Goal: Task Accomplishment & Management: Manage account settings

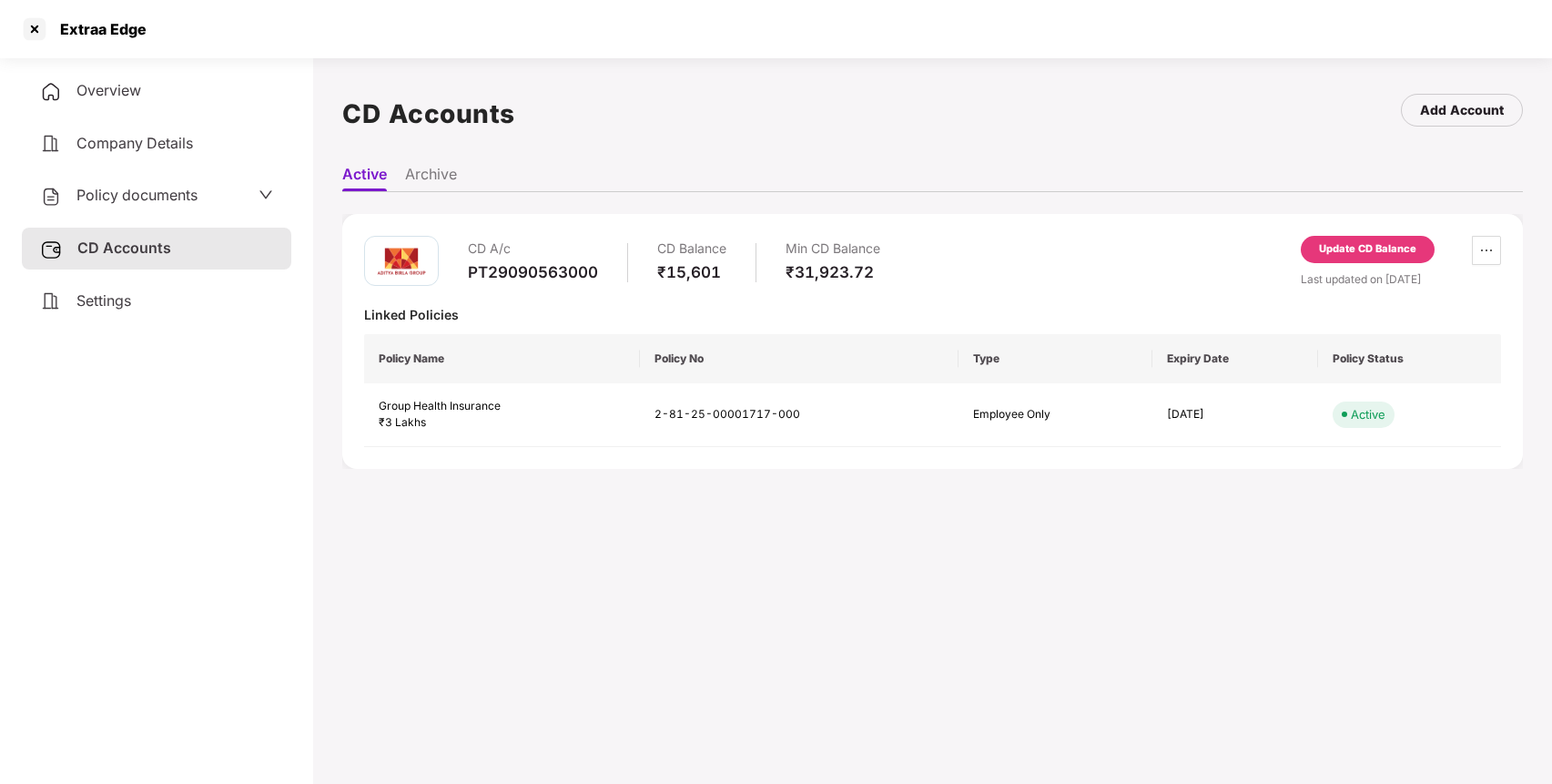
scroll to position [50, 0]
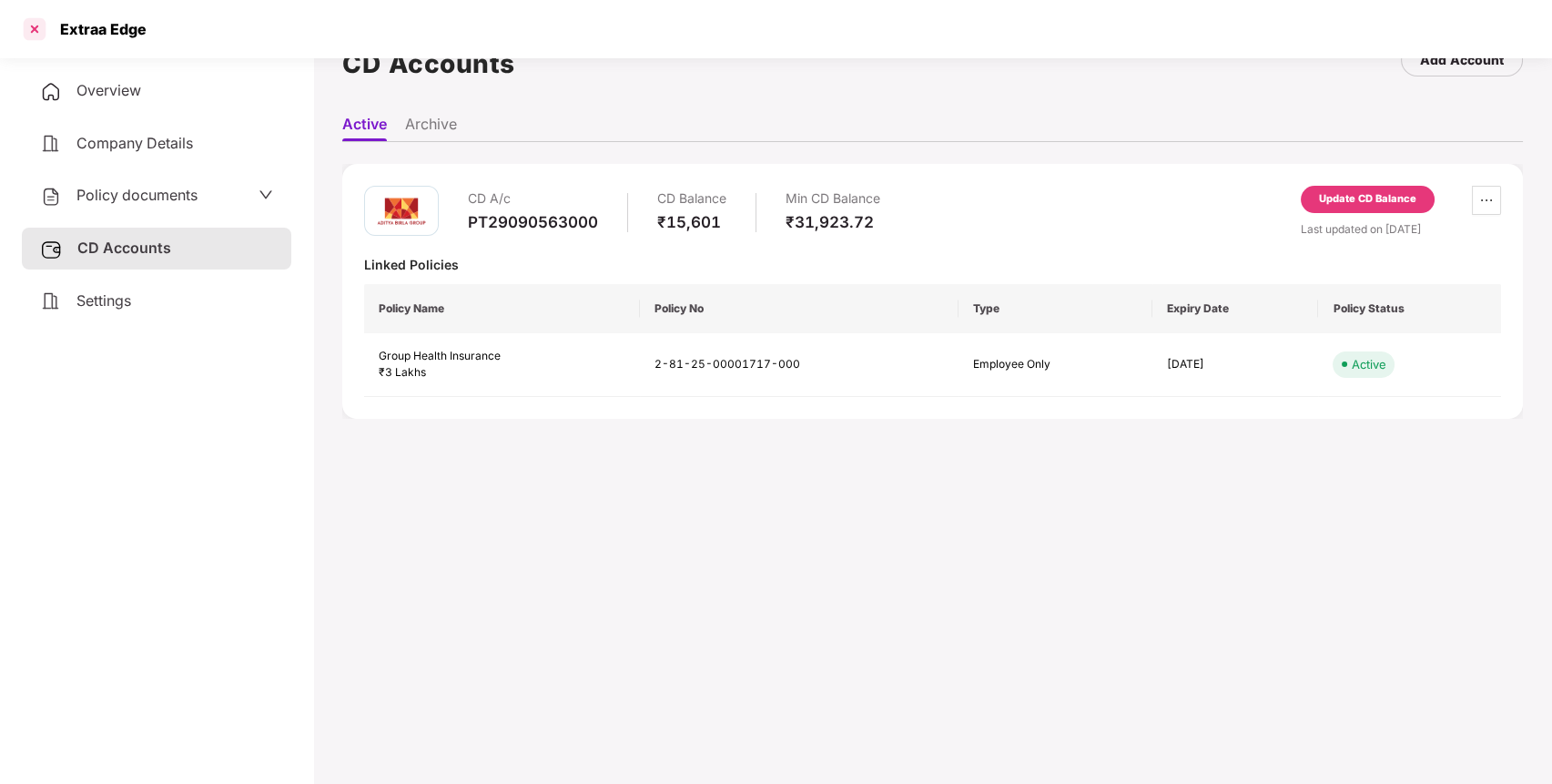
click at [39, 29] on div at bounding box center [34, 28] width 29 height 29
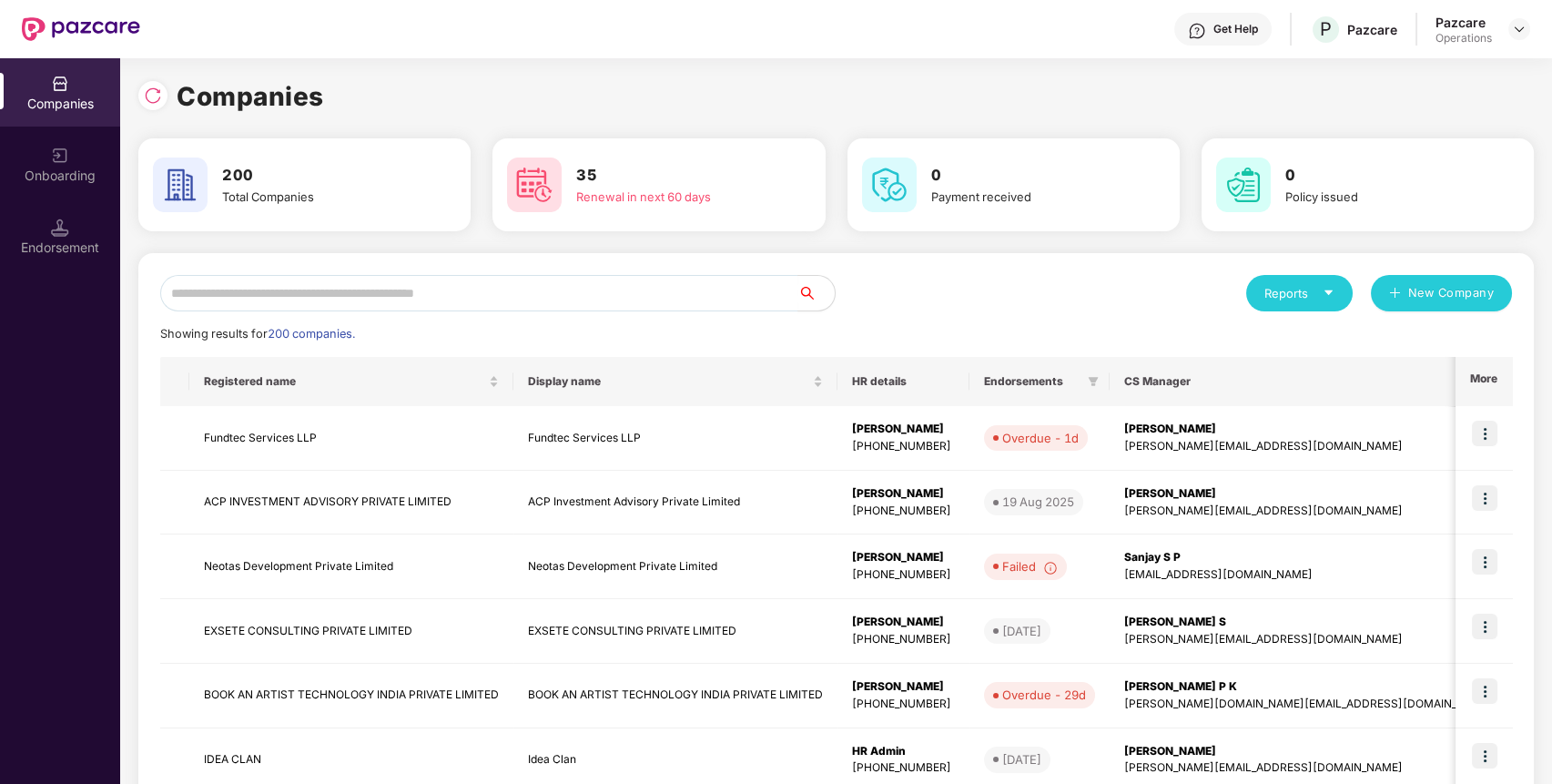
scroll to position [0, 0]
click at [432, 291] on input "text" at bounding box center [479, 293] width 638 height 36
paste input "**********"
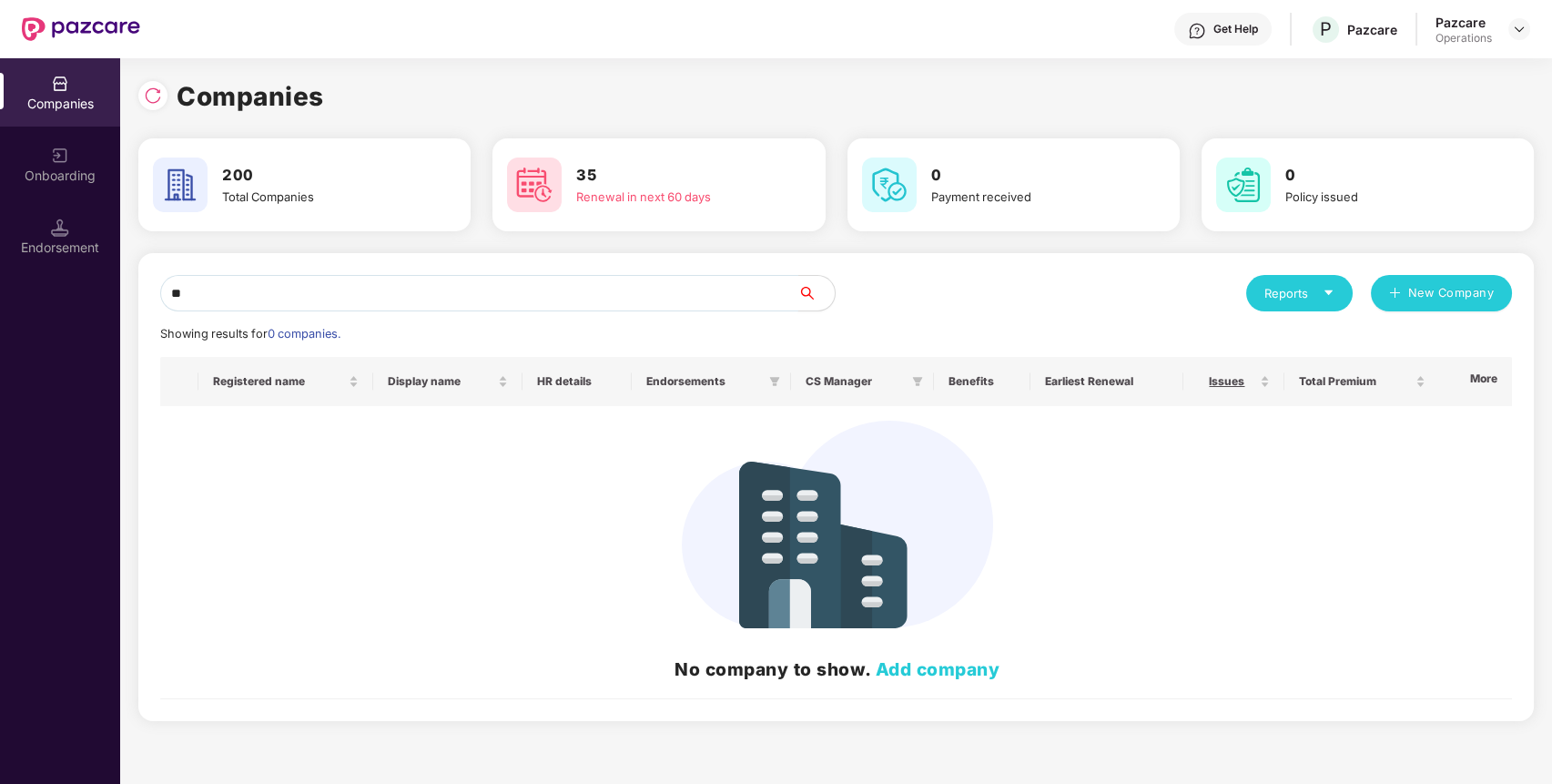
type input "*"
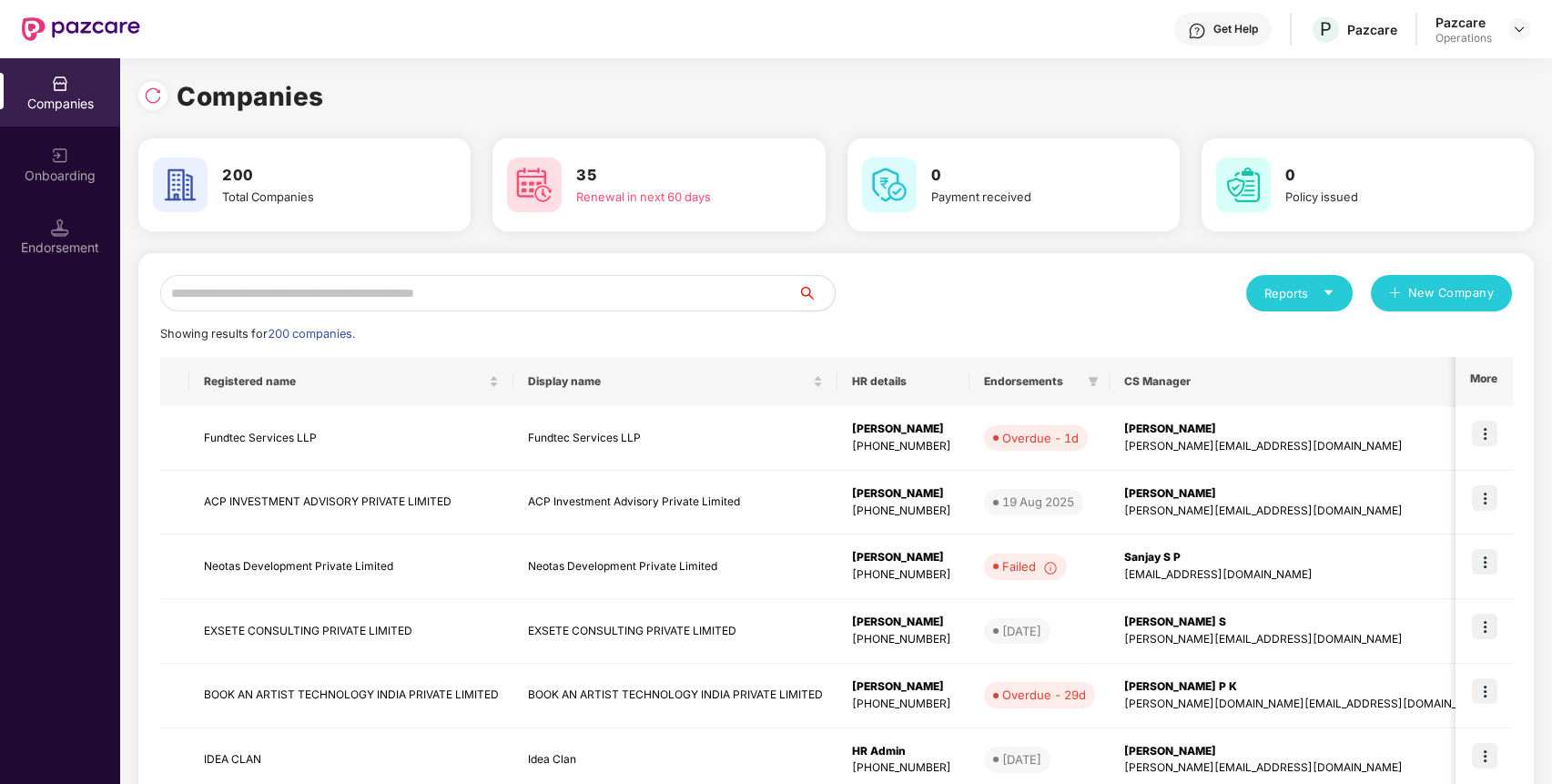
paste input "**********"
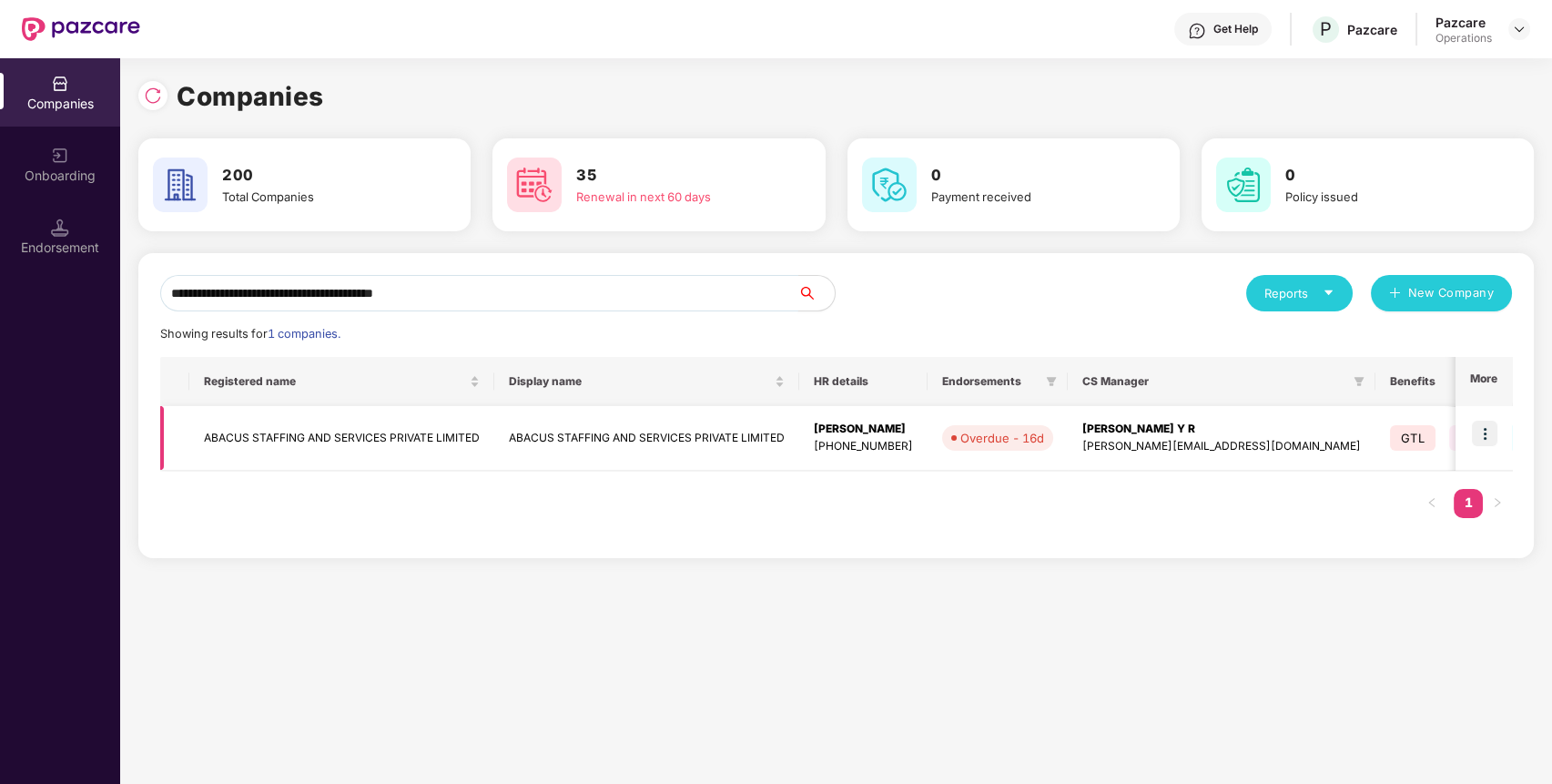
type input "**********"
click at [1500, 442] on td at bounding box center [1483, 439] width 56 height 65
click at [1490, 439] on img at bounding box center [1484, 433] width 26 height 26
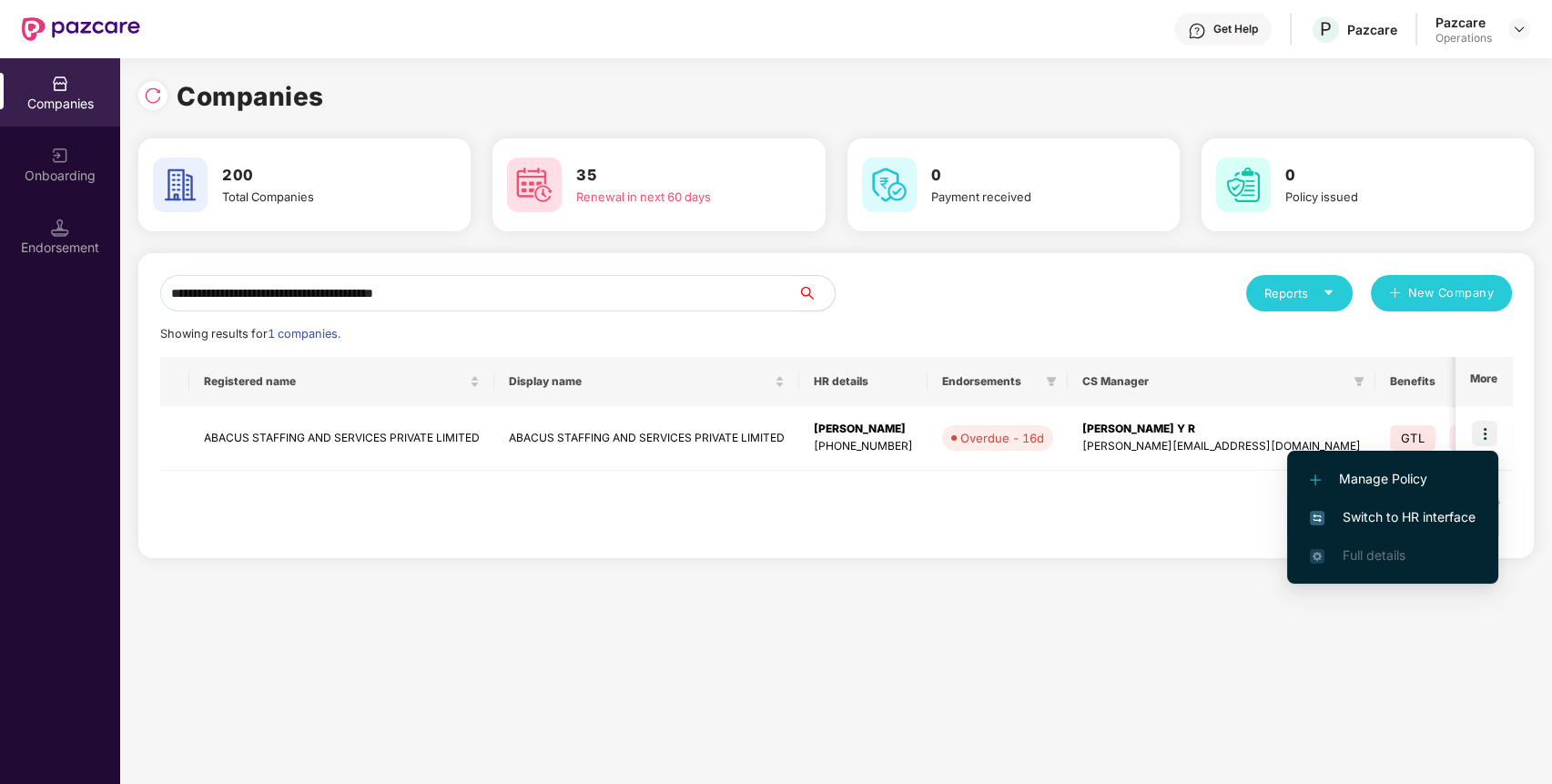
click at [1446, 511] on span "Switch to HR interface" at bounding box center [1393, 516] width 165 height 20
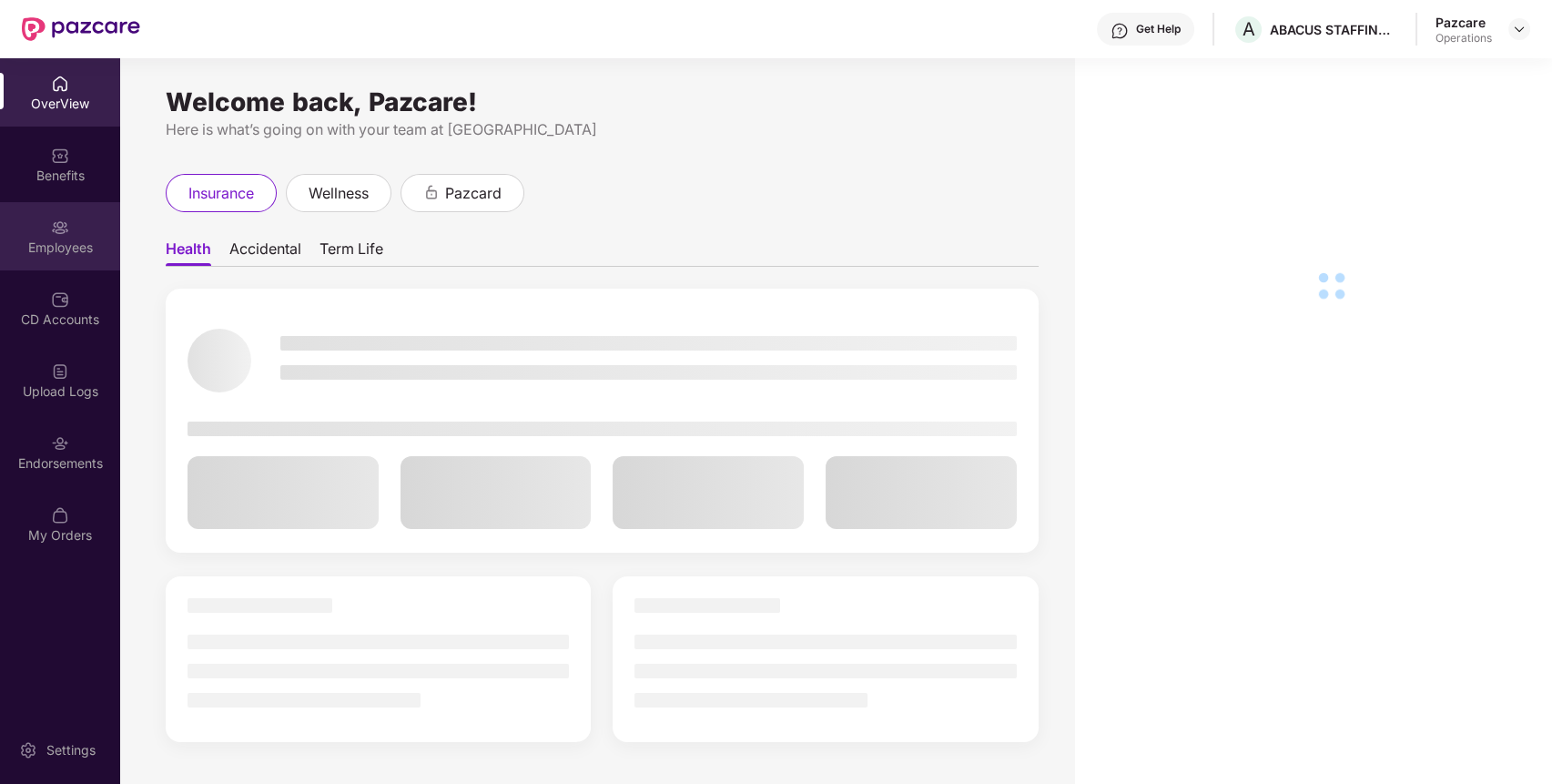
click at [34, 244] on div "Employees" at bounding box center [60, 247] width 121 height 18
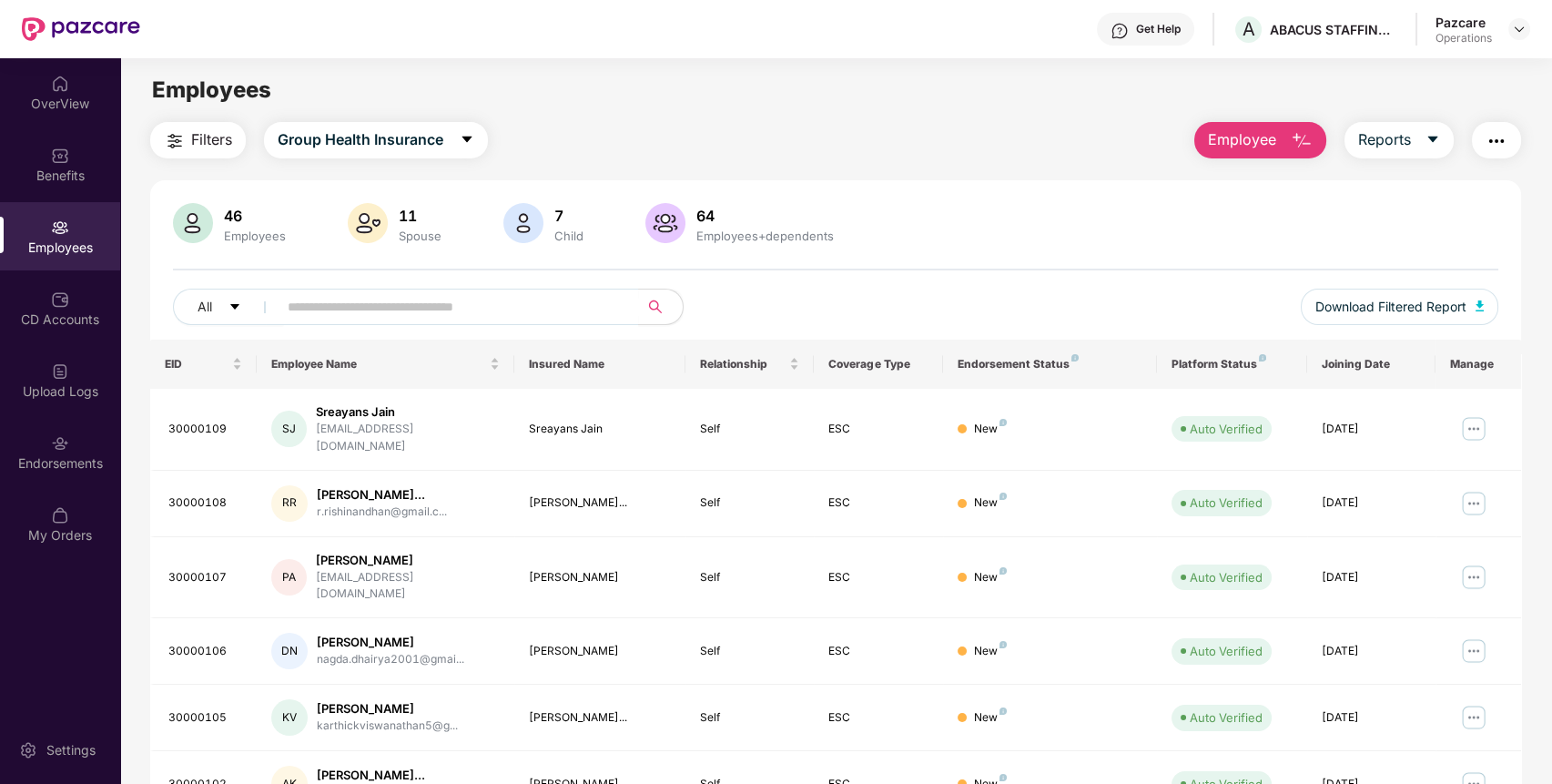
click at [205, 142] on span "Filters" at bounding box center [211, 140] width 41 height 23
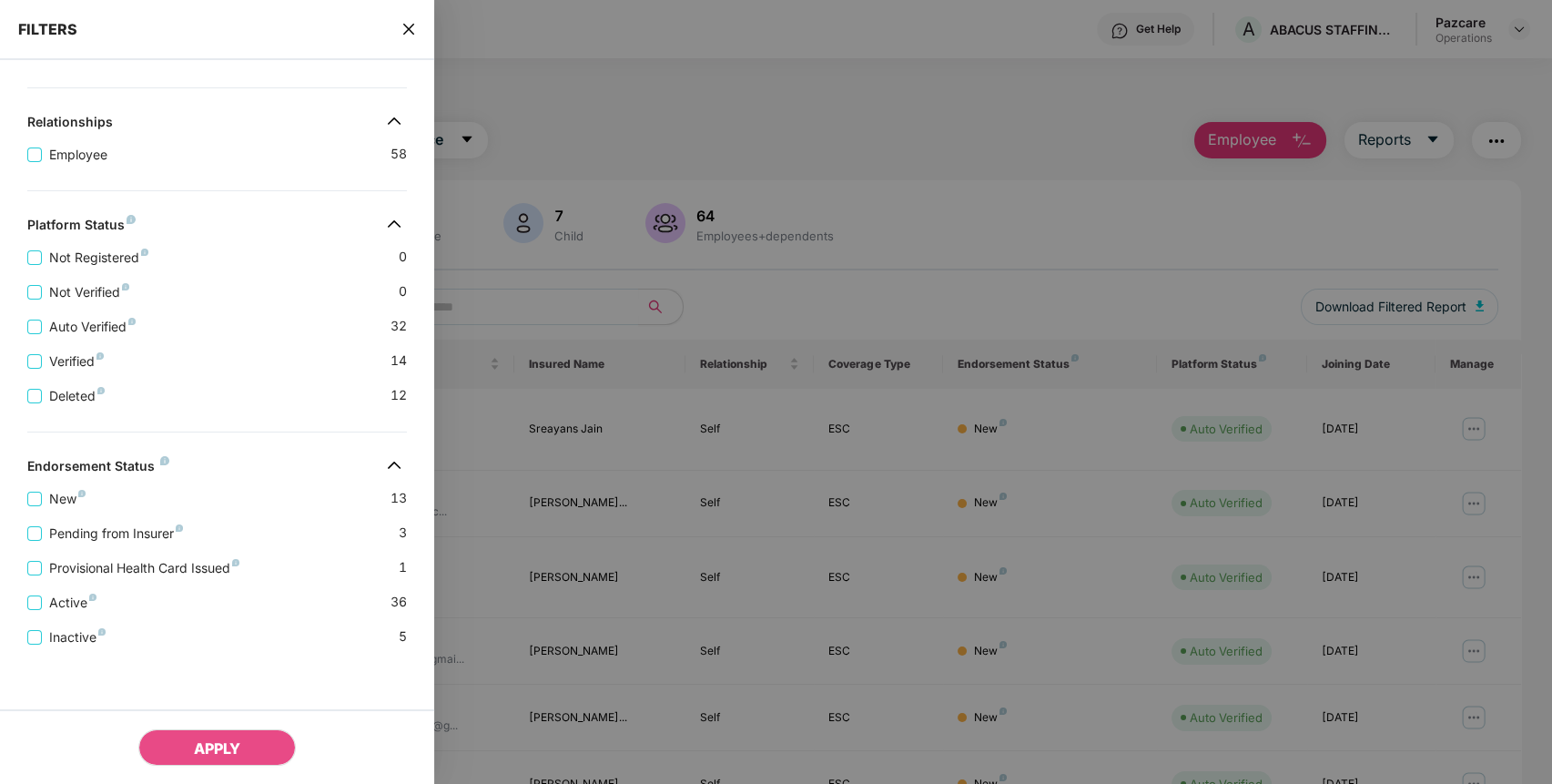
scroll to position [364, 0]
click at [209, 750] on span "APPLY" at bounding box center [216, 748] width 47 height 18
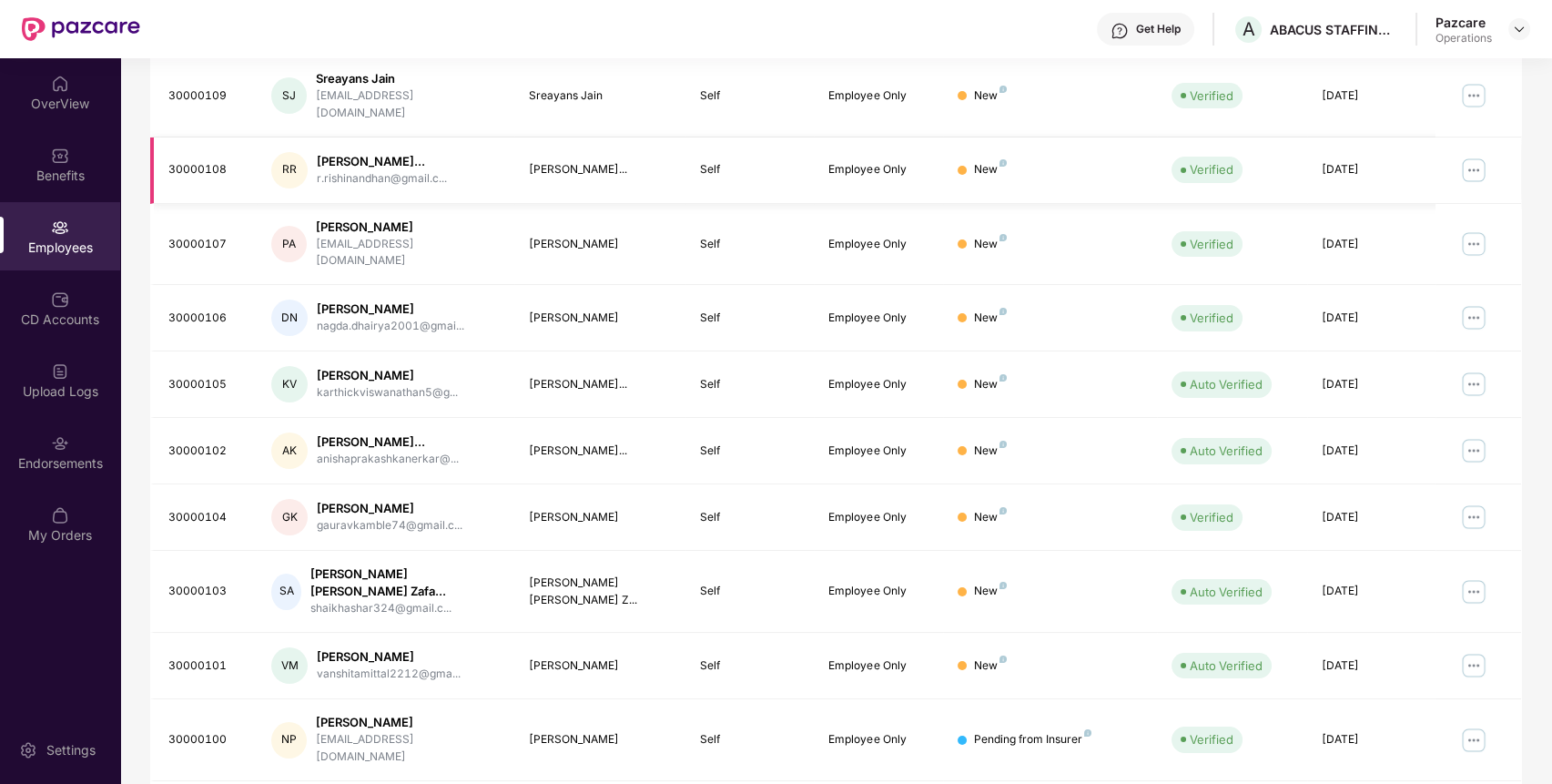
scroll to position [0, 0]
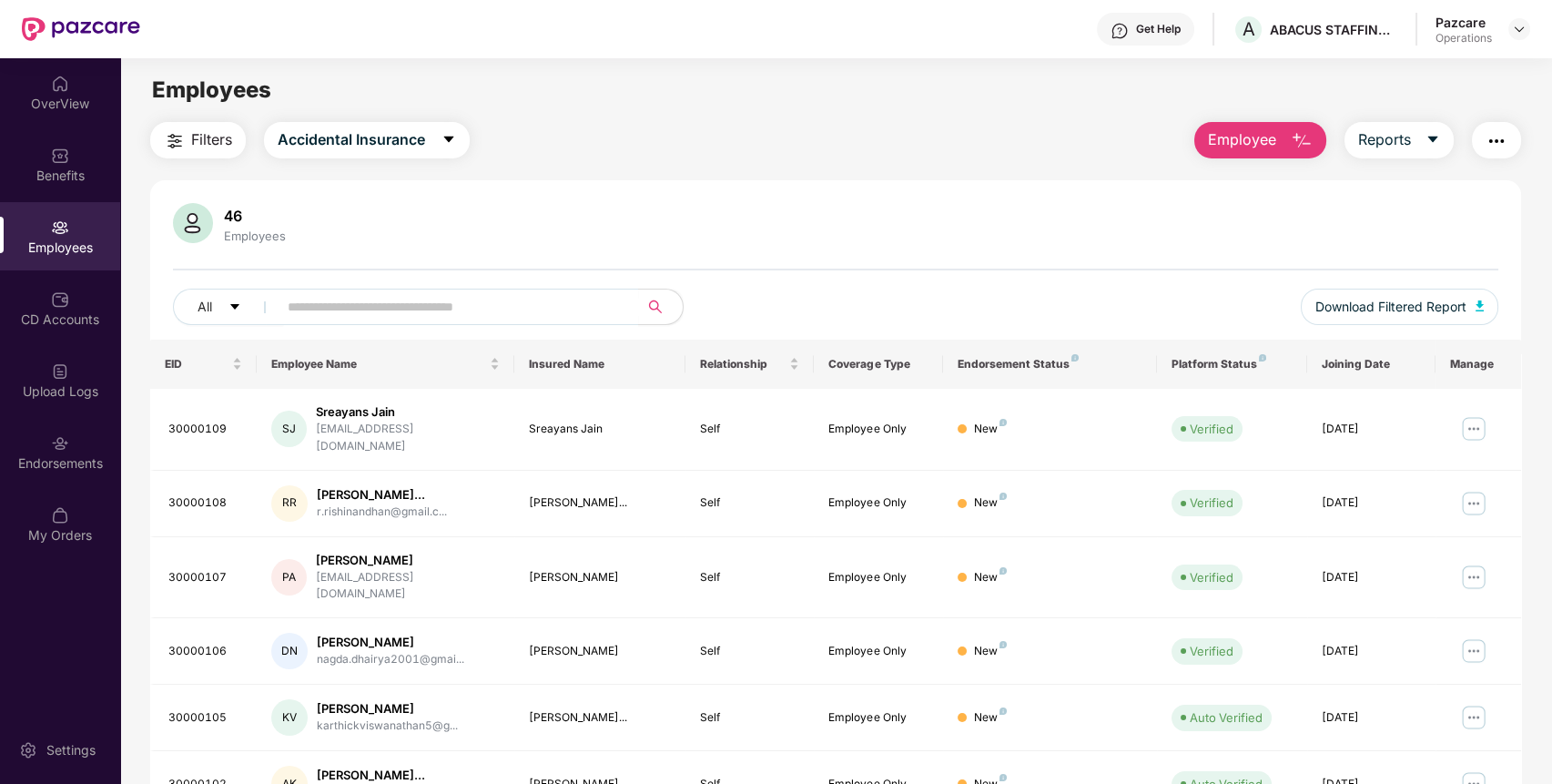
click at [202, 143] on span "Filters" at bounding box center [211, 140] width 41 height 23
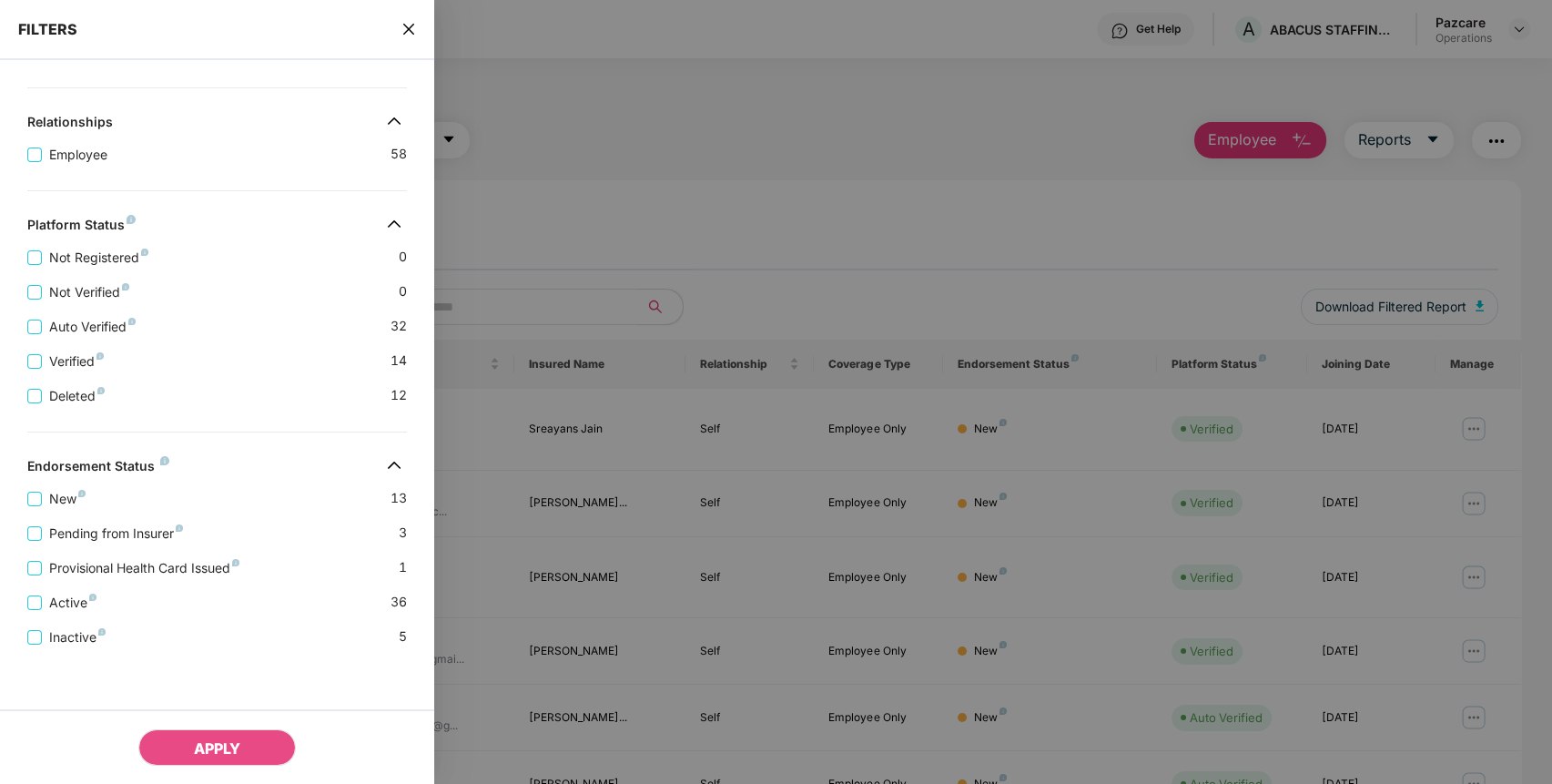
scroll to position [364, 0]
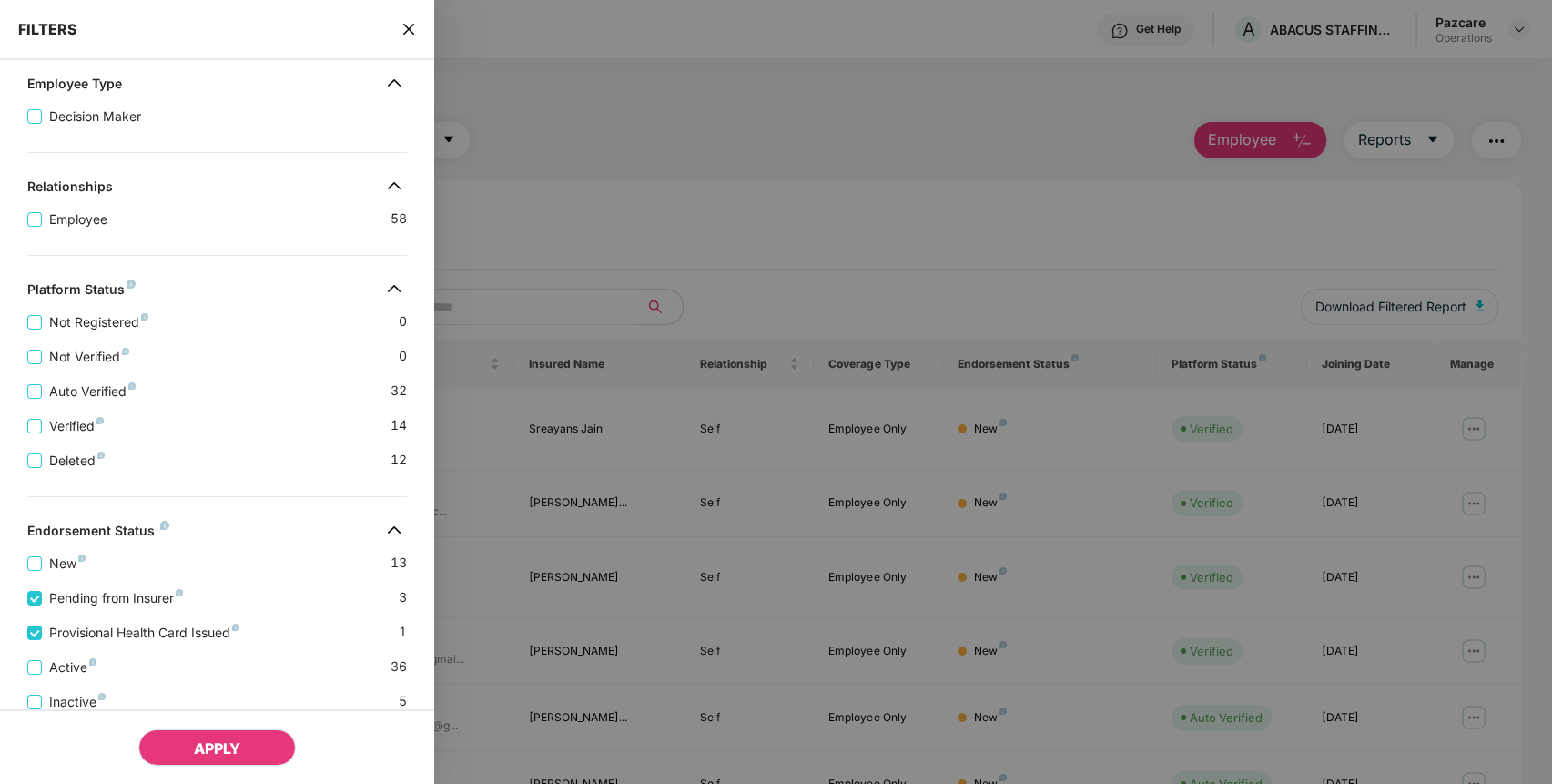
click at [245, 751] on button "APPLY" at bounding box center [217, 747] width 158 height 36
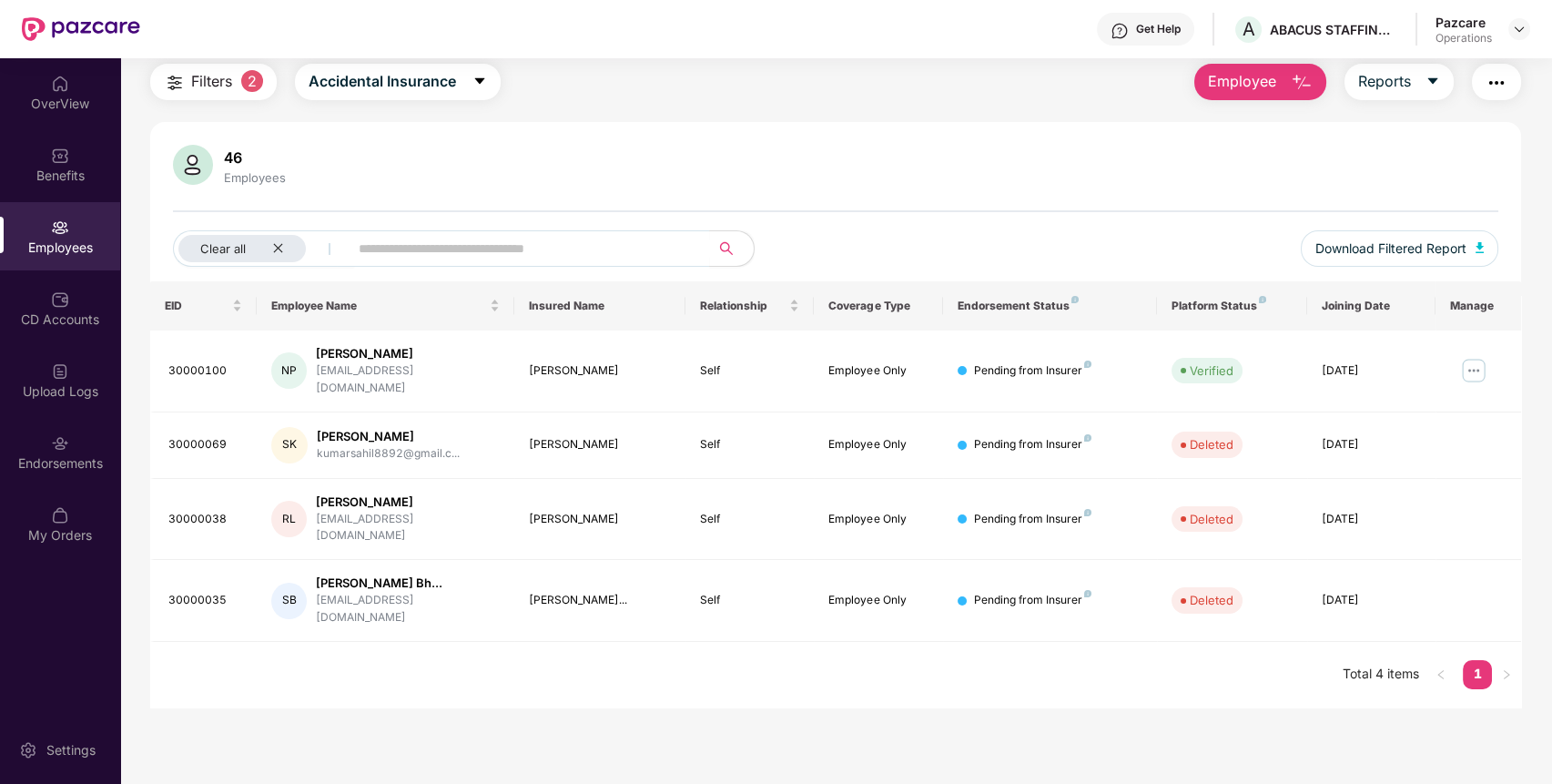
scroll to position [0, 0]
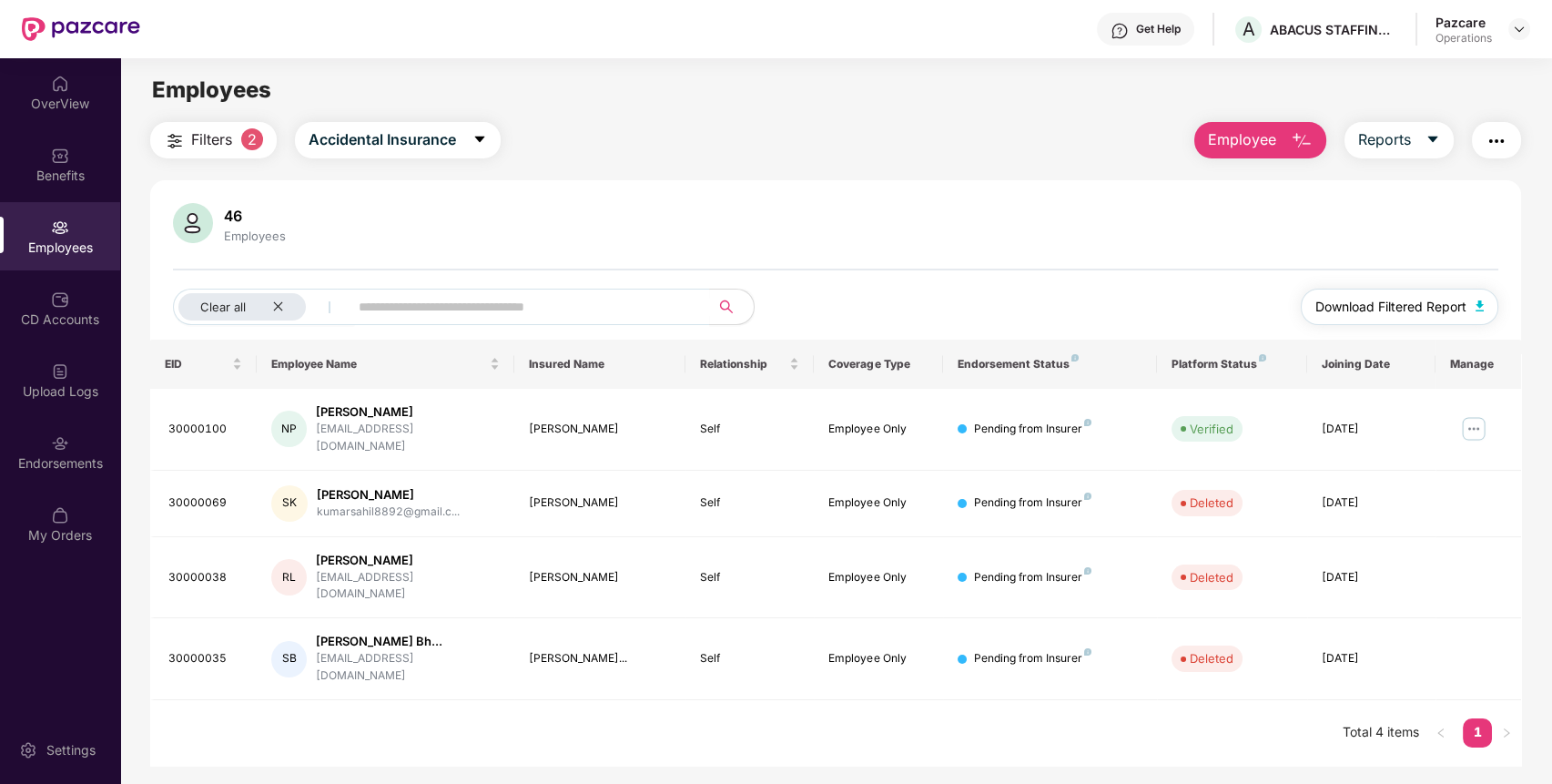
click at [1405, 309] on span "Download Filtered Report" at bounding box center [1390, 307] width 151 height 20
click at [1500, 133] on img "button" at bounding box center [1496, 140] width 22 height 22
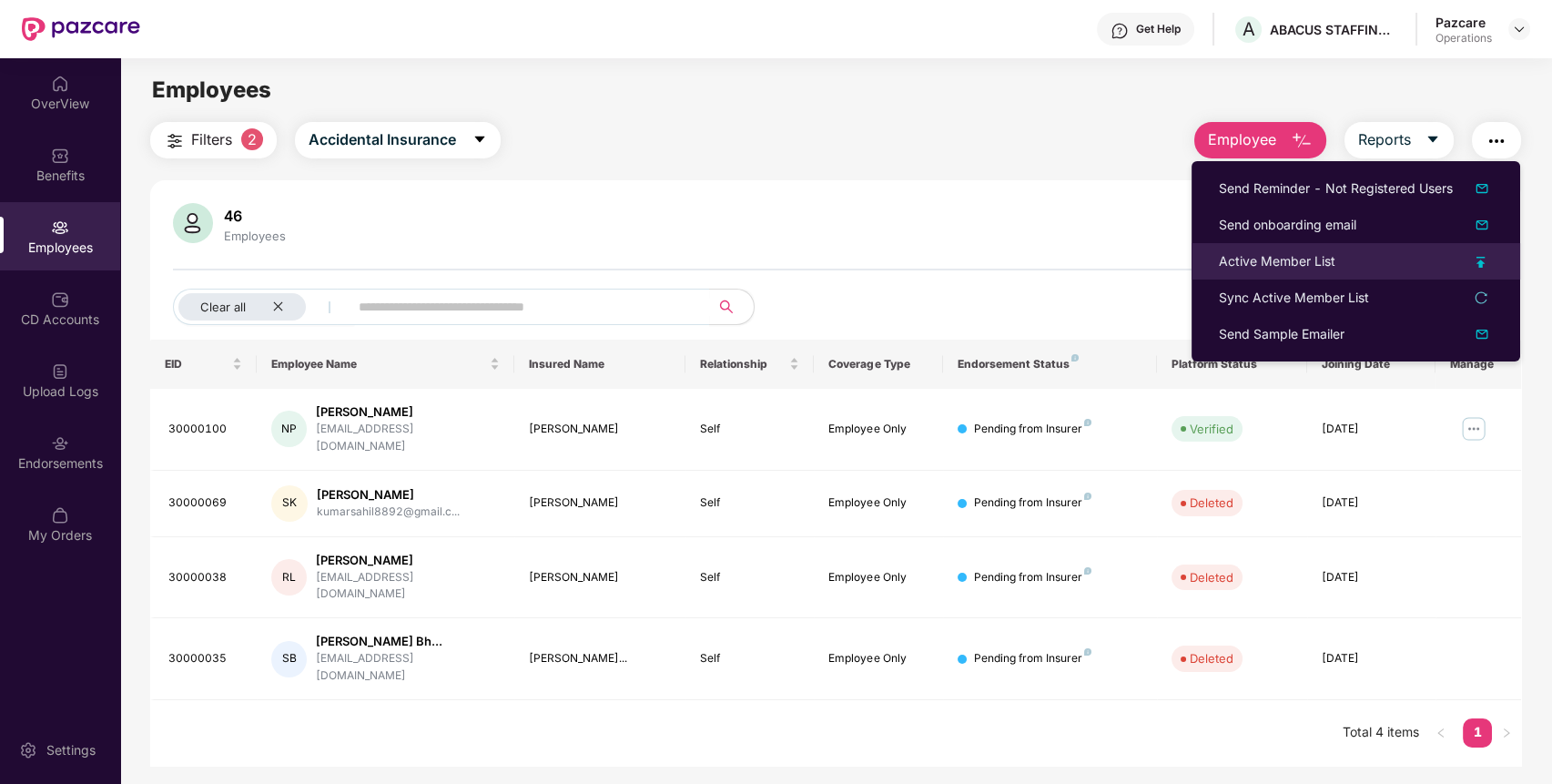
click at [1241, 253] on div "Active Member List" at bounding box center [1277, 261] width 117 height 20
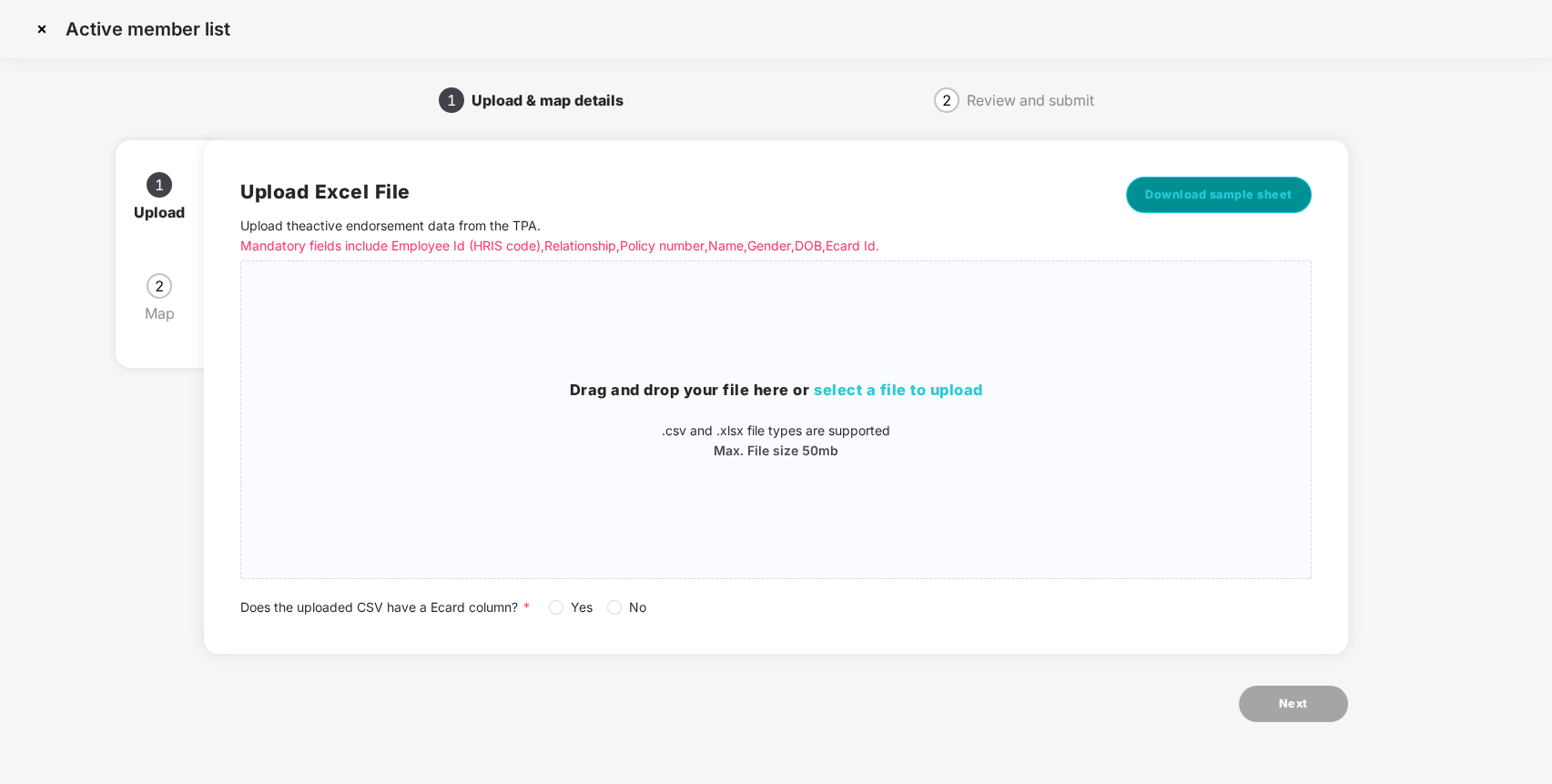
click at [1197, 186] on span "Download sample sheet" at bounding box center [1218, 195] width 147 height 18
click at [993, 426] on p ".csv and .xlsx file types are supported" at bounding box center [776, 430] width 1070 height 20
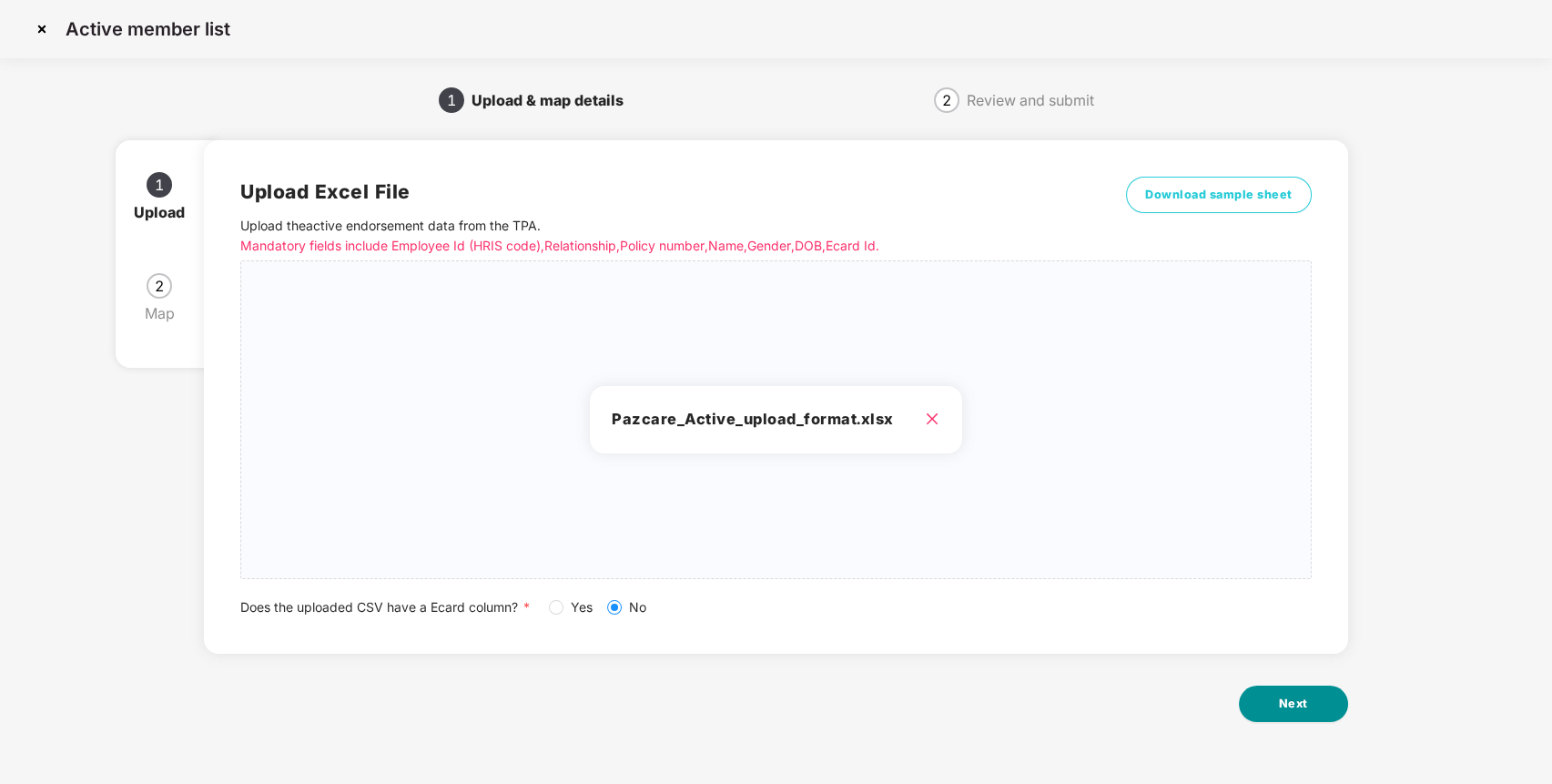
click at [1300, 705] on span "Next" at bounding box center [1293, 703] width 29 height 18
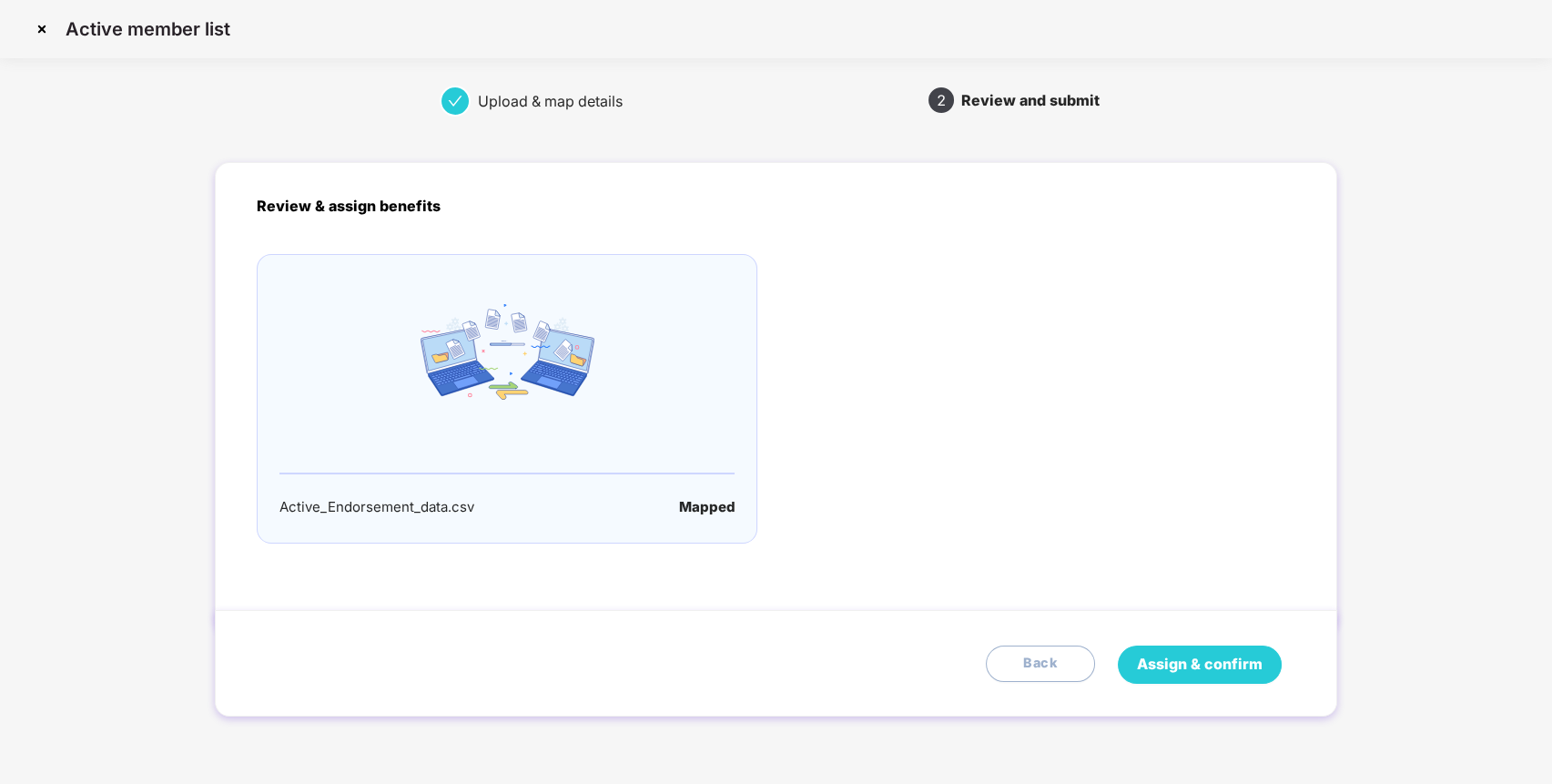
click at [1226, 656] on span "Assign & confirm" at bounding box center [1200, 663] width 125 height 23
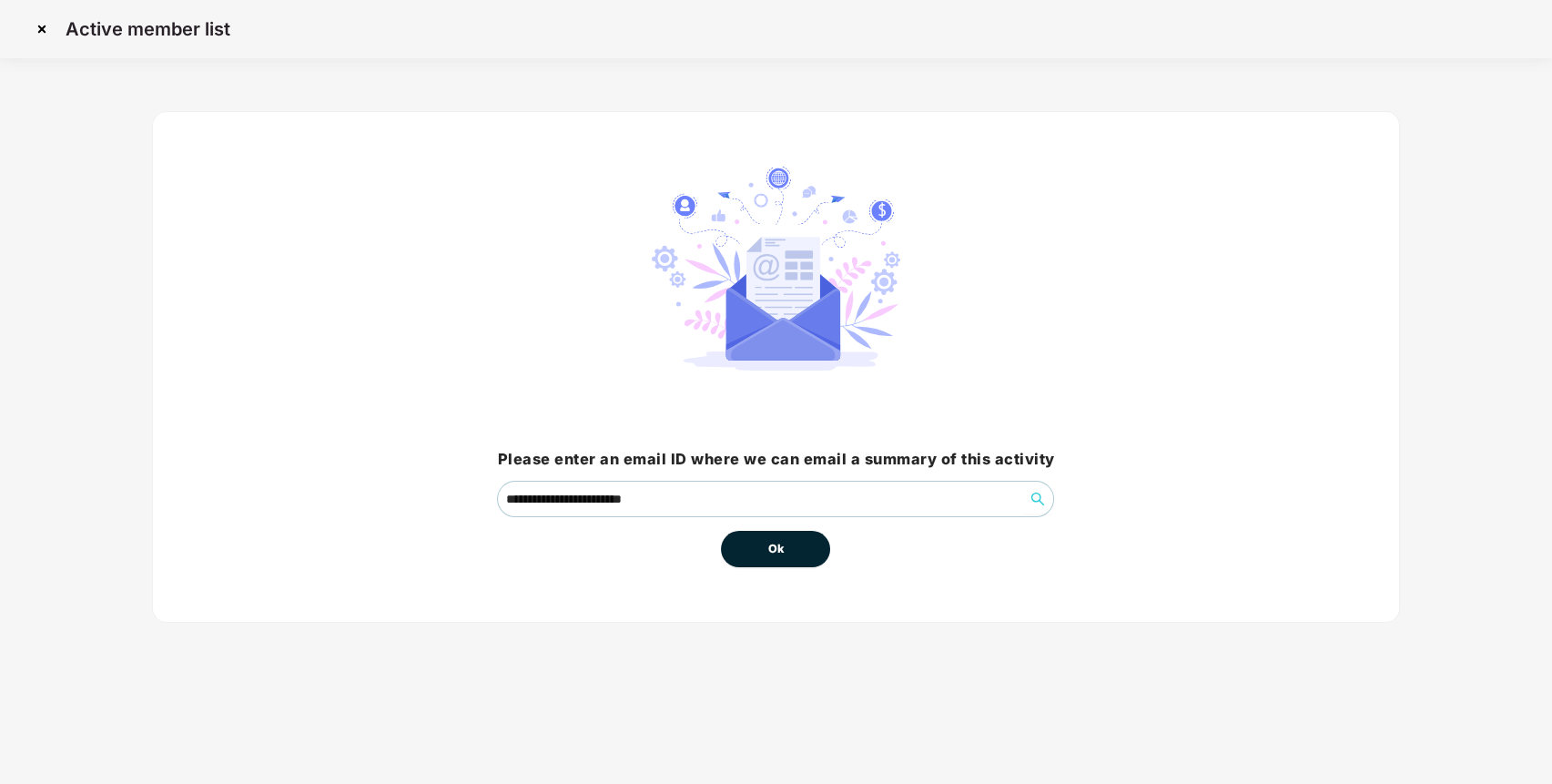
click at [799, 551] on button "Ok" at bounding box center [775, 549] width 109 height 36
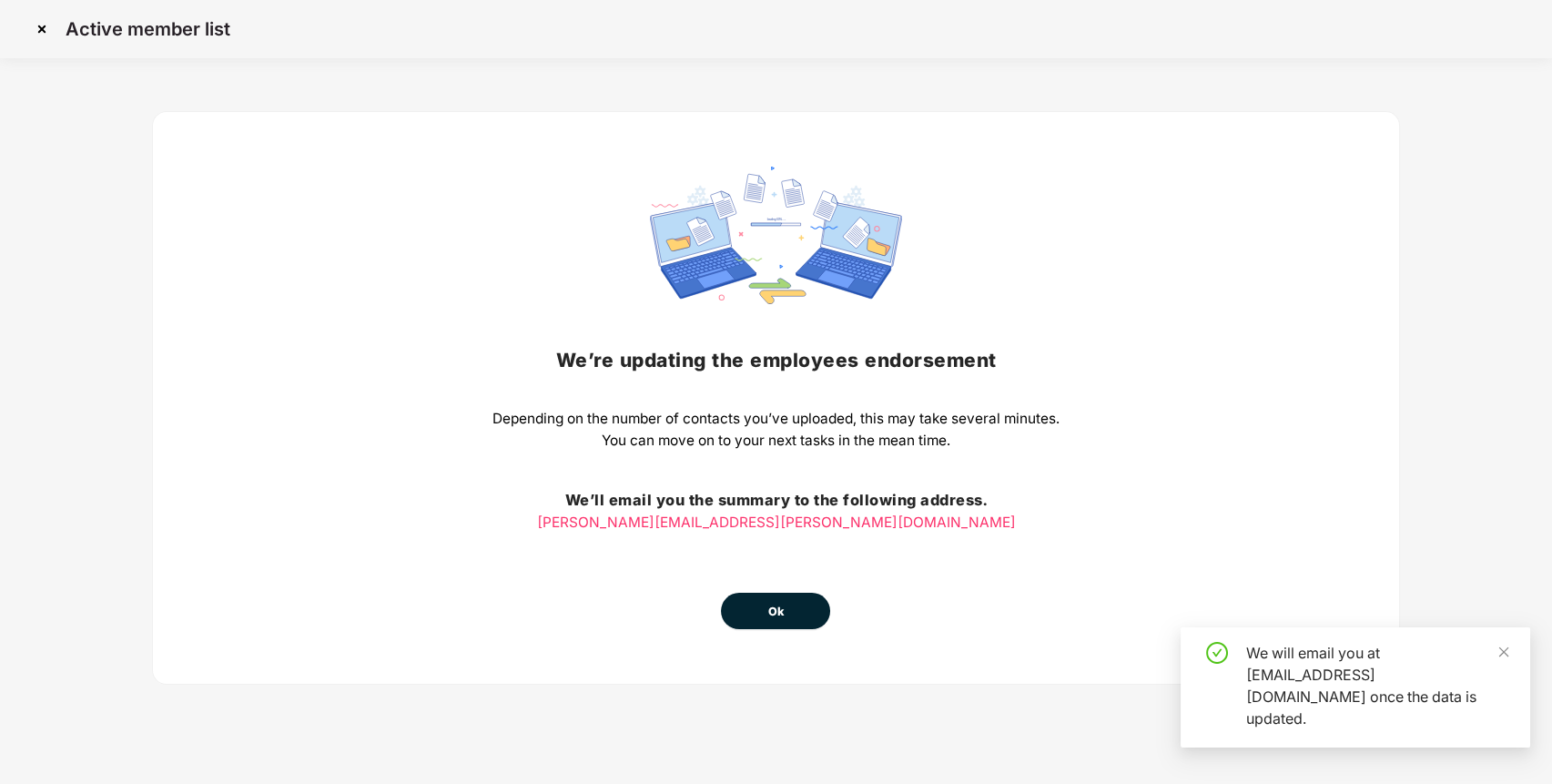
click at [764, 613] on button "Ok" at bounding box center [775, 610] width 109 height 36
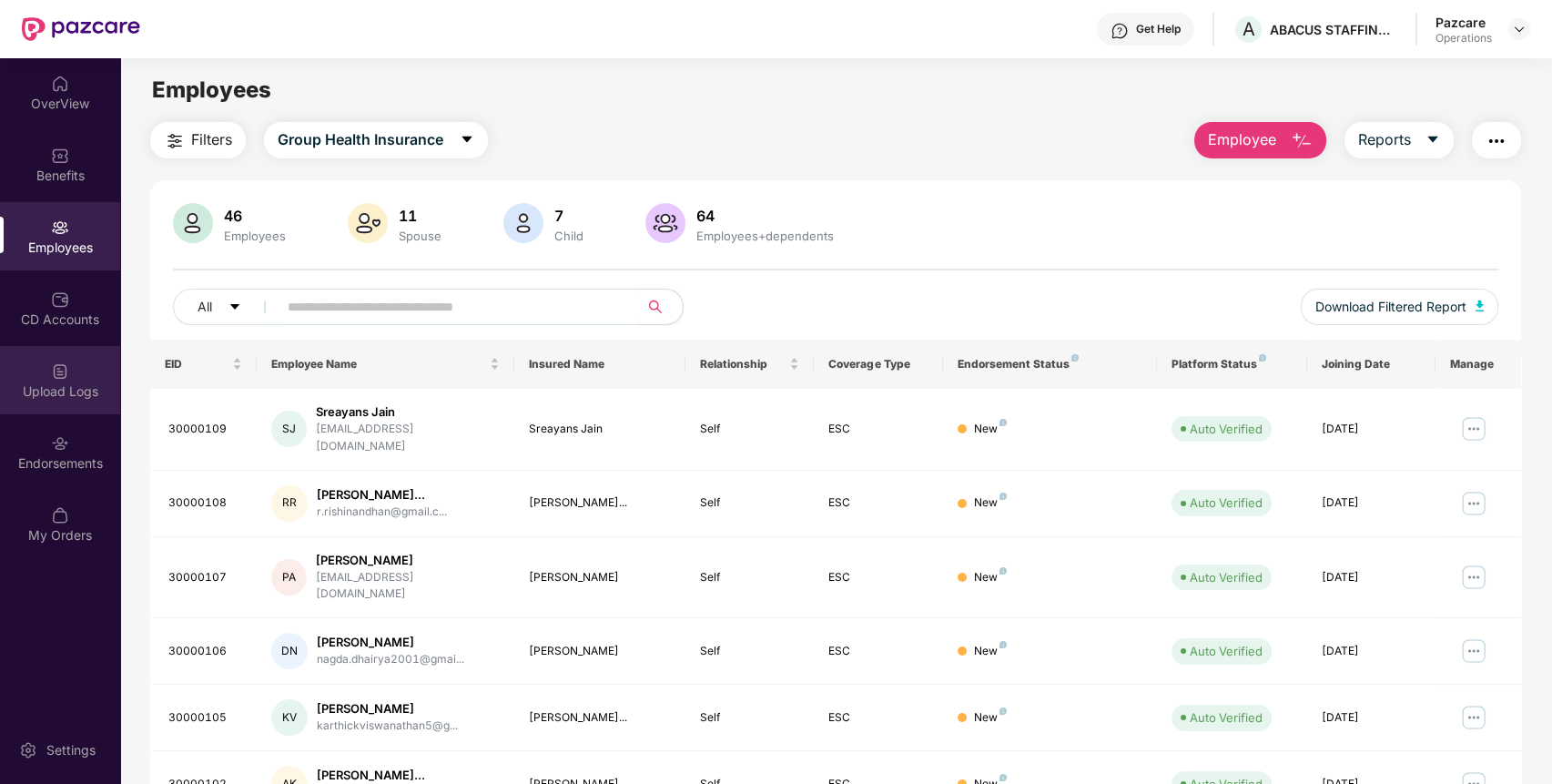
click at [48, 379] on div "Upload Logs" at bounding box center [60, 380] width 121 height 68
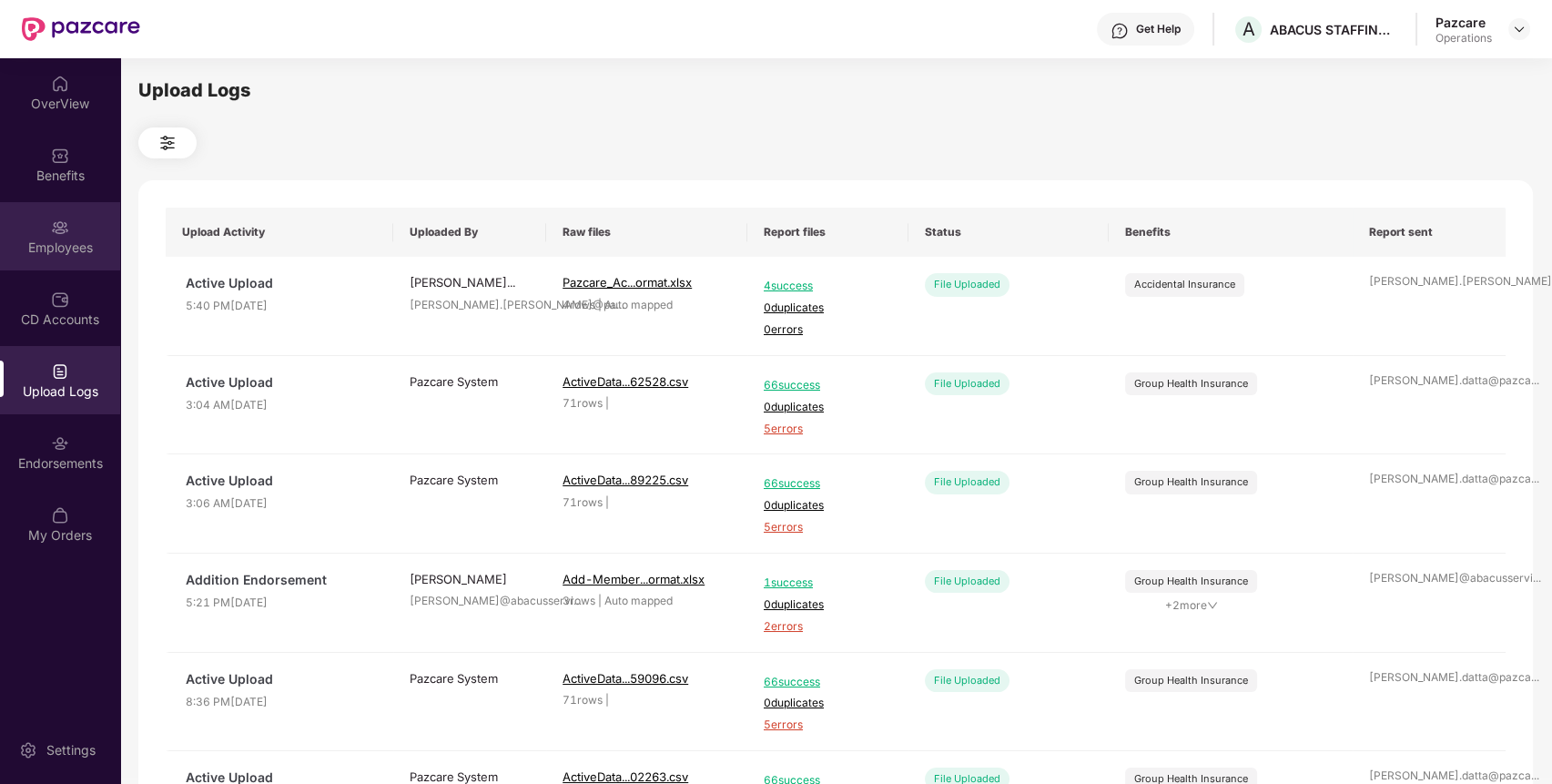
click at [76, 244] on div "Employees" at bounding box center [60, 247] width 121 height 18
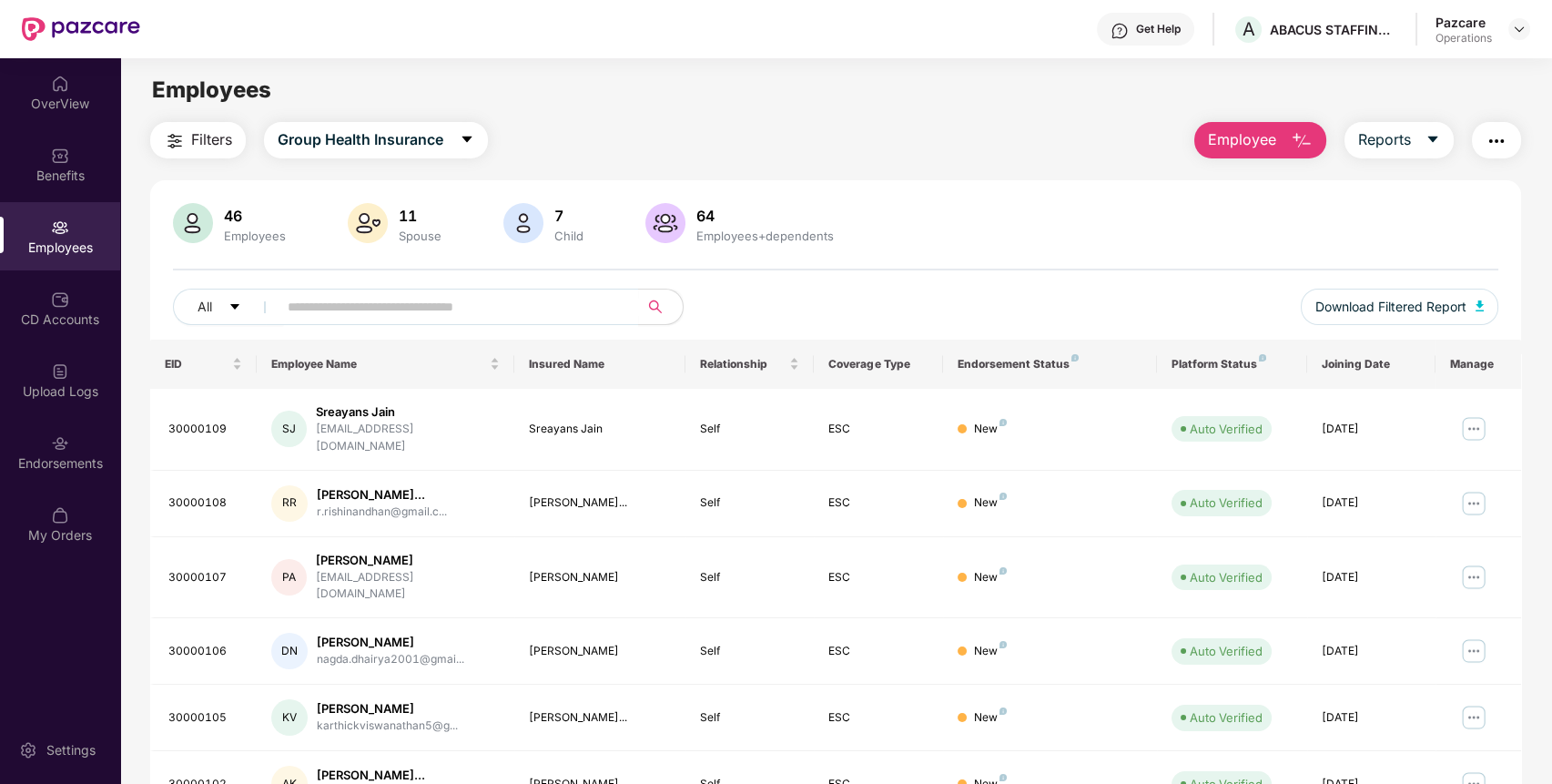
click at [194, 140] on span "Filters" at bounding box center [211, 140] width 41 height 23
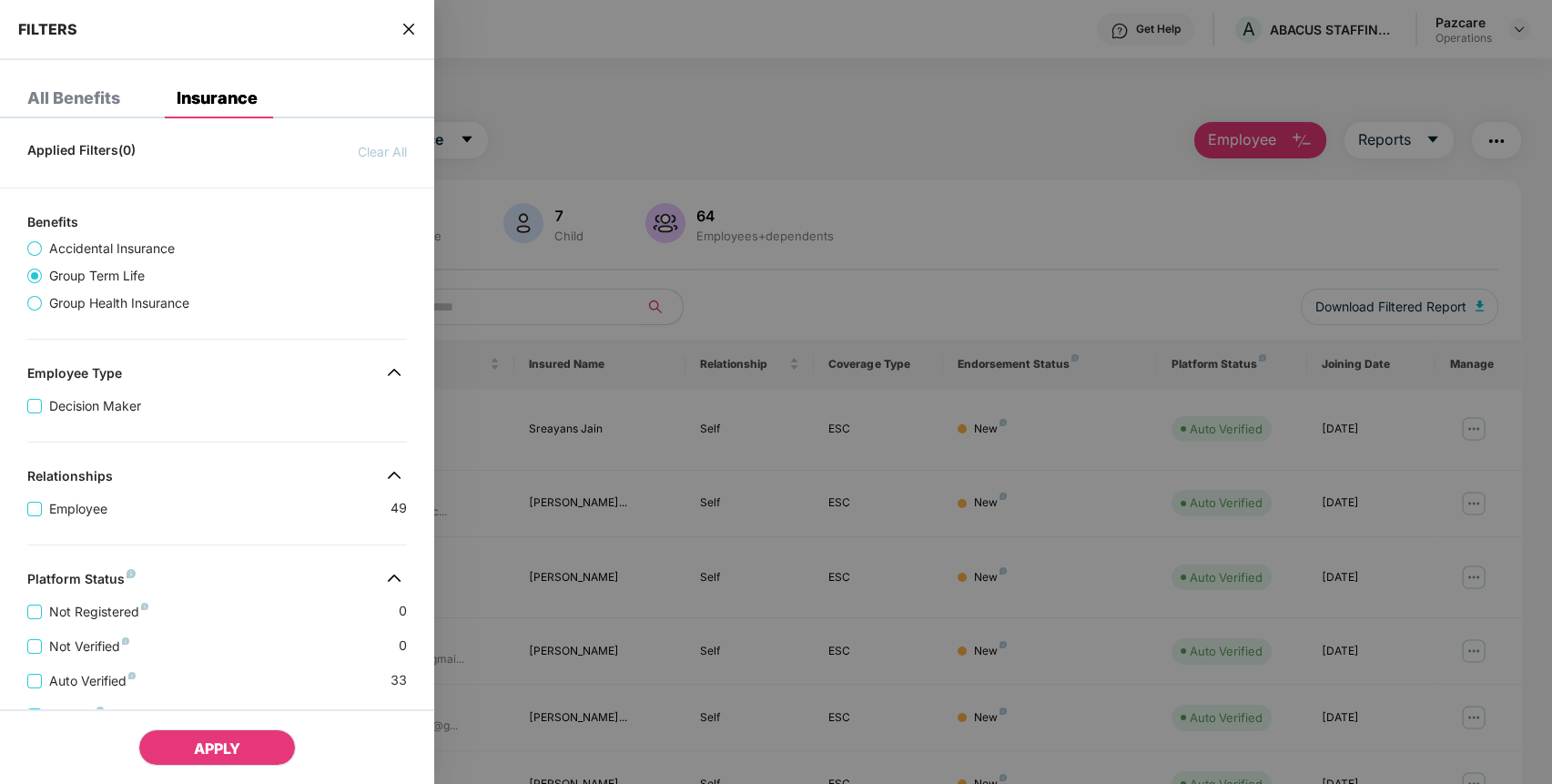
click at [202, 743] on span "APPLY" at bounding box center [216, 748] width 47 height 18
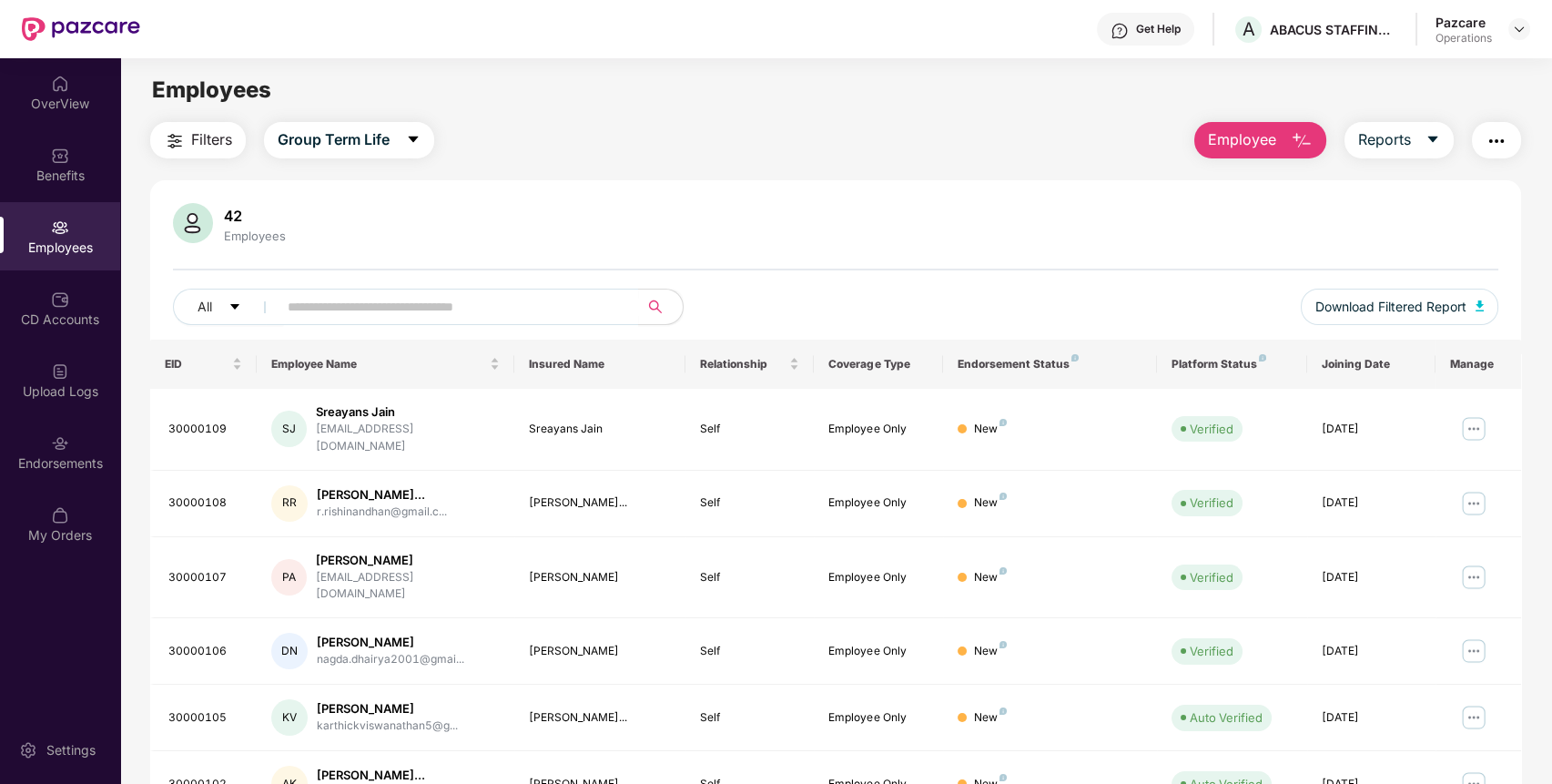
click at [226, 135] on span "Filters" at bounding box center [211, 140] width 41 height 23
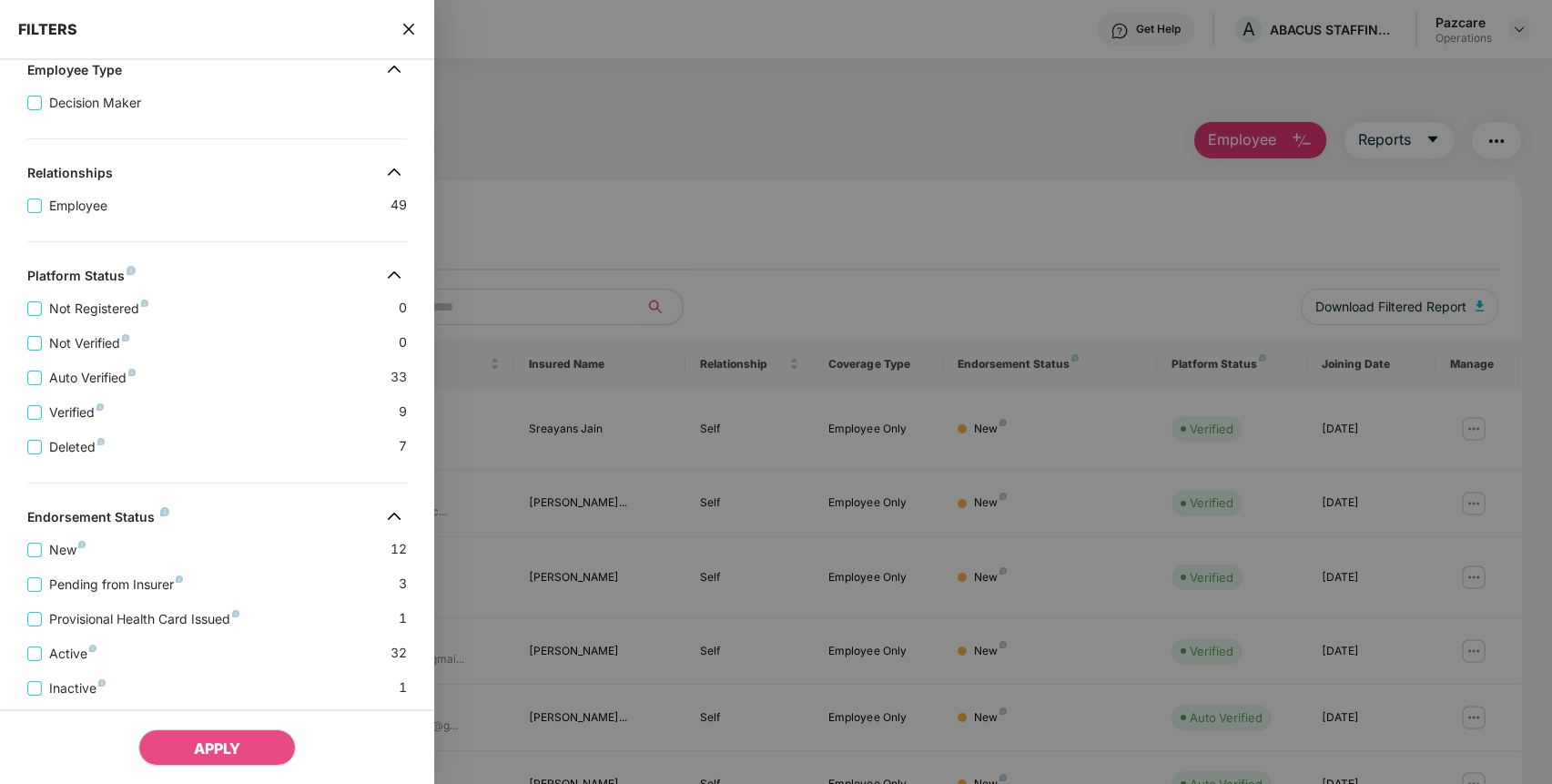
scroll to position [364, 0]
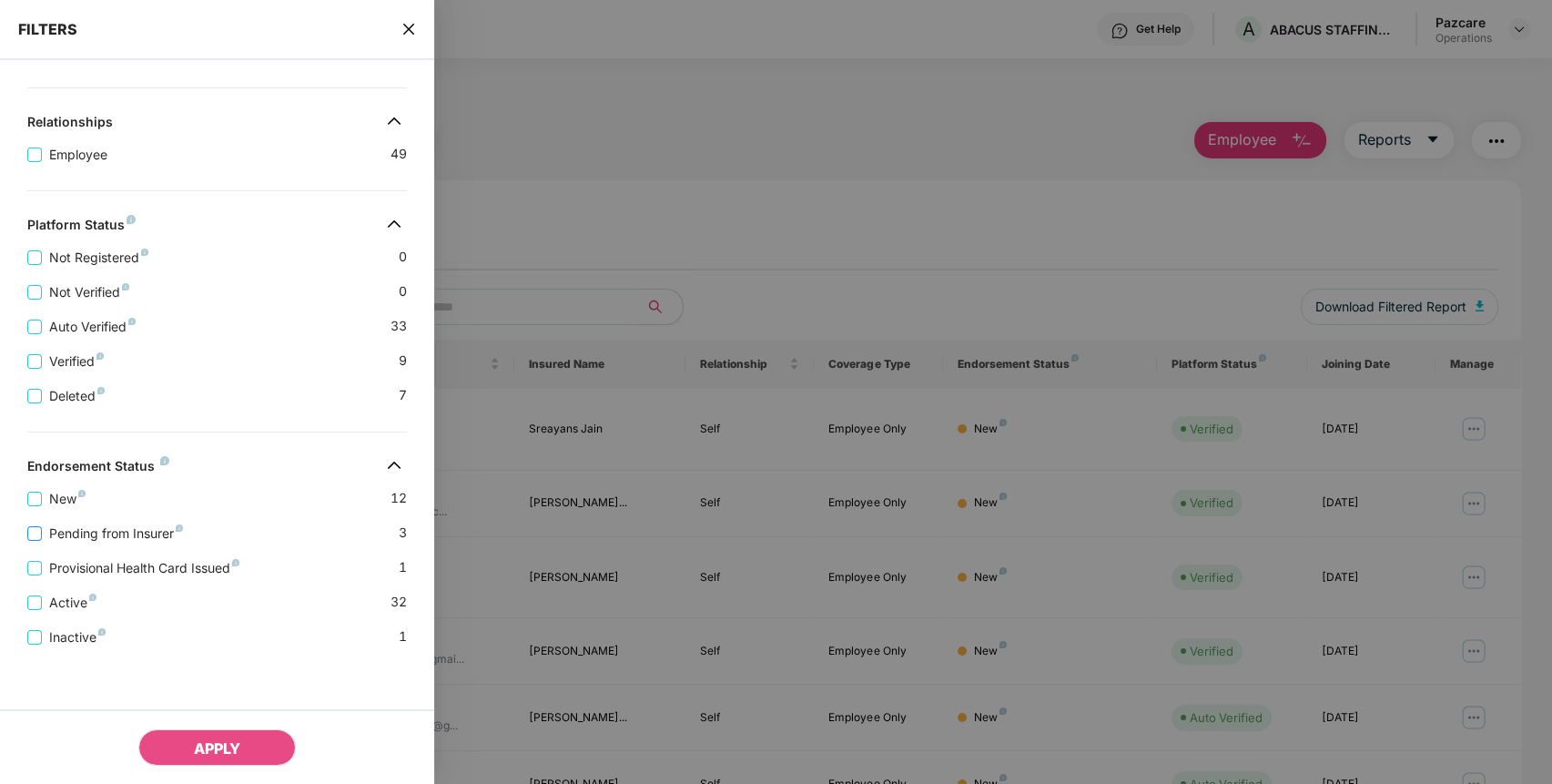
click at [84, 528] on span "Pending from Insurer" at bounding box center [116, 532] width 148 height 20
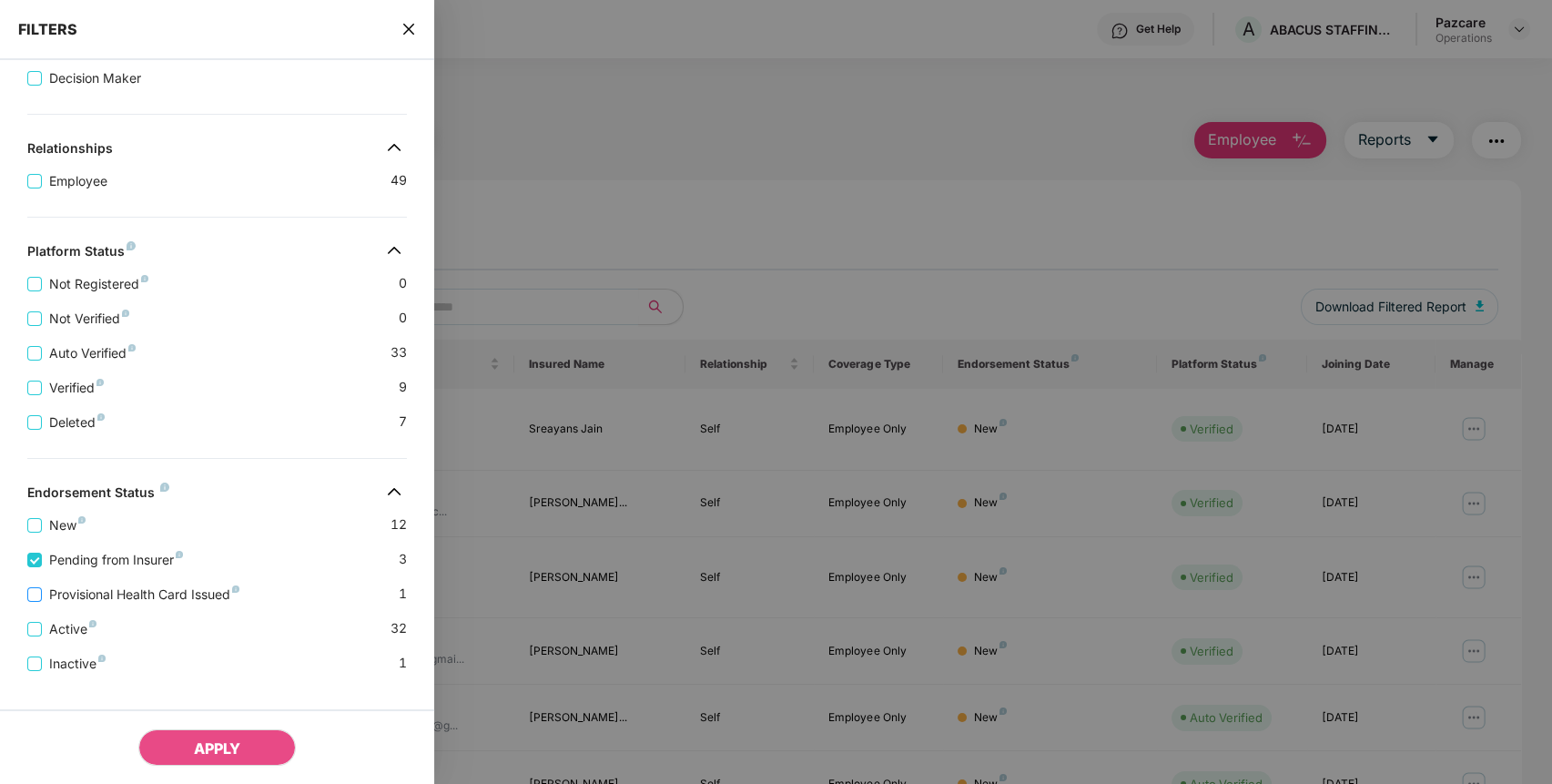
click at [100, 603] on span "Provisional Health Card Issued" at bounding box center [144, 594] width 205 height 20
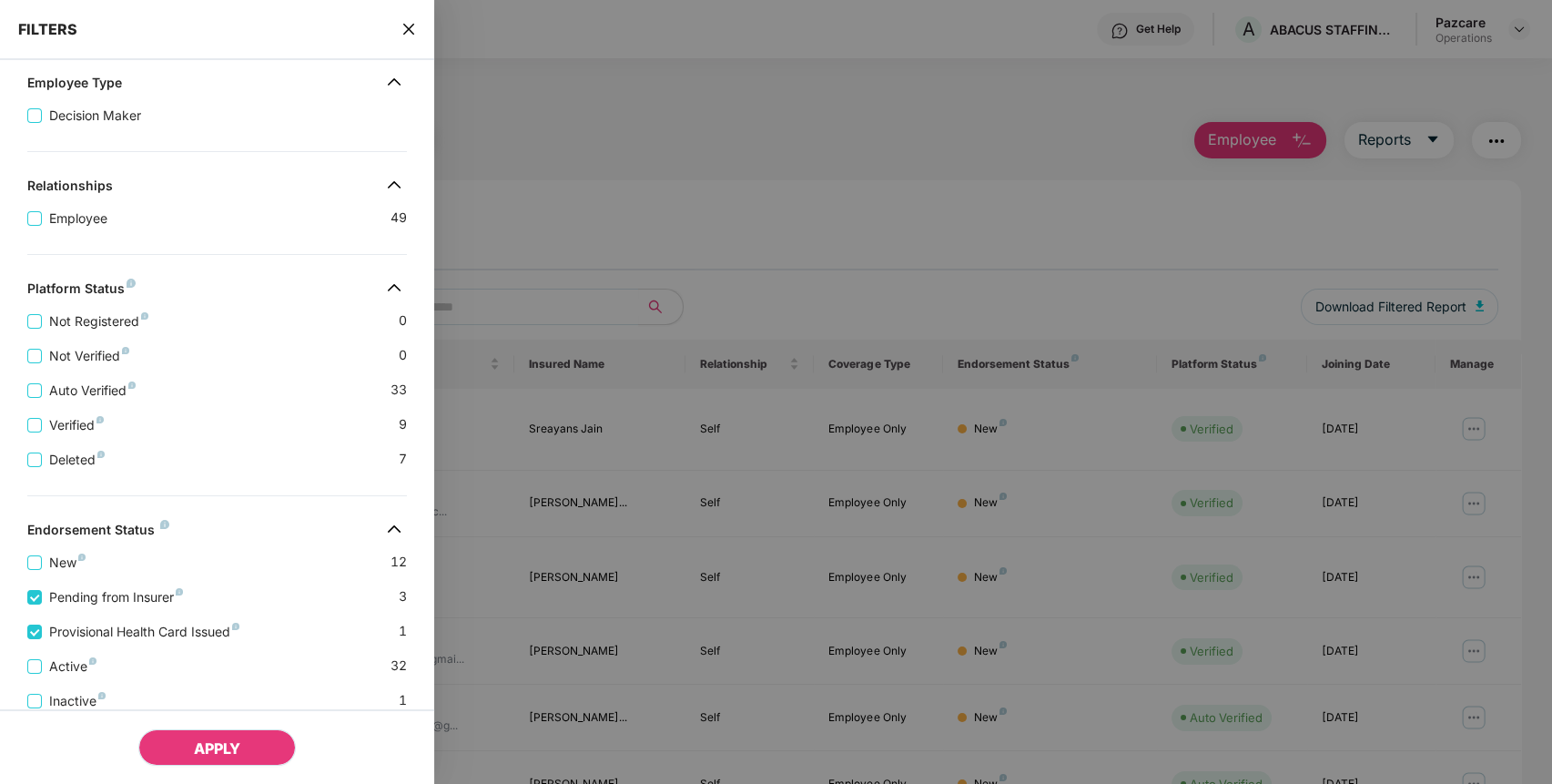
click at [192, 741] on button "APPLY" at bounding box center [217, 747] width 158 height 36
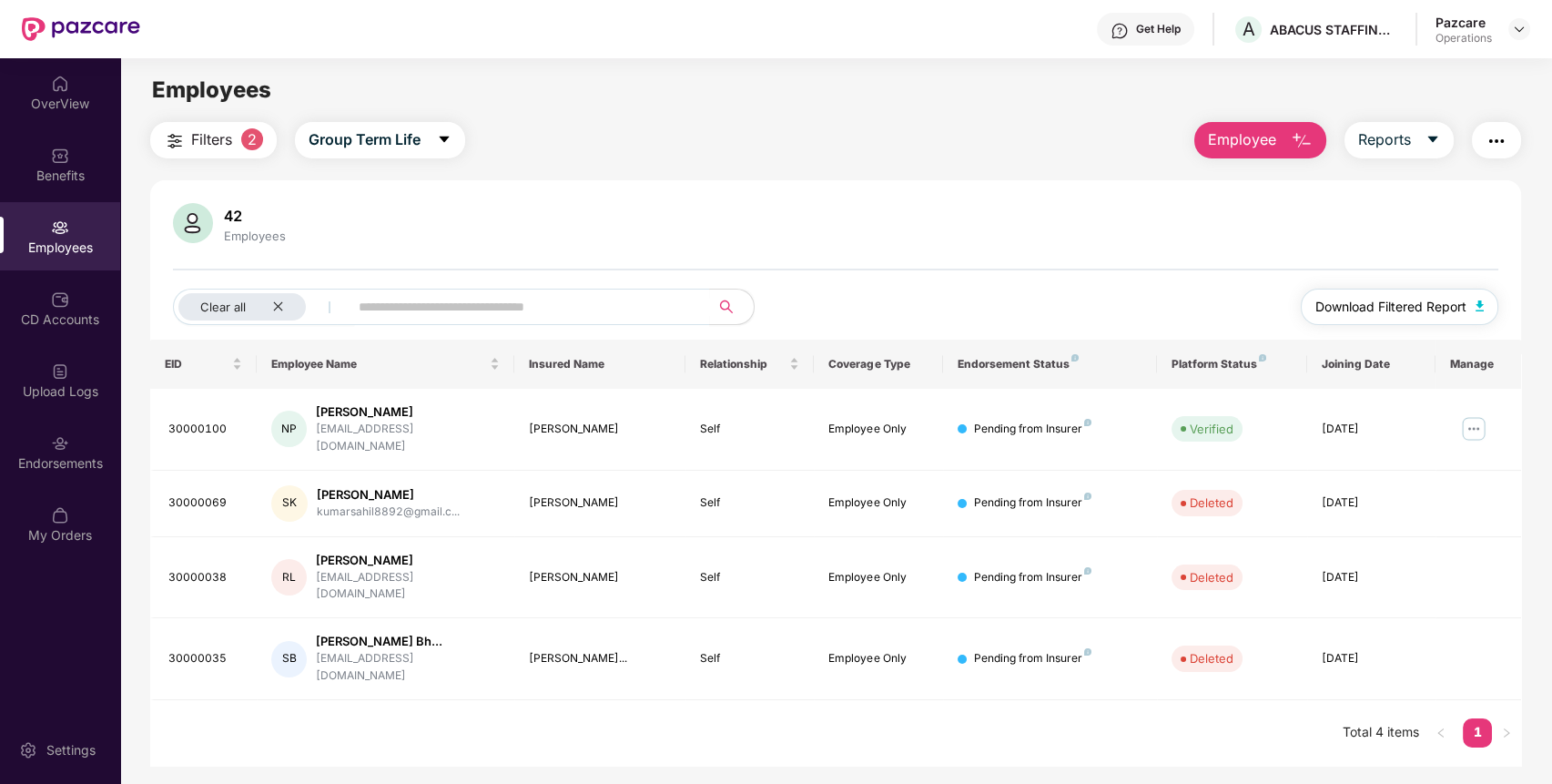
click at [1404, 303] on span "Download Filtered Report" at bounding box center [1390, 307] width 151 height 20
click at [1490, 138] on img "button" at bounding box center [1496, 140] width 22 height 22
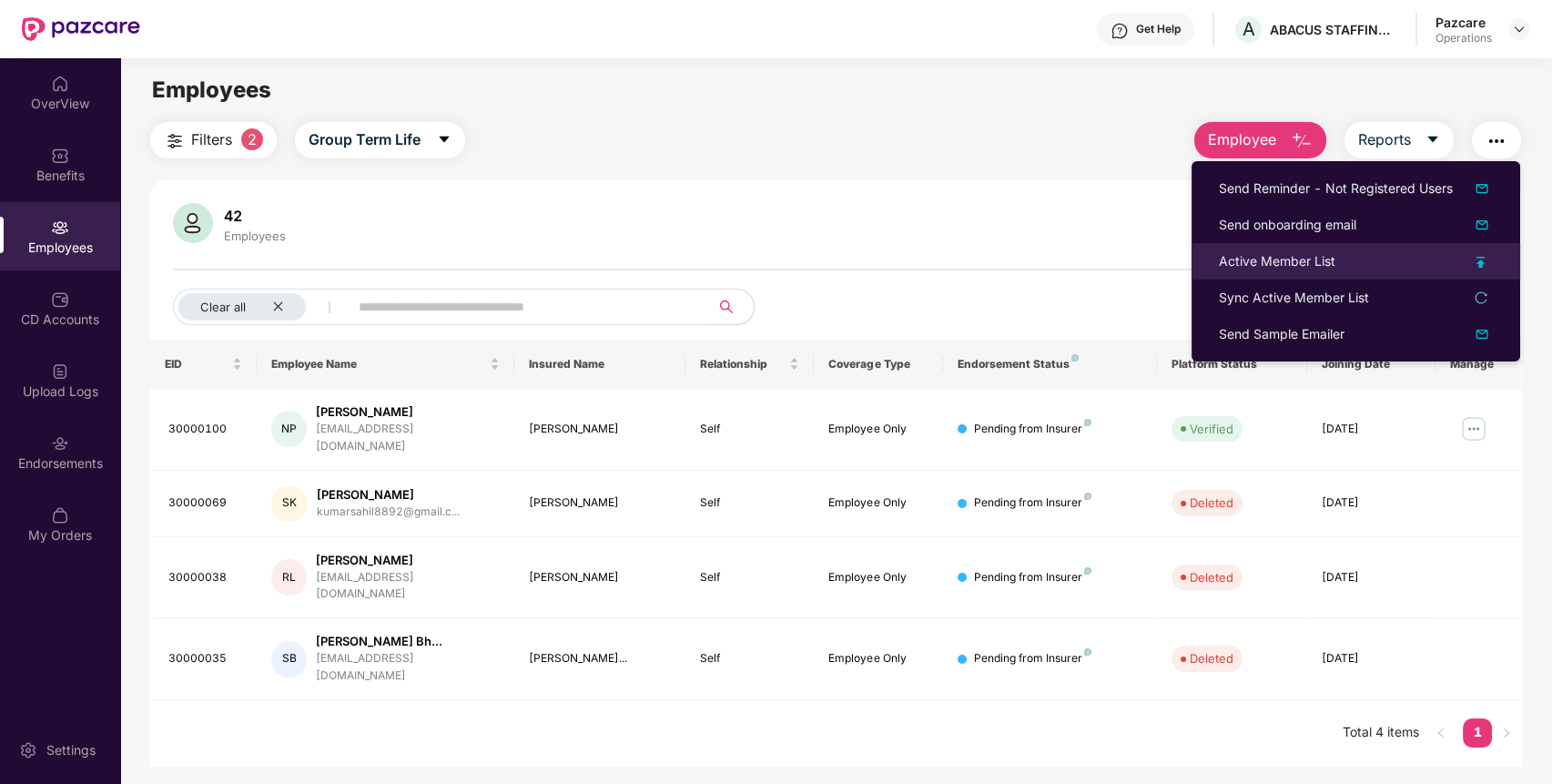
click at [1320, 263] on div "Active Member List" at bounding box center [1277, 261] width 117 height 20
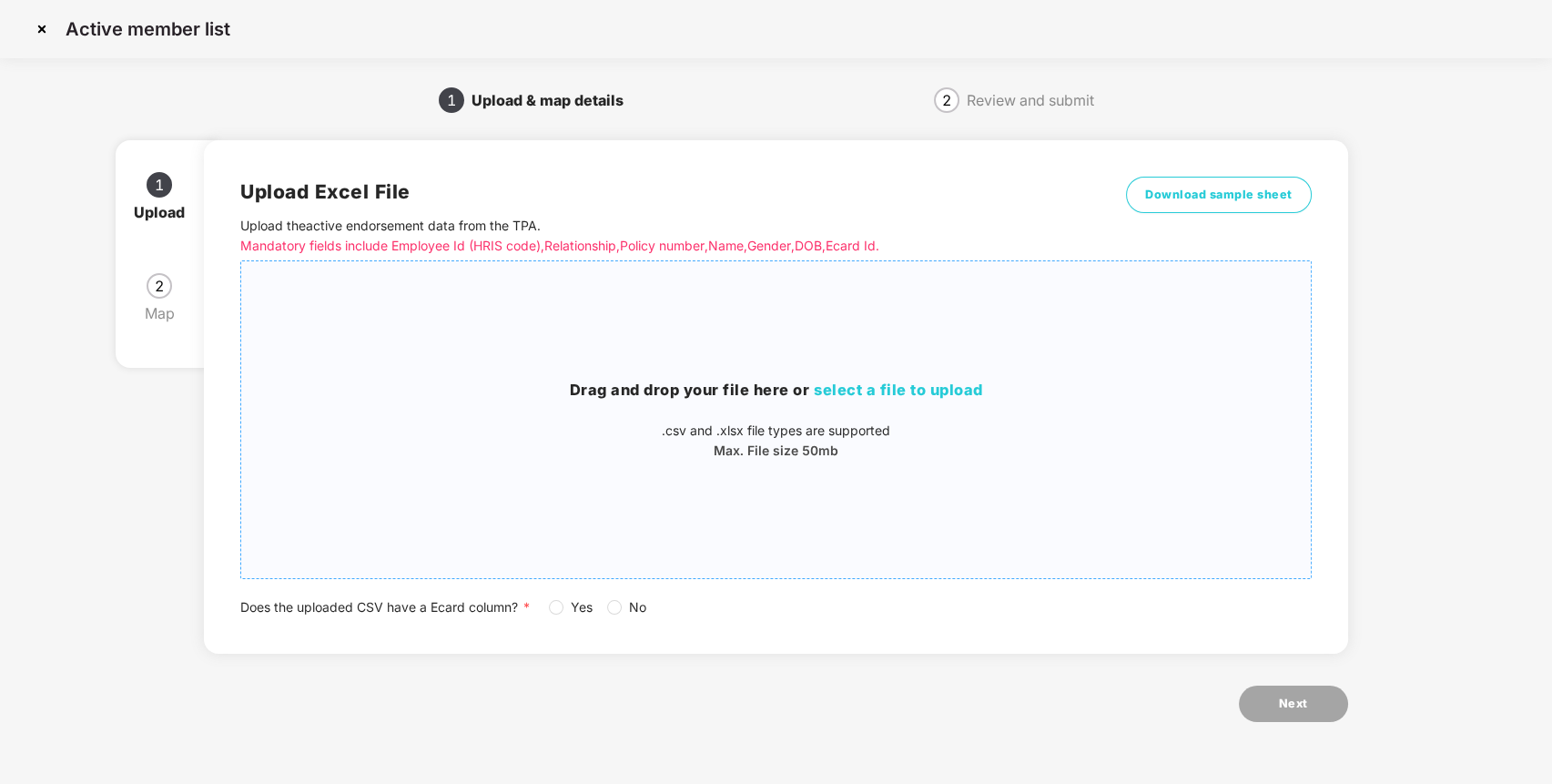
click at [721, 383] on h3 "Drag and drop your file here or select a file to upload" at bounding box center [776, 390] width 1070 height 24
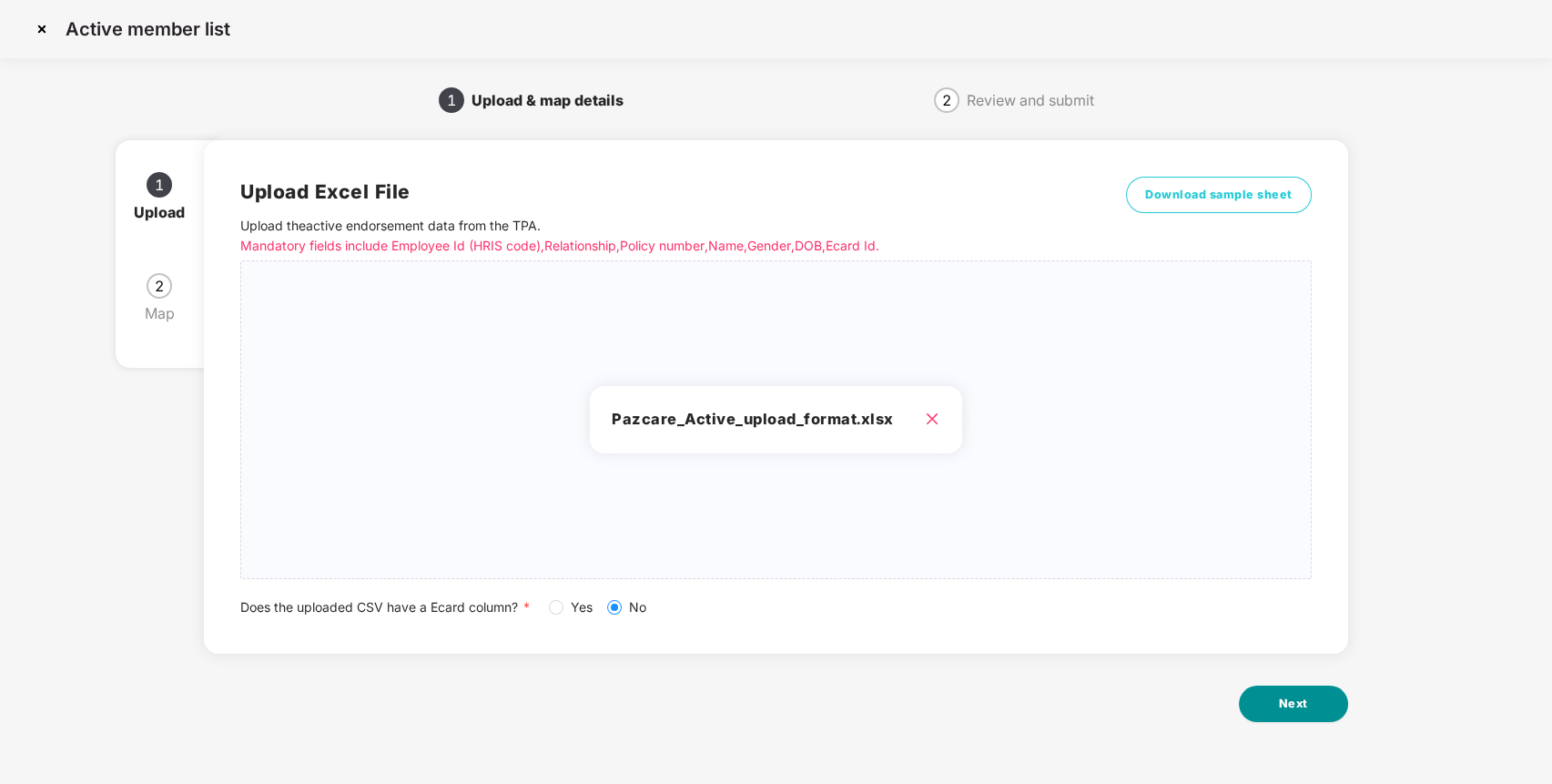
click at [1319, 699] on button "Next" at bounding box center [1293, 703] width 109 height 36
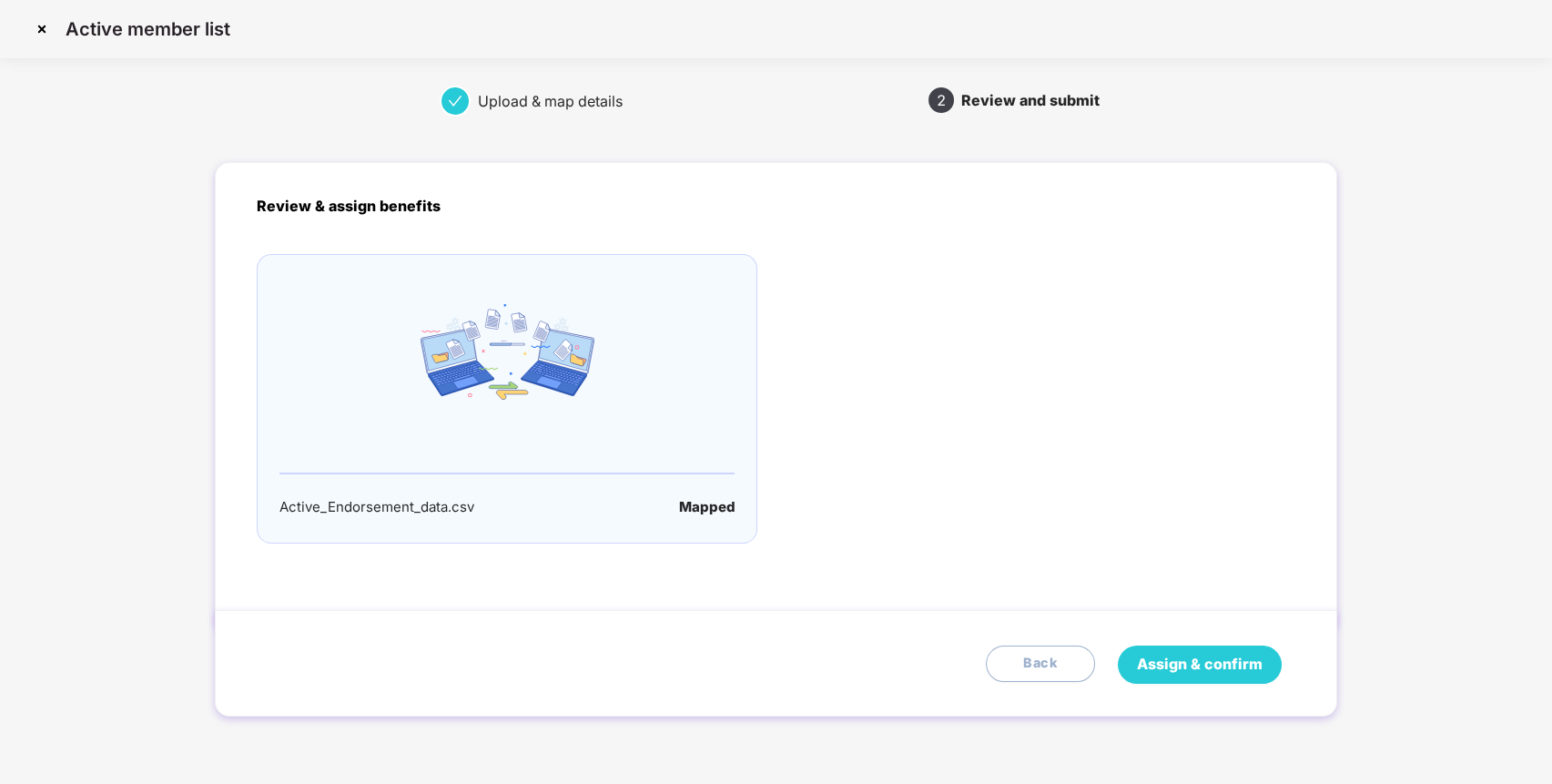
click at [1171, 657] on span "Assign & confirm" at bounding box center [1200, 663] width 125 height 23
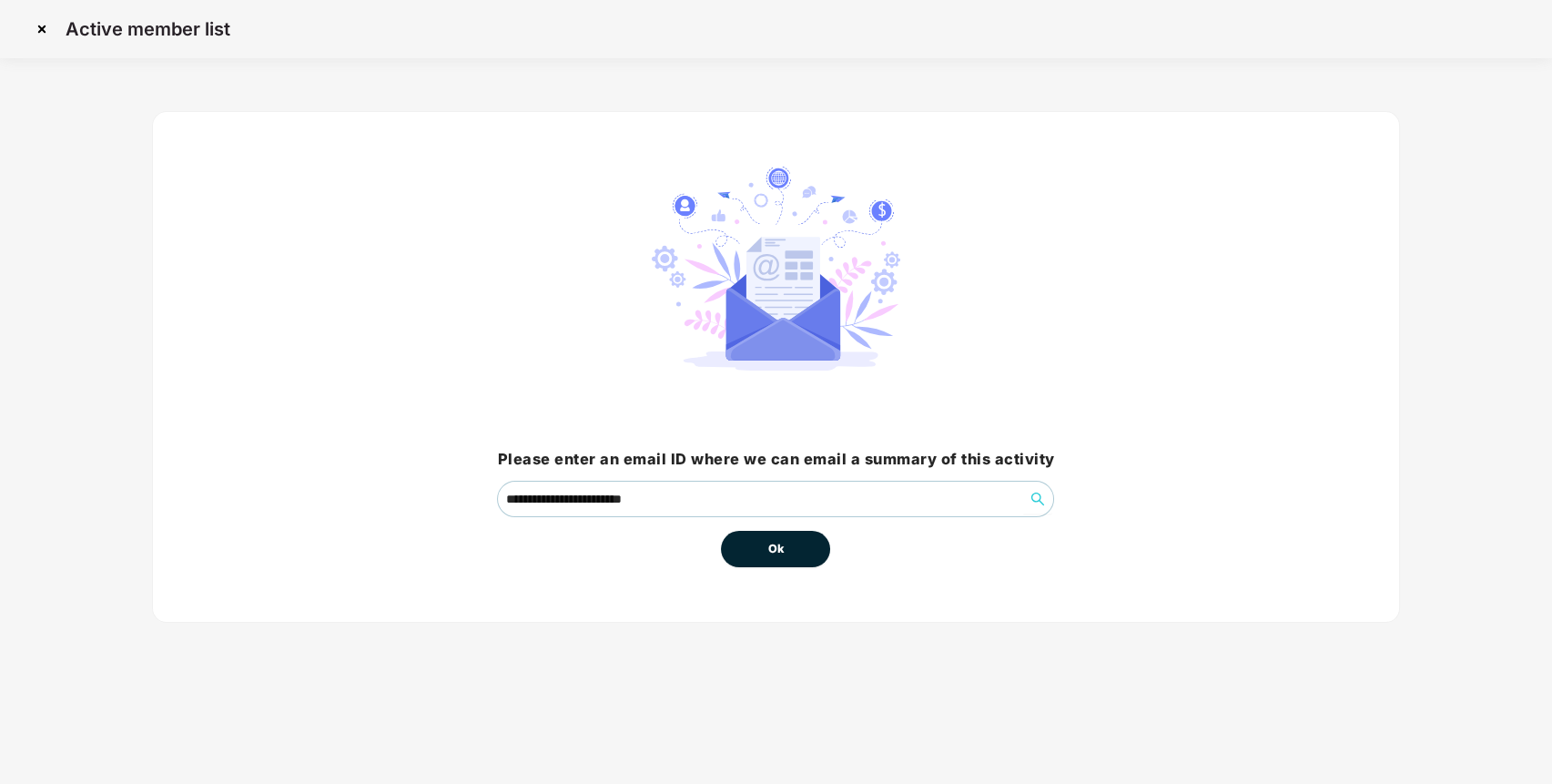
click at [808, 552] on button "Ok" at bounding box center [775, 549] width 109 height 36
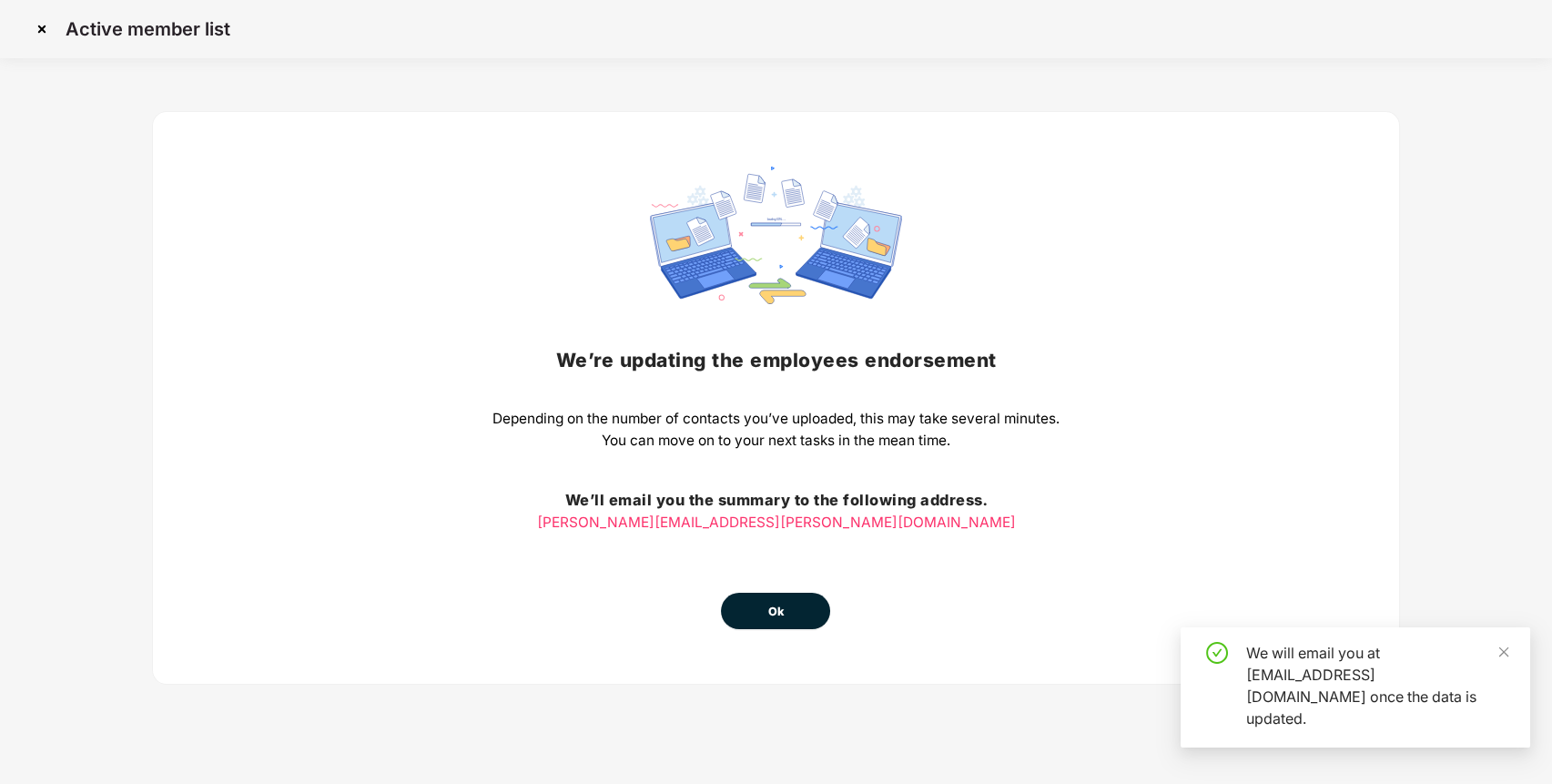
click at [776, 614] on span "Ok" at bounding box center [775, 611] width 16 height 18
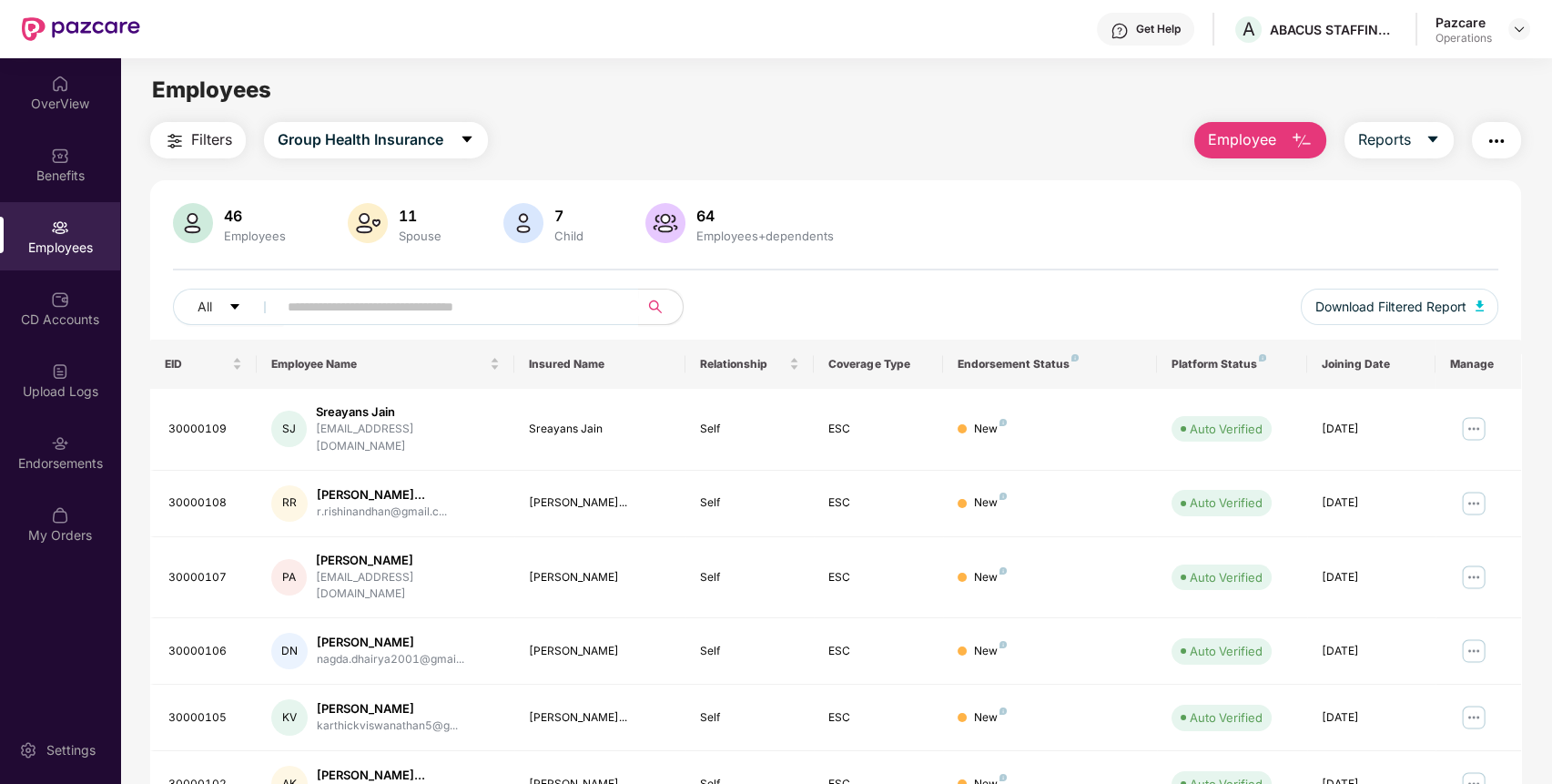
click at [198, 130] on span "Filters" at bounding box center [211, 140] width 41 height 23
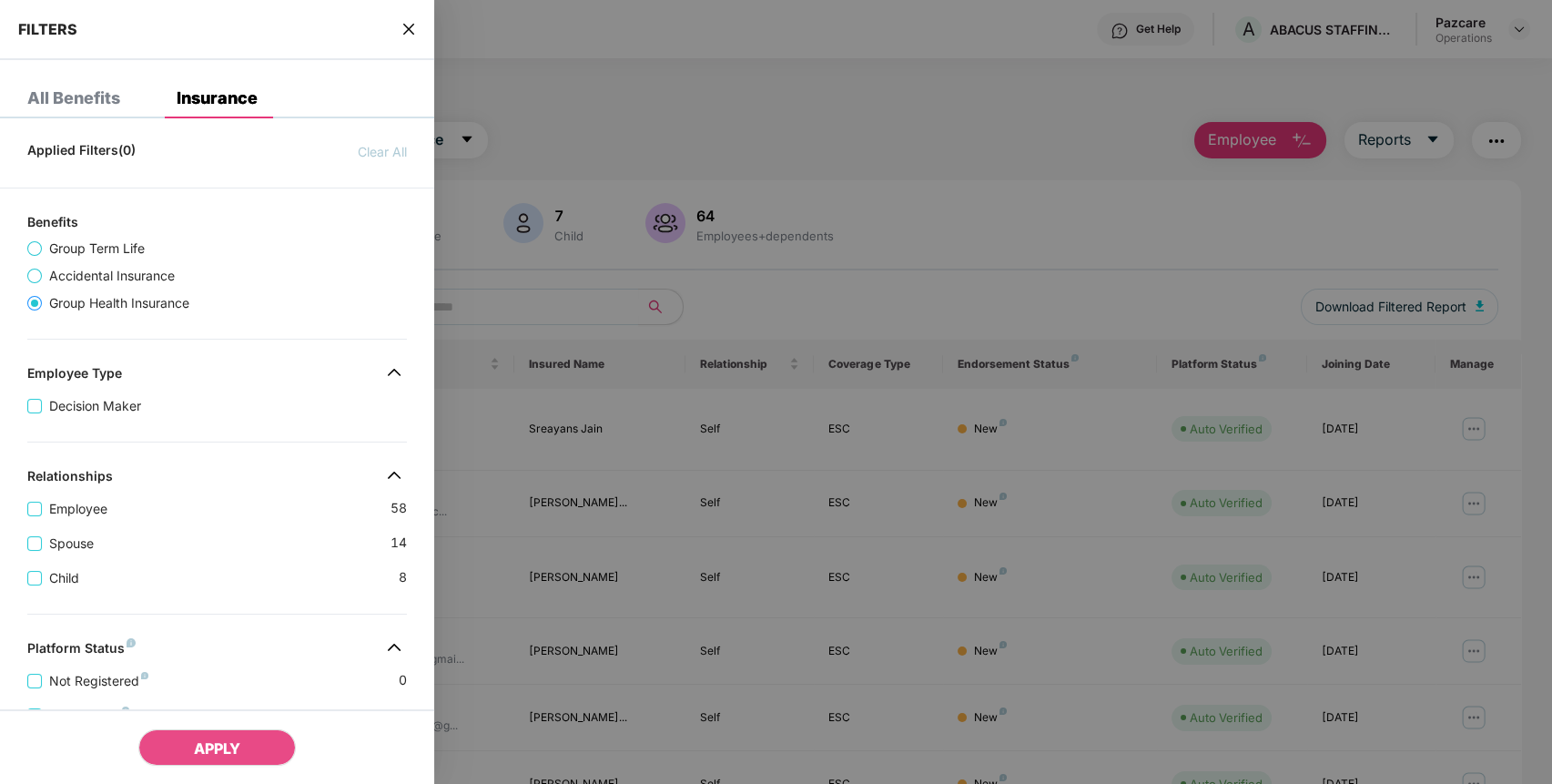
click at [42, 301] on span at bounding box center [34, 303] width 14 height 14
click at [80, 243] on span "Group Term Life" at bounding box center [97, 248] width 110 height 20
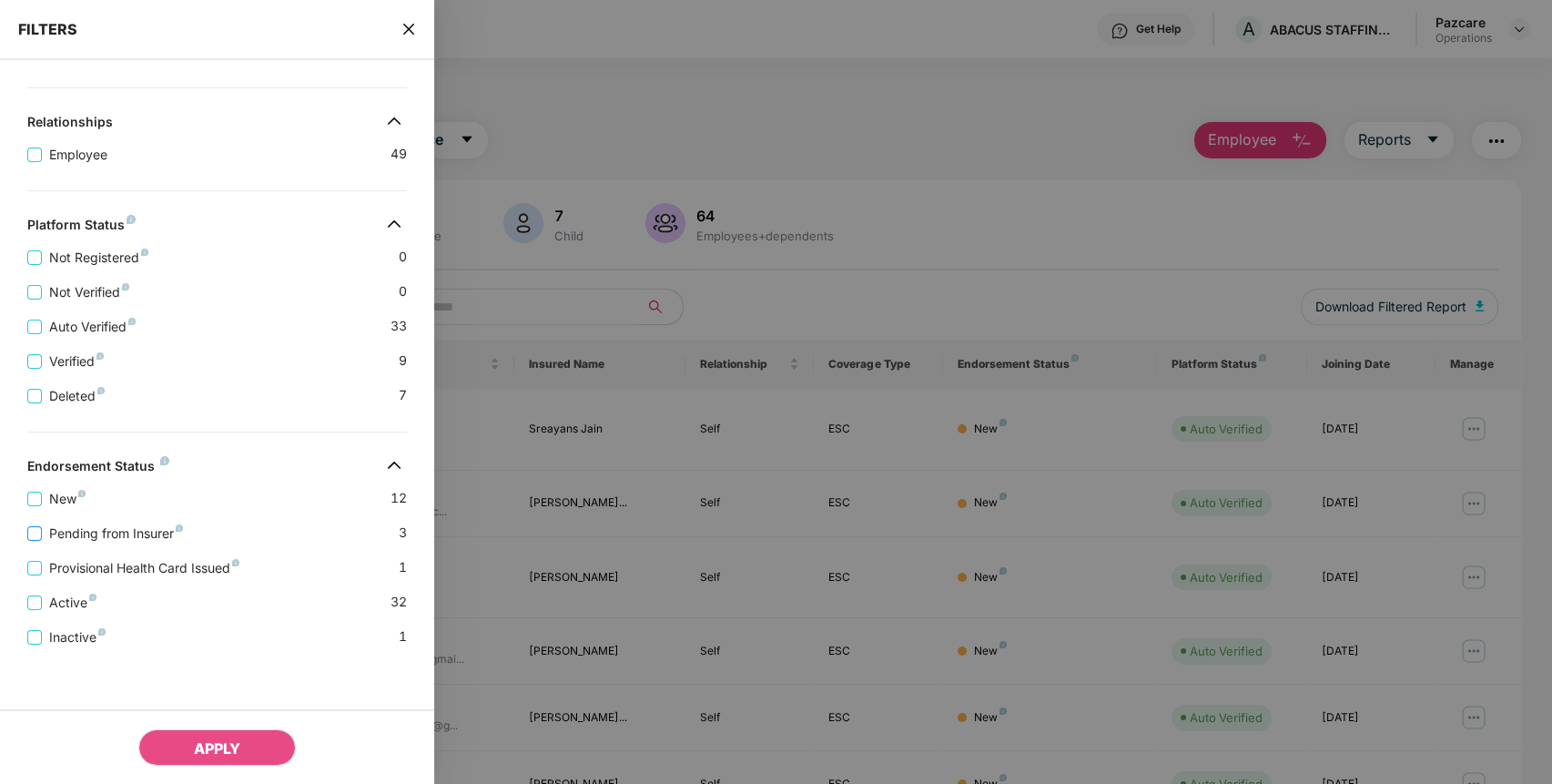
click at [84, 526] on span "Pending from Insurer" at bounding box center [116, 532] width 148 height 20
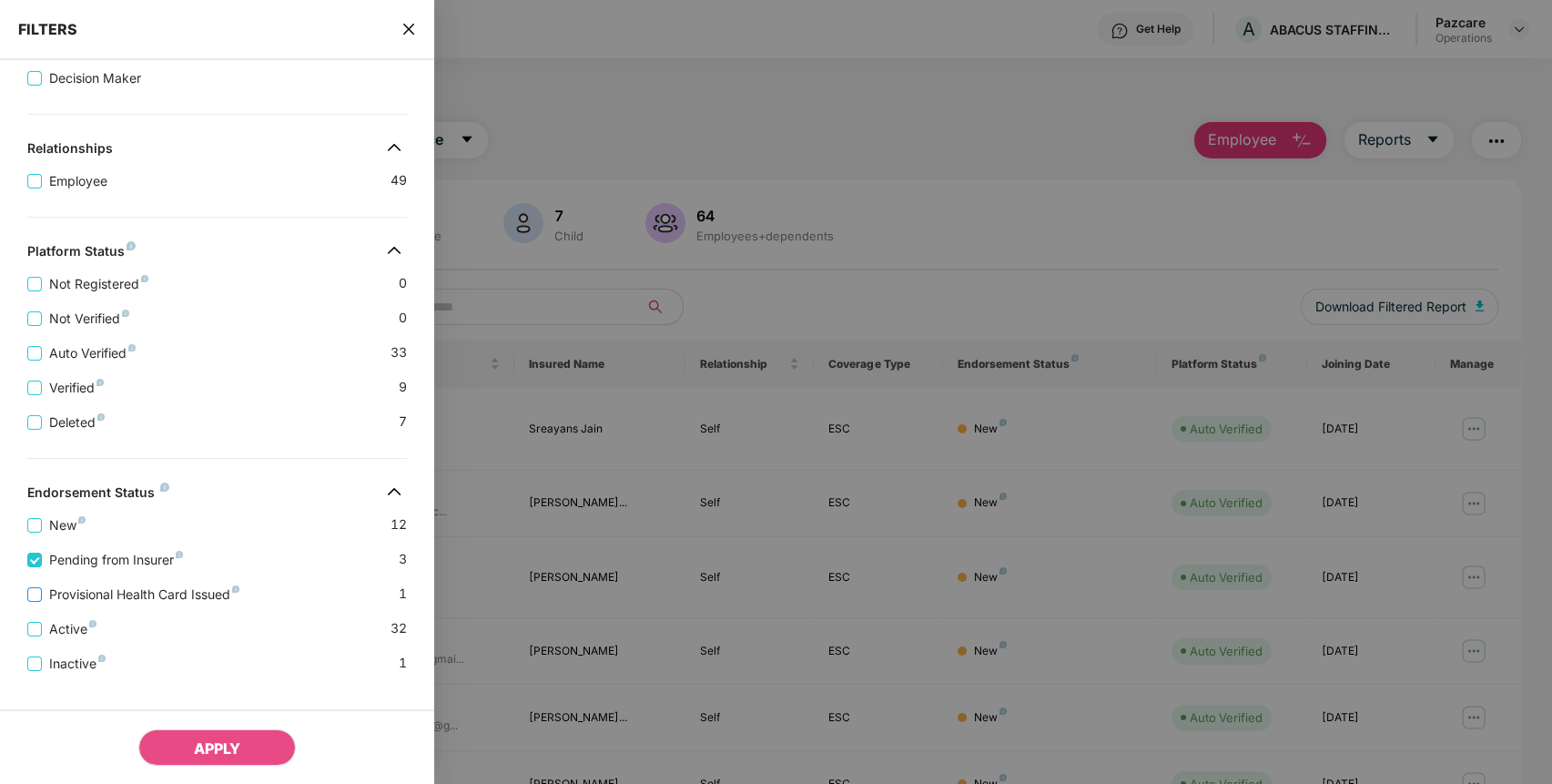
click at [151, 594] on span "Provisional Health Card Issued" at bounding box center [144, 594] width 205 height 20
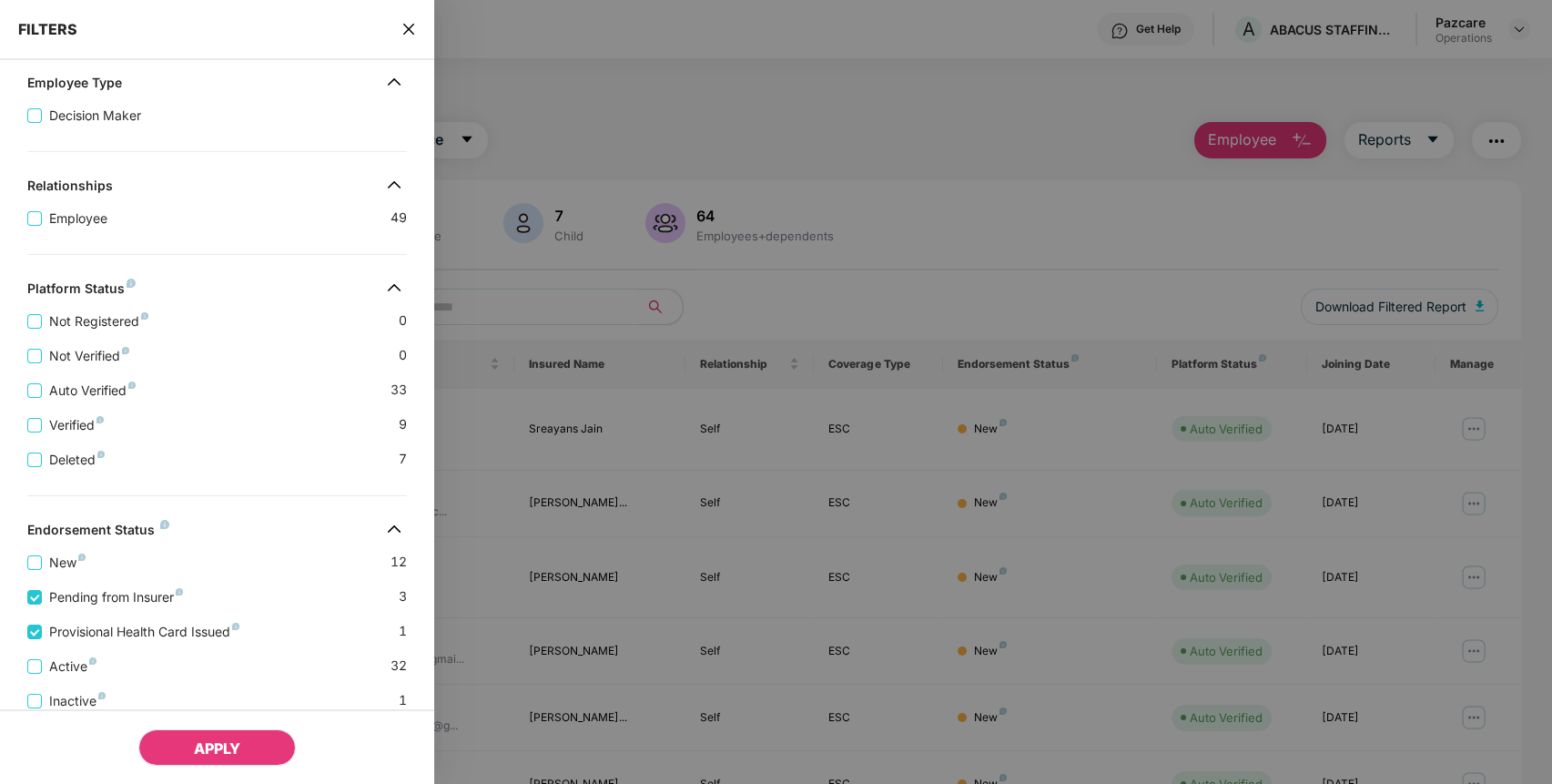
click at [208, 748] on span "APPLY" at bounding box center [216, 748] width 47 height 18
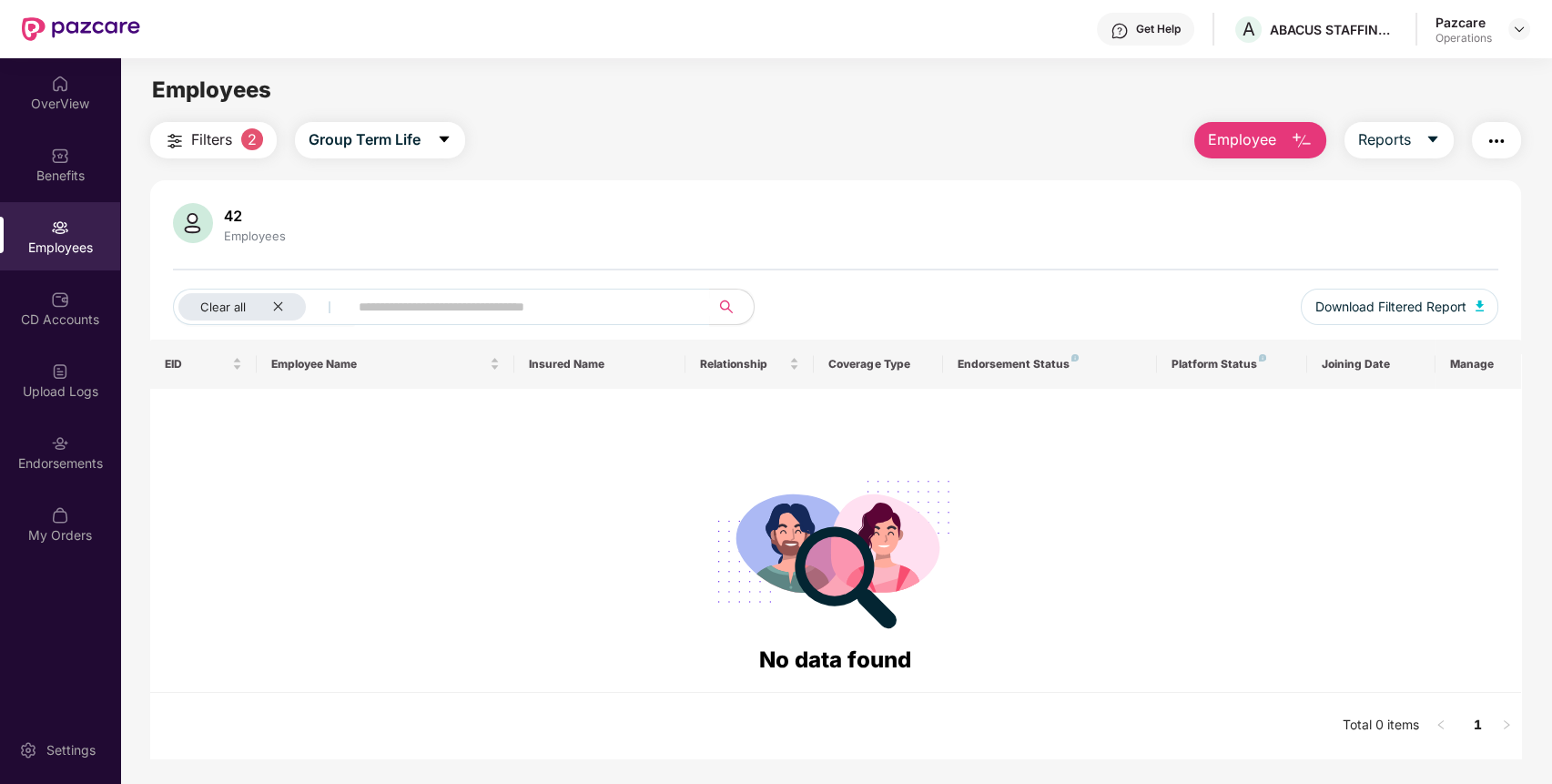
click at [235, 145] on button "Filters 2" at bounding box center [213, 140] width 126 height 36
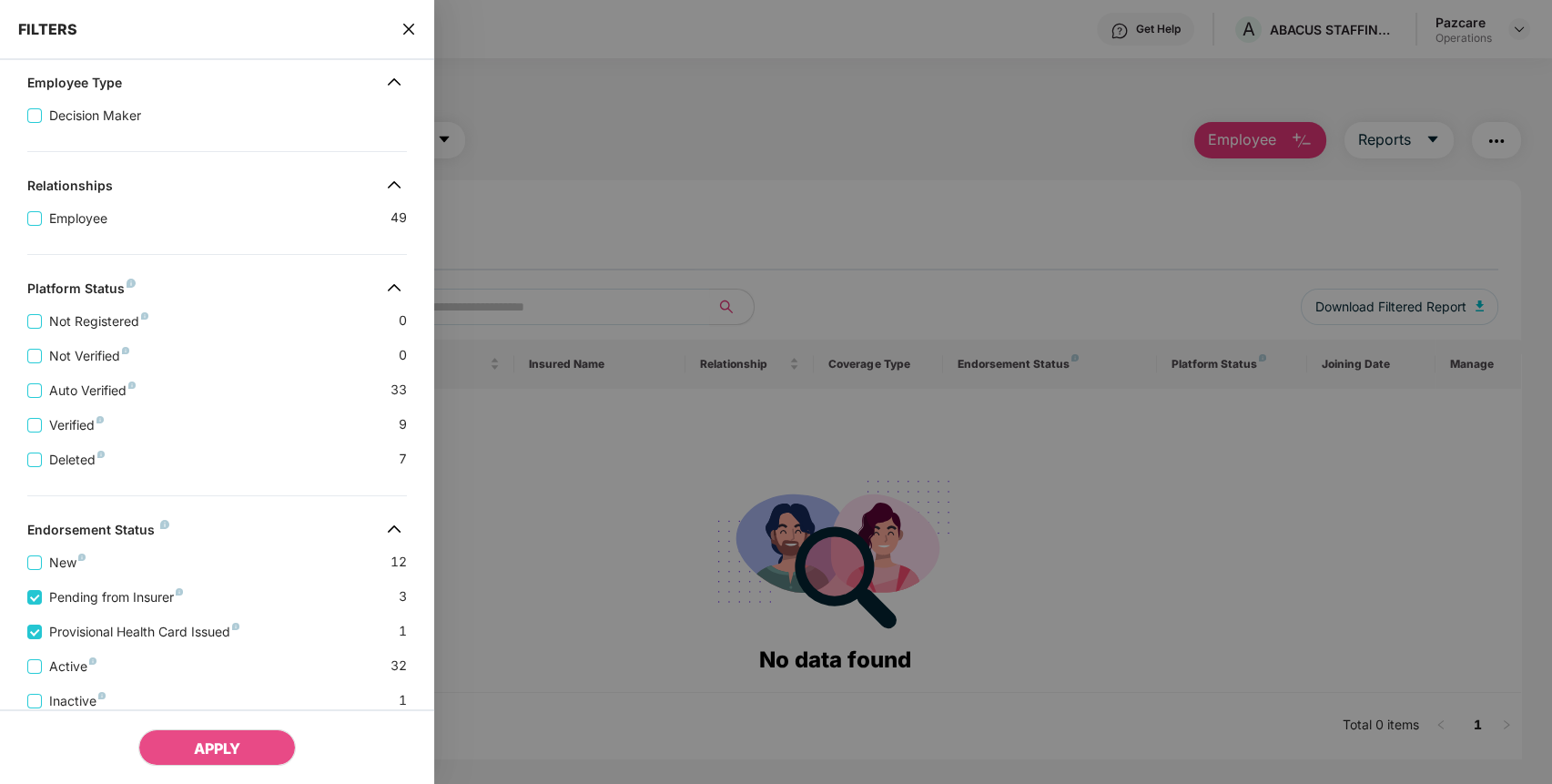
scroll to position [440, 0]
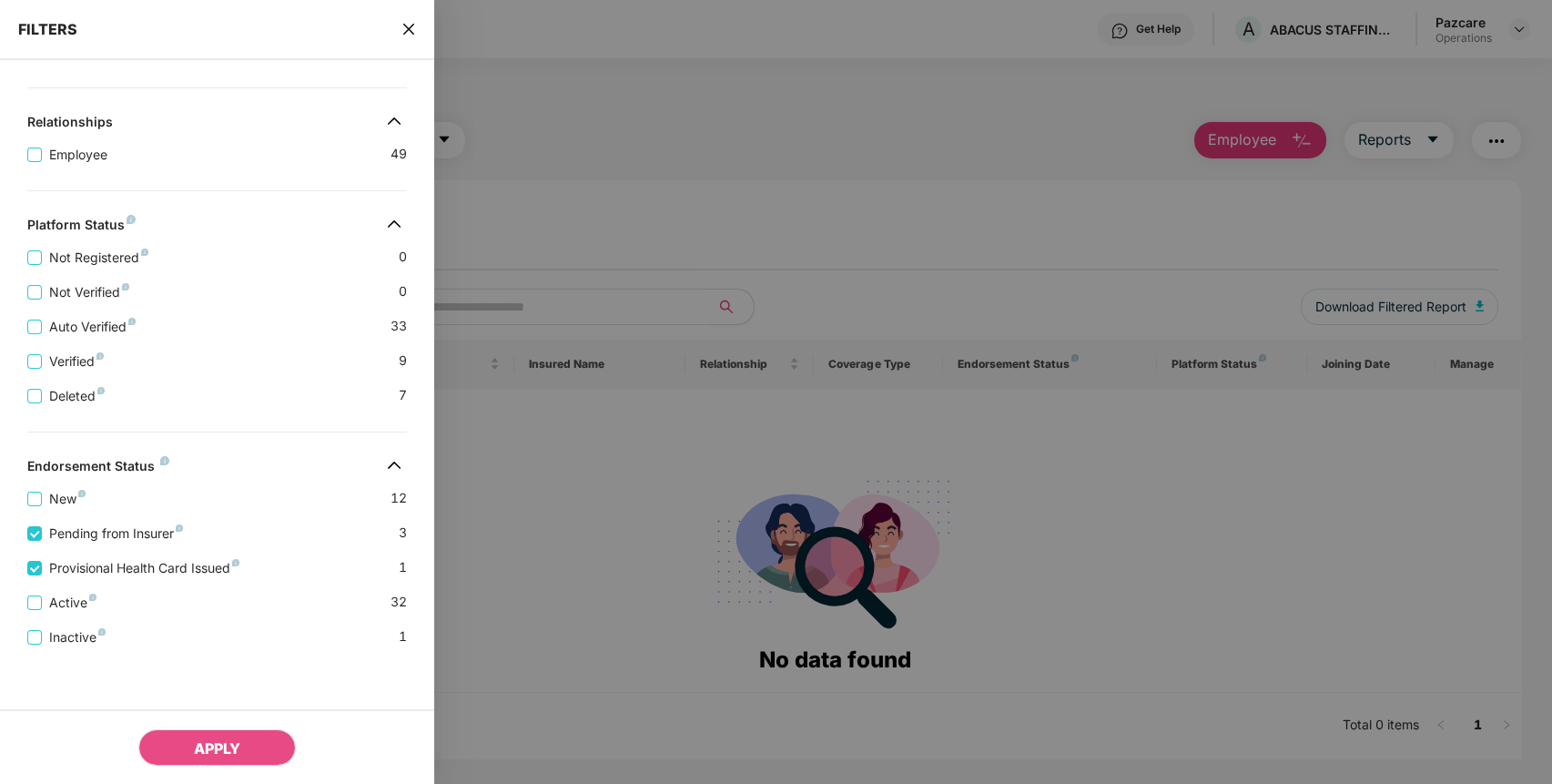
click at [407, 32] on icon "close" at bounding box center [409, 29] width 11 height 11
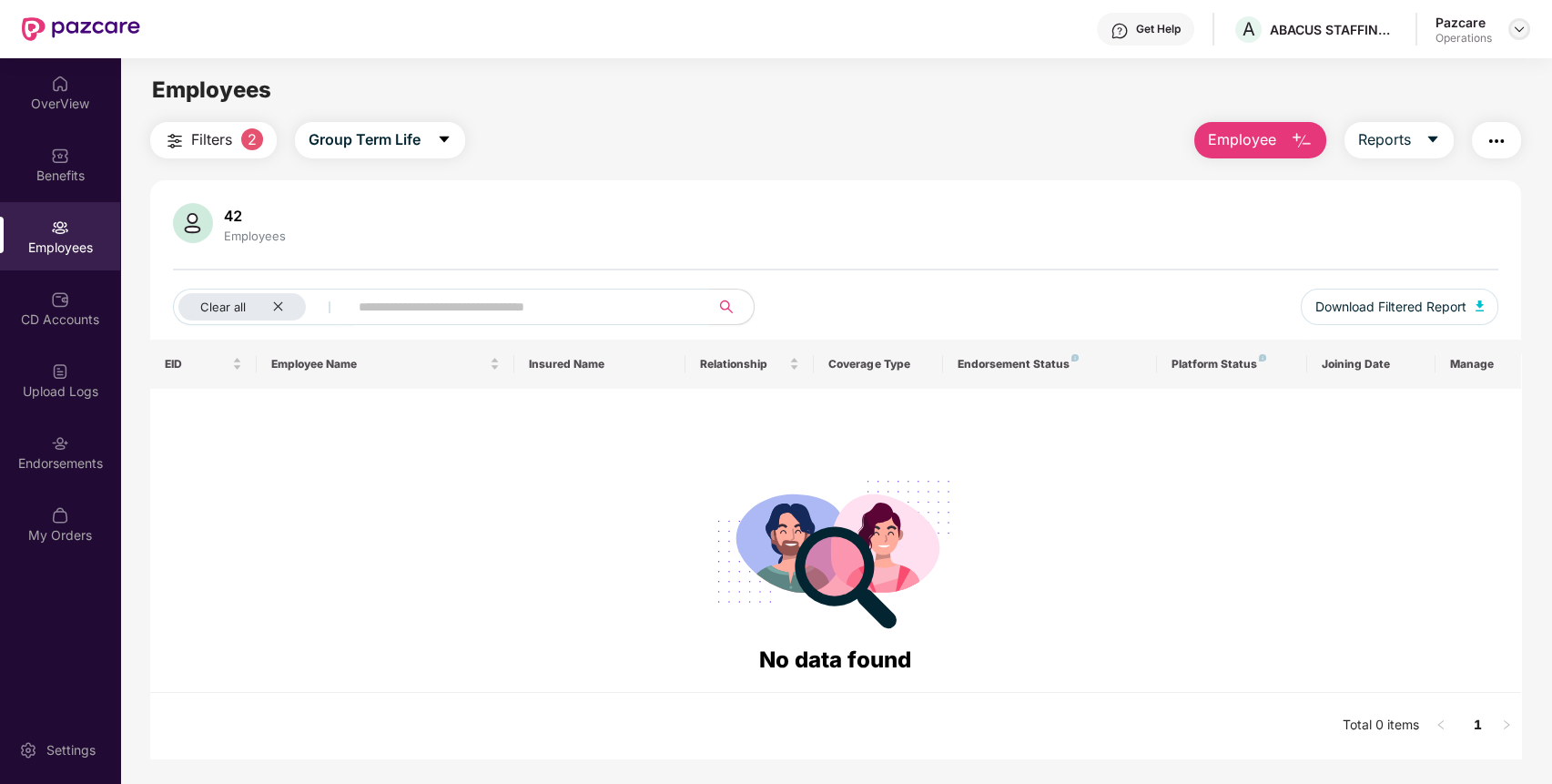
click at [1522, 30] on img at bounding box center [1519, 28] width 14 height 14
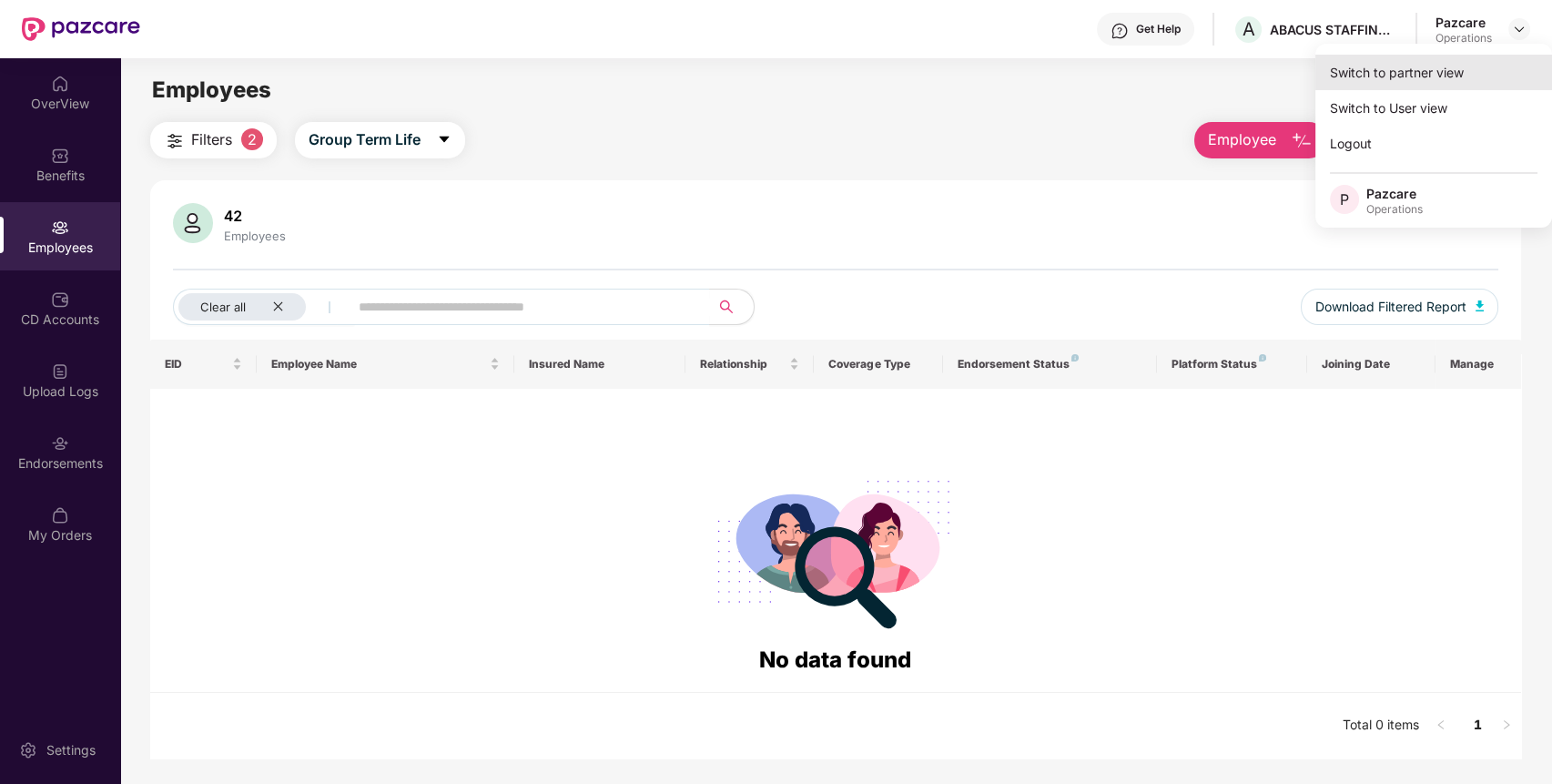
click at [1451, 77] on div "Switch to partner view" at bounding box center [1432, 72] width 236 height 35
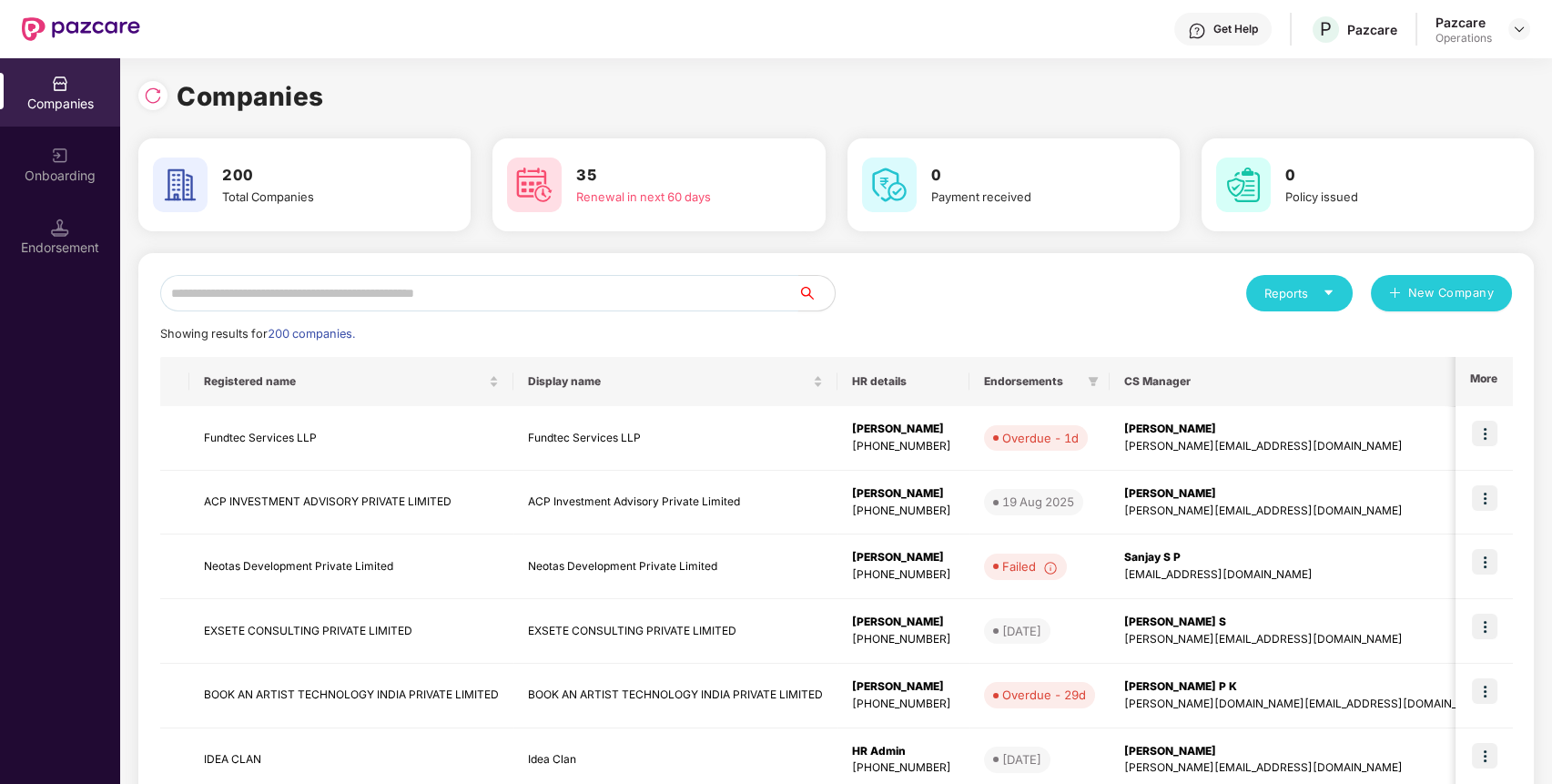
click at [408, 306] on input "text" at bounding box center [479, 293] width 638 height 36
paste input "**********"
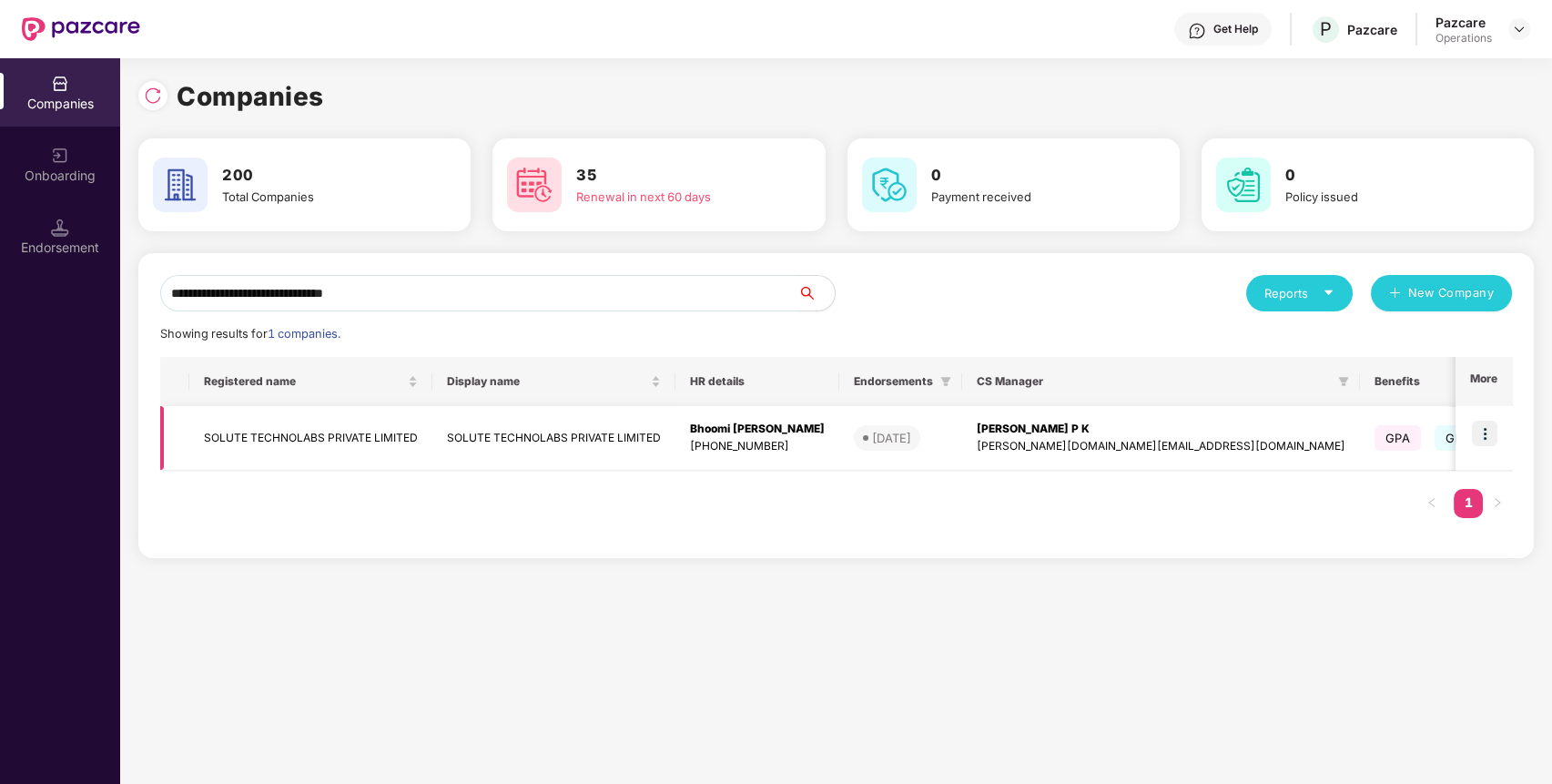
type input "**********"
click at [1473, 439] on td at bounding box center [1483, 439] width 56 height 65
click at [1497, 433] on img at bounding box center [1484, 433] width 26 height 26
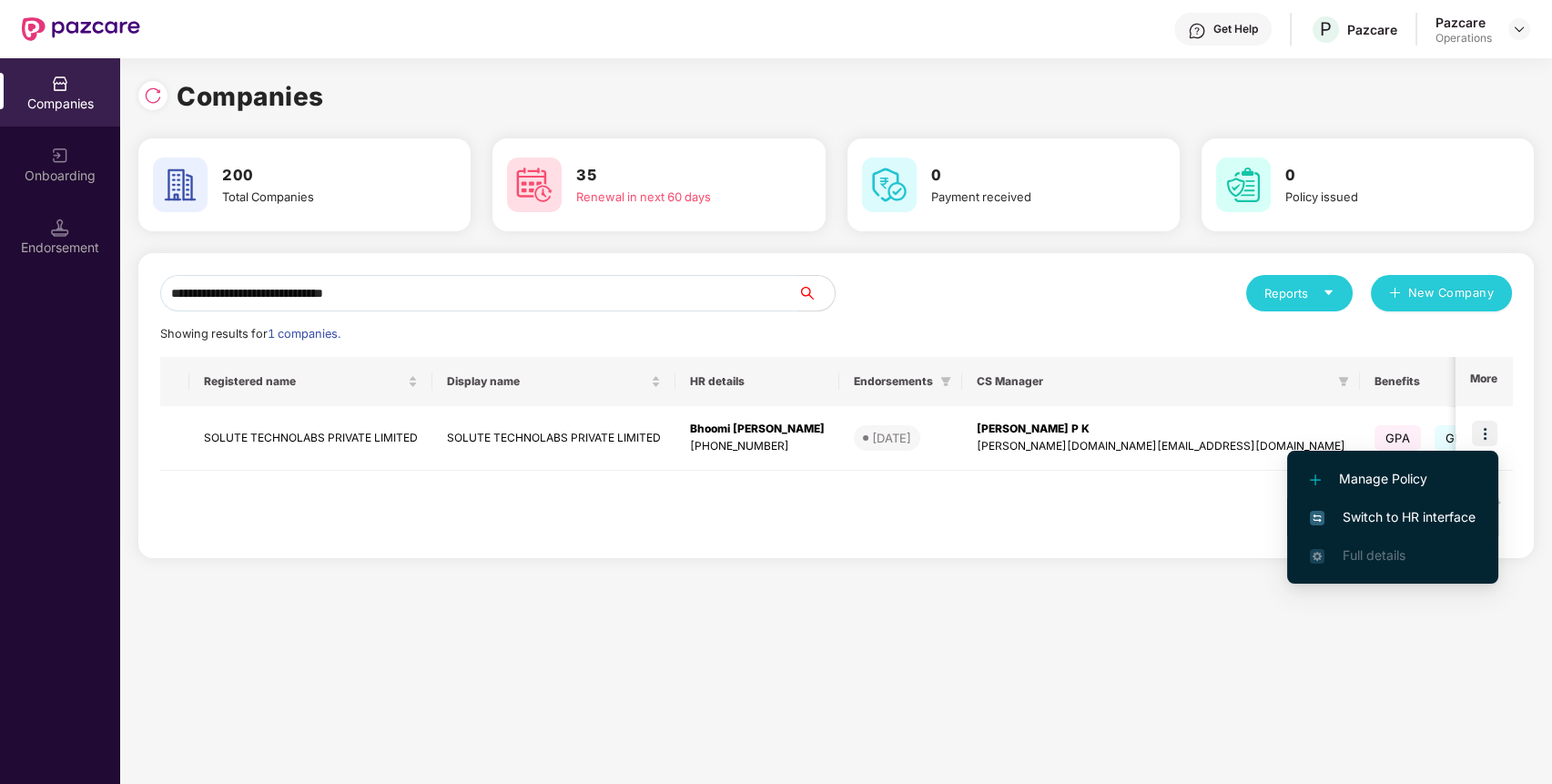
click at [1403, 509] on span "Switch to HR interface" at bounding box center [1393, 516] width 165 height 20
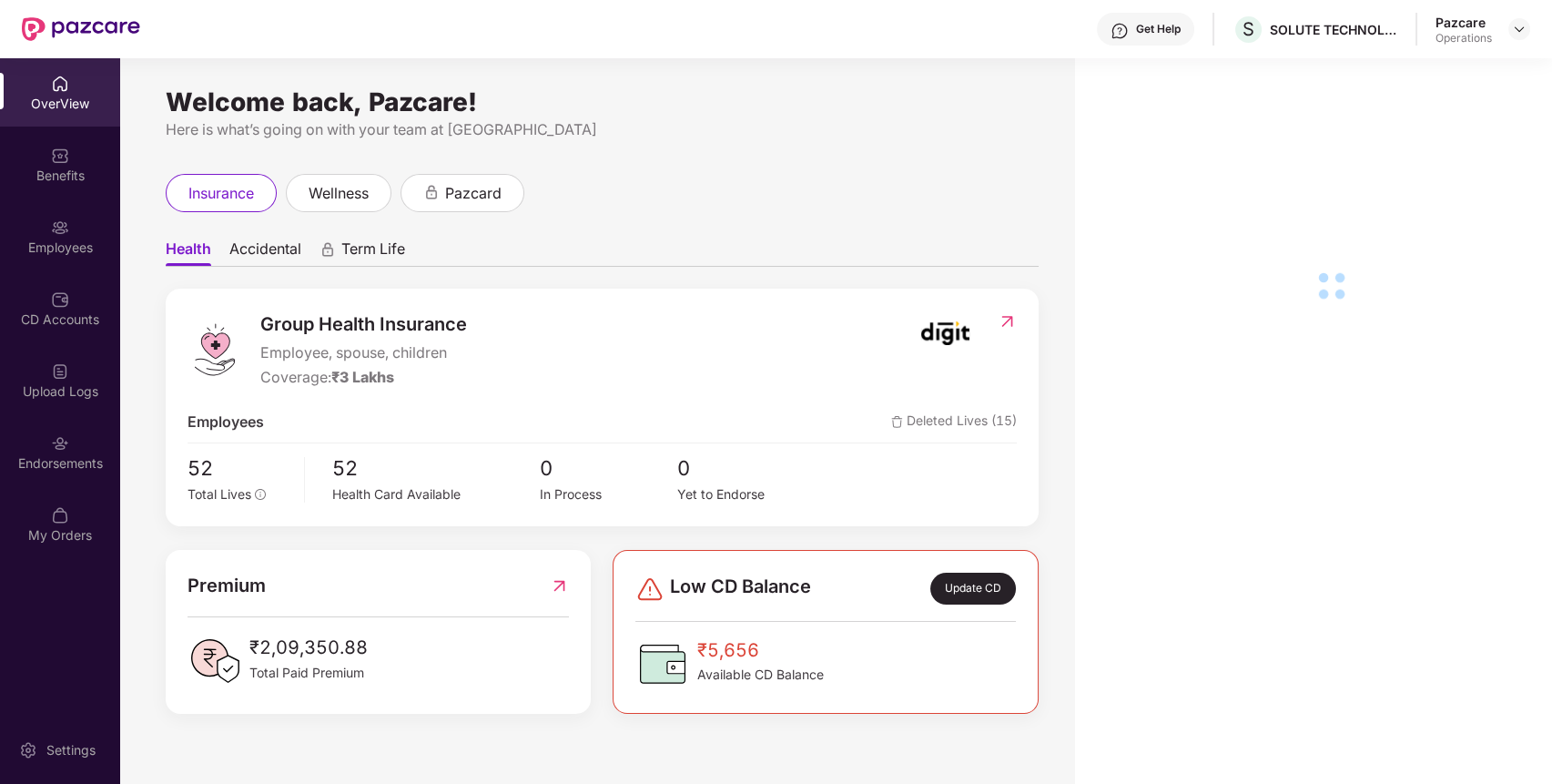
click at [75, 456] on div "Endorsements" at bounding box center [60, 462] width 121 height 18
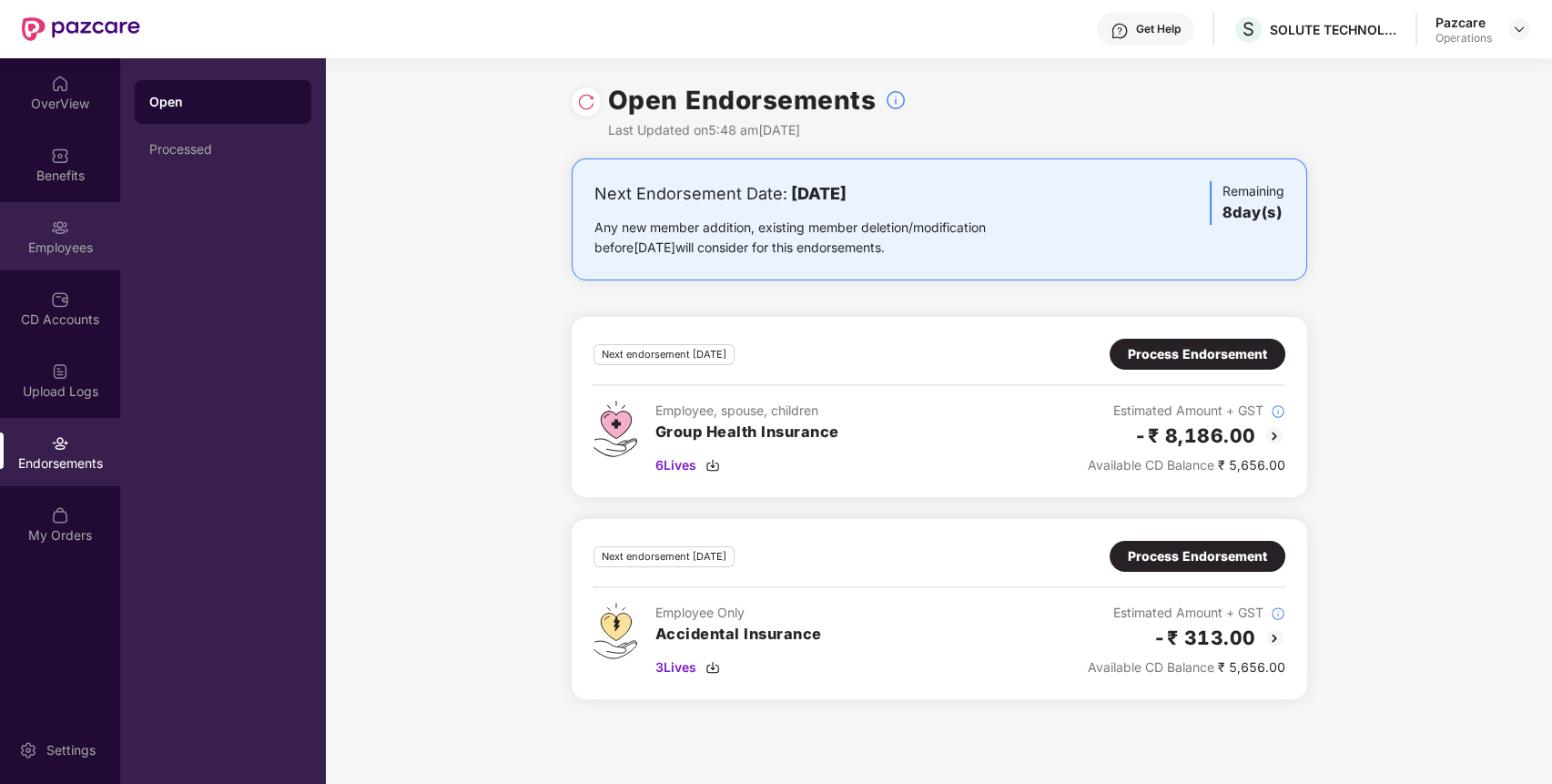
click at [66, 240] on div "Employees" at bounding box center [60, 247] width 121 height 18
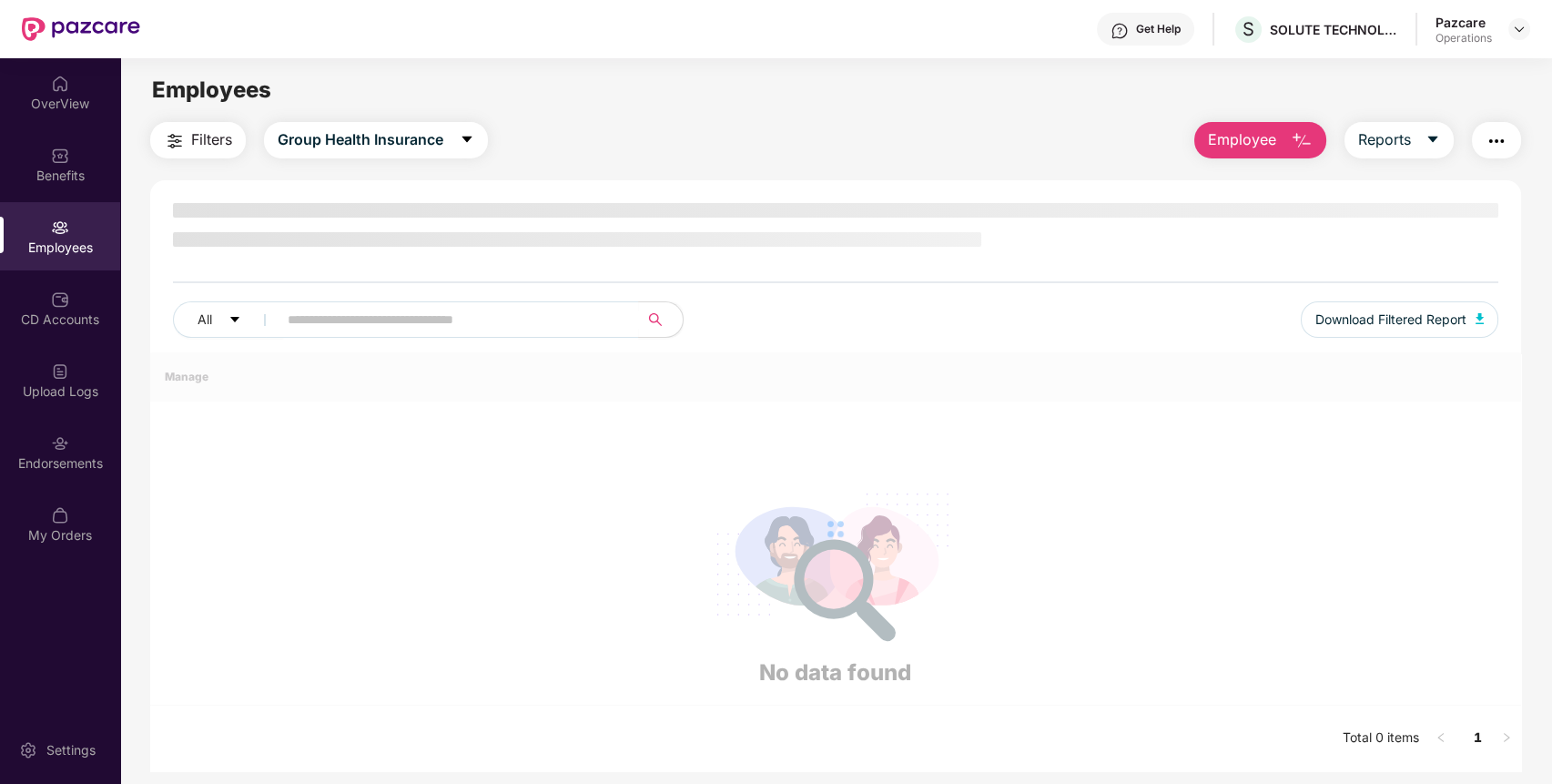
click at [208, 132] on span "Filters" at bounding box center [211, 140] width 41 height 23
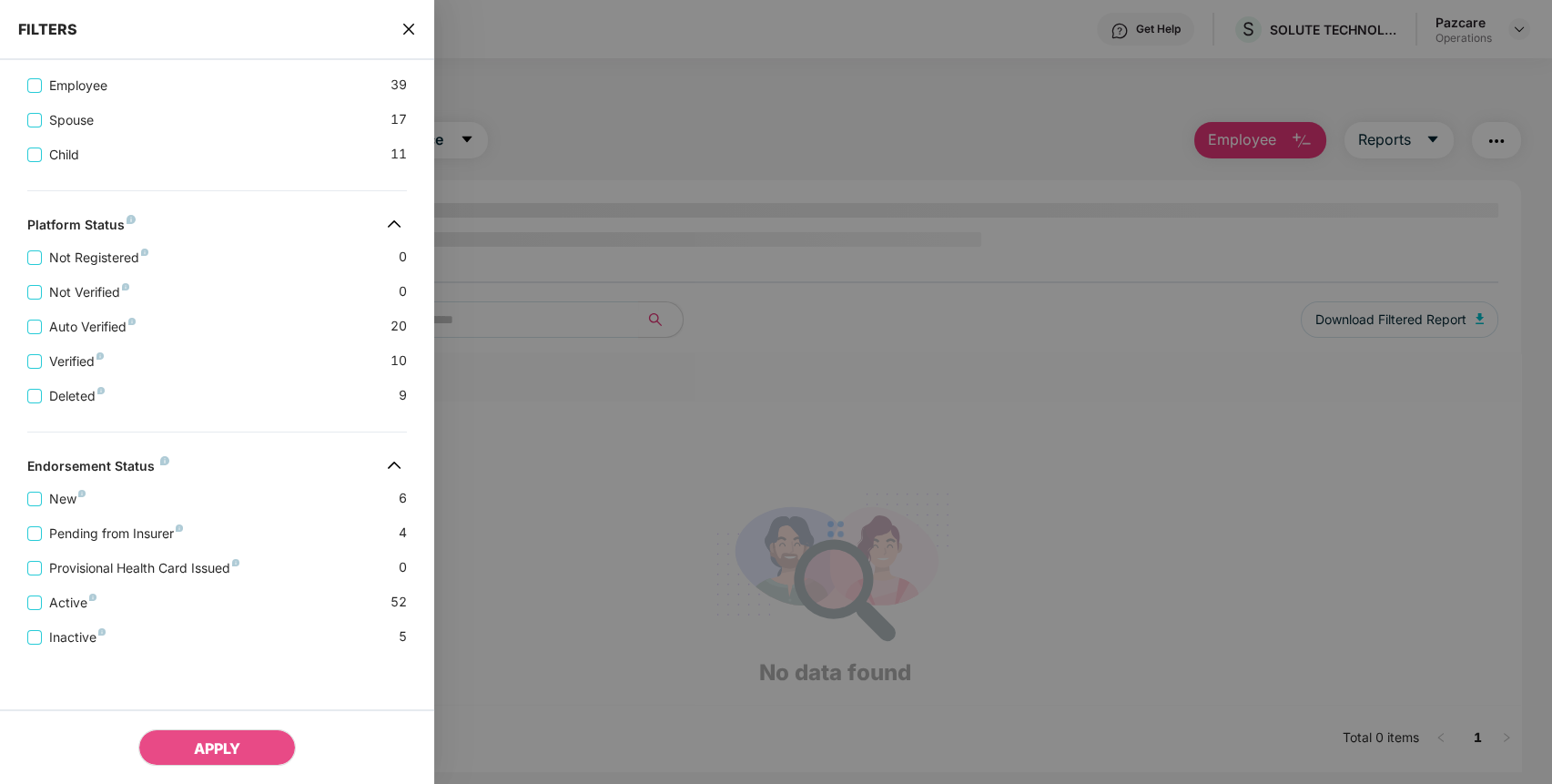
scroll to position [0, 0]
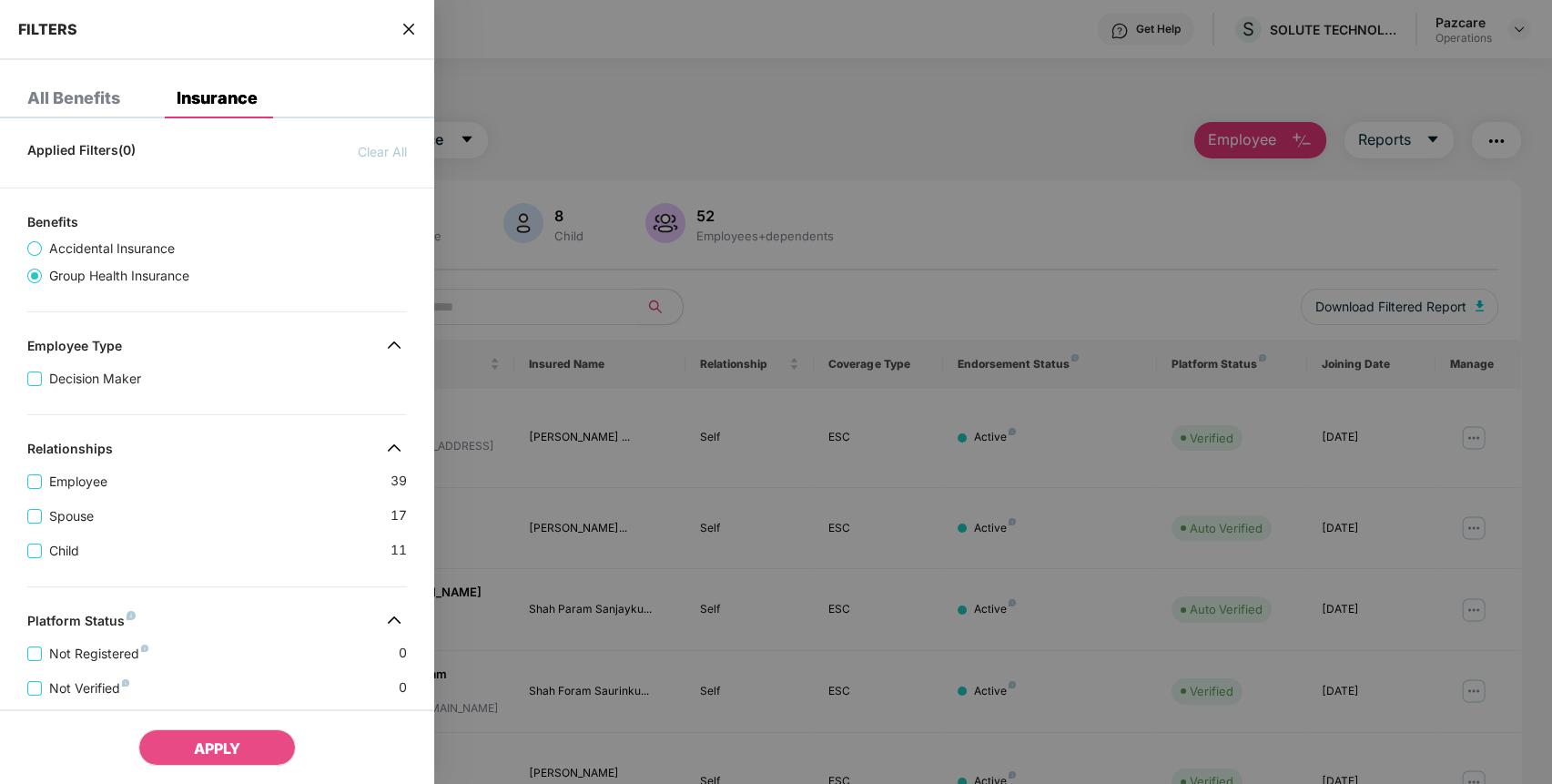
click at [401, 16] on div "FILTERS" at bounding box center [216, 29] width 434 height 60
click at [103, 103] on div "All Benefits" at bounding box center [74, 98] width 93 height 18
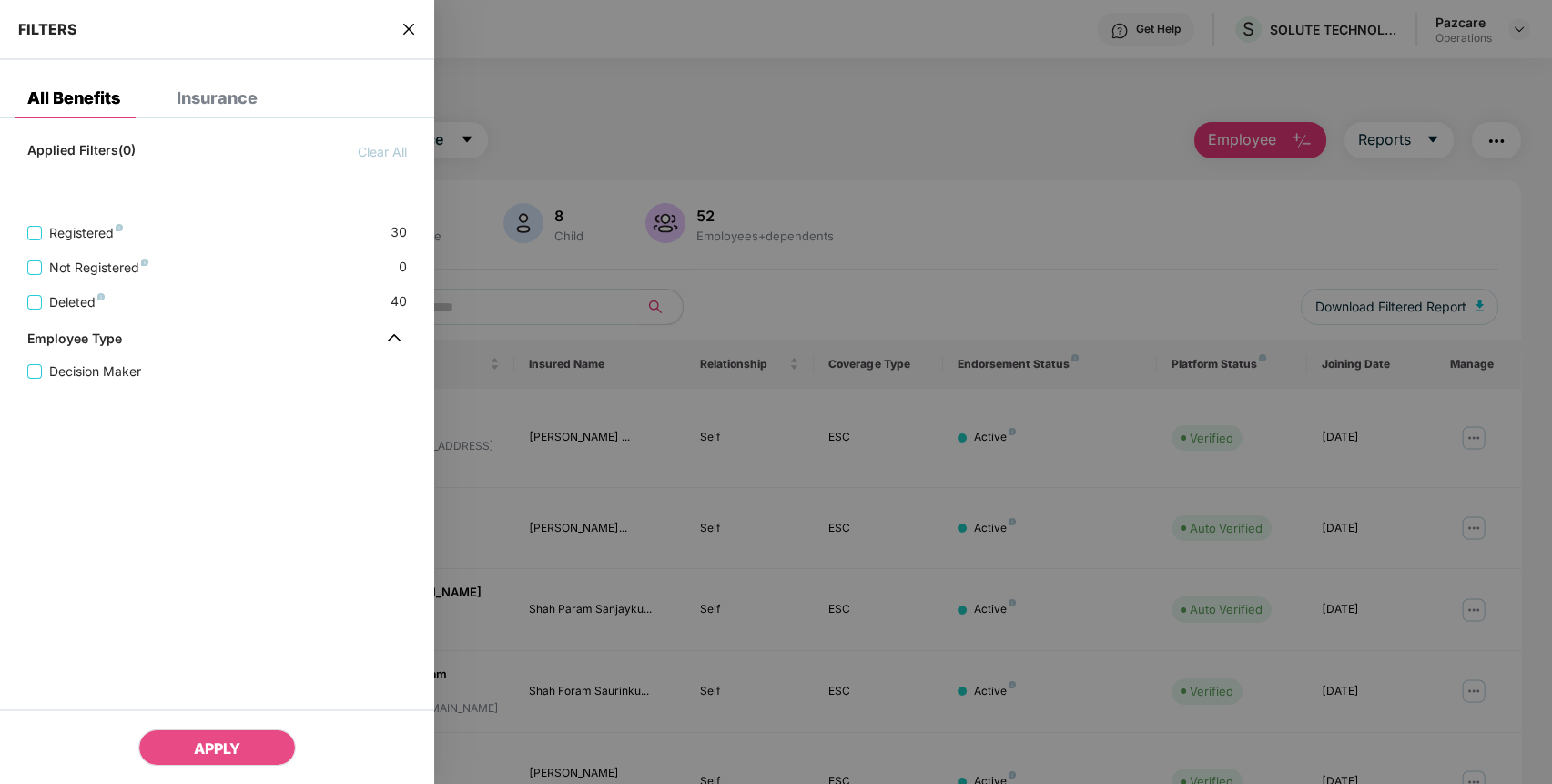
click at [233, 95] on div "Insurance" at bounding box center [216, 98] width 81 height 18
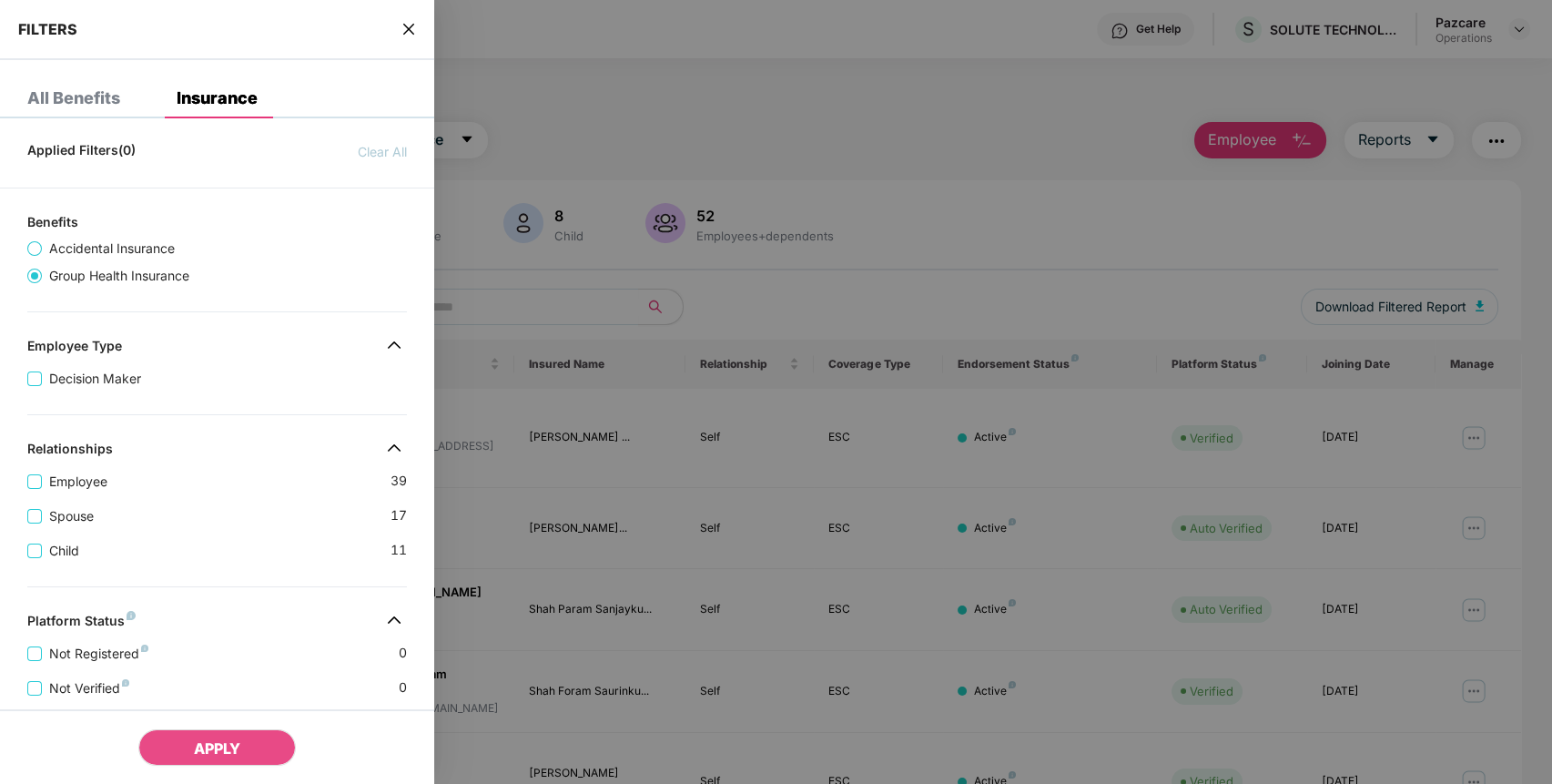
click at [406, 29] on icon "close" at bounding box center [408, 28] width 14 height 14
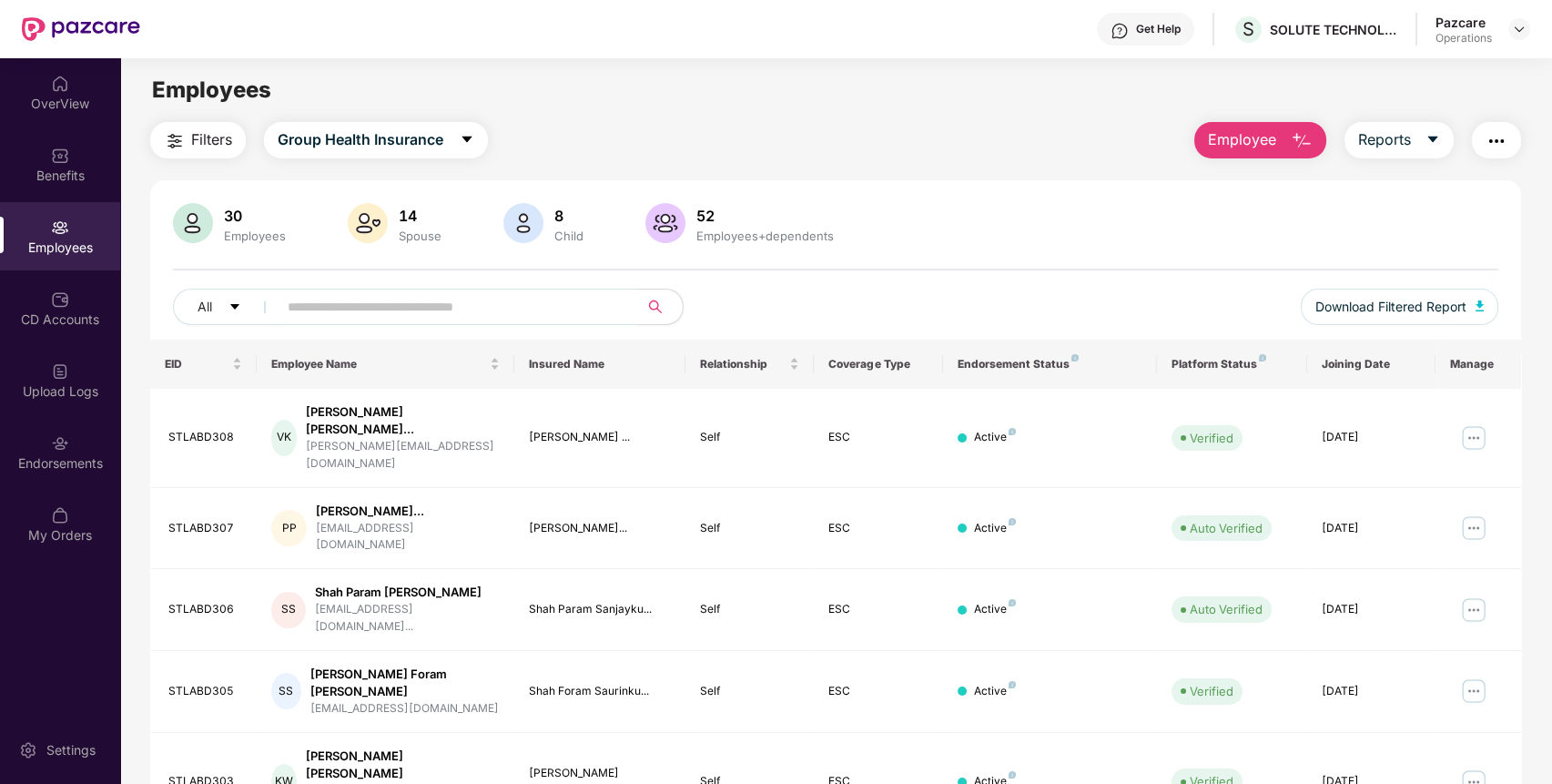
click at [197, 128] on button "Filters" at bounding box center [197, 140] width 96 height 36
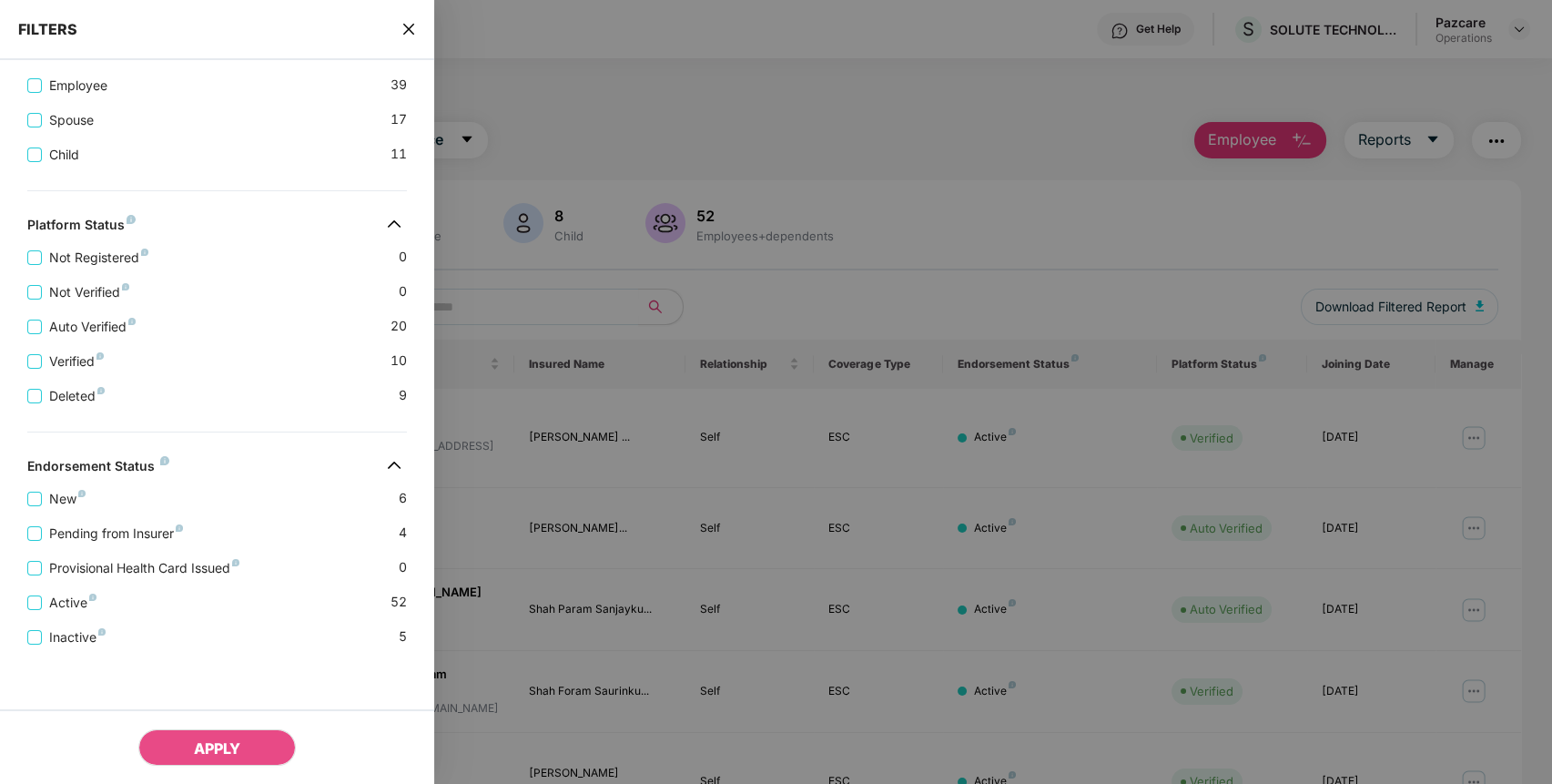
scroll to position [408, 0]
click at [106, 532] on span "Pending from Insurer" at bounding box center [116, 532] width 148 height 20
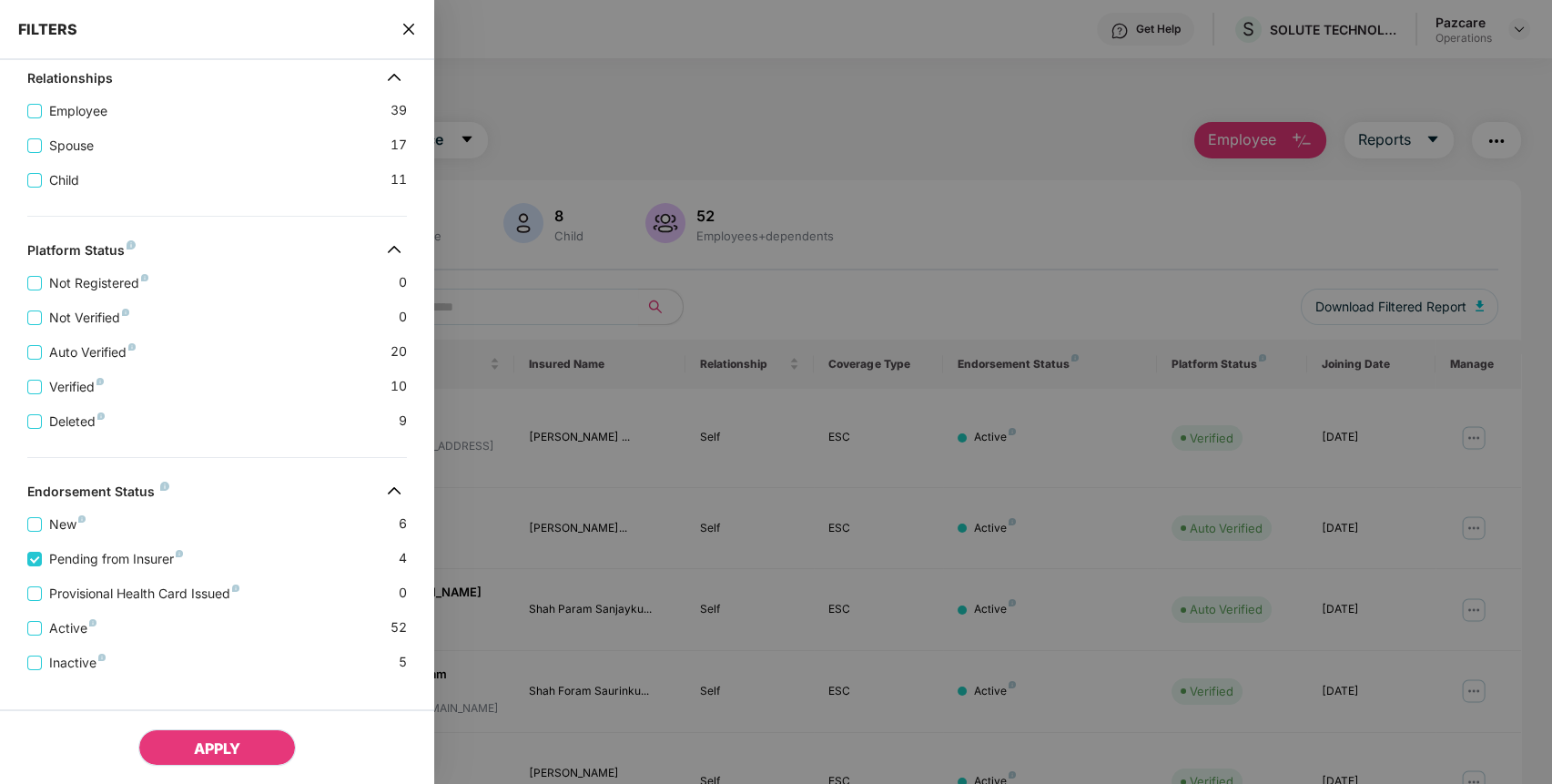
click at [190, 753] on button "APPLY" at bounding box center [217, 747] width 158 height 36
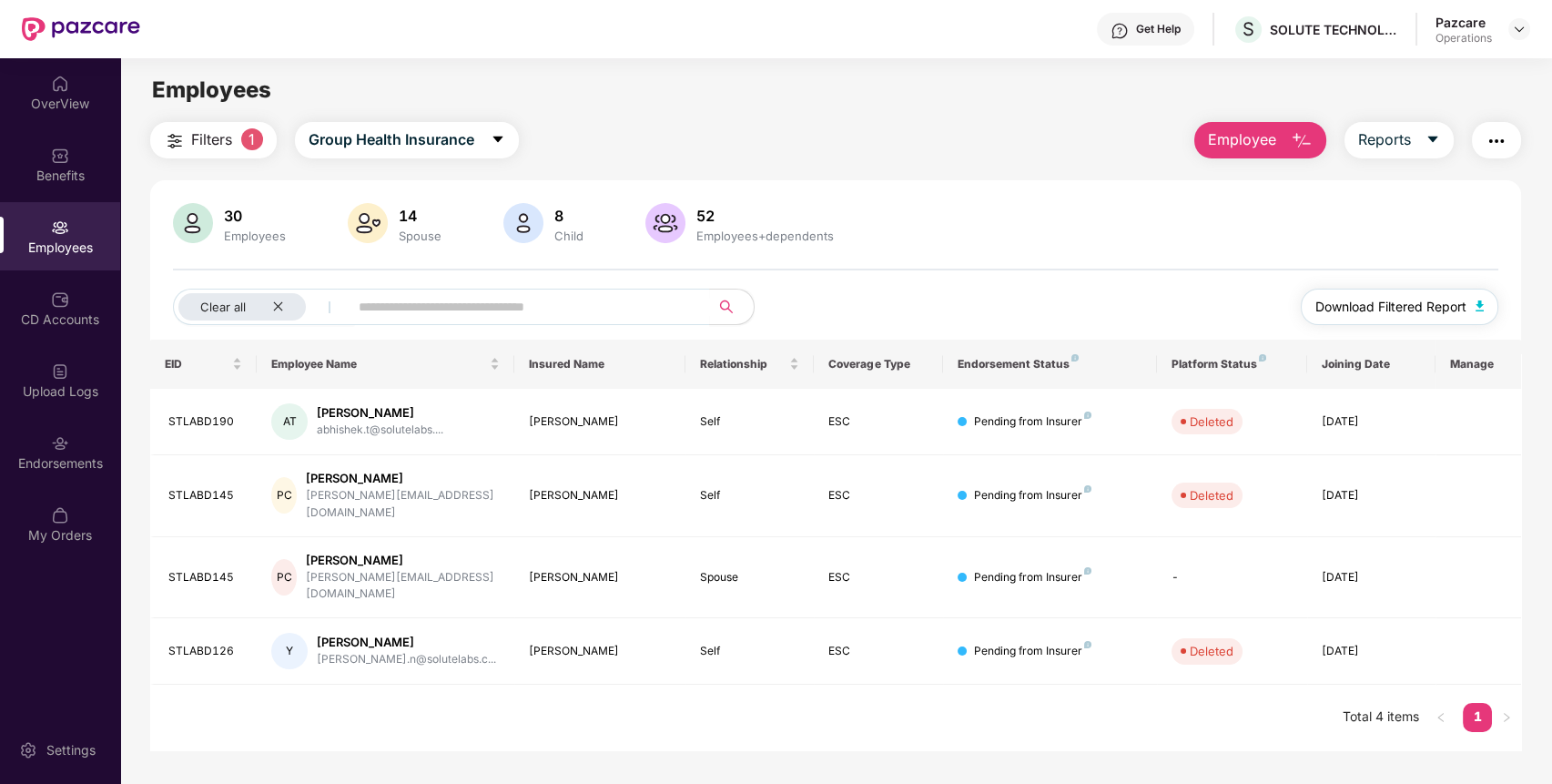
click at [1436, 319] on button "Download Filtered Report" at bounding box center [1399, 307] width 198 height 36
click at [1492, 148] on img "button" at bounding box center [1496, 140] width 22 height 22
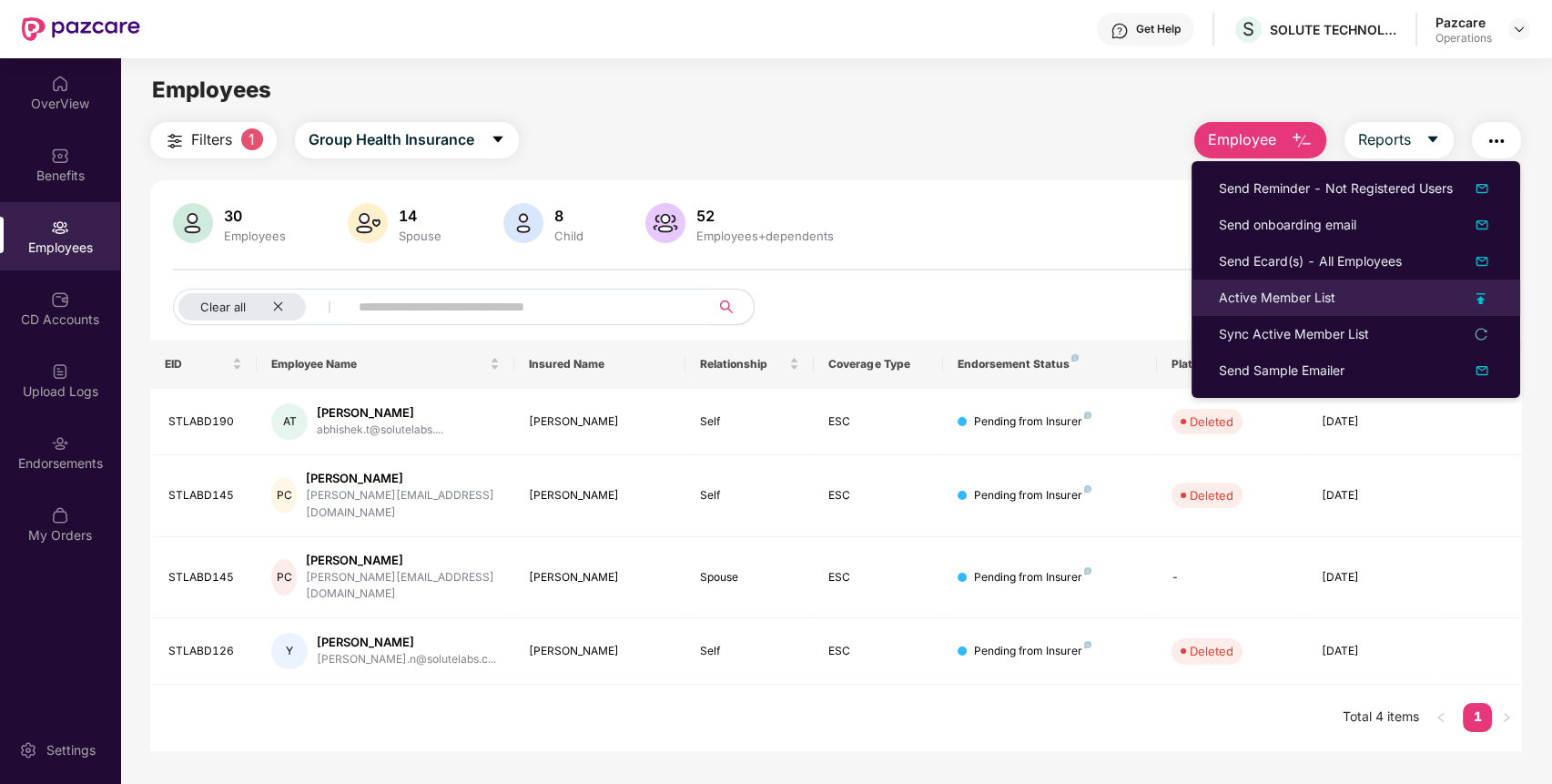
click at [1318, 314] on li "Active Member List" at bounding box center [1356, 297] width 328 height 36
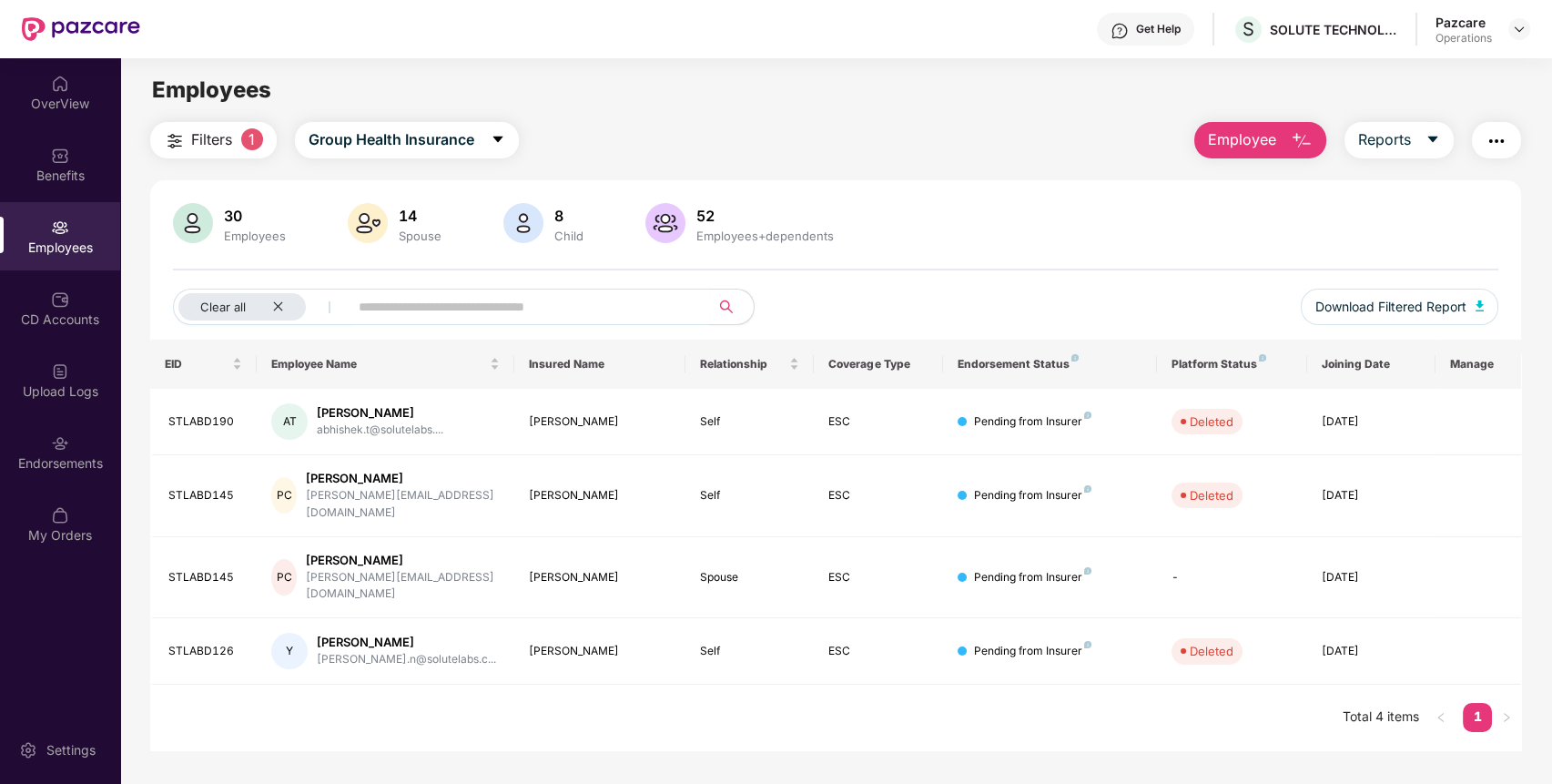
click at [1496, 145] on img "button" at bounding box center [1496, 140] width 22 height 22
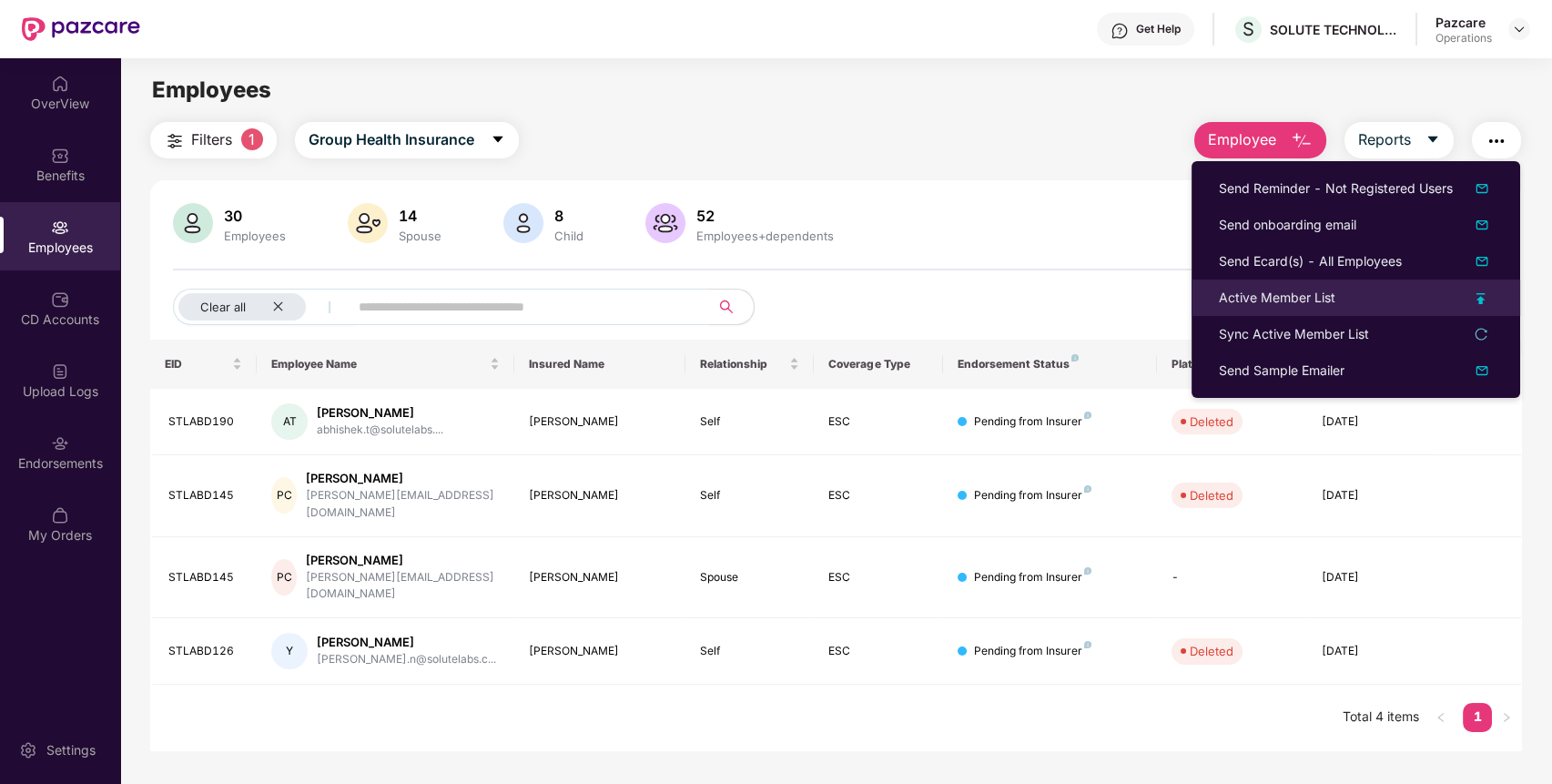
click at [1298, 301] on div "Active Member List" at bounding box center [1277, 297] width 117 height 20
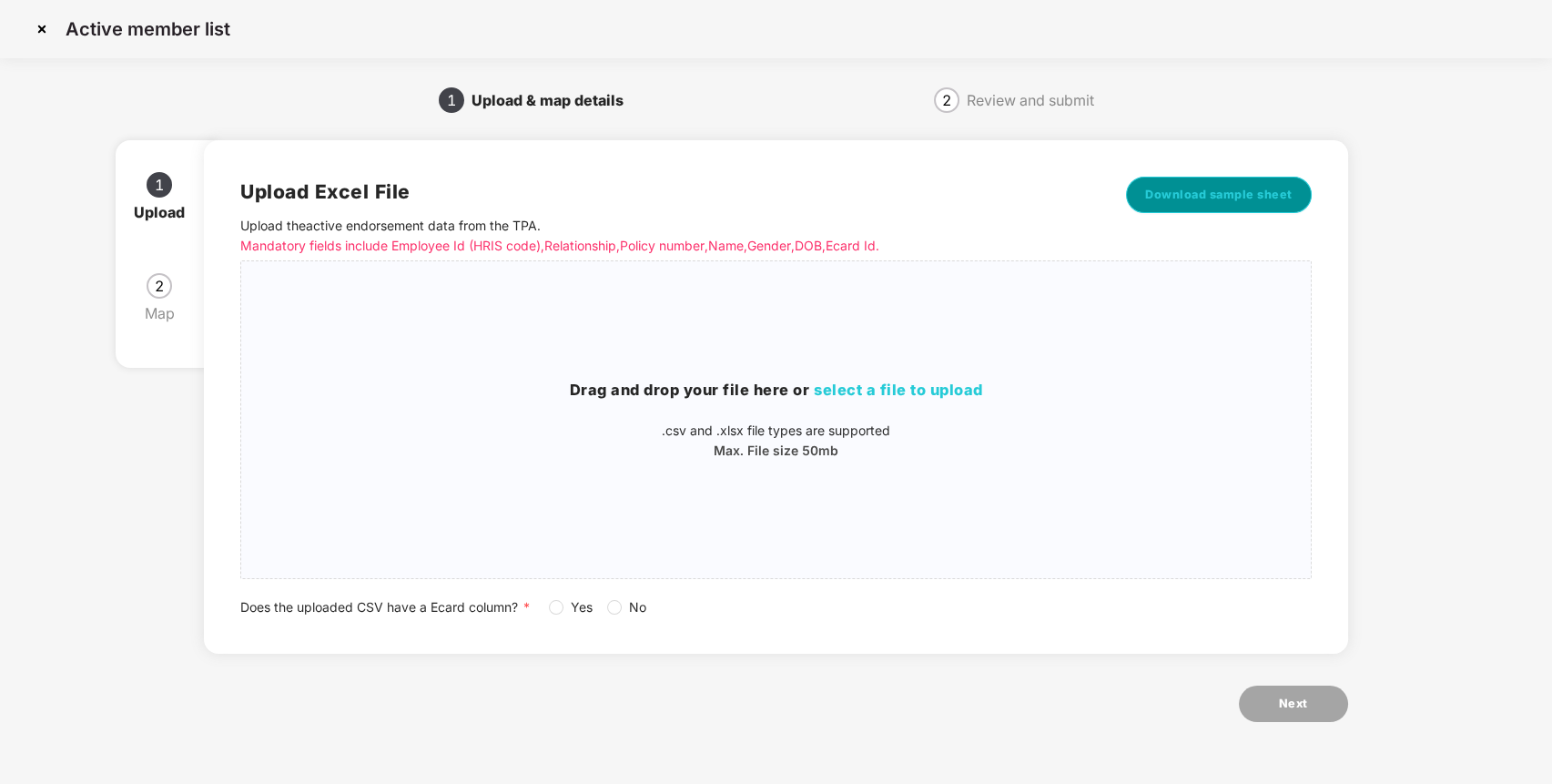
click at [1255, 196] on span "Download sample sheet" at bounding box center [1218, 195] width 147 height 18
click at [911, 413] on div "Drag and drop your file here or select a file to upload .csv and .xlsx file typ…" at bounding box center [776, 420] width 1070 height 82
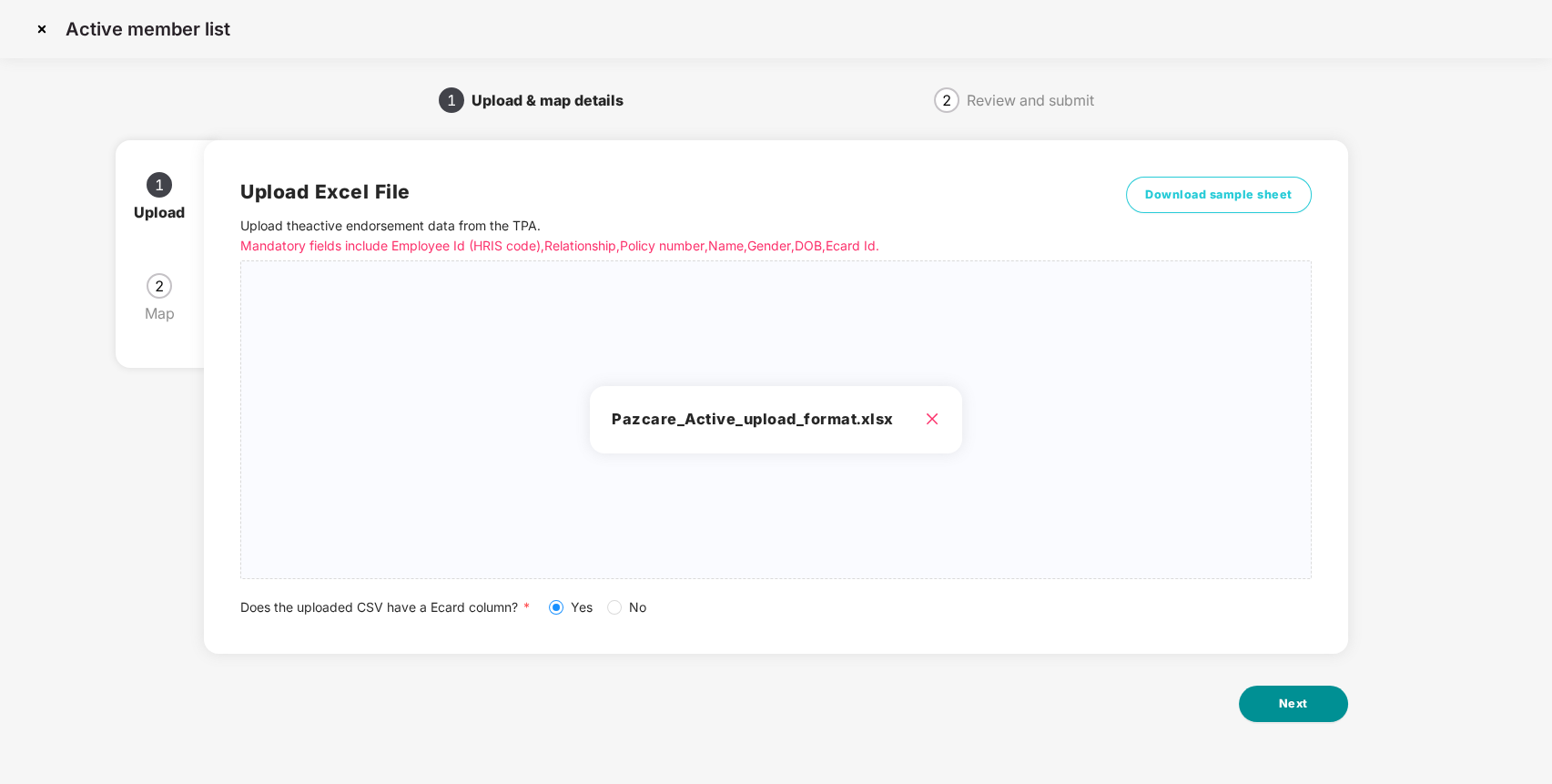
click at [1261, 714] on button "Next" at bounding box center [1293, 703] width 109 height 36
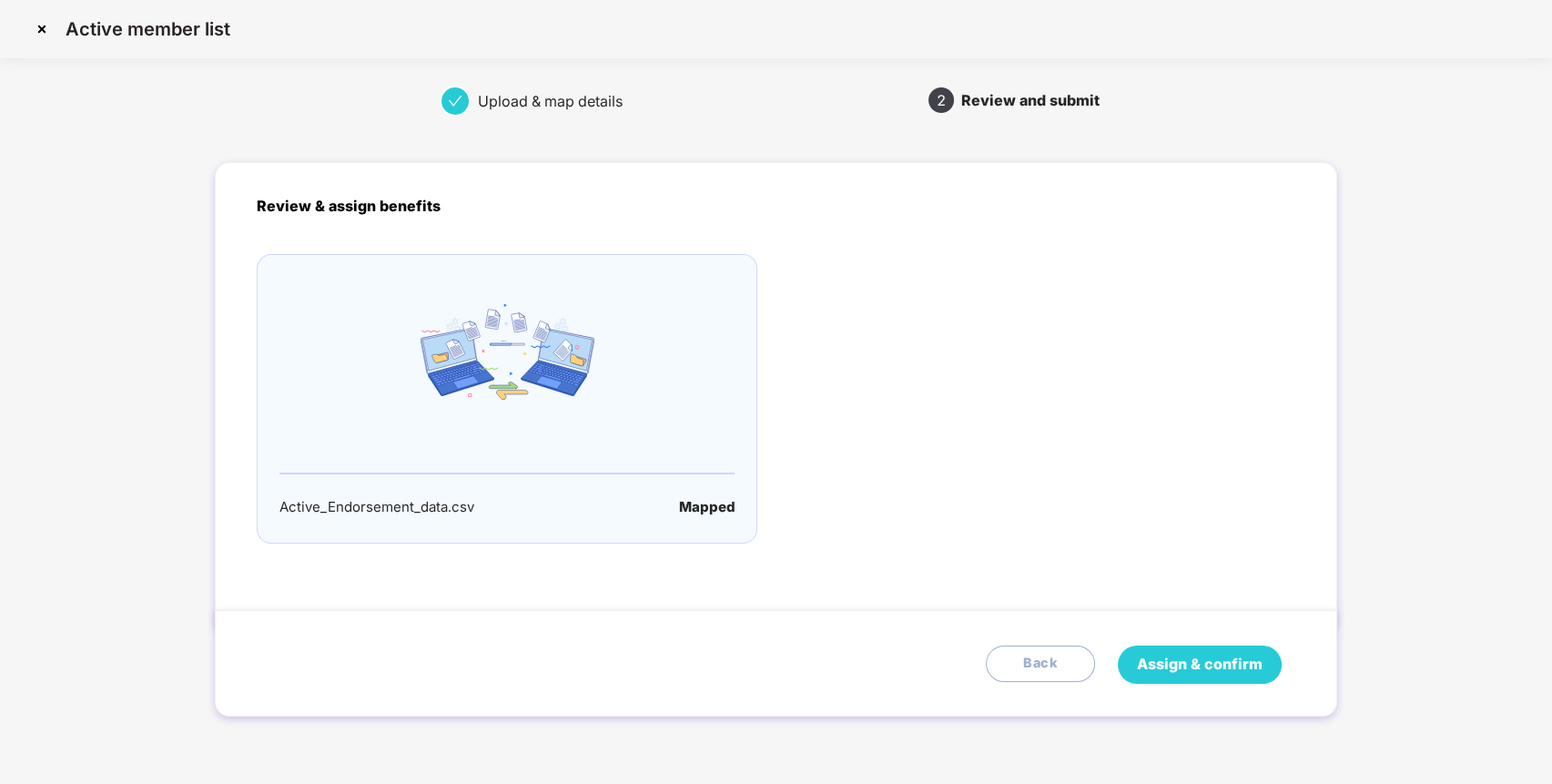
click at [1168, 663] on span "Assign & confirm" at bounding box center [1200, 663] width 125 height 23
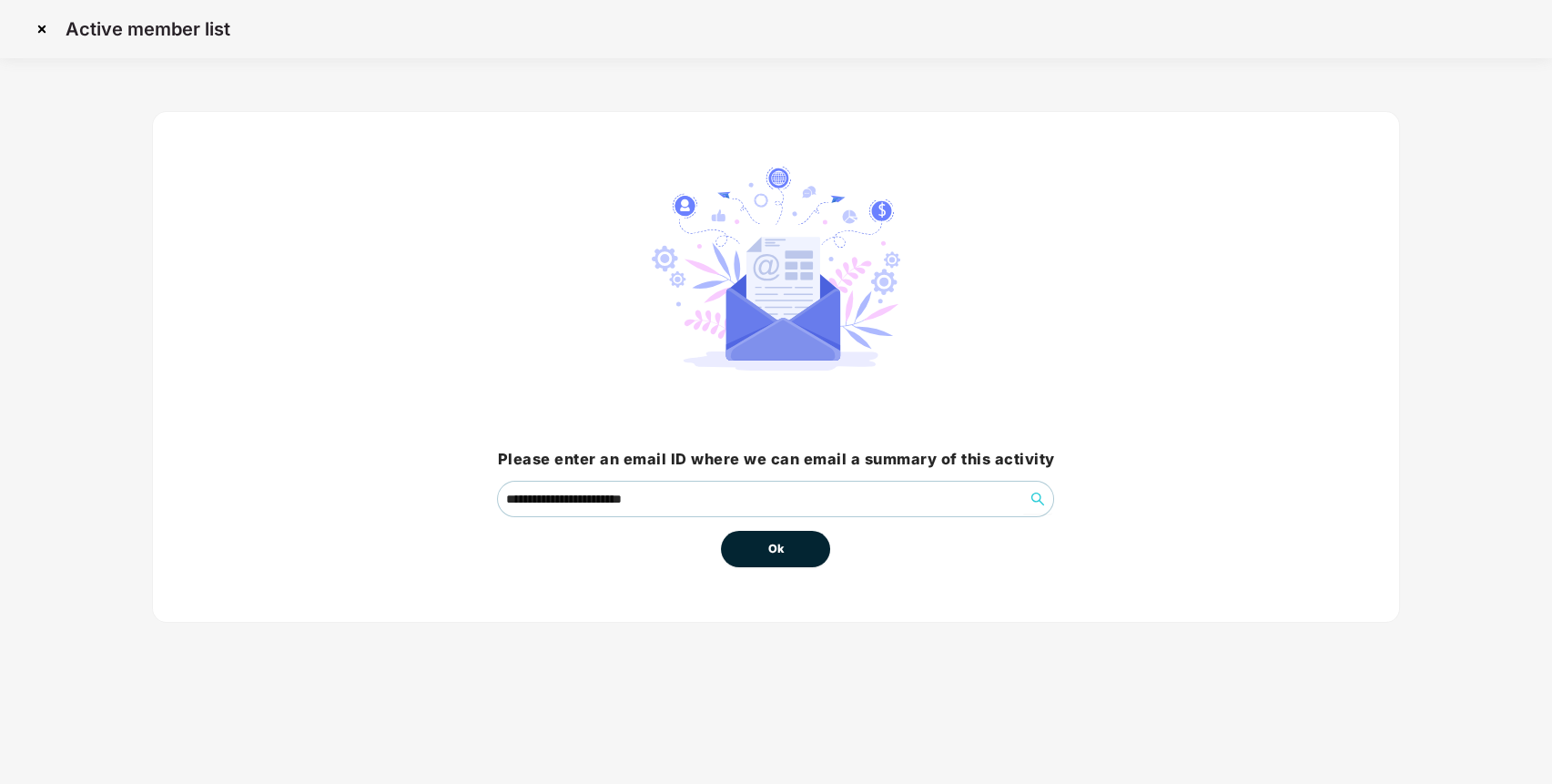
click at [786, 545] on button "Ok" at bounding box center [775, 549] width 109 height 36
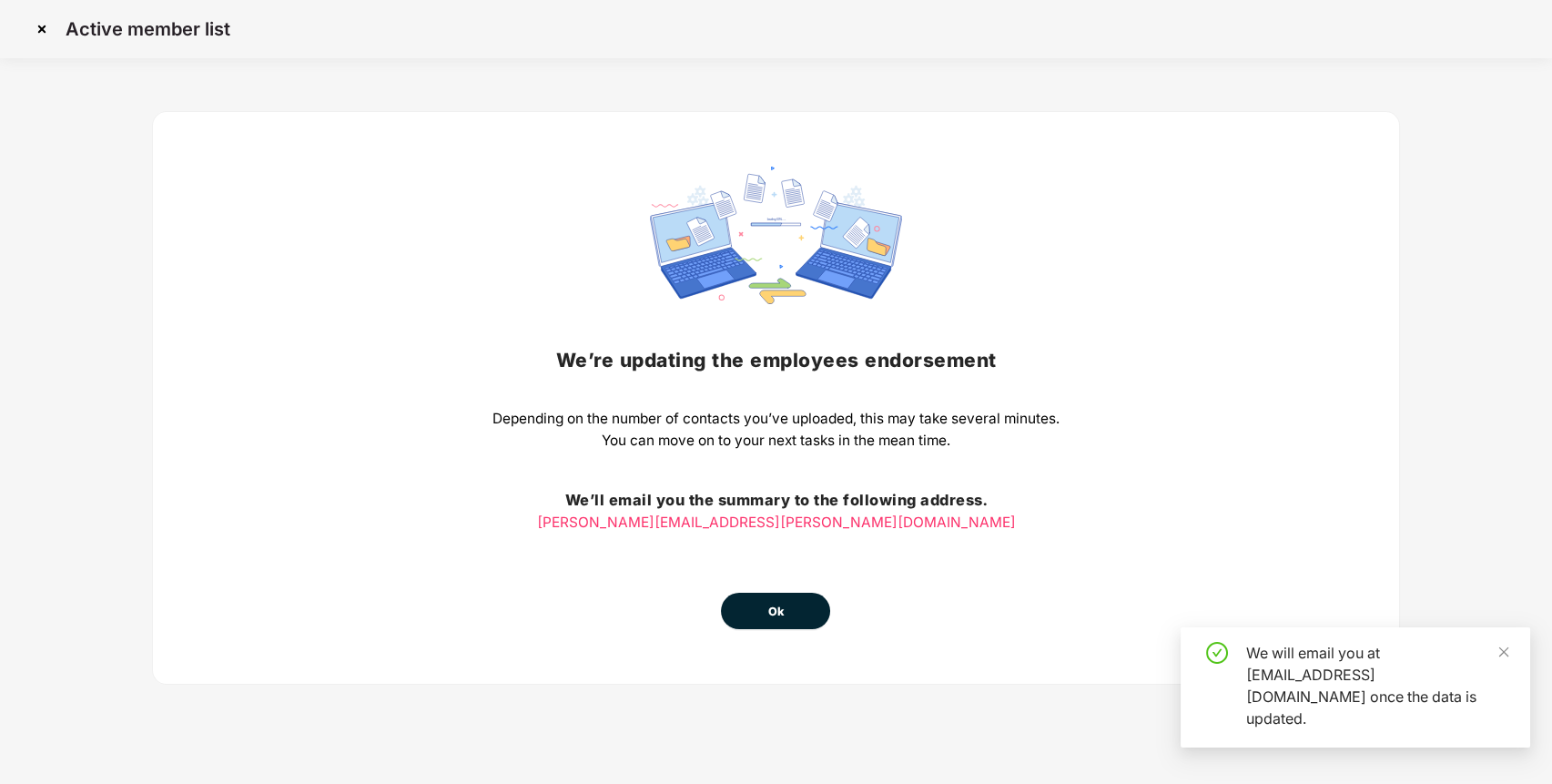
click at [795, 603] on button "Ok" at bounding box center [775, 610] width 109 height 36
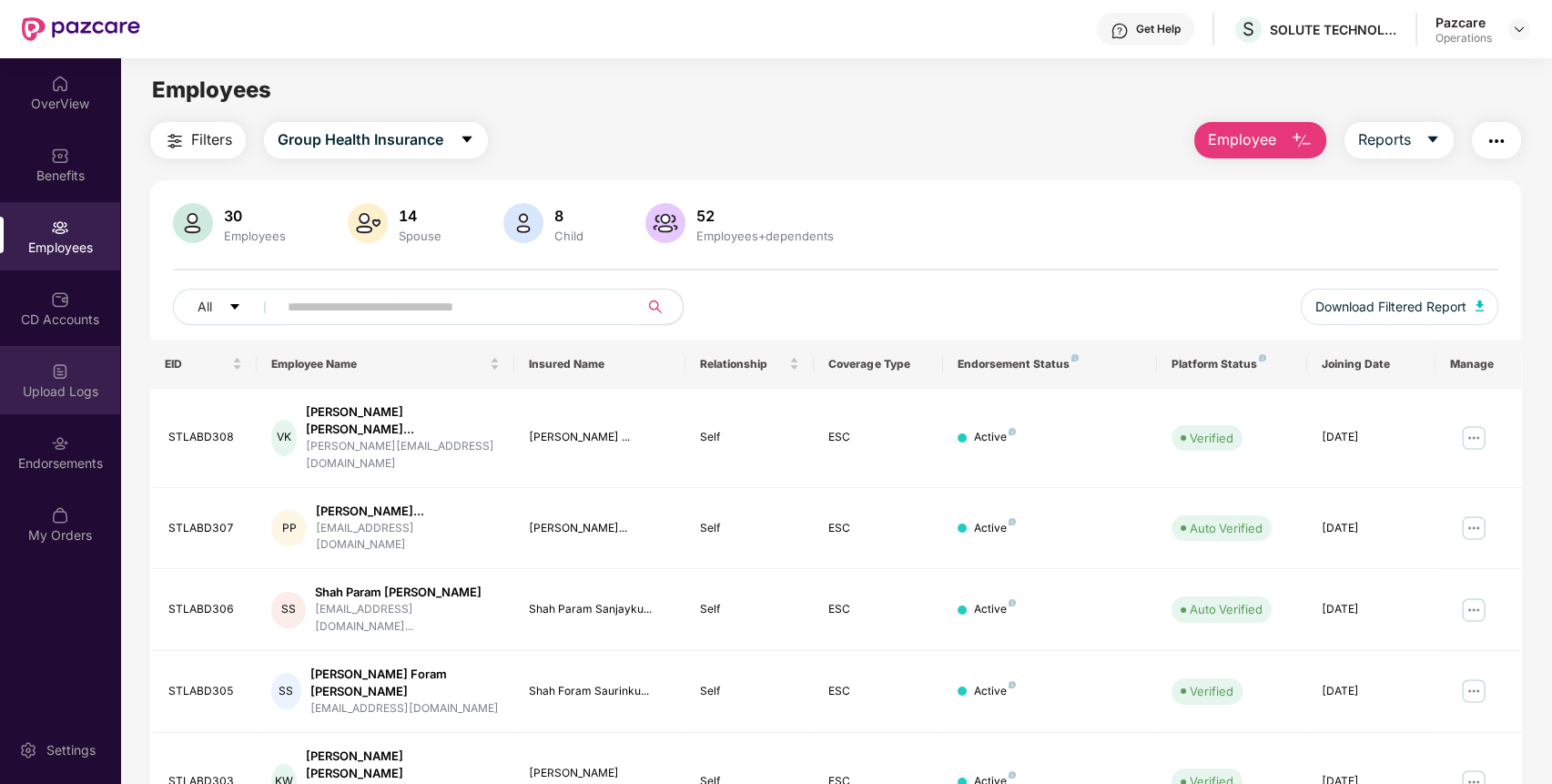
click at [62, 391] on div "Upload Logs" at bounding box center [60, 391] width 121 height 18
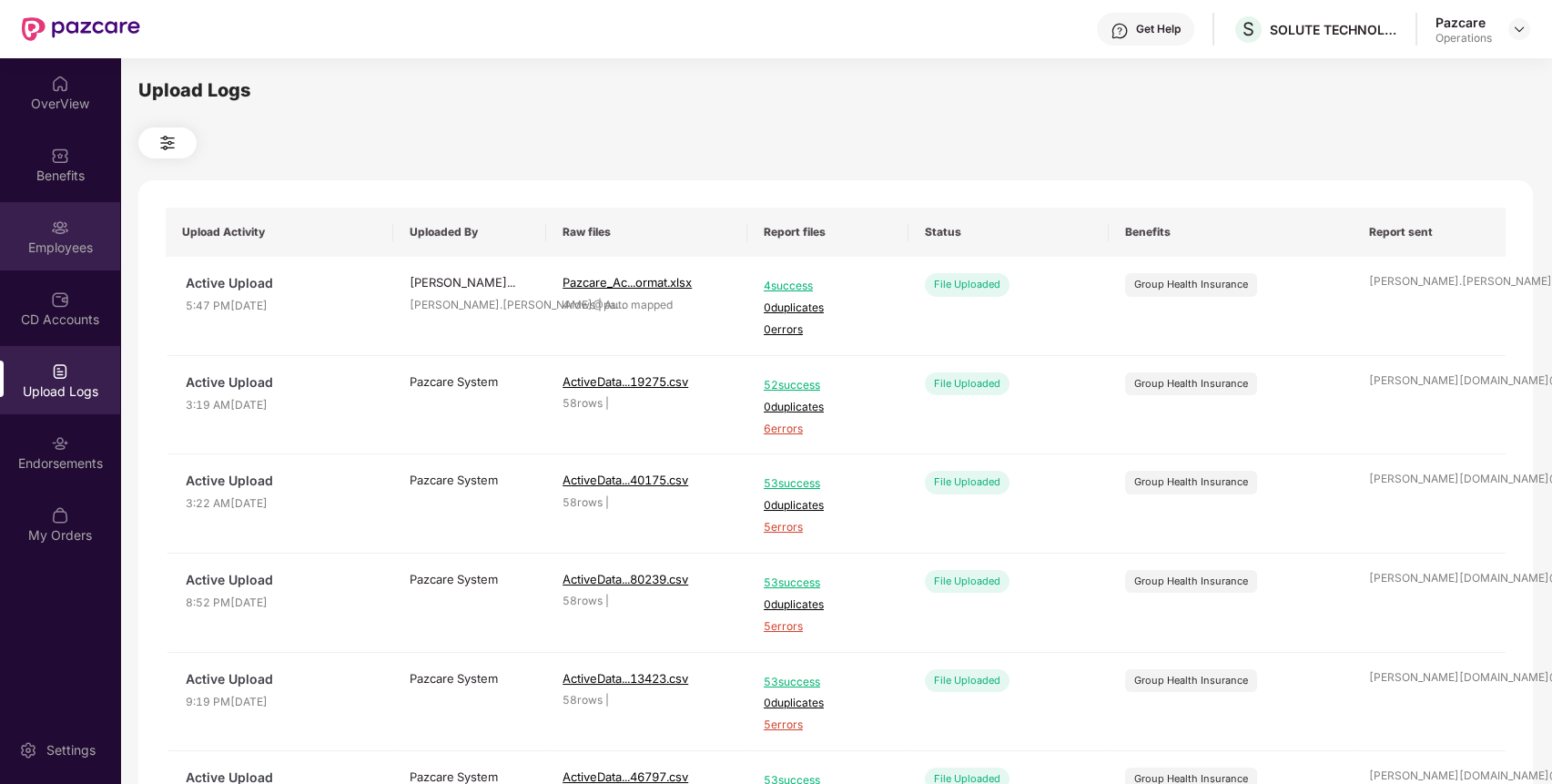
click at [69, 214] on div "Employees" at bounding box center [60, 236] width 121 height 68
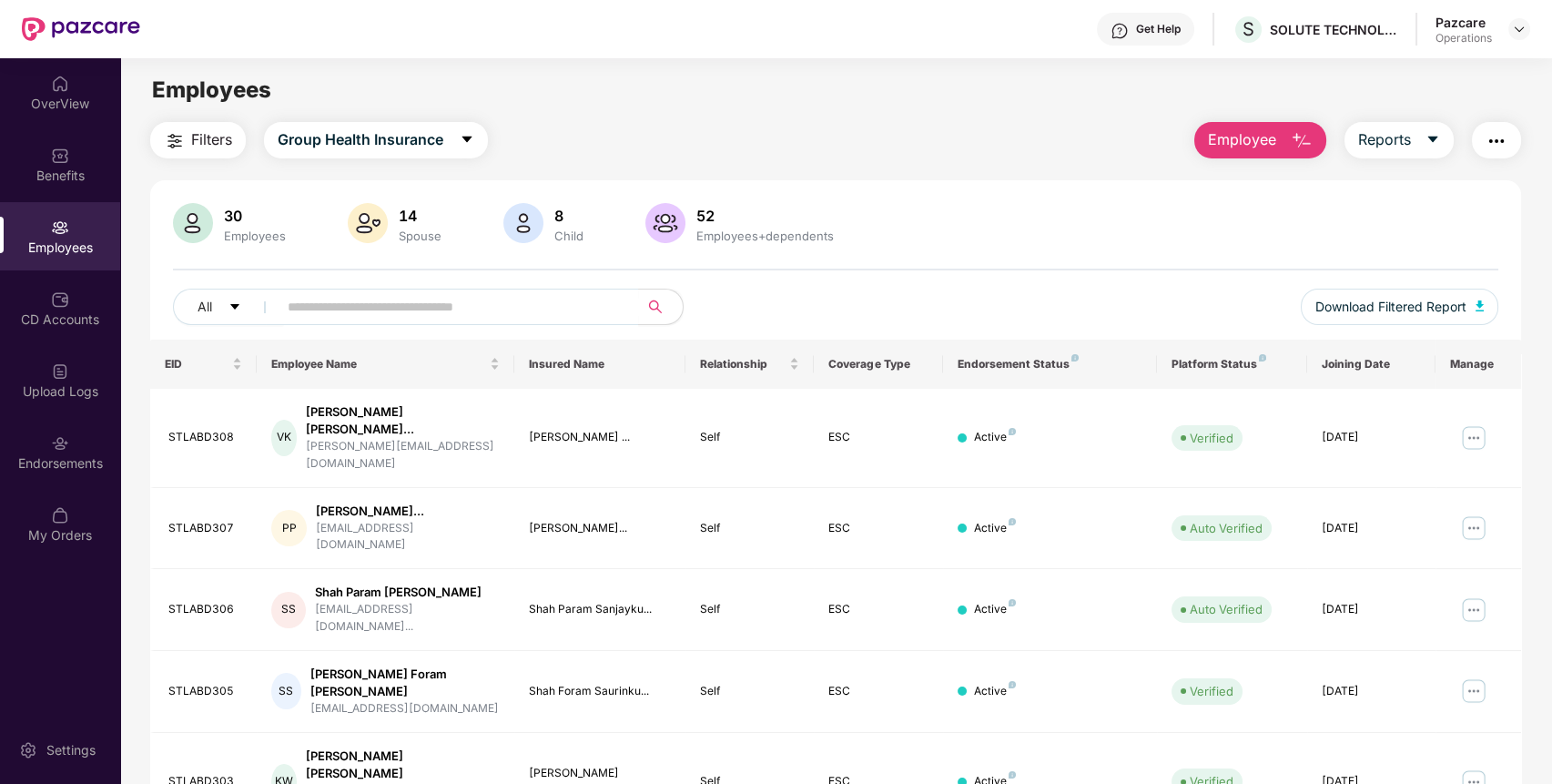
click at [199, 133] on span "Filters" at bounding box center [211, 140] width 41 height 23
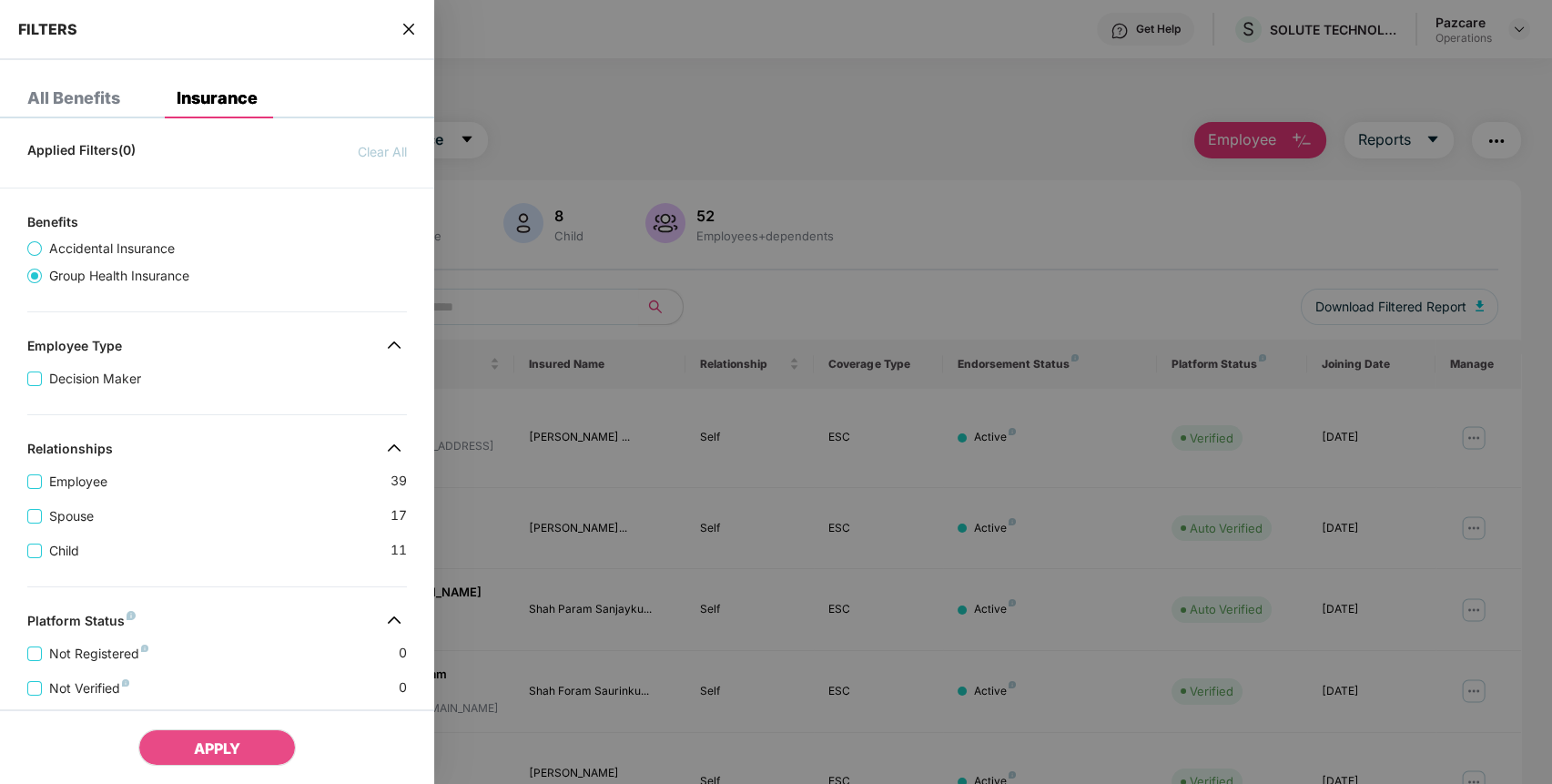
click at [80, 248] on span "Accidental Insurance" at bounding box center [112, 248] width 140 height 20
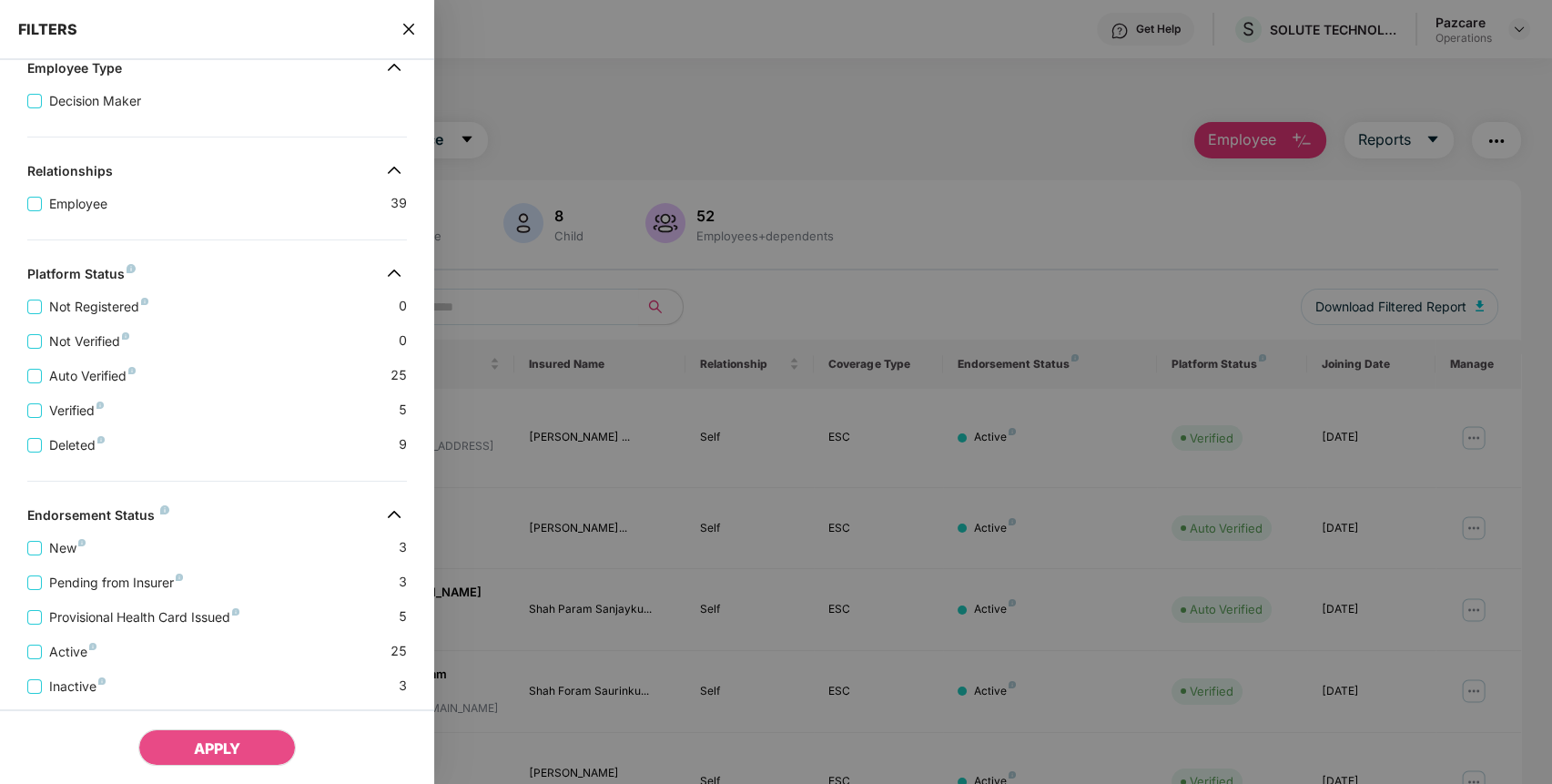
scroll to position [337, 0]
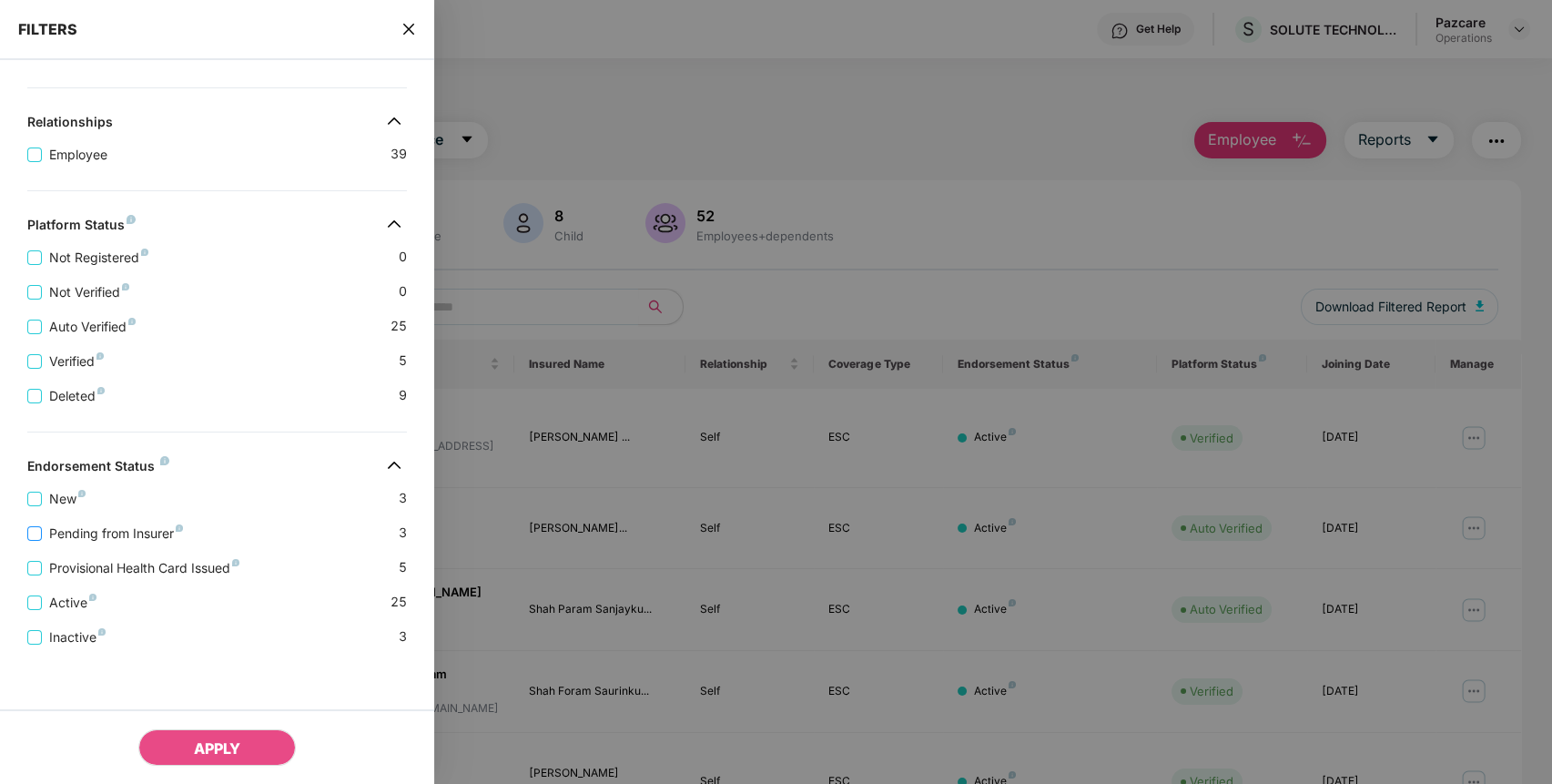
click at [126, 528] on span "Pending from Insurer" at bounding box center [116, 532] width 148 height 20
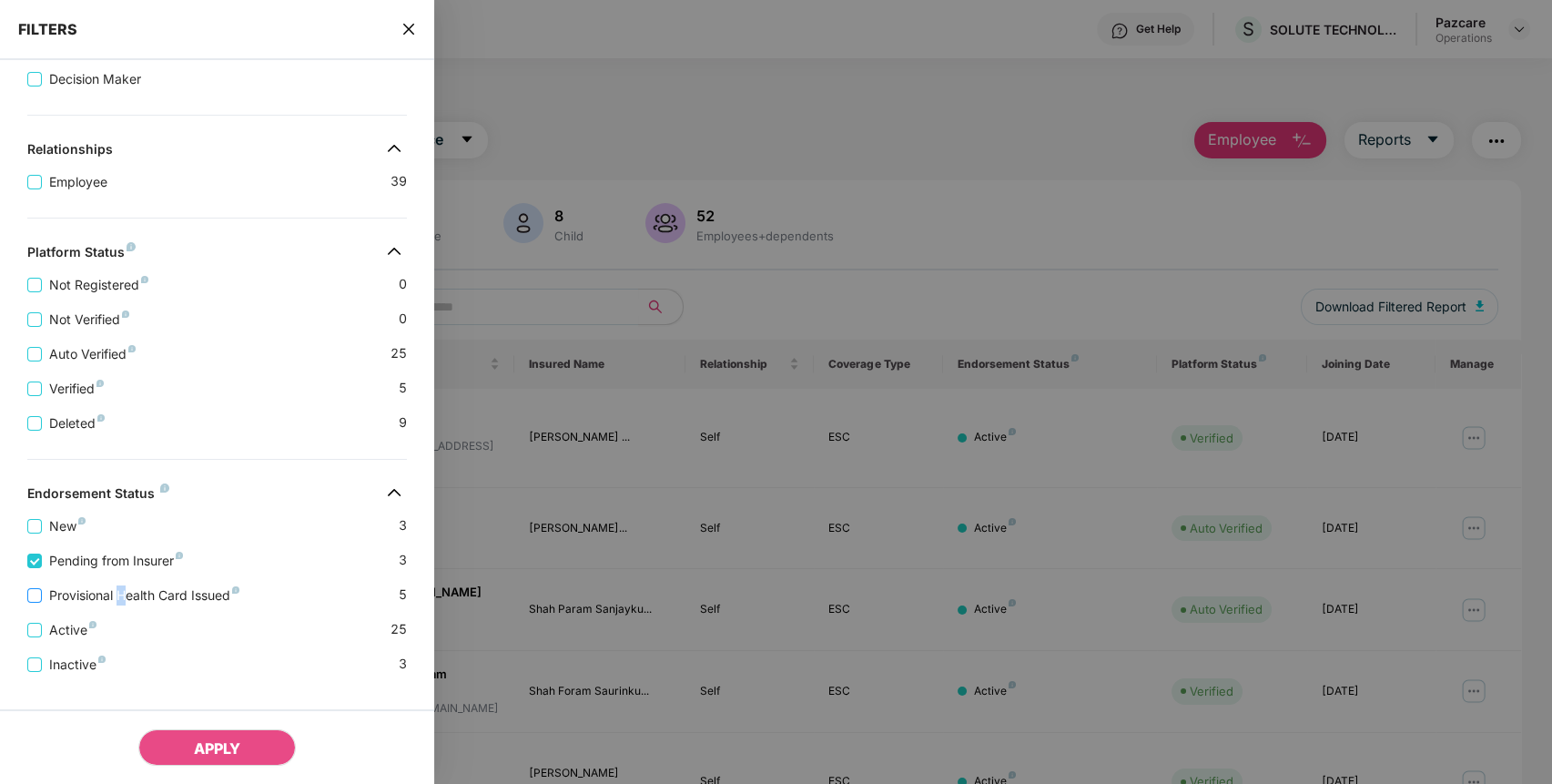
click at [122, 604] on span "Provisional Health Card Issued" at bounding box center [144, 594] width 205 height 20
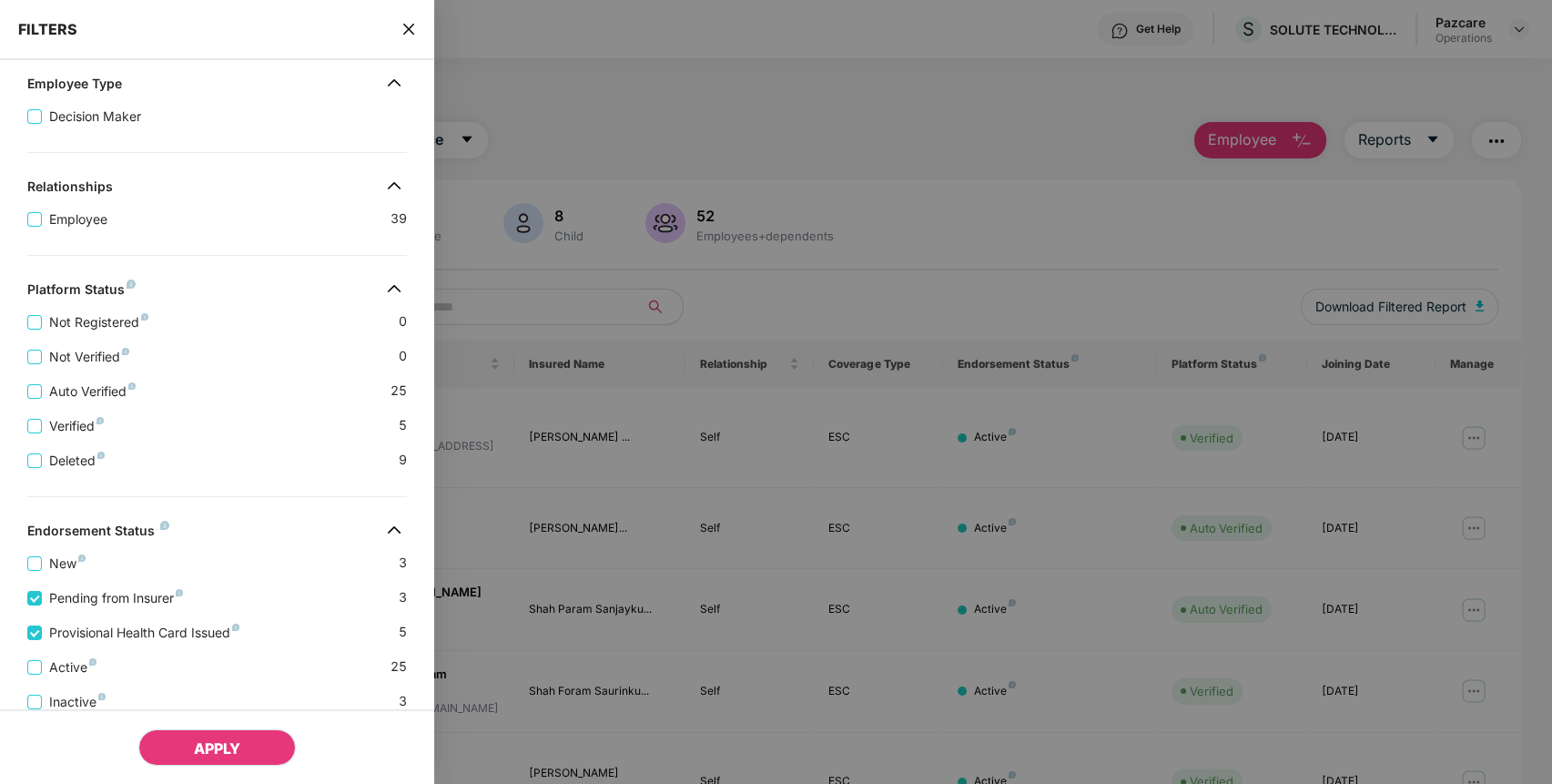
click at [240, 740] on span "APPLY" at bounding box center [216, 748] width 47 height 18
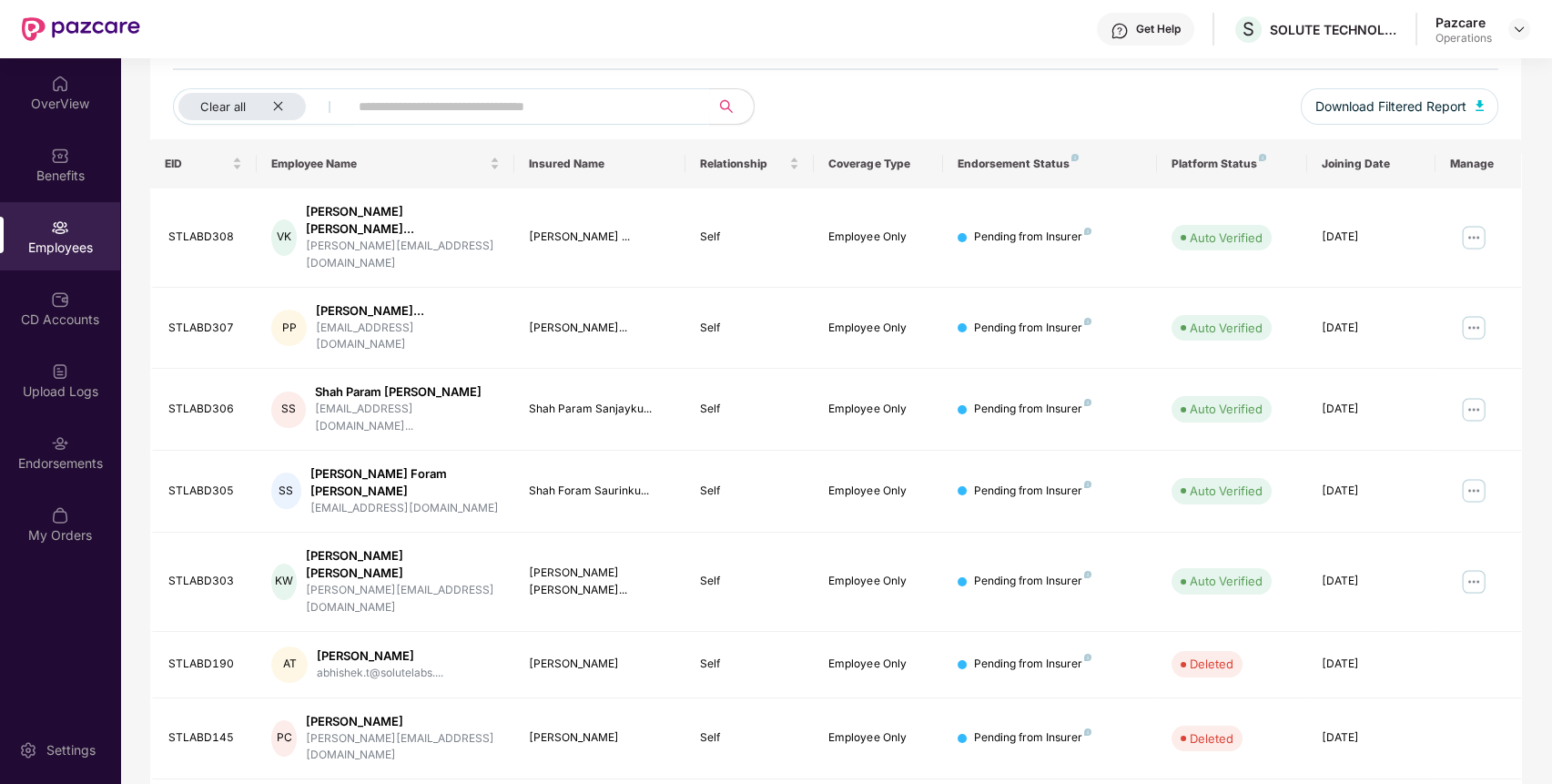
scroll to position [0, 0]
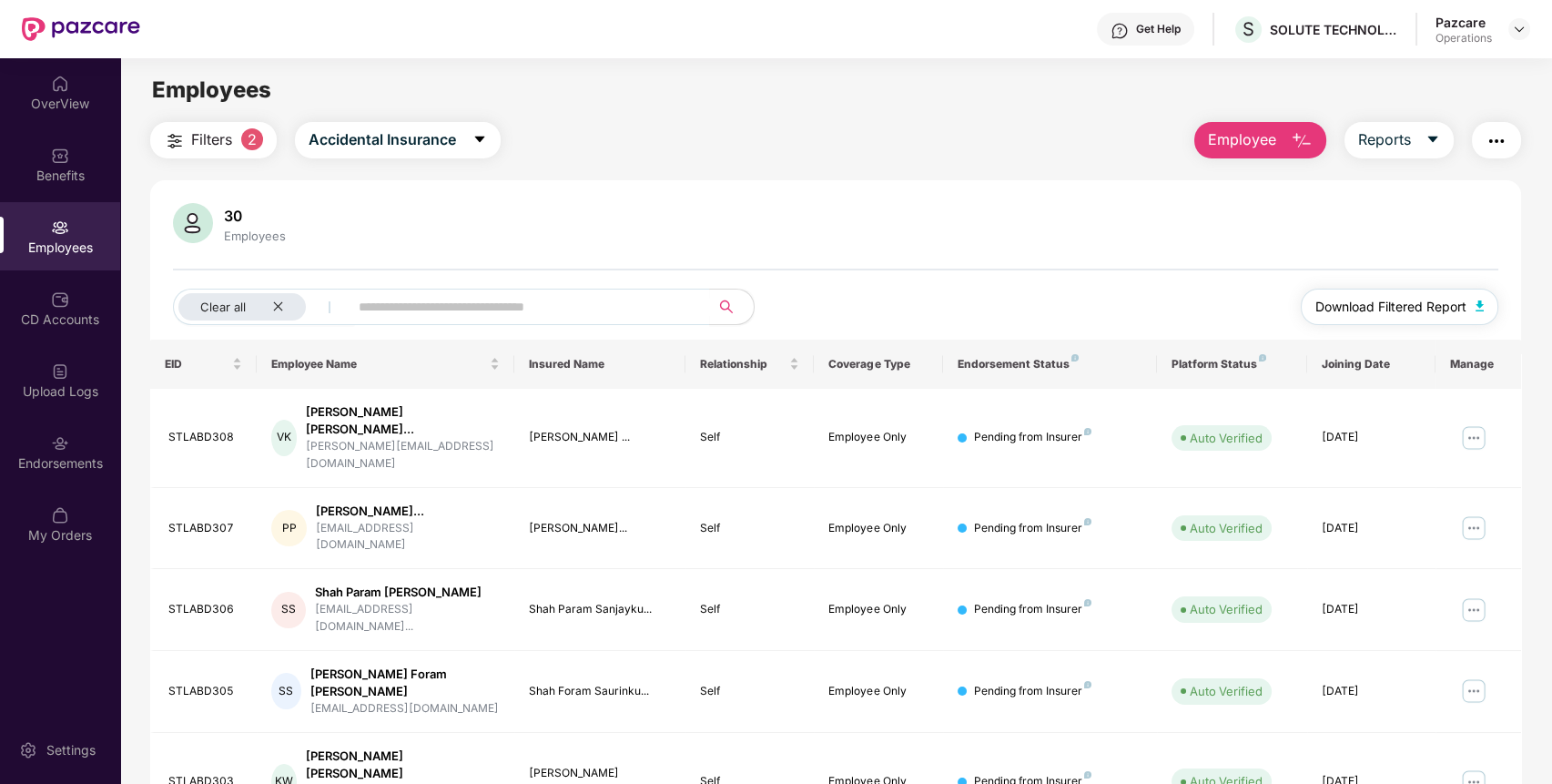
click at [1412, 302] on span "Download Filtered Report" at bounding box center [1390, 307] width 151 height 20
click at [1498, 143] on img "button" at bounding box center [1496, 140] width 22 height 22
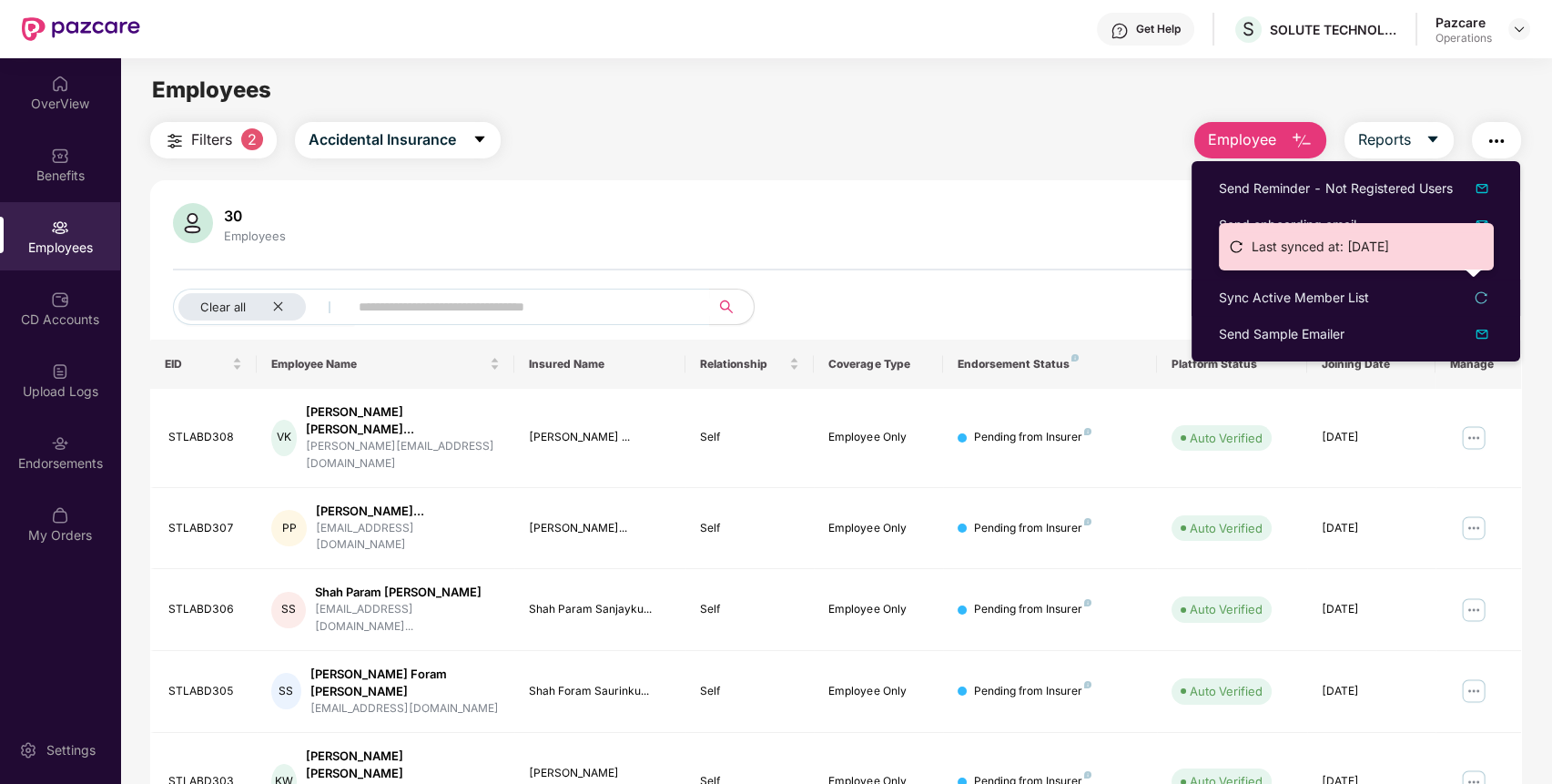
click at [1289, 261] on ul "Last synced at: [DATE]" at bounding box center [1356, 247] width 275 height 47
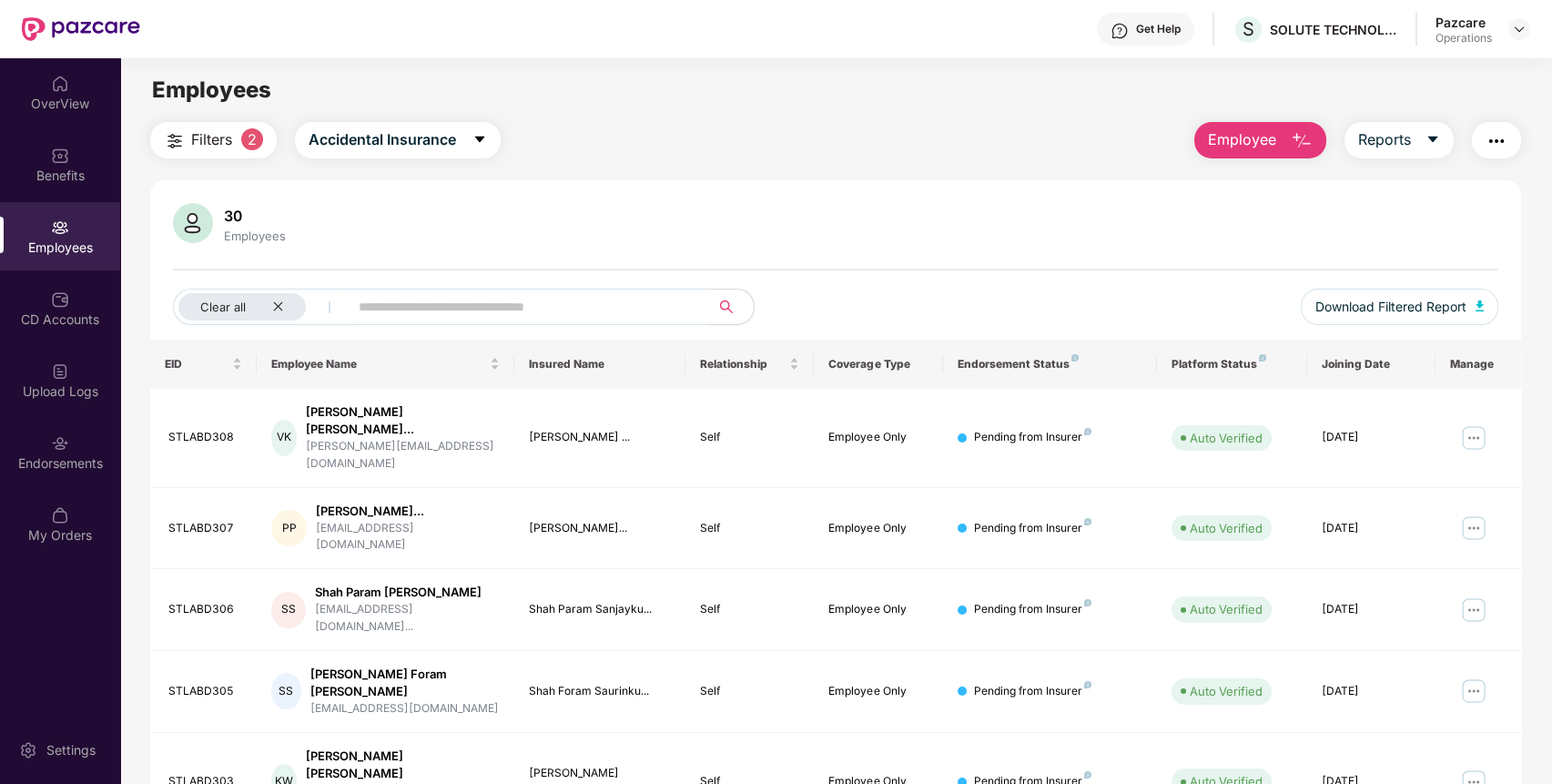
click at [1507, 132] on button "button" at bounding box center [1496, 140] width 49 height 36
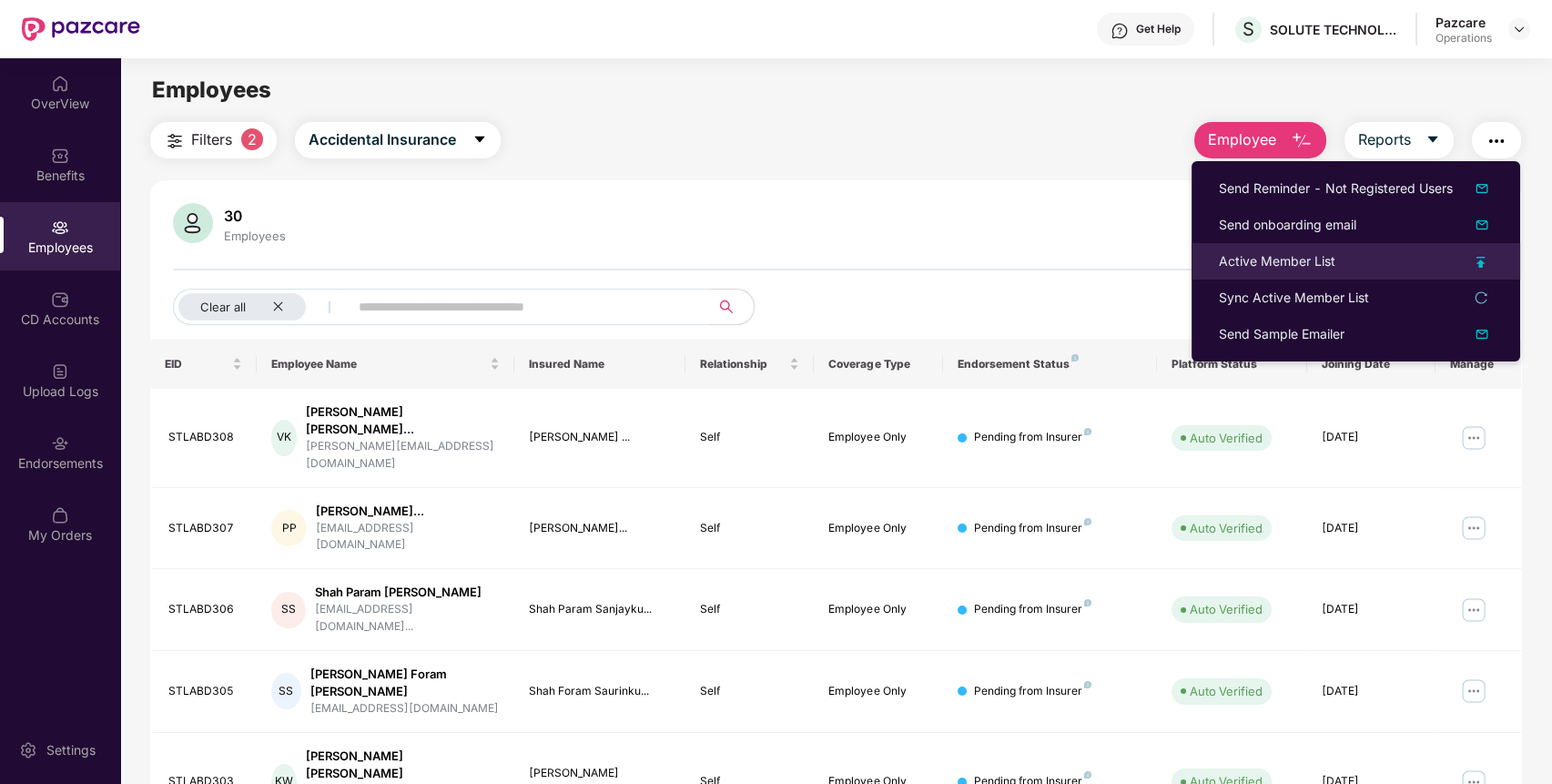
click at [1322, 262] on div "Active Member List" at bounding box center [1277, 261] width 117 height 20
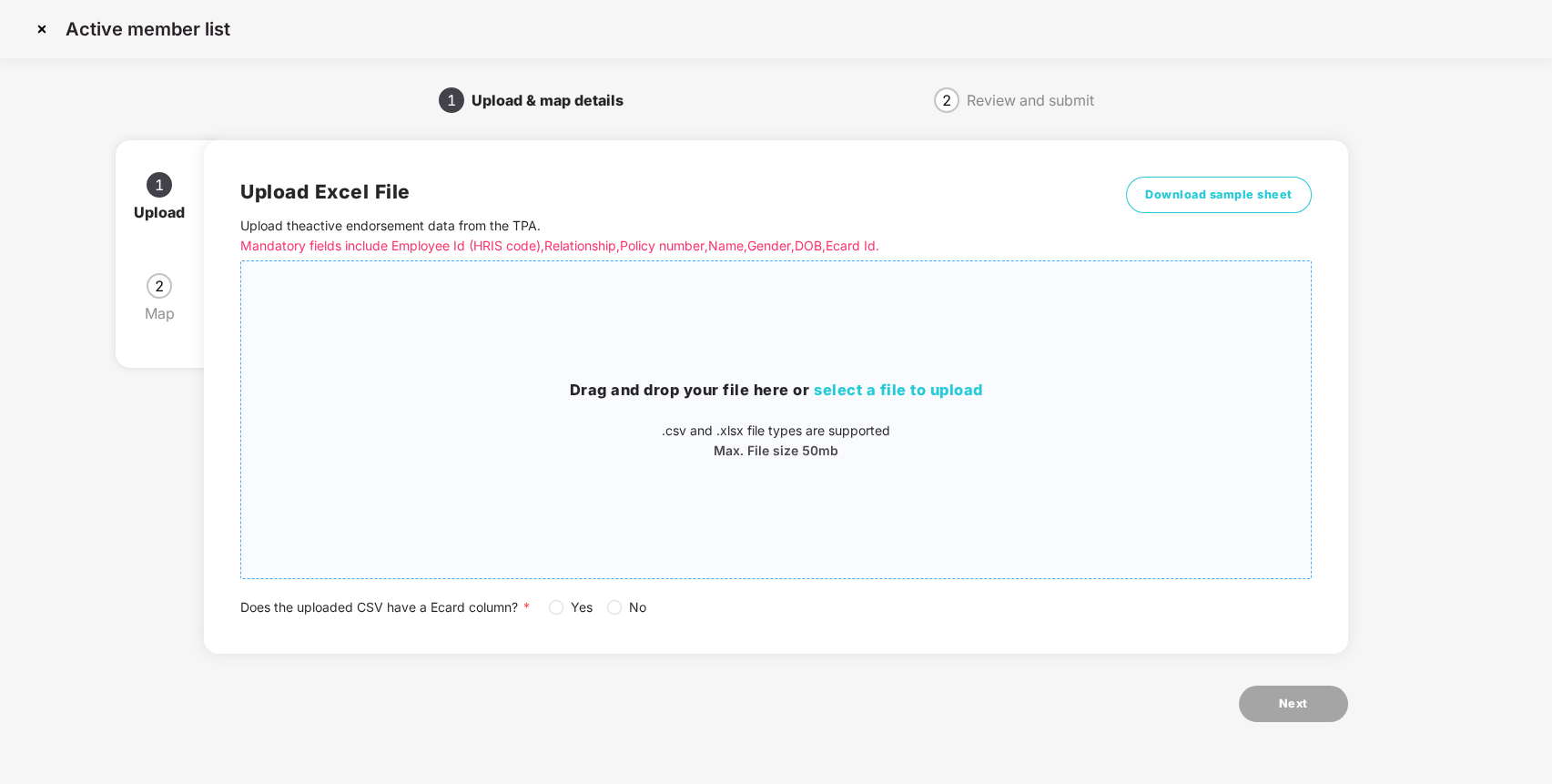
click at [812, 389] on h3 "Drag and drop your file here or select a file to upload" at bounding box center [776, 390] width 1070 height 24
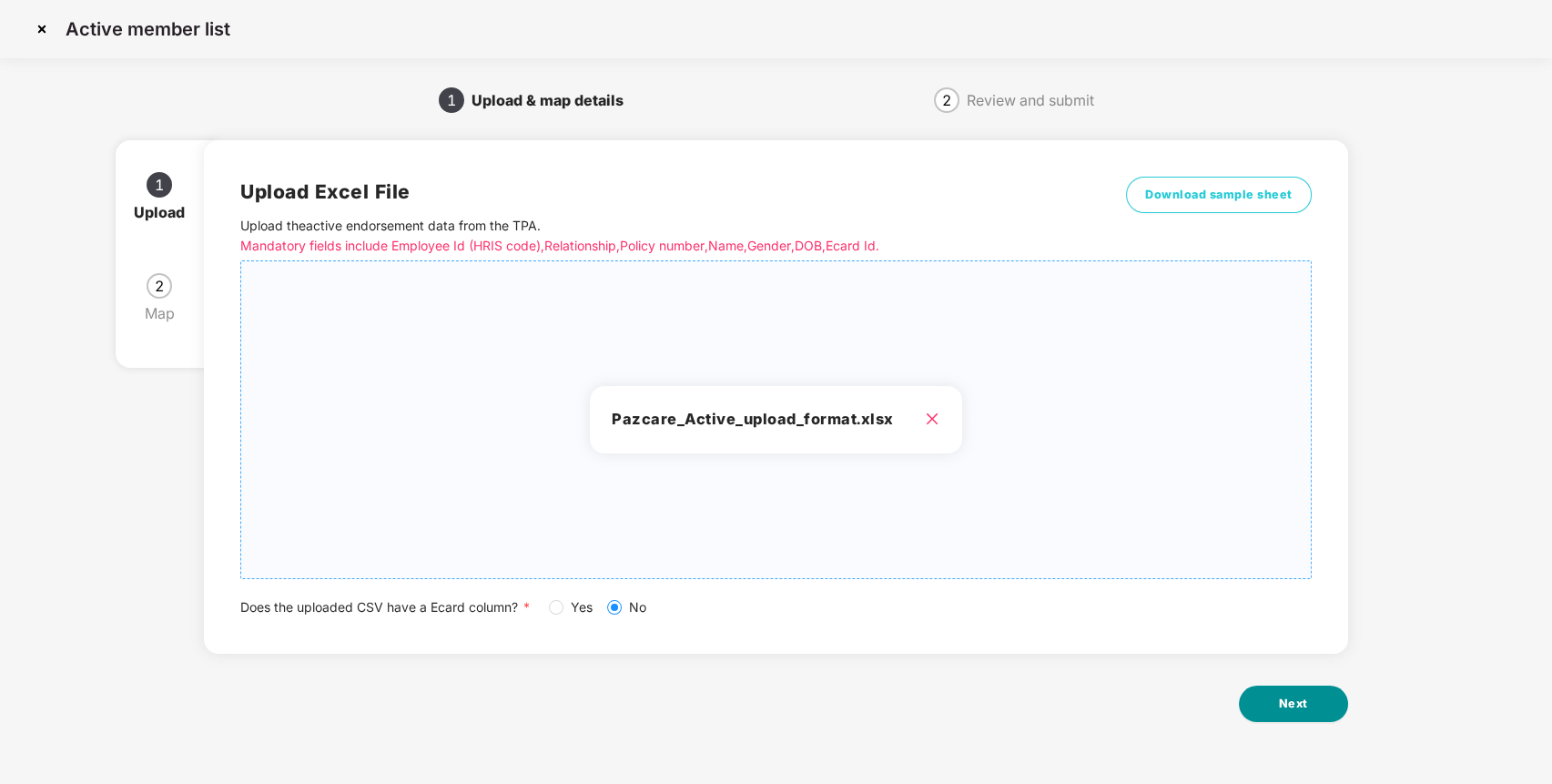
click at [1304, 691] on button "Next" at bounding box center [1293, 703] width 109 height 36
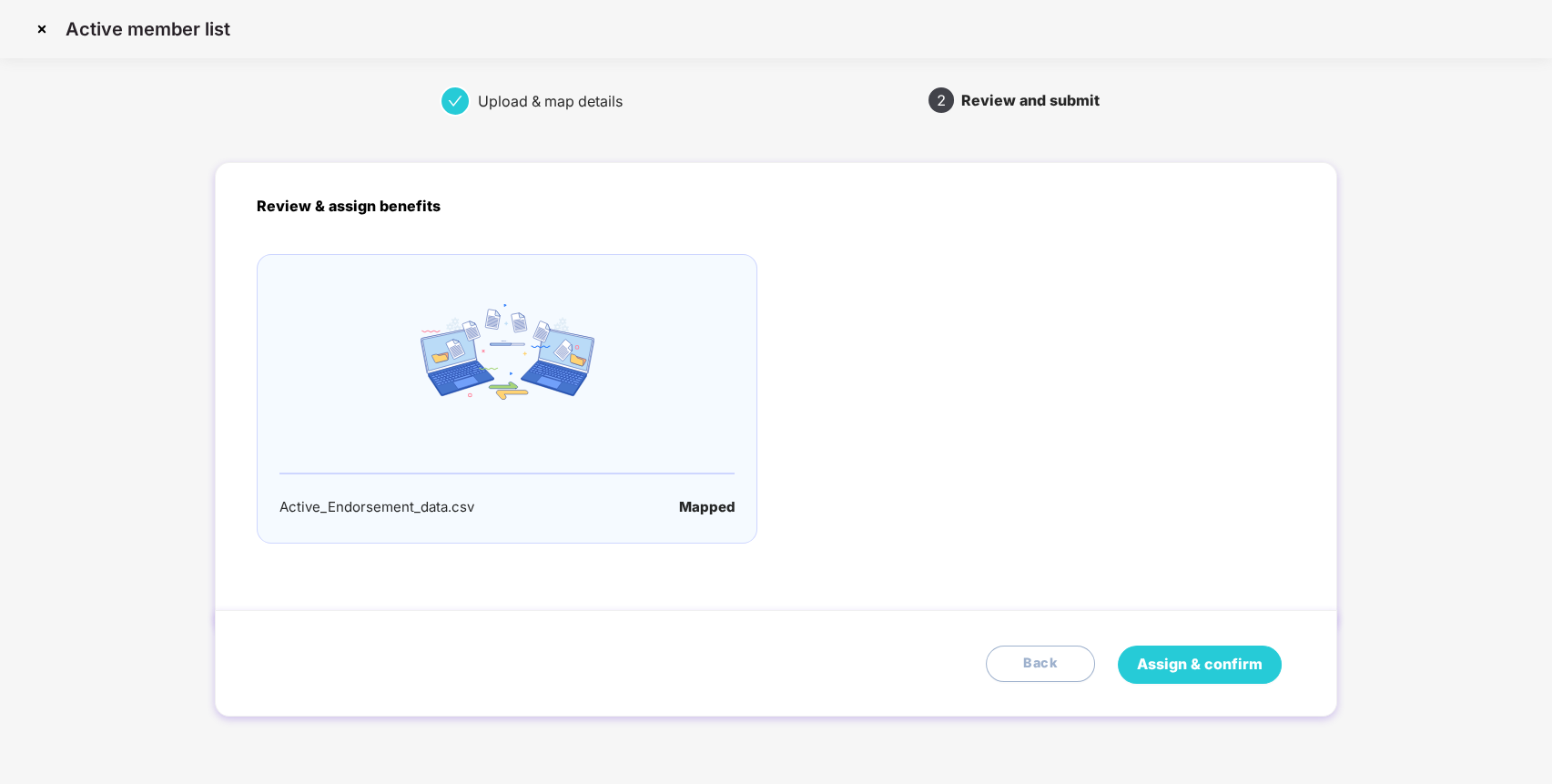
click at [1174, 651] on button "Assign & confirm" at bounding box center [1199, 664] width 164 height 38
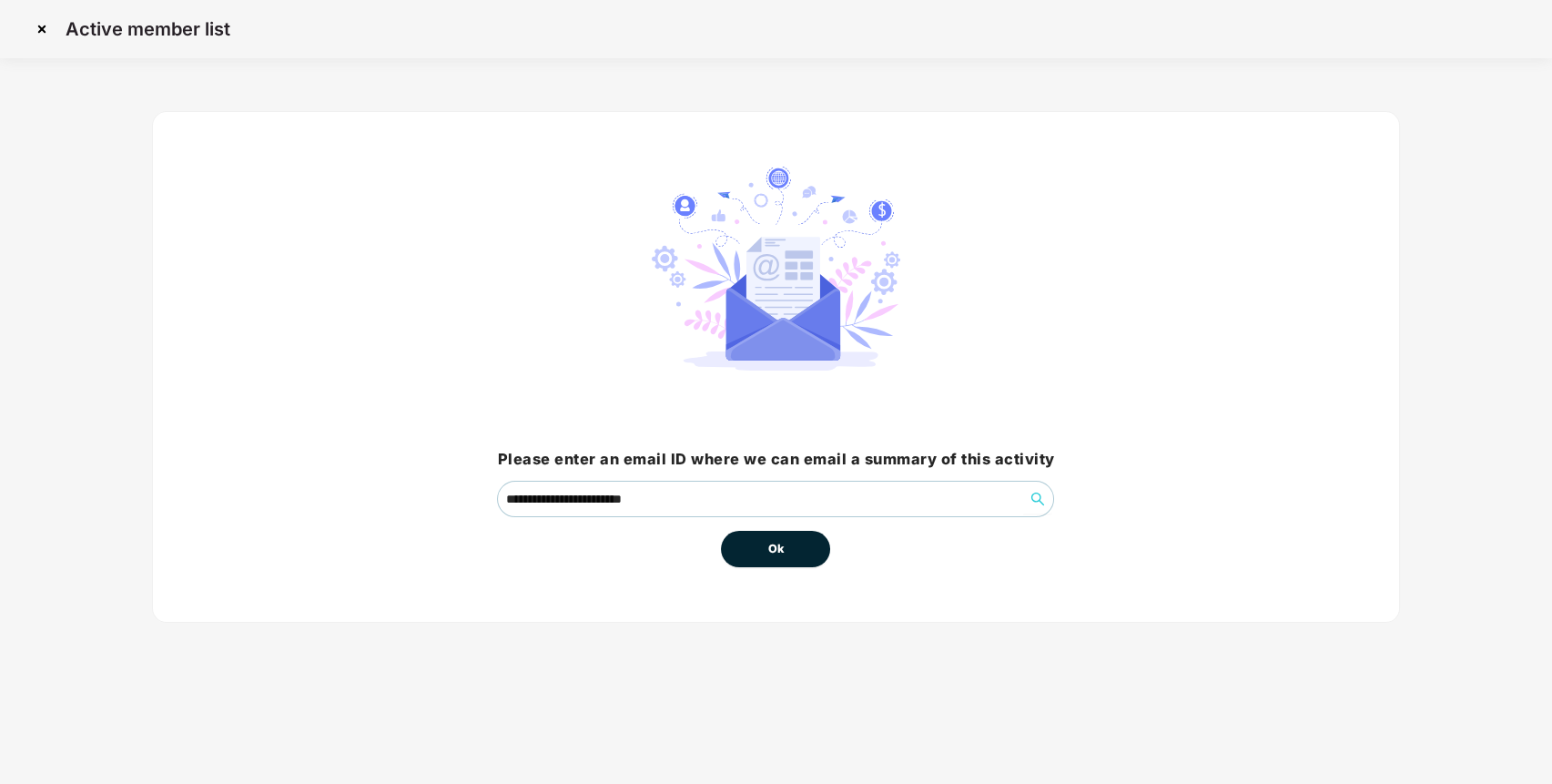
click at [790, 554] on button "Ok" at bounding box center [775, 549] width 109 height 36
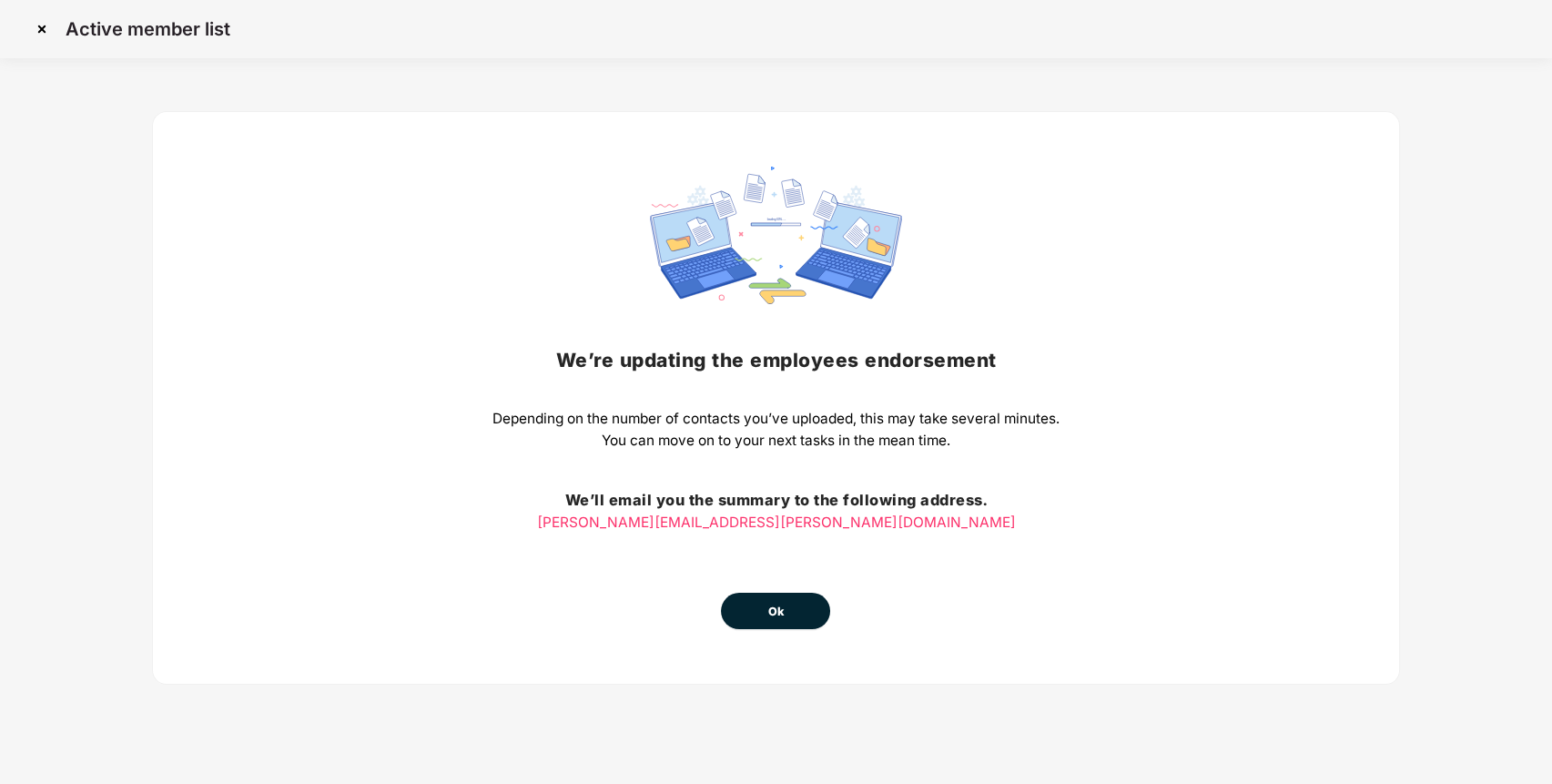
click at [778, 630] on div "We’re updating the employees endorsement Depending on the number of contacts yo…" at bounding box center [776, 398] width 1247 height 573
click at [787, 607] on button "Ok" at bounding box center [775, 610] width 109 height 36
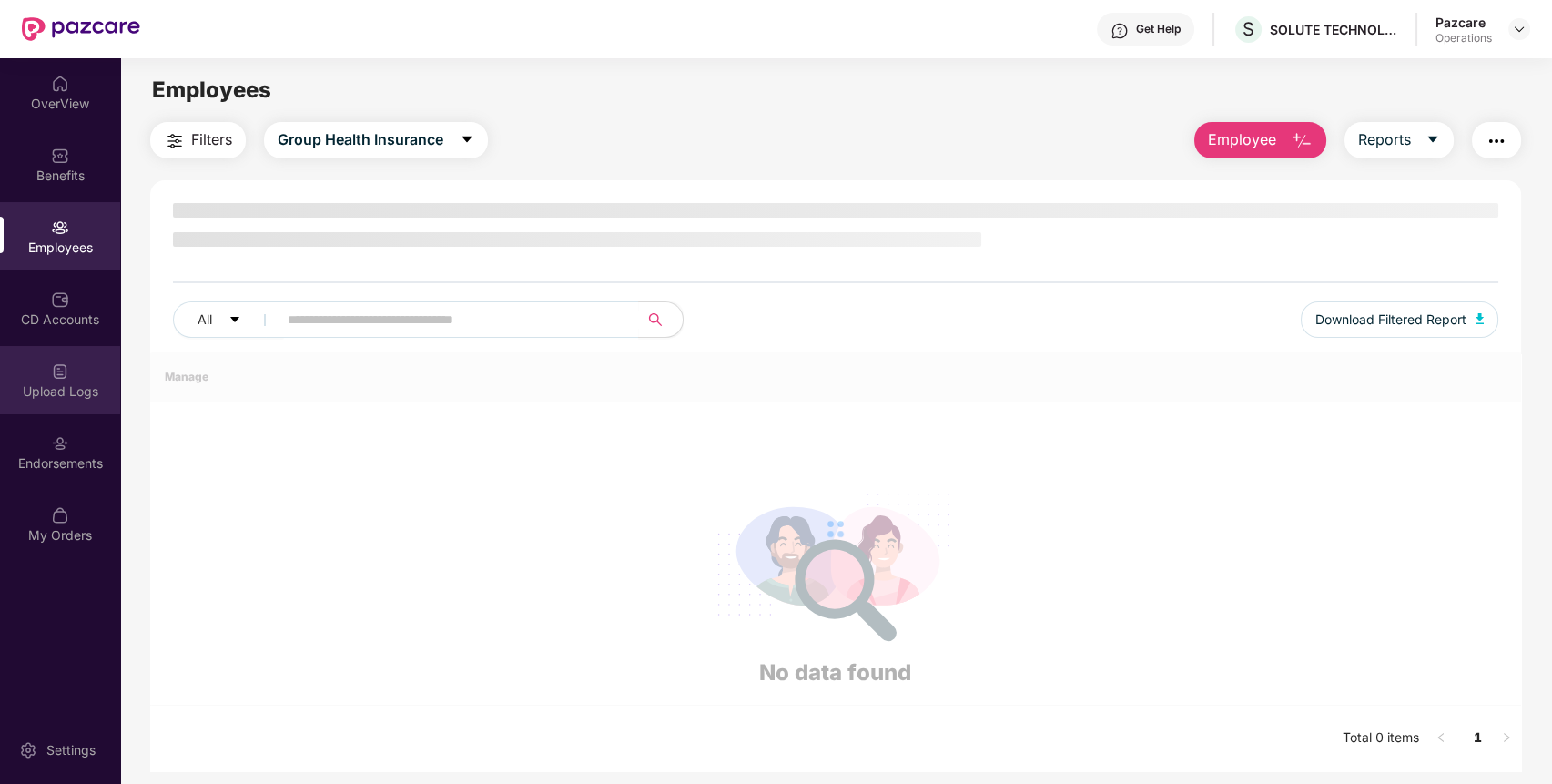
click at [33, 372] on div "Upload Logs" at bounding box center [60, 380] width 121 height 68
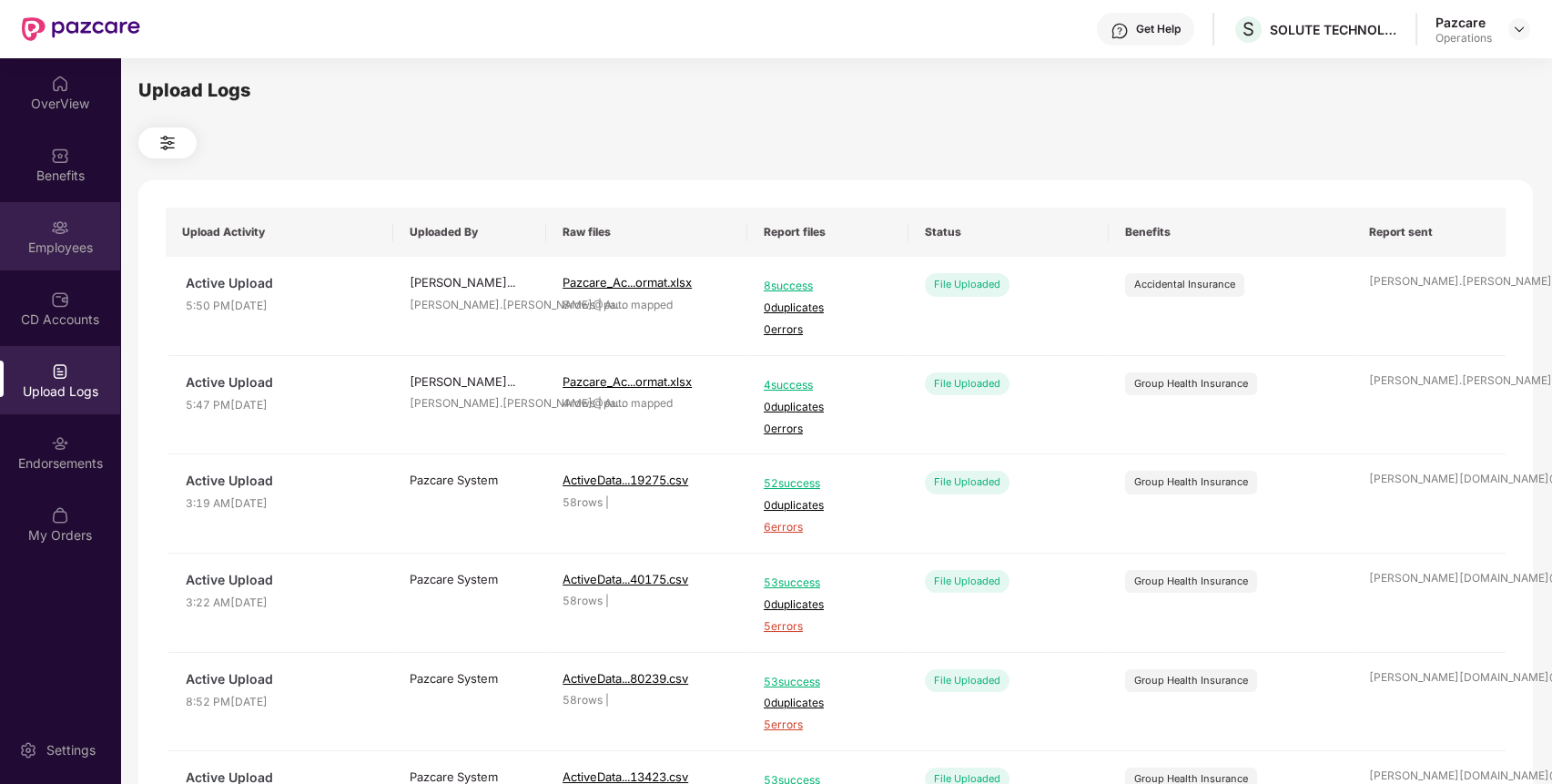
click at [60, 243] on div "Employees" at bounding box center [60, 247] width 121 height 18
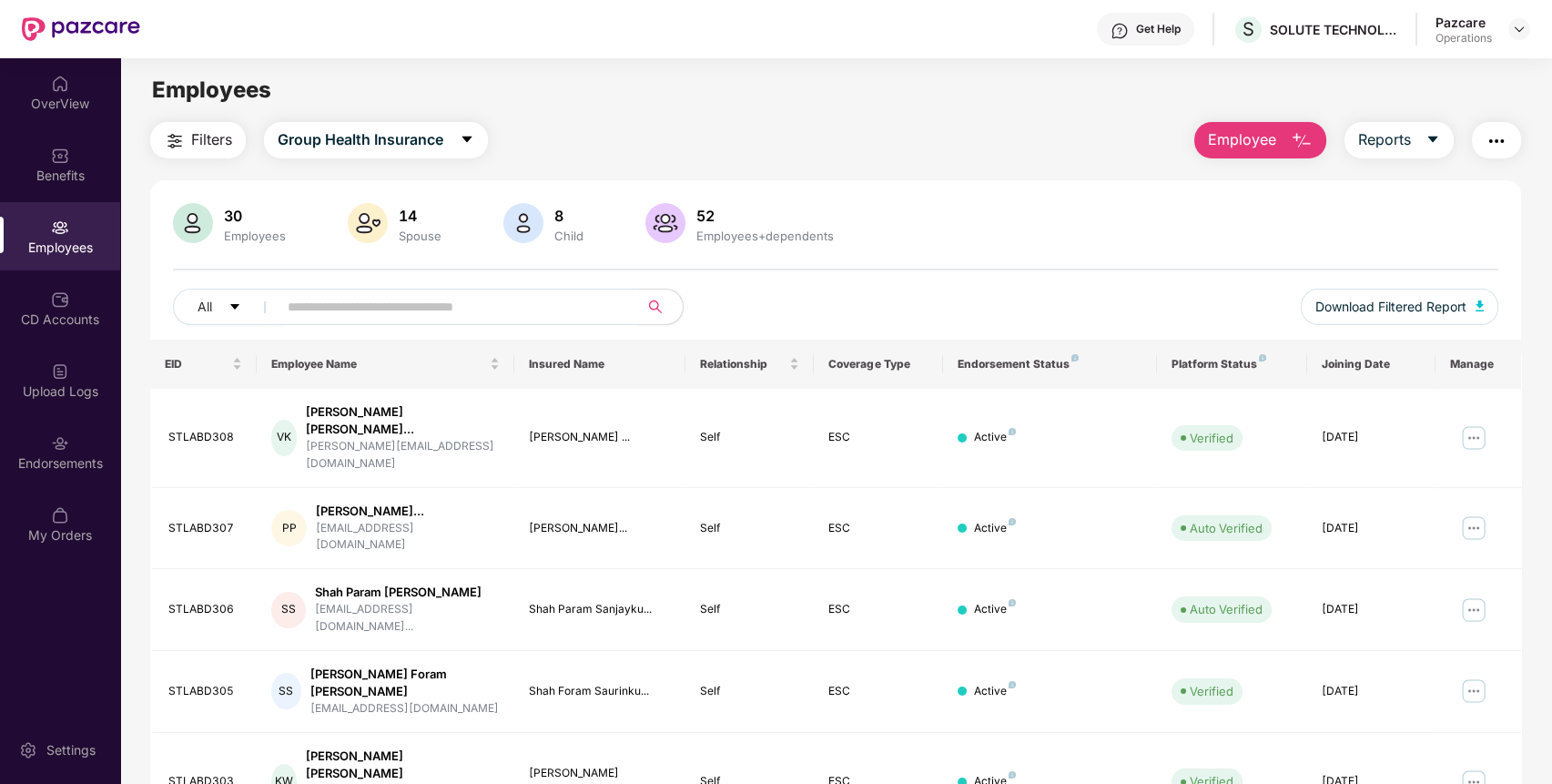
click at [206, 145] on span "Filters" at bounding box center [211, 140] width 41 height 23
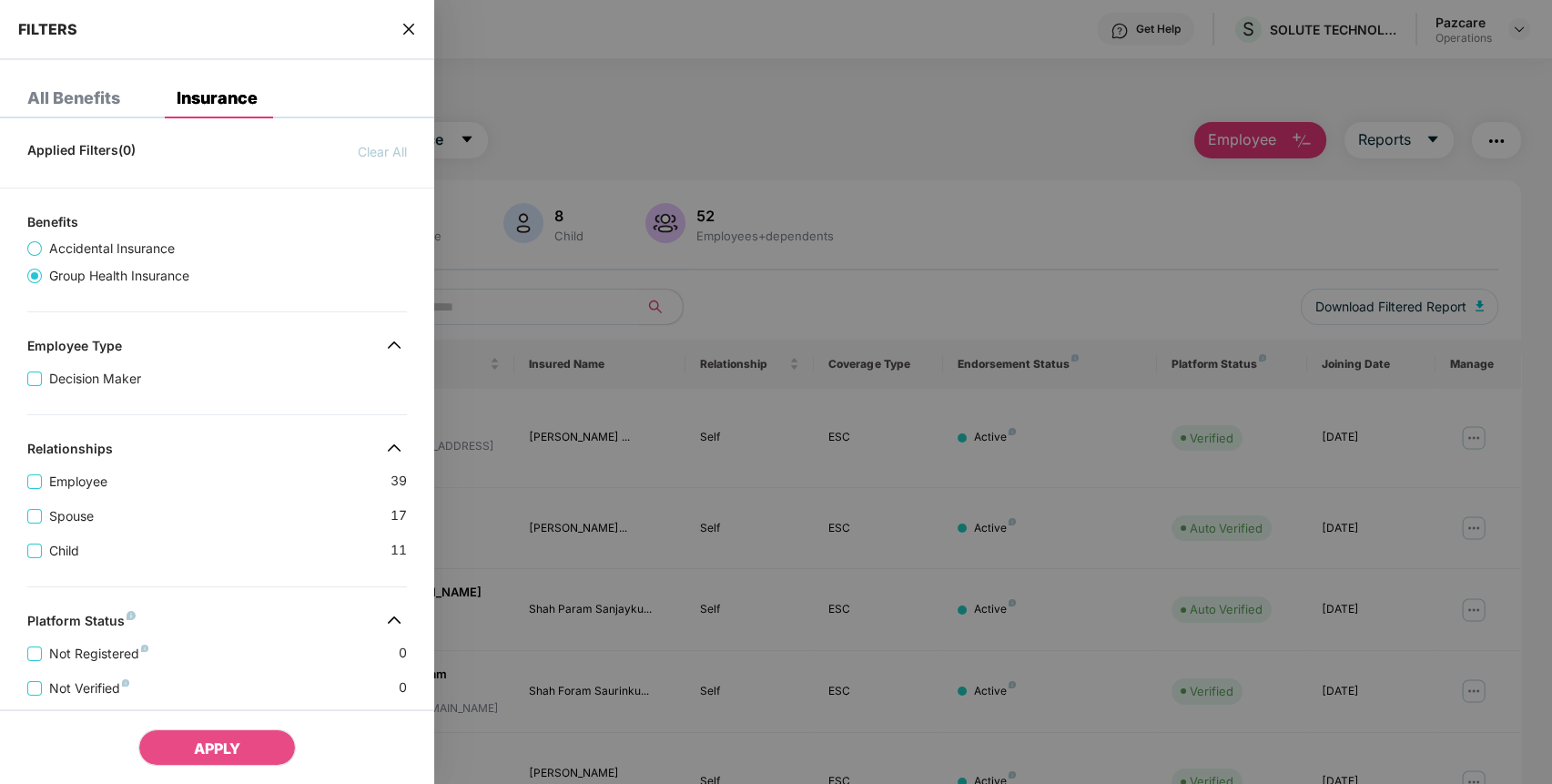
click at [120, 243] on span "Accidental Insurance" at bounding box center [112, 248] width 140 height 20
click at [408, 24] on icon "close" at bounding box center [408, 28] width 14 height 14
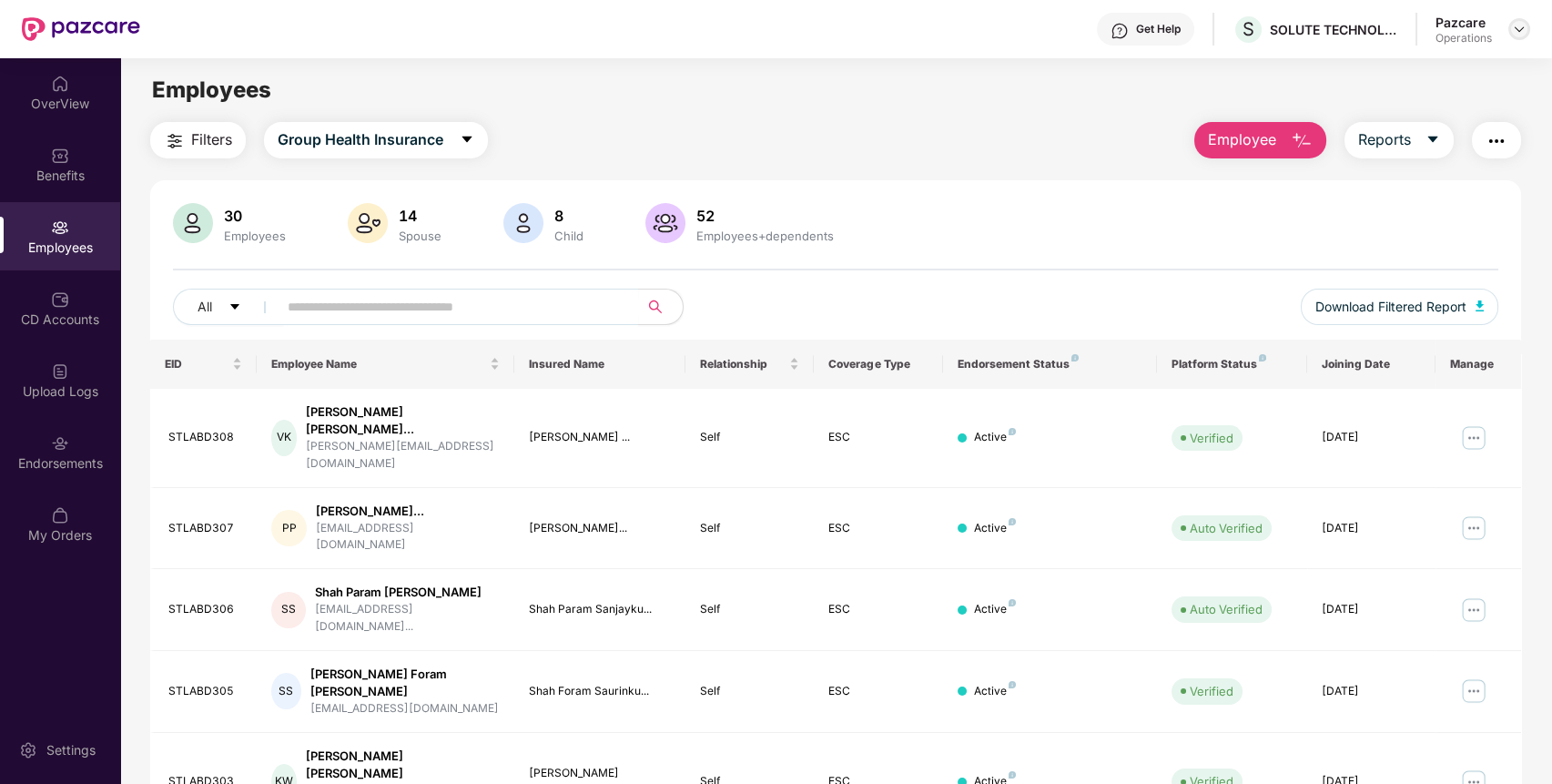
click at [1522, 28] on img at bounding box center [1519, 28] width 14 height 14
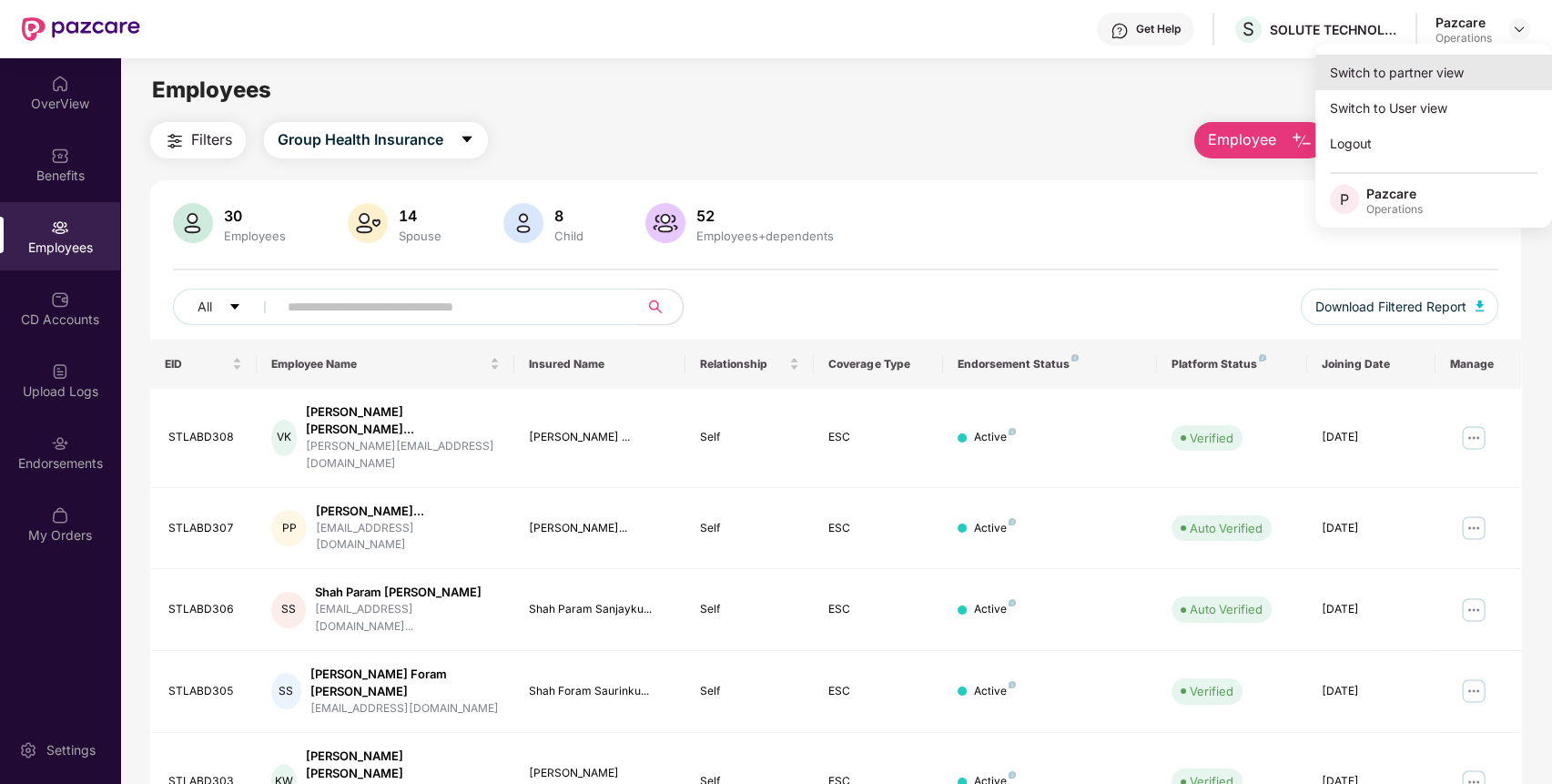
click at [1464, 77] on div "Switch to partner view" at bounding box center [1432, 72] width 236 height 35
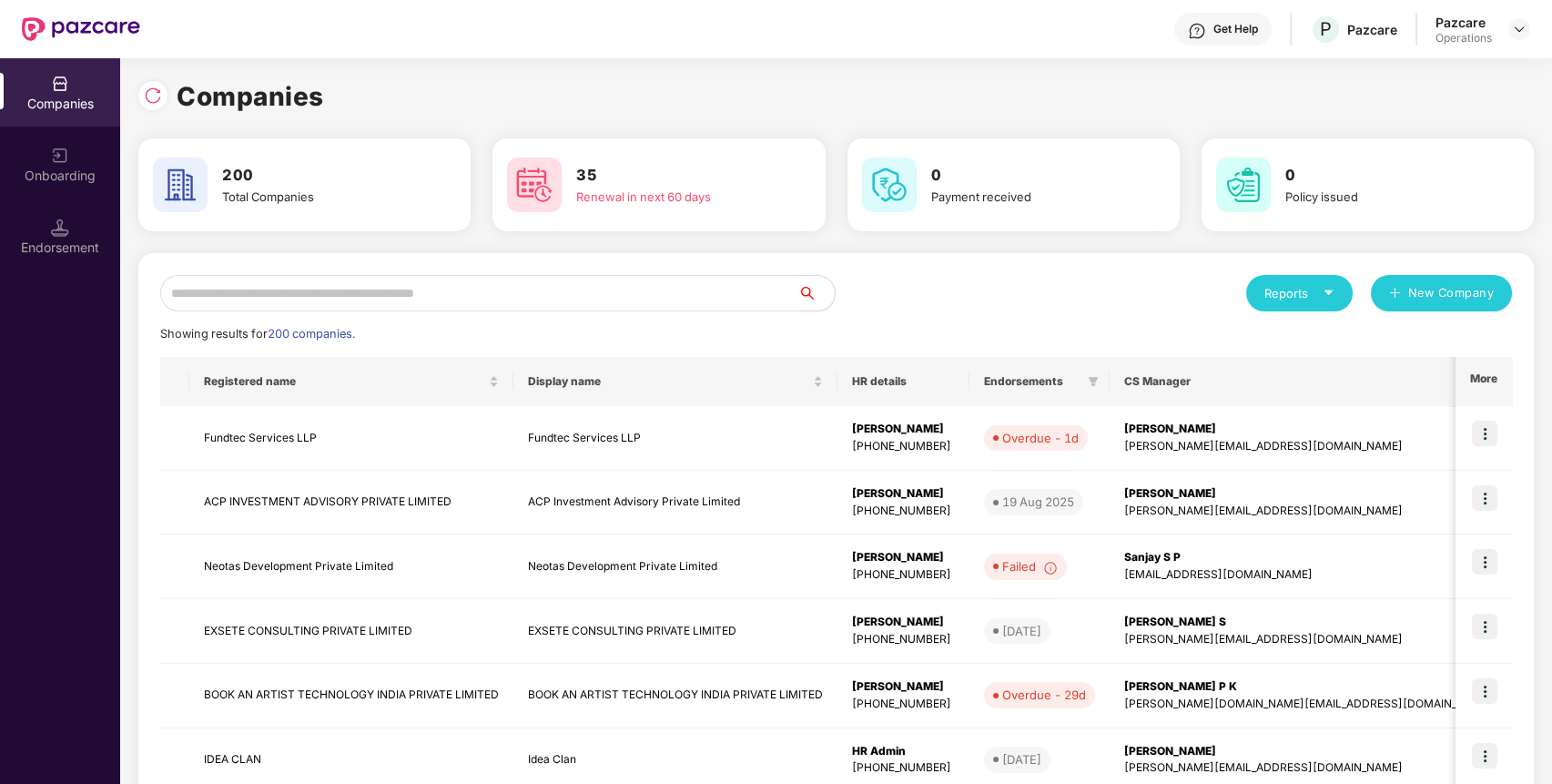
click at [702, 289] on input "text" at bounding box center [479, 293] width 638 height 36
paste input "**********"
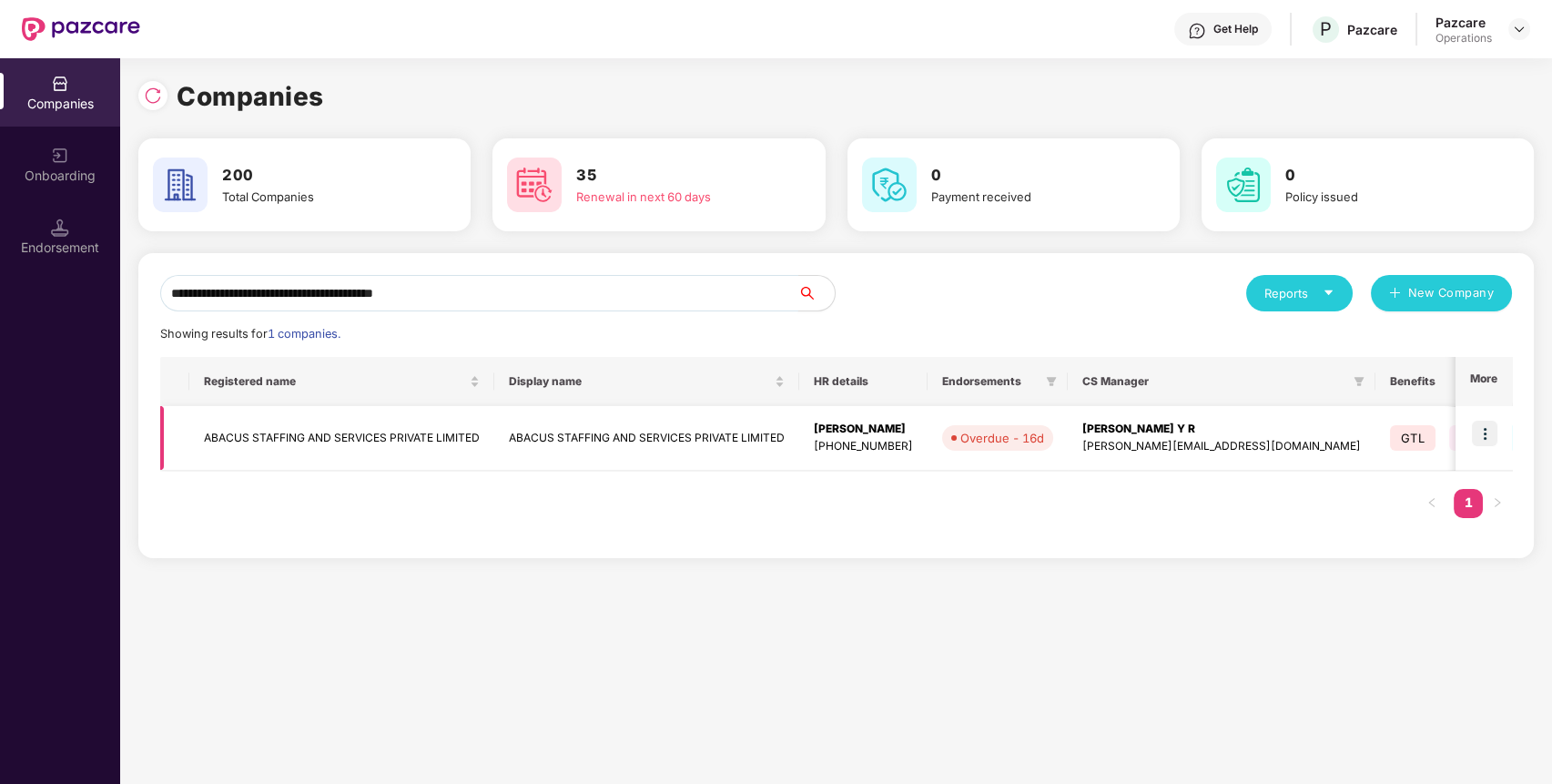
type input "**********"
click at [368, 434] on td "ABACUS STAFFING AND SERVICES PRIVATE LIMITED" at bounding box center [341, 439] width 305 height 65
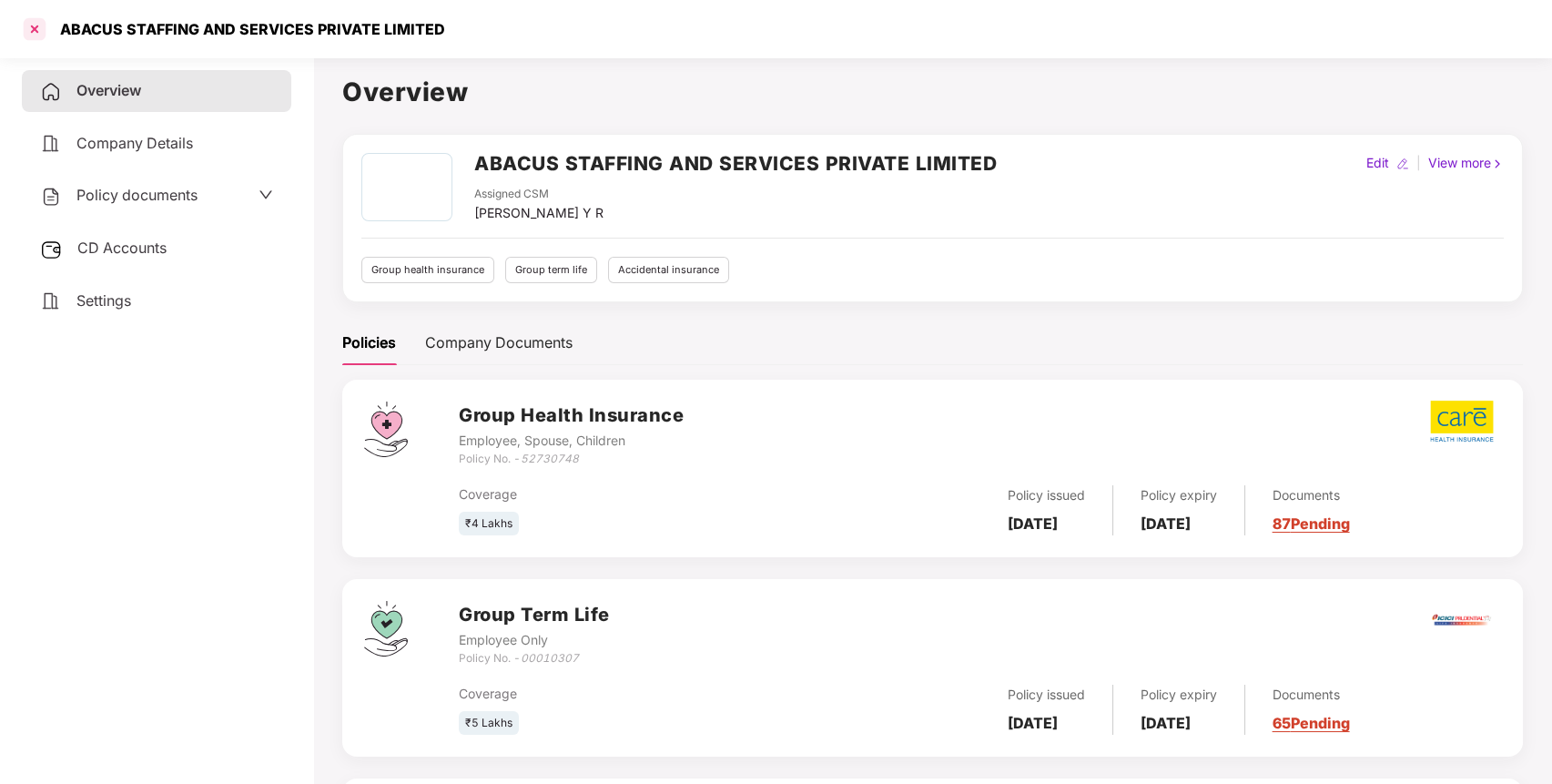
click at [26, 33] on div at bounding box center [34, 28] width 29 height 29
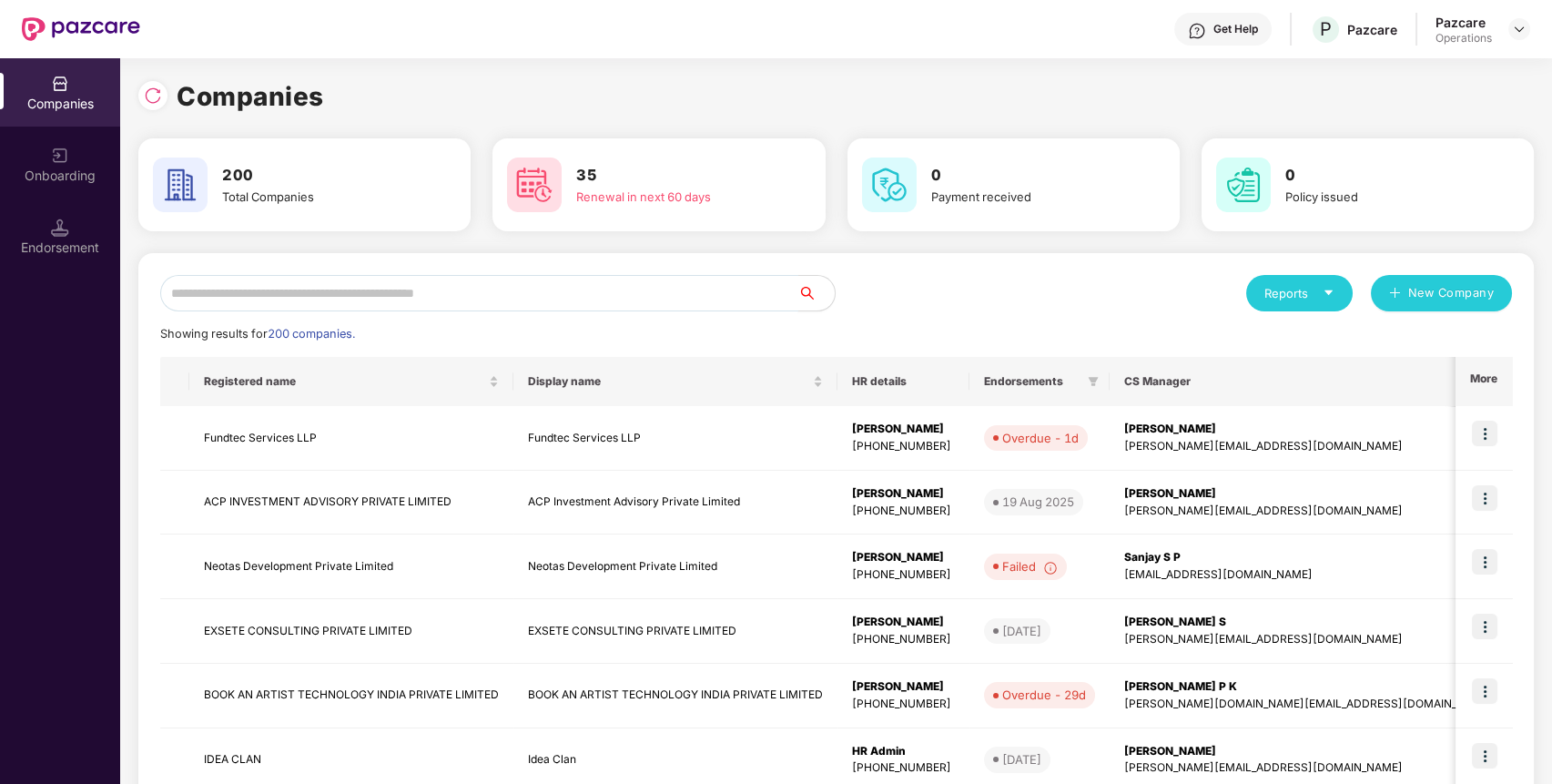
click at [328, 298] on input "text" at bounding box center [479, 293] width 638 height 36
paste input "**********"
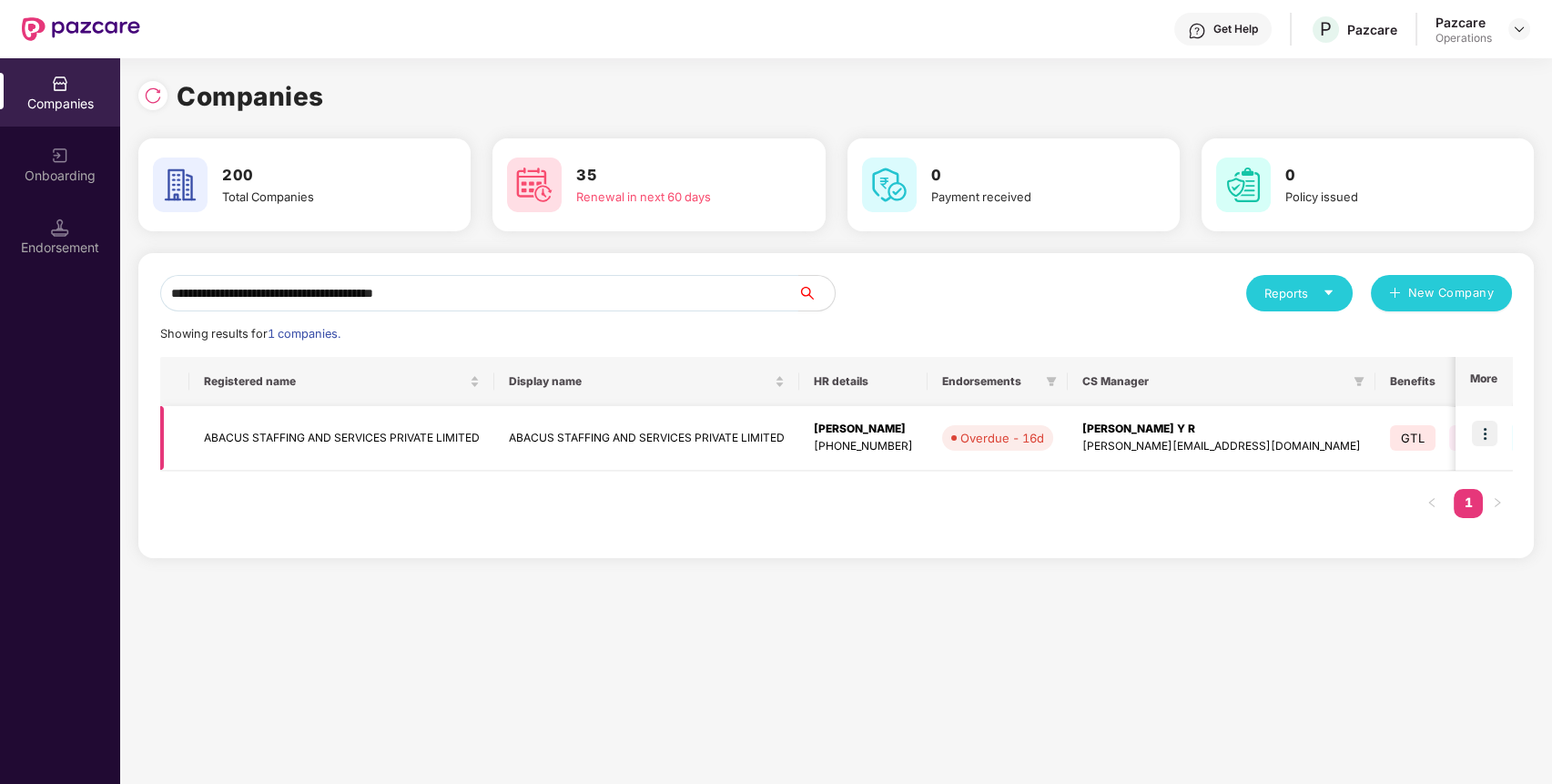
type input "**********"
click at [1487, 436] on img at bounding box center [1484, 433] width 26 height 26
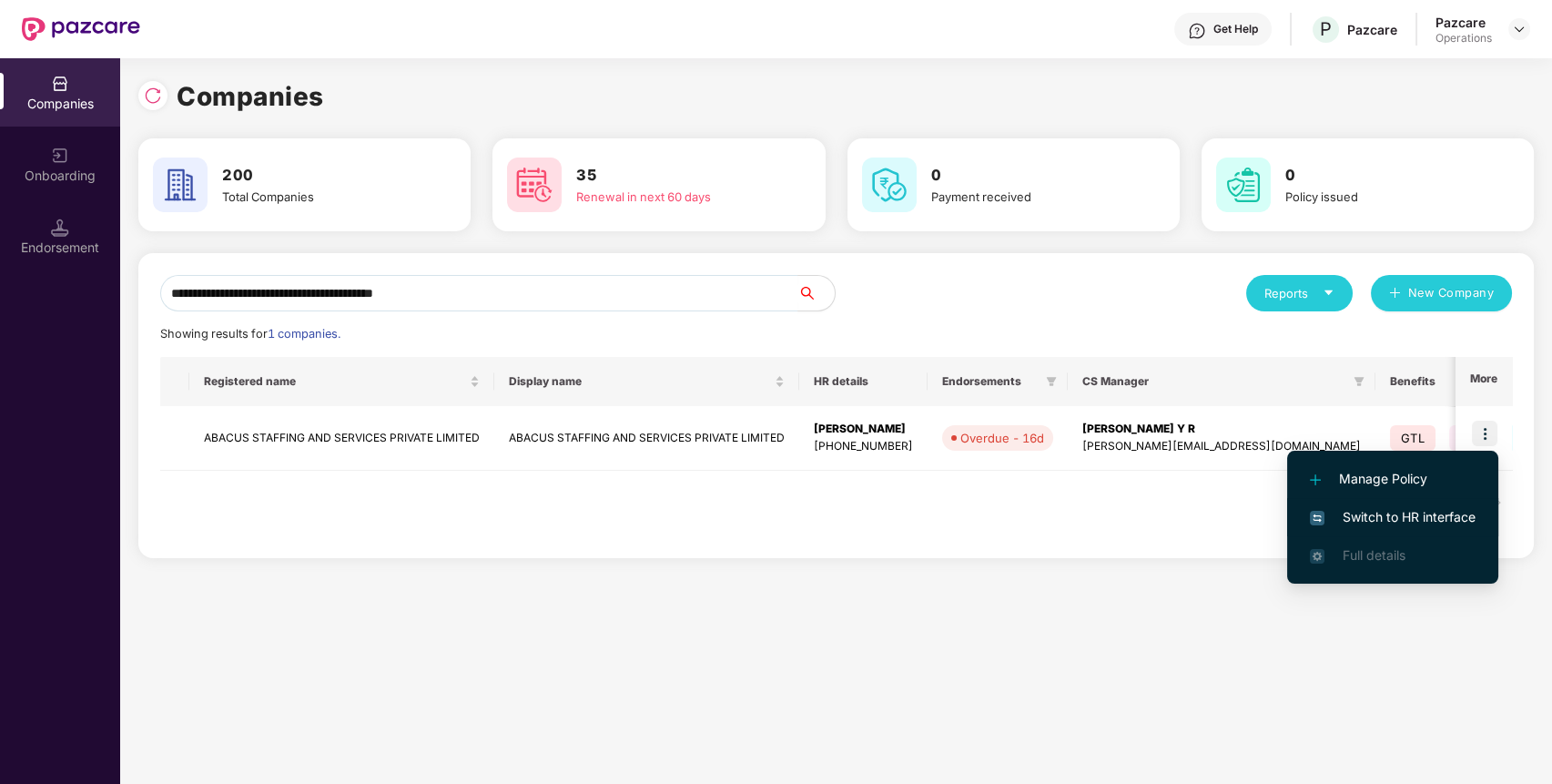
click at [1412, 514] on span "Switch to HR interface" at bounding box center [1393, 516] width 165 height 20
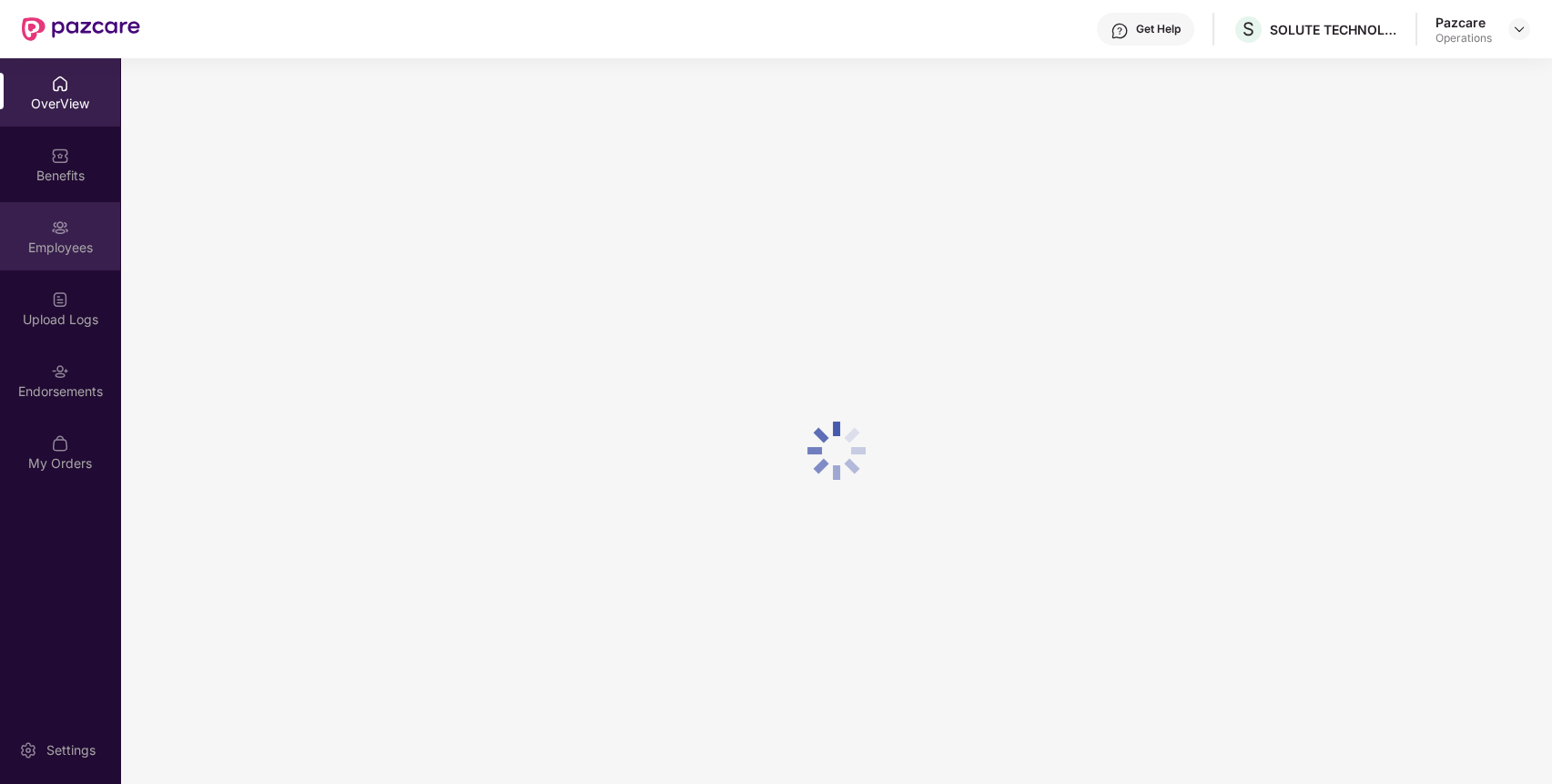
click at [52, 247] on div "Employees" at bounding box center [60, 247] width 121 height 18
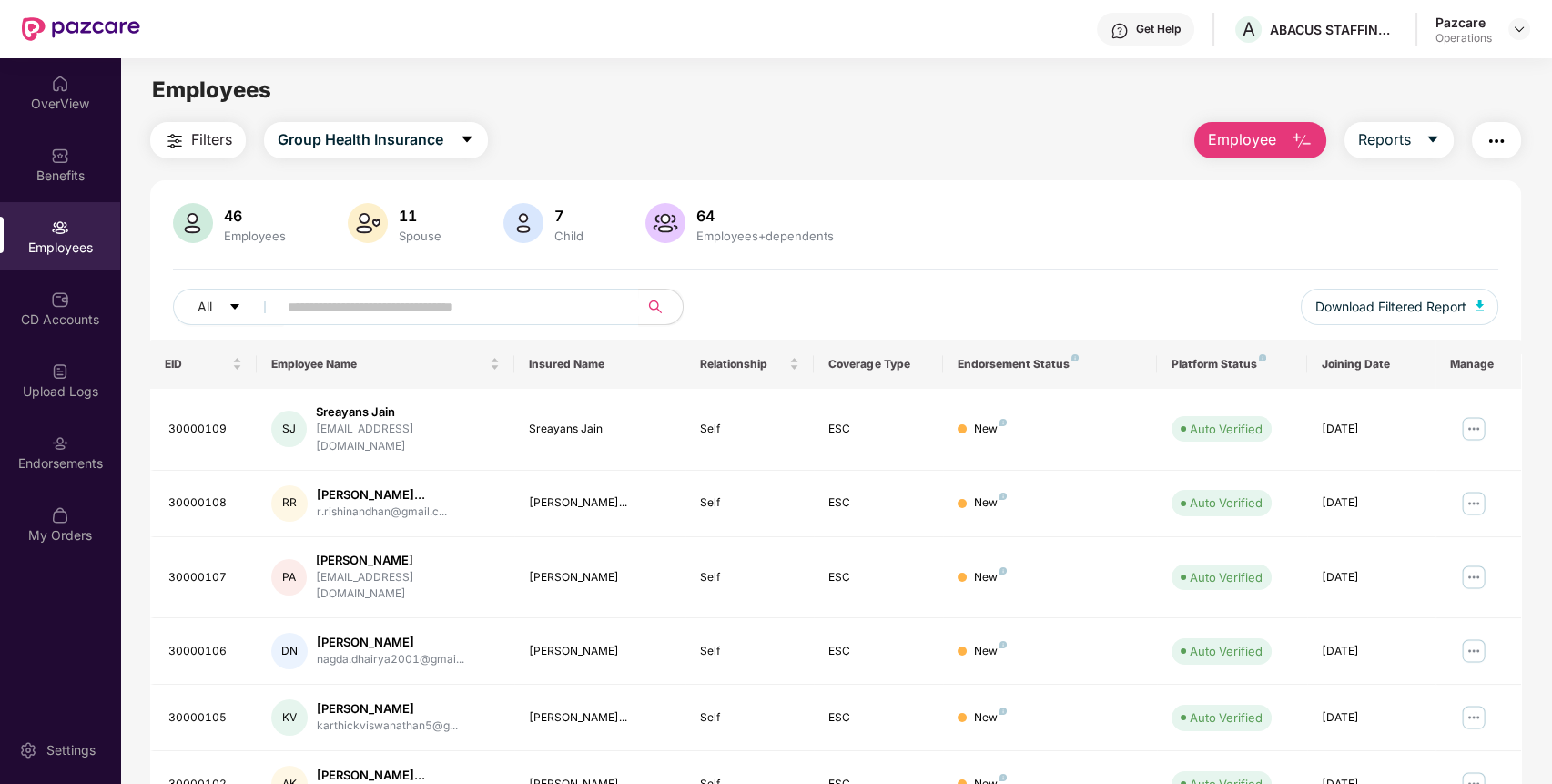
click at [207, 135] on span "Filters" at bounding box center [211, 140] width 41 height 23
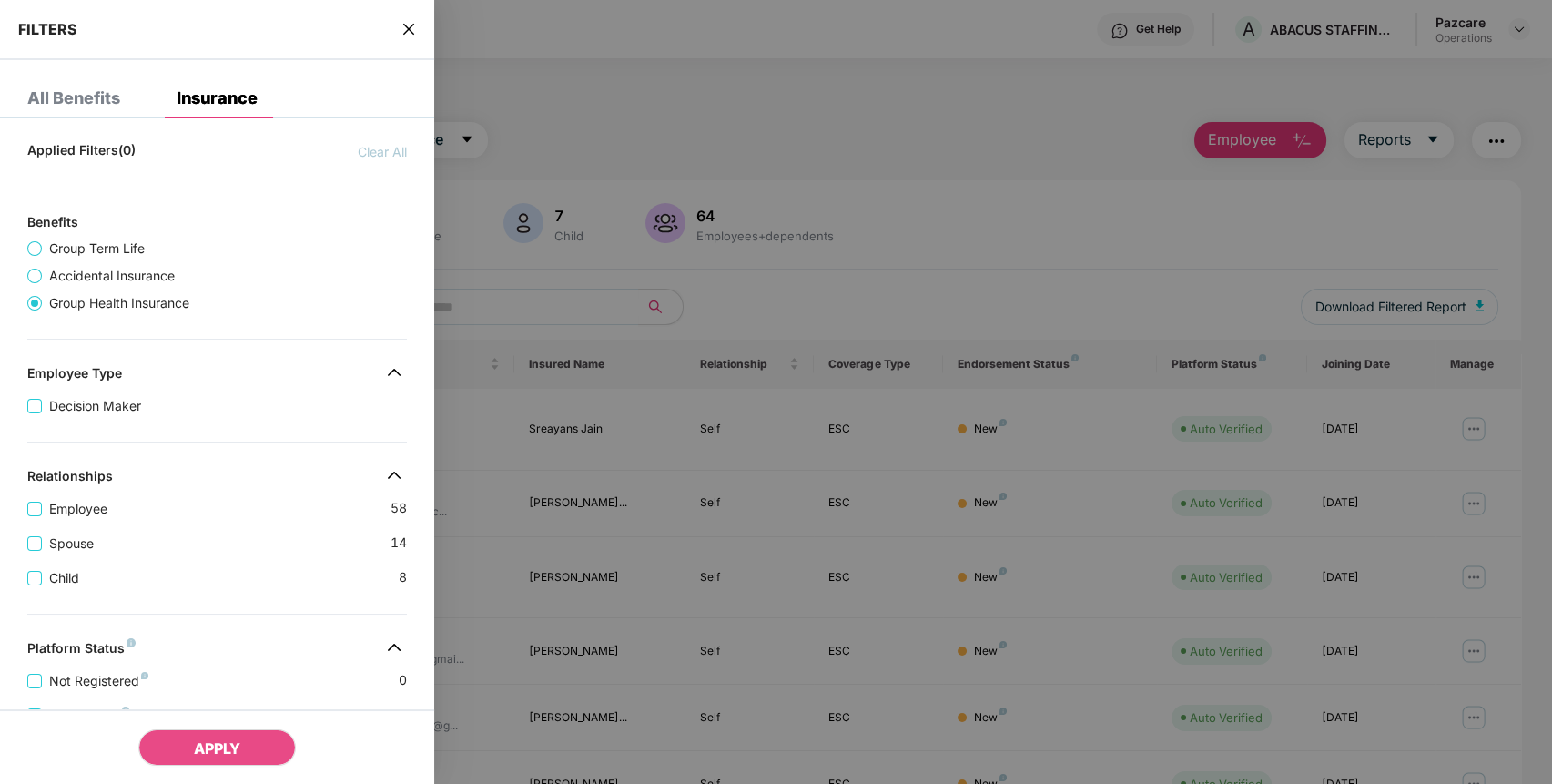
scroll to position [436, 0]
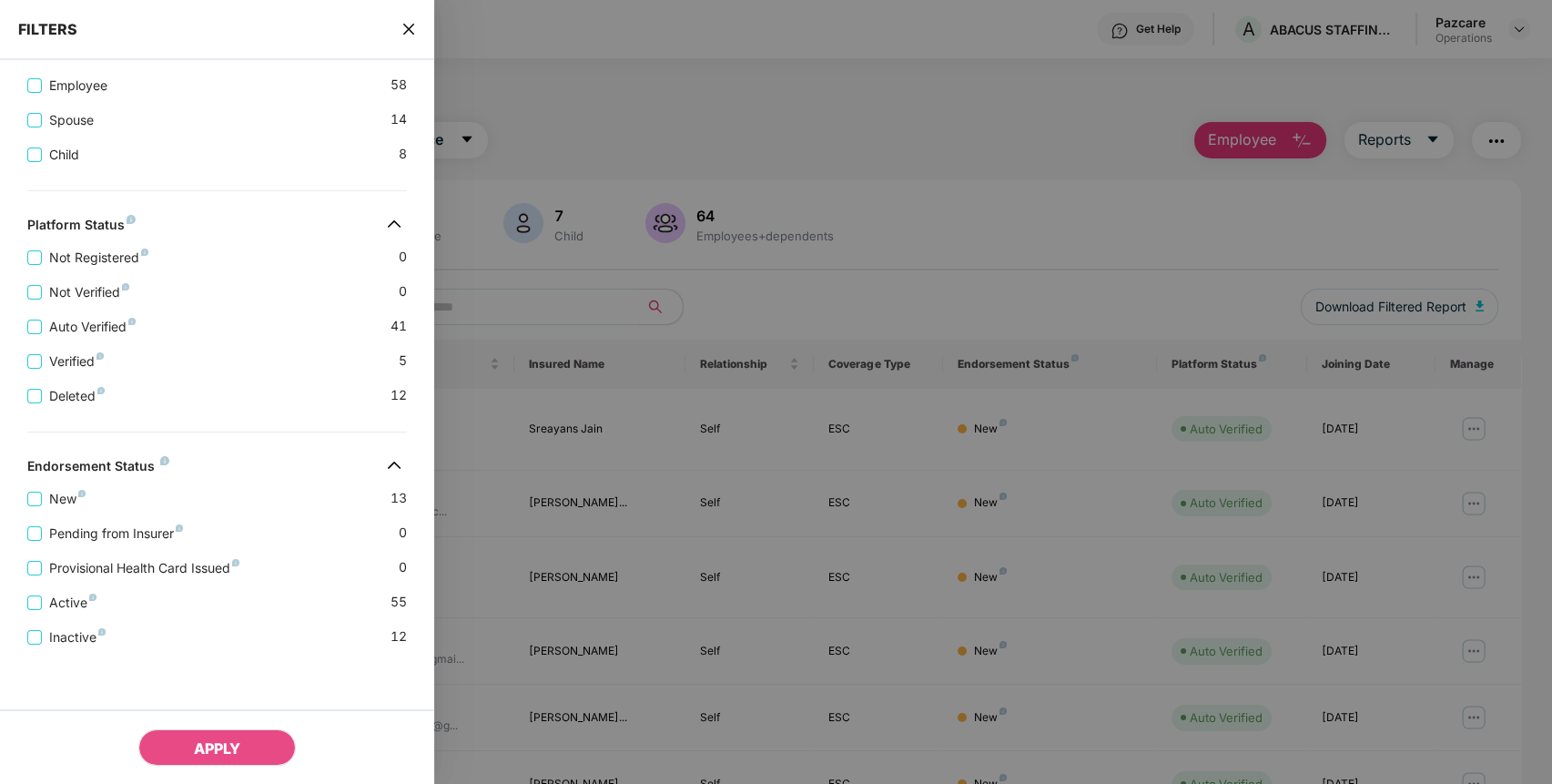
click at [408, 28] on icon "close" at bounding box center [408, 28] width 14 height 14
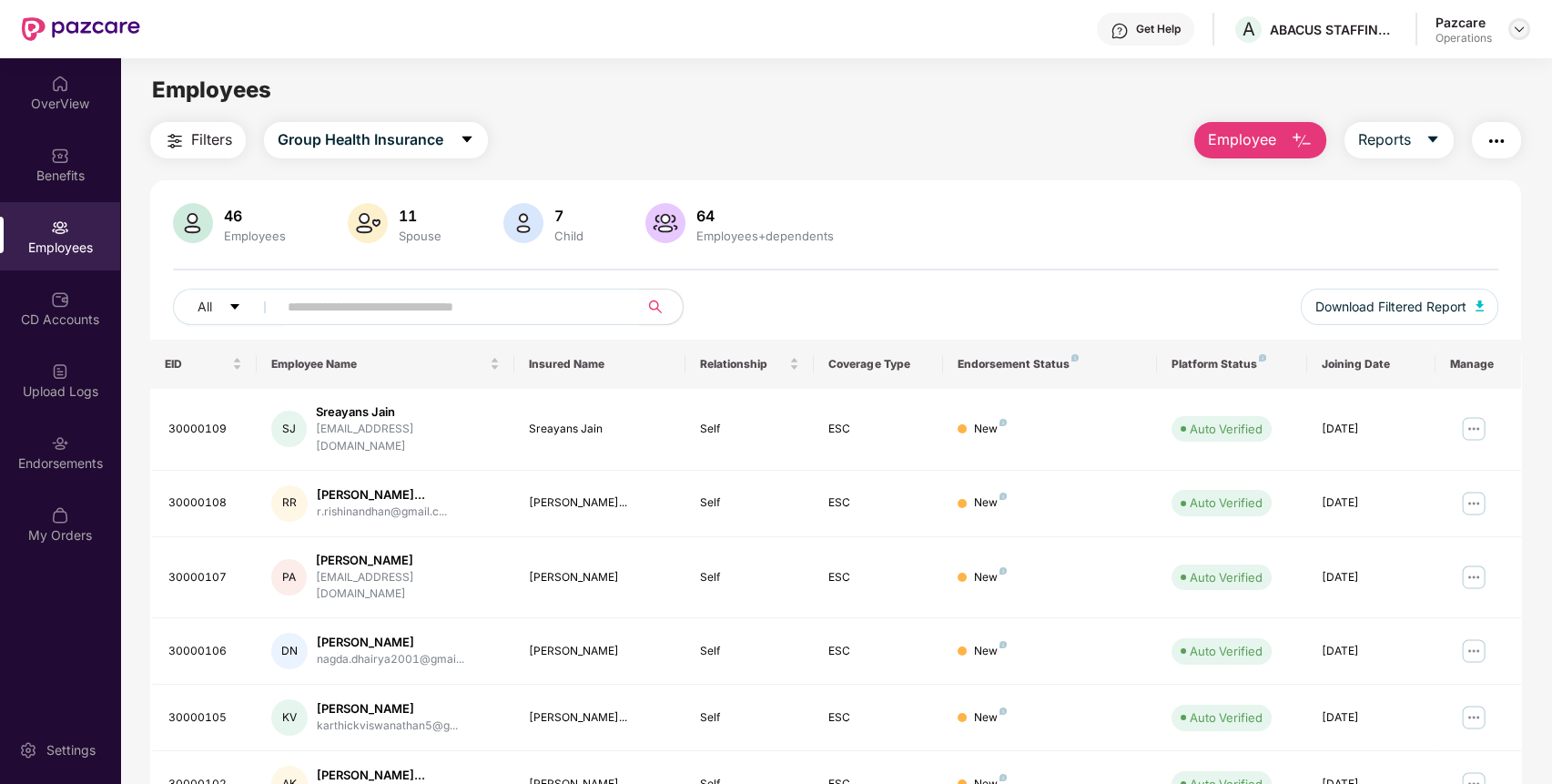
click at [1516, 28] on img at bounding box center [1519, 28] width 14 height 14
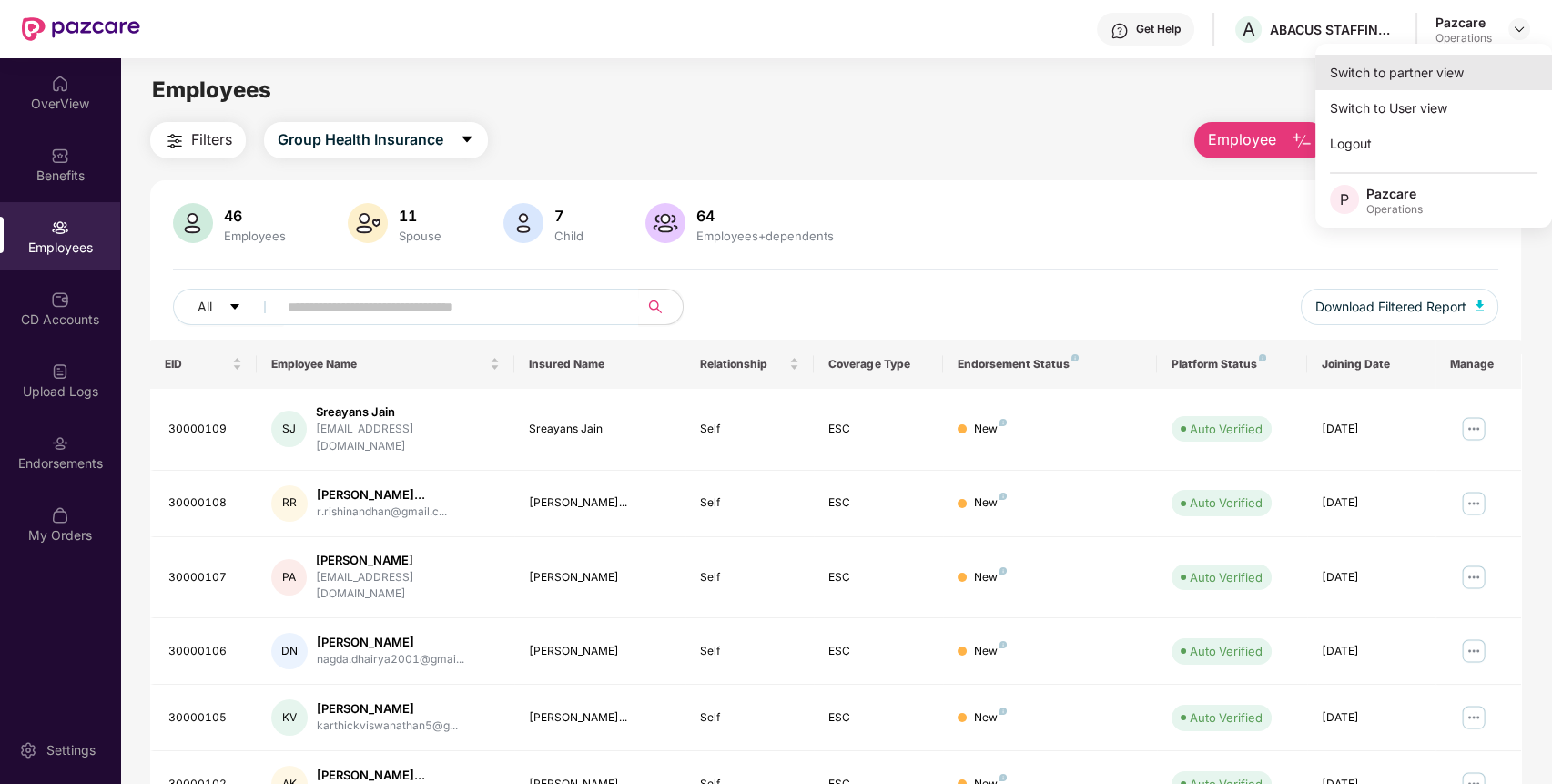
click at [1468, 74] on div "Switch to partner view" at bounding box center [1432, 72] width 236 height 35
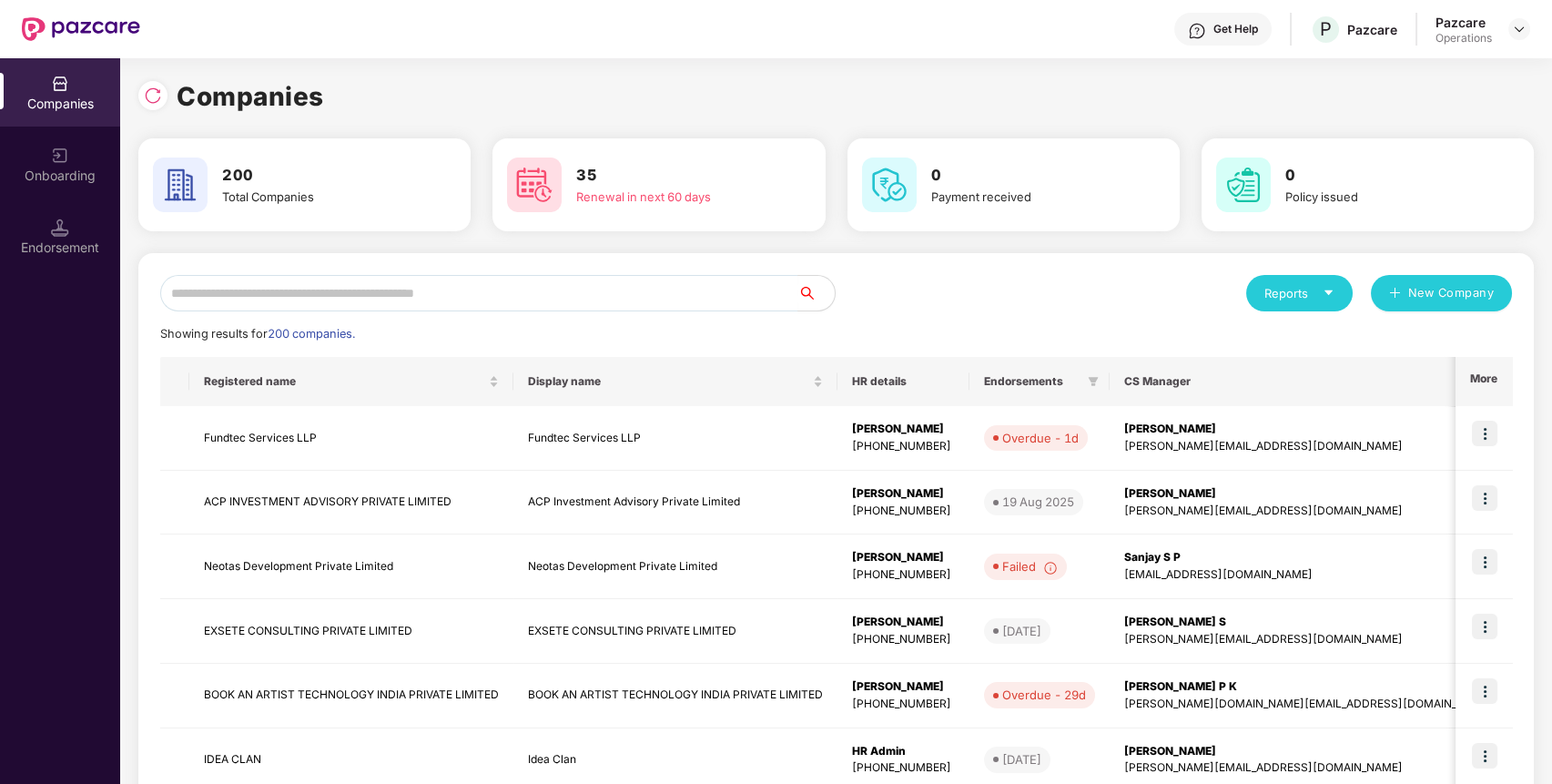
click at [716, 268] on div "Reports New Company Showing results for 200 companies. Registered name Display …" at bounding box center [836, 695] width 1395 height 884
click at [699, 283] on input "text" at bounding box center [479, 293] width 638 height 36
paste input "**********"
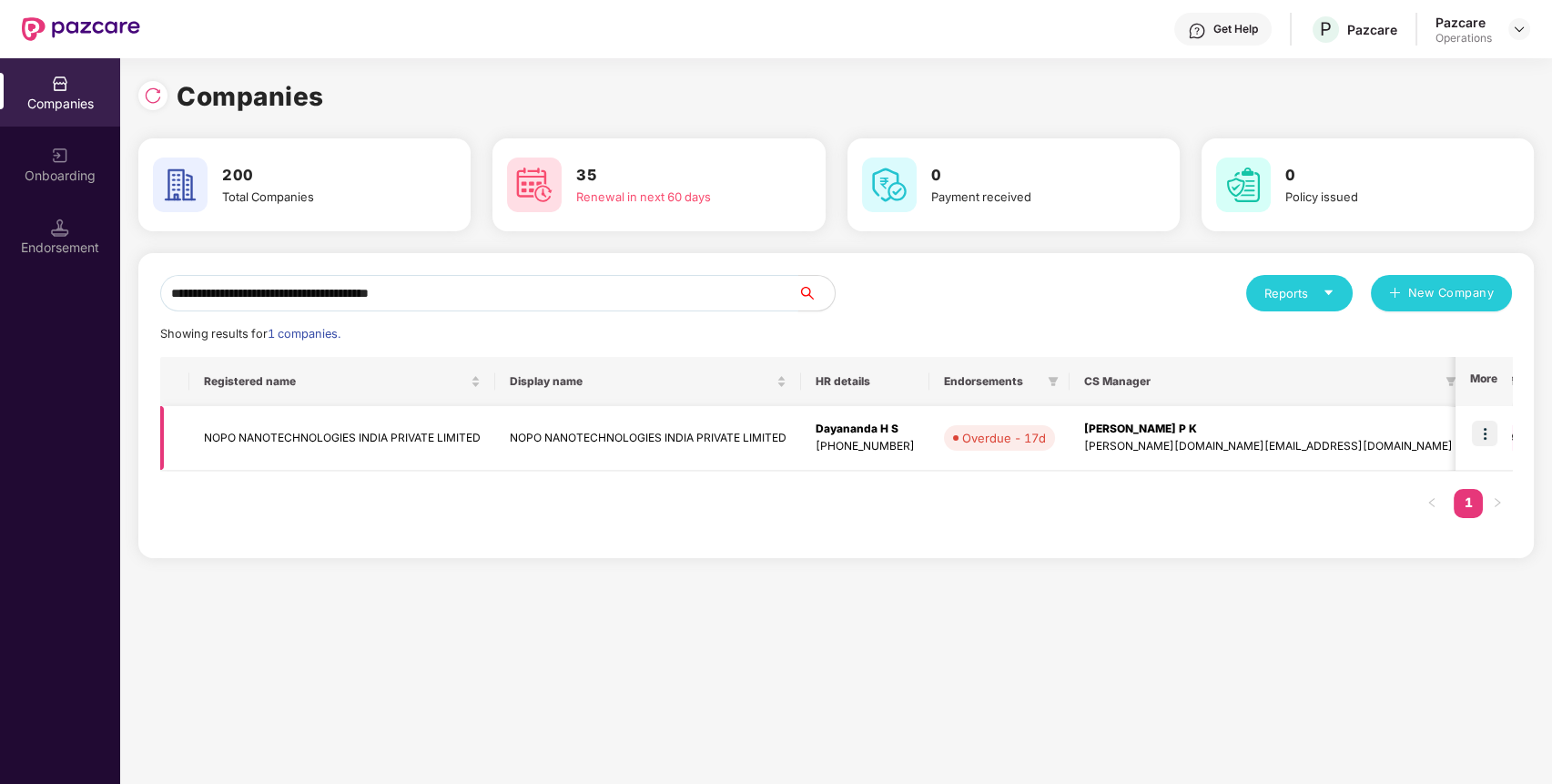
type input "**********"
click at [1497, 430] on td at bounding box center [1483, 439] width 56 height 65
click at [1487, 436] on img at bounding box center [1484, 433] width 26 height 26
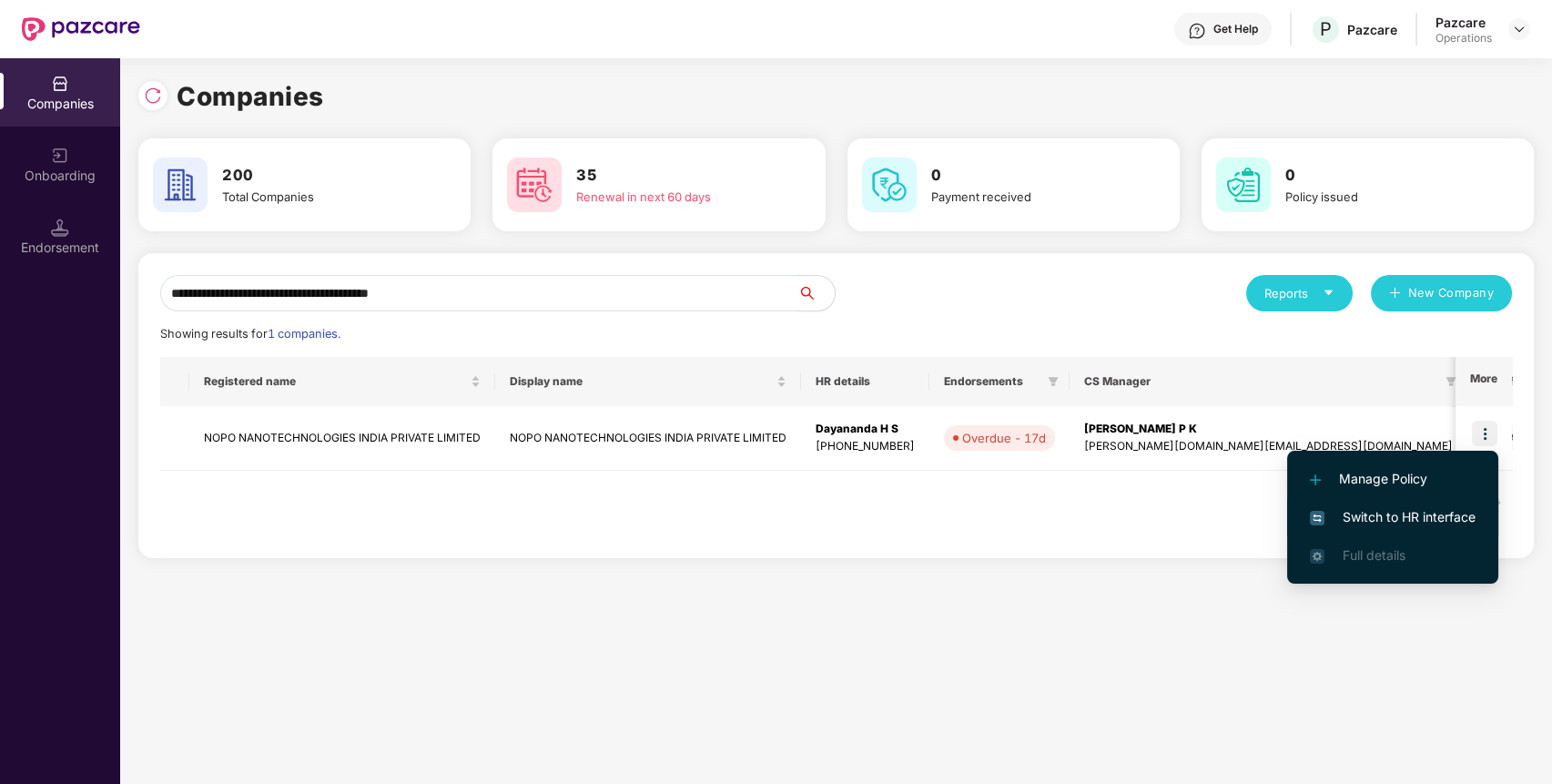
click at [1436, 517] on span "Switch to HR interface" at bounding box center [1393, 516] width 165 height 20
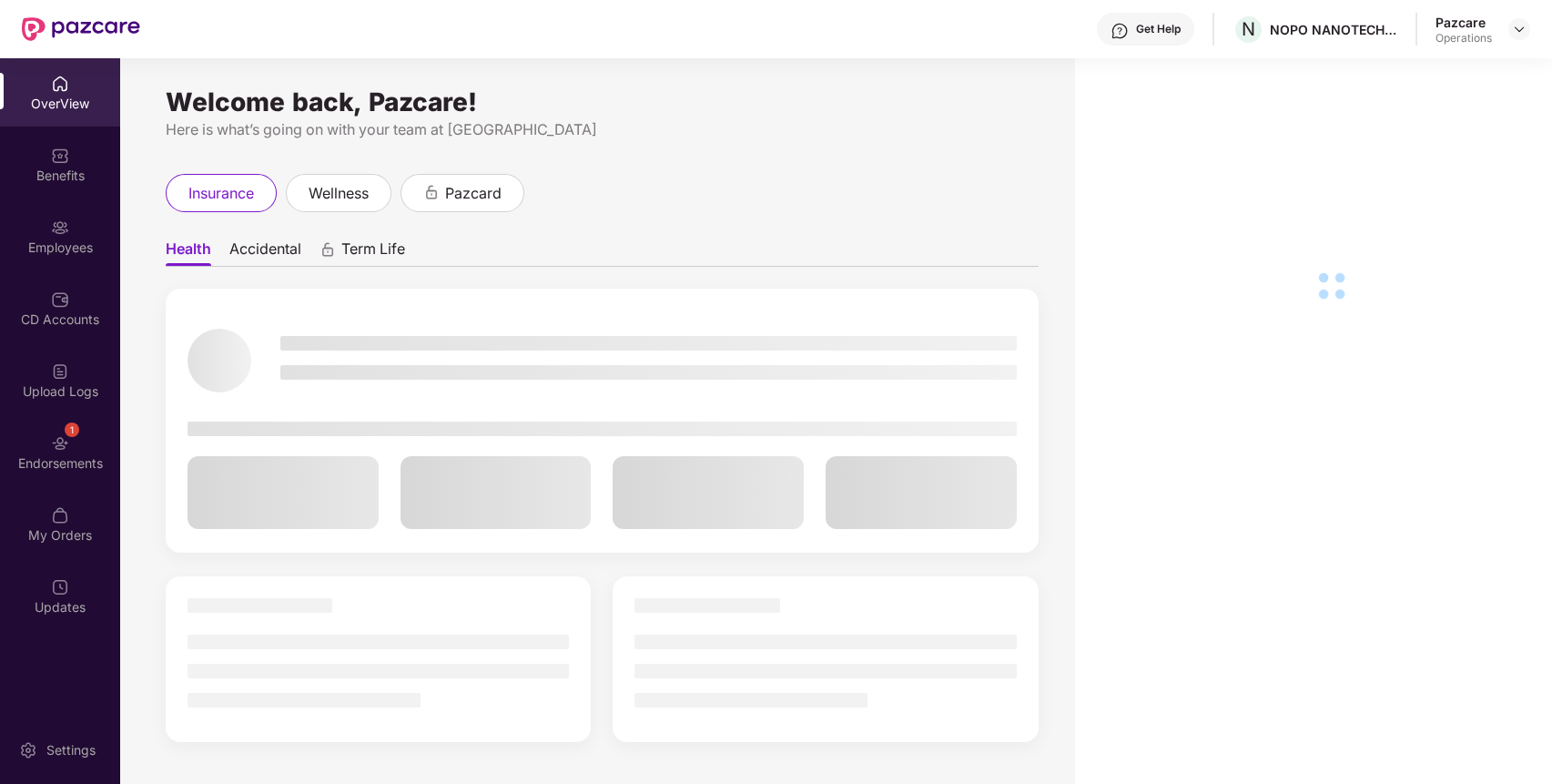
click at [36, 202] on div "Employees" at bounding box center [60, 236] width 121 height 68
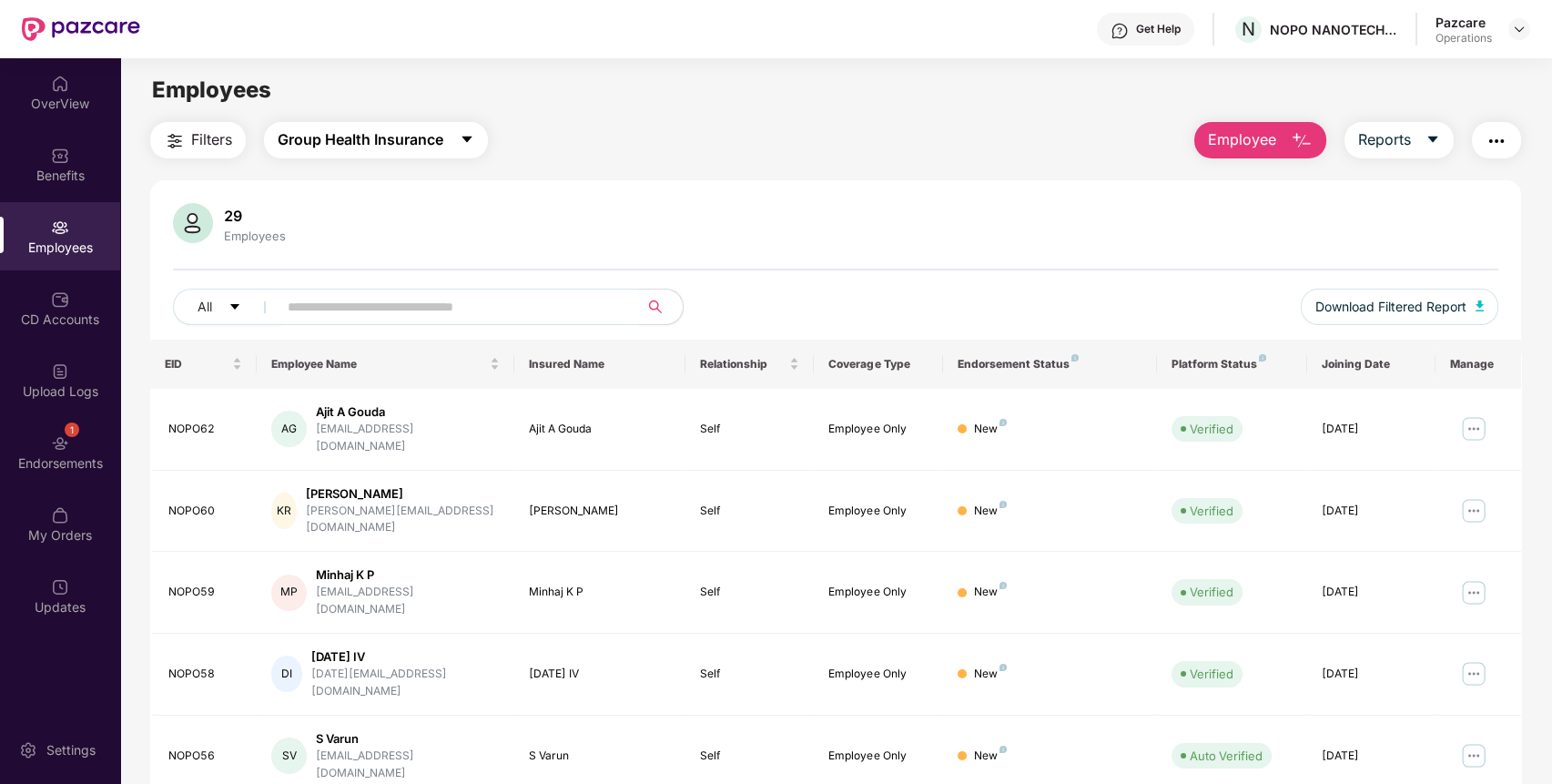
click at [402, 148] on span "Group Health Insurance" at bounding box center [360, 140] width 165 height 23
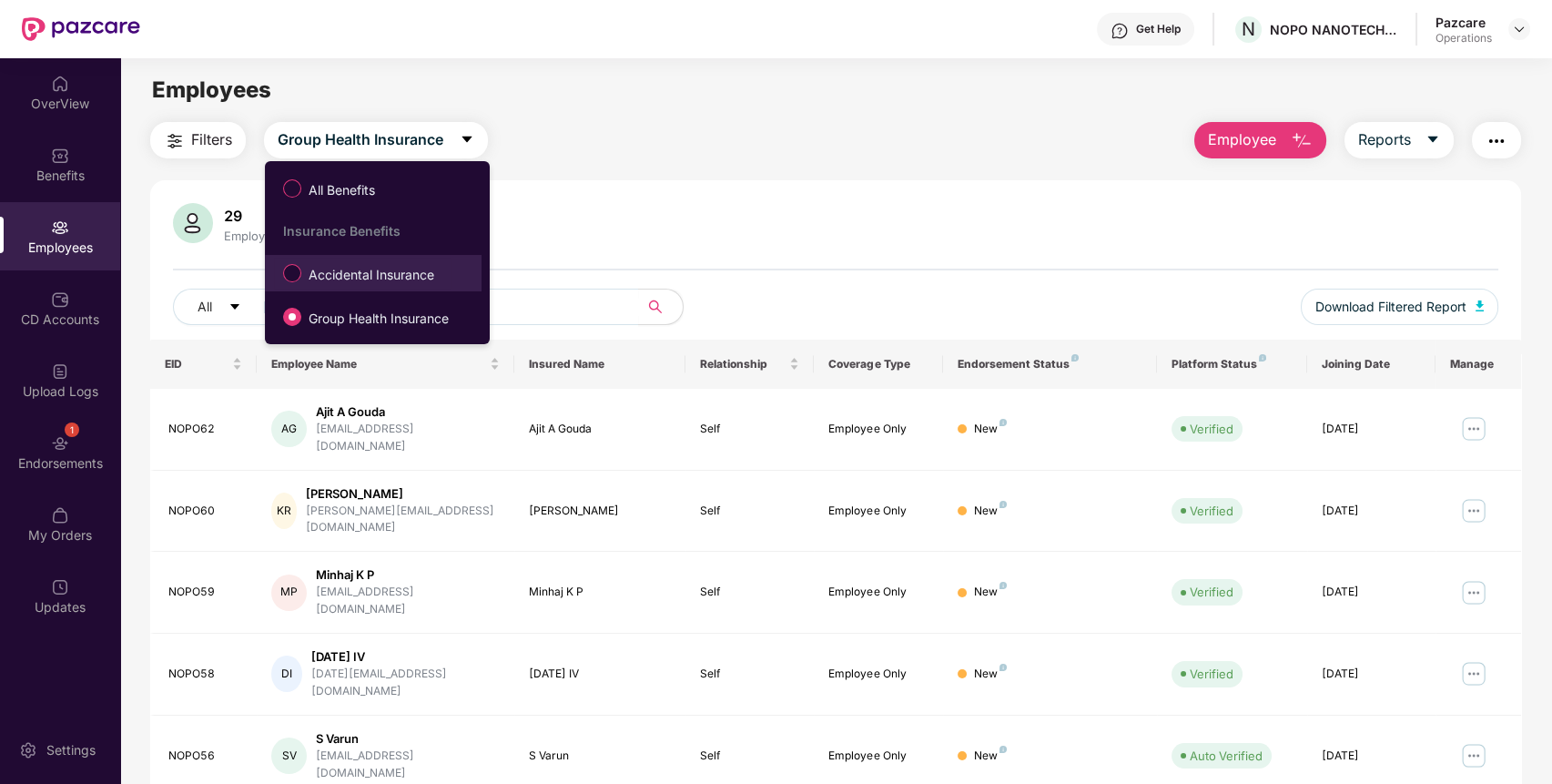
click at [381, 278] on span "Accidental Insurance" at bounding box center [371, 274] width 140 height 20
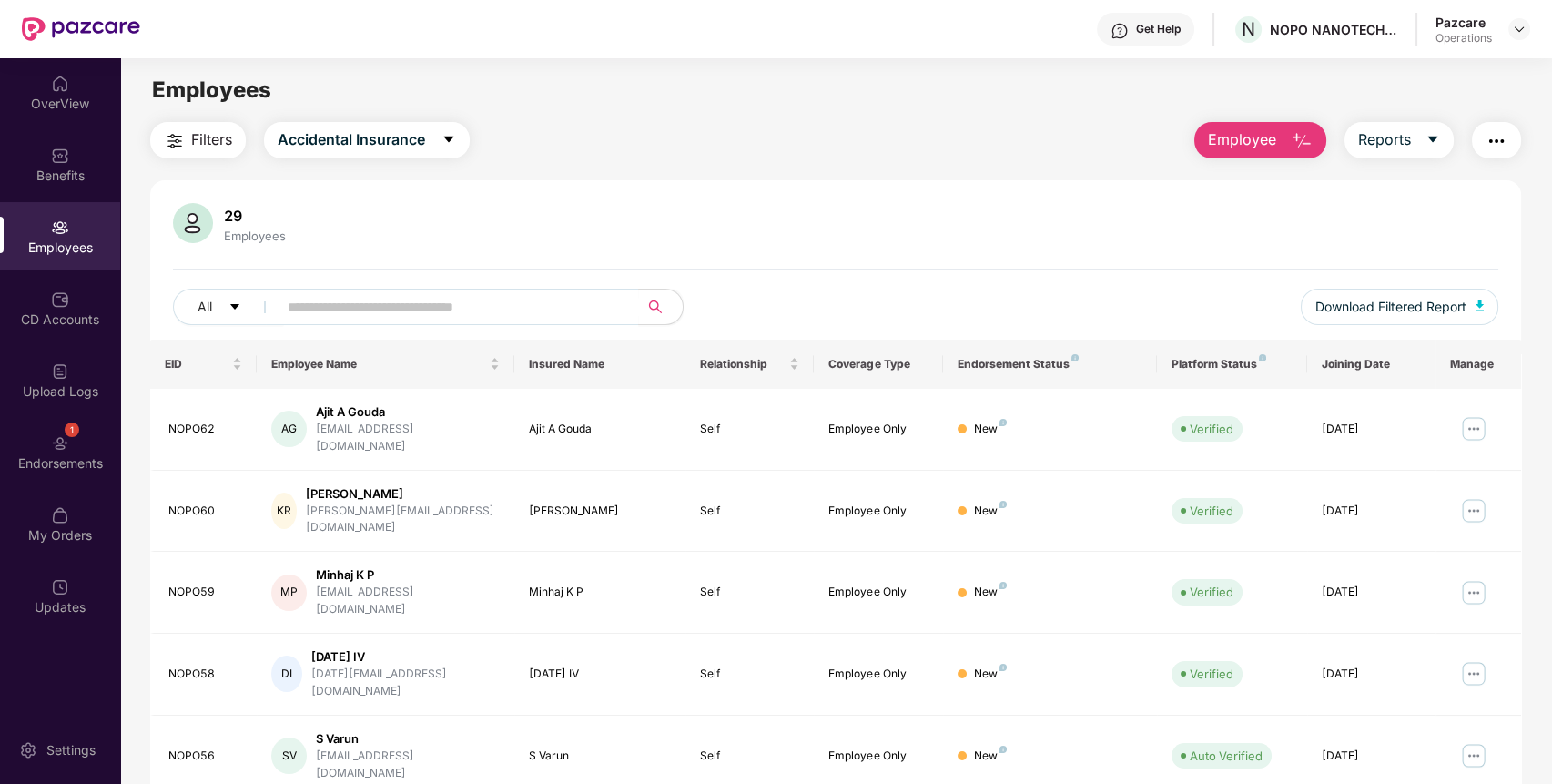
click at [219, 131] on span "Filters" at bounding box center [211, 140] width 41 height 23
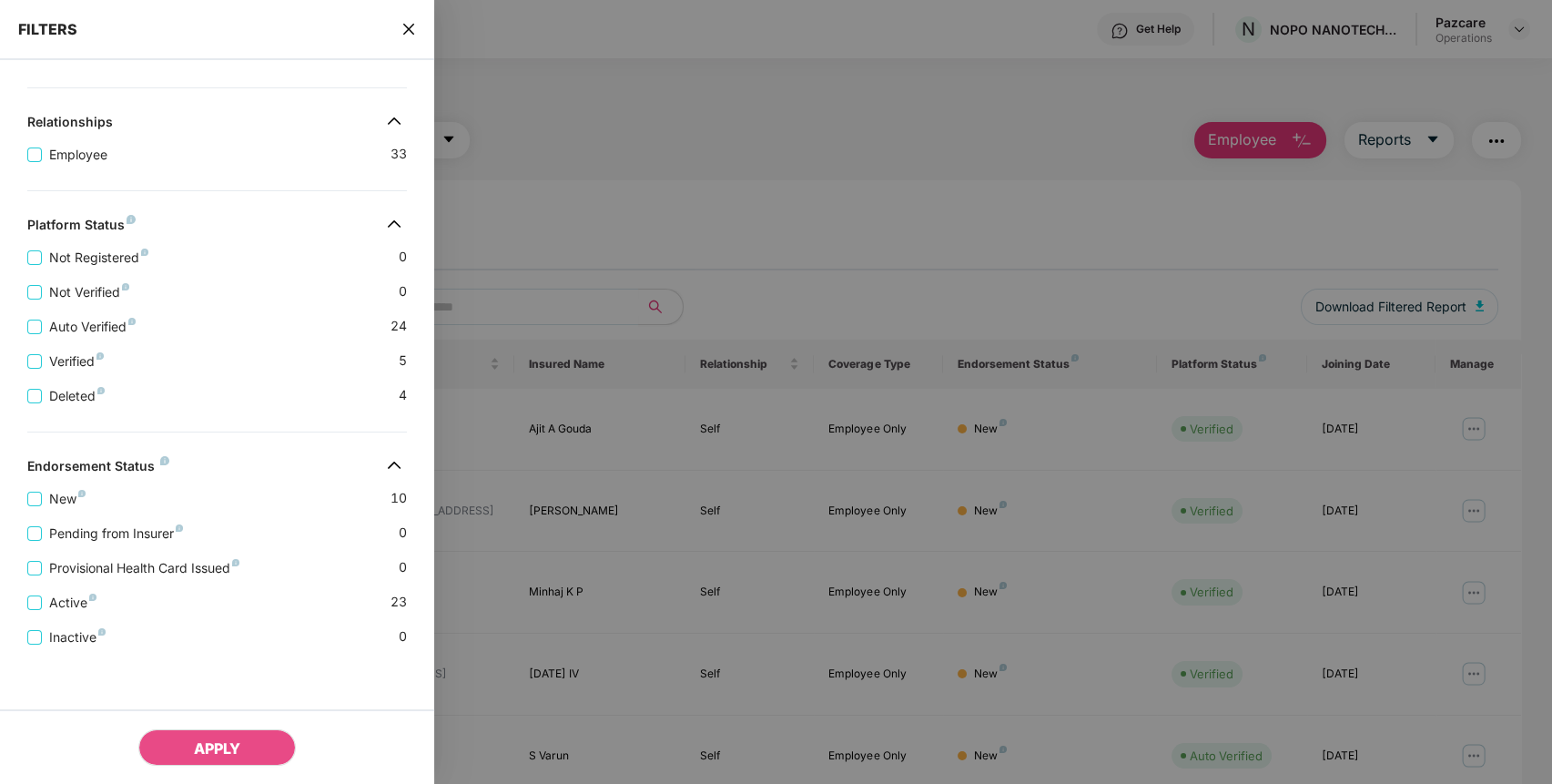
scroll to position [0, 0]
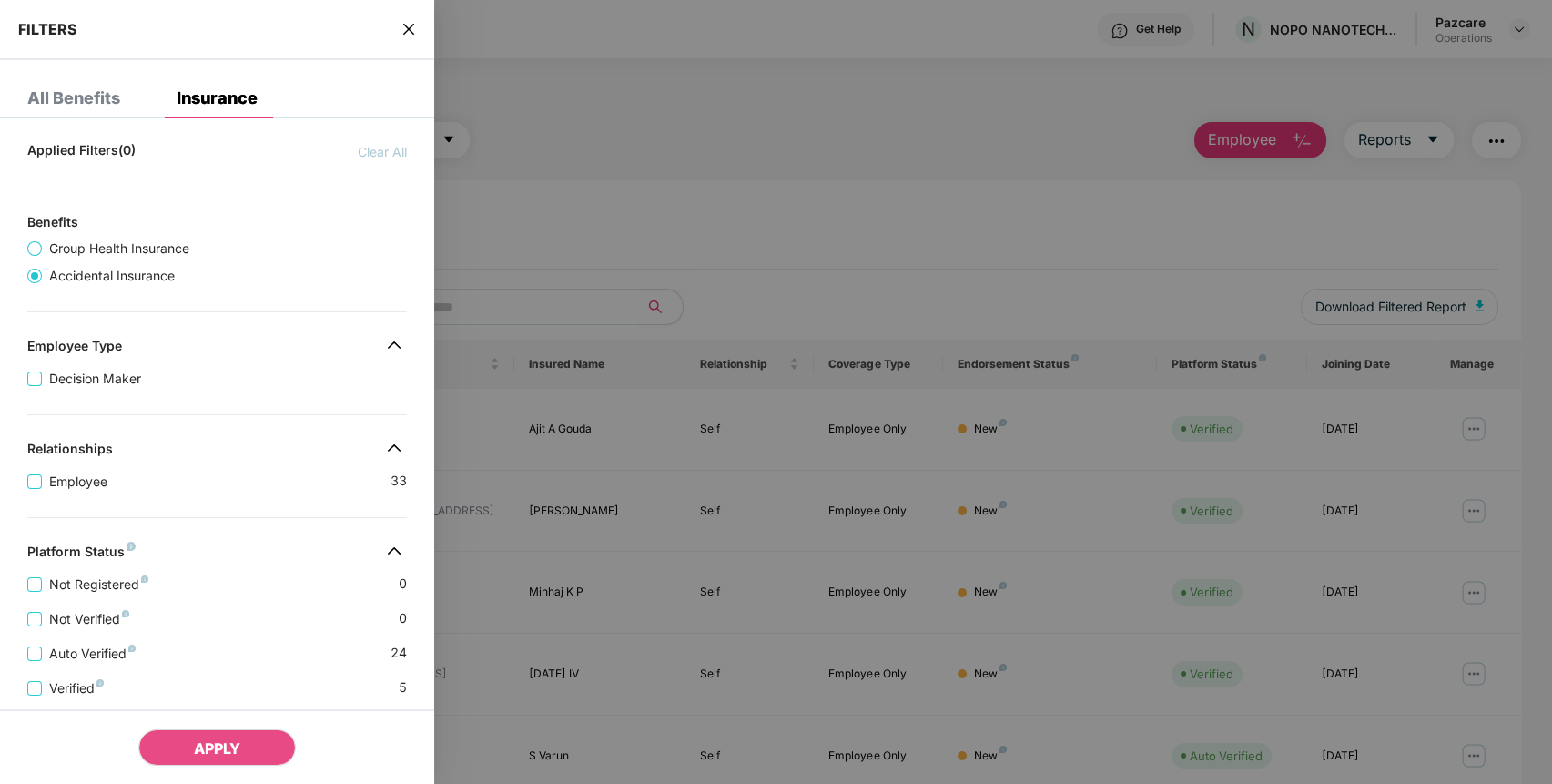
click at [402, 22] on icon "close" at bounding box center [408, 28] width 14 height 14
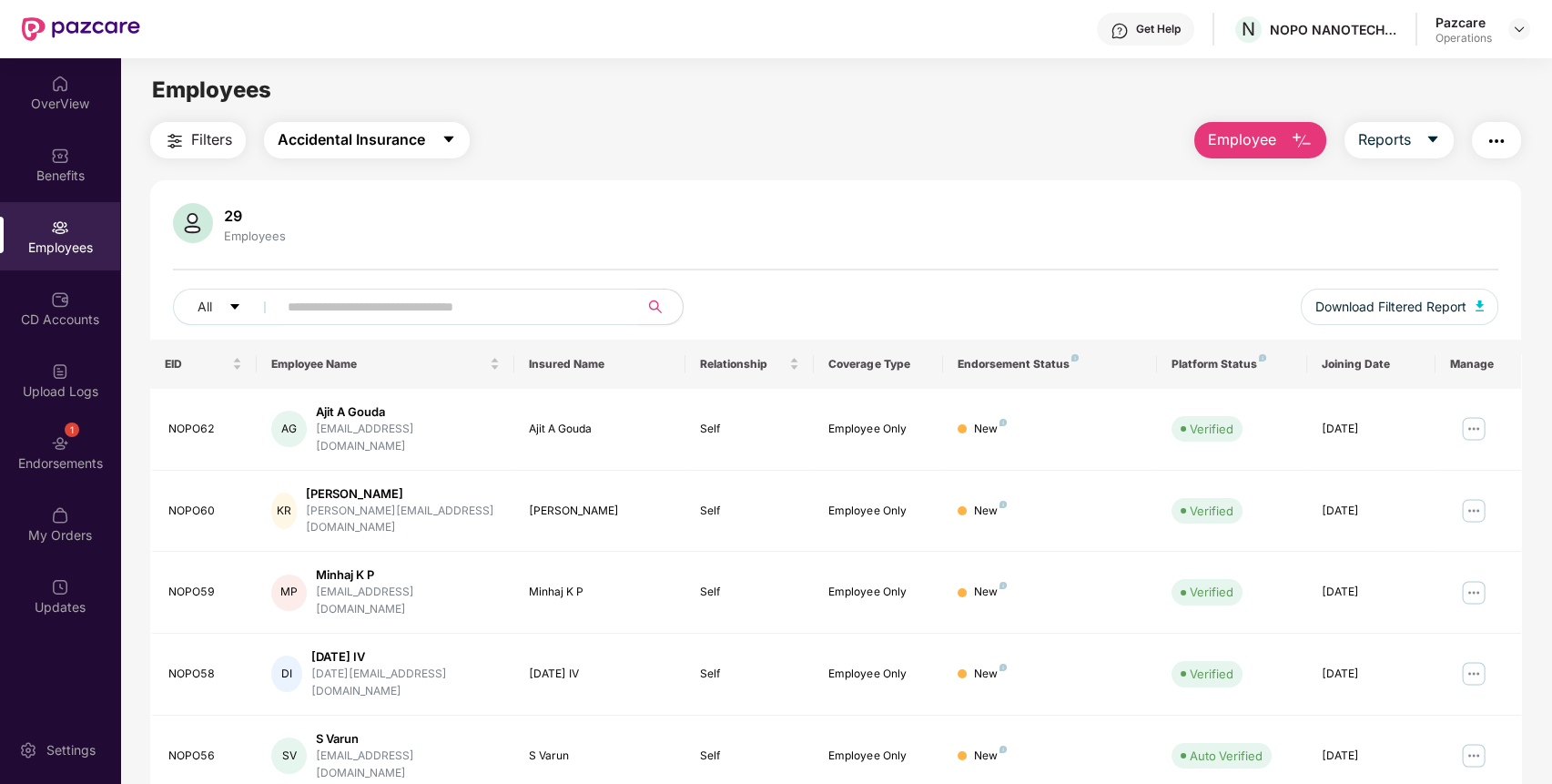
click at [401, 138] on span "Accidental Insurance" at bounding box center [350, 140] width 147 height 23
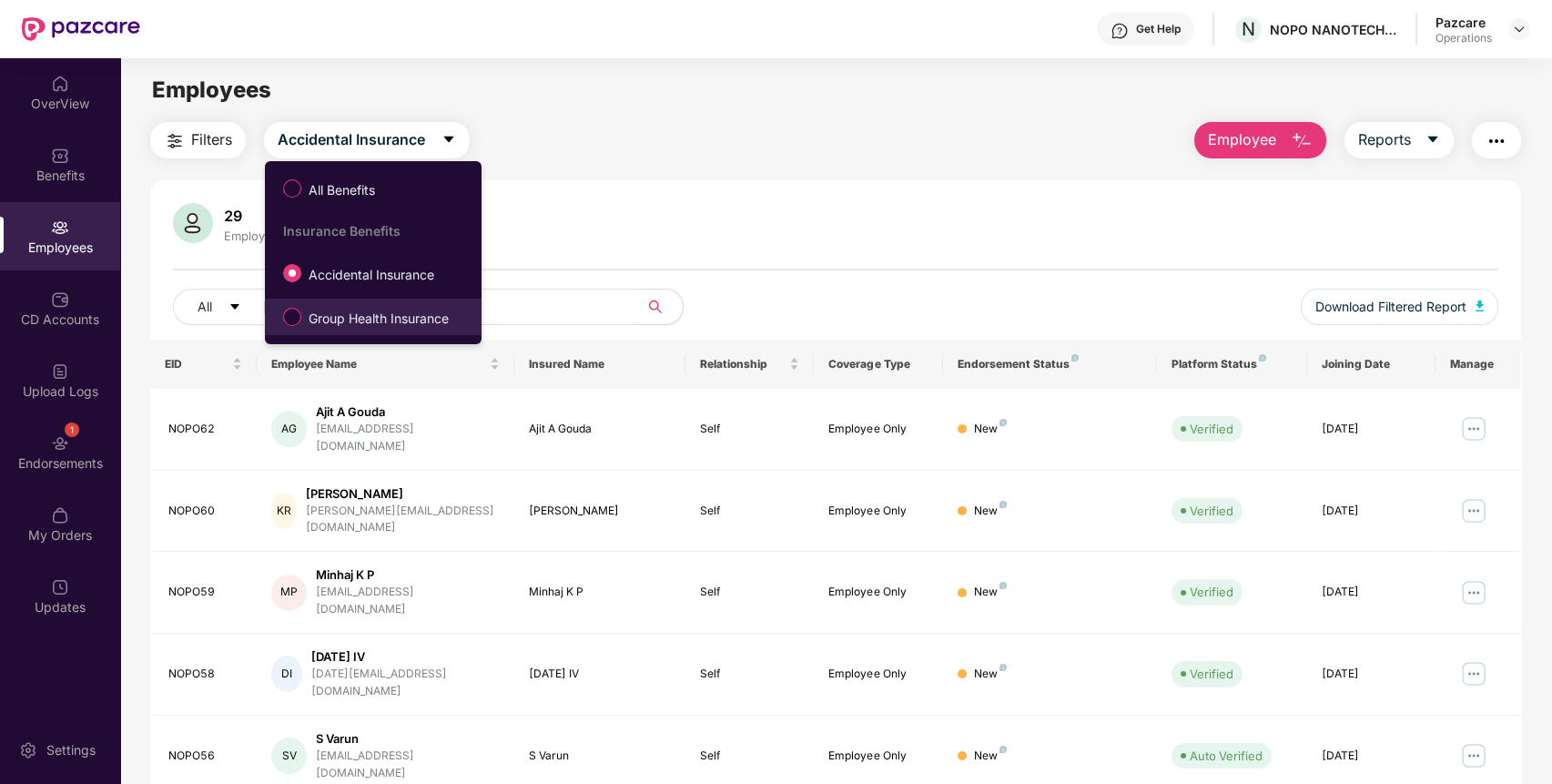
click at [326, 319] on span "Group Health Insurance" at bounding box center [378, 318] width 155 height 20
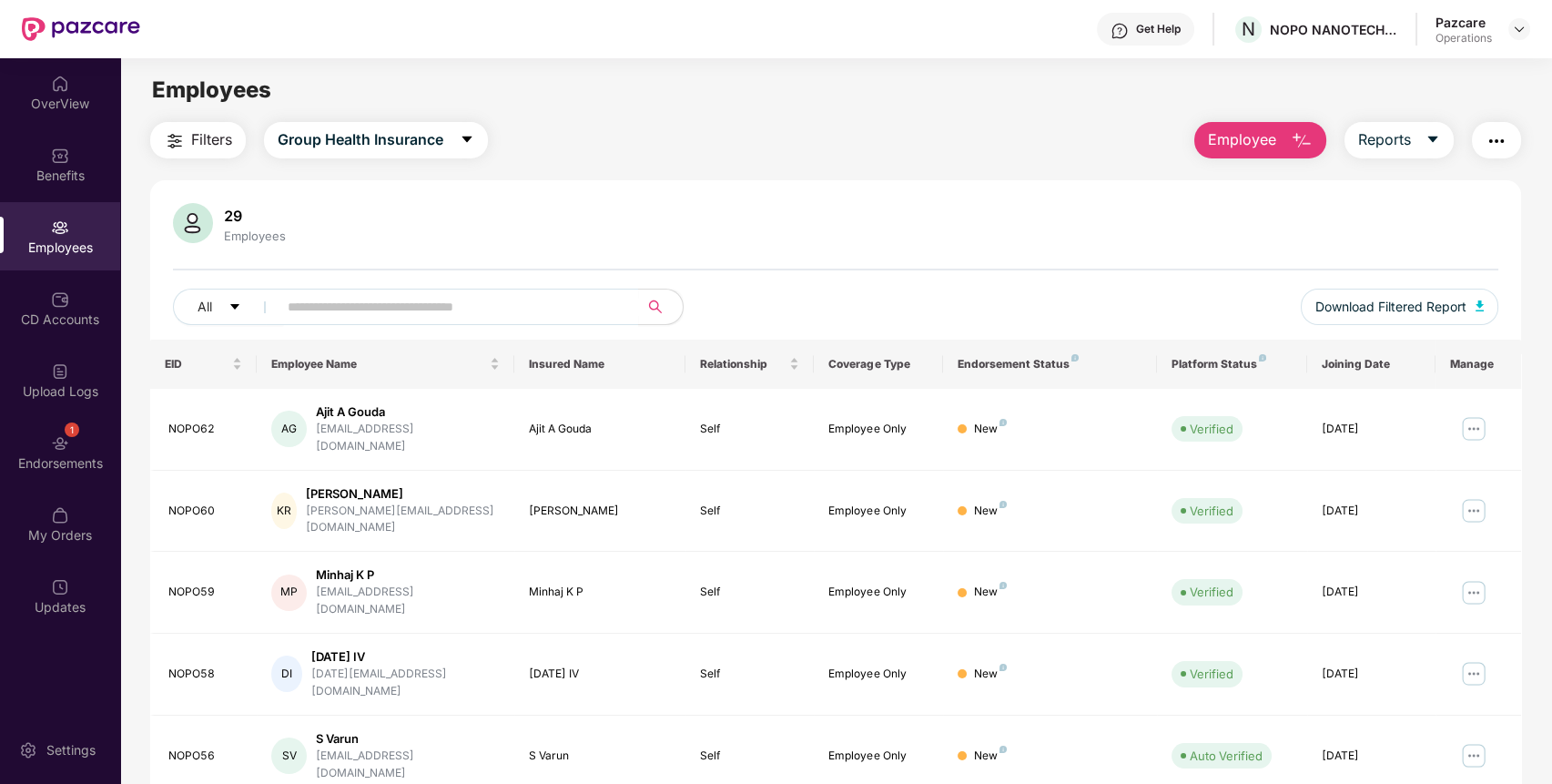
click at [213, 135] on span "Filters" at bounding box center [211, 140] width 41 height 23
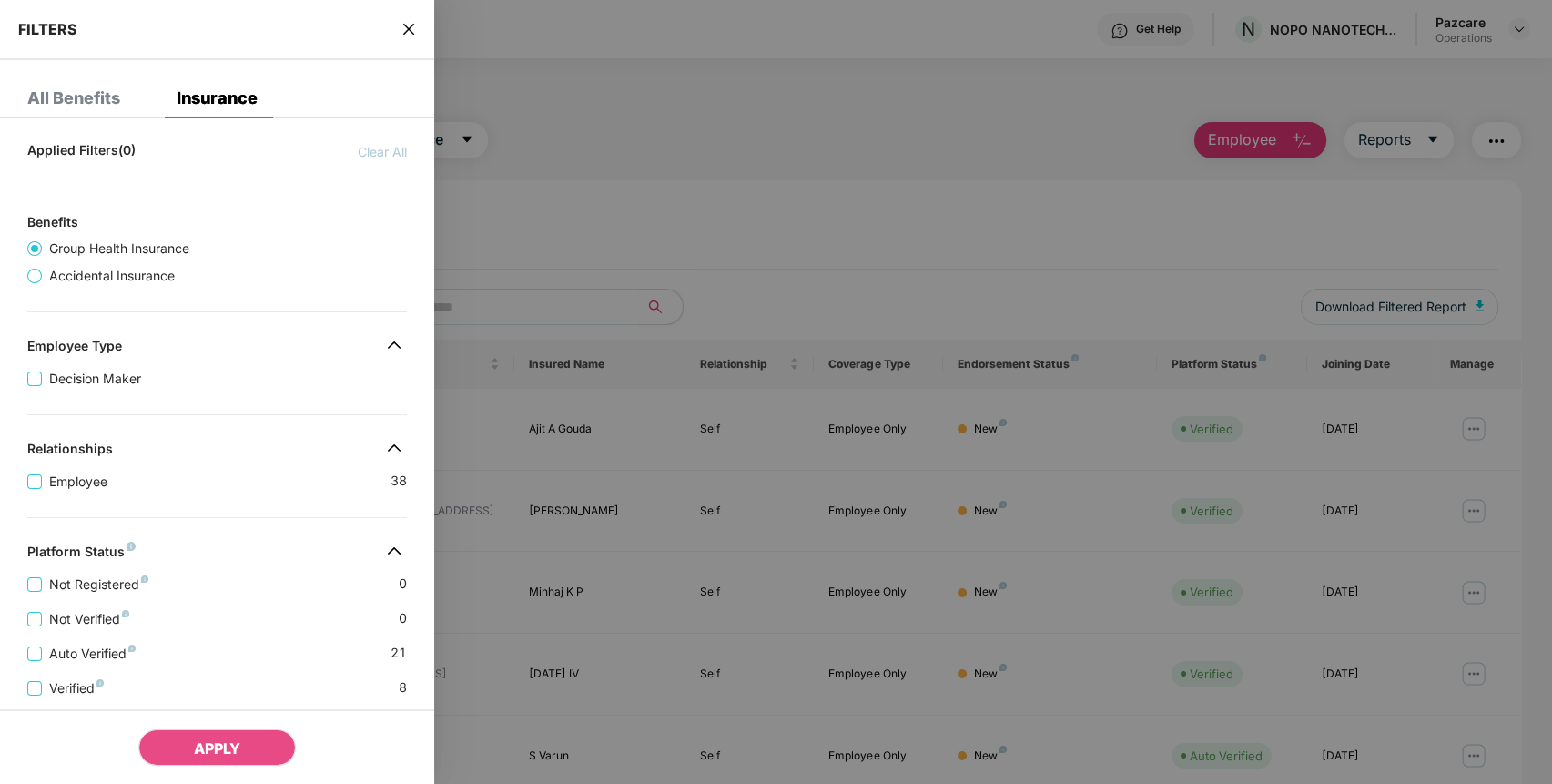
scroll to position [337, 0]
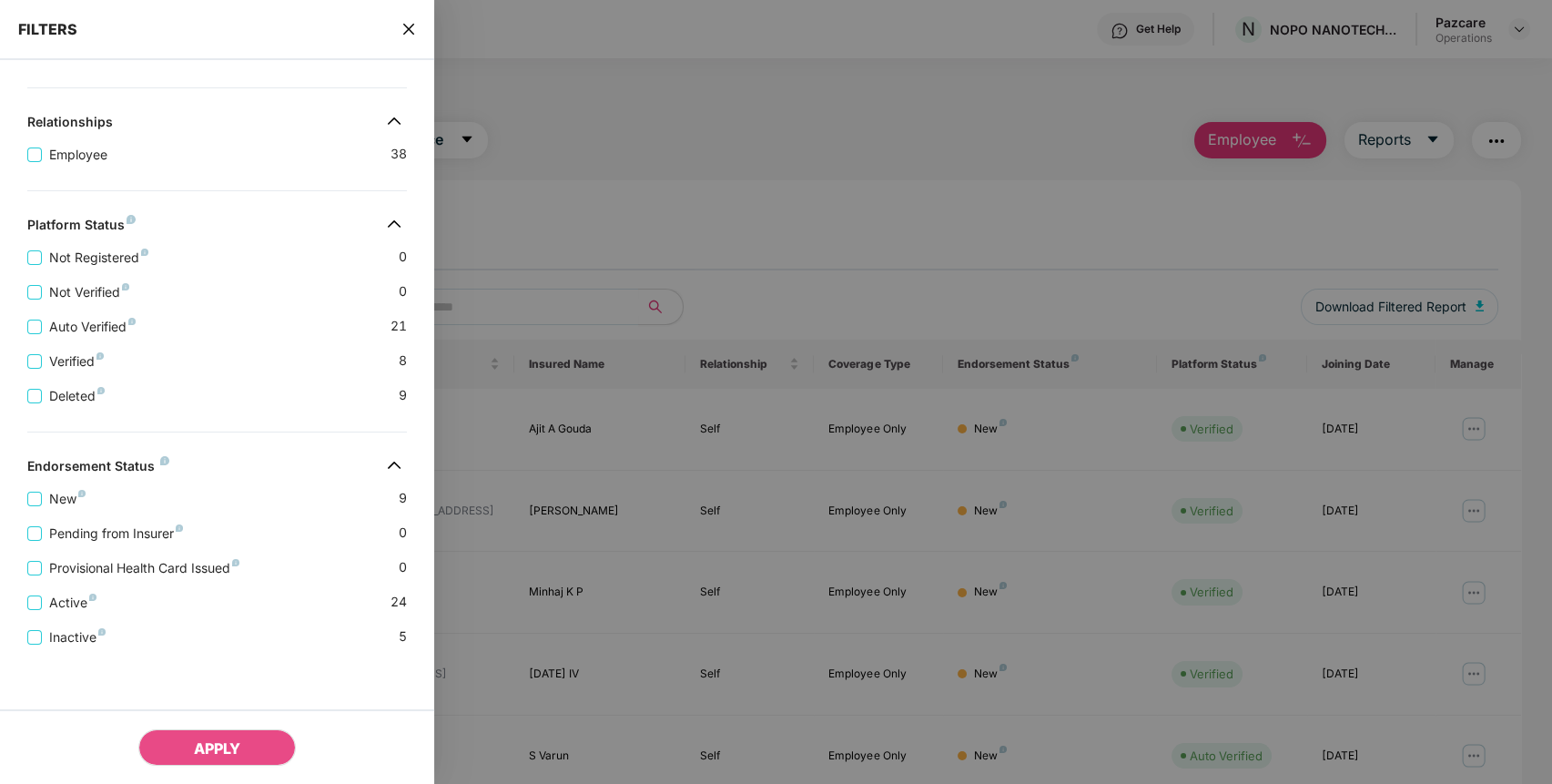
click at [404, 31] on icon "close" at bounding box center [408, 28] width 14 height 14
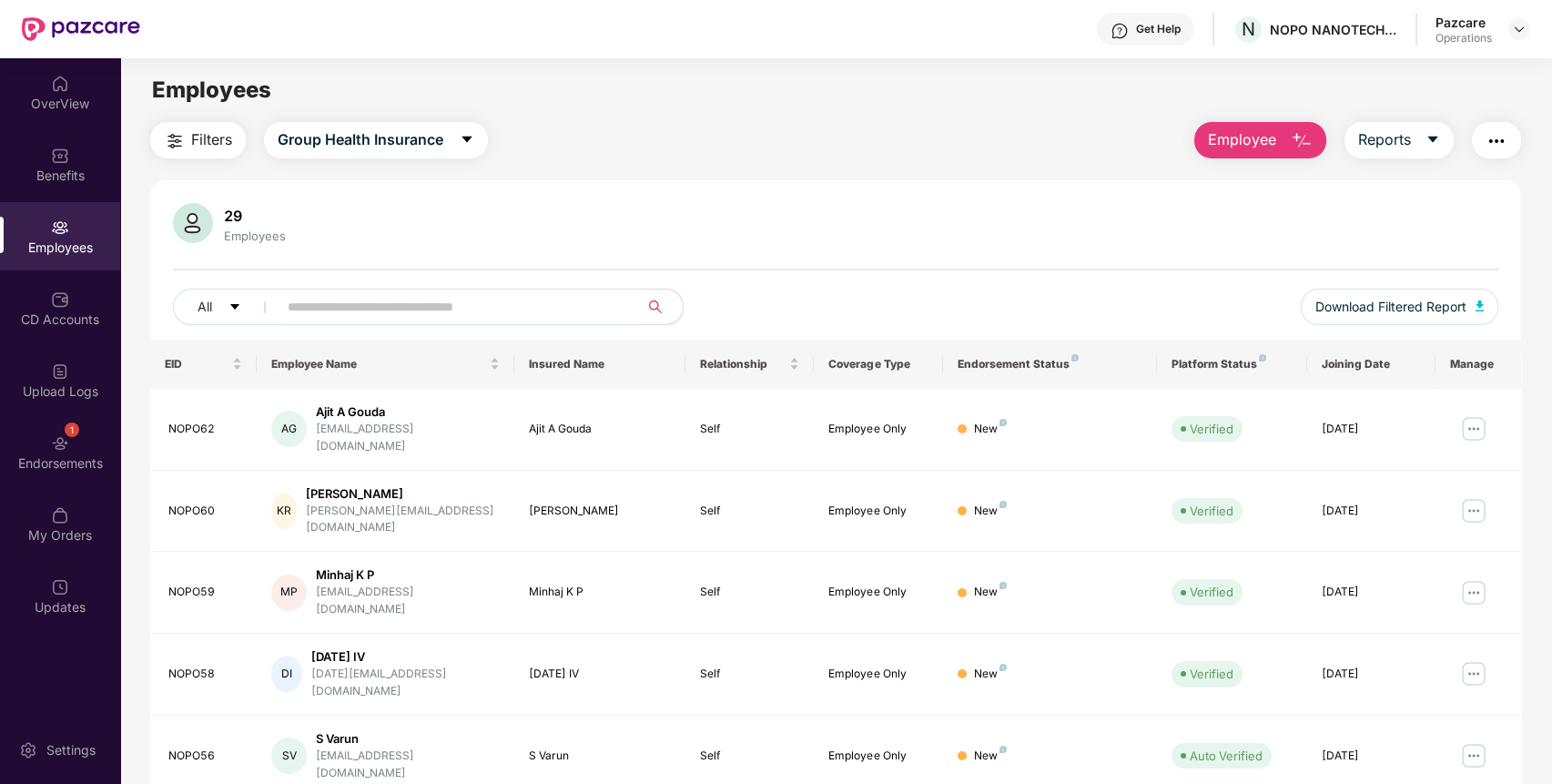
click at [1512, 40] on div "Pazcare Operations" at bounding box center [1483, 29] width 95 height 32
click at [1518, 29] on img at bounding box center [1519, 28] width 14 height 14
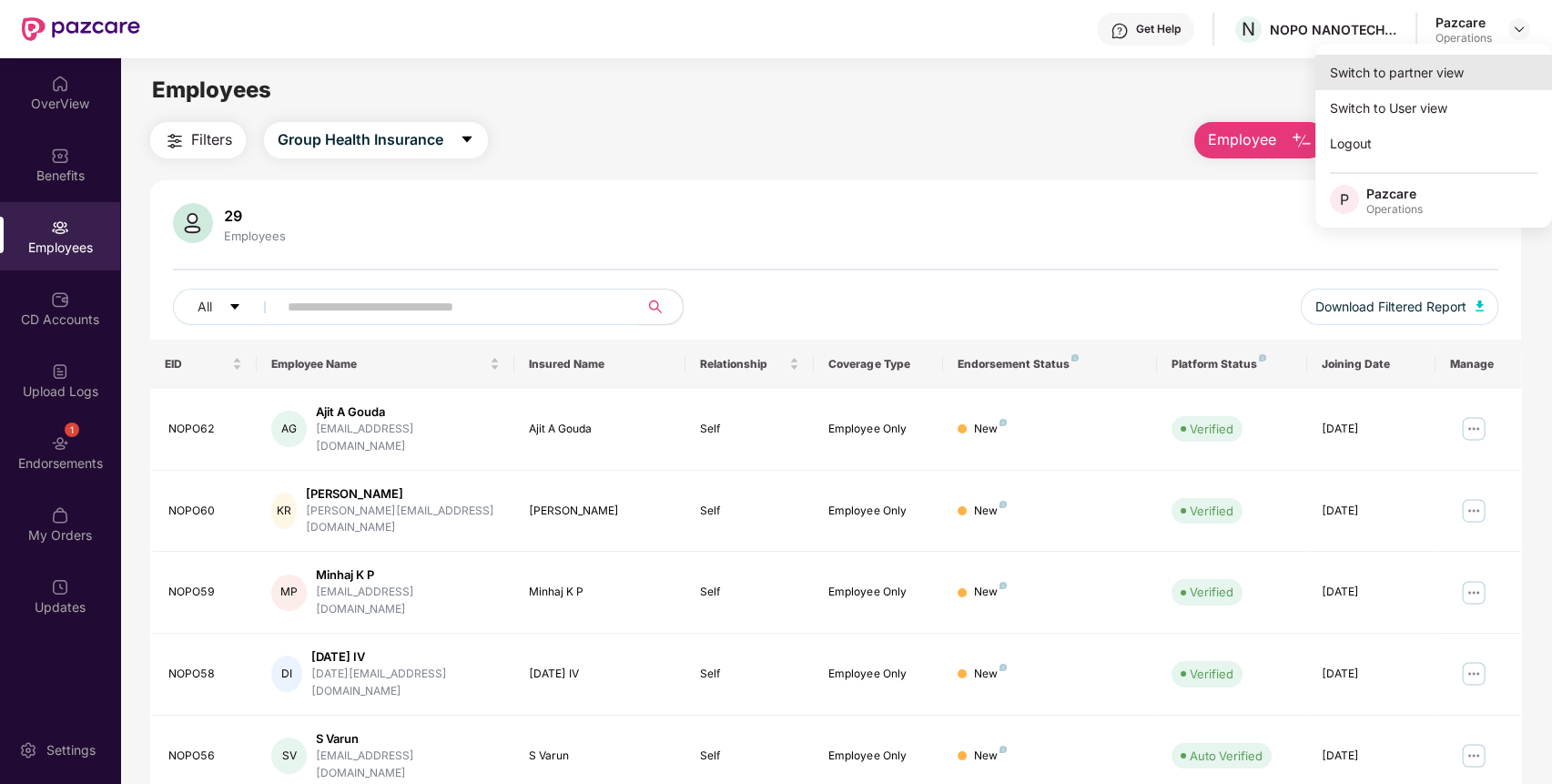
click at [1463, 65] on div "Switch to partner view" at bounding box center [1432, 72] width 236 height 35
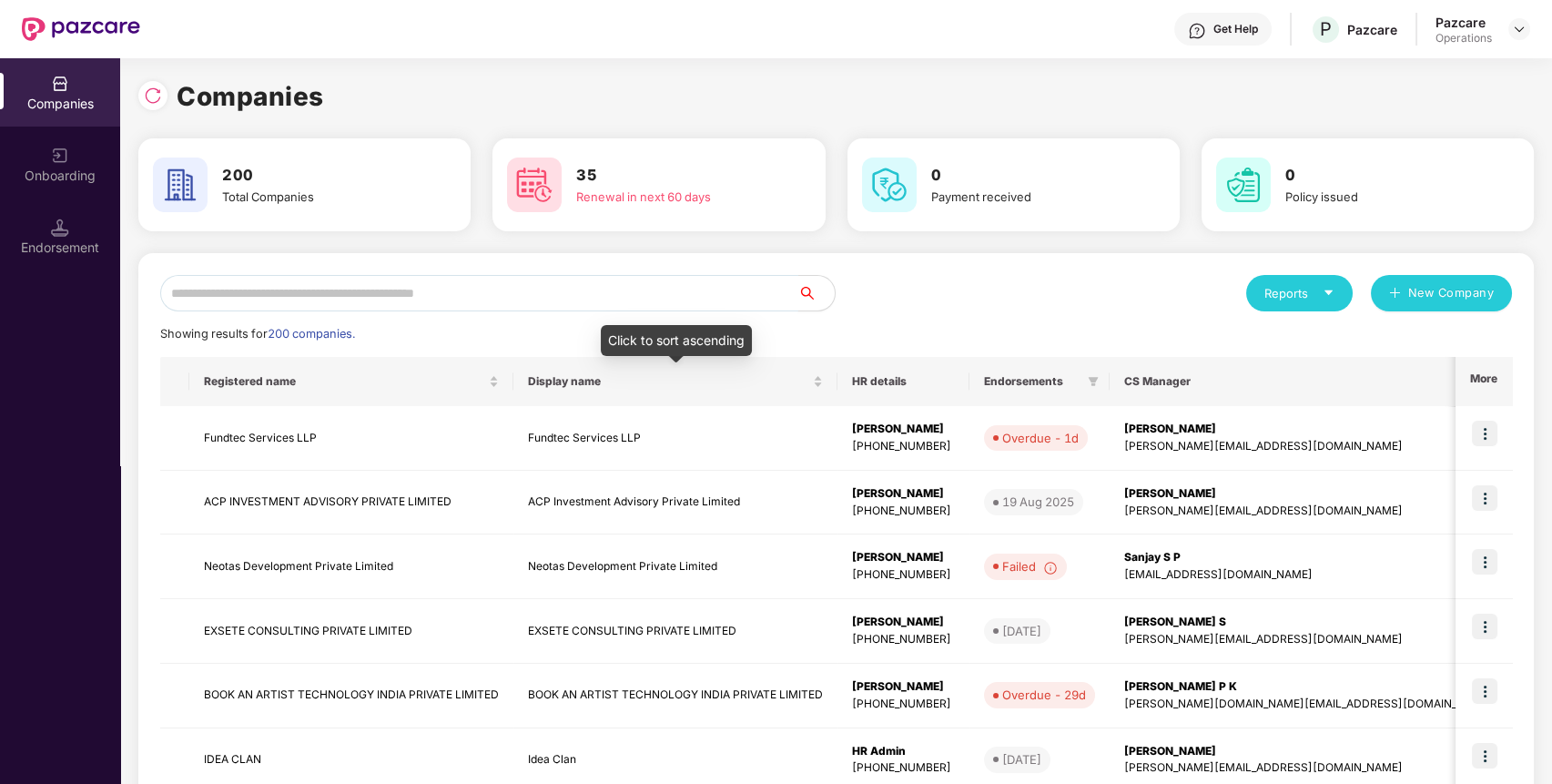
click at [718, 289] on input "text" at bounding box center [479, 293] width 638 height 36
paste input "**********"
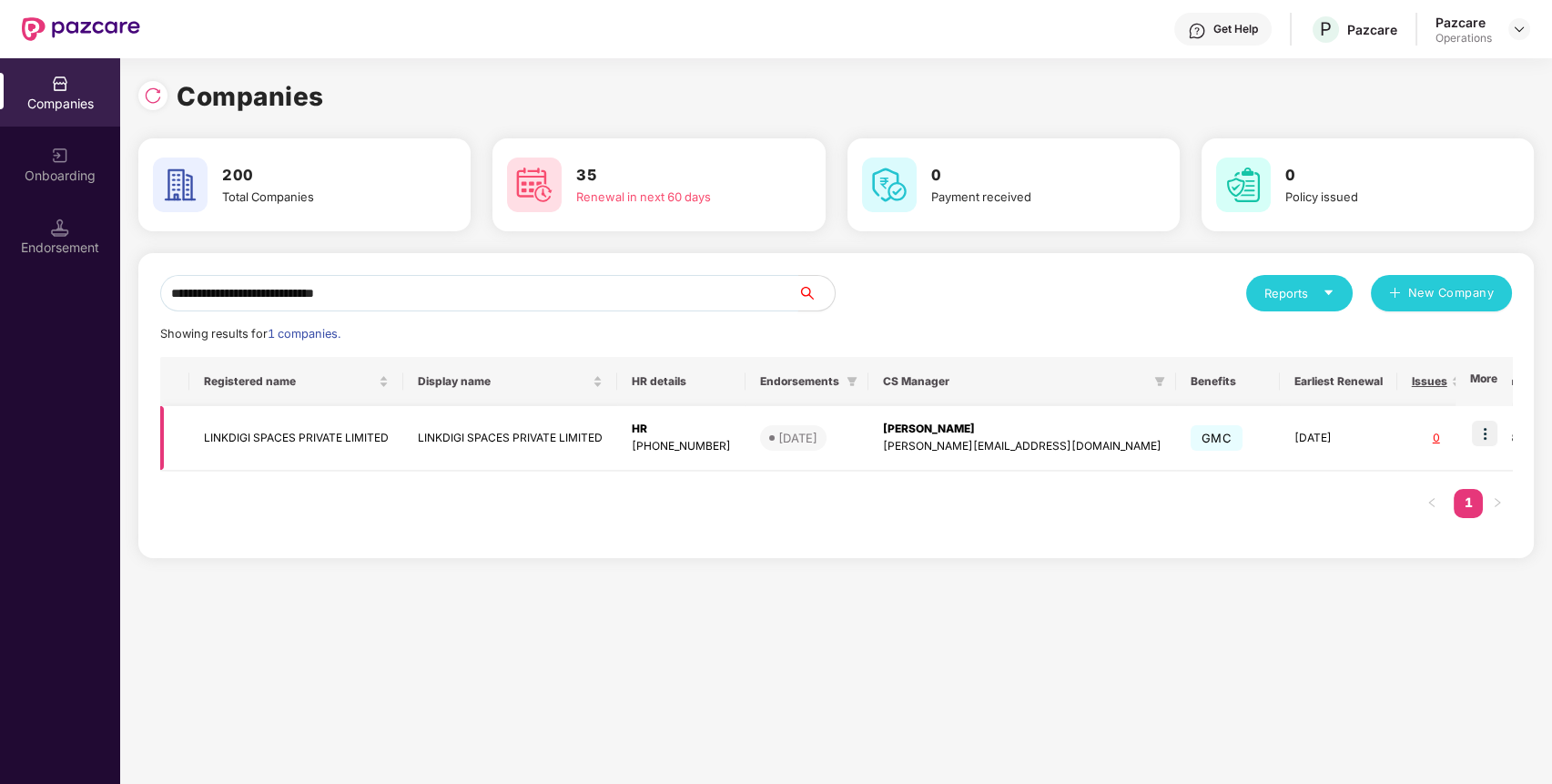
type input "**********"
click at [1485, 436] on img at bounding box center [1484, 433] width 26 height 26
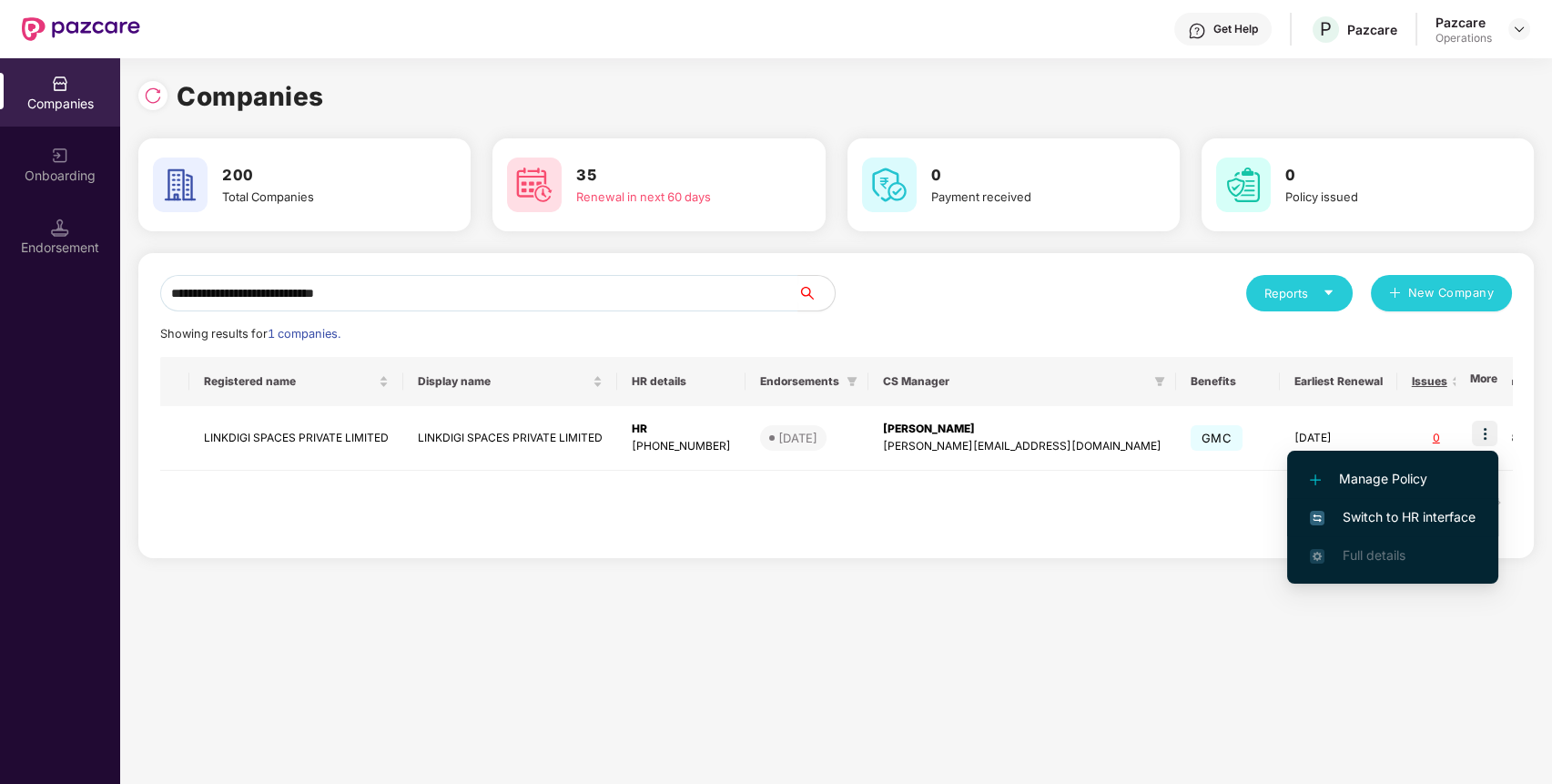
click at [1413, 507] on span "Switch to HR interface" at bounding box center [1393, 516] width 165 height 20
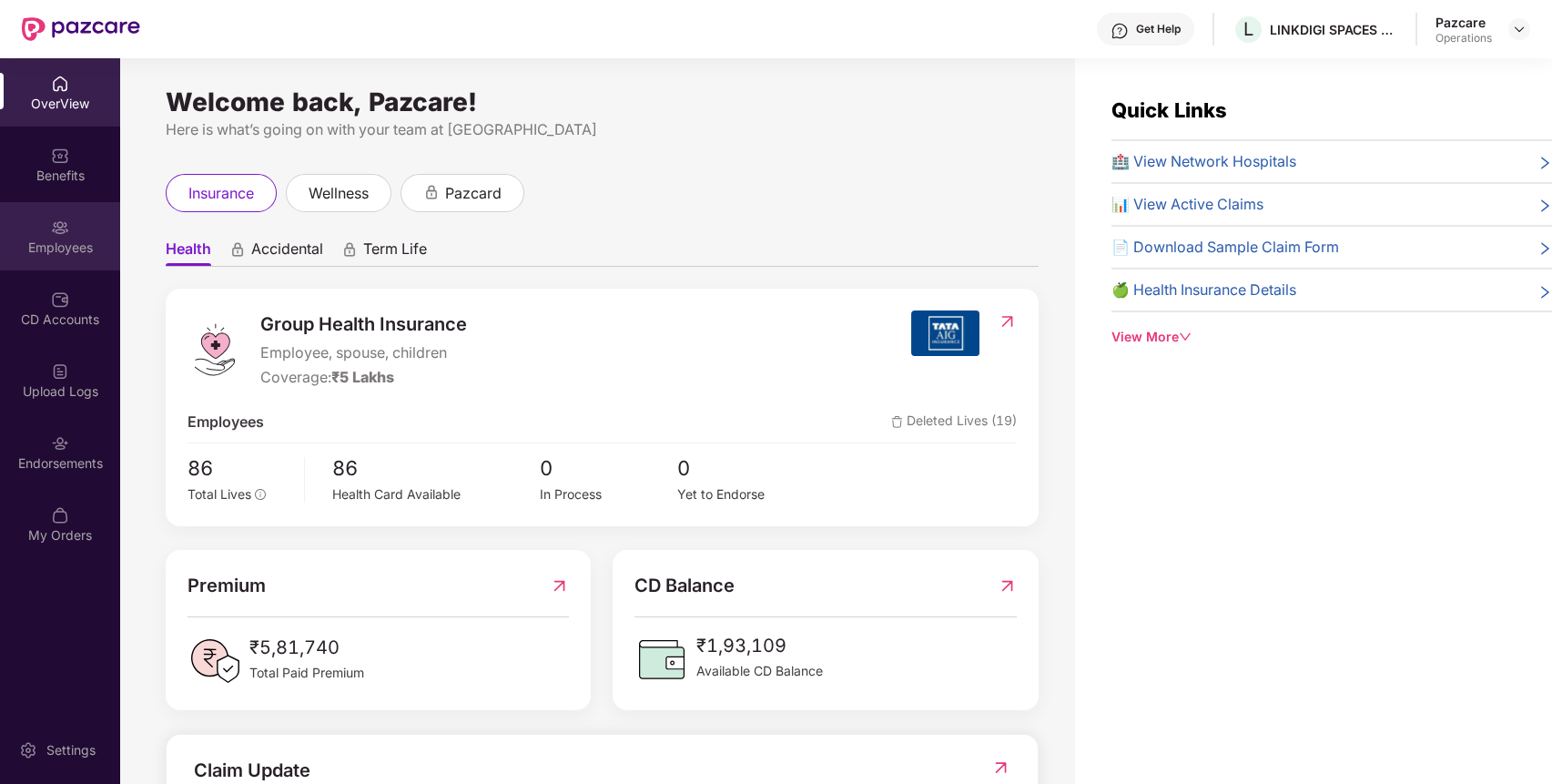
click at [57, 231] on img at bounding box center [60, 227] width 18 height 18
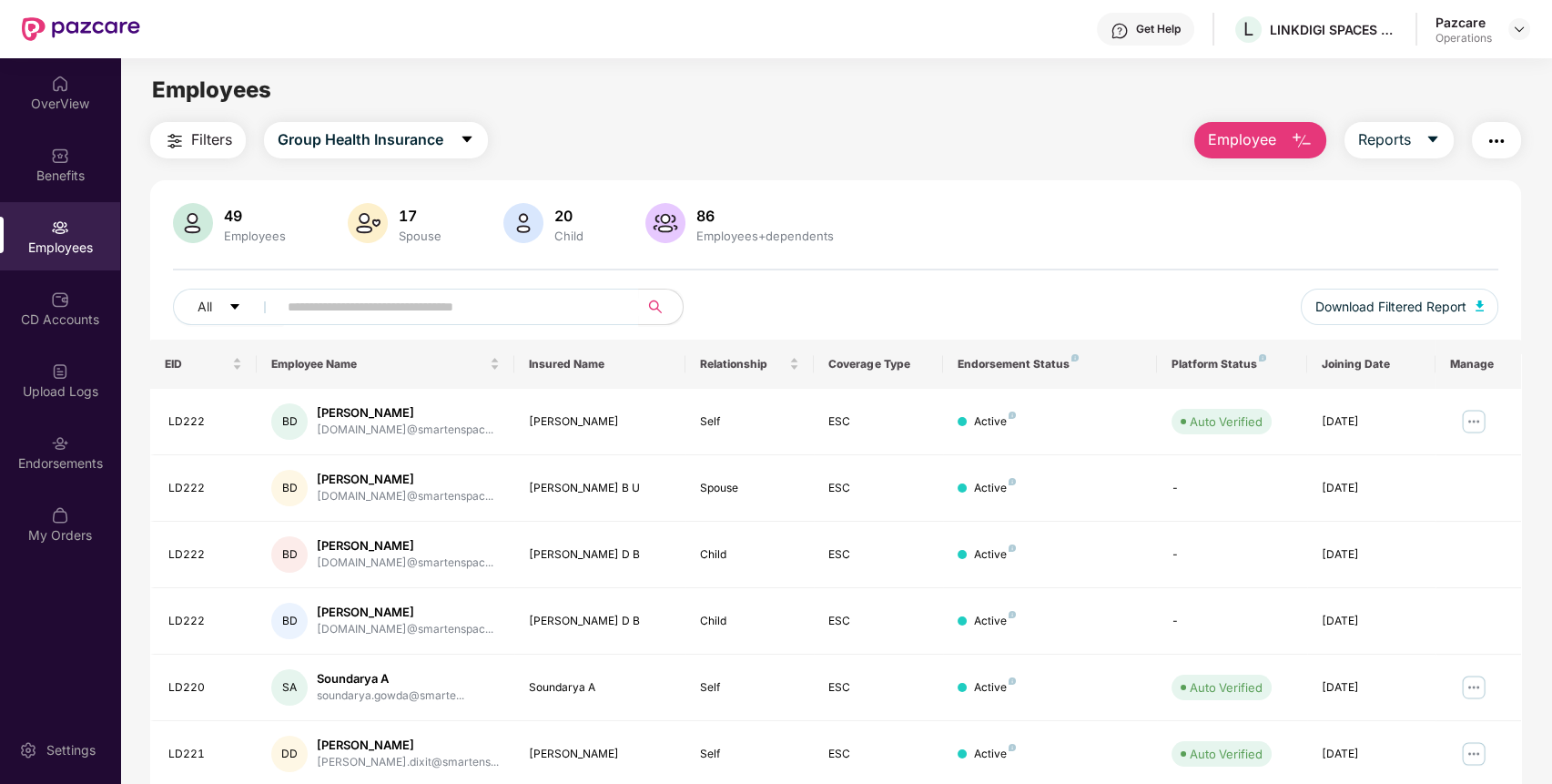
click at [430, 121] on main "Employees Filters Group Health Insurance Employee Reports 49 Employees 17 Spous…" at bounding box center [835, 450] width 1430 height 784
click at [415, 145] on span "Group Health Insurance" at bounding box center [360, 140] width 165 height 23
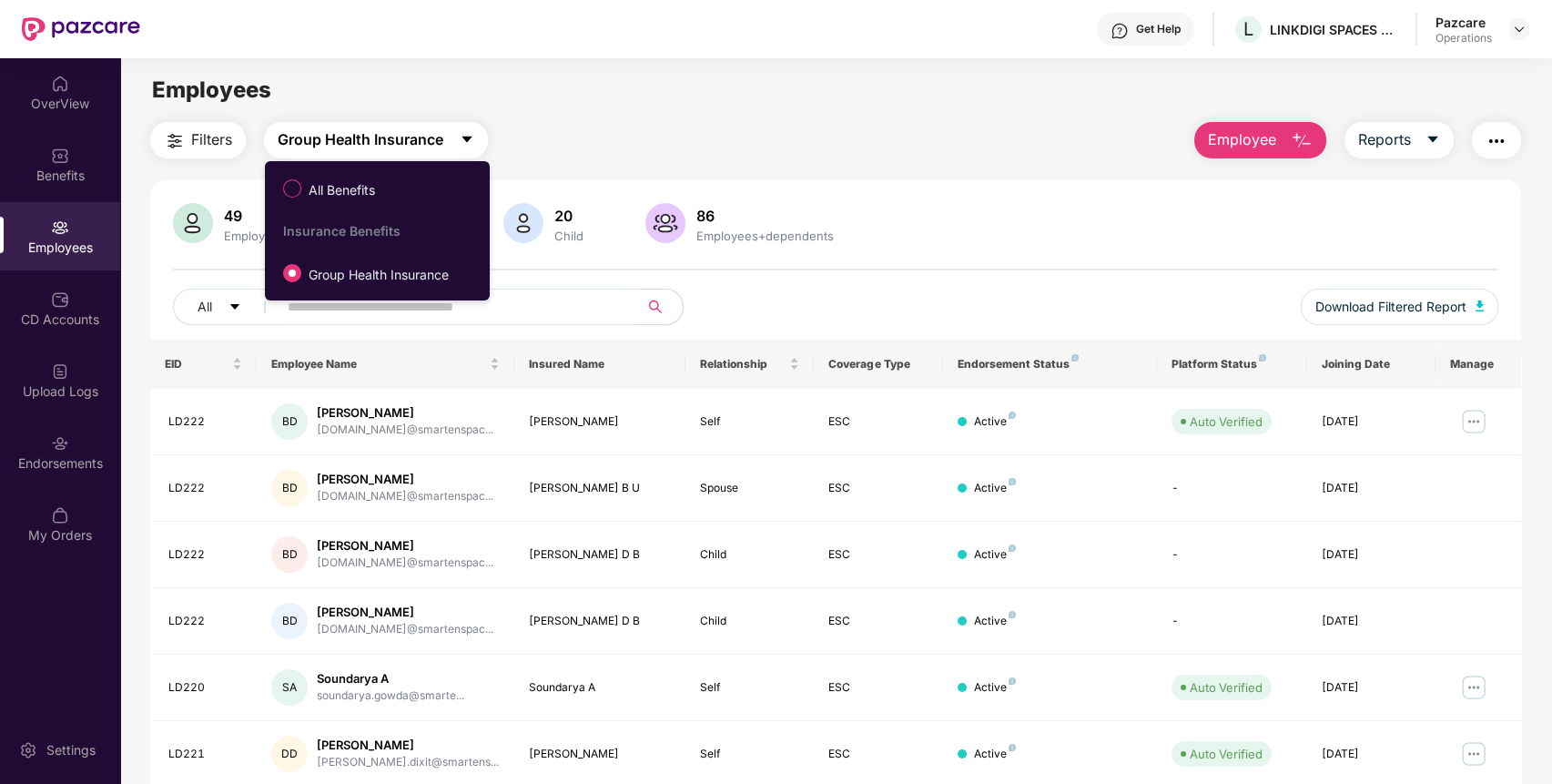
click at [415, 145] on span "Group Health Insurance" at bounding box center [360, 140] width 165 height 23
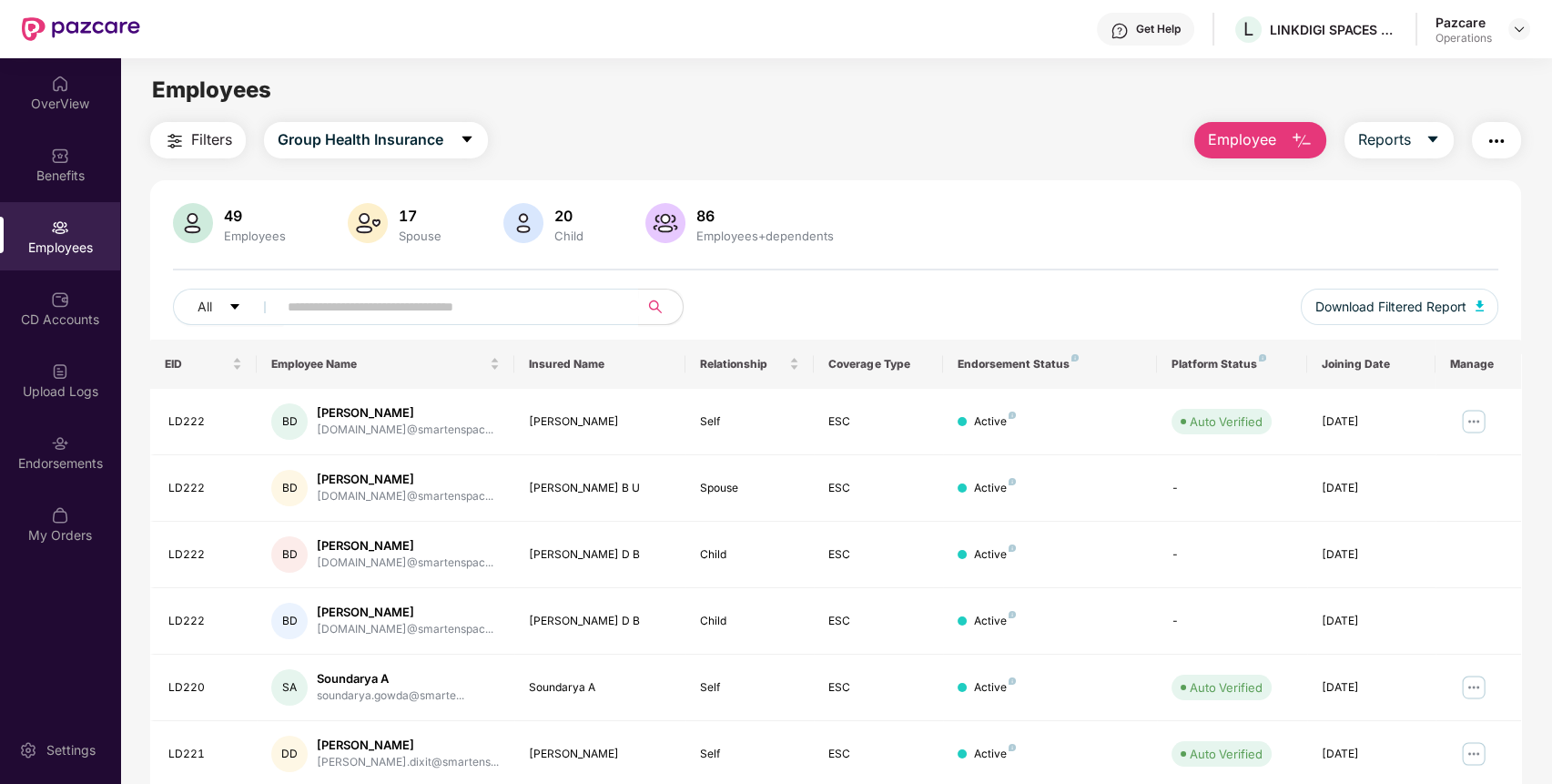
click at [178, 136] on img "button" at bounding box center [175, 140] width 22 height 22
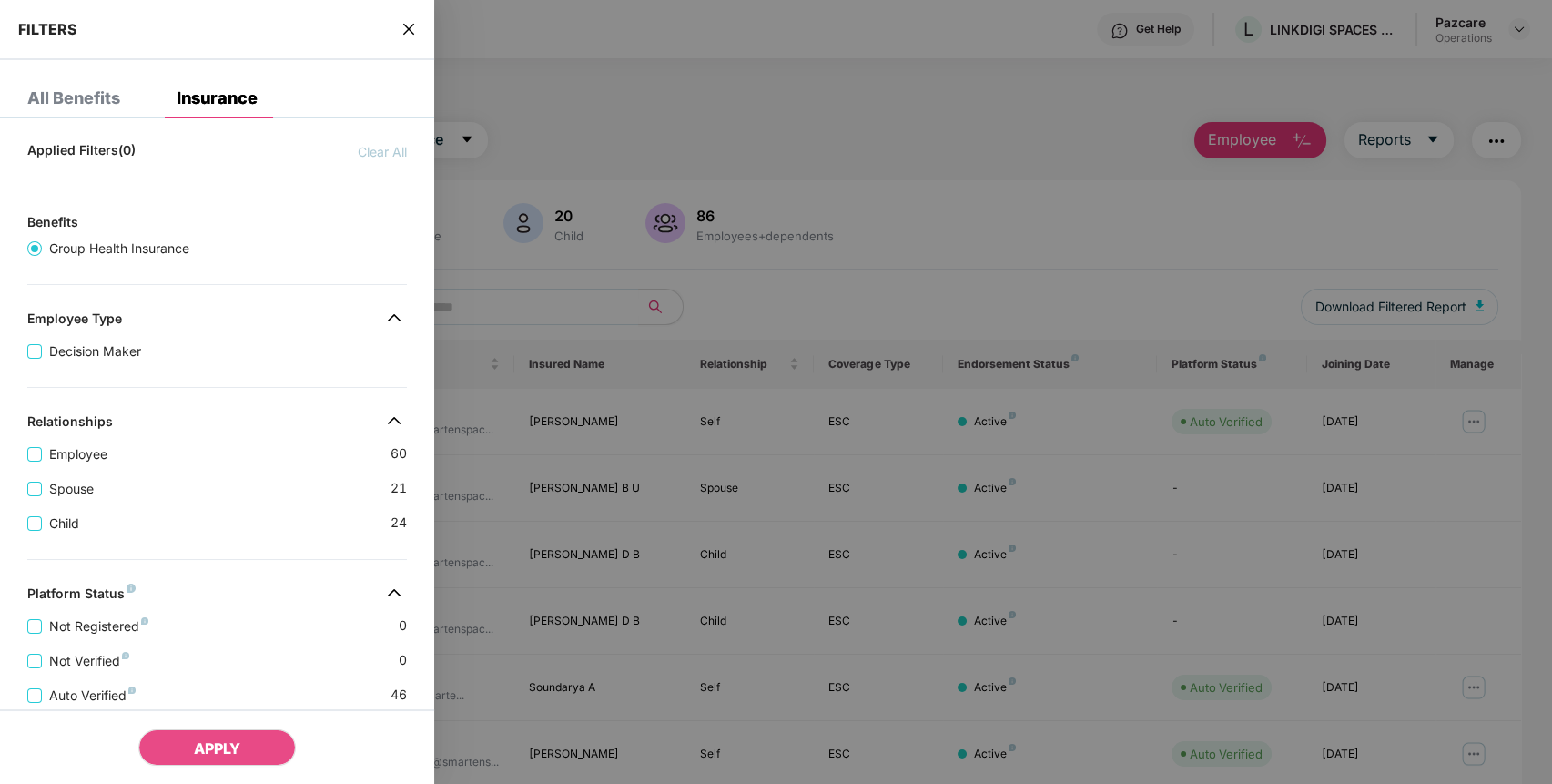
scroll to position [380, 0]
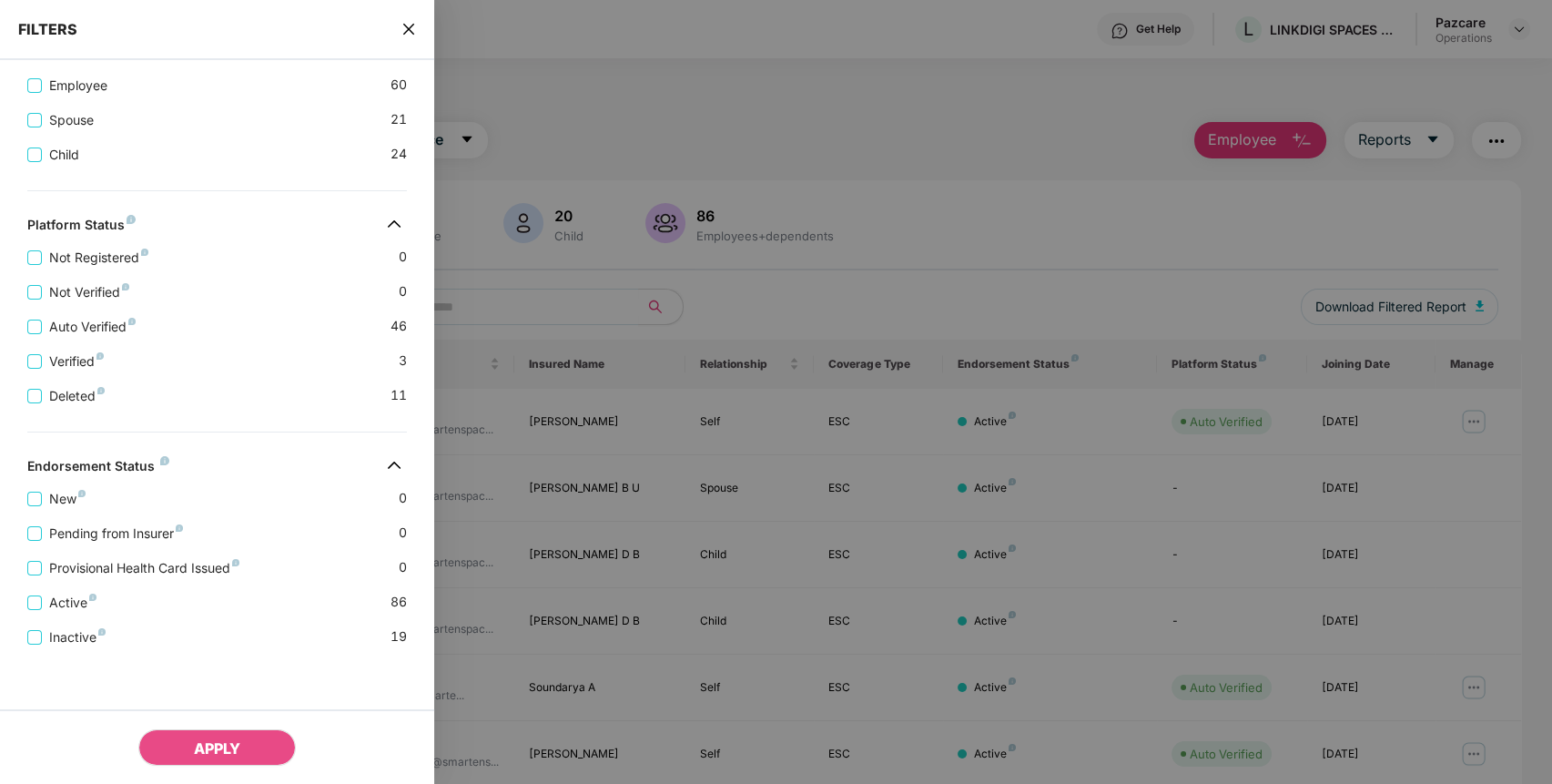
click at [408, 29] on icon "close" at bounding box center [409, 29] width 11 height 11
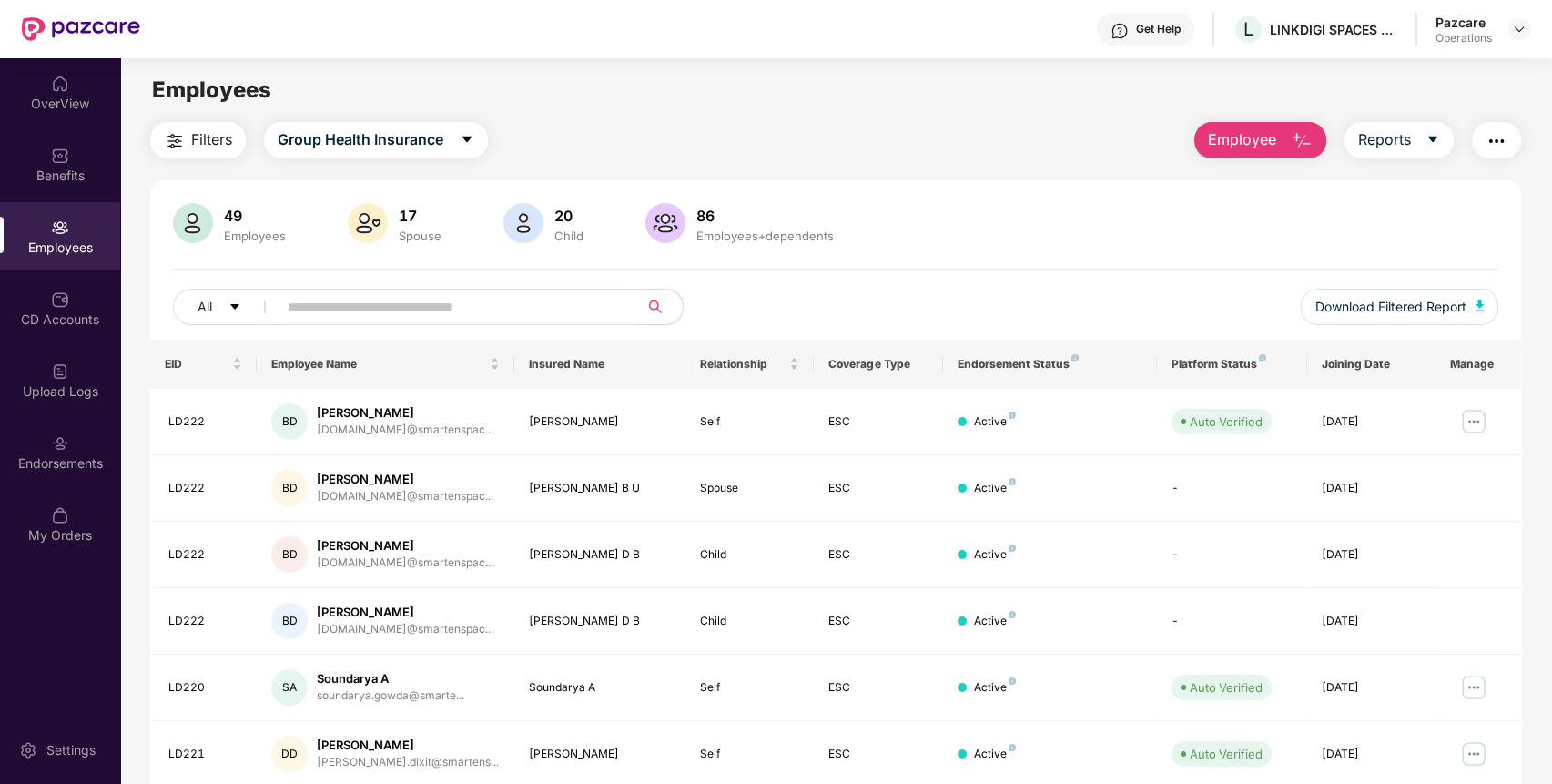
click at [1489, 139] on img "button" at bounding box center [1496, 140] width 22 height 22
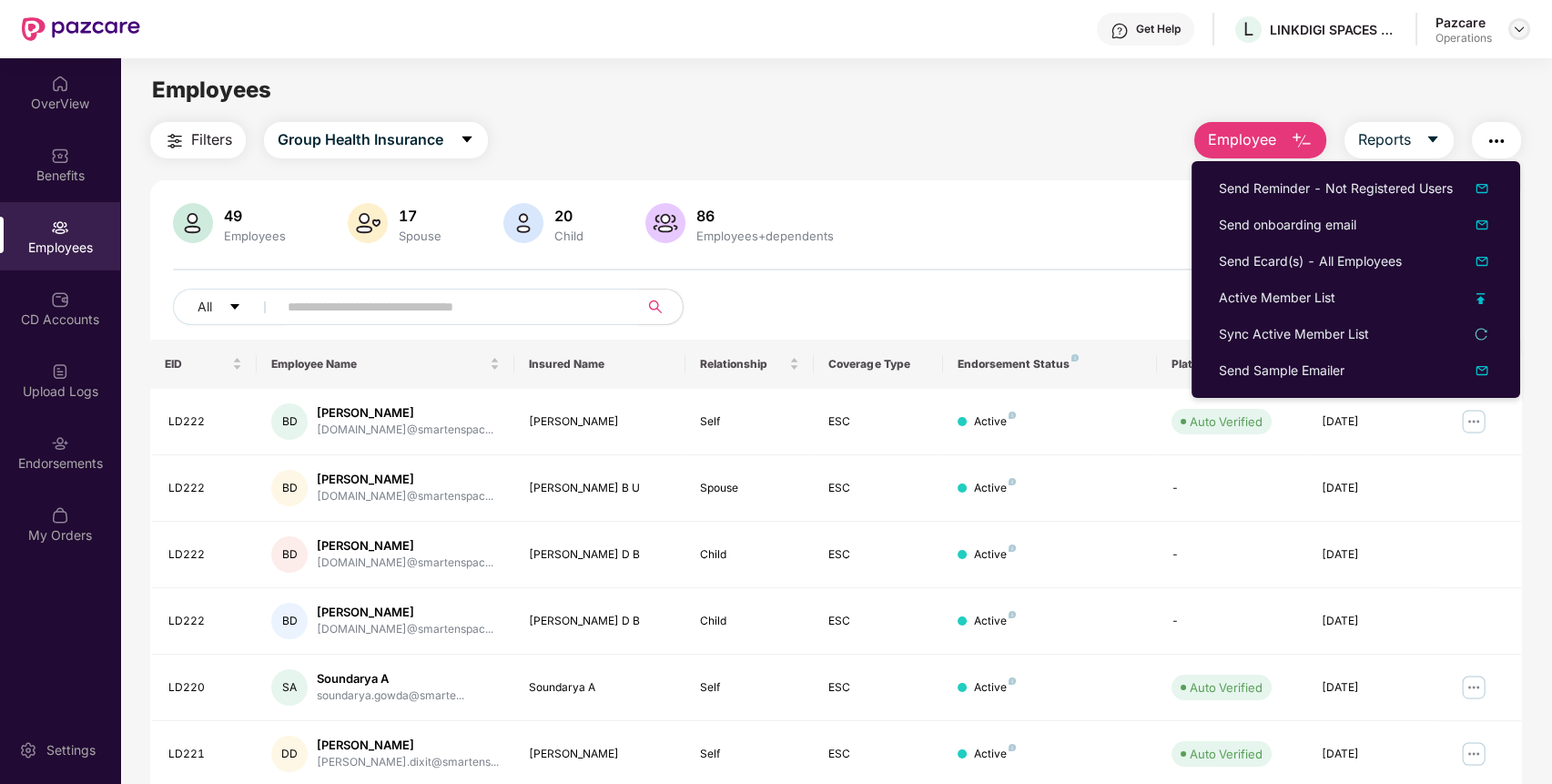
click at [1523, 26] on img at bounding box center [1519, 28] width 14 height 14
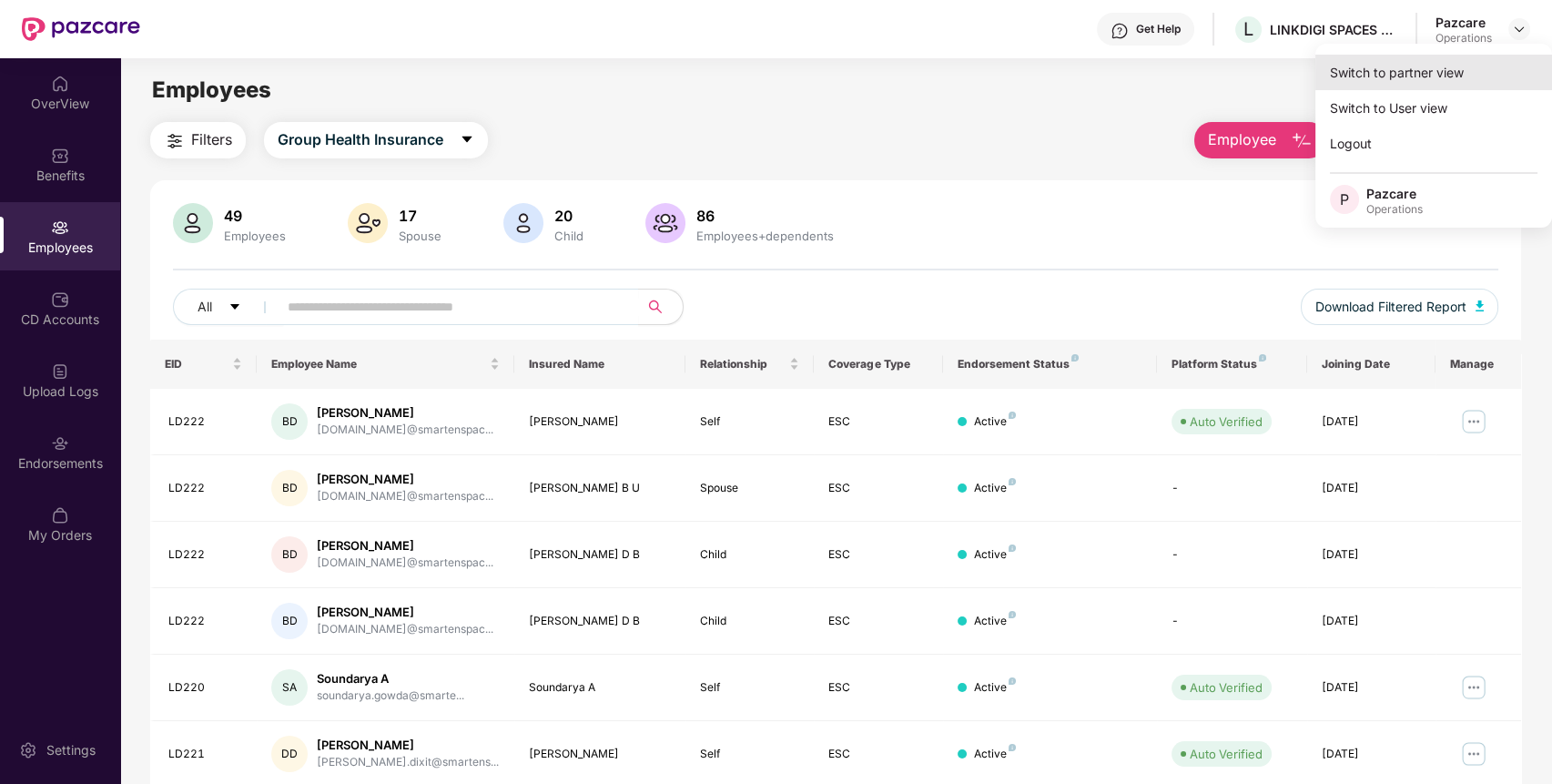
click at [1460, 58] on div "Switch to partner view" at bounding box center [1432, 72] width 236 height 35
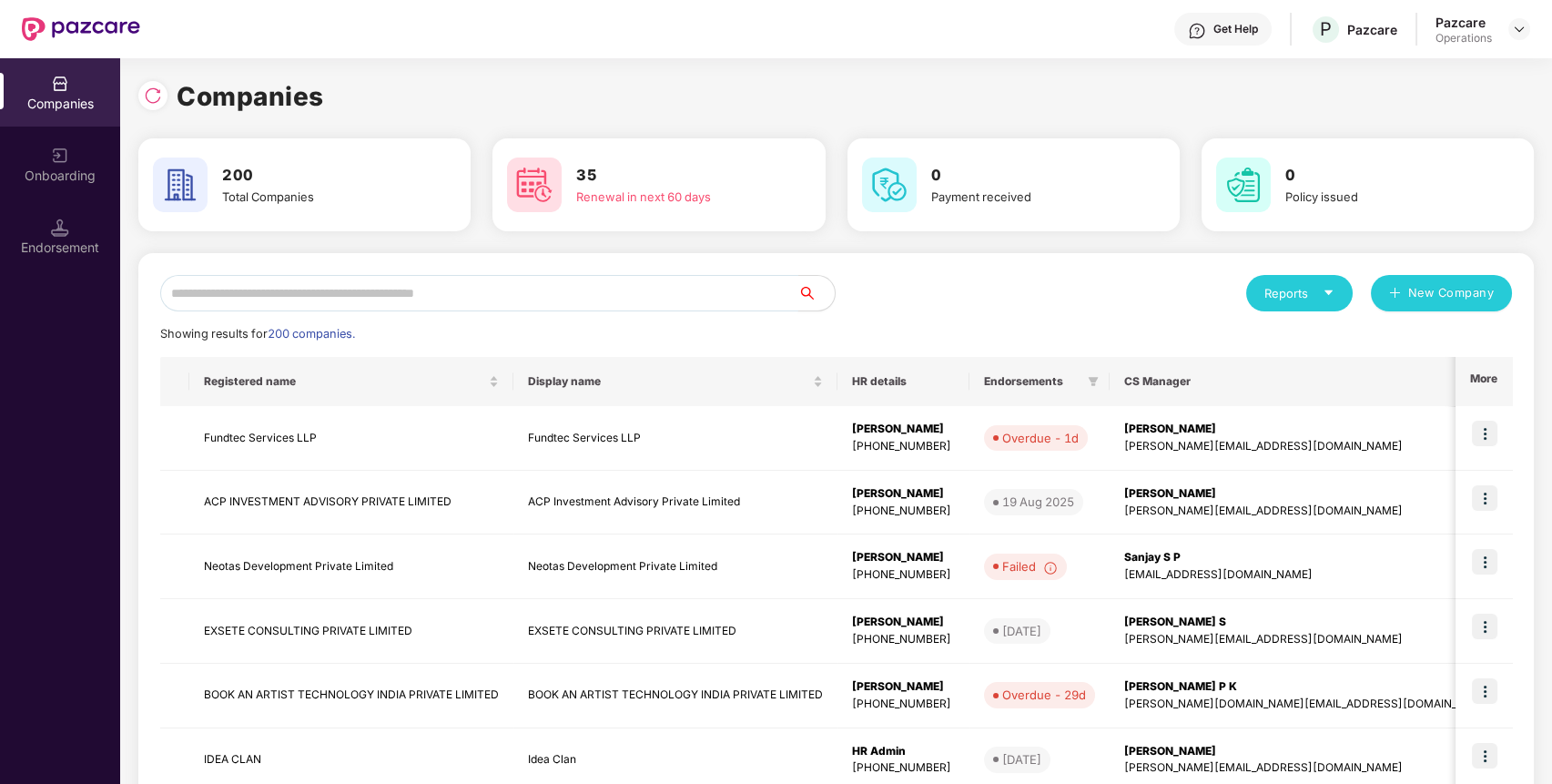
click at [746, 298] on input "text" at bounding box center [479, 293] width 638 height 36
paste input "**********"
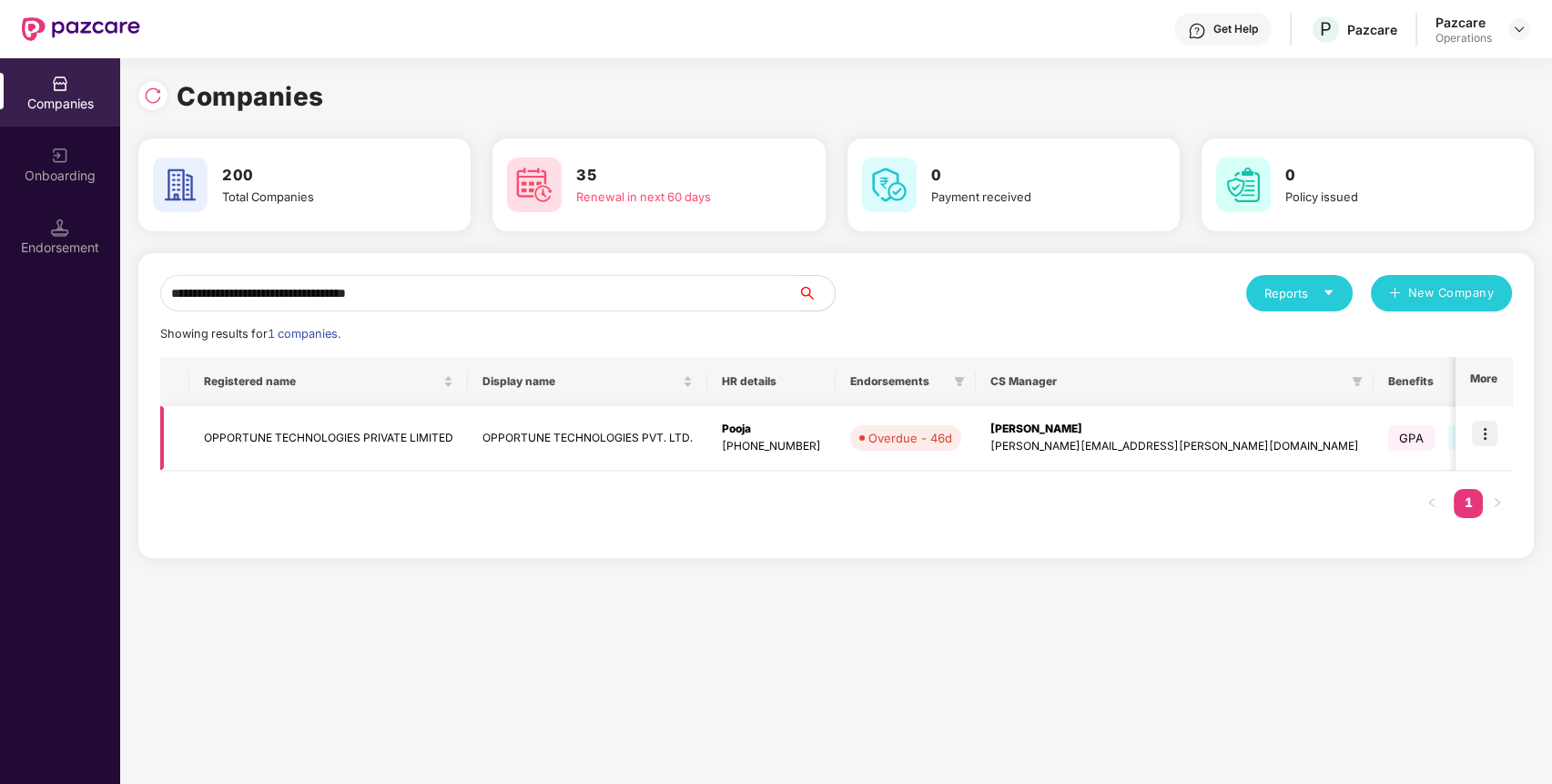
type input "**********"
click at [1482, 439] on img at bounding box center [1484, 433] width 26 height 26
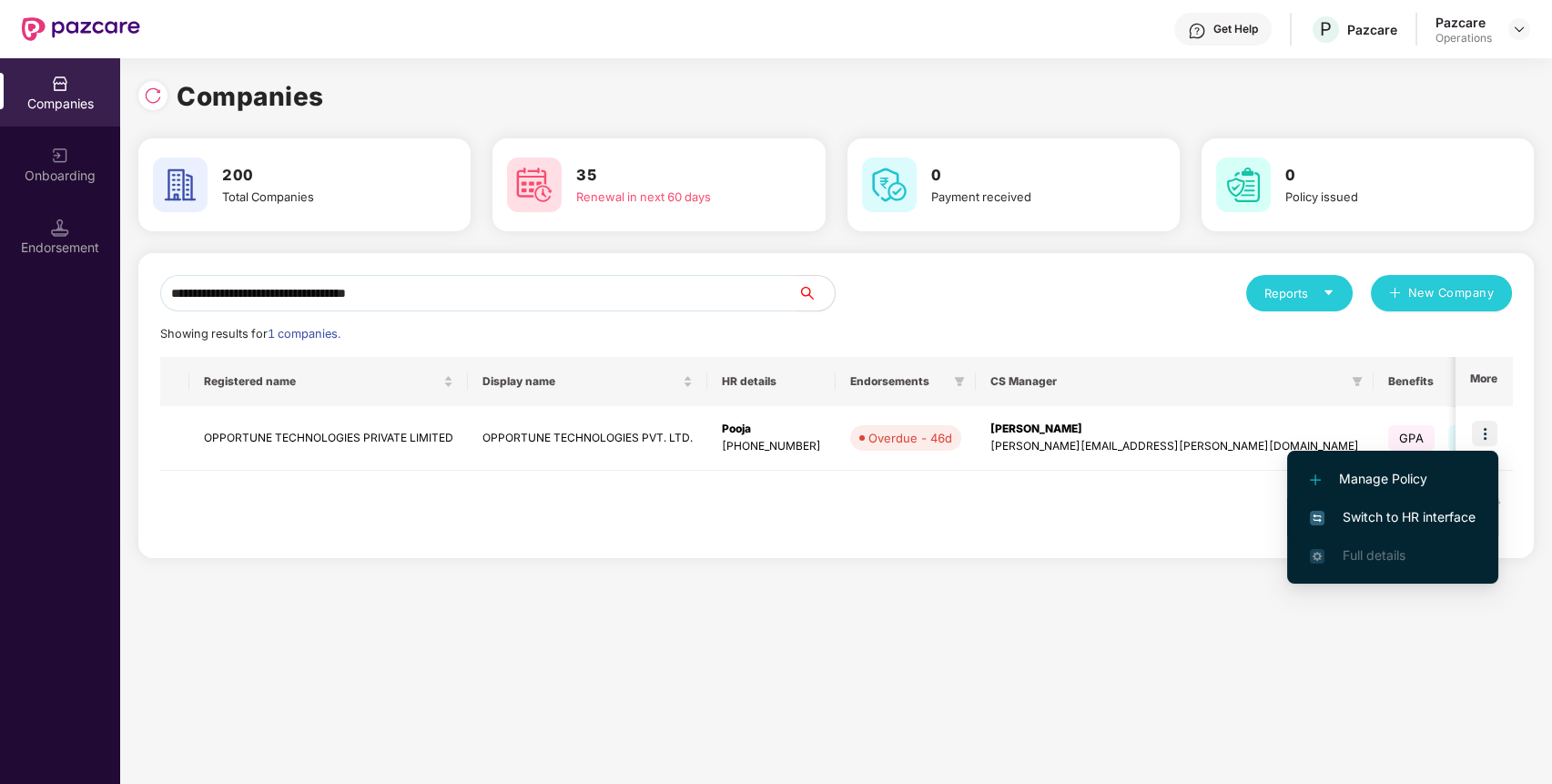
click at [1411, 523] on span "Switch to HR interface" at bounding box center [1393, 516] width 165 height 20
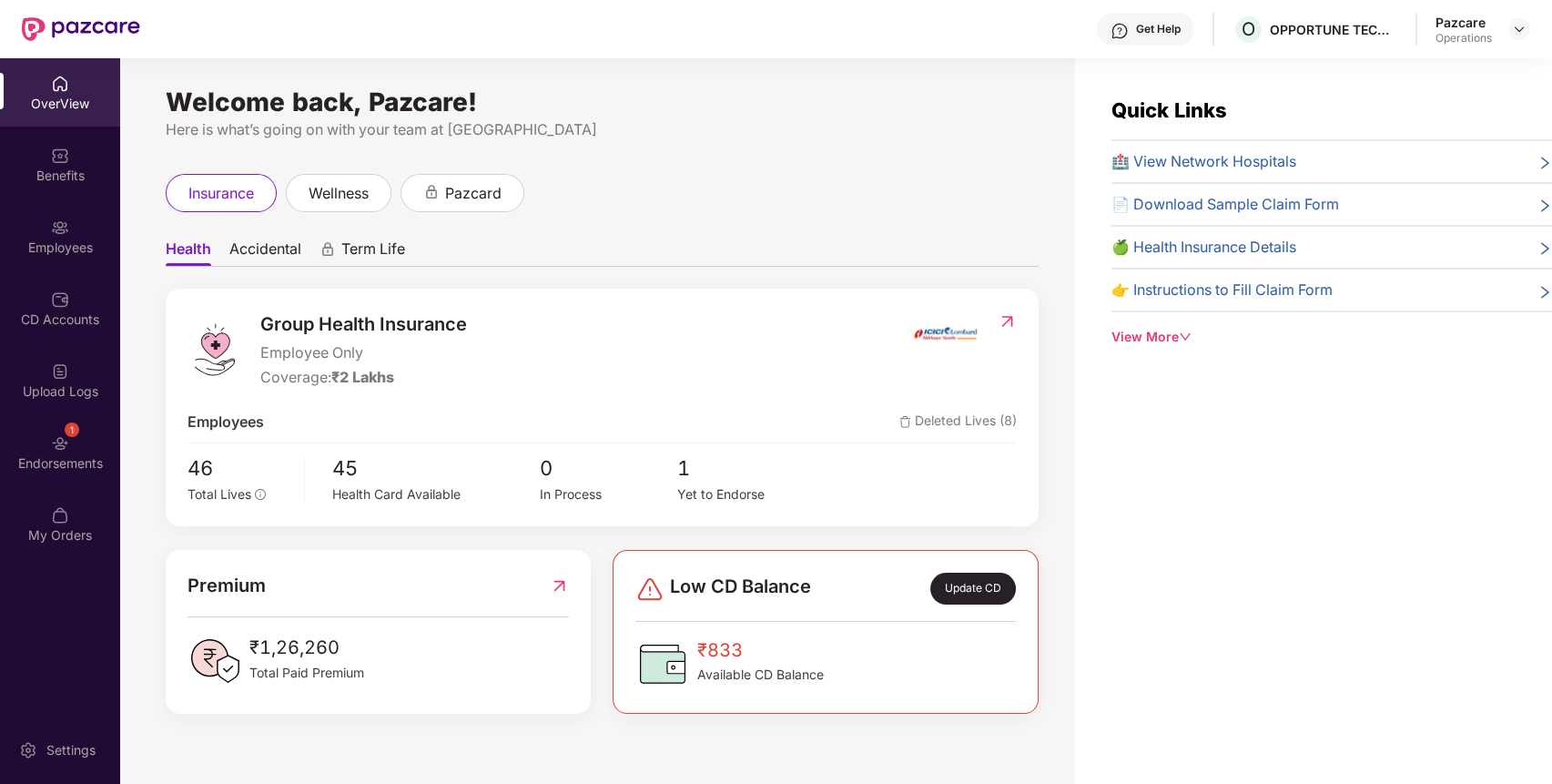
click at [66, 231] on img at bounding box center [60, 227] width 18 height 18
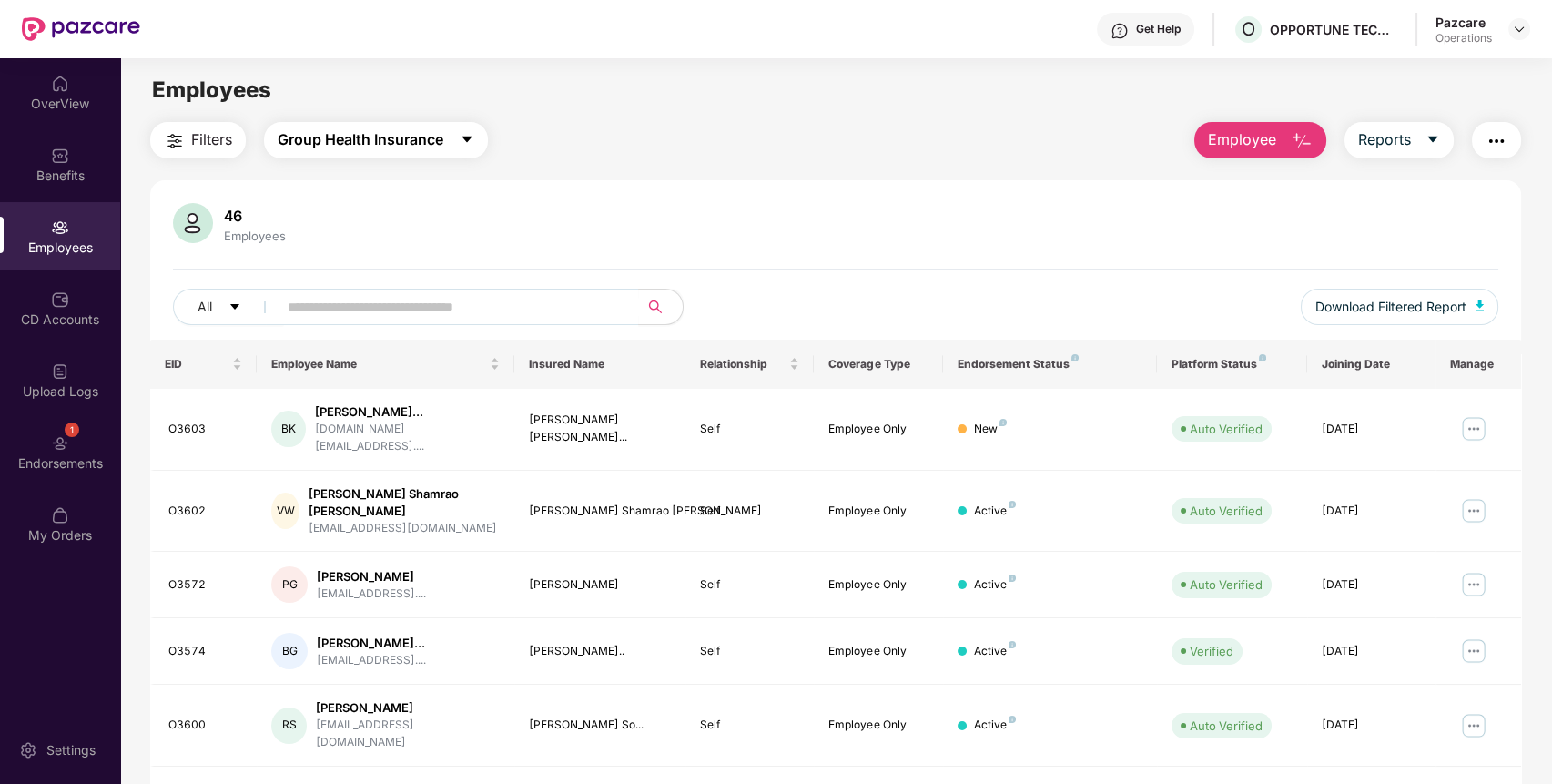
click at [306, 141] on span "Group Health Insurance" at bounding box center [360, 140] width 165 height 23
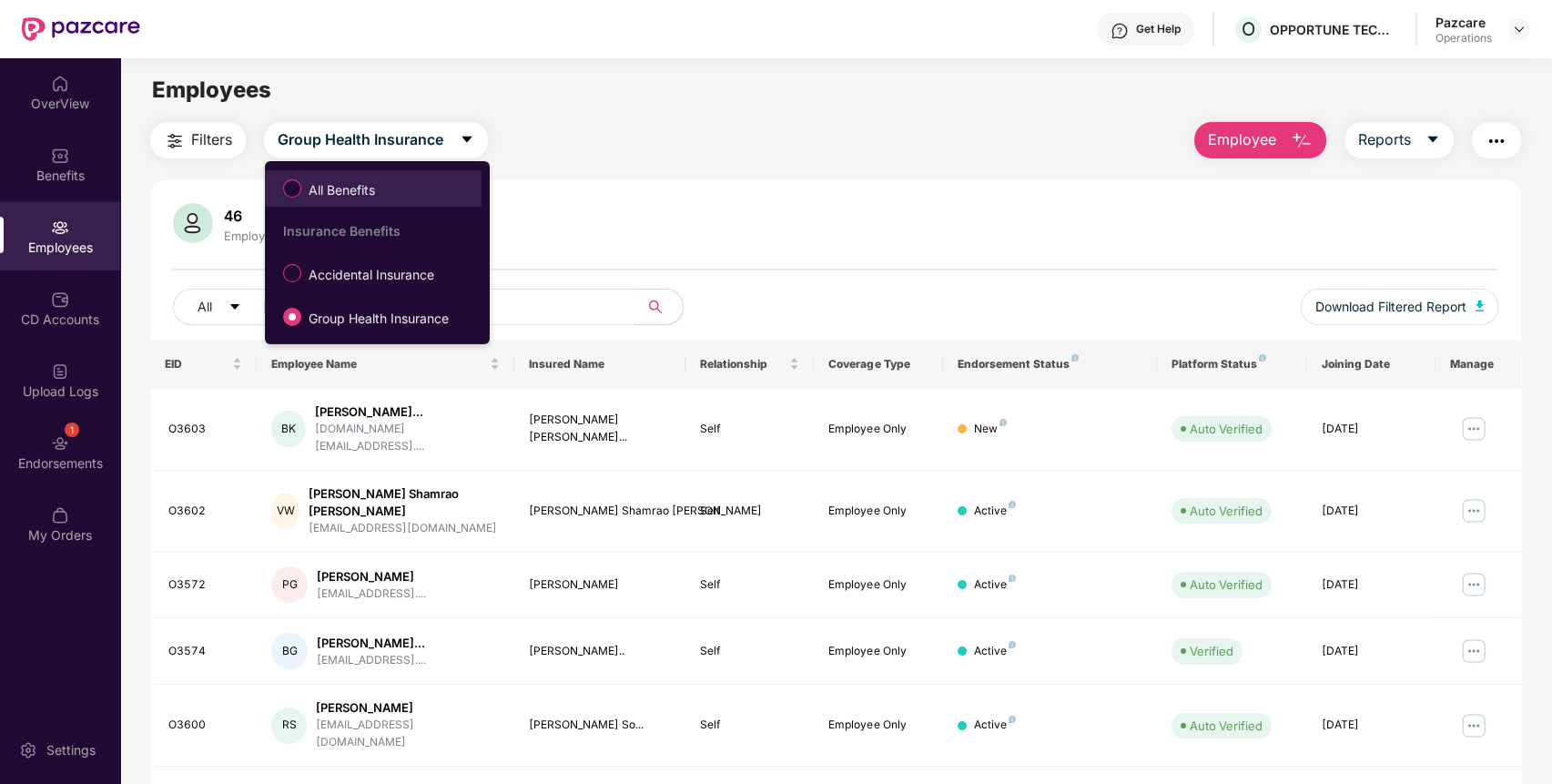
click at [295, 177] on label "All Benefits" at bounding box center [333, 188] width 118 height 31
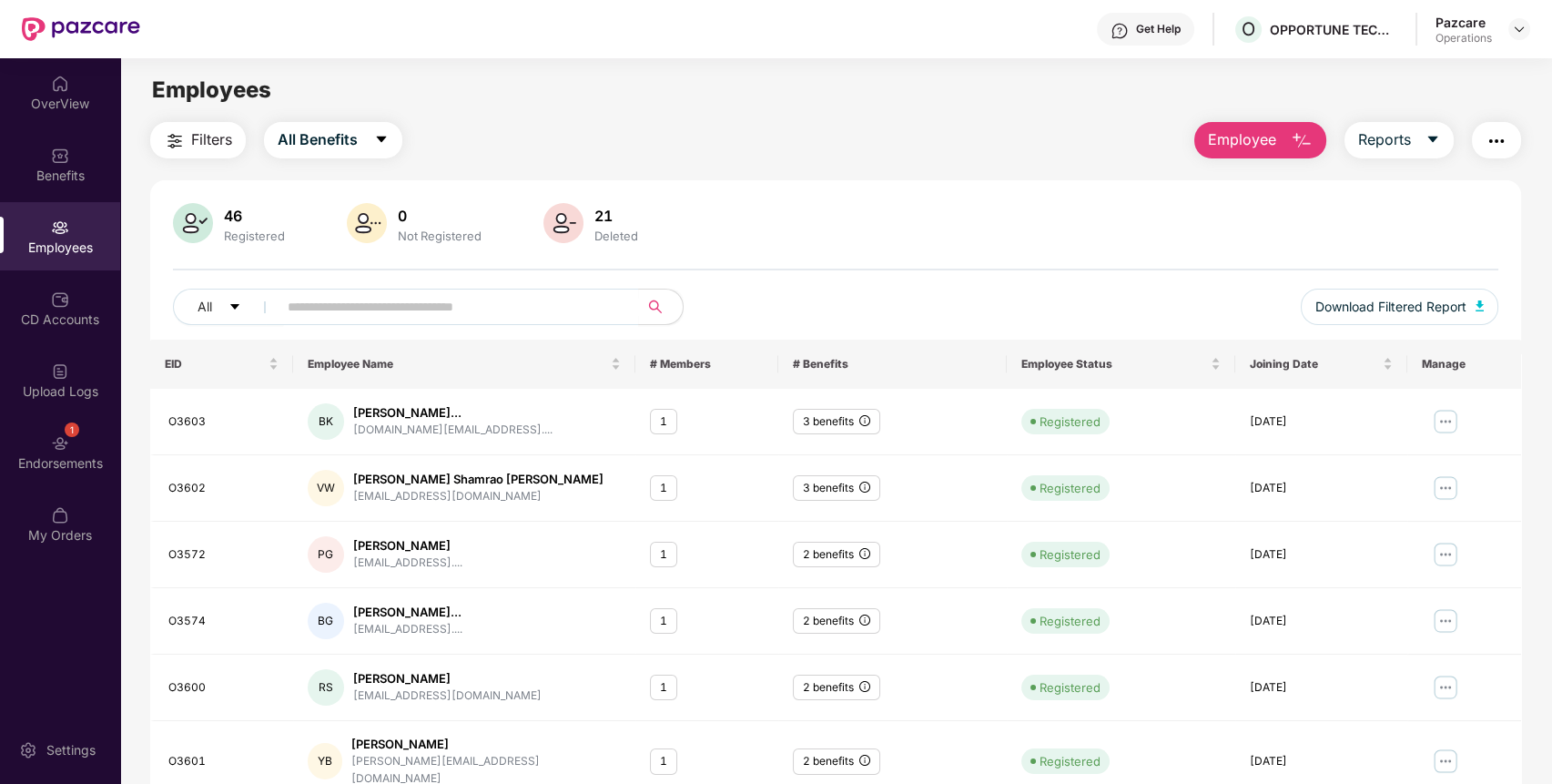
click at [199, 142] on span "Filters" at bounding box center [211, 140] width 41 height 23
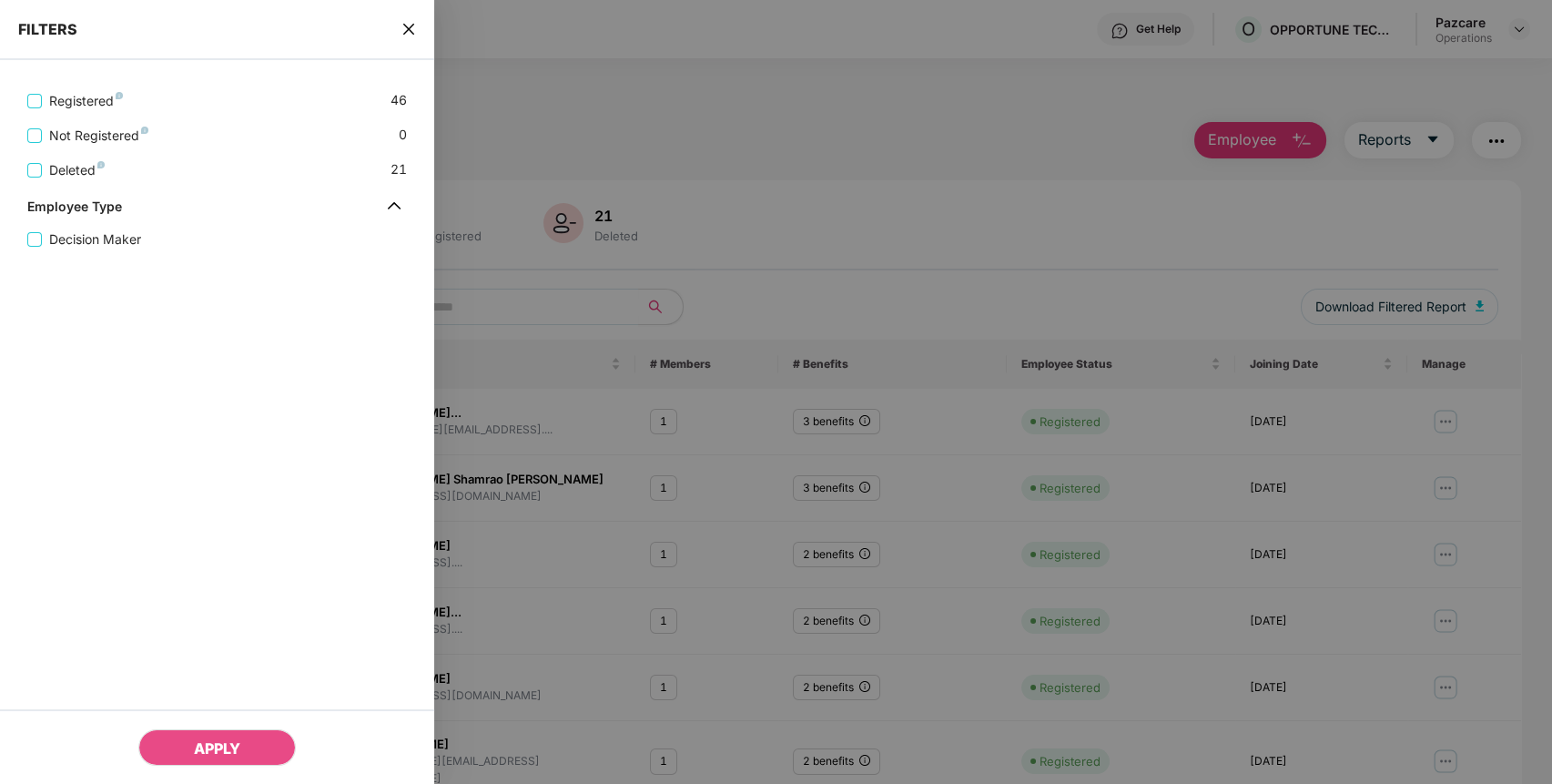
scroll to position [0, 0]
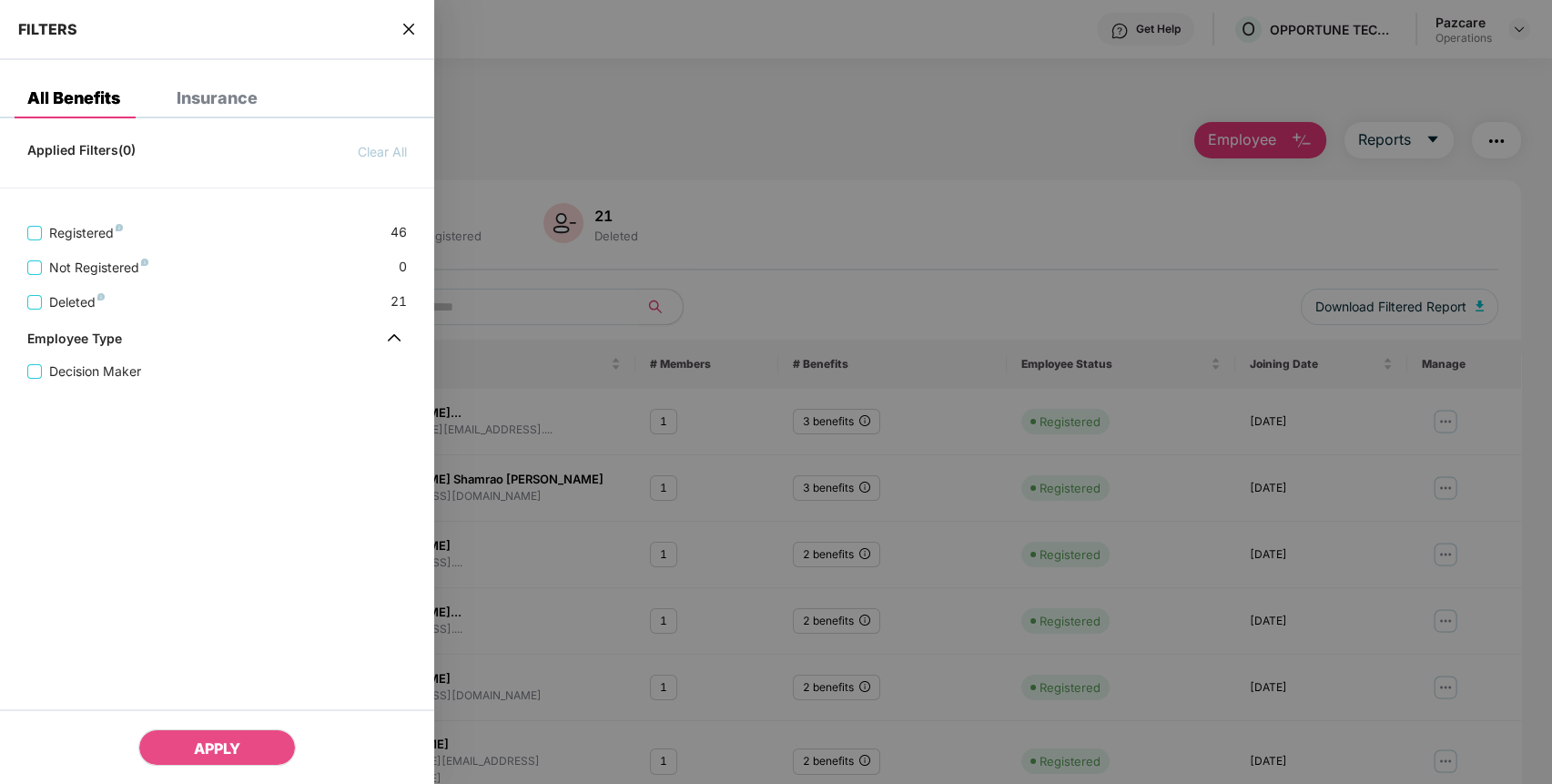
click at [405, 28] on icon "close" at bounding box center [408, 28] width 14 height 14
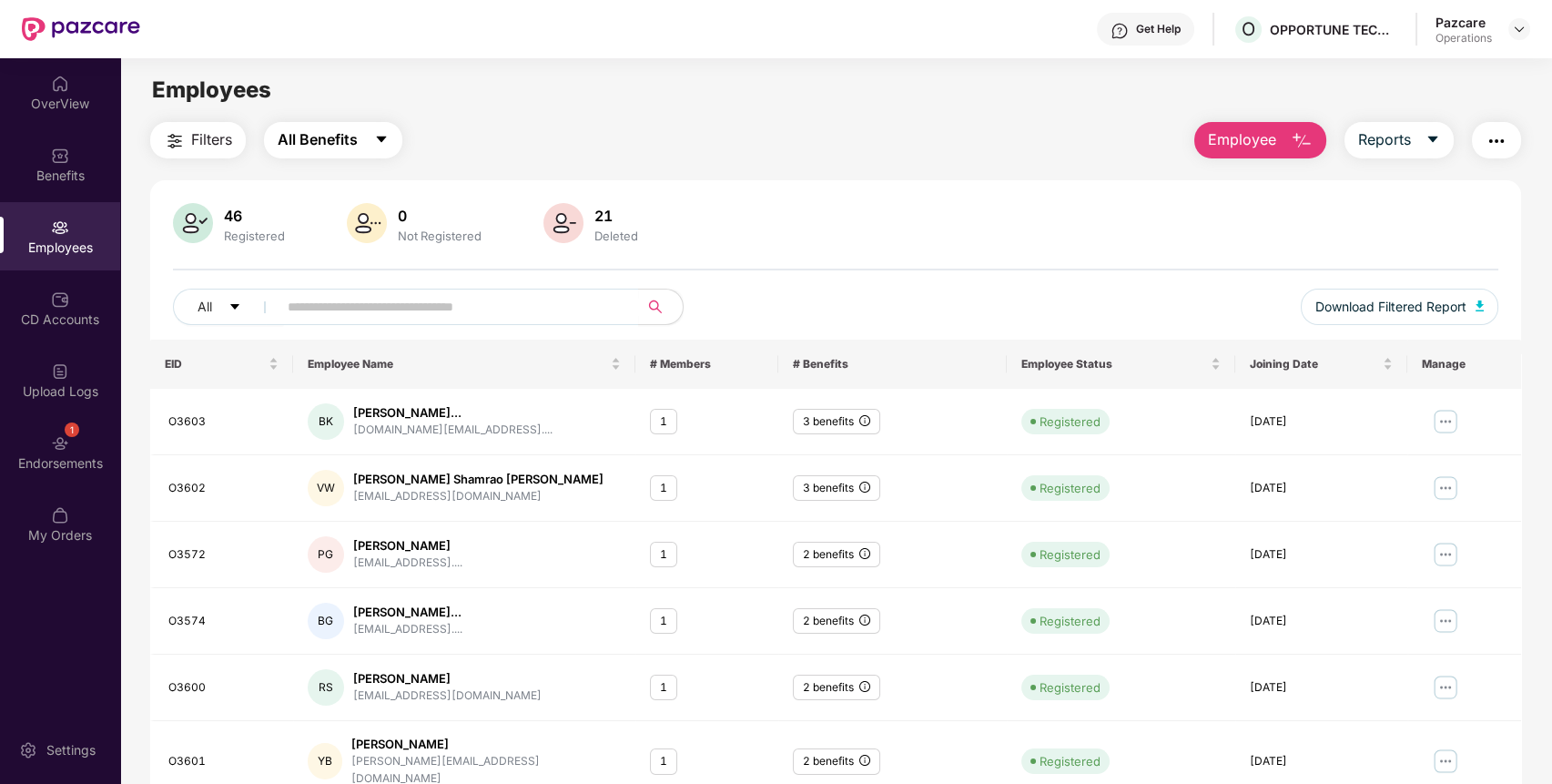
click at [320, 133] on span "All Benefits" at bounding box center [317, 140] width 80 height 23
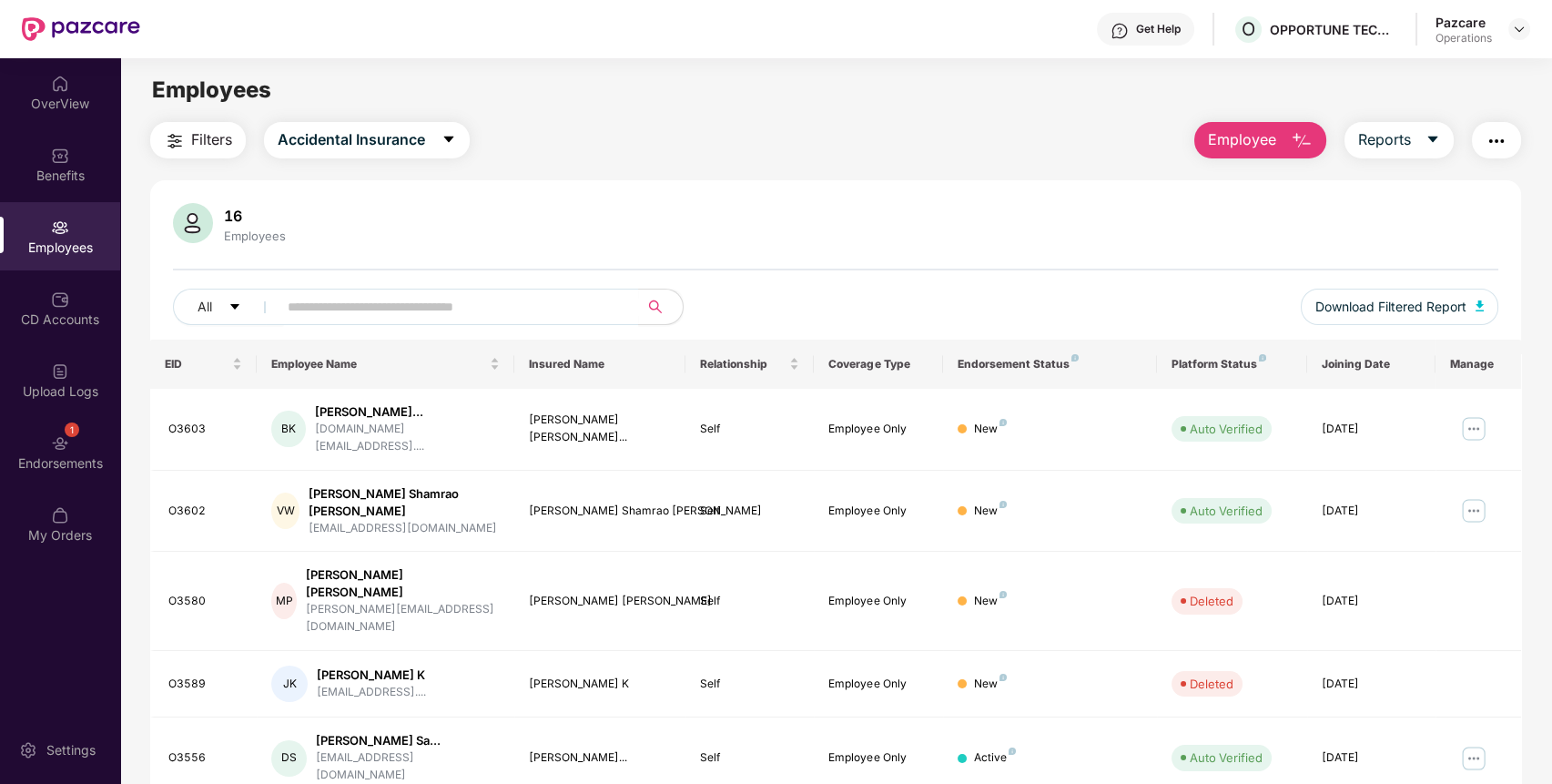
click at [220, 139] on span "Filters" at bounding box center [211, 140] width 41 height 23
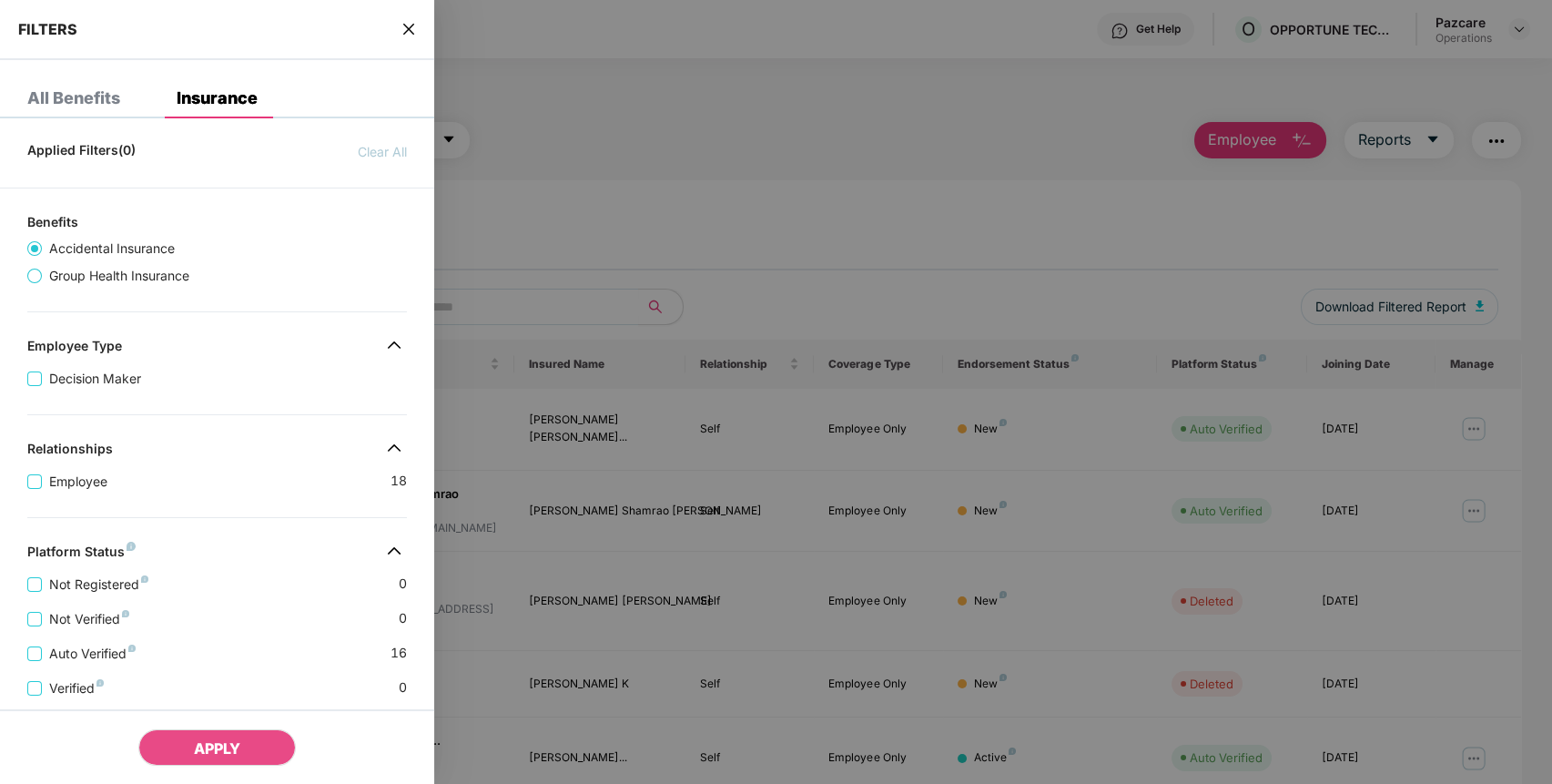
scroll to position [337, 0]
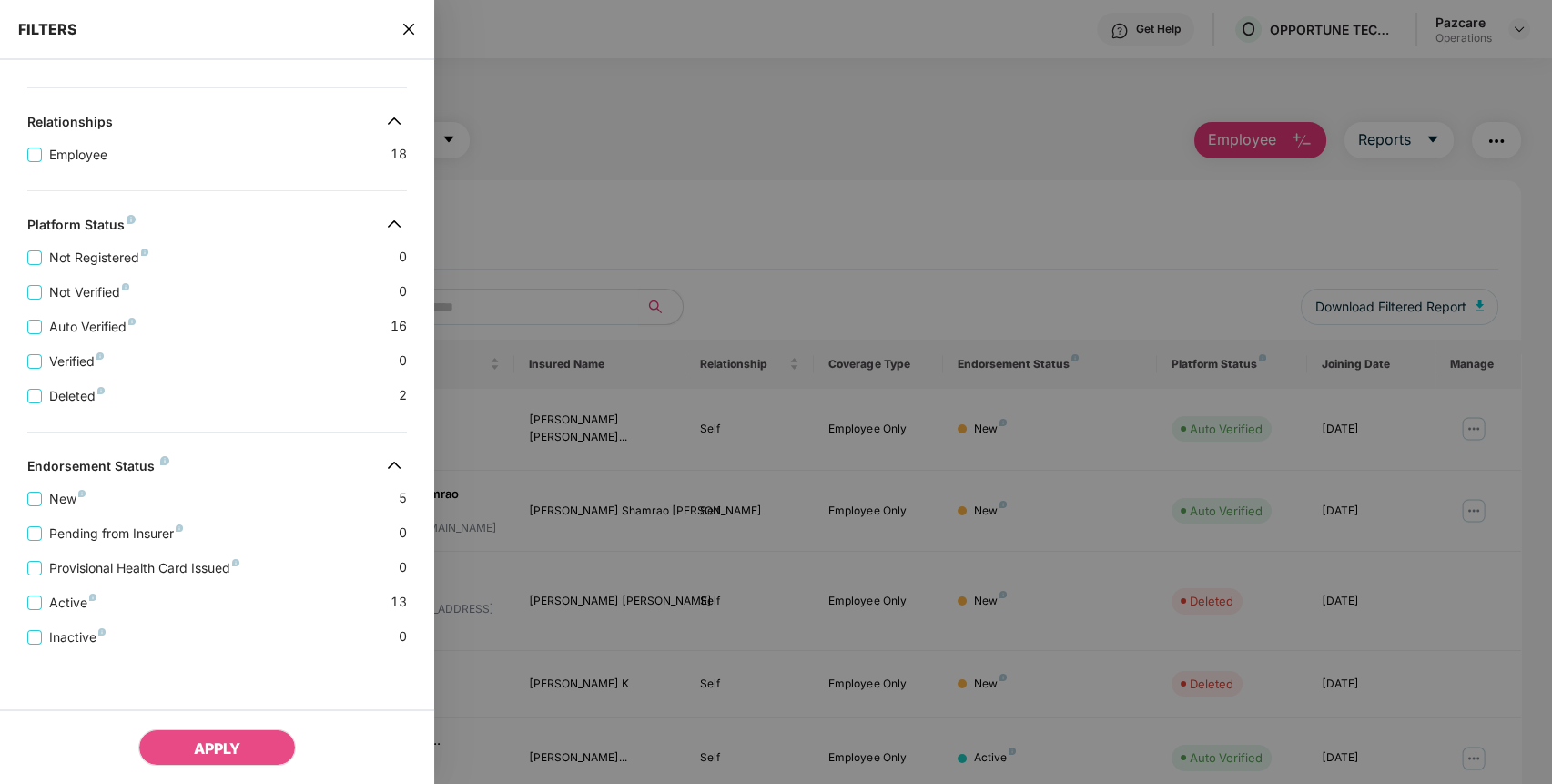
click at [404, 31] on icon "close" at bounding box center [408, 28] width 14 height 14
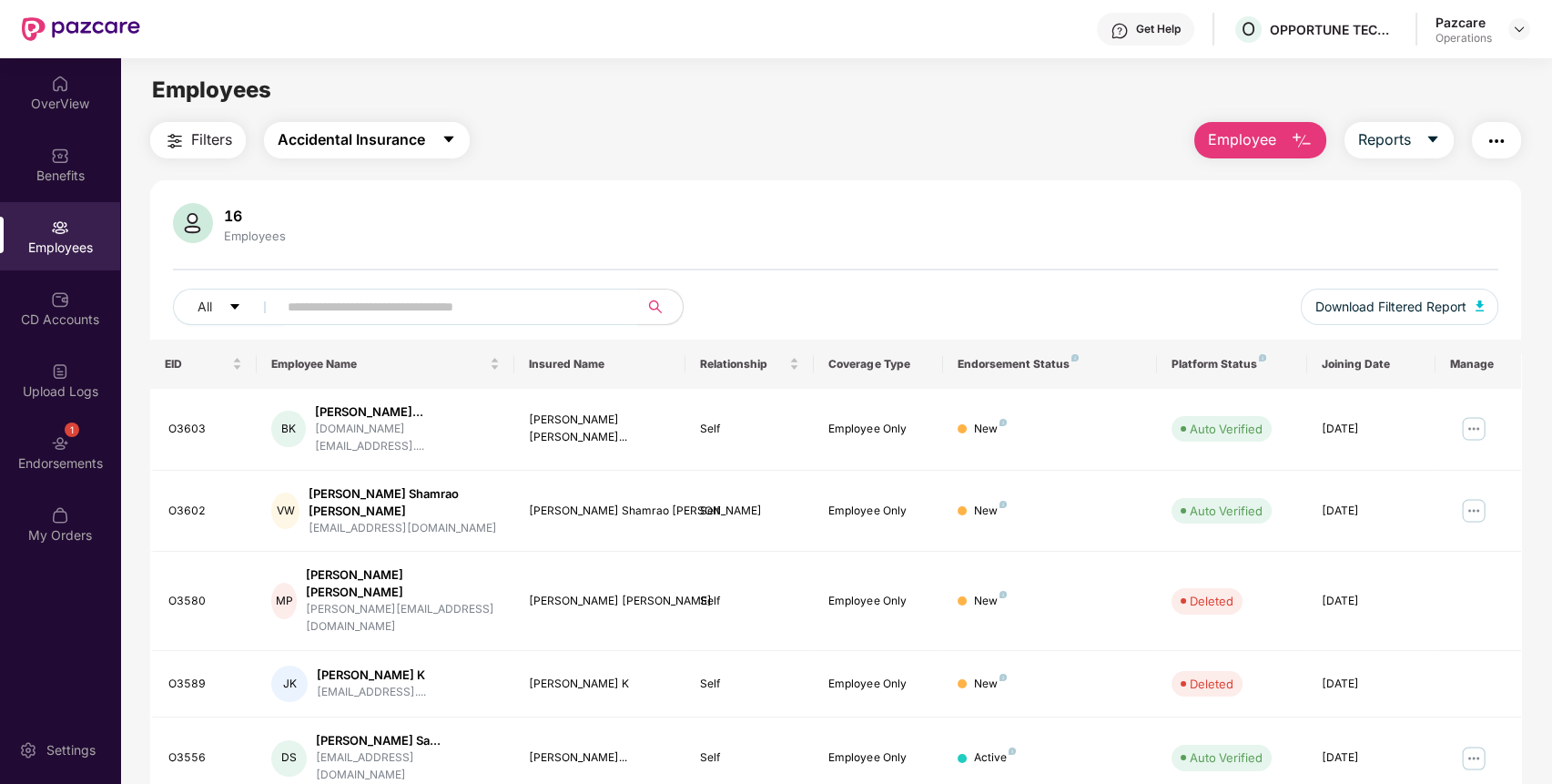
click at [412, 143] on span "Accidental Insurance" at bounding box center [350, 140] width 147 height 23
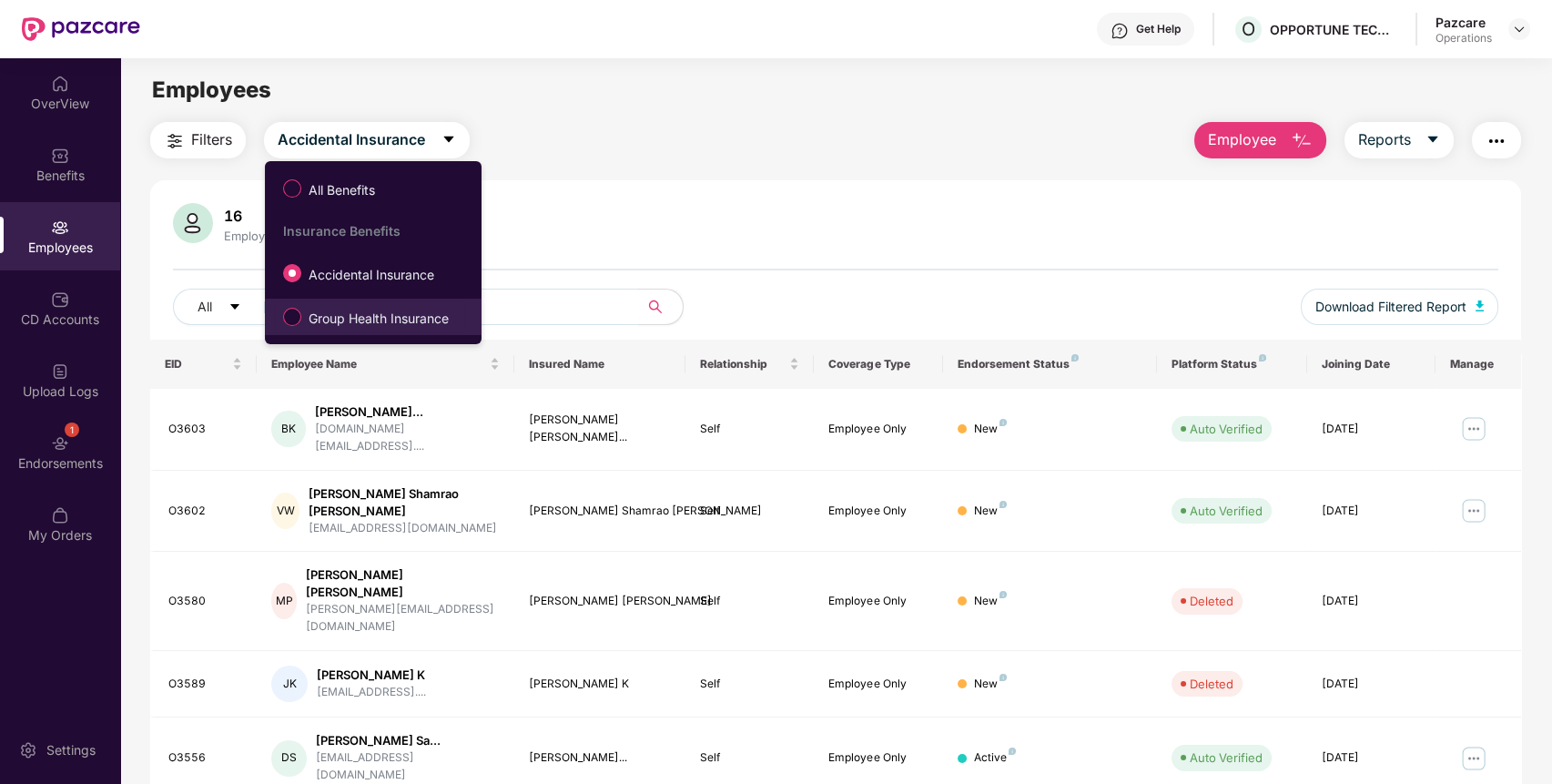
click at [364, 320] on span "Group Health Insurance" at bounding box center [378, 318] width 155 height 20
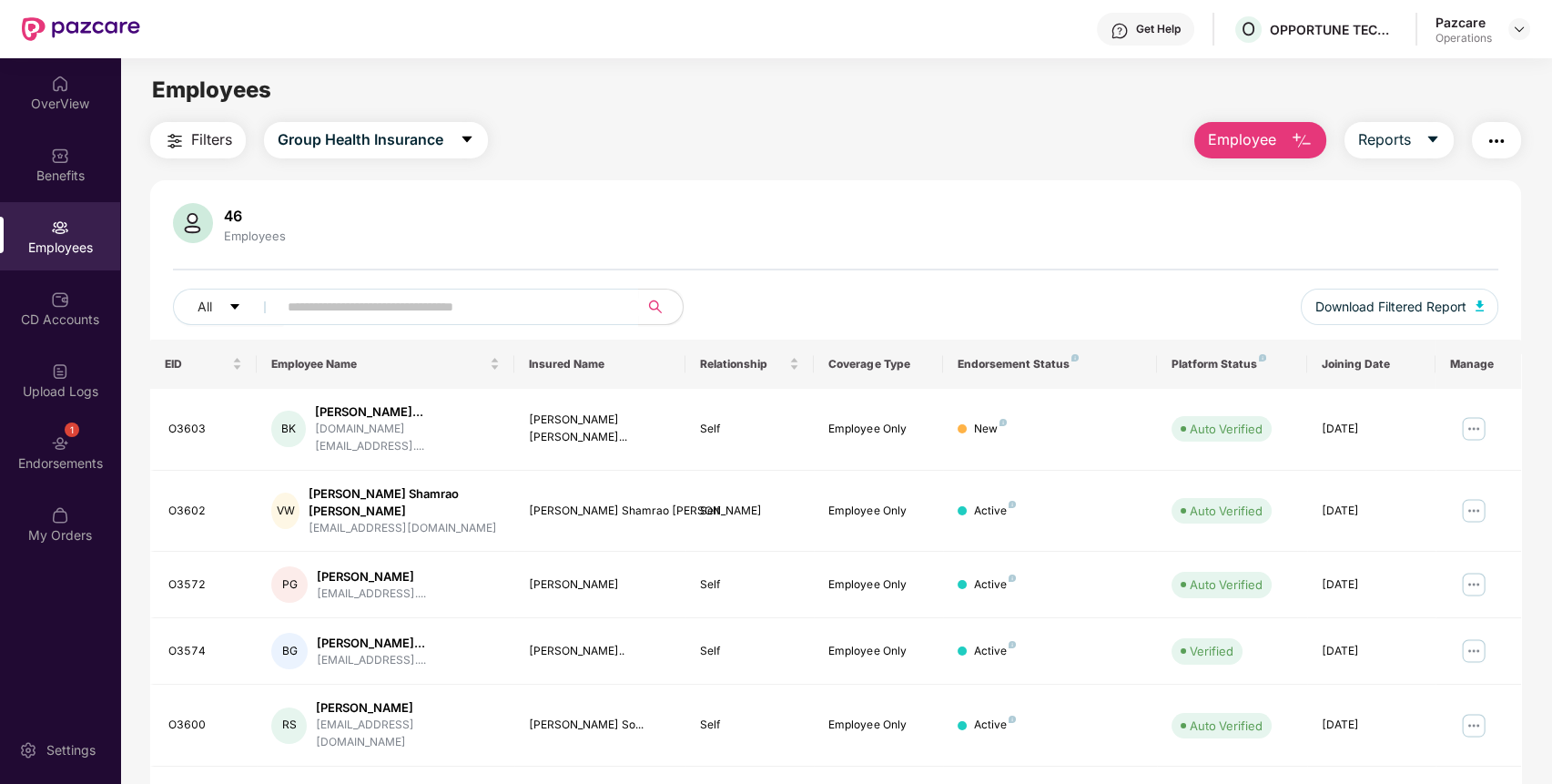
click at [204, 143] on span "Filters" at bounding box center [211, 140] width 41 height 23
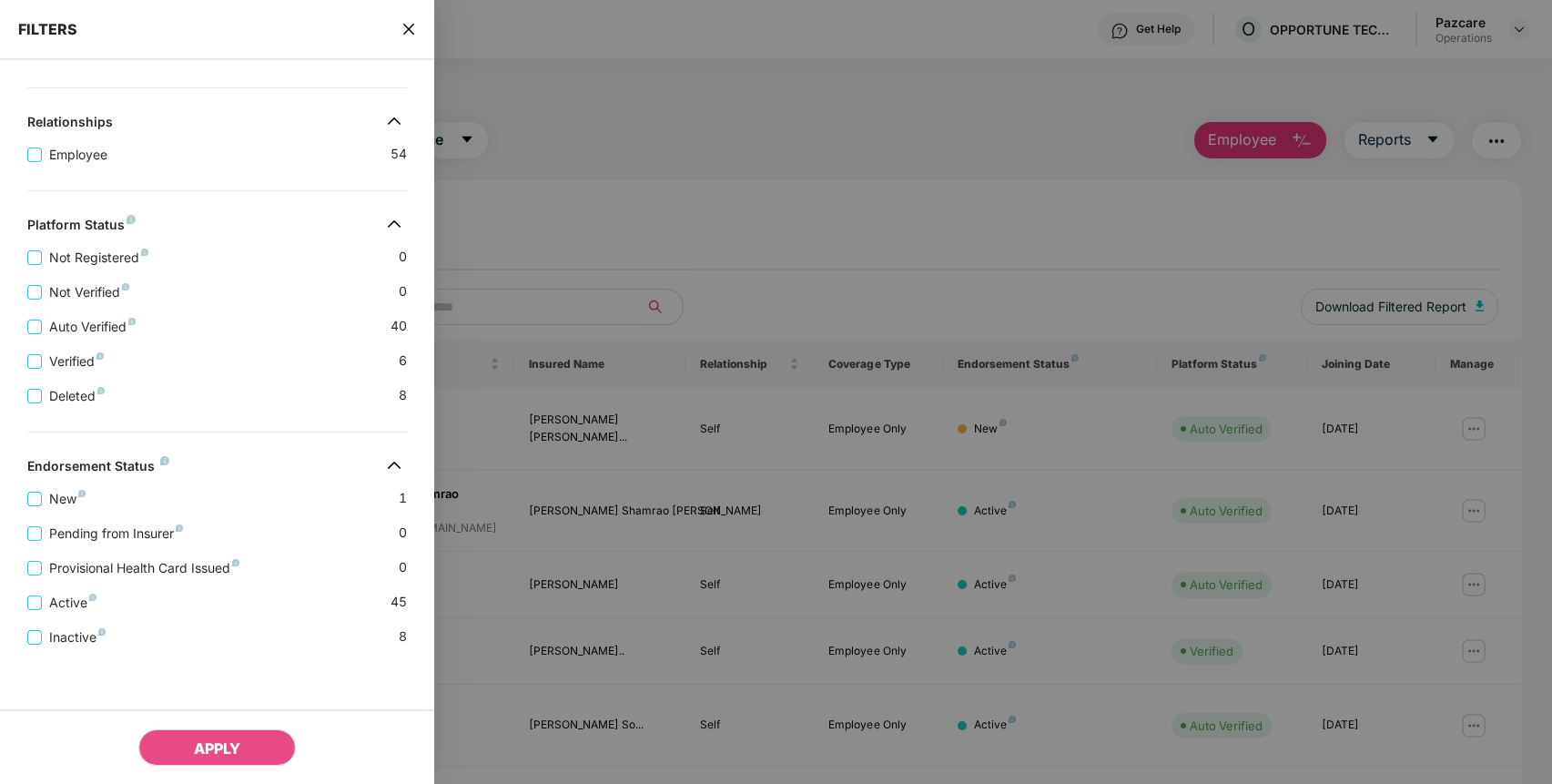
click at [406, 22] on icon "close" at bounding box center [408, 28] width 14 height 14
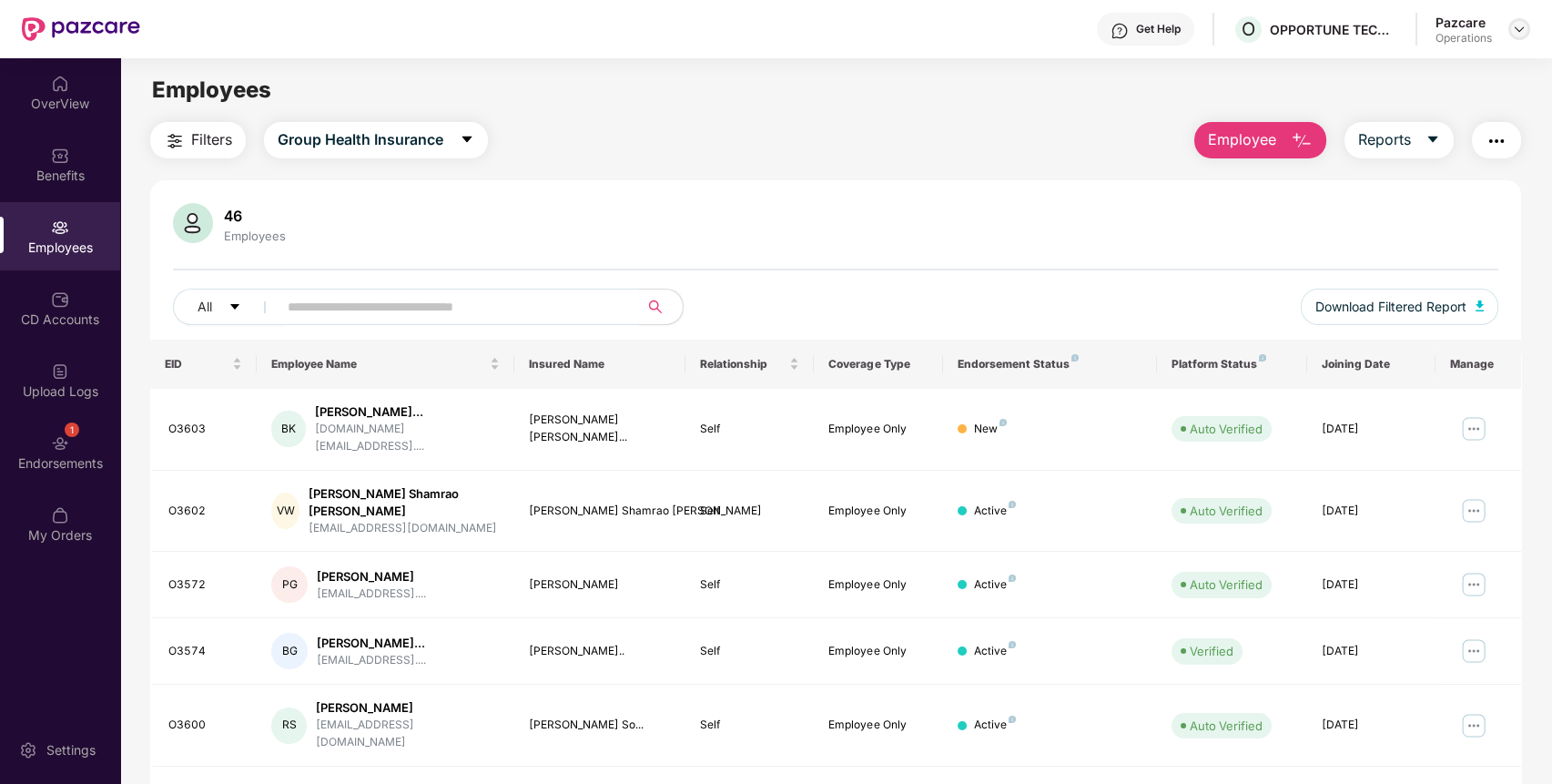
click at [1522, 24] on img at bounding box center [1519, 28] width 14 height 14
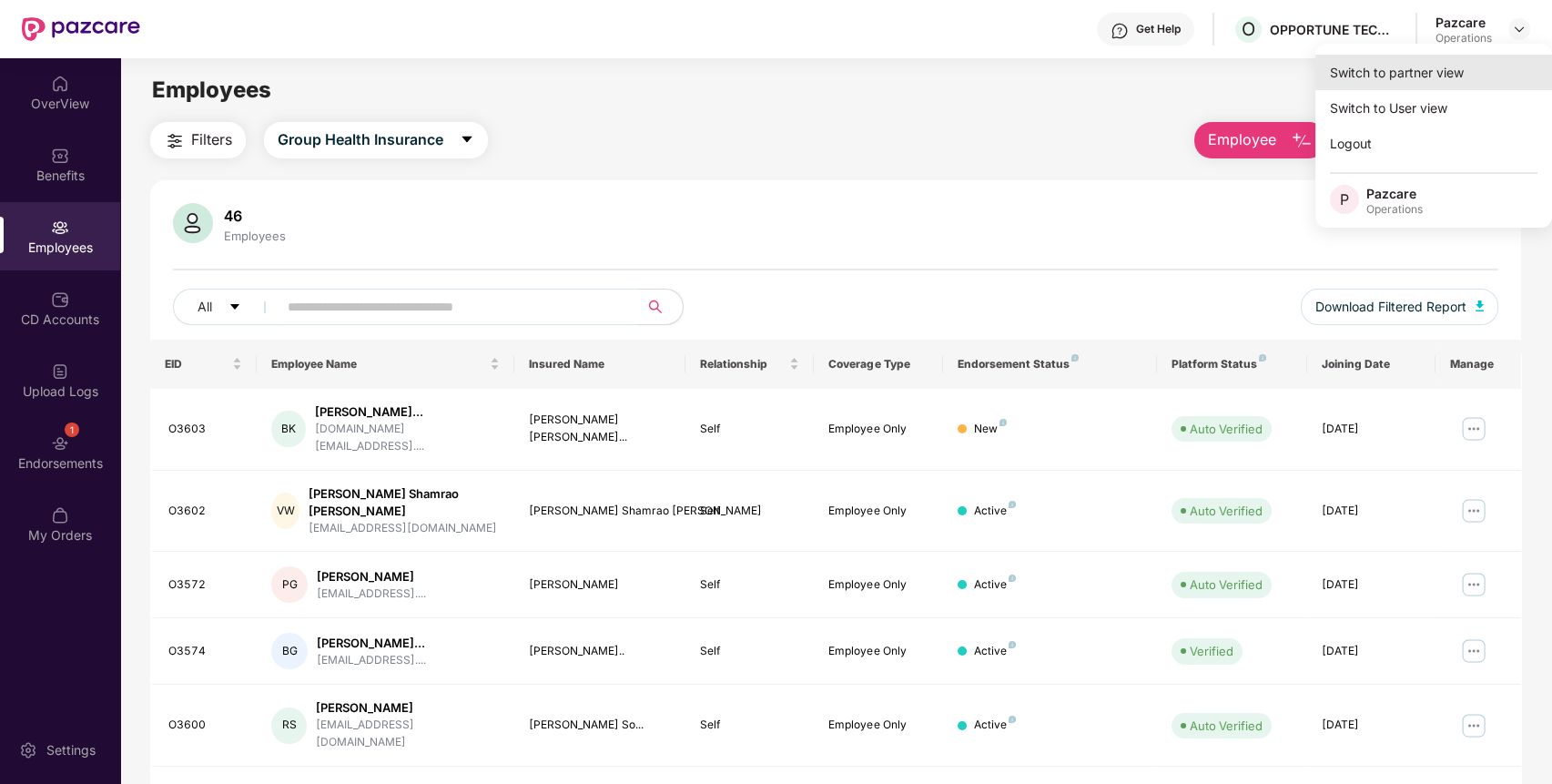
click at [1449, 71] on div "Switch to partner view" at bounding box center [1432, 72] width 236 height 35
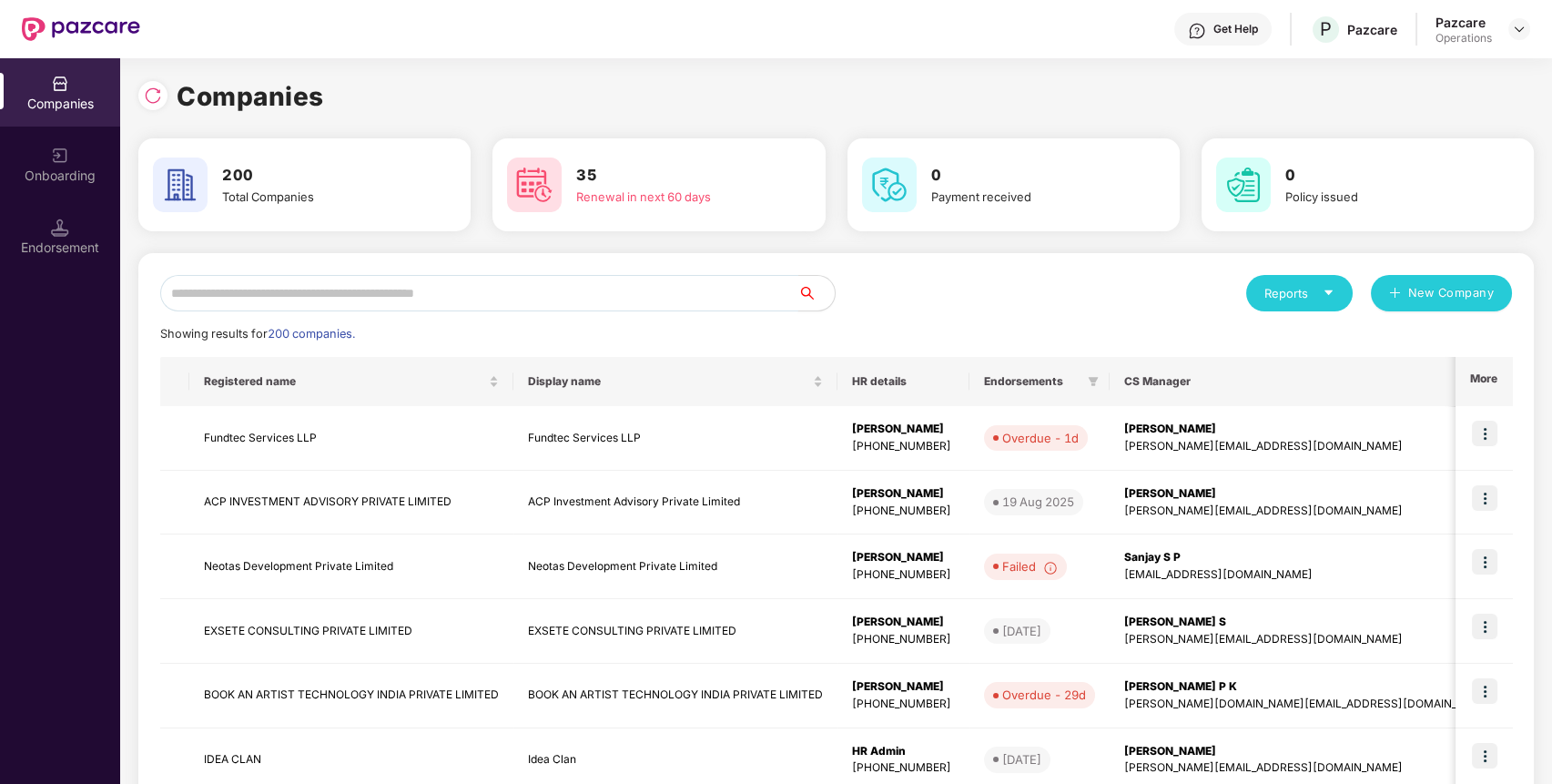
click at [648, 298] on input "text" at bounding box center [479, 293] width 638 height 36
paste input "**********"
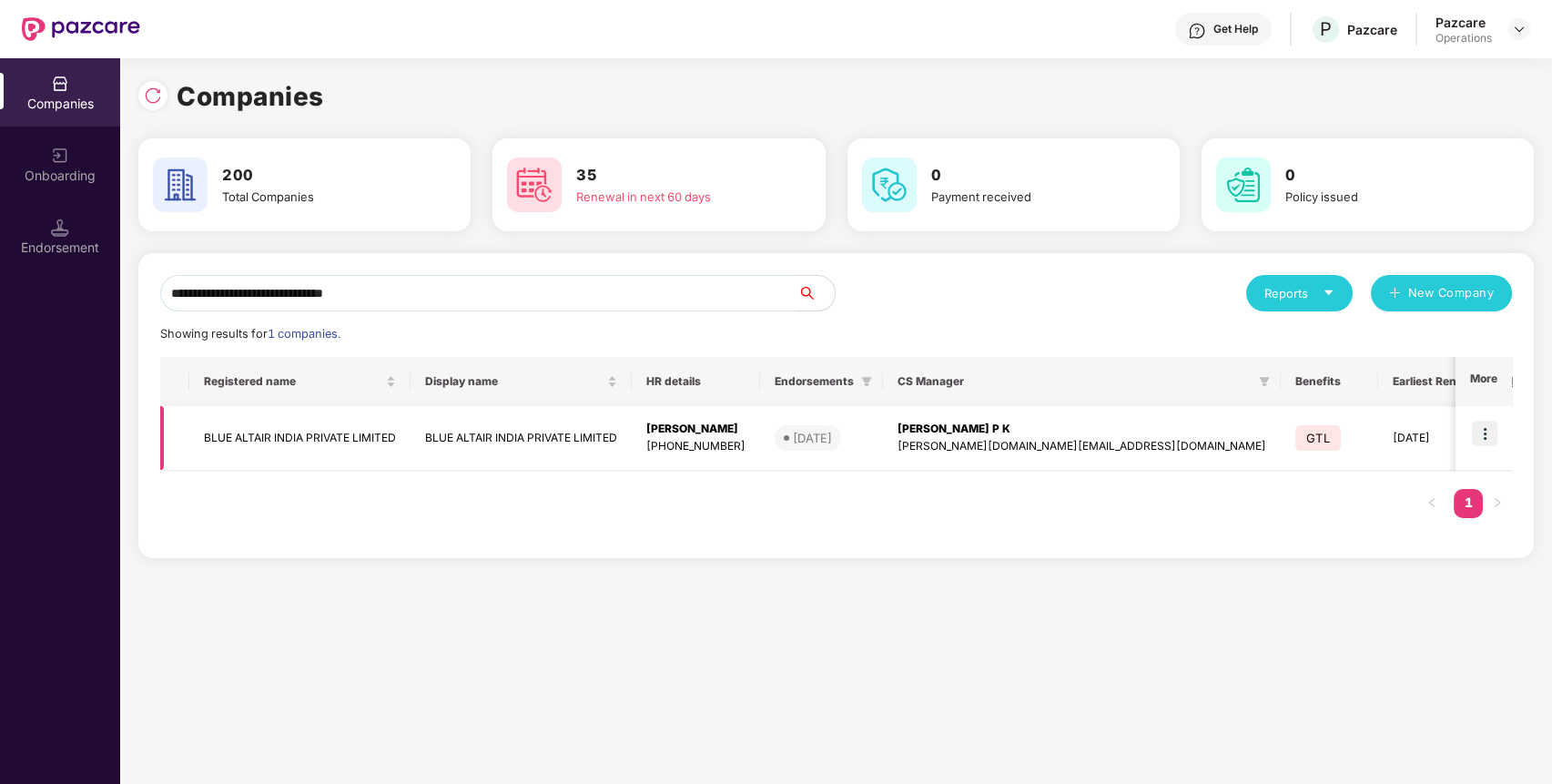
type input "**********"
click at [1492, 433] on img at bounding box center [1484, 433] width 26 height 26
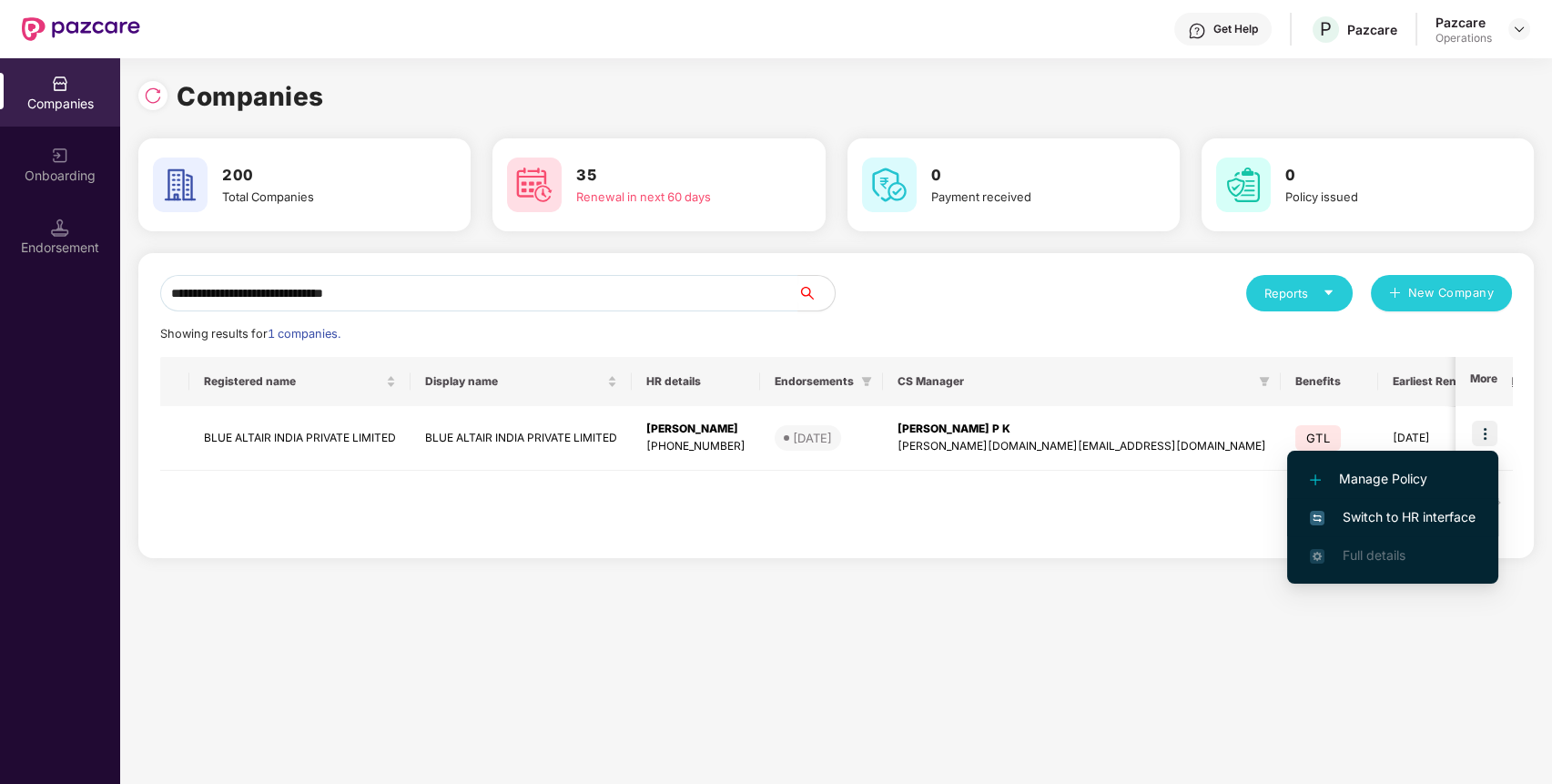
click at [1386, 519] on span "Switch to HR interface" at bounding box center [1393, 516] width 165 height 20
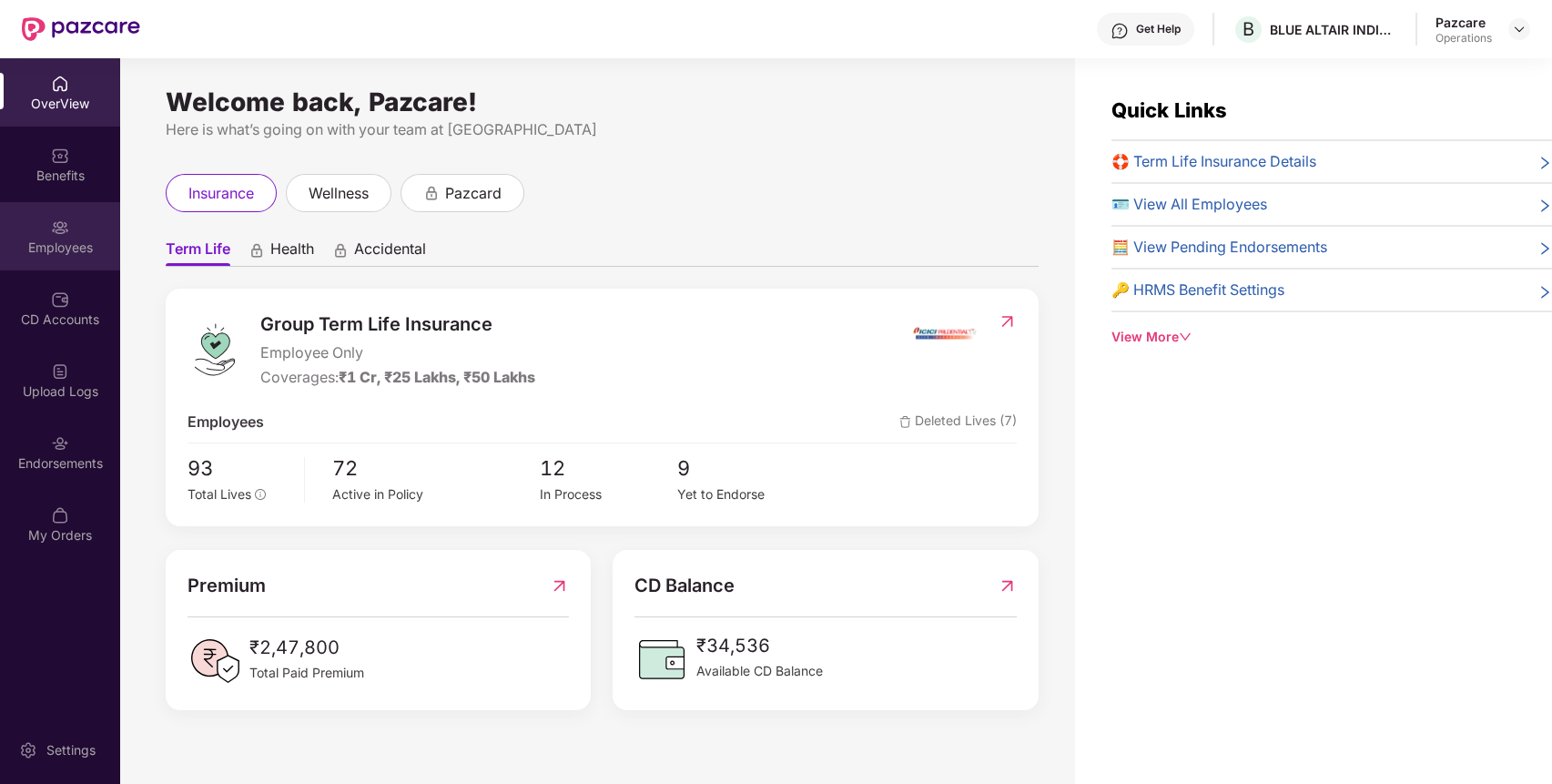
click at [69, 231] on div "Employees" at bounding box center [60, 236] width 121 height 68
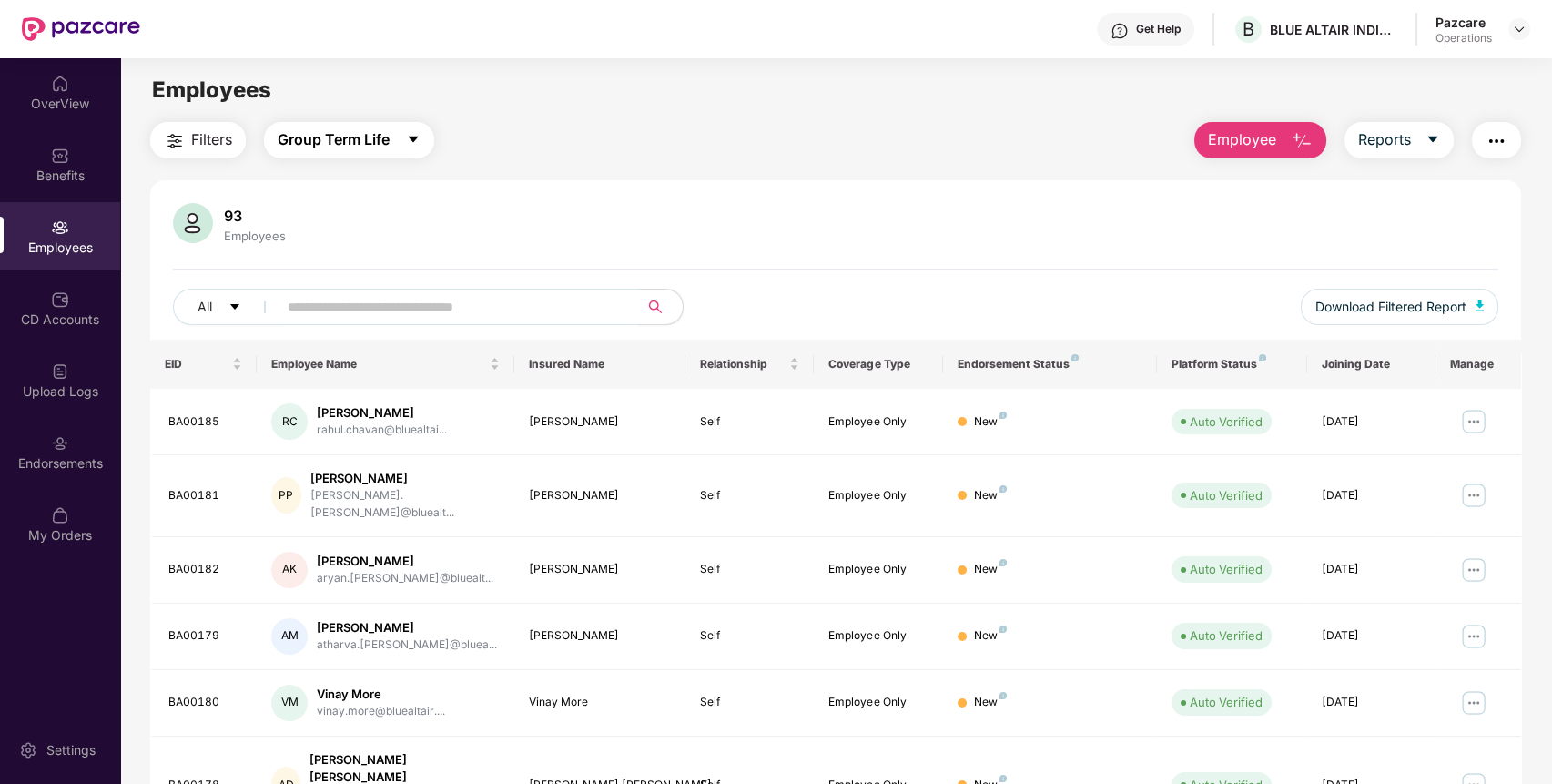
click at [385, 146] on span "Group Term Life" at bounding box center [333, 140] width 112 height 23
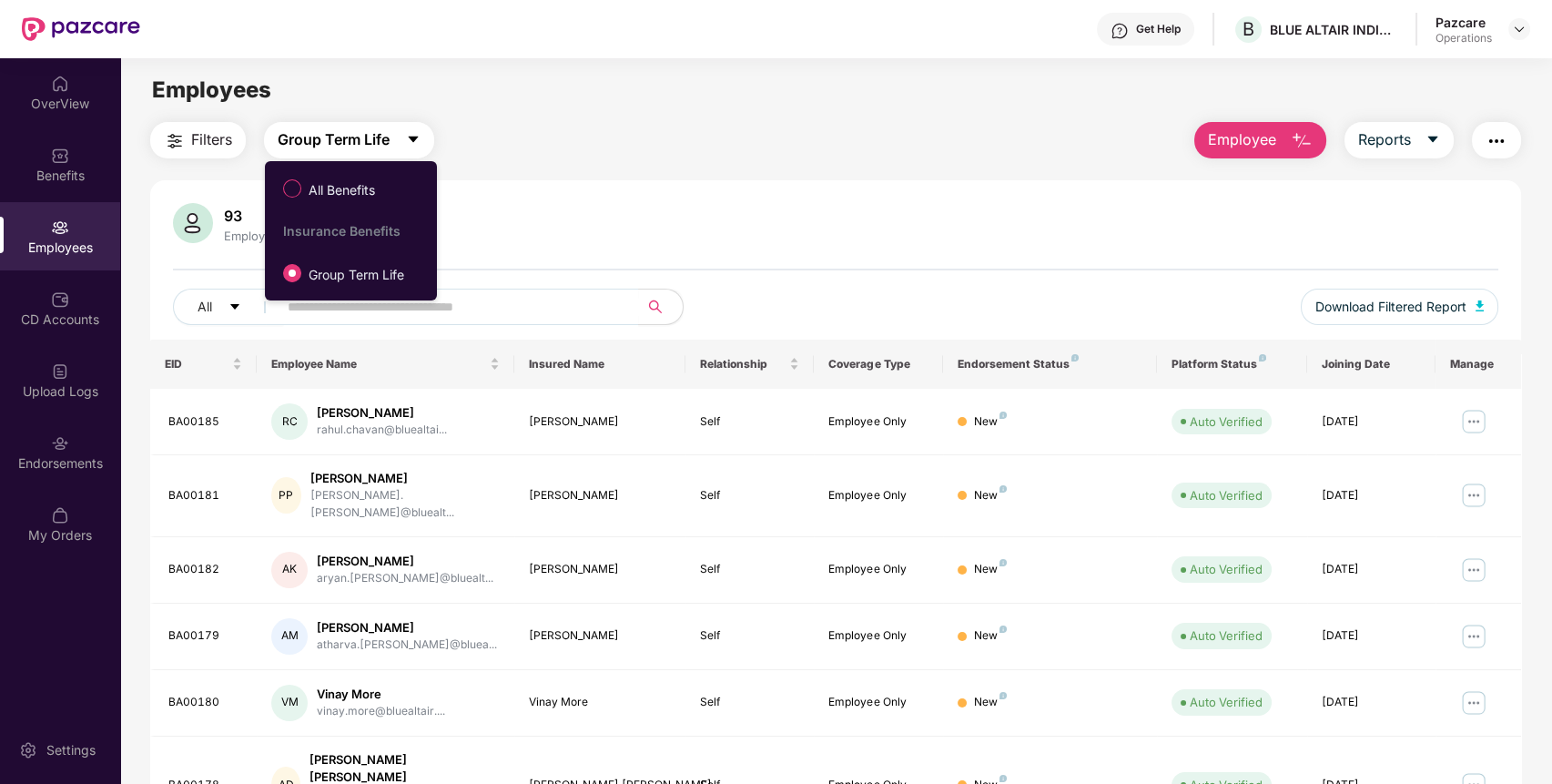
click at [385, 146] on span "Group Term Life" at bounding box center [333, 140] width 112 height 23
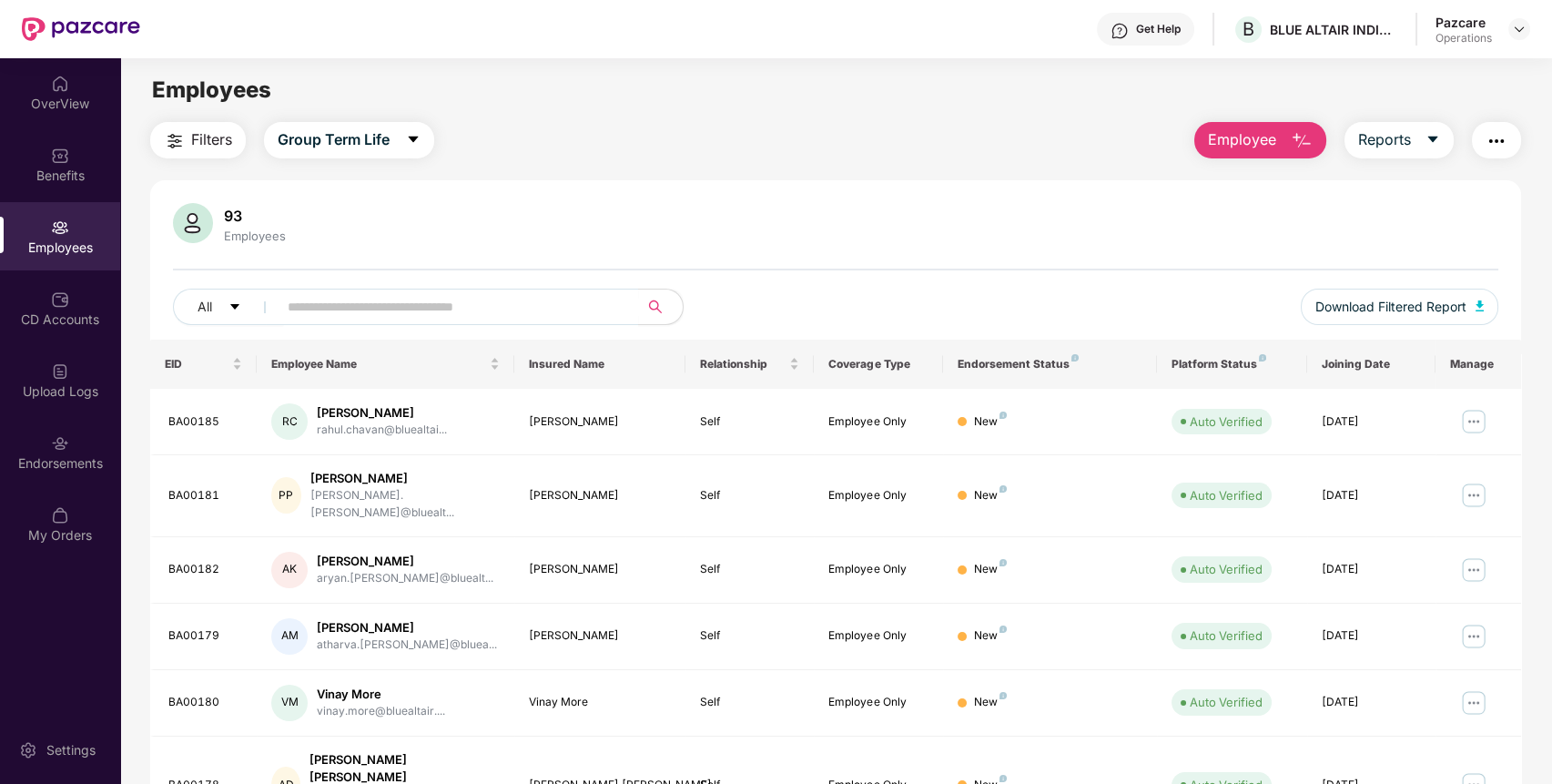
click at [207, 134] on span "Filters" at bounding box center [211, 140] width 41 height 23
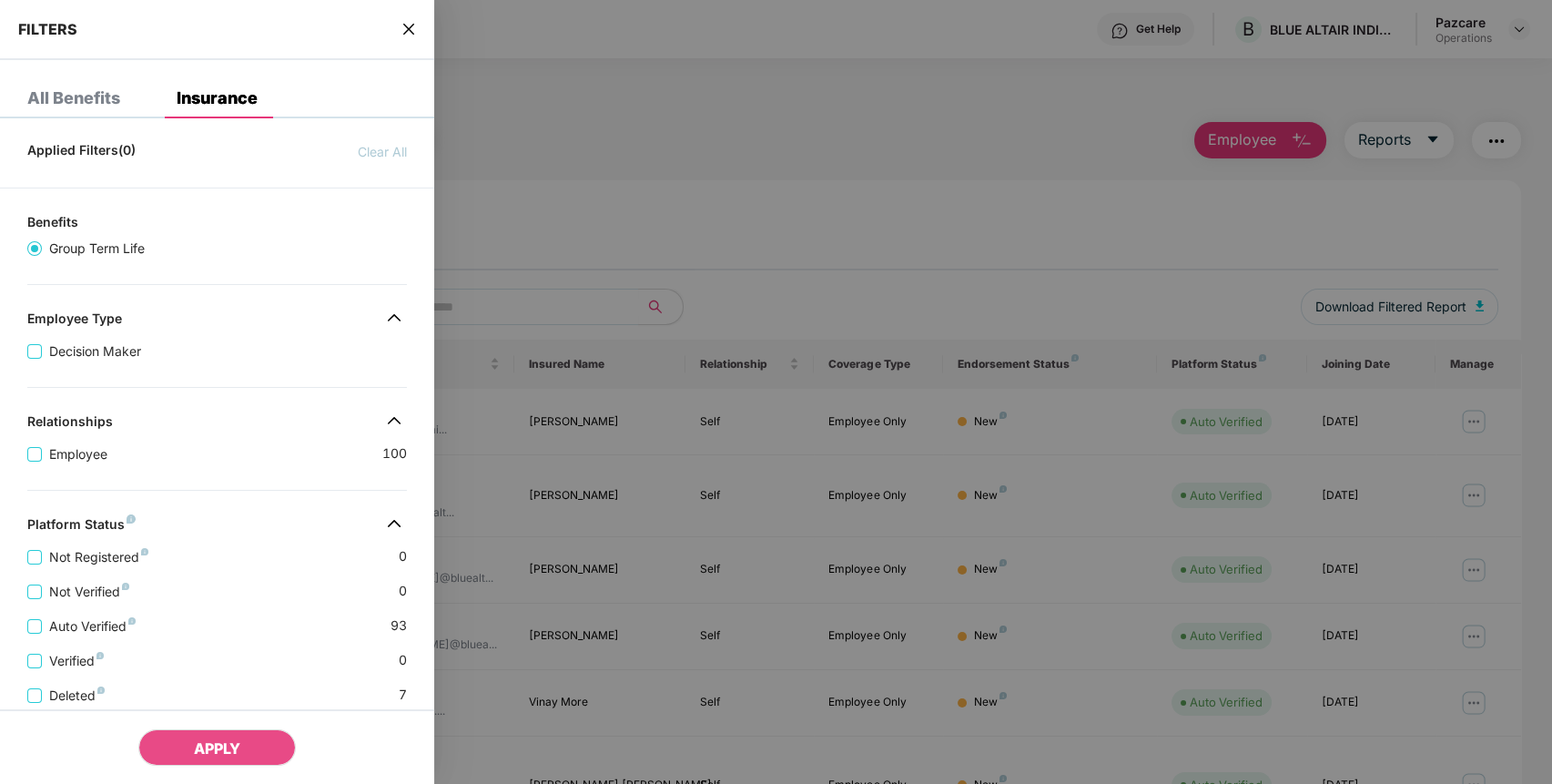
scroll to position [308, 0]
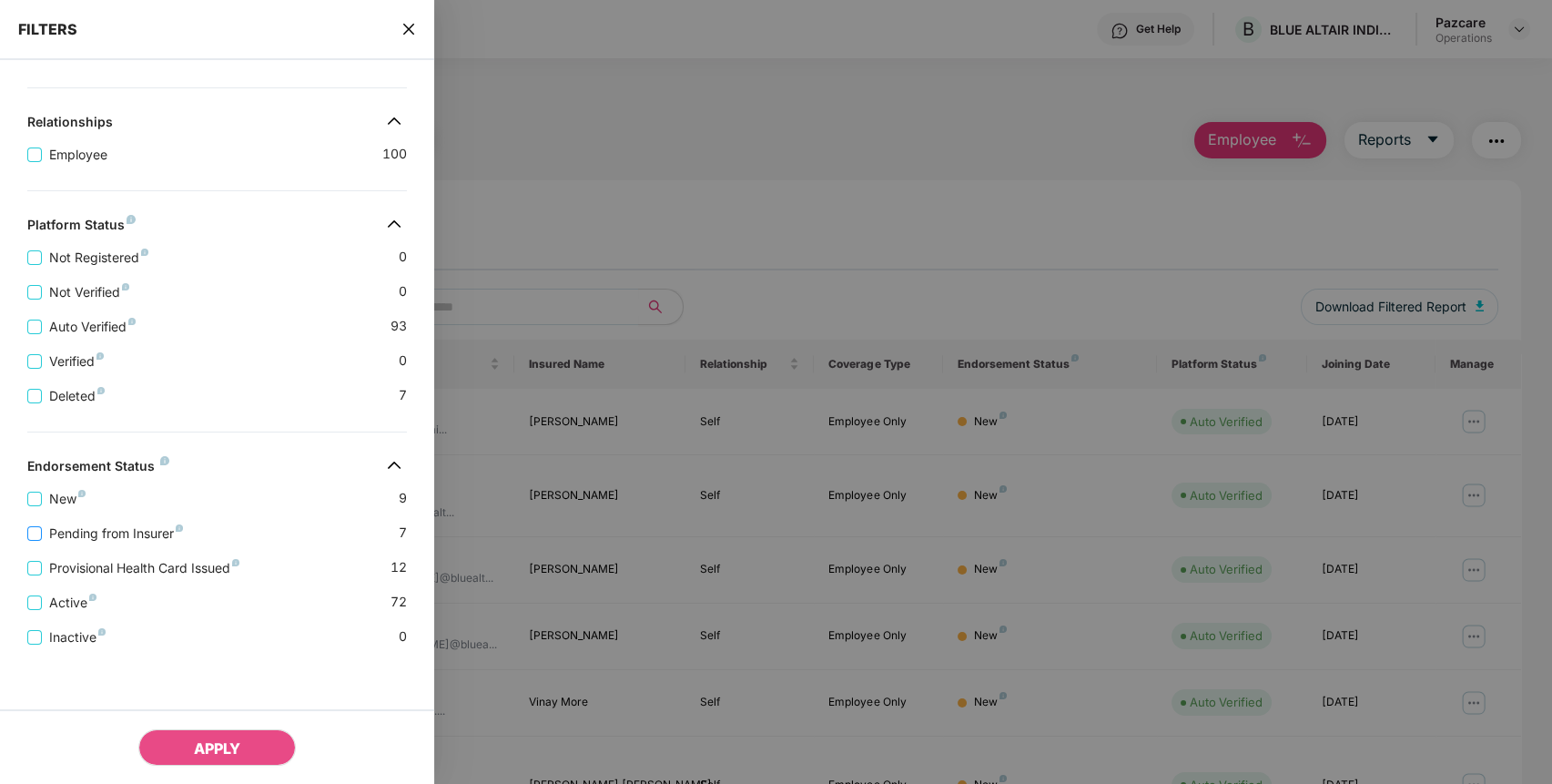
click at [63, 524] on span "Pending from Insurer" at bounding box center [116, 532] width 148 height 20
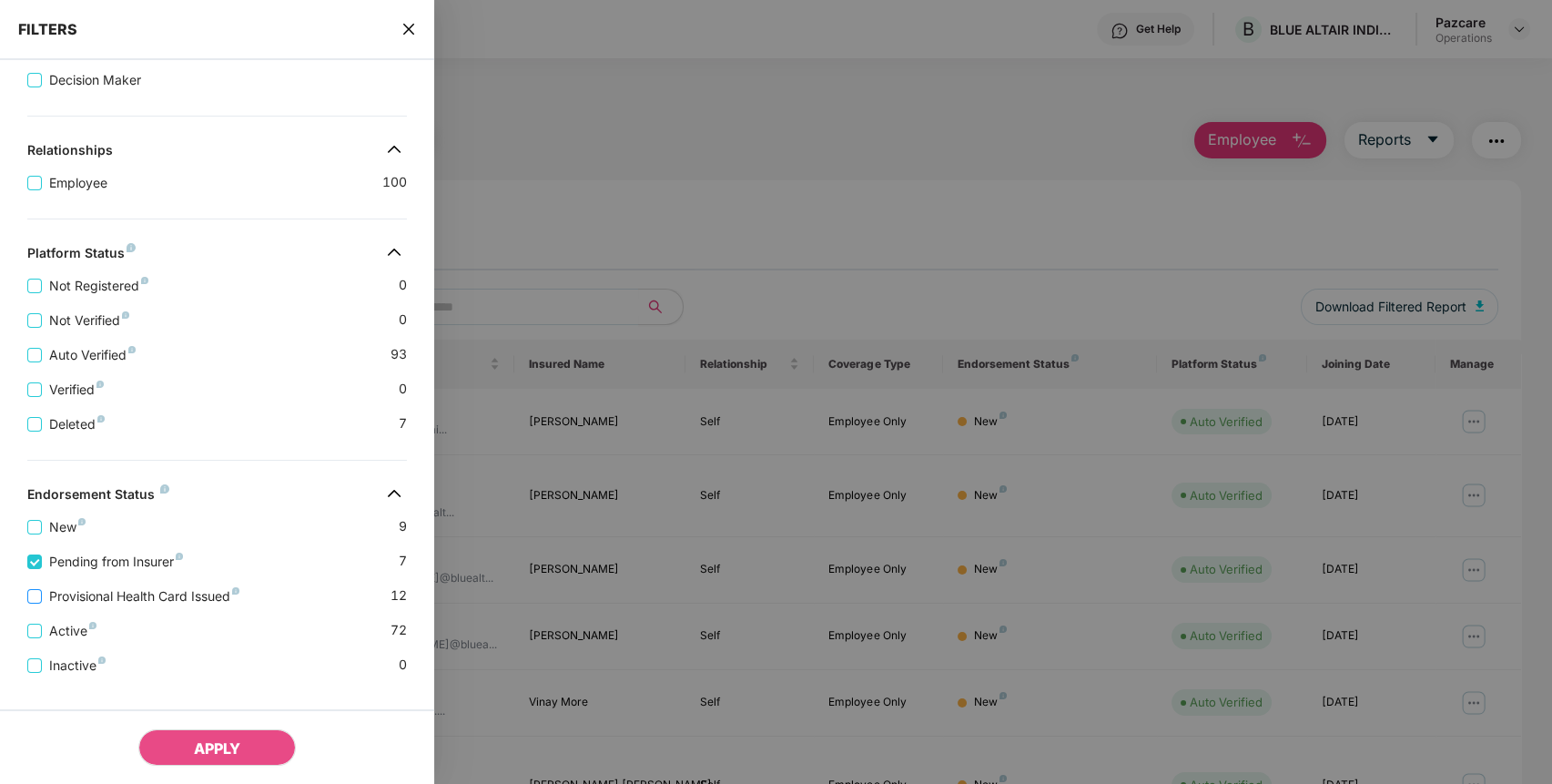
click at [81, 607] on span "Provisional Health Card Issued" at bounding box center [144, 595] width 205 height 20
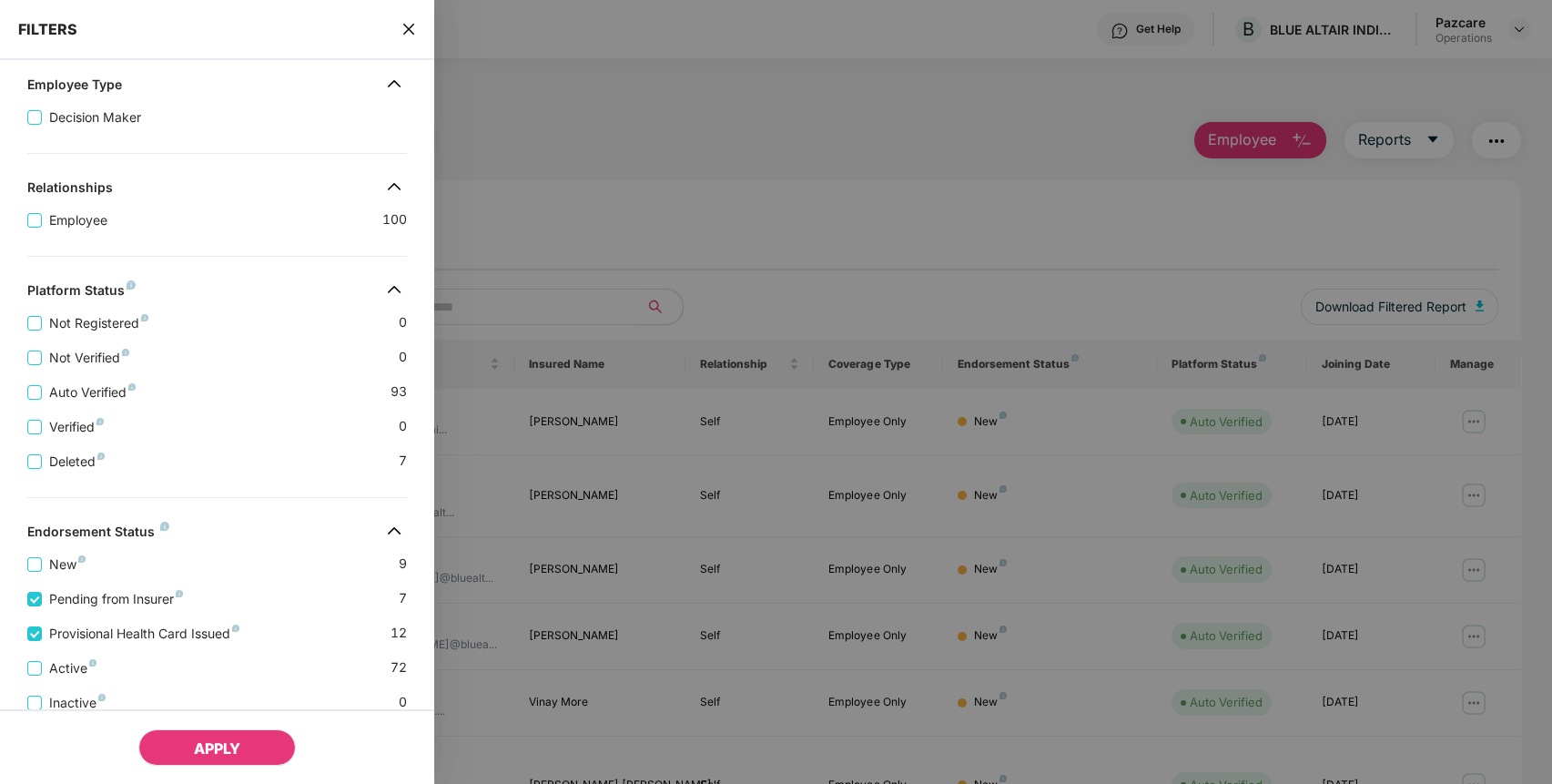
click at [209, 744] on span "APPLY" at bounding box center [216, 748] width 47 height 18
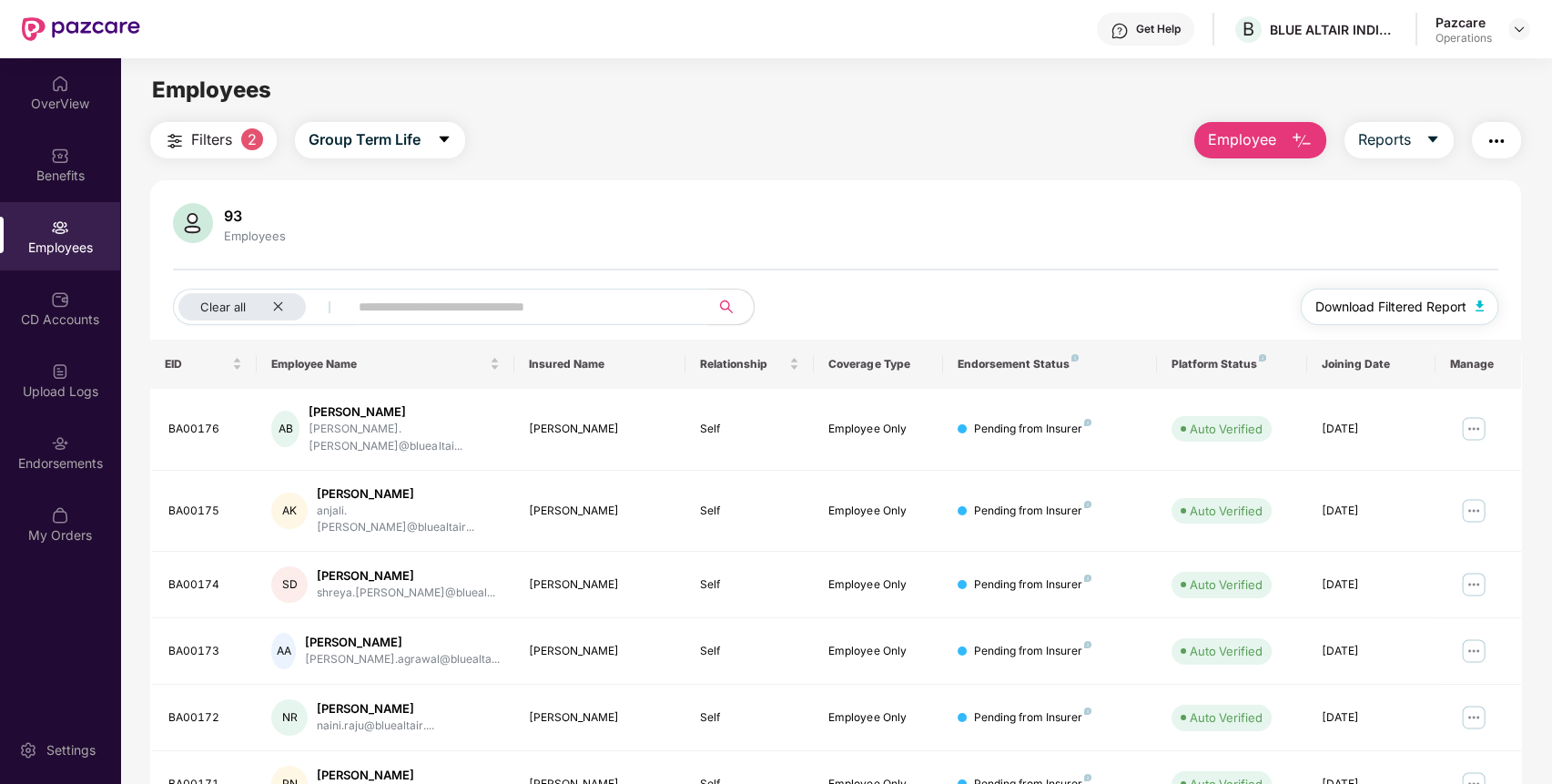
click at [1424, 306] on span "Download Filtered Report" at bounding box center [1390, 307] width 151 height 20
click at [1492, 149] on img "button" at bounding box center [1496, 140] width 22 height 22
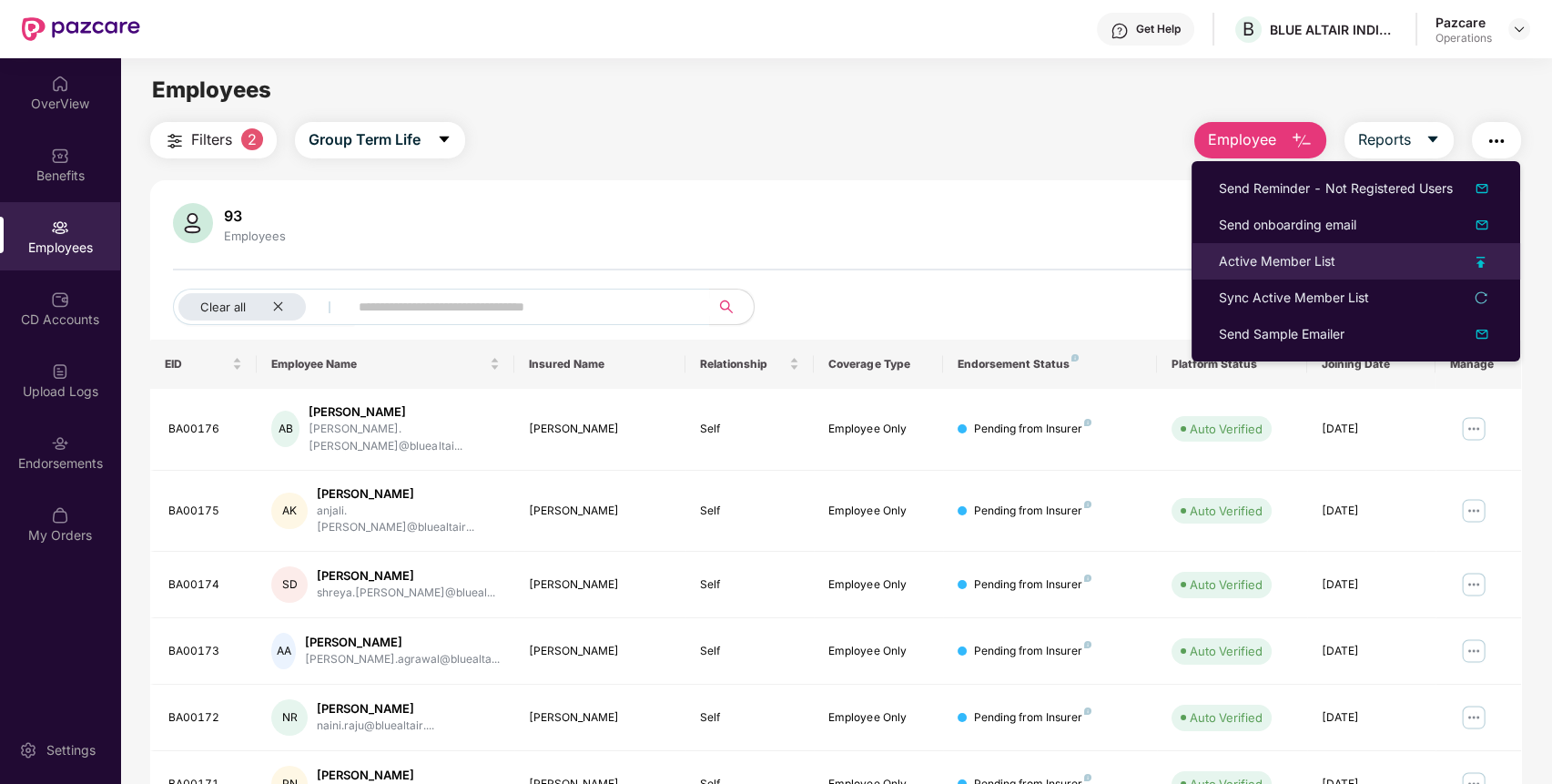
click at [1303, 257] on div "Active Member List" at bounding box center [1277, 261] width 117 height 20
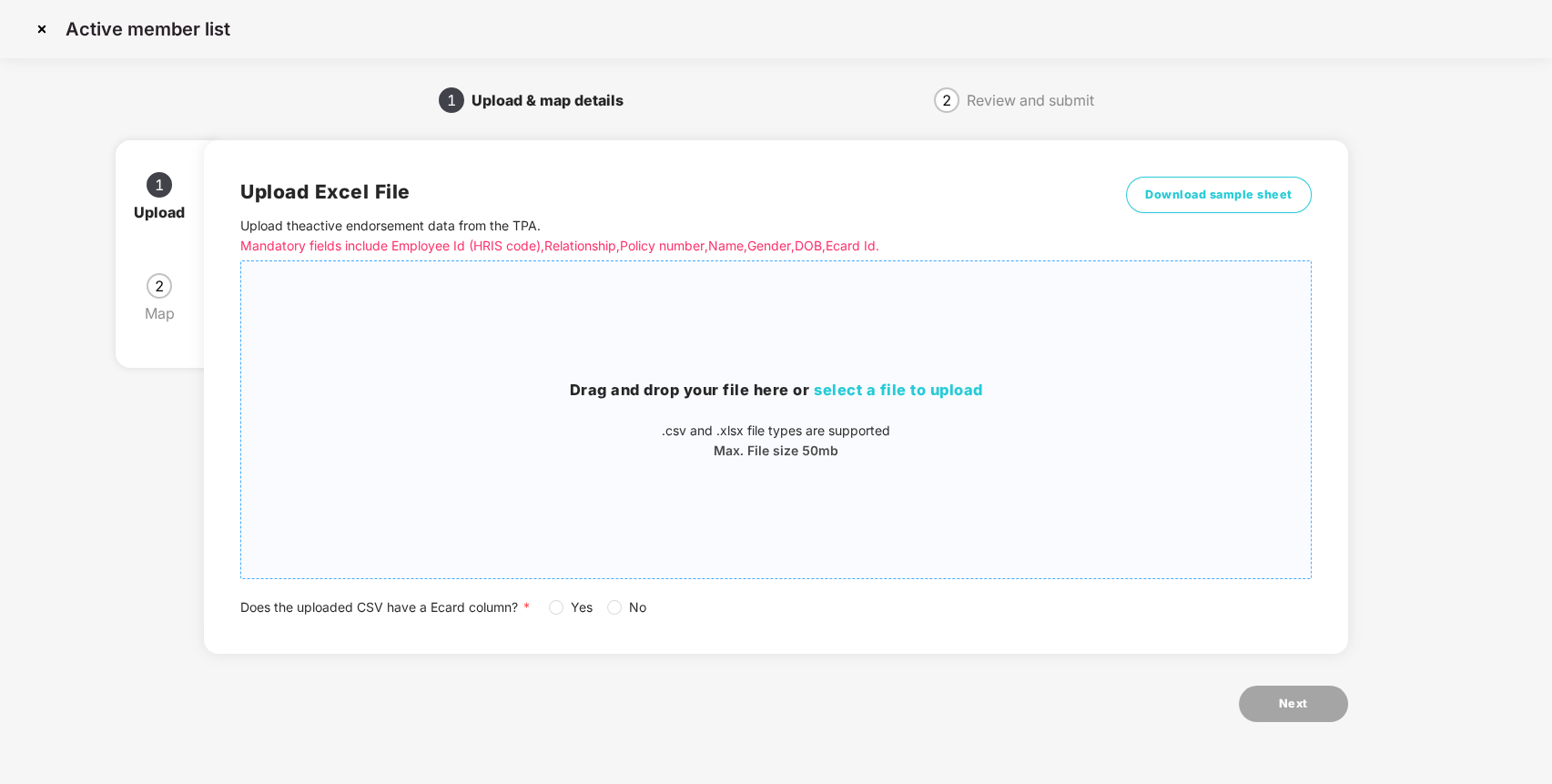
click at [827, 391] on span "select a file to upload" at bounding box center [898, 389] width 169 height 18
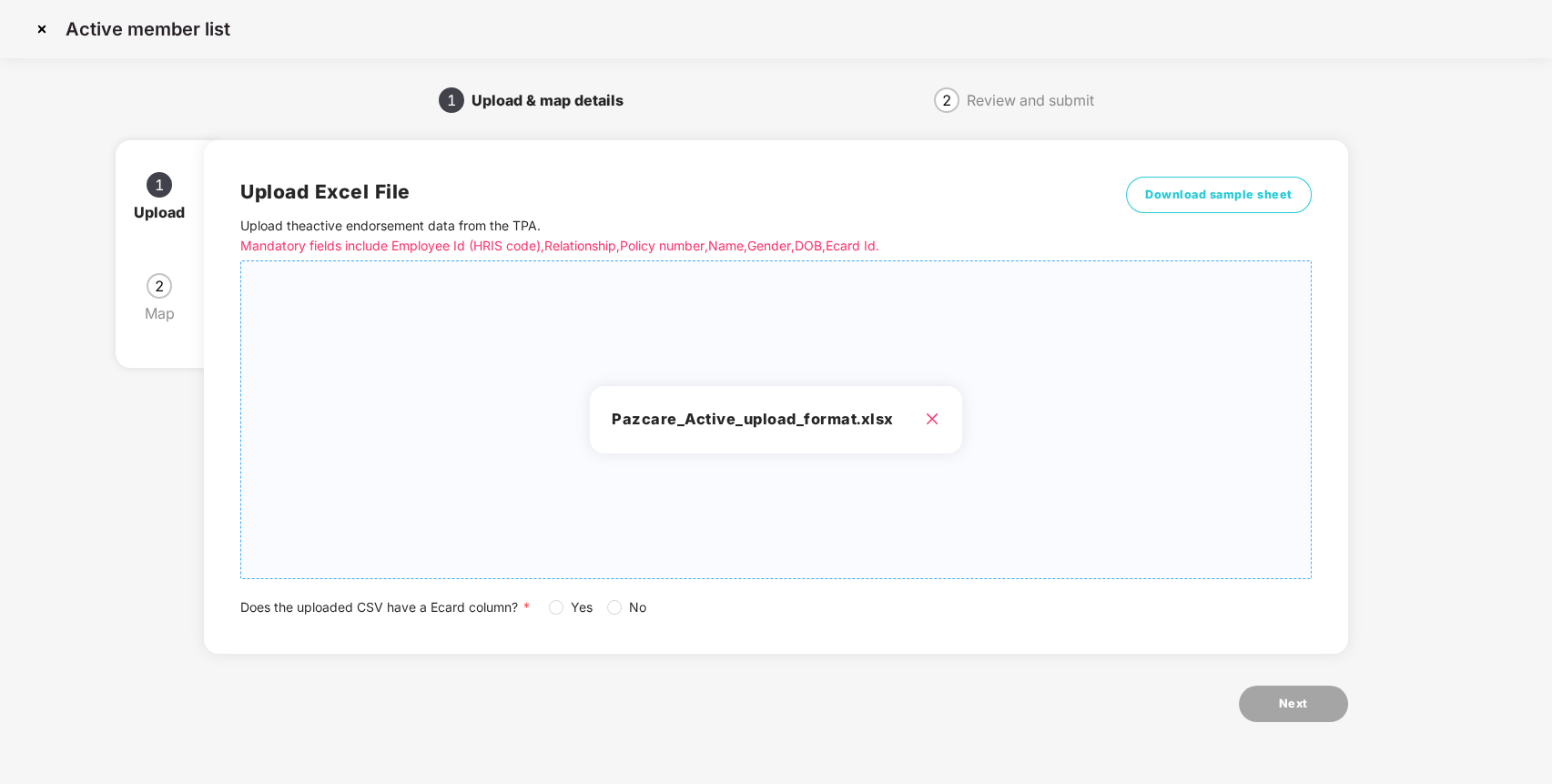
click at [623, 607] on span "No" at bounding box center [638, 607] width 32 height 20
click at [1255, 698] on button "Next" at bounding box center [1293, 703] width 109 height 36
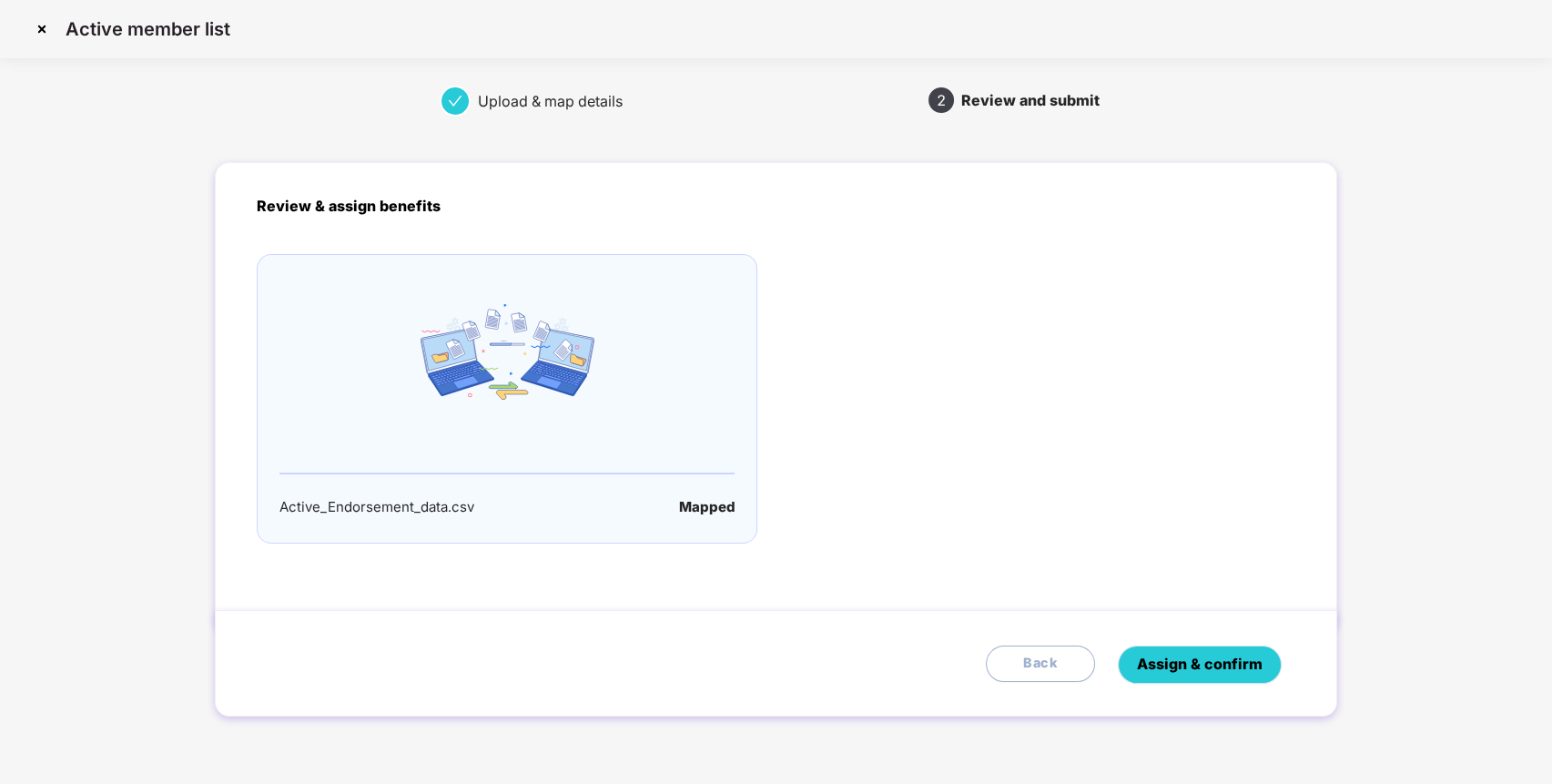
click at [1194, 666] on span "Assign & confirm" at bounding box center [1200, 663] width 125 height 23
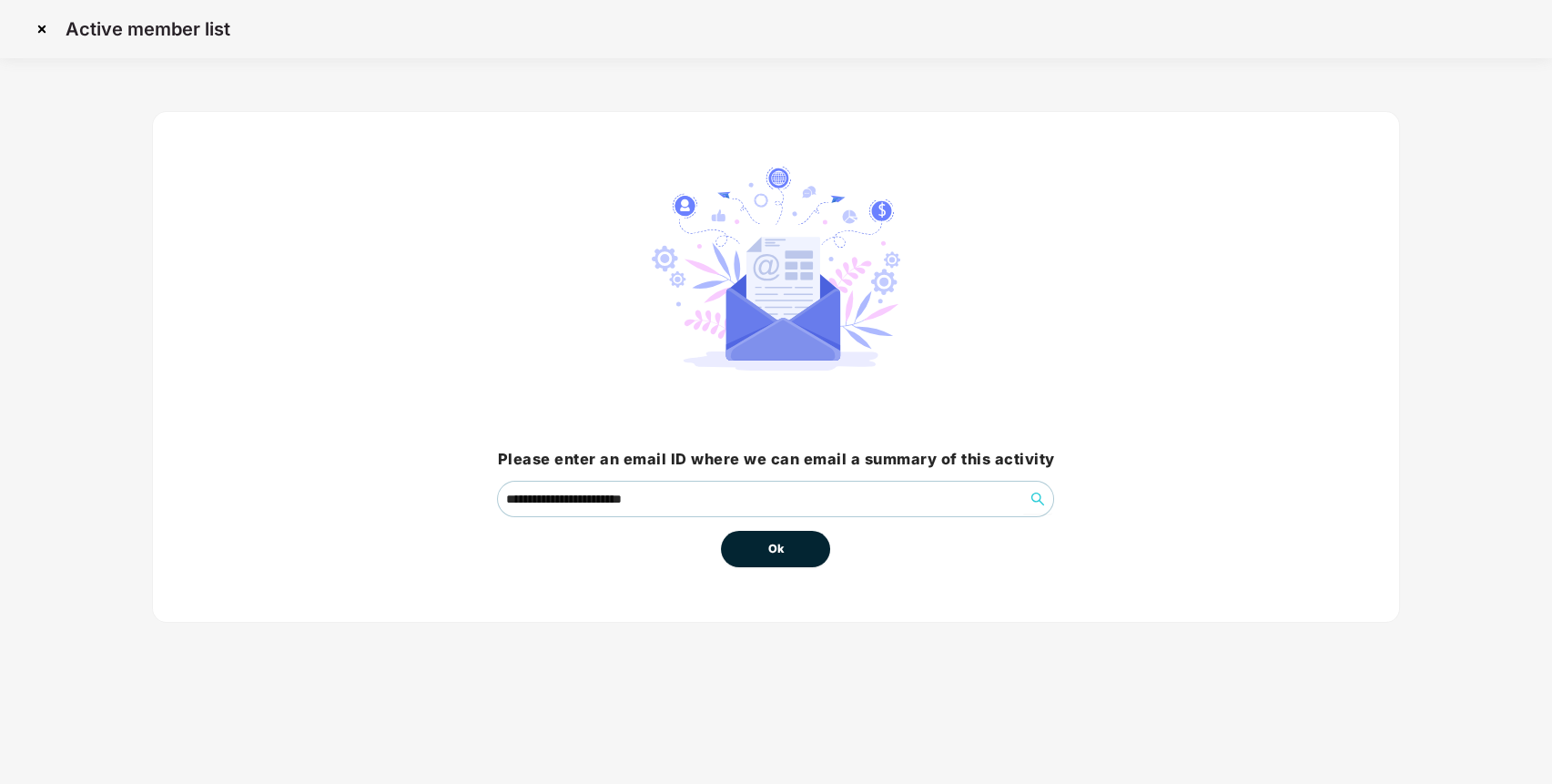
click at [815, 552] on button "Ok" at bounding box center [775, 549] width 109 height 36
click at [776, 548] on span "Ok" at bounding box center [775, 549] width 16 height 18
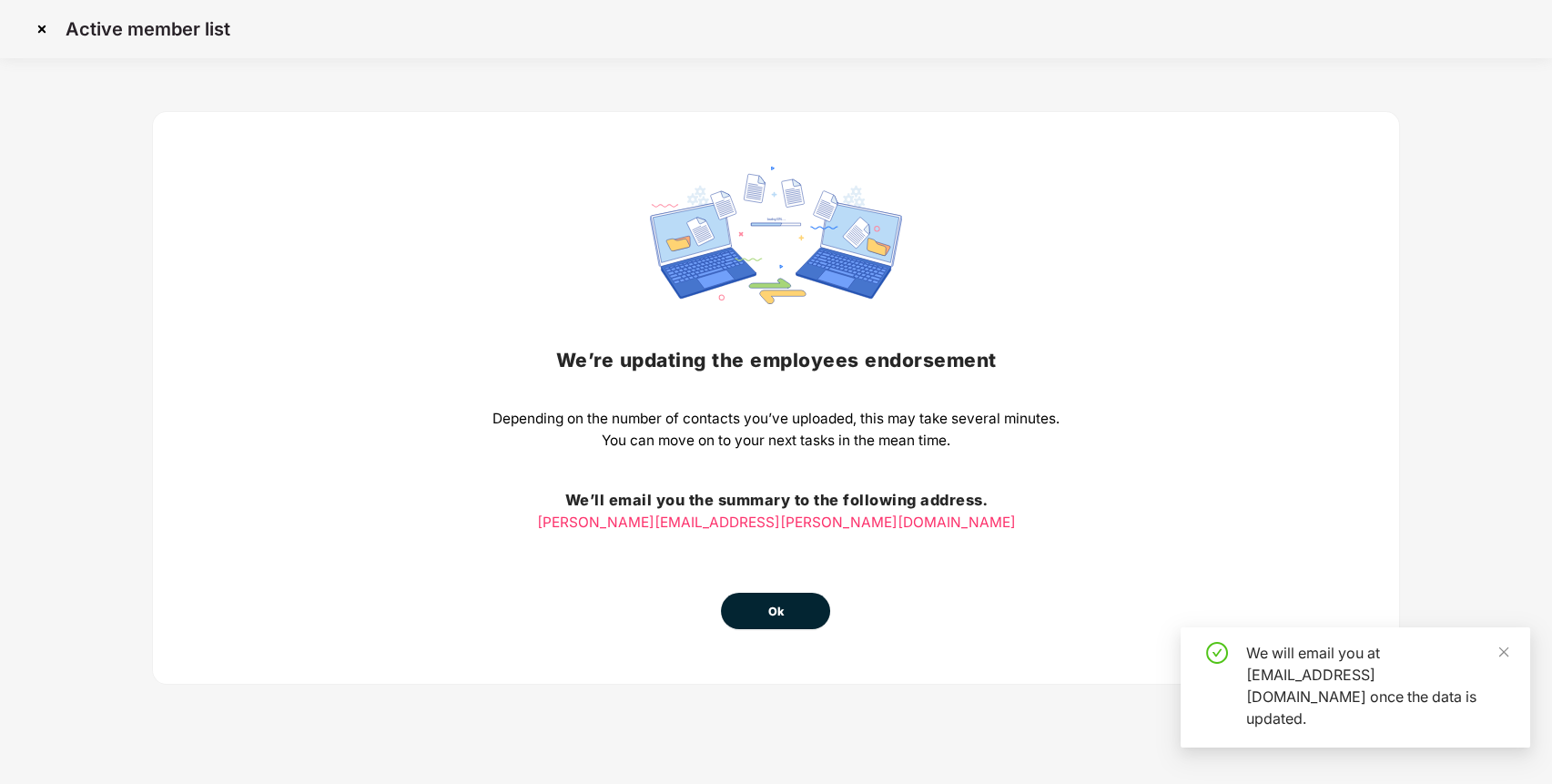
click at [770, 605] on span "Ok" at bounding box center [775, 611] width 16 height 18
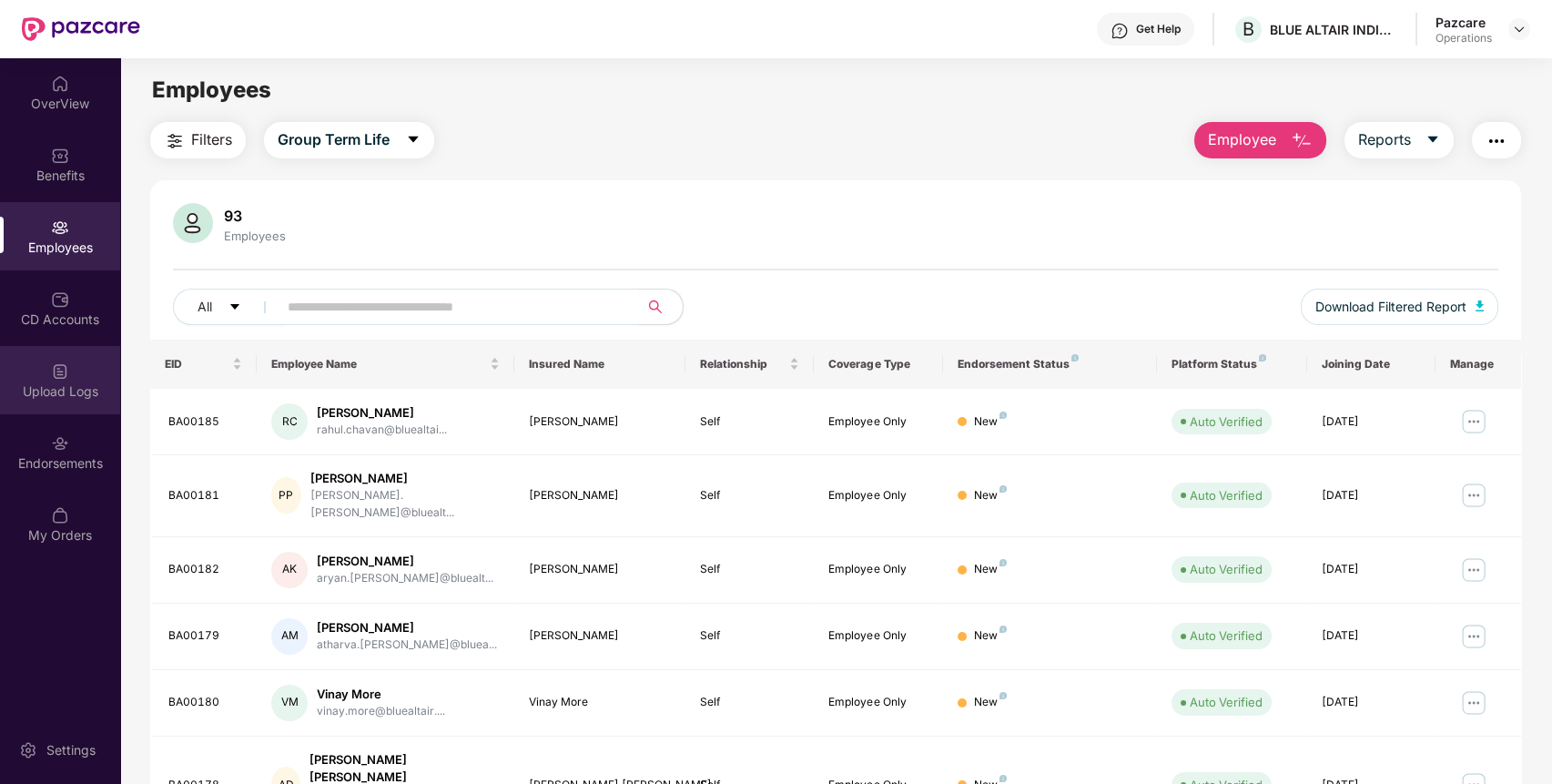
click at [87, 386] on div "Upload Logs" at bounding box center [60, 391] width 121 height 18
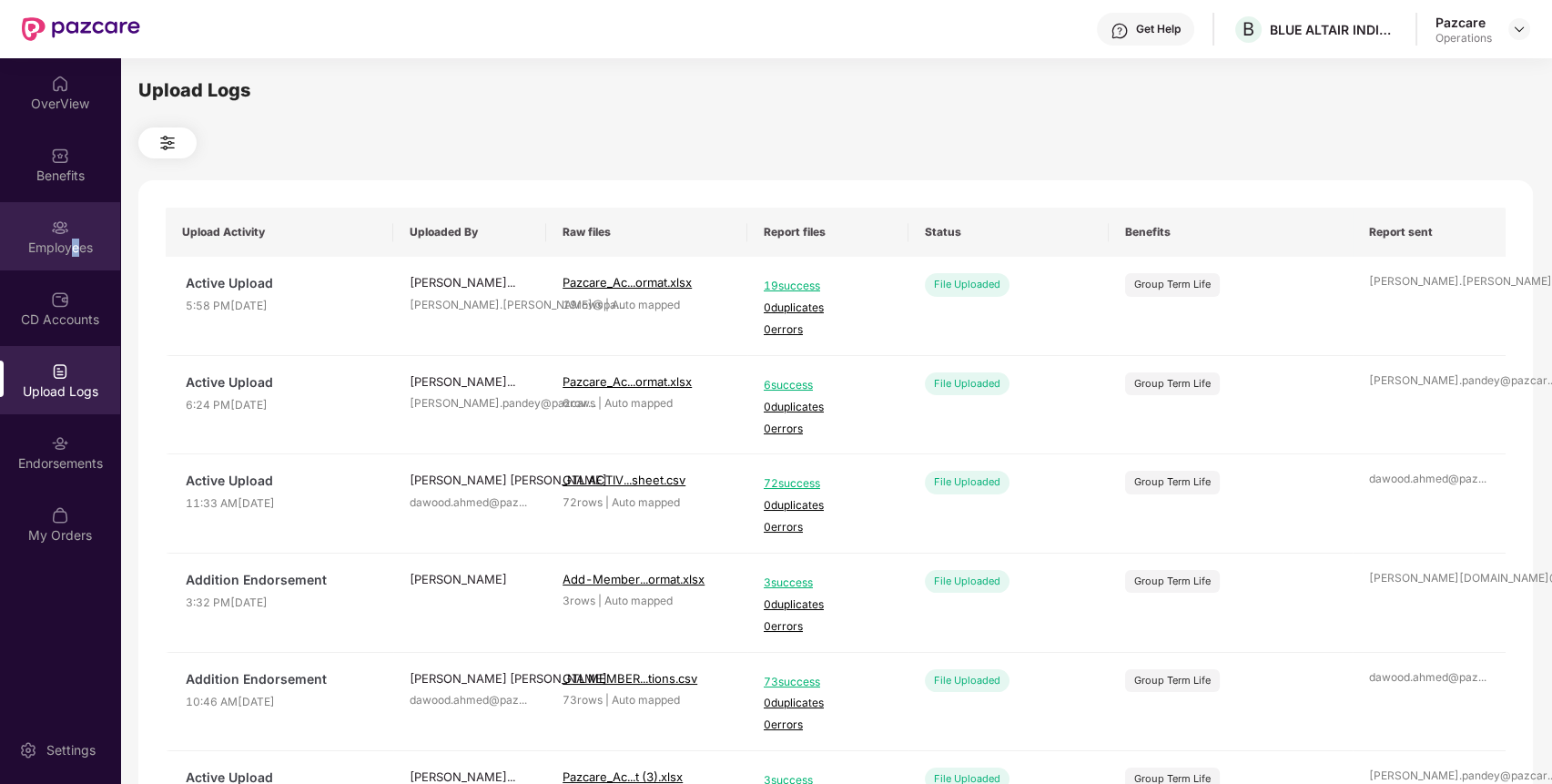
click at [73, 251] on div "Employees" at bounding box center [60, 247] width 121 height 18
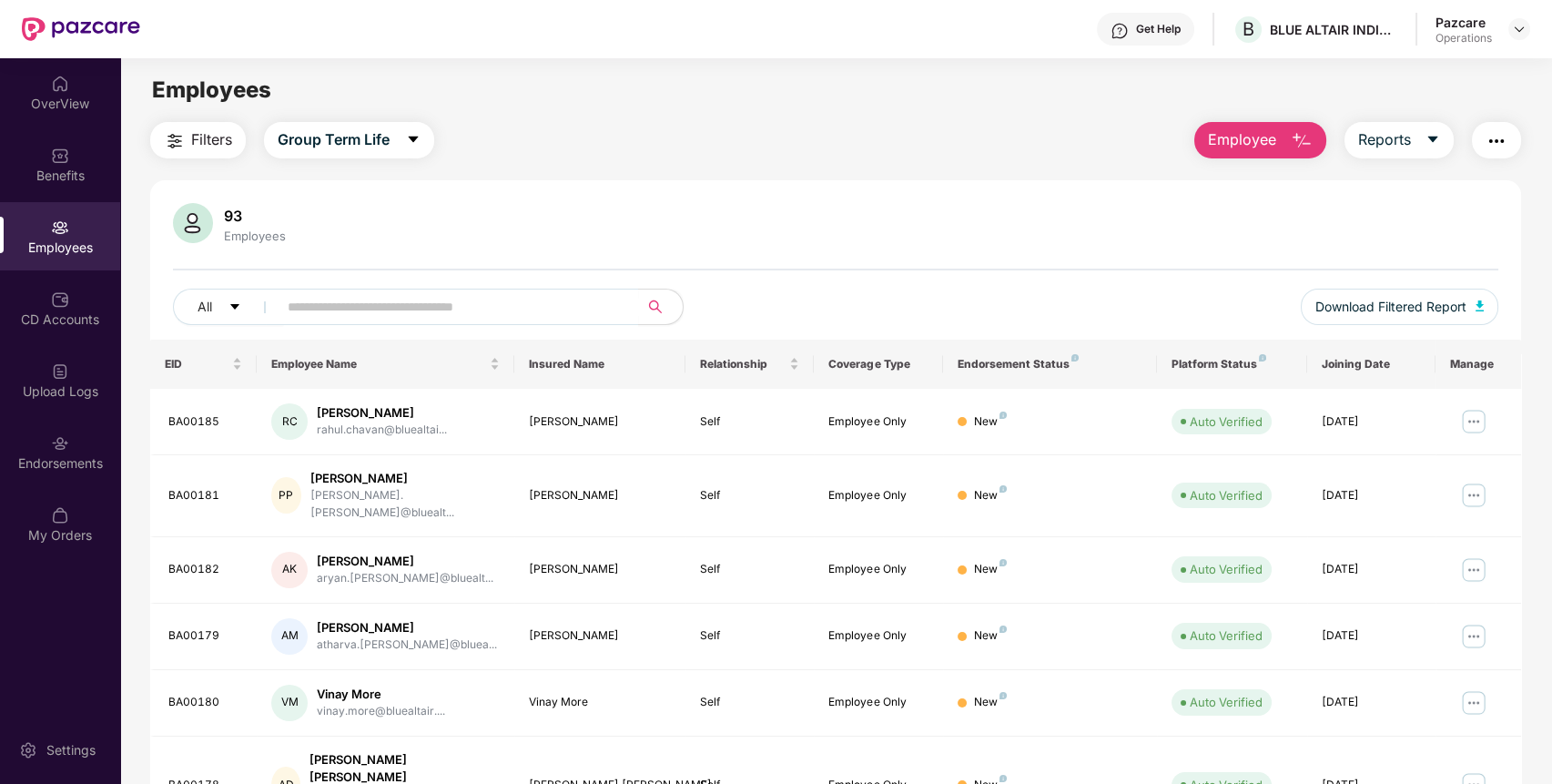
click at [219, 135] on span "Filters" at bounding box center [211, 140] width 41 height 23
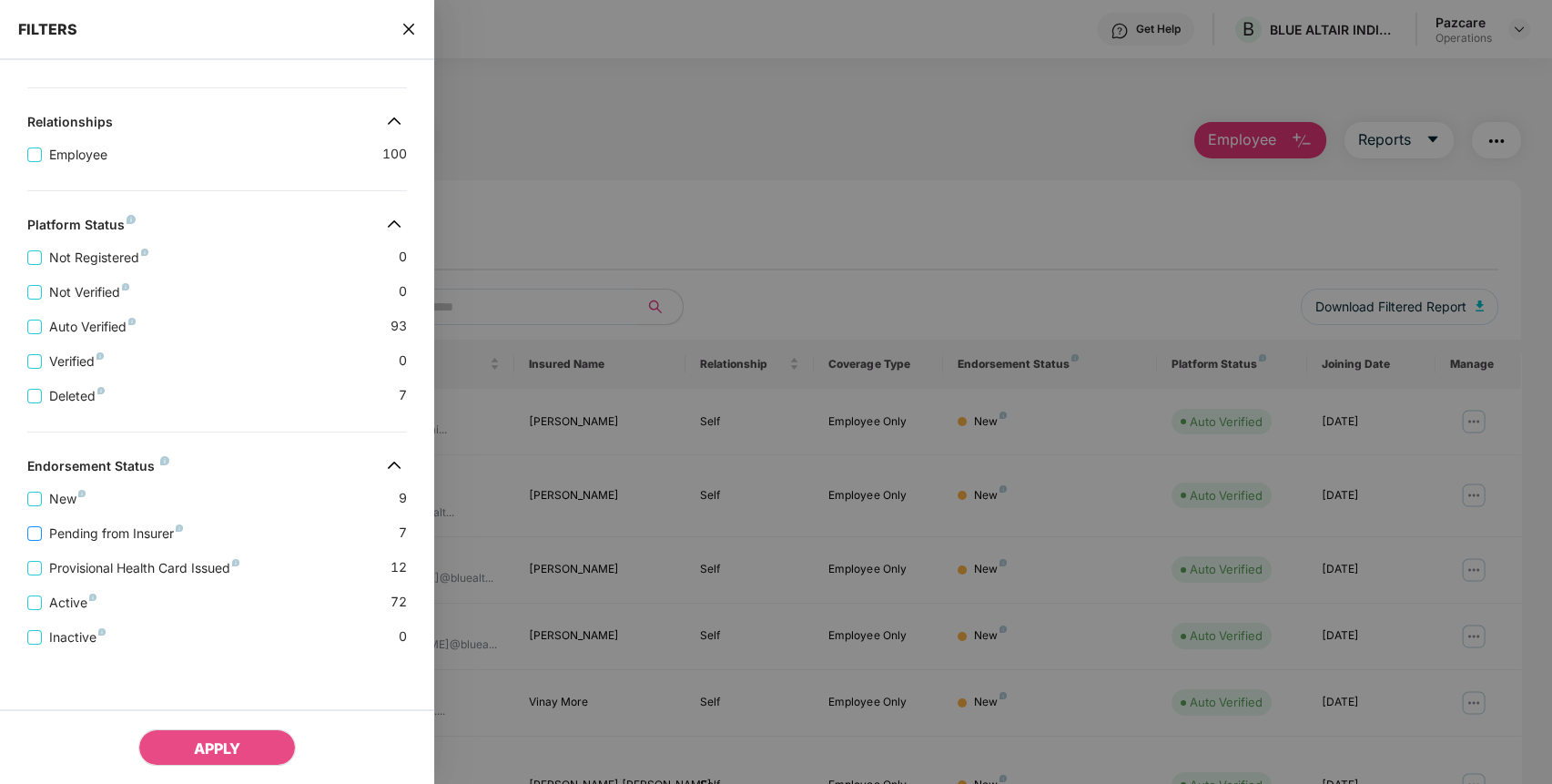
click at [75, 535] on span "Pending from Insurer" at bounding box center [116, 532] width 148 height 20
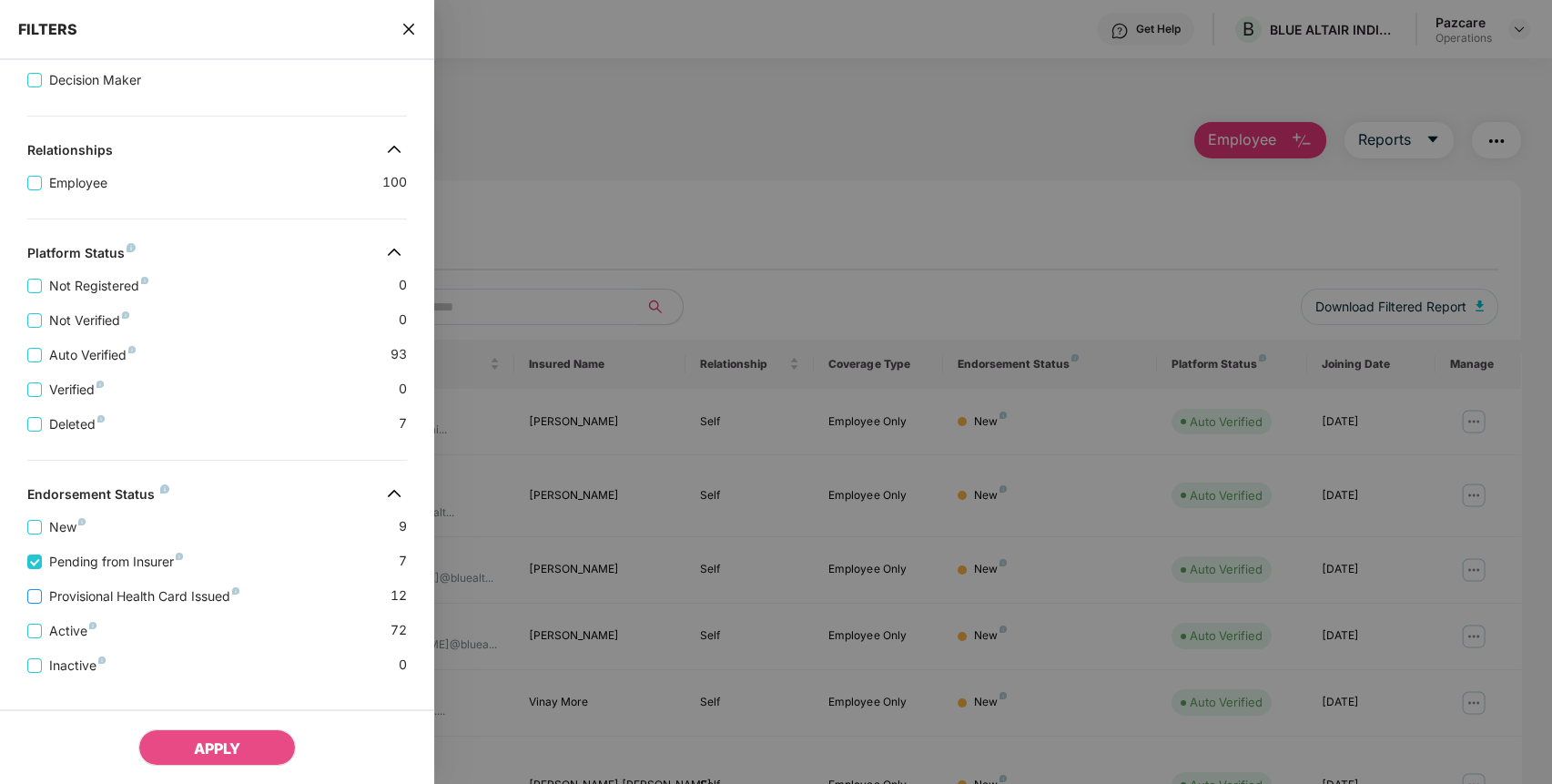
click at [87, 607] on span "Provisional Health Card Issued" at bounding box center [144, 595] width 205 height 20
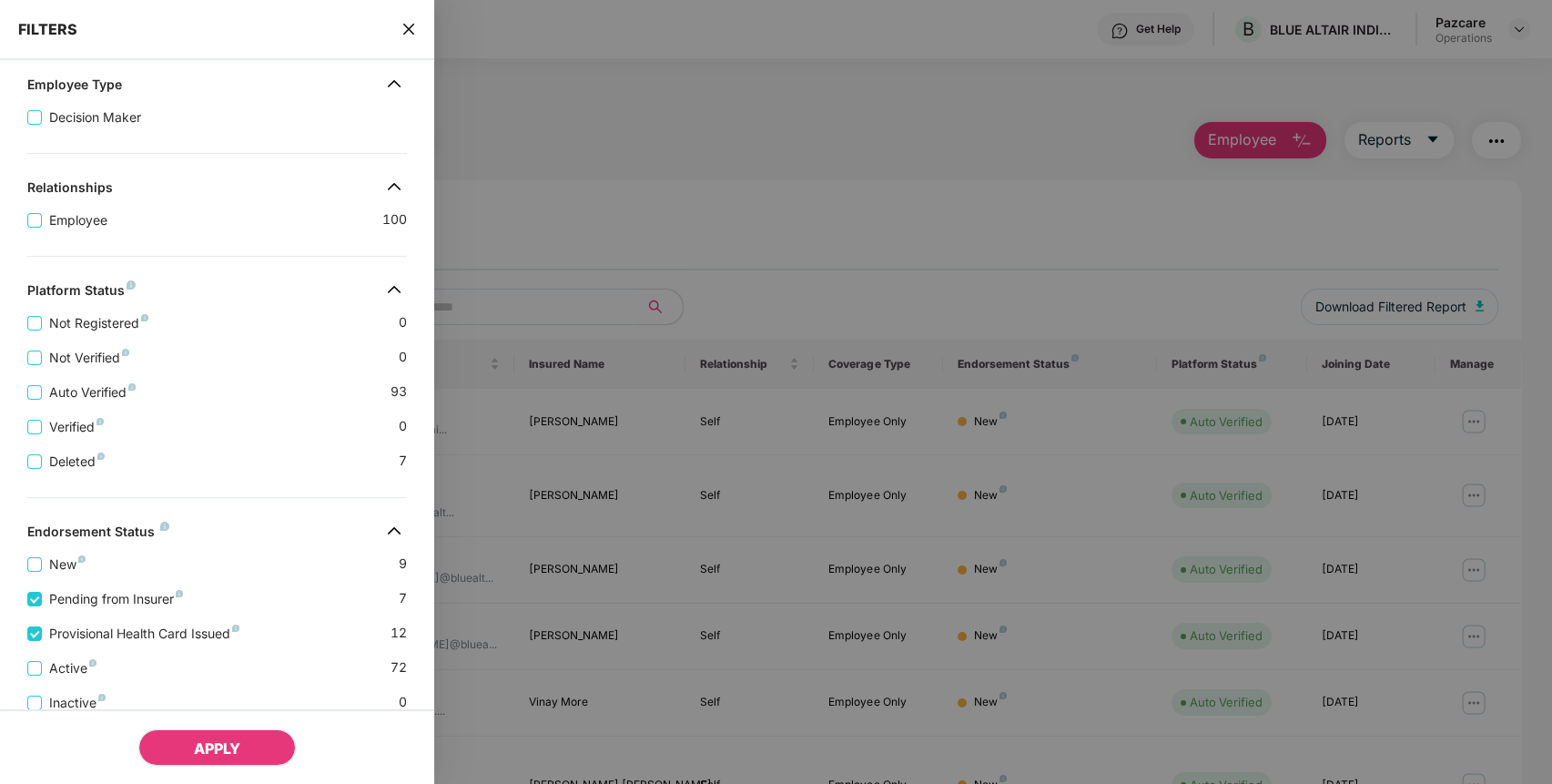
click at [191, 739] on button "APPLY" at bounding box center [217, 747] width 158 height 36
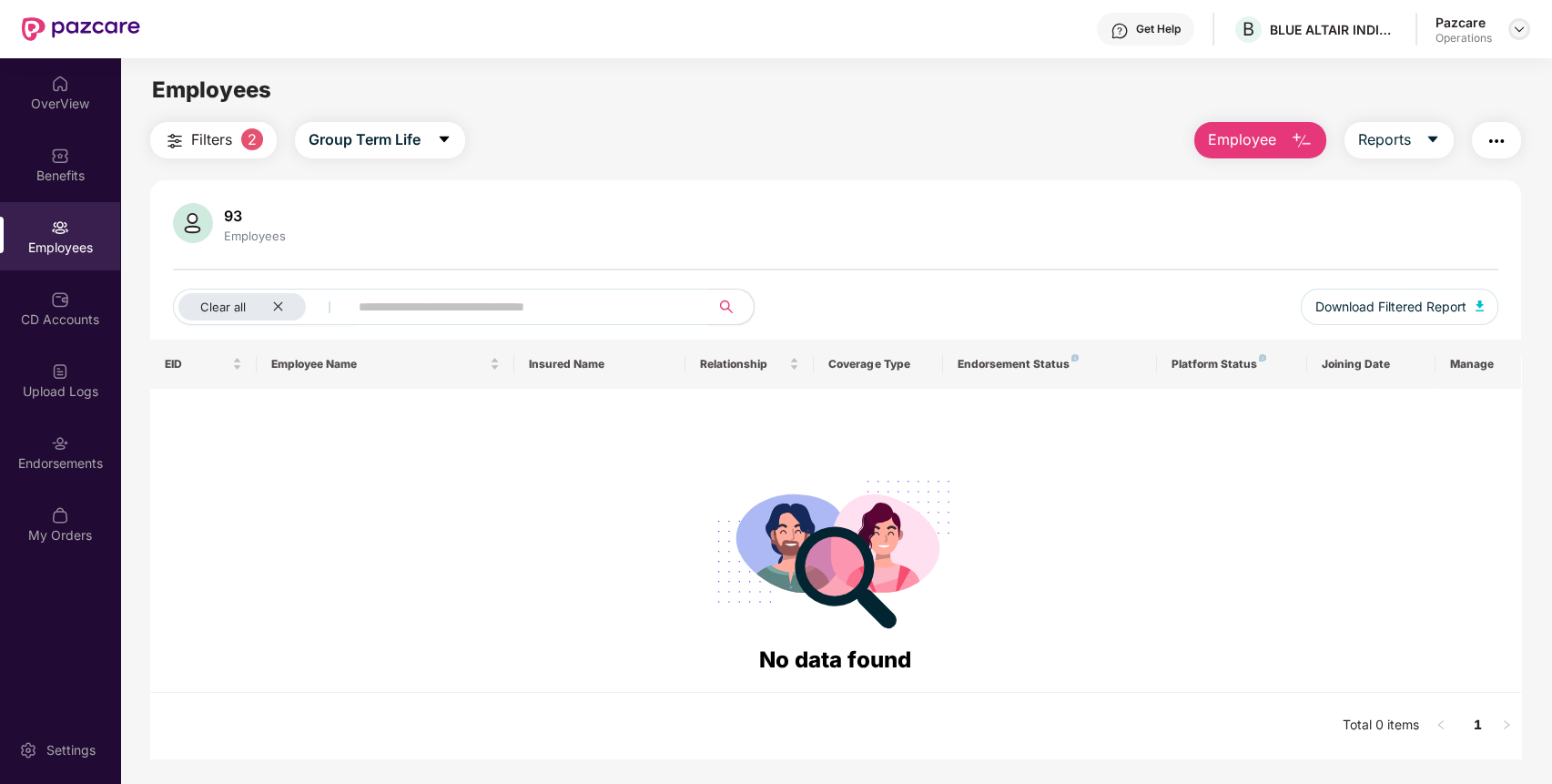
click at [1517, 28] on img at bounding box center [1519, 28] width 14 height 14
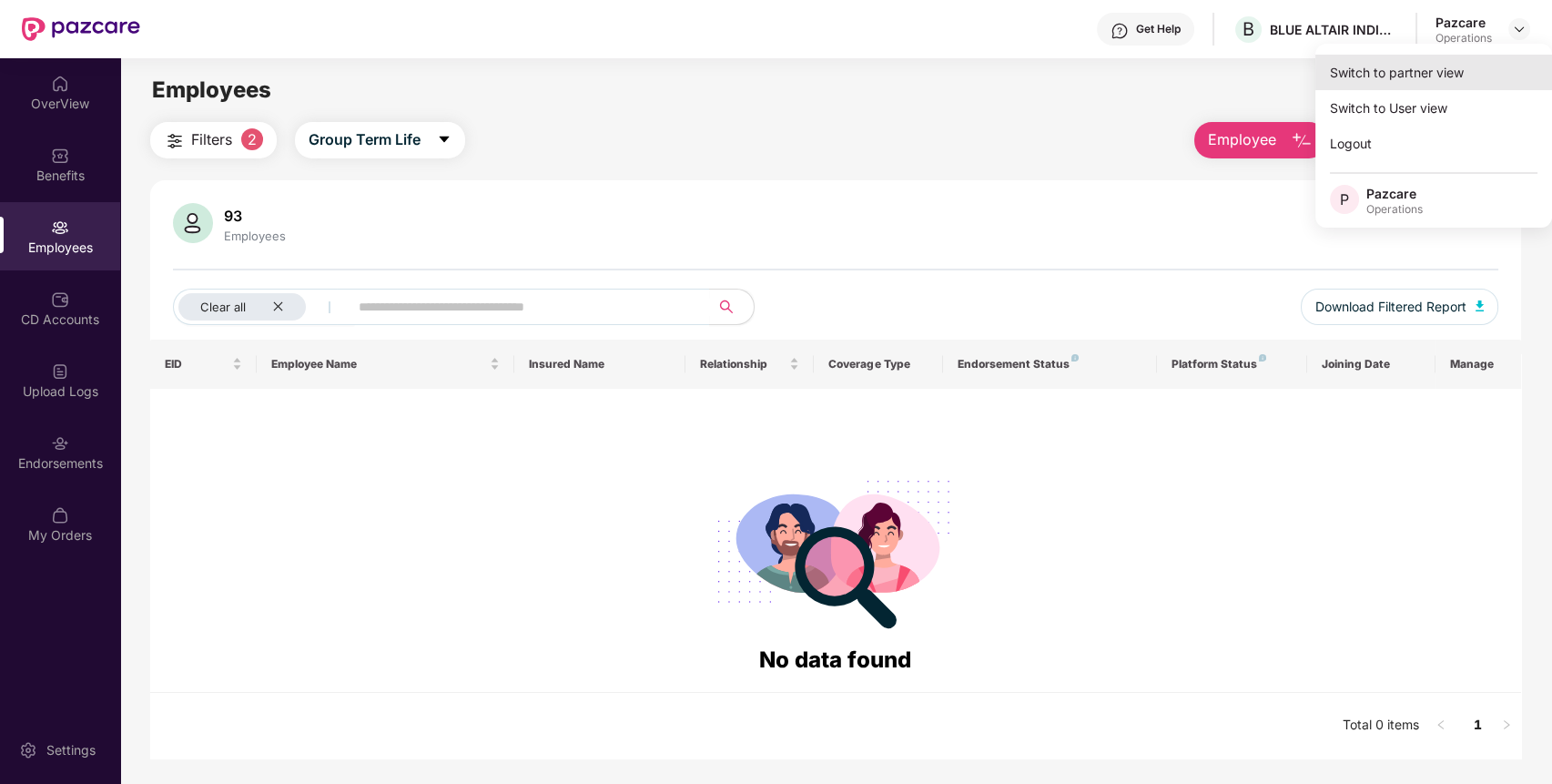
click at [1444, 64] on div "Switch to partner view" at bounding box center [1432, 72] width 236 height 35
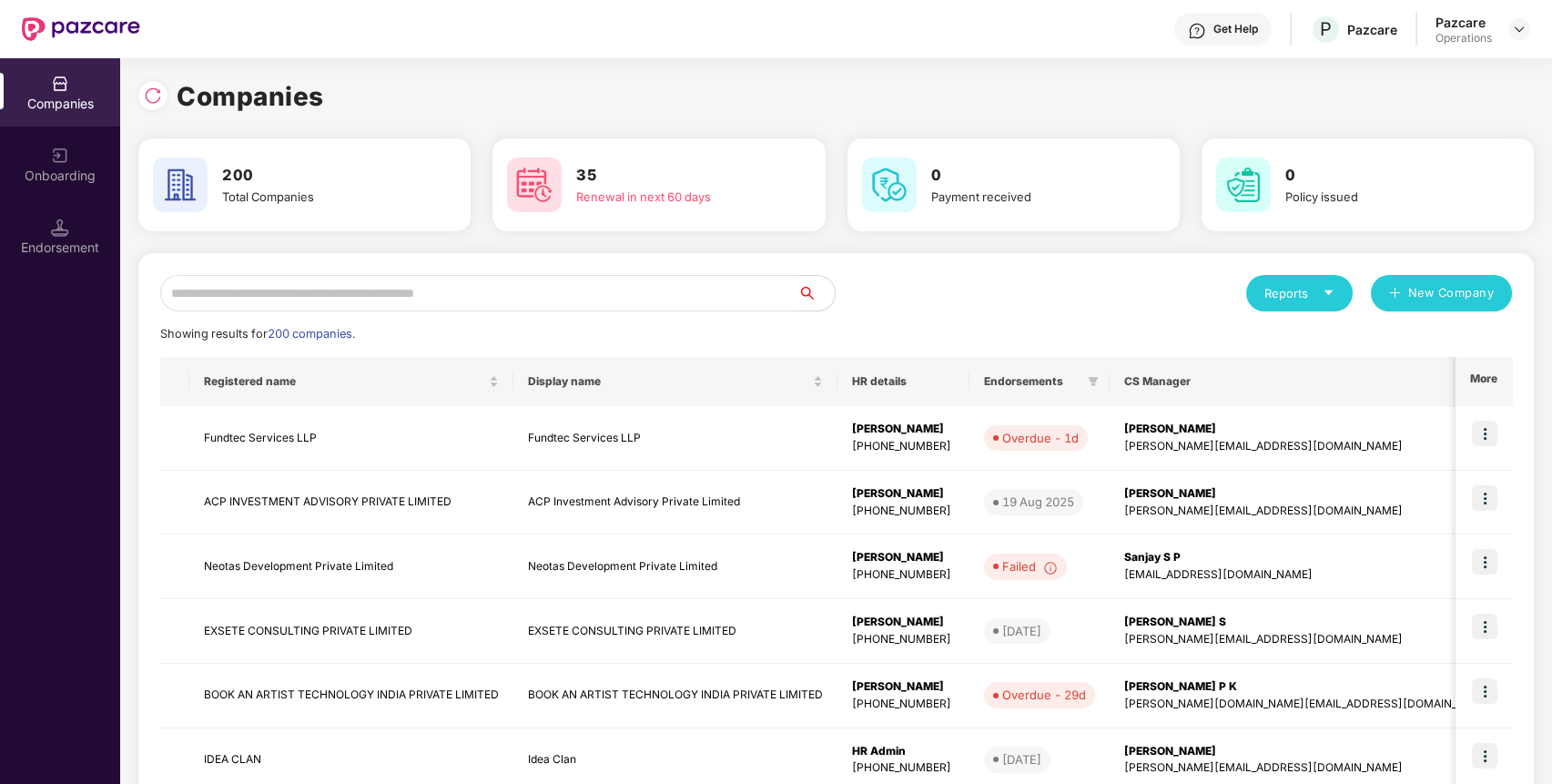
click at [694, 302] on input "text" at bounding box center [479, 293] width 638 height 36
paste input "**********"
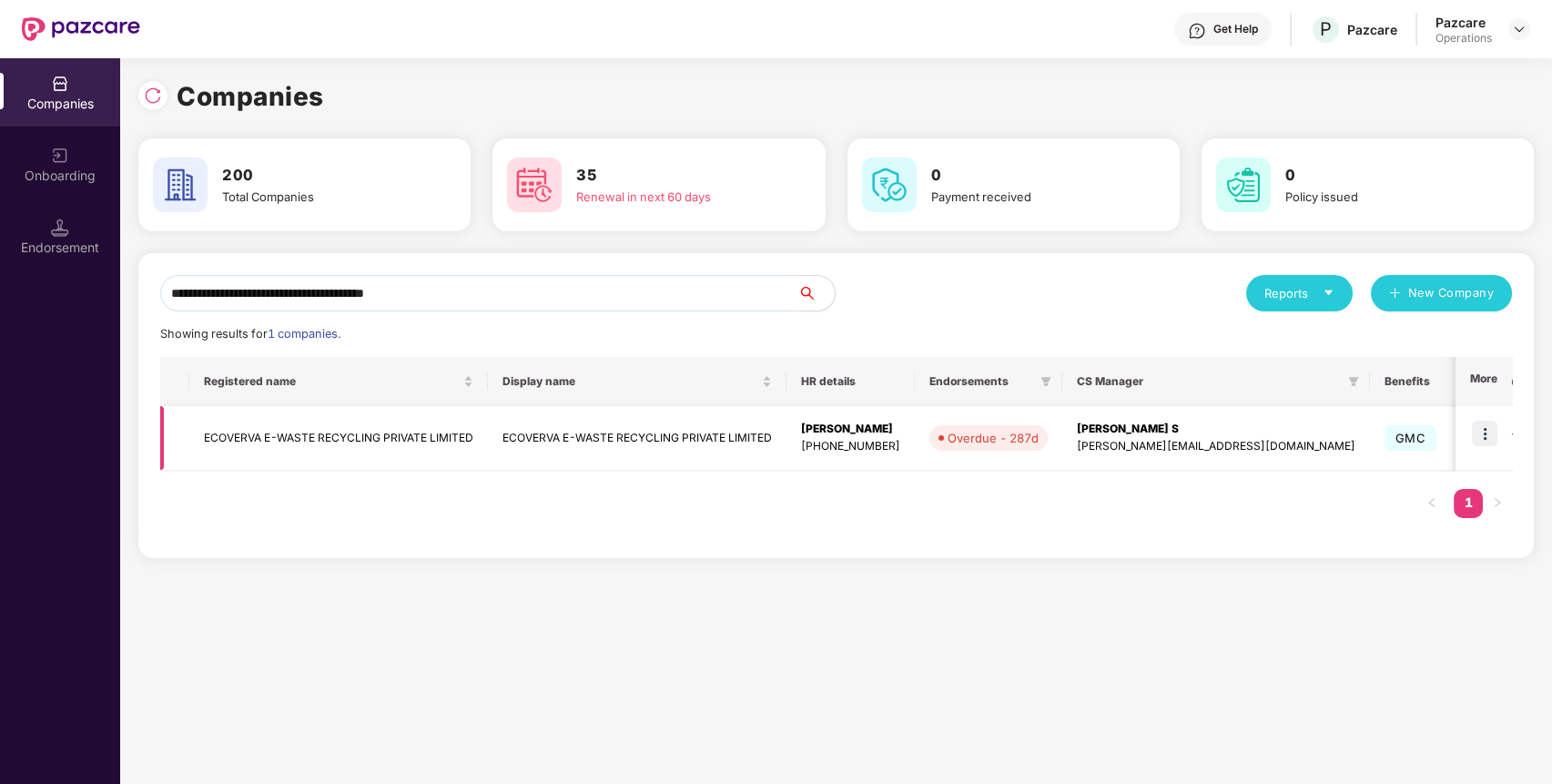
type input "**********"
click at [1486, 432] on img at bounding box center [1484, 433] width 26 height 26
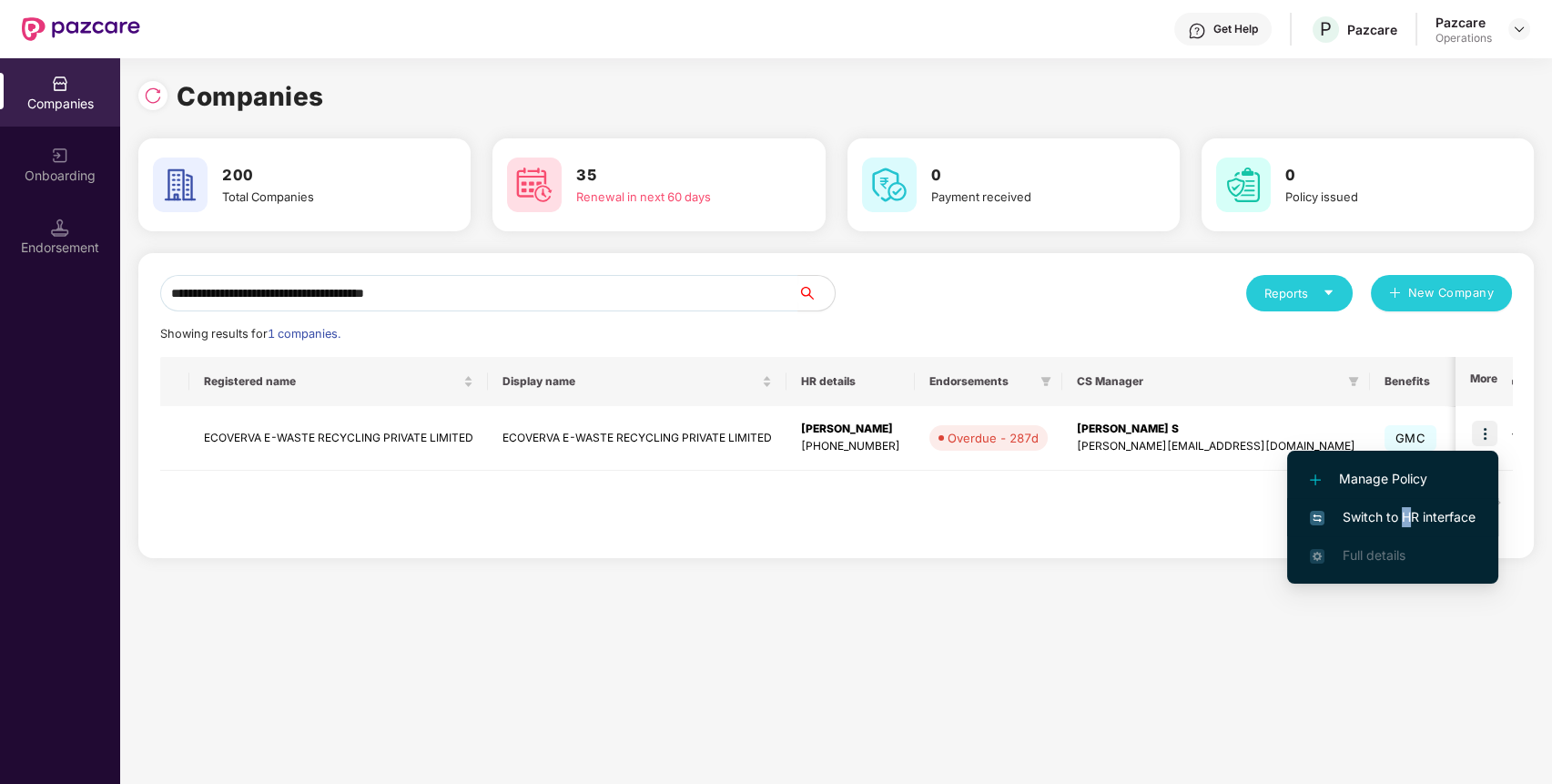
click at [1405, 518] on span "Switch to HR interface" at bounding box center [1393, 516] width 165 height 20
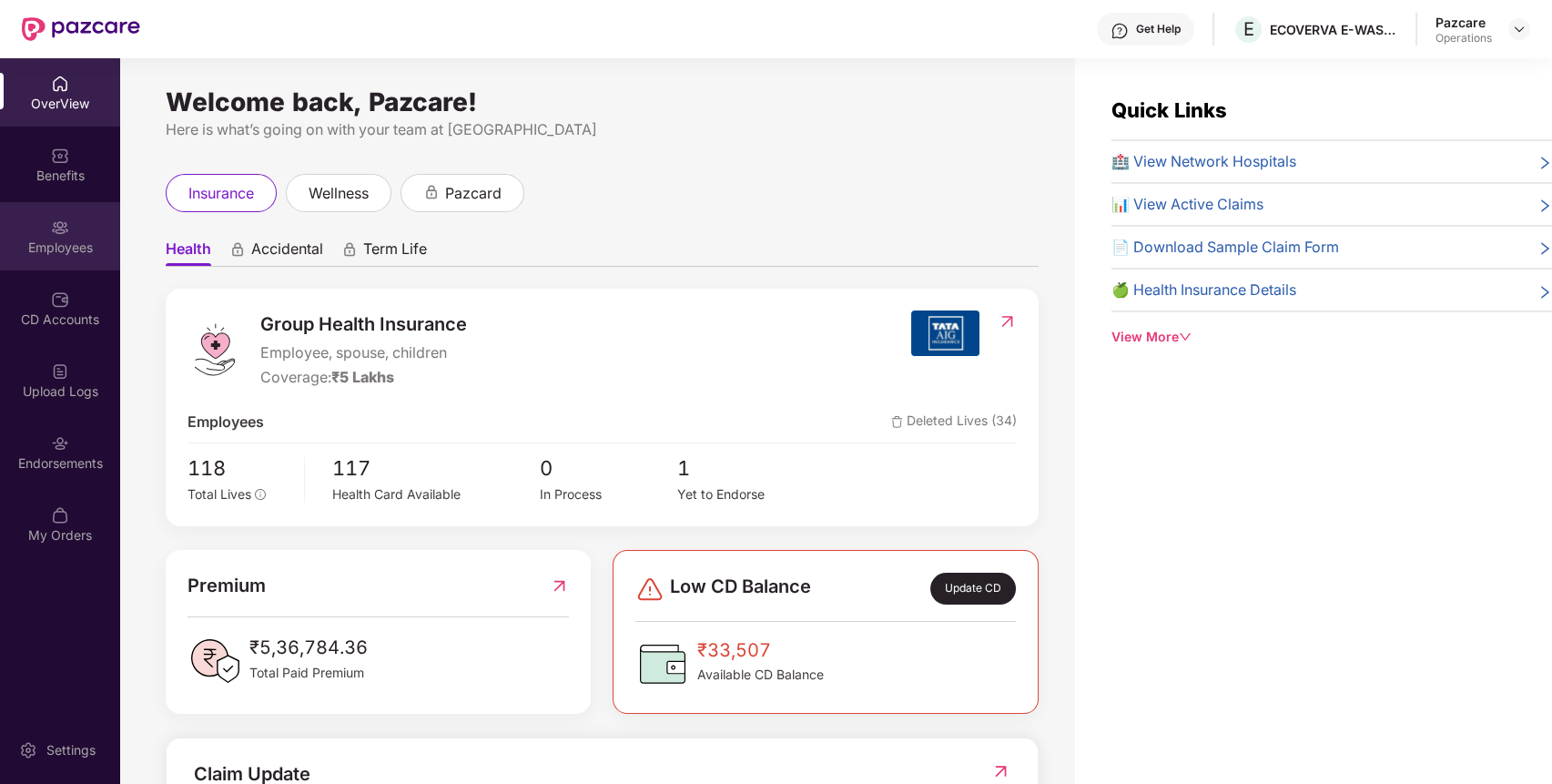
click at [55, 238] on div "Employees" at bounding box center [60, 247] width 121 height 18
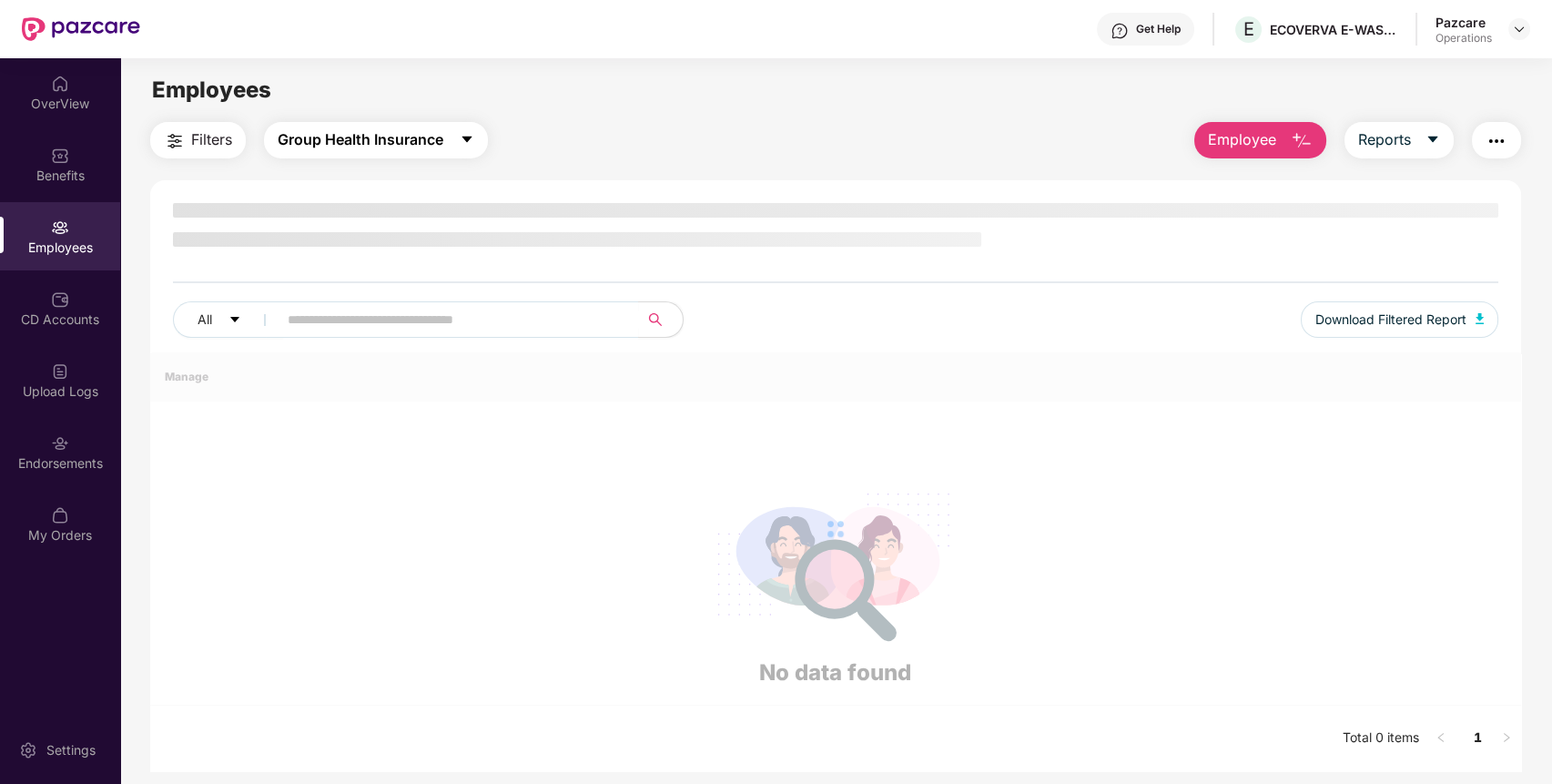
click at [408, 143] on span "Group Health Insurance" at bounding box center [360, 140] width 165 height 23
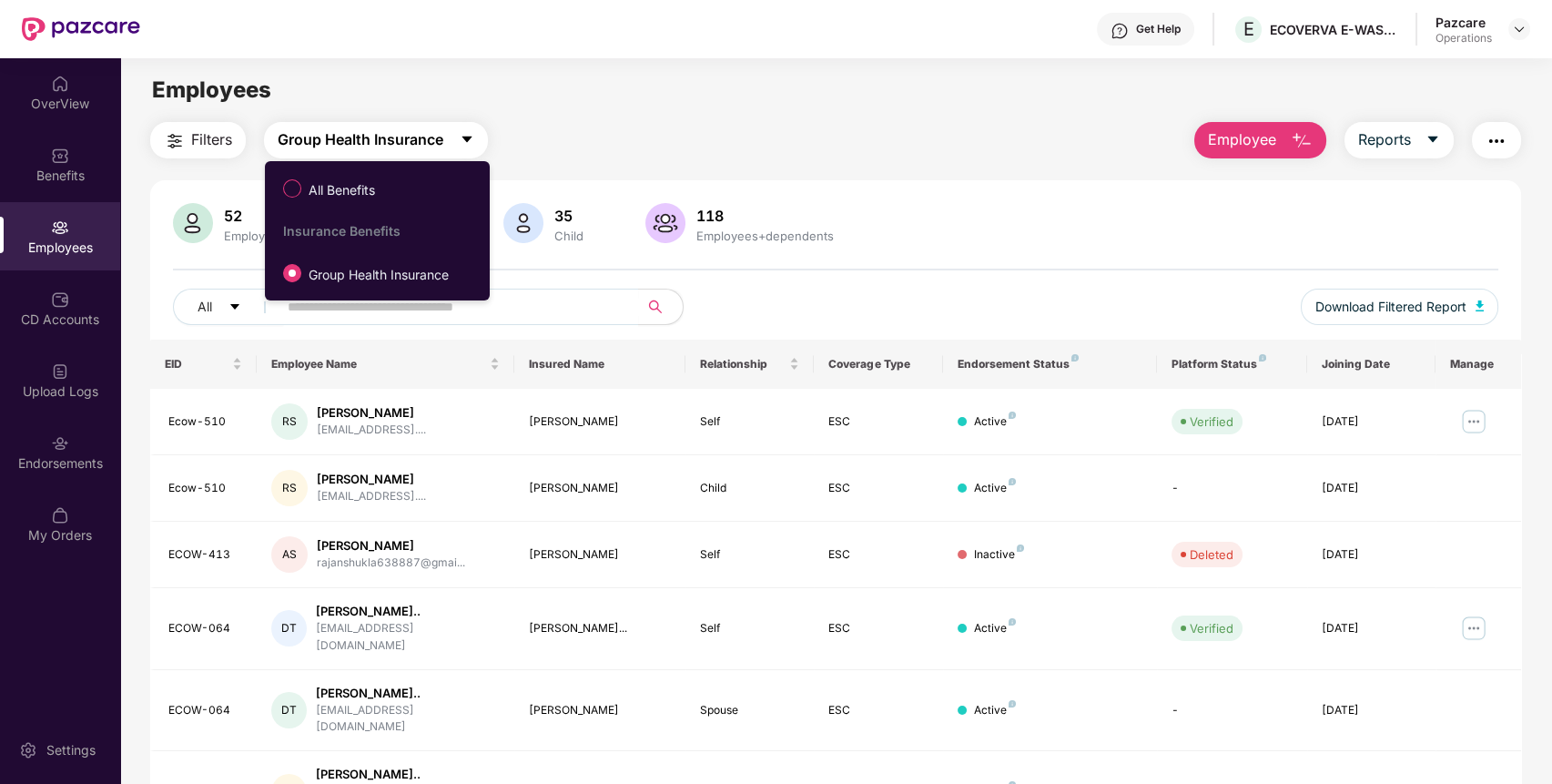
click at [408, 143] on span "Group Health Insurance" at bounding box center [360, 140] width 165 height 23
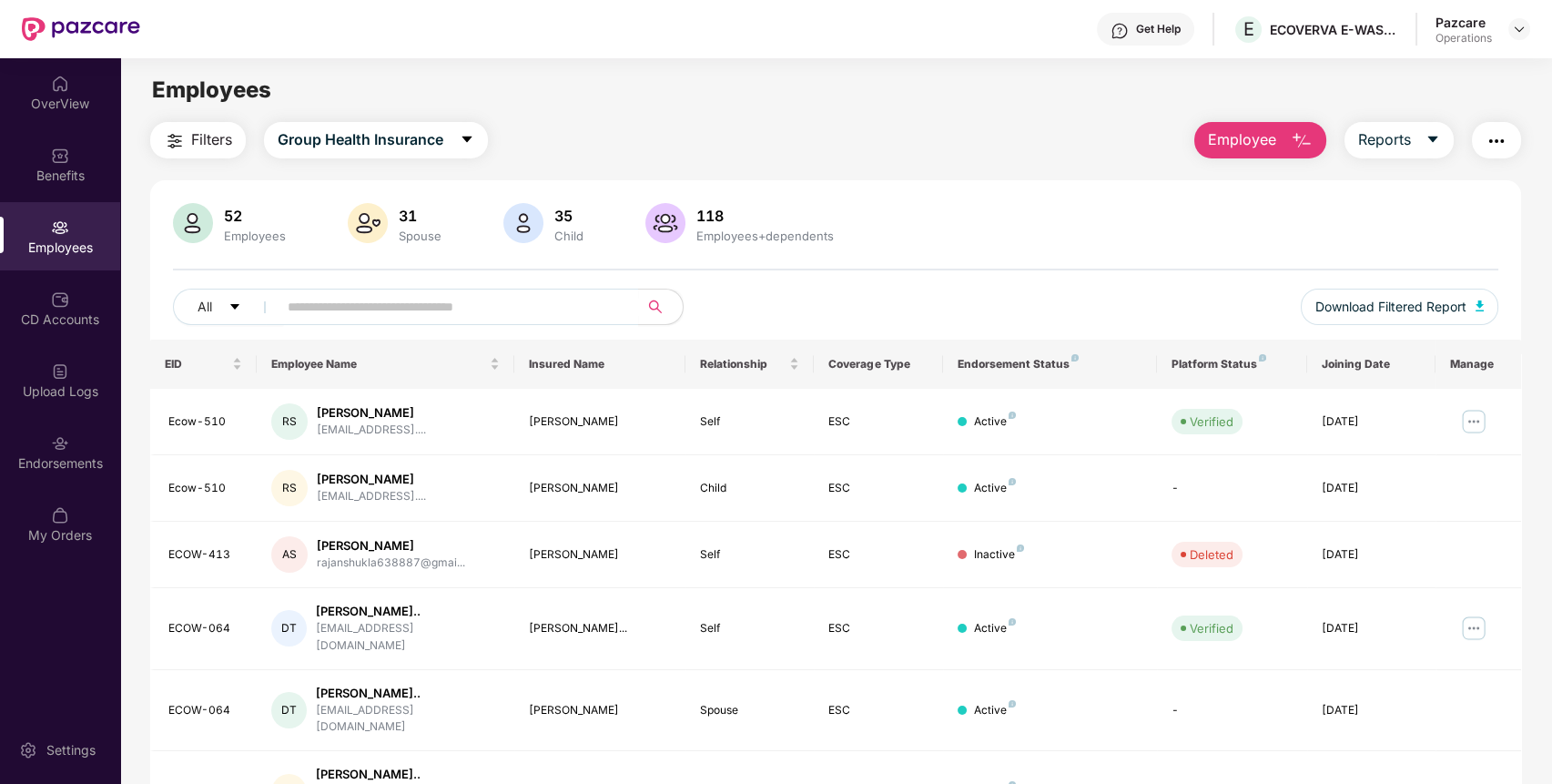
click at [203, 137] on span "Filters" at bounding box center [211, 140] width 41 height 23
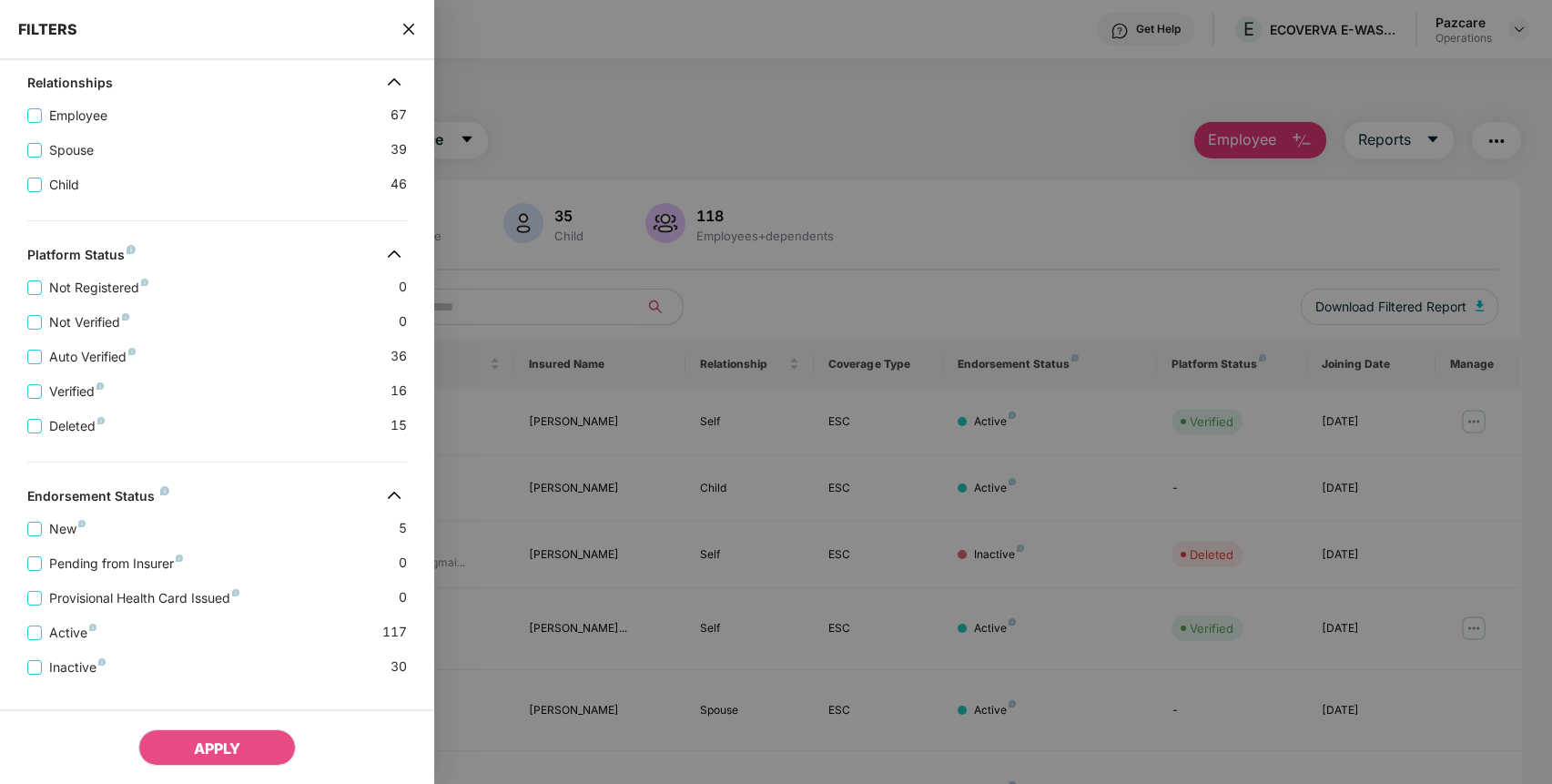
scroll to position [380, 0]
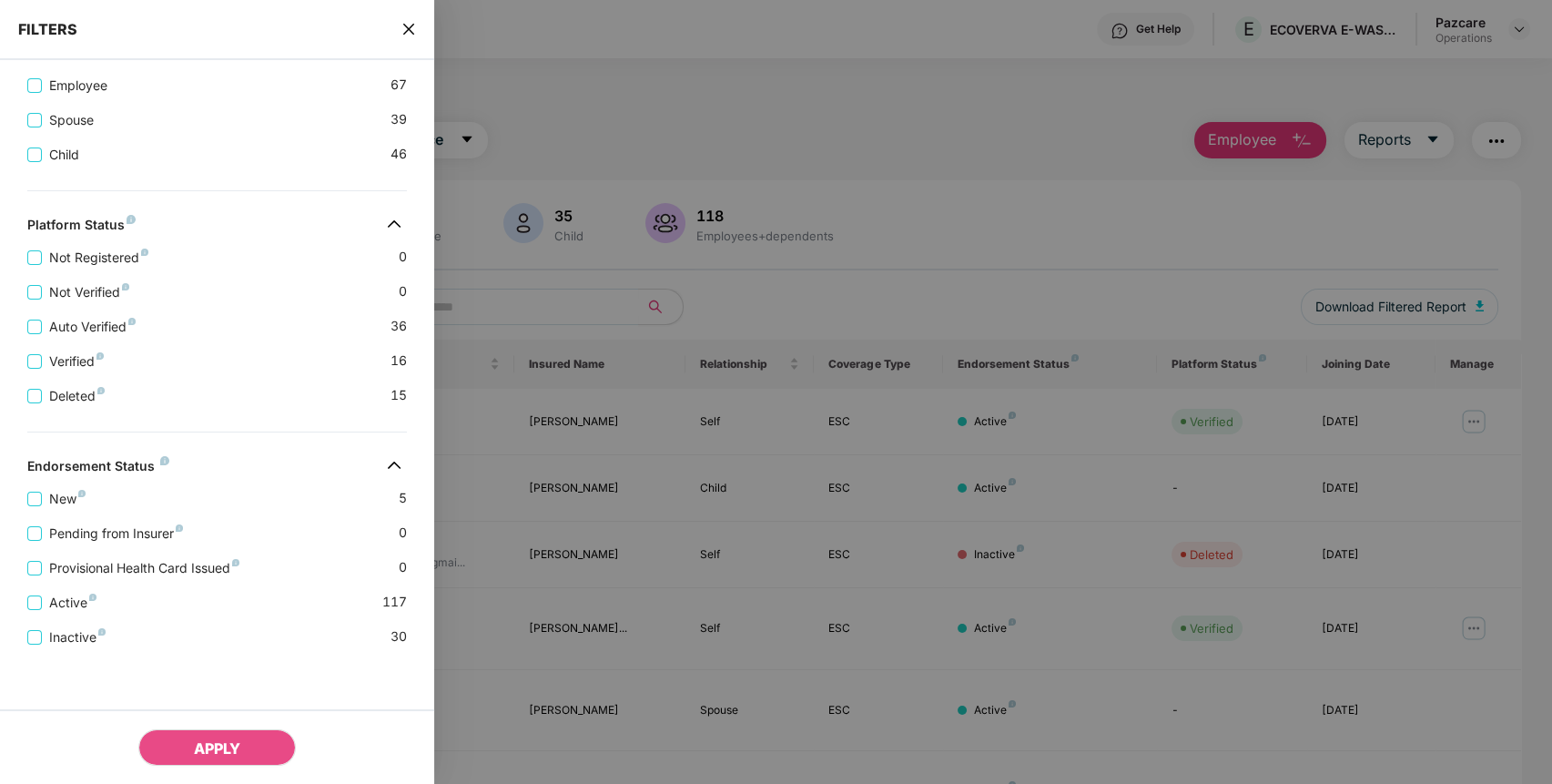
click at [407, 27] on icon "close" at bounding box center [409, 29] width 11 height 11
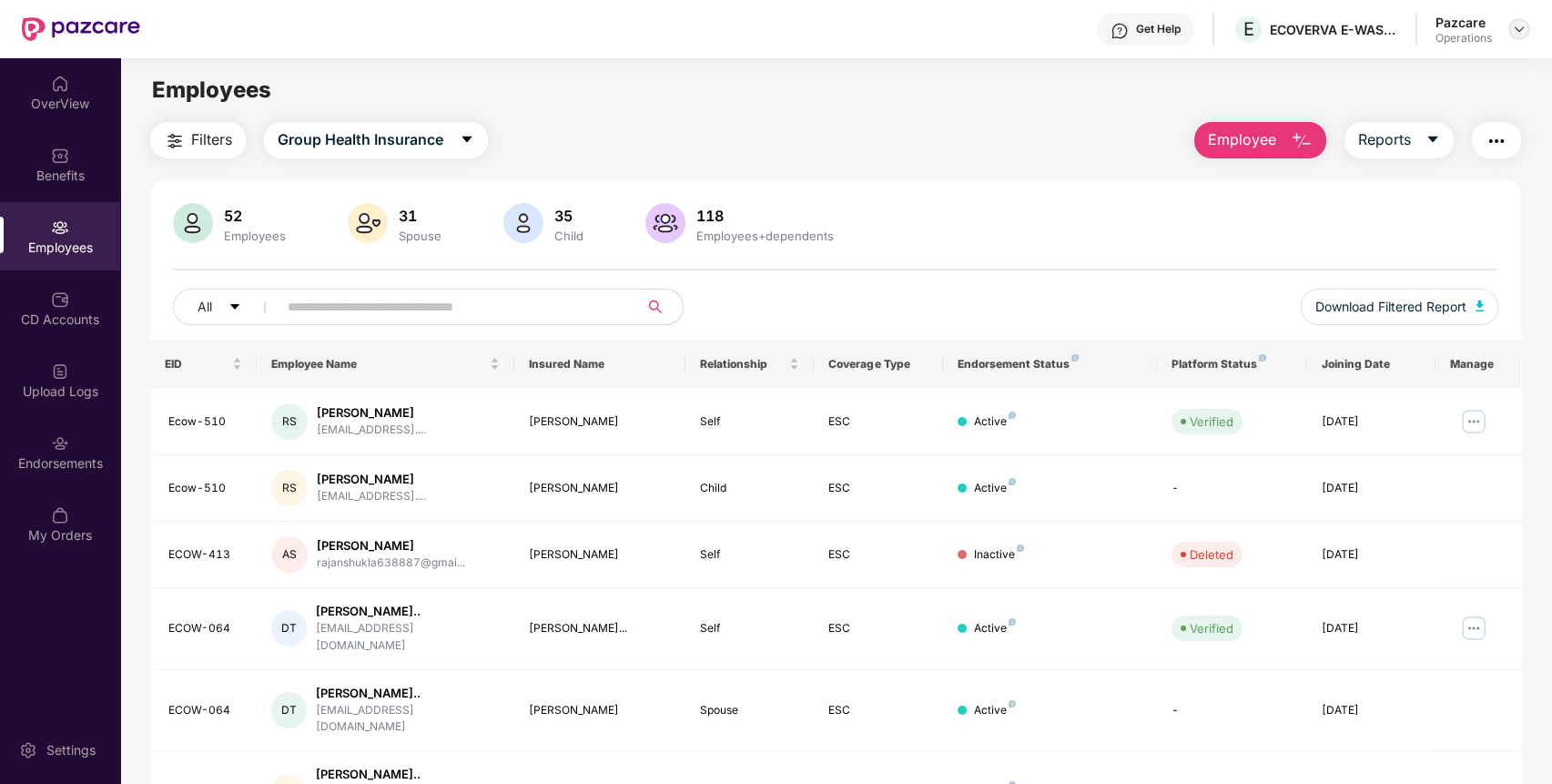
click at [1520, 25] on img at bounding box center [1519, 28] width 14 height 14
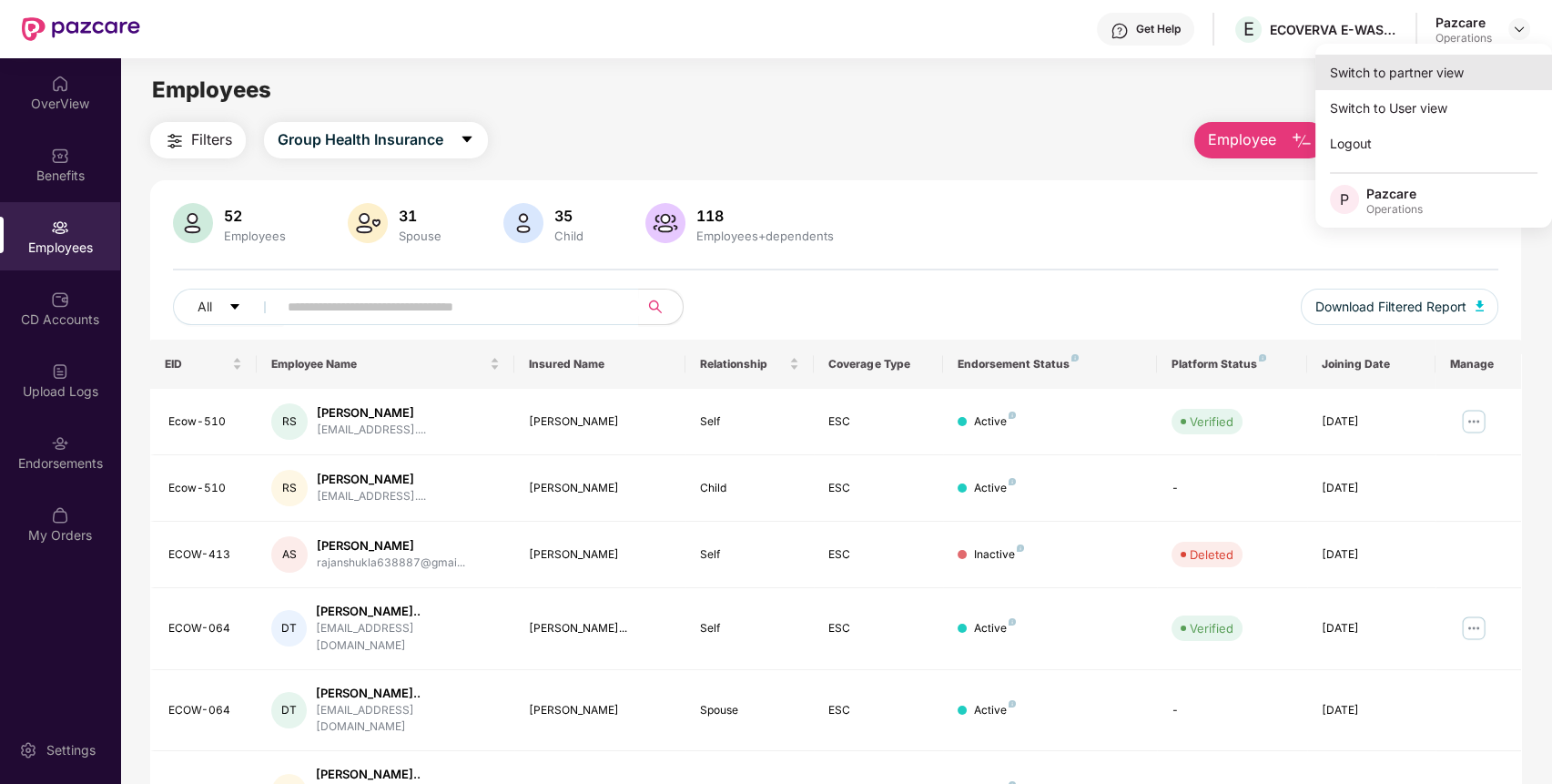
click at [1459, 67] on div "Switch to partner view" at bounding box center [1432, 72] width 236 height 35
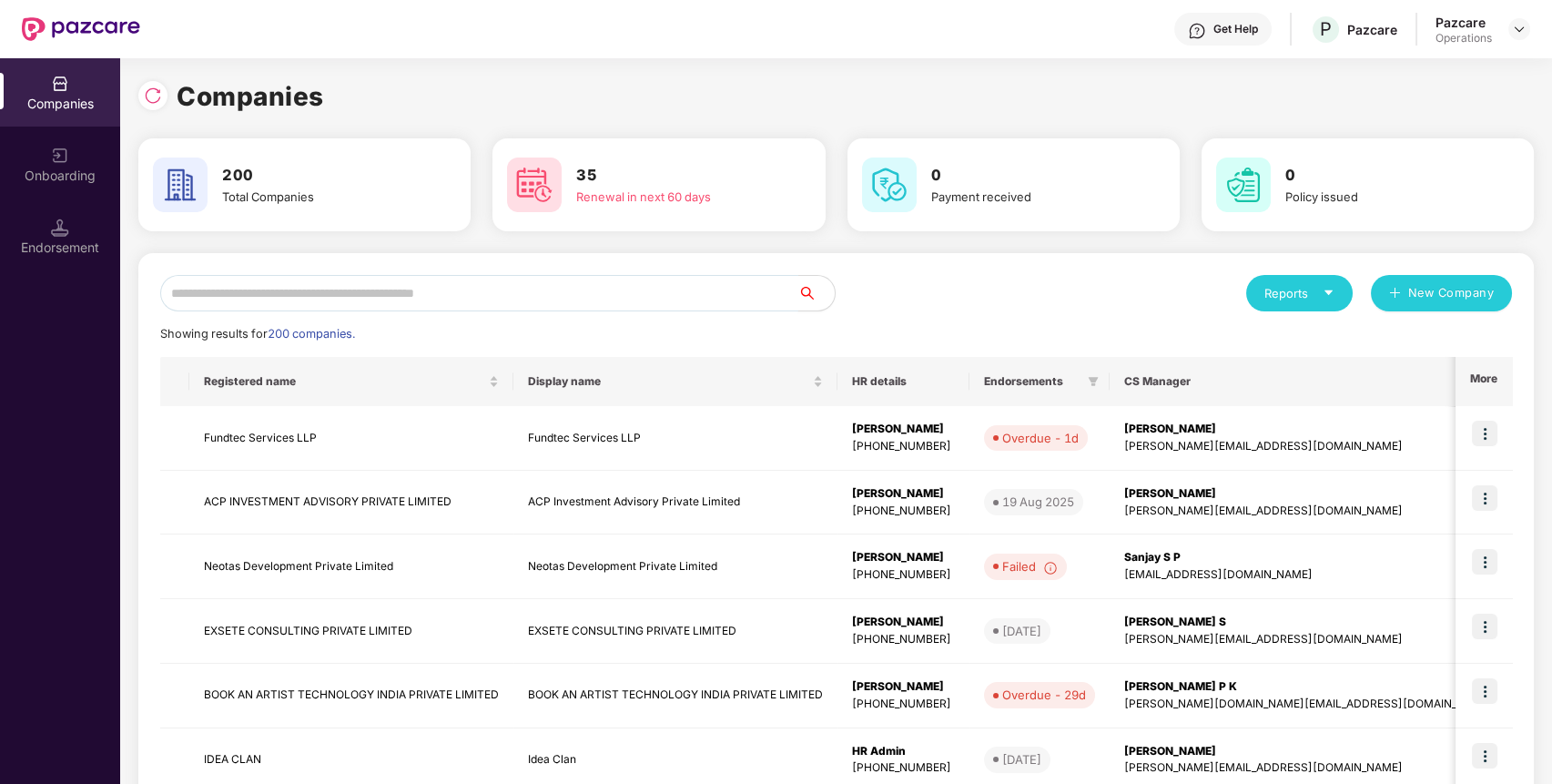
paste input "**********"
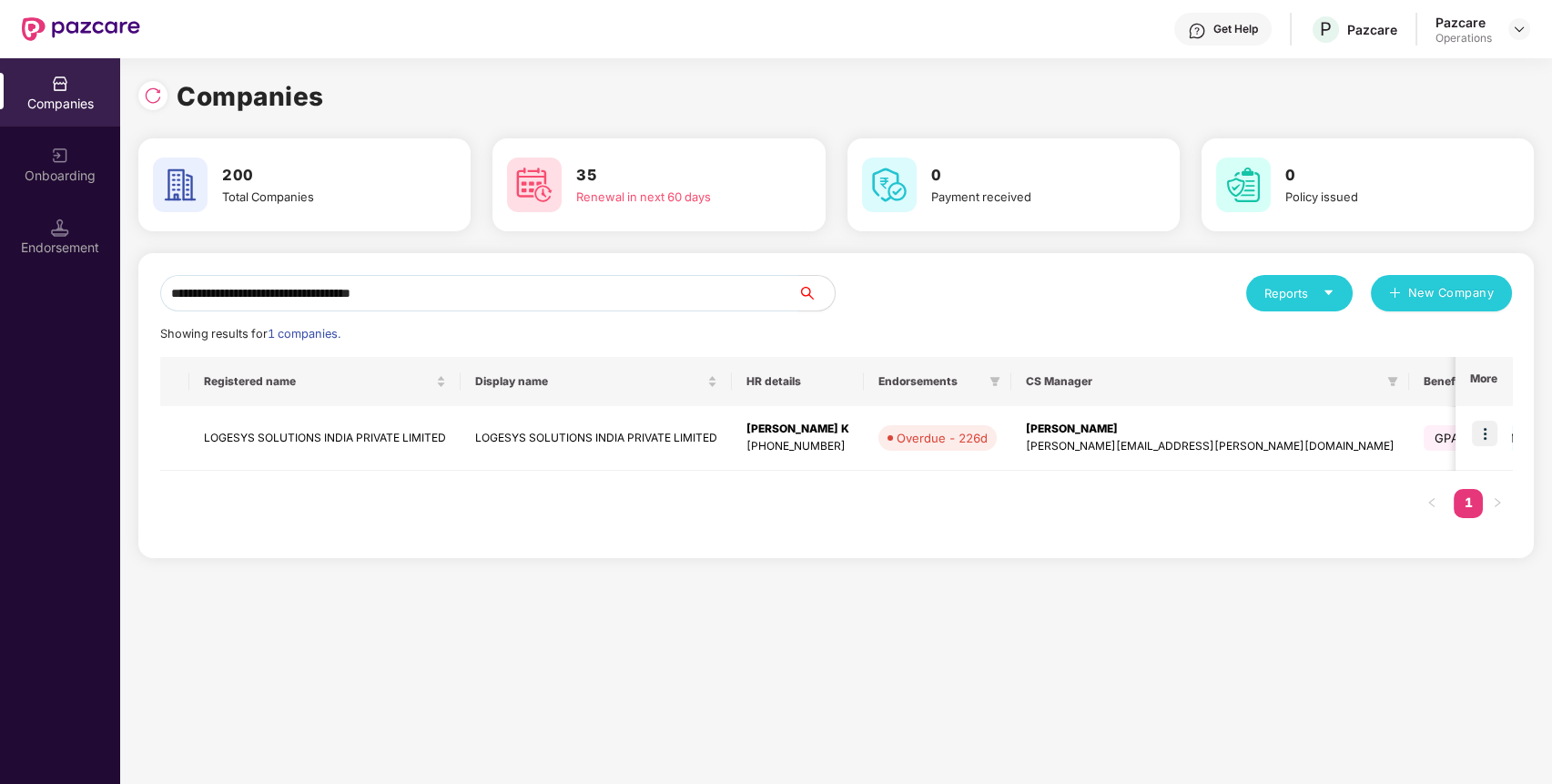
click at [562, 305] on input "**********" at bounding box center [479, 293] width 638 height 36
type input "**********"
click at [1494, 434] on img at bounding box center [1484, 433] width 26 height 26
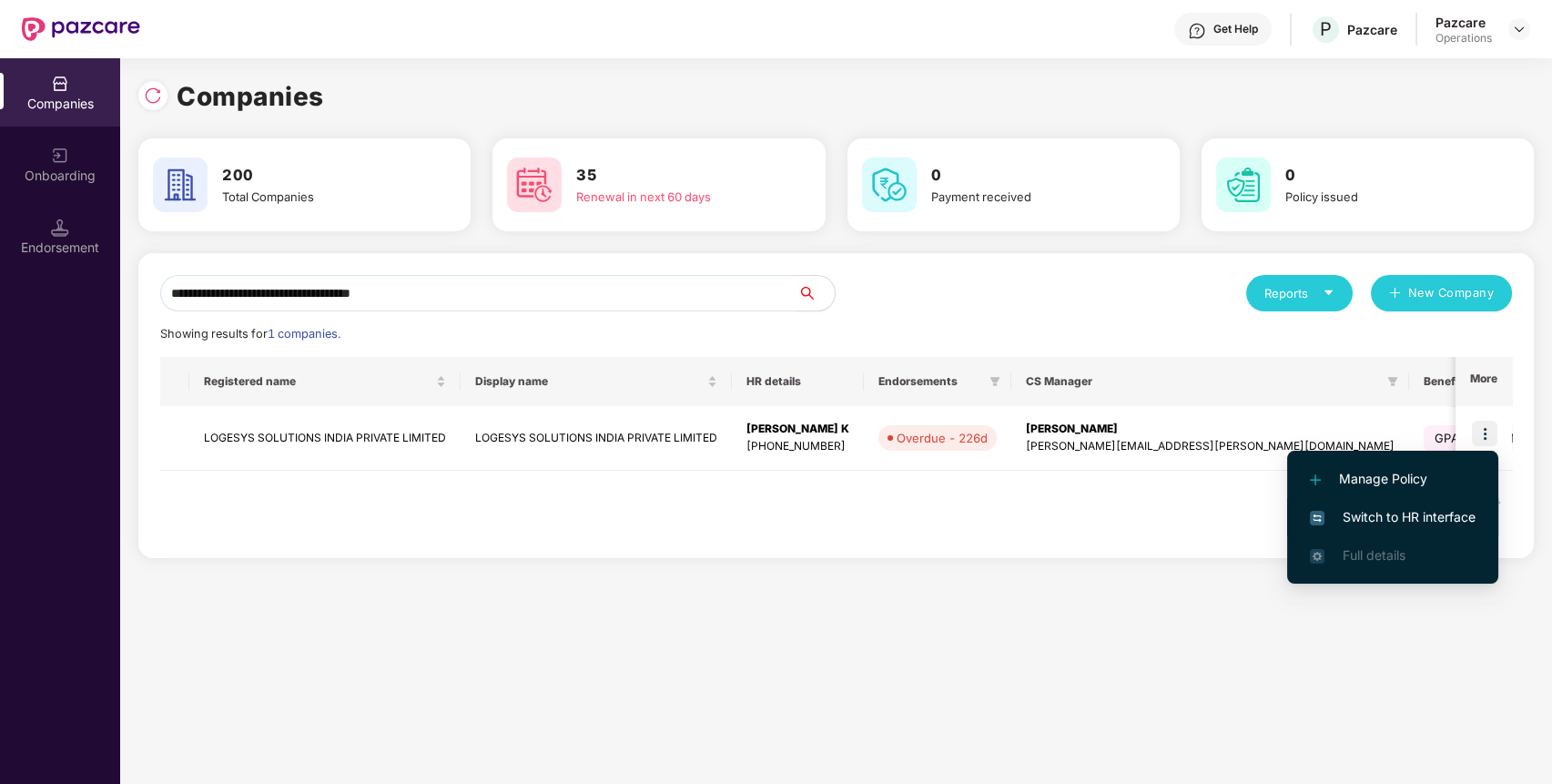
click at [1424, 519] on span "Switch to HR interface" at bounding box center [1393, 516] width 165 height 20
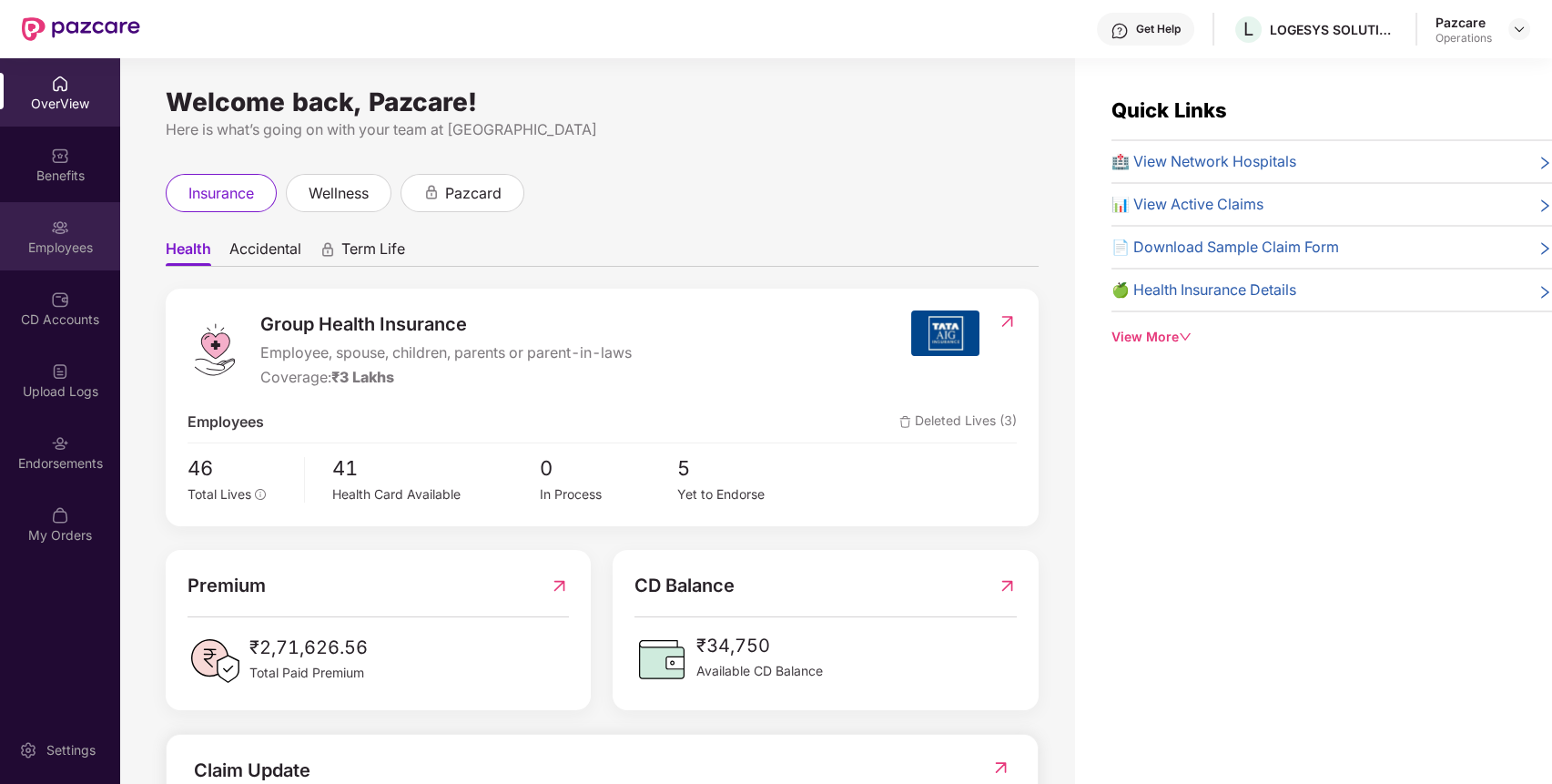
click at [73, 206] on div "Employees" at bounding box center [60, 236] width 121 height 68
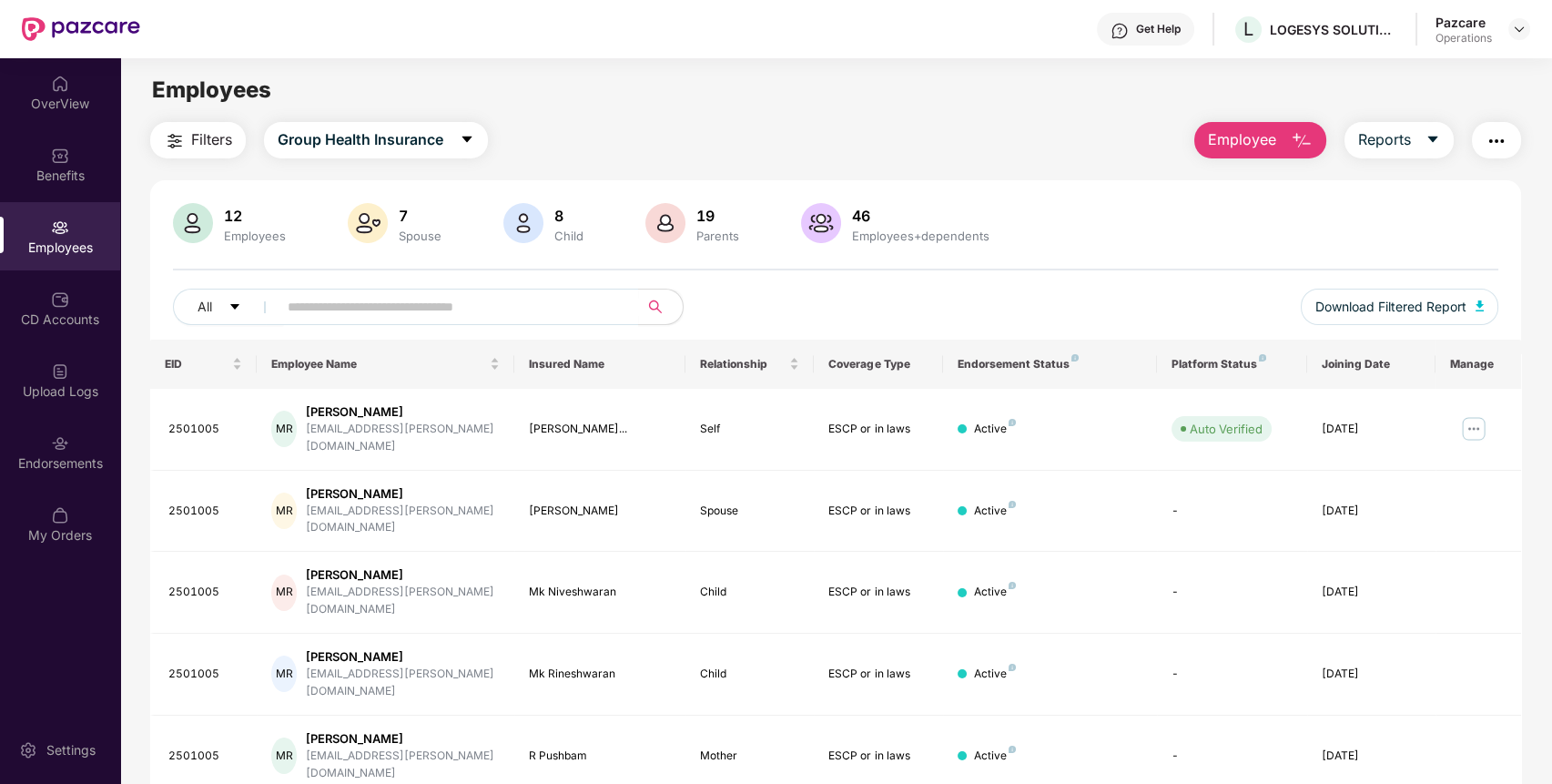
click at [214, 153] on button "Filters" at bounding box center [197, 140] width 96 height 36
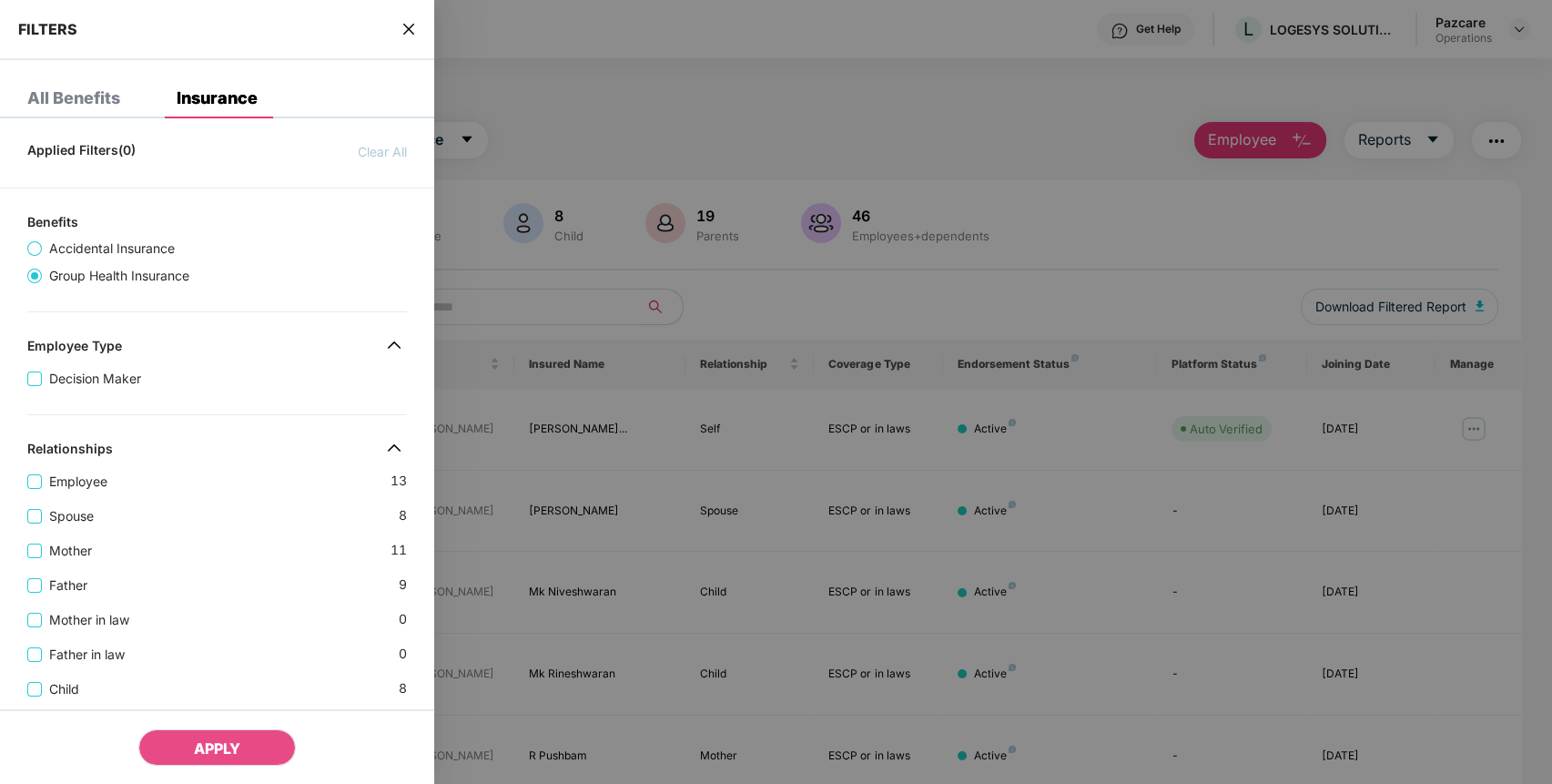
scroll to position [549, 0]
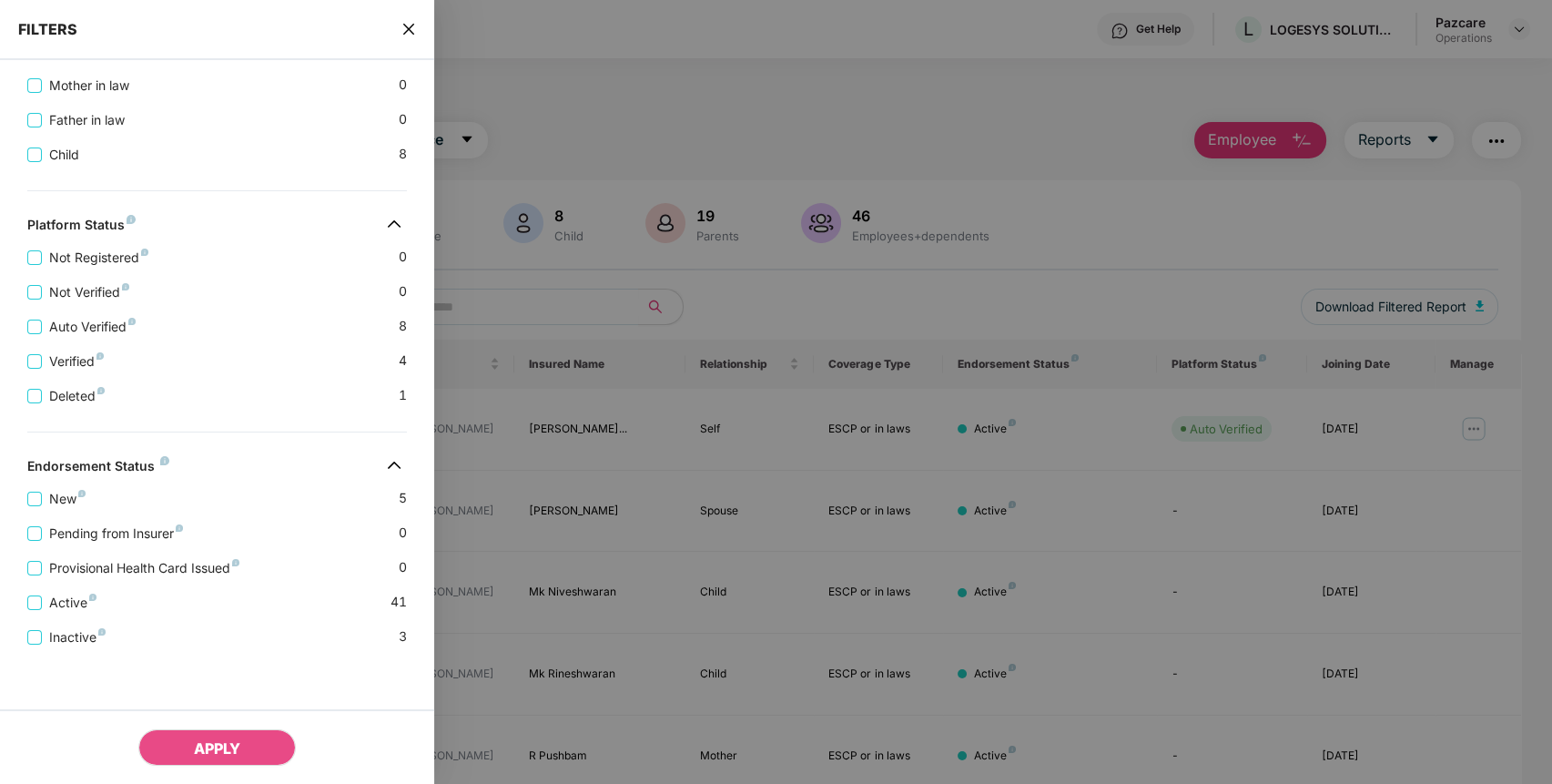
click at [404, 28] on icon "close" at bounding box center [408, 28] width 14 height 14
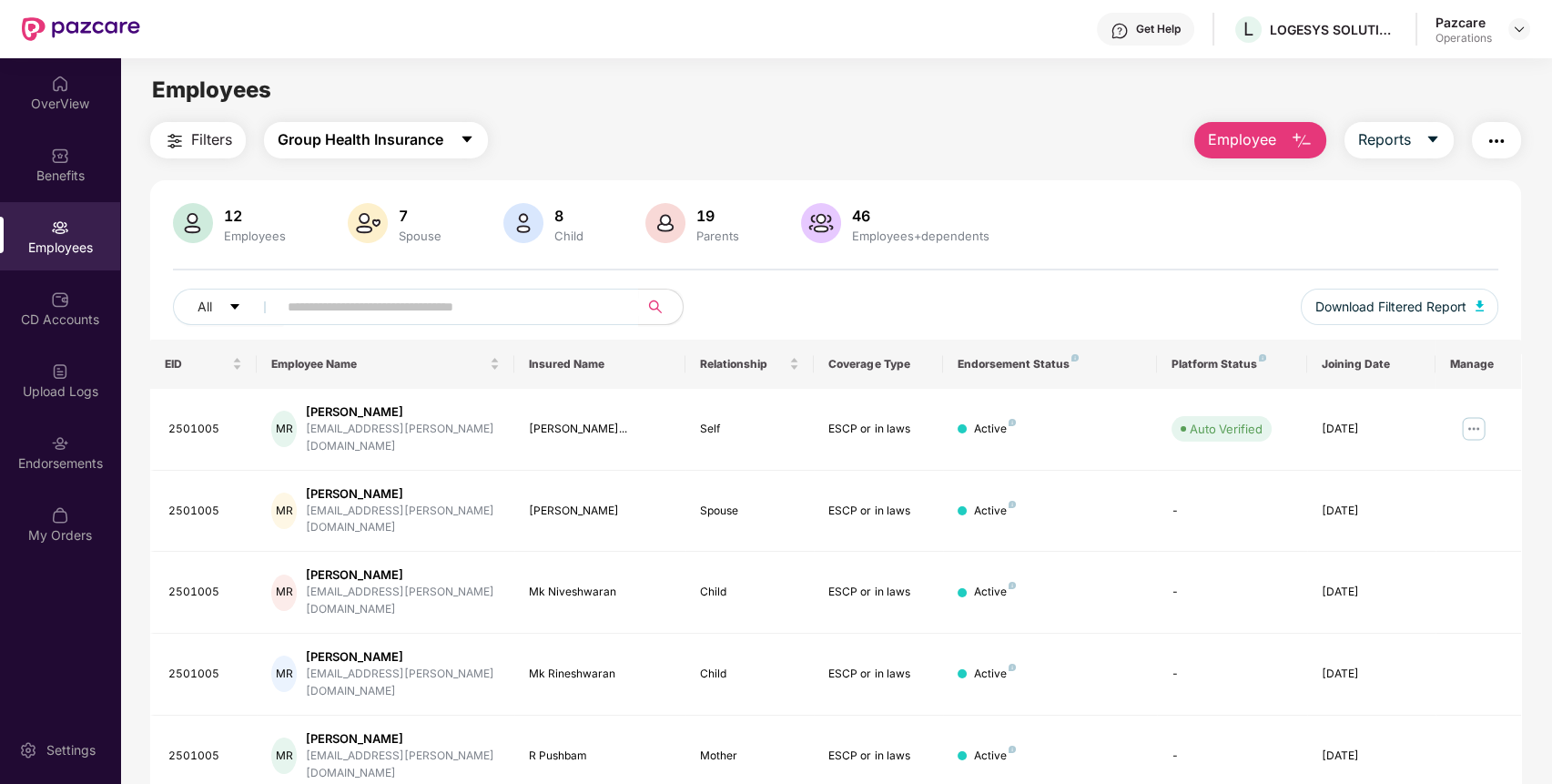
click at [420, 140] on span "Group Health Insurance" at bounding box center [360, 140] width 165 height 23
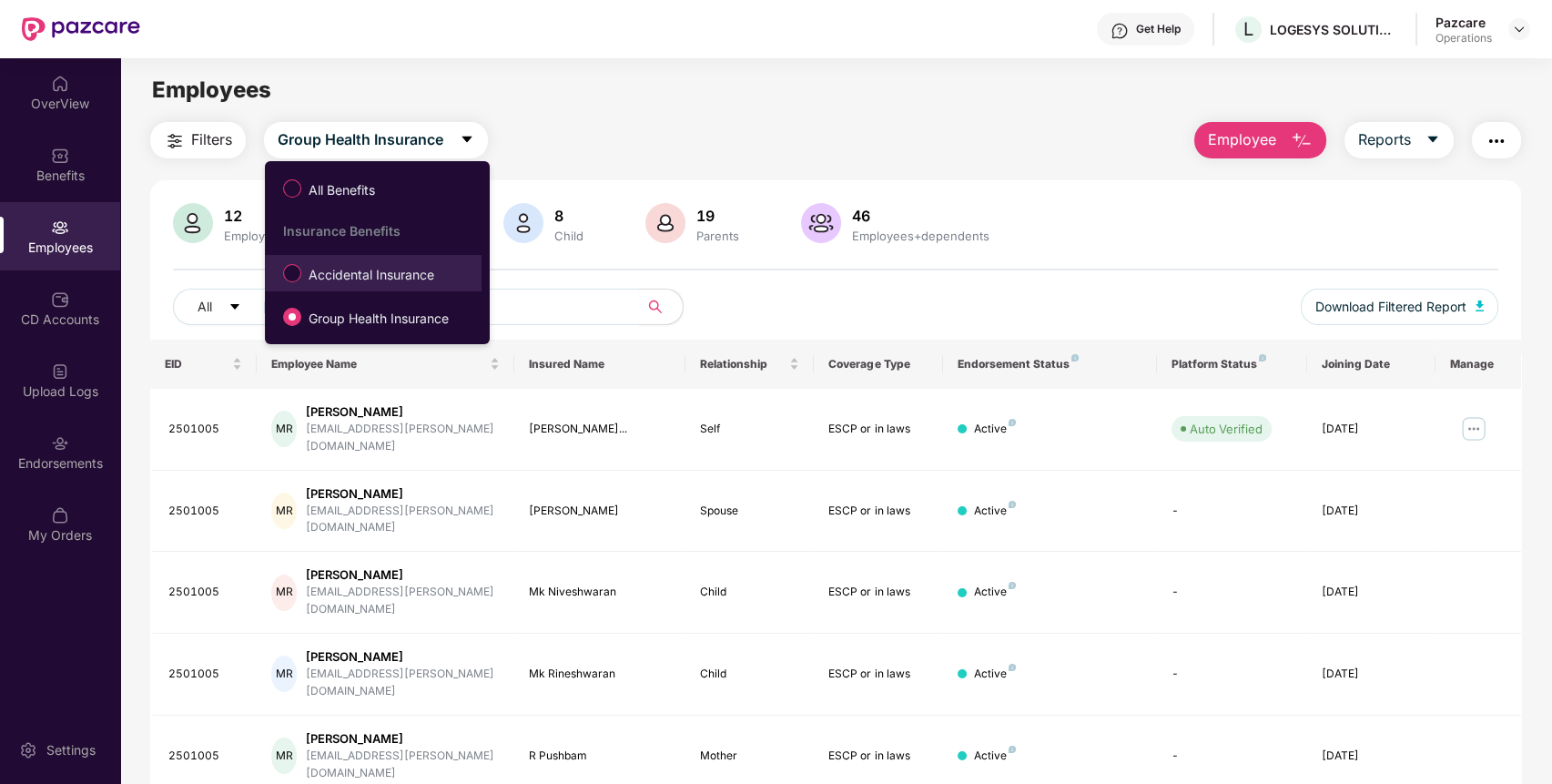
click at [342, 278] on span "Accidental Insurance" at bounding box center [371, 274] width 140 height 20
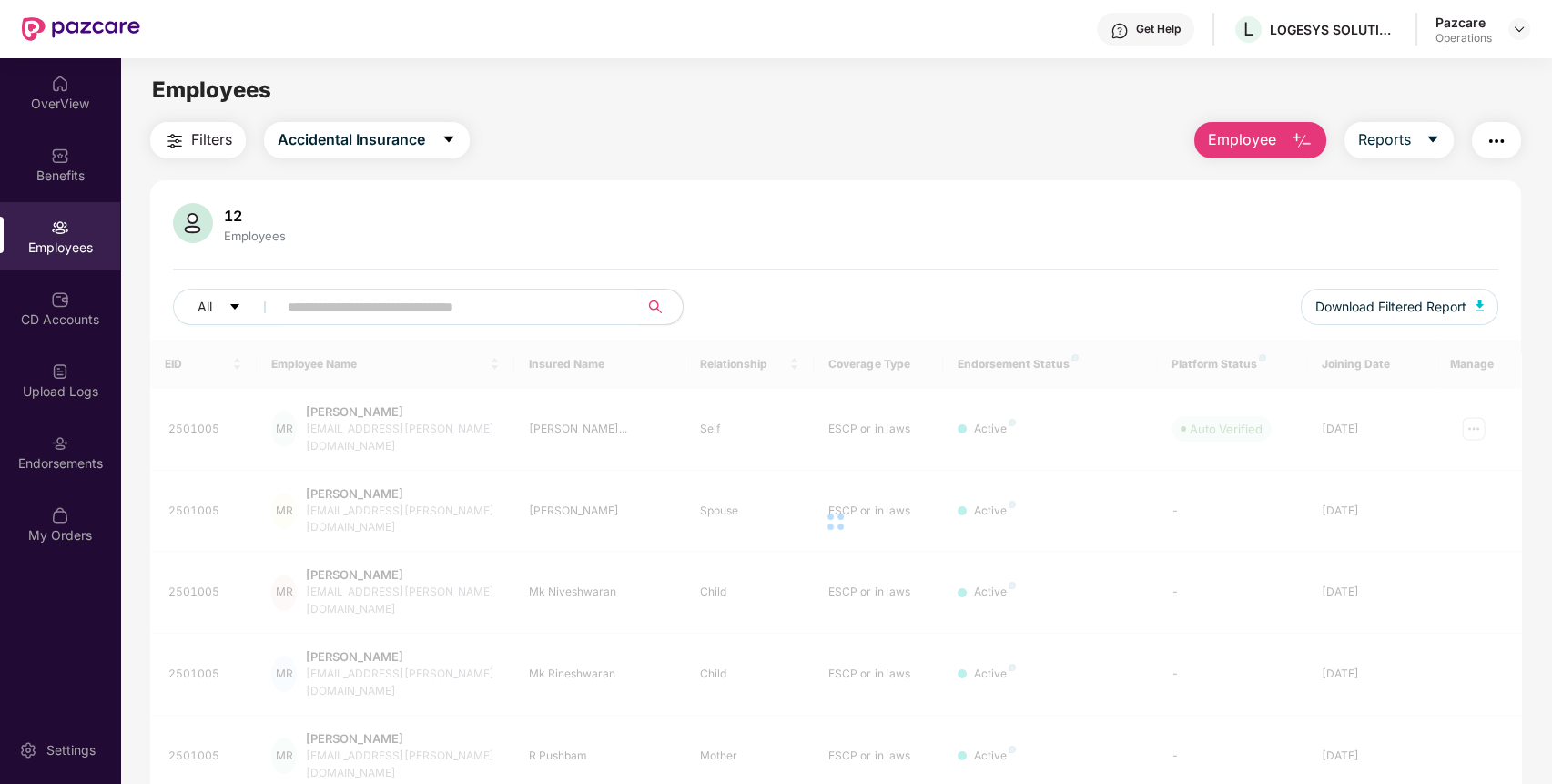
click at [188, 147] on button "Filters" at bounding box center [197, 140] width 96 height 36
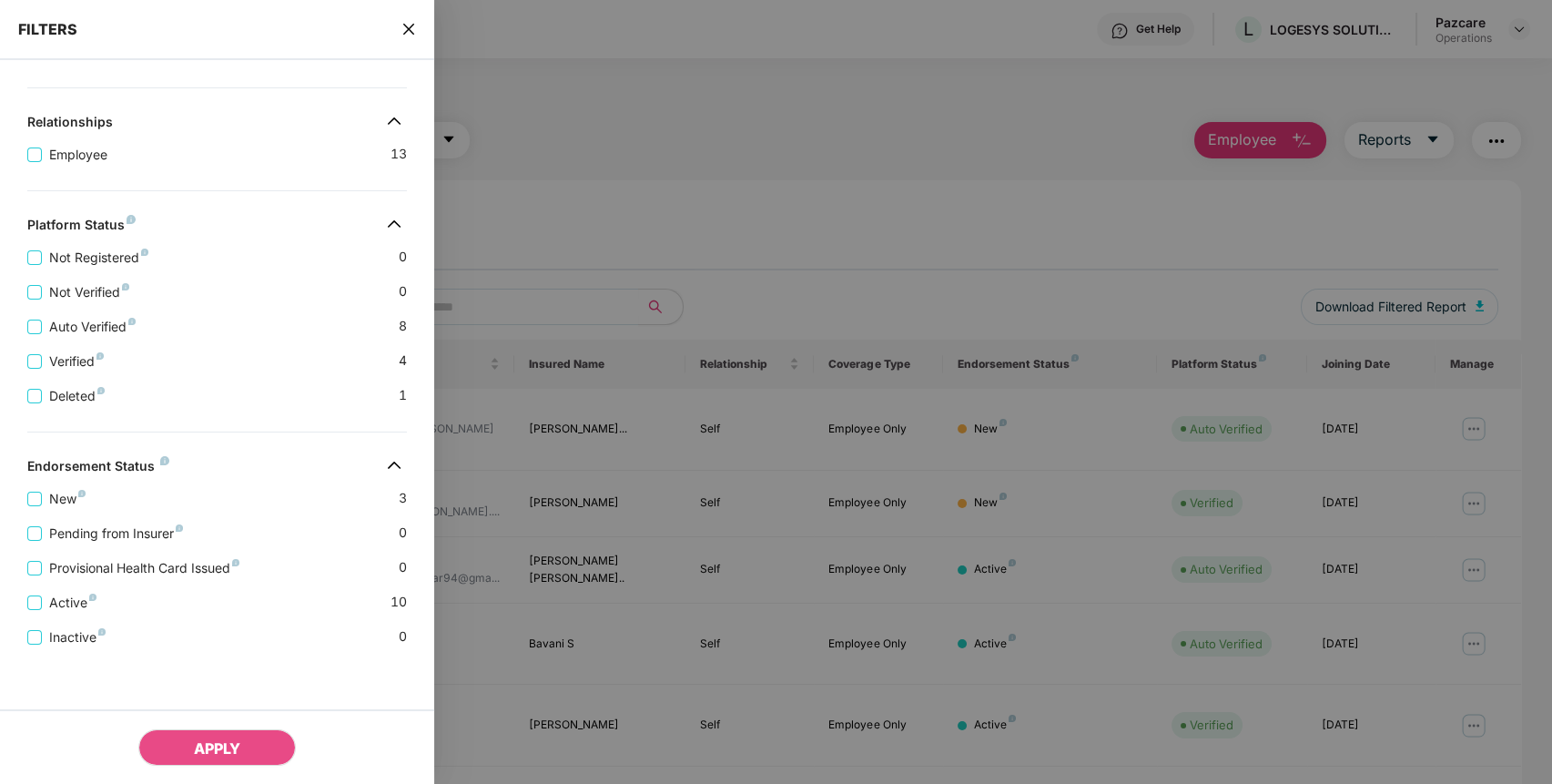
scroll to position [337, 0]
click at [403, 21] on span "close" at bounding box center [408, 28] width 14 height 18
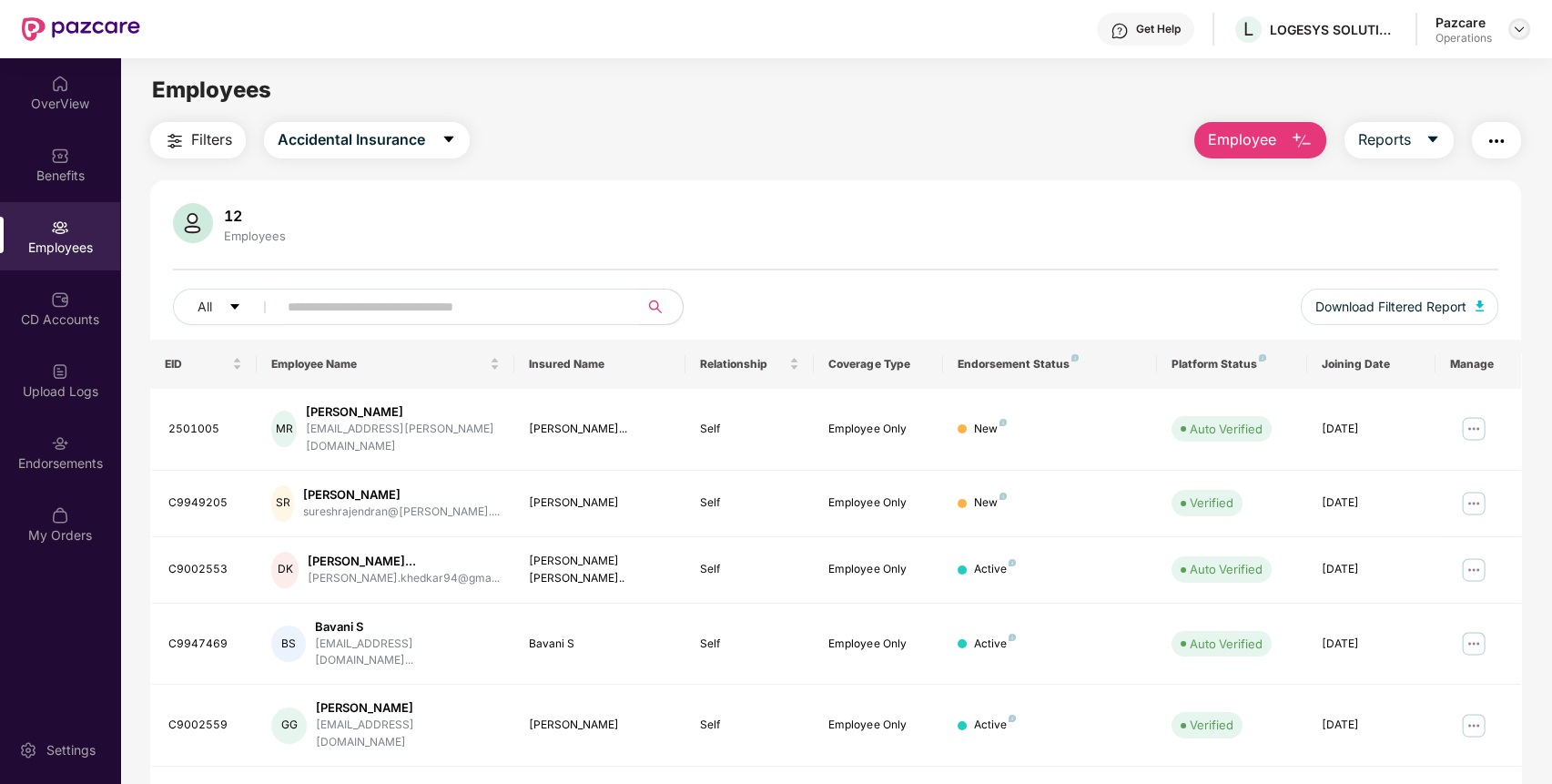
click at [1519, 28] on img at bounding box center [1519, 28] width 14 height 14
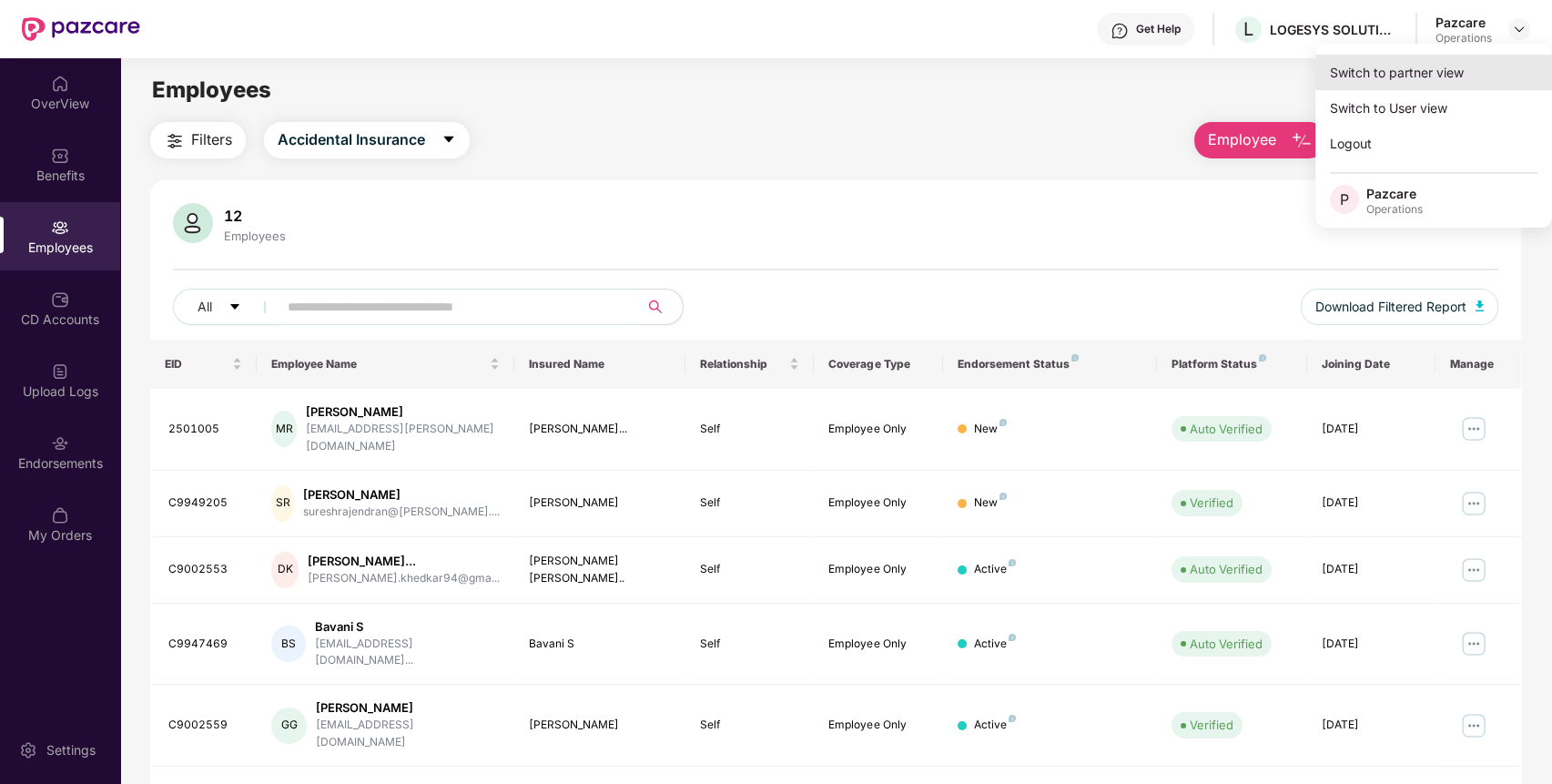
click at [1456, 66] on div "Switch to partner view" at bounding box center [1432, 72] width 236 height 35
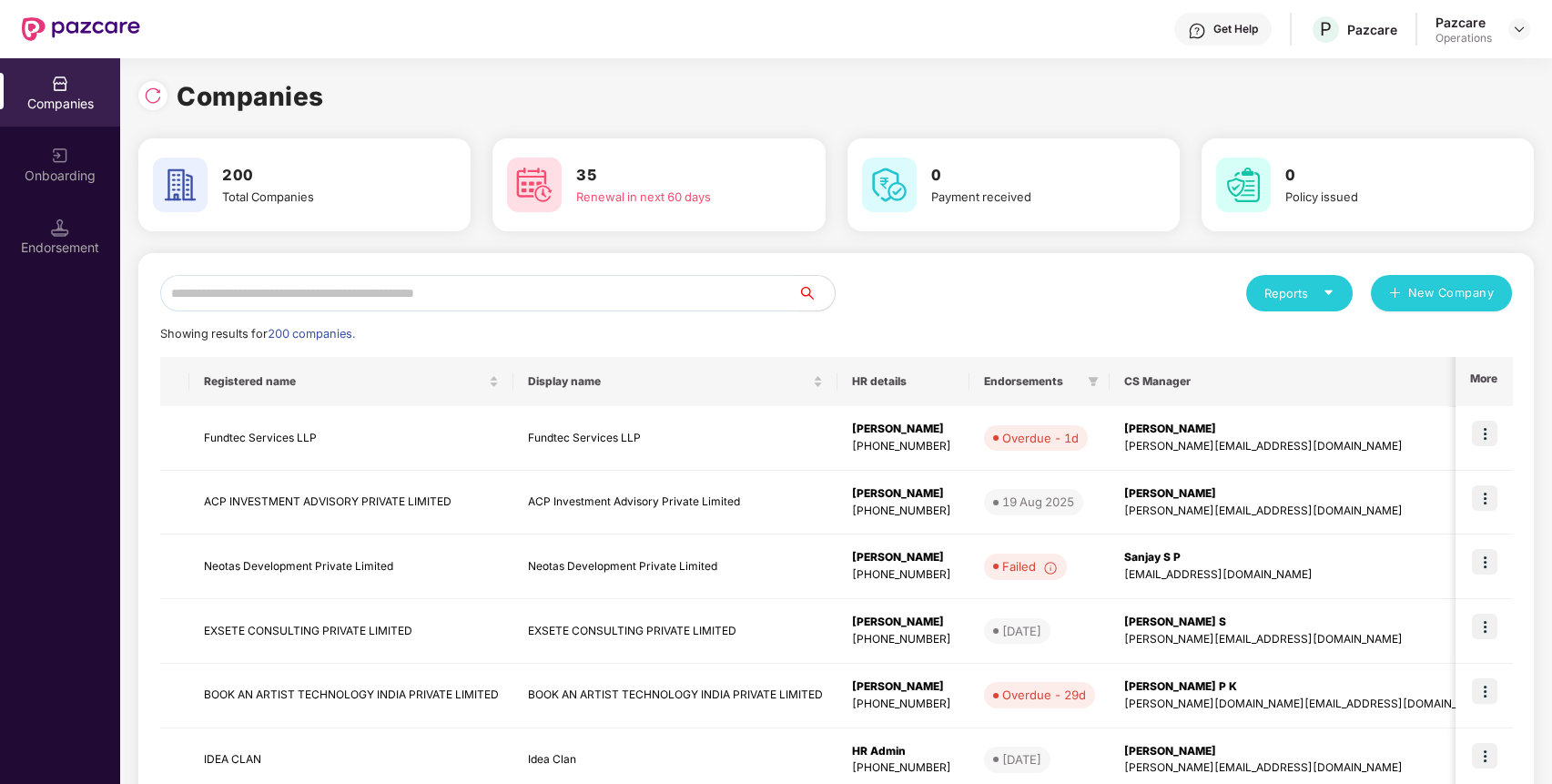
click at [687, 276] on input "text" at bounding box center [479, 293] width 638 height 36
click at [681, 288] on input "text" at bounding box center [479, 293] width 638 height 36
paste input "**********"
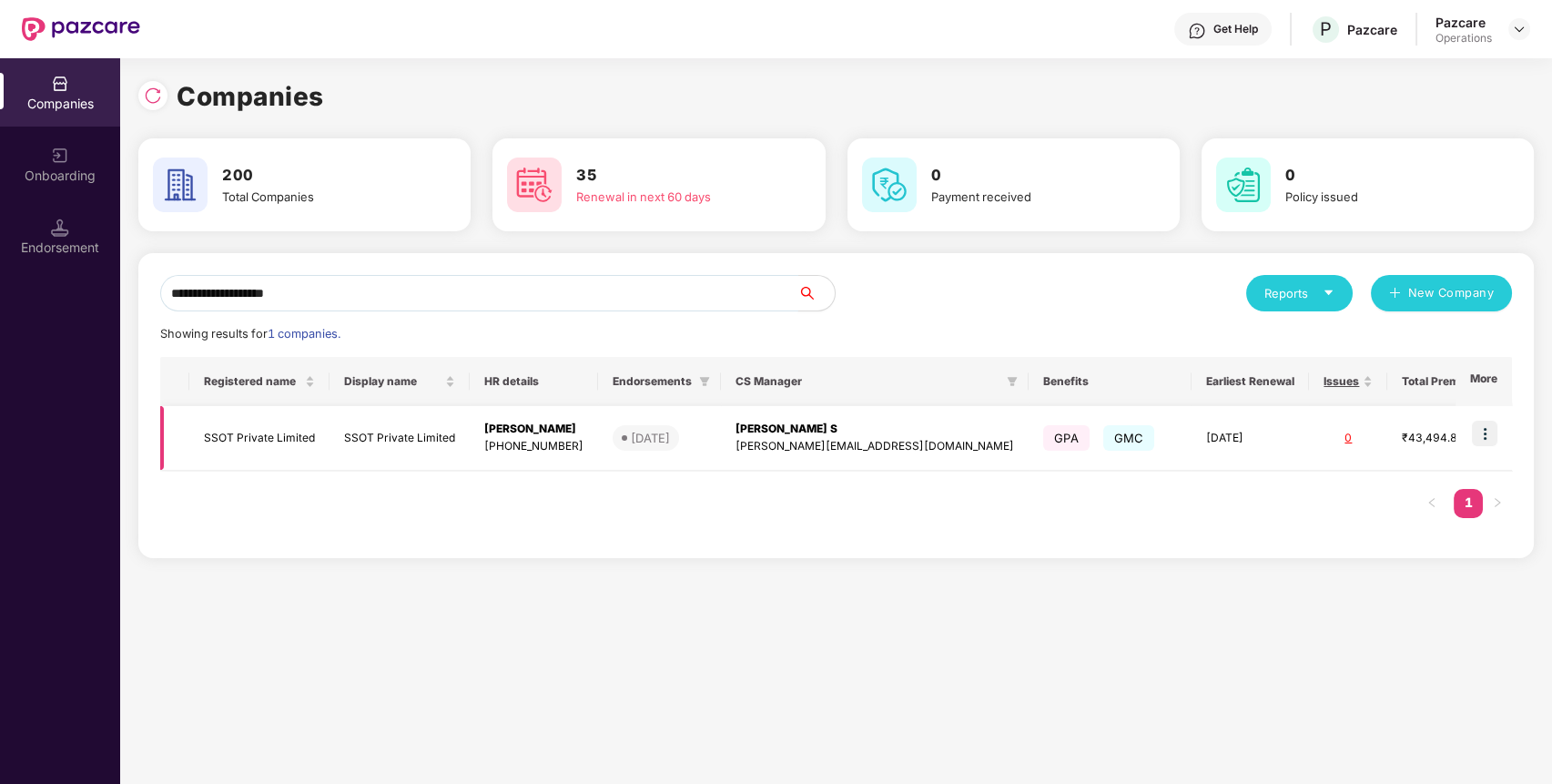
type input "**********"
click at [1480, 428] on img at bounding box center [1484, 433] width 26 height 26
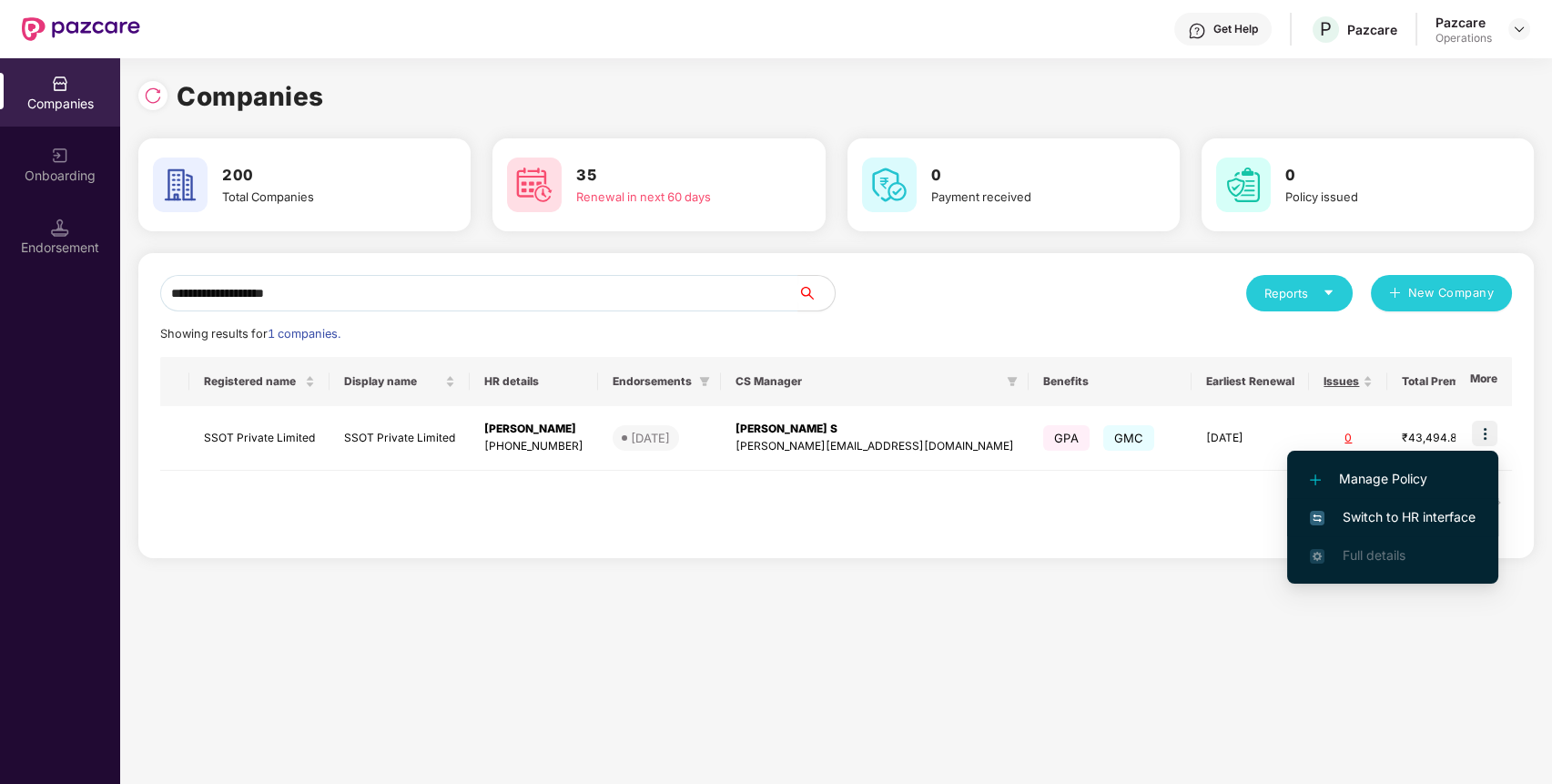
click at [1411, 521] on span "Switch to HR interface" at bounding box center [1393, 516] width 165 height 20
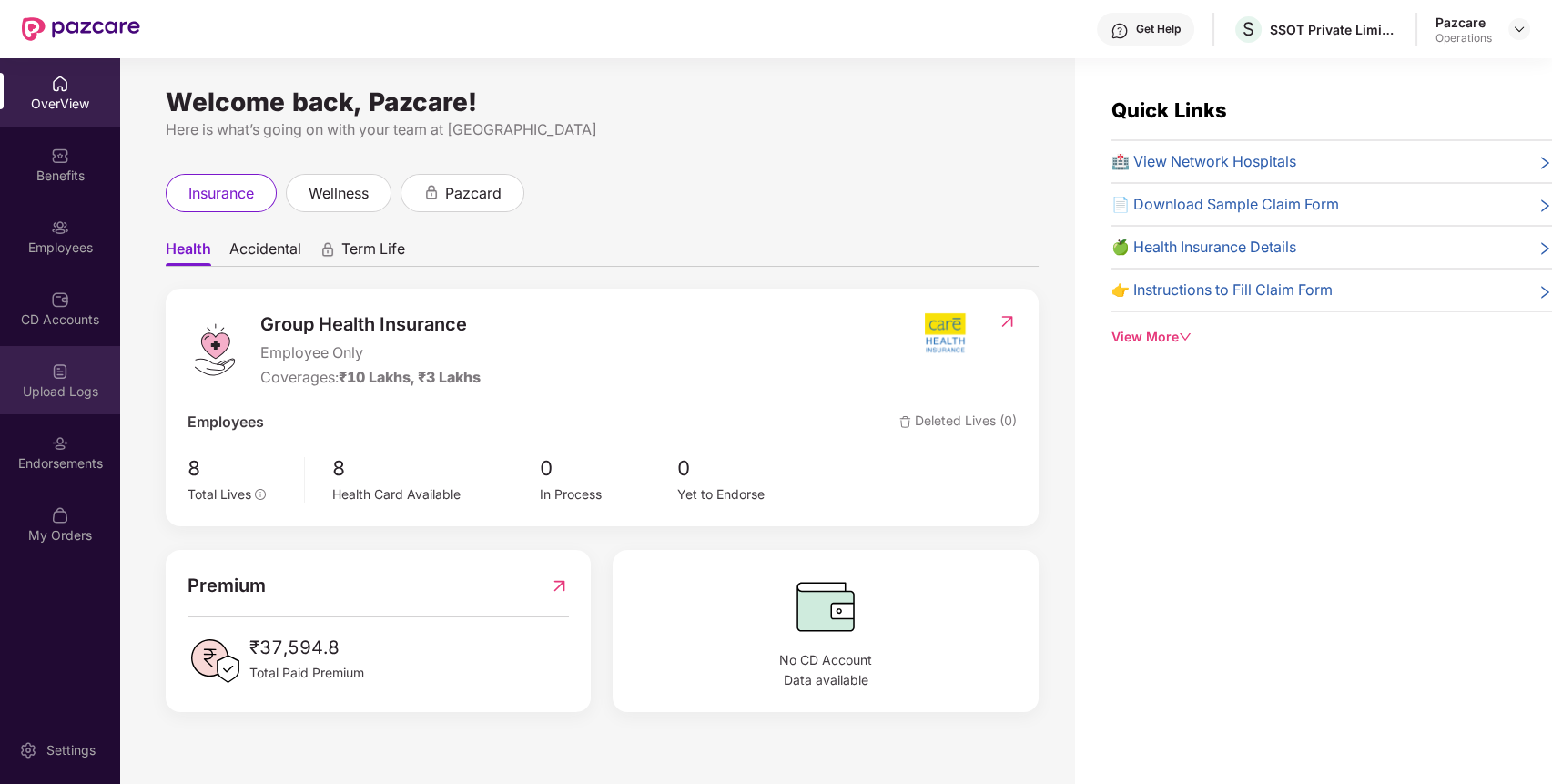
click at [88, 378] on div "Upload Logs" at bounding box center [60, 380] width 121 height 68
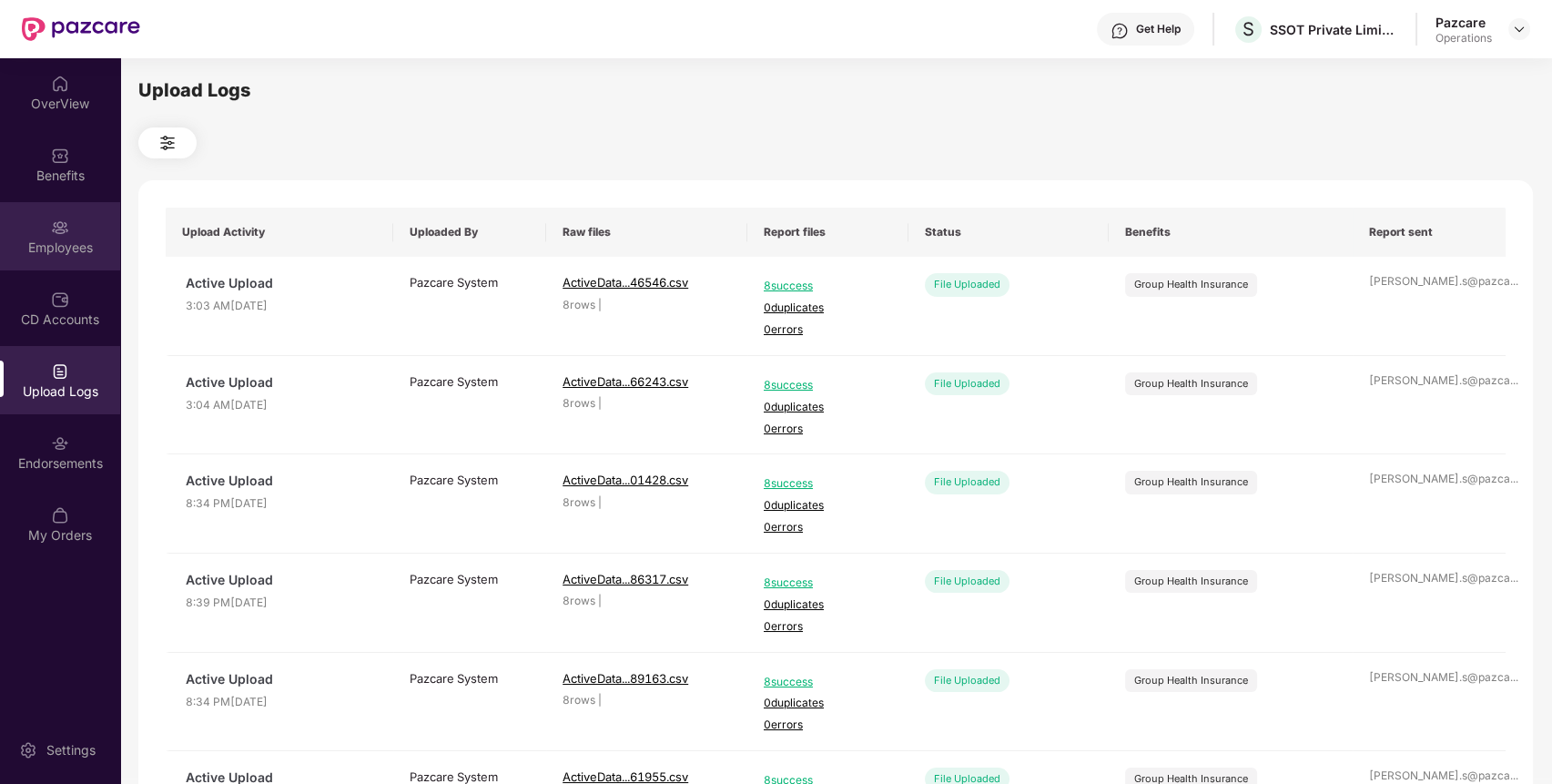
click at [63, 223] on img at bounding box center [60, 227] width 18 height 18
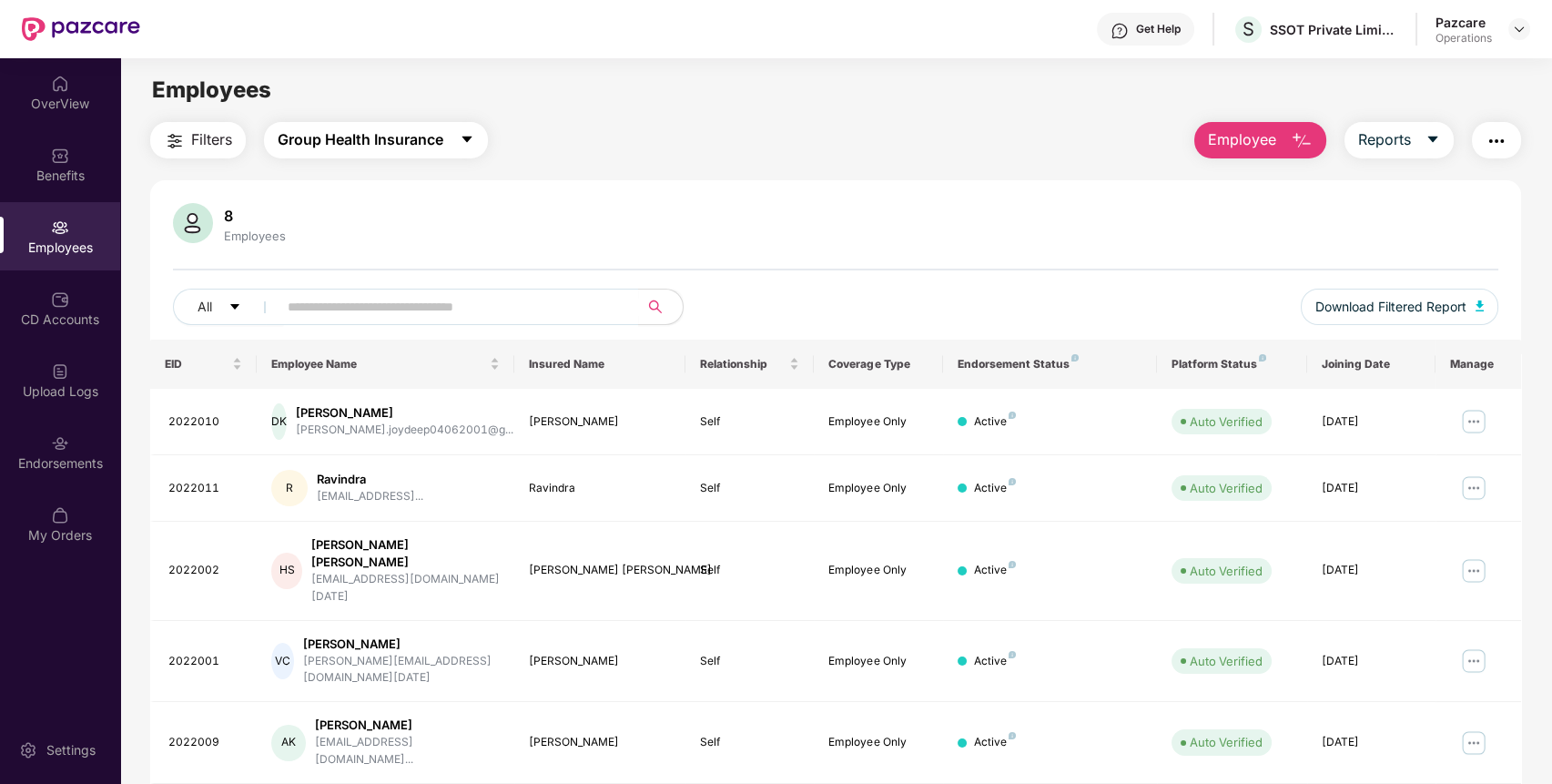
click at [381, 138] on span "Group Health Insurance" at bounding box center [360, 140] width 165 height 23
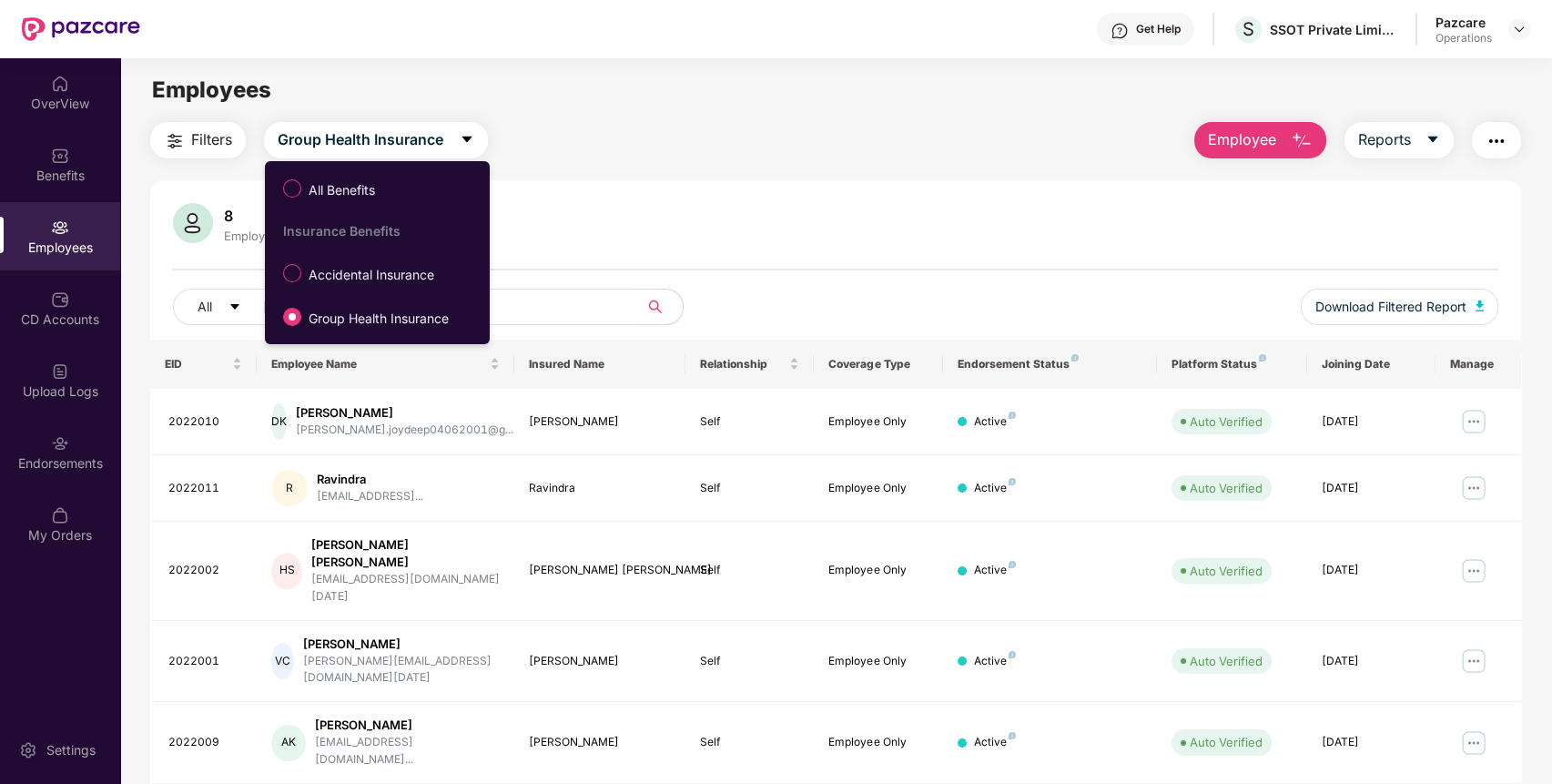
click at [626, 151] on div "Filters Group Health Insurance Employee Reports" at bounding box center [835, 140] width 1372 height 36
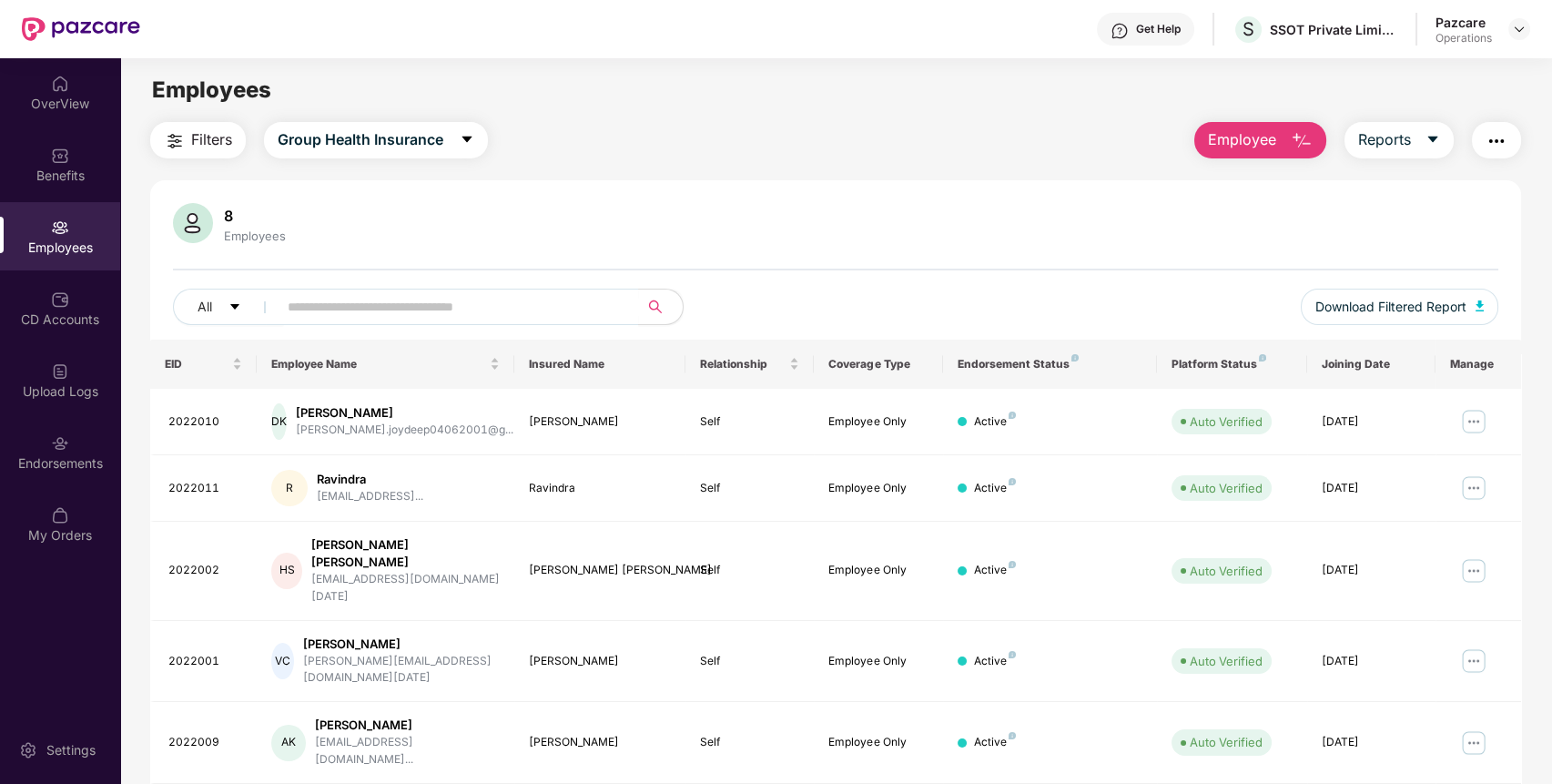
click at [220, 152] on button "Filters" at bounding box center [197, 140] width 96 height 36
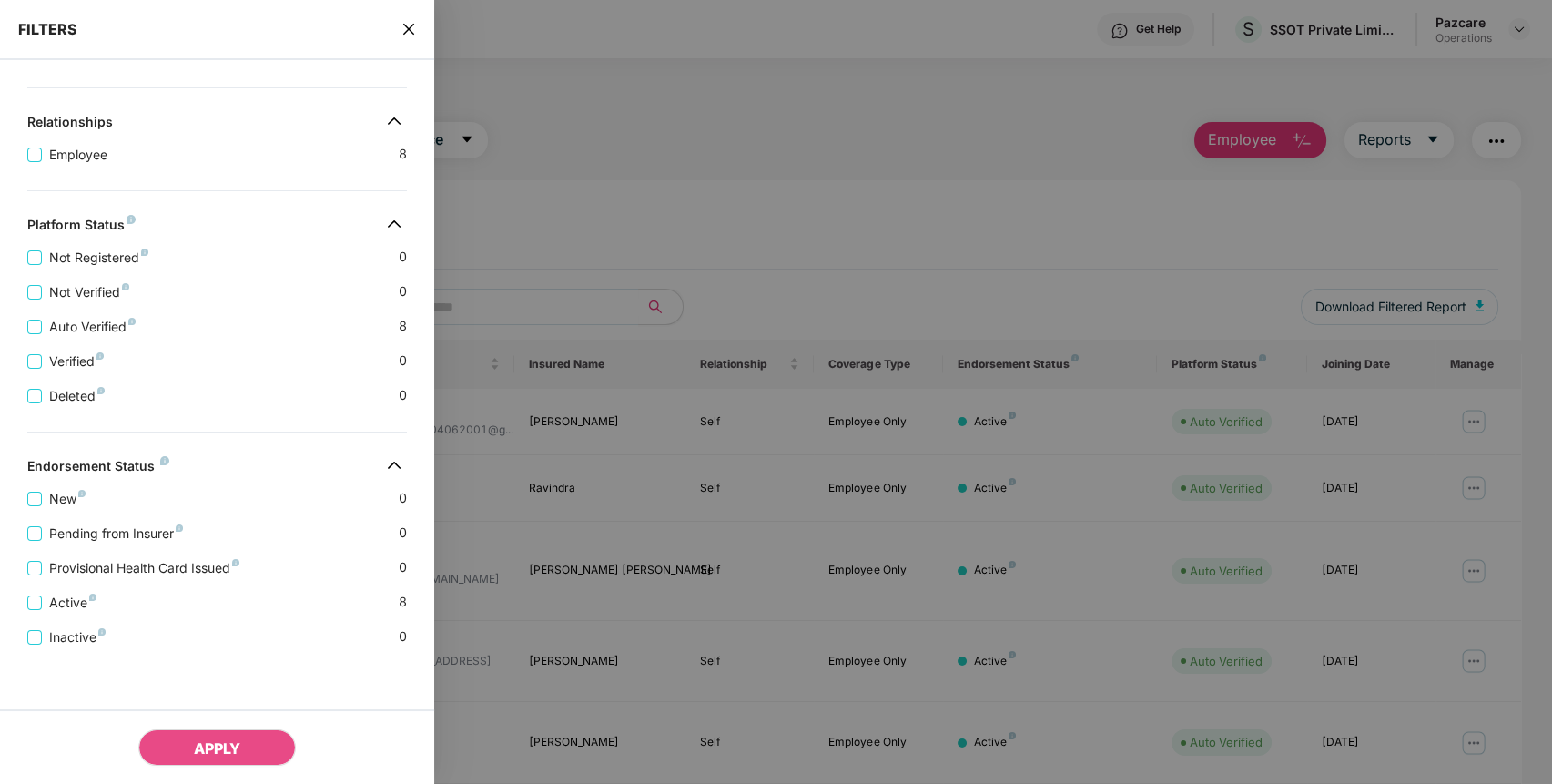
click at [411, 29] on icon "close" at bounding box center [408, 28] width 14 height 14
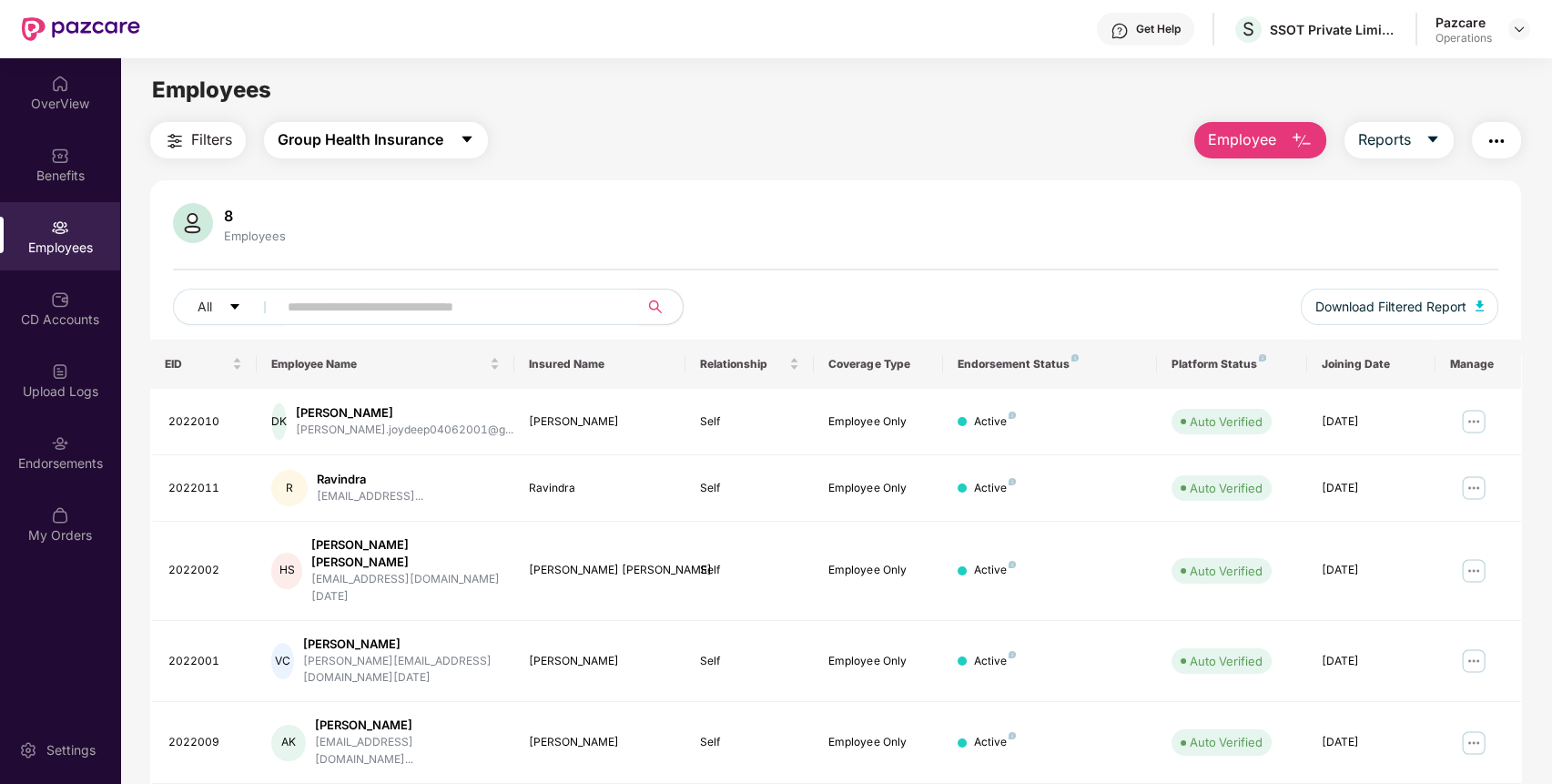
click at [425, 140] on span "Group Health Insurance" at bounding box center [360, 140] width 165 height 23
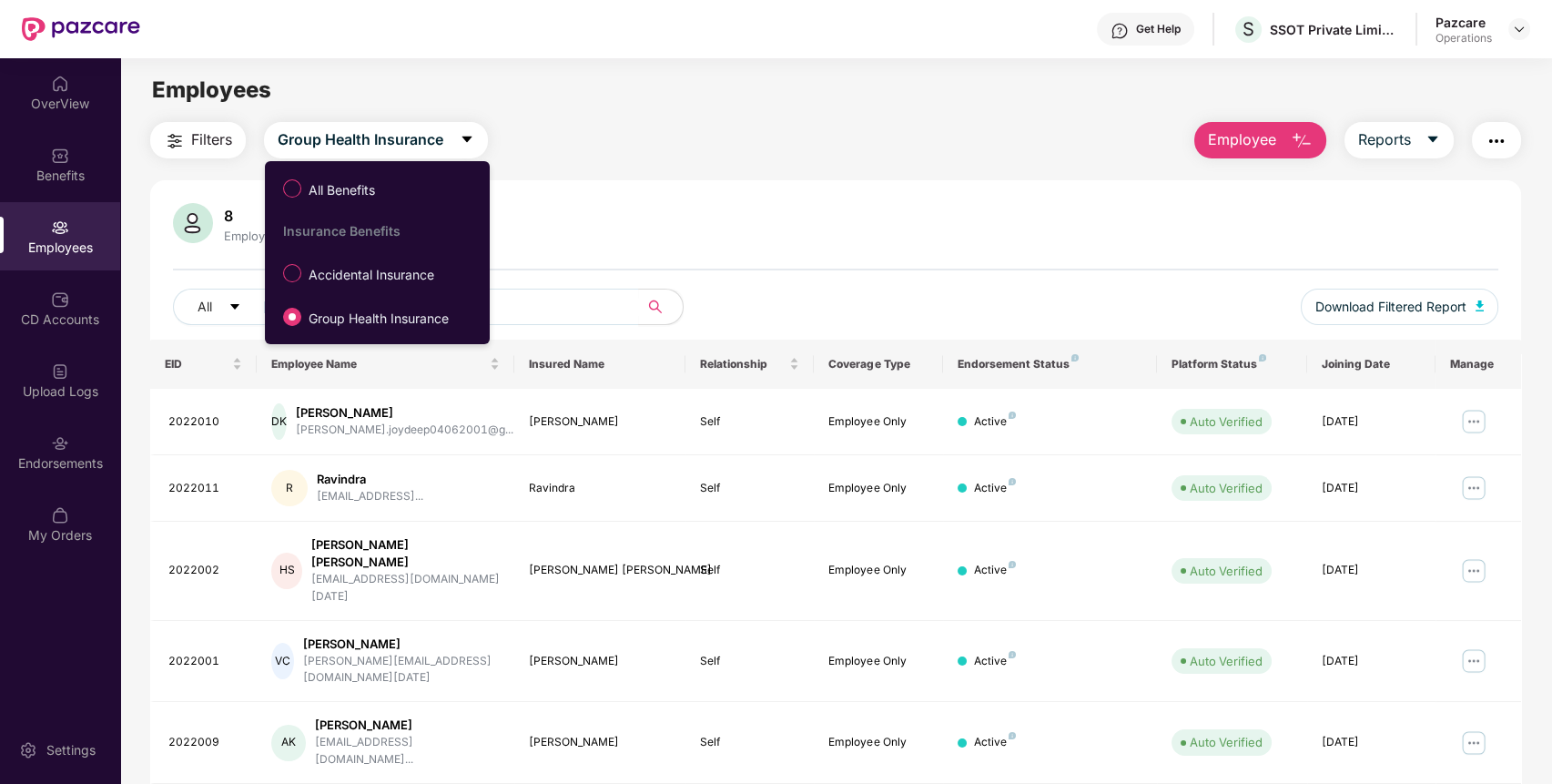
click at [370, 274] on span "Accidental Insurance" at bounding box center [371, 274] width 140 height 20
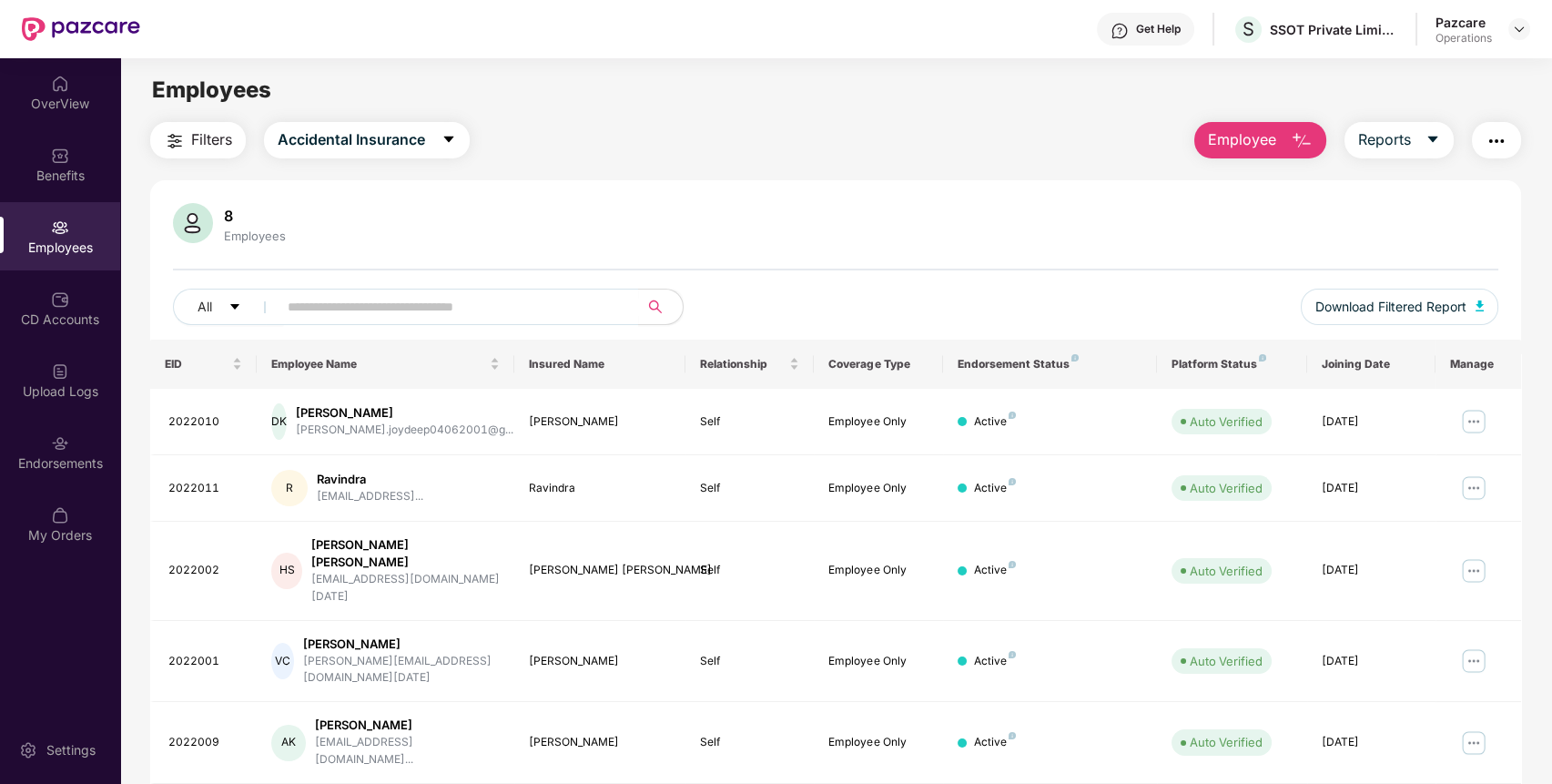
click at [216, 149] on span "Filters" at bounding box center [211, 140] width 41 height 23
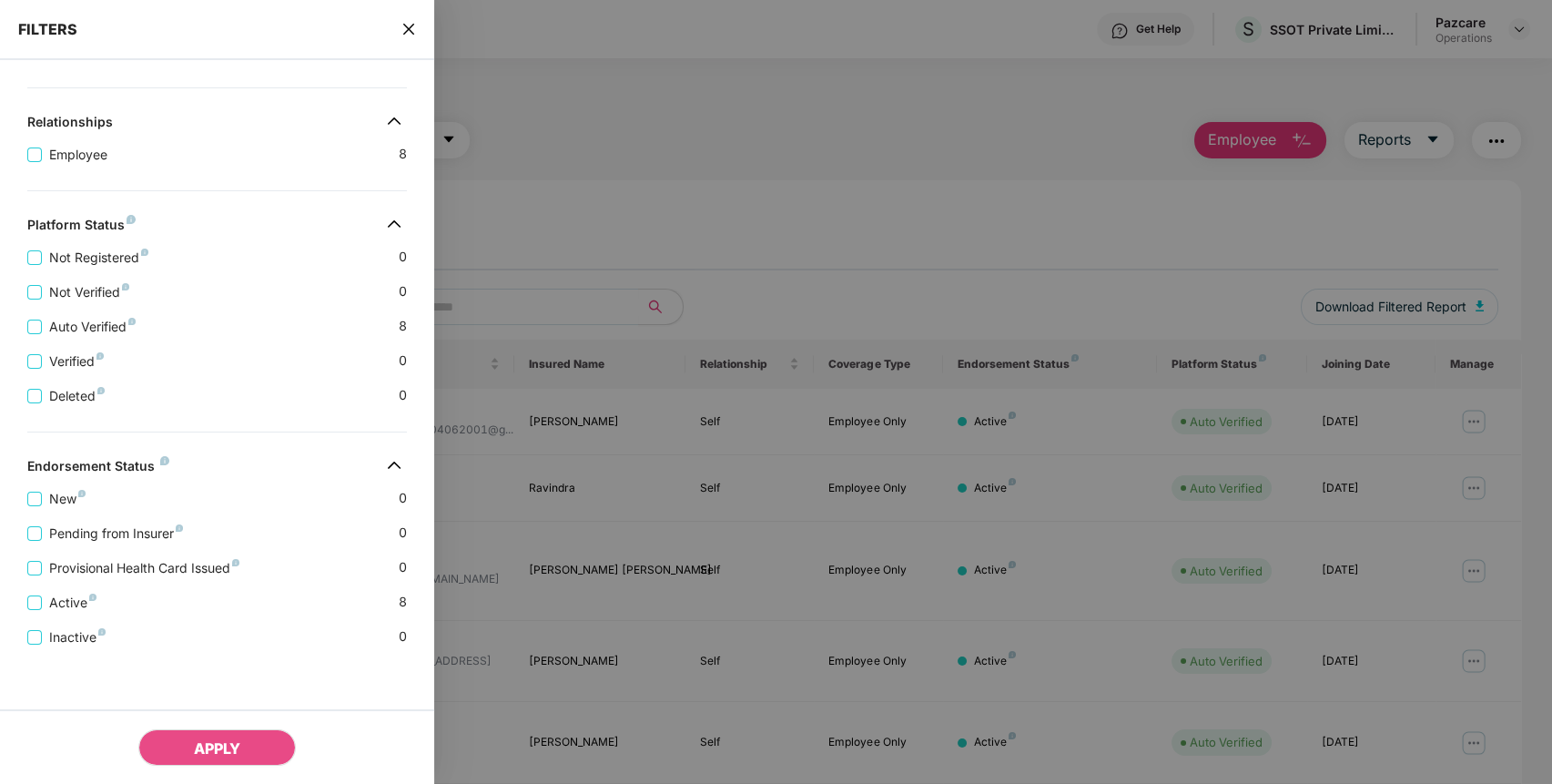
click at [406, 24] on icon "close" at bounding box center [408, 28] width 14 height 14
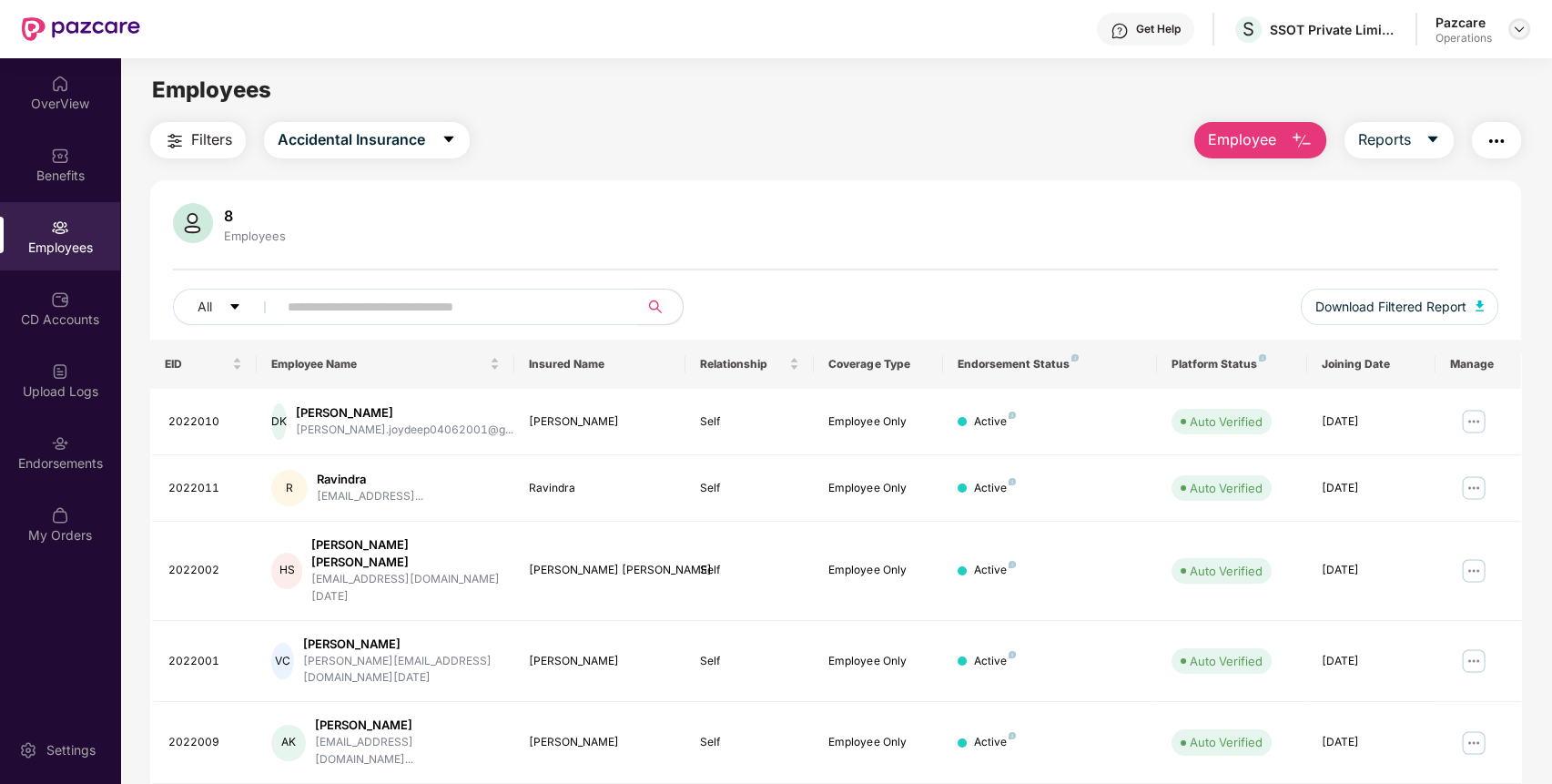
click at [1513, 25] on img at bounding box center [1519, 28] width 14 height 14
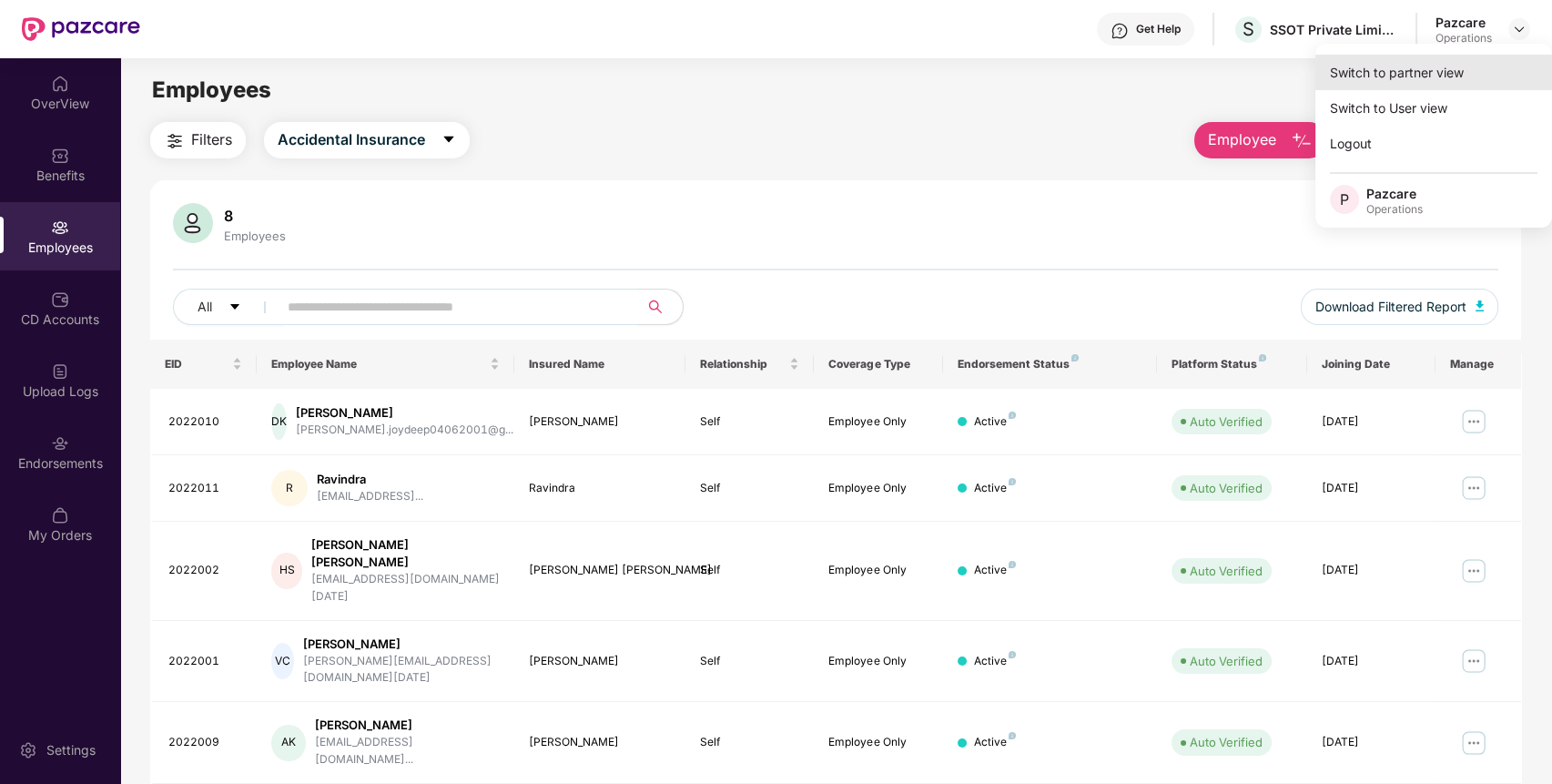
click at [1481, 67] on div "Switch to partner view" at bounding box center [1432, 72] width 236 height 35
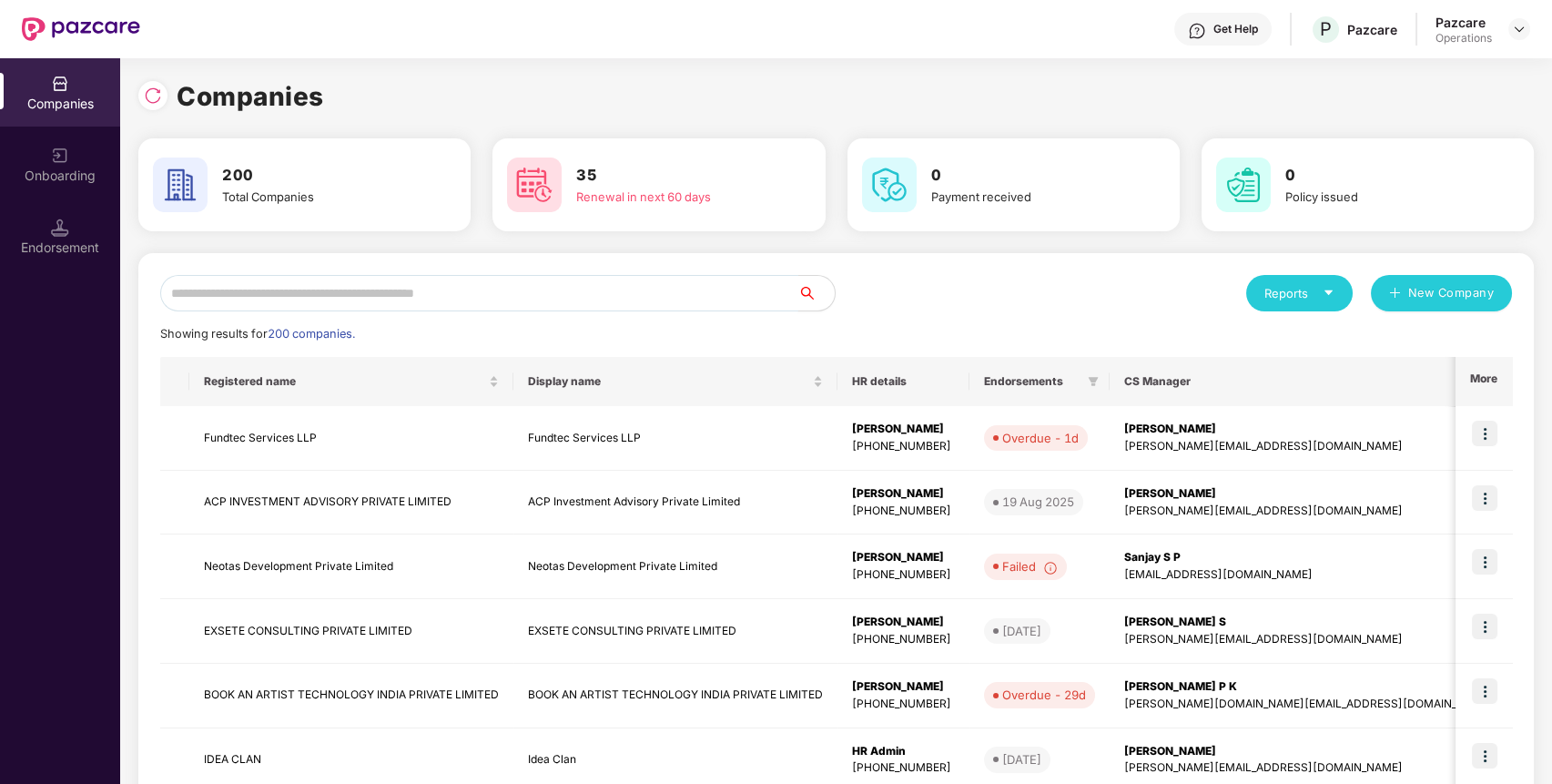
click at [690, 282] on input "text" at bounding box center [479, 293] width 638 height 36
paste input "**********"
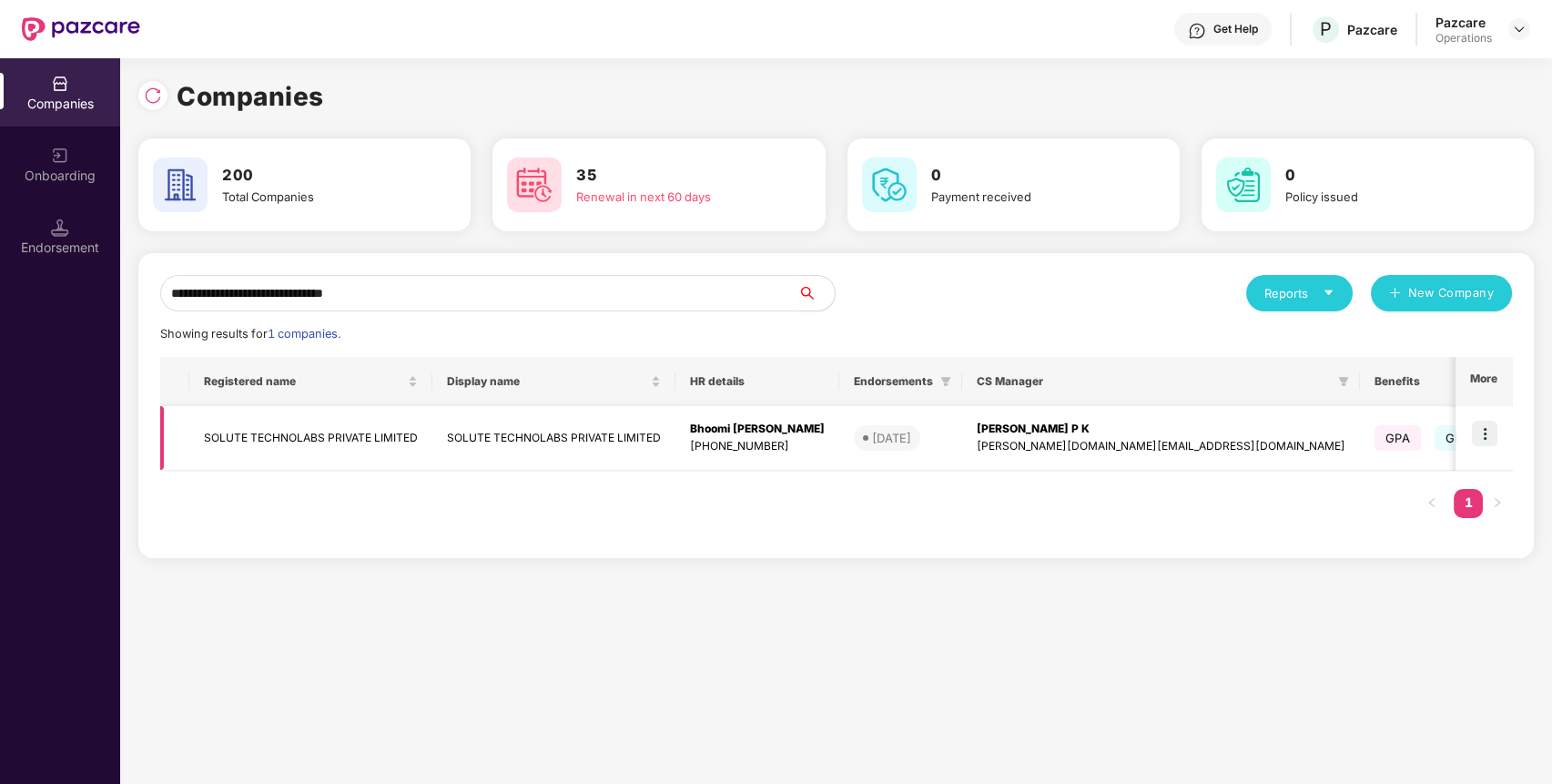
type input "**********"
click at [1486, 428] on img at bounding box center [1484, 433] width 26 height 26
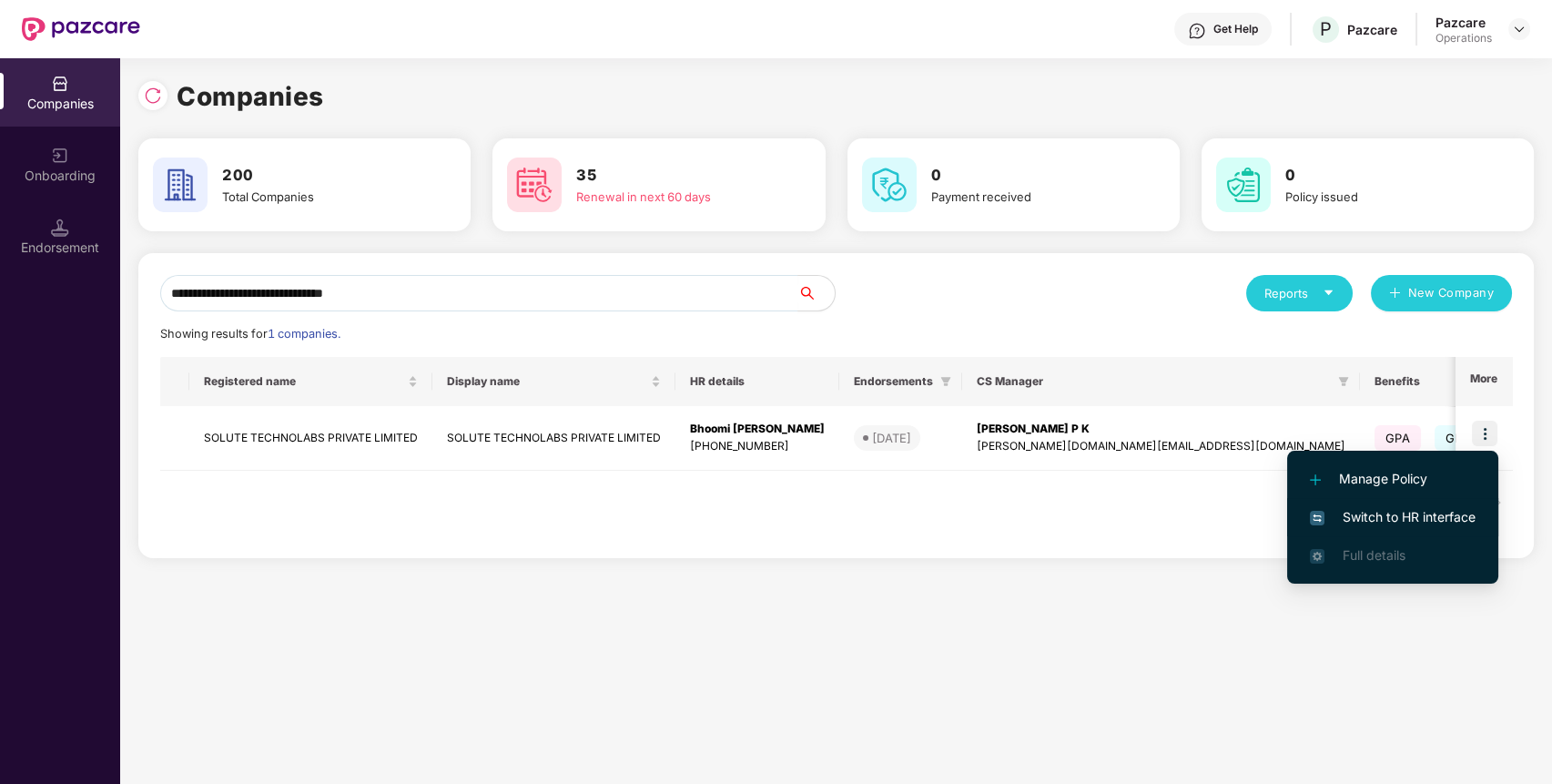
click at [1424, 508] on li "Switch to HR interface" at bounding box center [1393, 516] width 211 height 38
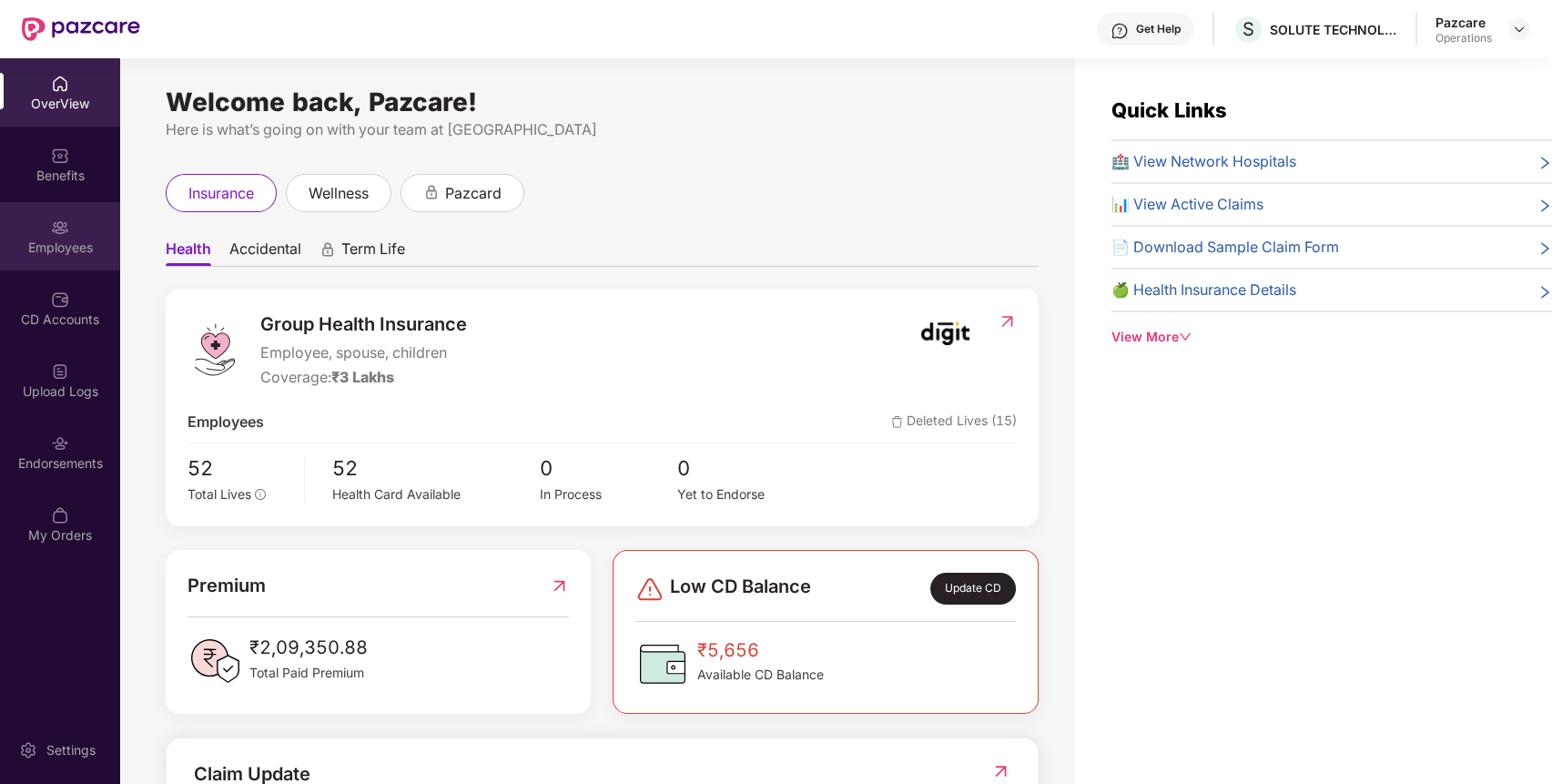
click at [65, 243] on div "Employees" at bounding box center [60, 247] width 121 height 18
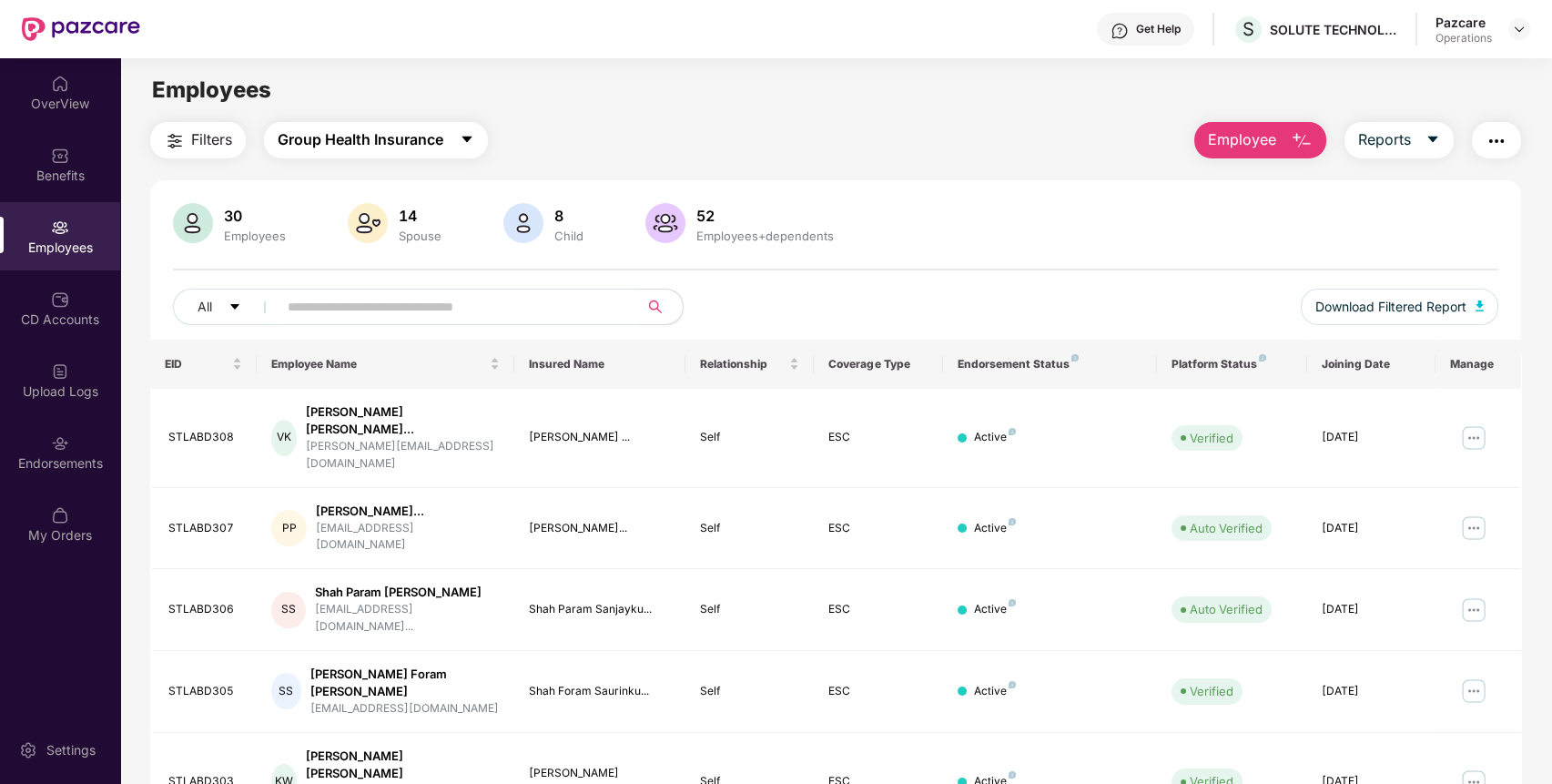
click at [379, 147] on span "Group Health Insurance" at bounding box center [360, 140] width 165 height 23
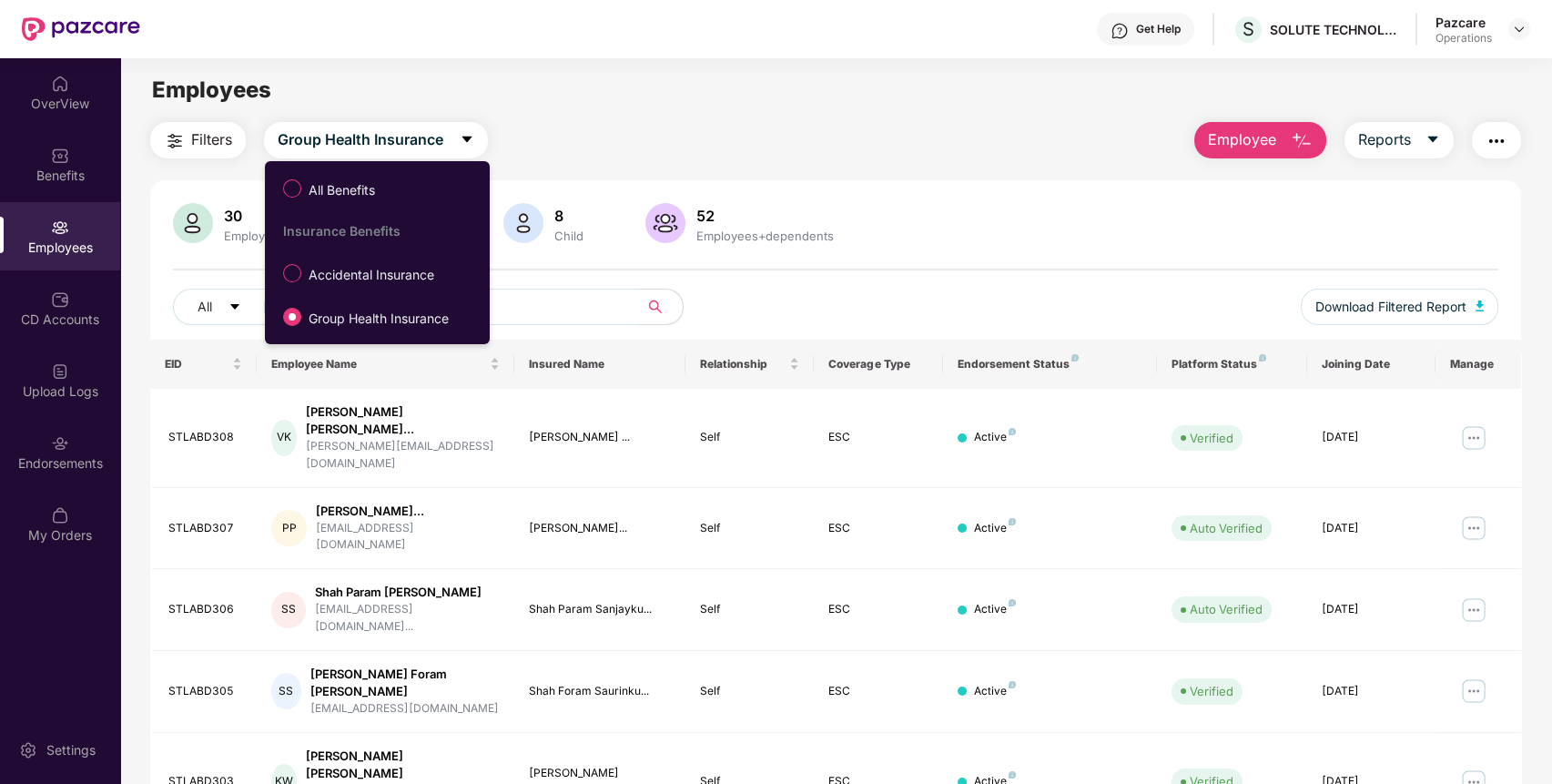
click at [206, 137] on span "Filters" at bounding box center [211, 140] width 41 height 23
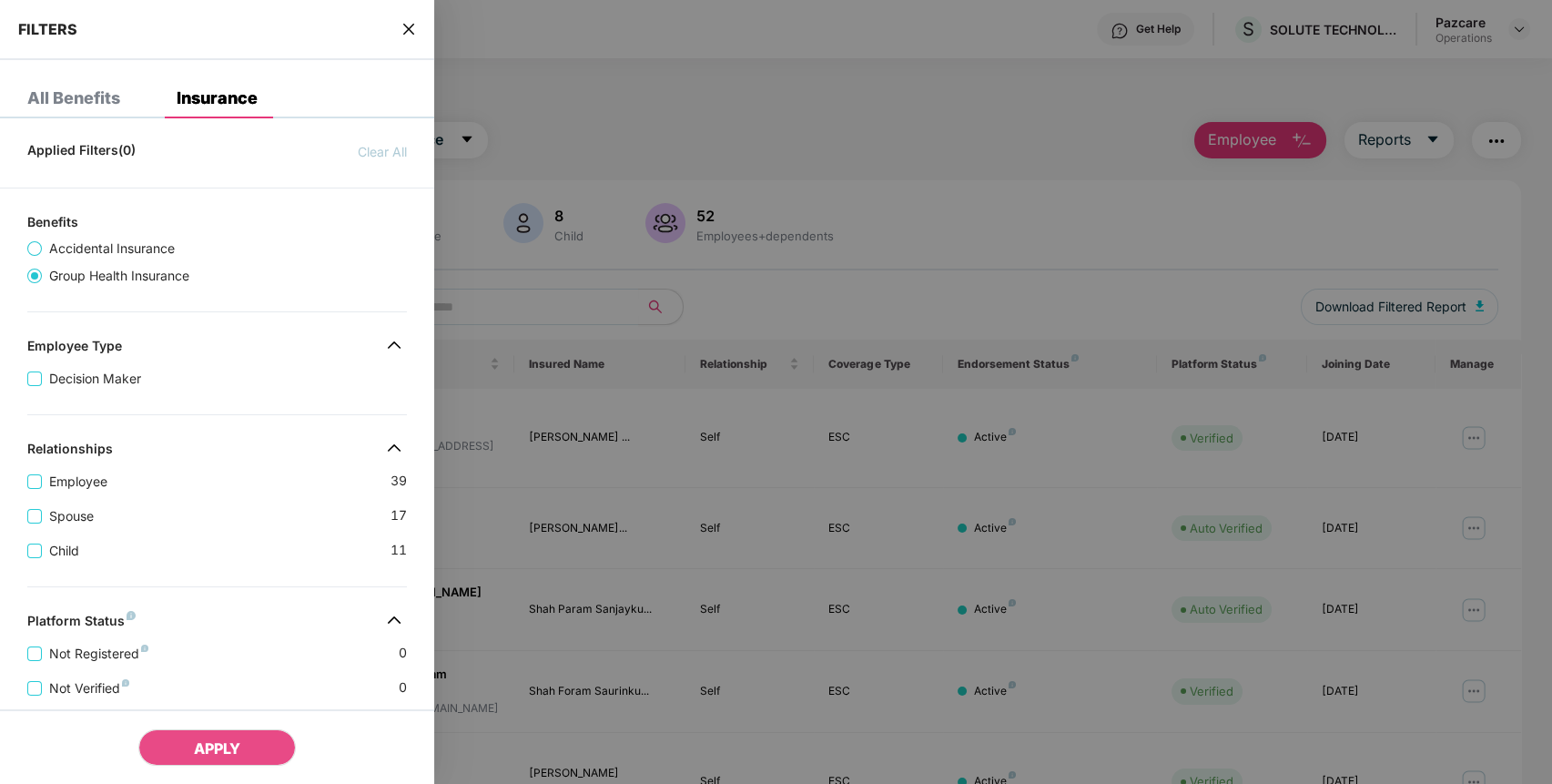
scroll to position [408, 0]
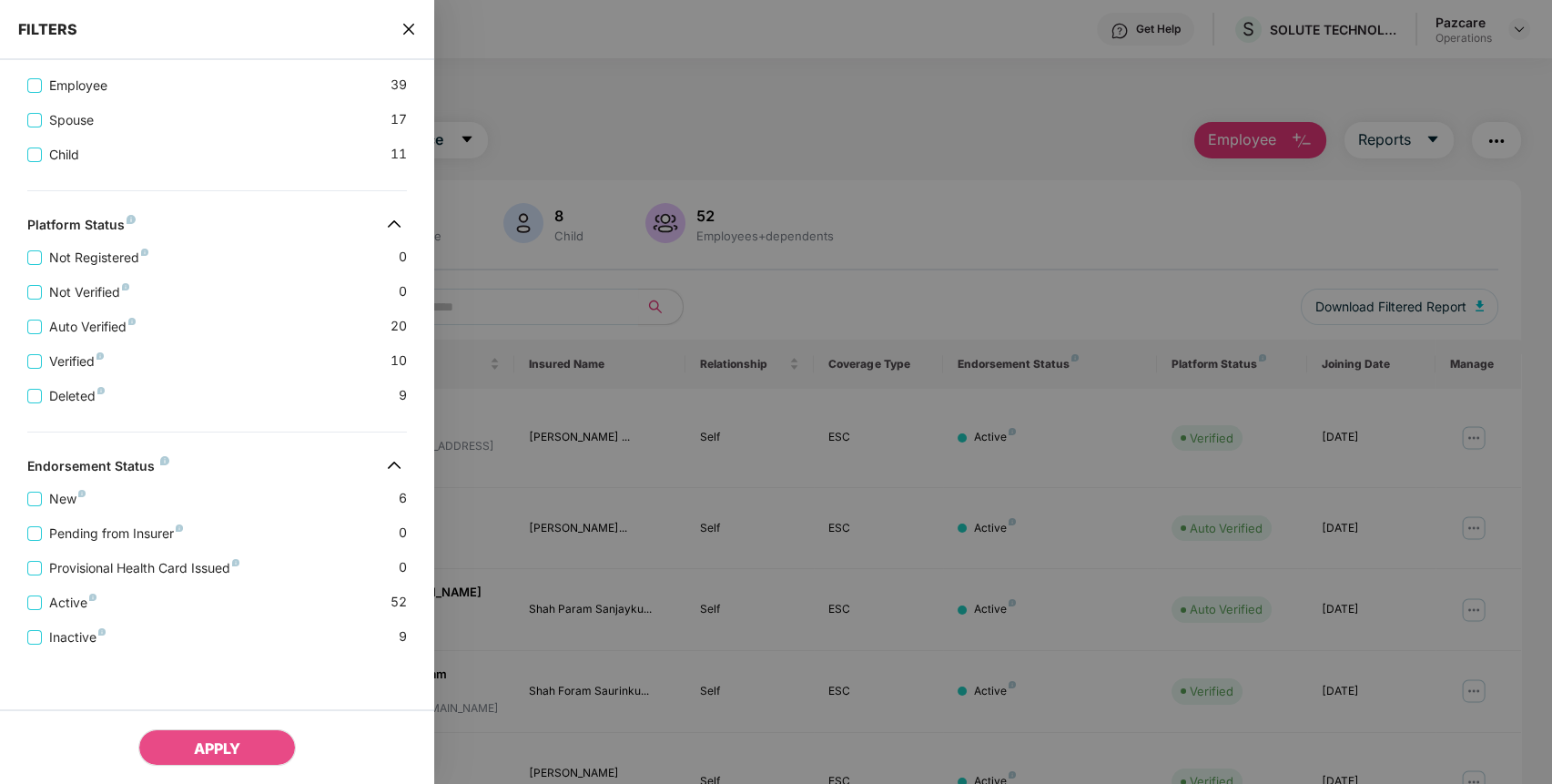
click at [407, 33] on icon "close" at bounding box center [408, 28] width 14 height 14
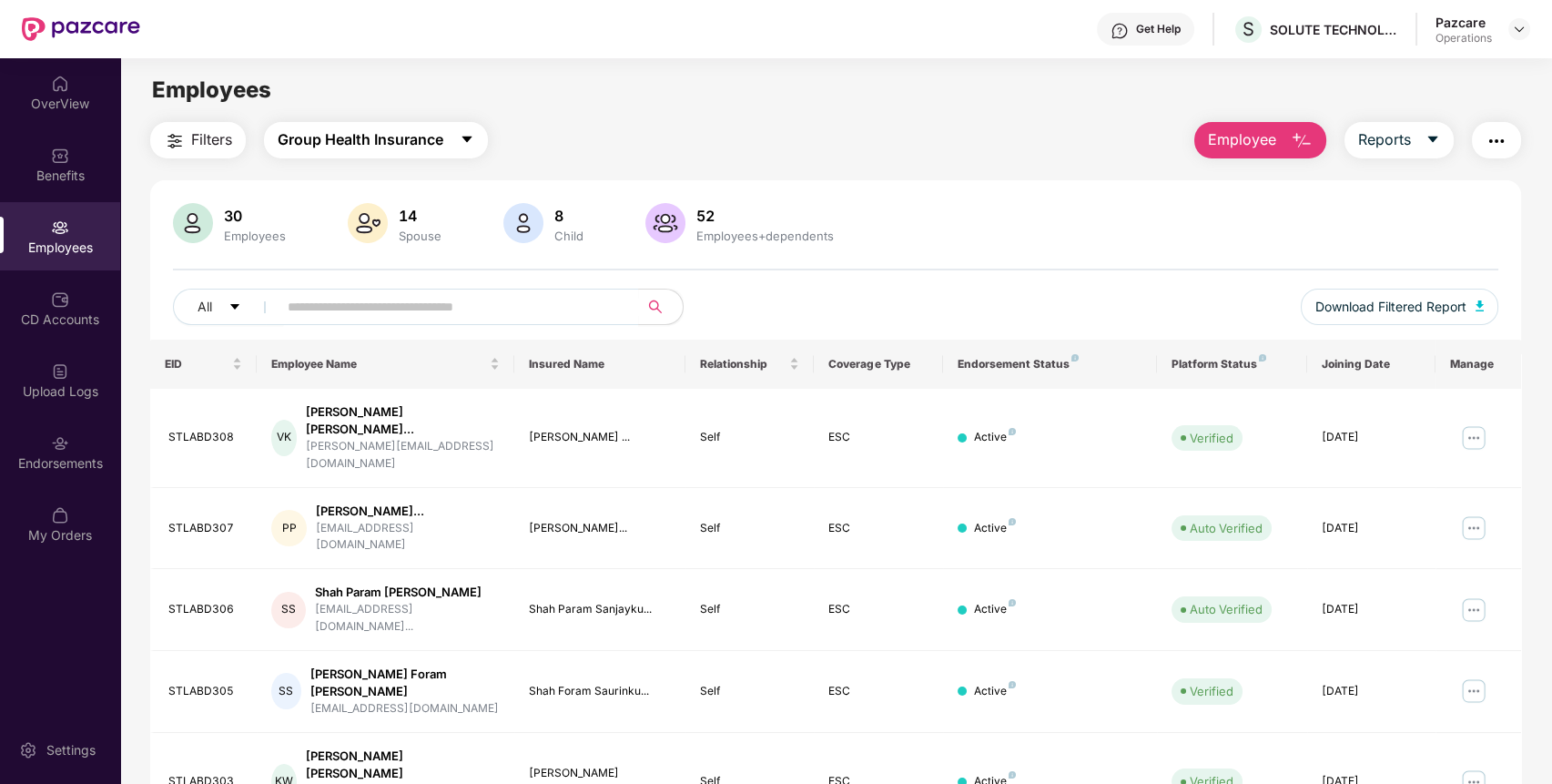
click at [430, 131] on span "Group Health Insurance" at bounding box center [360, 140] width 165 height 23
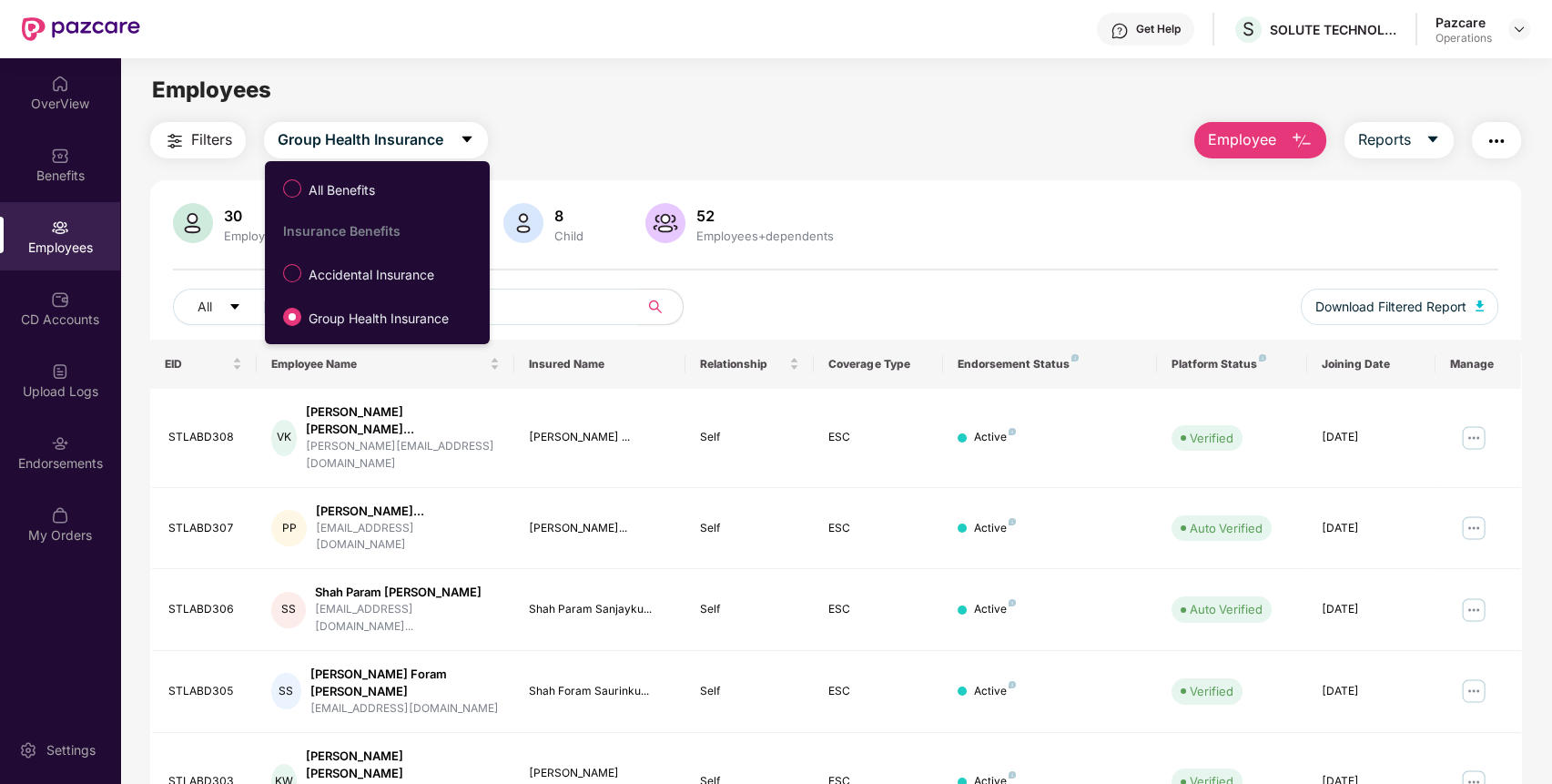
click at [371, 277] on span "Accidental Insurance" at bounding box center [371, 274] width 140 height 20
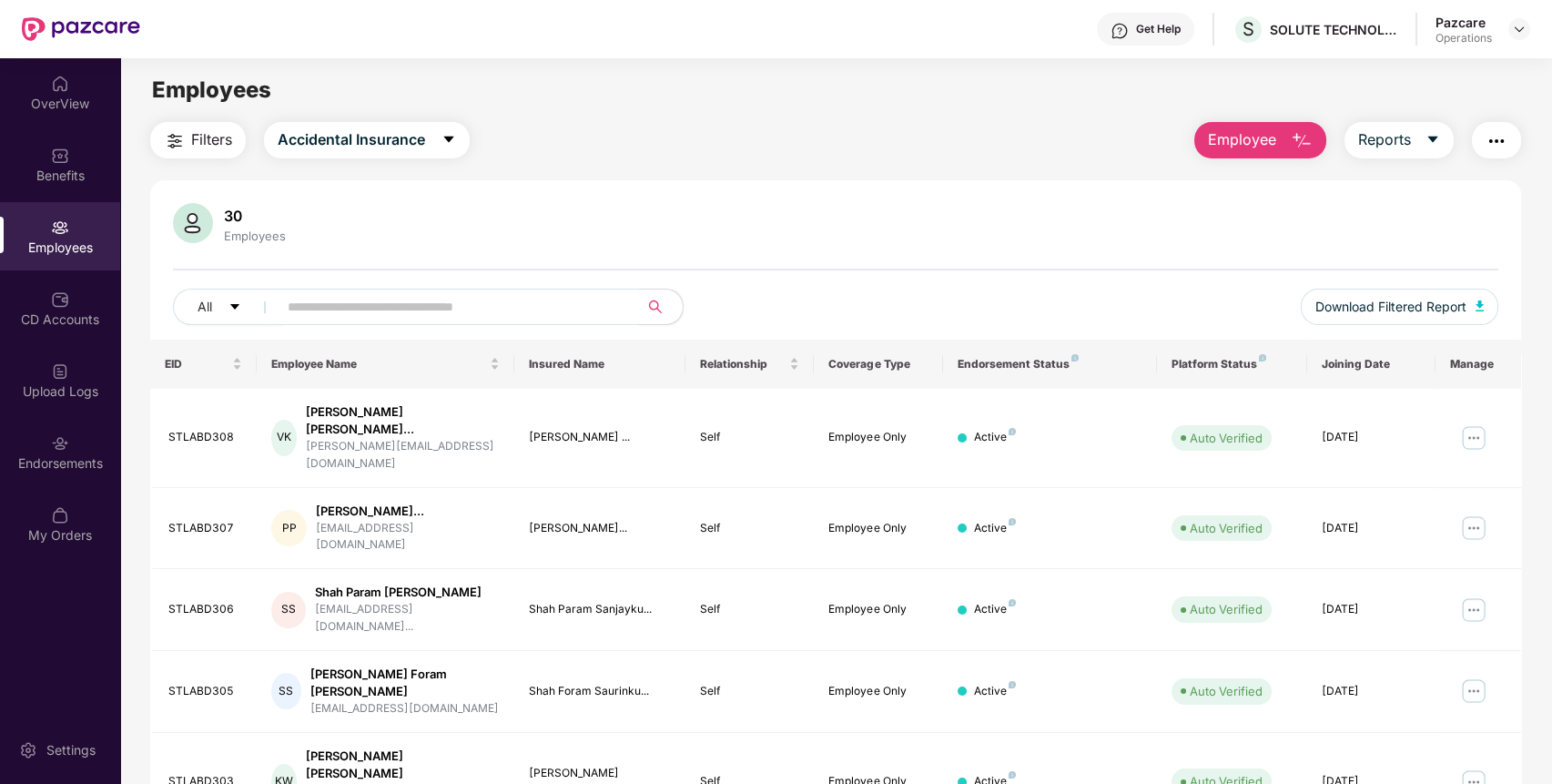
click at [220, 143] on span "Filters" at bounding box center [211, 140] width 41 height 23
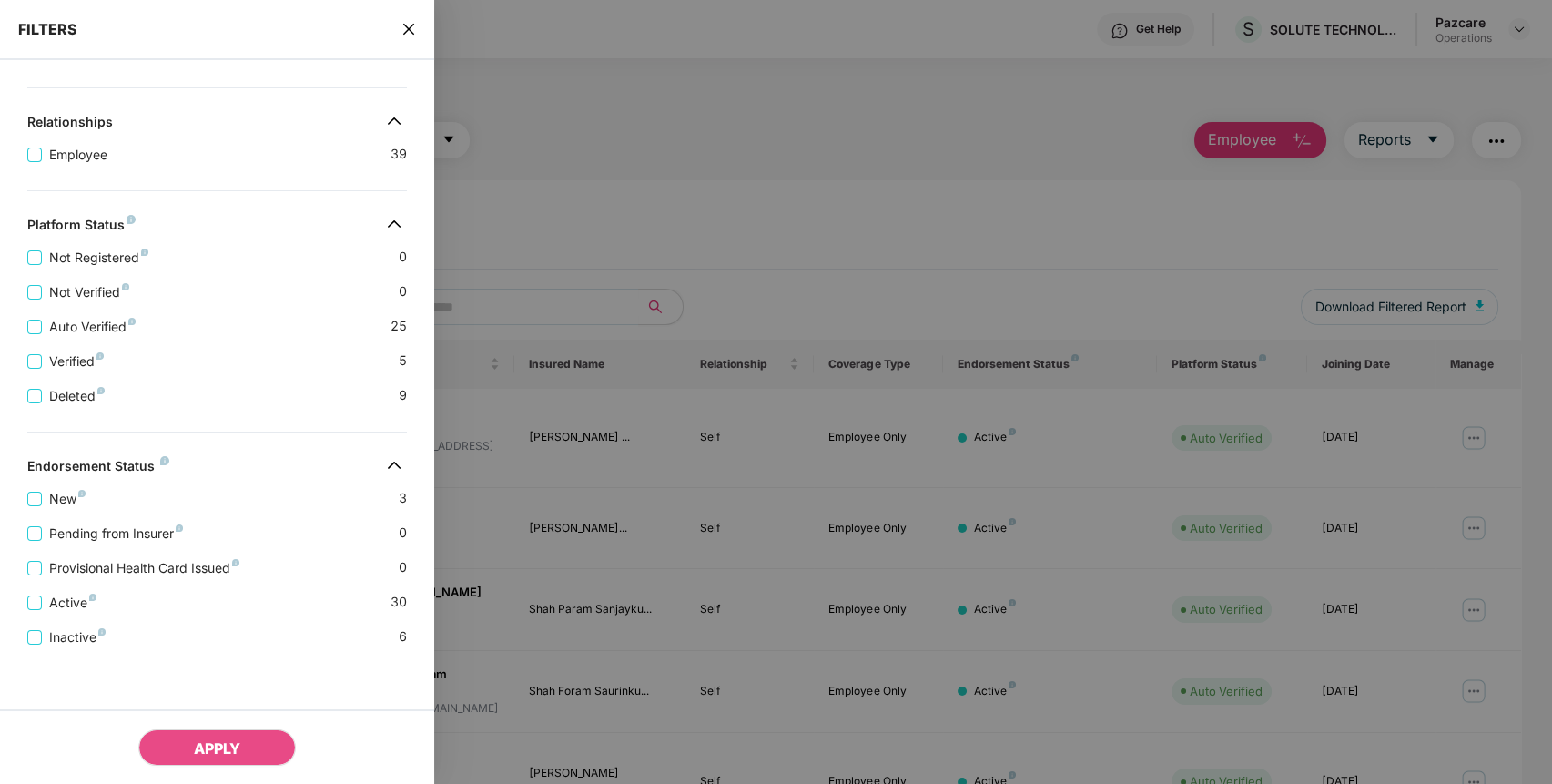
scroll to position [337, 0]
click at [402, 27] on icon "close" at bounding box center [408, 28] width 14 height 14
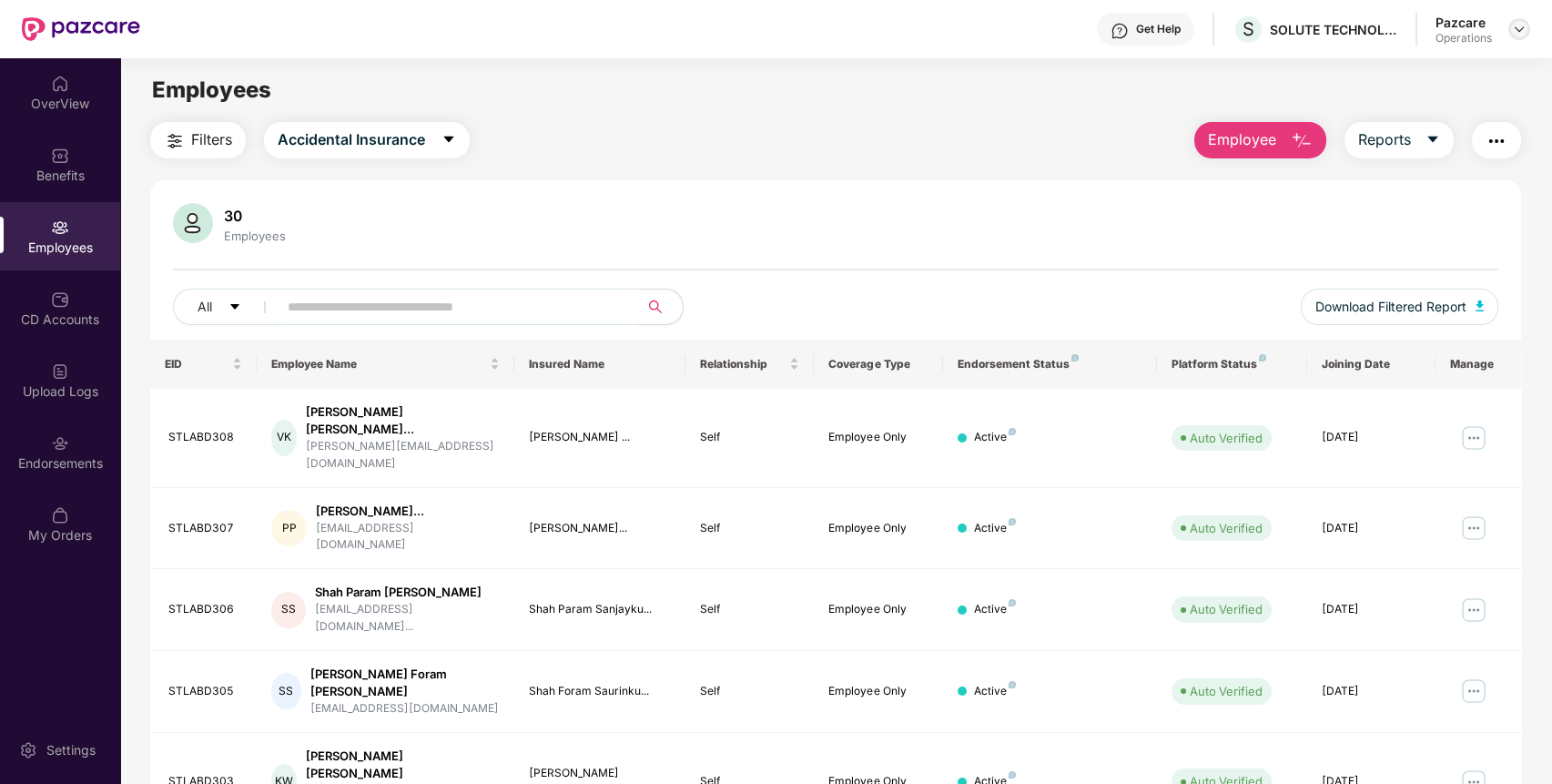
click at [1522, 32] on img at bounding box center [1519, 28] width 14 height 14
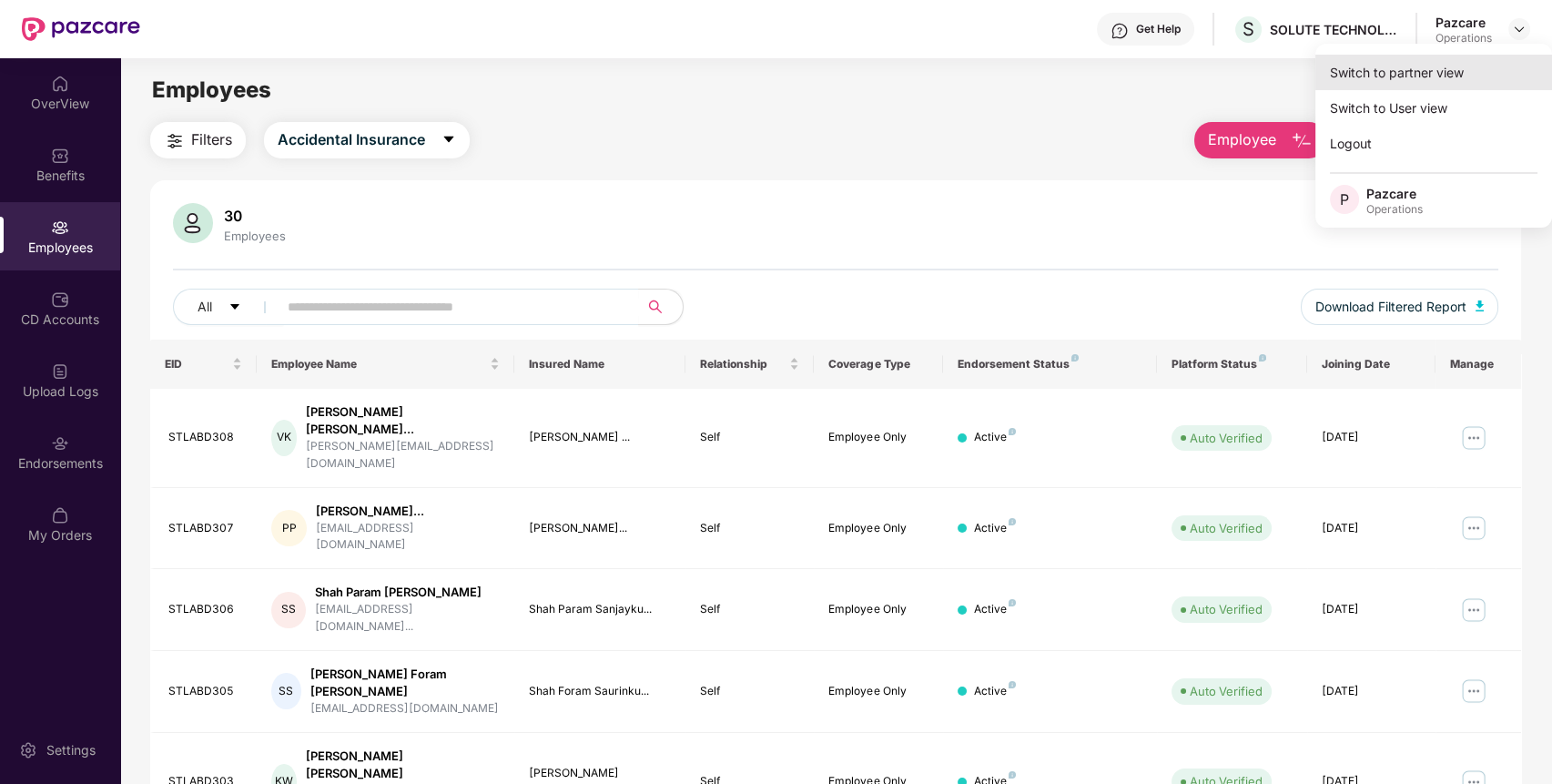
click at [1435, 65] on div "Switch to partner view" at bounding box center [1432, 72] width 236 height 35
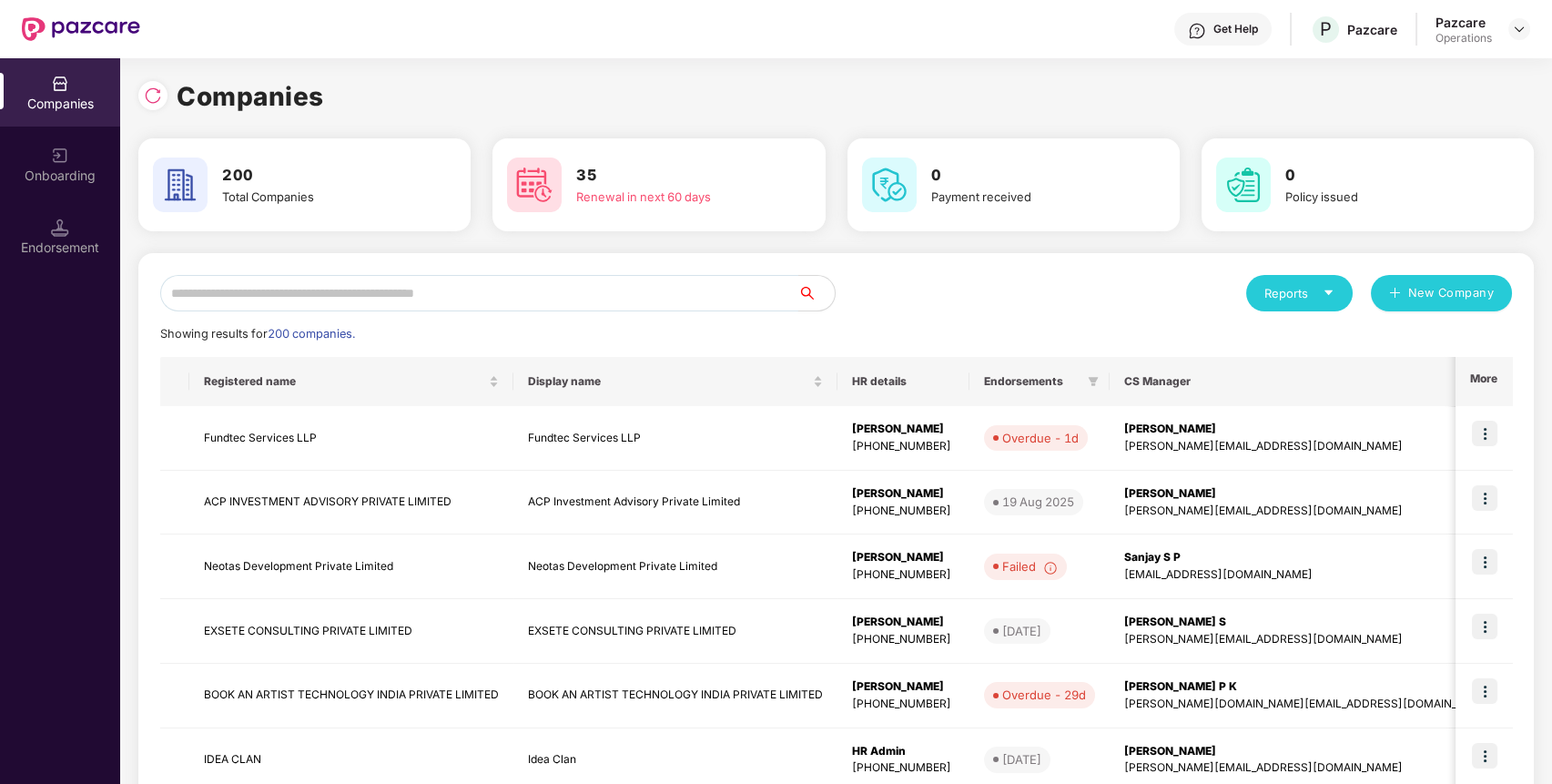
click at [632, 282] on input "text" at bounding box center [479, 293] width 638 height 36
paste input "**********"
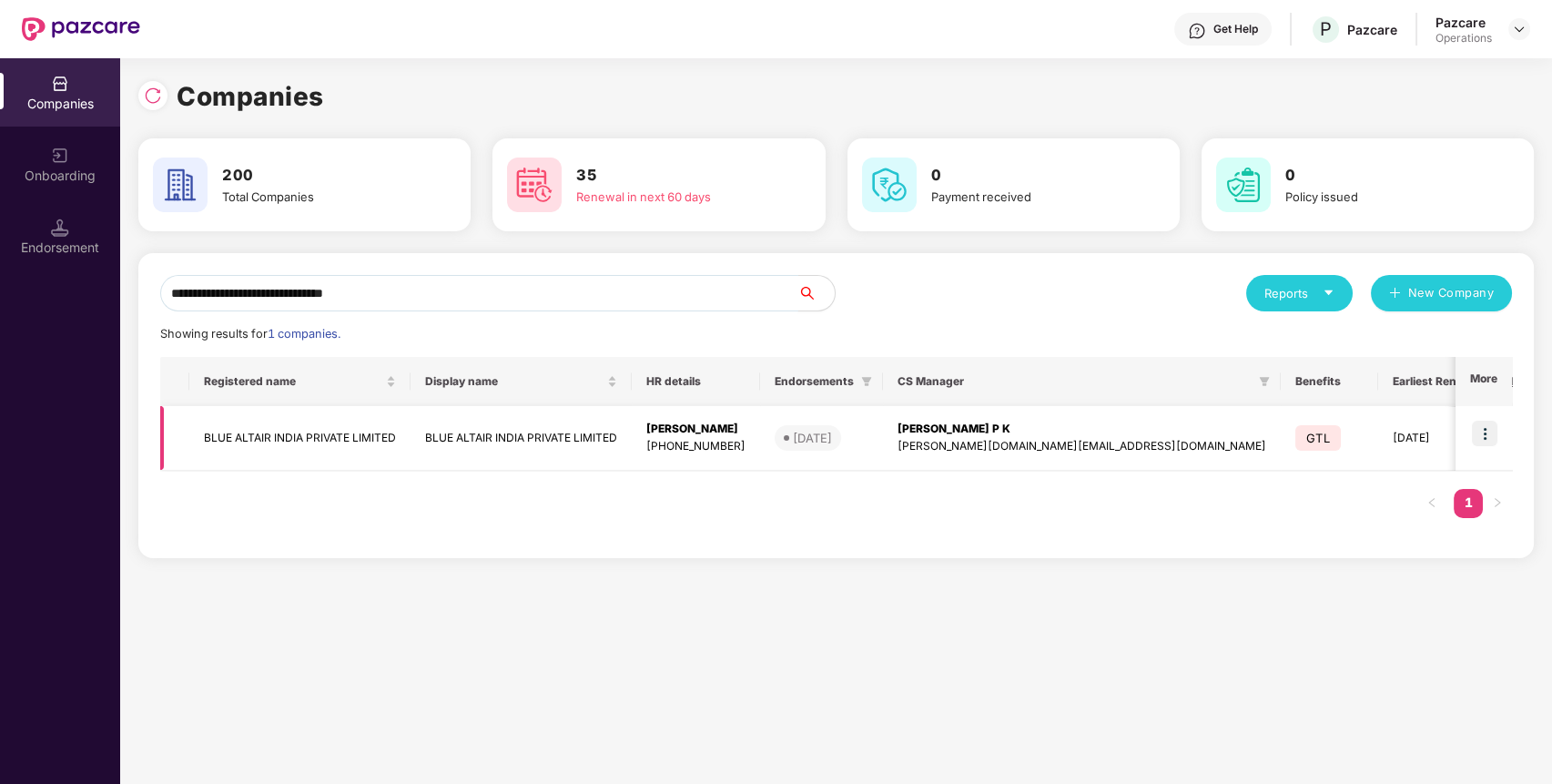
type input "**********"
click at [1489, 433] on img at bounding box center [1484, 433] width 26 height 26
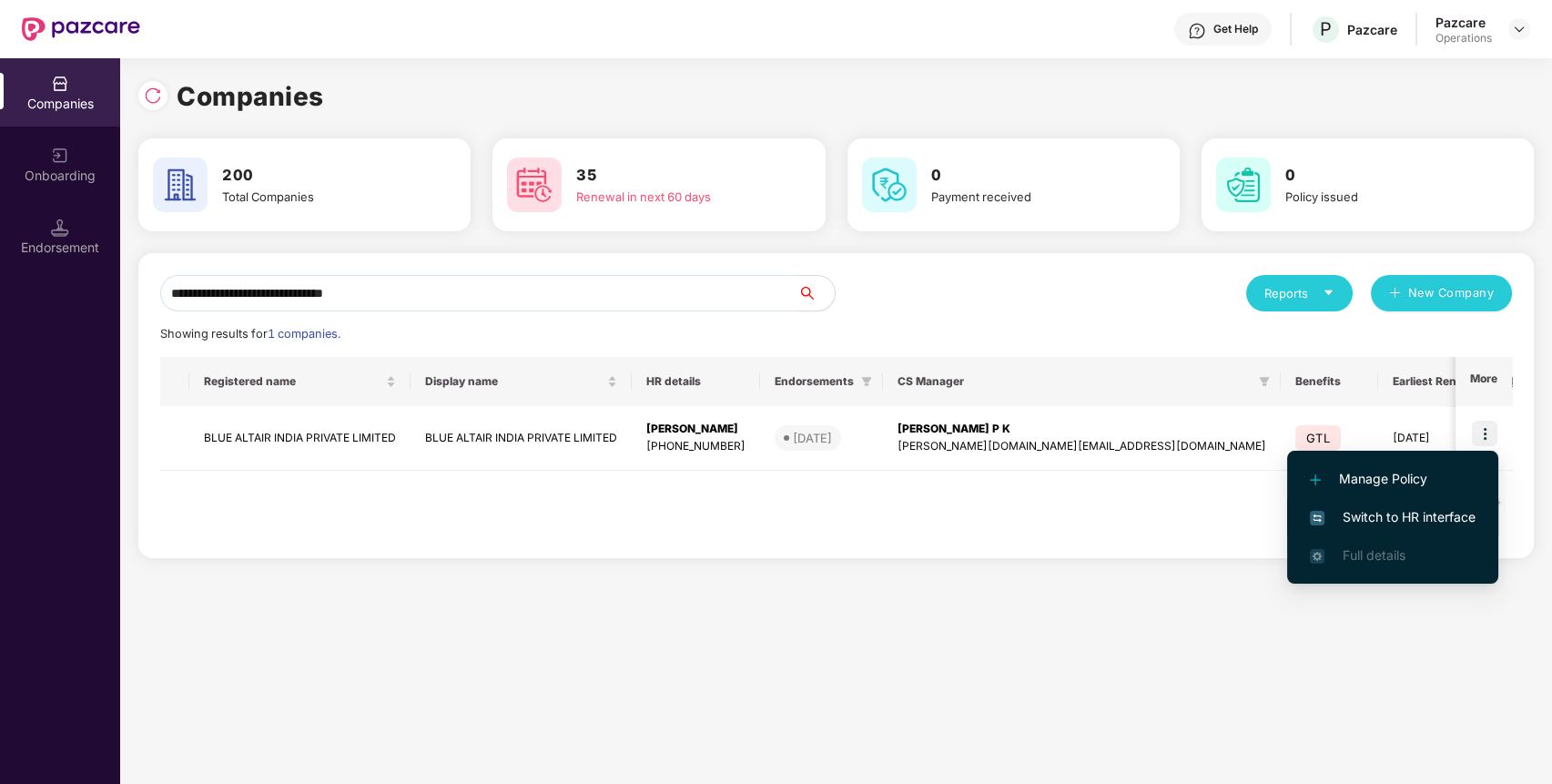
click at [1409, 507] on span "Switch to HR interface" at bounding box center [1393, 516] width 165 height 20
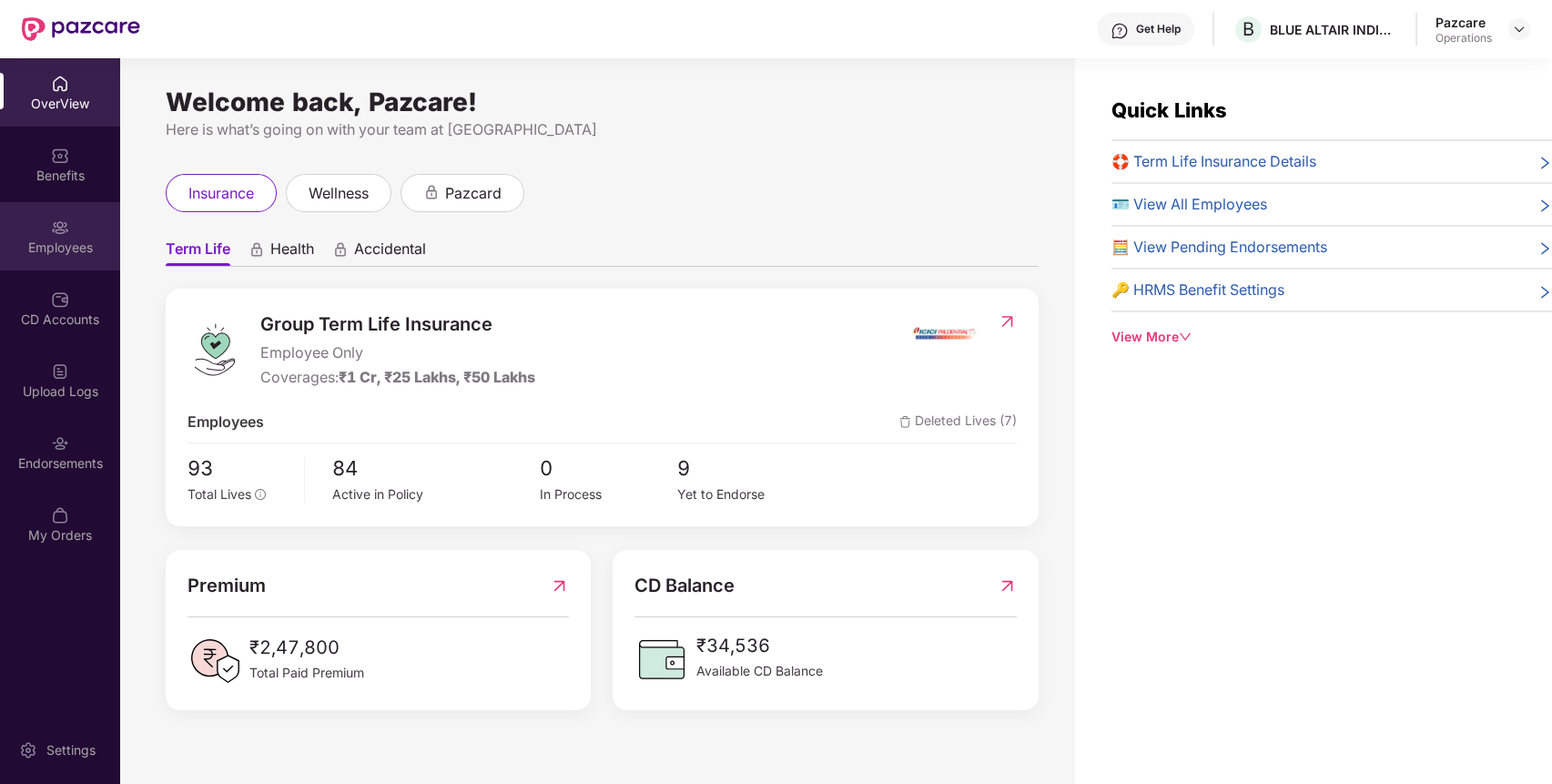
click at [82, 211] on div "Employees" at bounding box center [60, 236] width 121 height 68
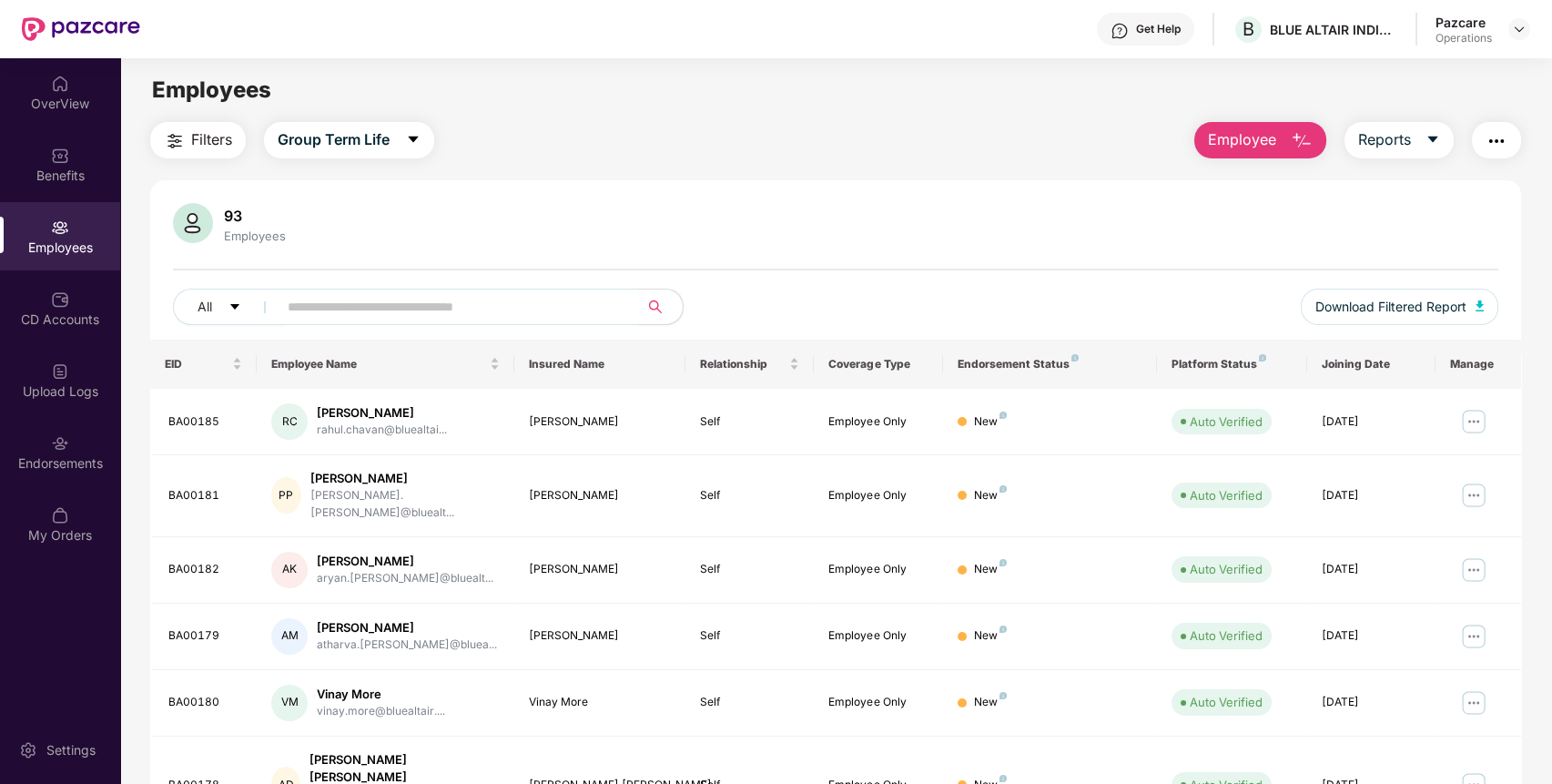
click at [210, 134] on span "Filters" at bounding box center [211, 140] width 41 height 23
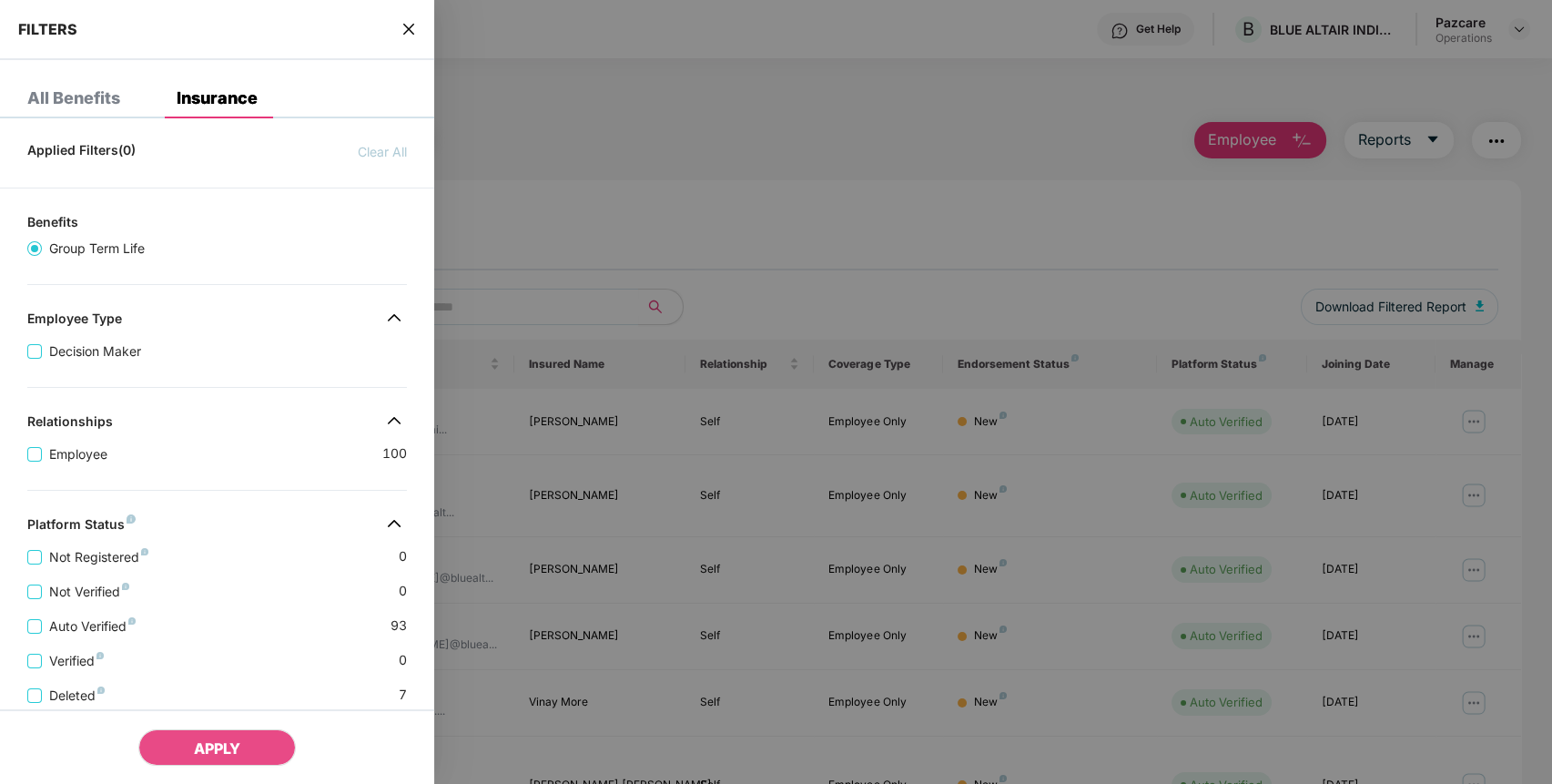
scroll to position [308, 0]
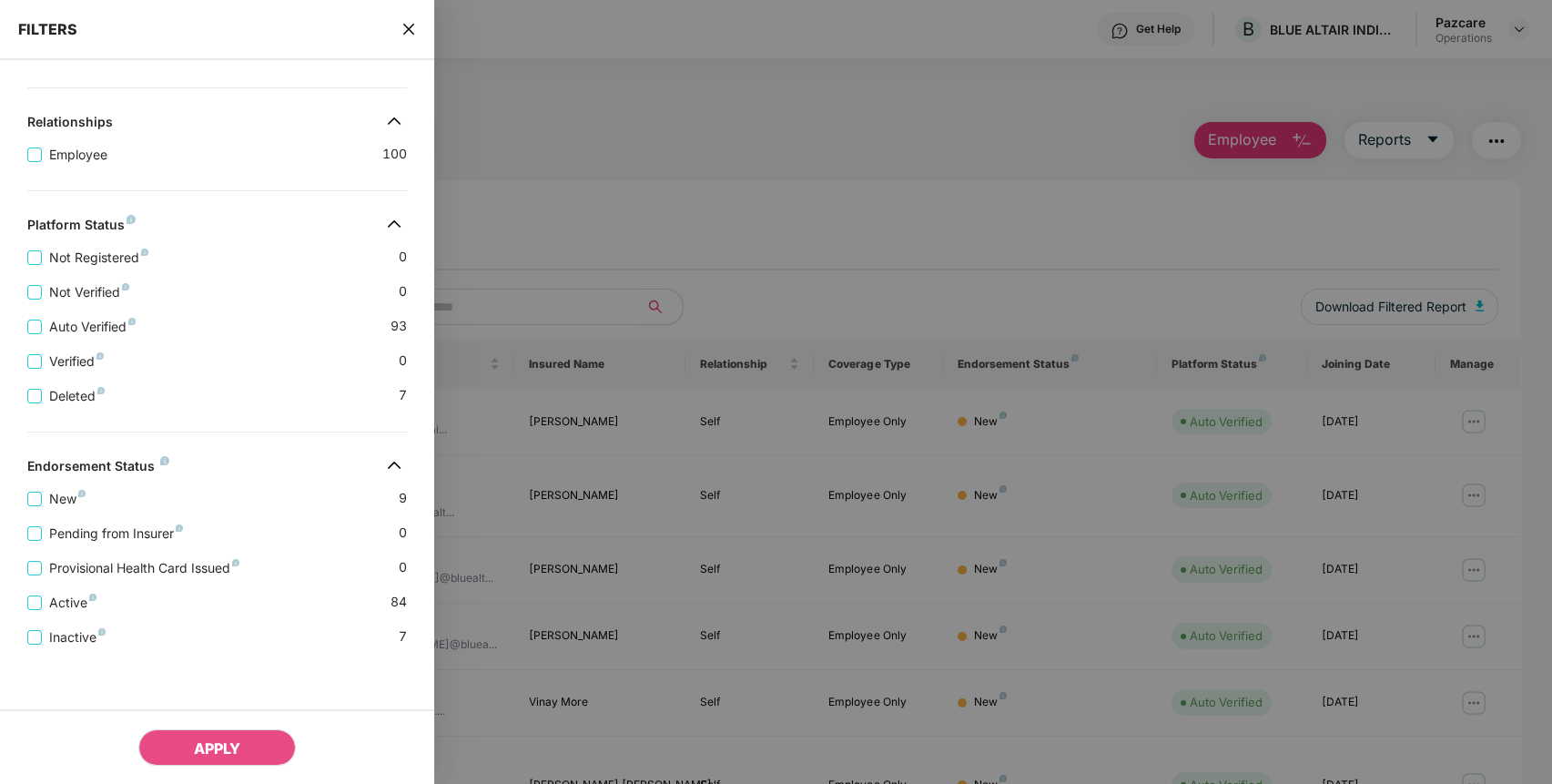
click at [408, 28] on icon "close" at bounding box center [409, 29] width 11 height 11
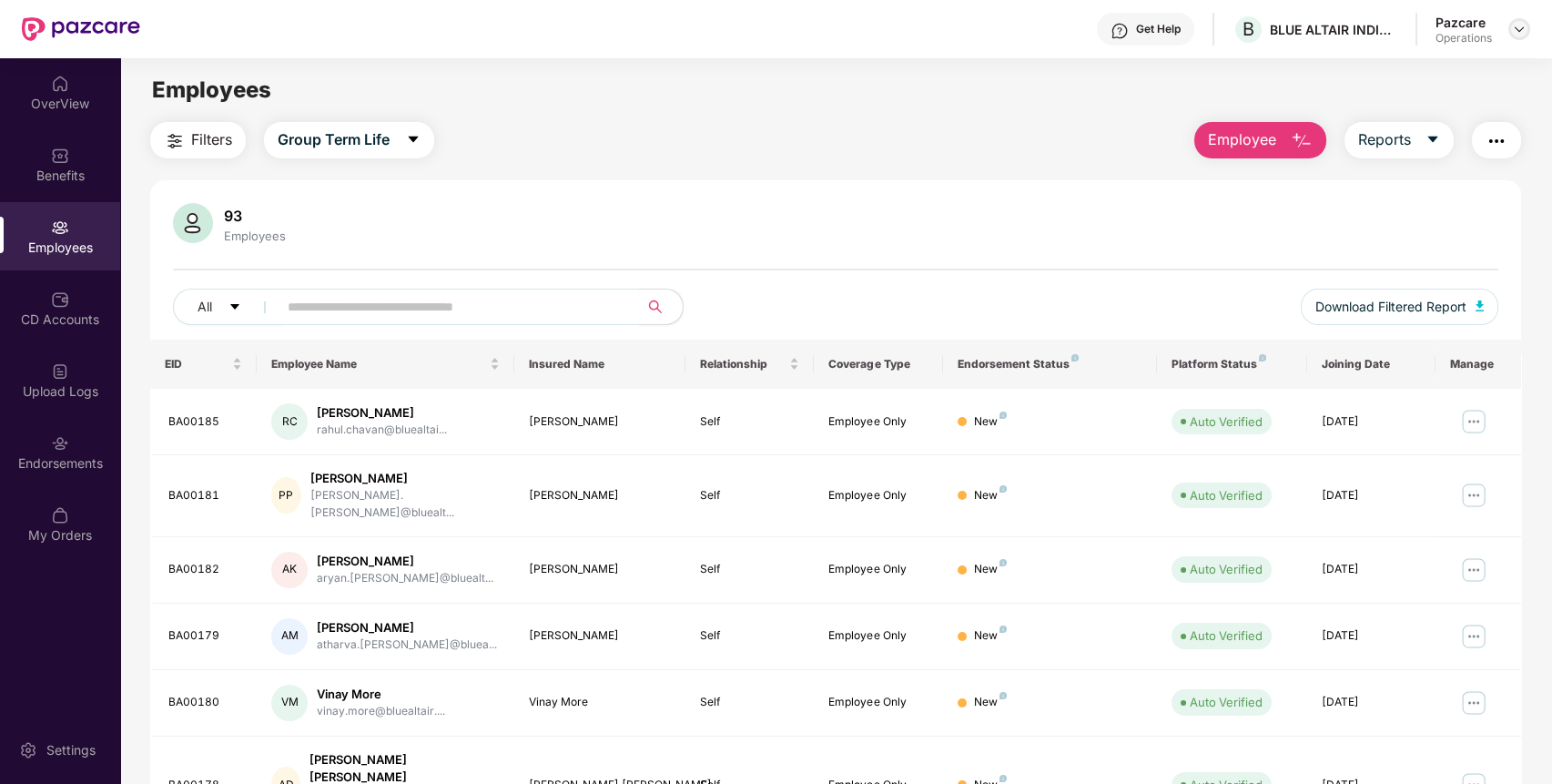
click at [1520, 29] on img at bounding box center [1519, 28] width 14 height 14
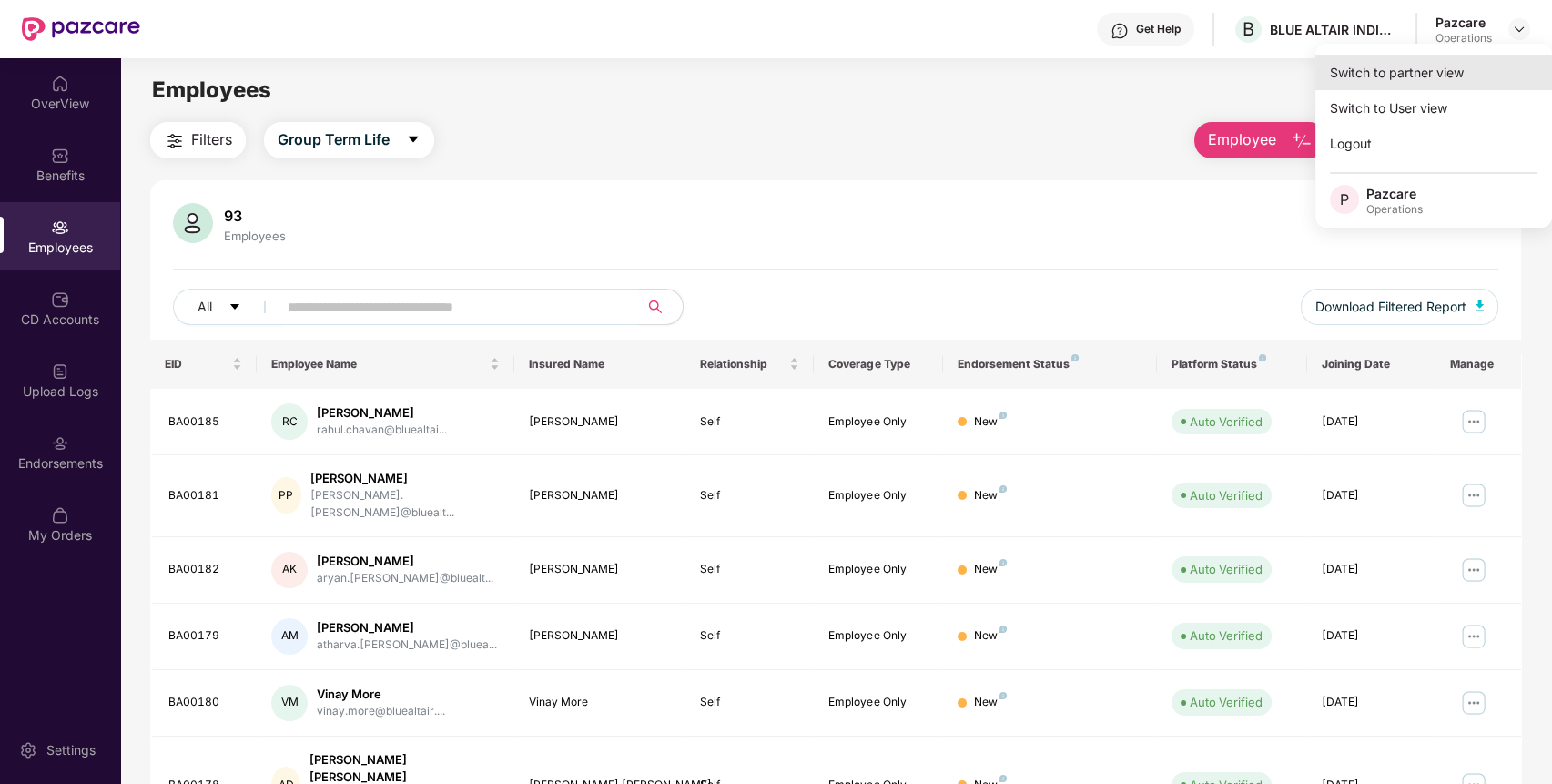
click at [1468, 77] on div "Switch to partner view" at bounding box center [1432, 72] width 236 height 35
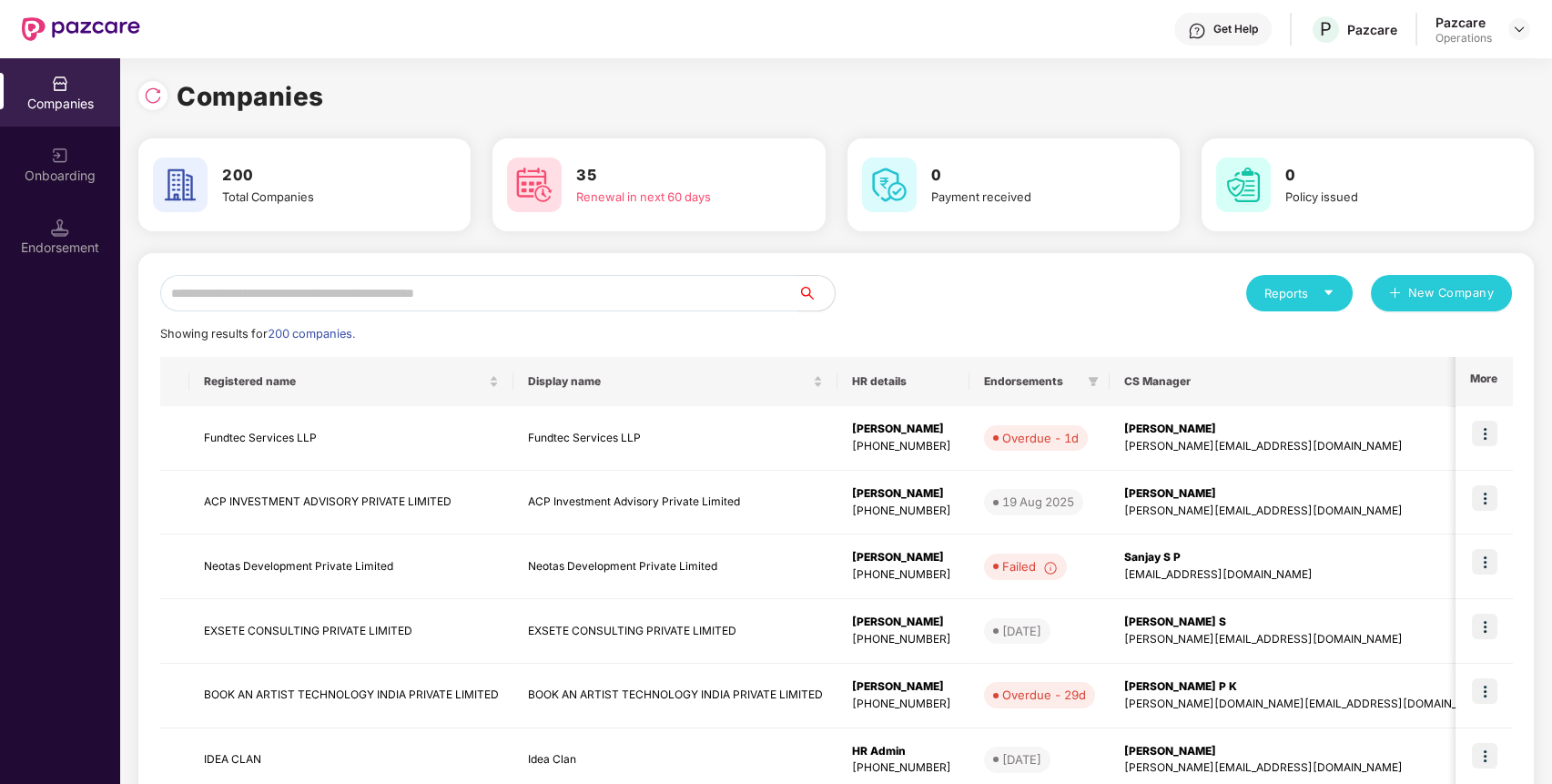
click at [573, 276] on input "text" at bounding box center [479, 293] width 638 height 36
paste input "**********"
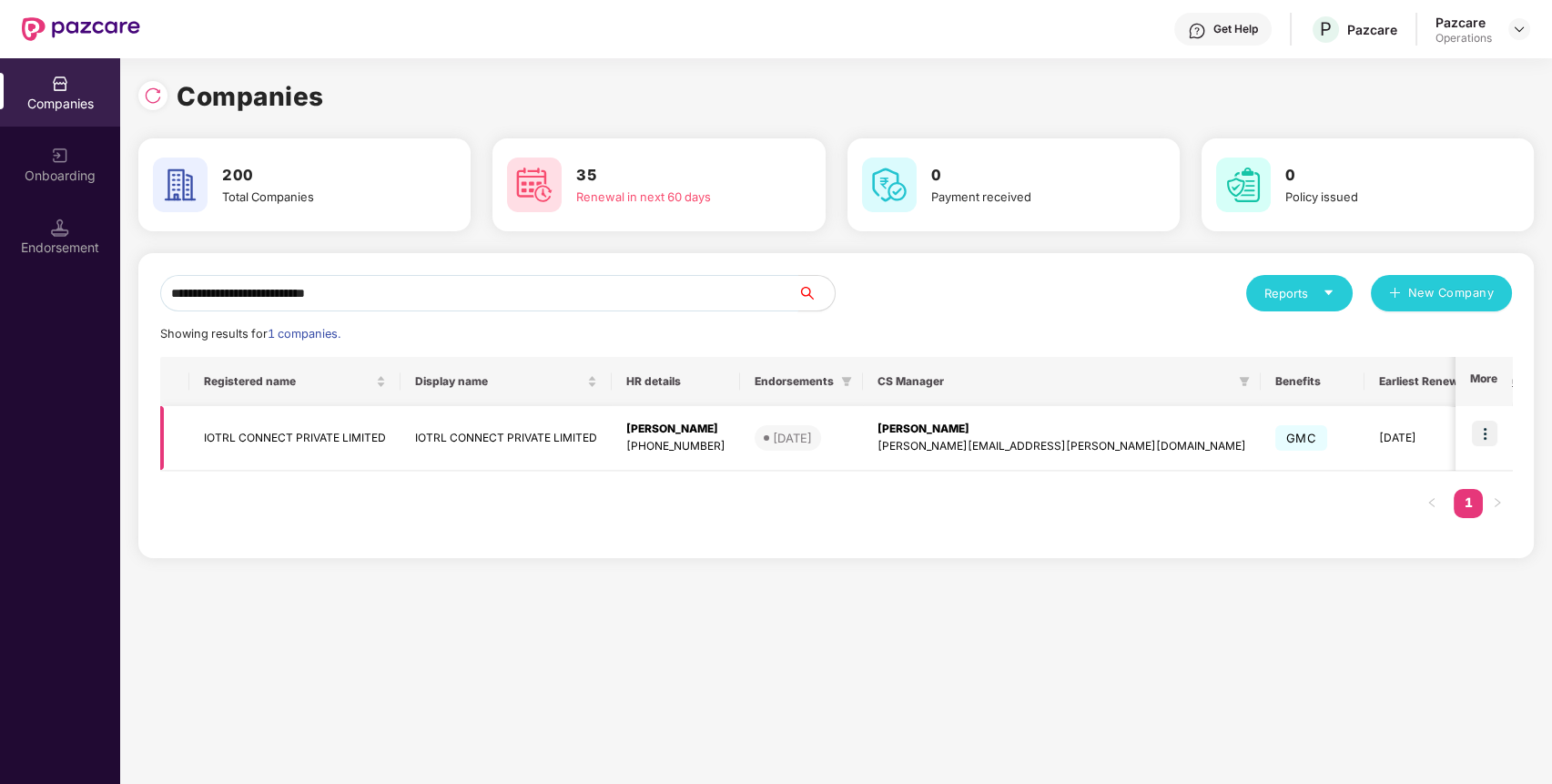
type input "**********"
click at [1489, 438] on img at bounding box center [1484, 433] width 26 height 26
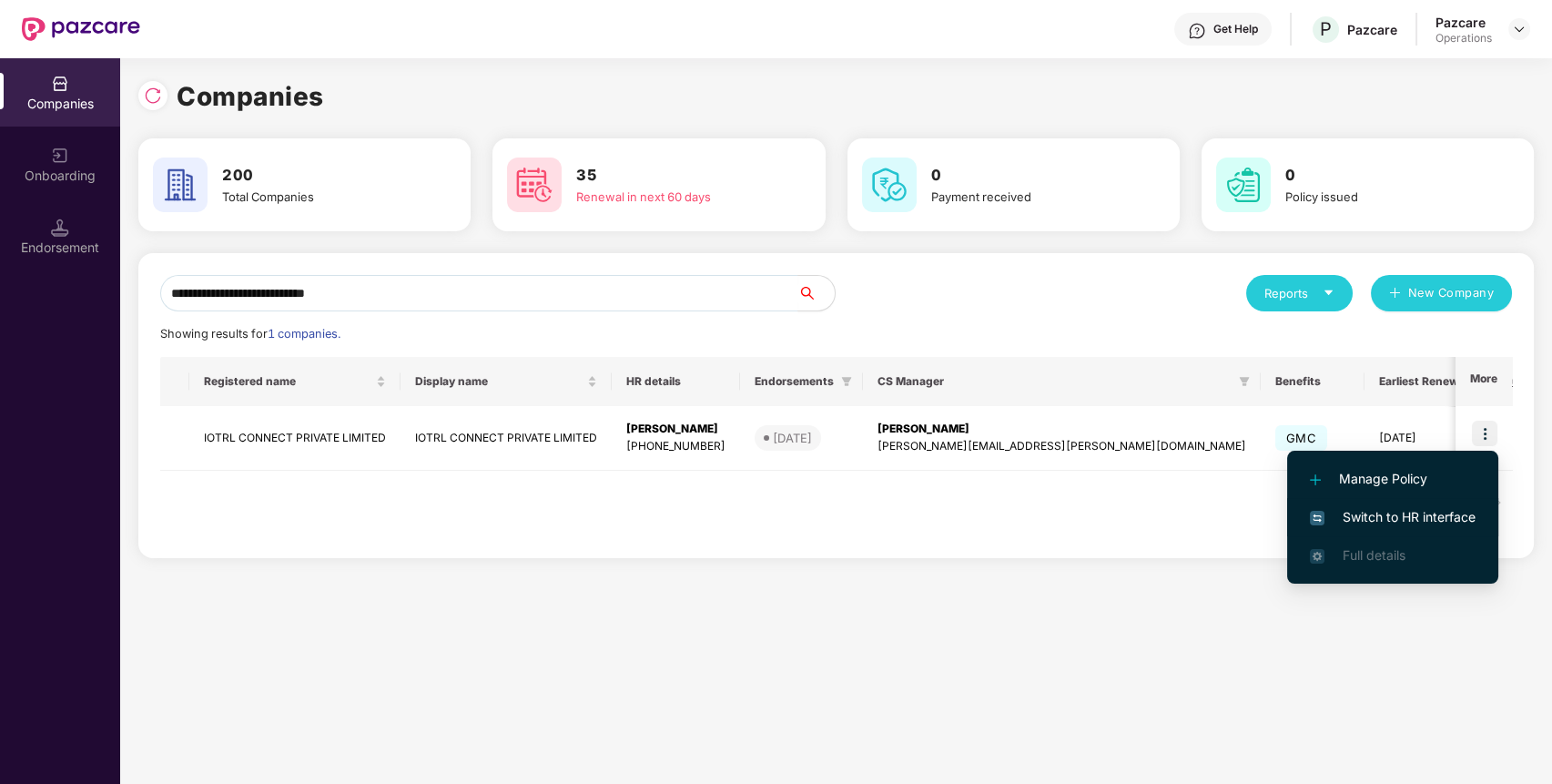
click at [1416, 513] on span "Switch to HR interface" at bounding box center [1393, 516] width 165 height 20
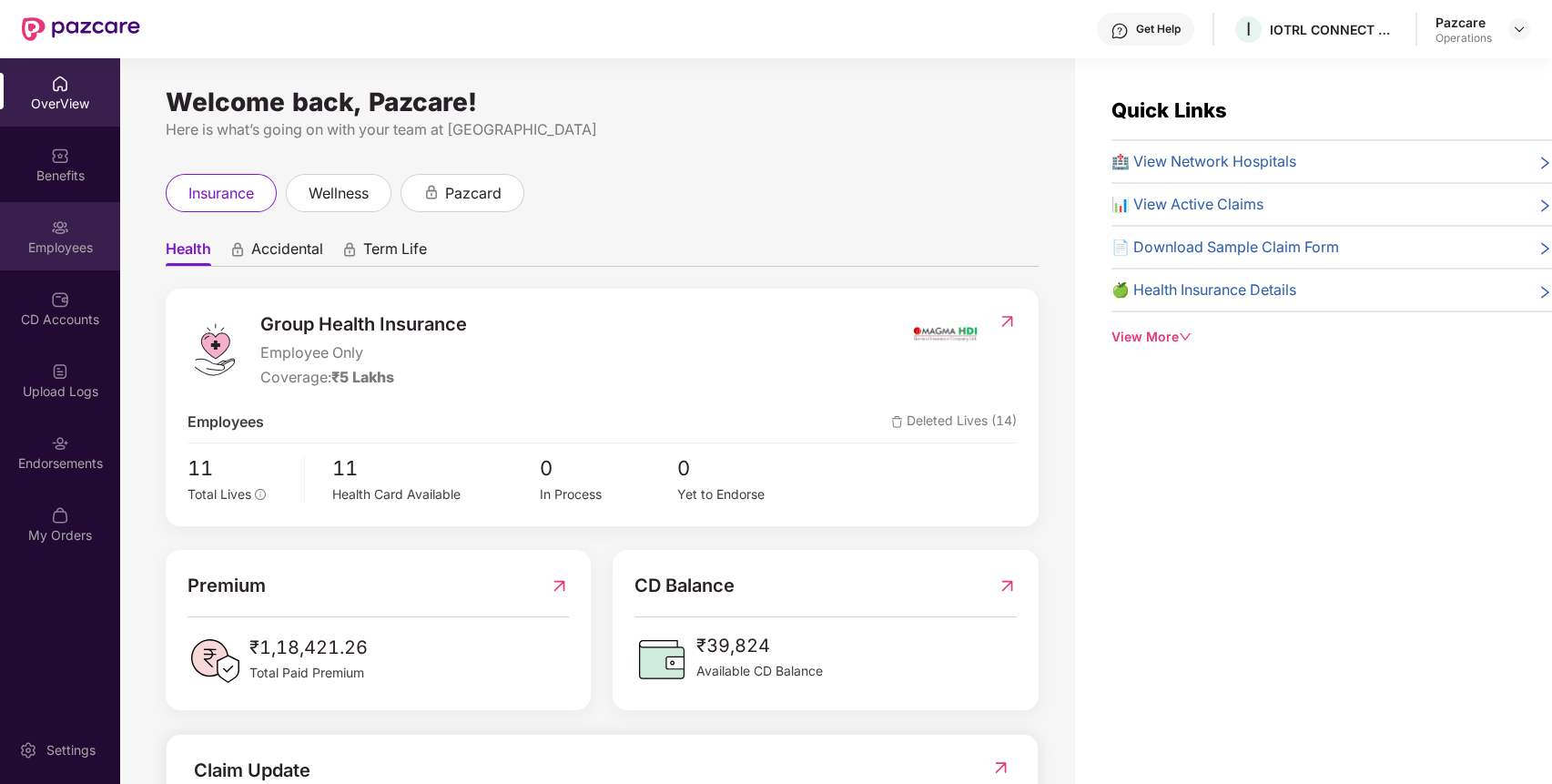
click at [69, 241] on div "Employees" at bounding box center [60, 247] width 121 height 18
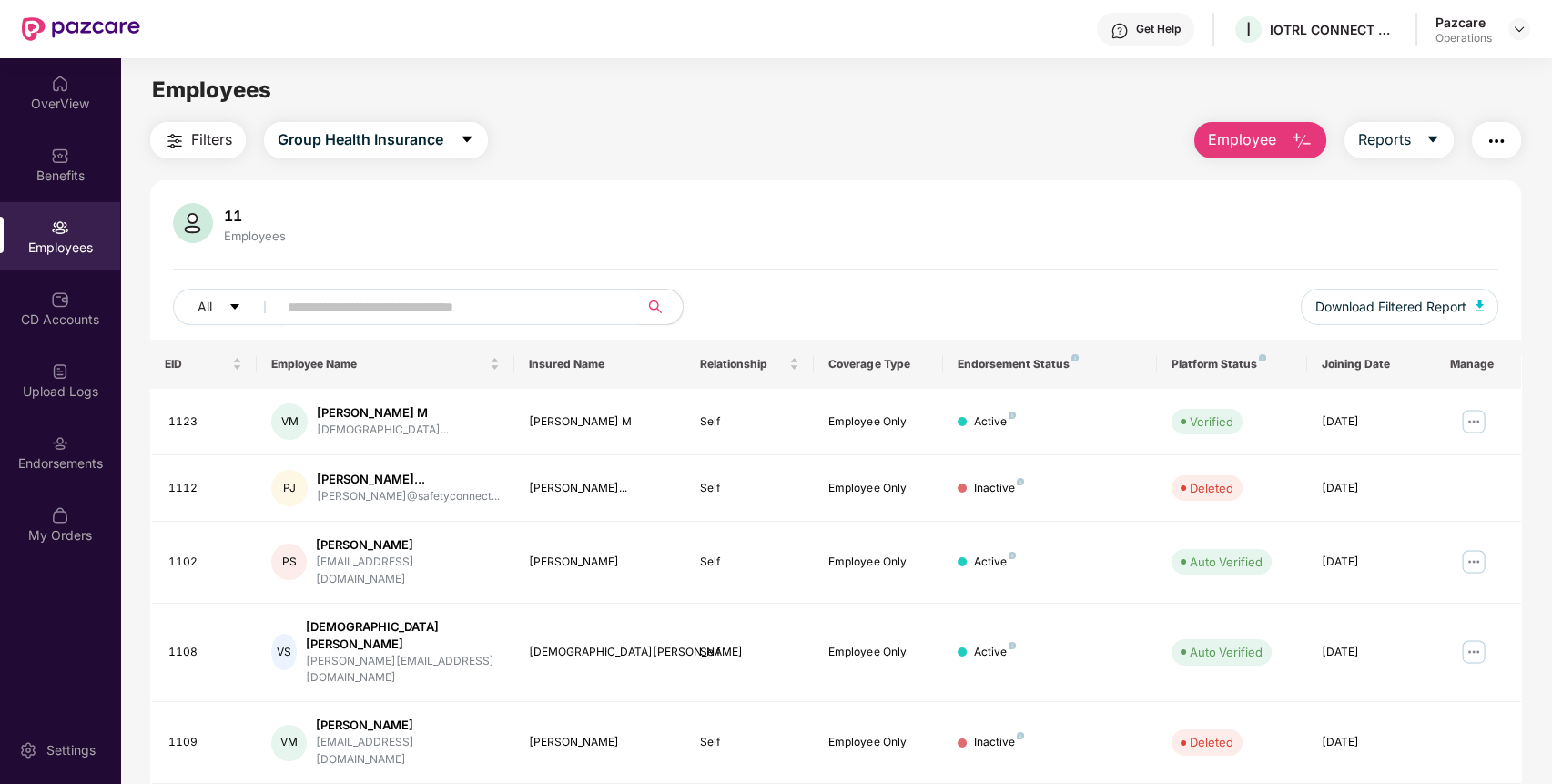
click at [216, 143] on span "Filters" at bounding box center [211, 140] width 41 height 23
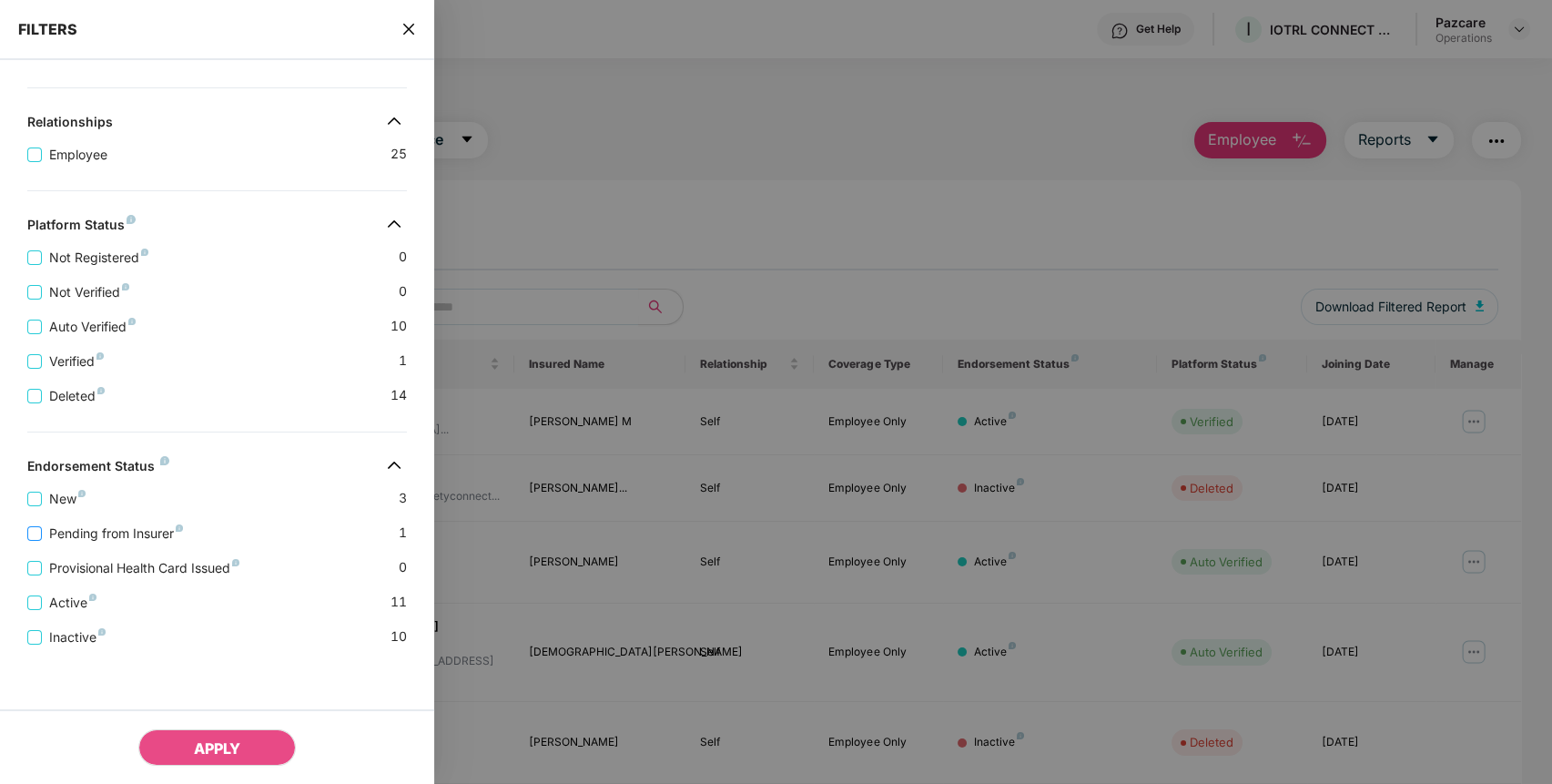
click at [108, 534] on span "Pending from Insurer" at bounding box center [116, 532] width 148 height 20
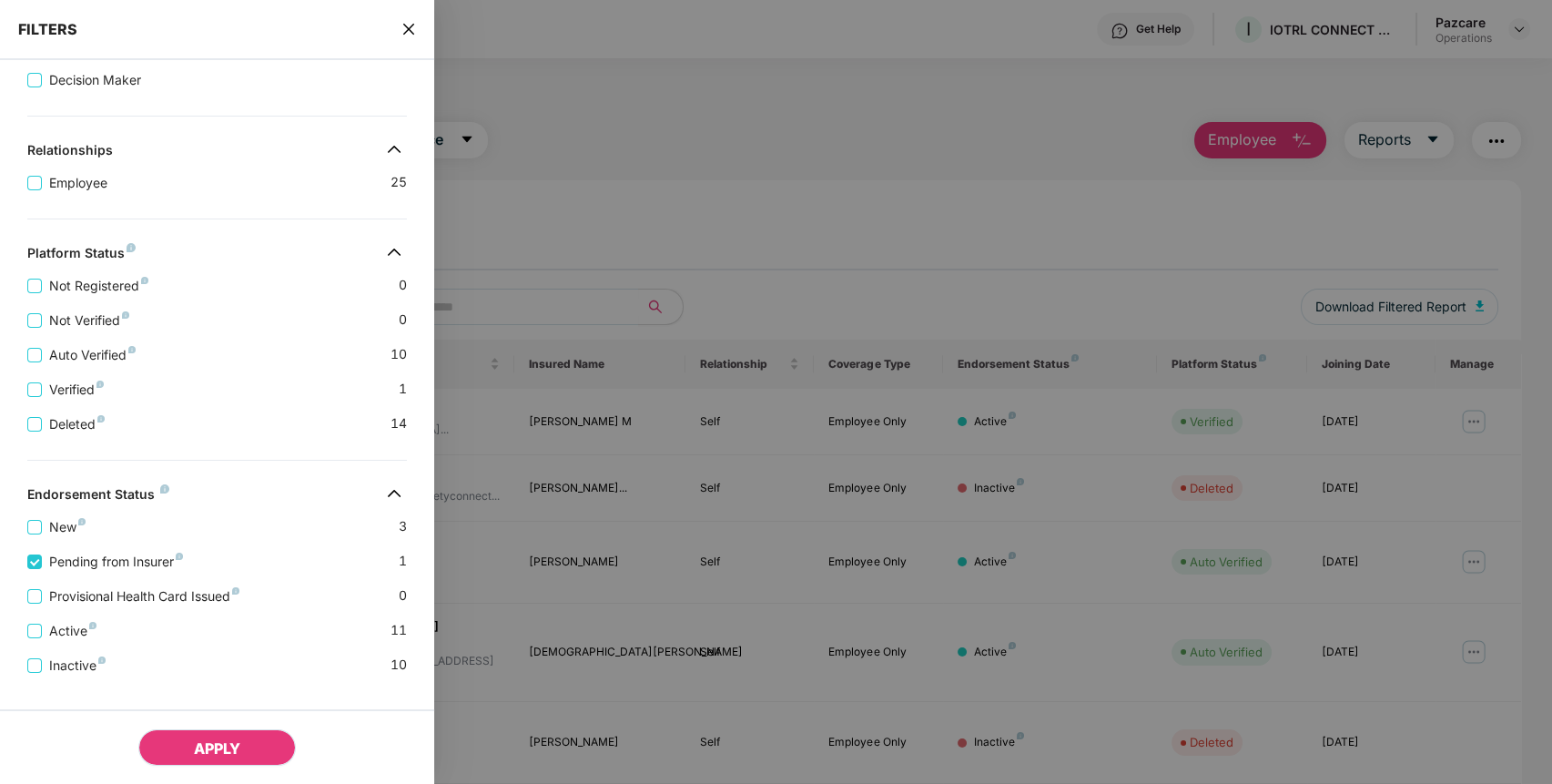
click at [237, 740] on span "APPLY" at bounding box center [216, 748] width 47 height 18
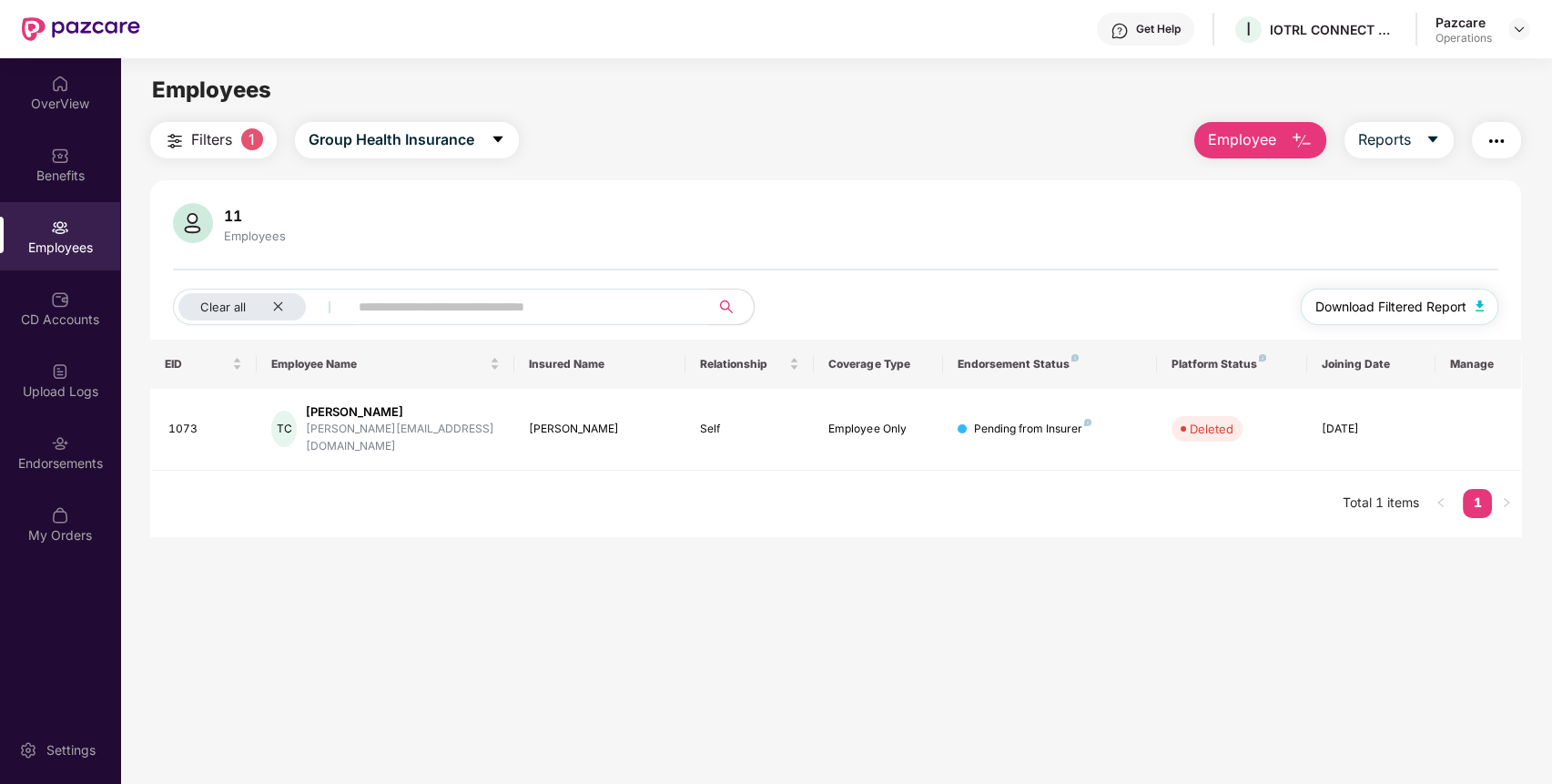
click at [1454, 309] on span "Download Filtered Report" at bounding box center [1390, 307] width 151 height 20
click at [1499, 140] on img "button" at bounding box center [1496, 140] width 22 height 22
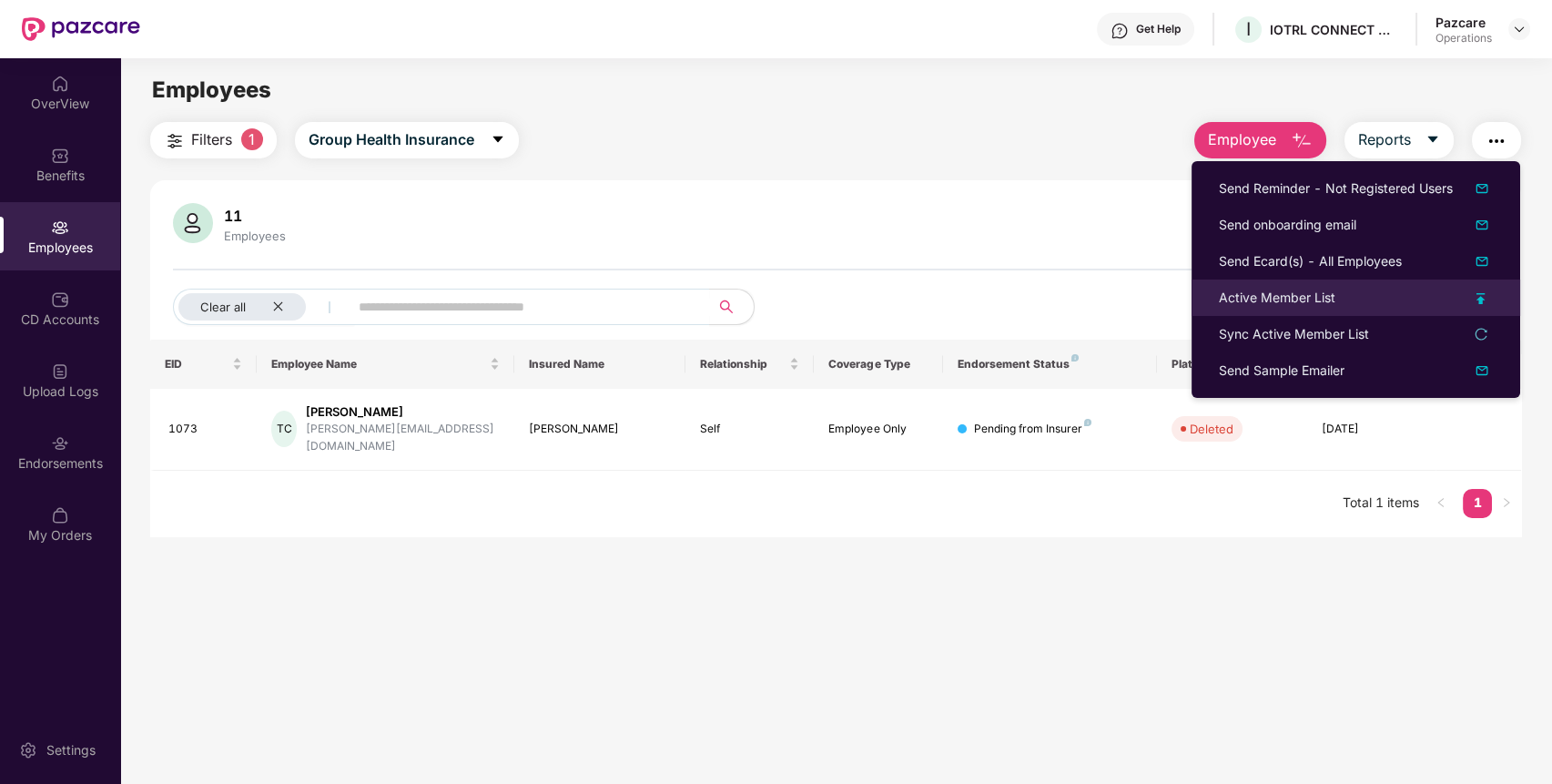
click at [1262, 294] on div "Active Member List" at bounding box center [1277, 297] width 117 height 20
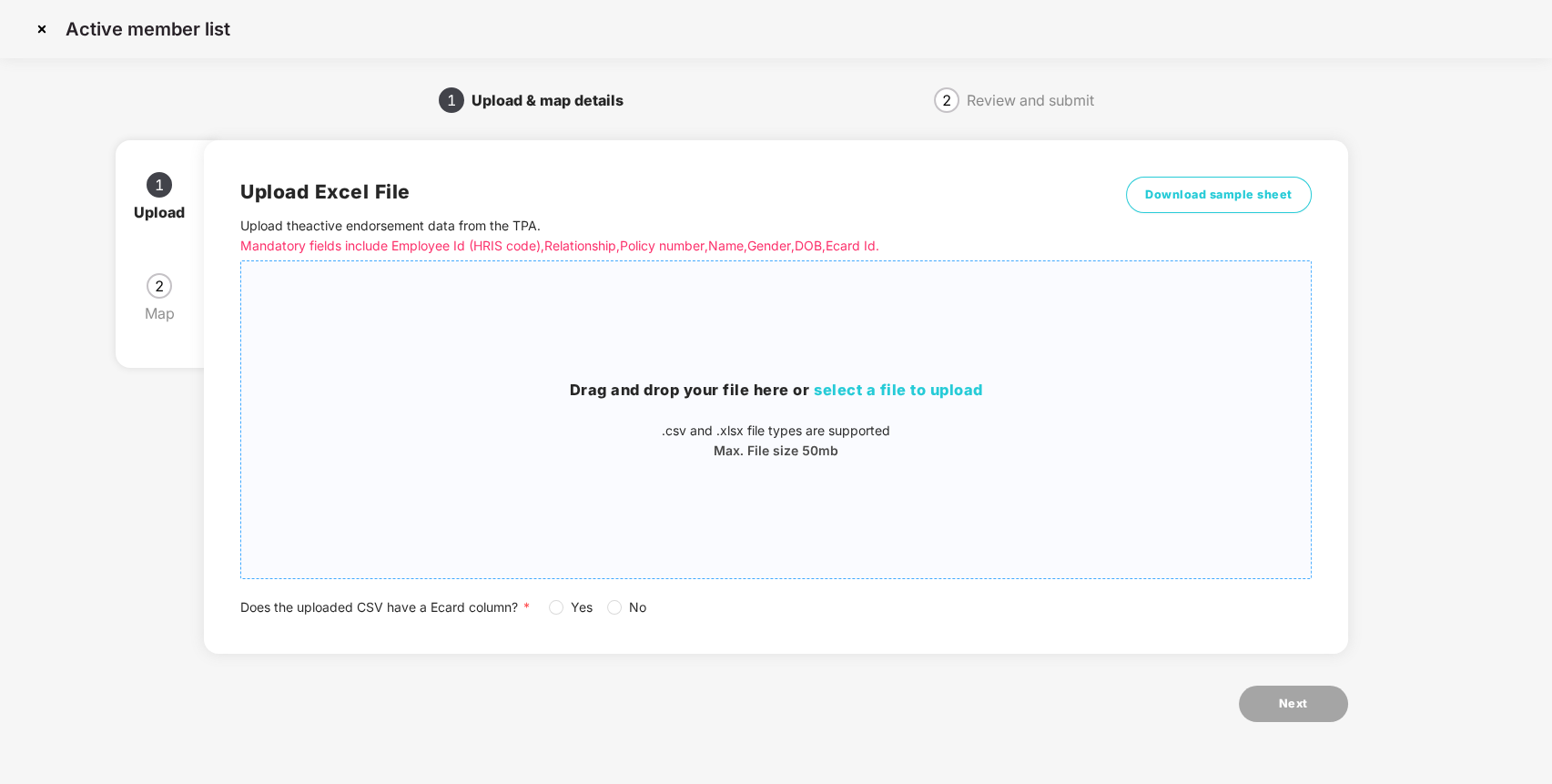
click at [913, 375] on div "Drag and drop your file here or select a file to upload .csv and .xlsx file typ…" at bounding box center [776, 420] width 1070 height 288
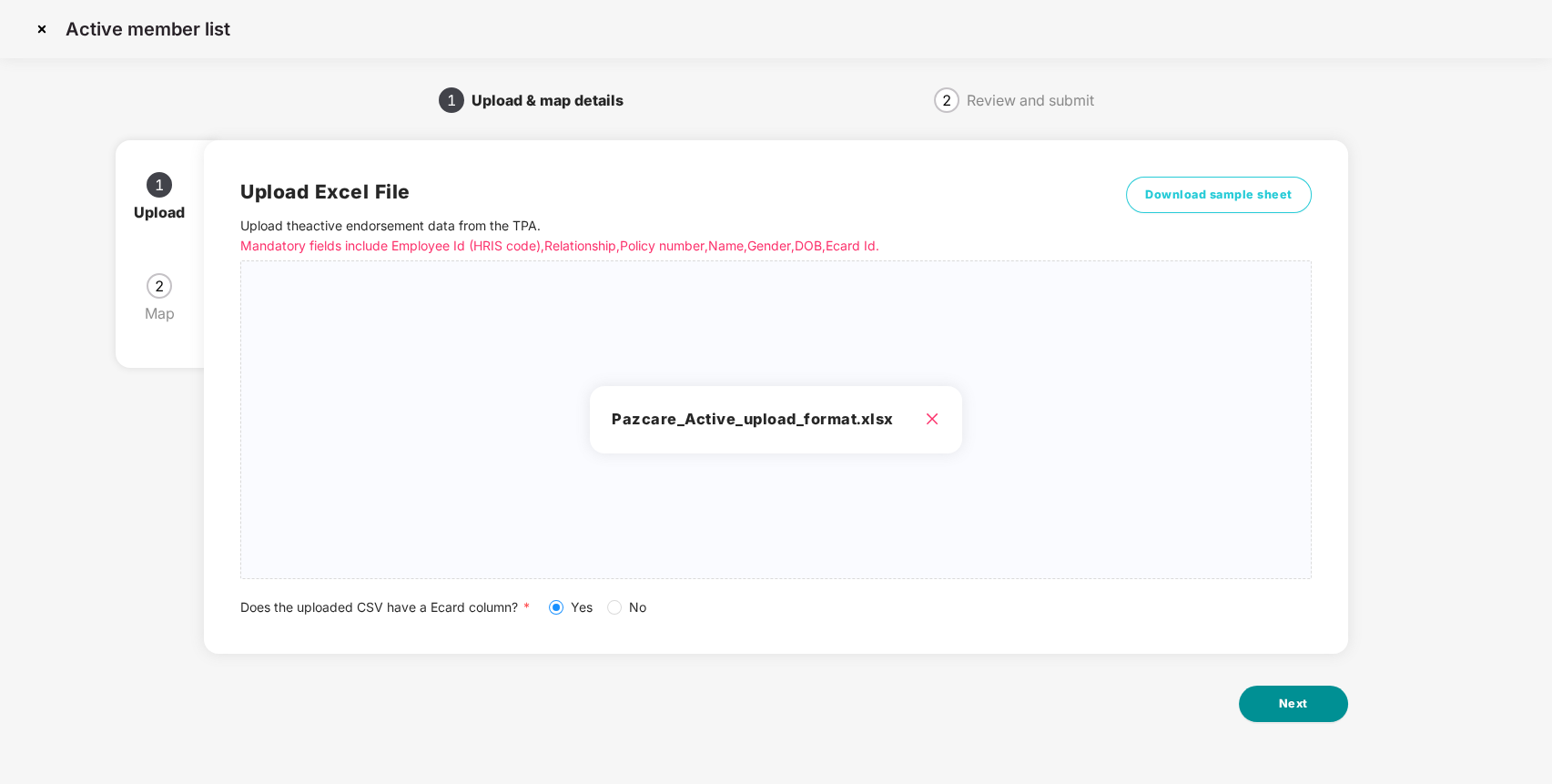
click at [1299, 703] on span "Next" at bounding box center [1293, 703] width 29 height 18
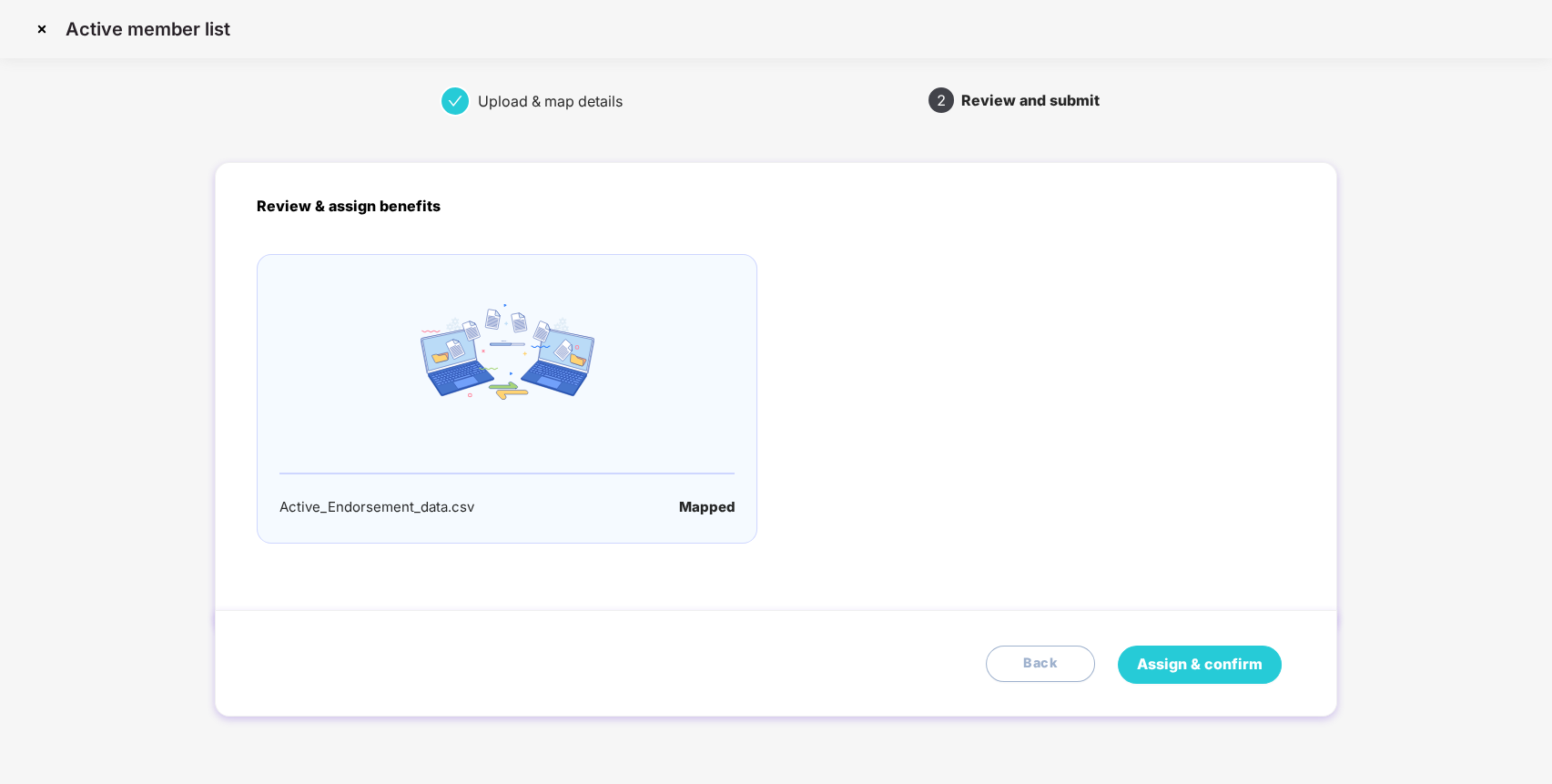
click at [1171, 663] on span "Assign & confirm" at bounding box center [1200, 663] width 125 height 23
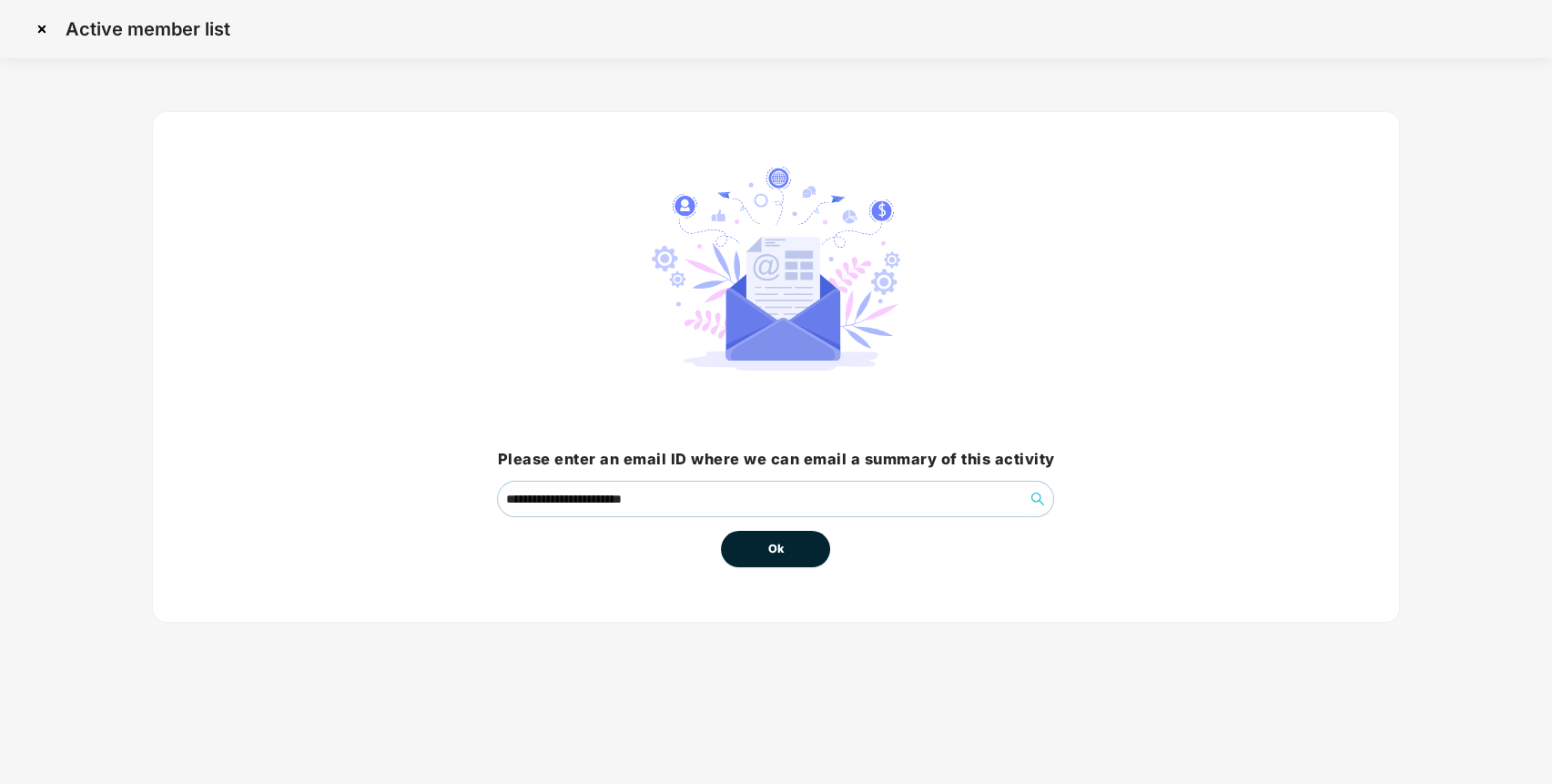
click at [779, 551] on span "Ok" at bounding box center [775, 549] width 16 height 18
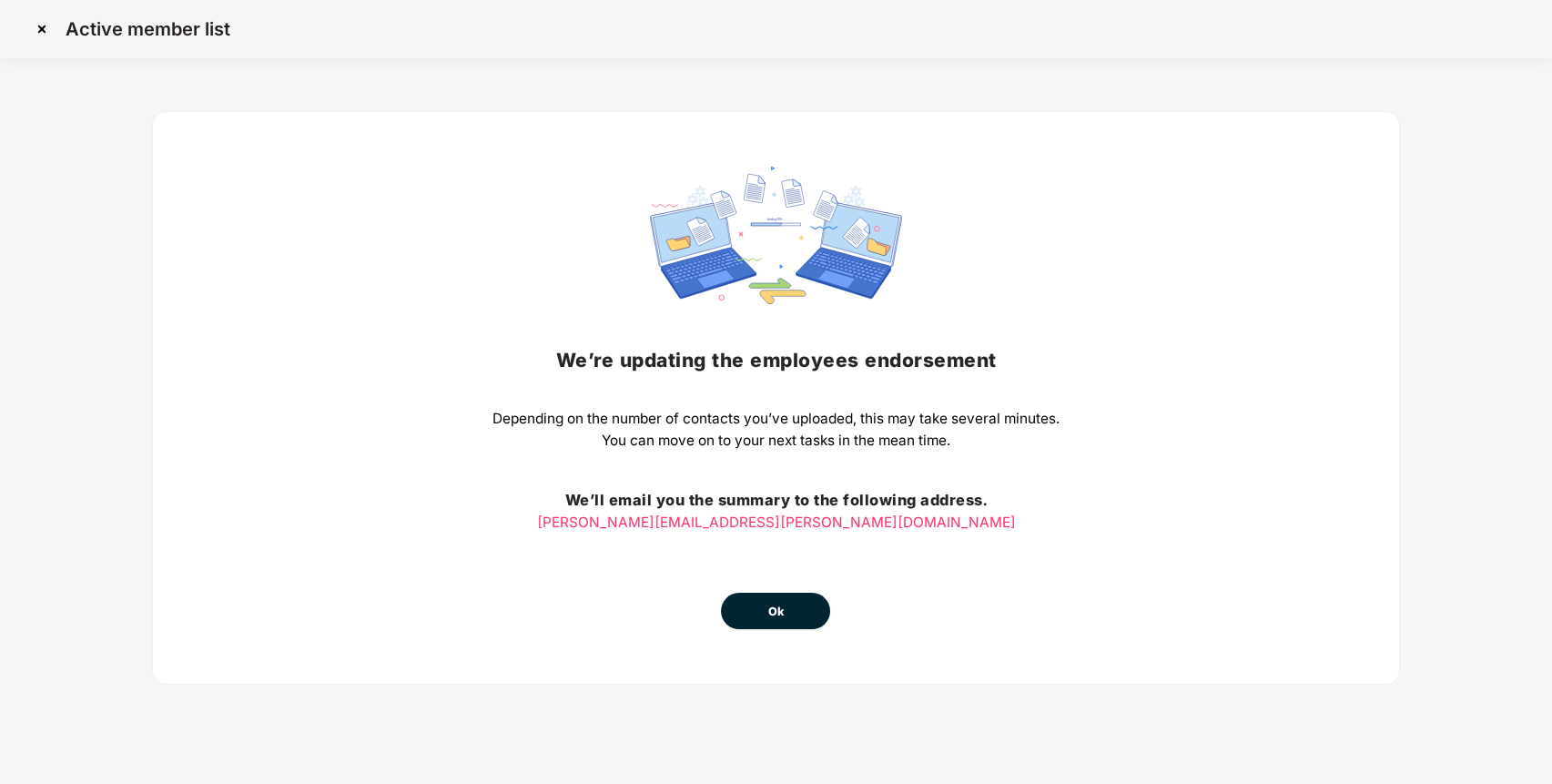
click at [804, 616] on button "Ok" at bounding box center [775, 610] width 109 height 36
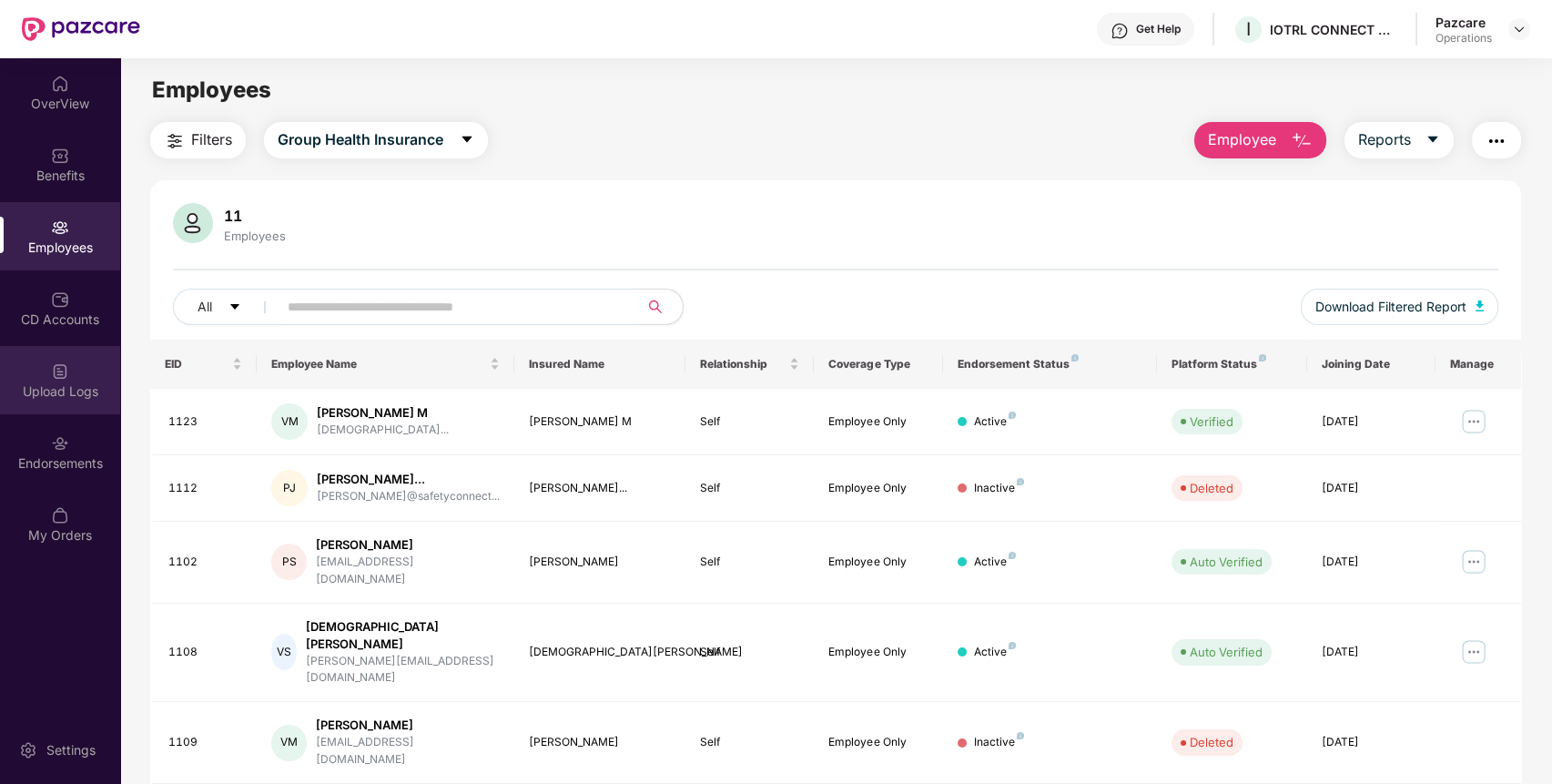
click at [98, 375] on div "Upload Logs" at bounding box center [60, 380] width 121 height 68
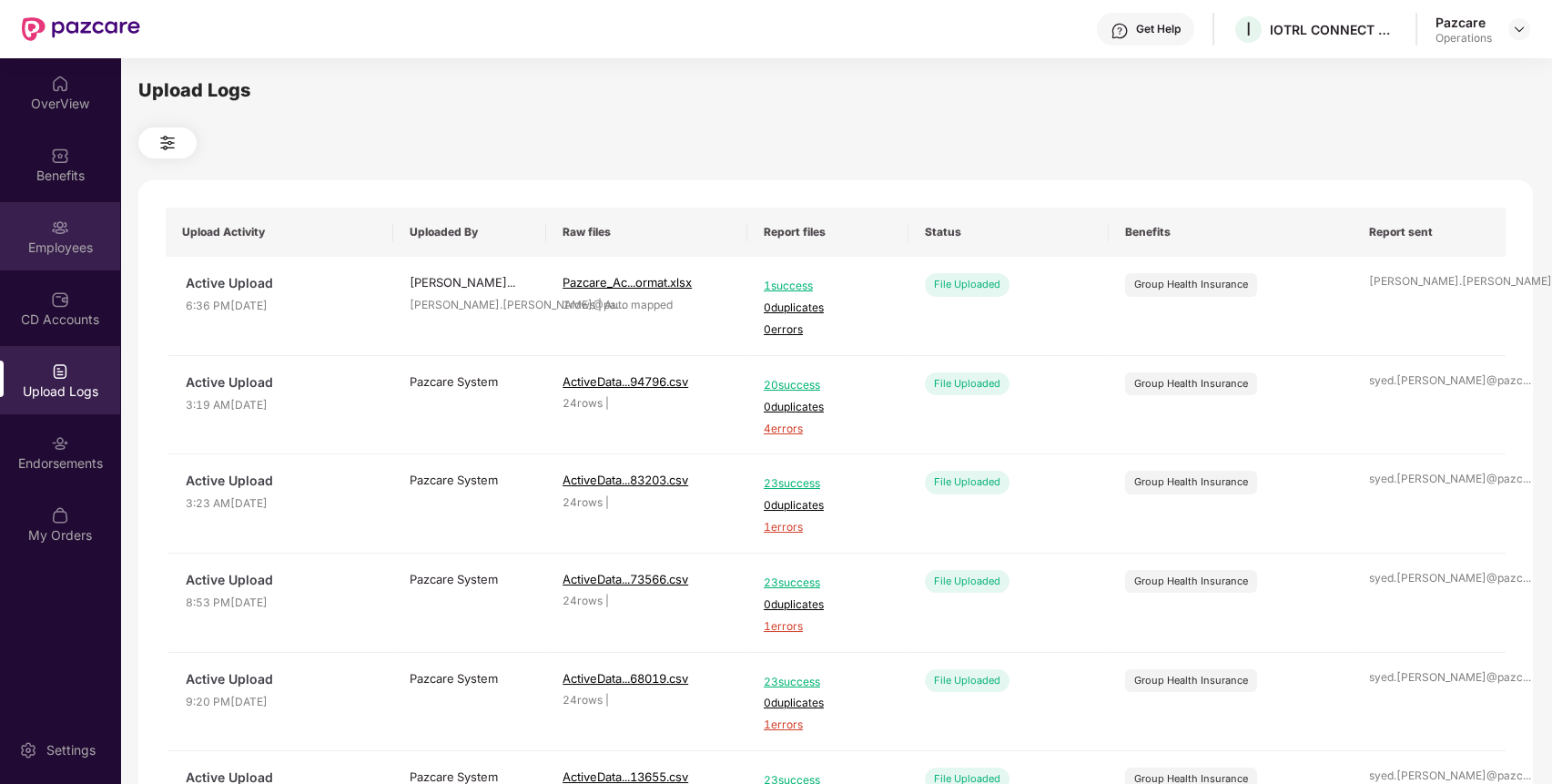
click at [75, 241] on div "Employees" at bounding box center [60, 247] width 121 height 18
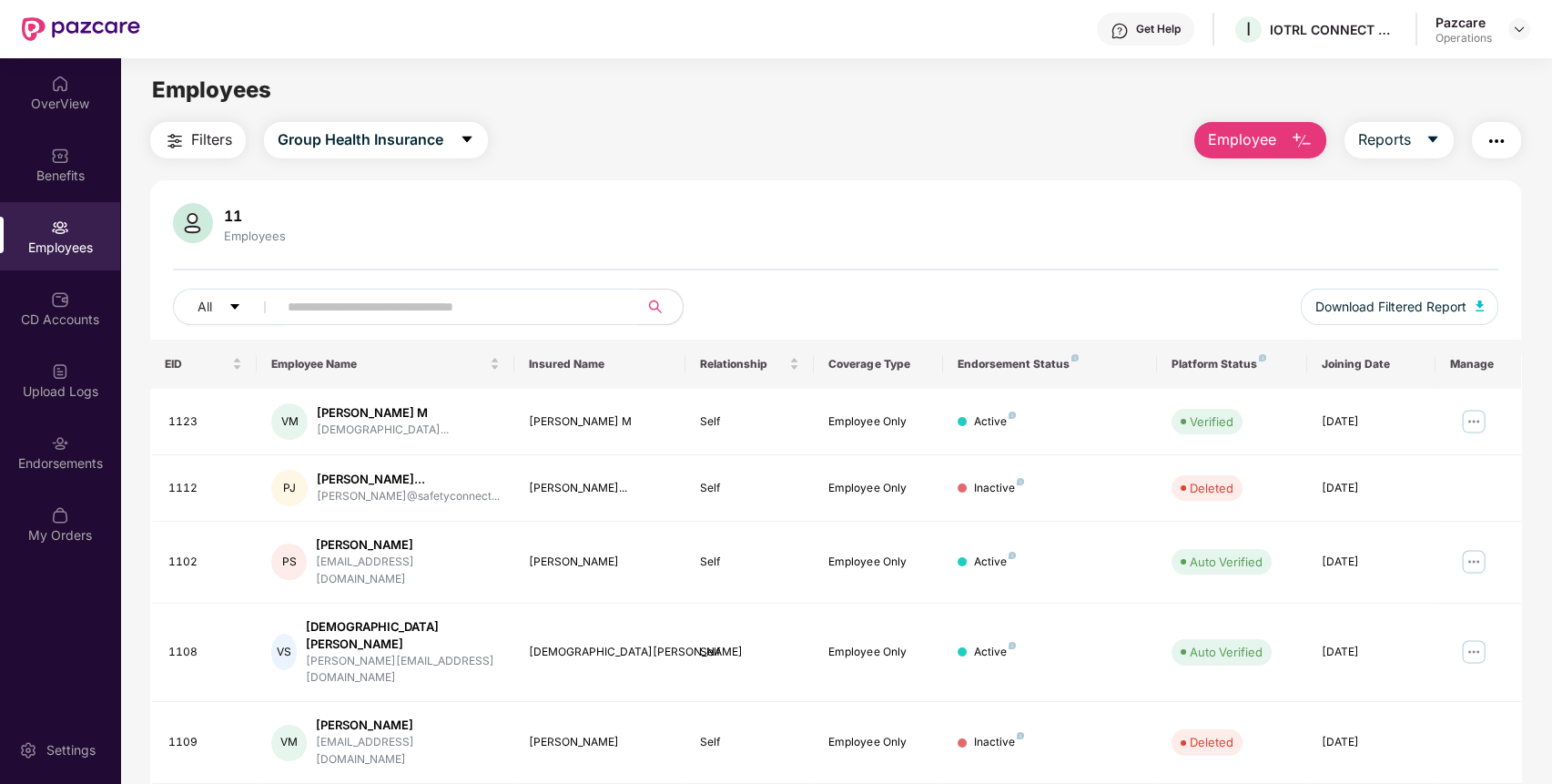
click at [199, 159] on div "Filters Group Health Insurance Employee Reports 11 Employees All Download Filte…" at bounding box center [835, 699] width 1372 height 1154
click at [199, 145] on span "Filters" at bounding box center [211, 140] width 41 height 23
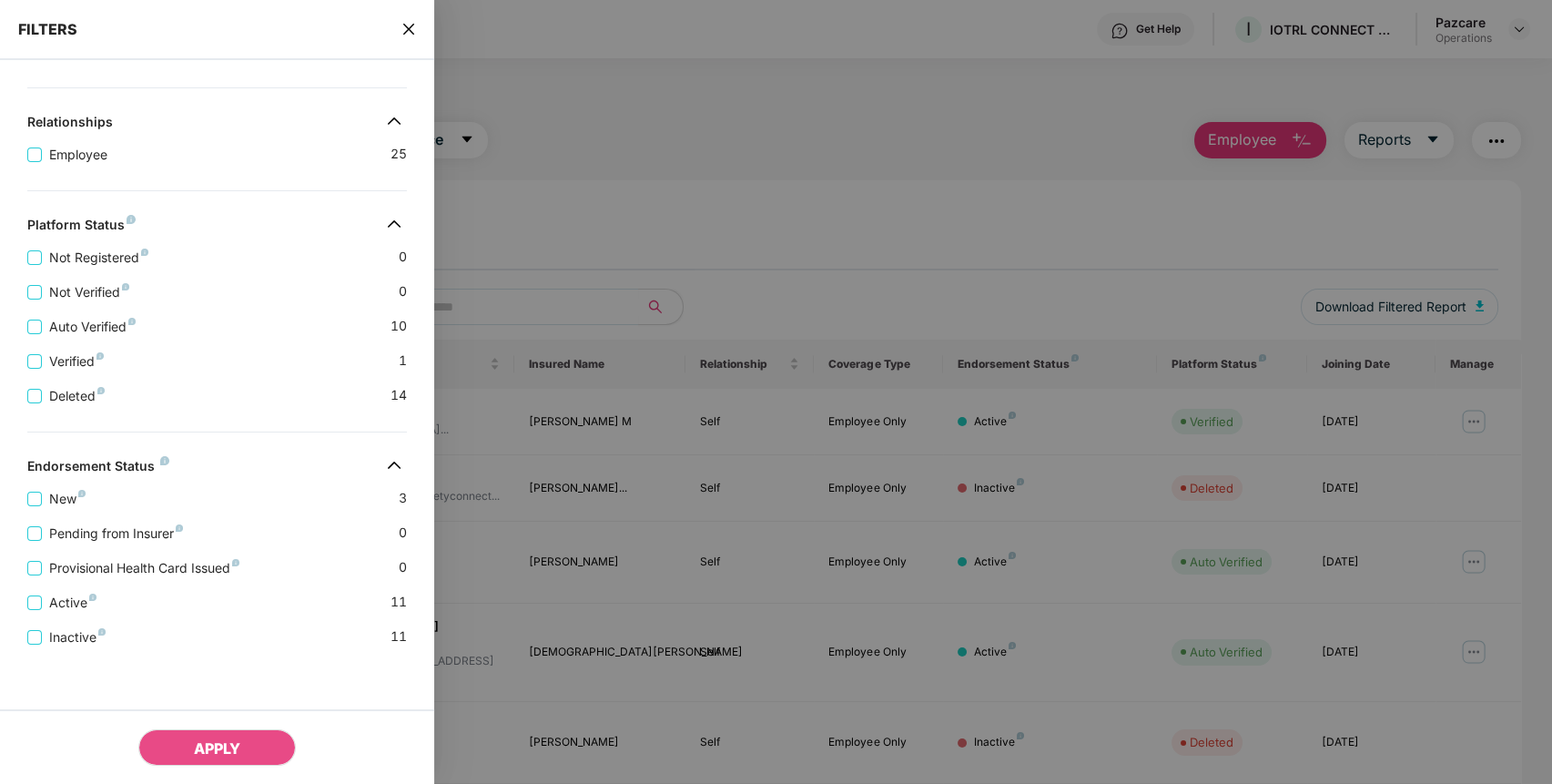
click at [408, 29] on icon "close" at bounding box center [408, 28] width 14 height 14
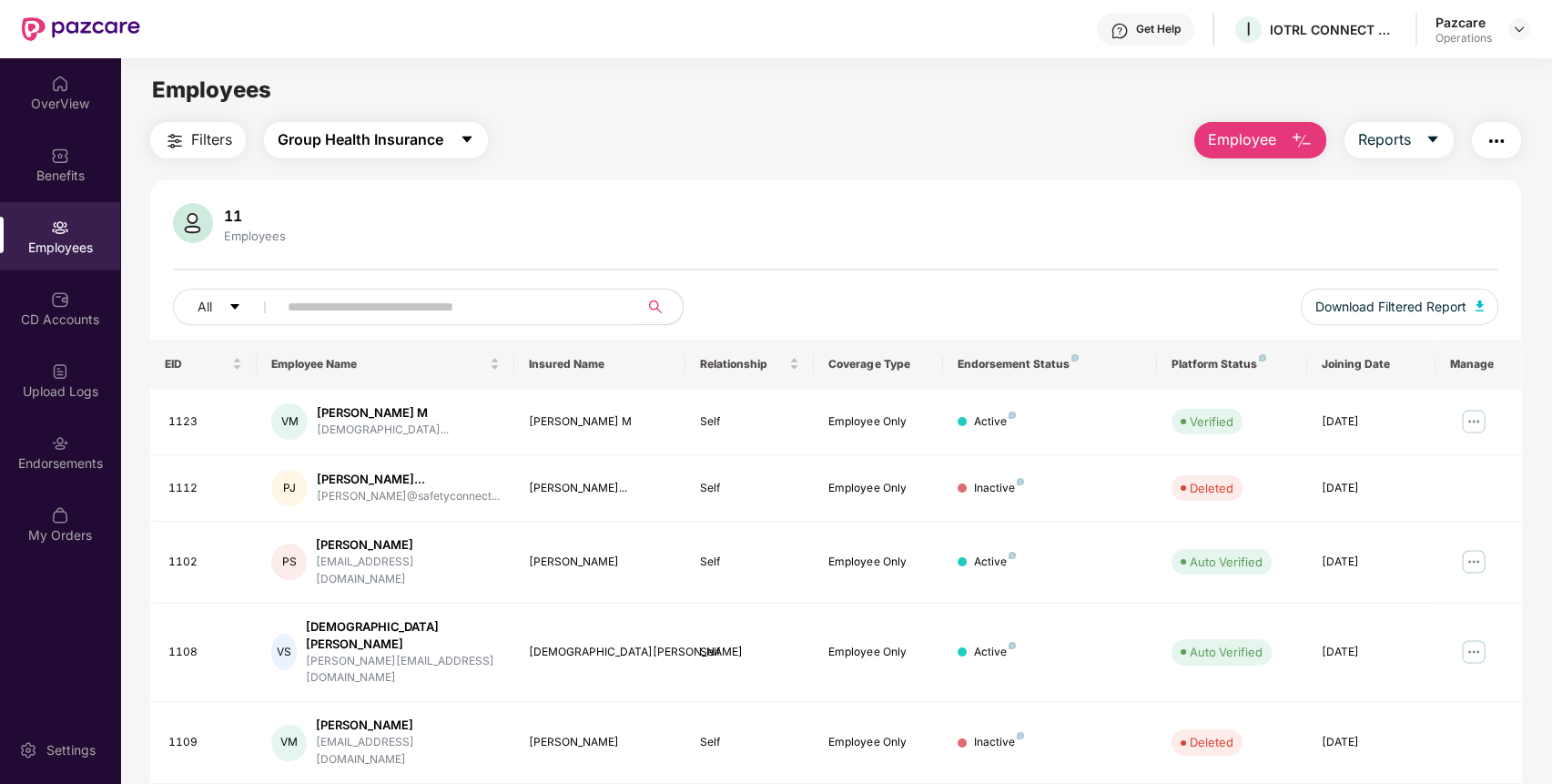
click at [389, 145] on span "Group Health Insurance" at bounding box center [360, 140] width 165 height 23
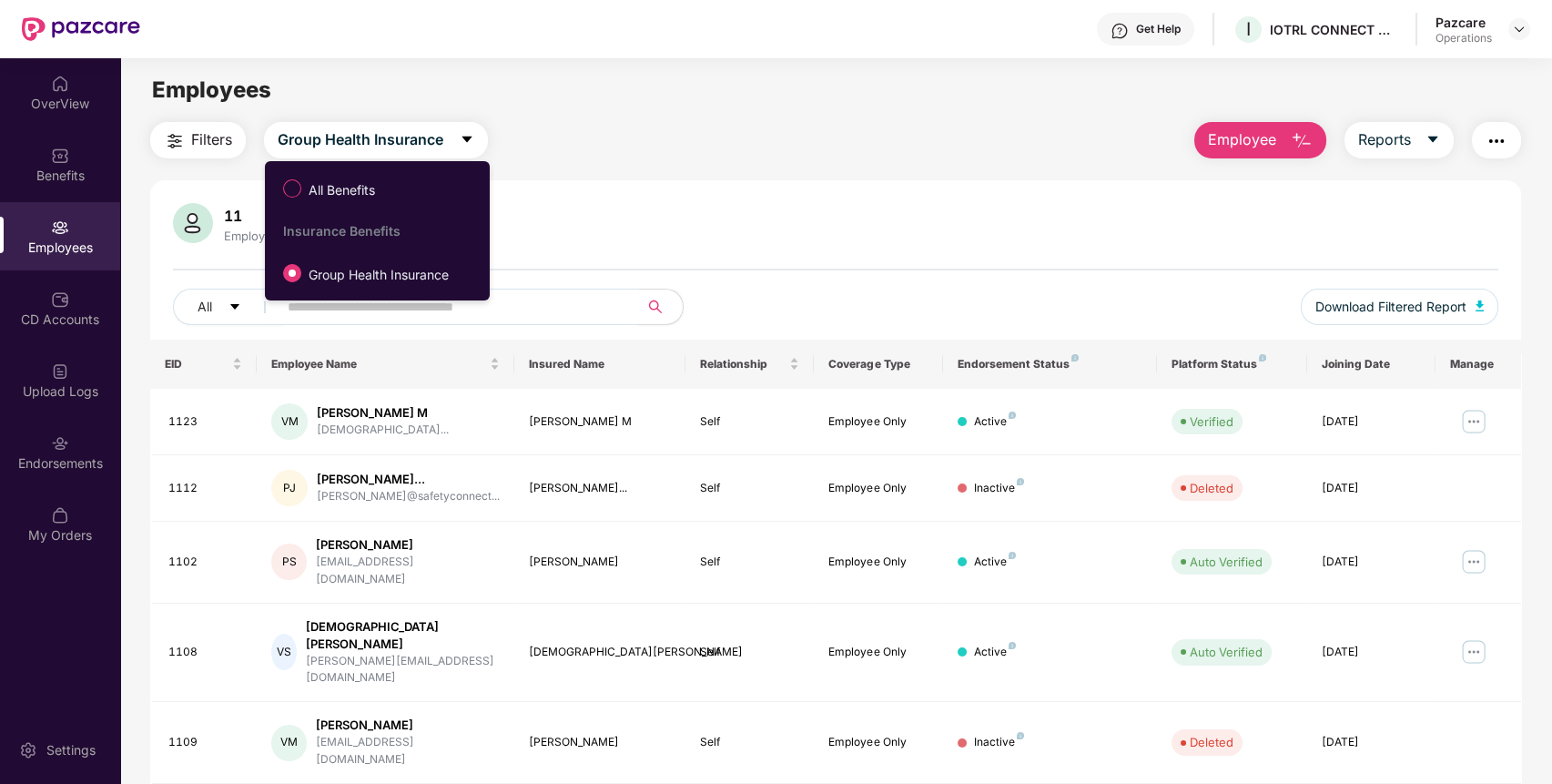
click at [611, 203] on div "11 Employees" at bounding box center [835, 225] width 1326 height 44
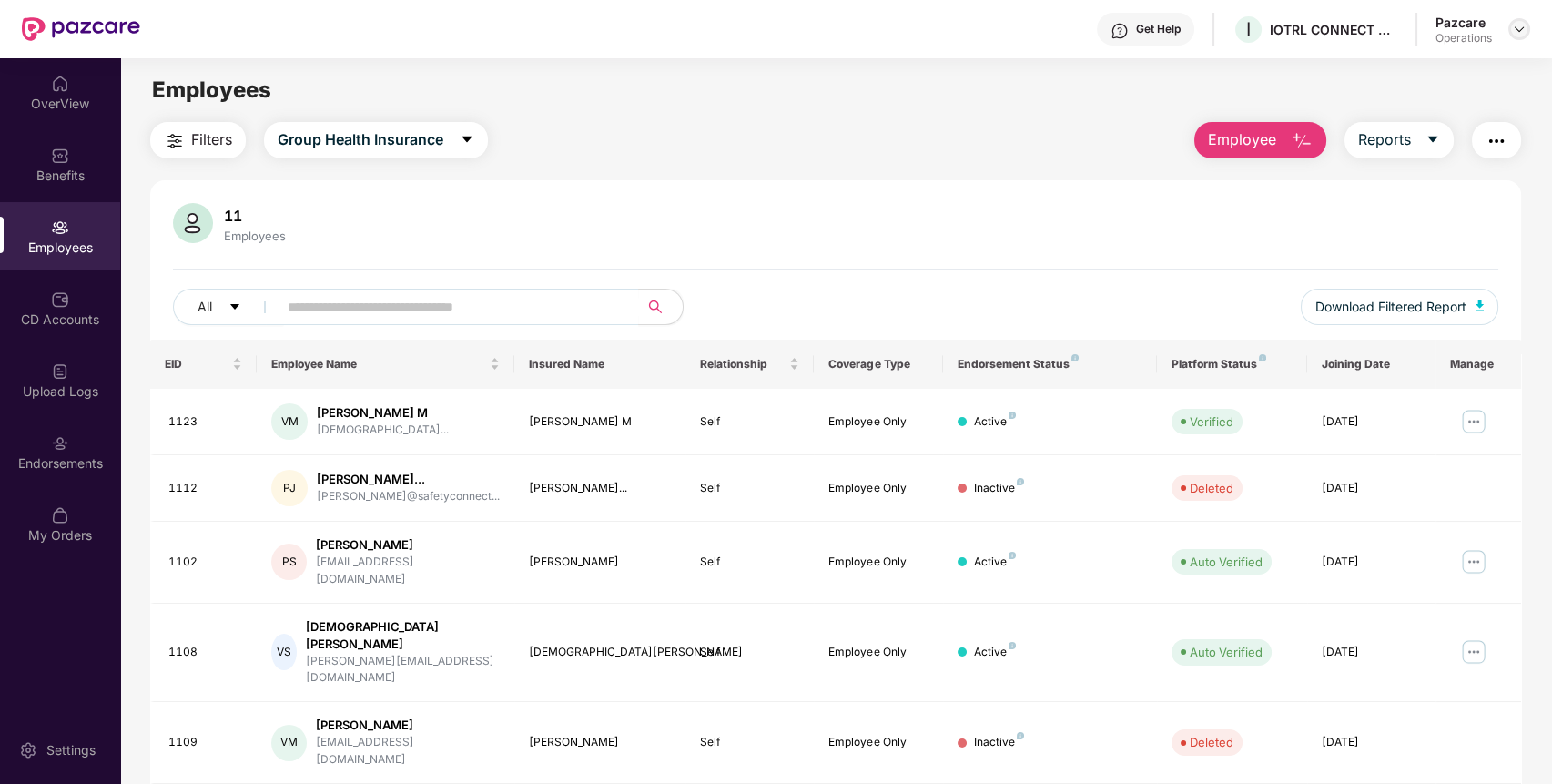
click at [1525, 33] on img at bounding box center [1519, 28] width 14 height 14
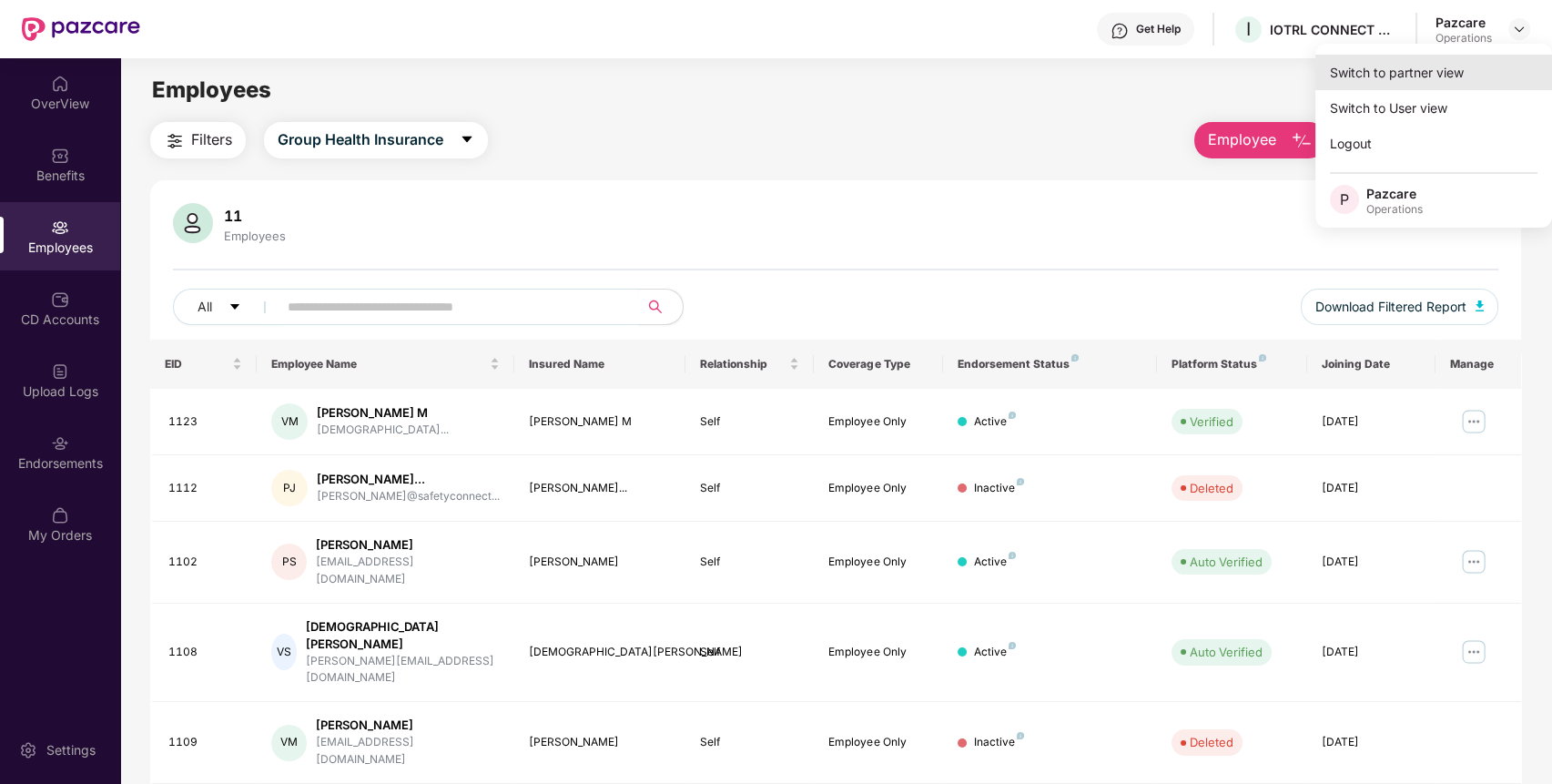
click at [1442, 78] on div "Switch to partner view" at bounding box center [1432, 72] width 236 height 35
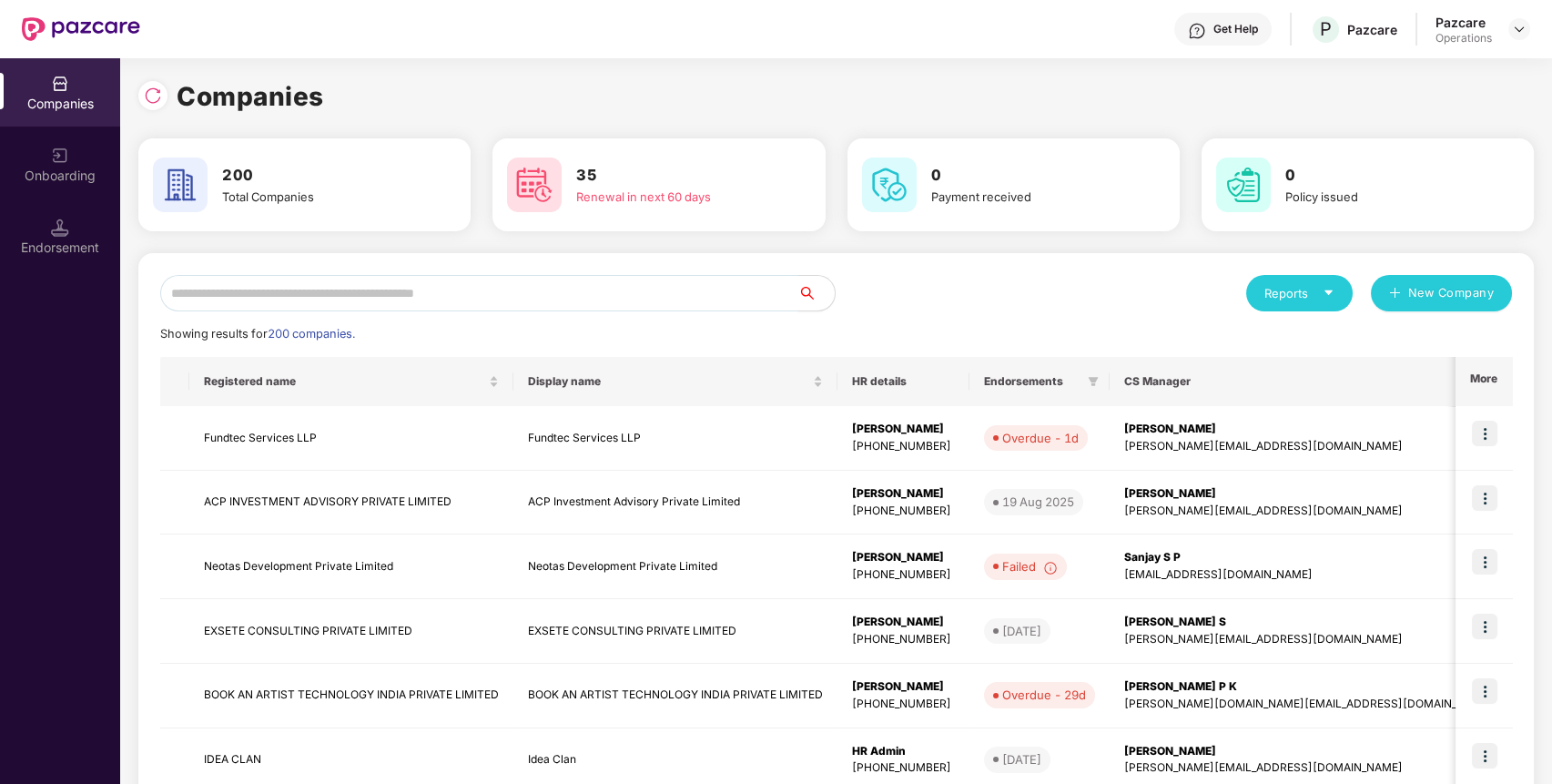
click at [729, 301] on input "text" at bounding box center [479, 293] width 638 height 36
paste input "**********"
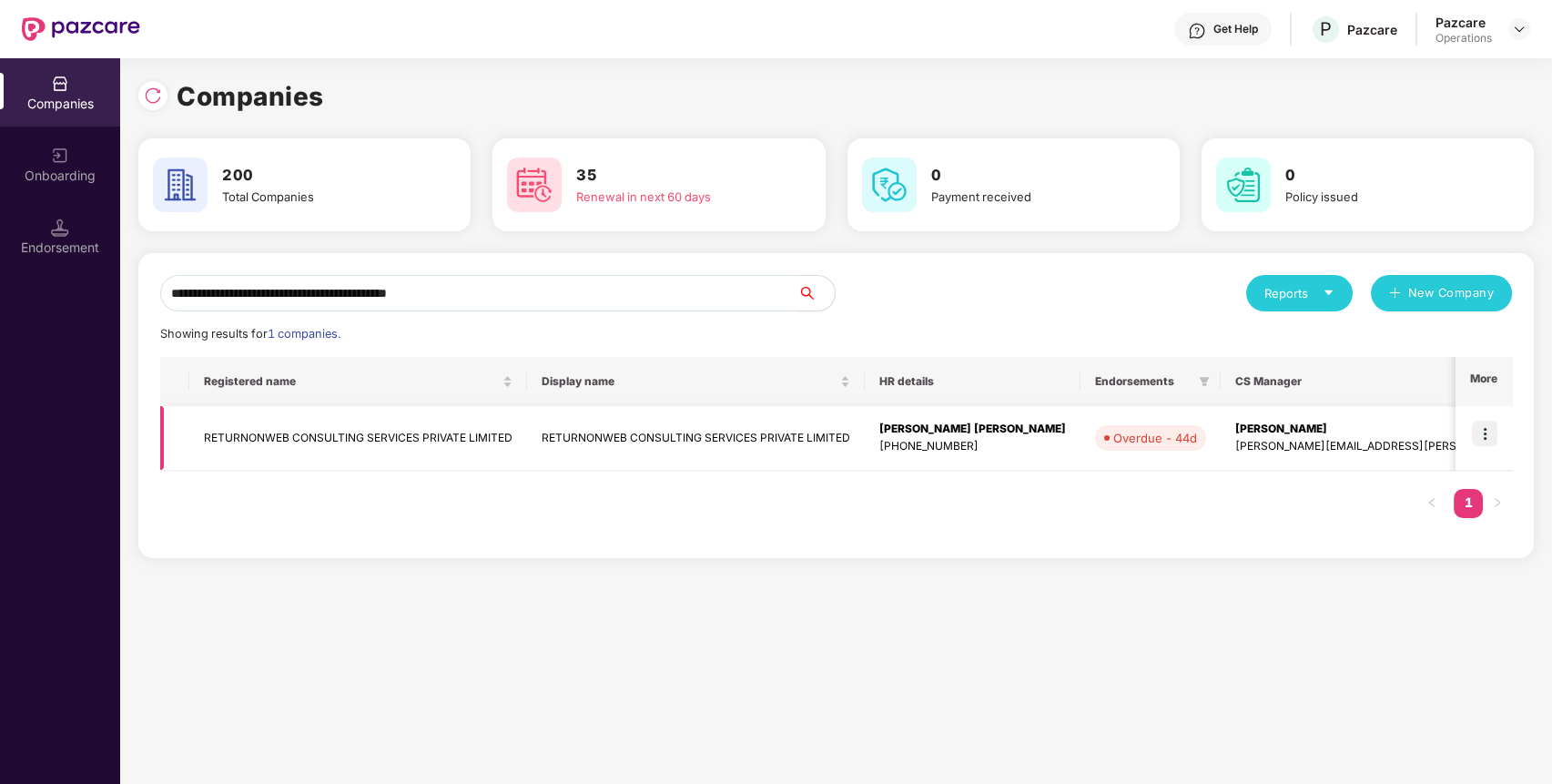
type input "**********"
click at [1500, 457] on td at bounding box center [1483, 439] width 56 height 65
click at [1487, 425] on img at bounding box center [1484, 433] width 26 height 26
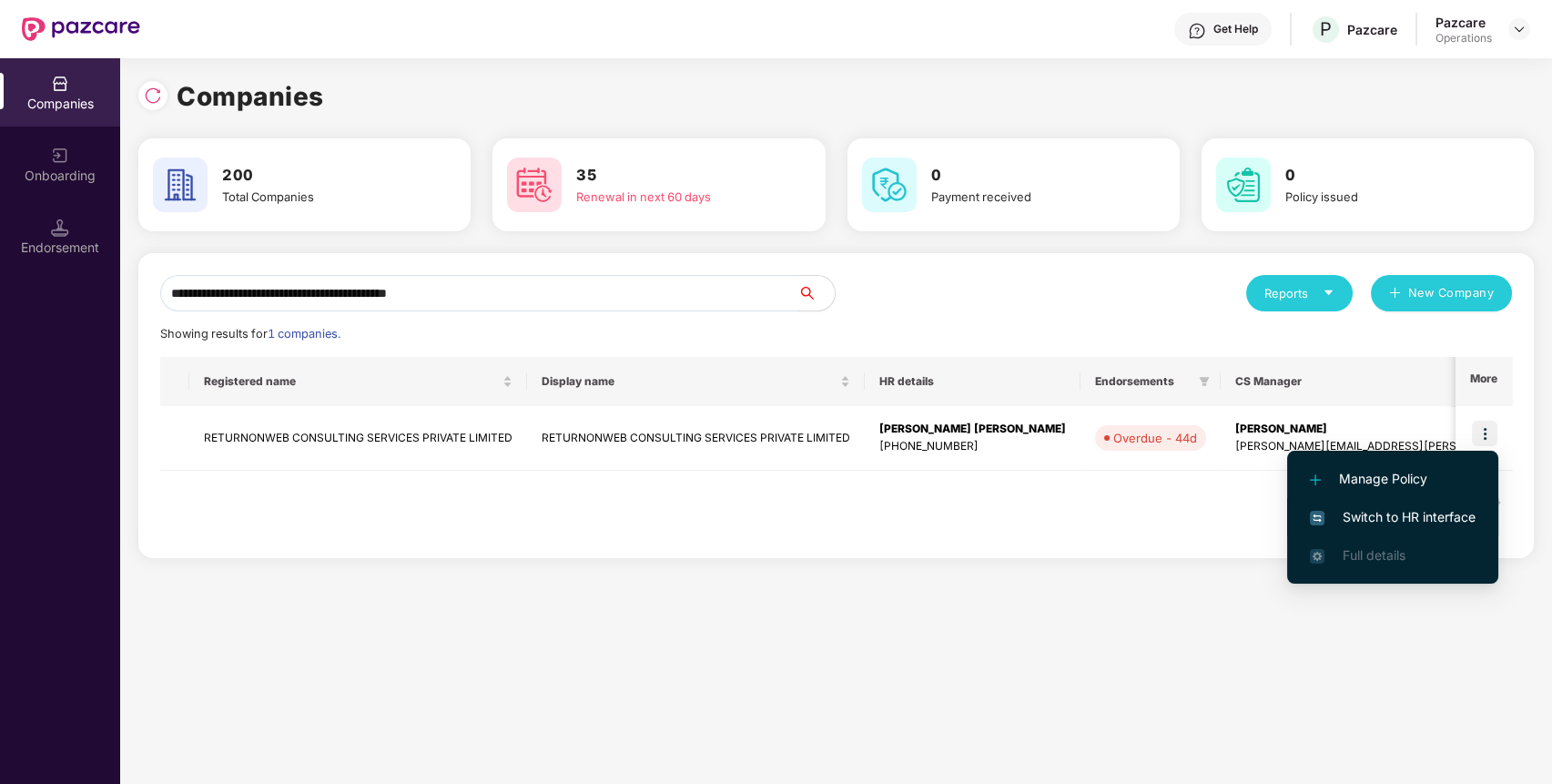
click at [1427, 507] on li "Switch to HR interface" at bounding box center [1393, 516] width 211 height 38
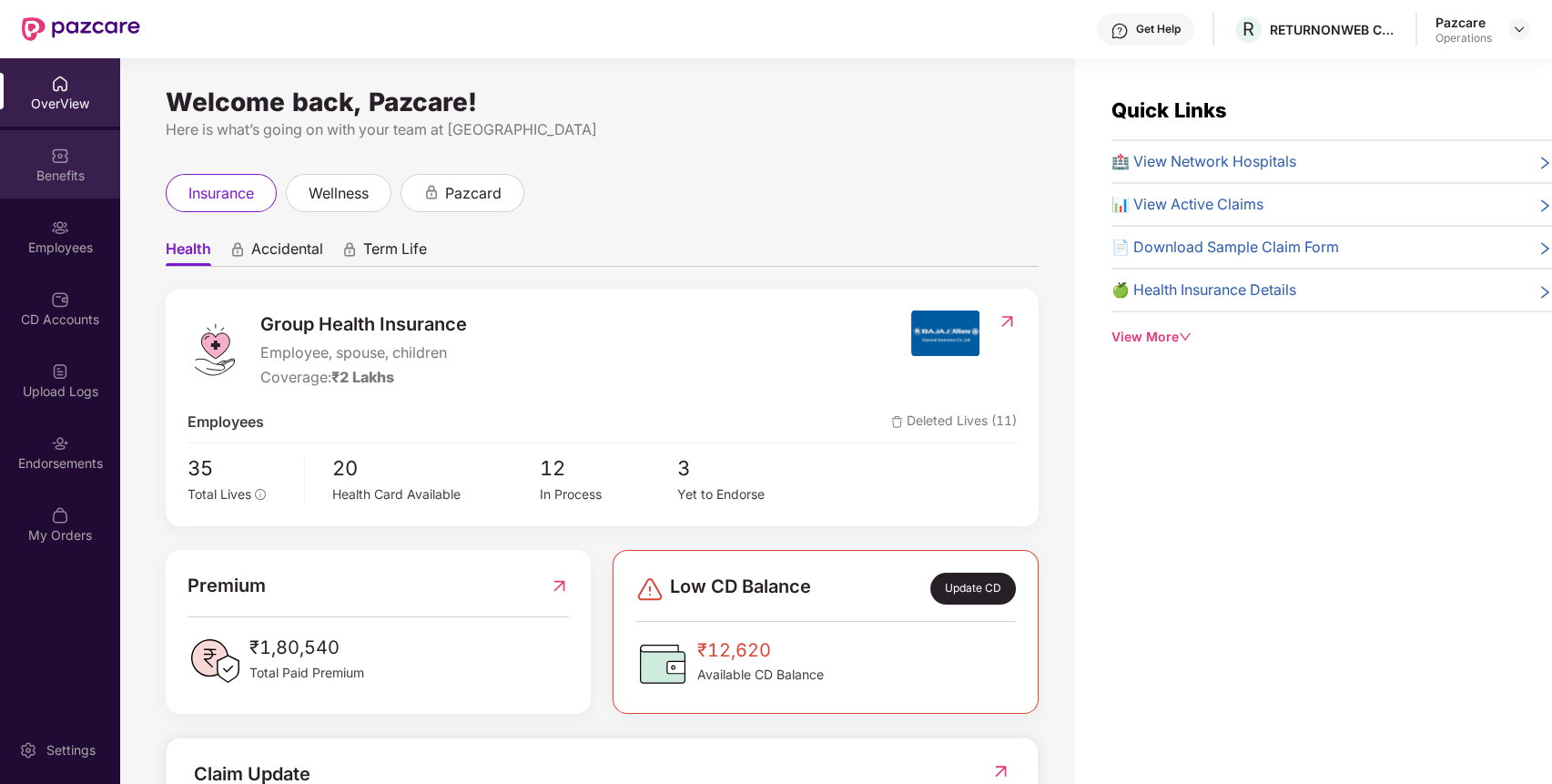
click at [61, 175] on div "Benefits" at bounding box center [60, 175] width 121 height 18
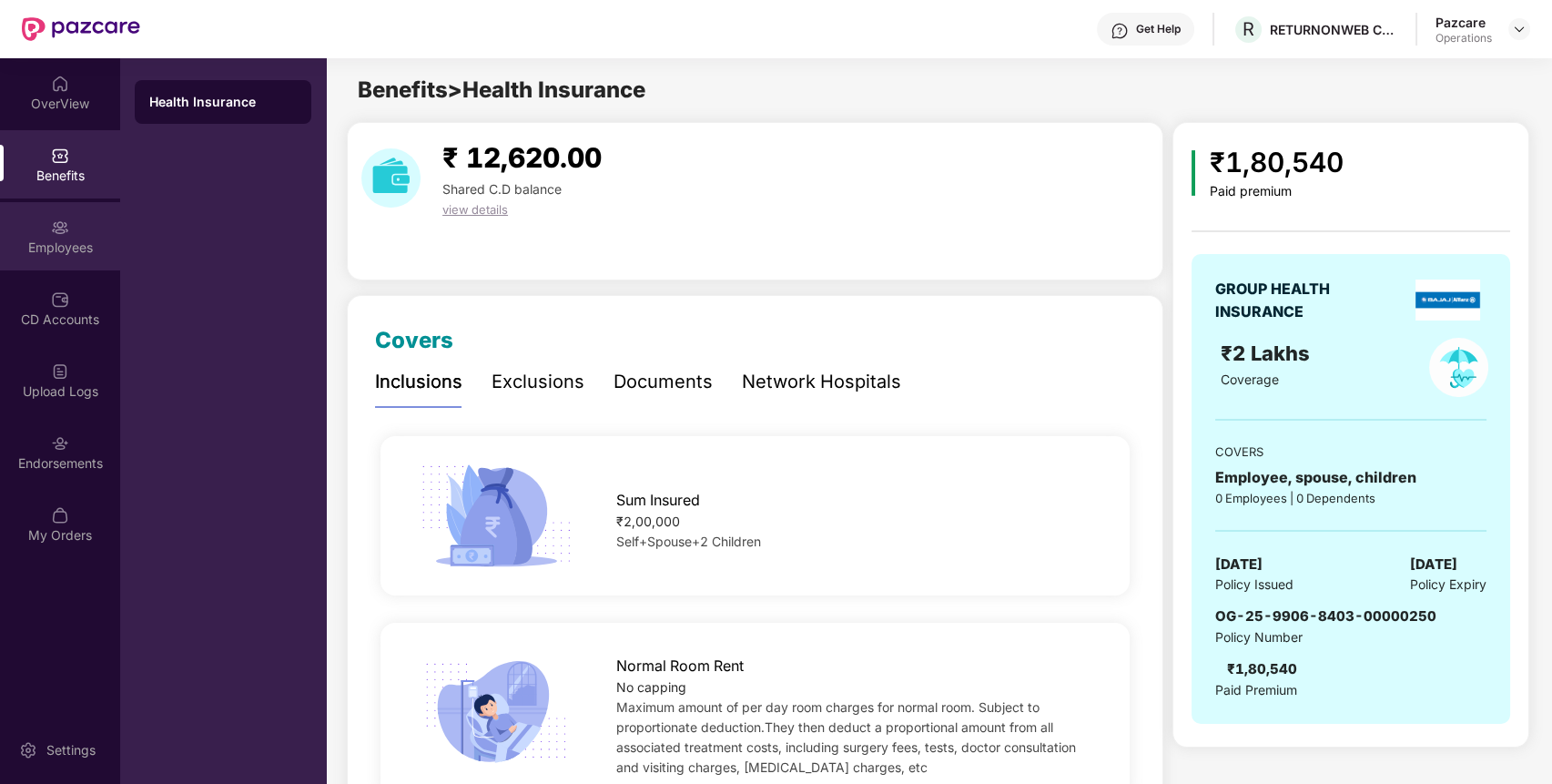
click at [70, 233] on div "Employees" at bounding box center [60, 236] width 121 height 68
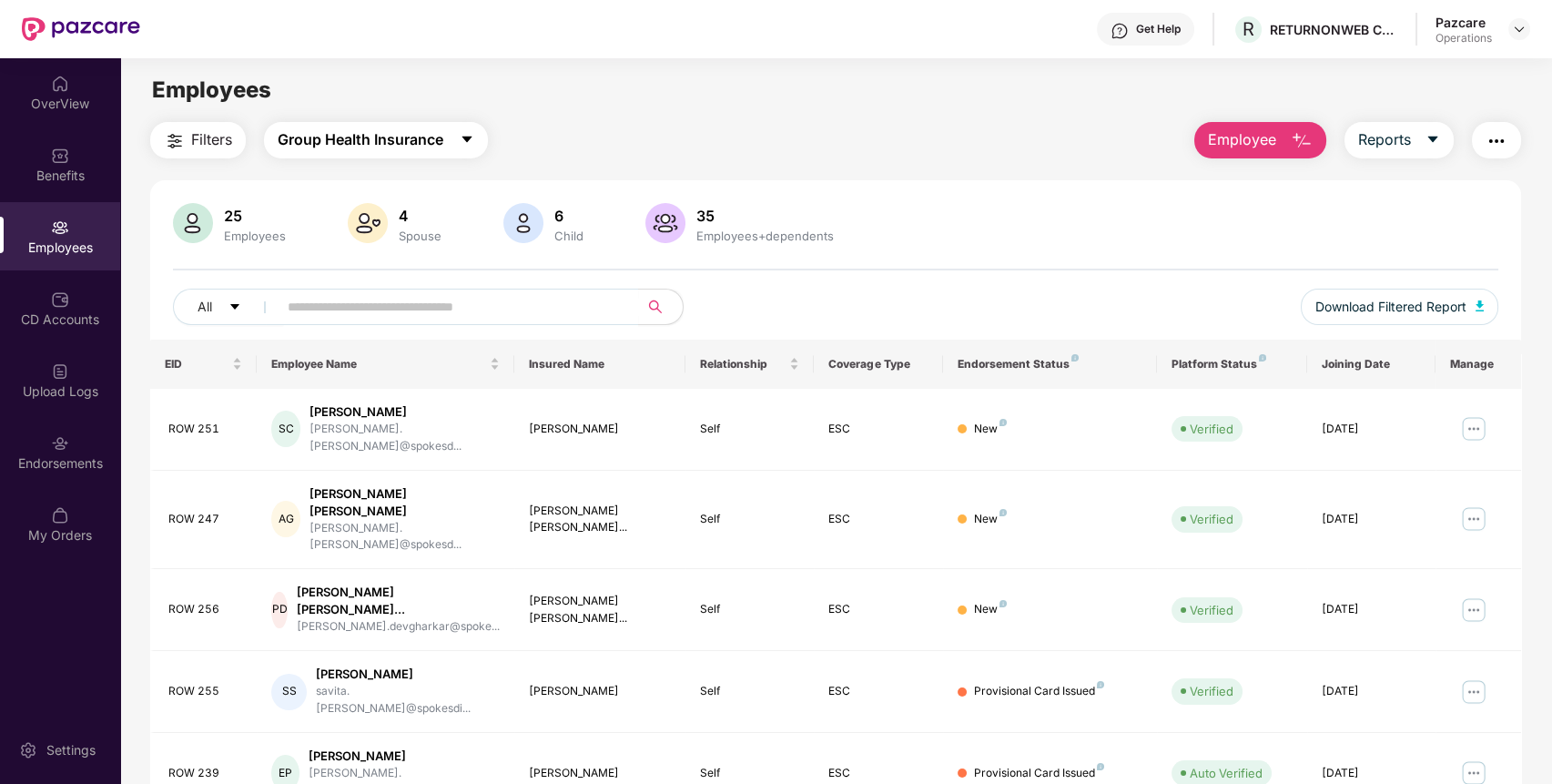
click at [408, 128] on span "Group Health Insurance" at bounding box center [360, 140] width 165 height 23
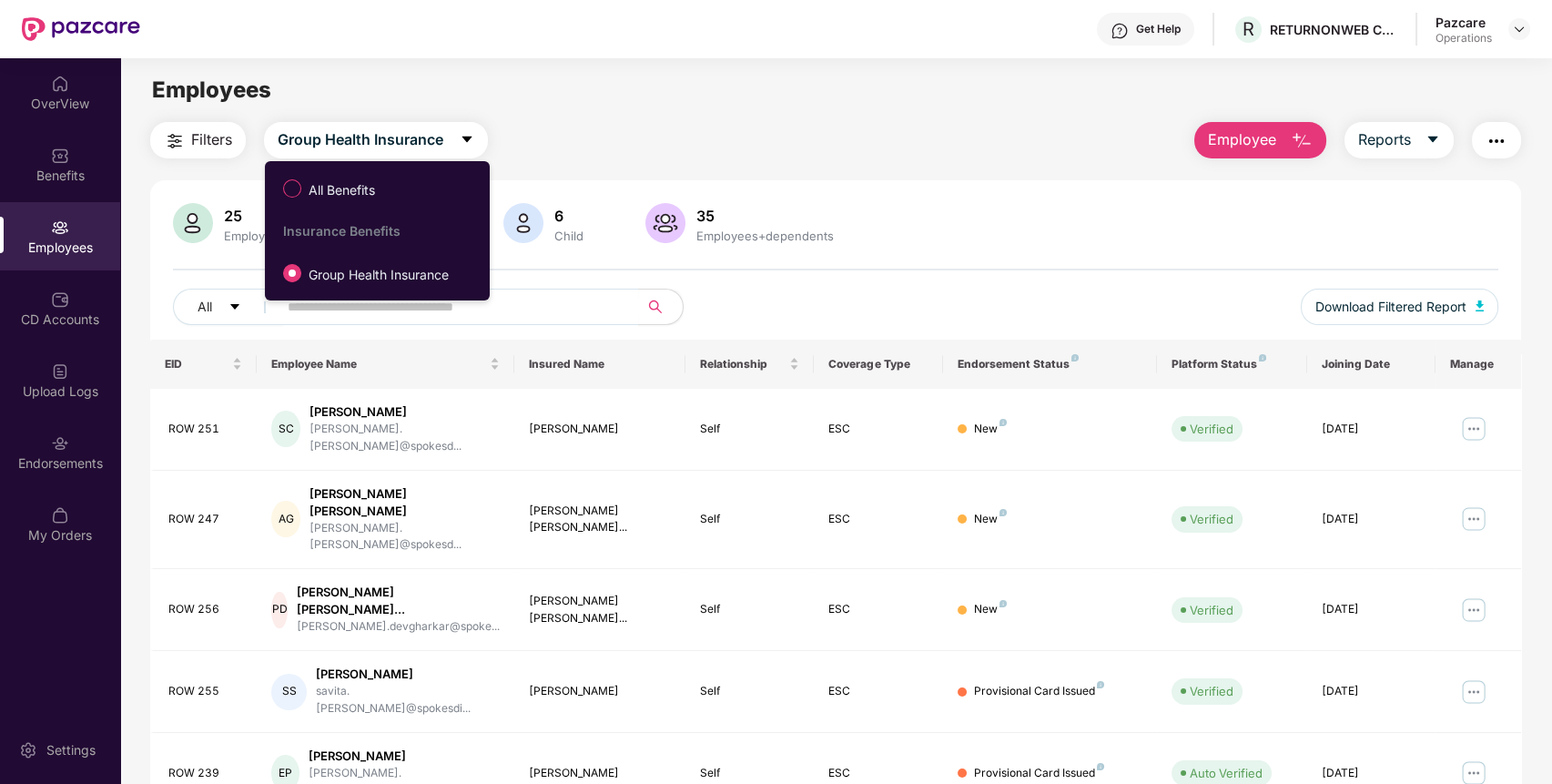
click at [178, 144] on img "button" at bounding box center [175, 140] width 22 height 22
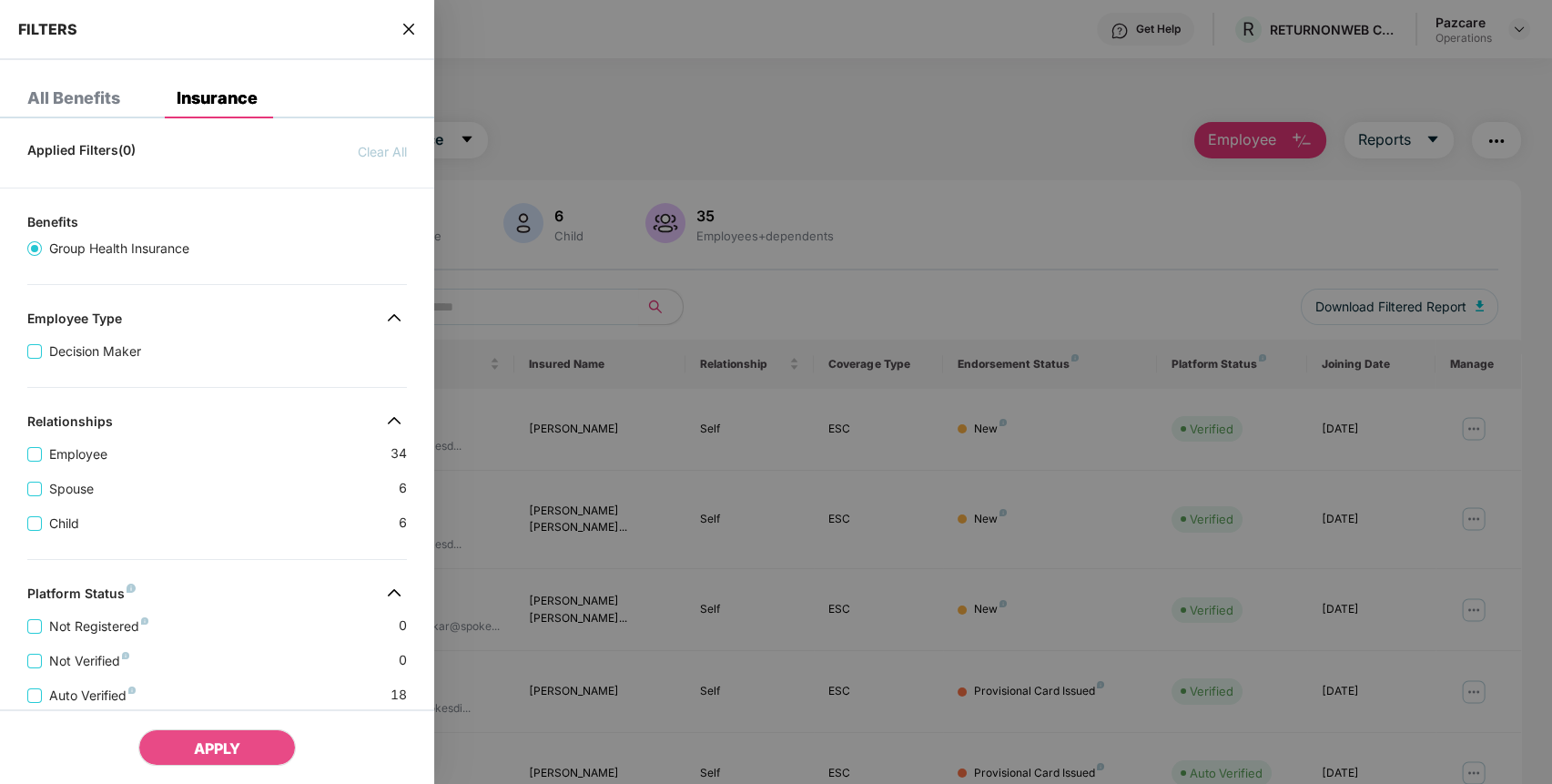
scroll to position [380, 0]
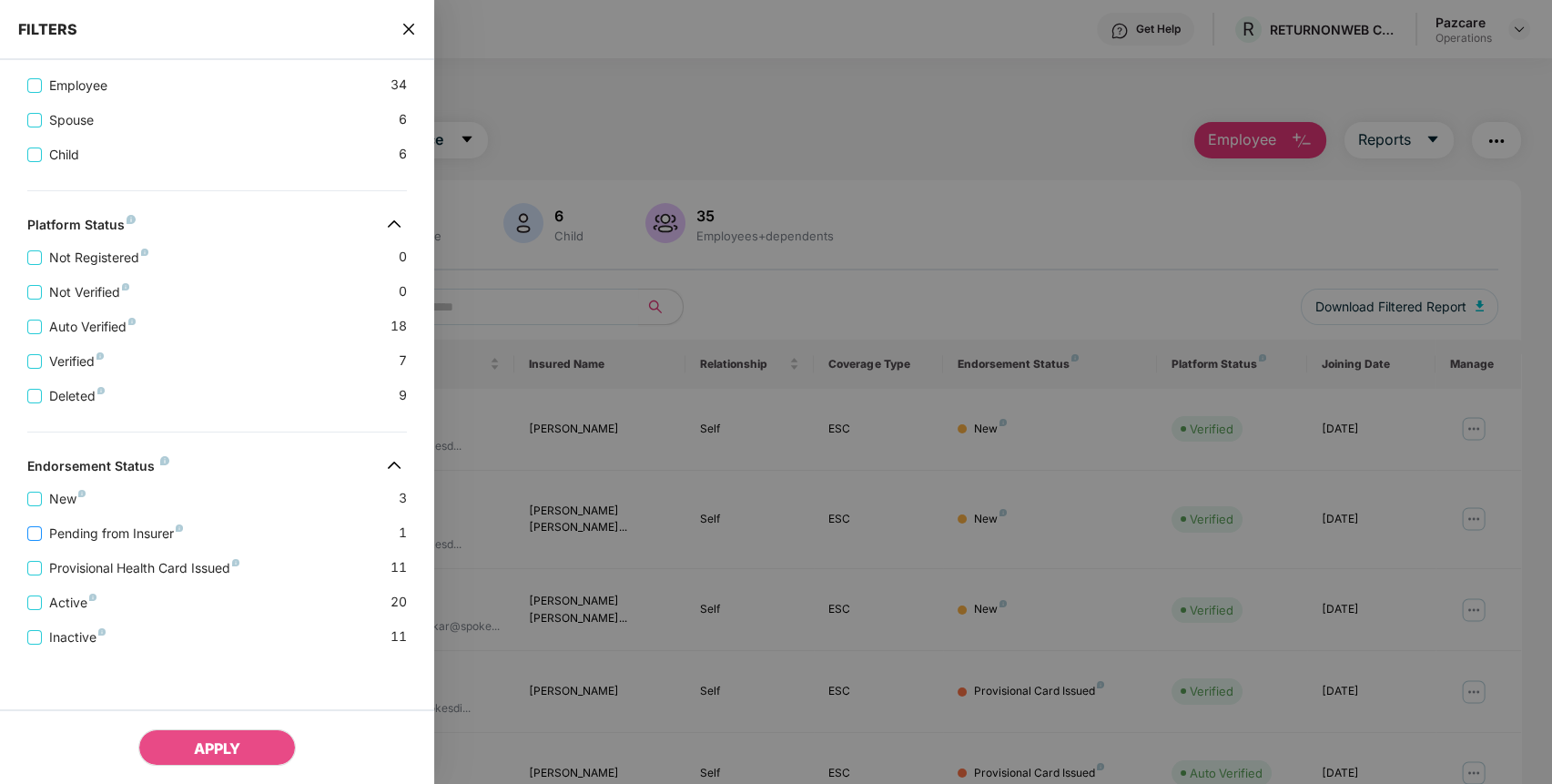
click at [112, 525] on span "Pending from Insurer" at bounding box center [116, 532] width 148 height 20
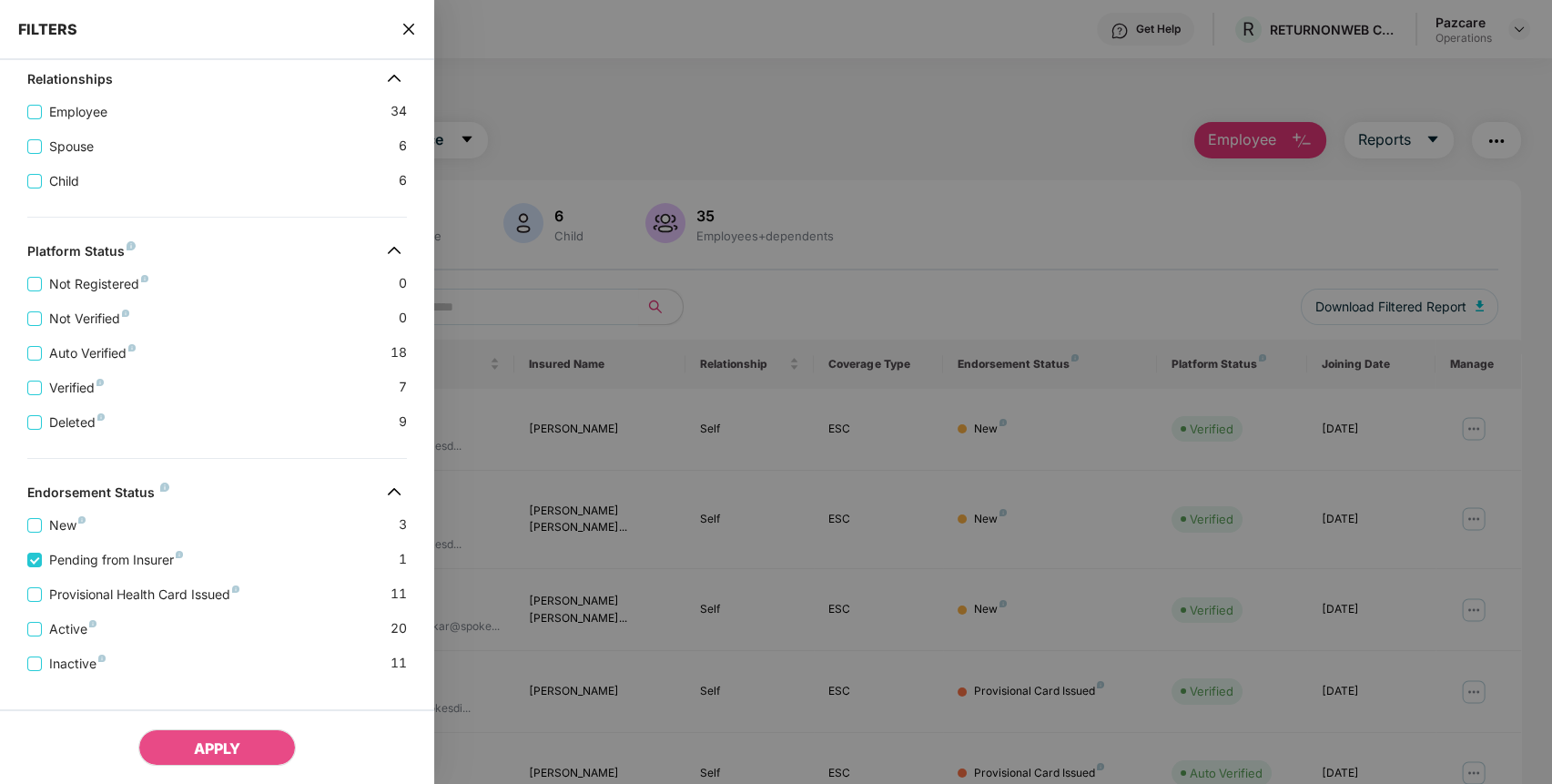
click at [116, 591] on div "Provisional Health Card Issued 11" at bounding box center [217, 587] width 380 height 34
click at [114, 602] on span "Provisional Health Card Issued" at bounding box center [144, 594] width 205 height 20
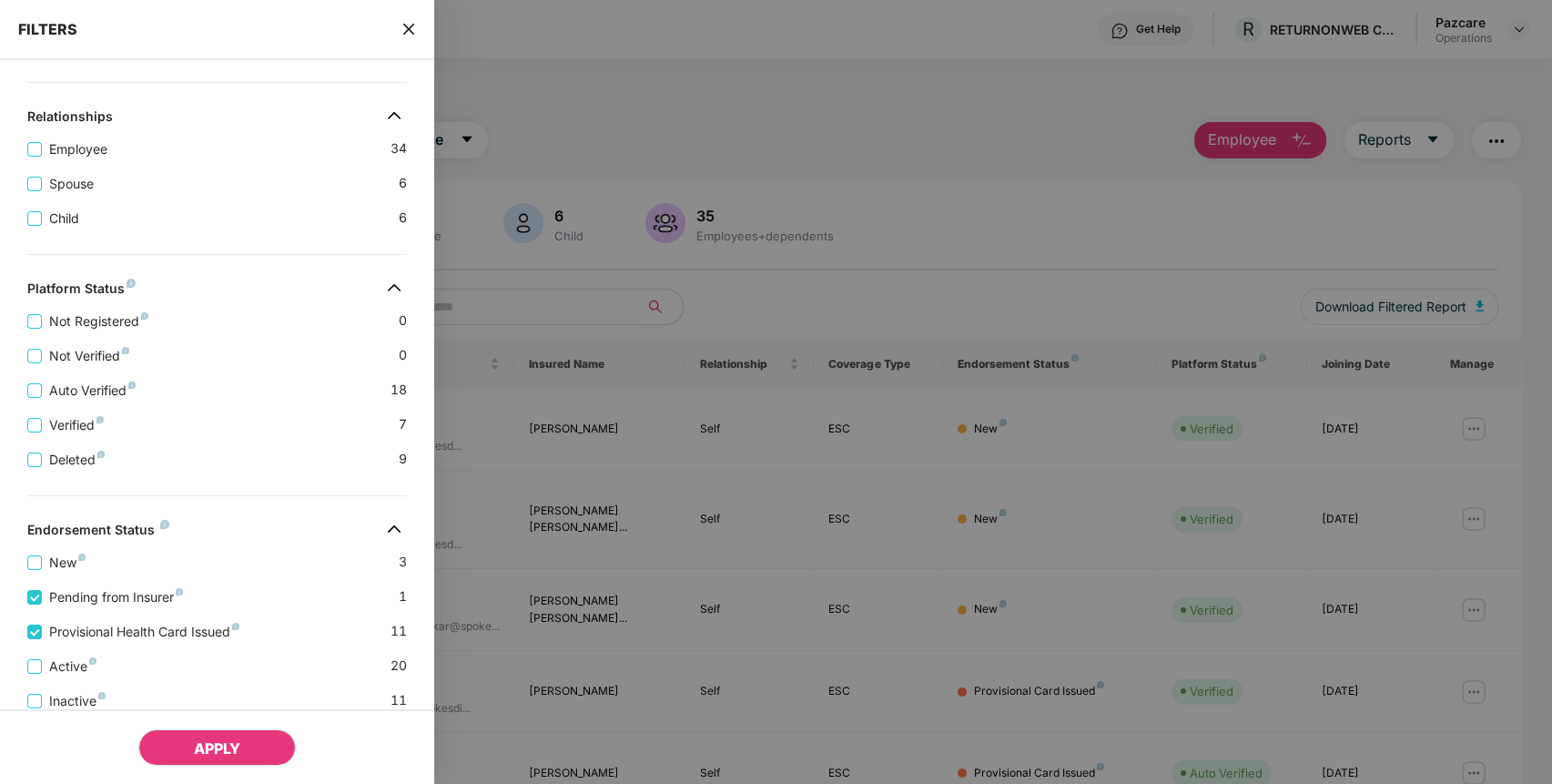
click at [219, 751] on span "APPLY" at bounding box center [216, 748] width 47 height 18
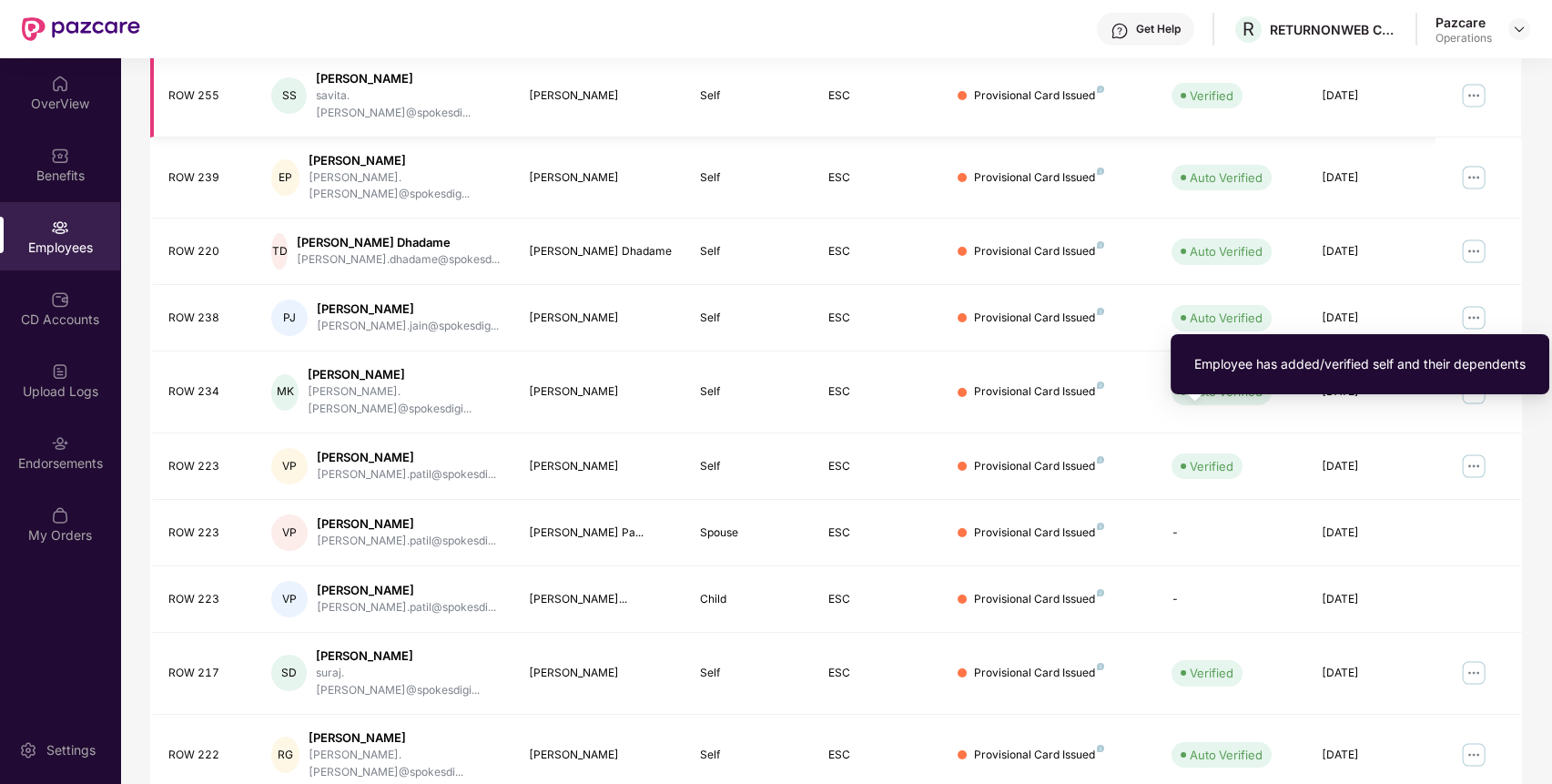
scroll to position [0, 0]
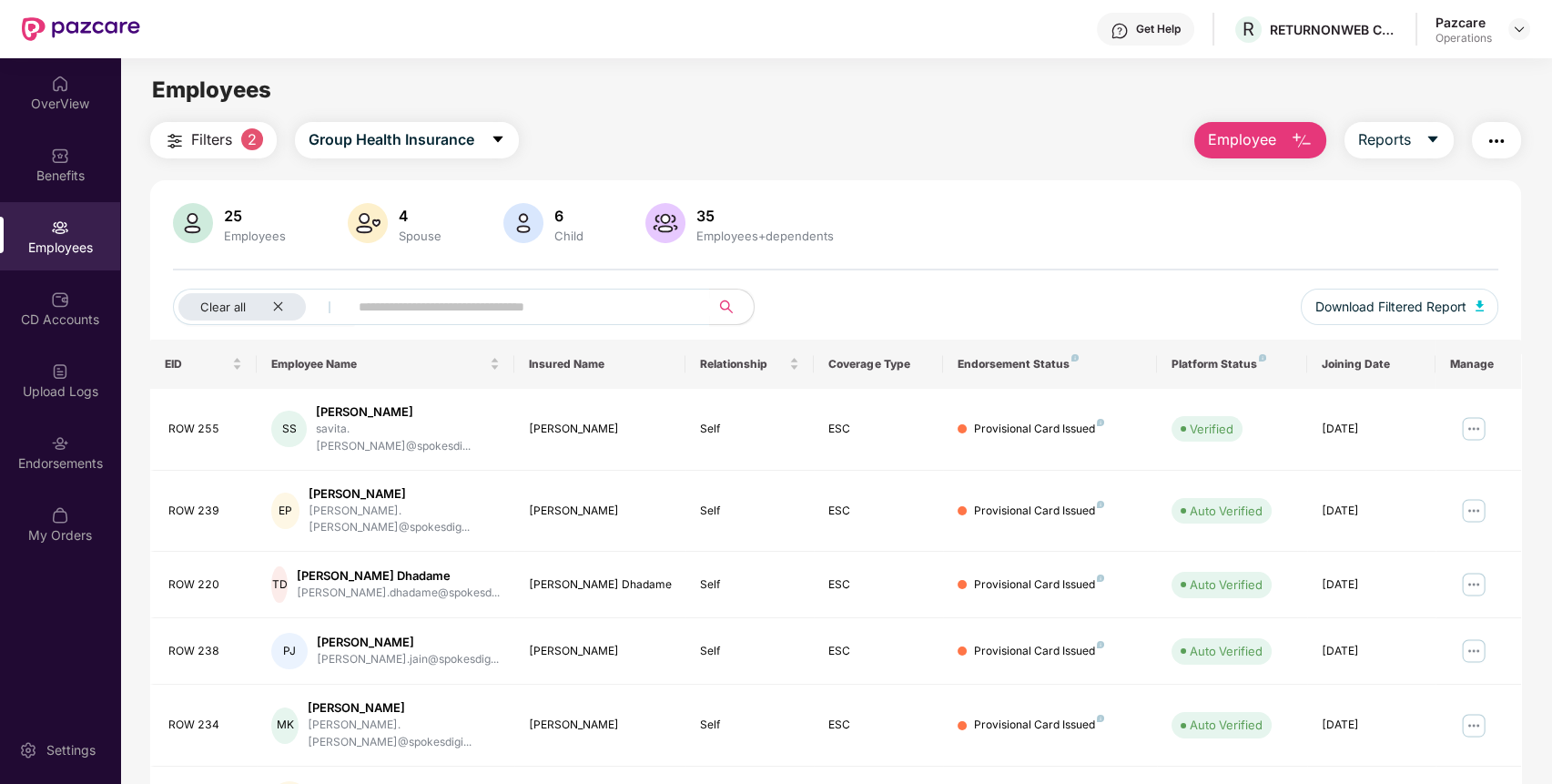
click at [1491, 143] on img "button" at bounding box center [1496, 140] width 22 height 22
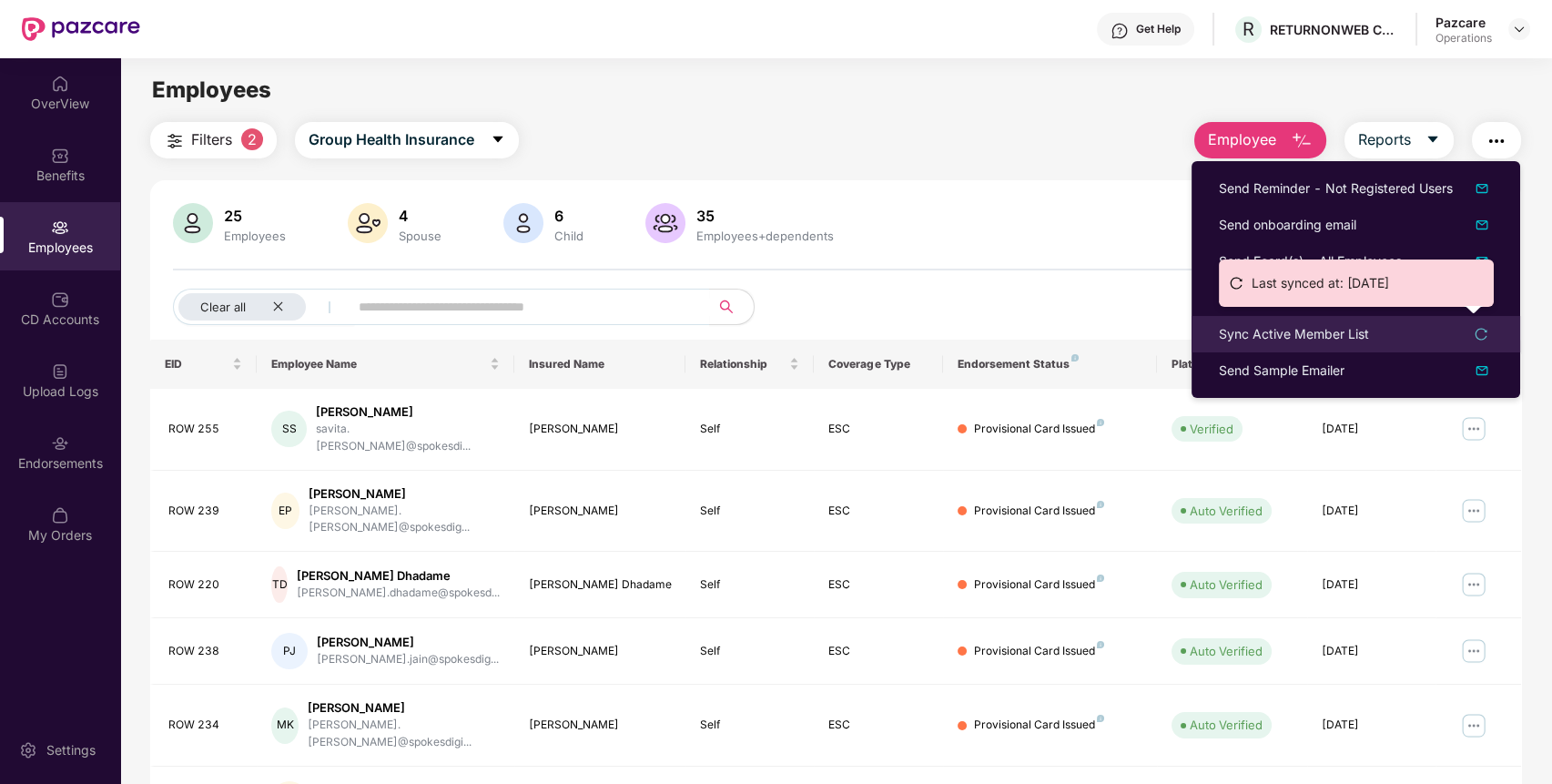
click at [1311, 342] on div "Sync Active Member List" at bounding box center [1294, 333] width 150 height 20
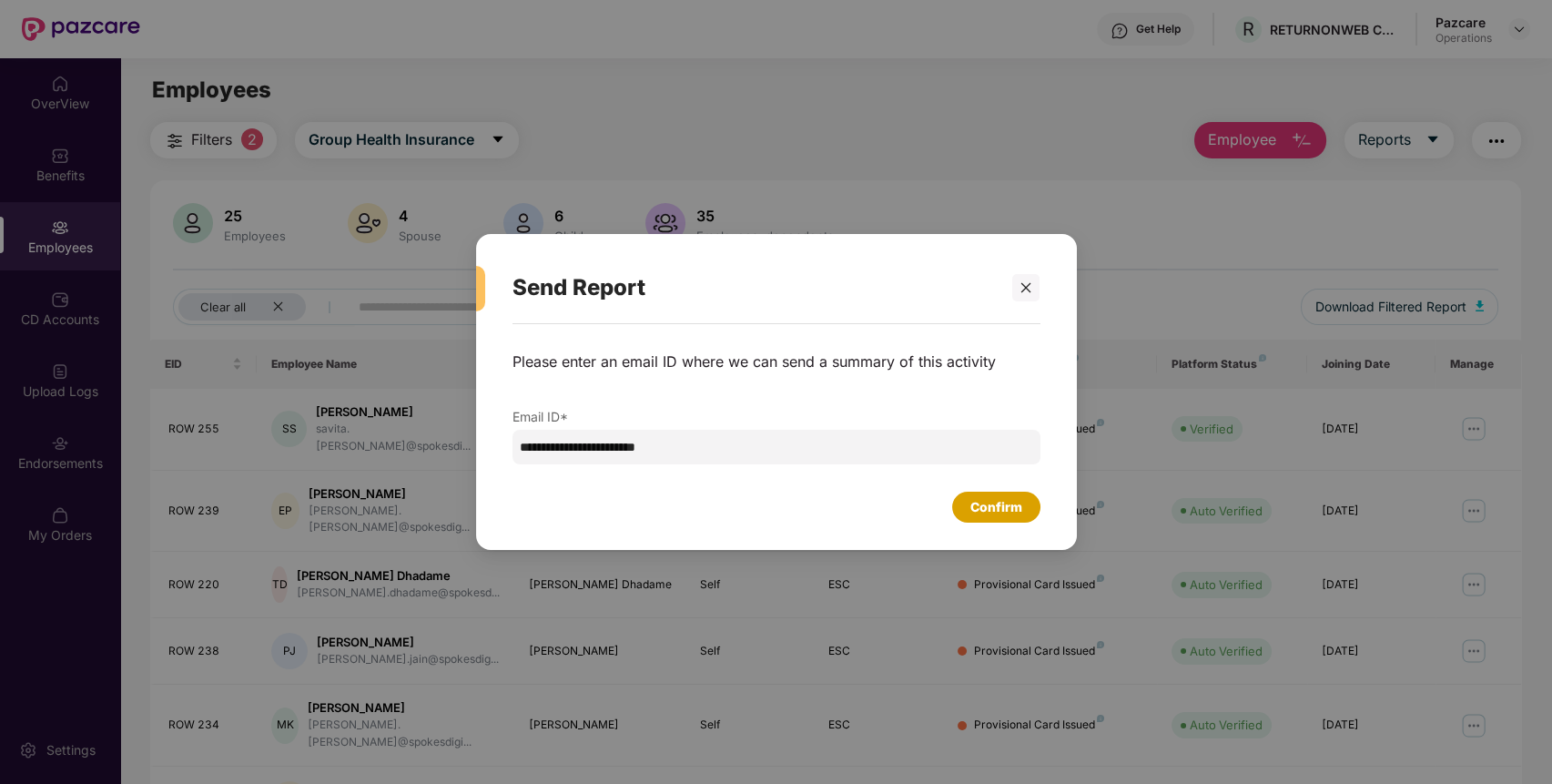
click at [973, 504] on div "Confirm" at bounding box center [996, 506] width 52 height 20
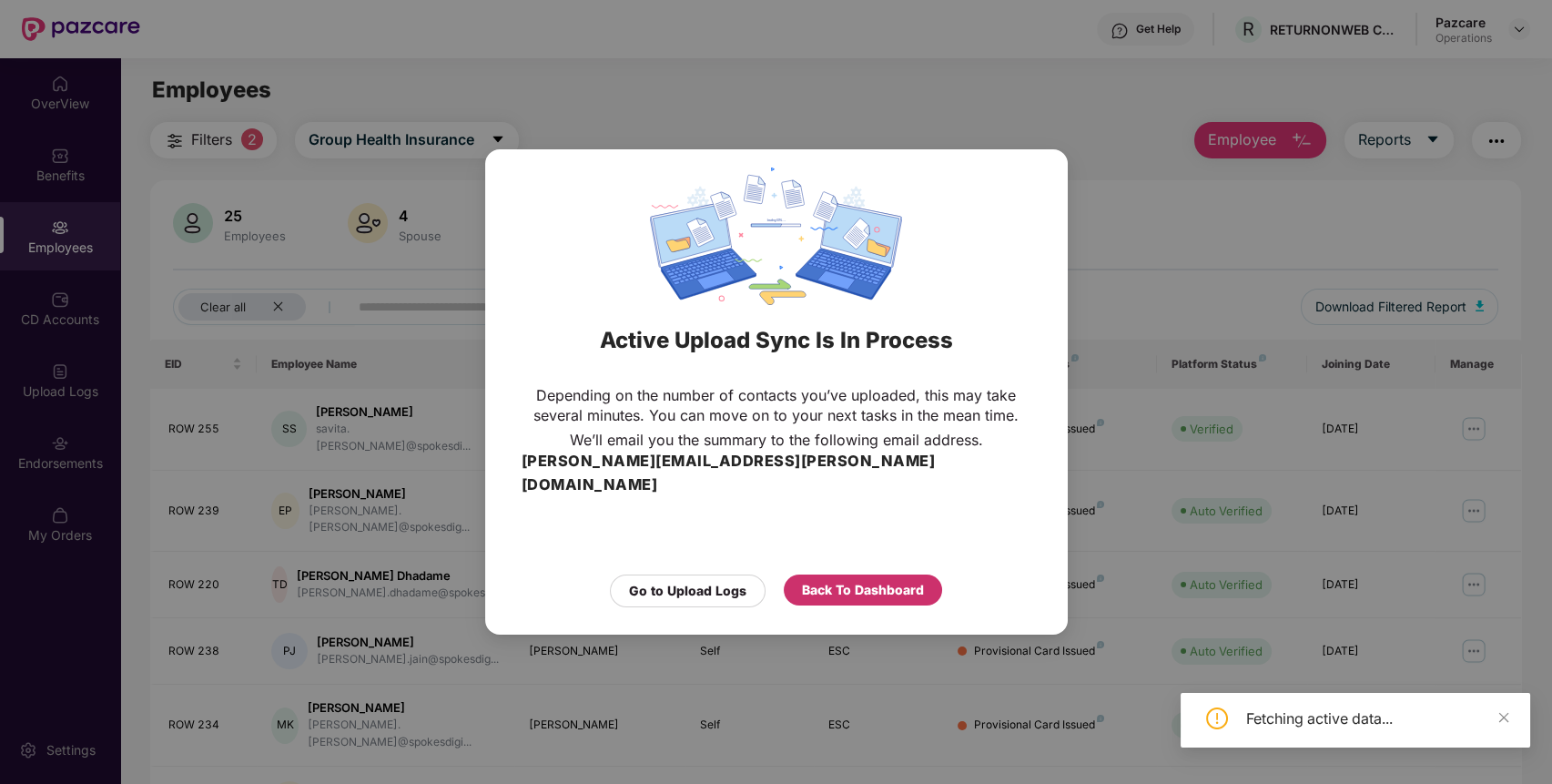
click at [866, 574] on div "Back To Dashboard" at bounding box center [863, 589] width 159 height 31
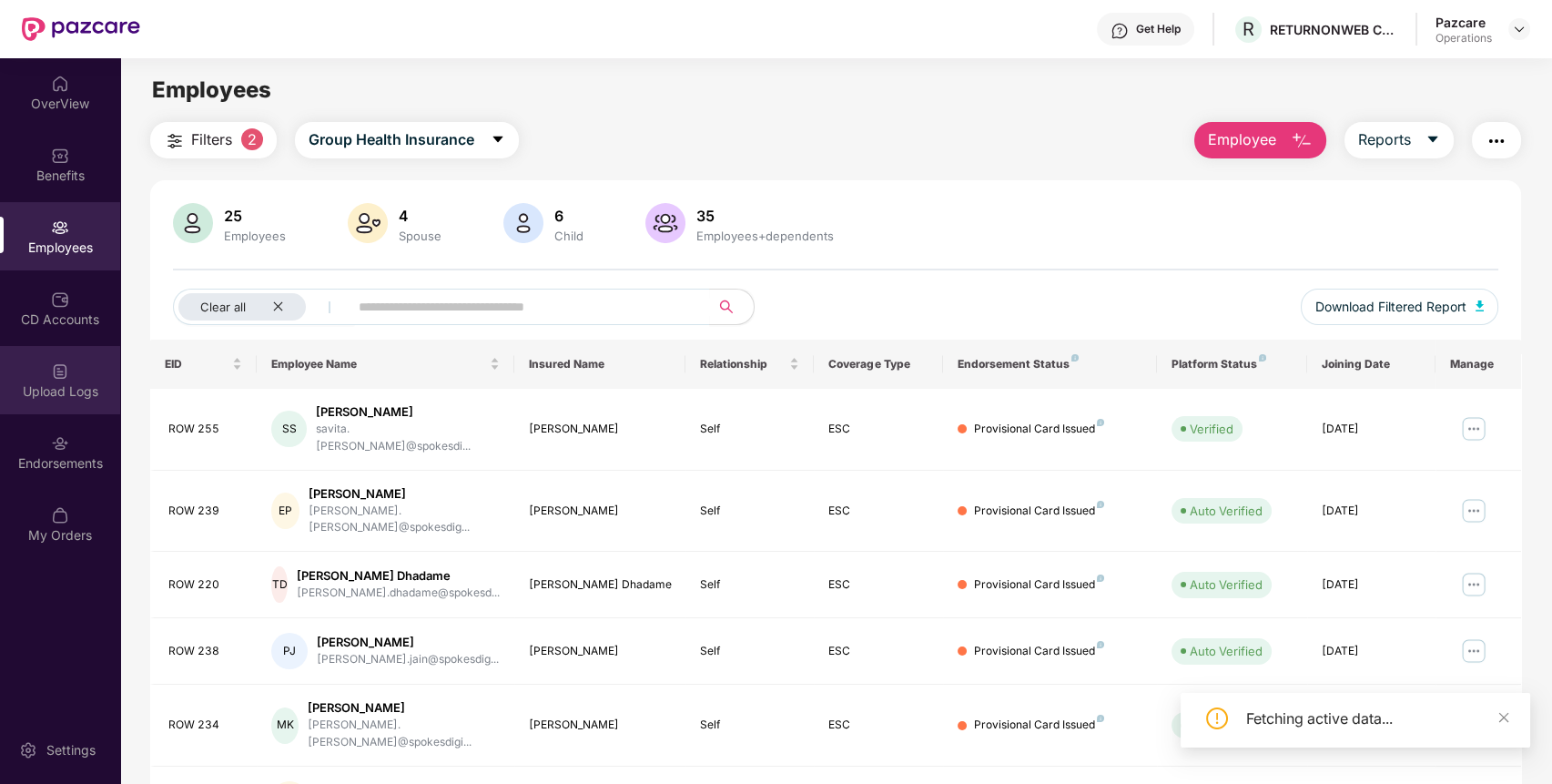
click at [50, 401] on div "Upload Logs" at bounding box center [60, 380] width 121 height 68
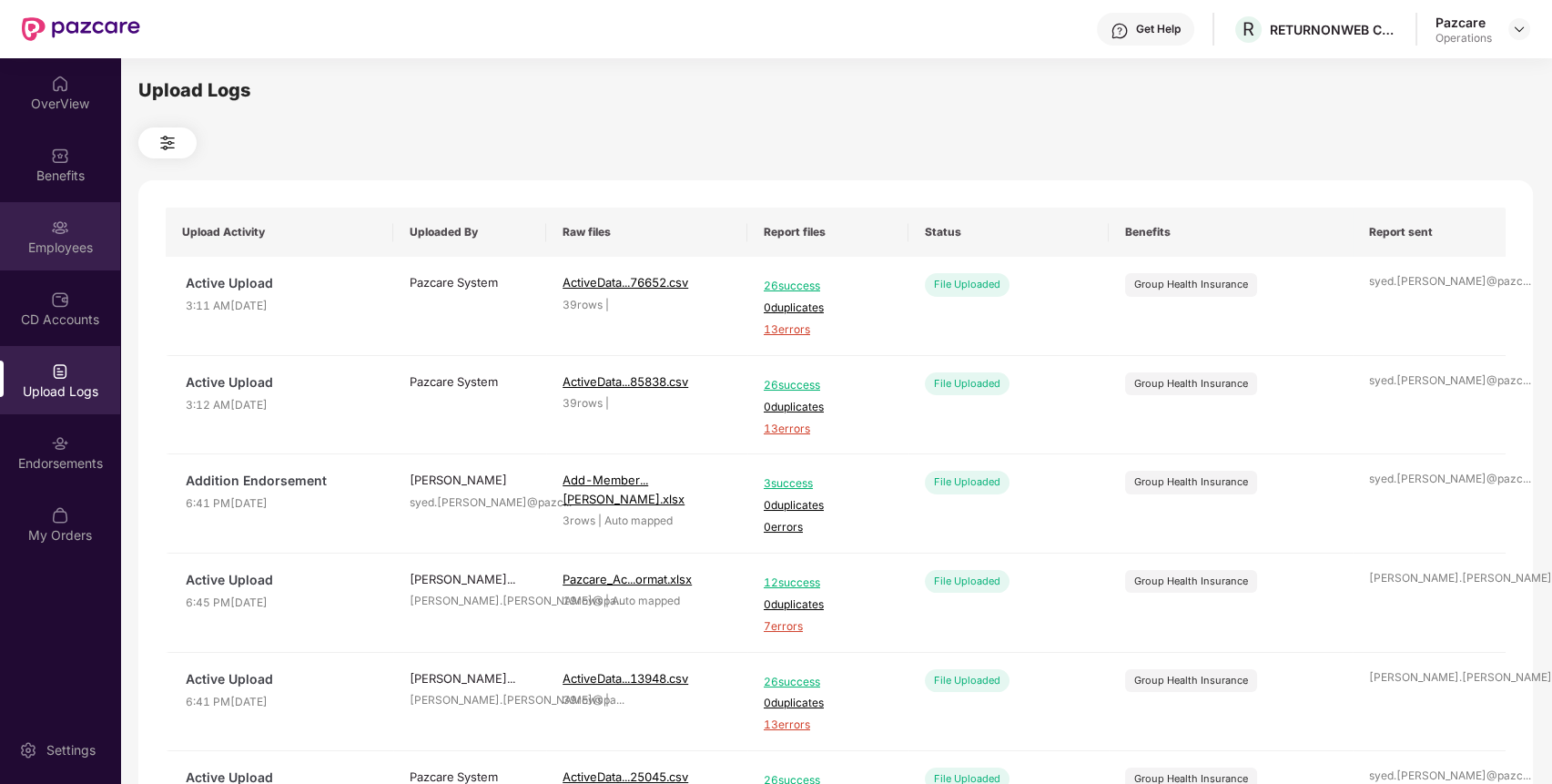
click at [47, 253] on div "Employees" at bounding box center [60, 247] width 121 height 18
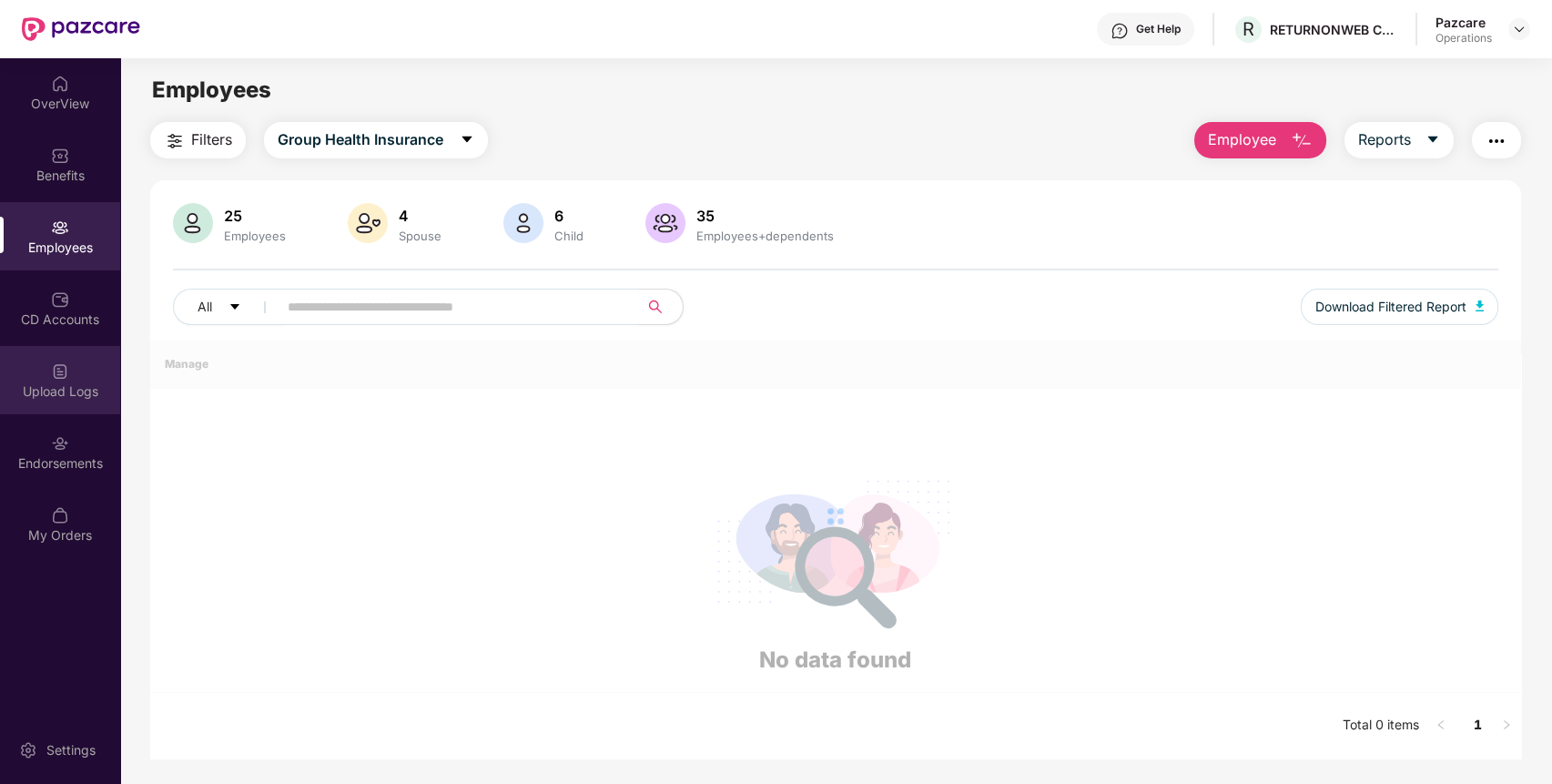
click at [59, 393] on div "Upload Logs" at bounding box center [60, 391] width 121 height 18
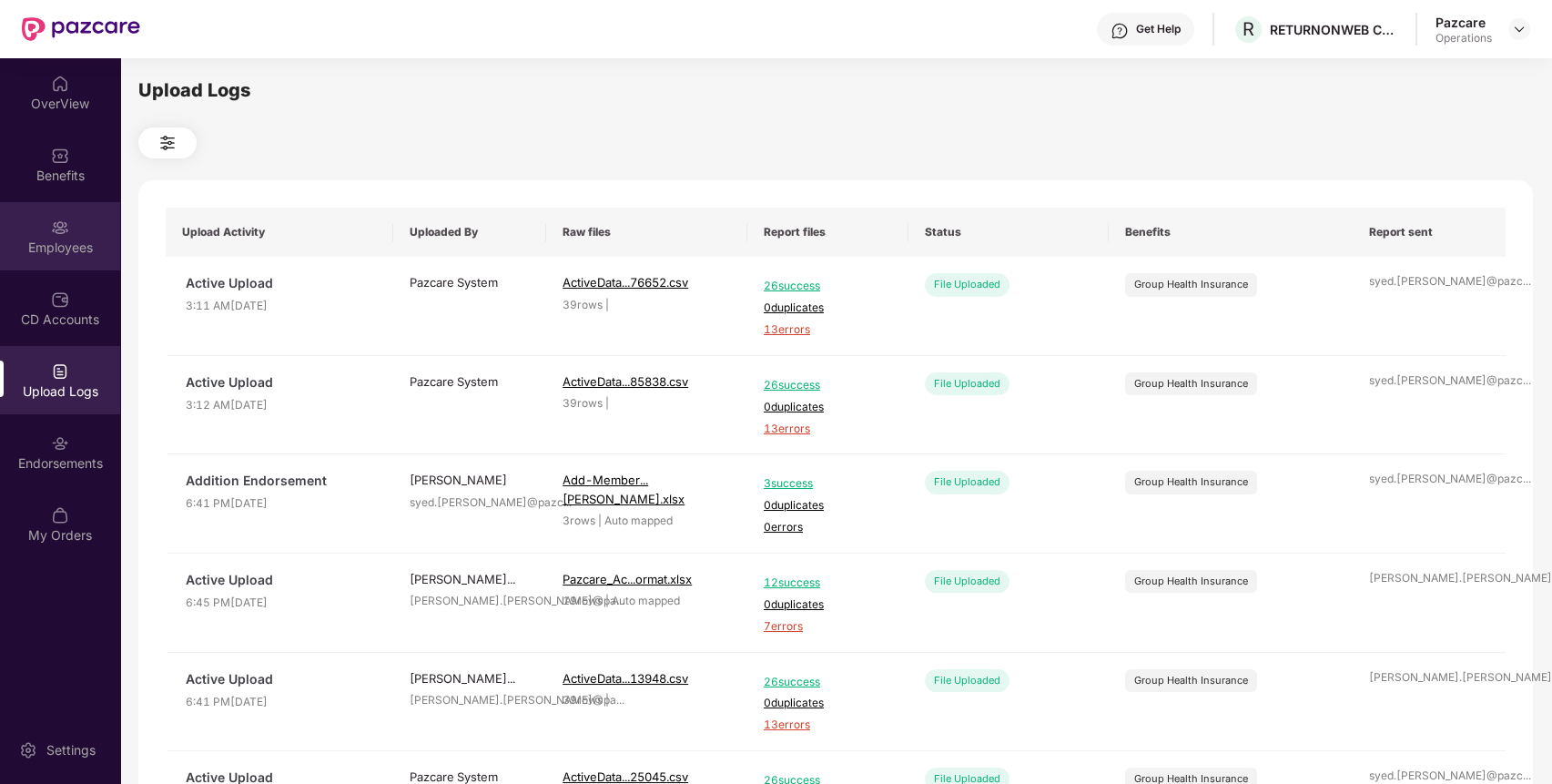
click at [65, 235] on div "Employees" at bounding box center [60, 236] width 121 height 68
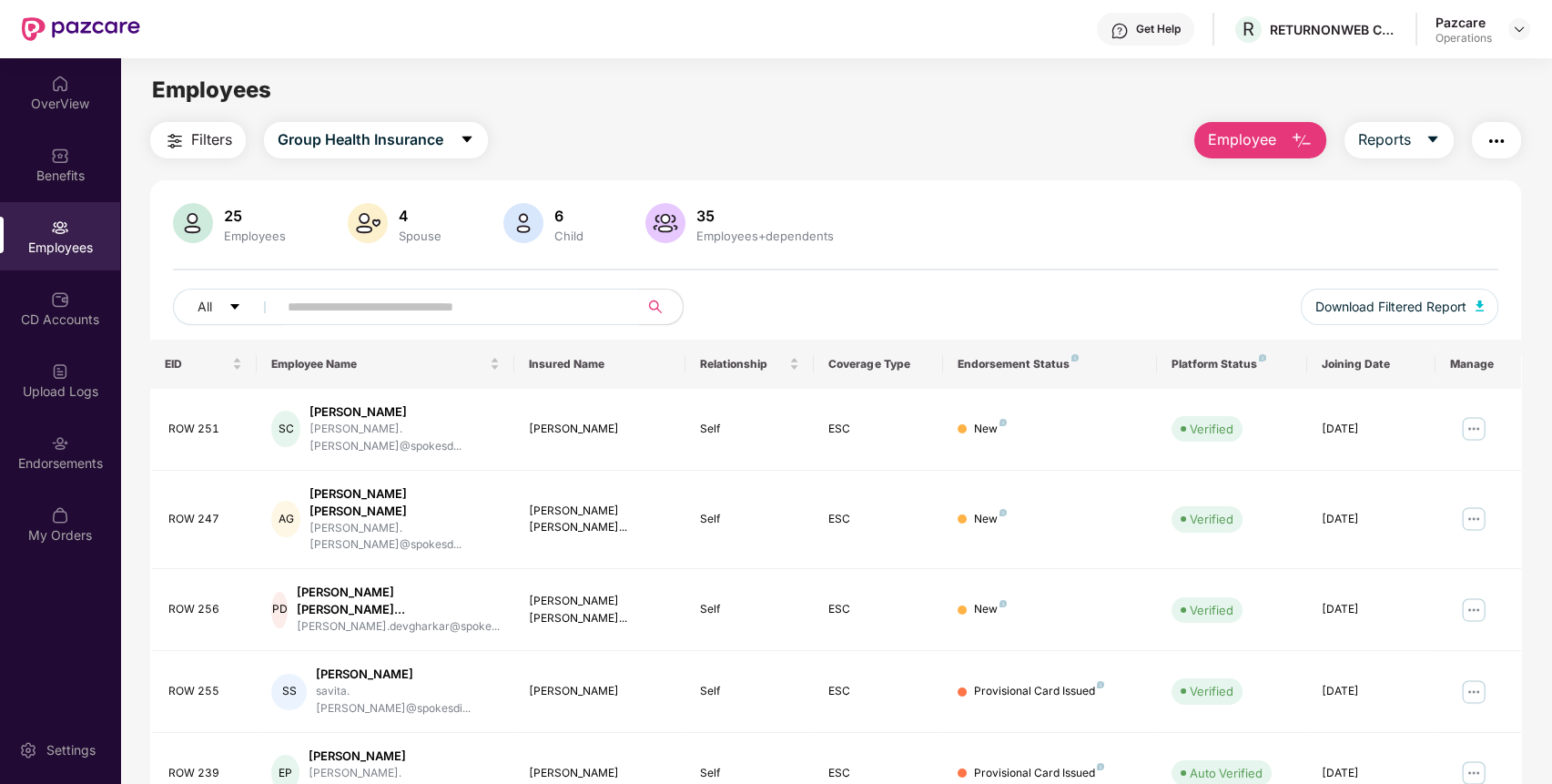
click at [221, 132] on span "Filters" at bounding box center [211, 140] width 41 height 23
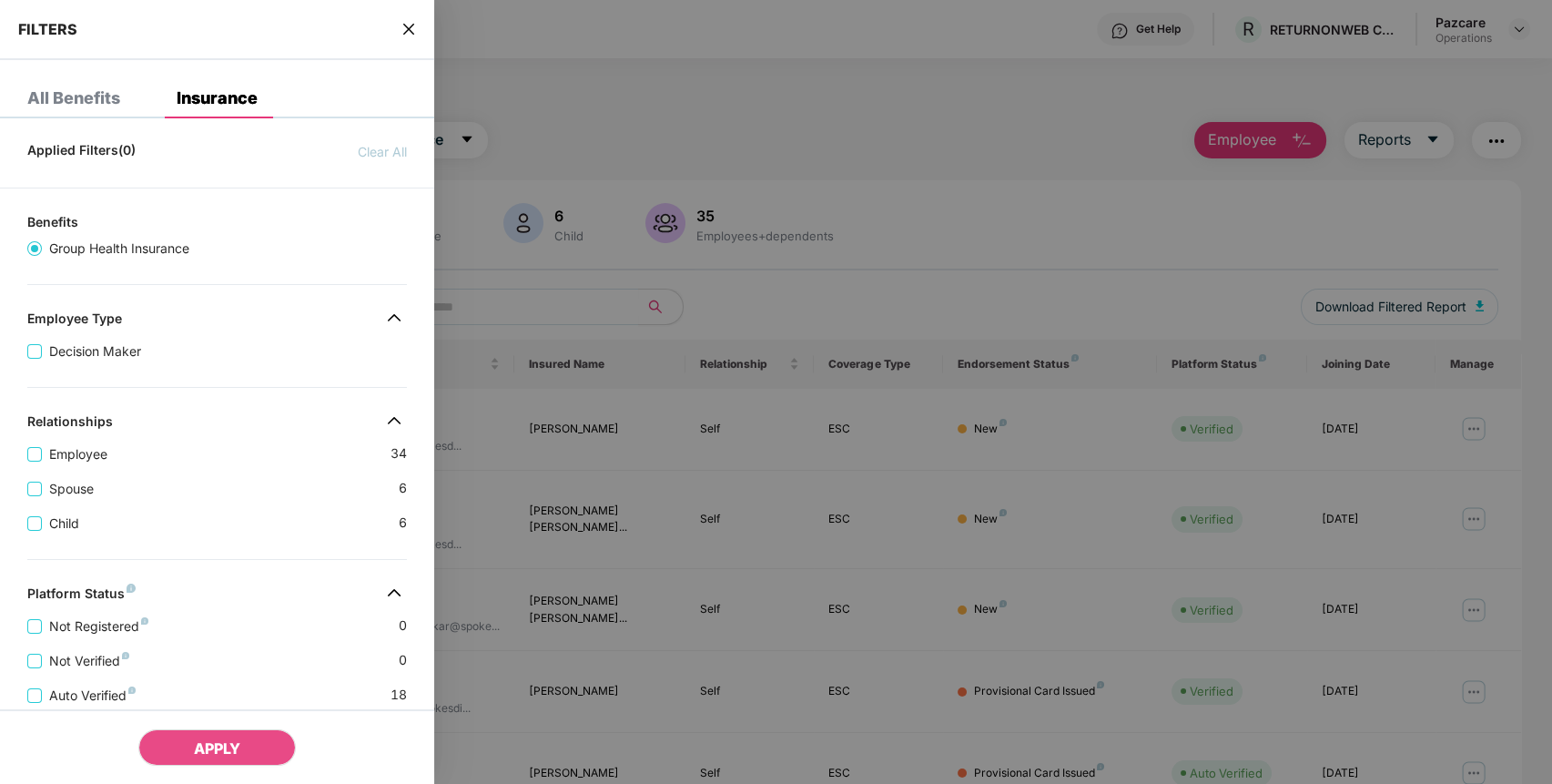
scroll to position [380, 0]
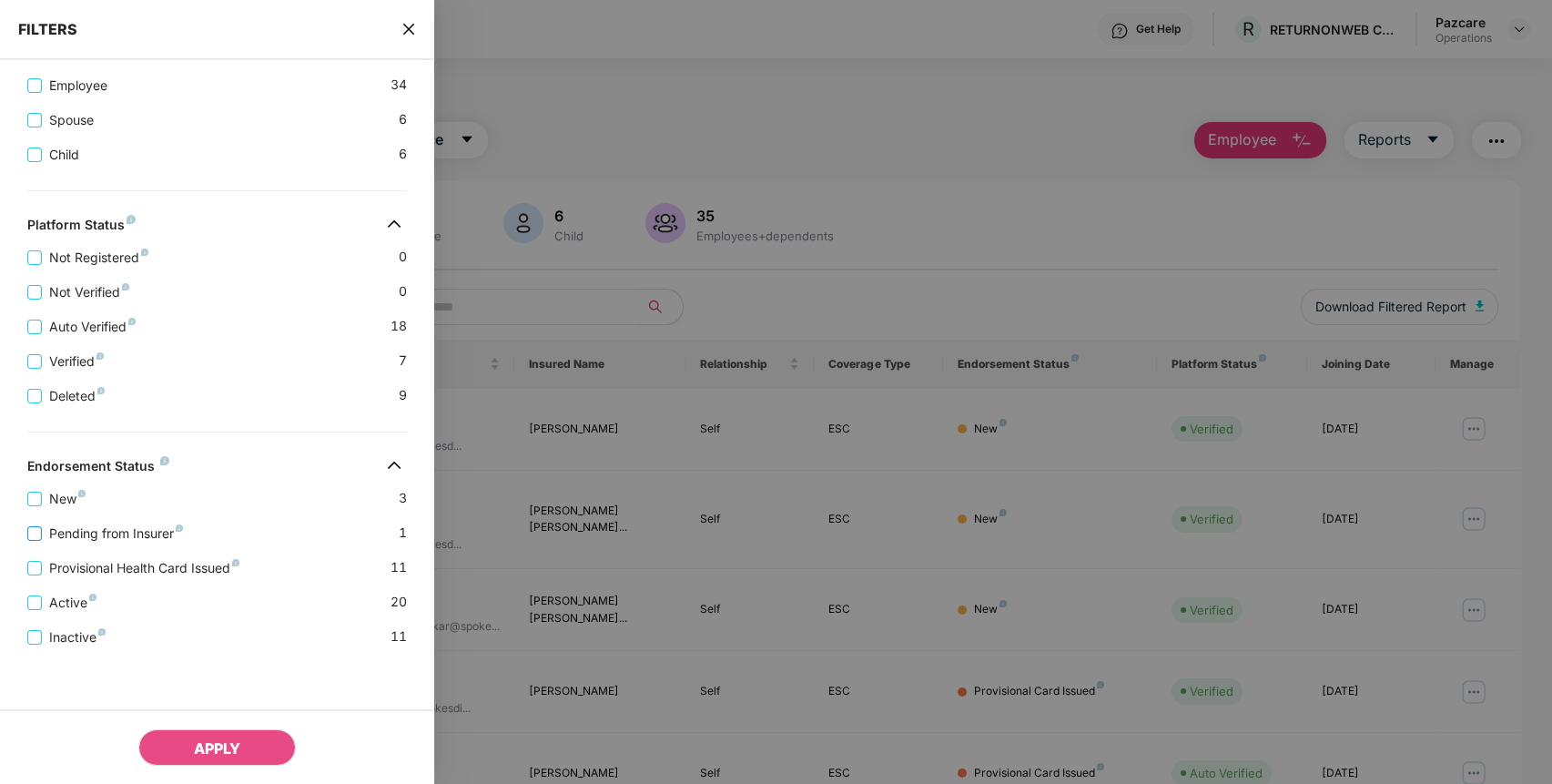
click at [56, 532] on span "Pending from Insurer" at bounding box center [116, 532] width 148 height 20
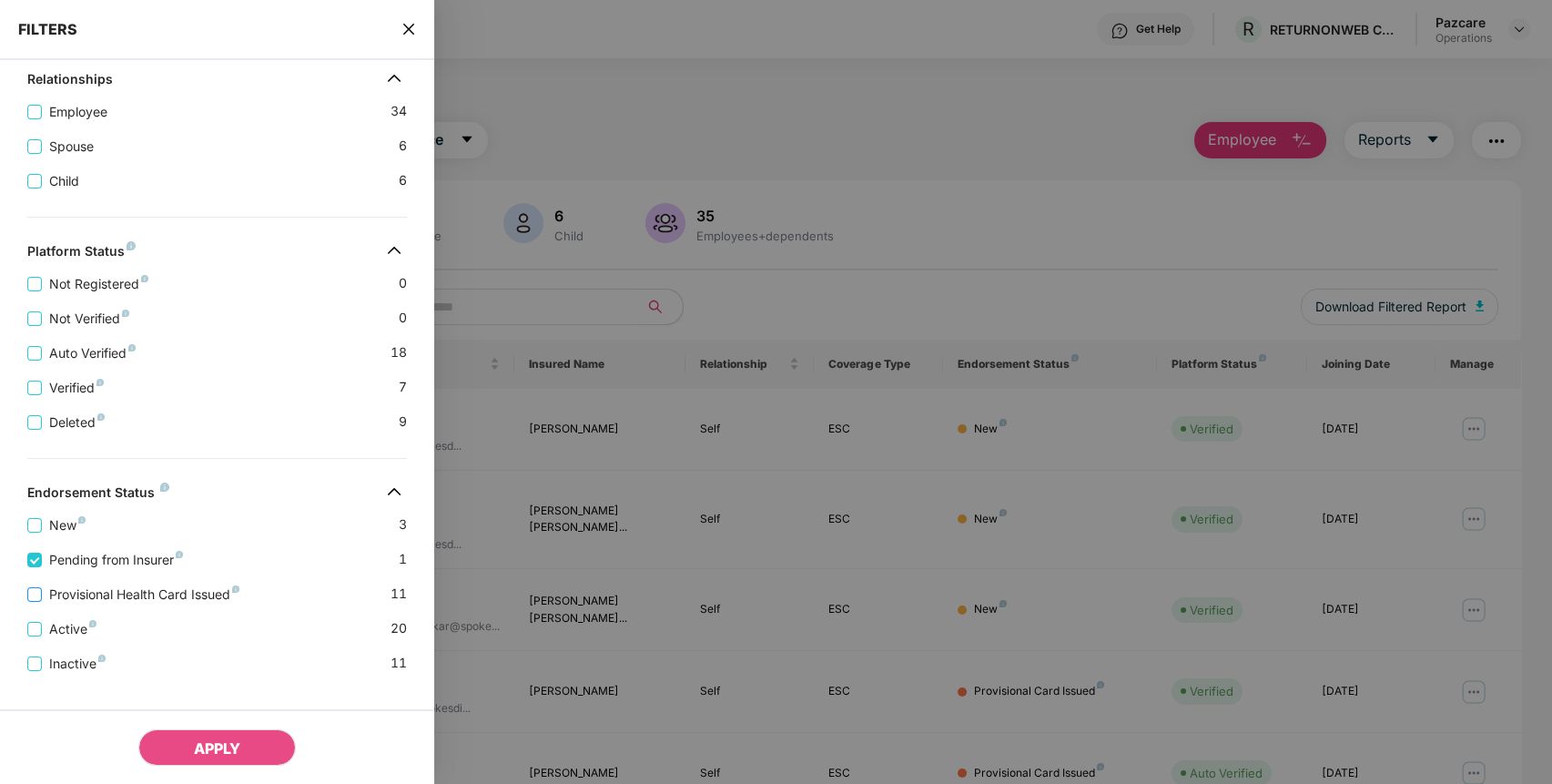
click at [70, 594] on label "Provisional Health Card Issued" at bounding box center [137, 594] width 219 height 20
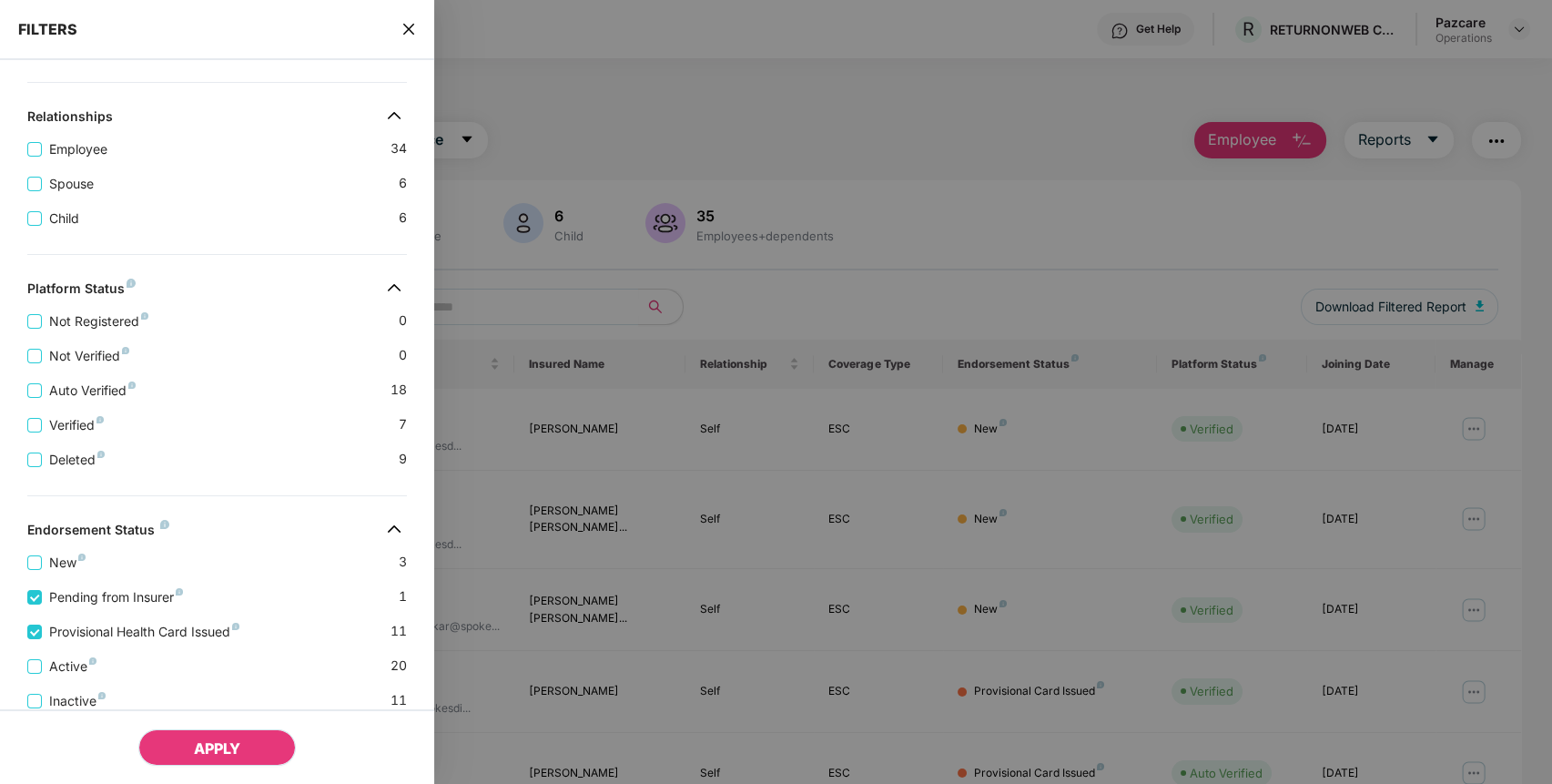
click at [203, 743] on span "APPLY" at bounding box center [216, 748] width 47 height 18
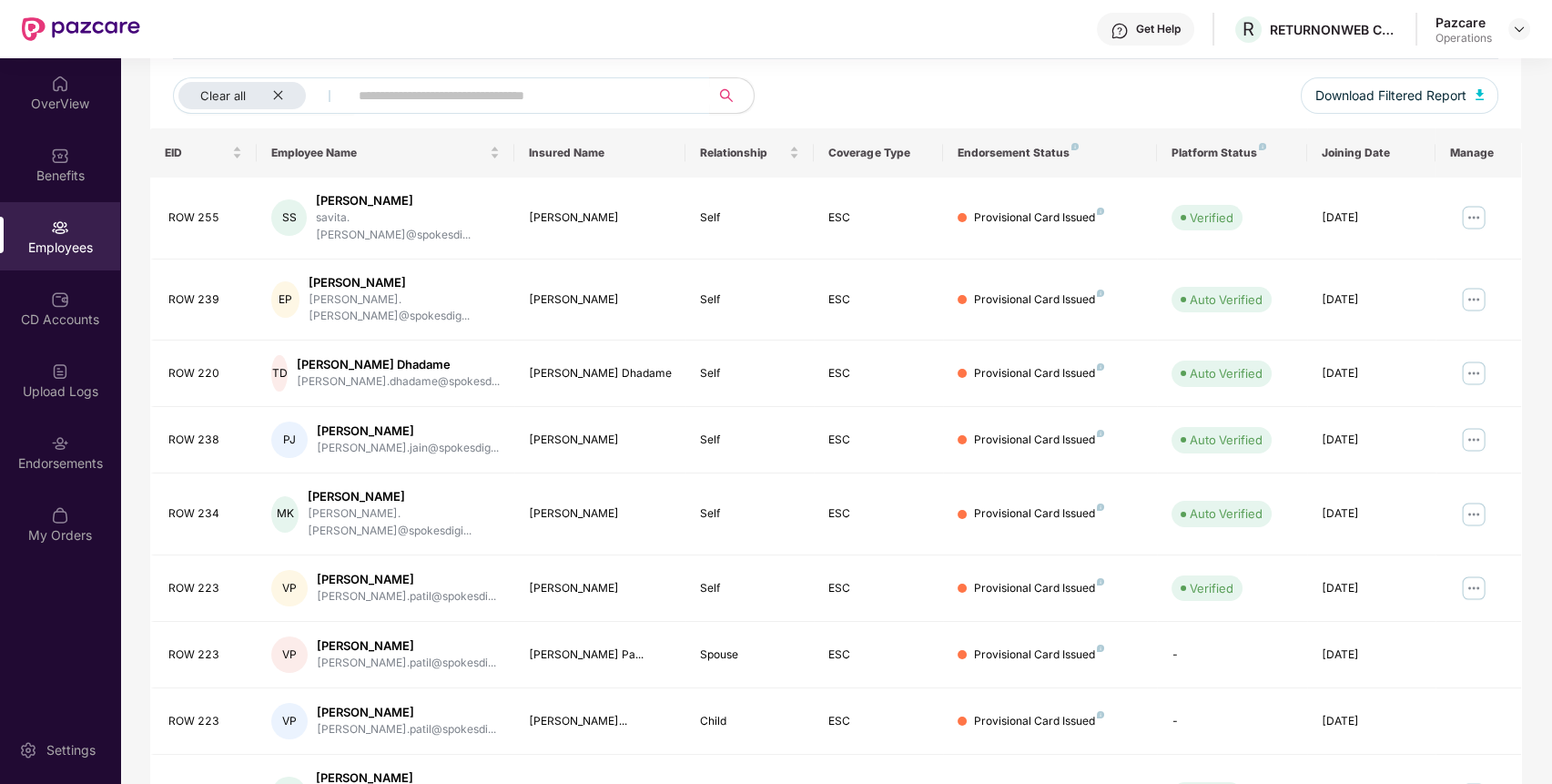
scroll to position [0, 0]
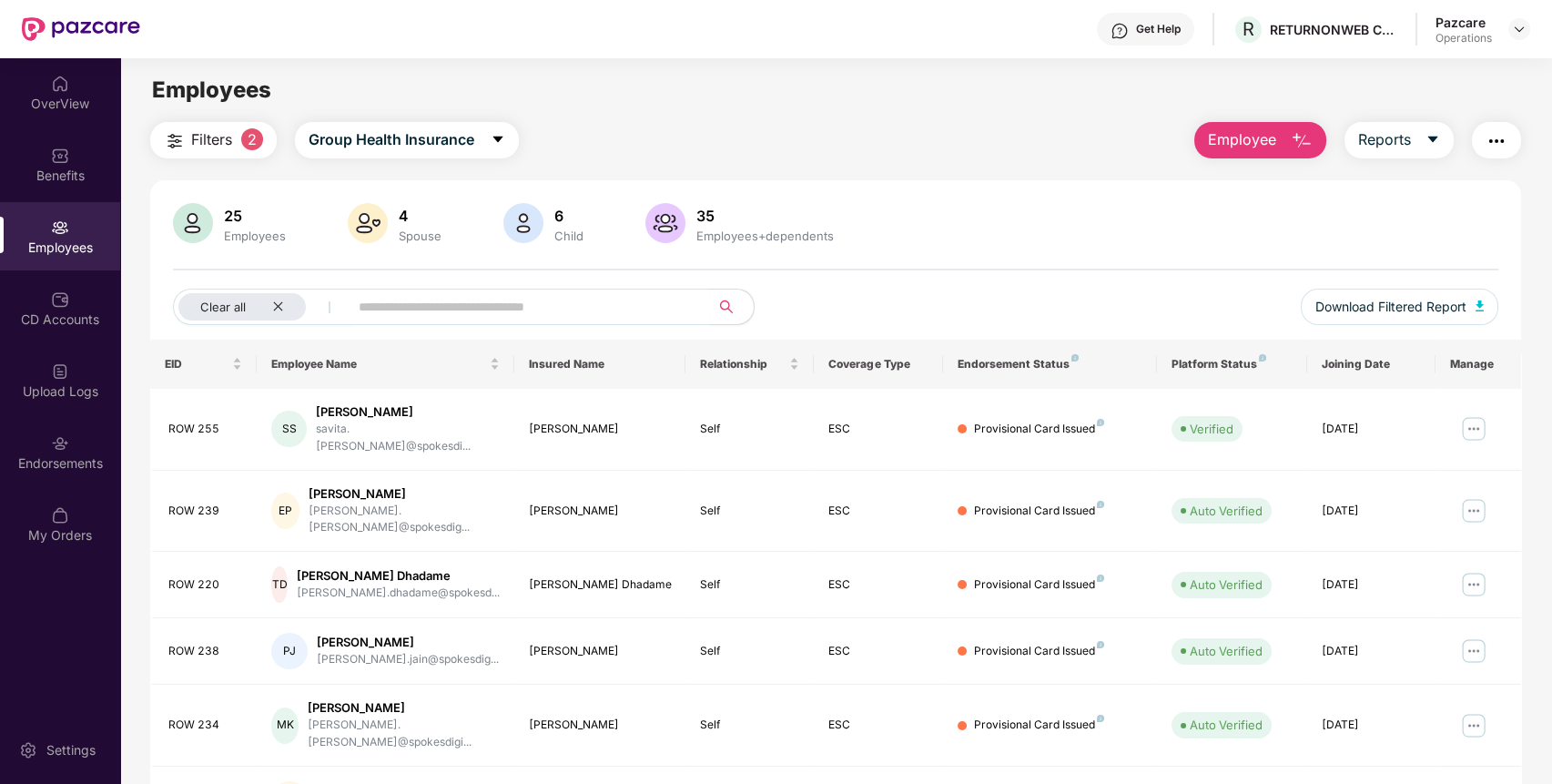
click at [1486, 131] on img "button" at bounding box center [1496, 140] width 22 height 22
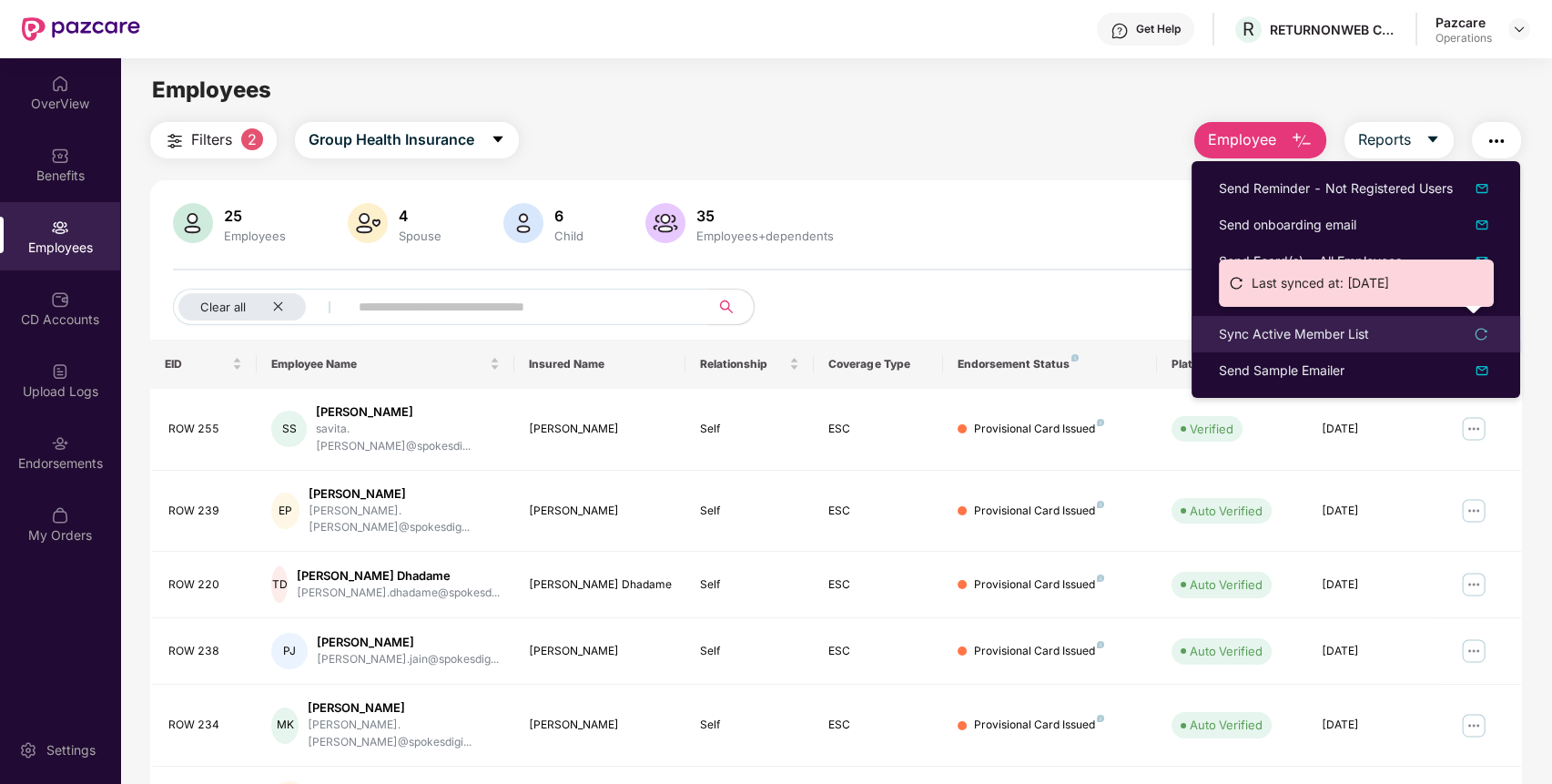
click at [1357, 338] on div "Sync Active Member List" at bounding box center [1294, 333] width 150 height 20
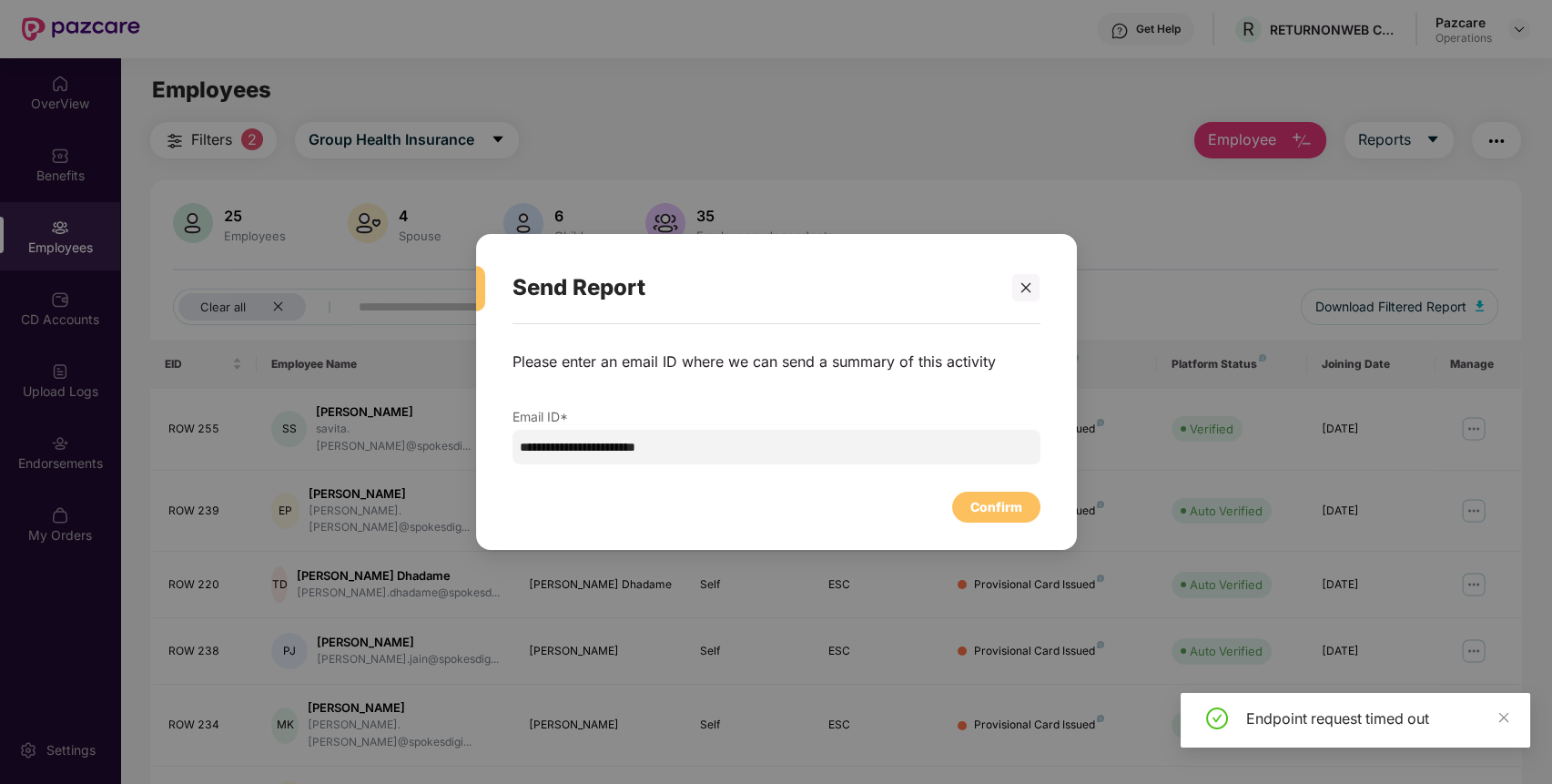
click at [992, 529] on div "**********" at bounding box center [776, 427] width 601 height 208
click at [1001, 510] on div "Confirm" at bounding box center [996, 506] width 52 height 20
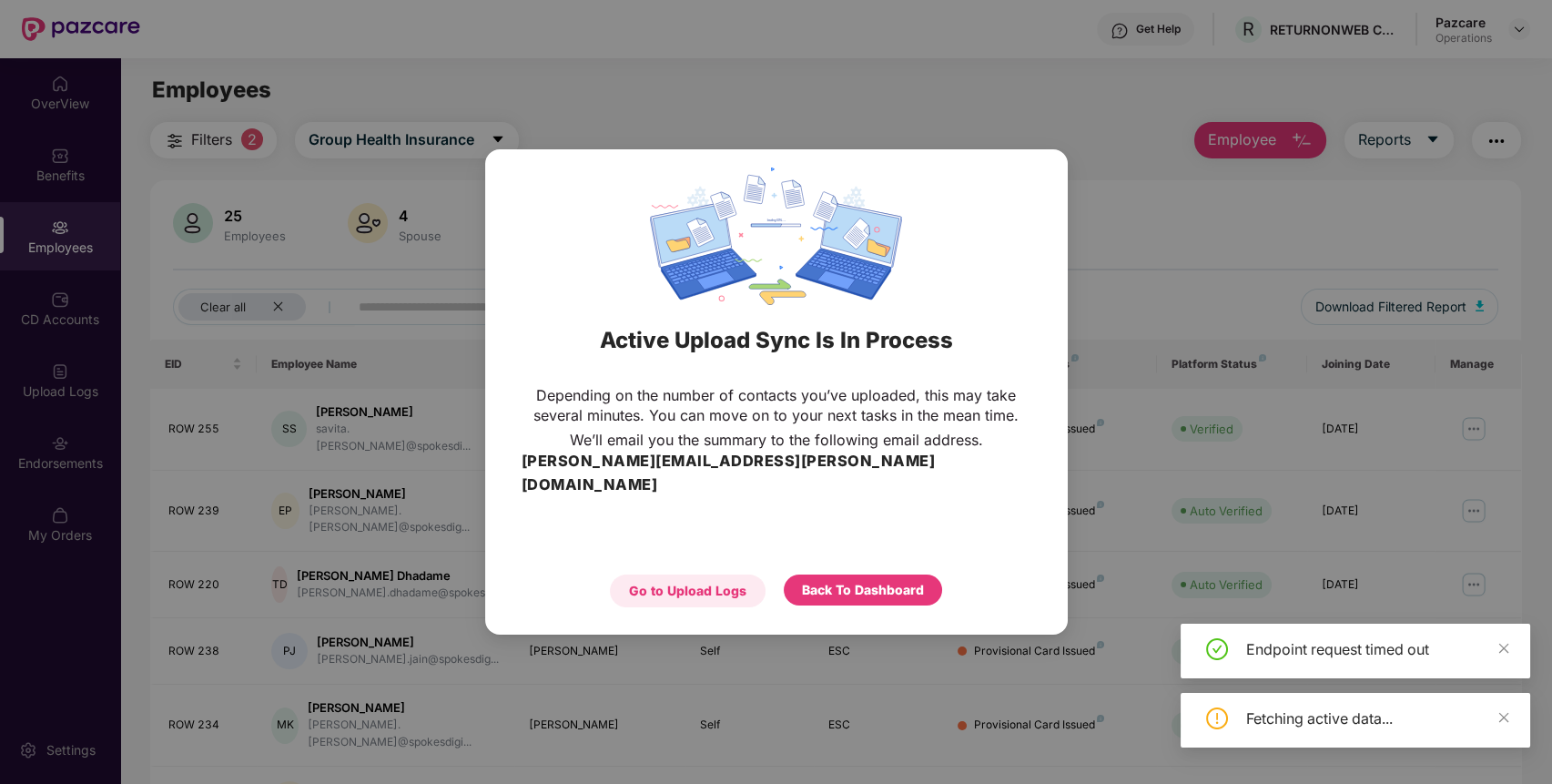
click at [701, 581] on div "Go to Upload Logs" at bounding box center [688, 590] width 118 height 20
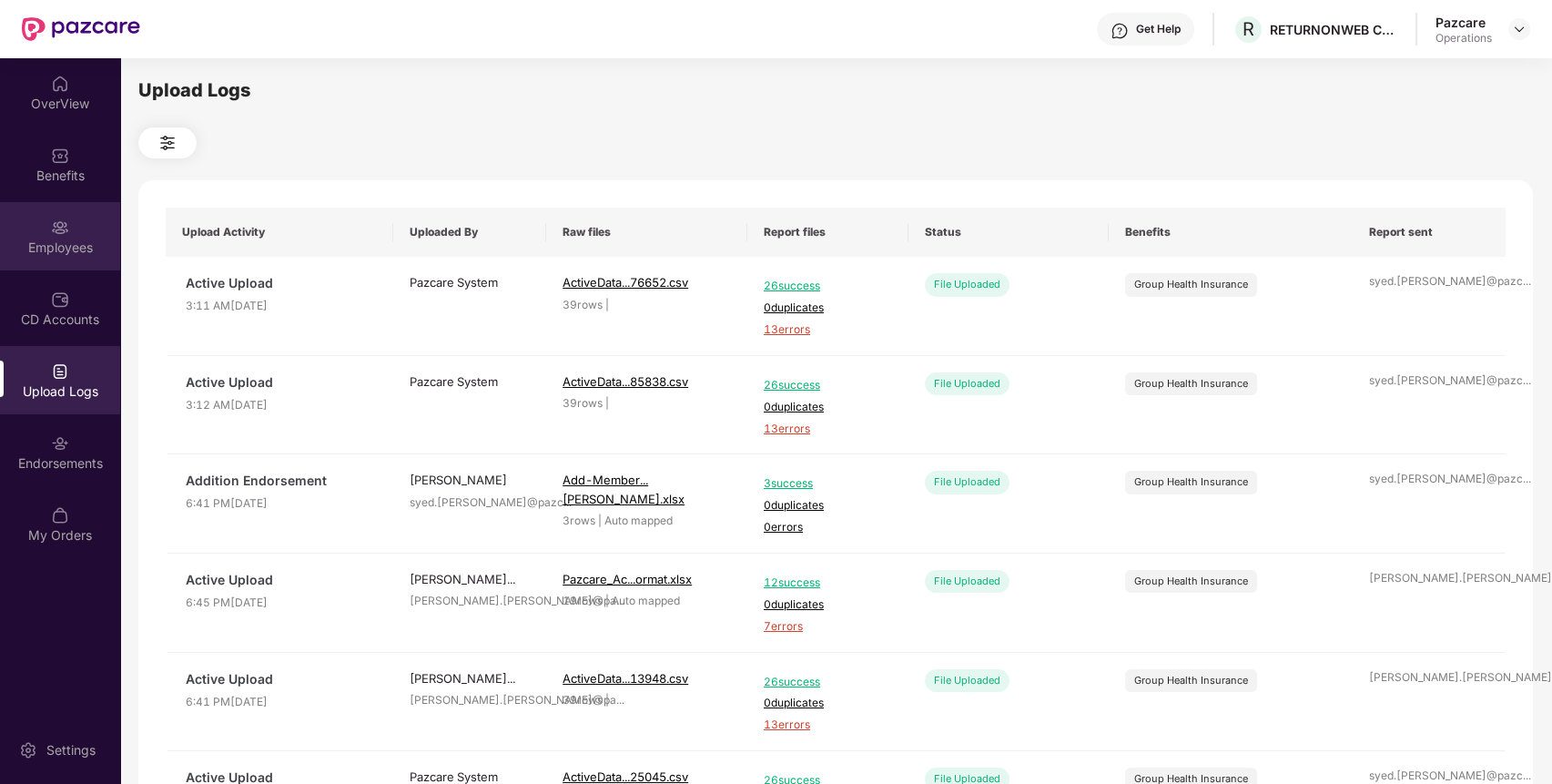
click at [69, 219] on div "Employees" at bounding box center [60, 236] width 121 height 68
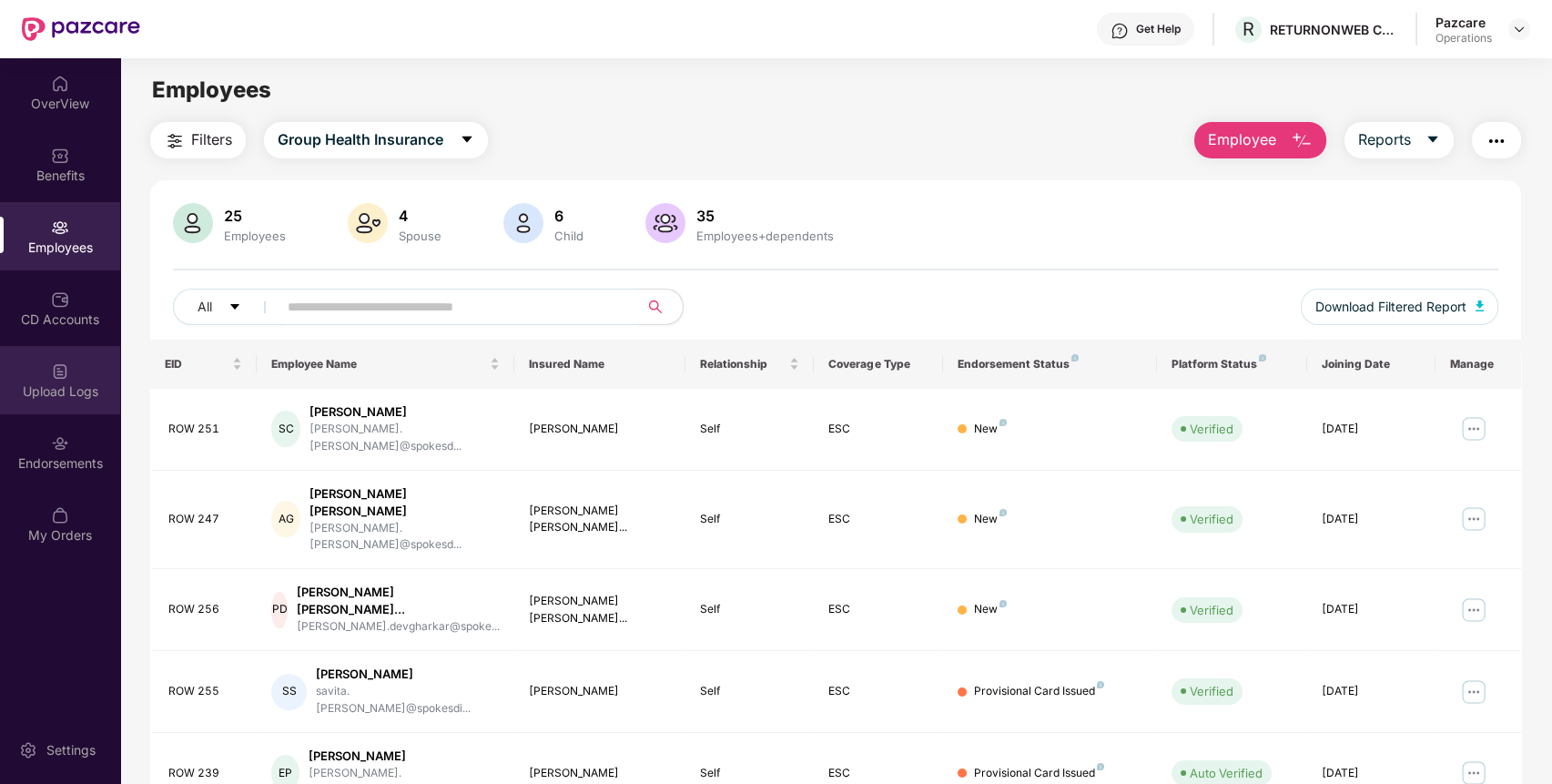
click at [77, 368] on div "Upload Logs" at bounding box center [60, 380] width 121 height 68
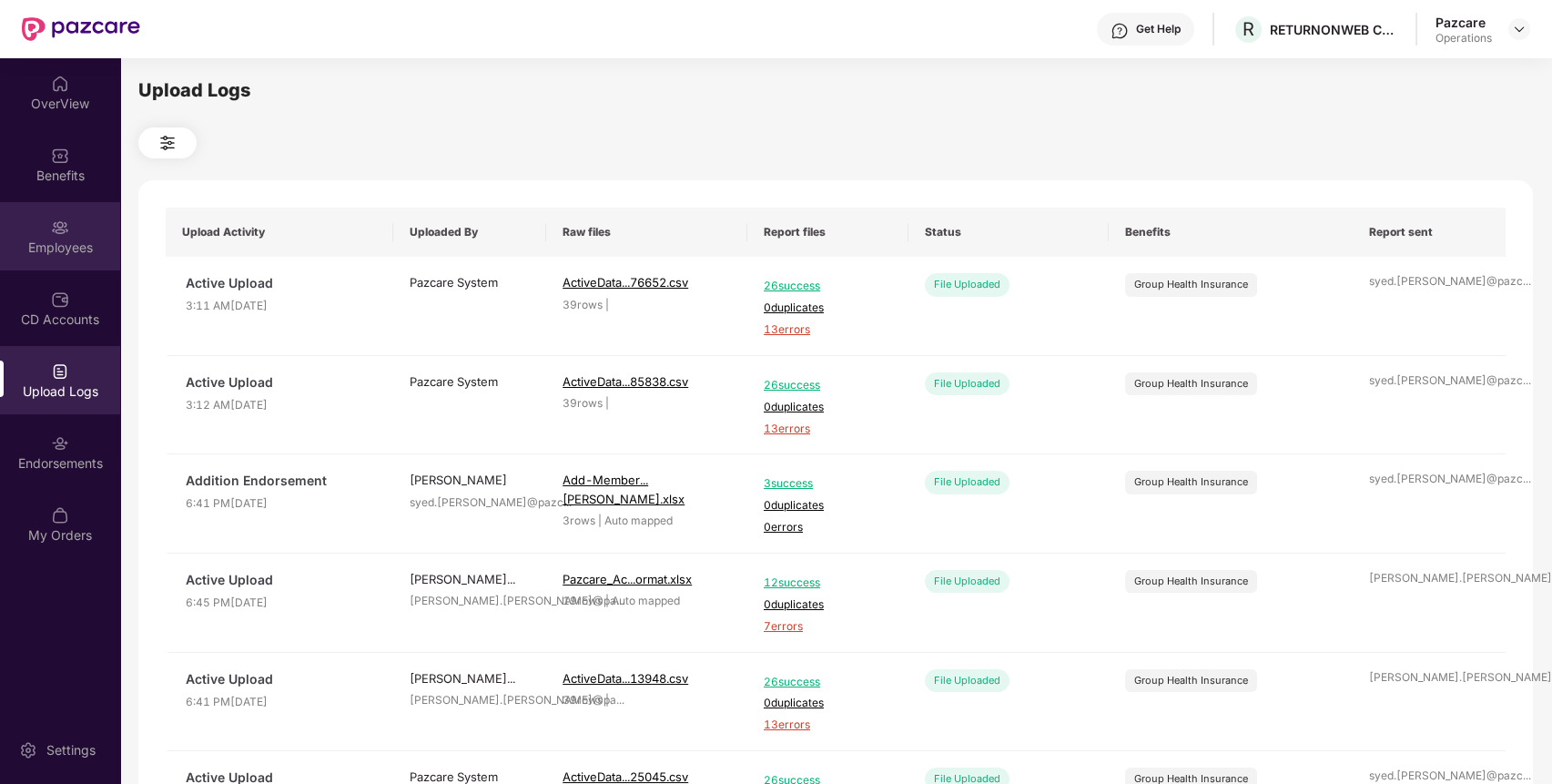
click at [48, 243] on div "Employees" at bounding box center [60, 247] width 121 height 18
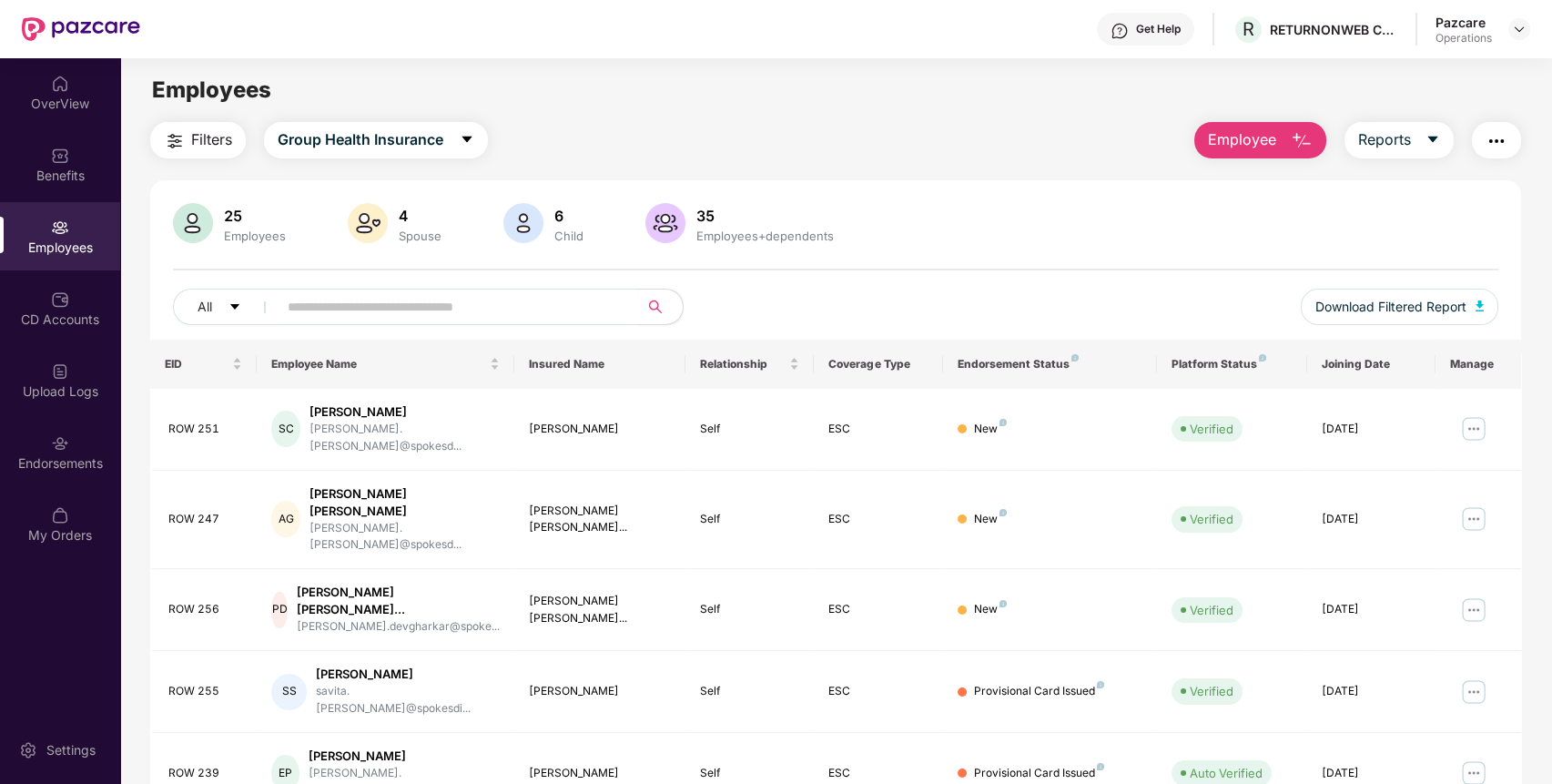
click at [180, 150] on button "Filters" at bounding box center [197, 140] width 96 height 36
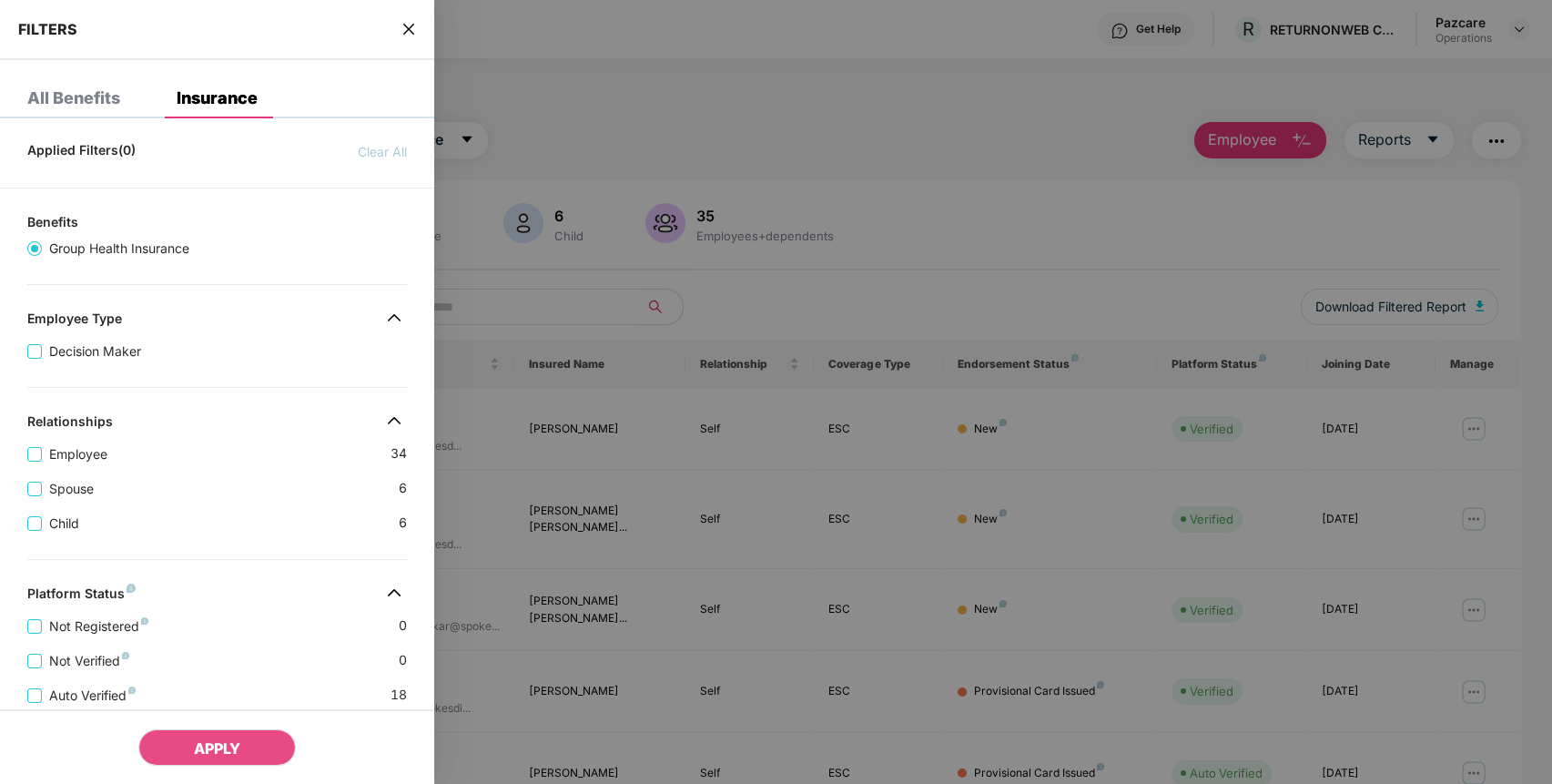
scroll to position [380, 0]
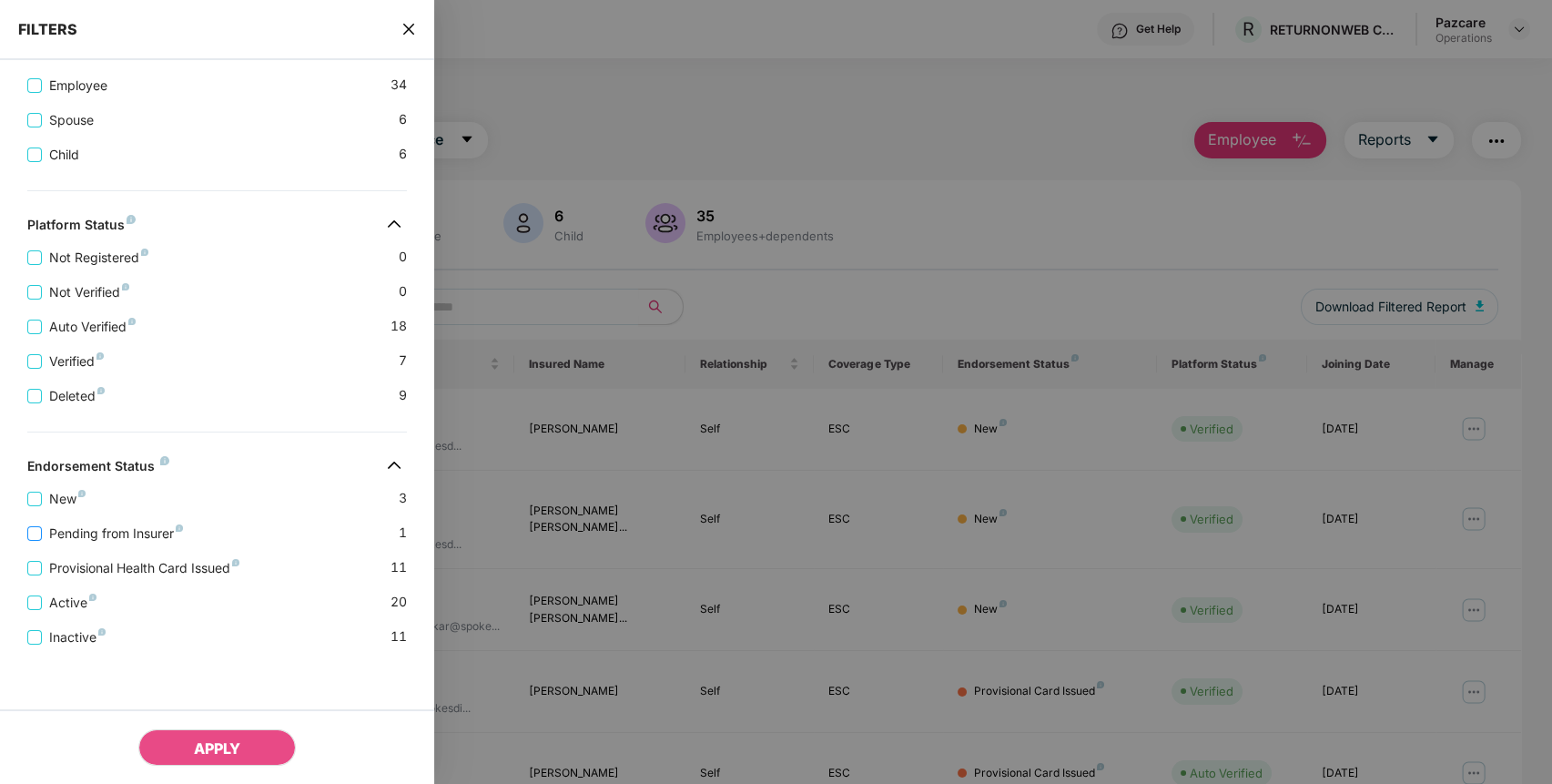
click at [51, 531] on span "Pending from Insurer" at bounding box center [116, 532] width 148 height 20
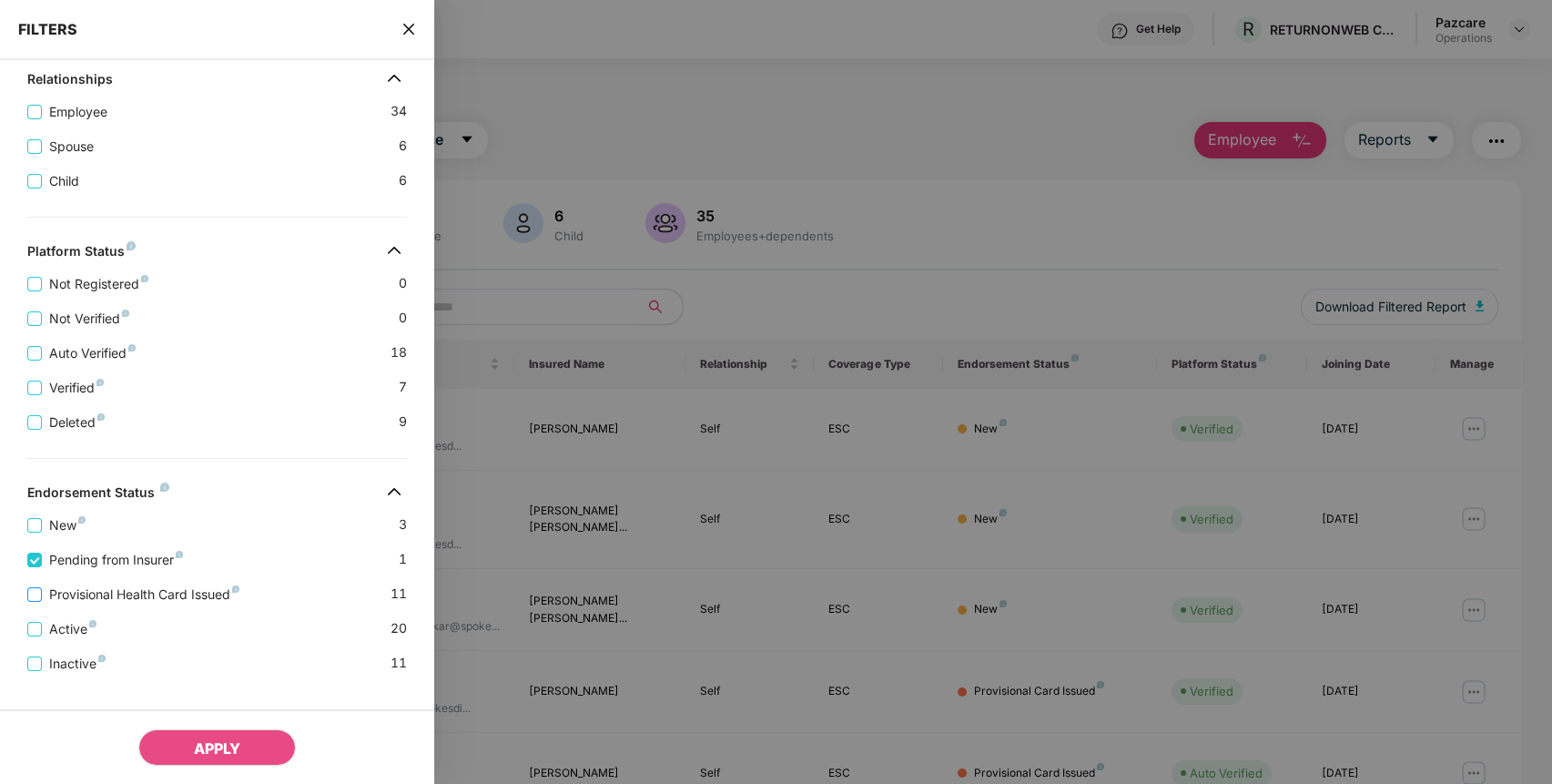
click at [86, 597] on span "Provisional Health Card Issued" at bounding box center [144, 594] width 205 height 20
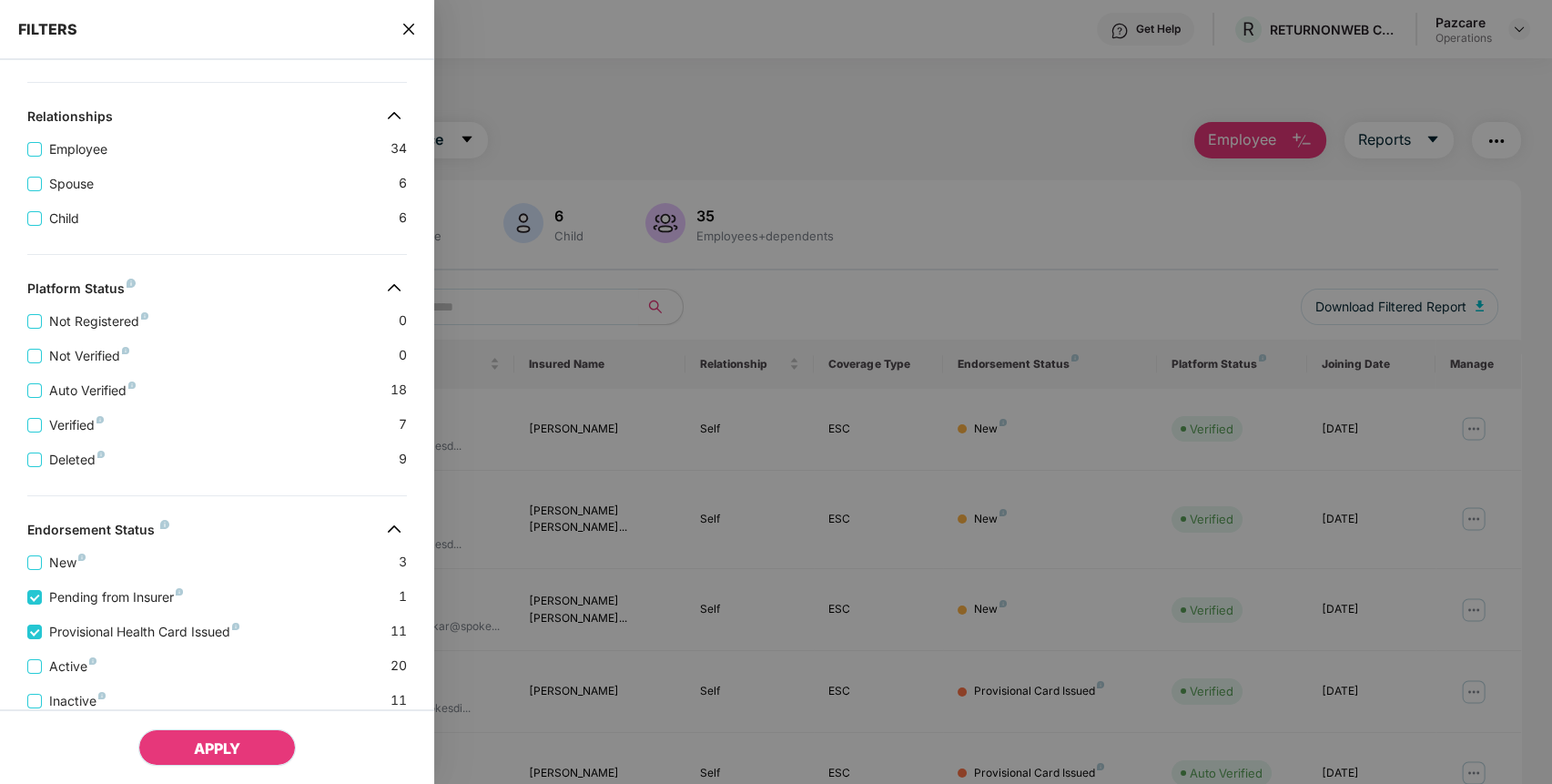
click at [224, 752] on span "APPLY" at bounding box center [216, 748] width 47 height 18
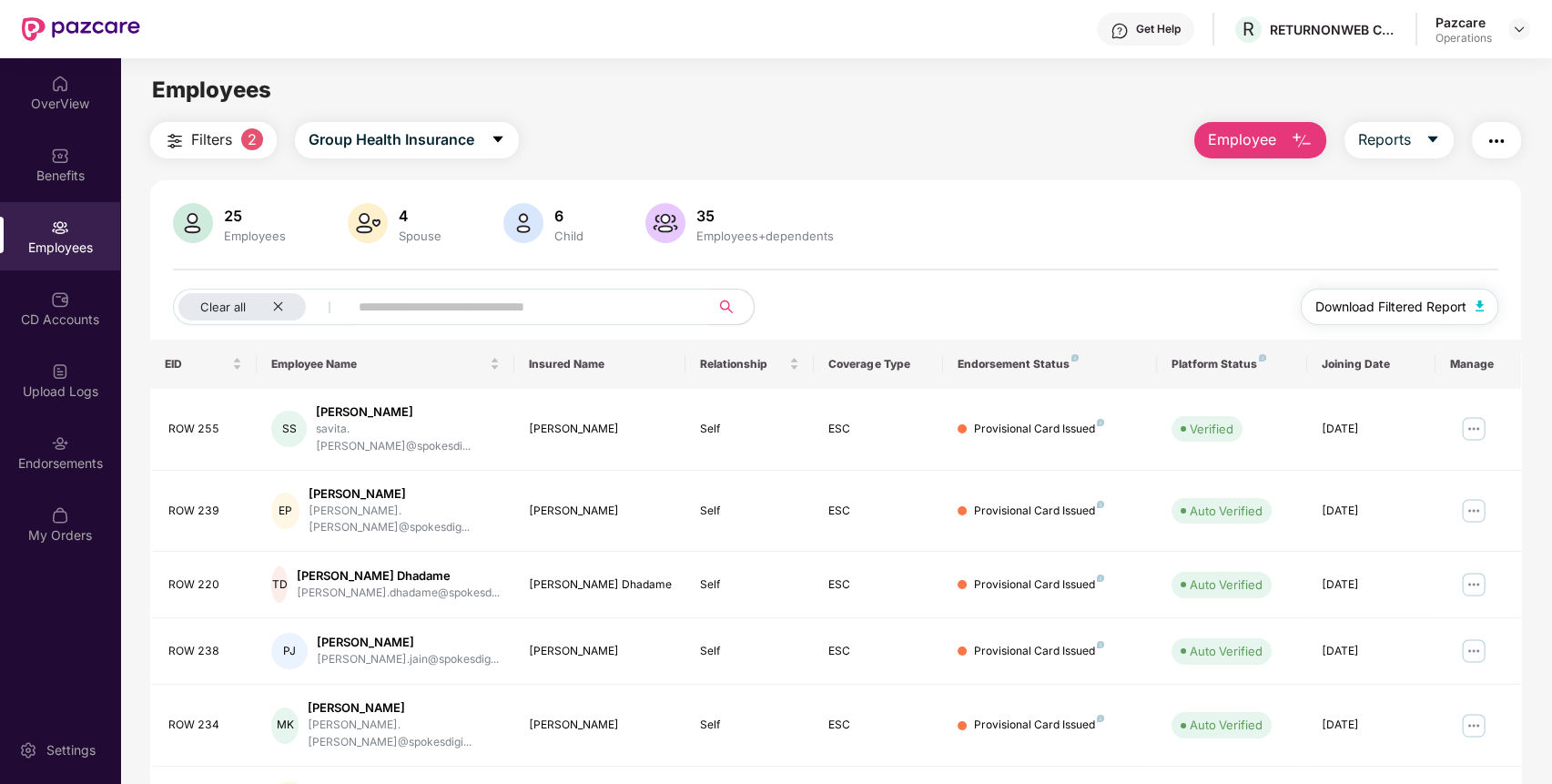
click at [1434, 289] on button "Download Filtered Report" at bounding box center [1399, 307] width 198 height 36
click at [228, 143] on span "Filters" at bounding box center [211, 140] width 41 height 23
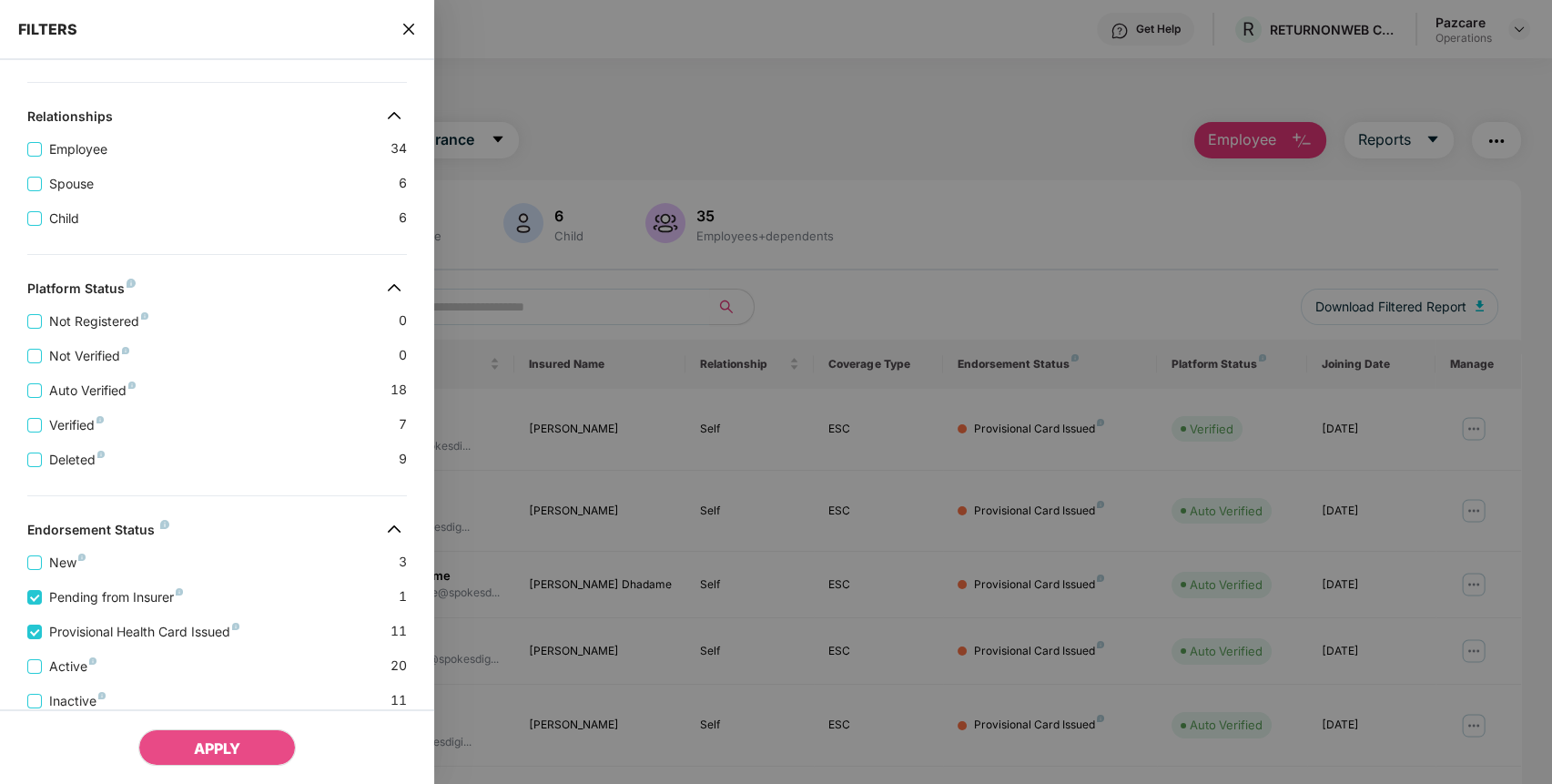
scroll to position [455, 0]
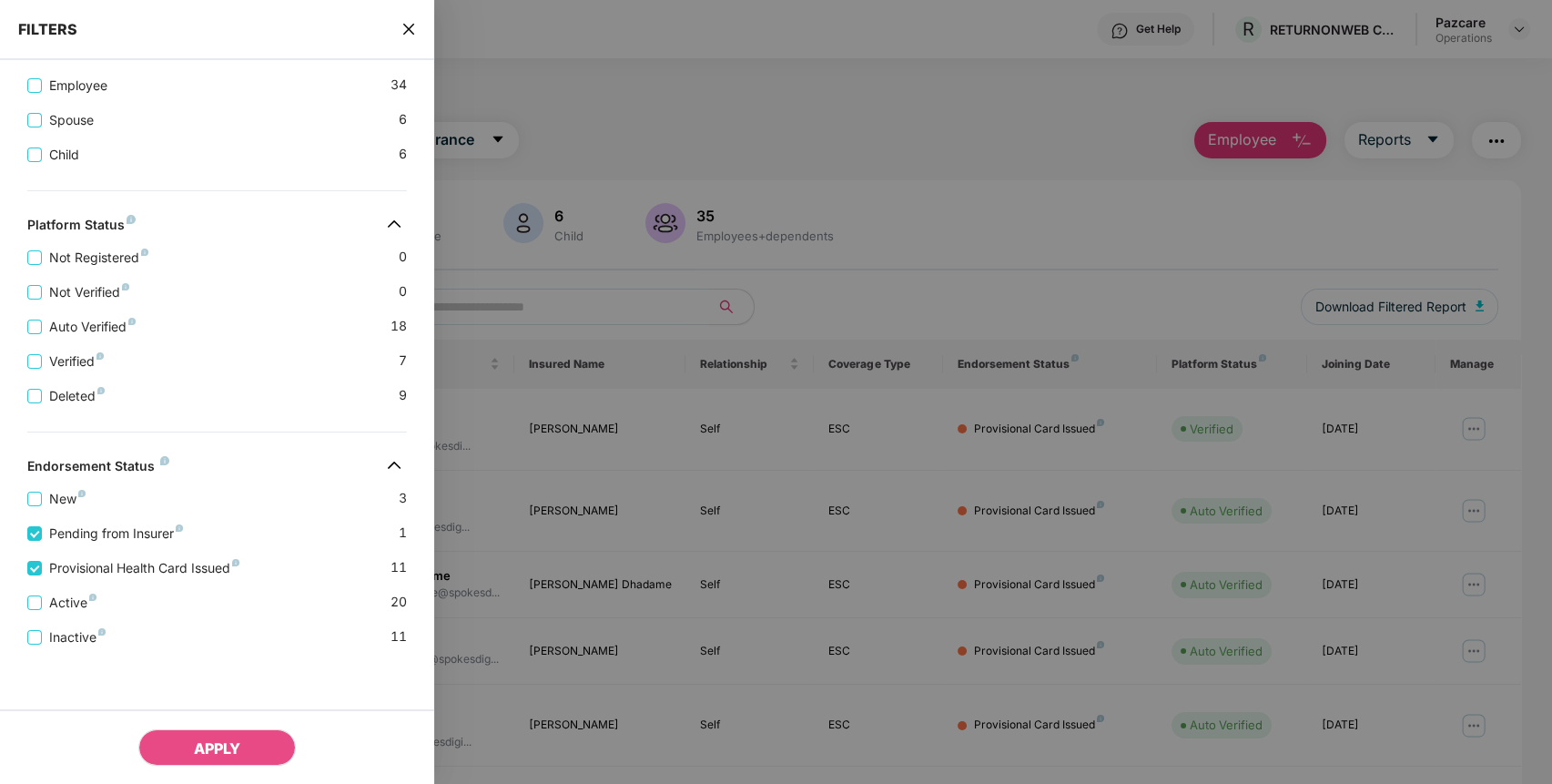
click at [409, 26] on icon "close" at bounding box center [408, 28] width 14 height 14
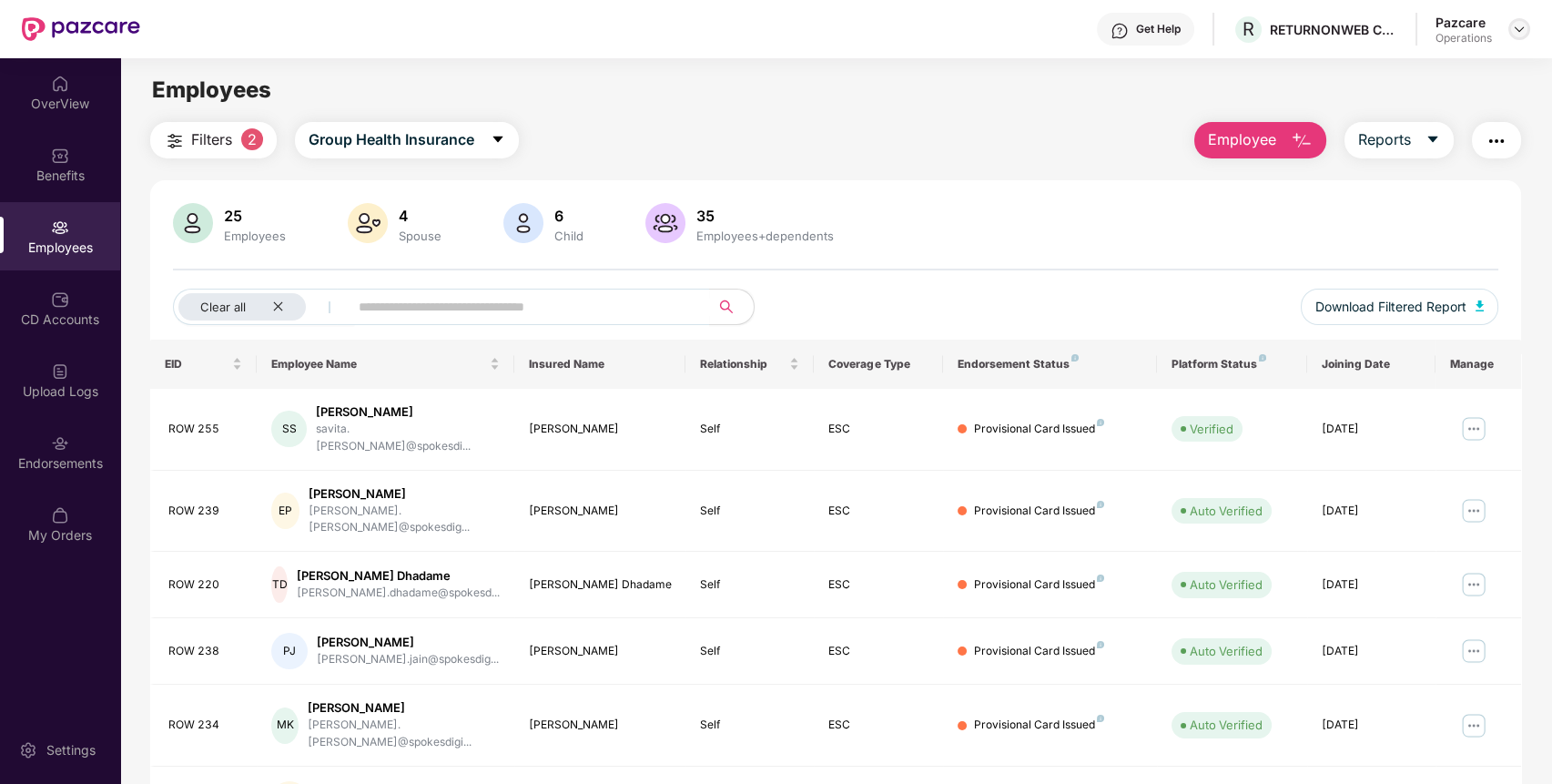
click at [1518, 25] on img at bounding box center [1519, 28] width 14 height 14
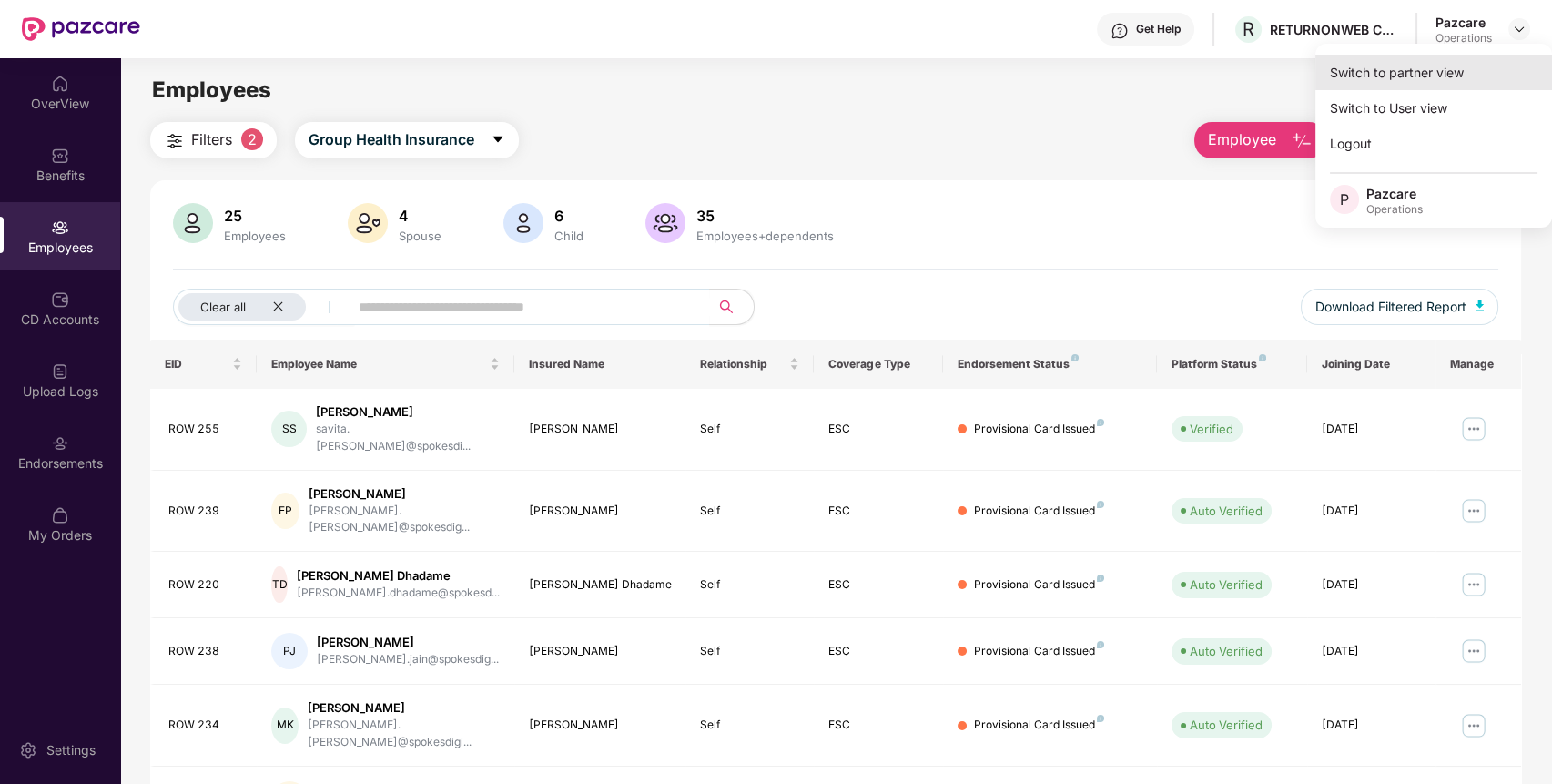
click at [1452, 73] on div "Switch to partner view" at bounding box center [1432, 72] width 236 height 35
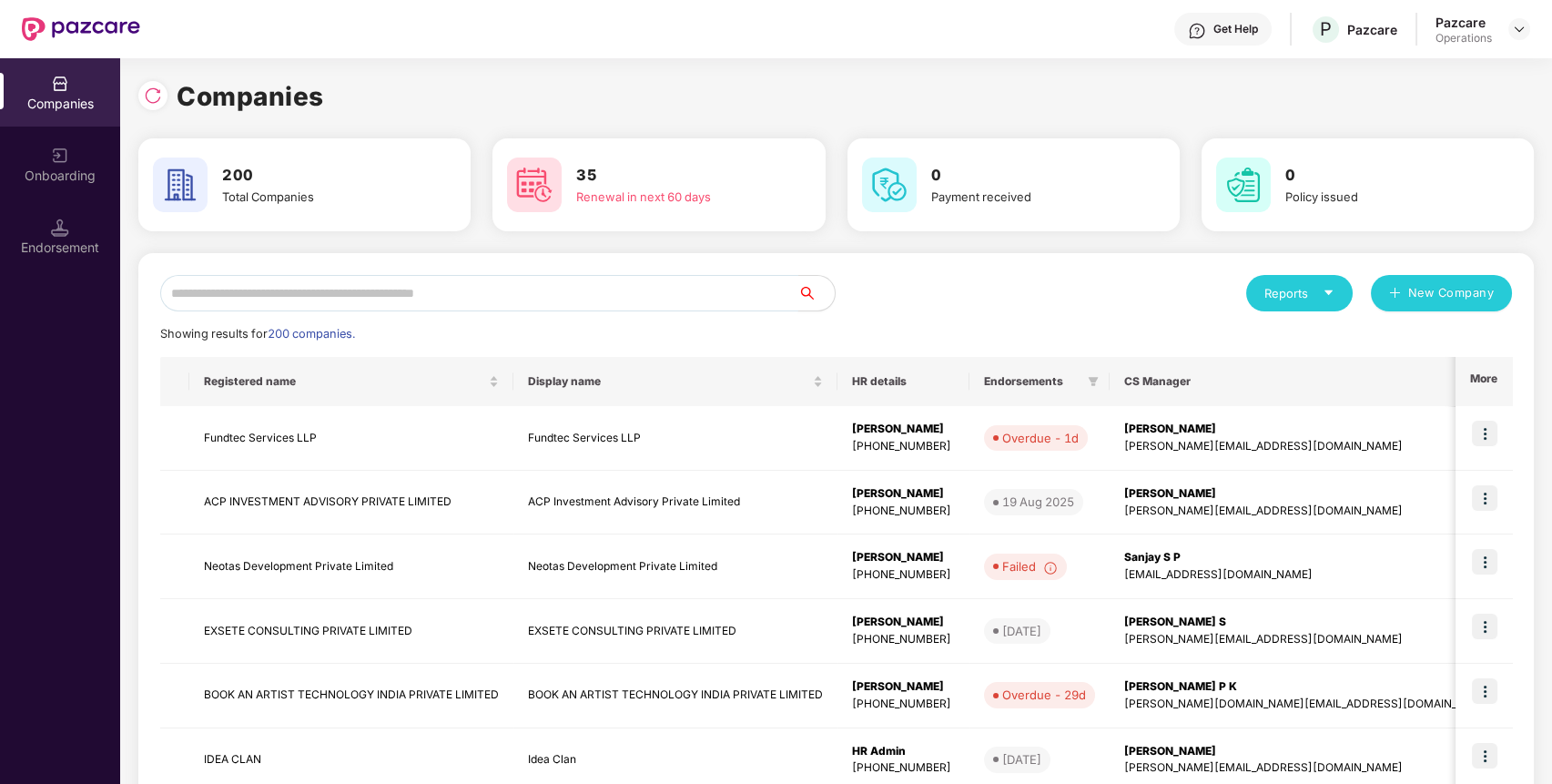
click at [789, 278] on input "text" at bounding box center [479, 293] width 638 height 36
paste input "**********"
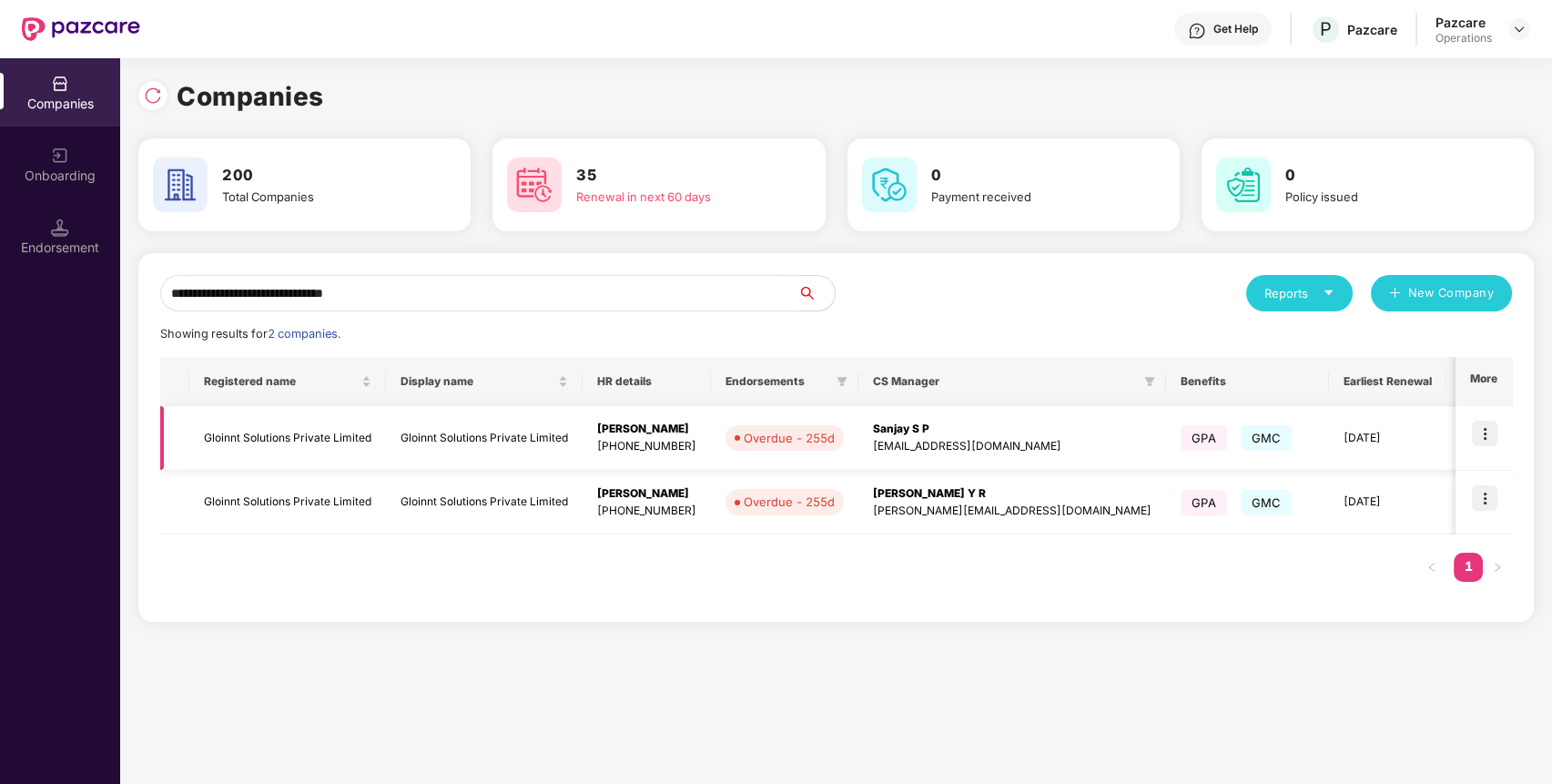
type input "**********"
click at [1482, 430] on img at bounding box center [1484, 433] width 26 height 26
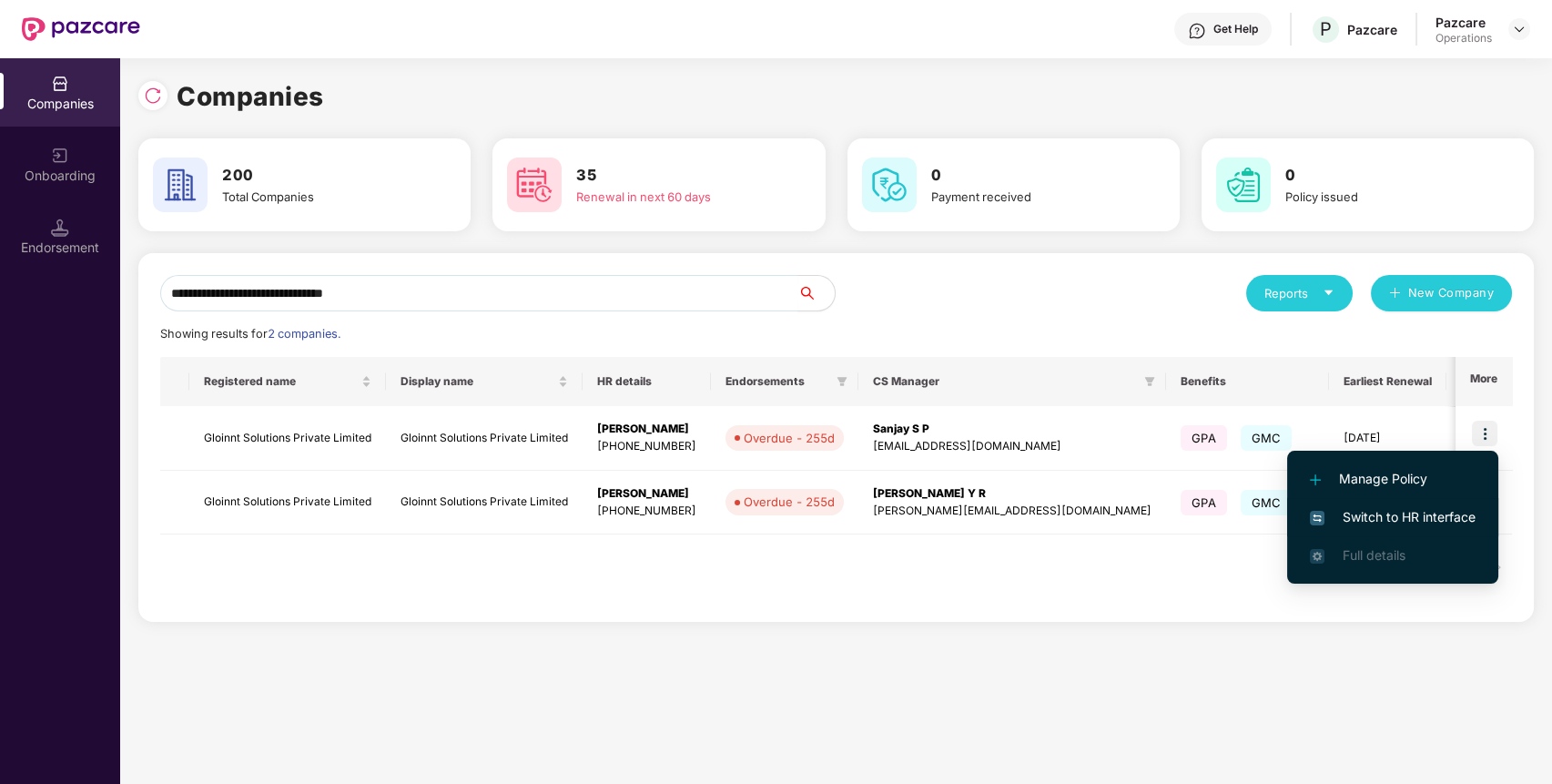
click at [1399, 517] on span "Switch to HR interface" at bounding box center [1393, 516] width 165 height 20
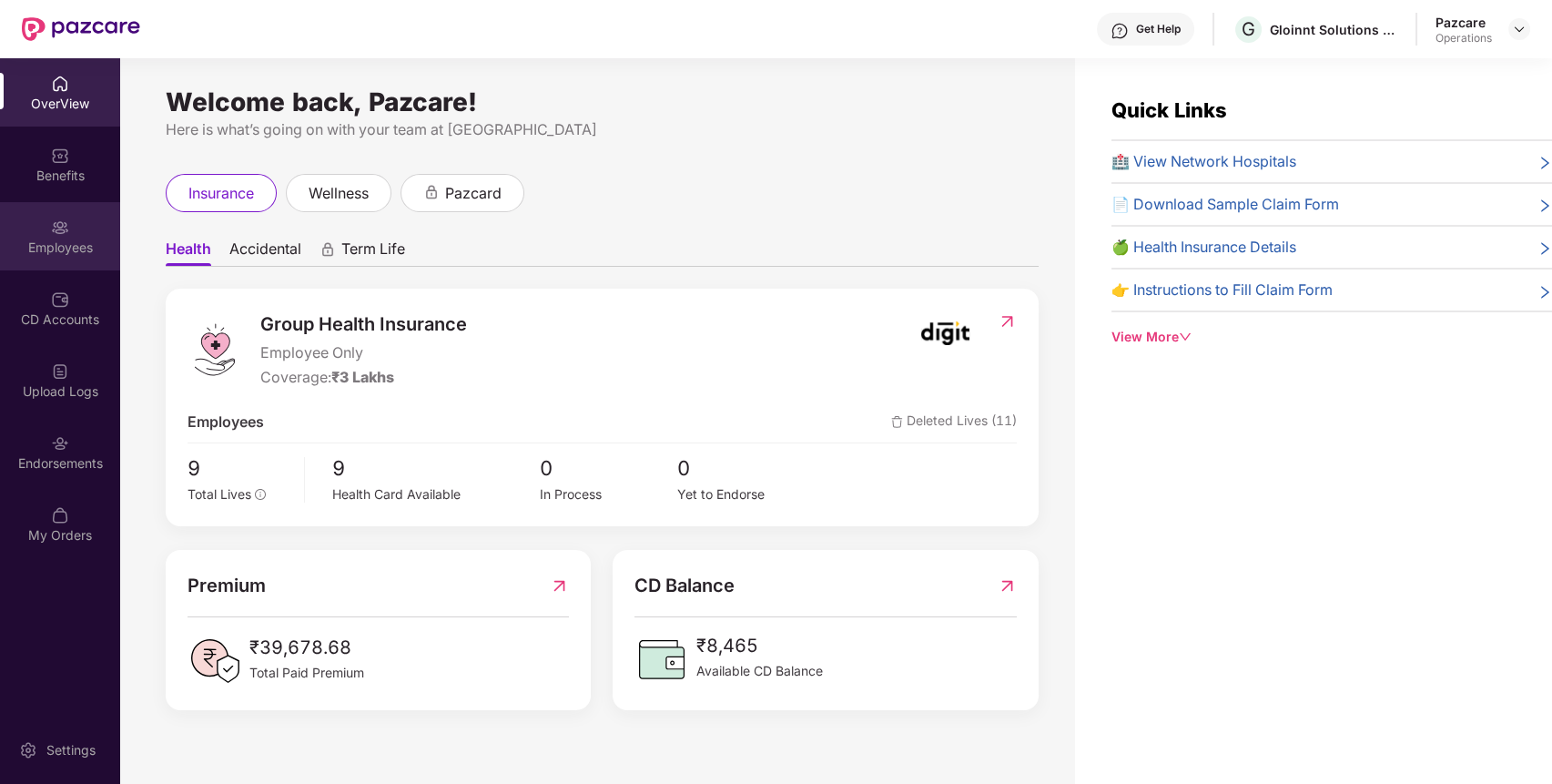
click at [45, 243] on div "Employees" at bounding box center [60, 247] width 121 height 18
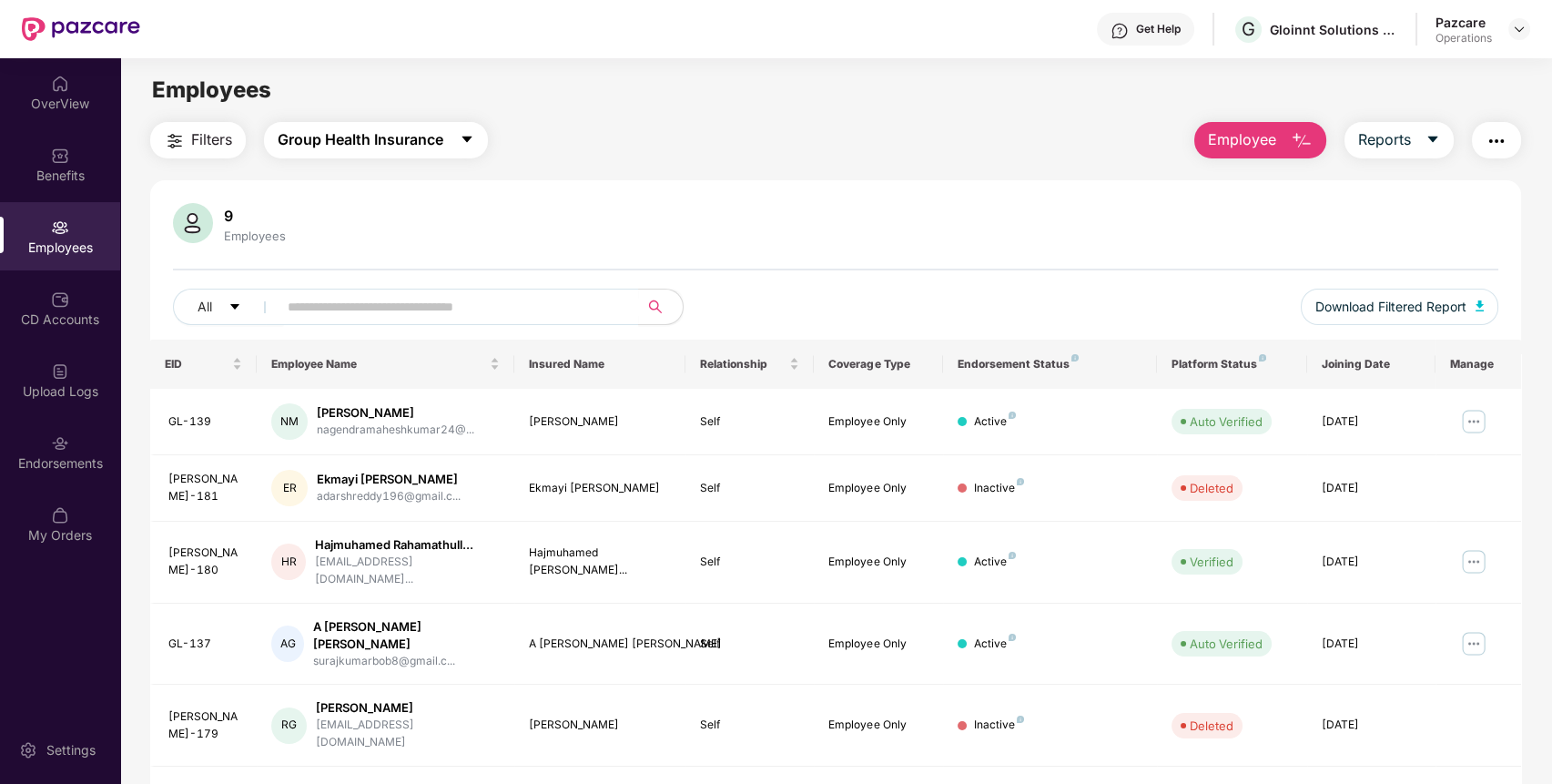
click at [367, 132] on span "Group Health Insurance" at bounding box center [360, 140] width 165 height 23
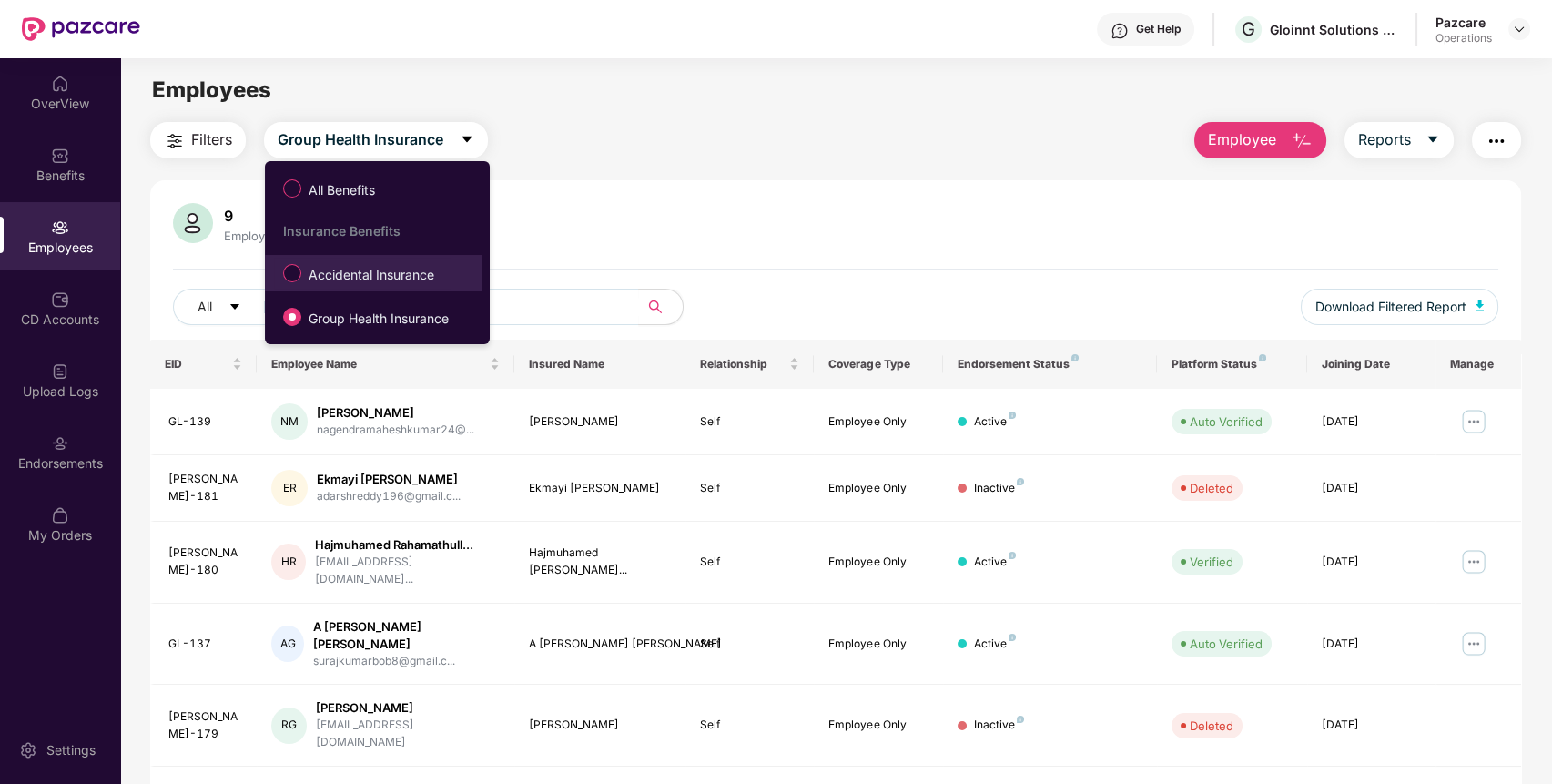
click at [352, 275] on span "Accidental Insurance" at bounding box center [371, 274] width 140 height 20
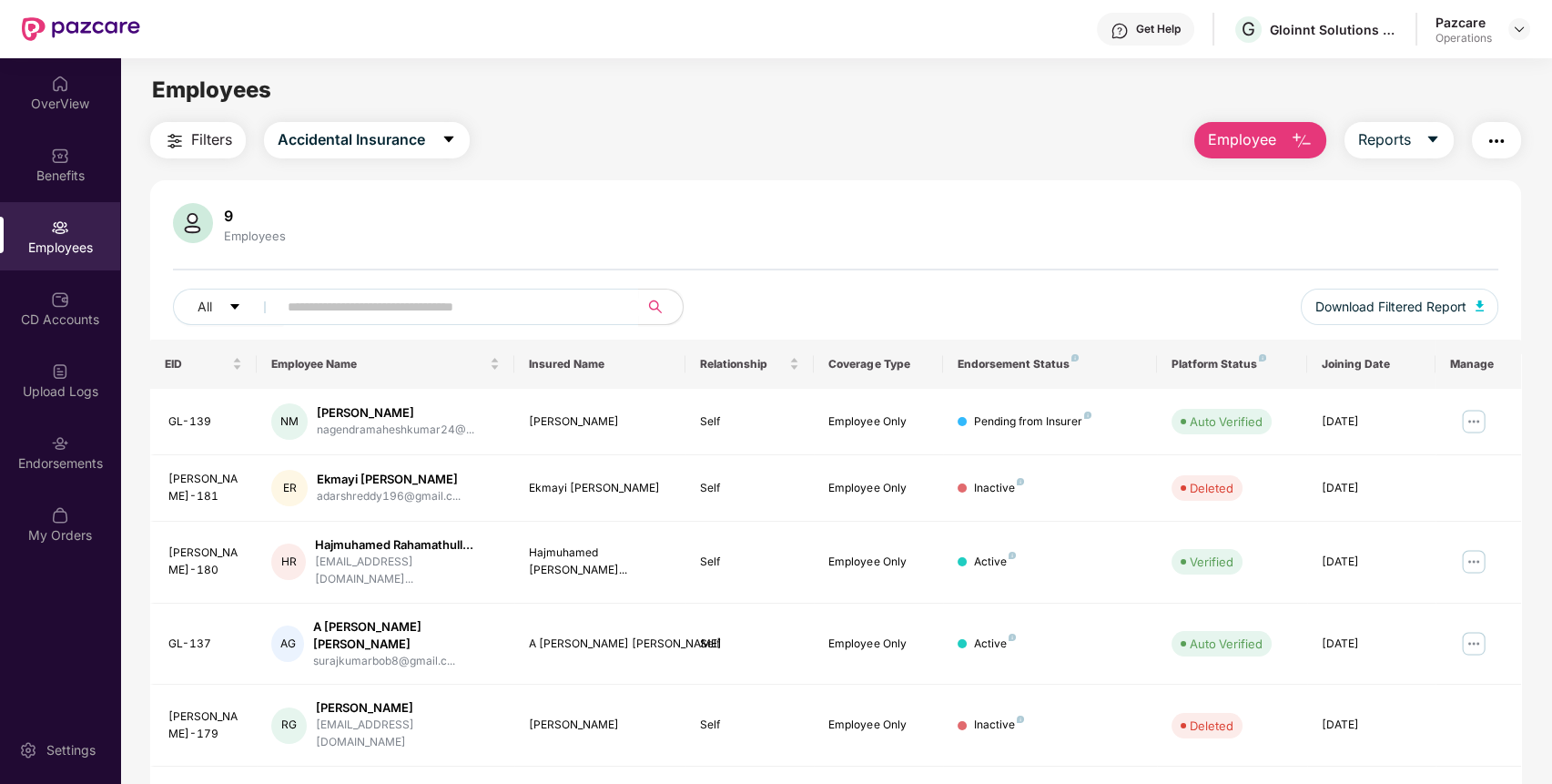
click at [194, 123] on button "Filters" at bounding box center [197, 140] width 96 height 36
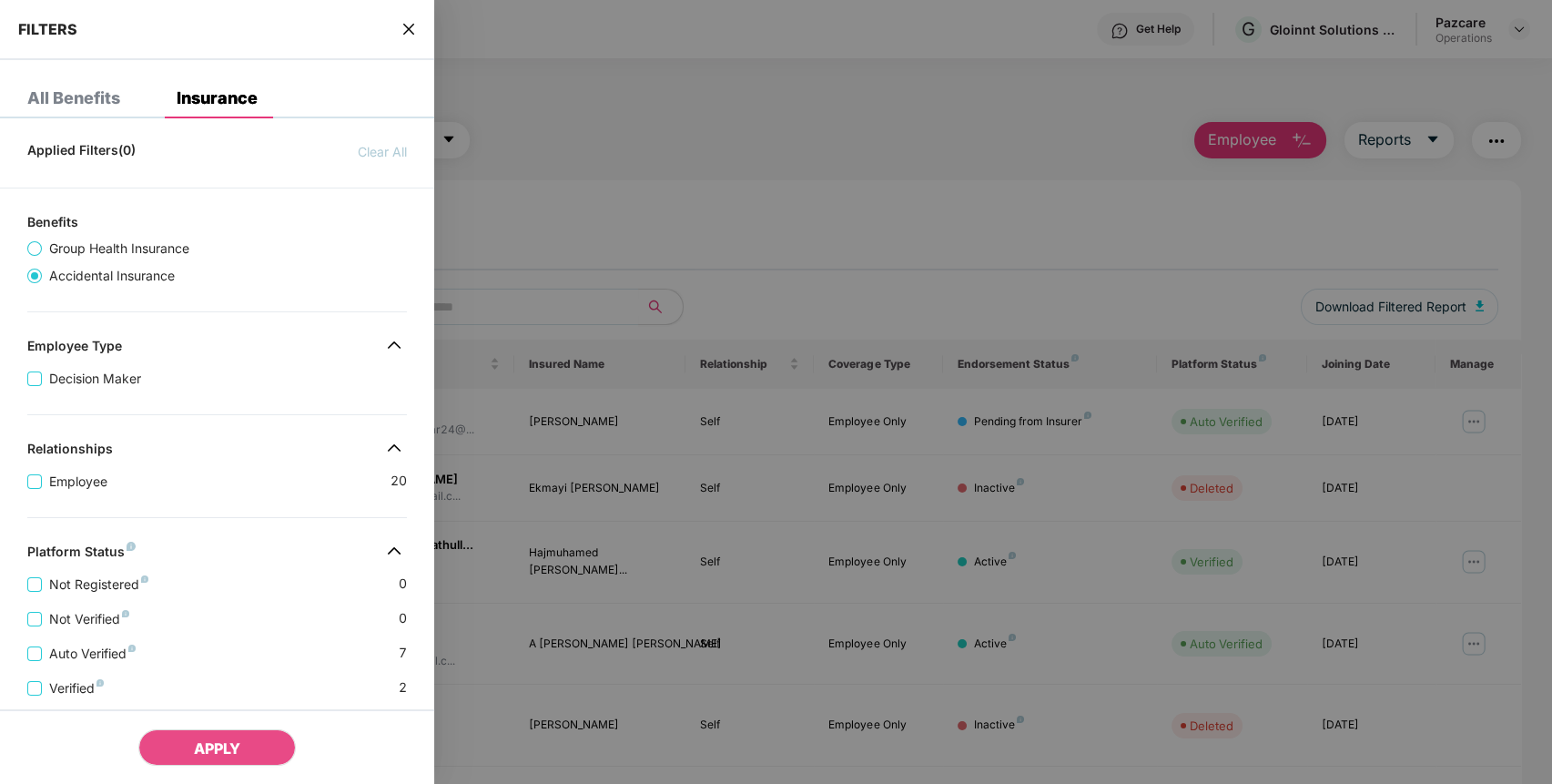
scroll to position [337, 0]
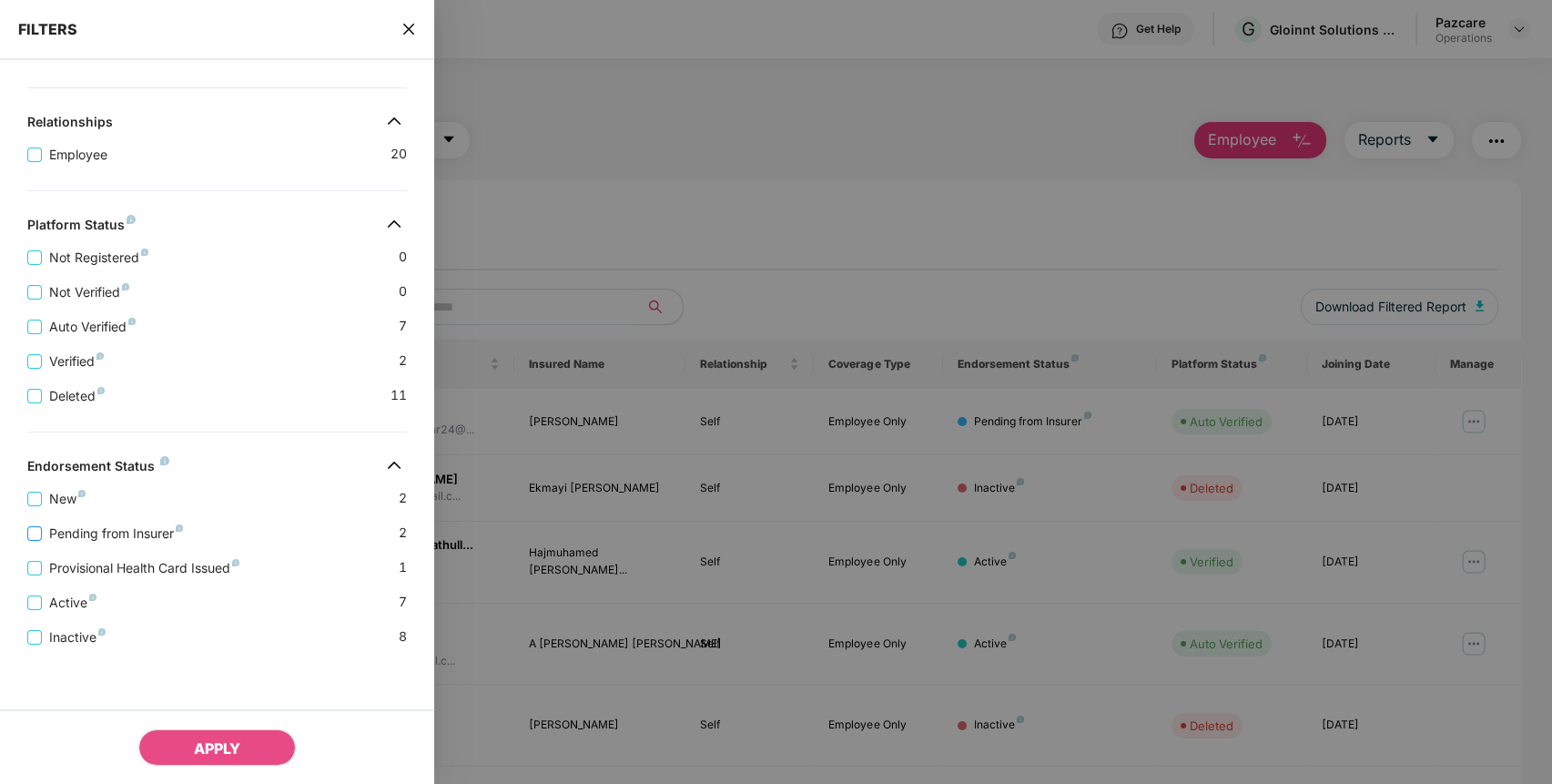
click at [145, 526] on span "Pending from Insurer" at bounding box center [116, 532] width 148 height 20
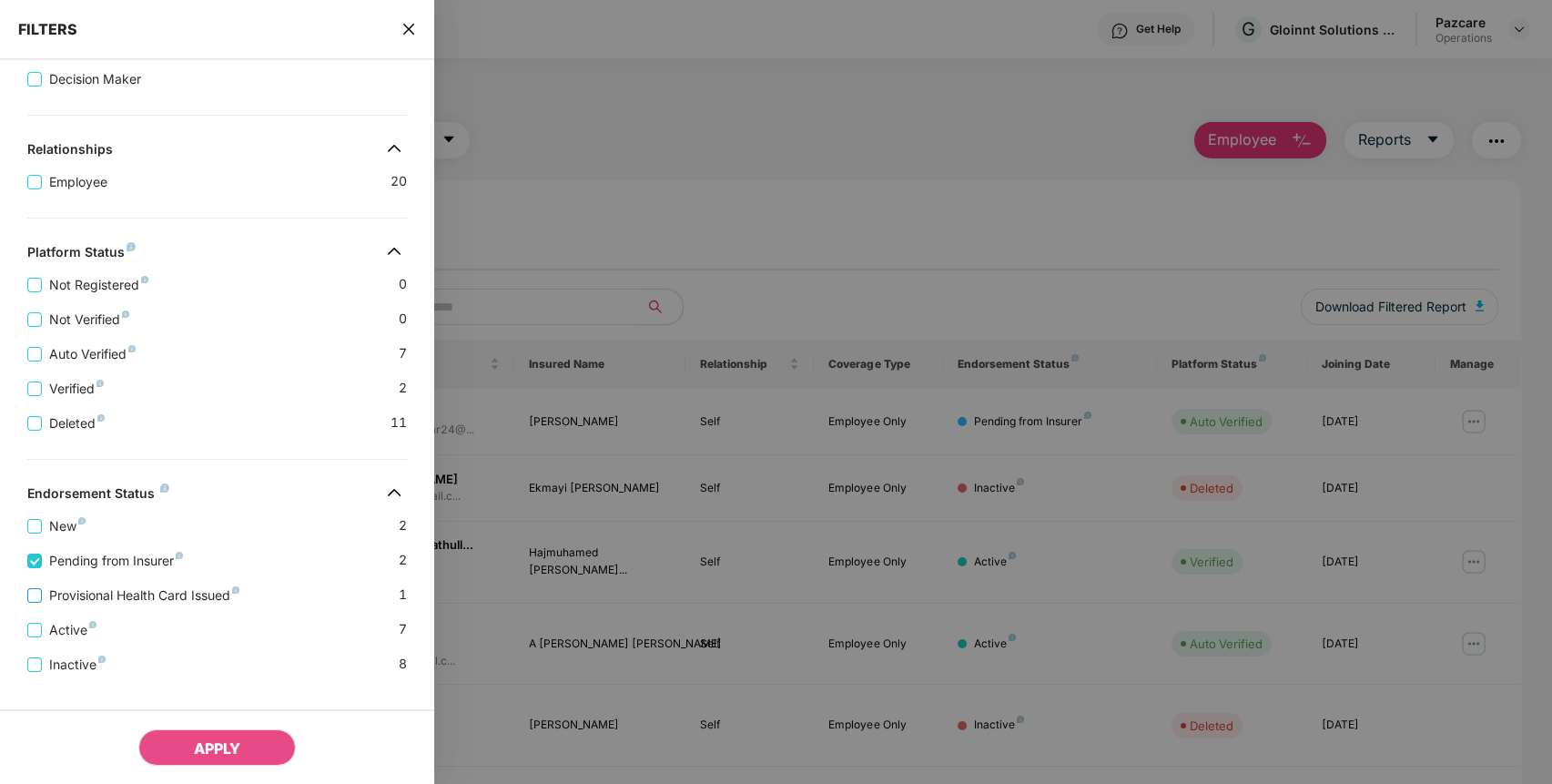
click at [132, 605] on span "Provisional Health Card Issued" at bounding box center [144, 594] width 205 height 20
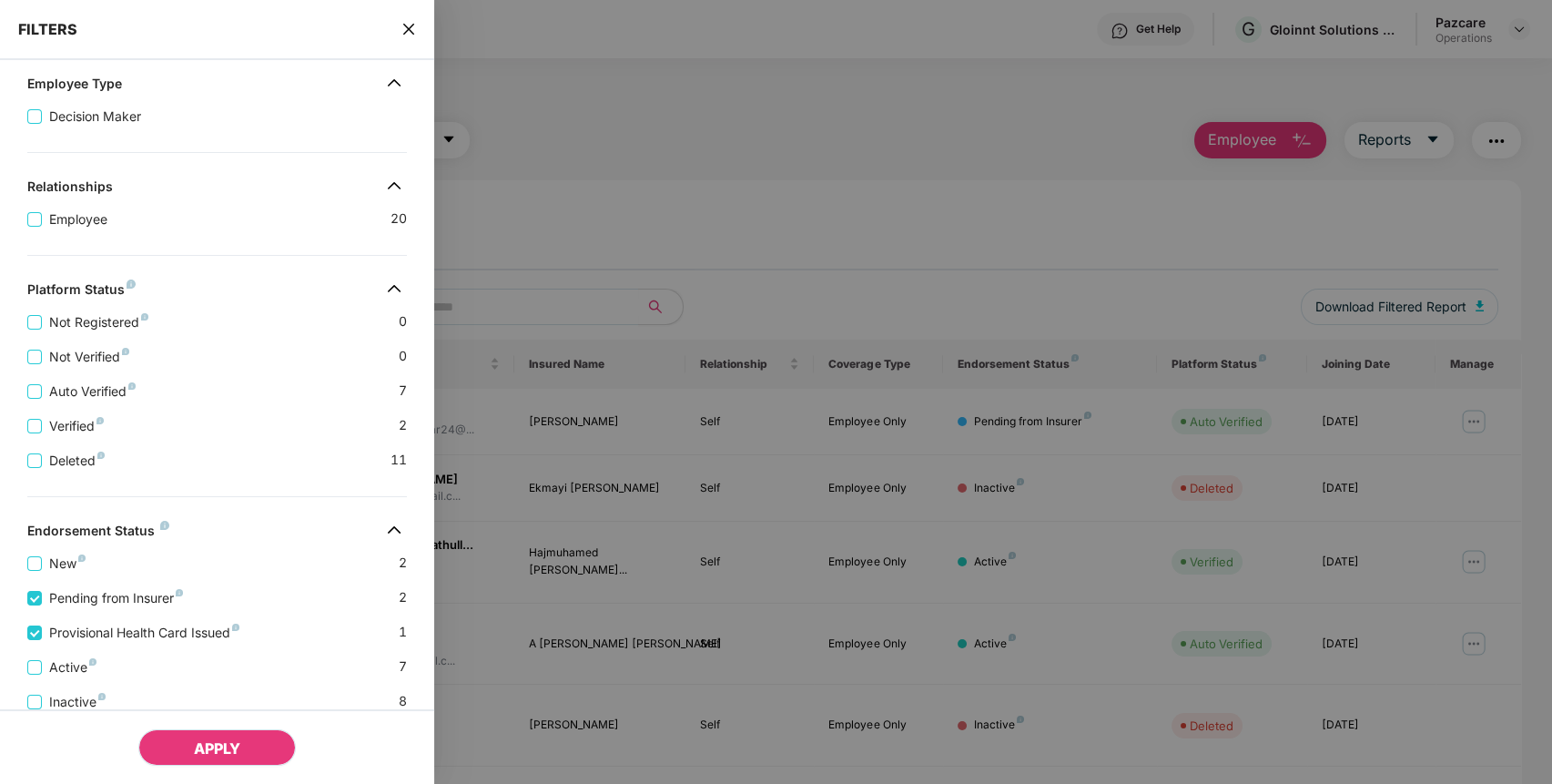
click at [183, 749] on button "APPLY" at bounding box center [217, 747] width 158 height 36
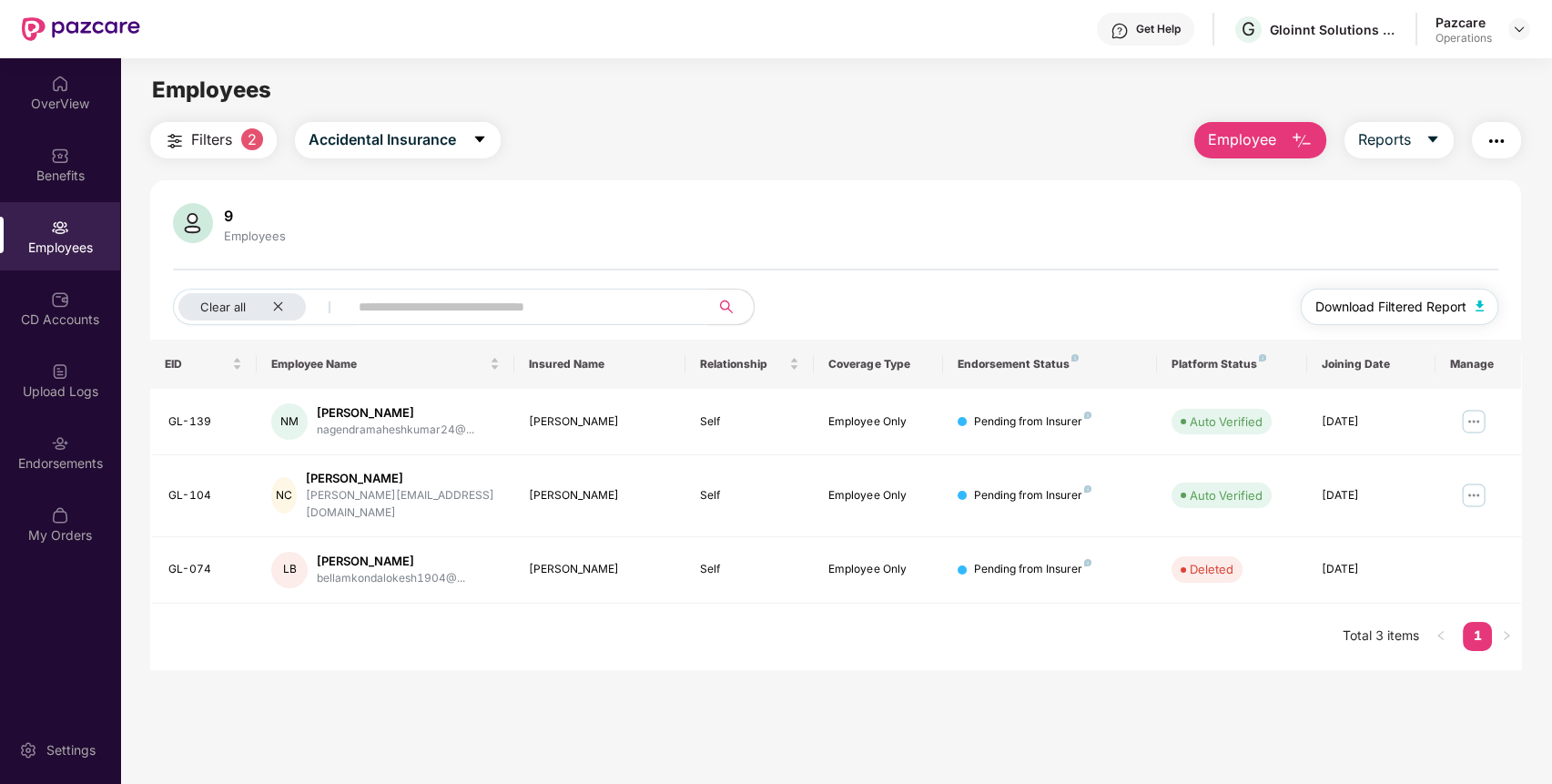
click at [1445, 297] on span "Download Filtered Report" at bounding box center [1390, 307] width 151 height 20
click at [1499, 132] on img "button" at bounding box center [1496, 140] width 22 height 22
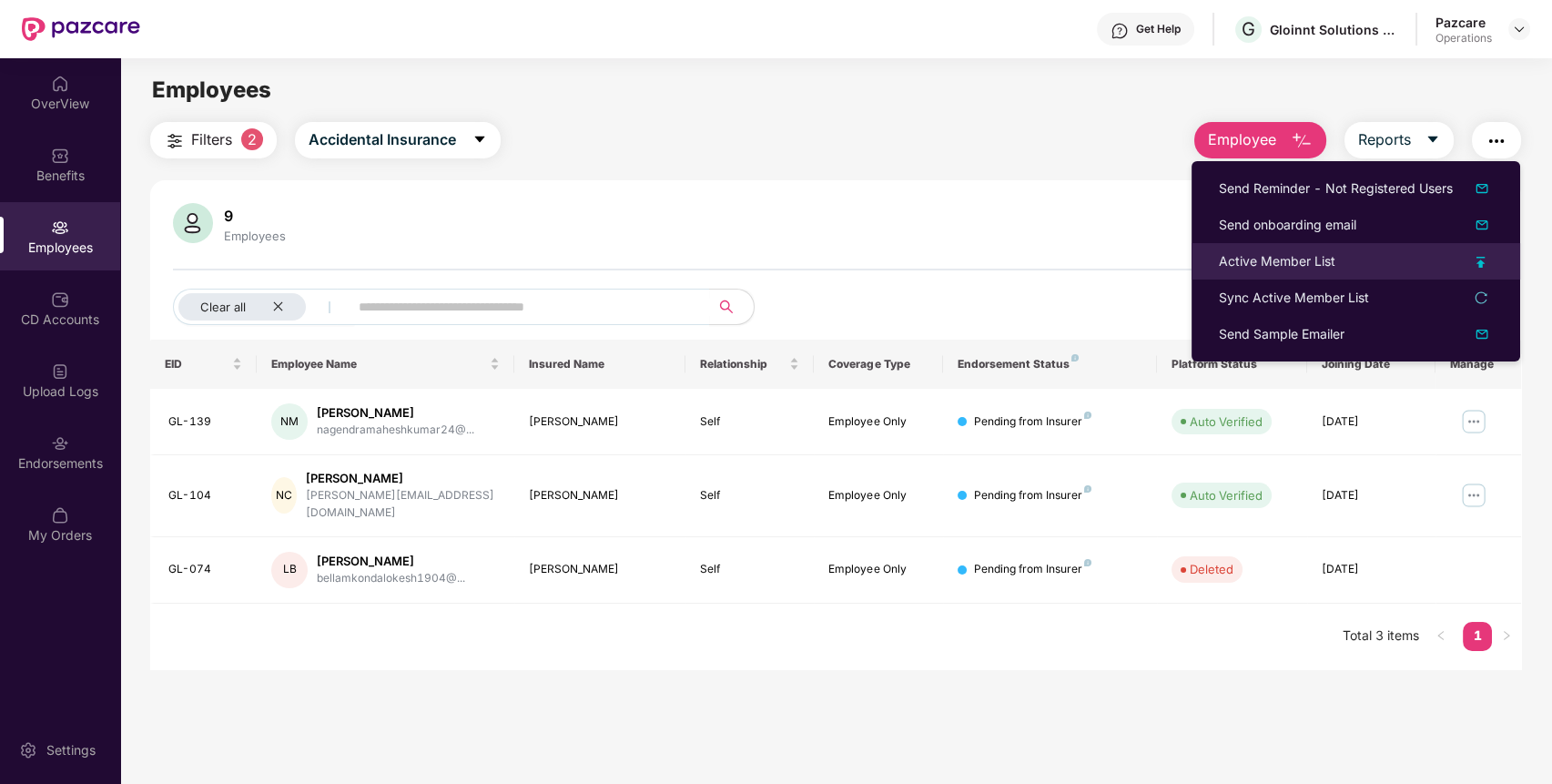
click at [1361, 269] on div "Active Member List" at bounding box center [1356, 261] width 274 height 20
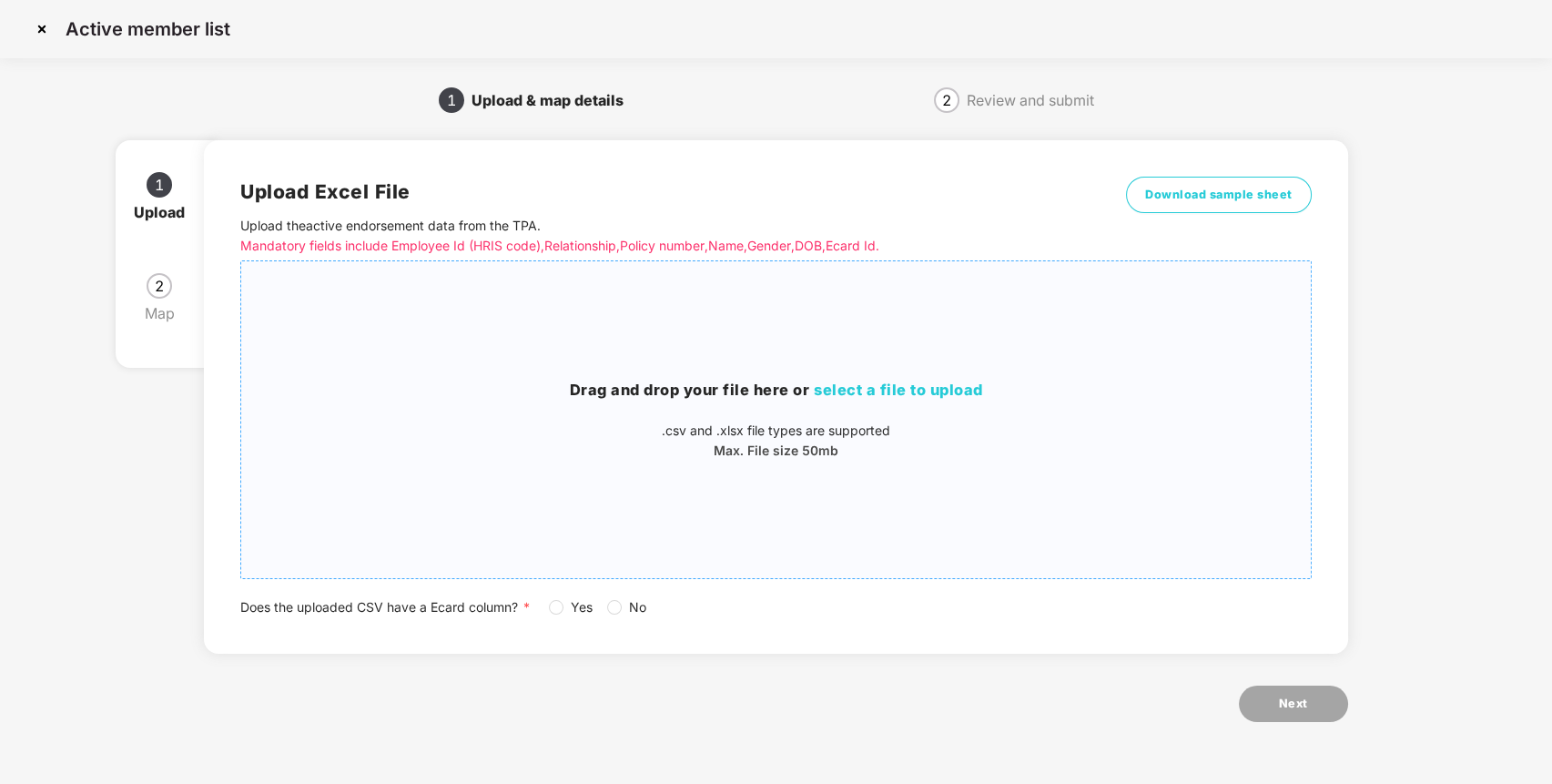
click at [943, 466] on div "Drag and drop your file here or select a file to upload .csv and .xlsx file typ…" at bounding box center [776, 420] width 1070 height 288
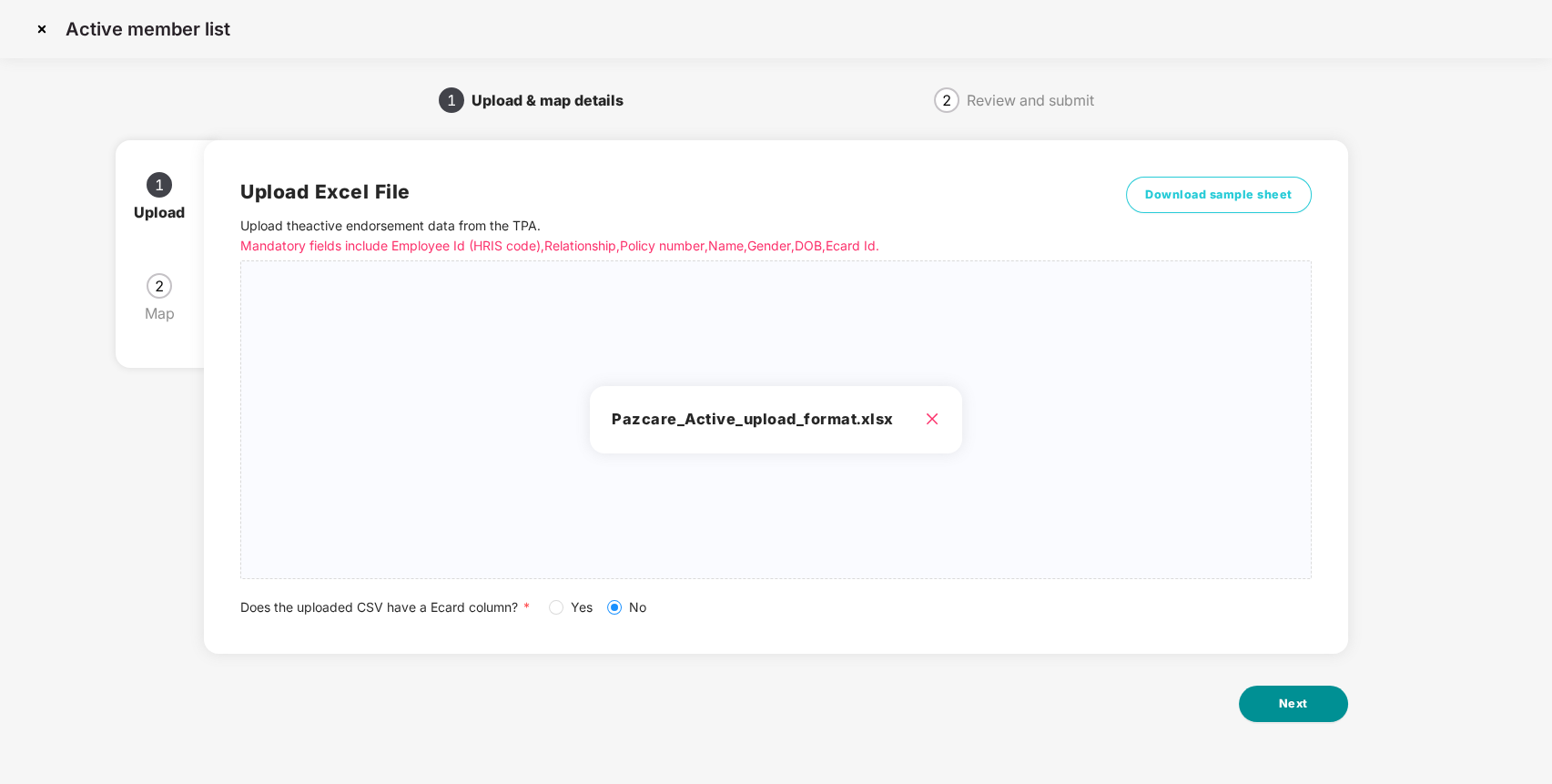
click at [1307, 697] on button "Next" at bounding box center [1293, 703] width 109 height 36
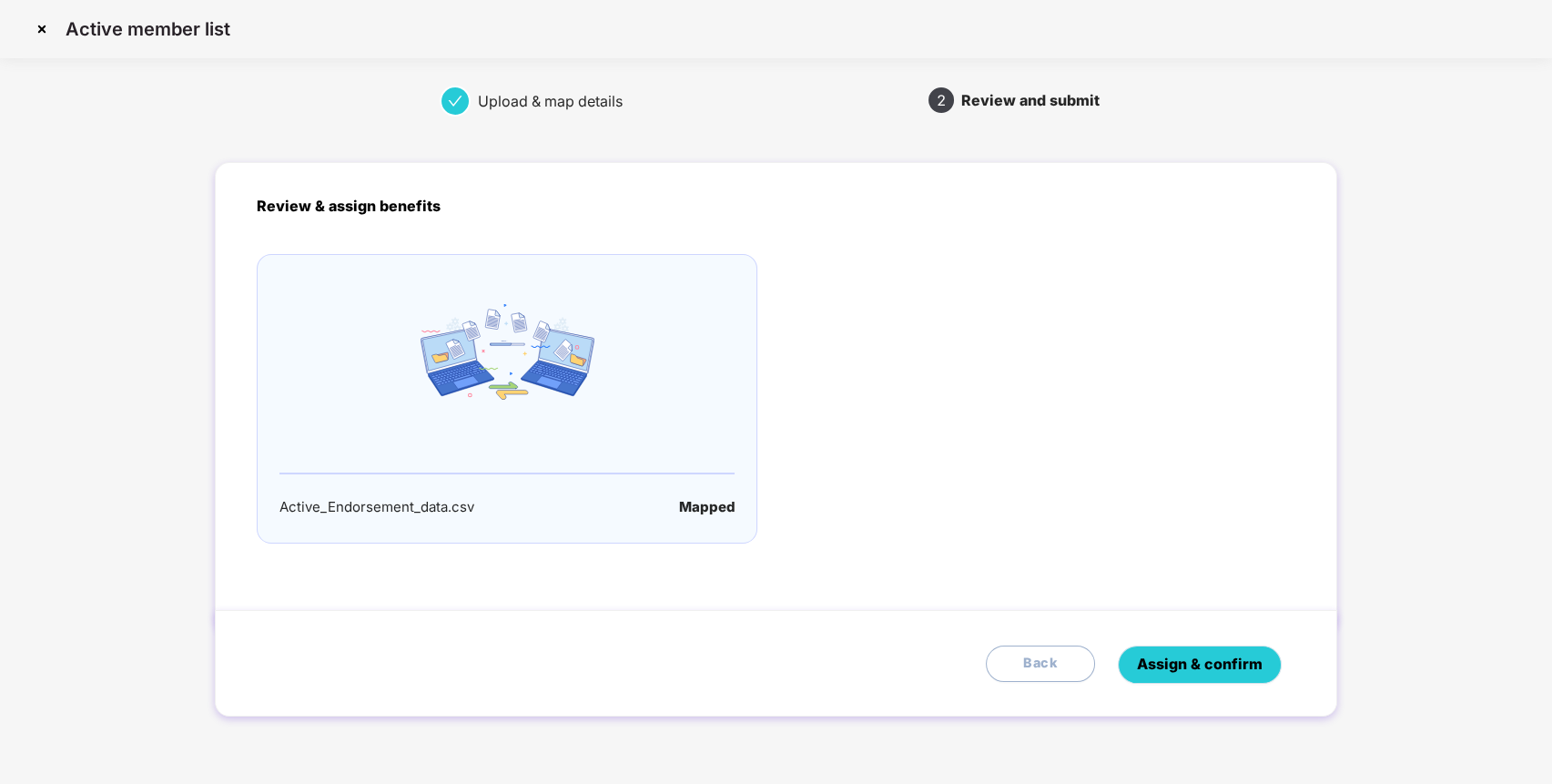
click at [1229, 654] on span "Assign & confirm" at bounding box center [1200, 663] width 125 height 23
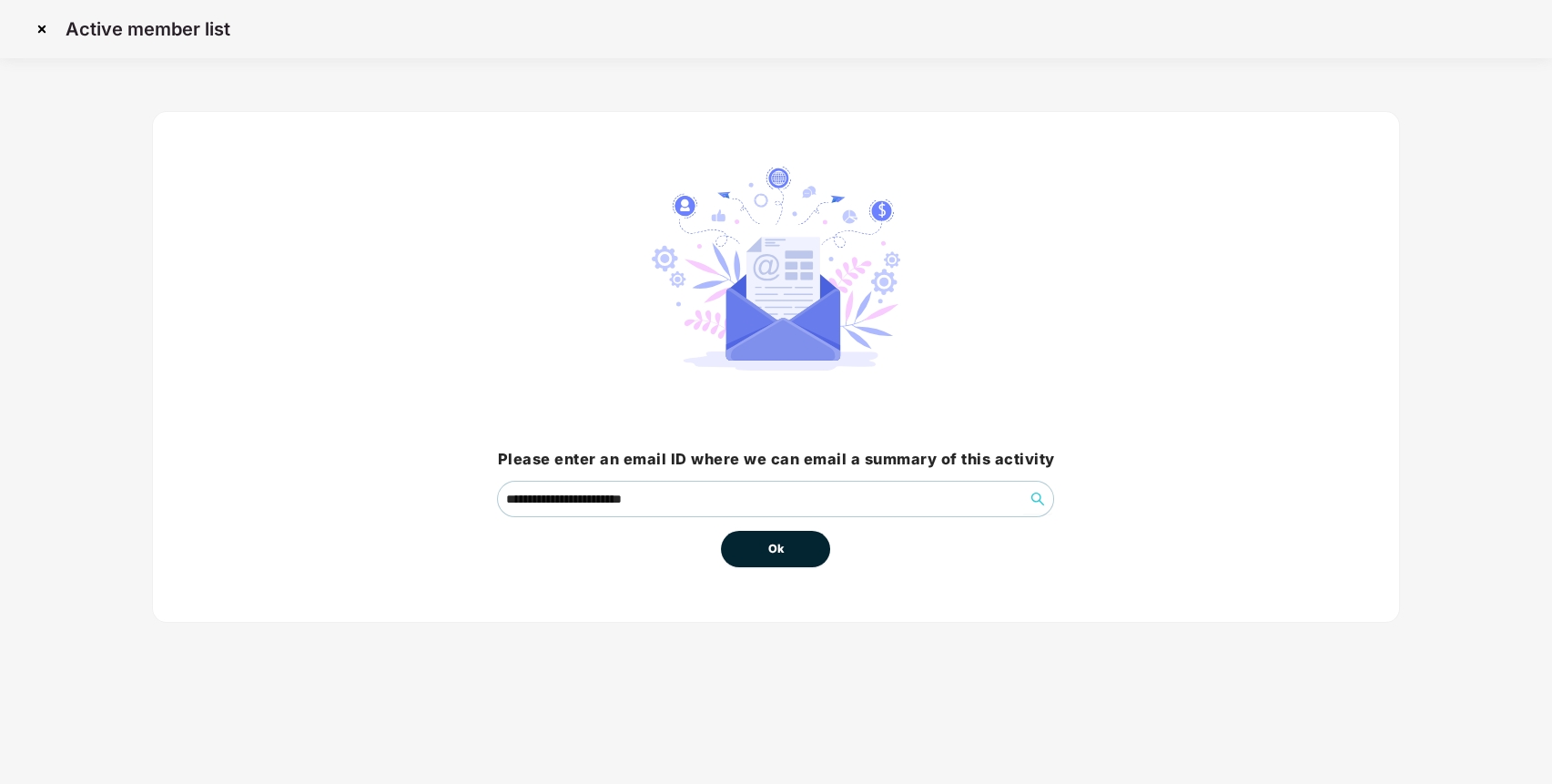
click at [791, 540] on button "Ok" at bounding box center [775, 549] width 109 height 36
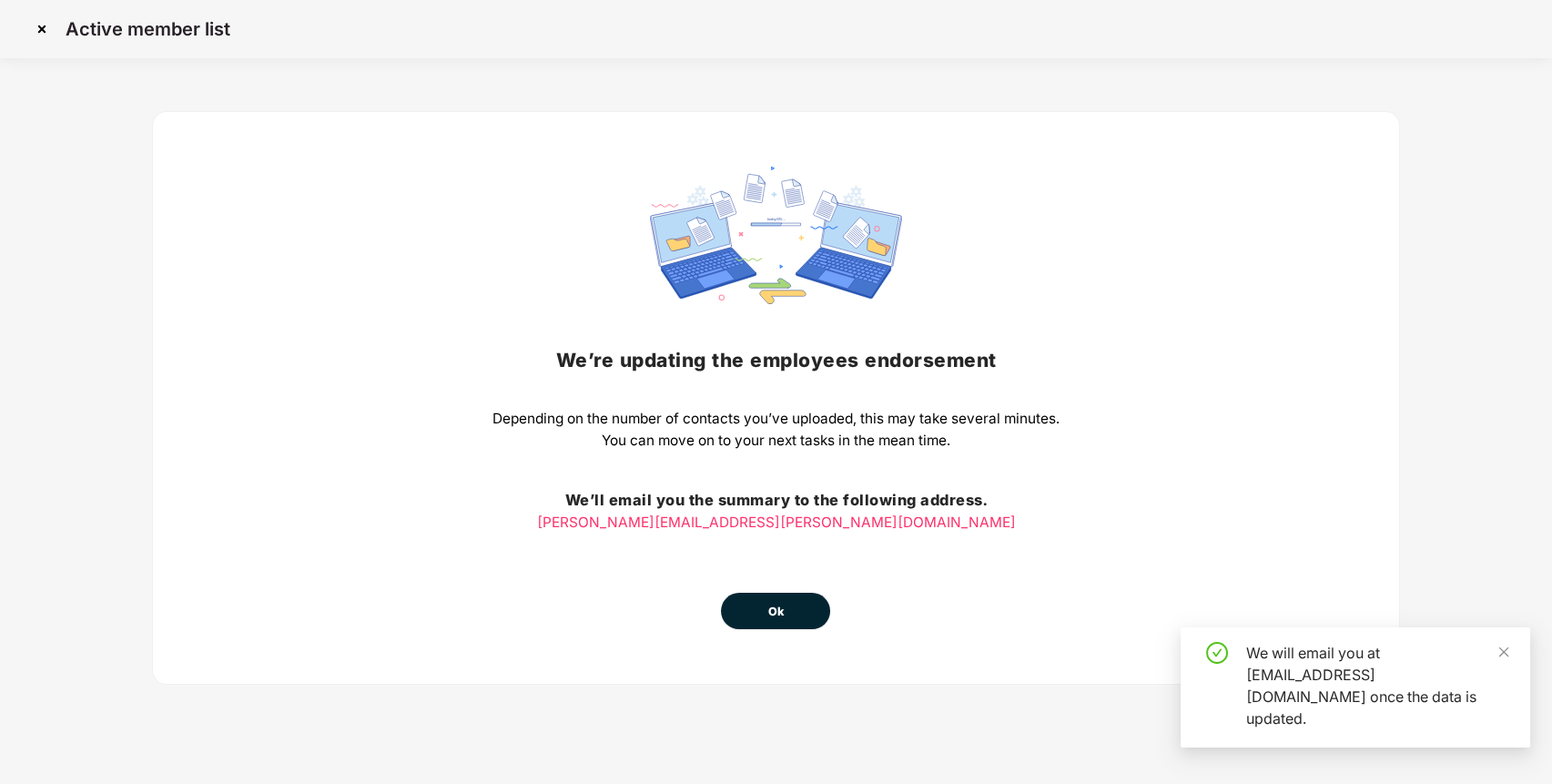
click at [765, 626] on button "Ok" at bounding box center [775, 610] width 109 height 36
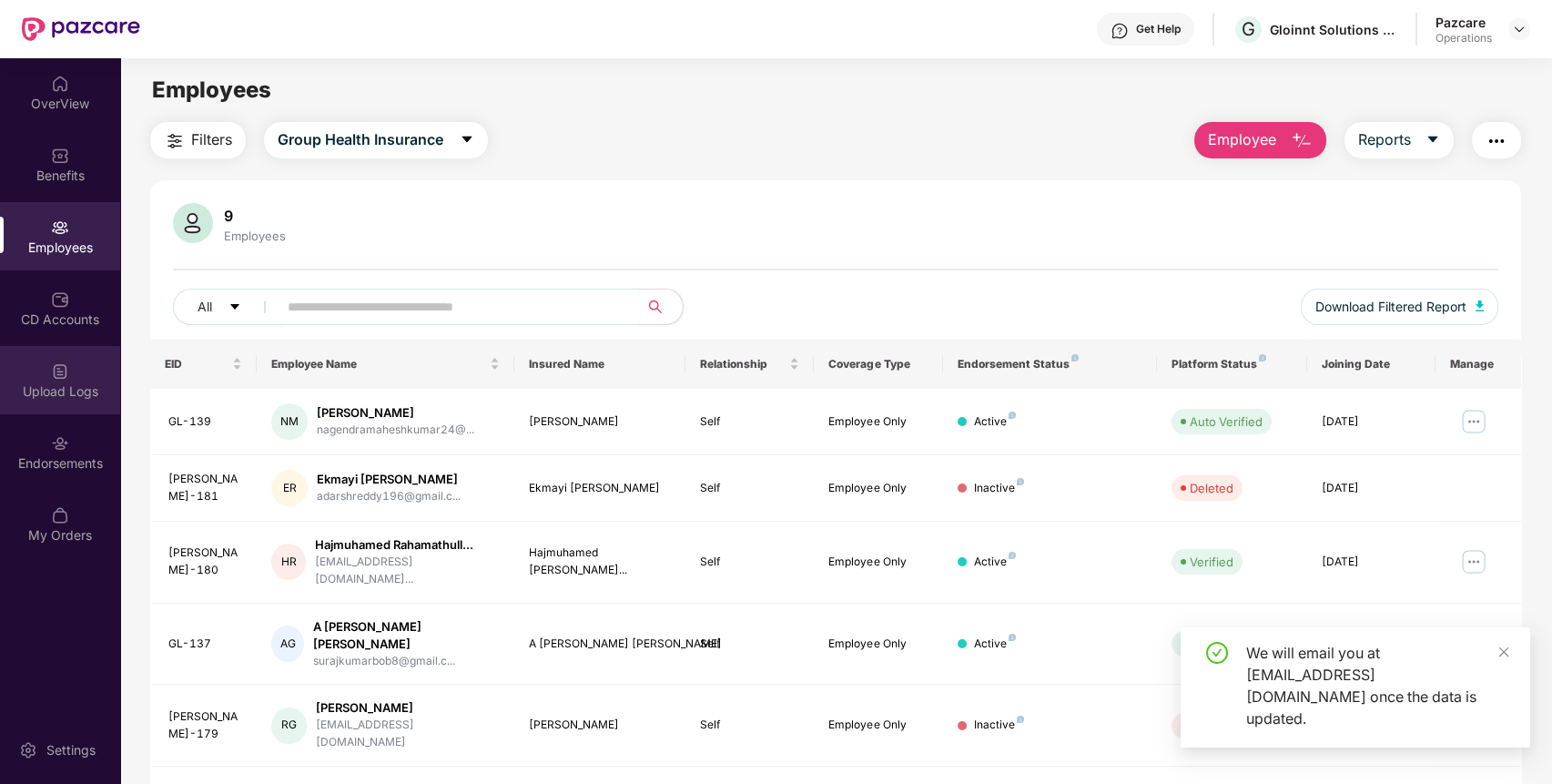
click at [73, 371] on div "Upload Logs" at bounding box center [60, 380] width 121 height 68
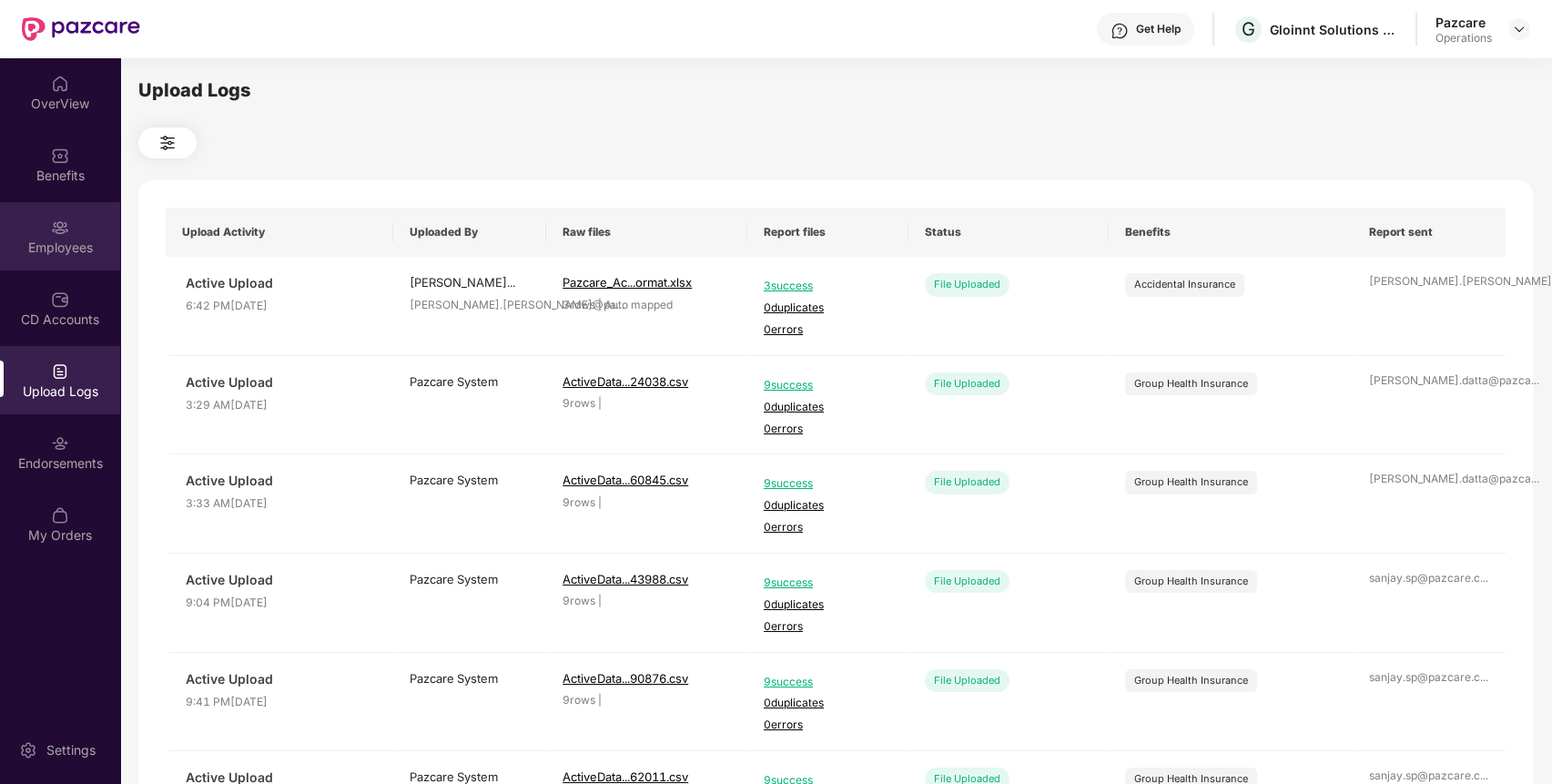
click at [66, 255] on div "Employees" at bounding box center [60, 236] width 121 height 68
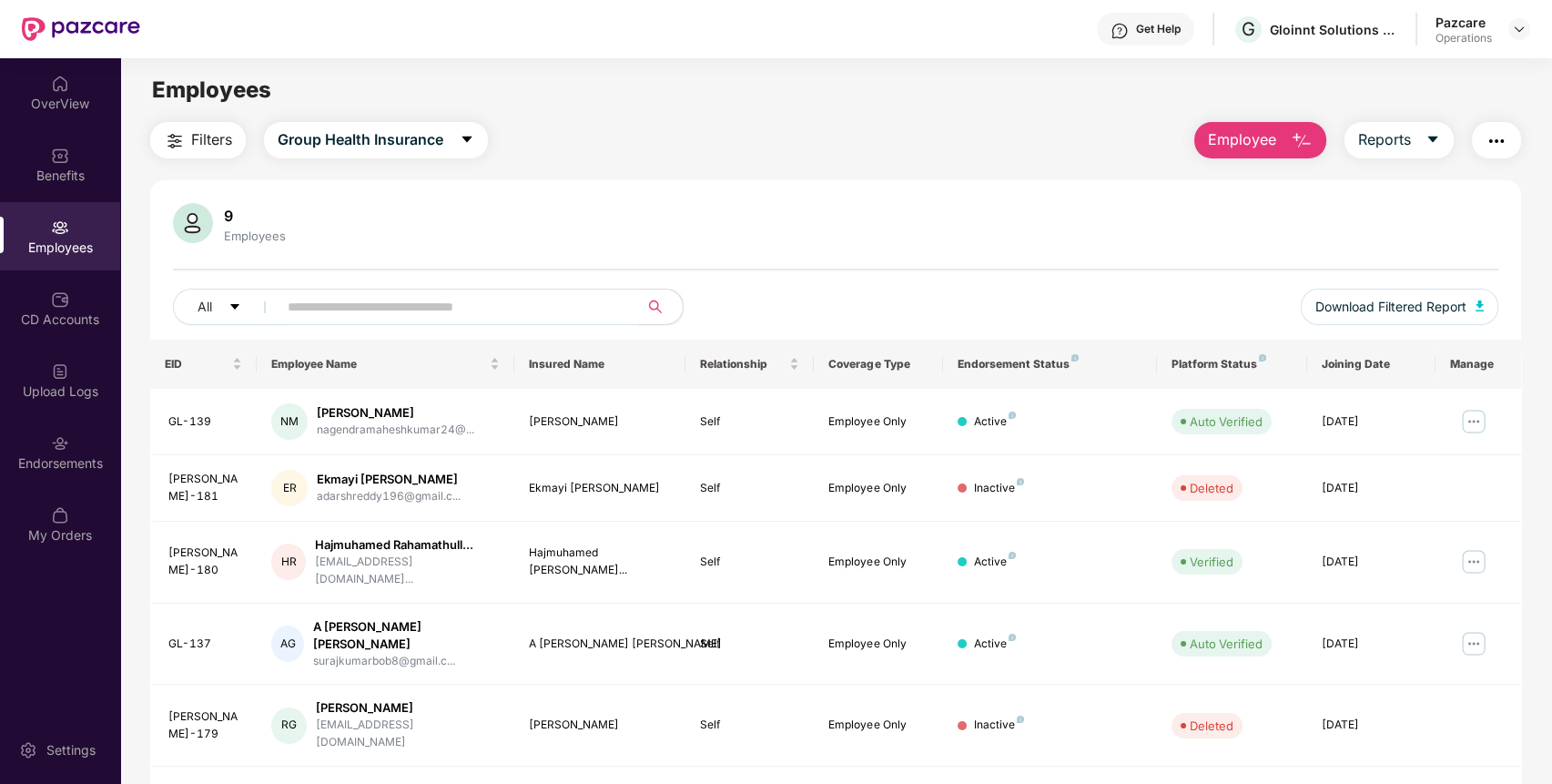
click at [206, 140] on span "Filters" at bounding box center [211, 140] width 41 height 23
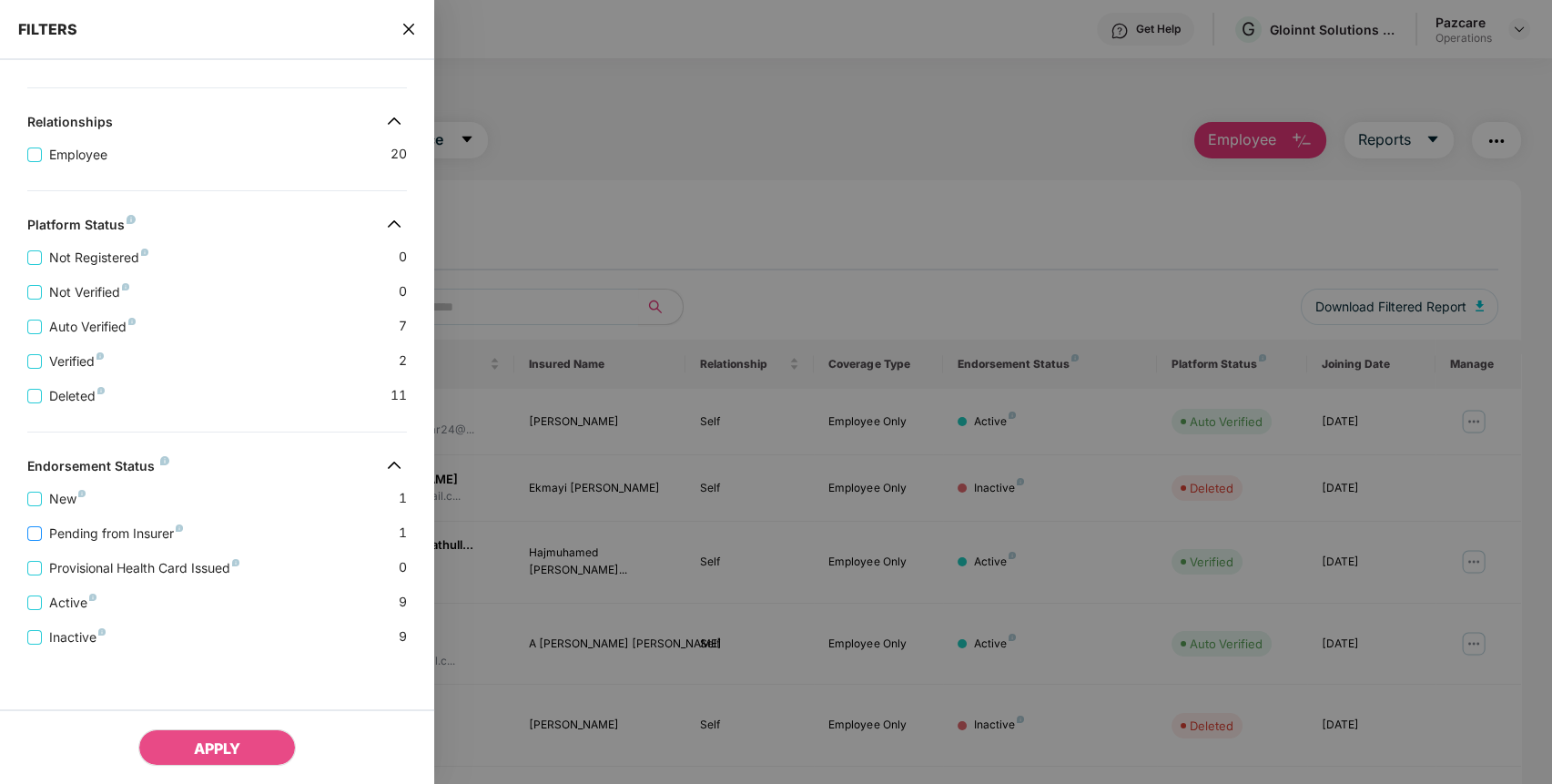
click at [74, 530] on span "Pending from Insurer" at bounding box center [116, 532] width 148 height 20
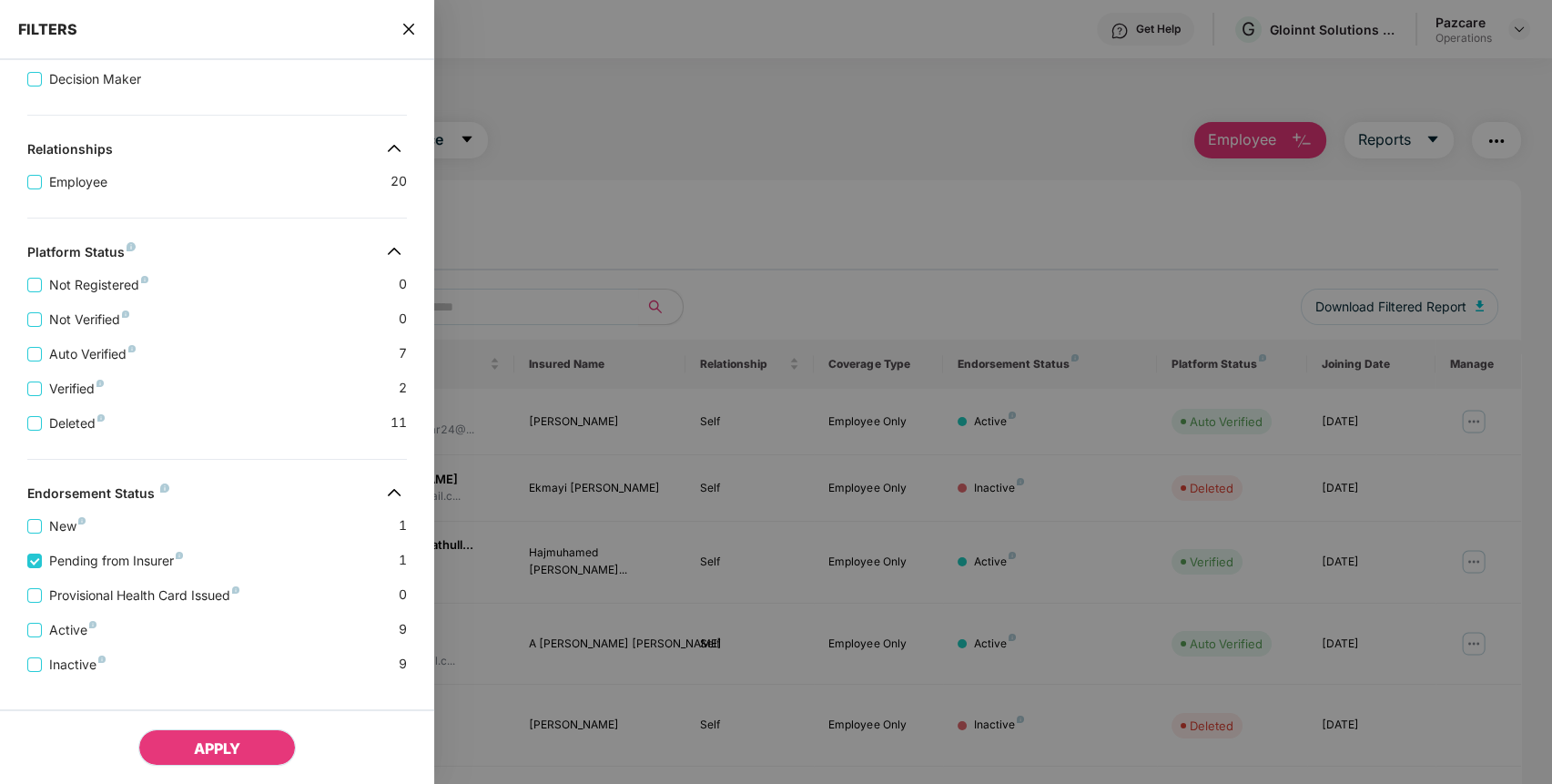
click at [256, 758] on button "APPLY" at bounding box center [217, 747] width 158 height 36
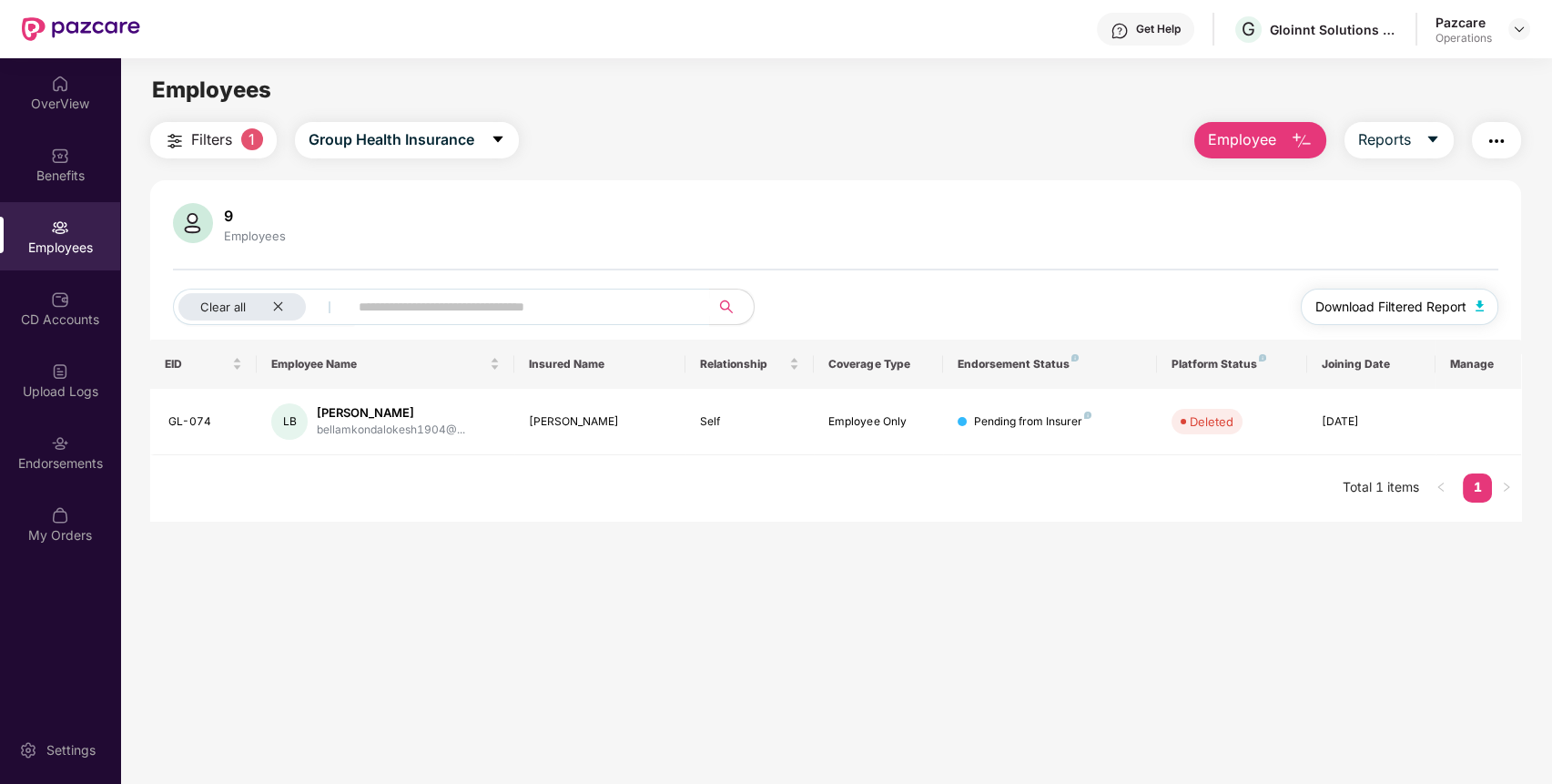
click at [1379, 309] on span "Download Filtered Report" at bounding box center [1390, 307] width 151 height 20
click at [1512, 148] on button "button" at bounding box center [1496, 140] width 49 height 36
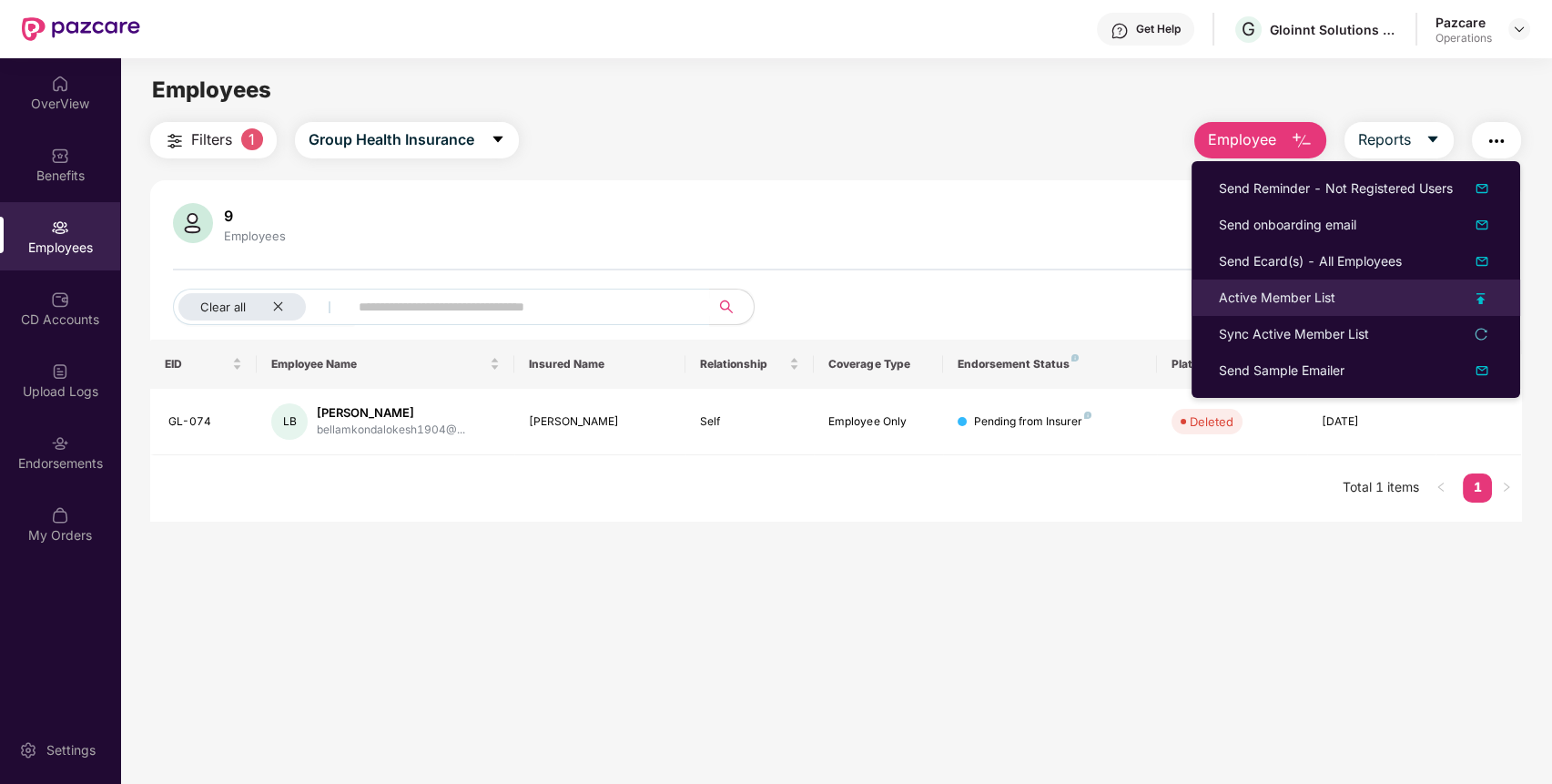
click at [1324, 291] on div "Active Member List" at bounding box center [1277, 297] width 117 height 20
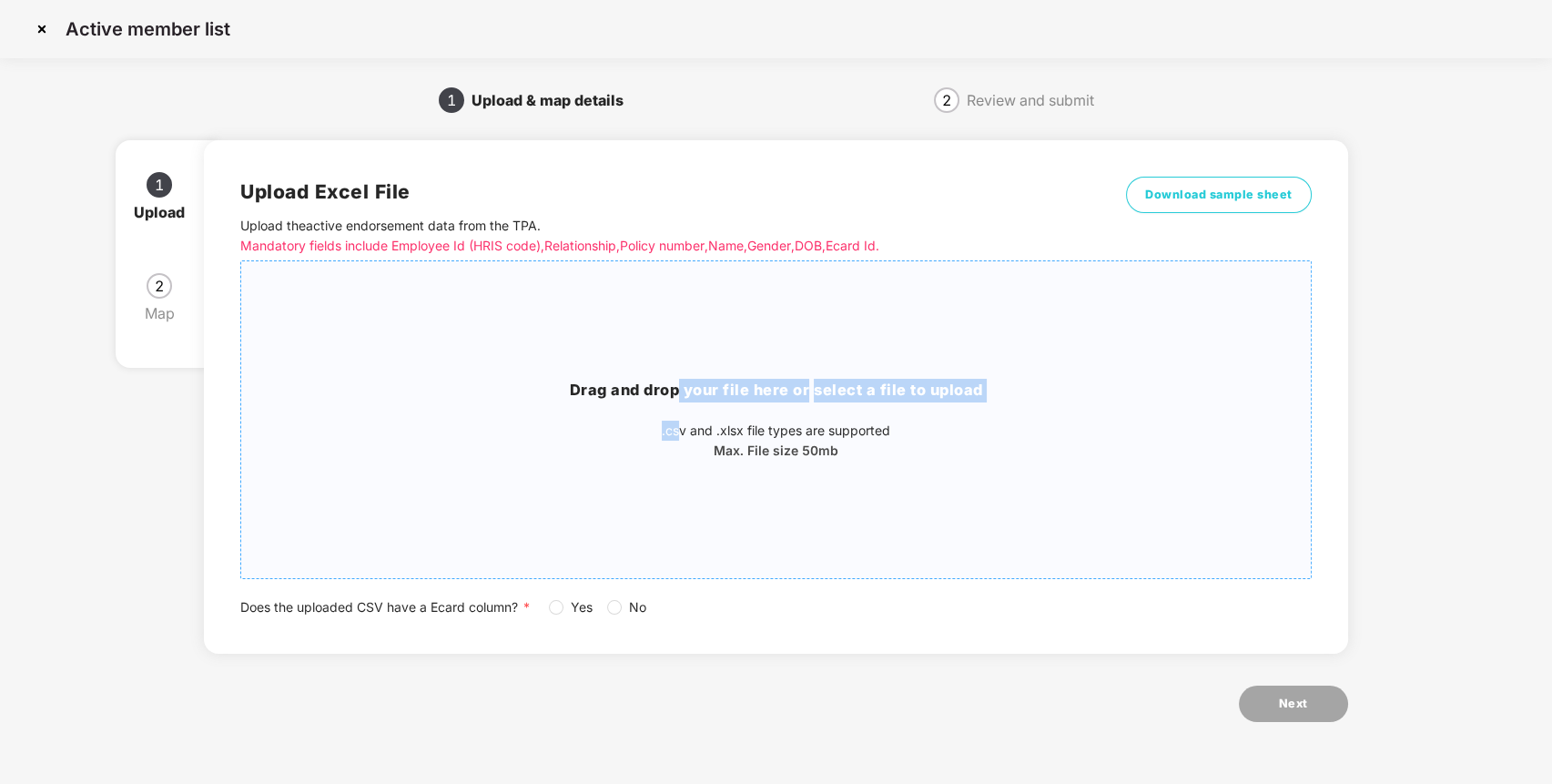
click at [677, 401] on div "Drag and drop your file here or select a file to upload .csv and .xlsx file typ…" at bounding box center [776, 420] width 1070 height 82
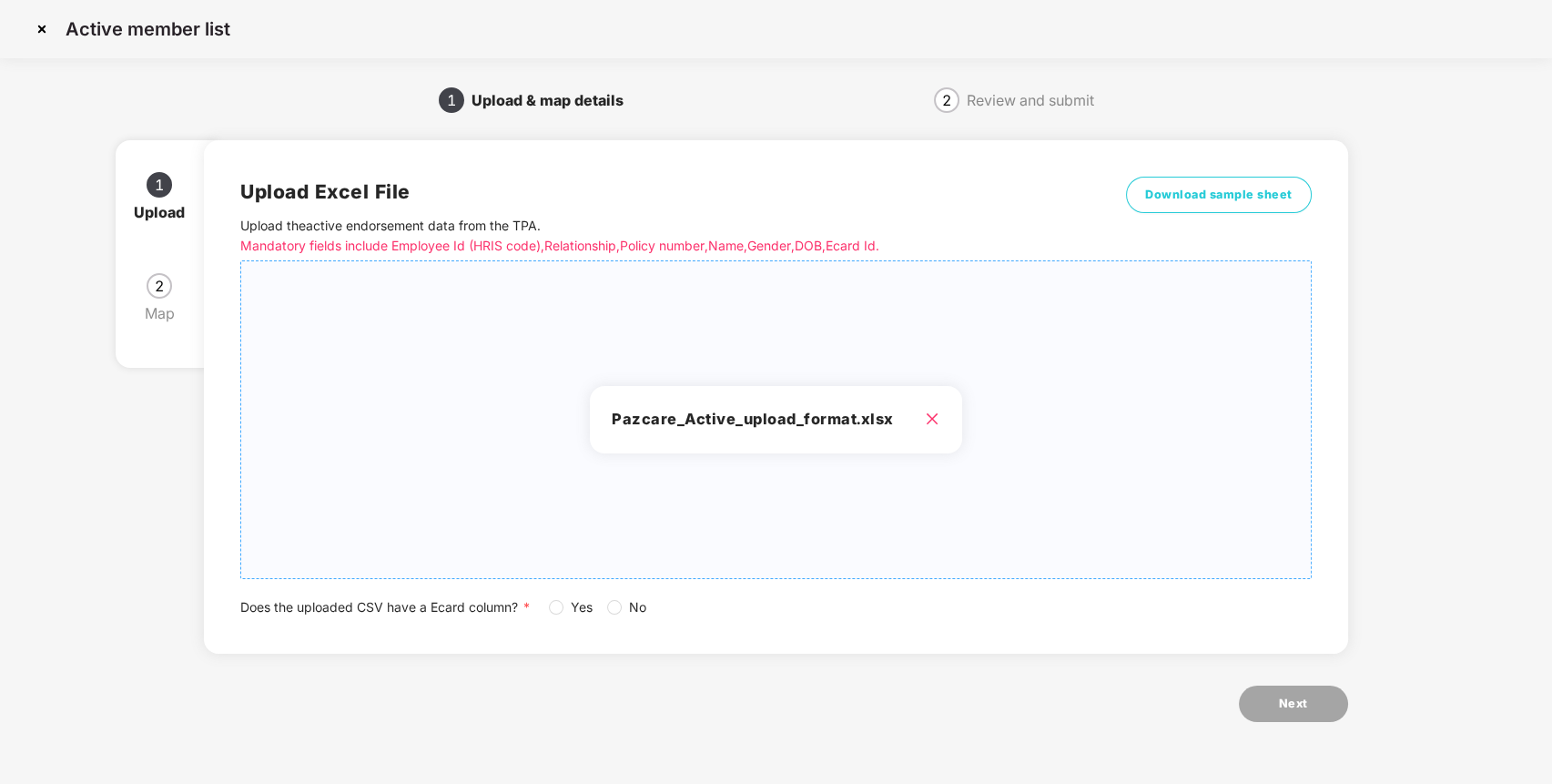
click at [564, 597] on span "Yes" at bounding box center [581, 607] width 36 height 20
click at [1281, 702] on span "Next" at bounding box center [1293, 703] width 29 height 18
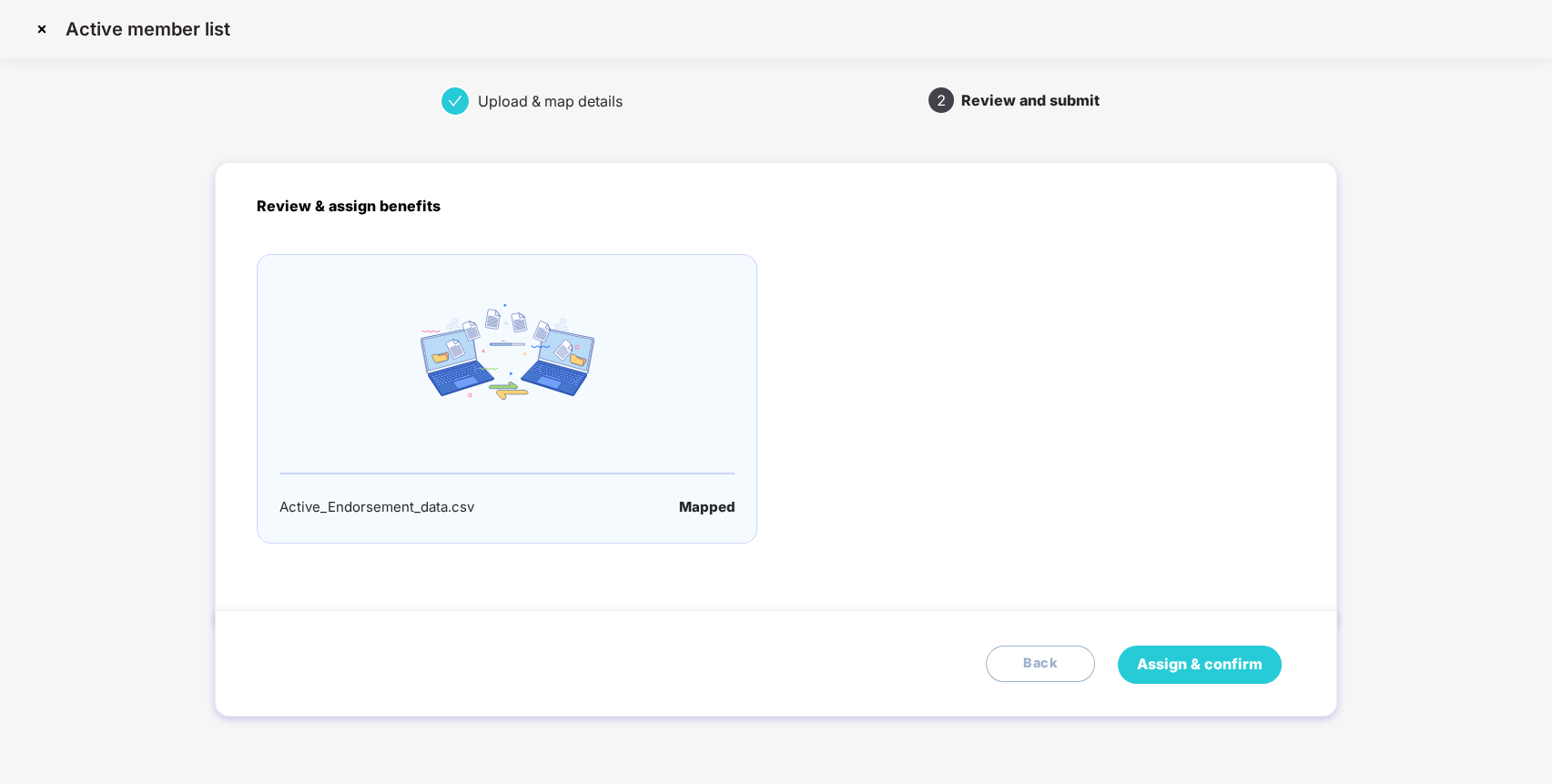
click at [1202, 660] on span "Assign & confirm" at bounding box center [1200, 663] width 125 height 23
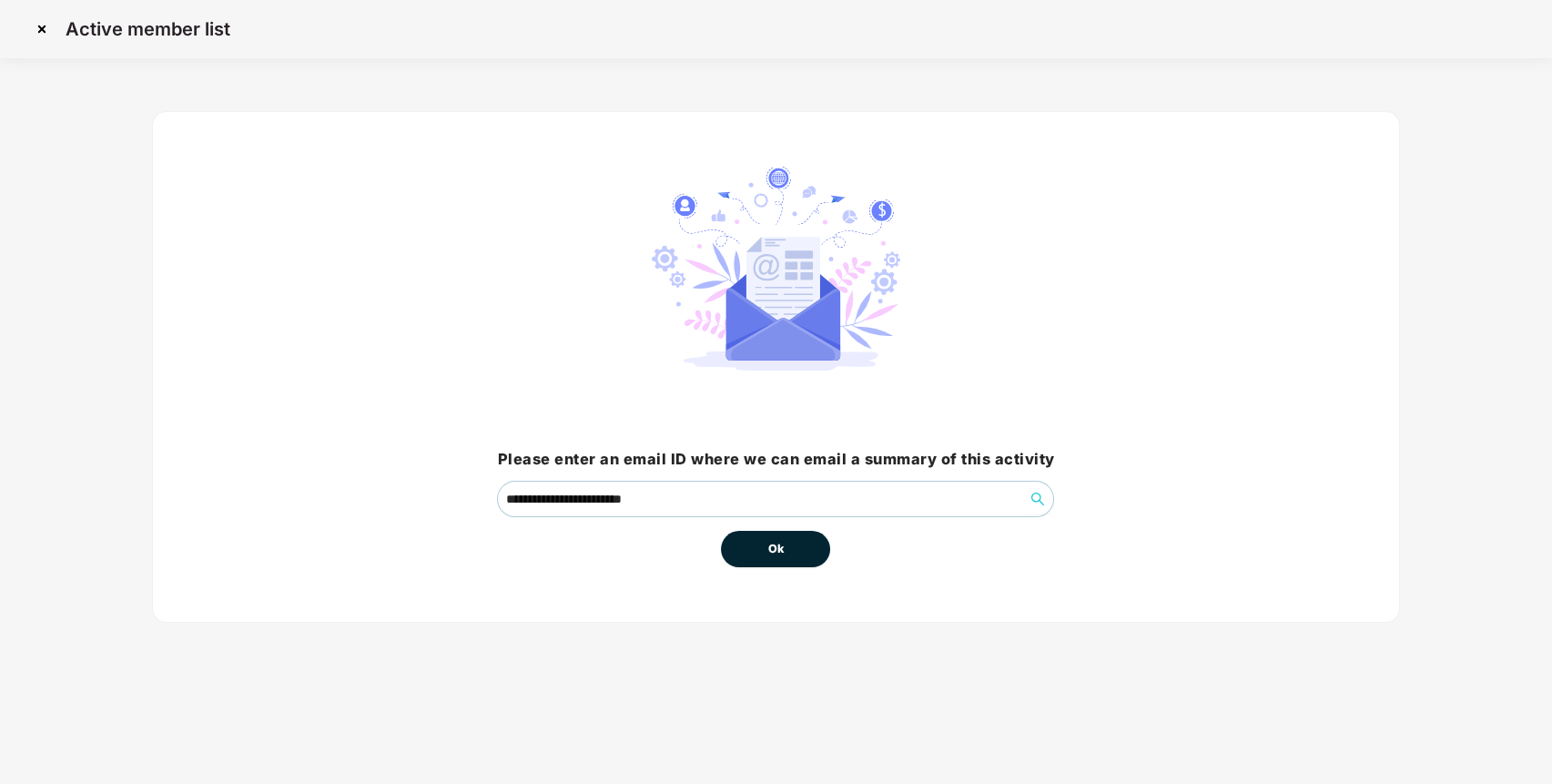
click at [788, 547] on button "Ok" at bounding box center [775, 549] width 109 height 36
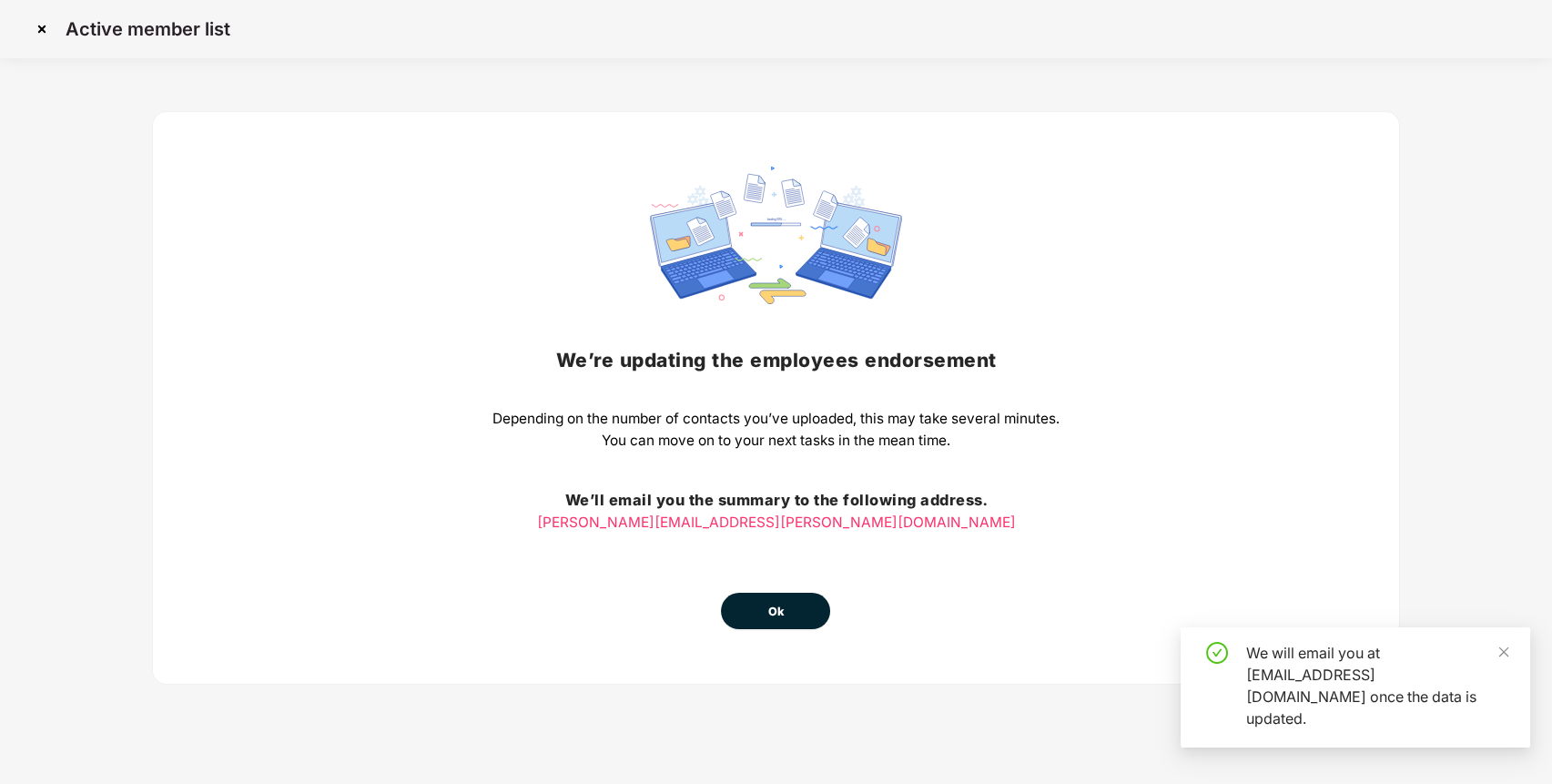
click at [776, 611] on span "Ok" at bounding box center [775, 611] width 16 height 18
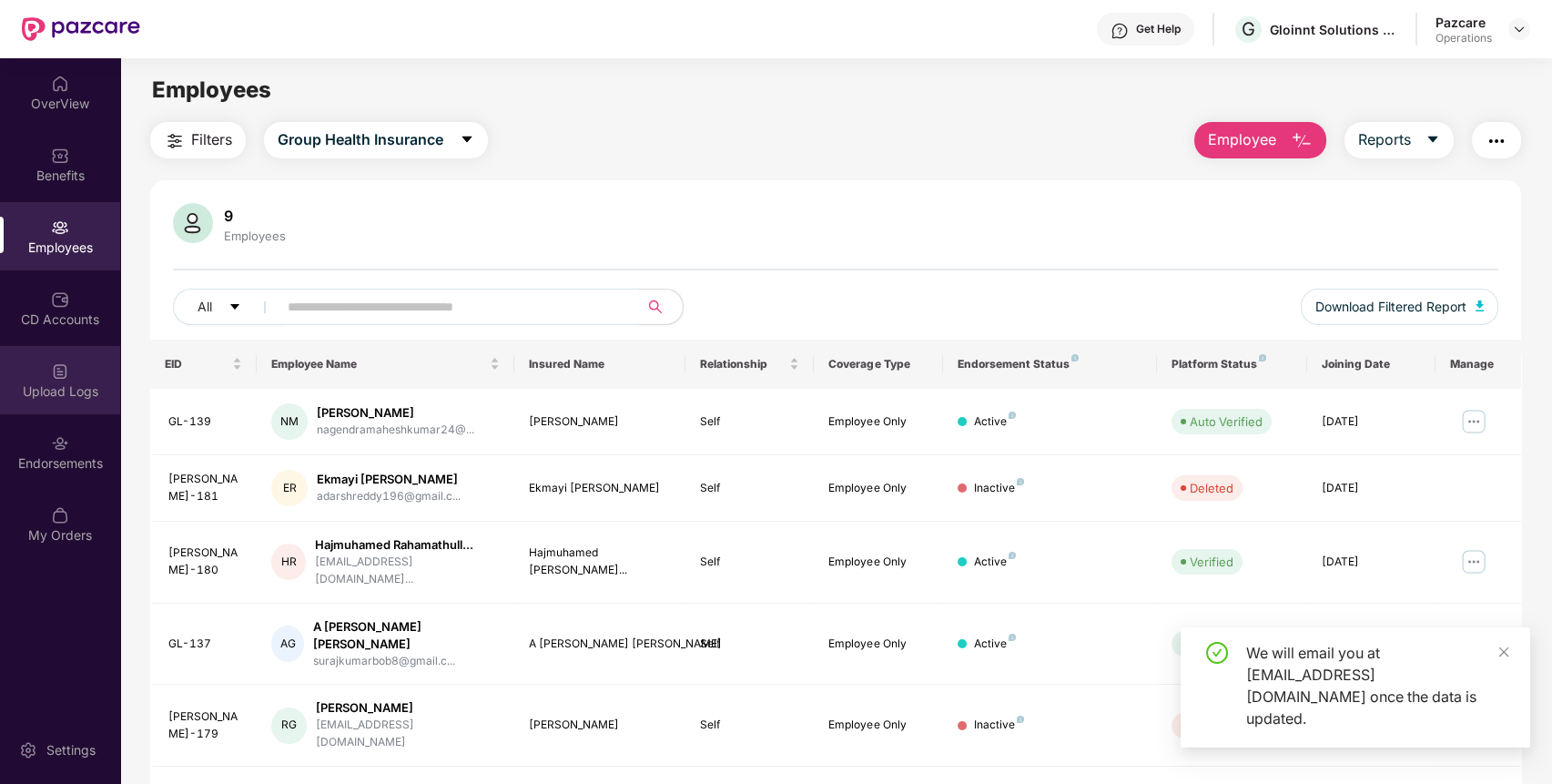
click at [66, 366] on img at bounding box center [60, 371] width 18 height 18
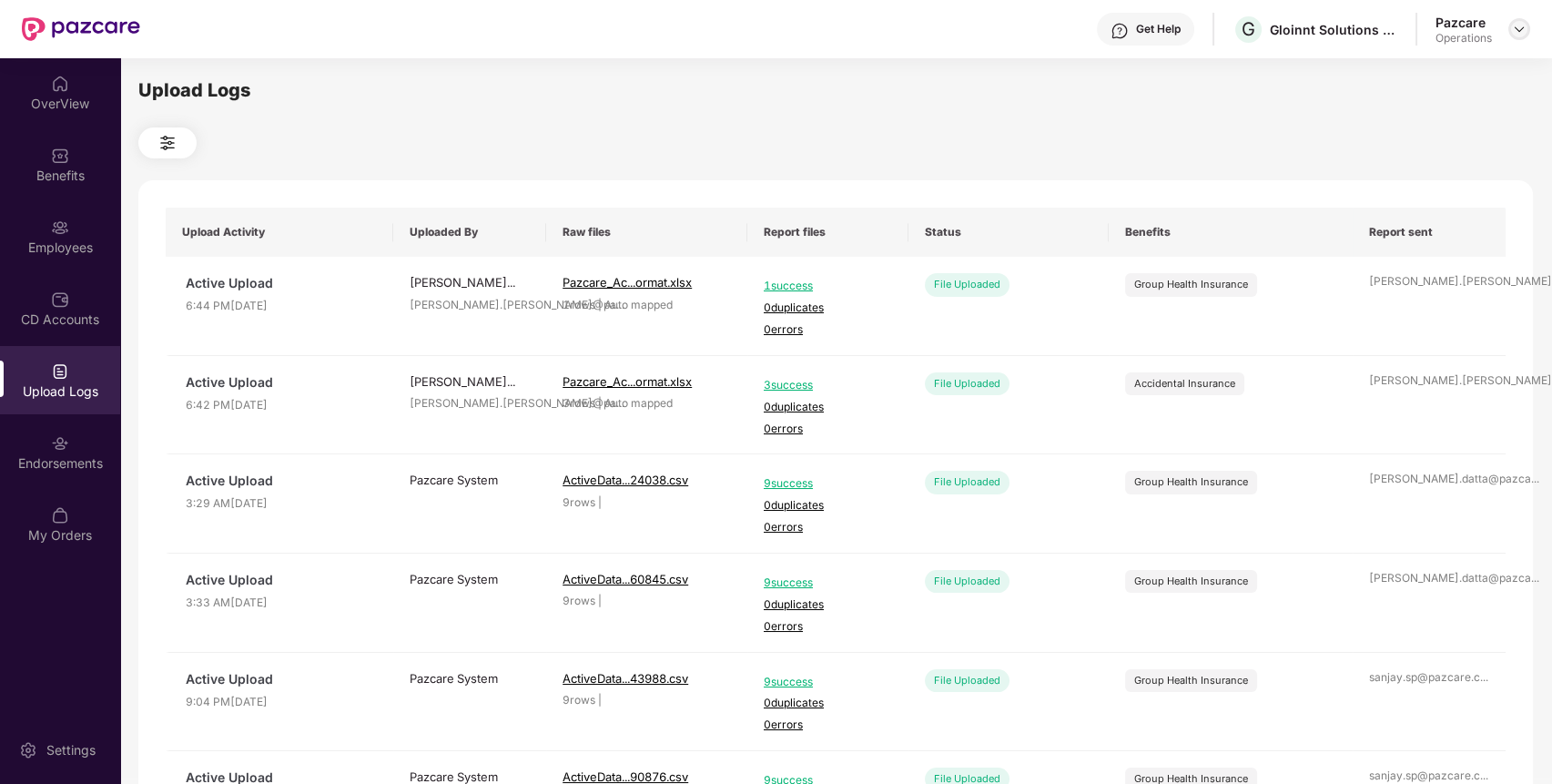
click at [1526, 29] on div at bounding box center [1519, 28] width 22 height 22
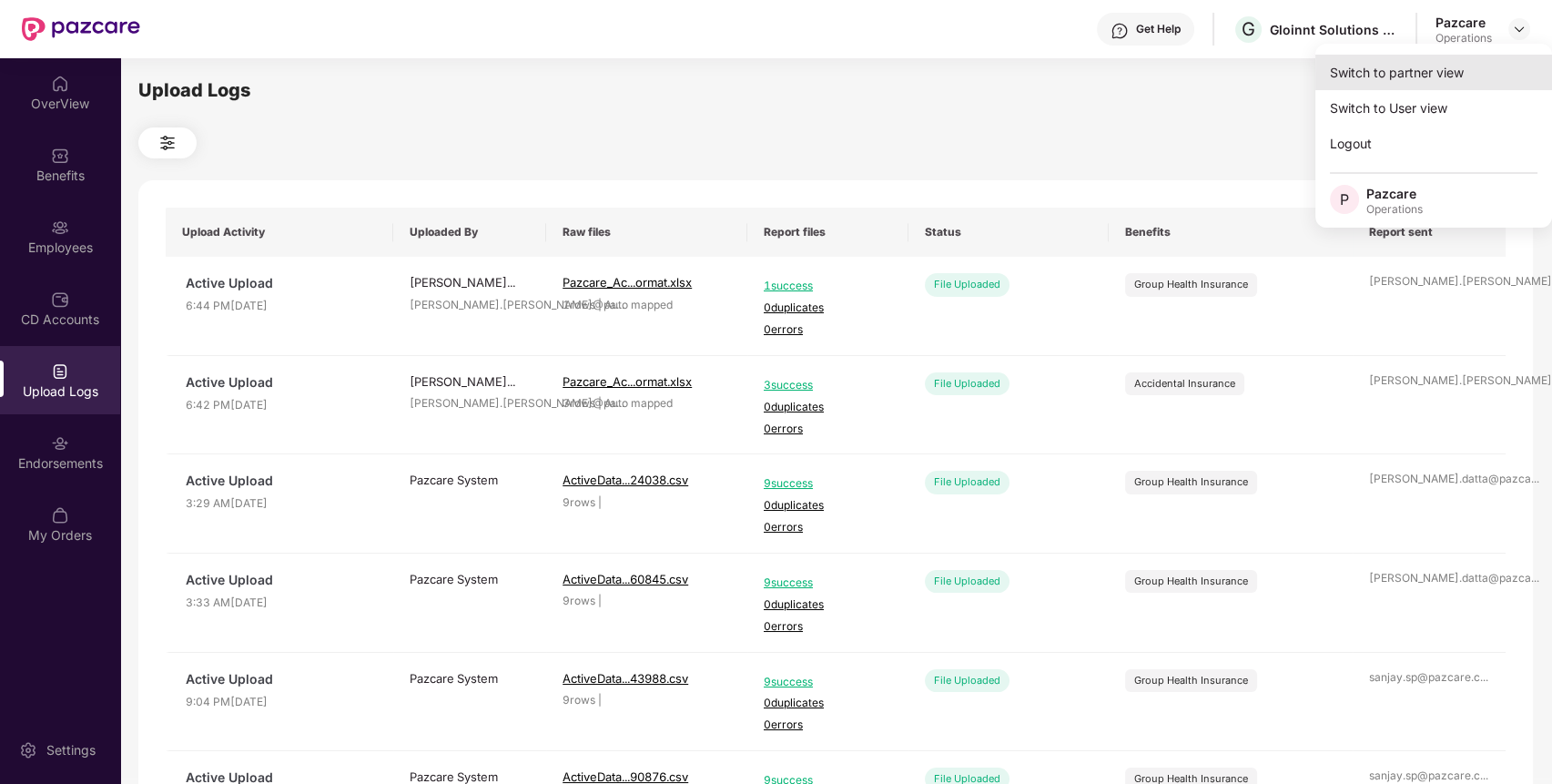
click at [1446, 84] on div "Switch to partner view" at bounding box center [1432, 72] width 236 height 35
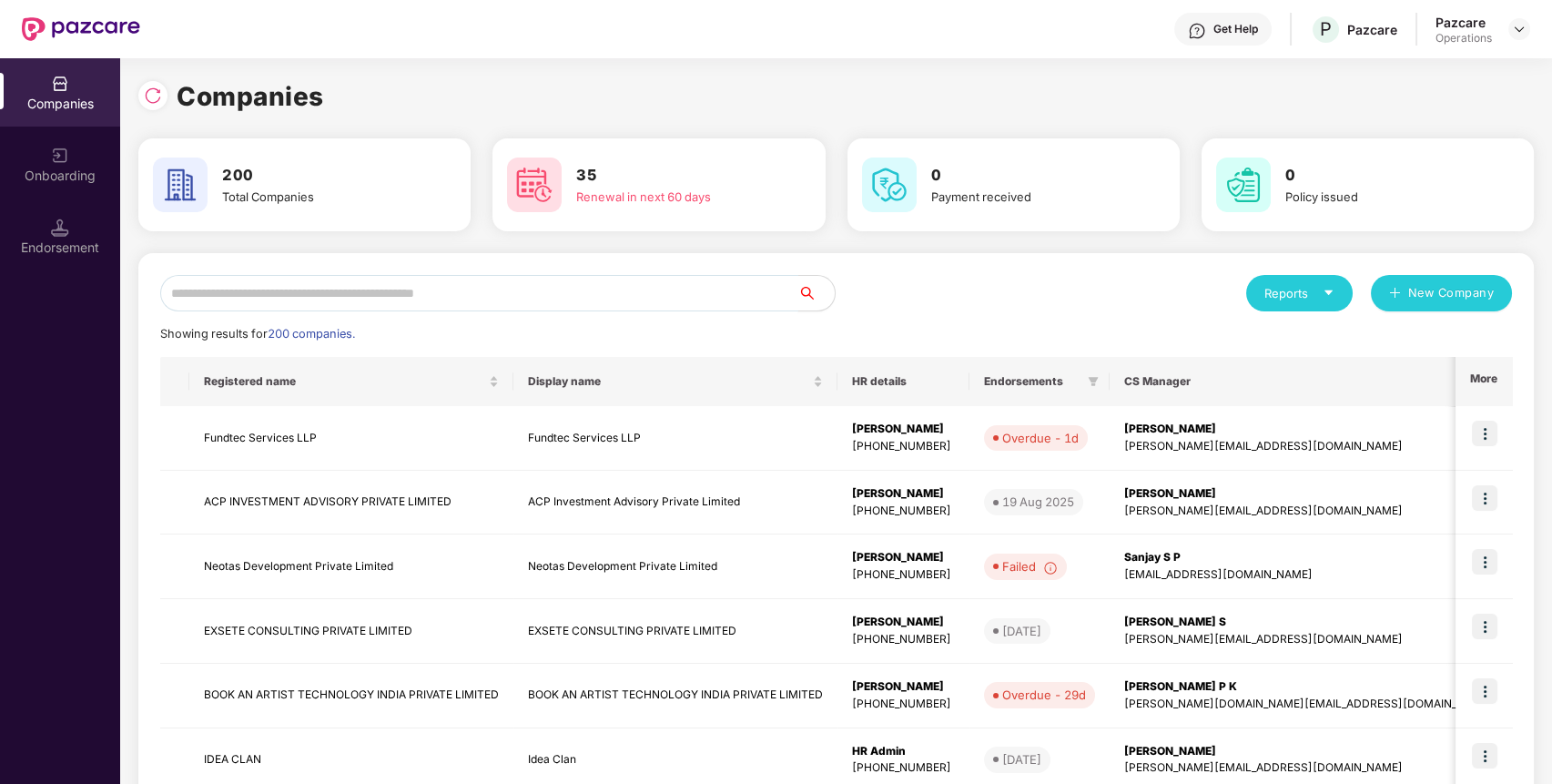
click at [633, 276] on input "text" at bounding box center [479, 293] width 638 height 36
paste input "**********"
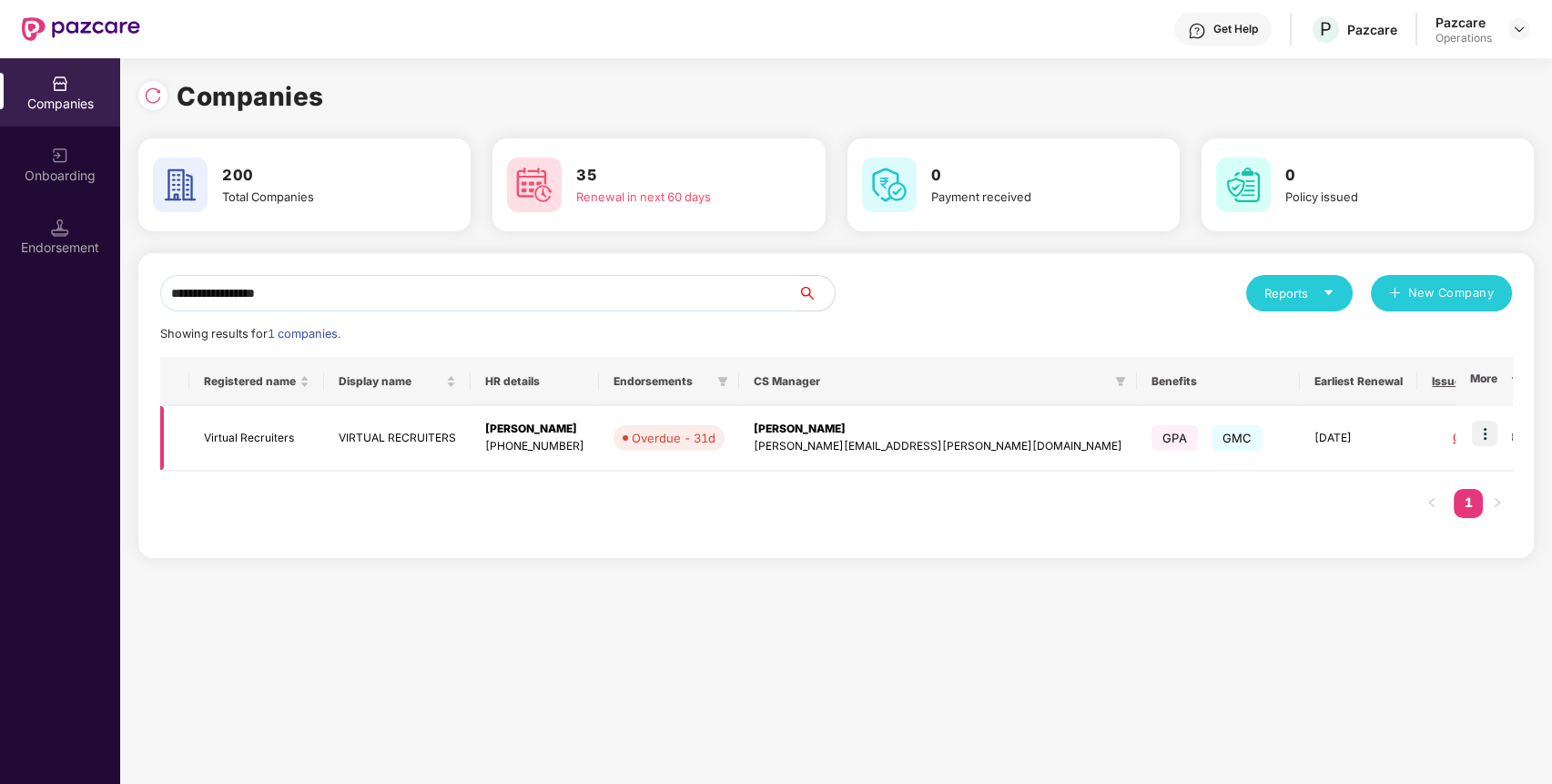
type input "**********"
click at [1503, 437] on td at bounding box center [1483, 439] width 56 height 65
click at [1486, 431] on img at bounding box center [1484, 433] width 26 height 26
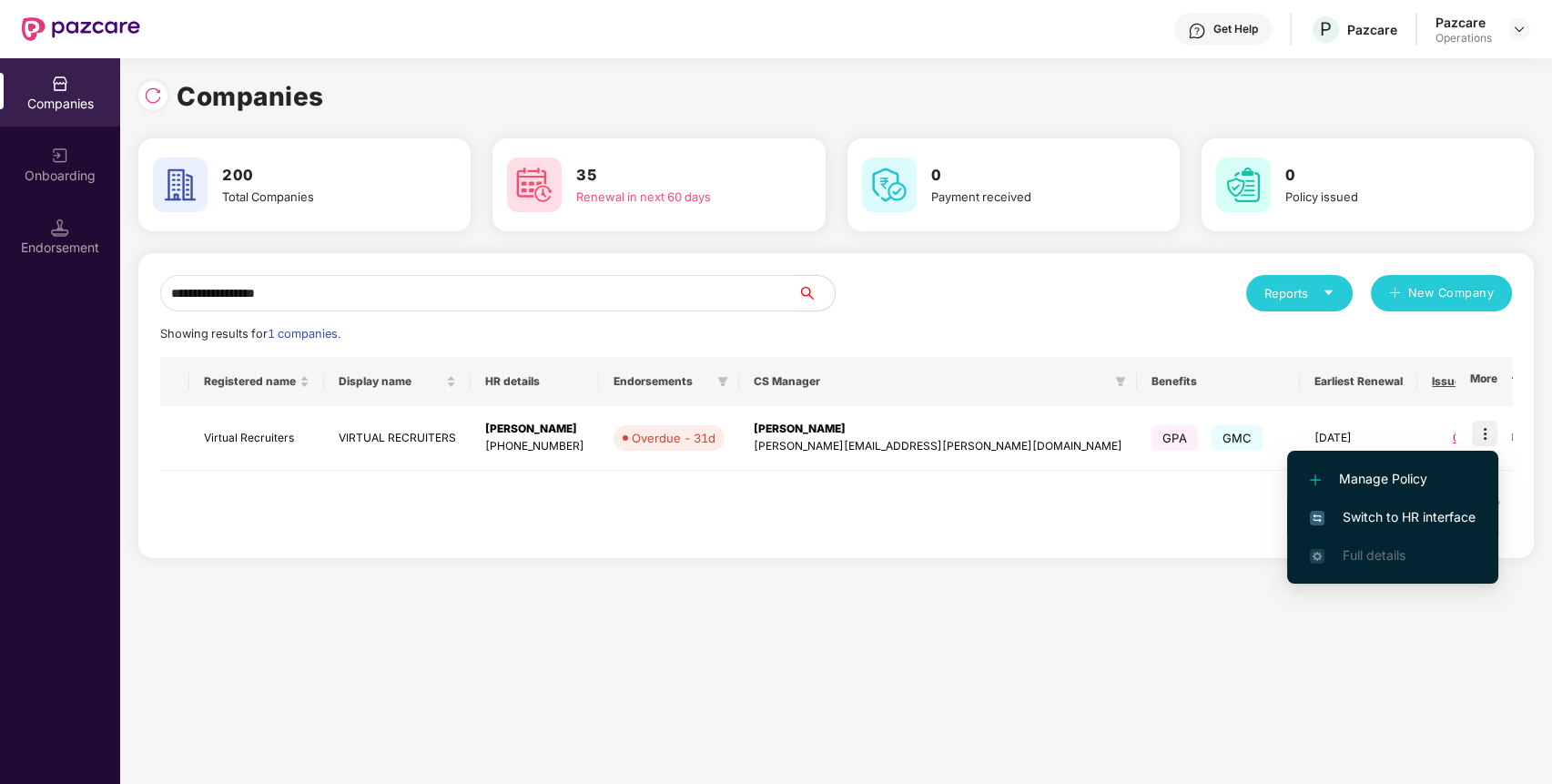
click at [1408, 522] on span "Switch to HR interface" at bounding box center [1393, 516] width 165 height 20
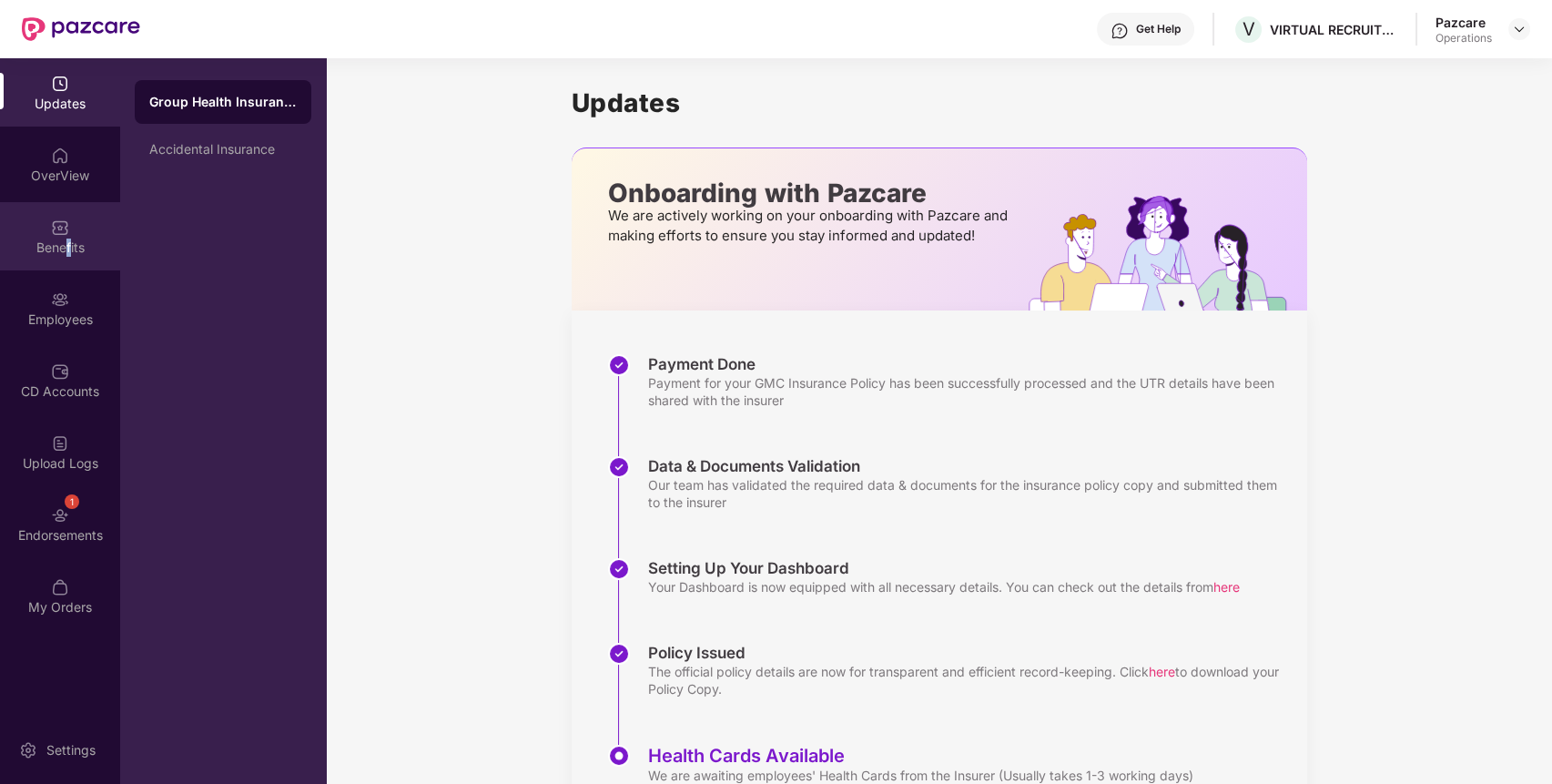
click at [67, 248] on div "Benefits" at bounding box center [60, 247] width 121 height 18
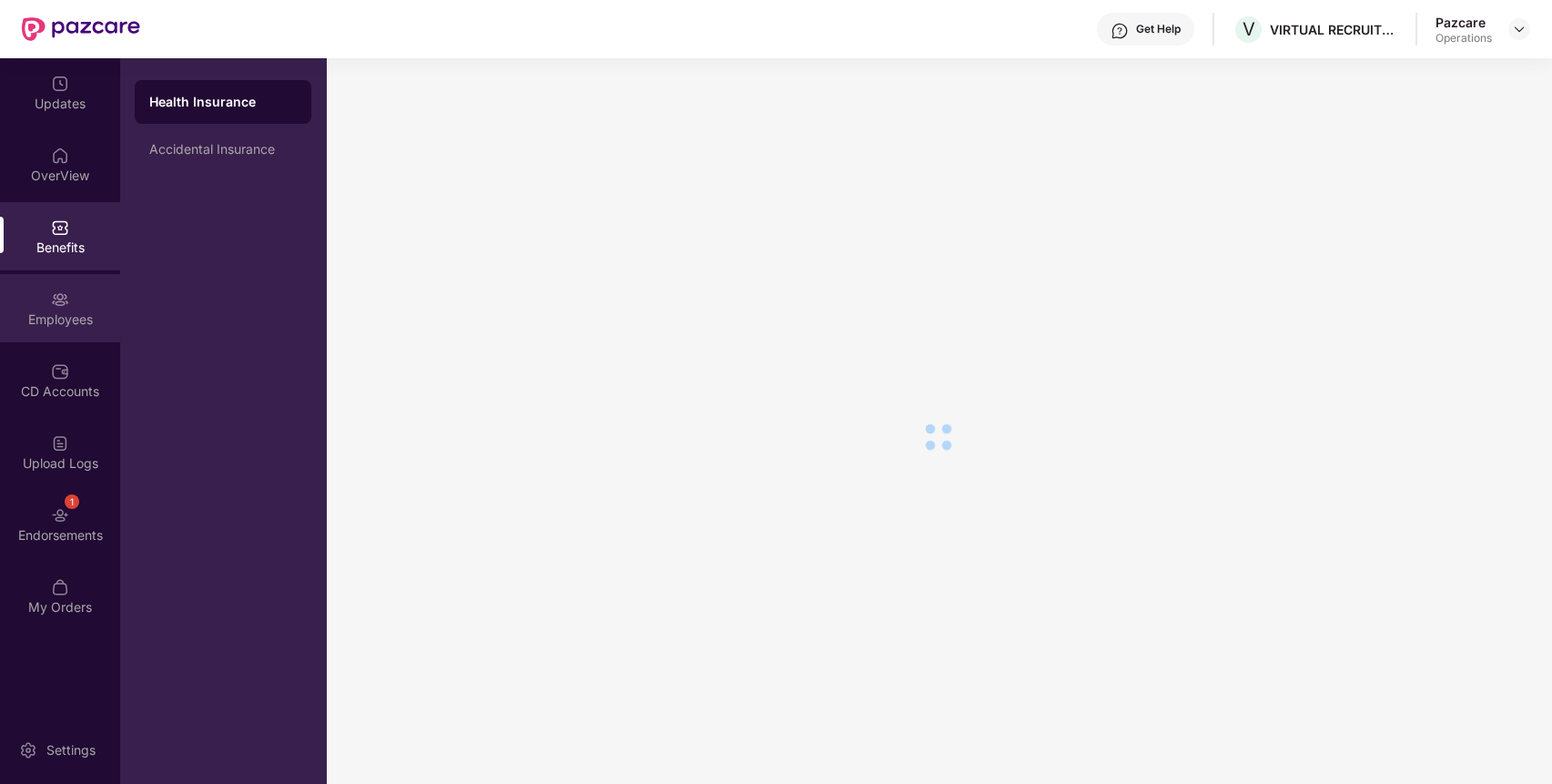
click at [61, 299] on img at bounding box center [60, 299] width 18 height 18
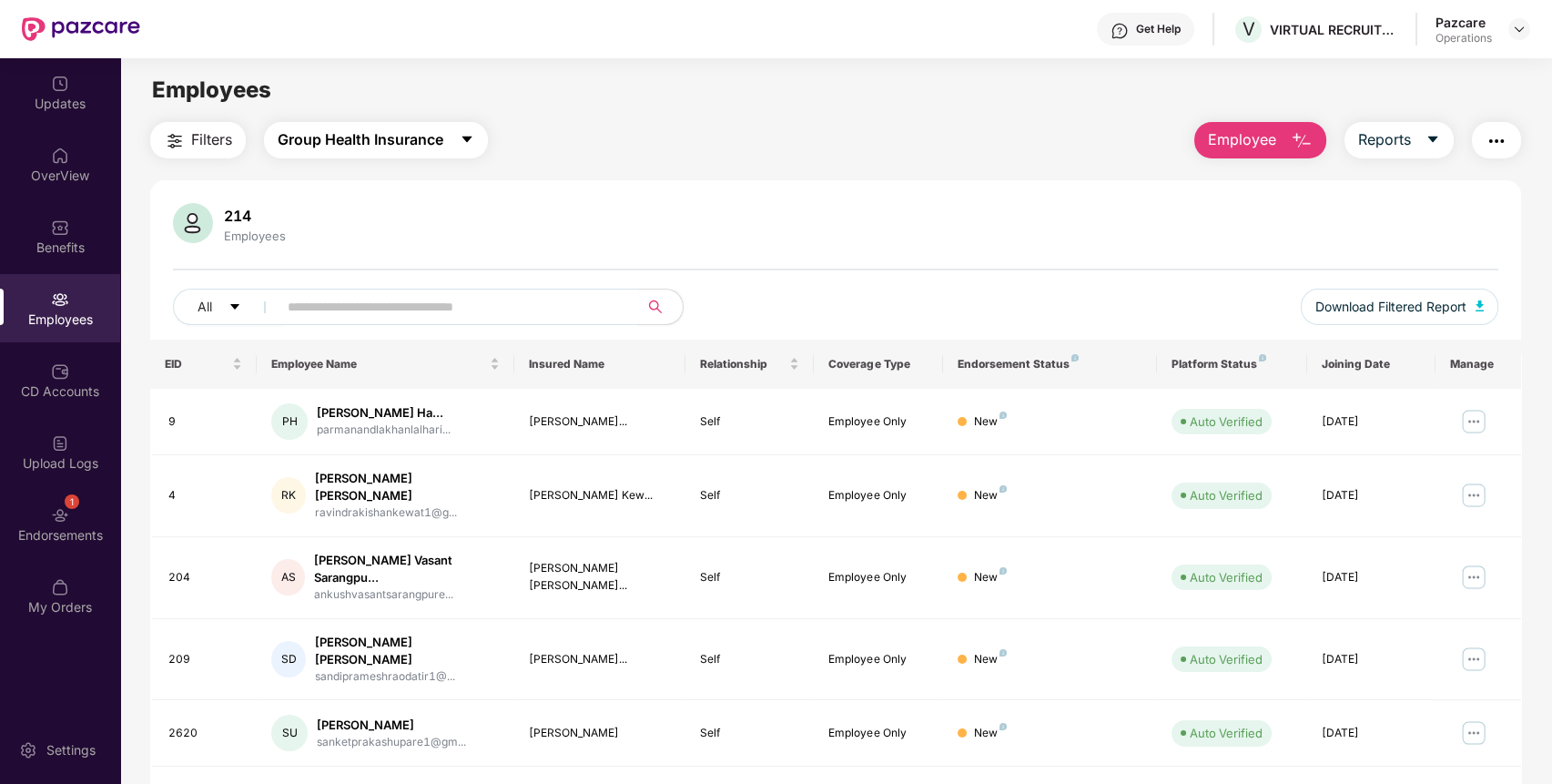
click at [417, 137] on span "Group Health Insurance" at bounding box center [360, 140] width 165 height 23
click at [216, 128] on span "Filters" at bounding box center [211, 140] width 41 height 23
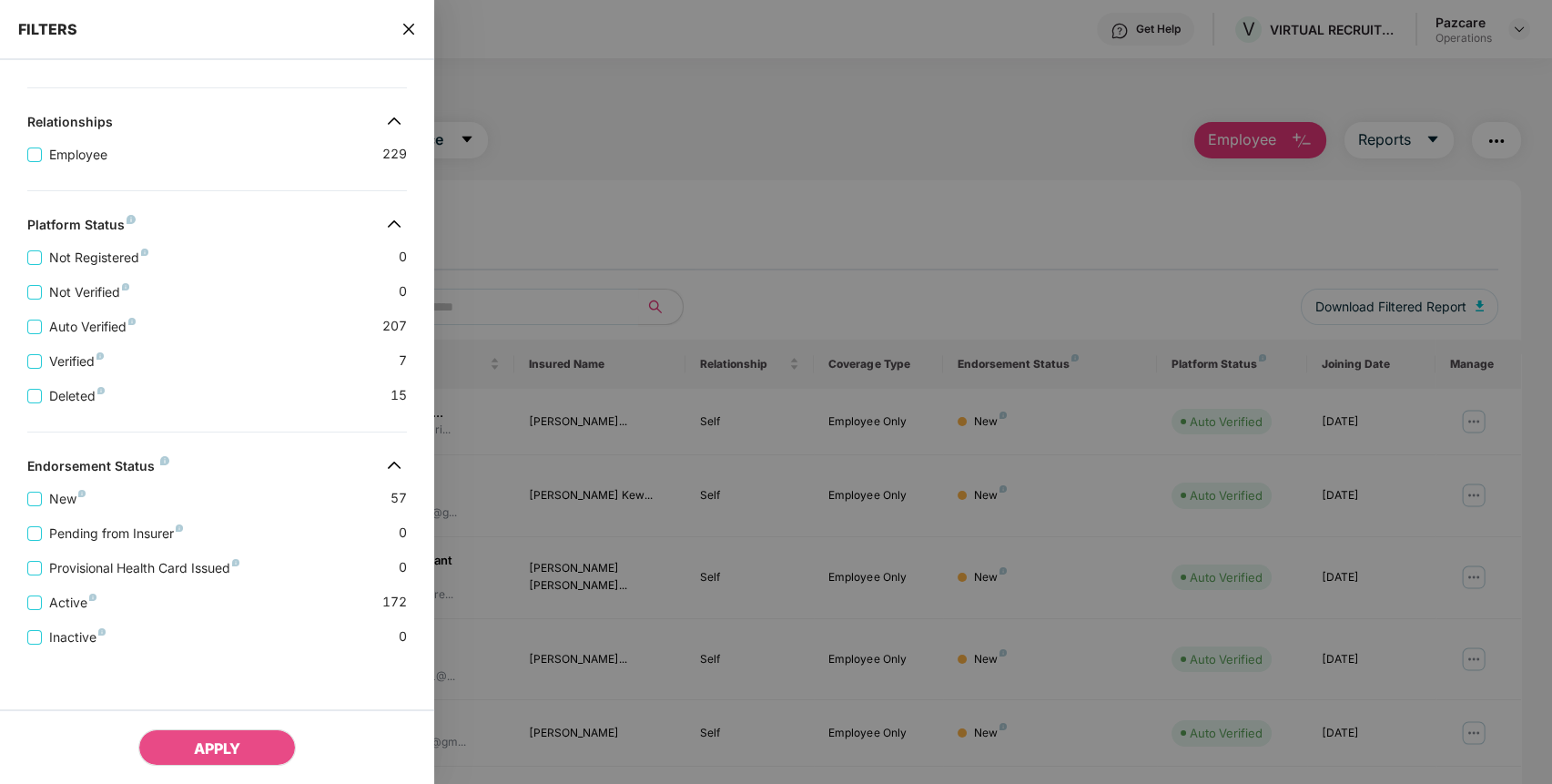
click at [409, 26] on icon "close" at bounding box center [408, 28] width 14 height 14
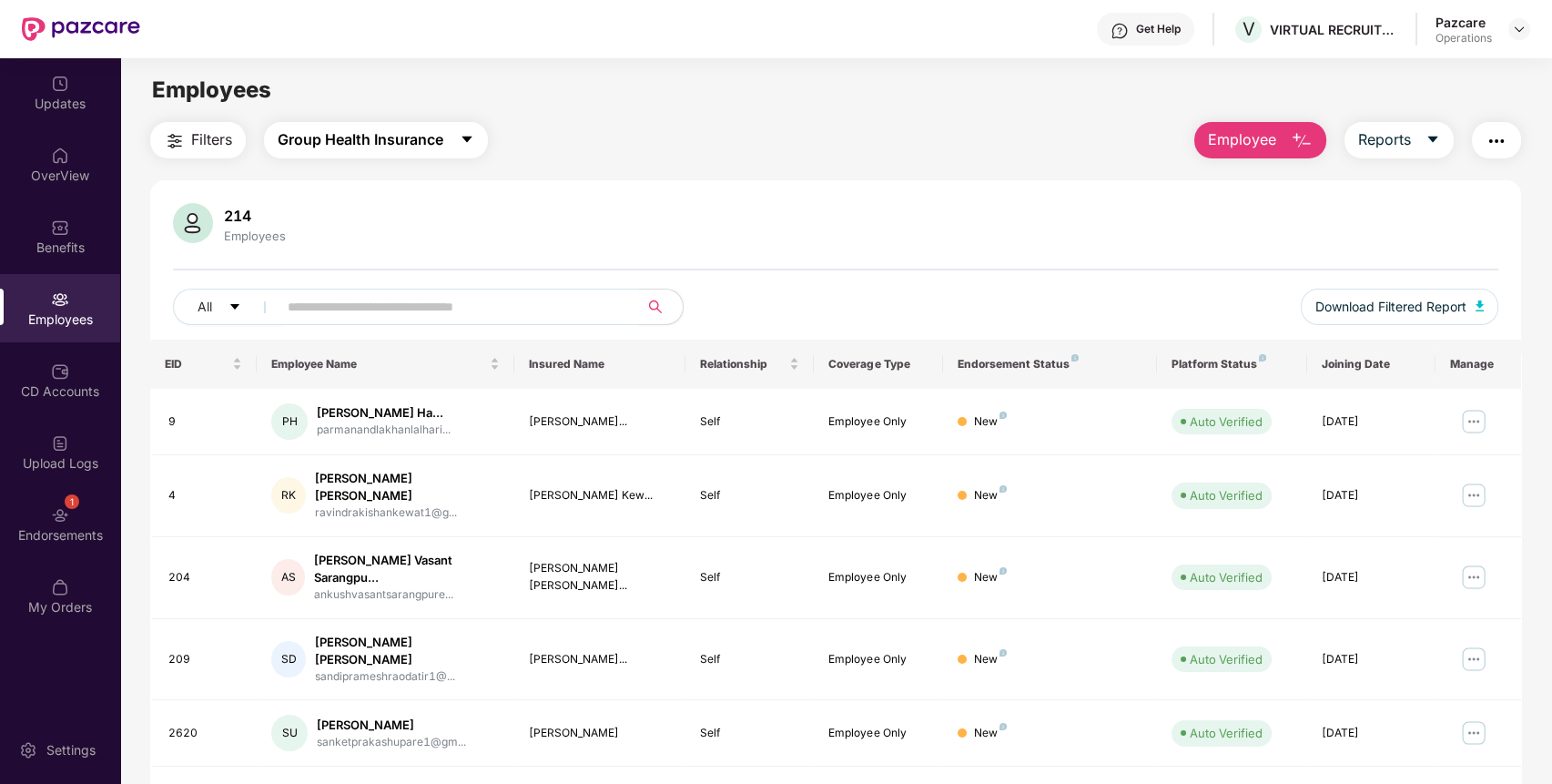
click at [396, 133] on span "Group Health Insurance" at bounding box center [360, 140] width 165 height 23
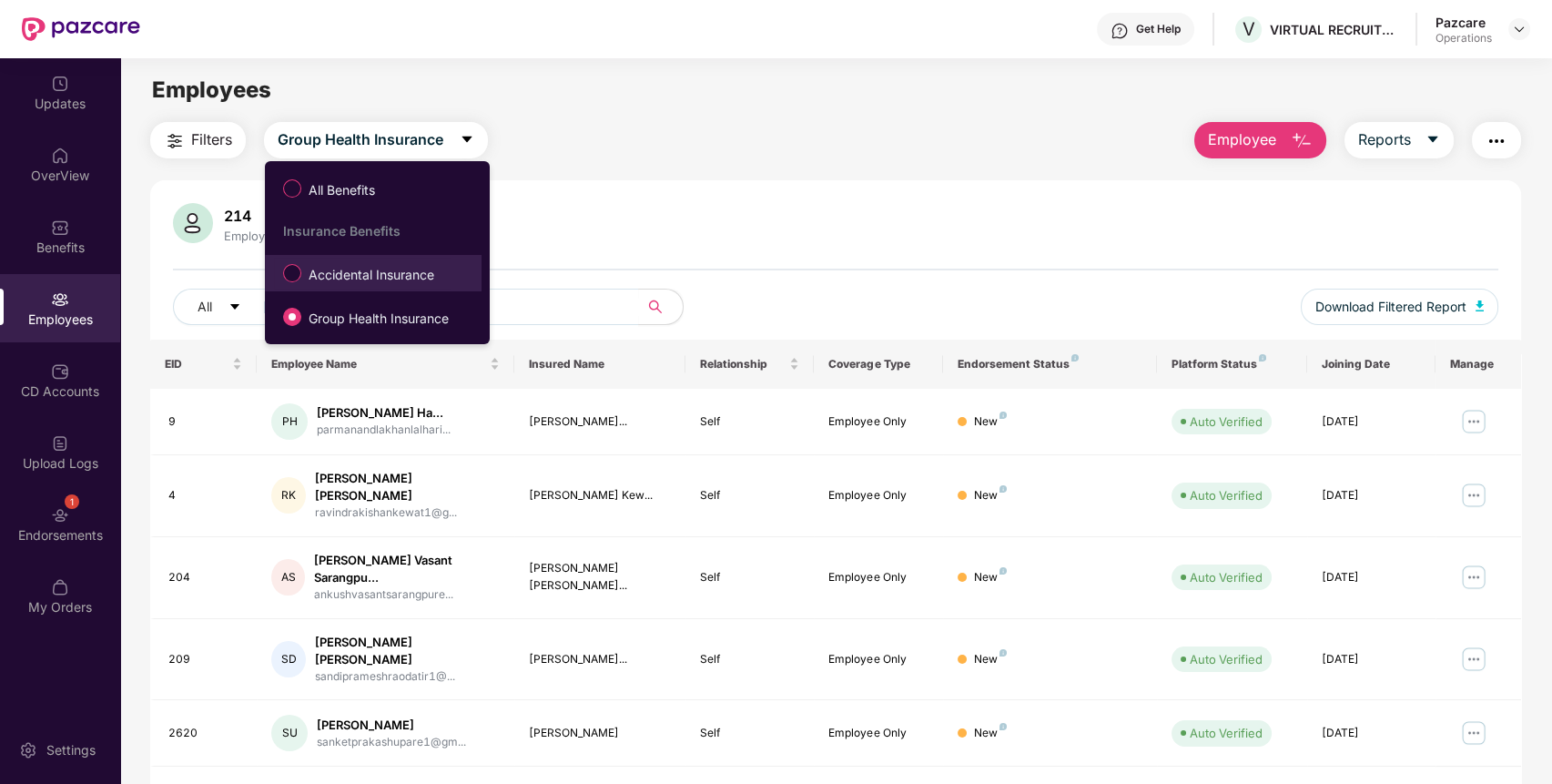
click at [322, 273] on span "Accidental Insurance" at bounding box center [371, 274] width 140 height 20
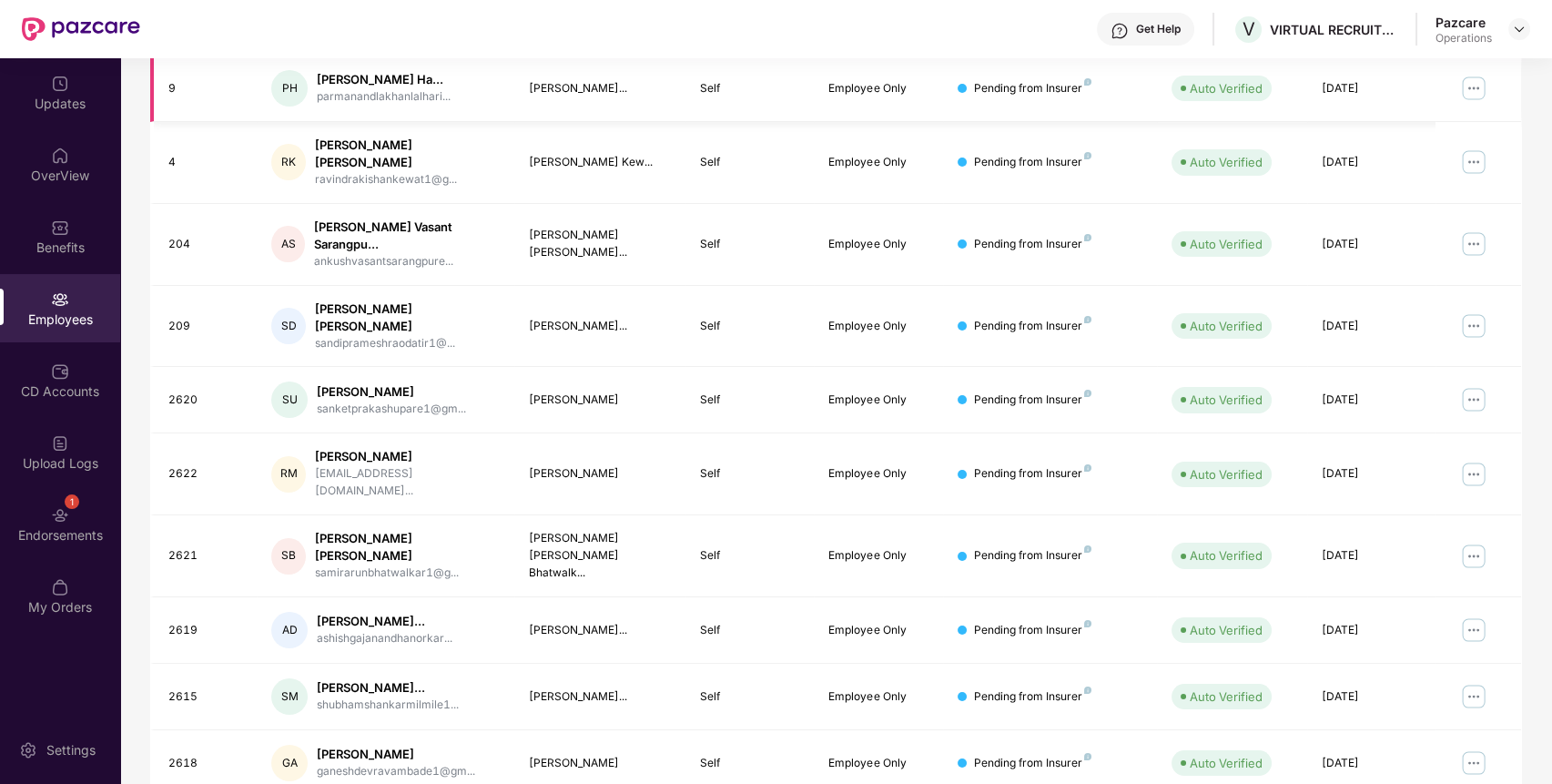
scroll to position [0, 0]
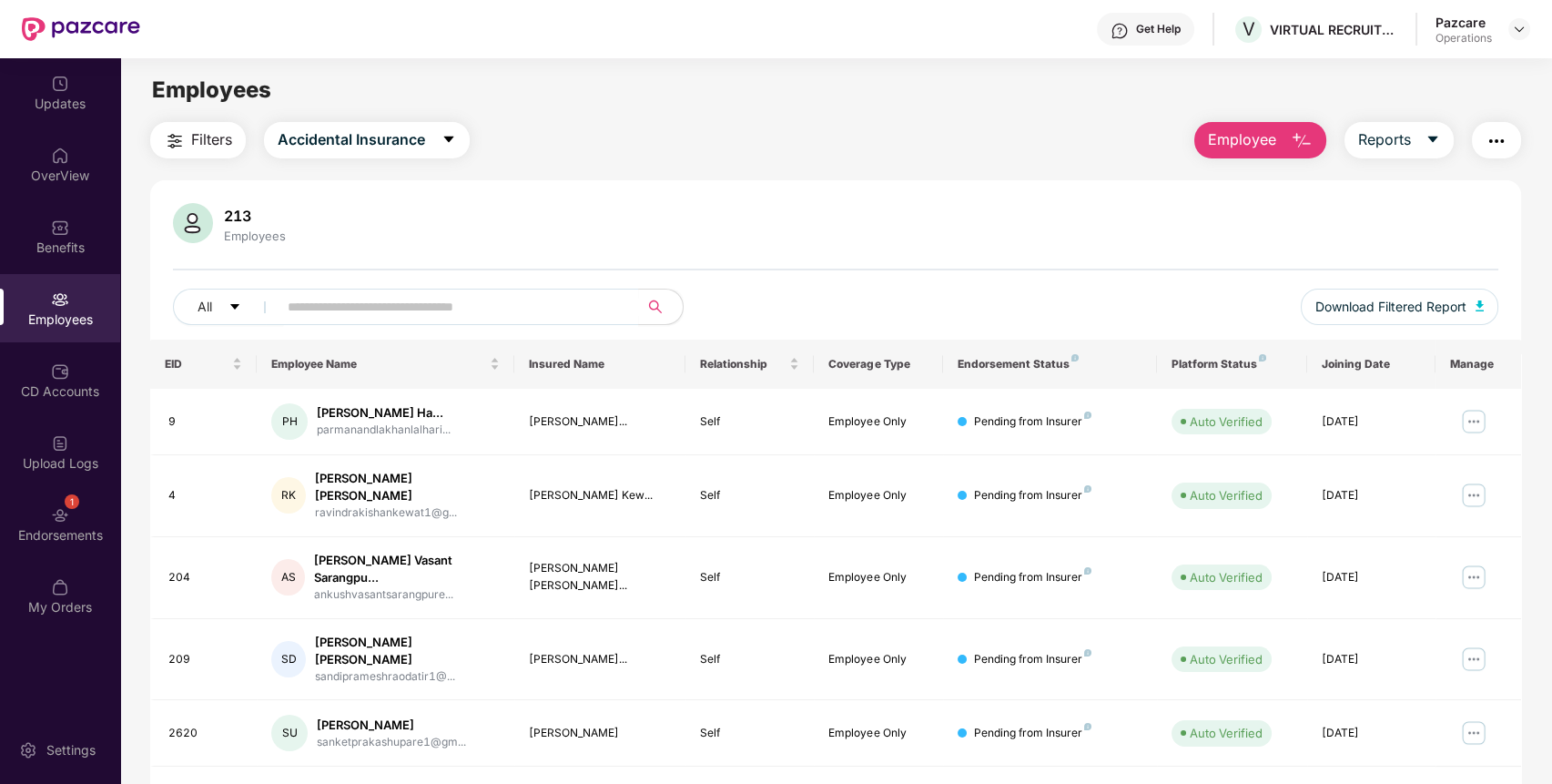
click at [201, 145] on span "Filters" at bounding box center [211, 140] width 41 height 23
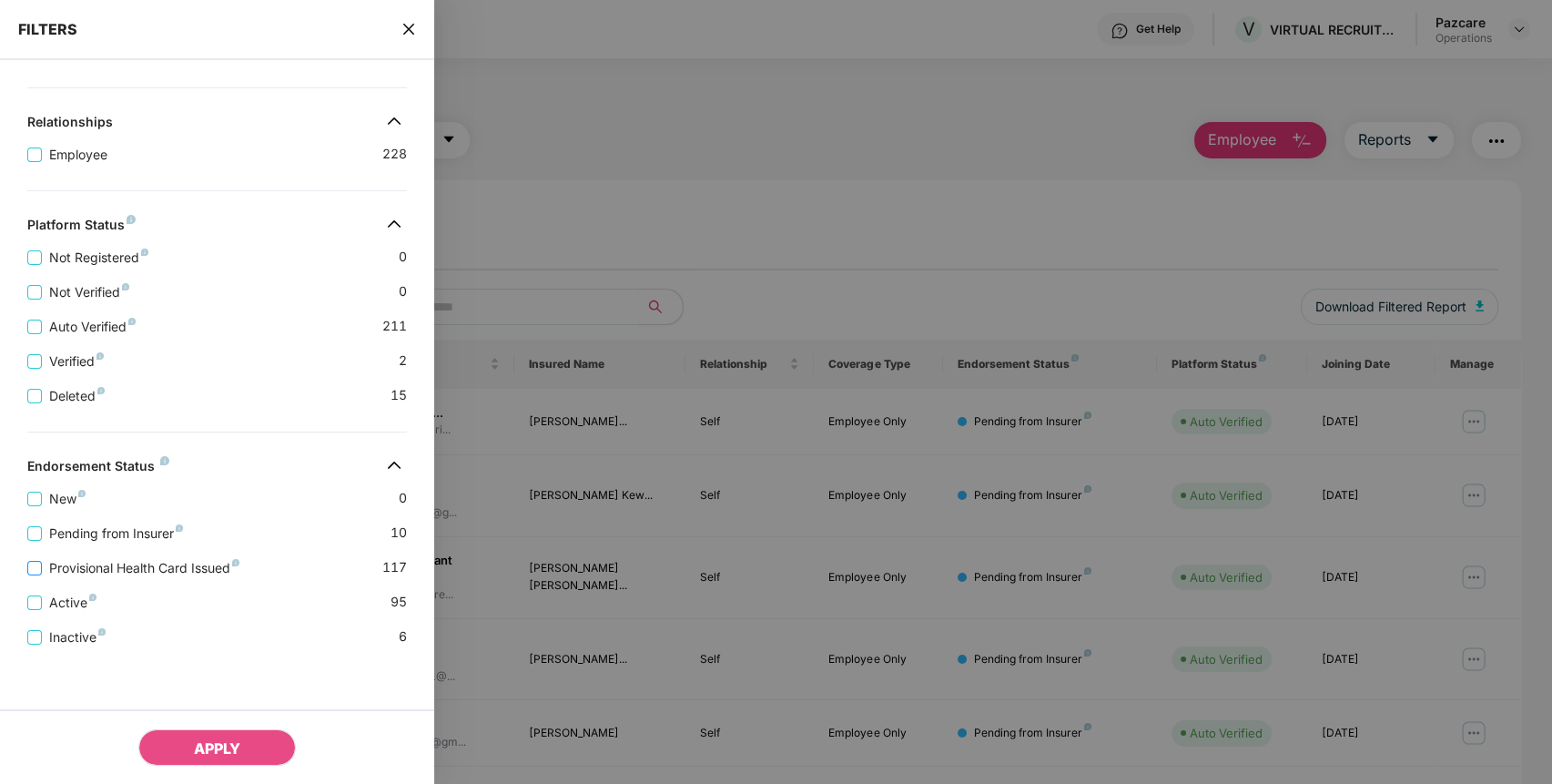
click at [33, 573] on label "Provisional Health Card Issued" at bounding box center [137, 568] width 219 height 20
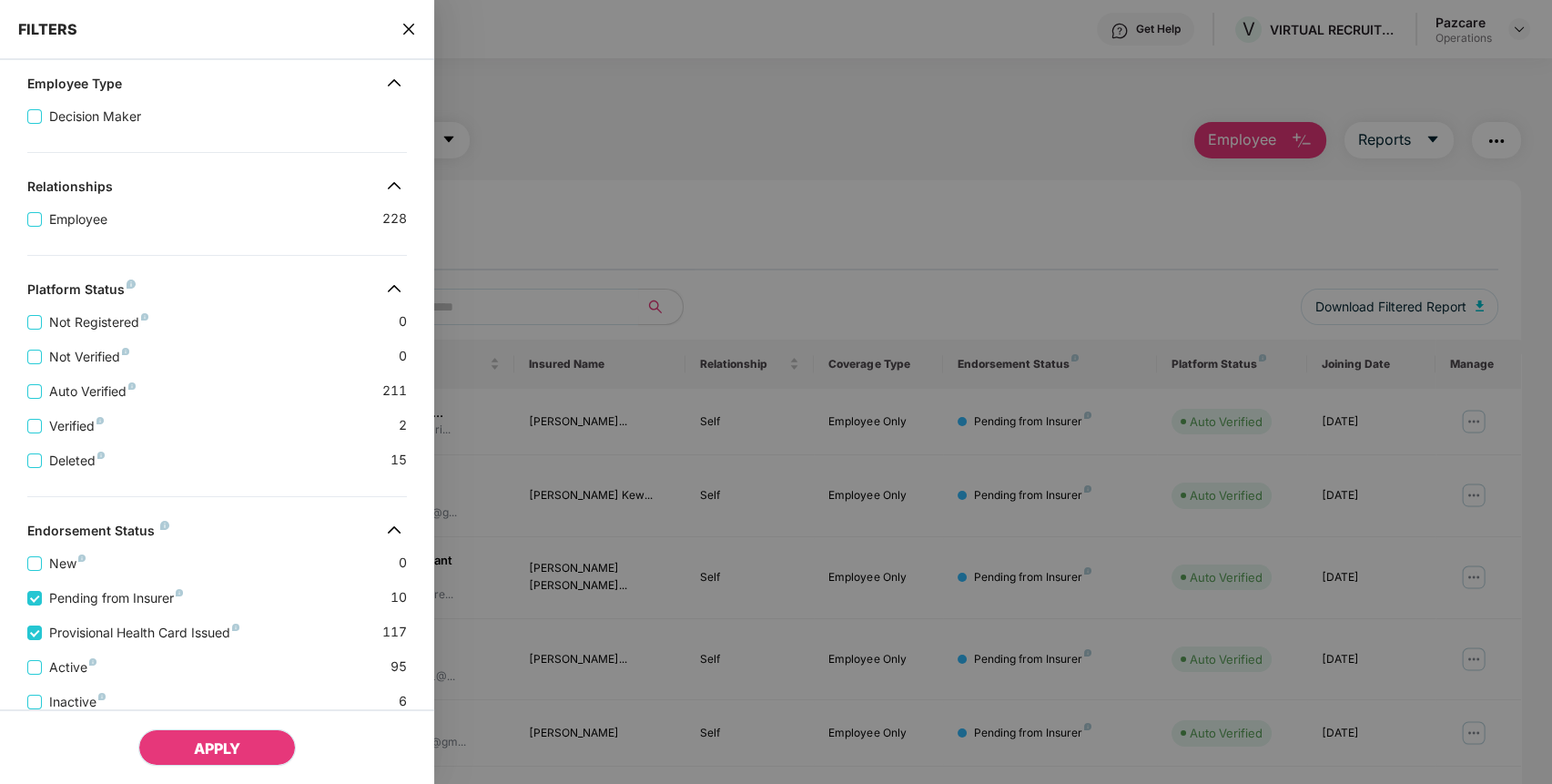
click at [204, 739] on span "APPLY" at bounding box center [216, 748] width 47 height 18
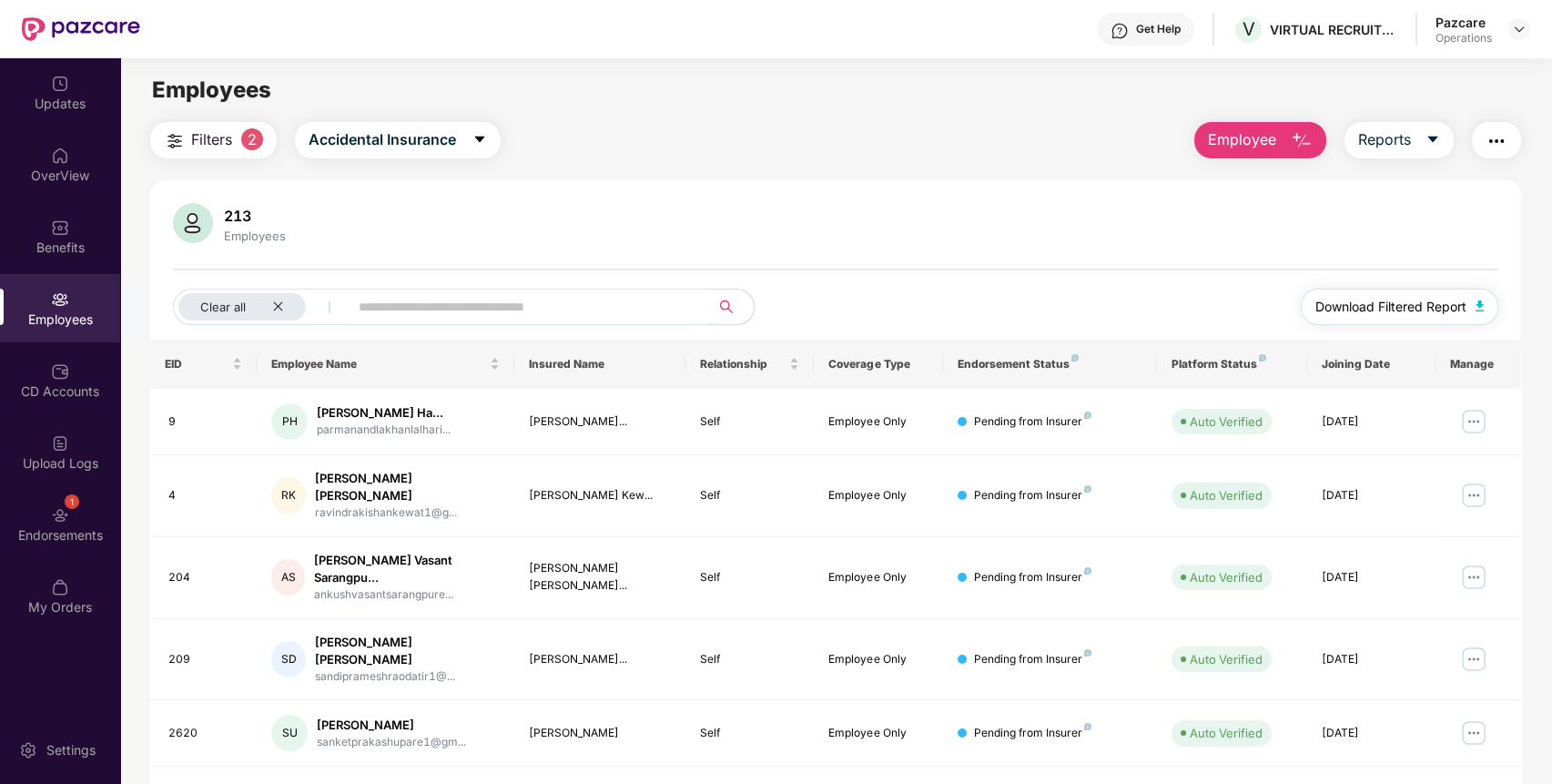
drag, startPoint x: 1396, startPoint y: 298, endPoint x: 1384, endPoint y: 306, distance: 14.4
click at [1396, 298] on span "Download Filtered Report" at bounding box center [1390, 307] width 151 height 20
click at [1492, 140] on img "button" at bounding box center [1496, 140] width 22 height 22
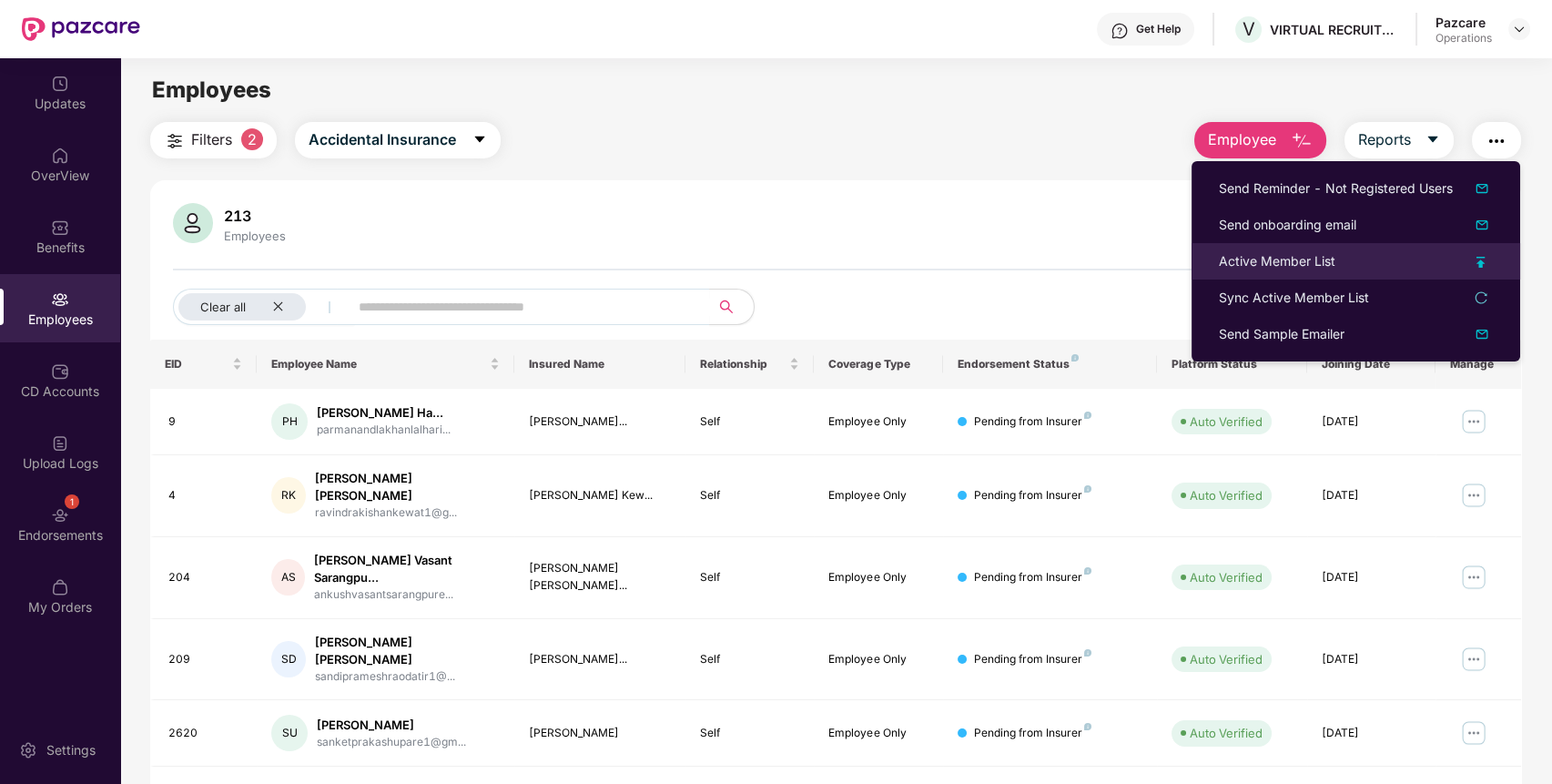
click at [1333, 267] on div "Active Member List" at bounding box center [1277, 261] width 117 height 20
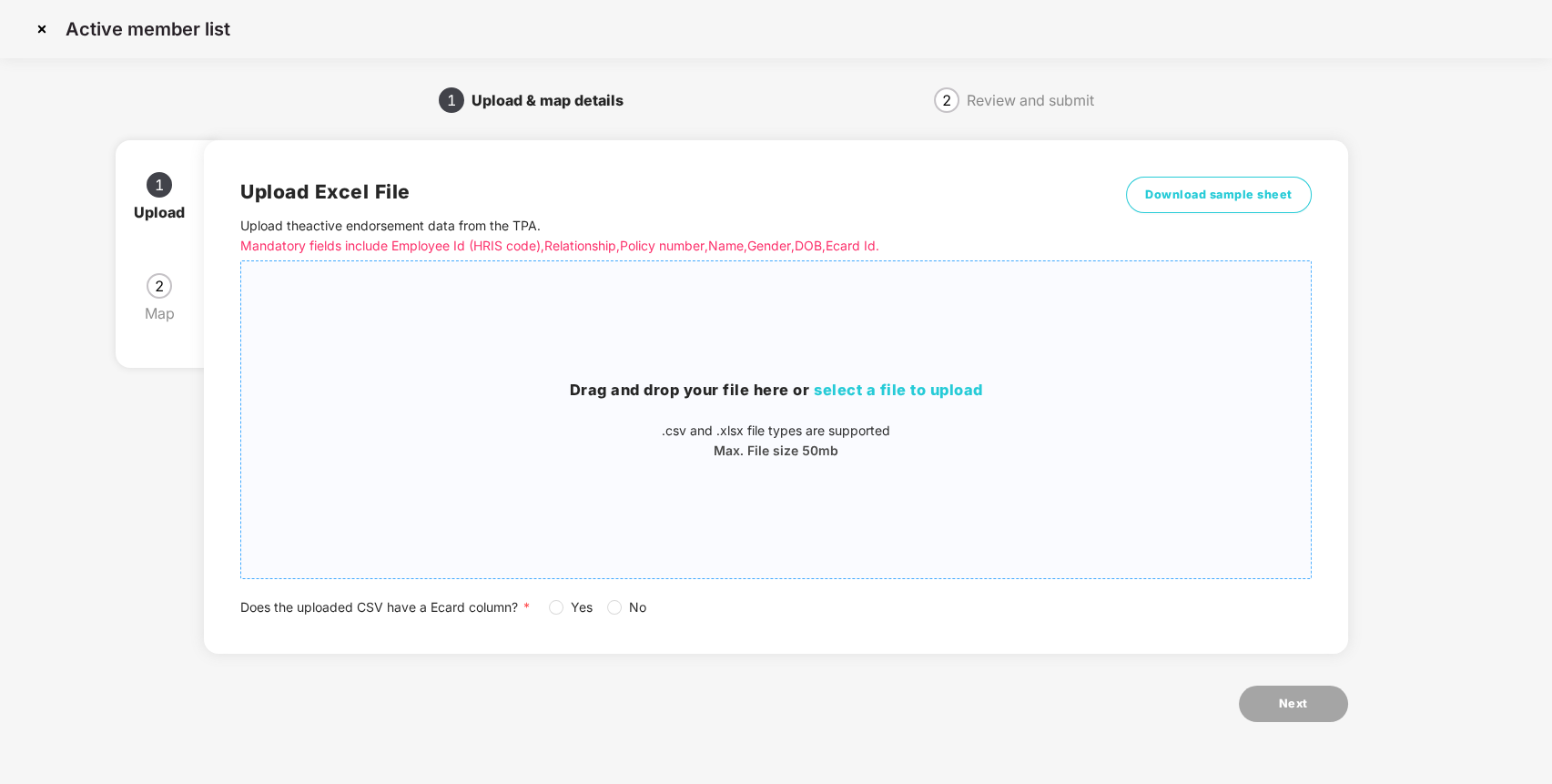
click at [974, 436] on p ".csv and .xlsx file types are supported" at bounding box center [776, 430] width 1070 height 20
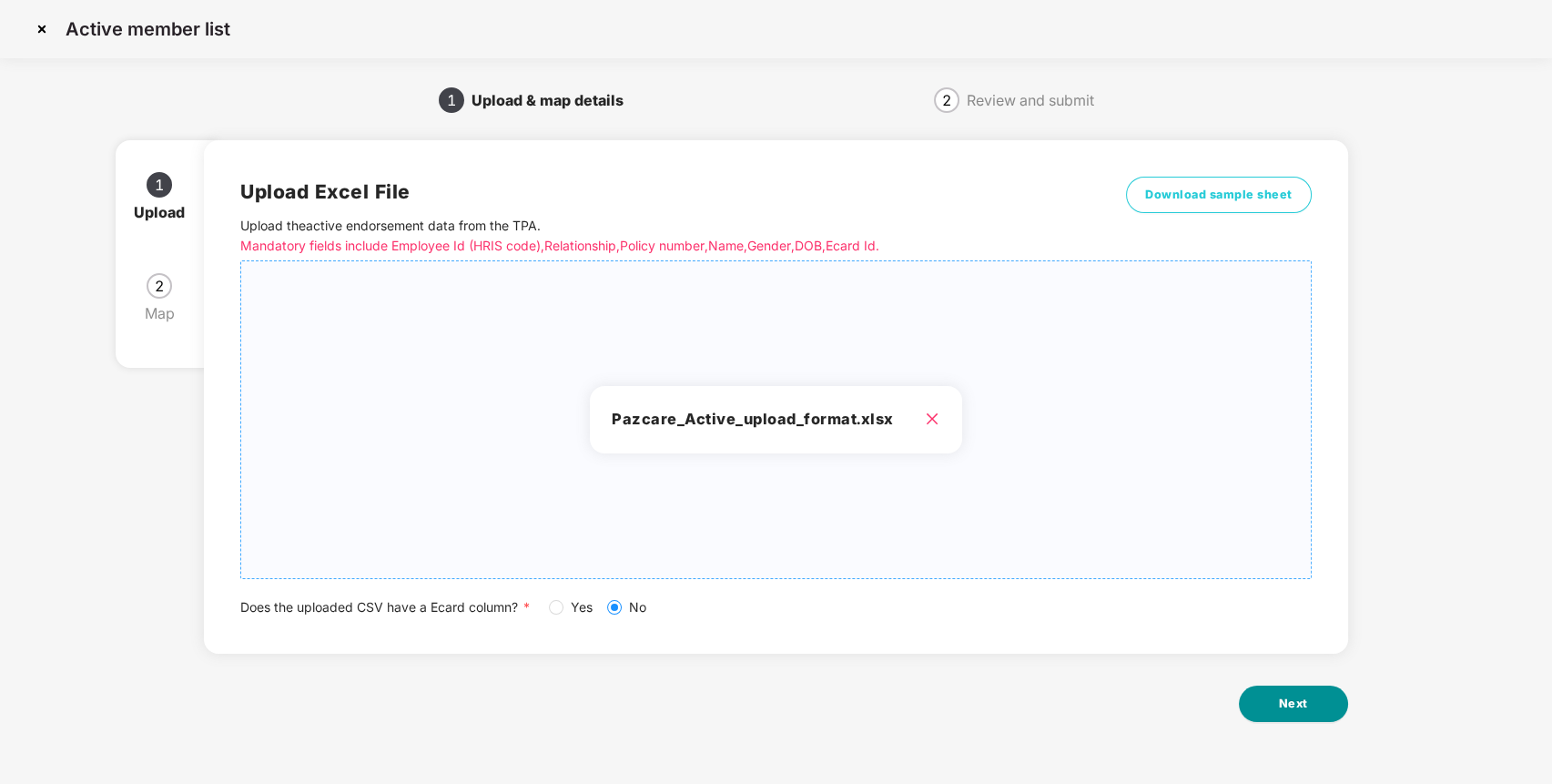
click at [1271, 695] on button "Next" at bounding box center [1293, 703] width 109 height 36
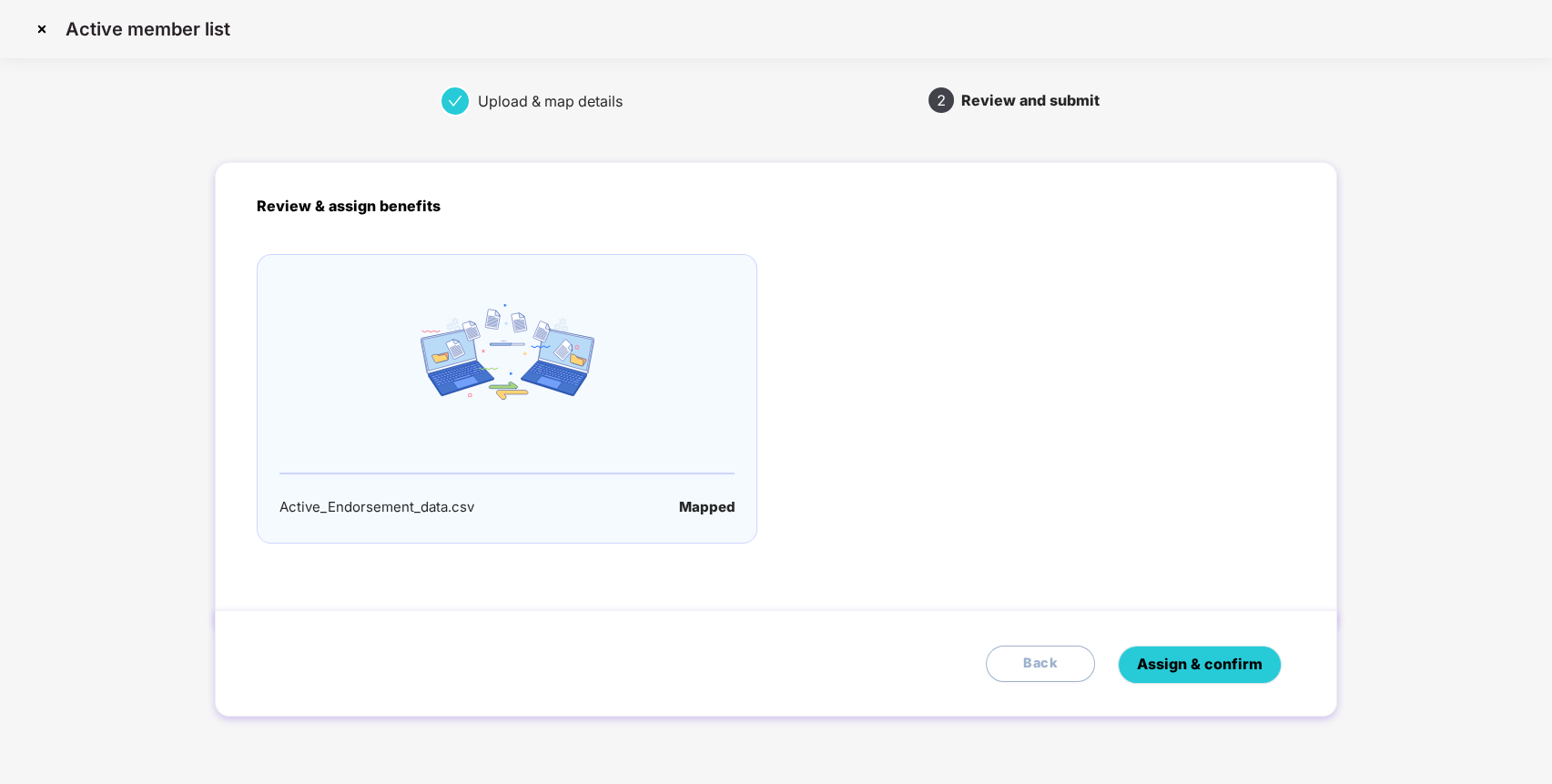
click at [1193, 649] on button "Assign & confirm" at bounding box center [1199, 664] width 164 height 38
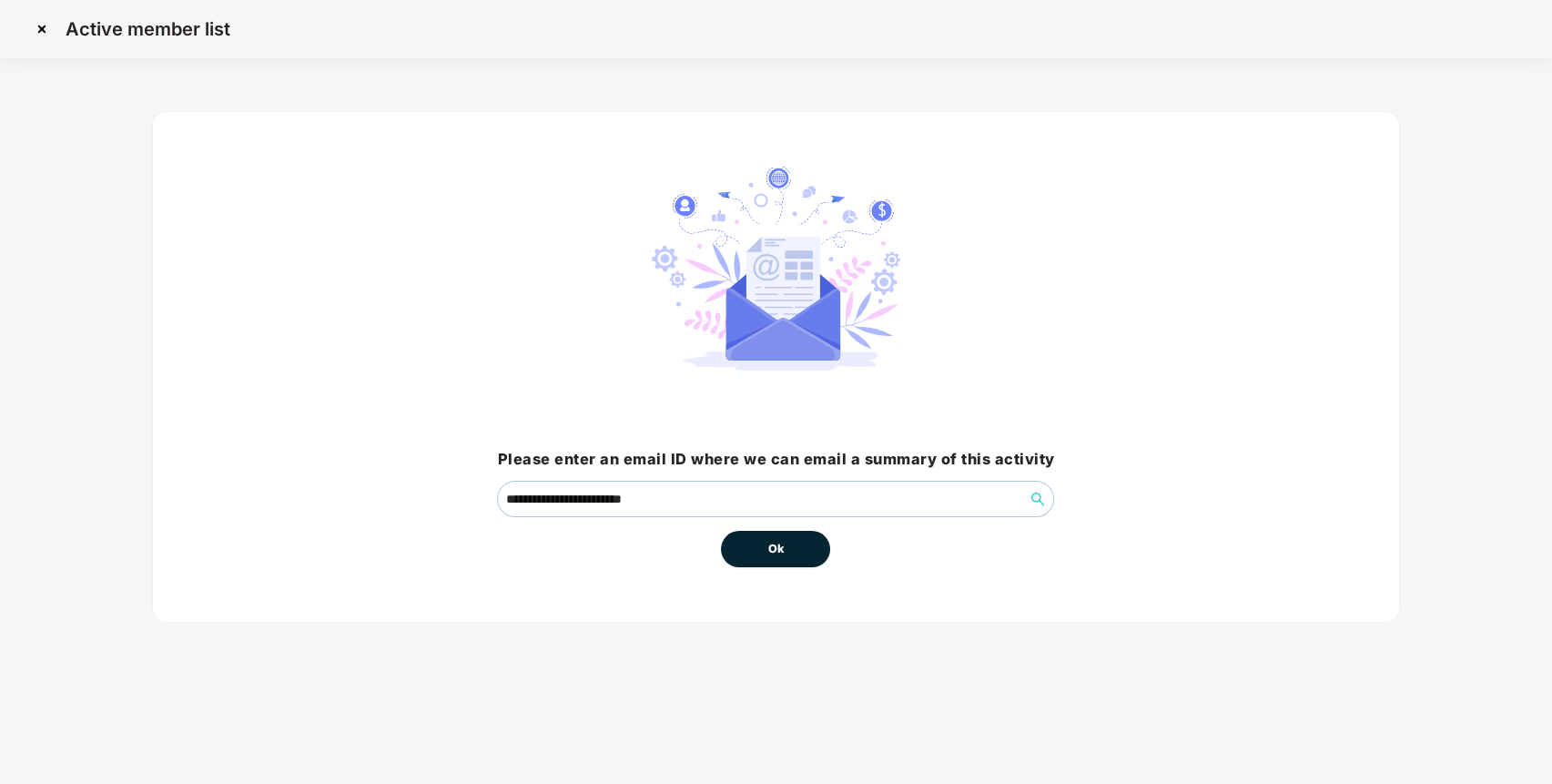
click at [773, 556] on button "Ok" at bounding box center [775, 549] width 109 height 36
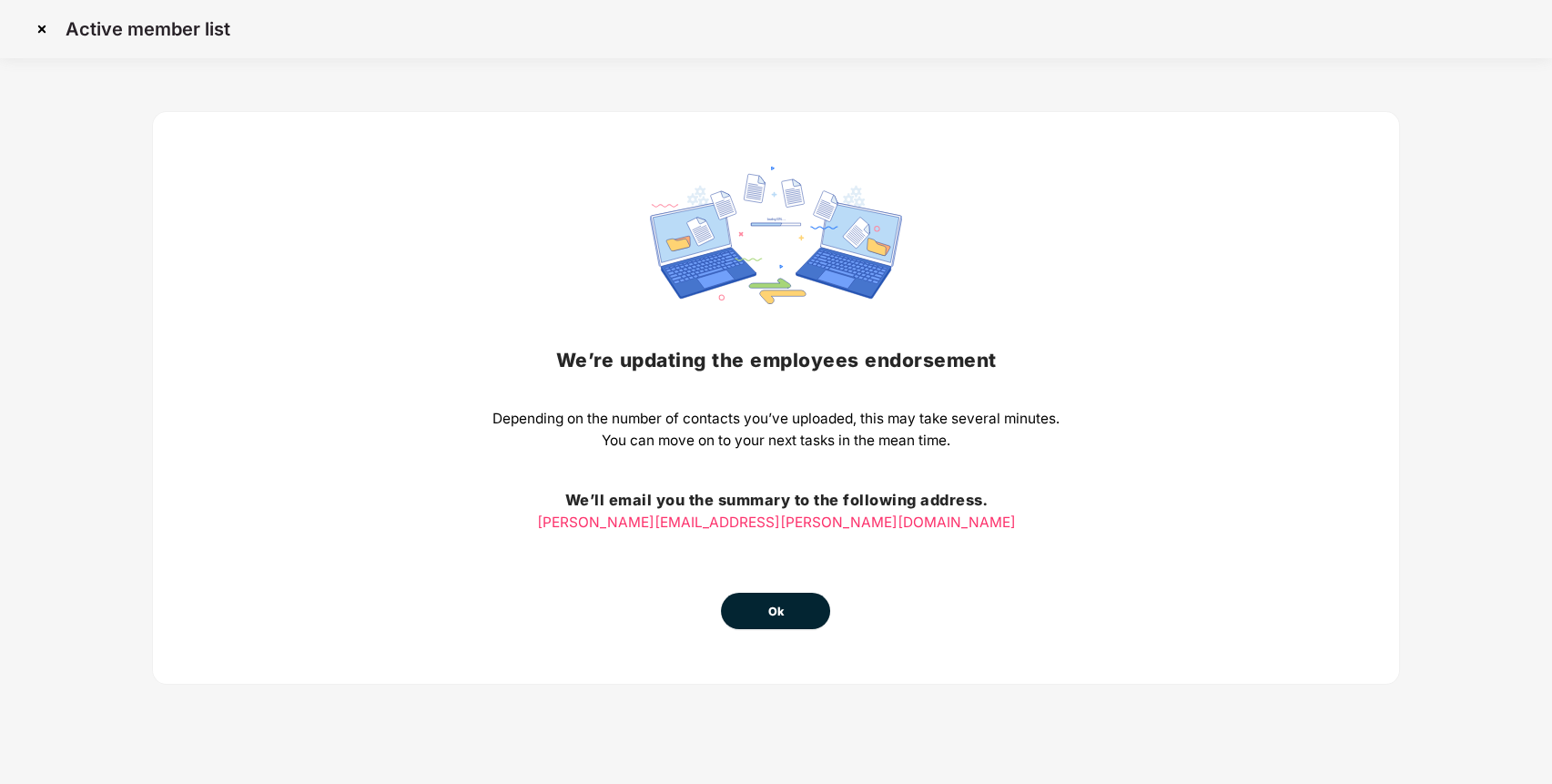
click at [776, 601] on button "Ok" at bounding box center [775, 610] width 109 height 36
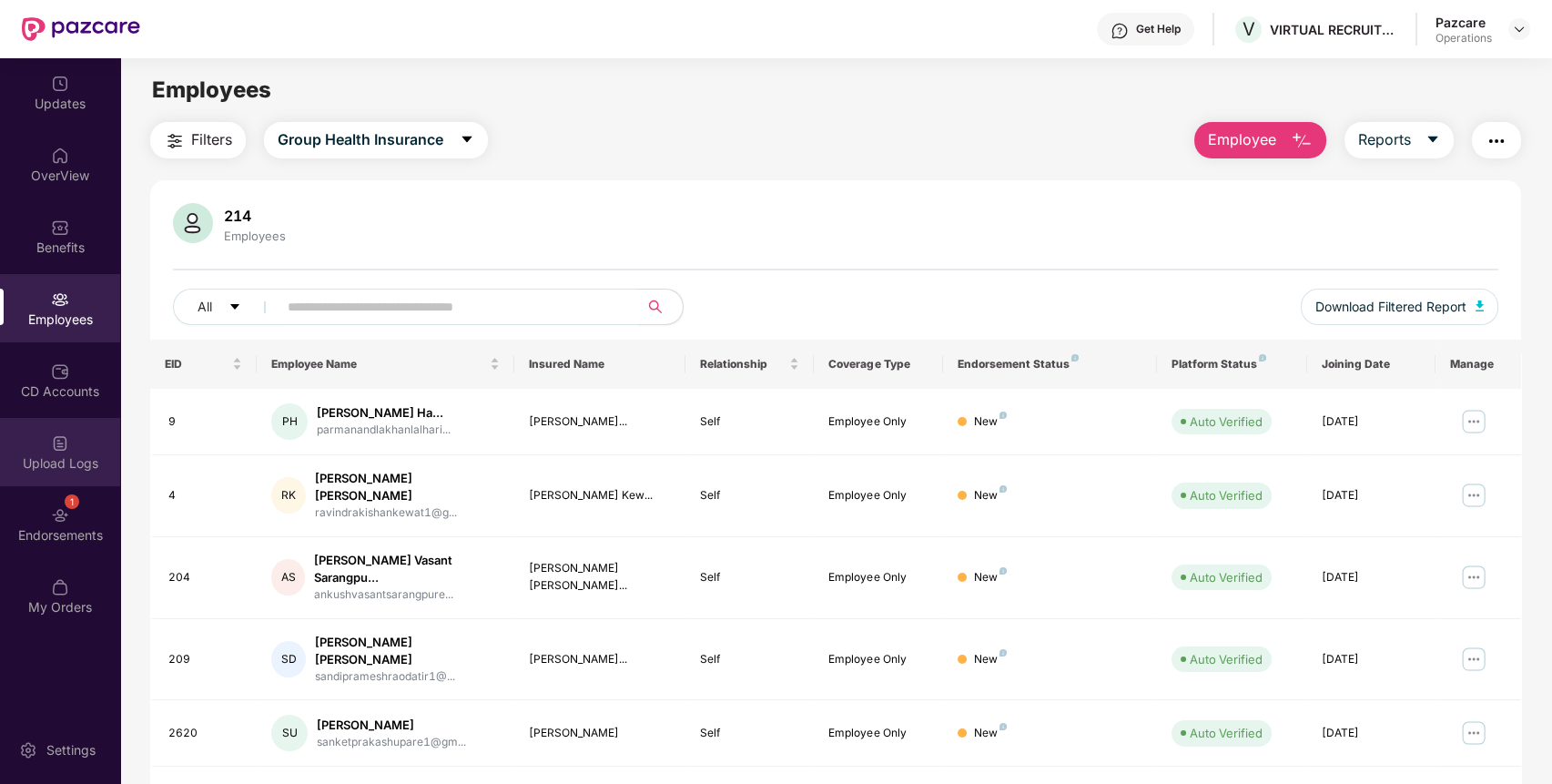
click at [95, 444] on div "Upload Logs" at bounding box center [60, 452] width 121 height 68
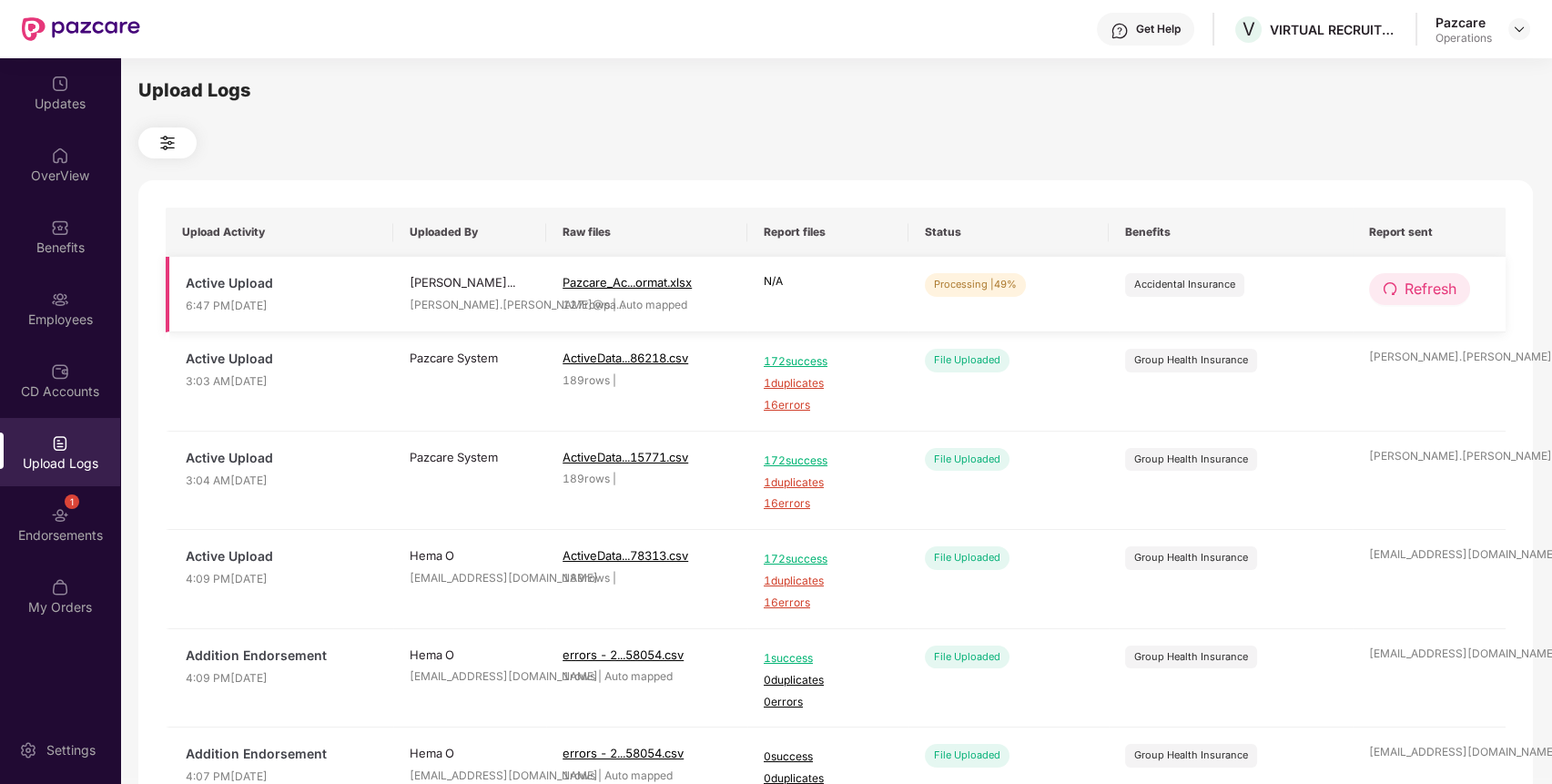
click at [1420, 291] on span "Refresh" at bounding box center [1430, 289] width 52 height 23
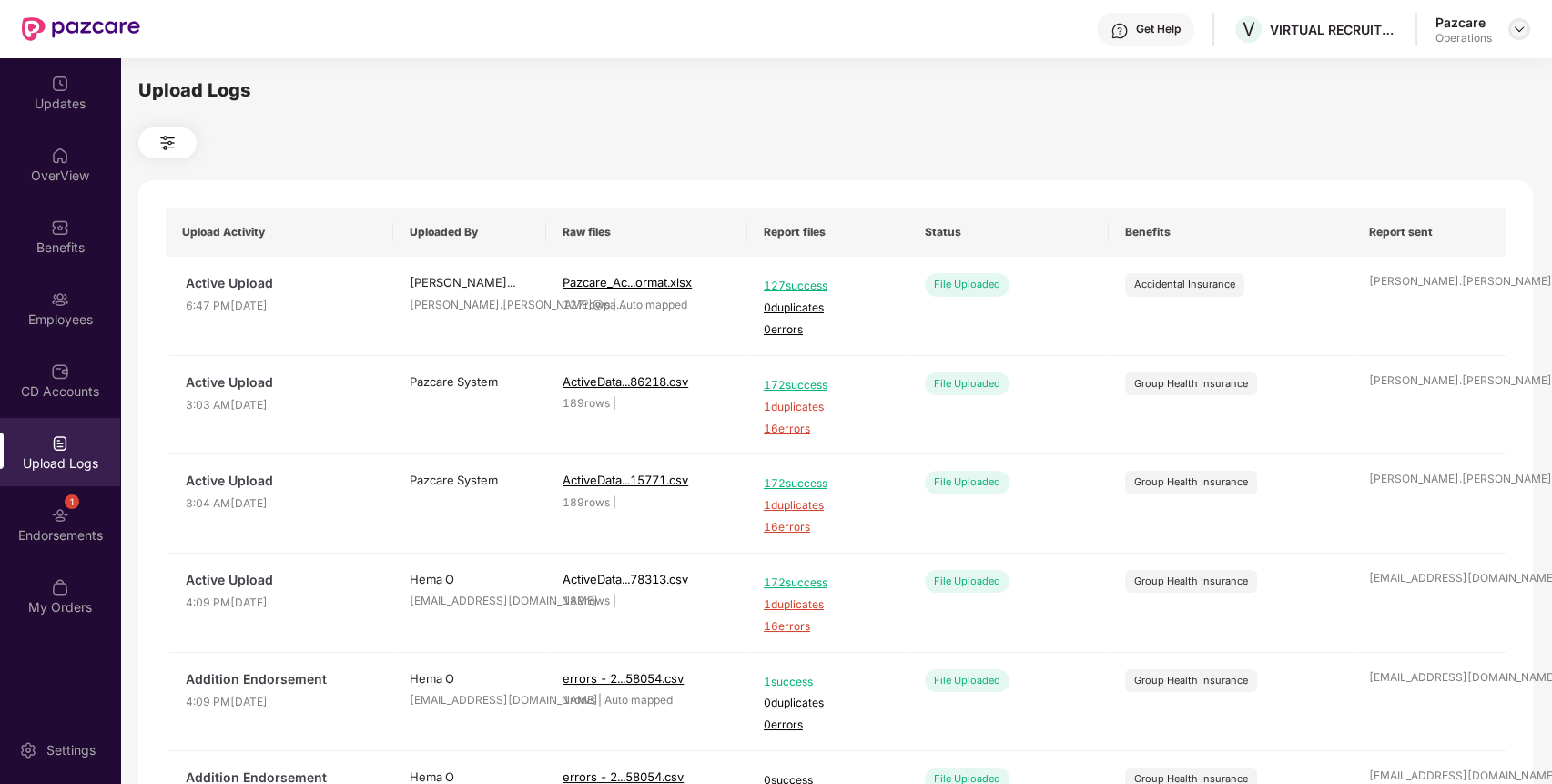
click at [1518, 25] on img at bounding box center [1519, 28] width 14 height 14
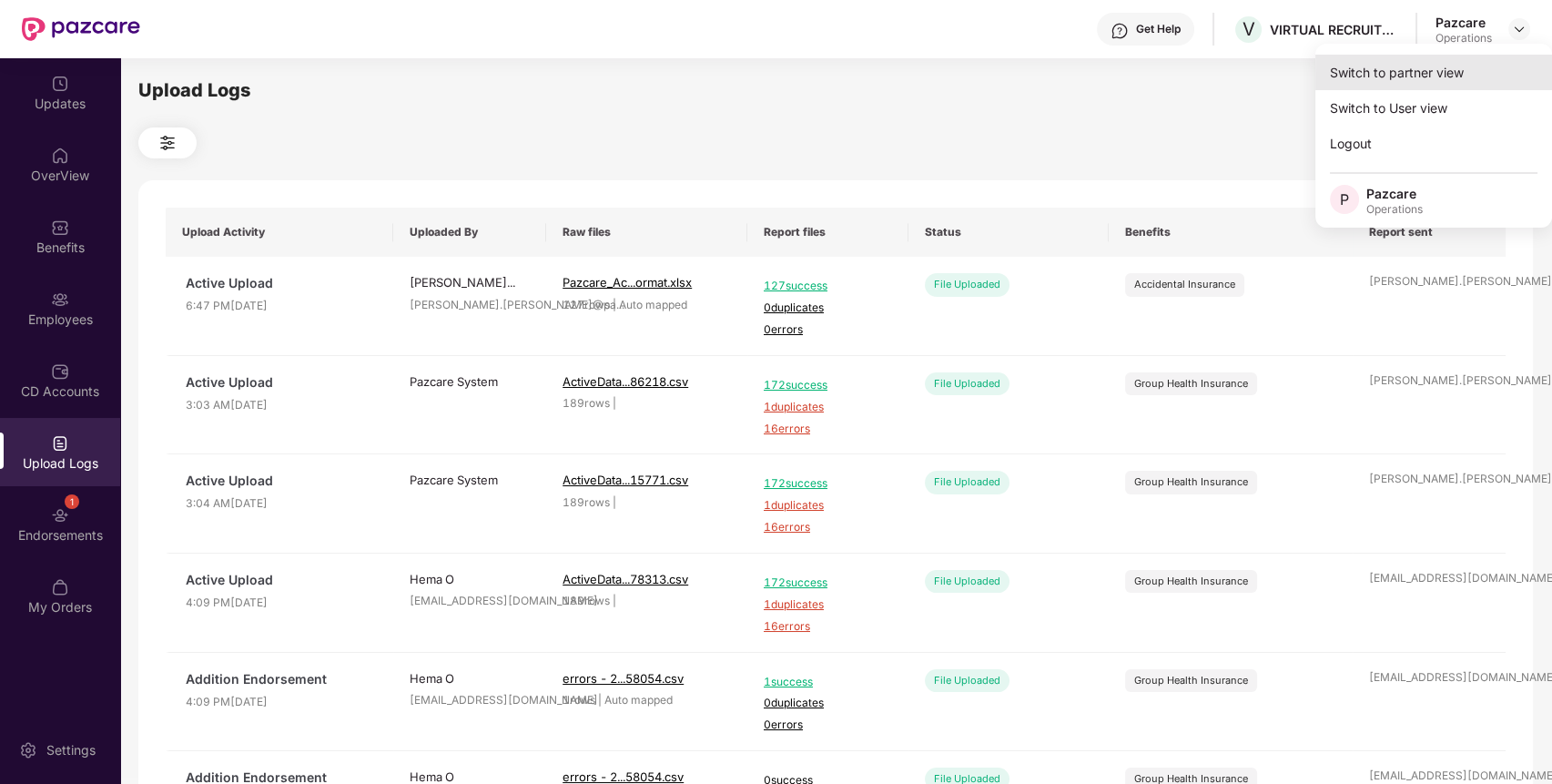
click at [1471, 64] on div "Switch to partner view" at bounding box center [1432, 72] width 236 height 35
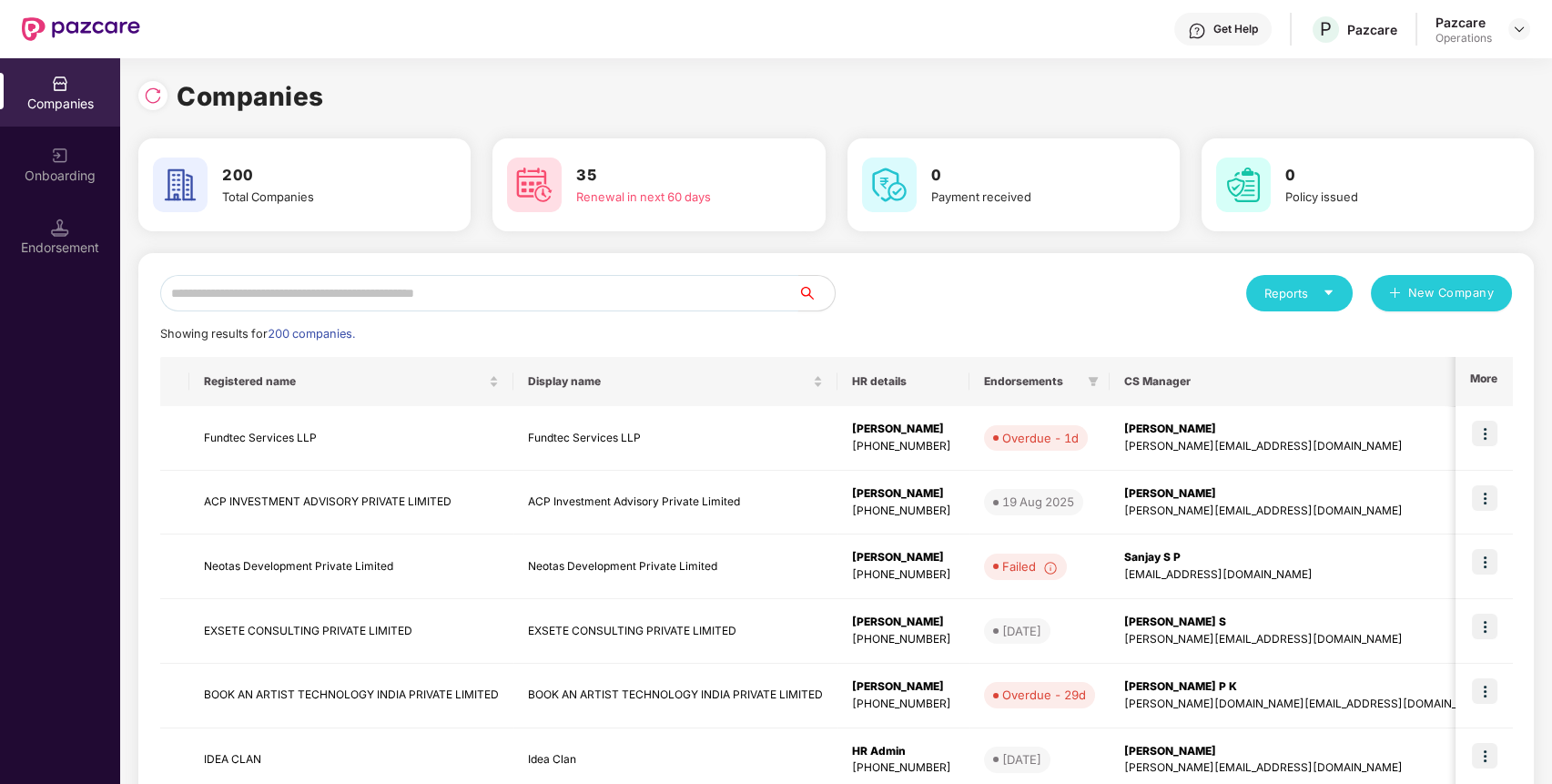
click at [604, 299] on input "text" at bounding box center [479, 293] width 638 height 36
paste input "**********"
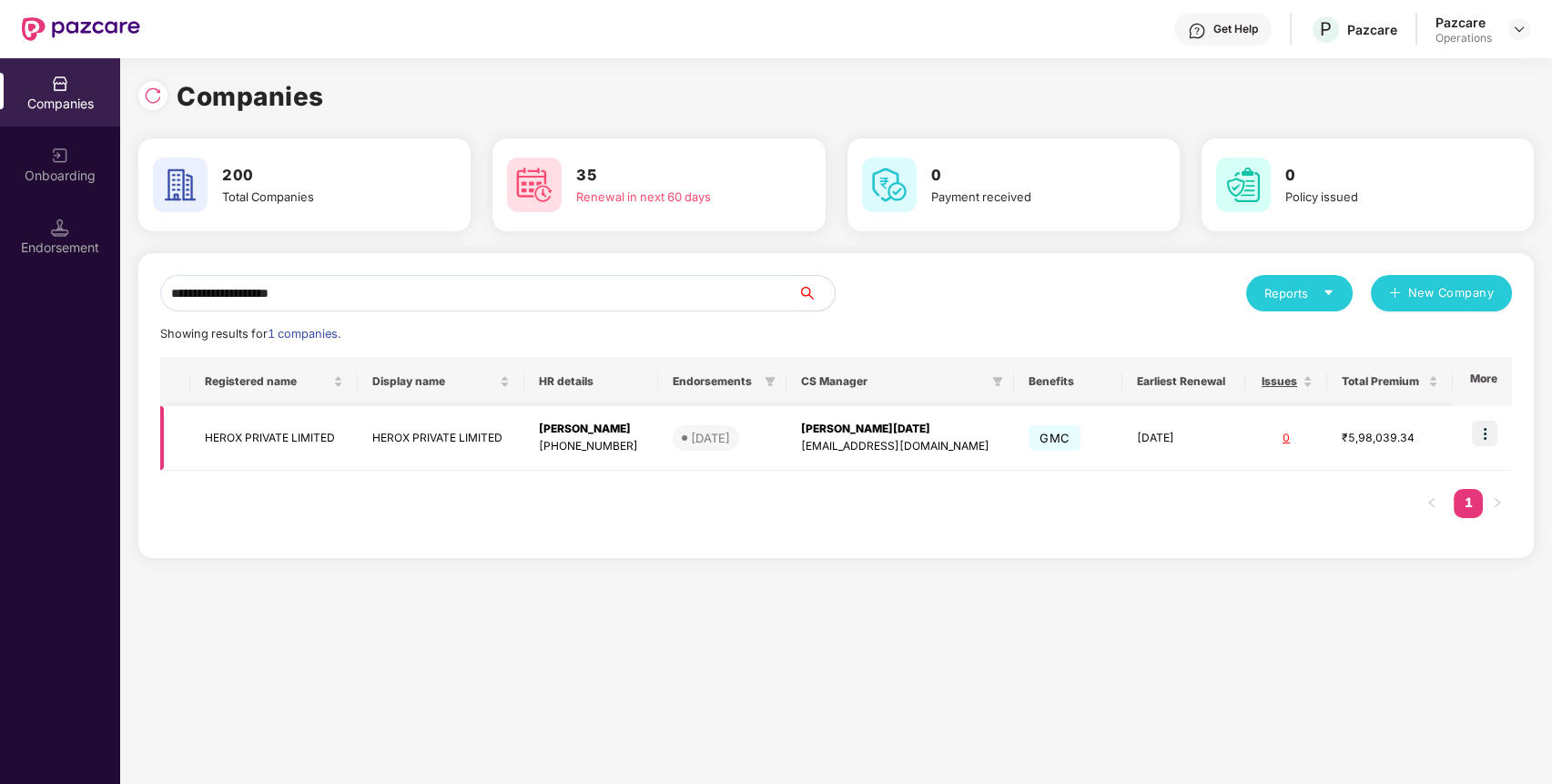
type input "**********"
click at [1486, 432] on img at bounding box center [1484, 433] width 26 height 26
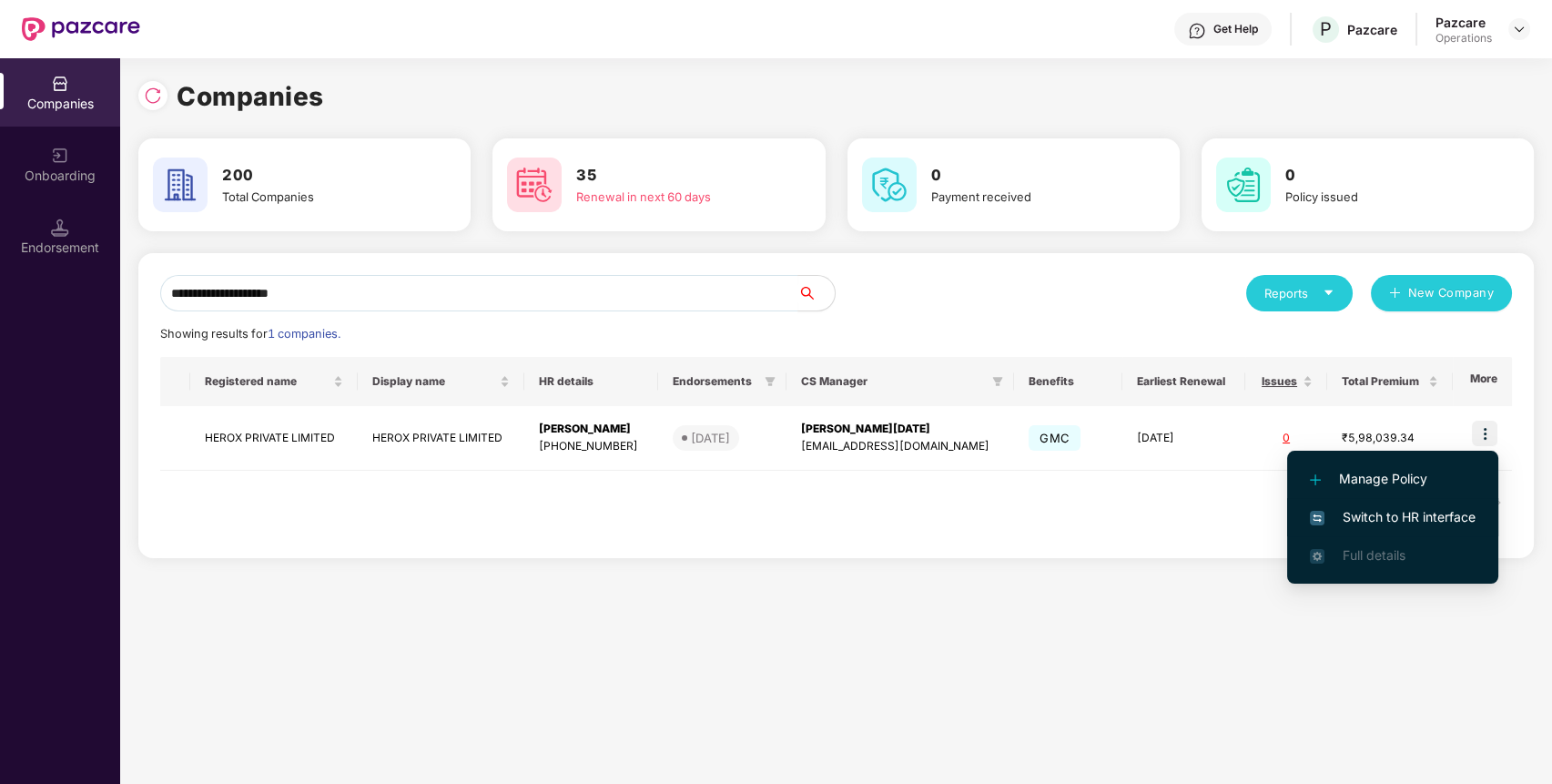
click at [1370, 512] on span "Switch to HR interface" at bounding box center [1393, 516] width 165 height 20
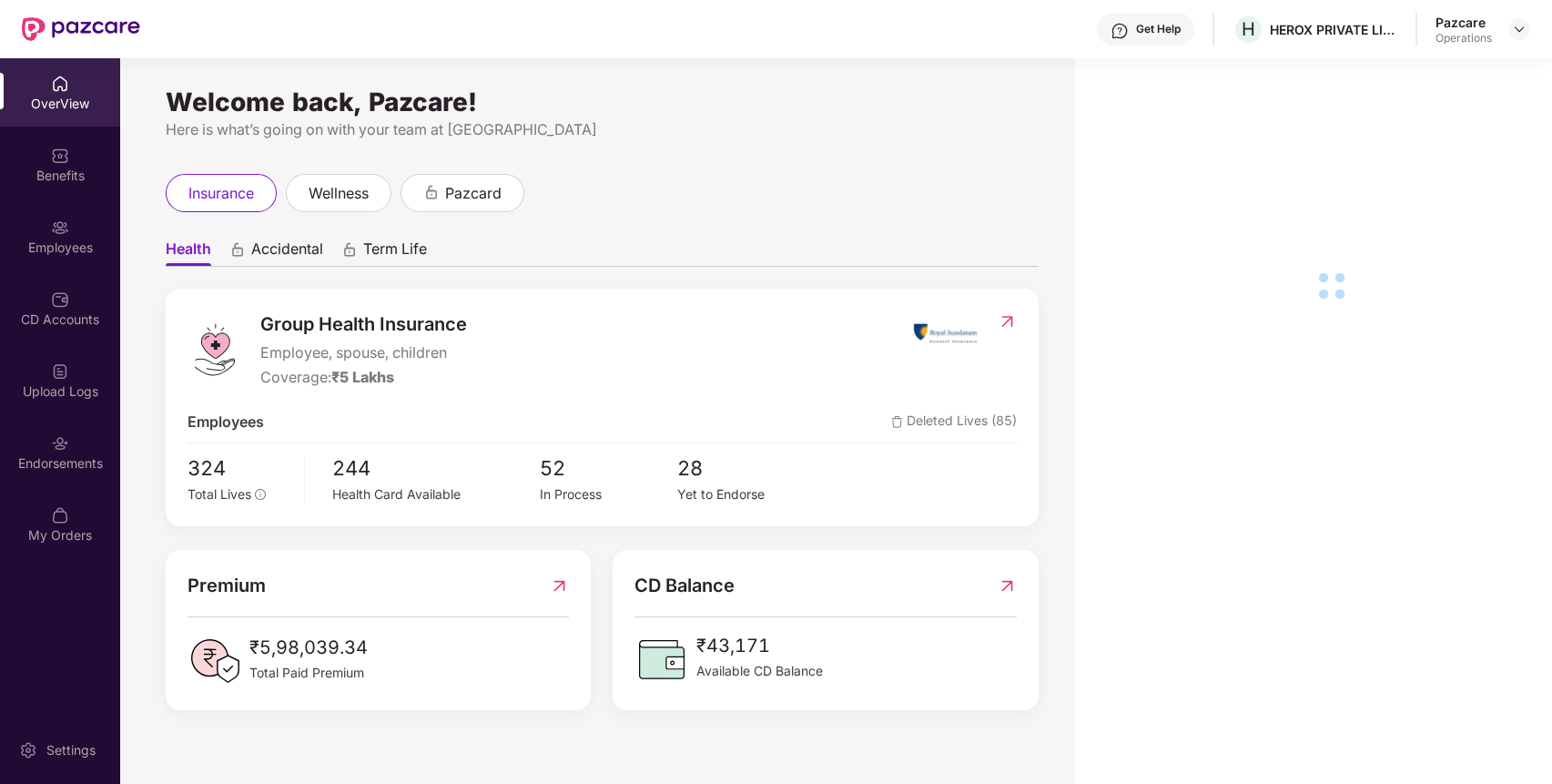
click at [96, 430] on div "Endorsements" at bounding box center [60, 452] width 121 height 68
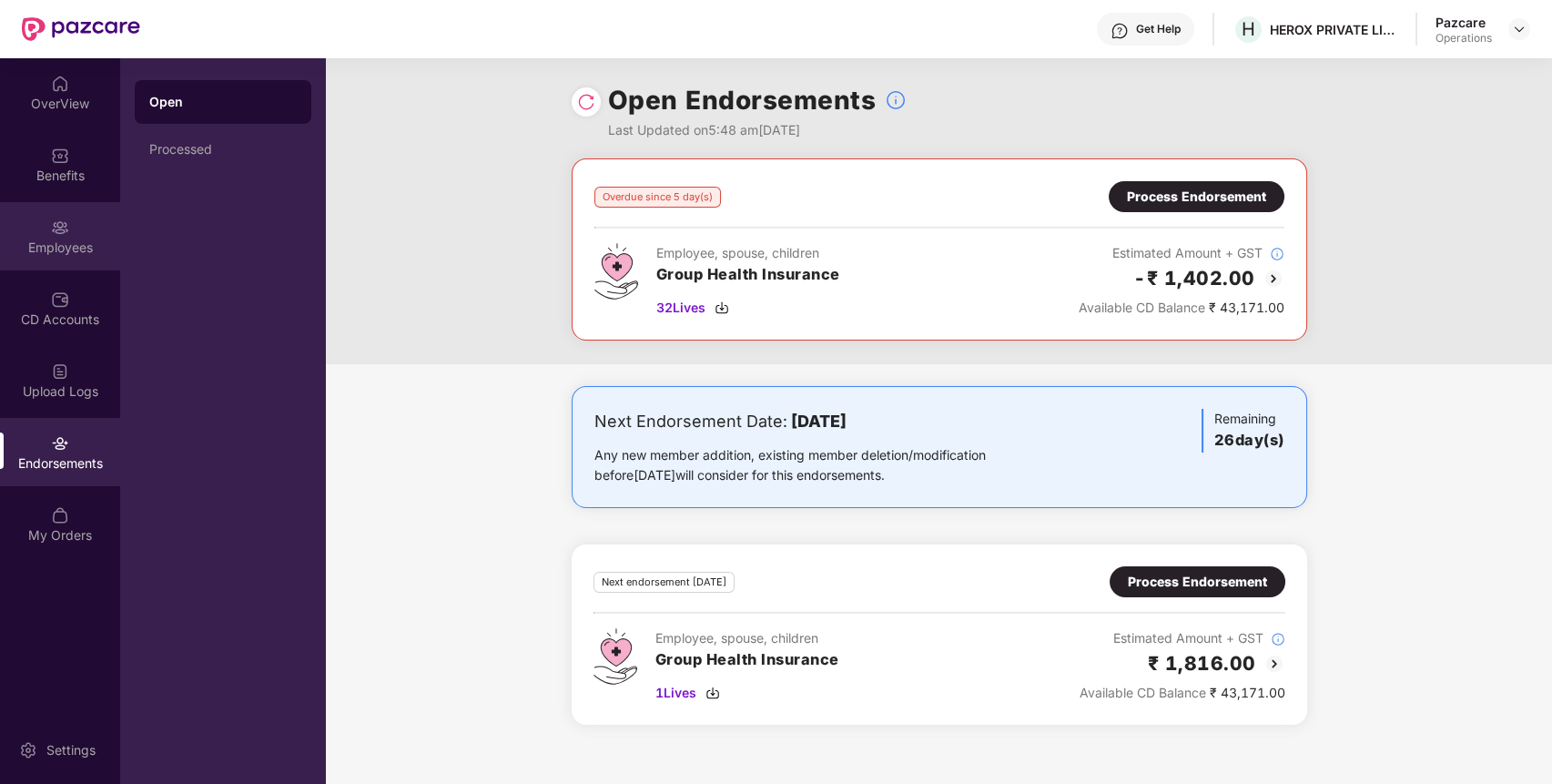
click at [64, 232] on img at bounding box center [60, 227] width 18 height 18
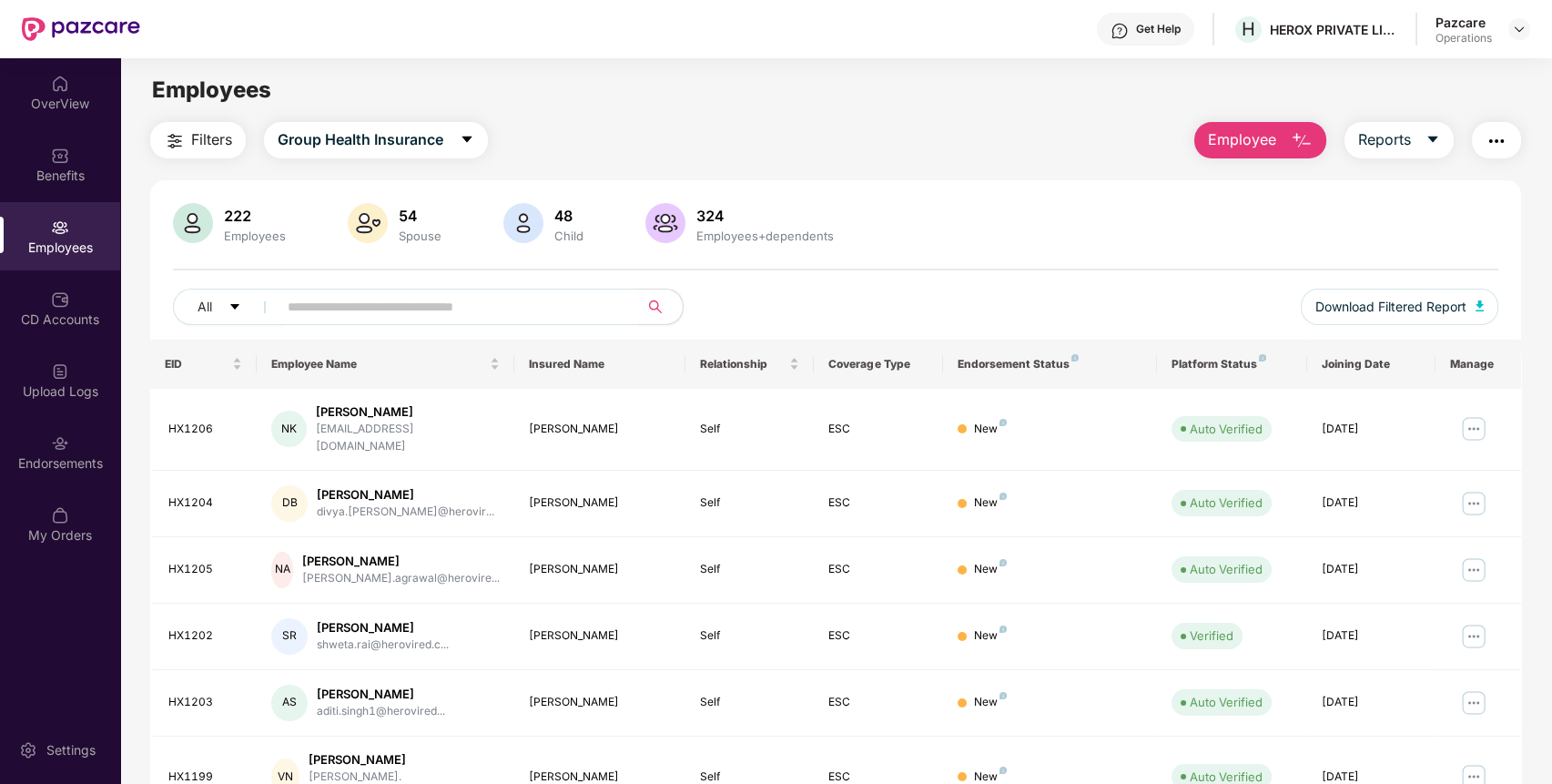
click at [203, 132] on span "Filters" at bounding box center [211, 140] width 41 height 23
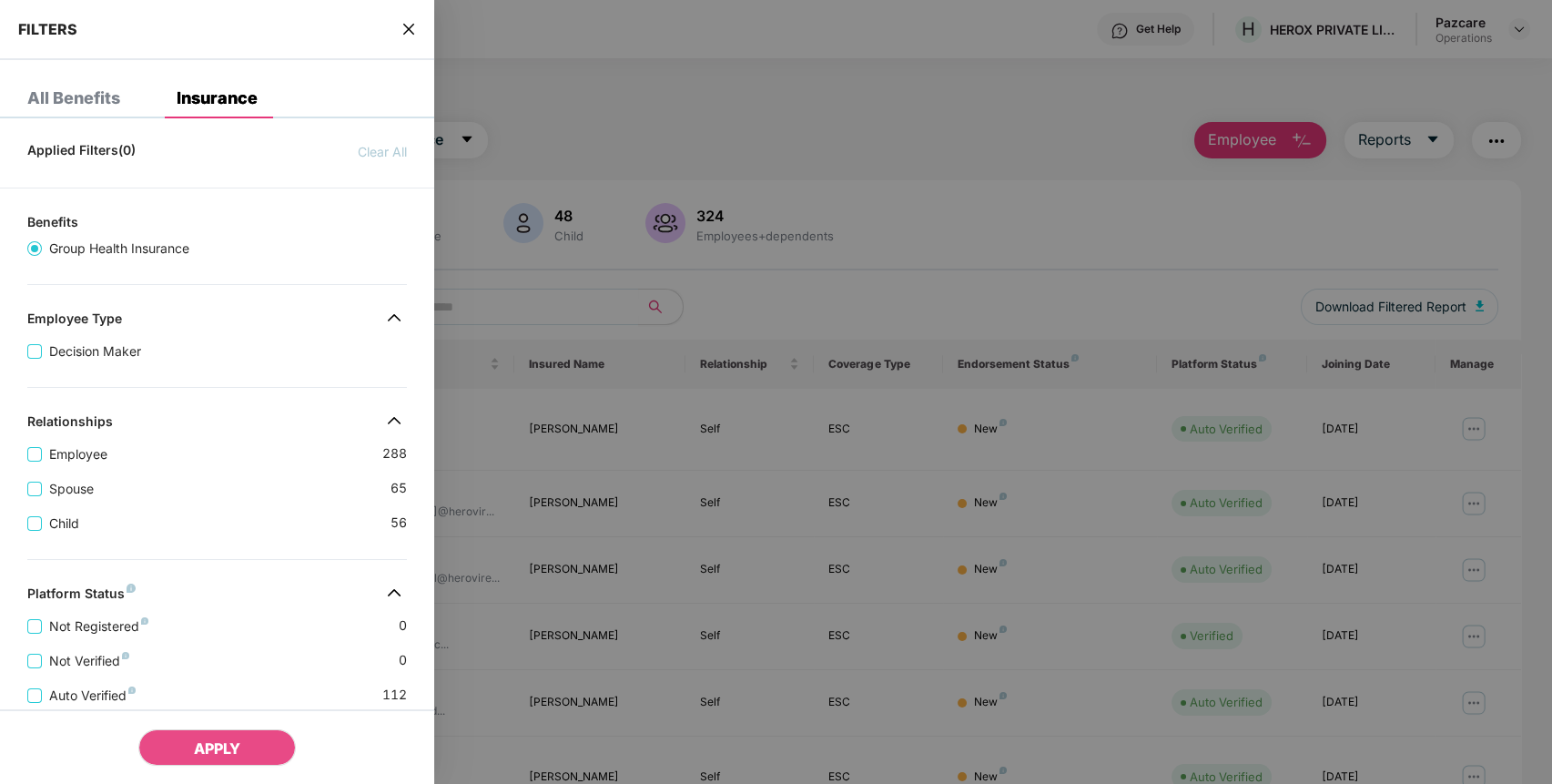
scroll to position [380, 0]
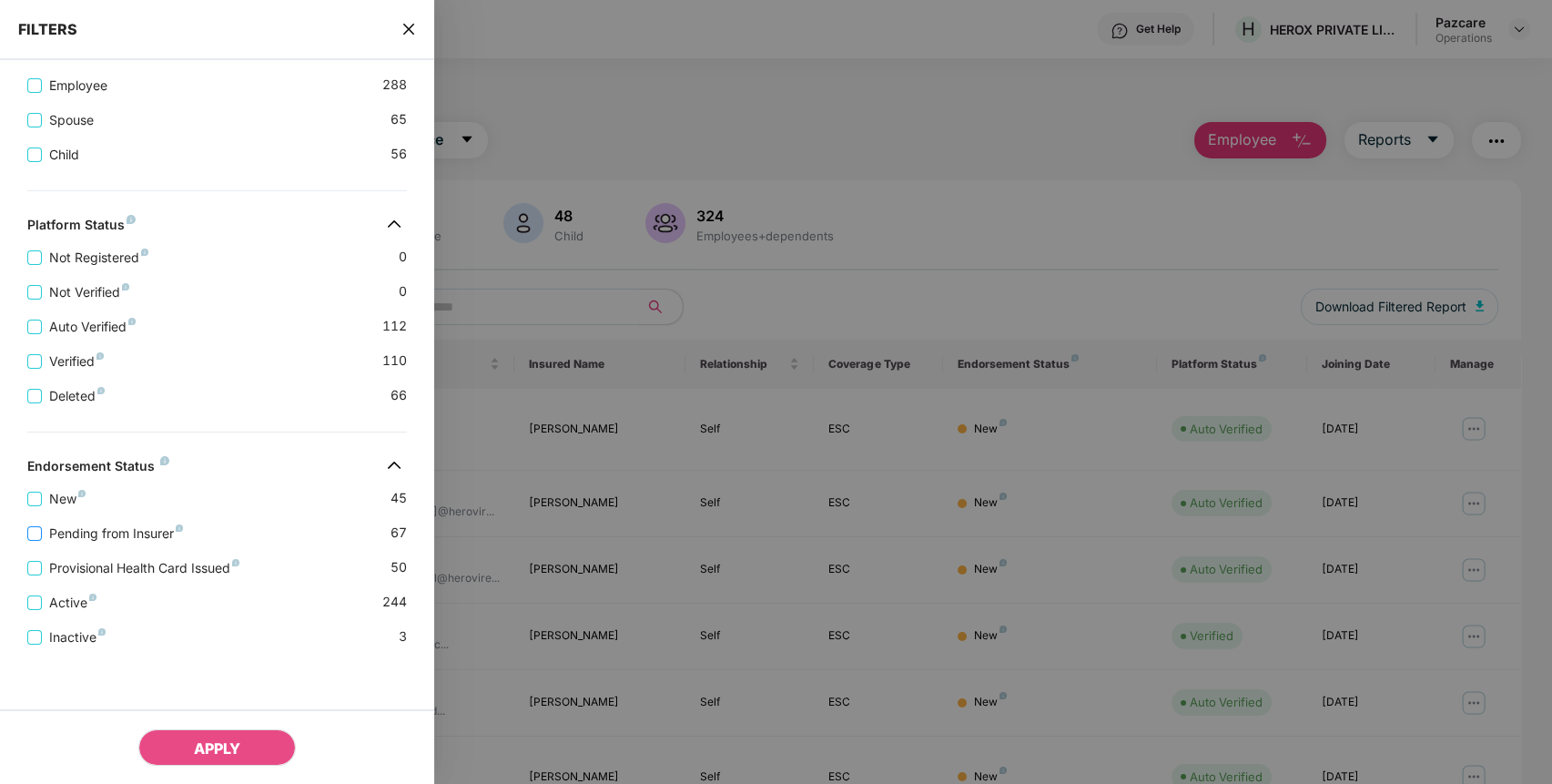
click at [132, 524] on span "Pending from Insurer" at bounding box center [116, 532] width 148 height 20
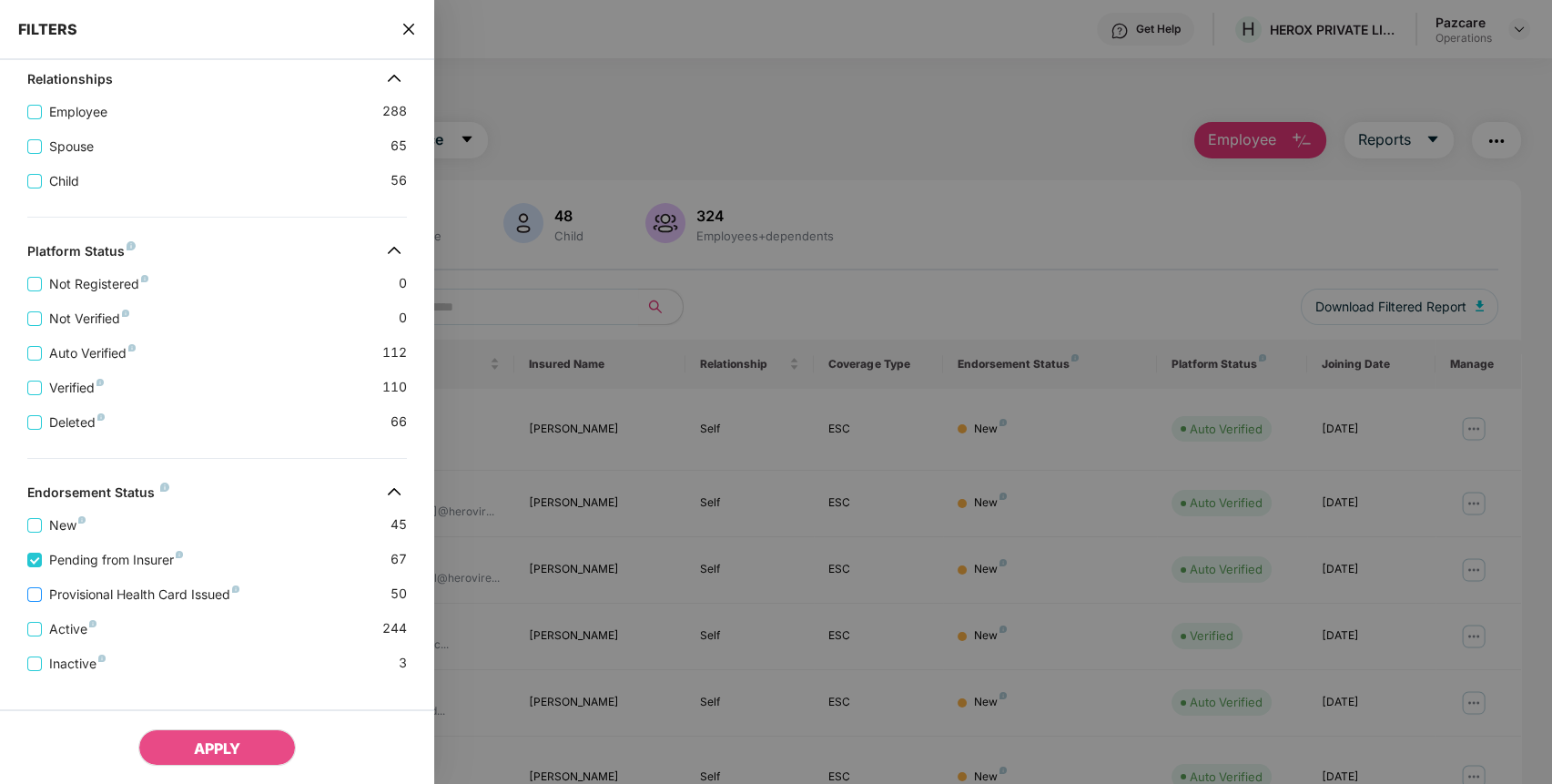
click at [126, 597] on span "Provisional Health Card Issued" at bounding box center [144, 594] width 205 height 20
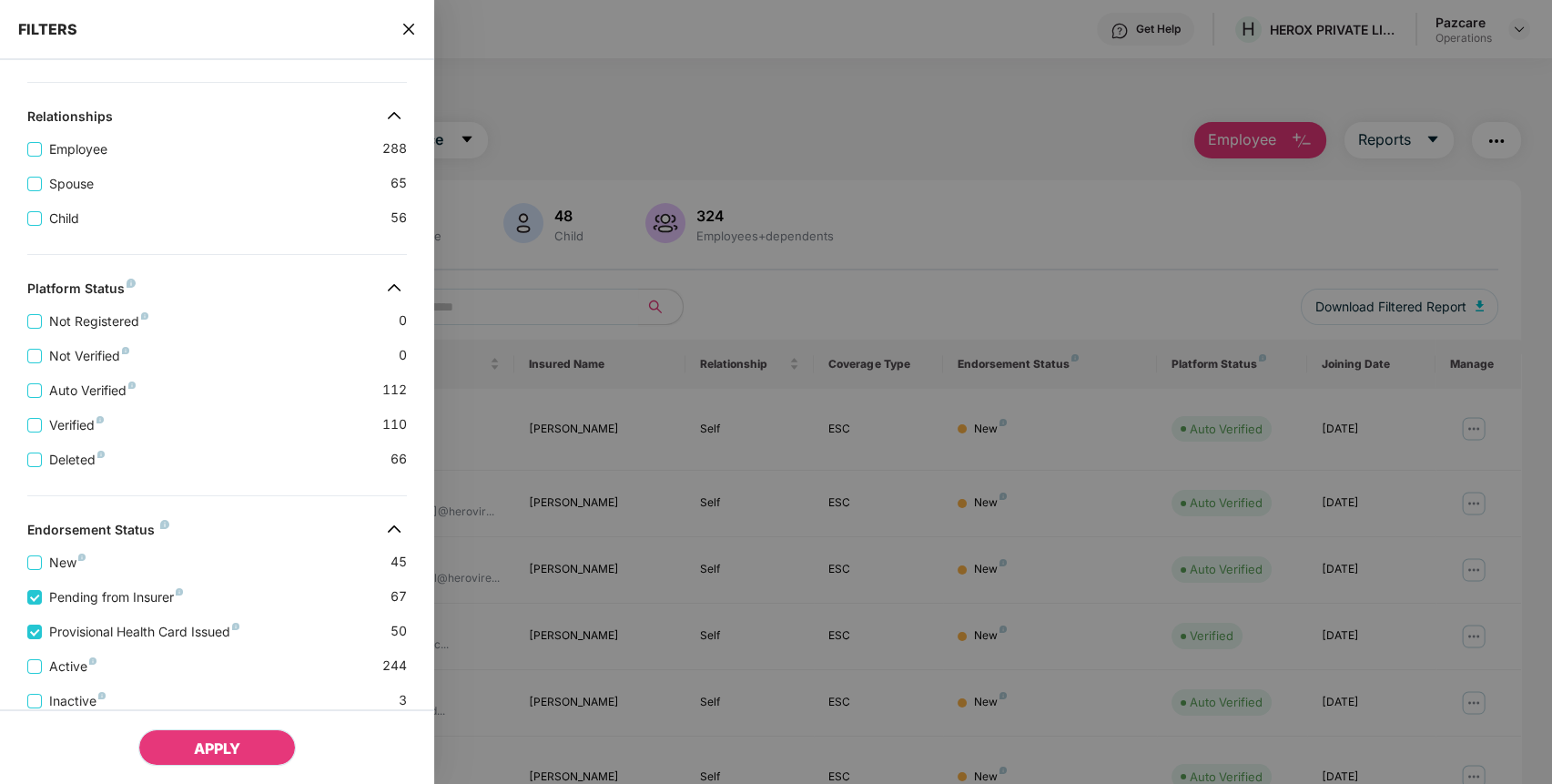
click at [213, 742] on span "APPLY" at bounding box center [216, 748] width 47 height 18
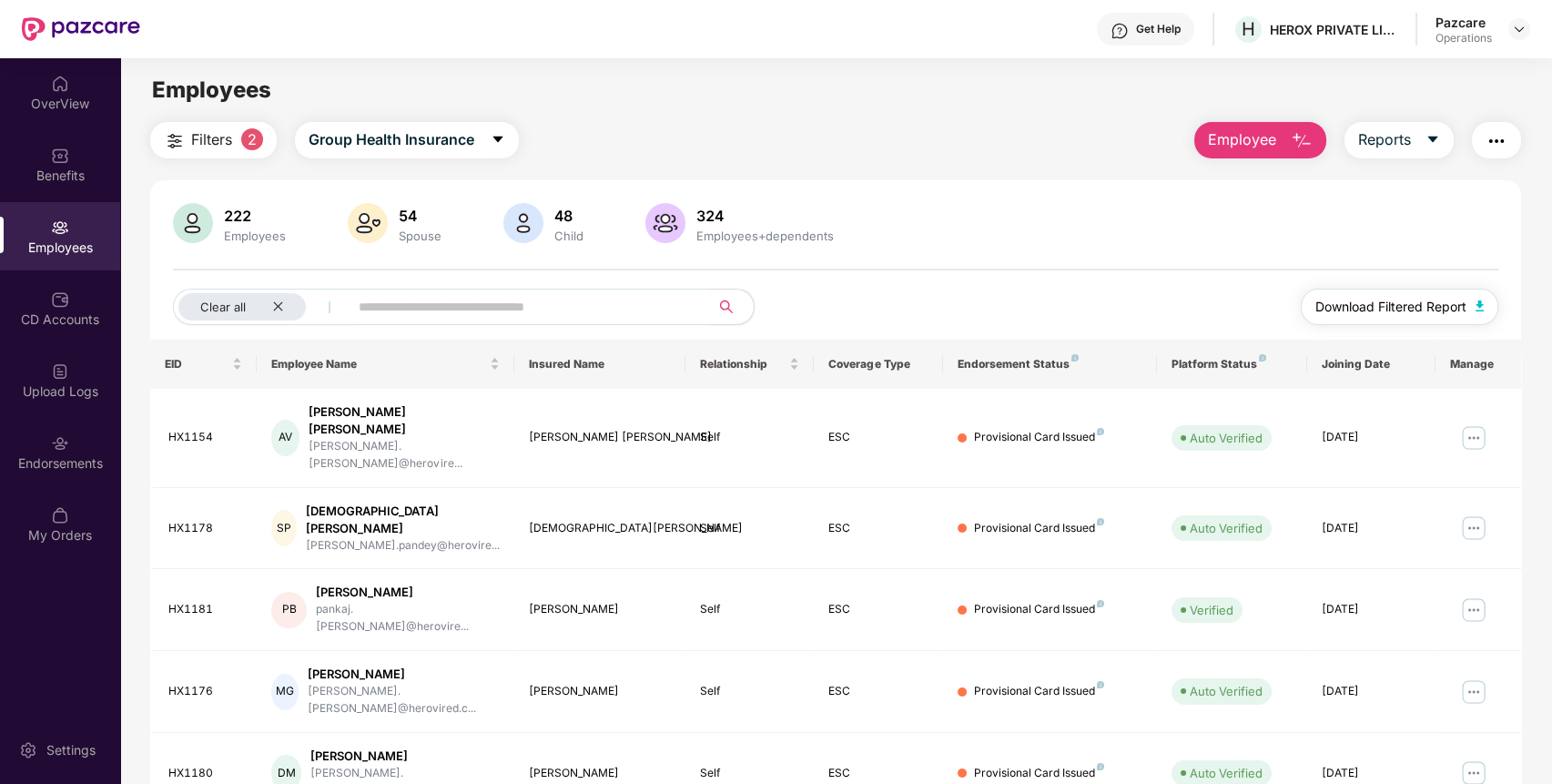
click at [1411, 298] on span "Download Filtered Report" at bounding box center [1390, 307] width 151 height 20
click at [1509, 139] on button "button" at bounding box center [1496, 140] width 49 height 36
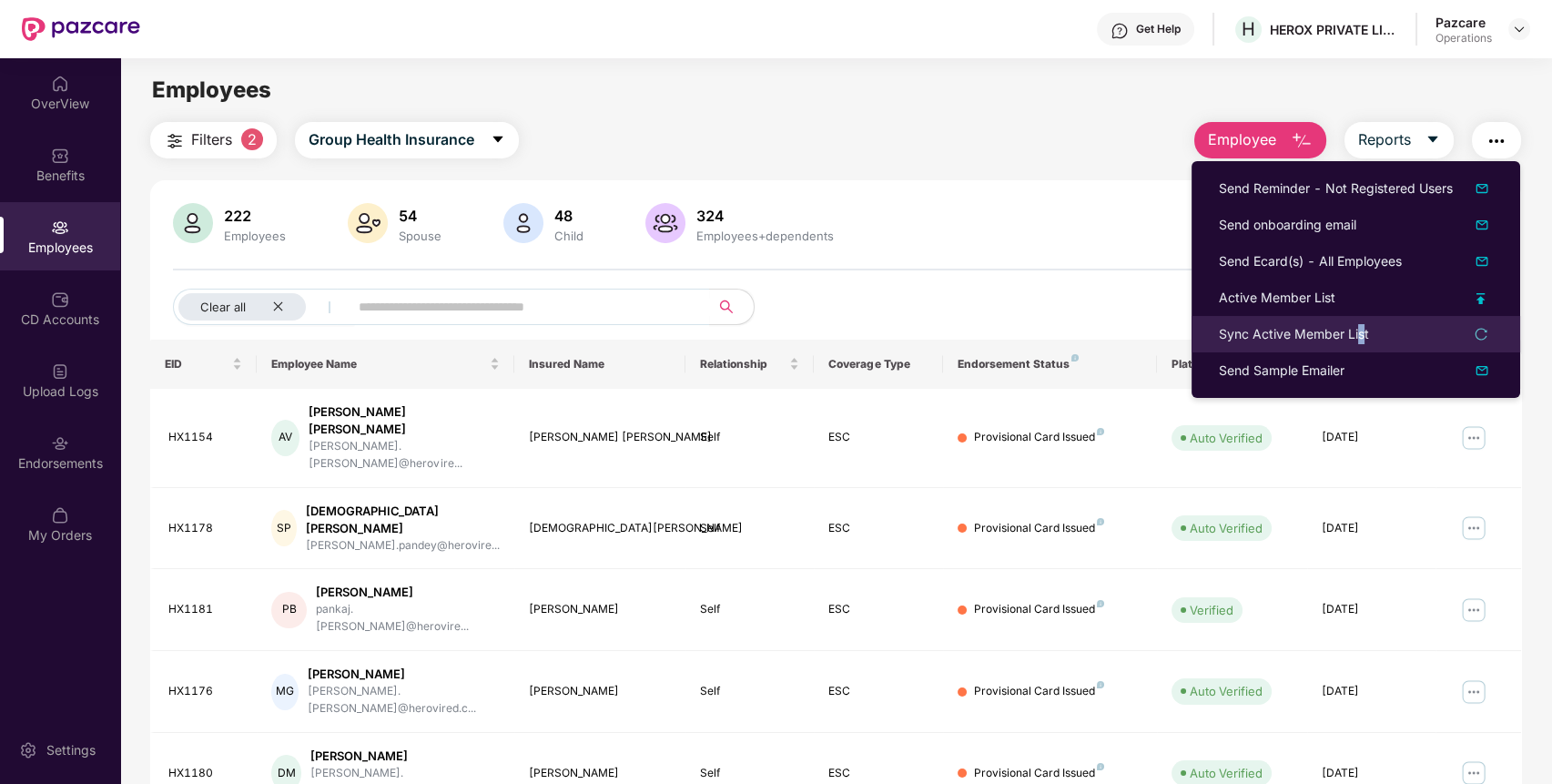
click at [1359, 340] on div "Sync Active Member List" at bounding box center [1294, 333] width 150 height 20
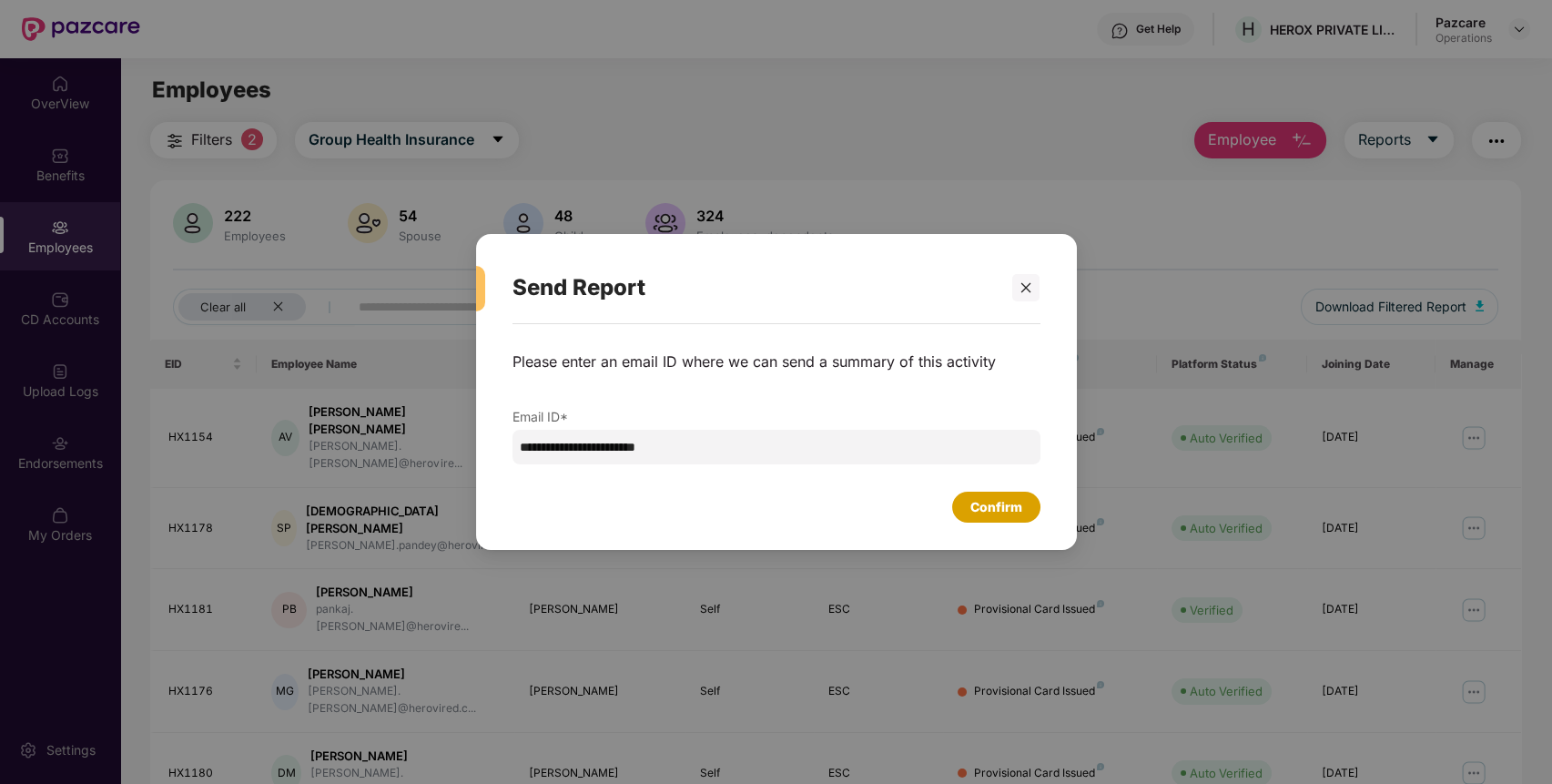
click at [1019, 510] on div "Confirm" at bounding box center [996, 506] width 52 height 20
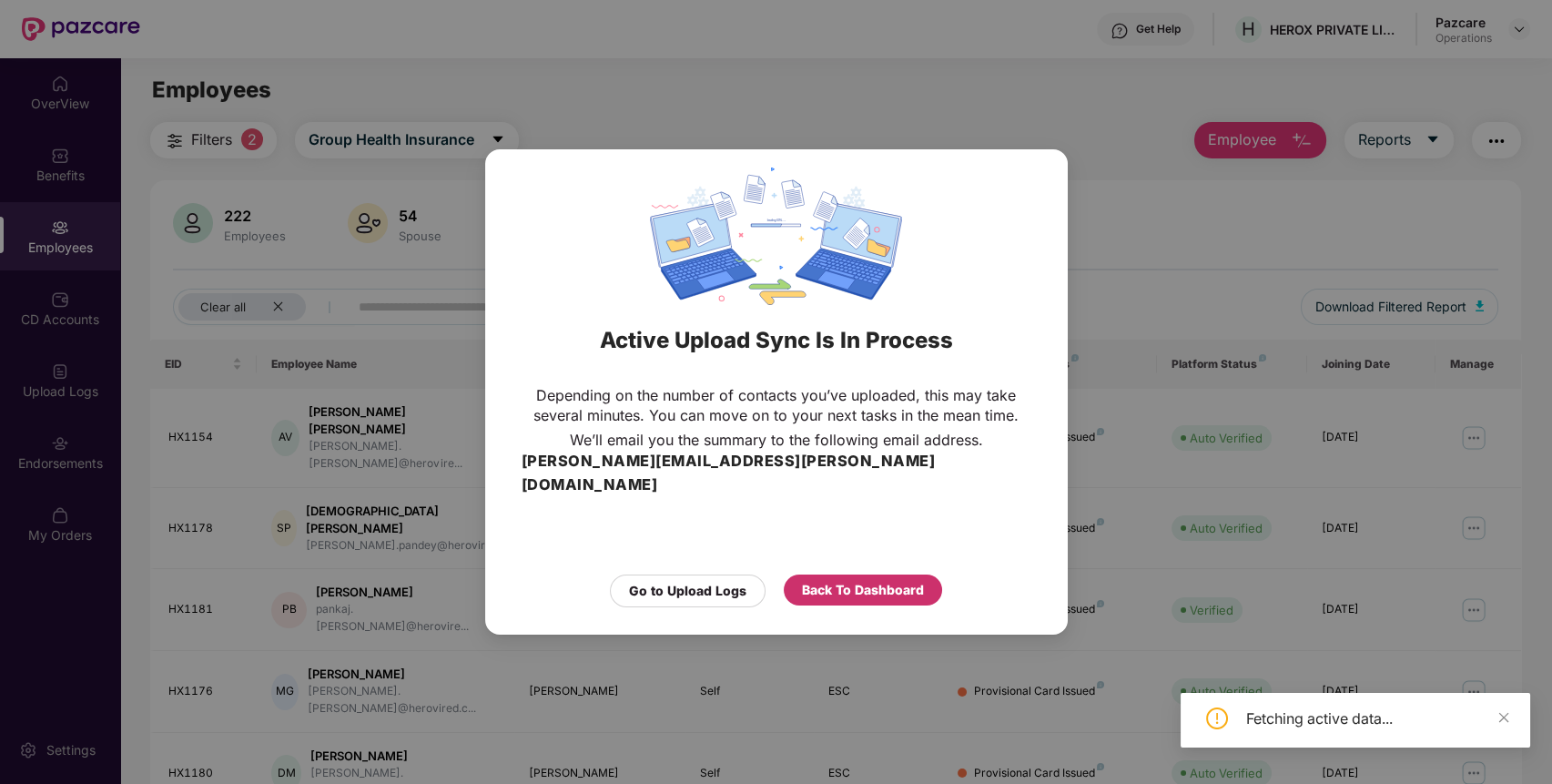
click at [820, 574] on div "Back To Dashboard" at bounding box center [863, 589] width 159 height 31
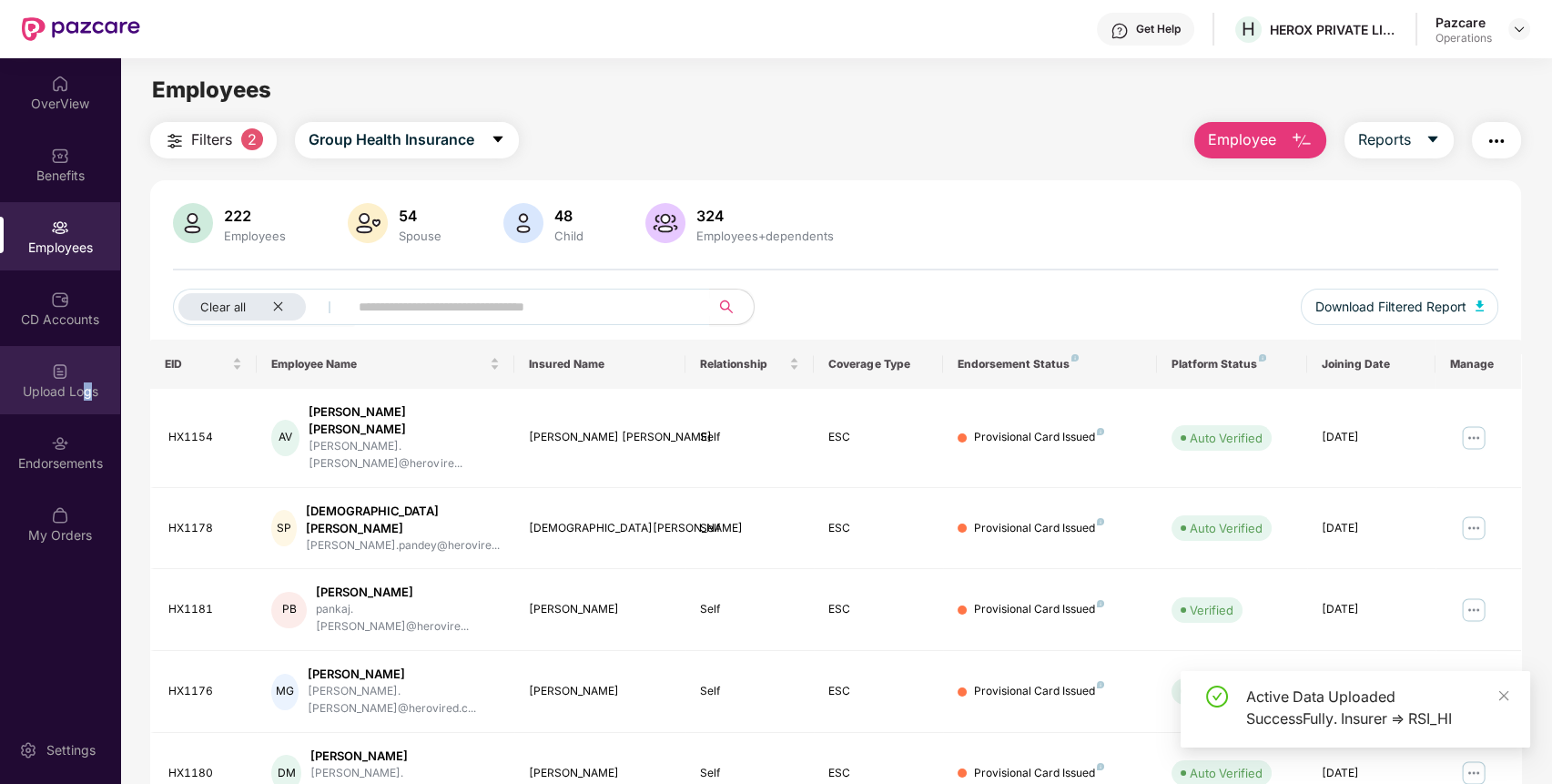
click at [87, 408] on div "Upload Logs" at bounding box center [60, 380] width 121 height 68
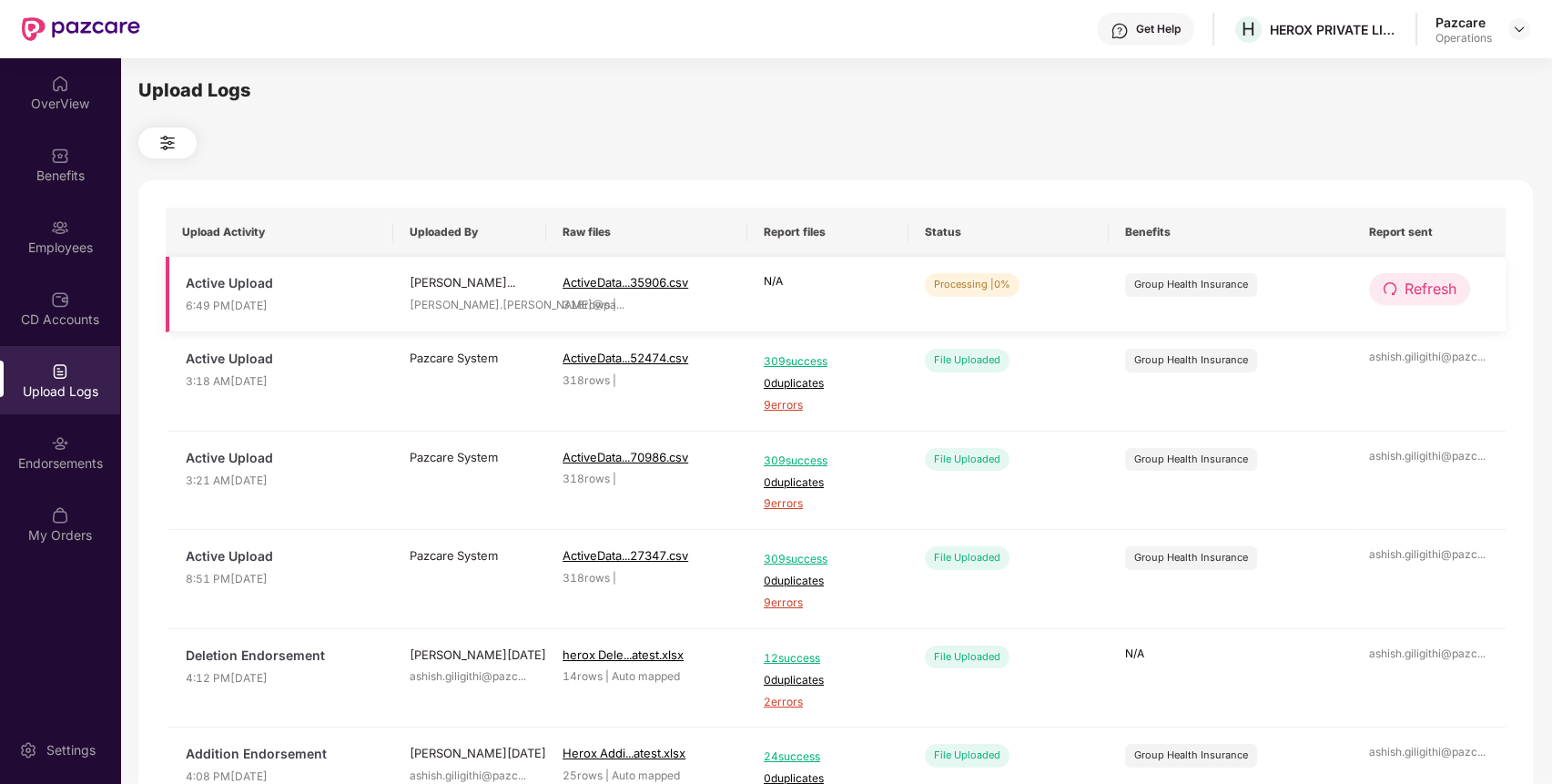
click at [1405, 291] on span "Refresh" at bounding box center [1430, 289] width 52 height 23
click at [1405, 291] on span "Refresh" at bounding box center [1430, 289] width 52 height 23
click at [1404, 282] on span "Refresh" at bounding box center [1430, 289] width 52 height 23
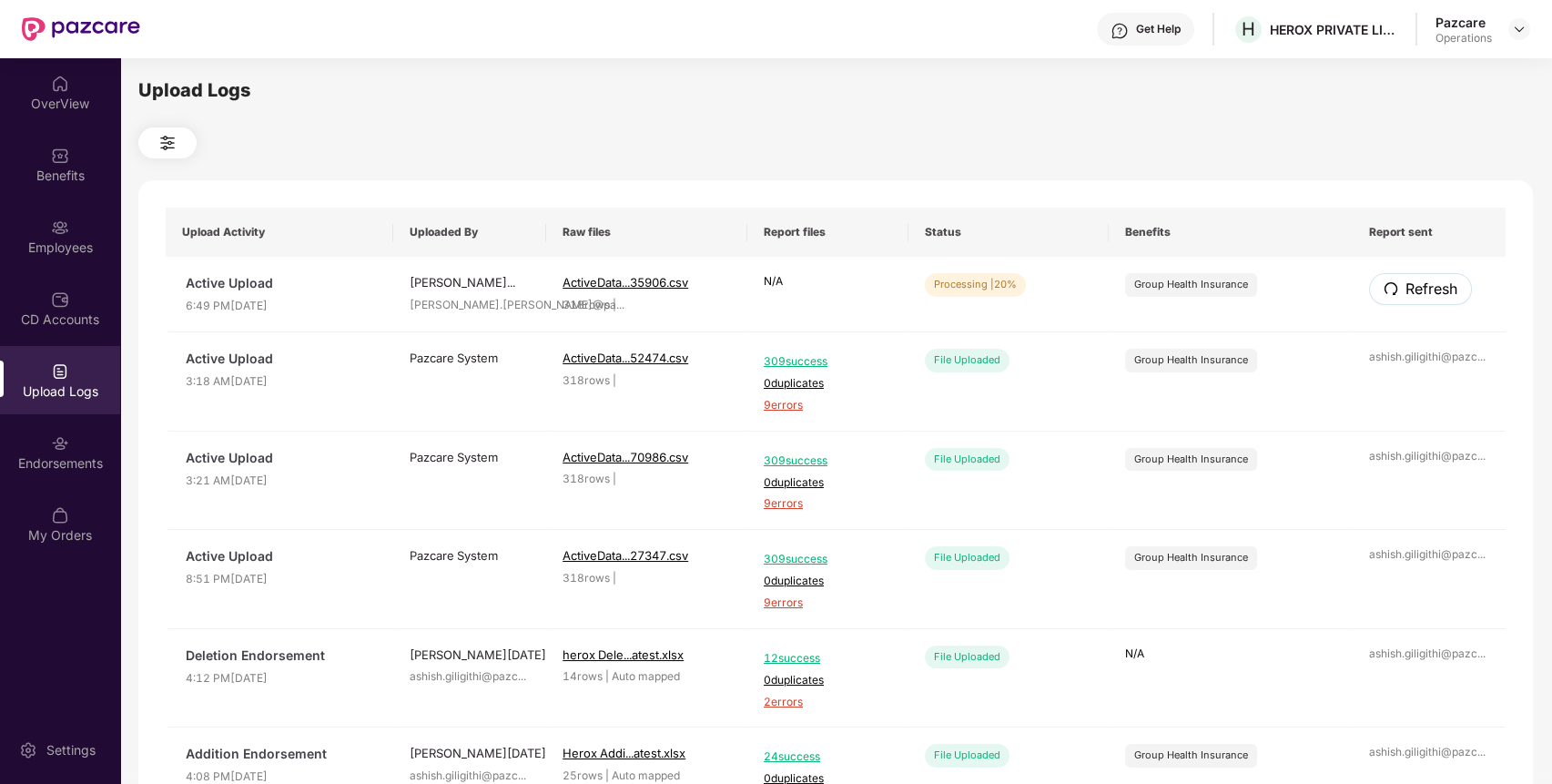
click at [1405, 282] on span "Refresh" at bounding box center [1430, 289] width 52 height 23
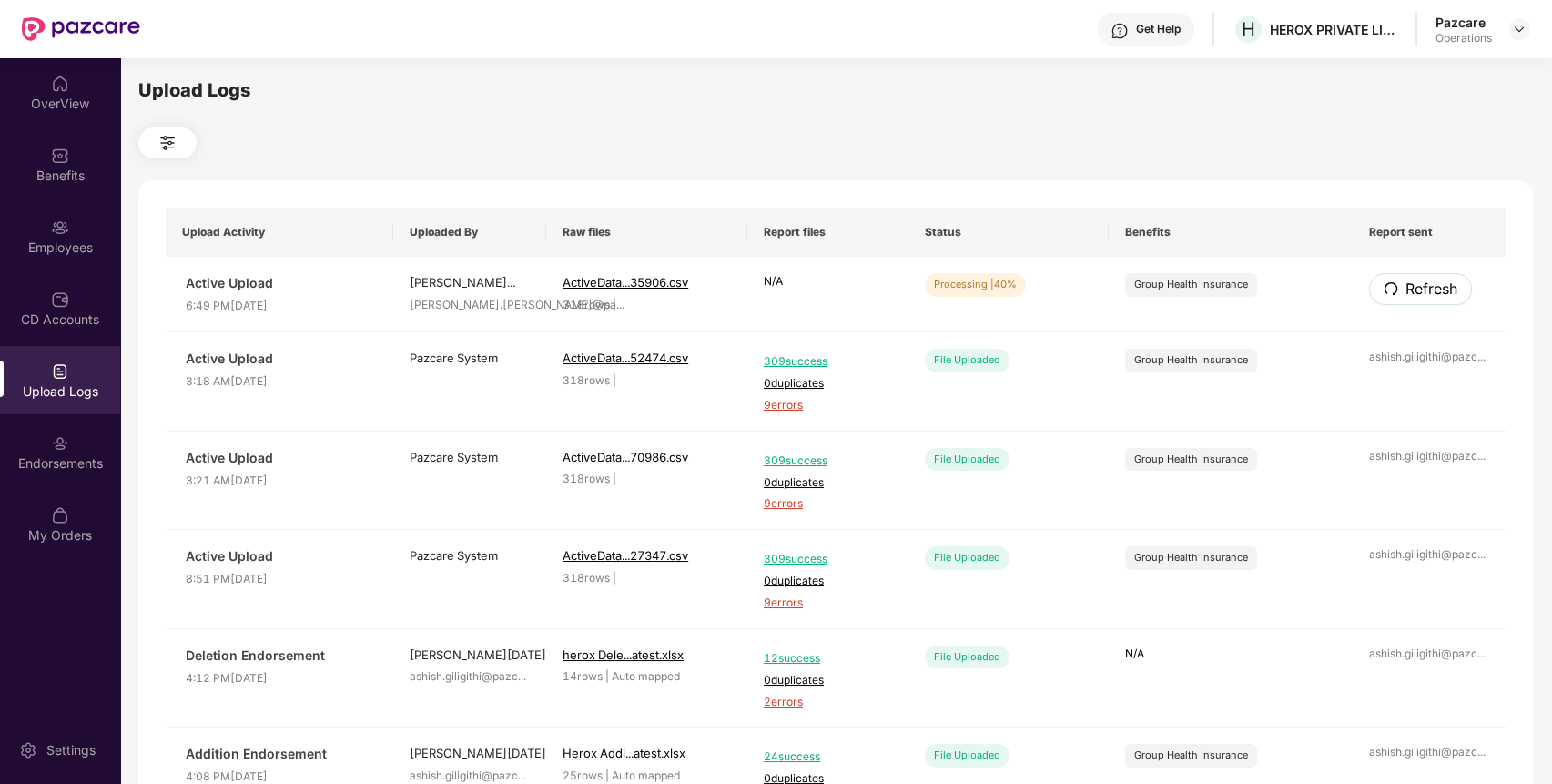
click at [1405, 282] on span "Refresh" at bounding box center [1430, 289] width 52 height 23
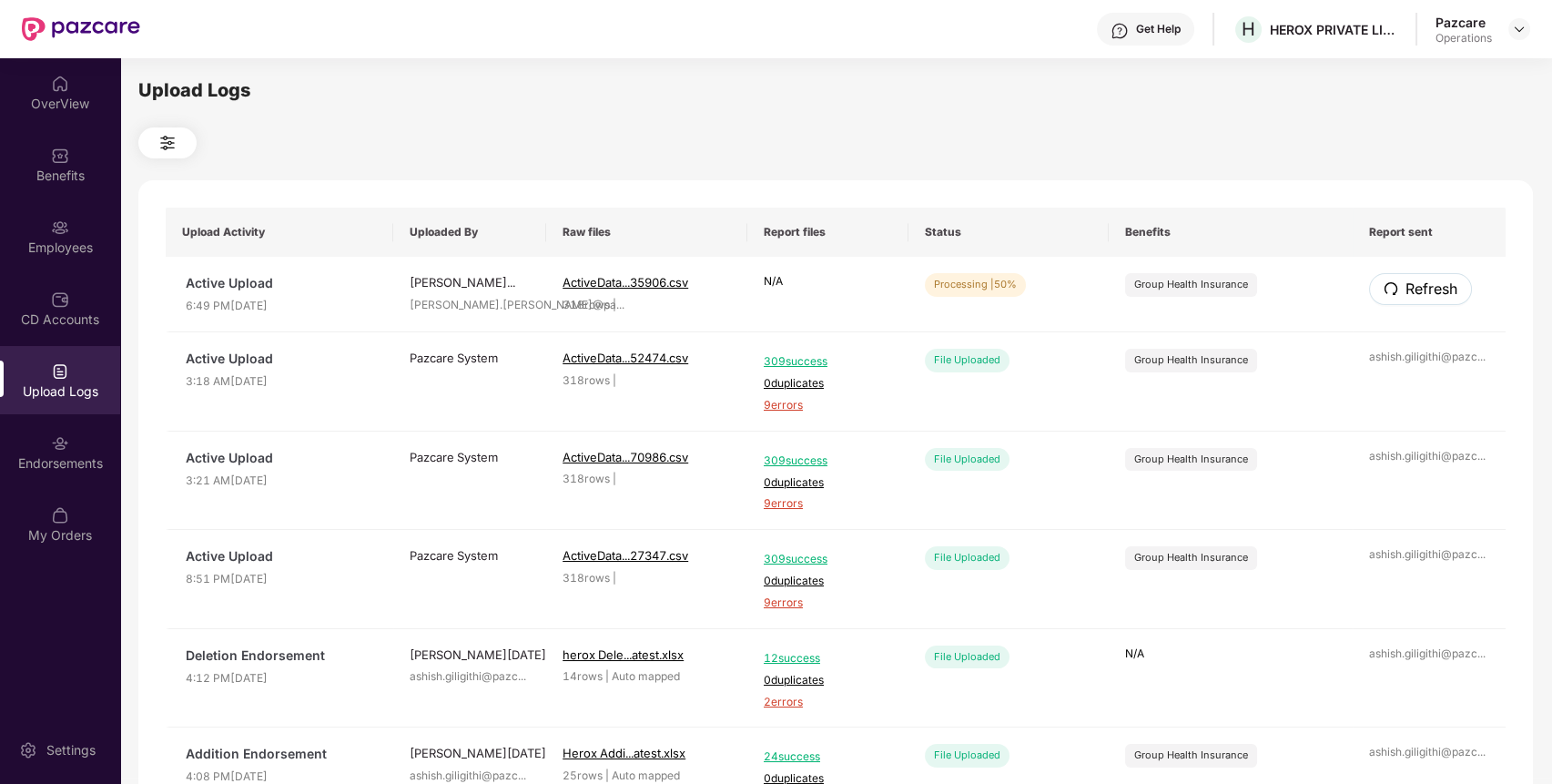
click at [1405, 282] on span "Refresh" at bounding box center [1430, 289] width 52 height 23
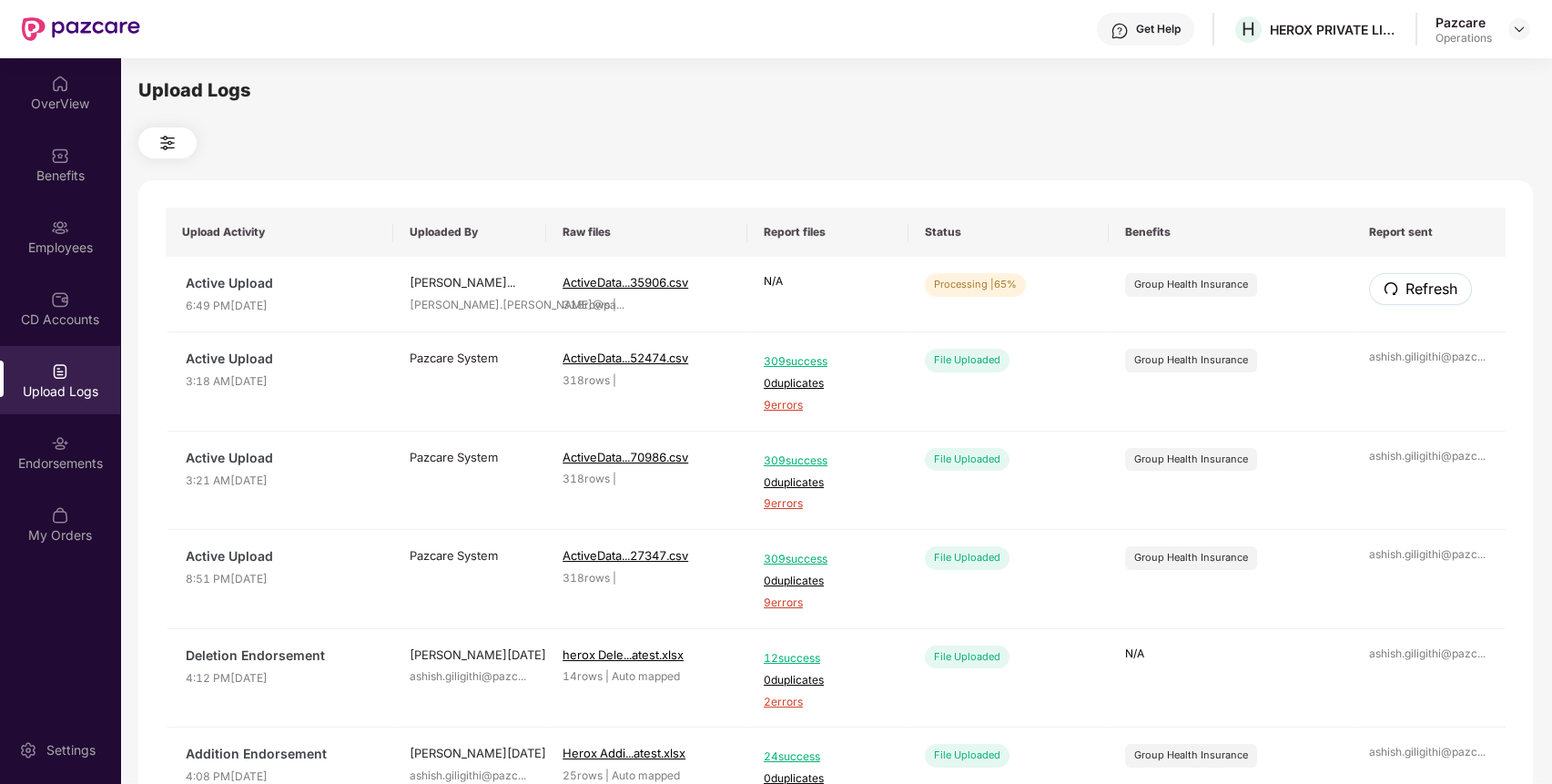
click at [1405, 282] on span "Refresh" at bounding box center [1430, 289] width 52 height 23
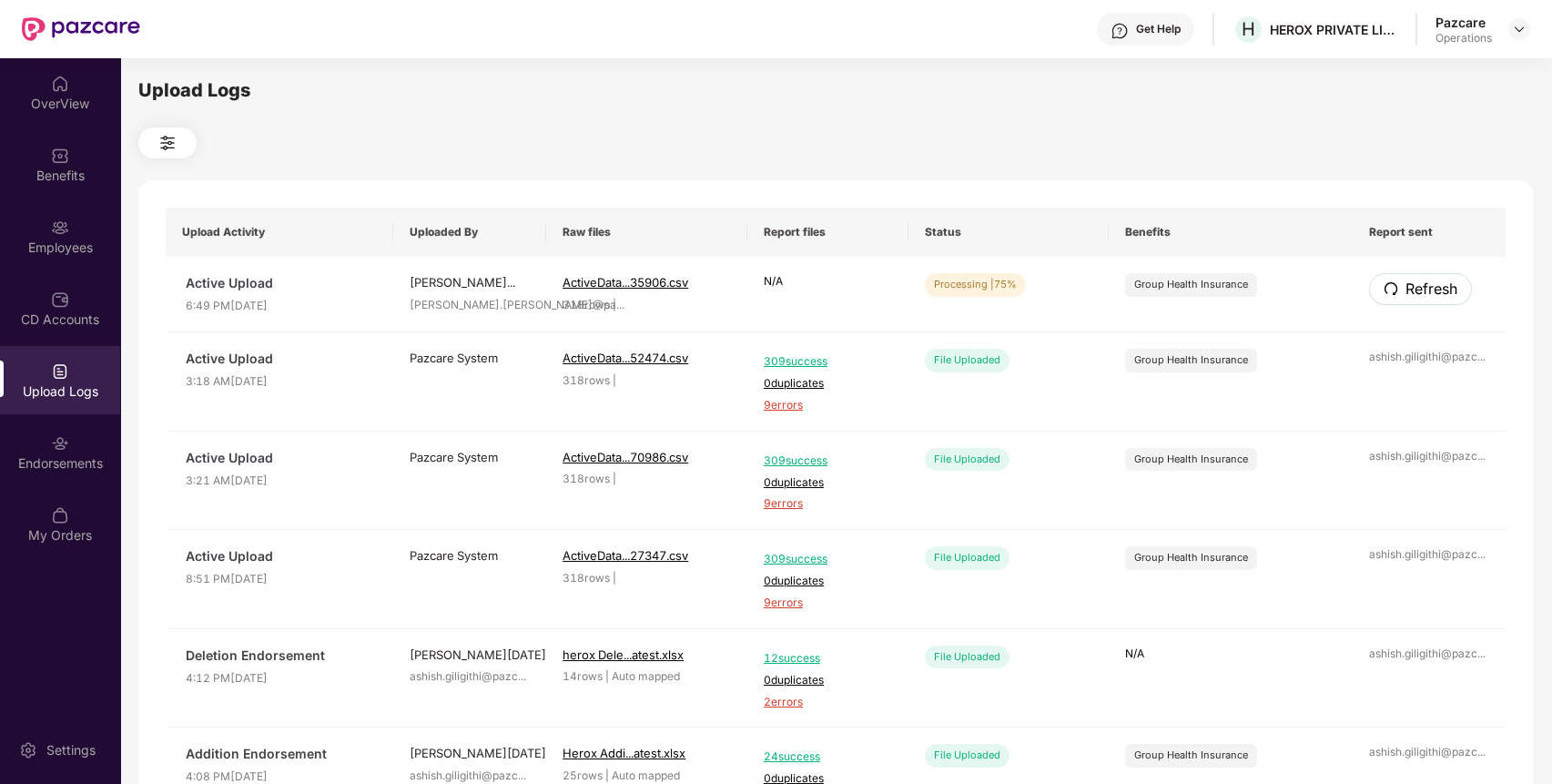
click at [1405, 282] on span "Refresh" at bounding box center [1430, 289] width 52 height 23
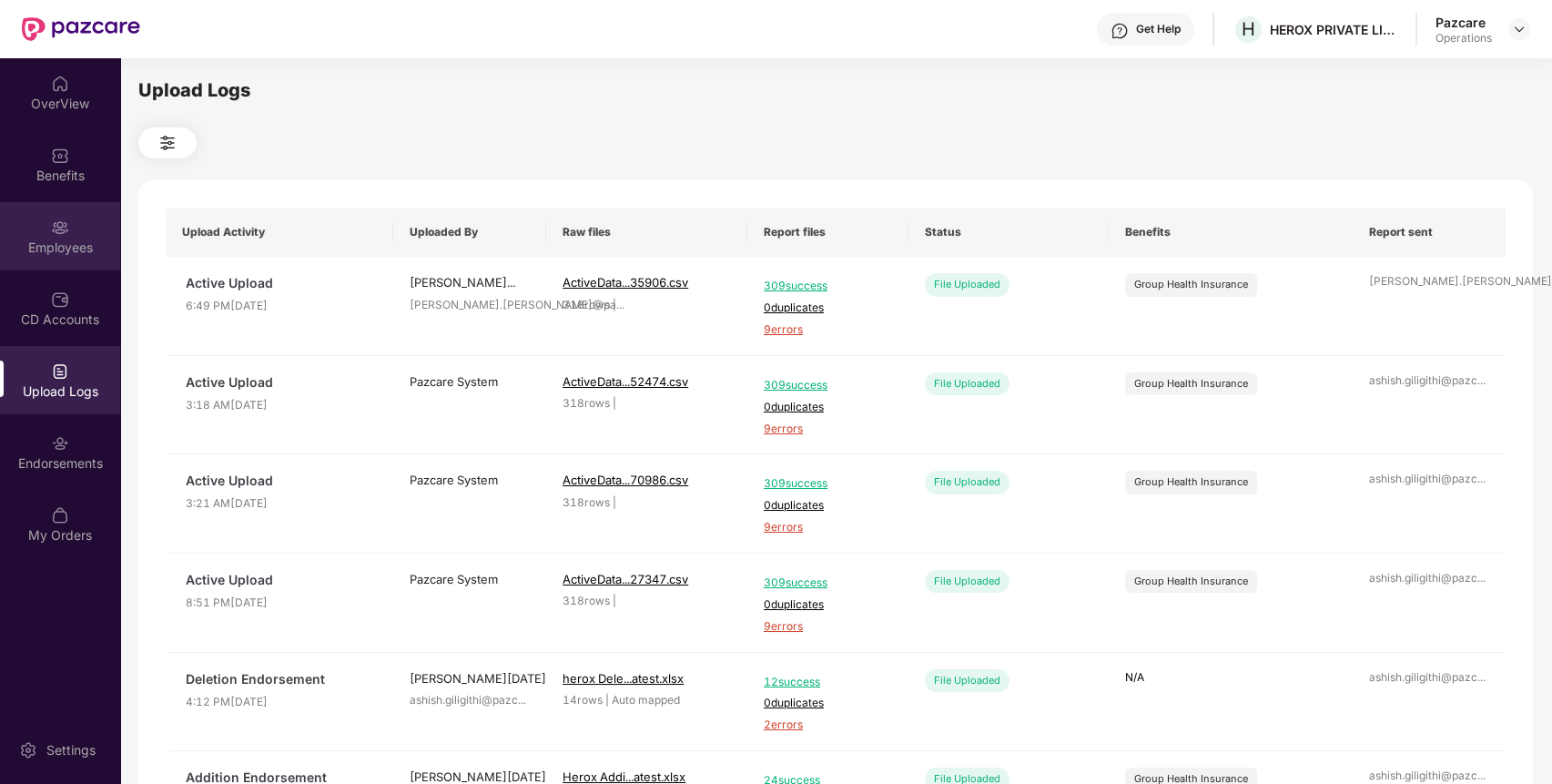
click at [84, 232] on div "Employees" at bounding box center [60, 236] width 121 height 68
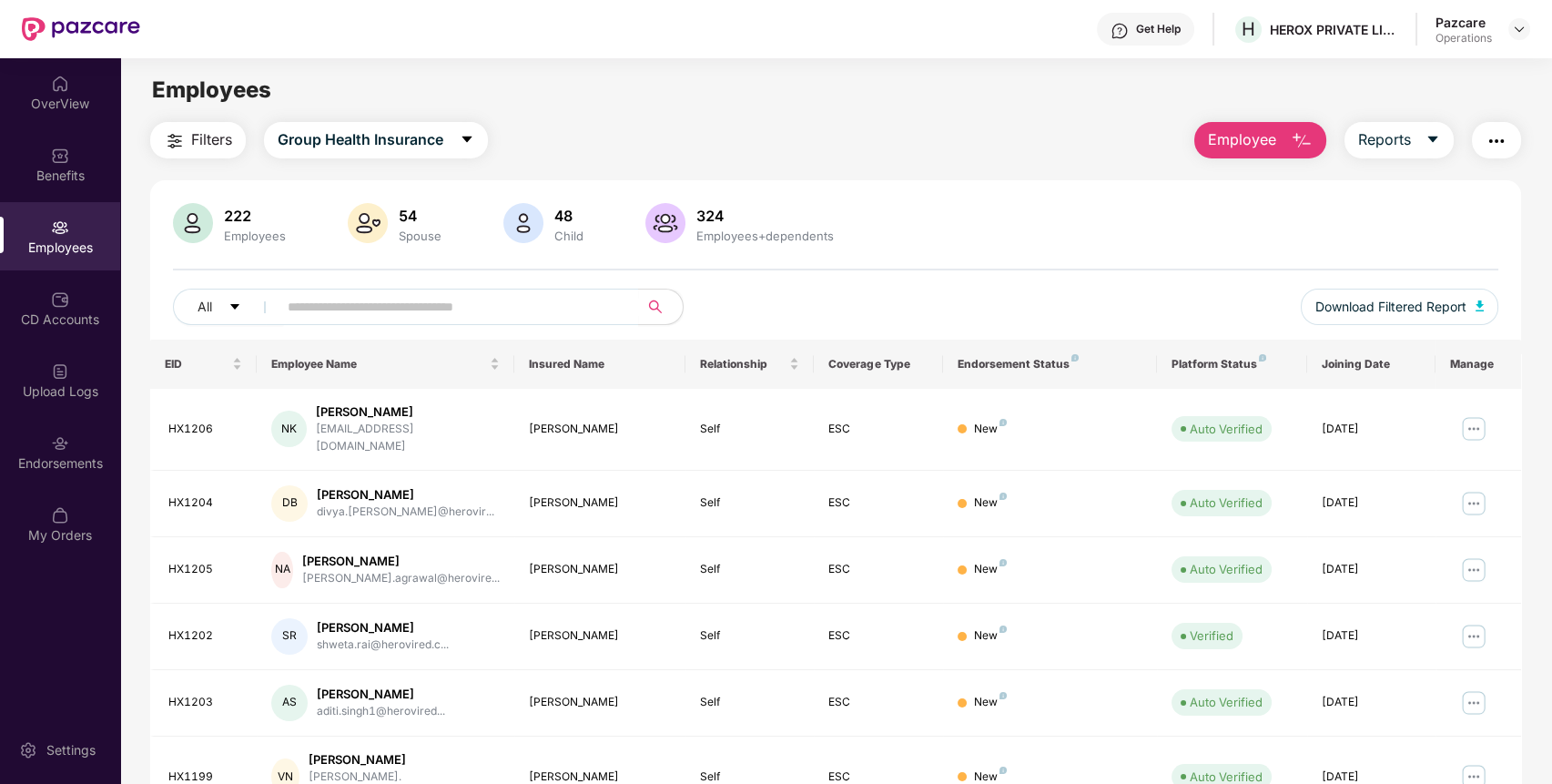
click at [203, 146] on span "Filters" at bounding box center [211, 140] width 41 height 23
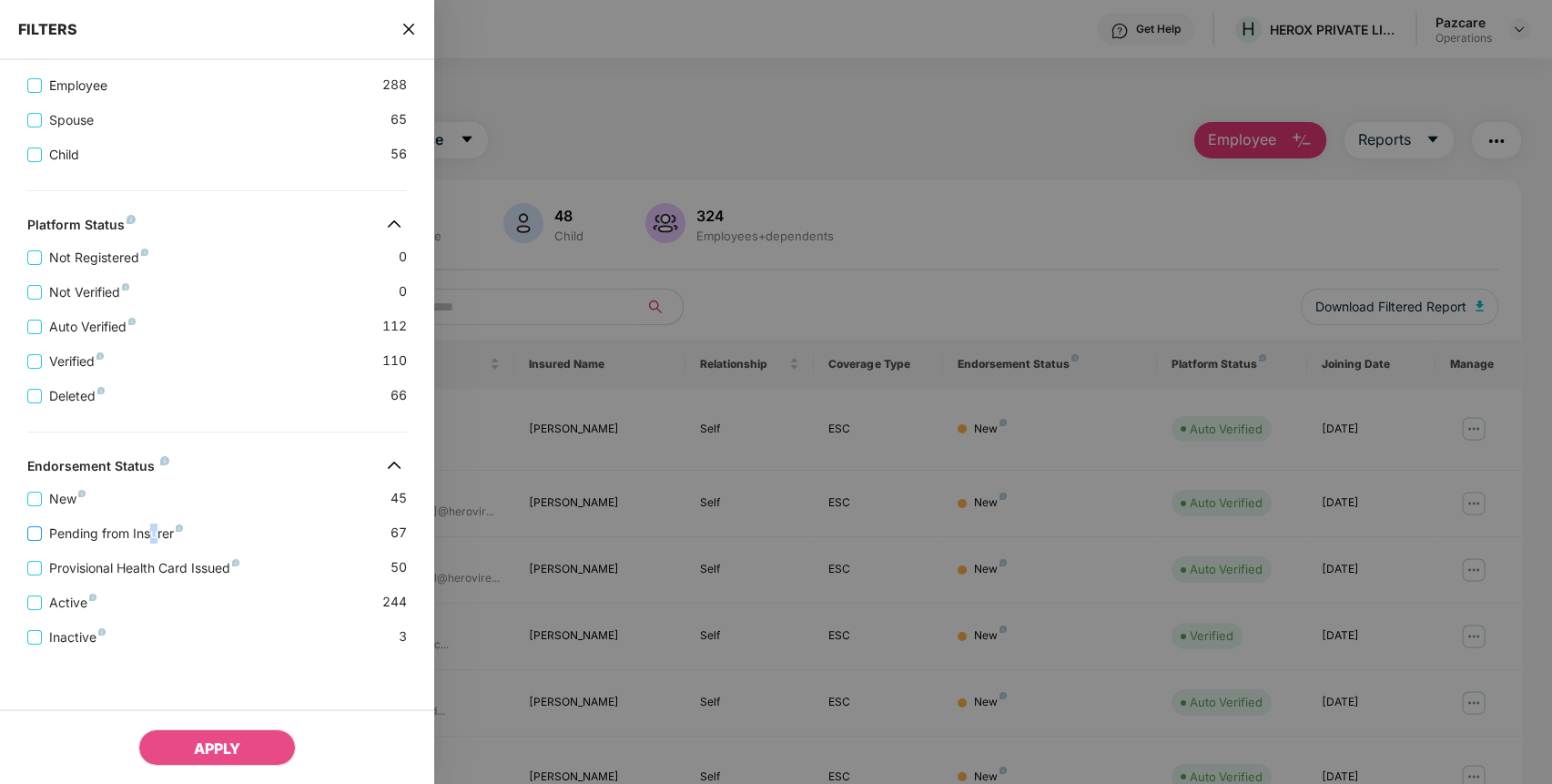
click at [153, 530] on span "Pending from Insurer" at bounding box center [116, 532] width 148 height 20
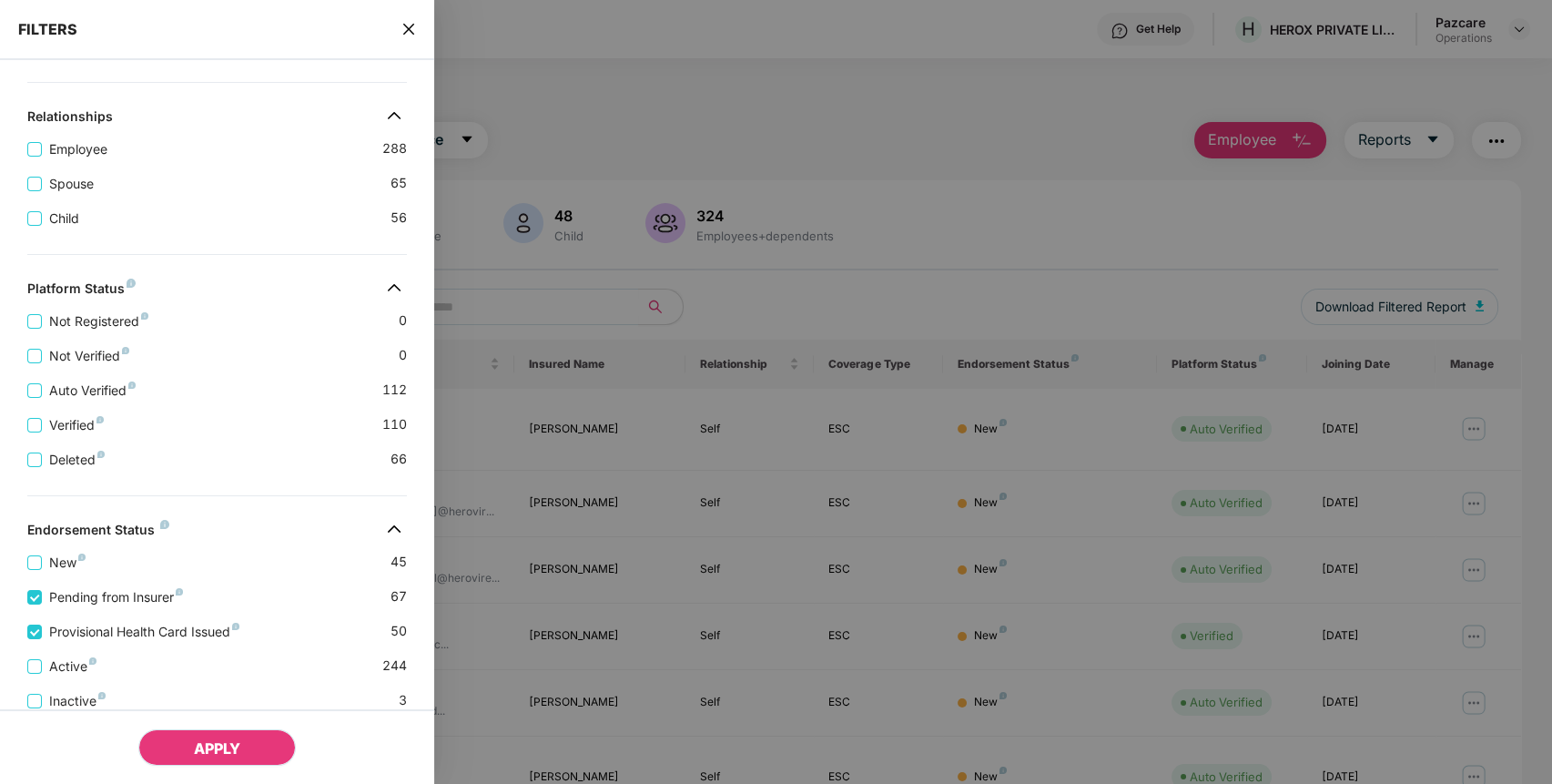
click at [213, 741] on span "APPLY" at bounding box center [216, 748] width 47 height 18
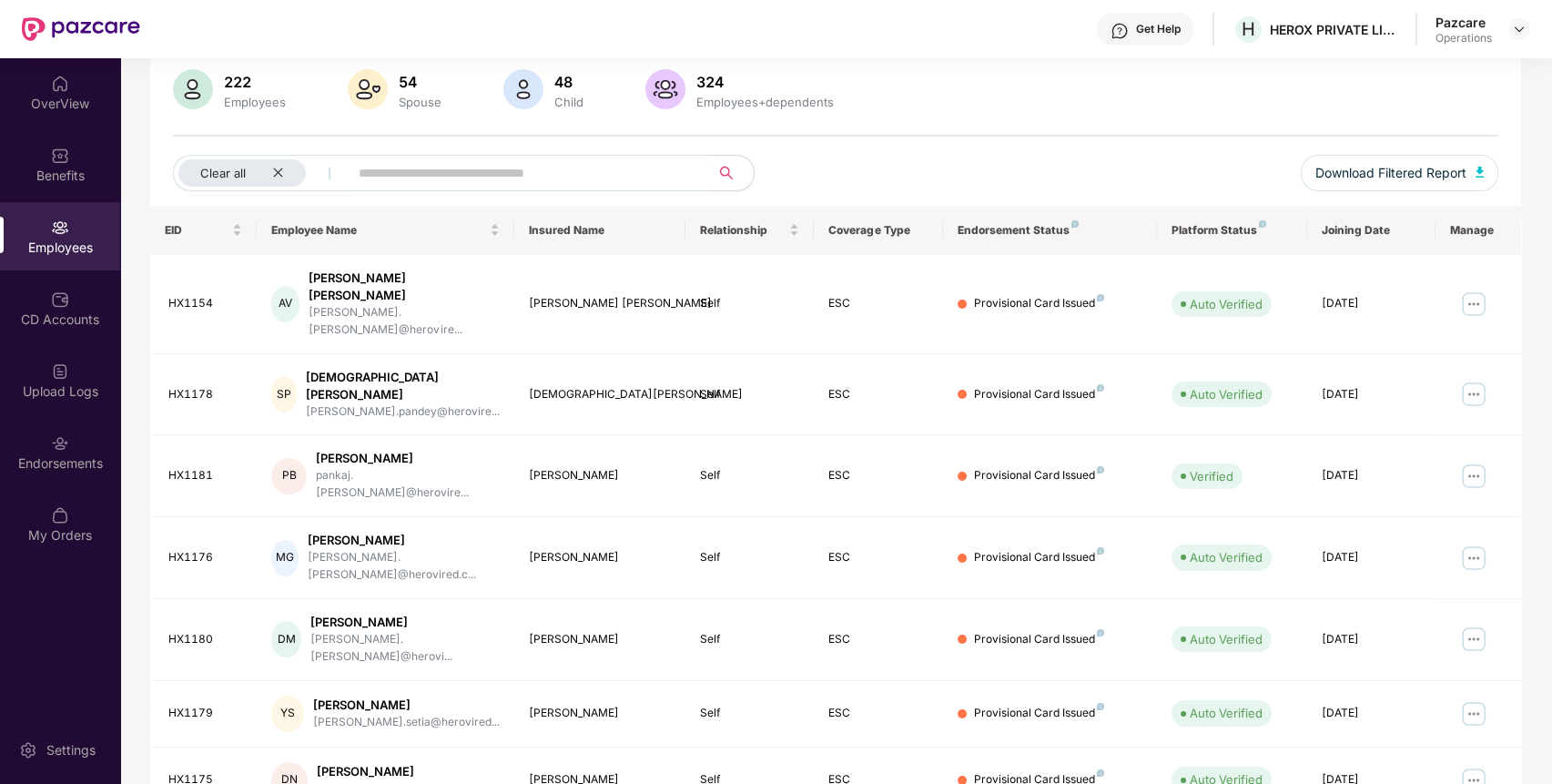
scroll to position [0, 0]
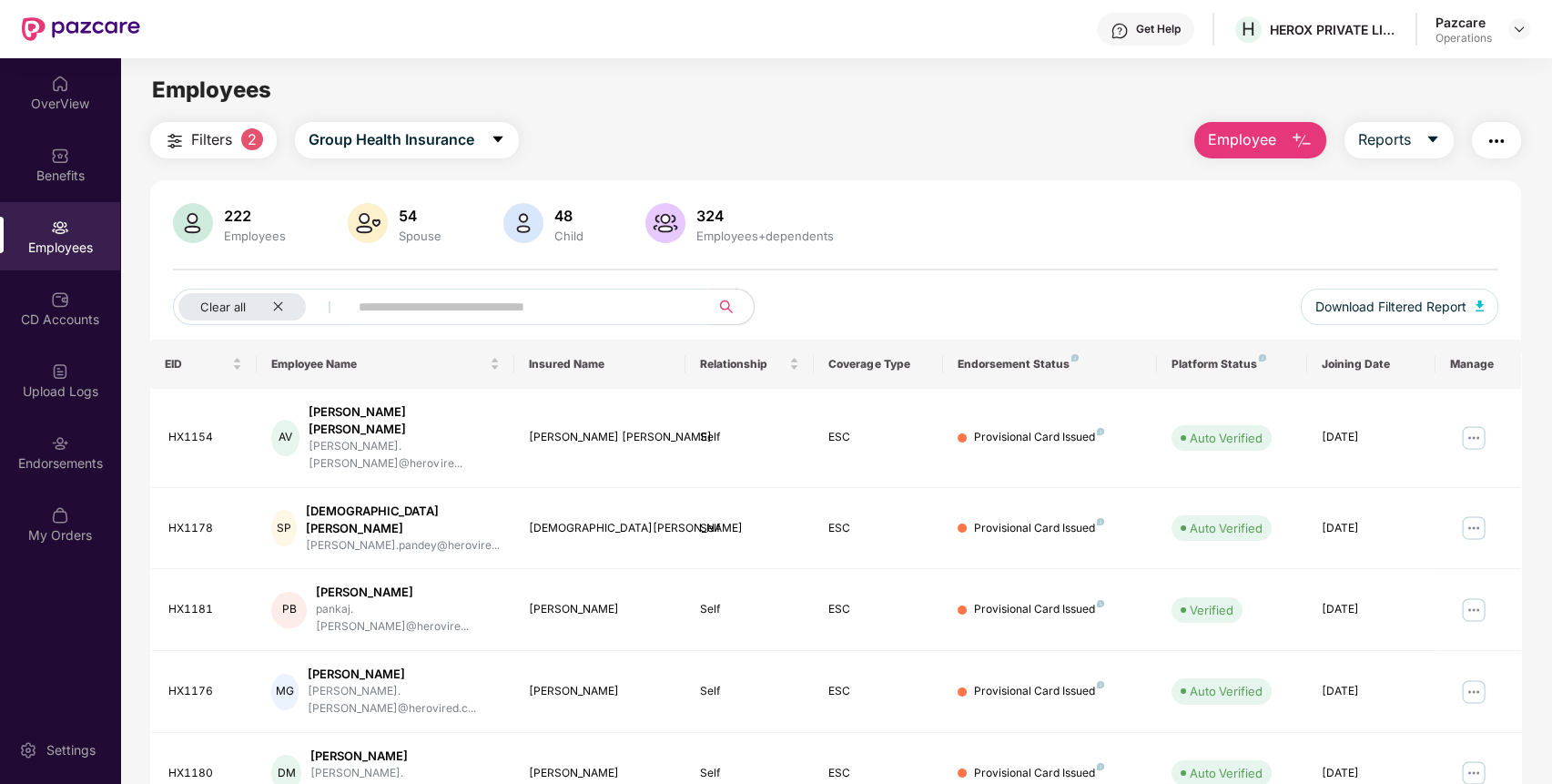
click at [202, 135] on span "Filters" at bounding box center [211, 140] width 41 height 23
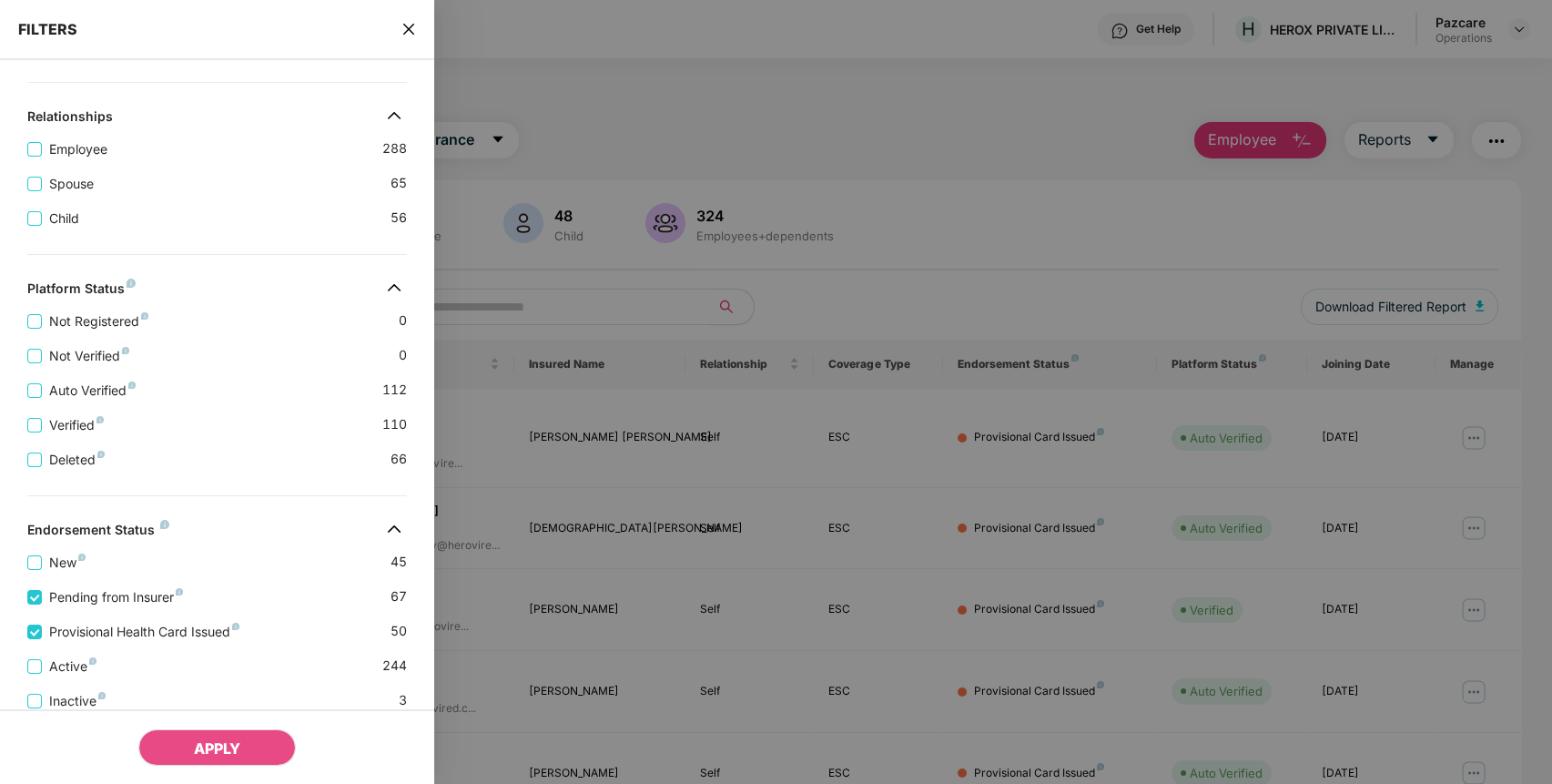
scroll to position [455, 0]
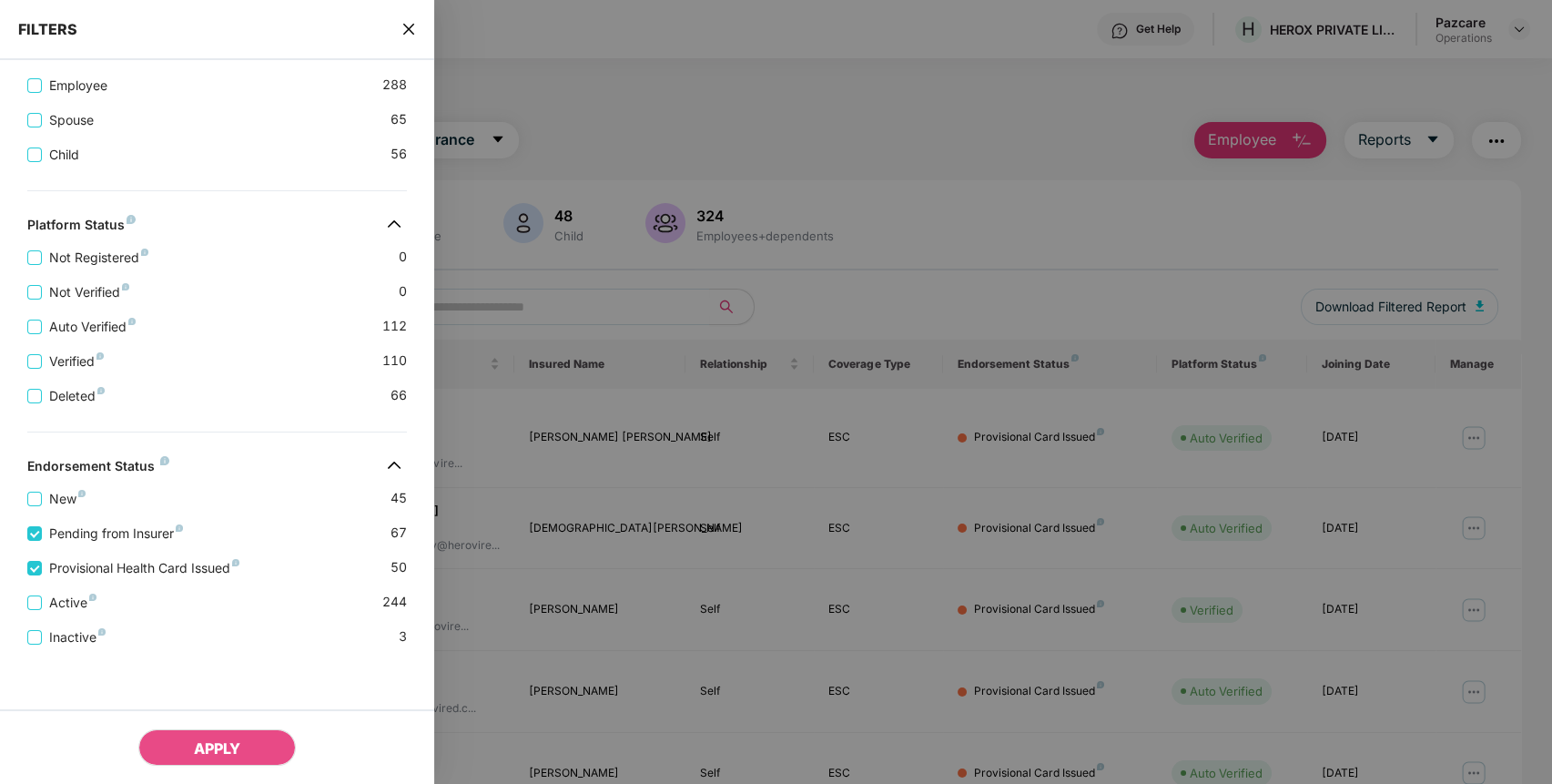
click at [408, 28] on icon "close" at bounding box center [409, 29] width 11 height 11
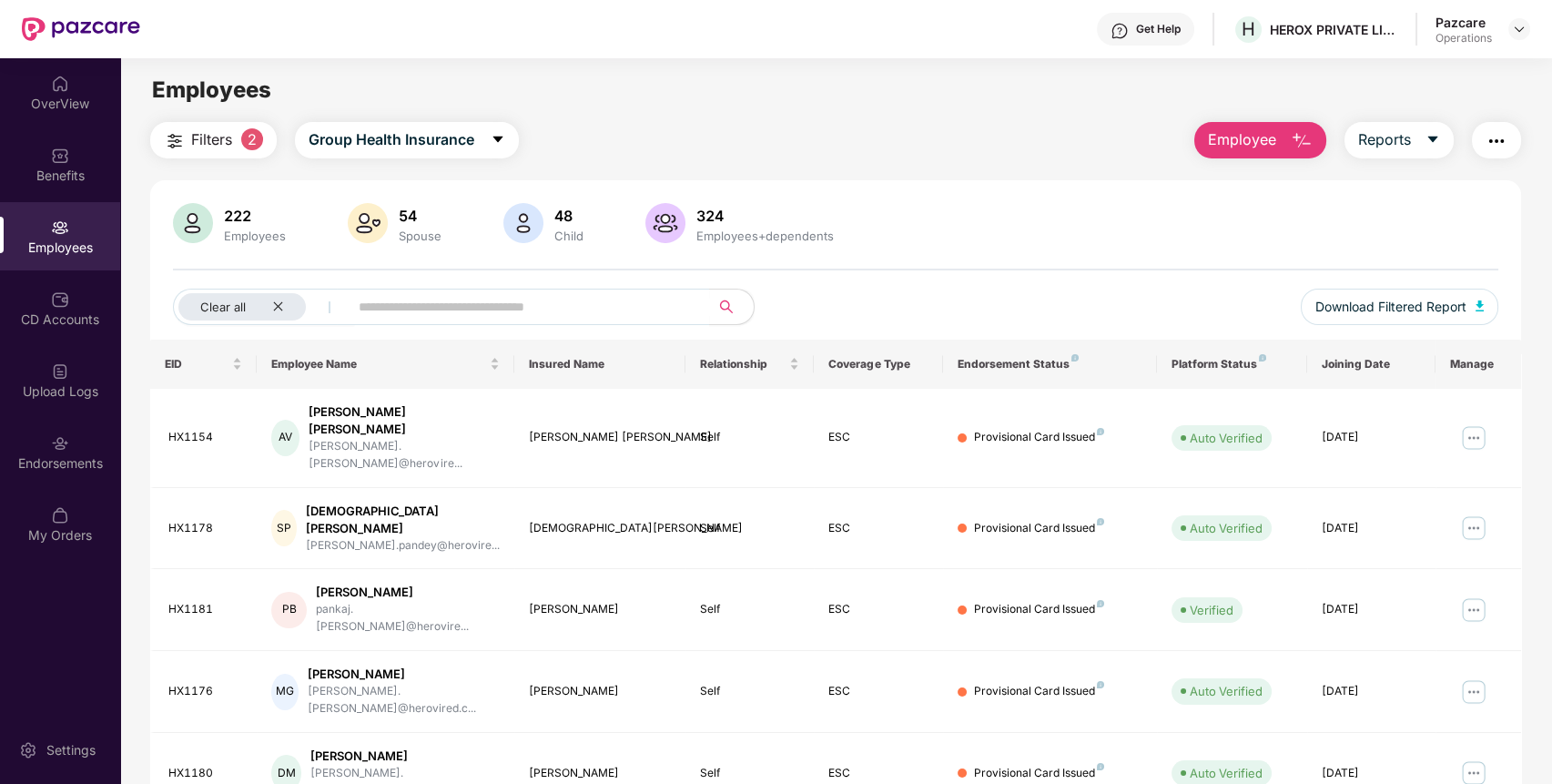
click at [1503, 143] on img "button" at bounding box center [1496, 140] width 22 height 22
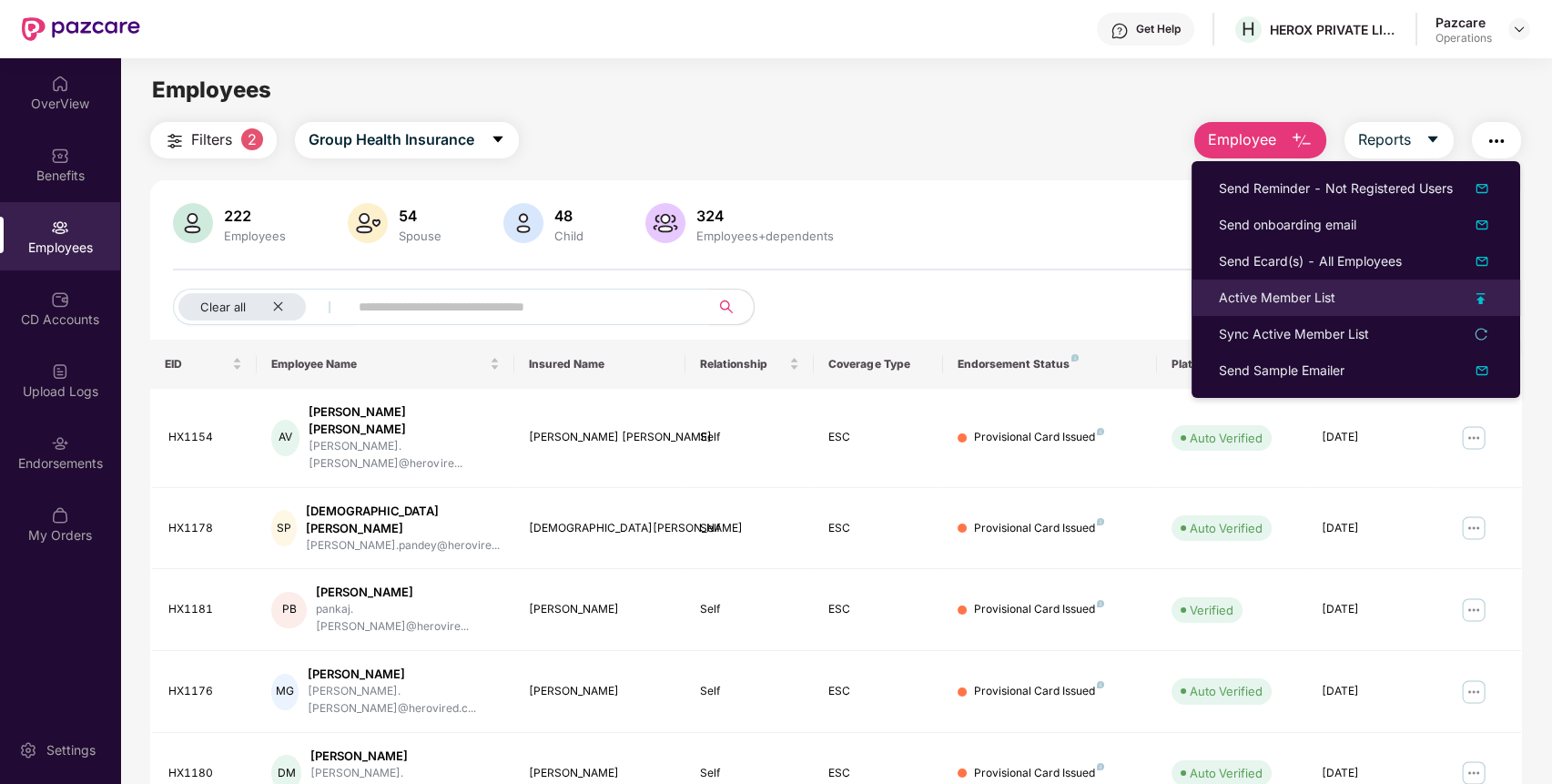
click at [1291, 298] on div "Active Member List" at bounding box center [1277, 297] width 117 height 20
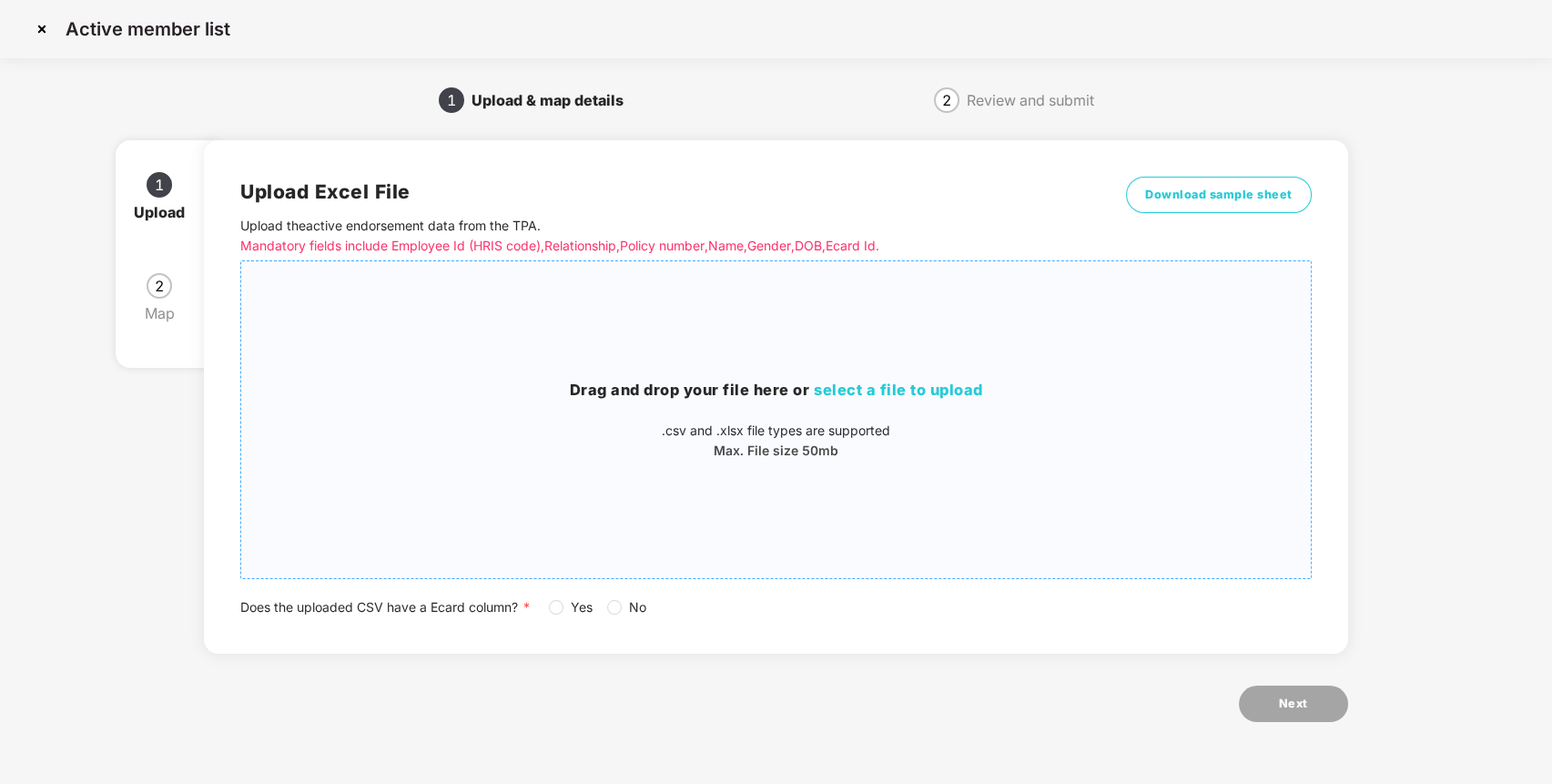
click at [888, 383] on span "select a file to upload" at bounding box center [898, 389] width 169 height 18
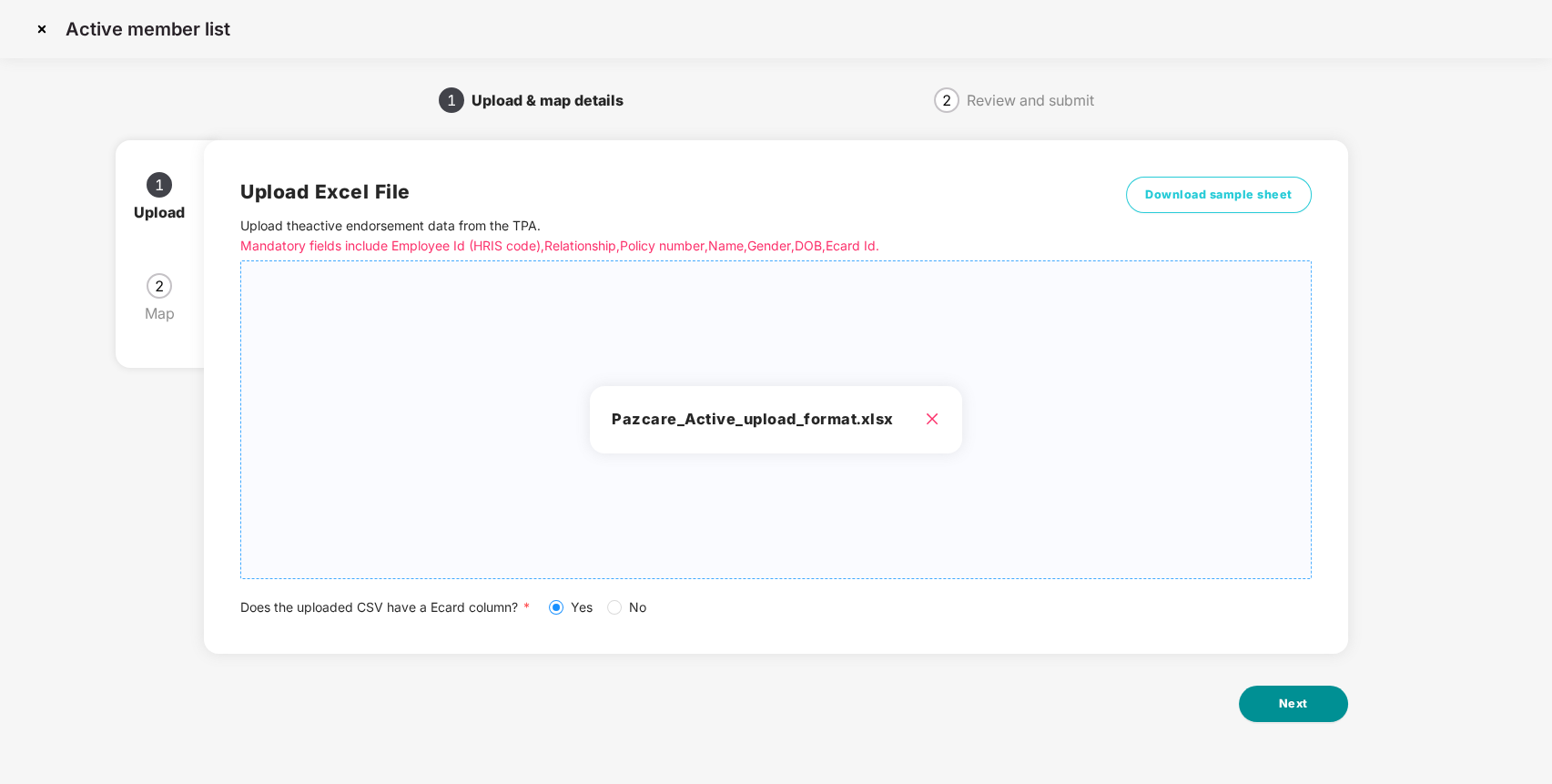
click at [1274, 698] on button "Next" at bounding box center [1293, 703] width 109 height 36
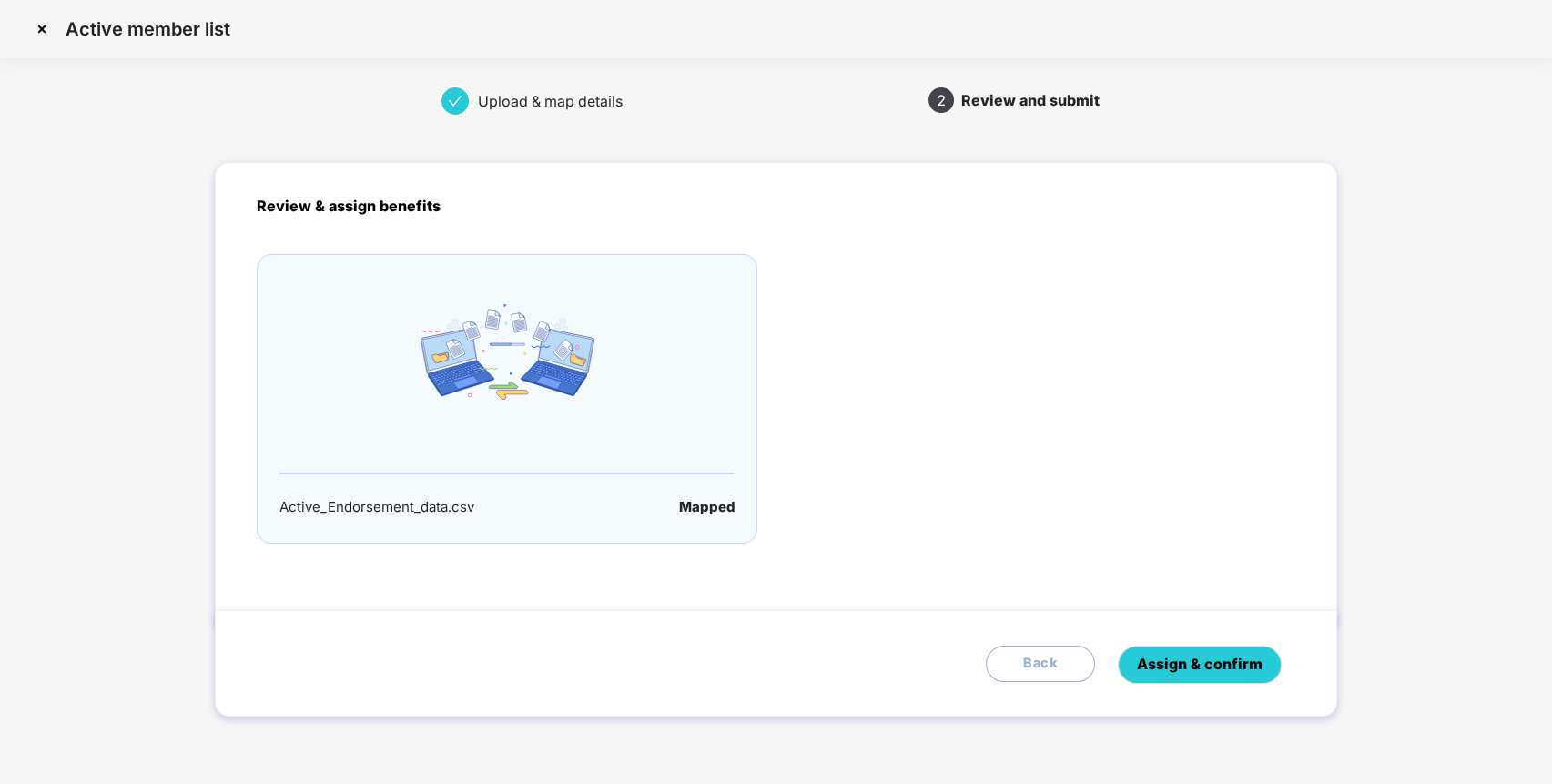
click at [1230, 670] on span "Assign & confirm" at bounding box center [1200, 663] width 125 height 23
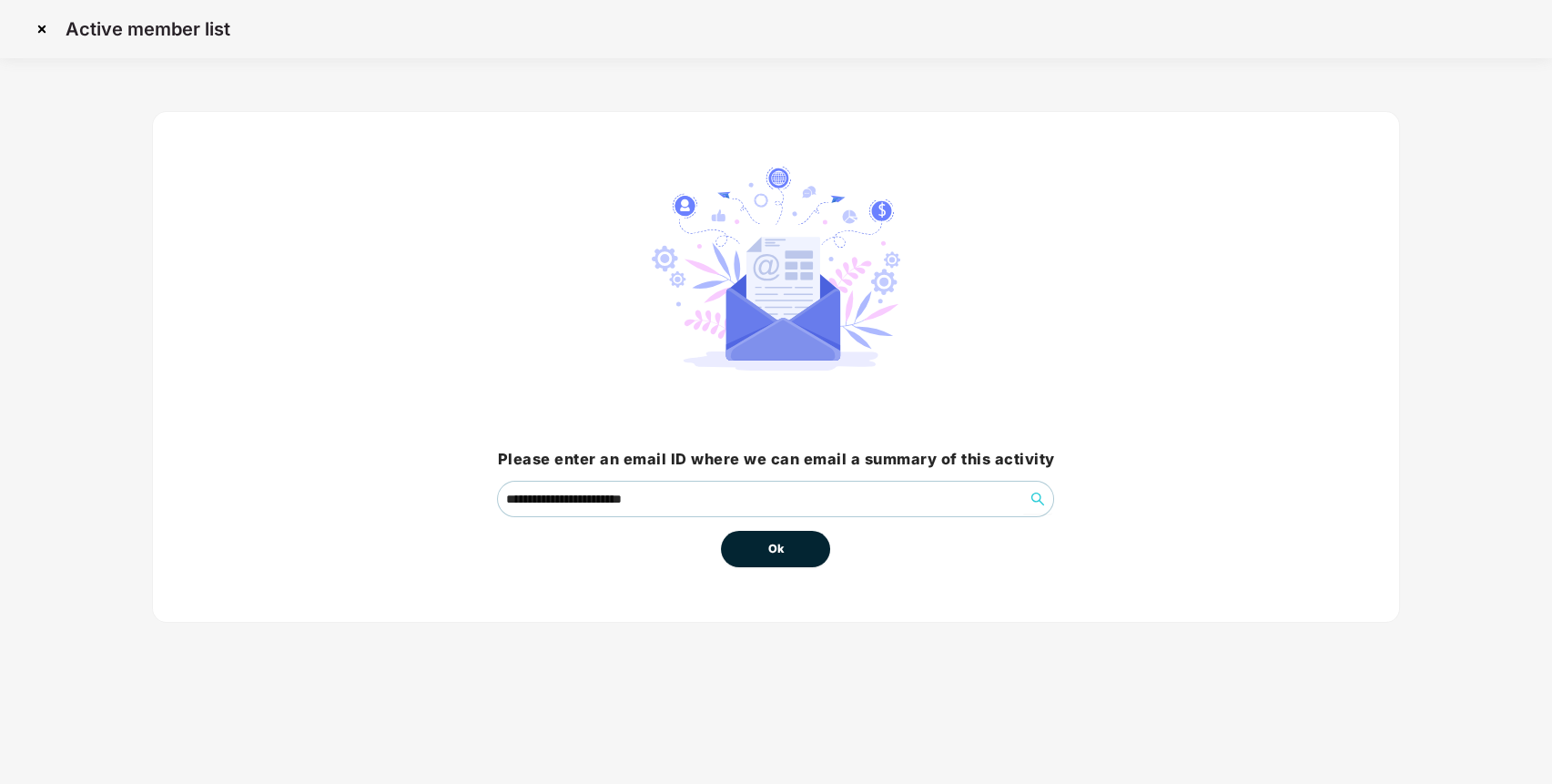
click at [810, 553] on button "Ok" at bounding box center [775, 549] width 109 height 36
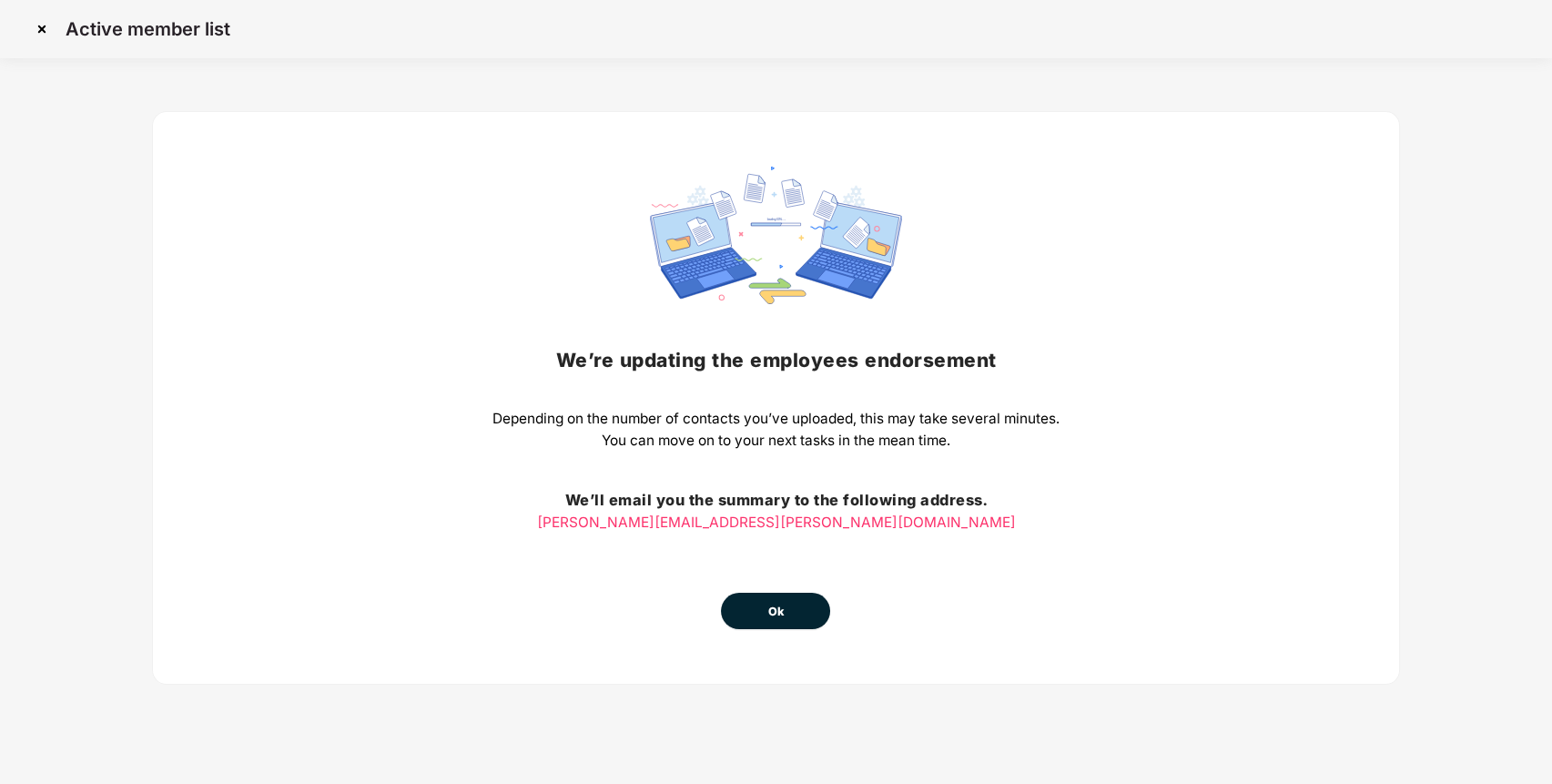
click at [799, 617] on button "Ok" at bounding box center [775, 610] width 109 height 36
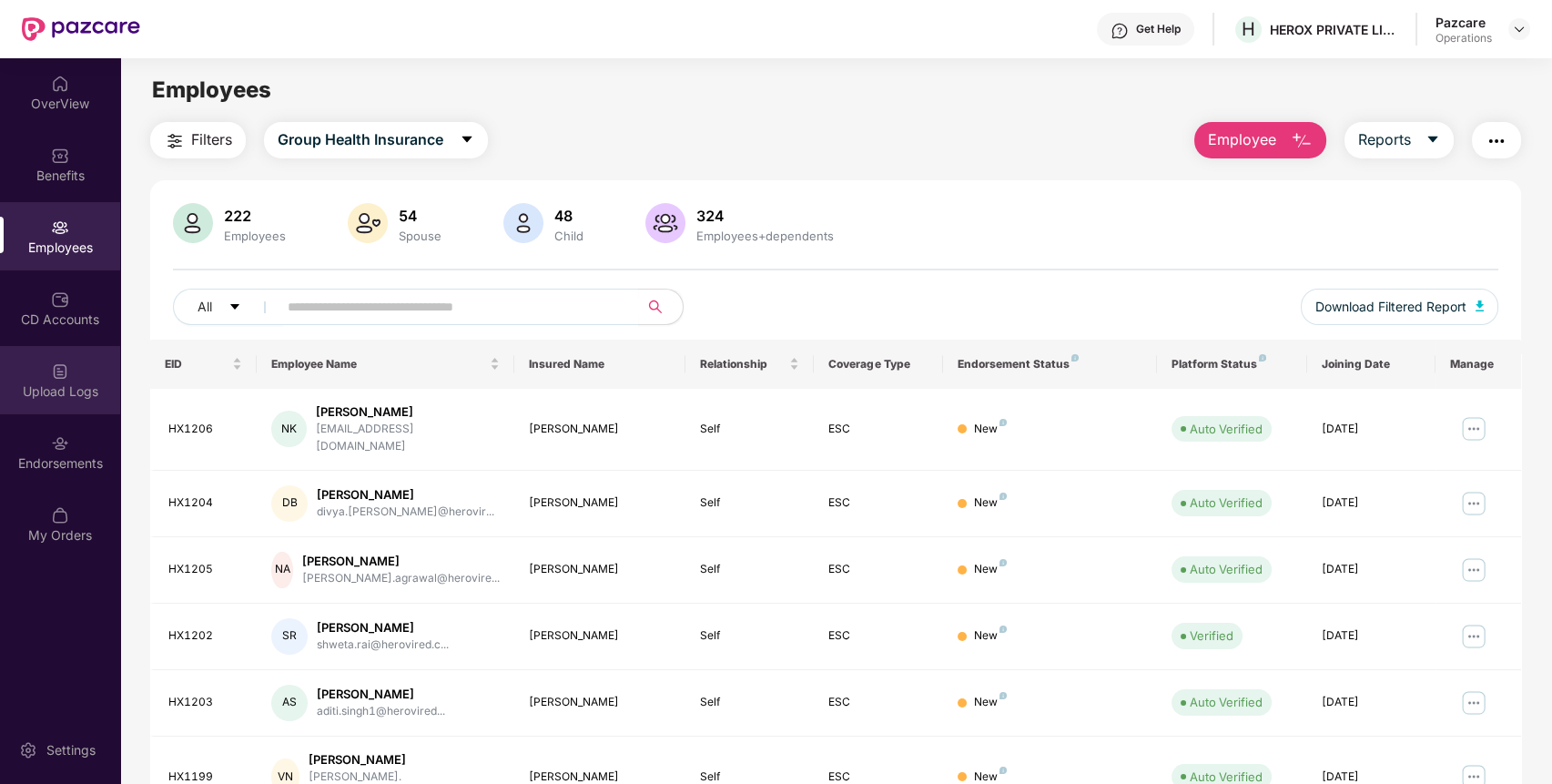
click at [56, 383] on div "Upload Logs" at bounding box center [60, 391] width 121 height 18
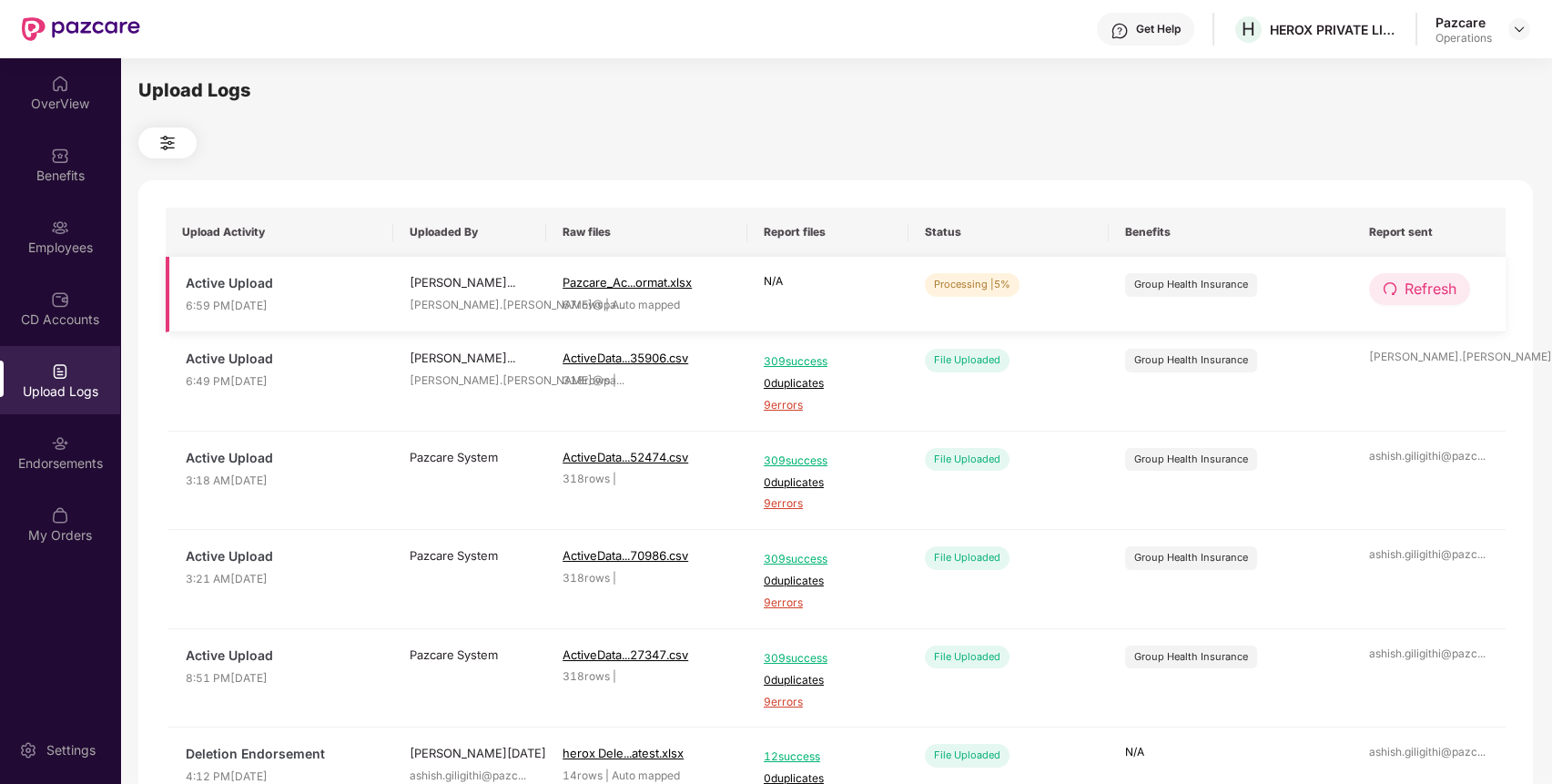
click at [1405, 297] on span "Refresh" at bounding box center [1430, 289] width 52 height 23
click at [1405, 297] on span "Refresh" at bounding box center [1430, 289] width 52 height 23
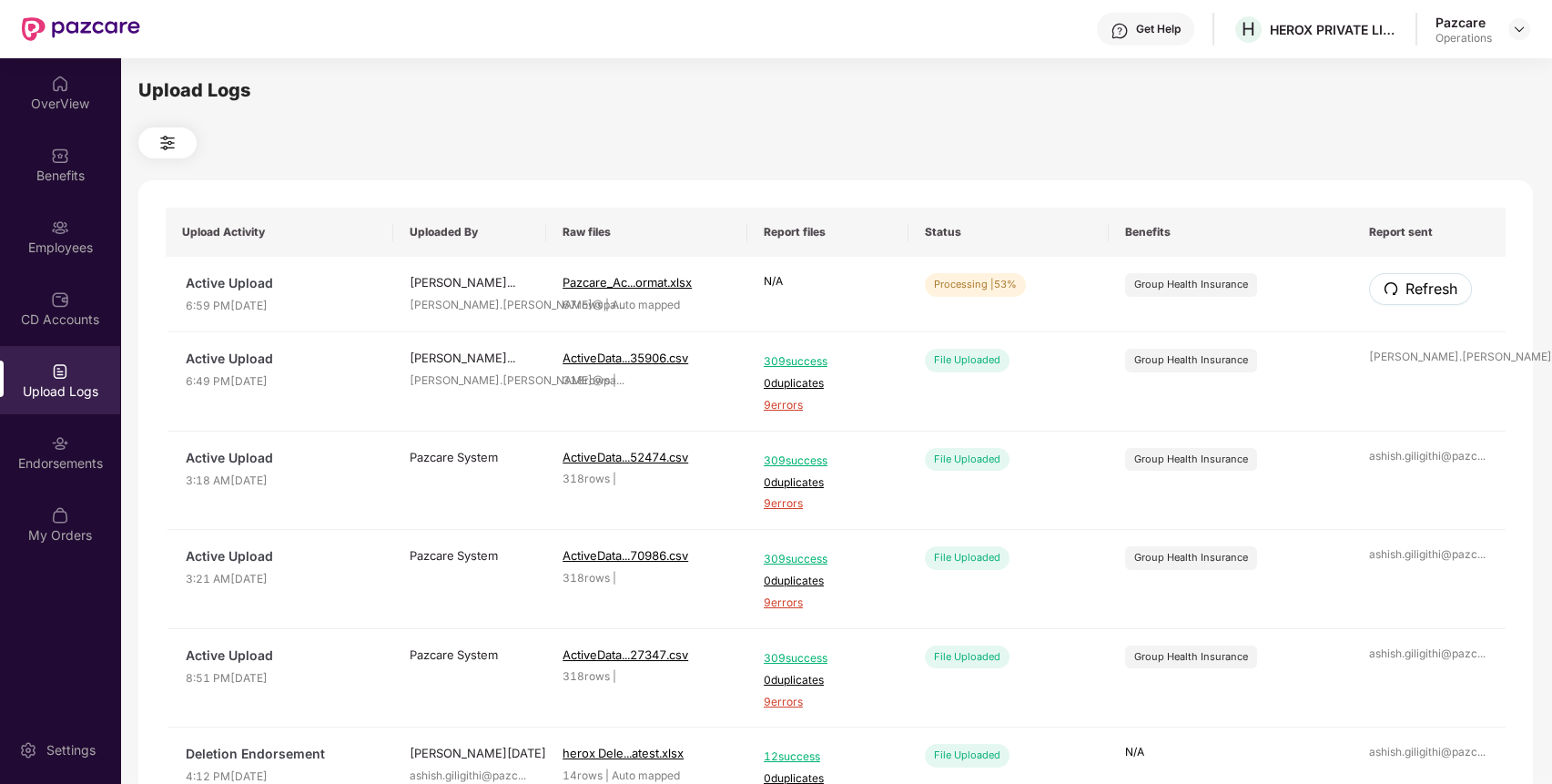
click at [1405, 297] on span "Refresh" at bounding box center [1430, 289] width 52 height 23
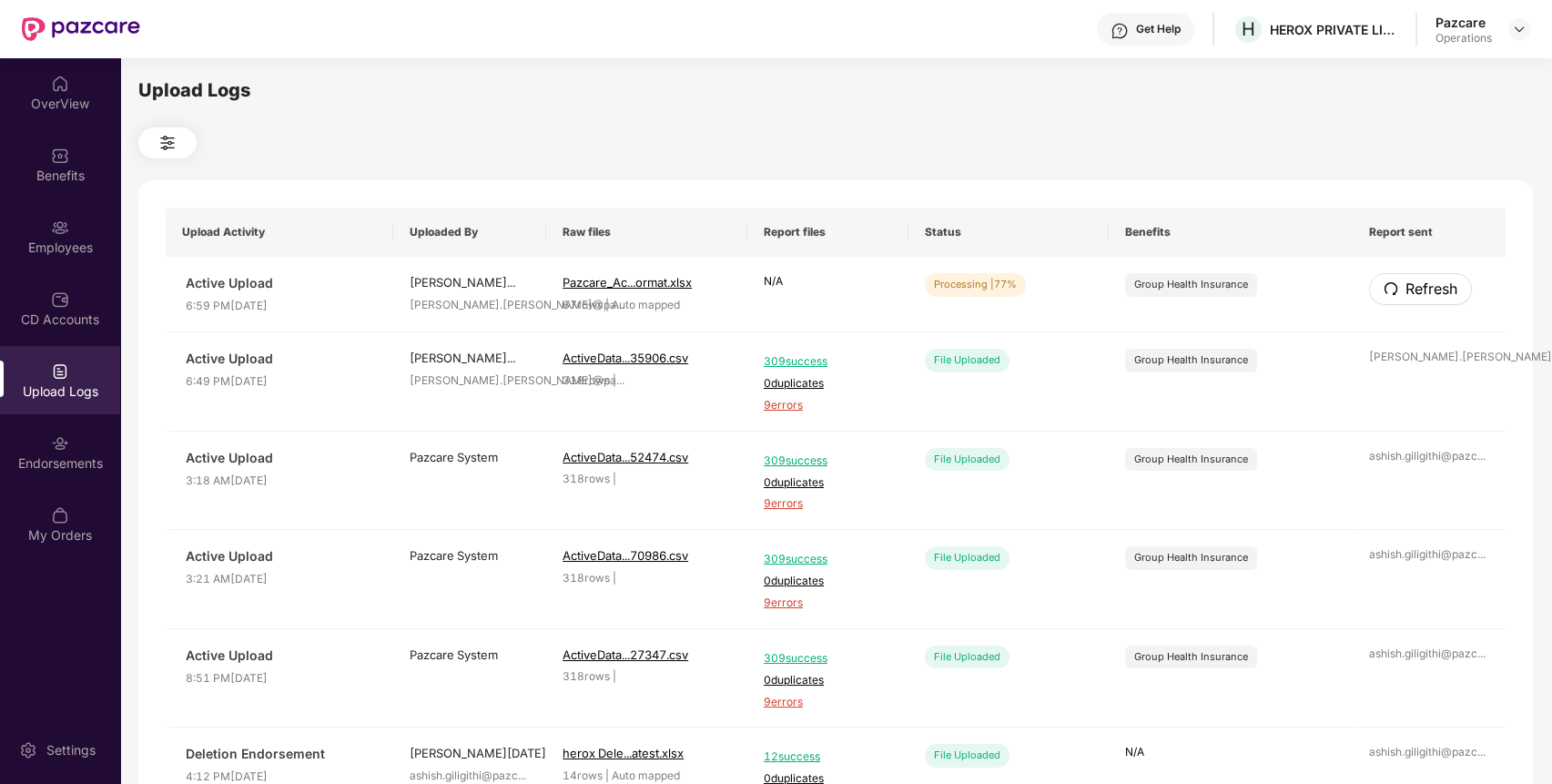
click at [1405, 297] on span "Refresh" at bounding box center [1430, 289] width 52 height 23
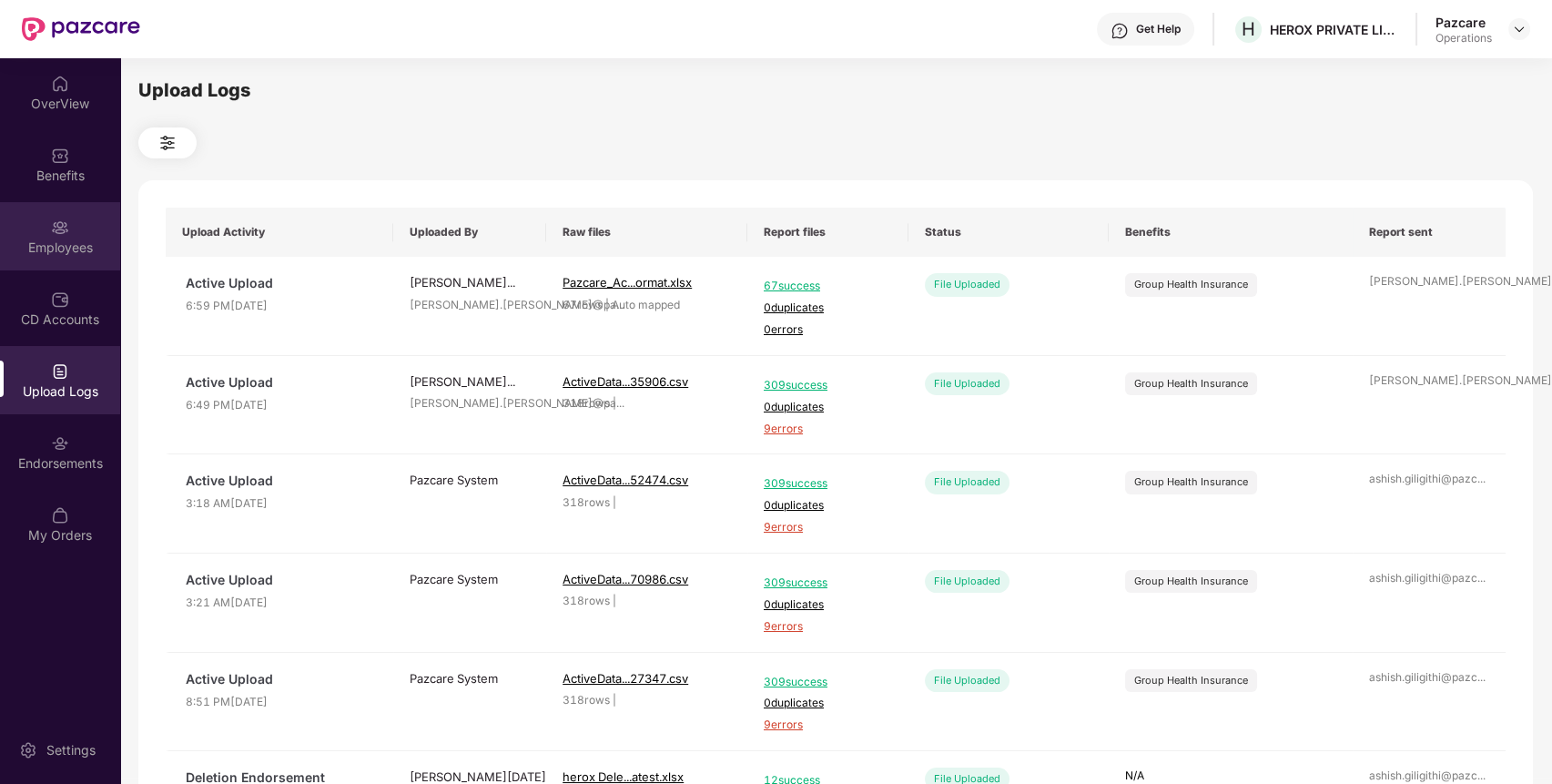
click at [38, 241] on div "Employees" at bounding box center [60, 247] width 121 height 18
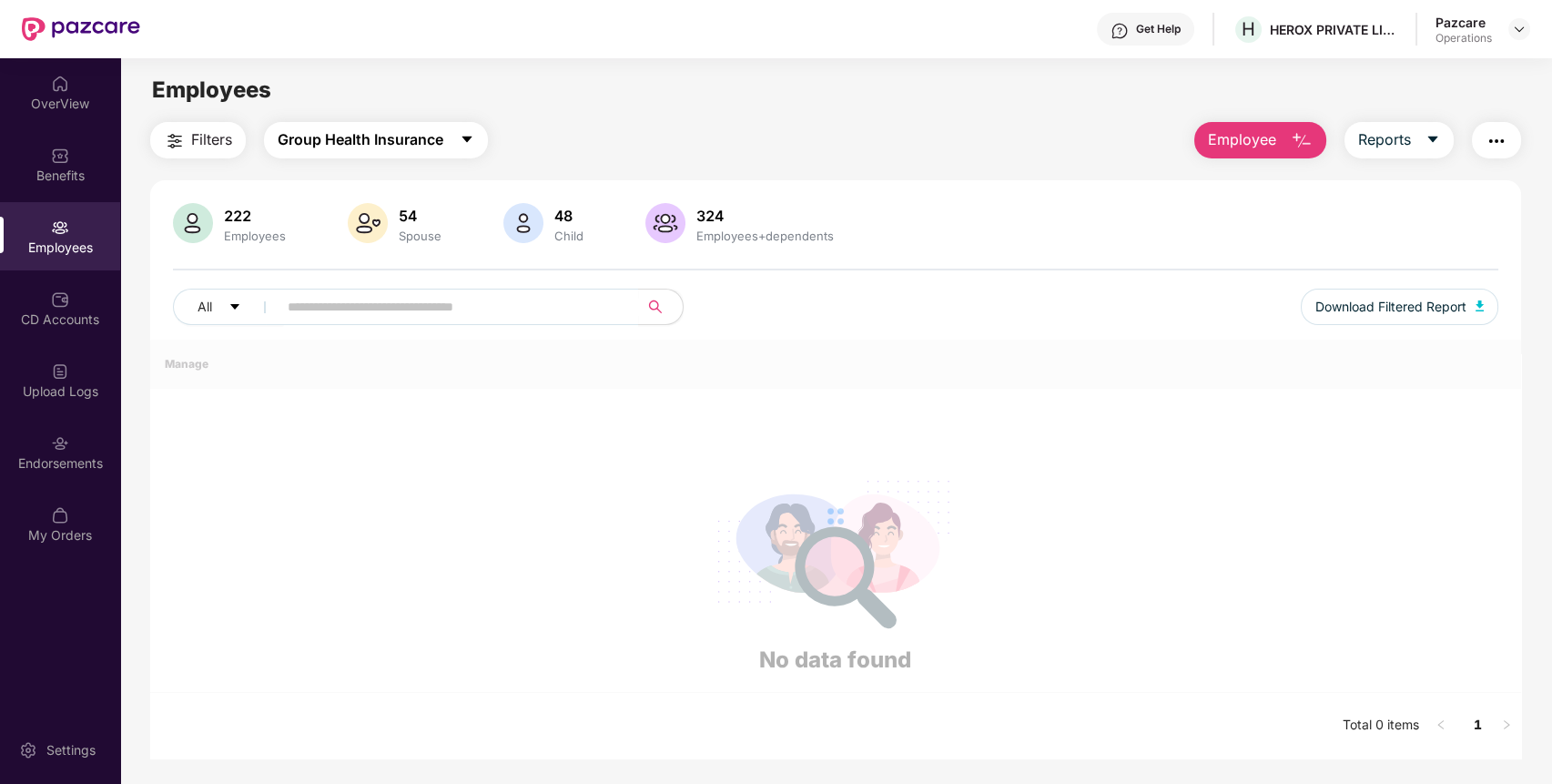
click at [440, 137] on span "Group Health Insurance" at bounding box center [360, 140] width 165 height 23
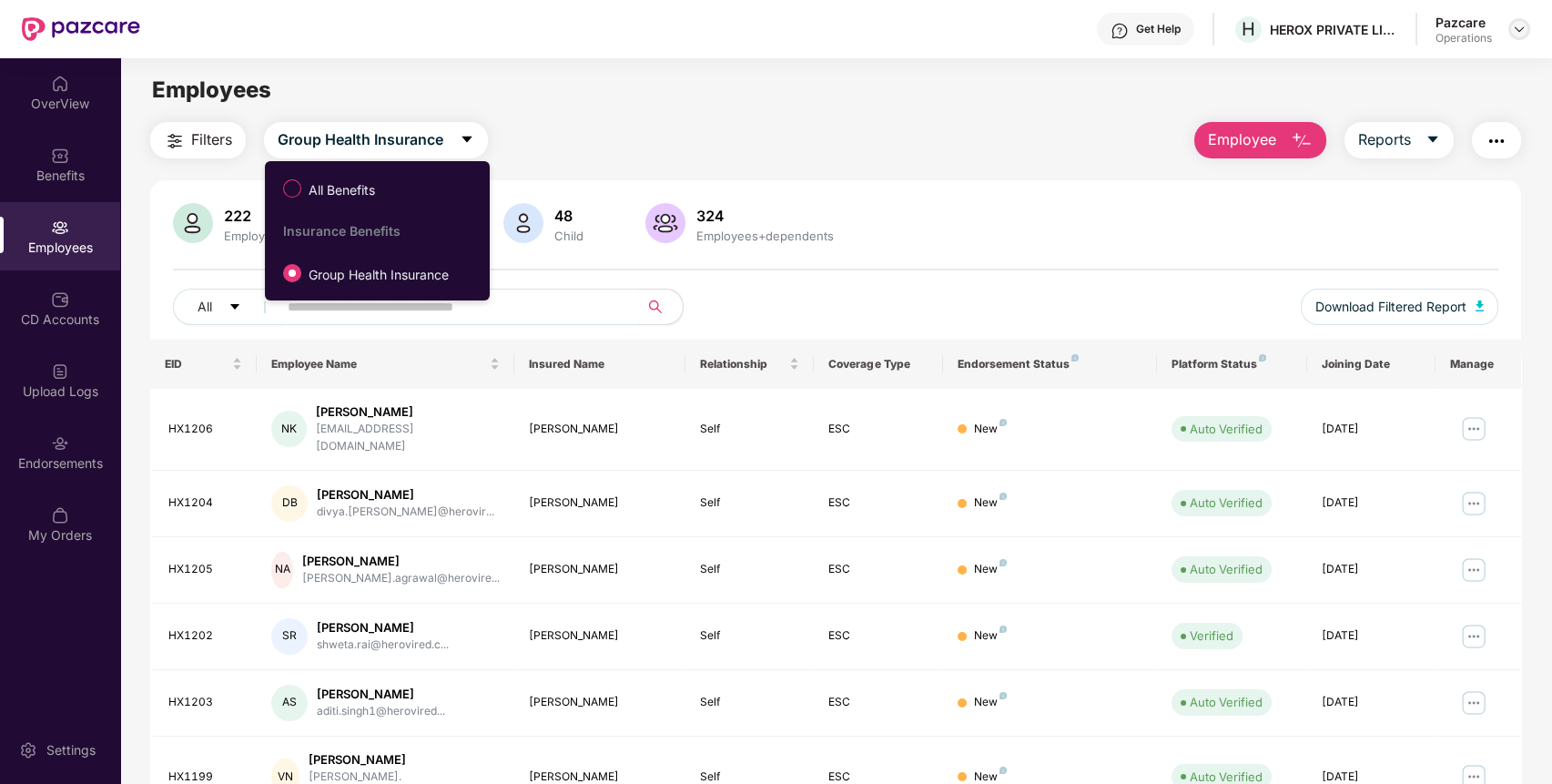
click at [1515, 28] on img at bounding box center [1519, 28] width 14 height 14
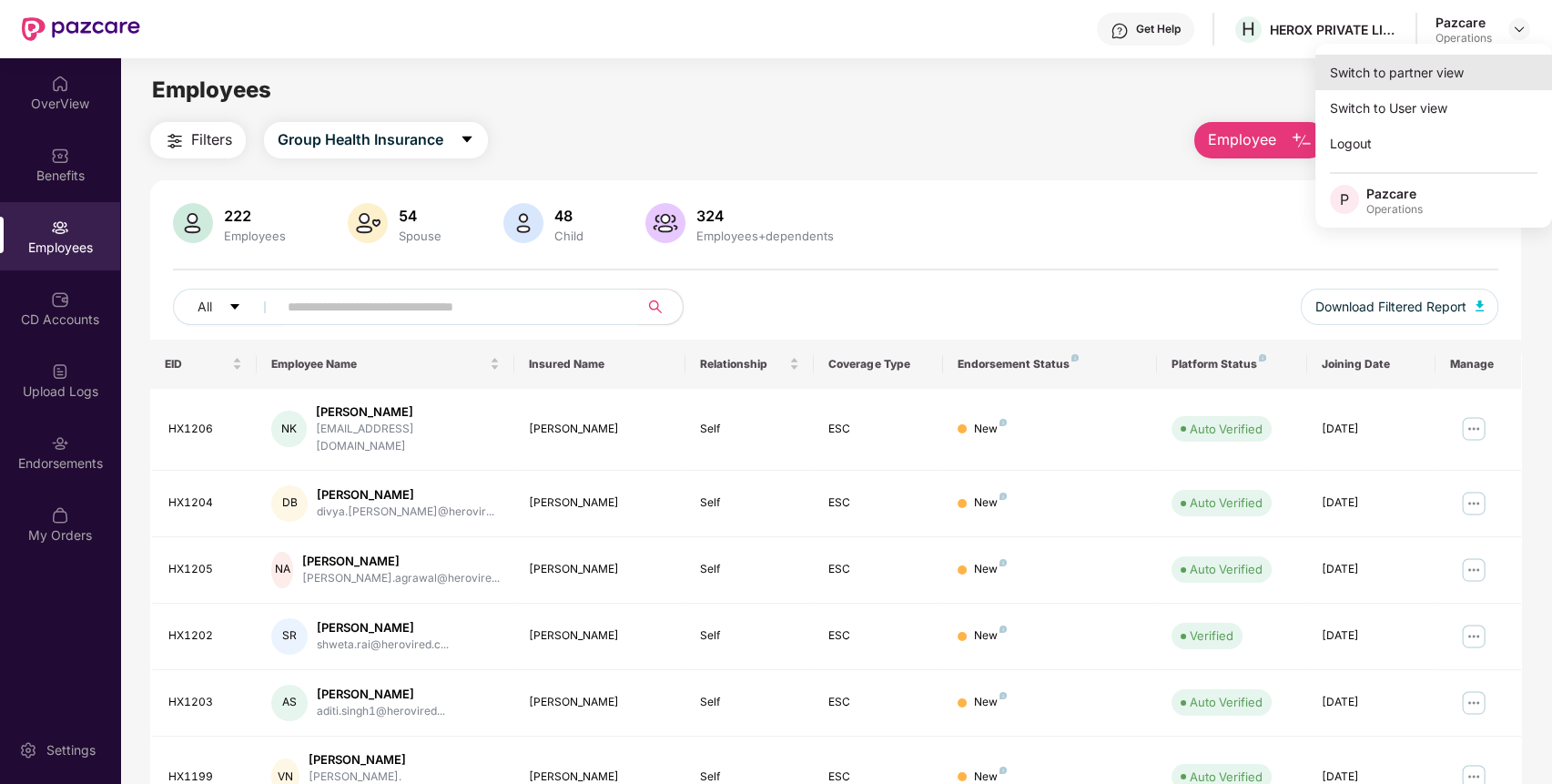
click at [1471, 75] on div "Switch to partner view" at bounding box center [1432, 72] width 236 height 35
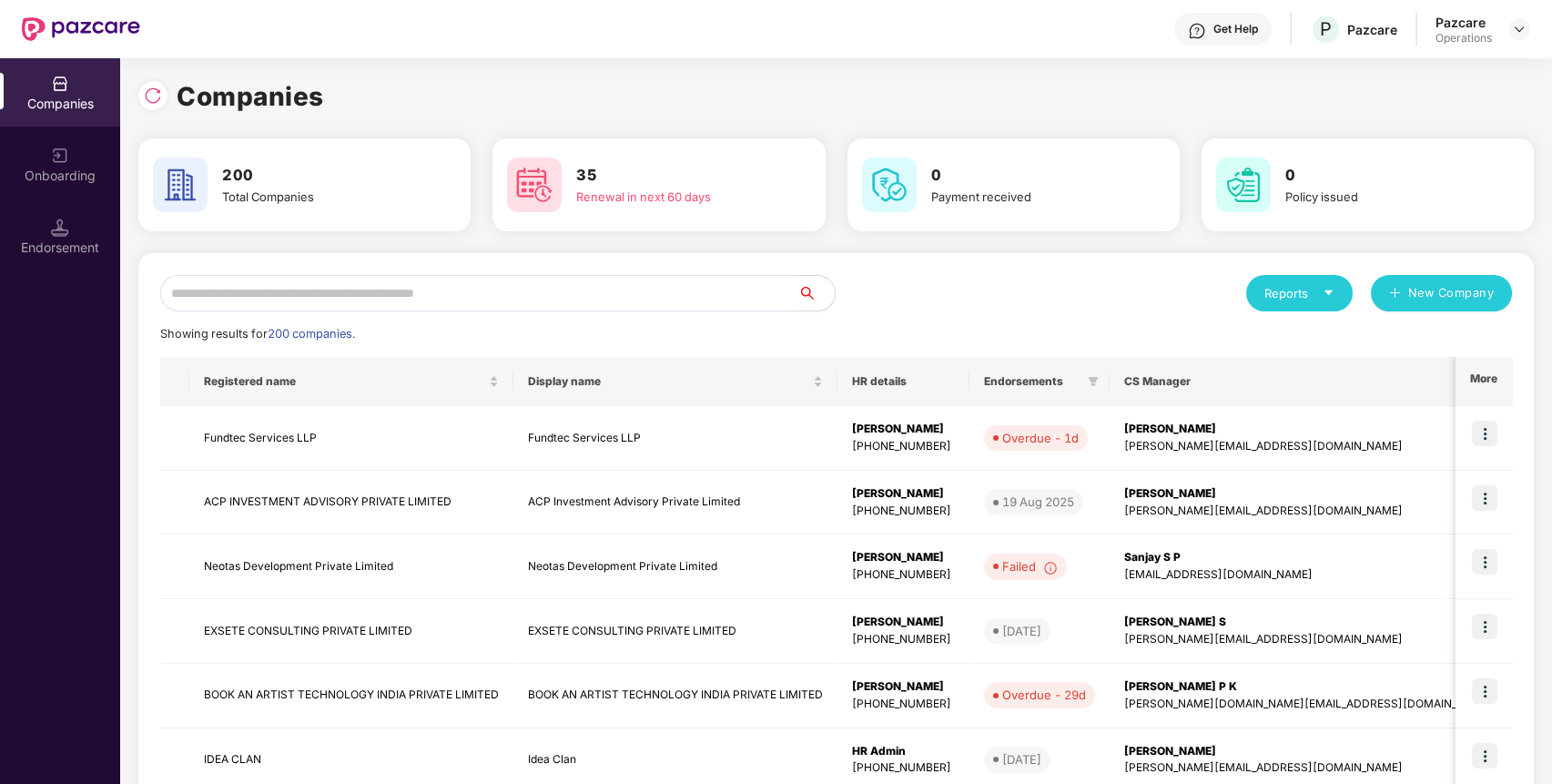
click at [647, 288] on input "text" at bounding box center [479, 293] width 638 height 36
paste input "**********"
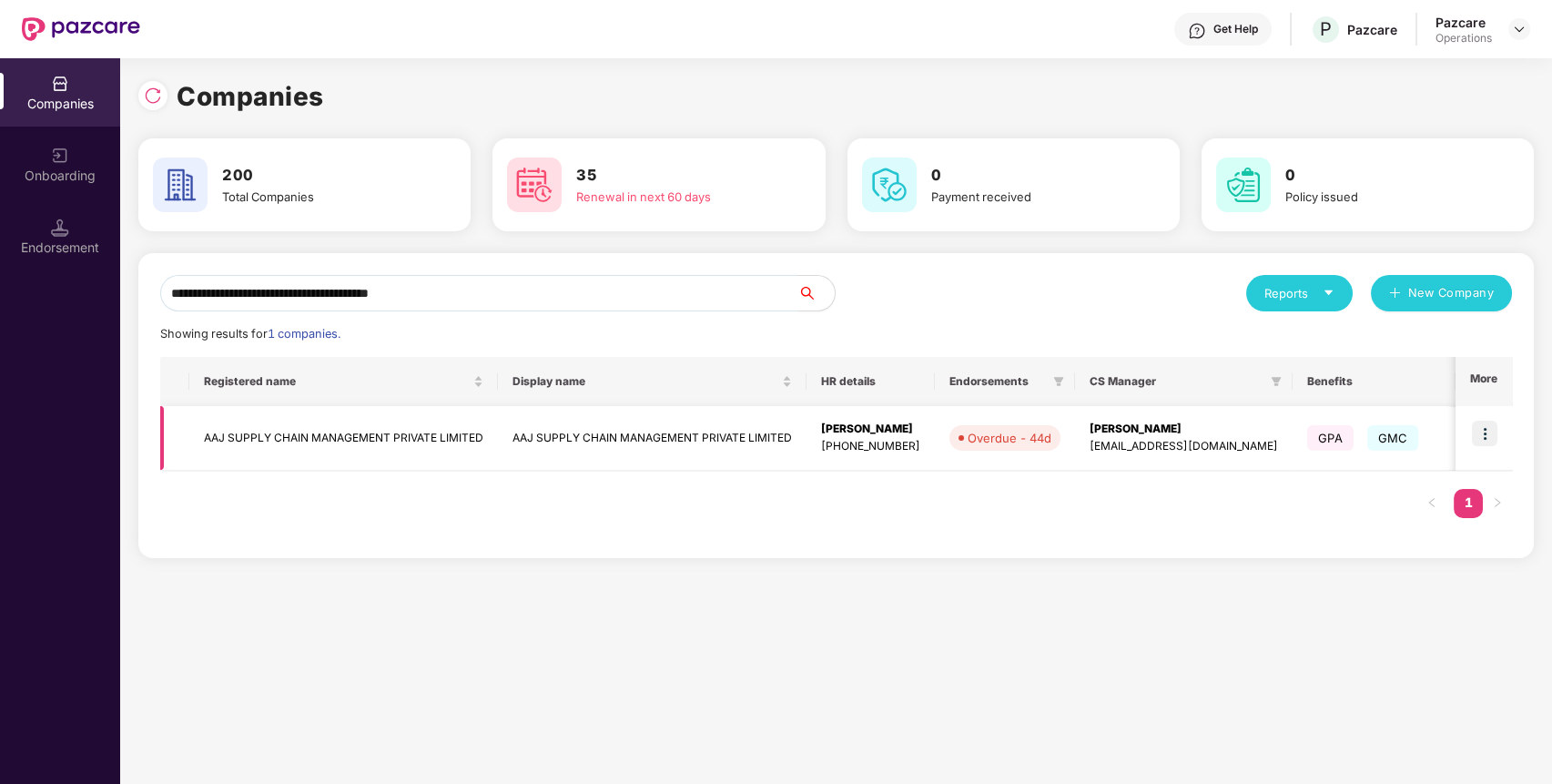
type input "**********"
click at [1489, 434] on img at bounding box center [1484, 433] width 26 height 26
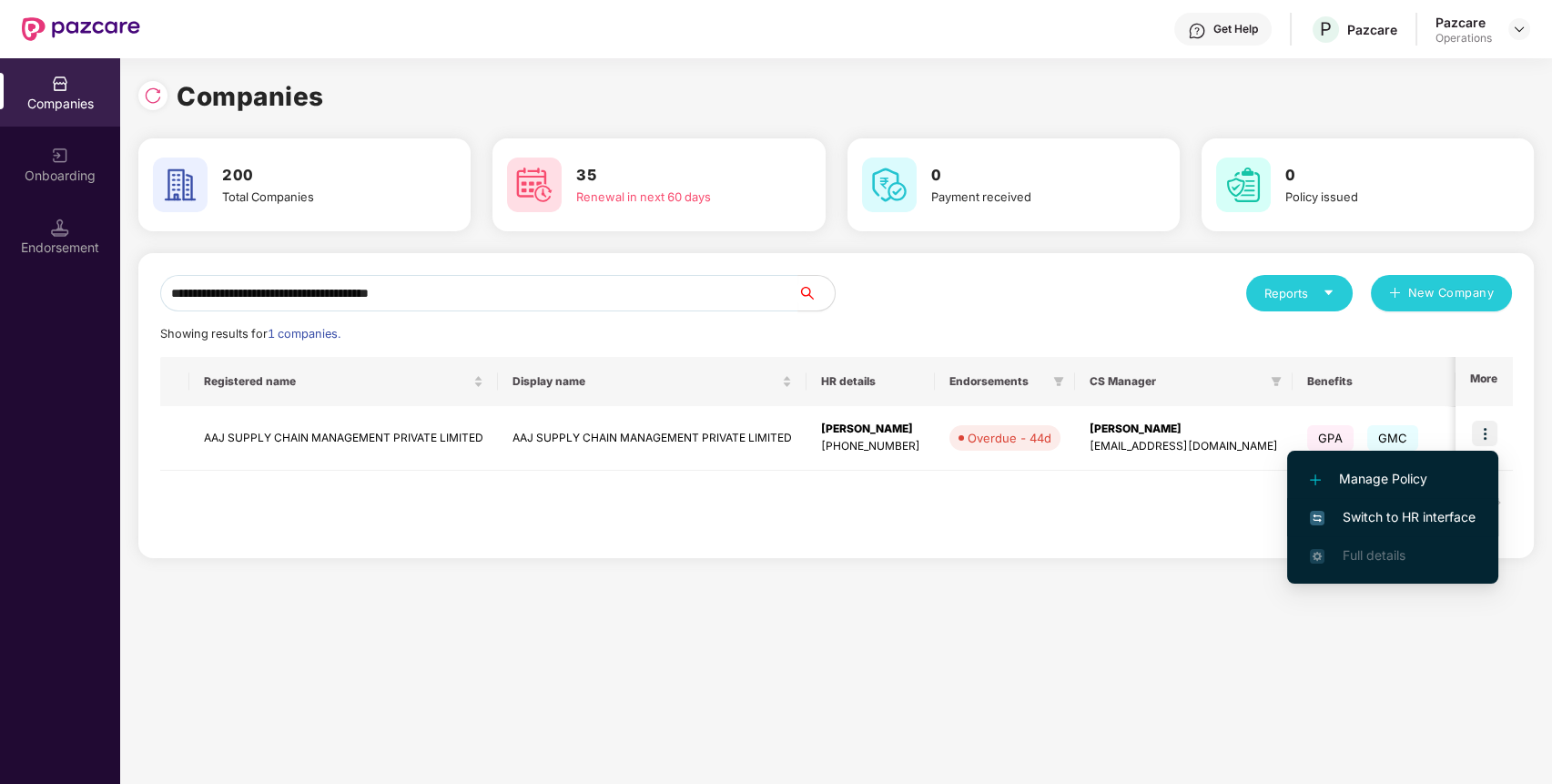
click at [1400, 507] on span "Switch to HR interface" at bounding box center [1393, 516] width 165 height 20
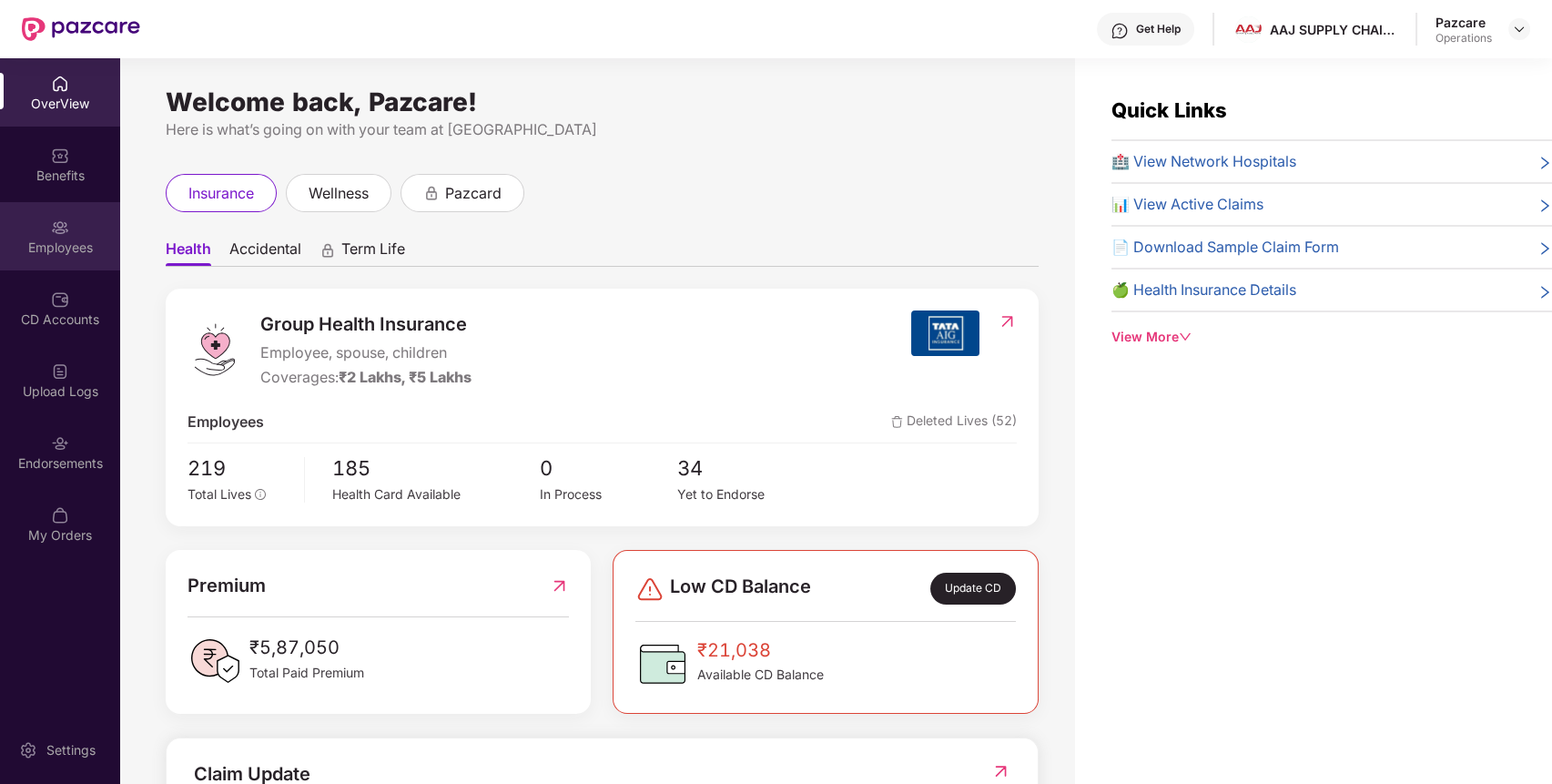
click at [59, 250] on div "Employees" at bounding box center [60, 247] width 121 height 18
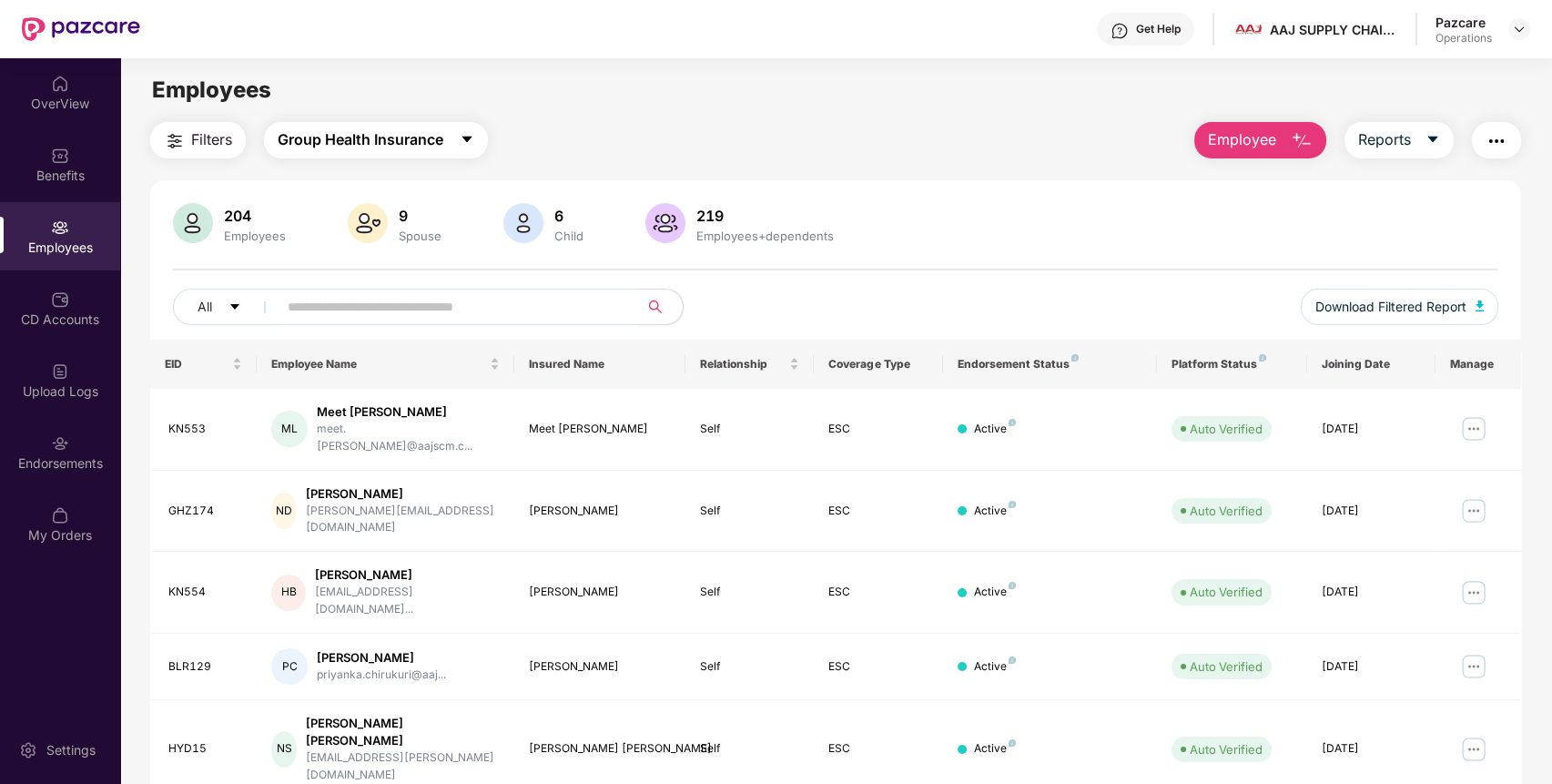
click at [342, 150] on span "Group Health Insurance" at bounding box center [360, 140] width 165 height 23
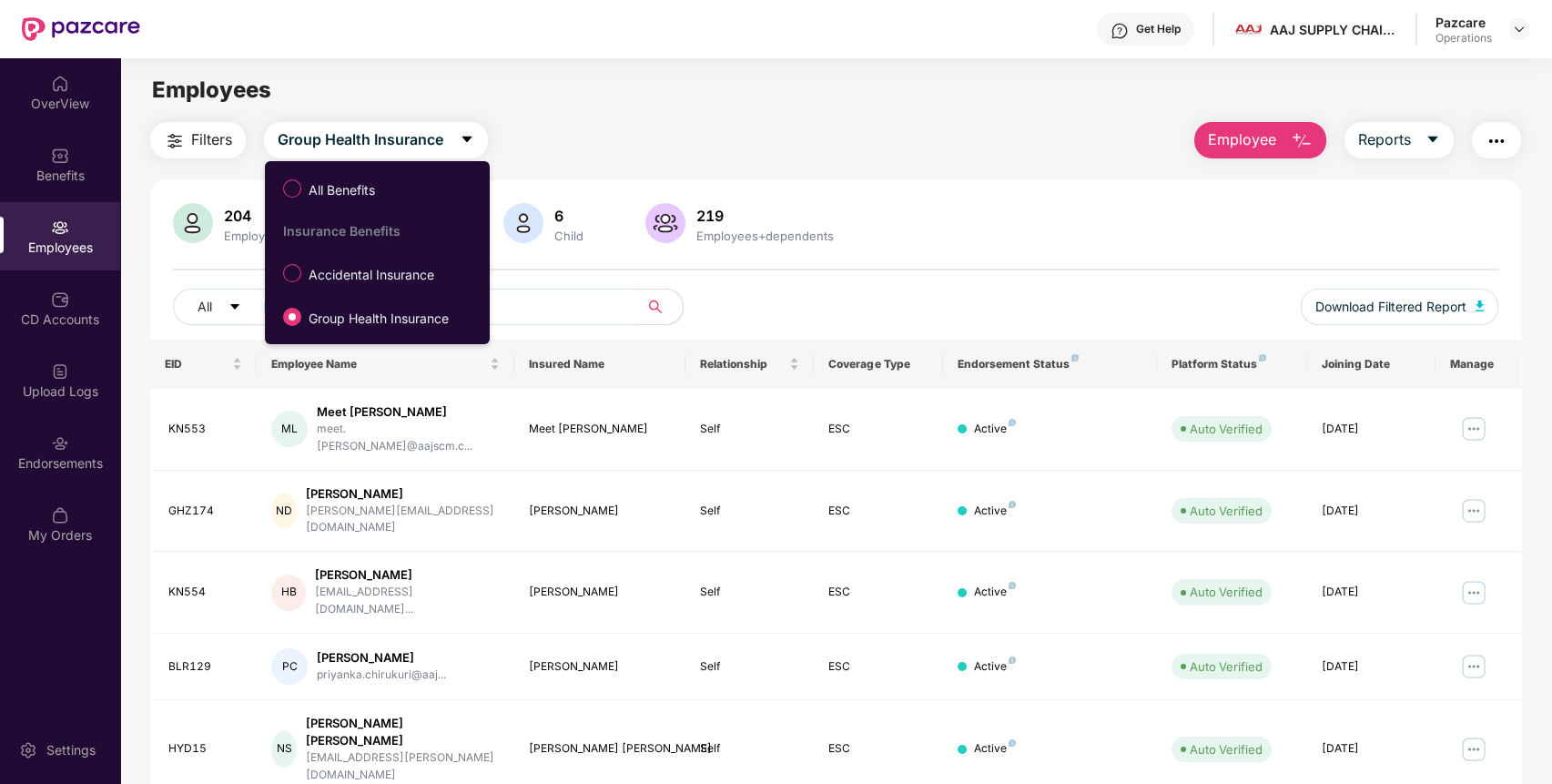
click at [588, 118] on main "Employees Filters Group Health Insurance Employee Reports 204 Employees 9 Spous…" at bounding box center [835, 450] width 1430 height 784
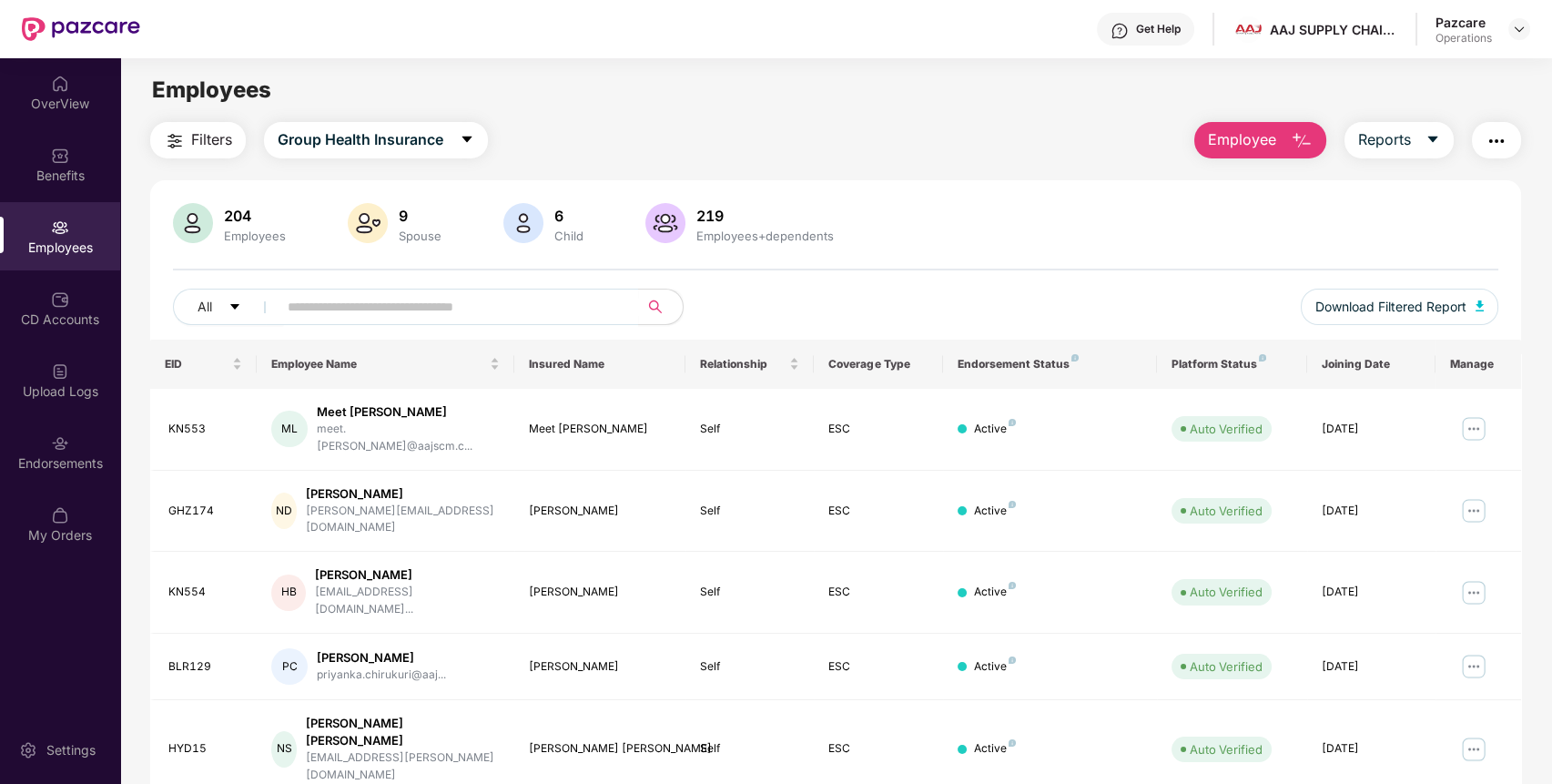
click at [187, 142] on button "Filters" at bounding box center [197, 140] width 96 height 36
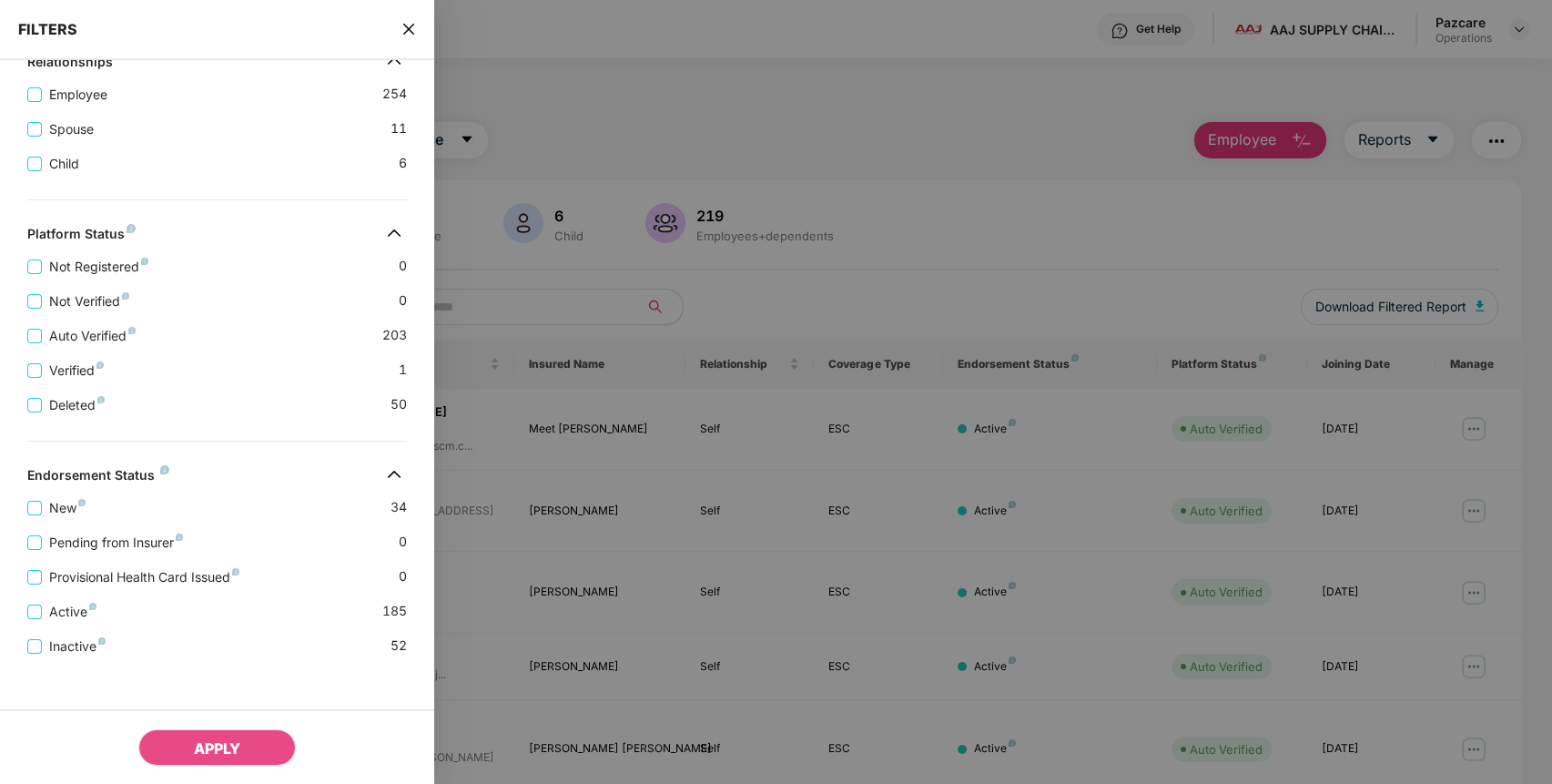
scroll to position [408, 0]
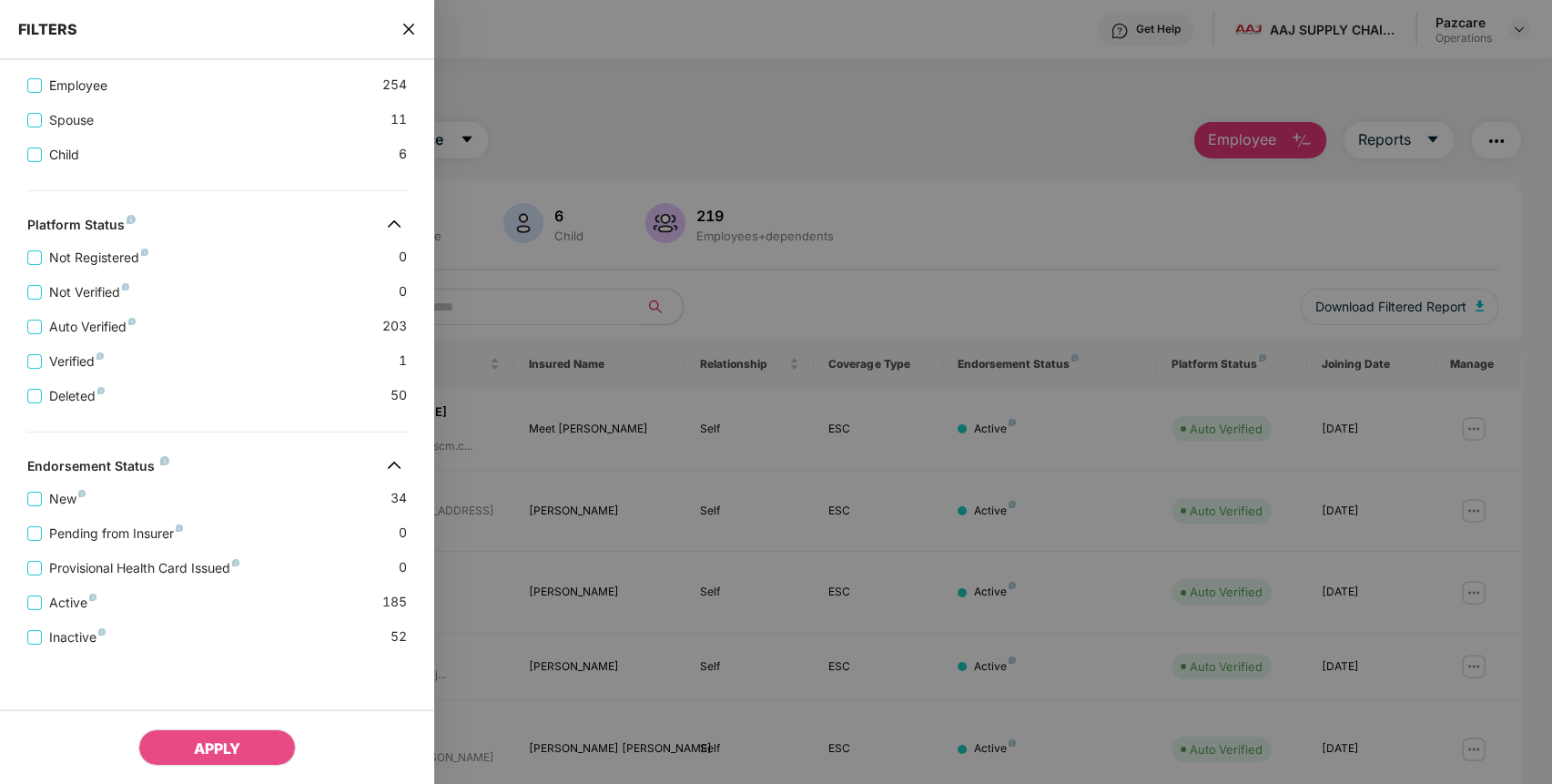
click at [405, 16] on div "FILTERS" at bounding box center [216, 29] width 434 height 60
click at [405, 28] on icon "close" at bounding box center [408, 28] width 14 height 14
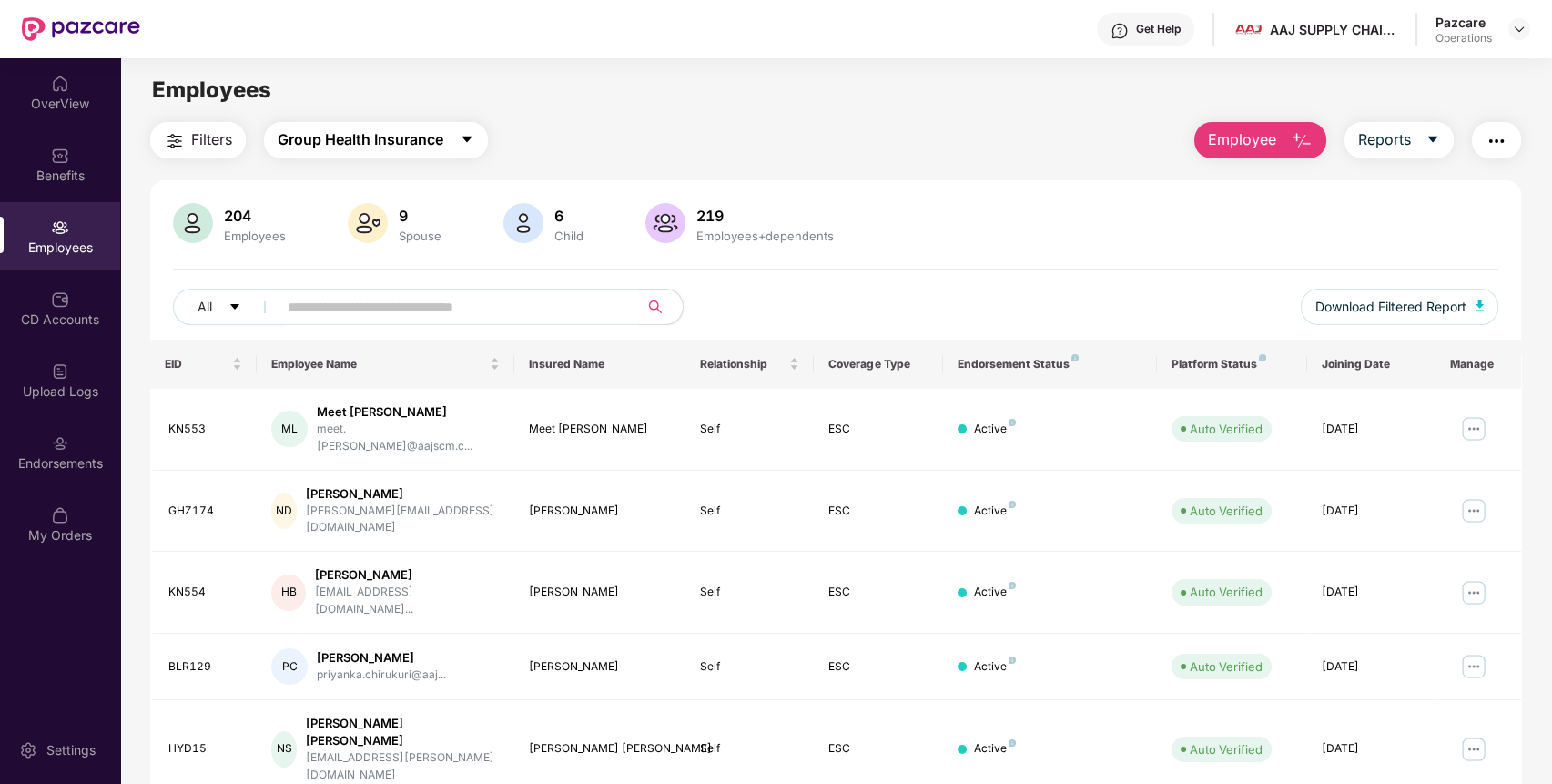
click at [430, 128] on span "Group Health Insurance" at bounding box center [360, 140] width 165 height 23
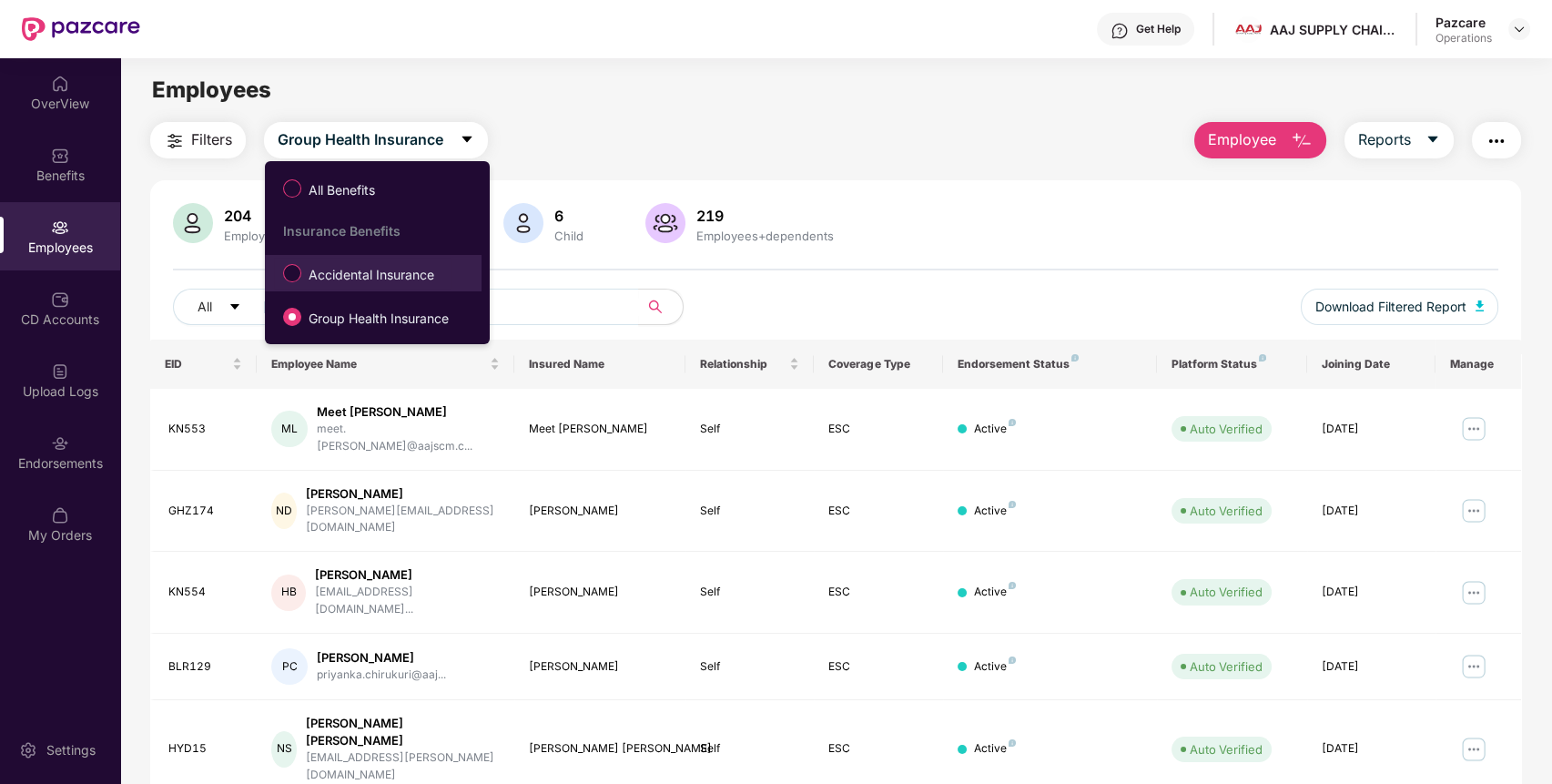
click at [370, 264] on label "Accidental Insurance" at bounding box center [363, 272] width 177 height 31
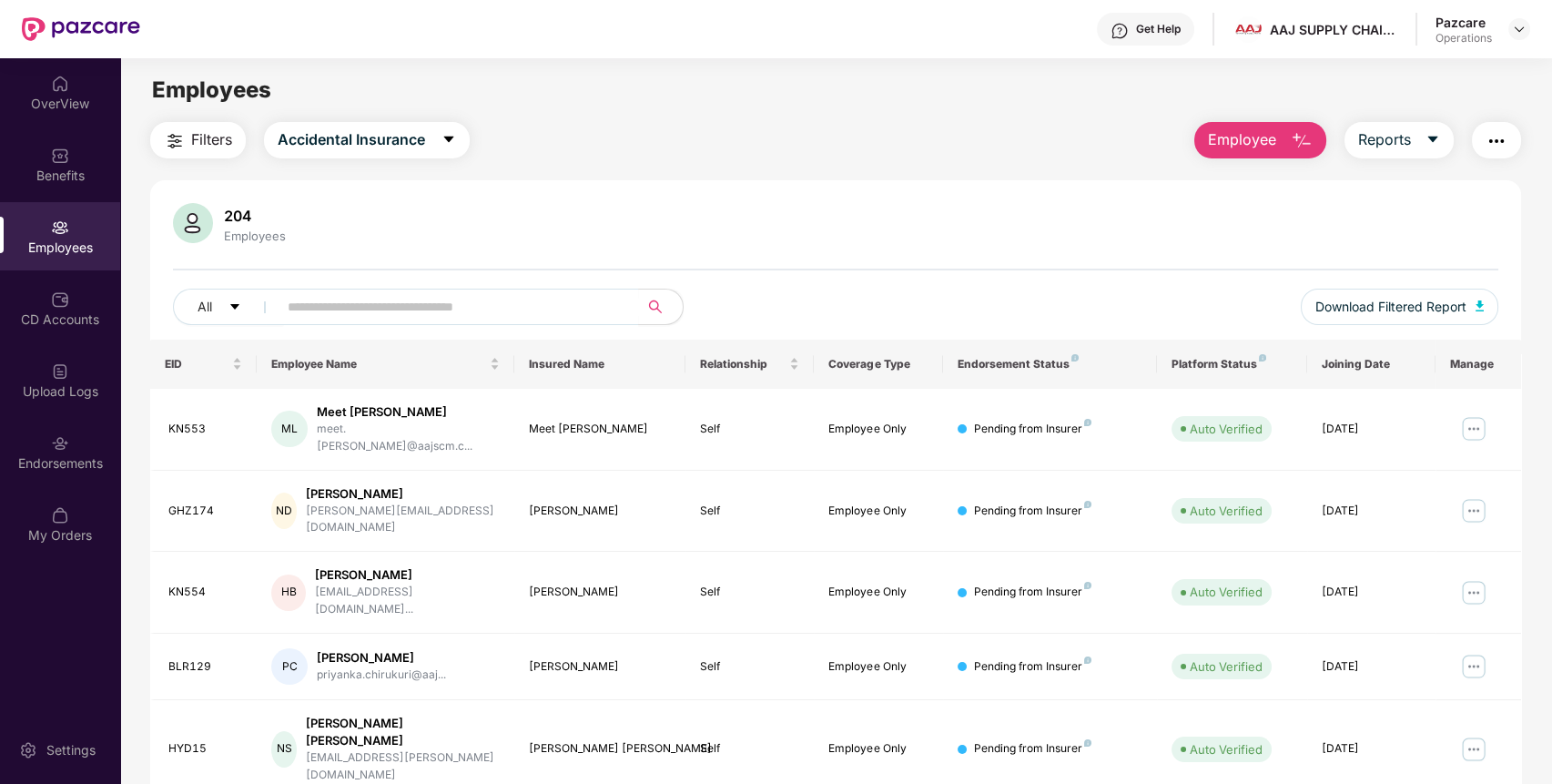
click at [191, 142] on span "Filters" at bounding box center [211, 140] width 41 height 23
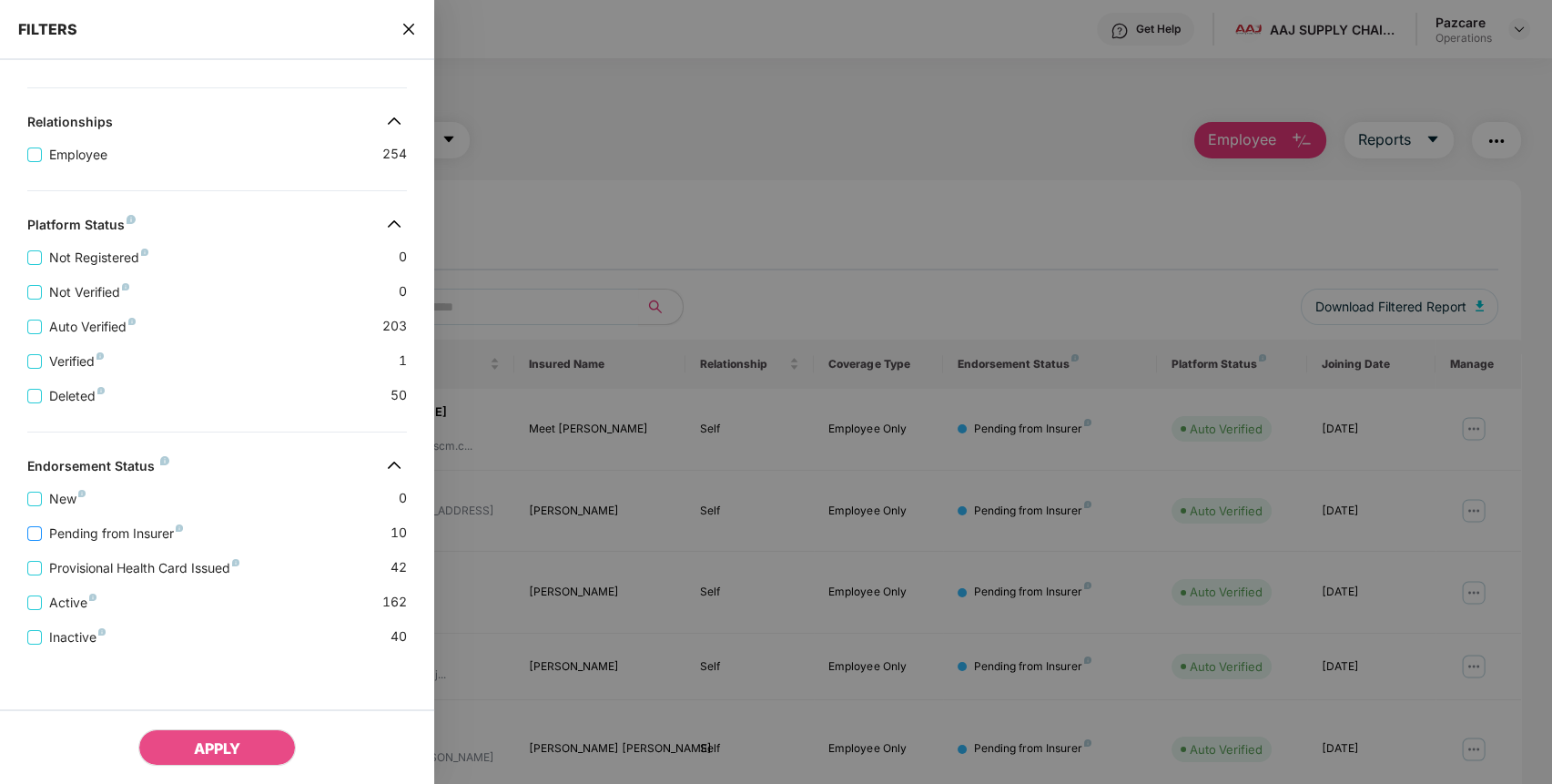
click at [125, 523] on span "Pending from Insurer" at bounding box center [116, 532] width 148 height 20
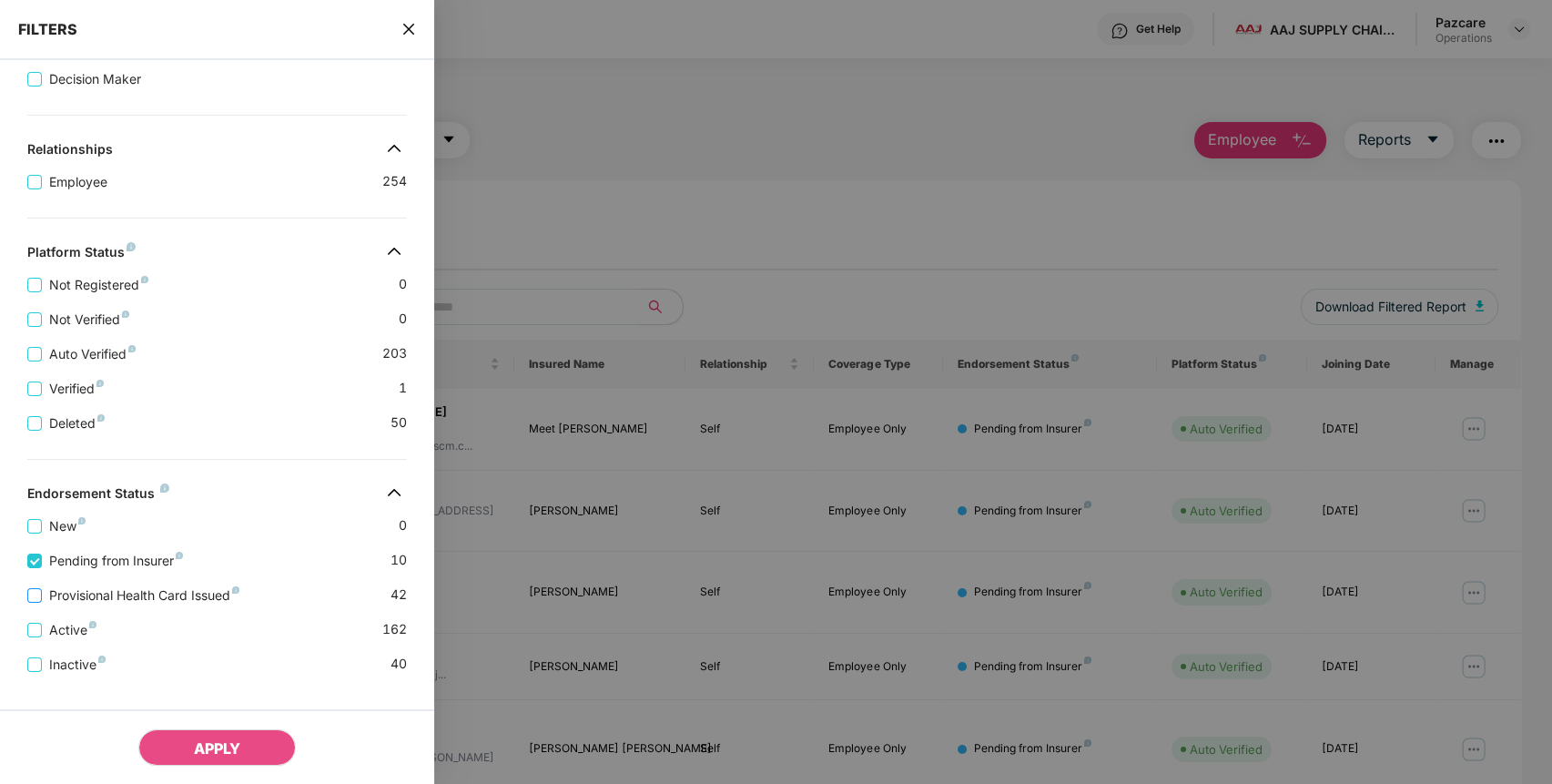
click at [135, 592] on div "Provisional Health Card Issued 42" at bounding box center [217, 588] width 380 height 34
click at [140, 604] on span "Provisional Health Card Issued" at bounding box center [144, 594] width 205 height 20
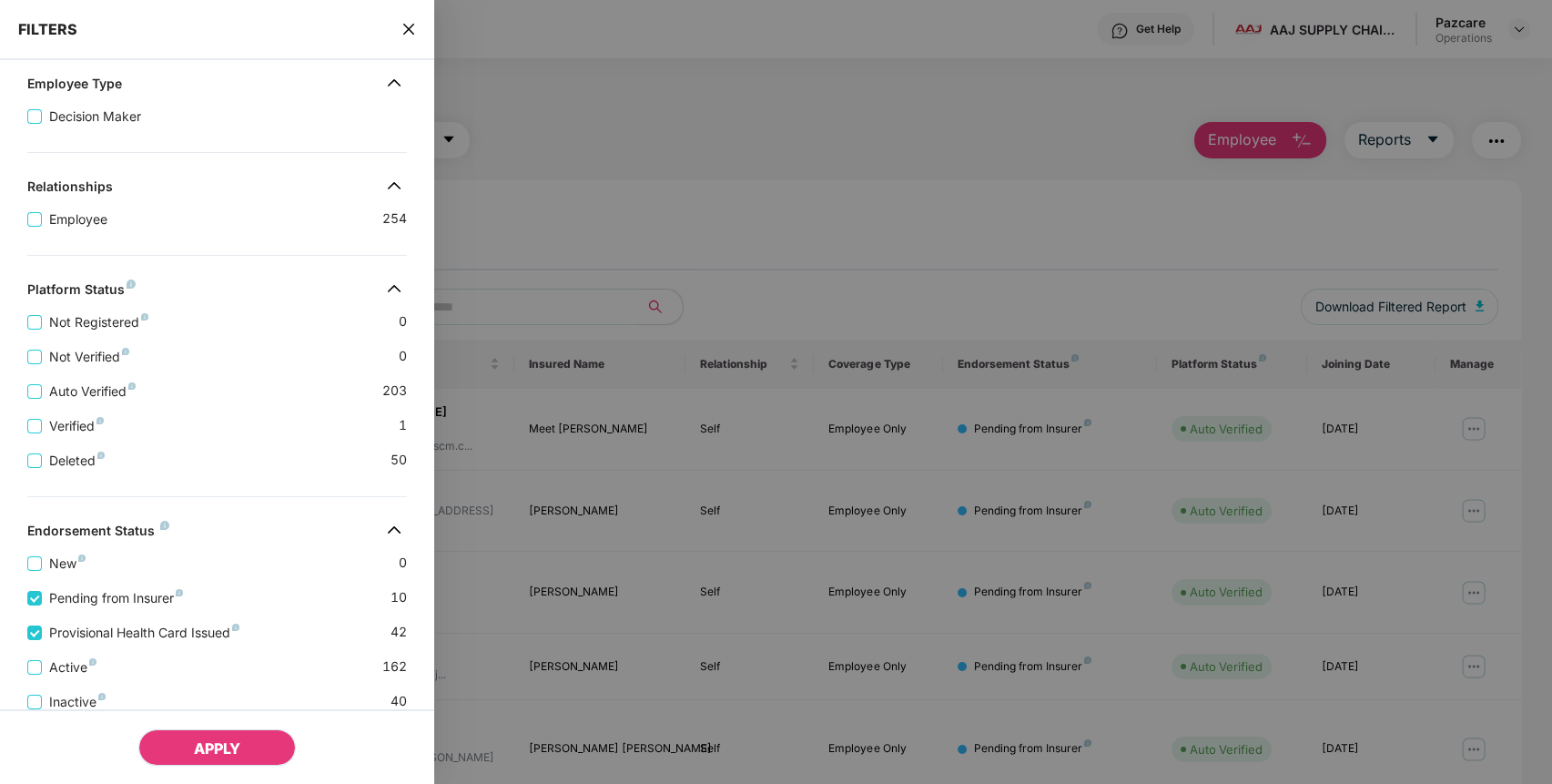
click at [222, 739] on span "APPLY" at bounding box center [216, 748] width 47 height 18
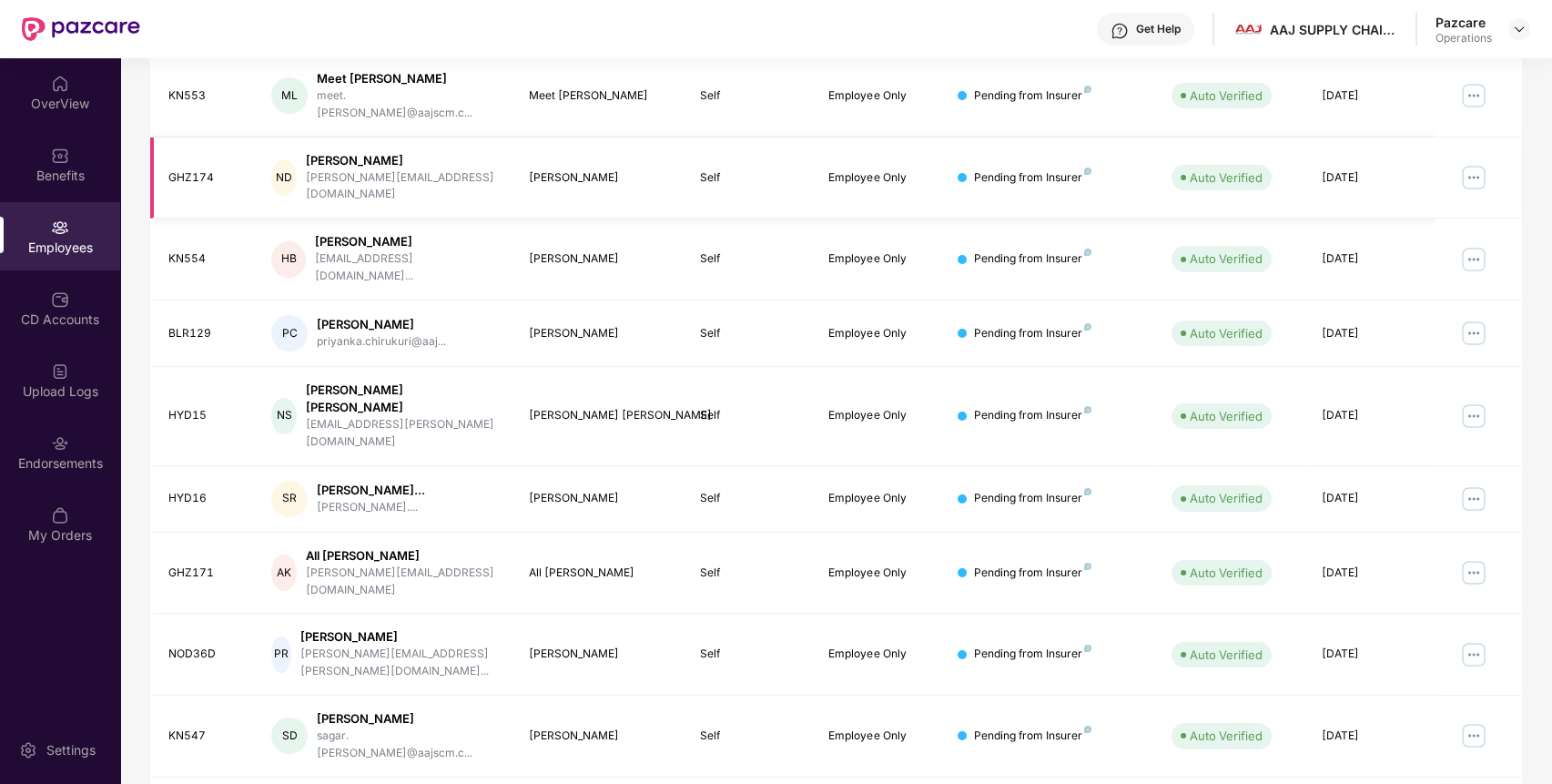
scroll to position [0, 0]
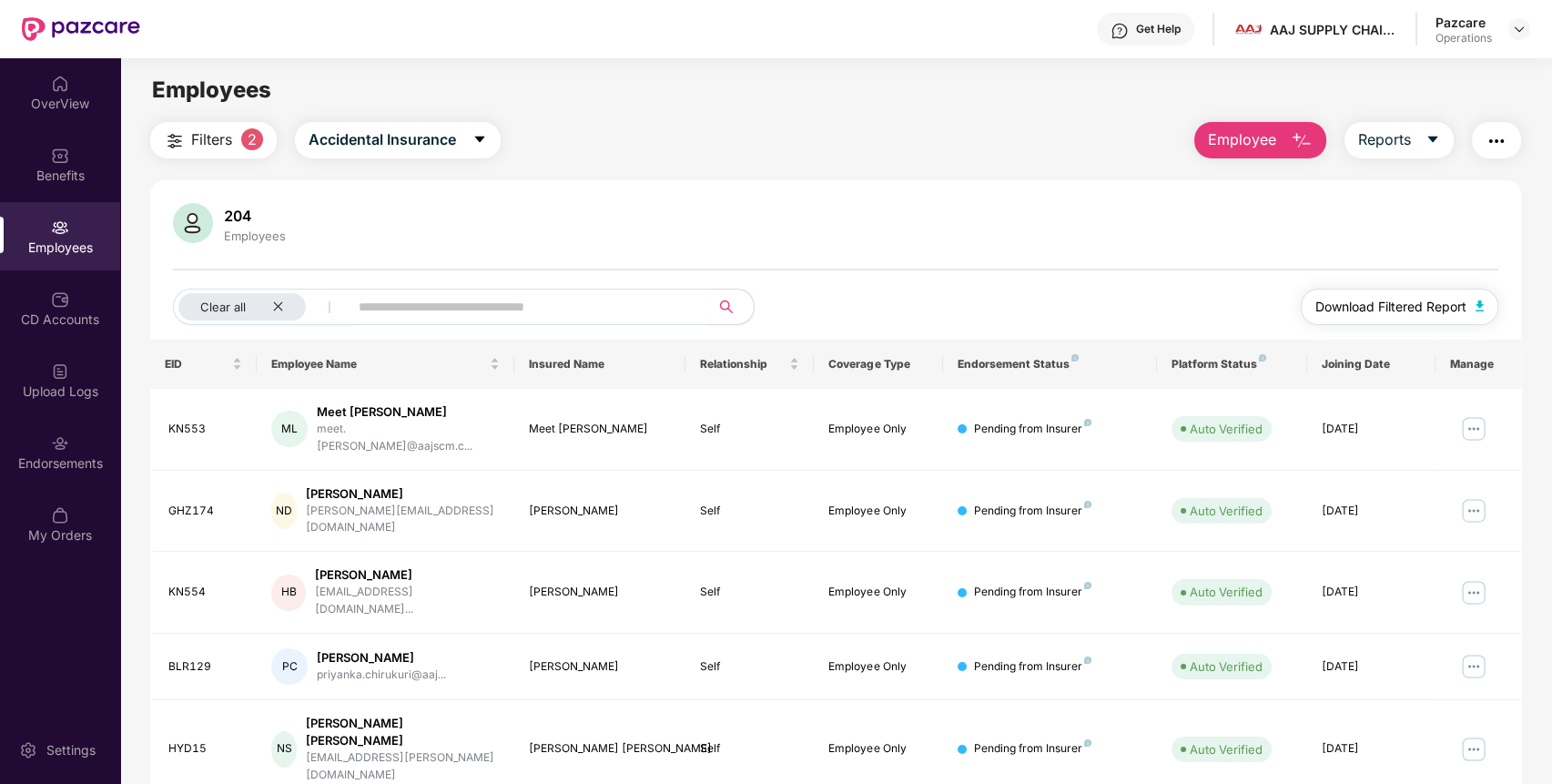
click at [1463, 302] on button "Download Filtered Report" at bounding box center [1399, 307] width 198 height 36
click at [1504, 145] on img "button" at bounding box center [1496, 140] width 22 height 22
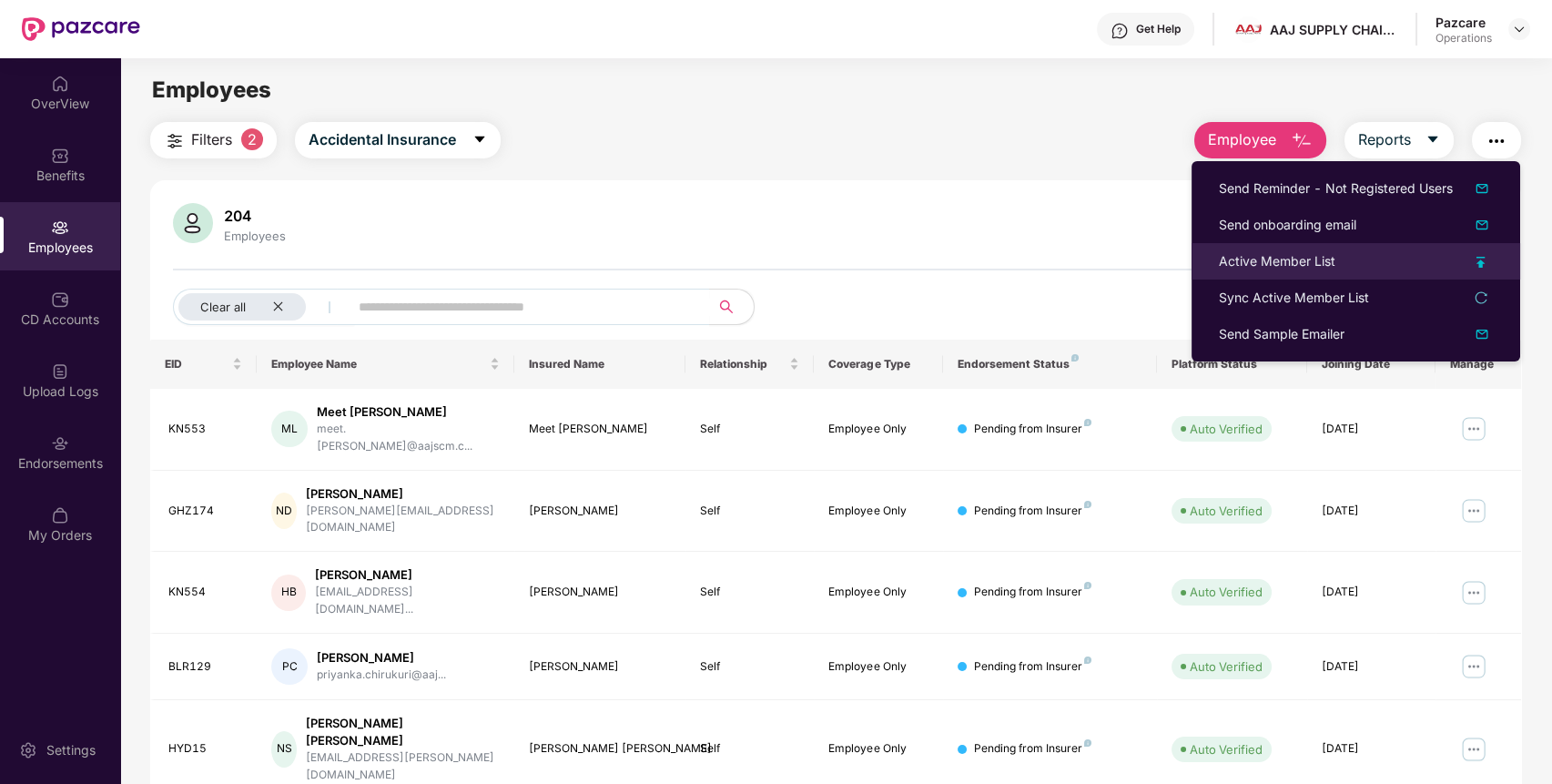
click at [1250, 256] on div "Active Member List" at bounding box center [1277, 261] width 117 height 20
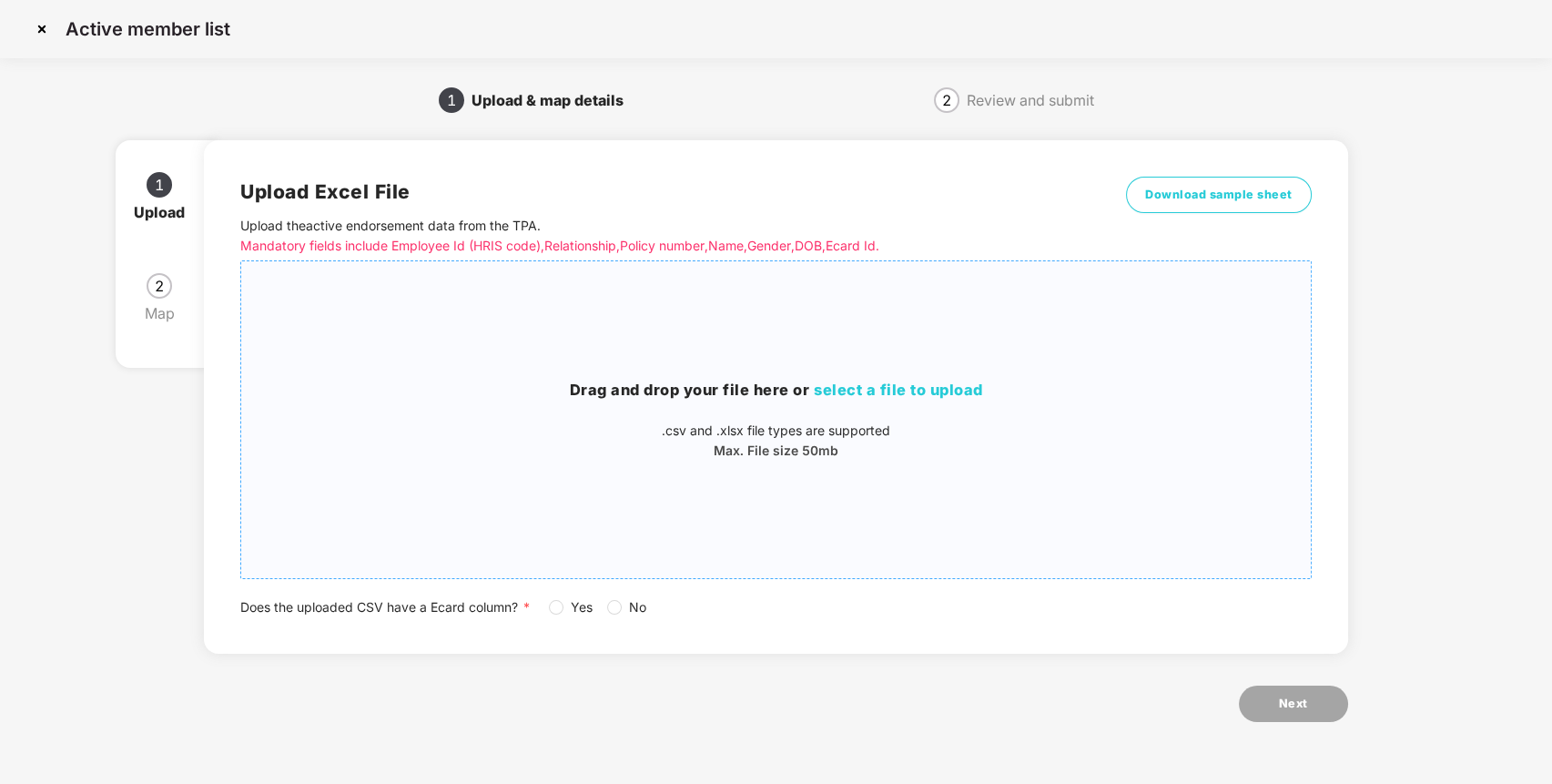
click at [825, 386] on span "select a file to upload" at bounding box center [898, 389] width 169 height 18
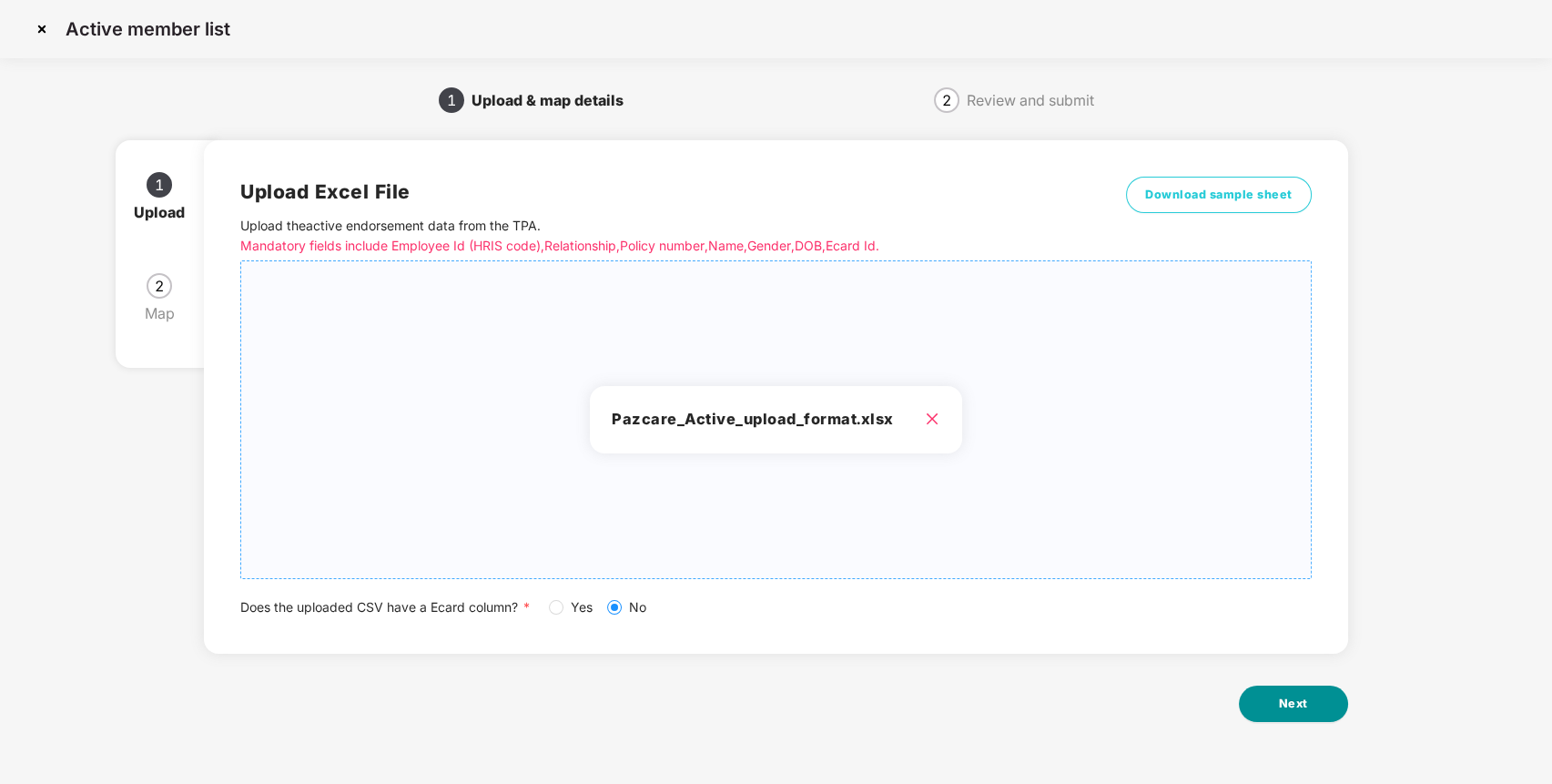
click at [1252, 699] on button "Next" at bounding box center [1293, 703] width 109 height 36
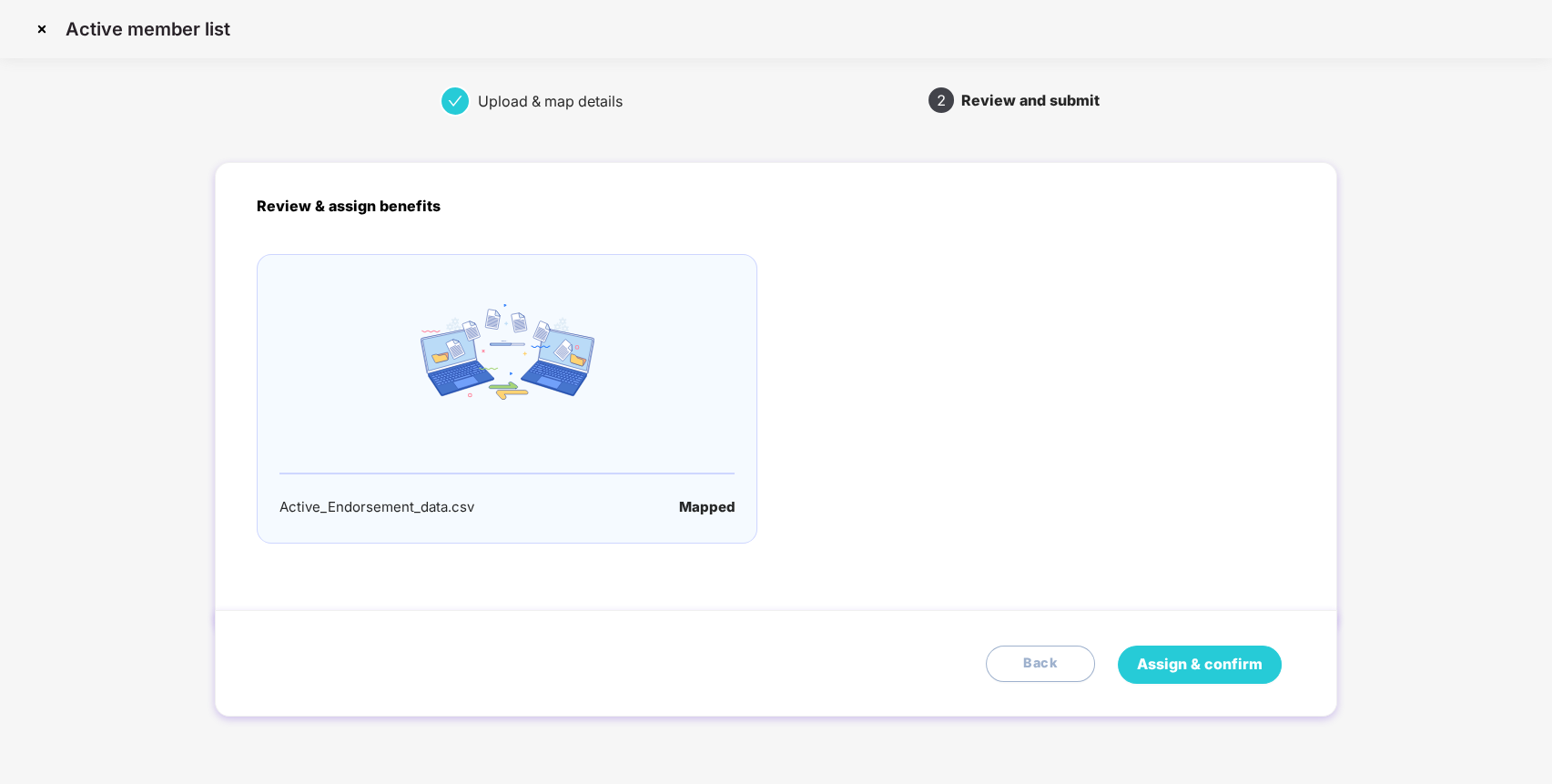
click at [1251, 663] on span "Assign & confirm" at bounding box center [1200, 663] width 125 height 23
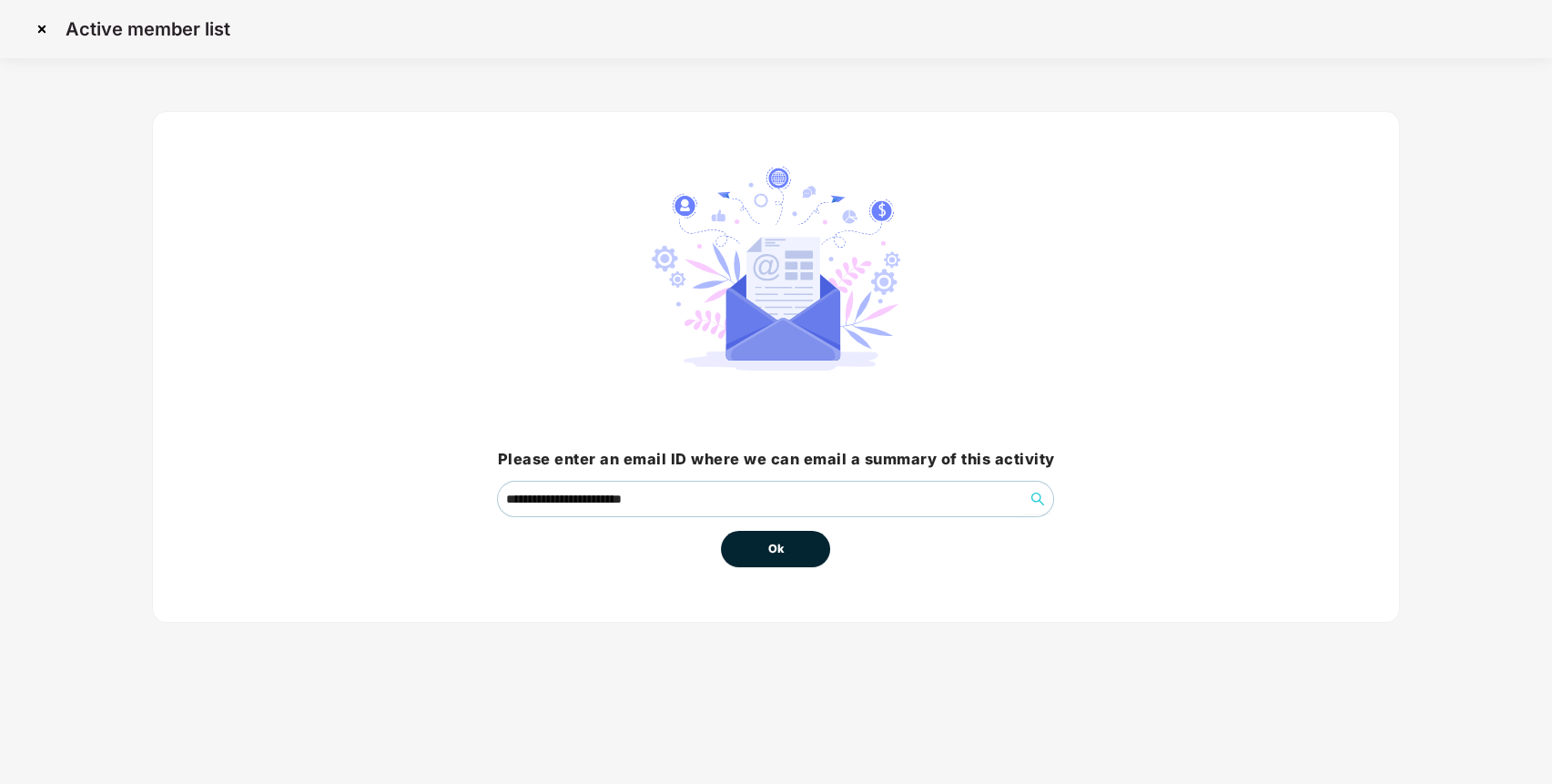
click at [783, 553] on span "Ok" at bounding box center [775, 549] width 16 height 18
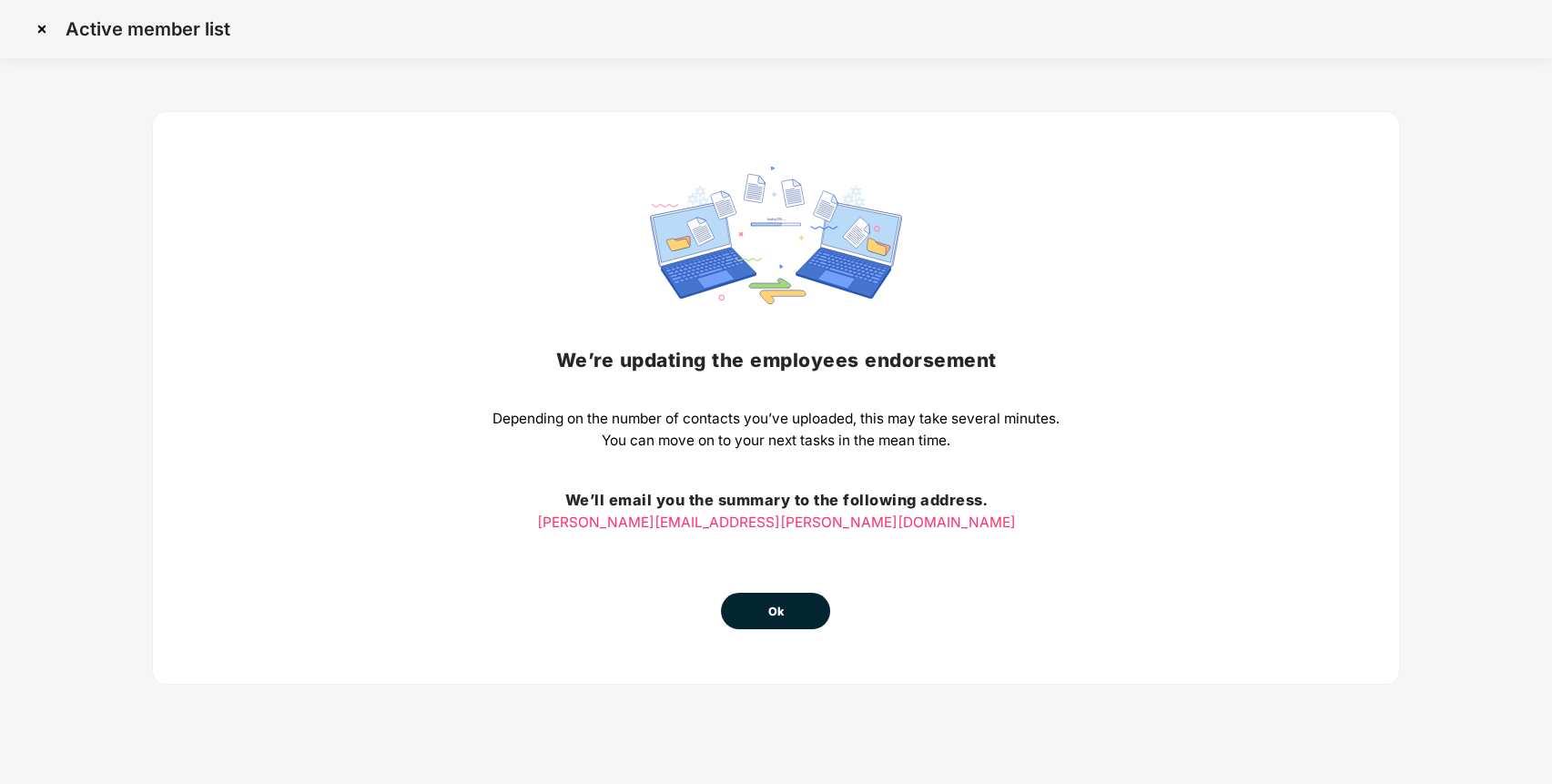
click at [777, 616] on span "Ok" at bounding box center [775, 611] width 16 height 18
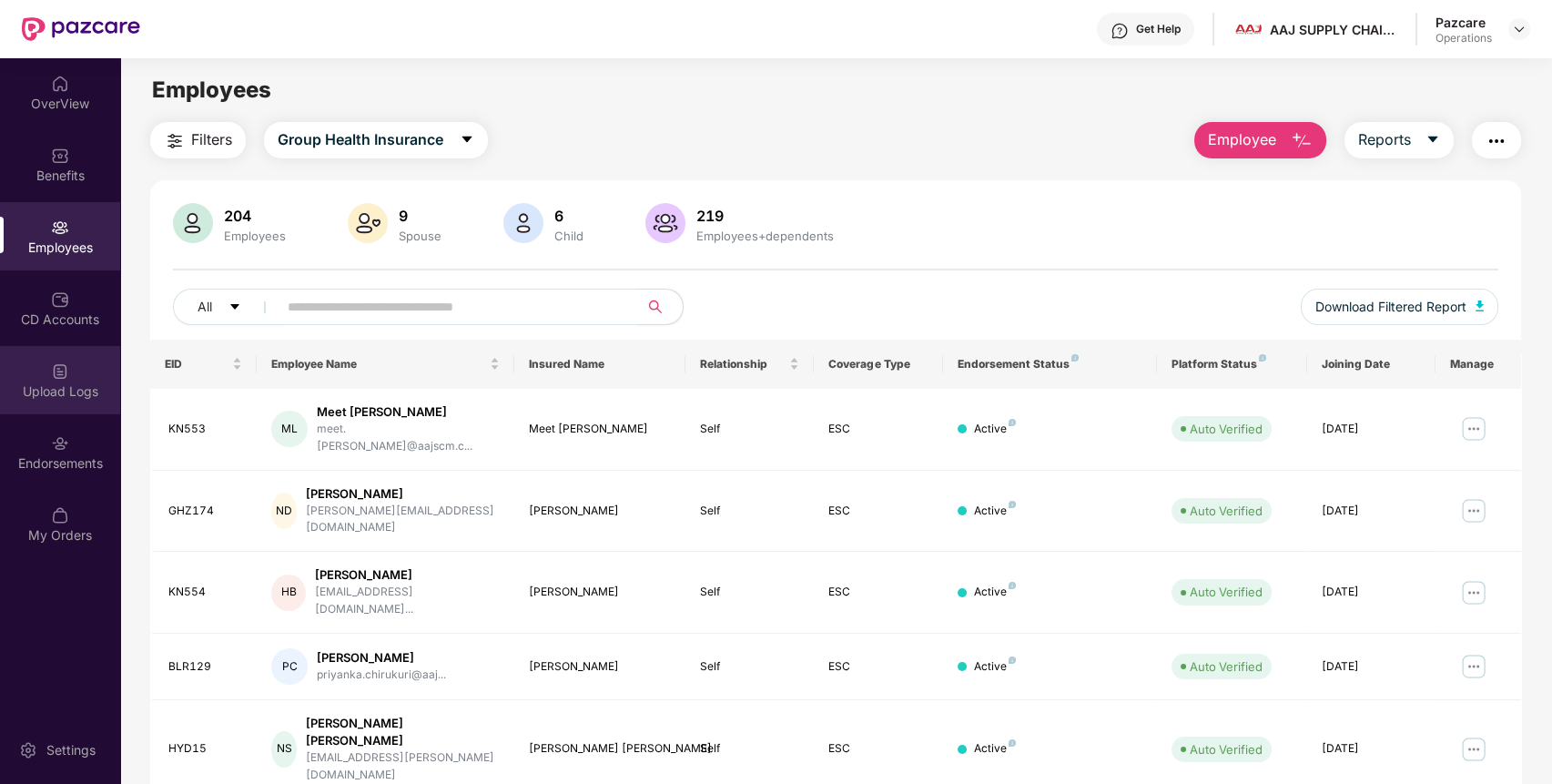
click at [61, 376] on img at bounding box center [60, 371] width 18 height 18
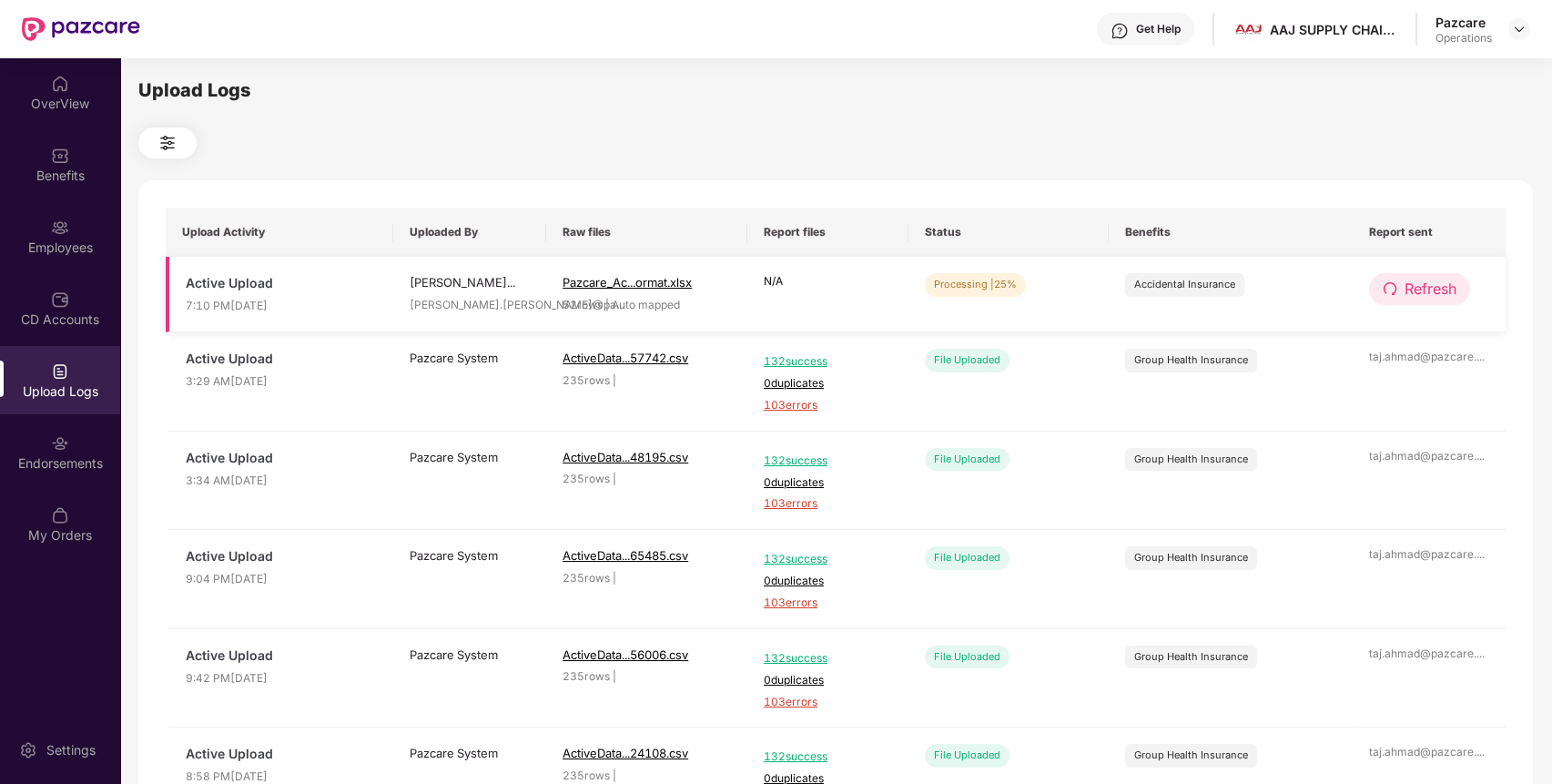
click at [1434, 298] on span "Refresh" at bounding box center [1430, 289] width 52 height 23
click at [1432, 298] on span "Refresh" at bounding box center [1430, 289] width 52 height 23
click at [1427, 305] on button "Refresh" at bounding box center [1419, 289] width 101 height 32
click at [1427, 305] on button "Refresh" at bounding box center [1420, 289] width 103 height 32
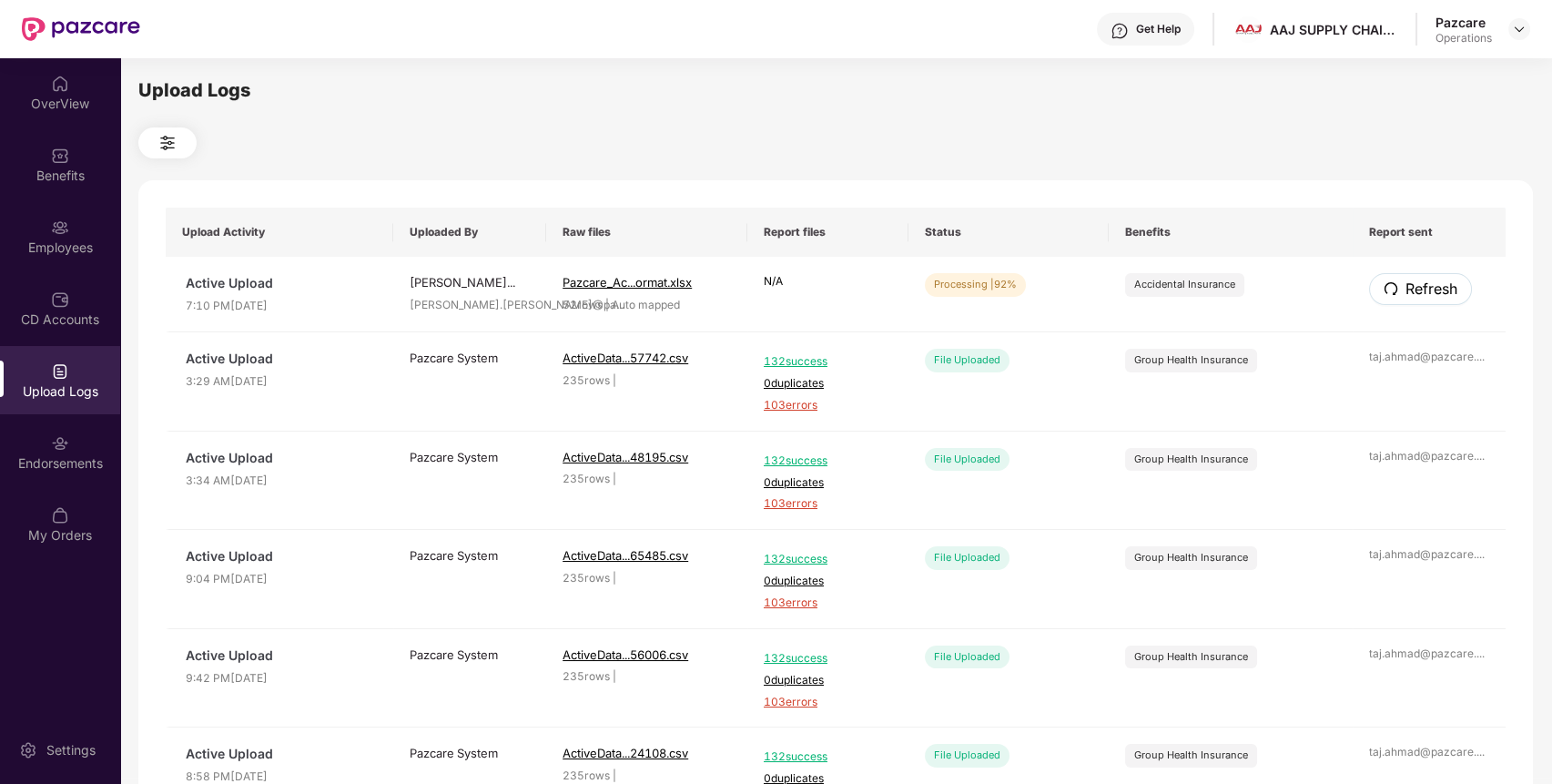
click at [1427, 305] on button "Refresh" at bounding box center [1420, 289] width 103 height 32
click at [1427, 304] on button "Refresh" at bounding box center [1420, 289] width 103 height 32
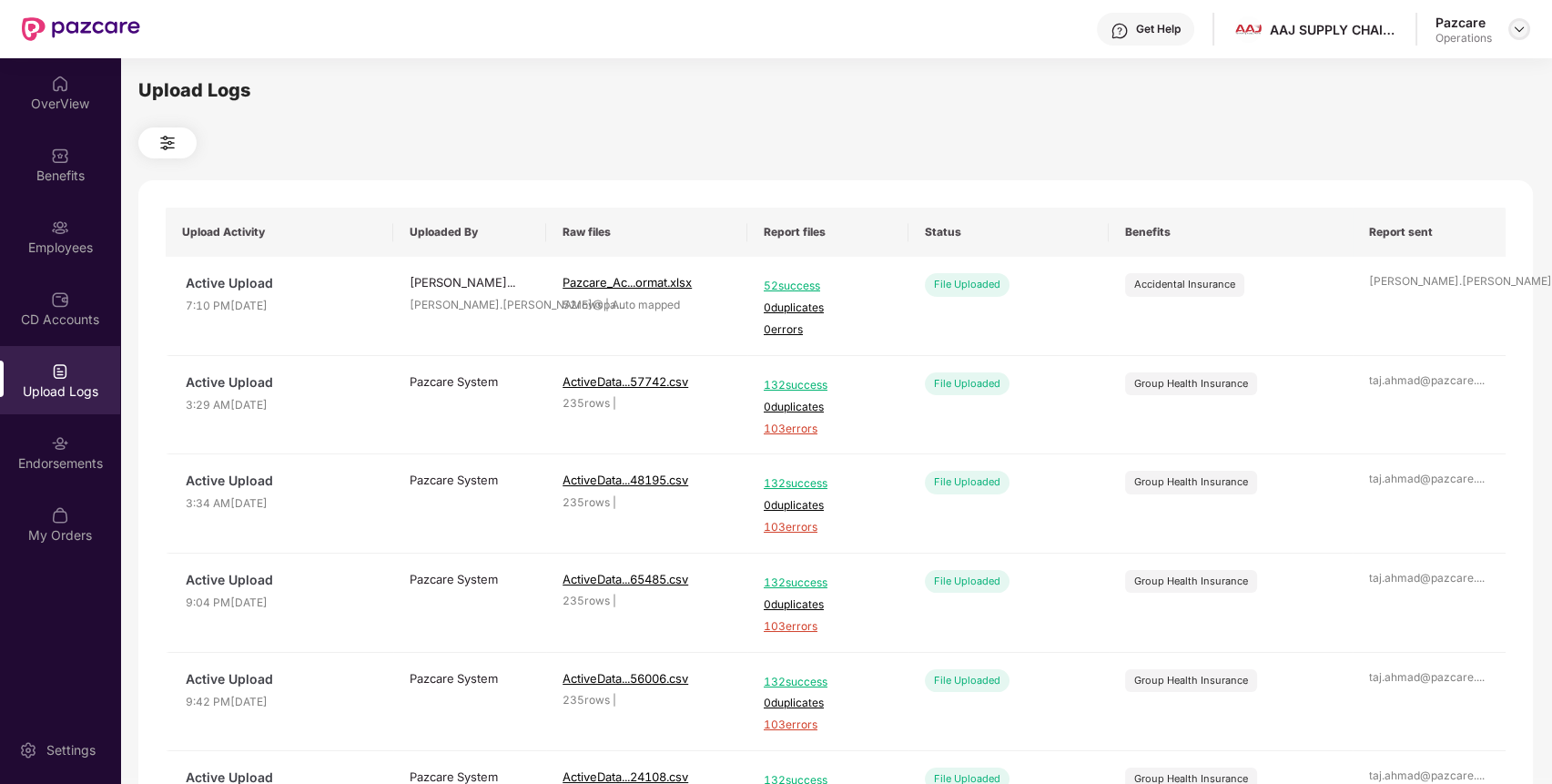
click at [1510, 31] on div at bounding box center [1519, 28] width 22 height 22
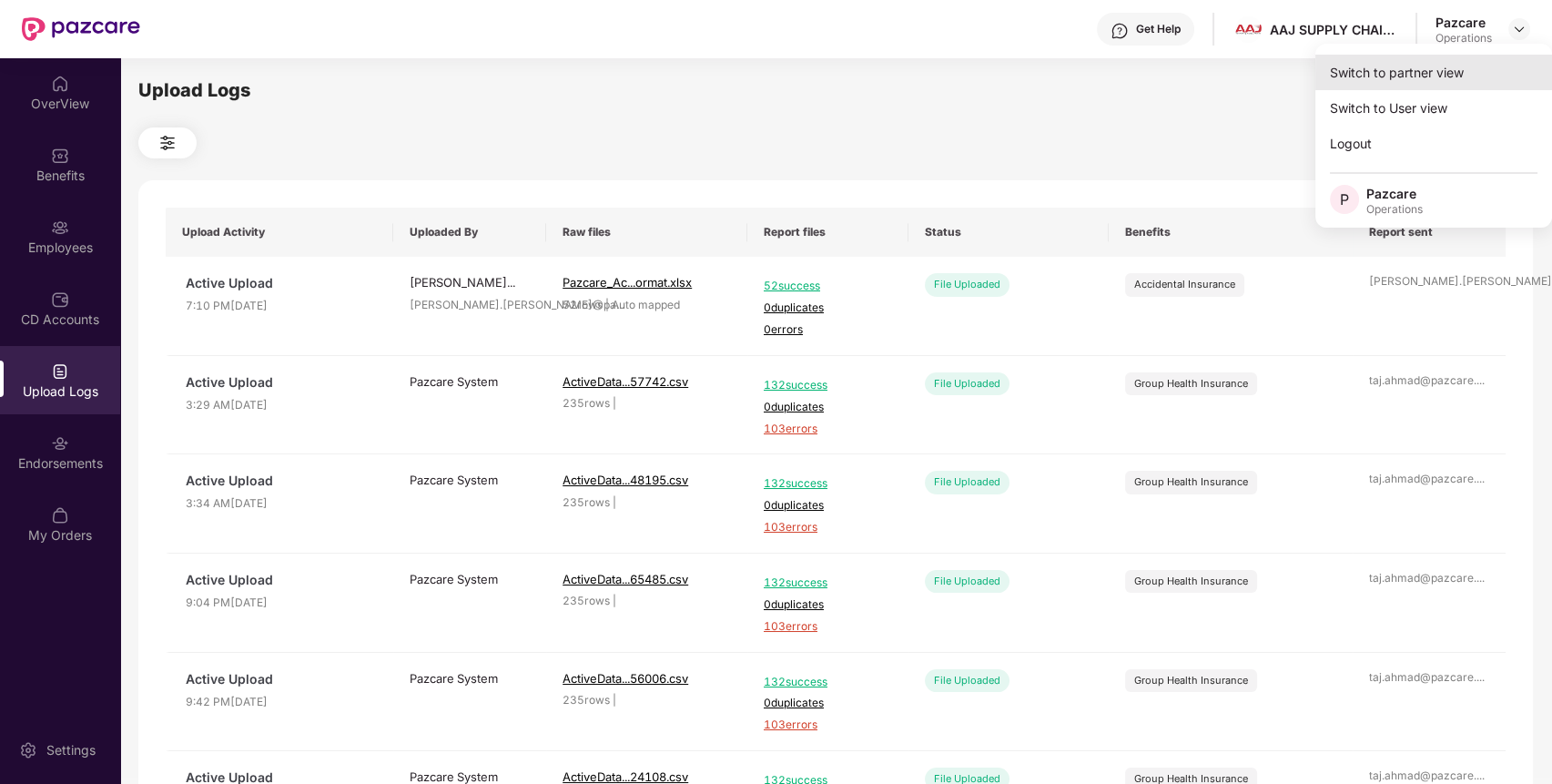
click at [1469, 65] on div "Switch to partner view" at bounding box center [1432, 72] width 236 height 35
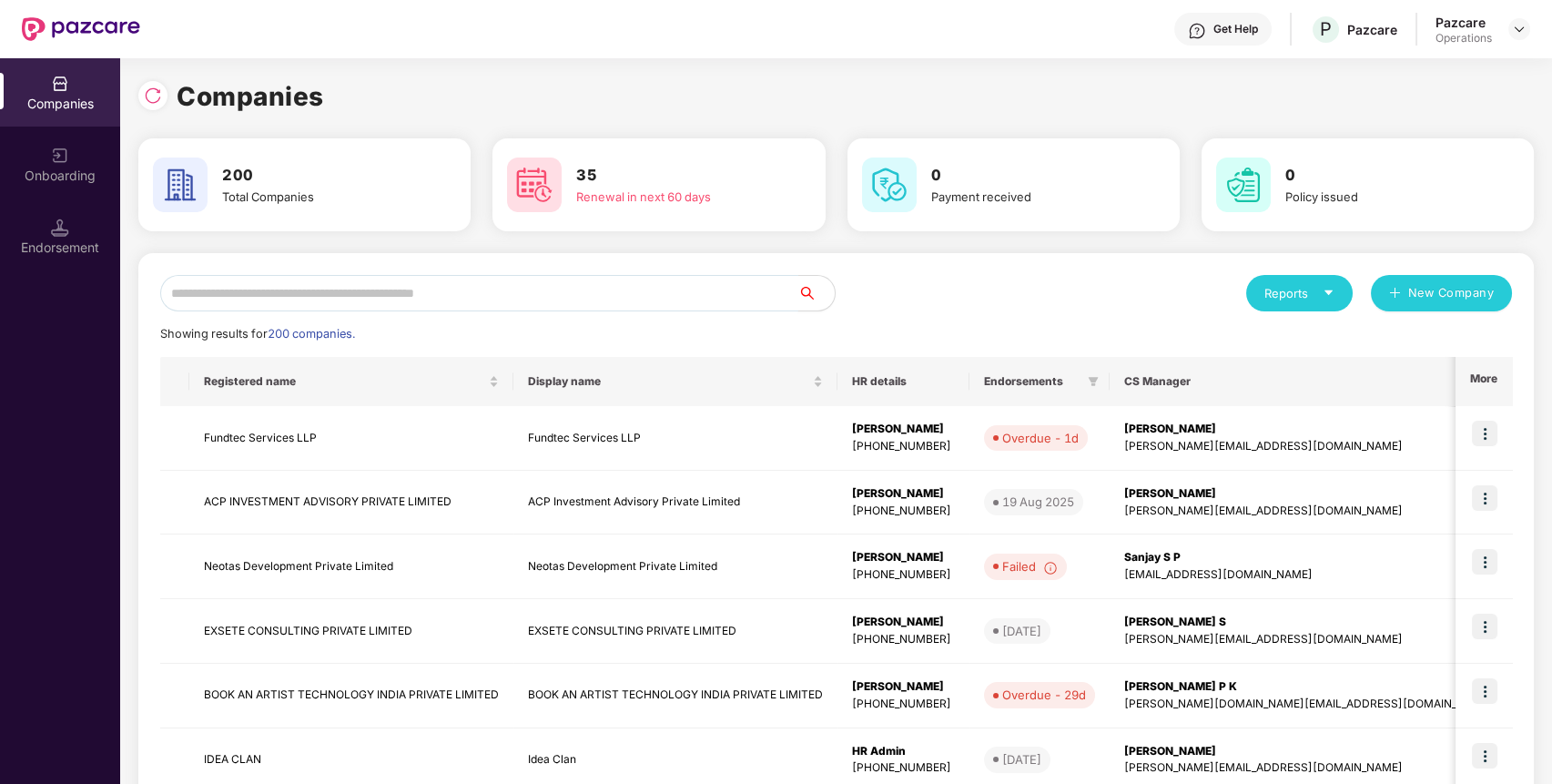
click at [480, 281] on input "text" at bounding box center [479, 293] width 638 height 36
click at [713, 291] on input "text" at bounding box center [479, 293] width 638 height 36
paste input "**********"
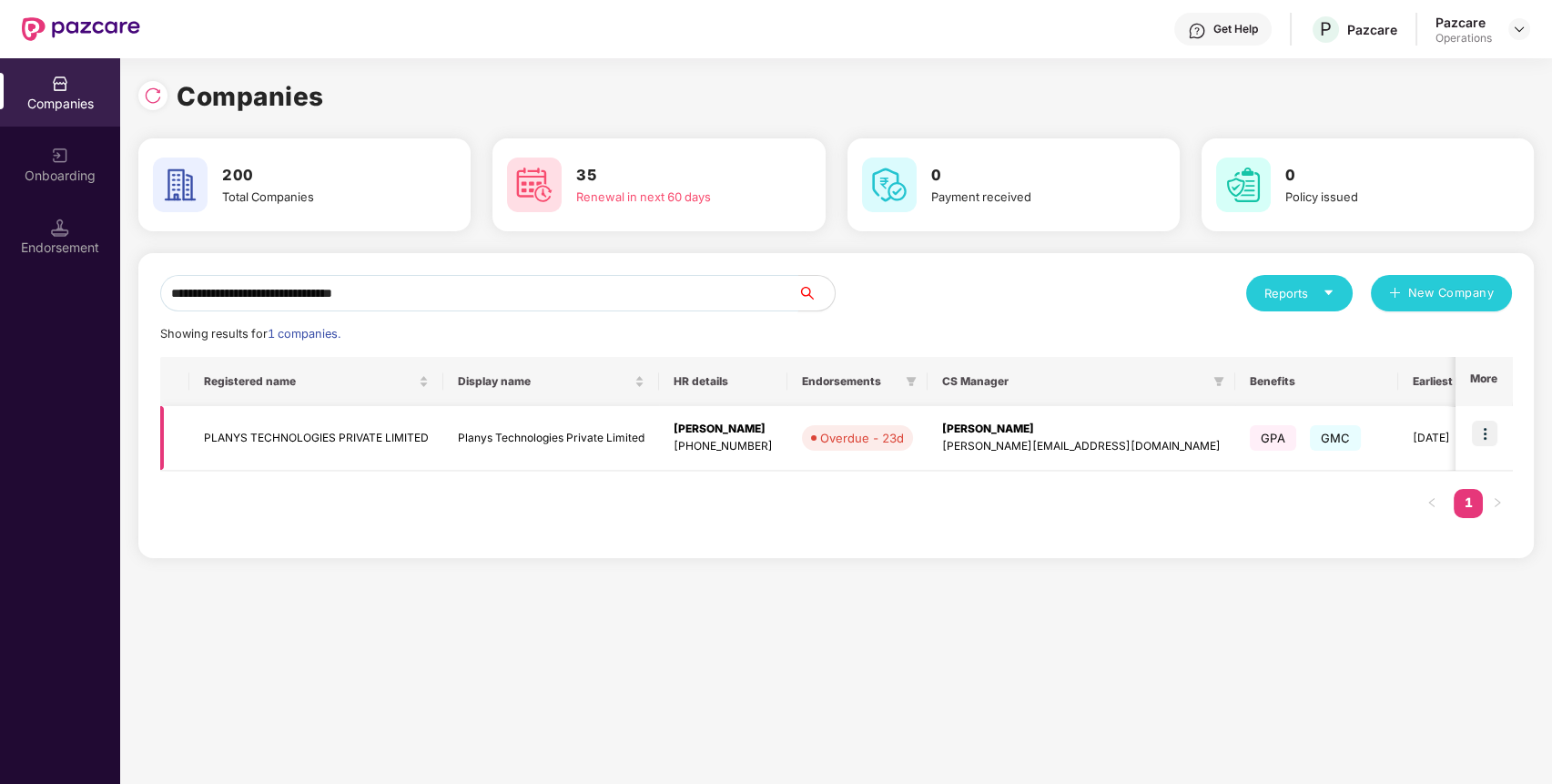
type input "**********"
click at [1493, 439] on img at bounding box center [1484, 433] width 26 height 26
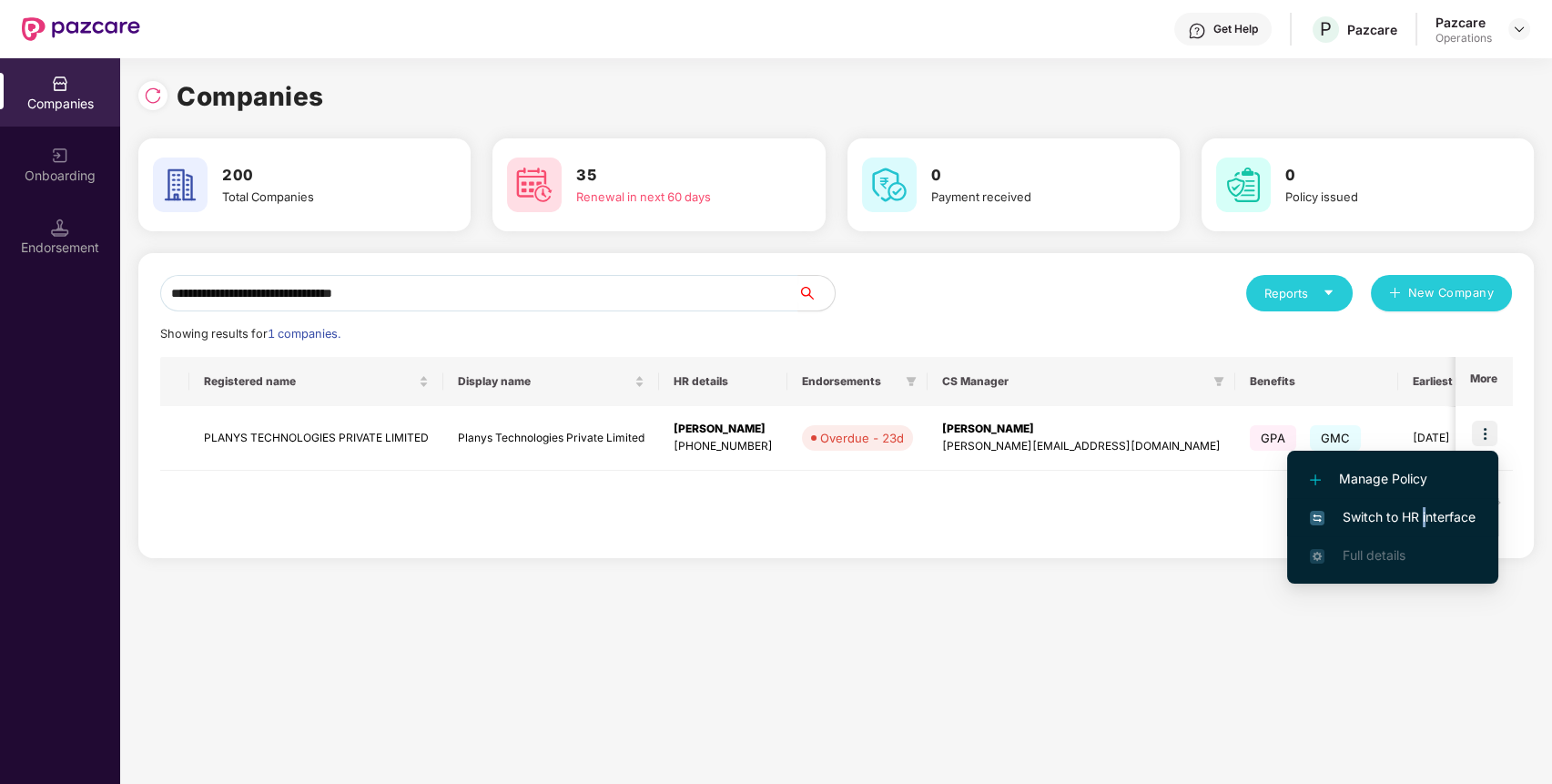
click at [1422, 511] on span "Switch to HR interface" at bounding box center [1393, 516] width 165 height 20
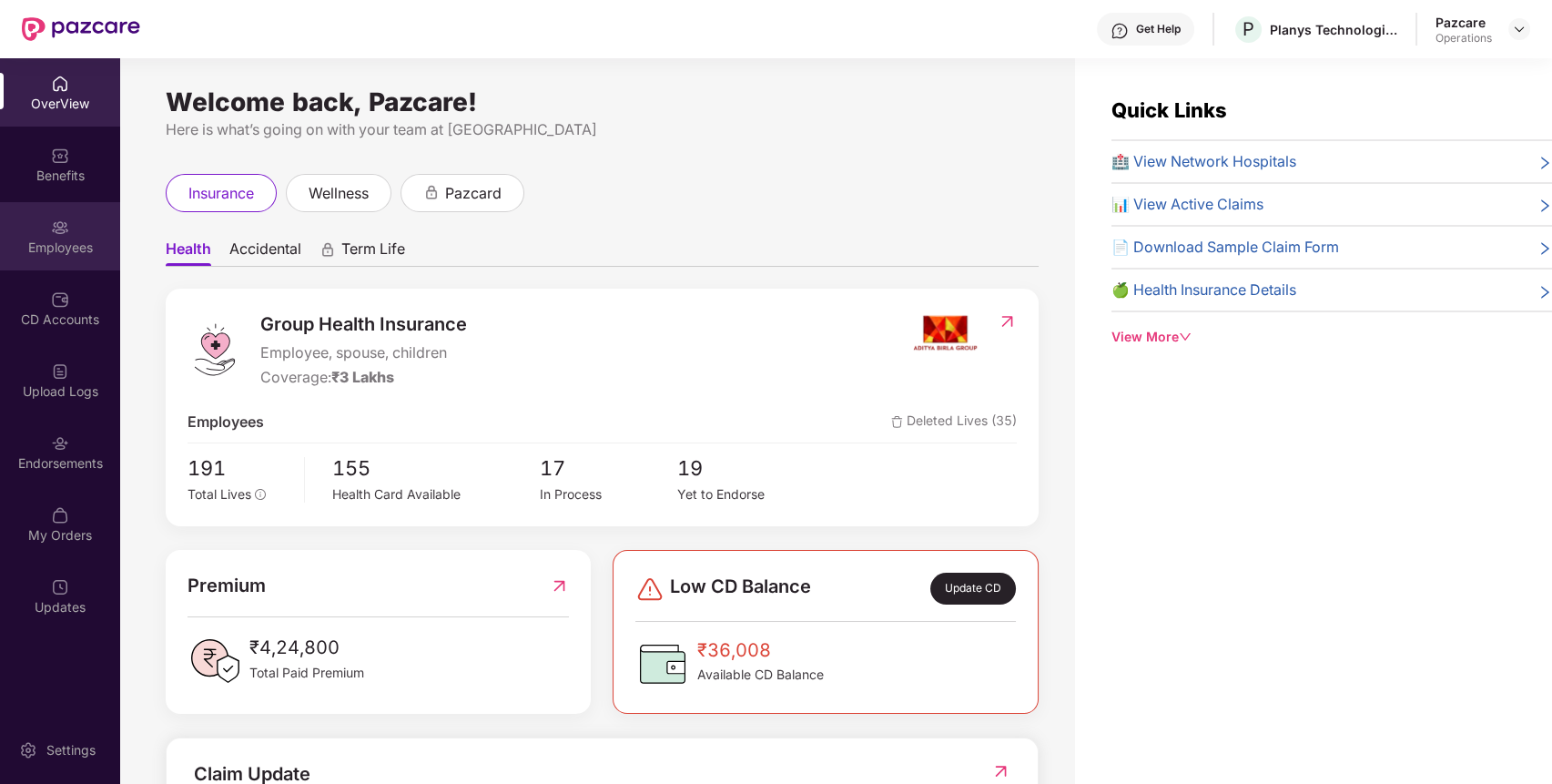
click at [42, 216] on div "Employees" at bounding box center [60, 236] width 121 height 68
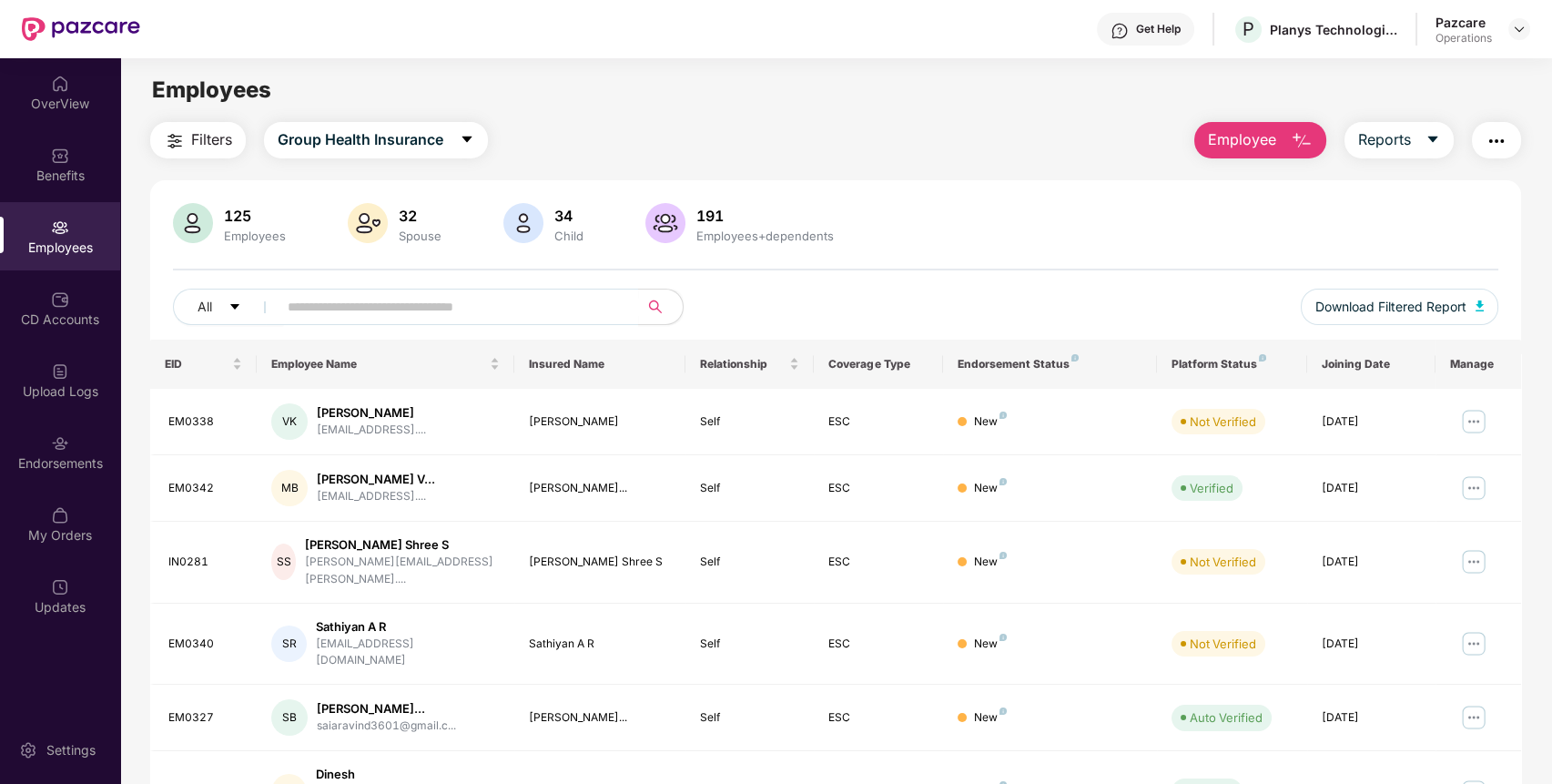
click at [215, 142] on span "Filters" at bounding box center [211, 140] width 41 height 23
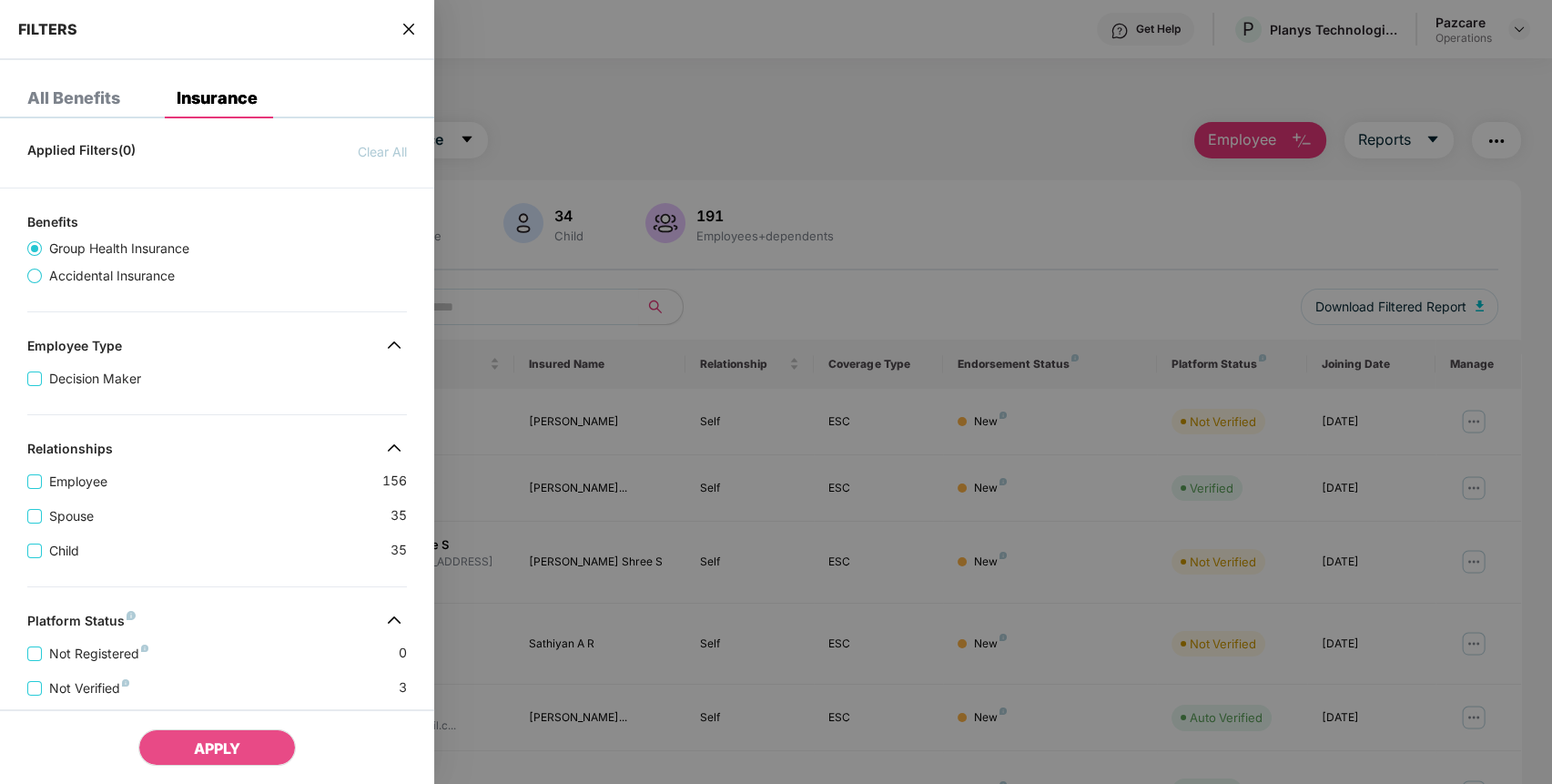
scroll to position [408, 0]
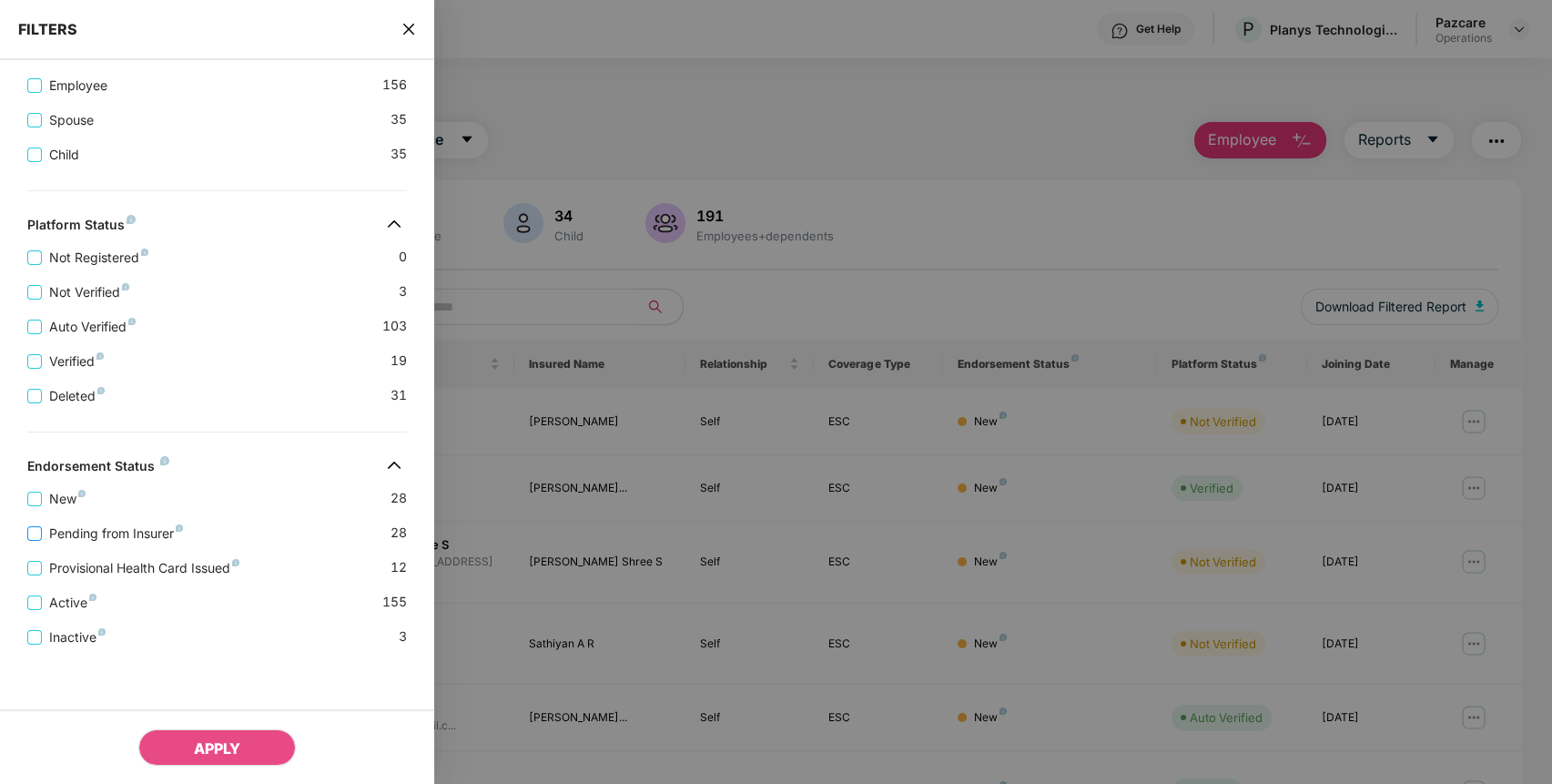
click at [116, 529] on span "Pending from Insurer" at bounding box center [116, 532] width 148 height 20
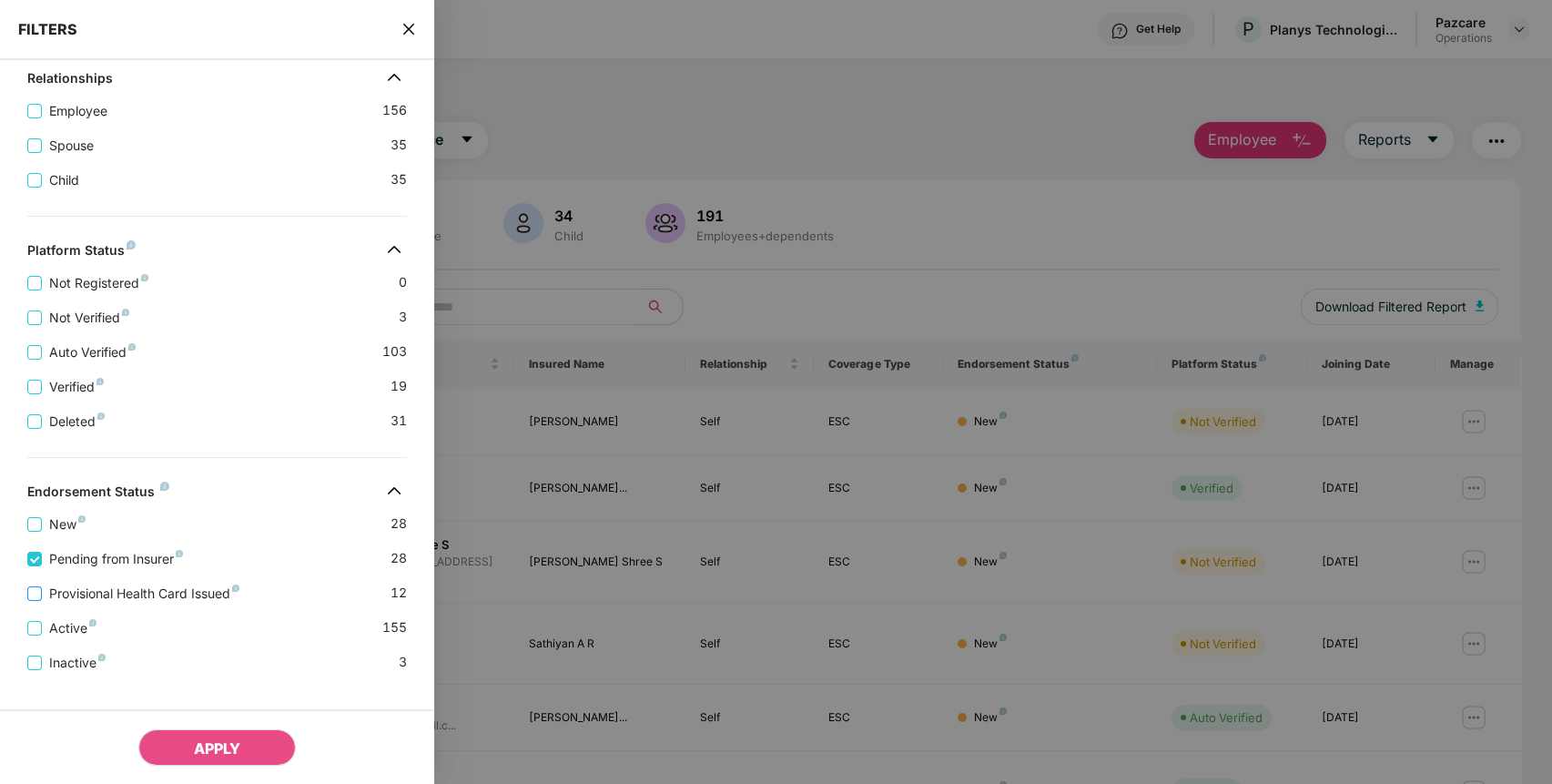
click at [114, 601] on span "Provisional Health Card Issued" at bounding box center [144, 593] width 205 height 20
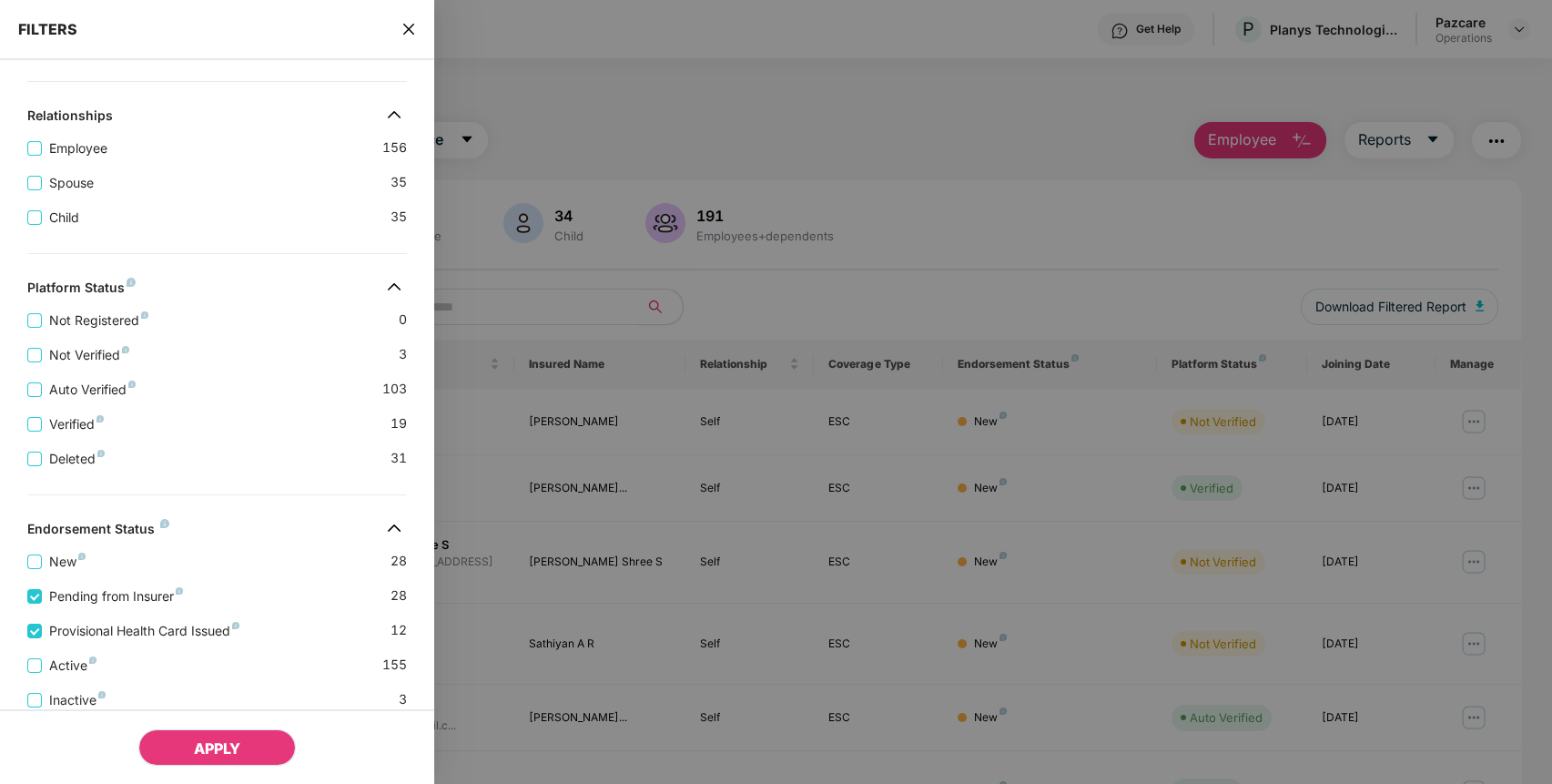
click at [217, 742] on span "APPLY" at bounding box center [216, 748] width 47 height 18
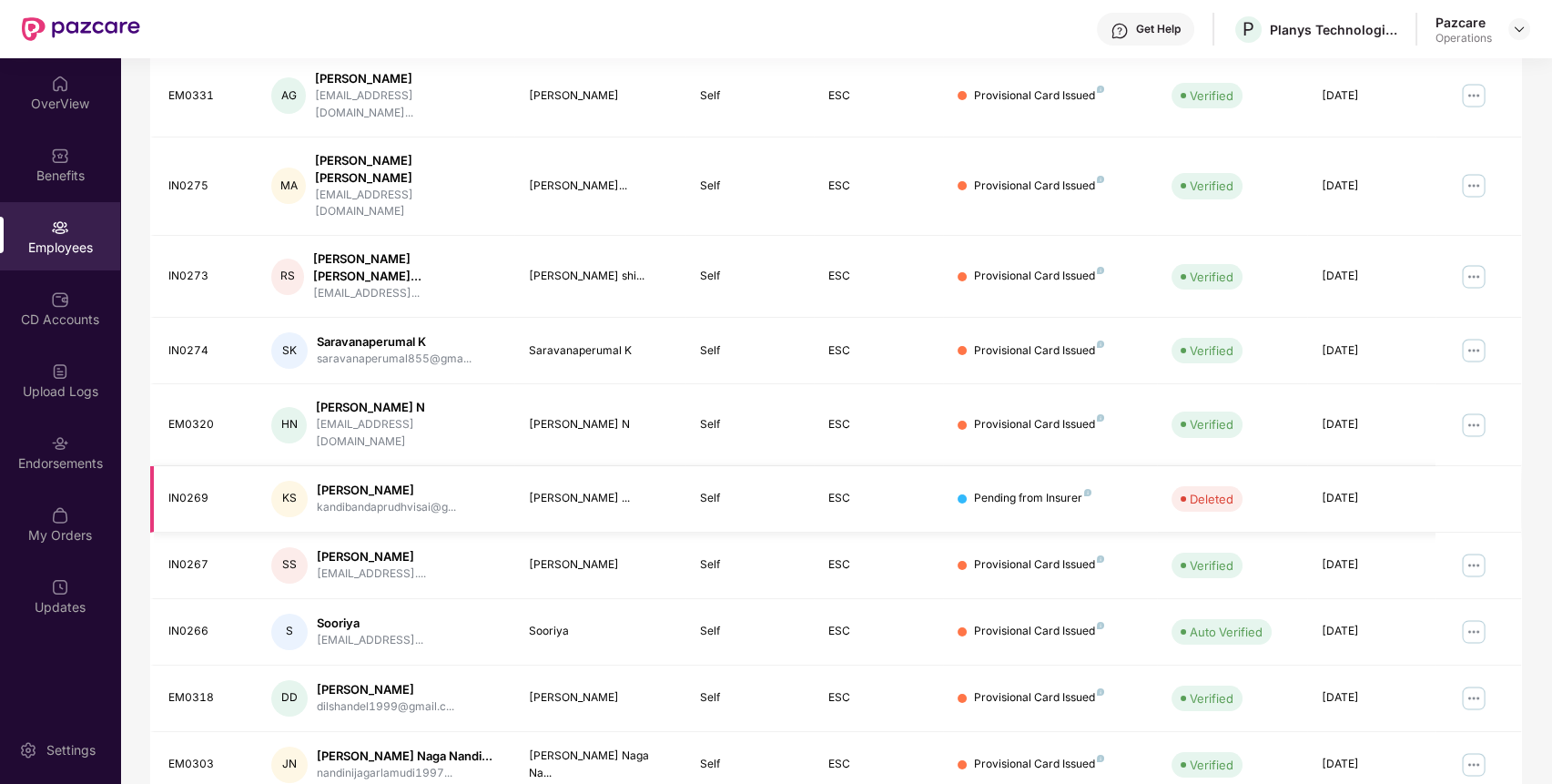
scroll to position [0, 0]
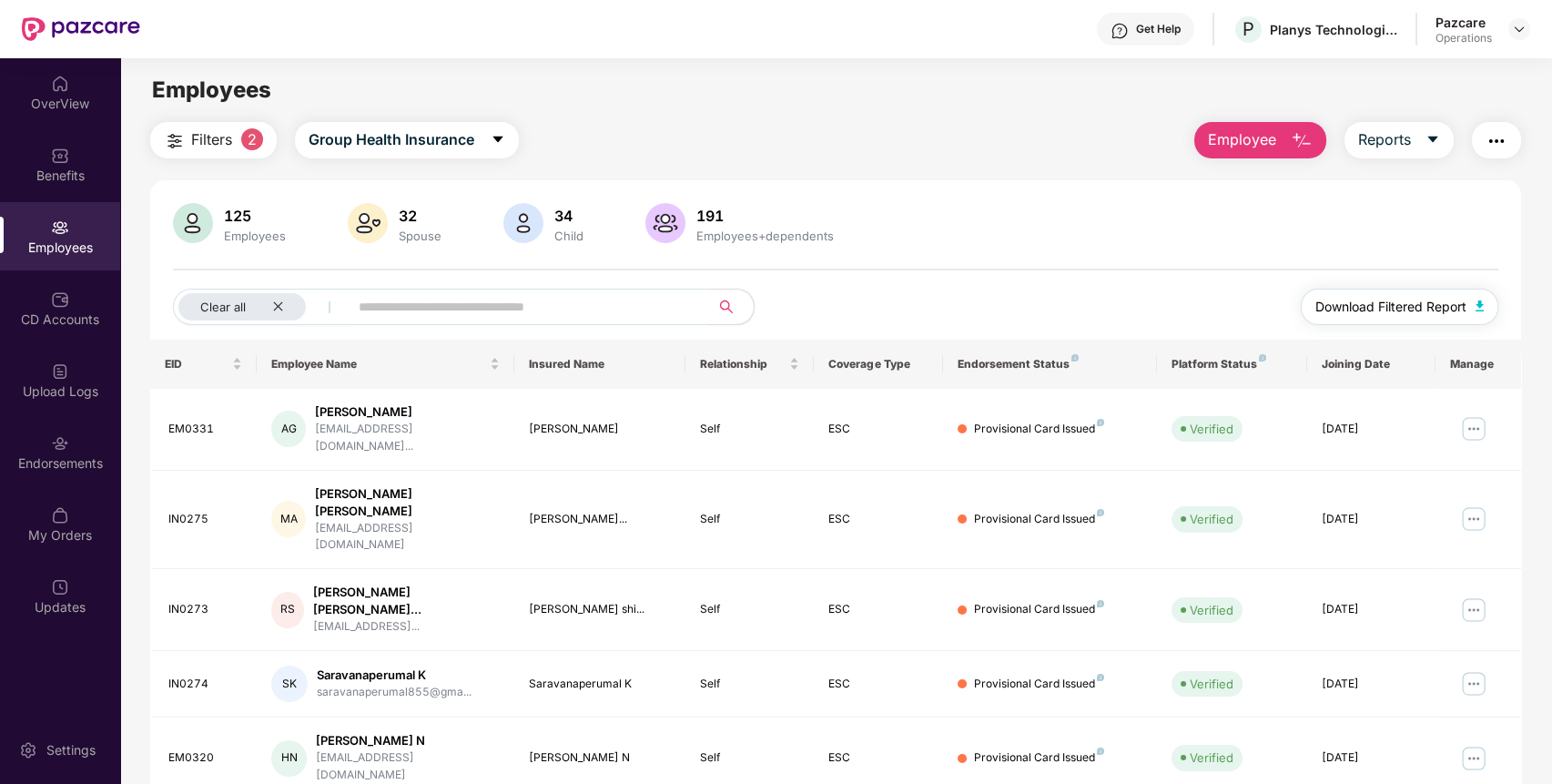
click at [1376, 305] on span "Download Filtered Report" at bounding box center [1390, 307] width 151 height 20
click at [1498, 144] on img "button" at bounding box center [1496, 140] width 22 height 22
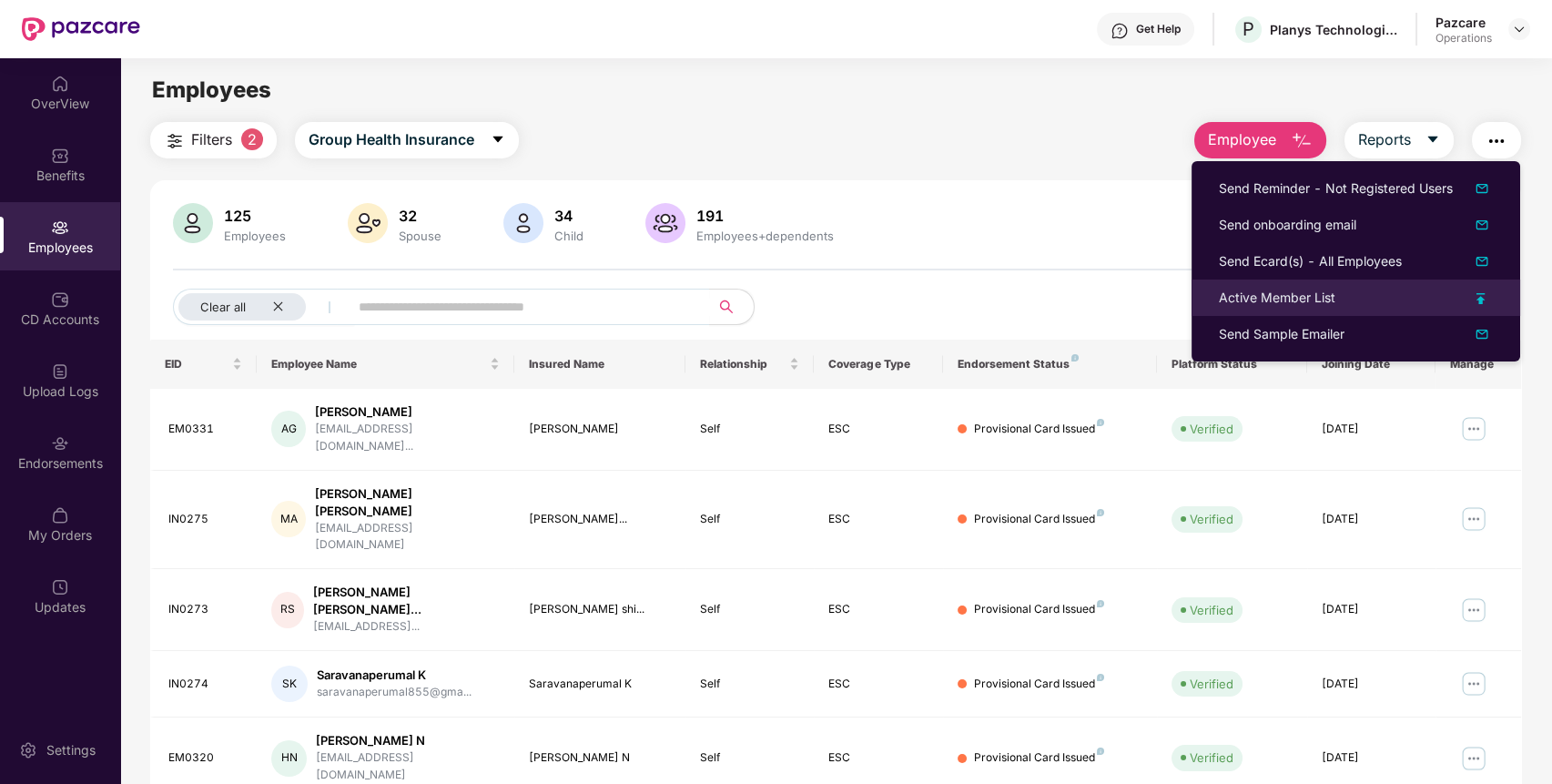
click at [1329, 300] on div "Active Member List" at bounding box center [1277, 297] width 117 height 20
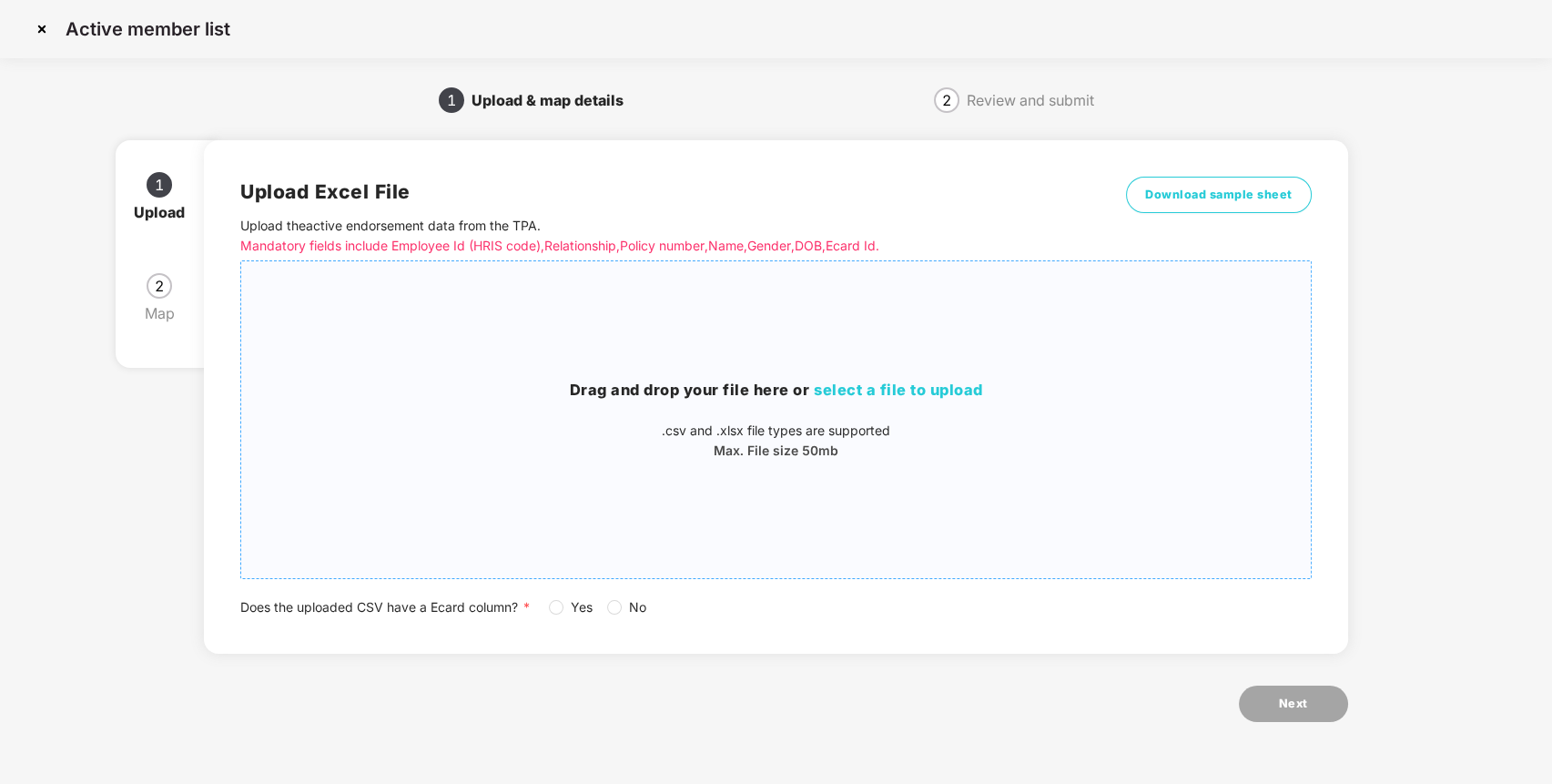
click at [776, 415] on div "Drag and drop your file here or select a file to upload .csv and .xlsx file typ…" at bounding box center [776, 420] width 1070 height 82
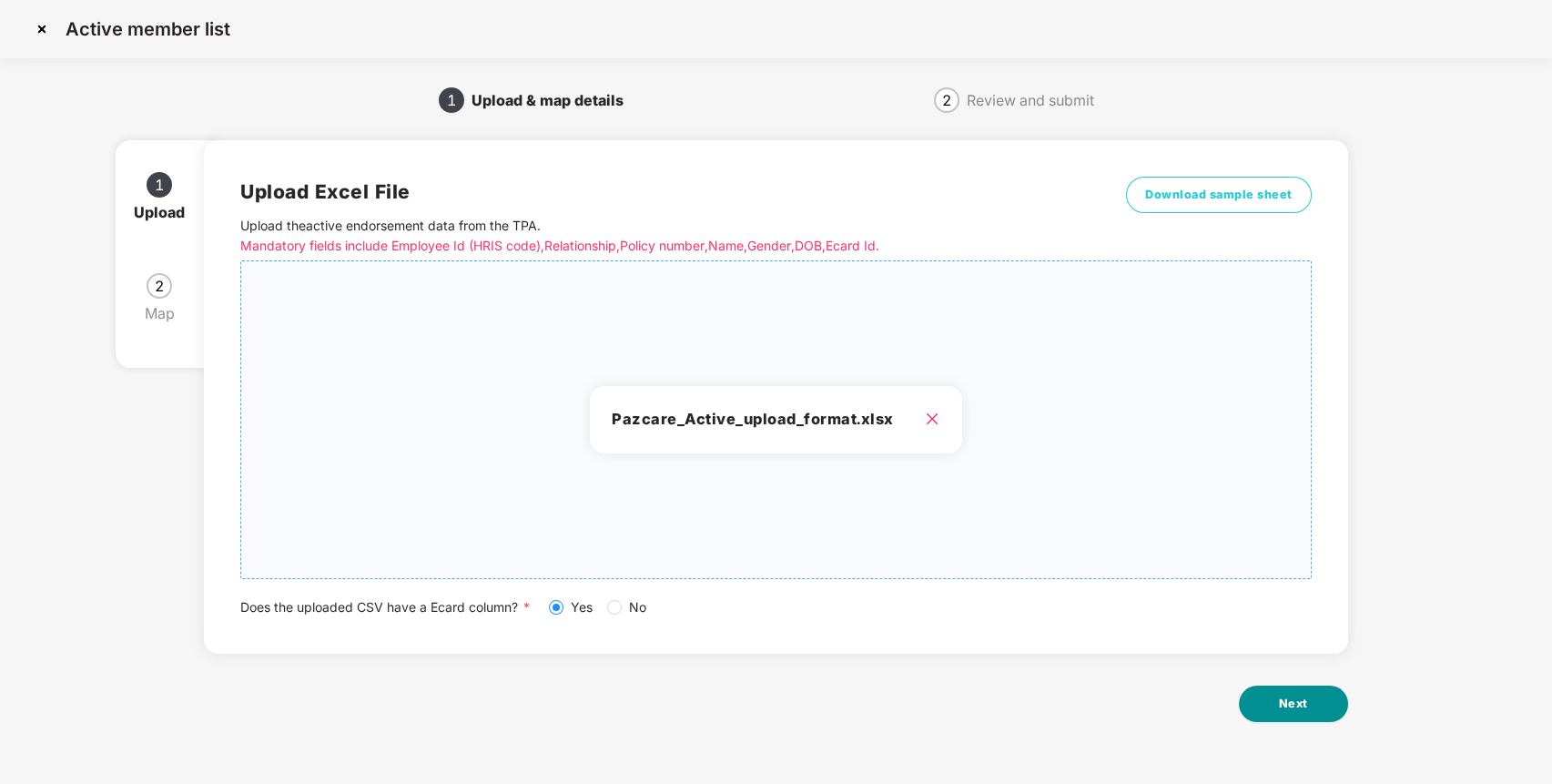
click at [1307, 709] on button "Next" at bounding box center [1293, 703] width 109 height 36
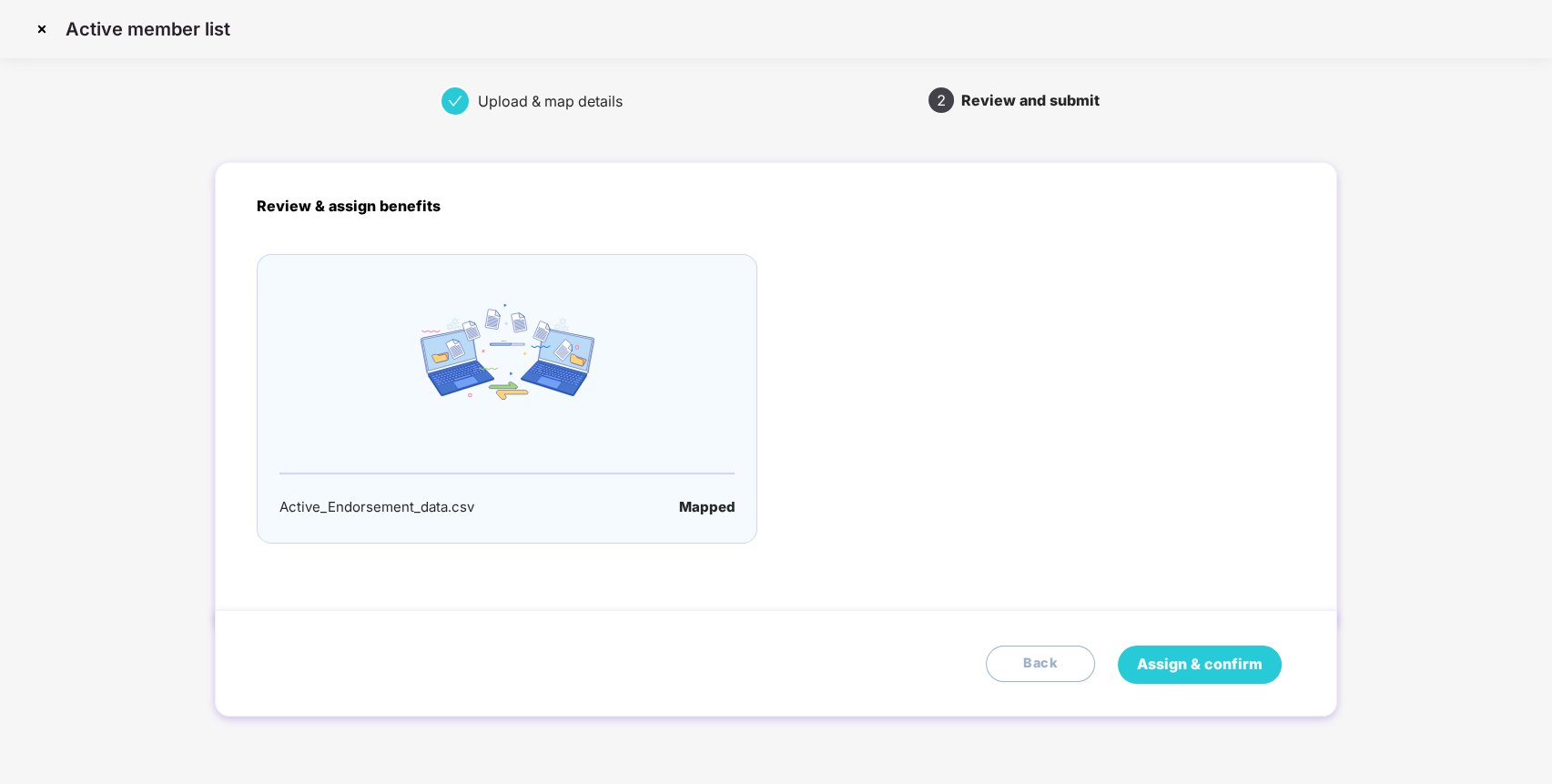
click at [1202, 663] on span "Assign & confirm" at bounding box center [1200, 663] width 125 height 23
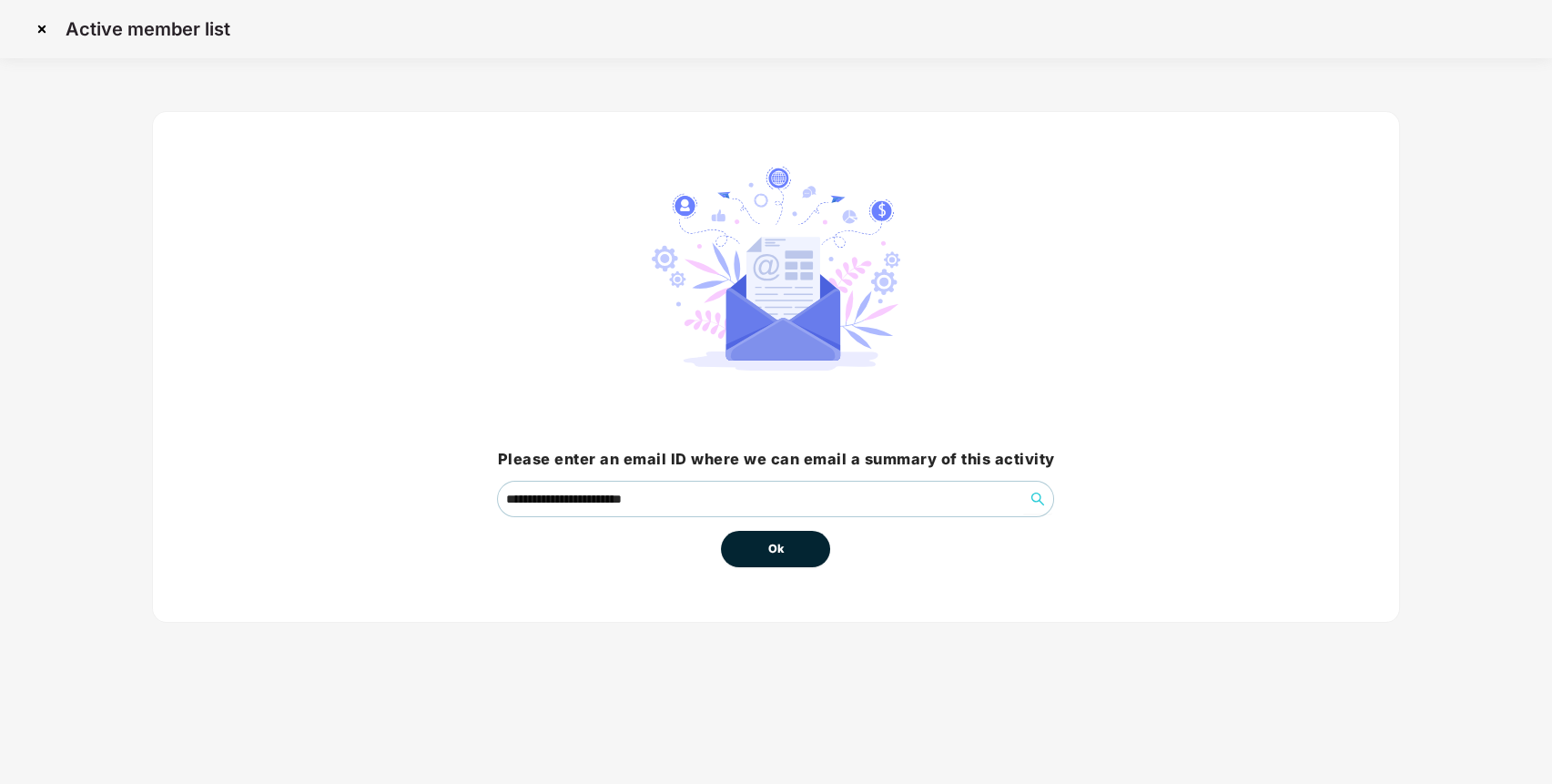
click at [799, 543] on button "Ok" at bounding box center [775, 549] width 109 height 36
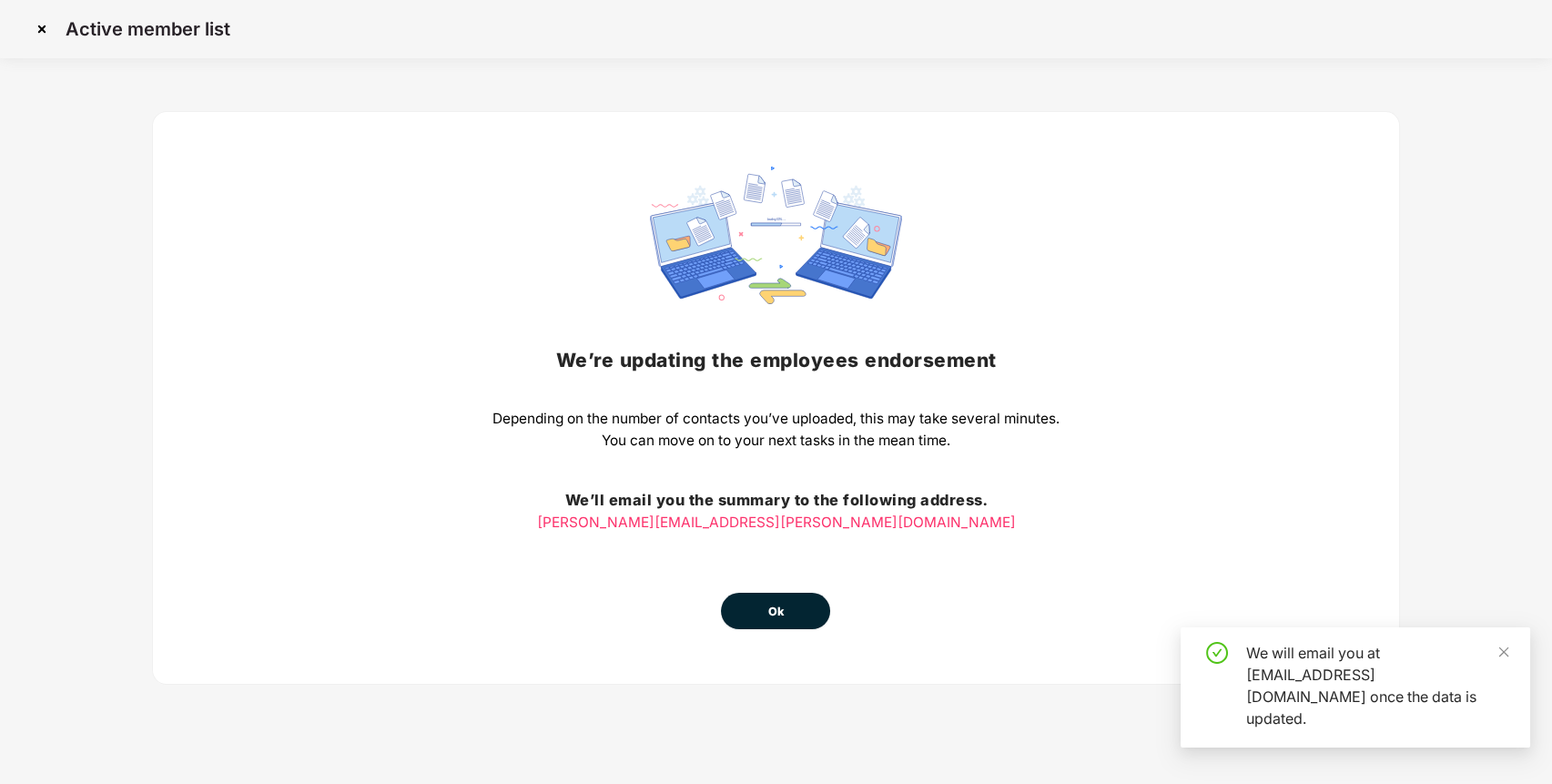
click at [760, 600] on button "Ok" at bounding box center [775, 610] width 109 height 36
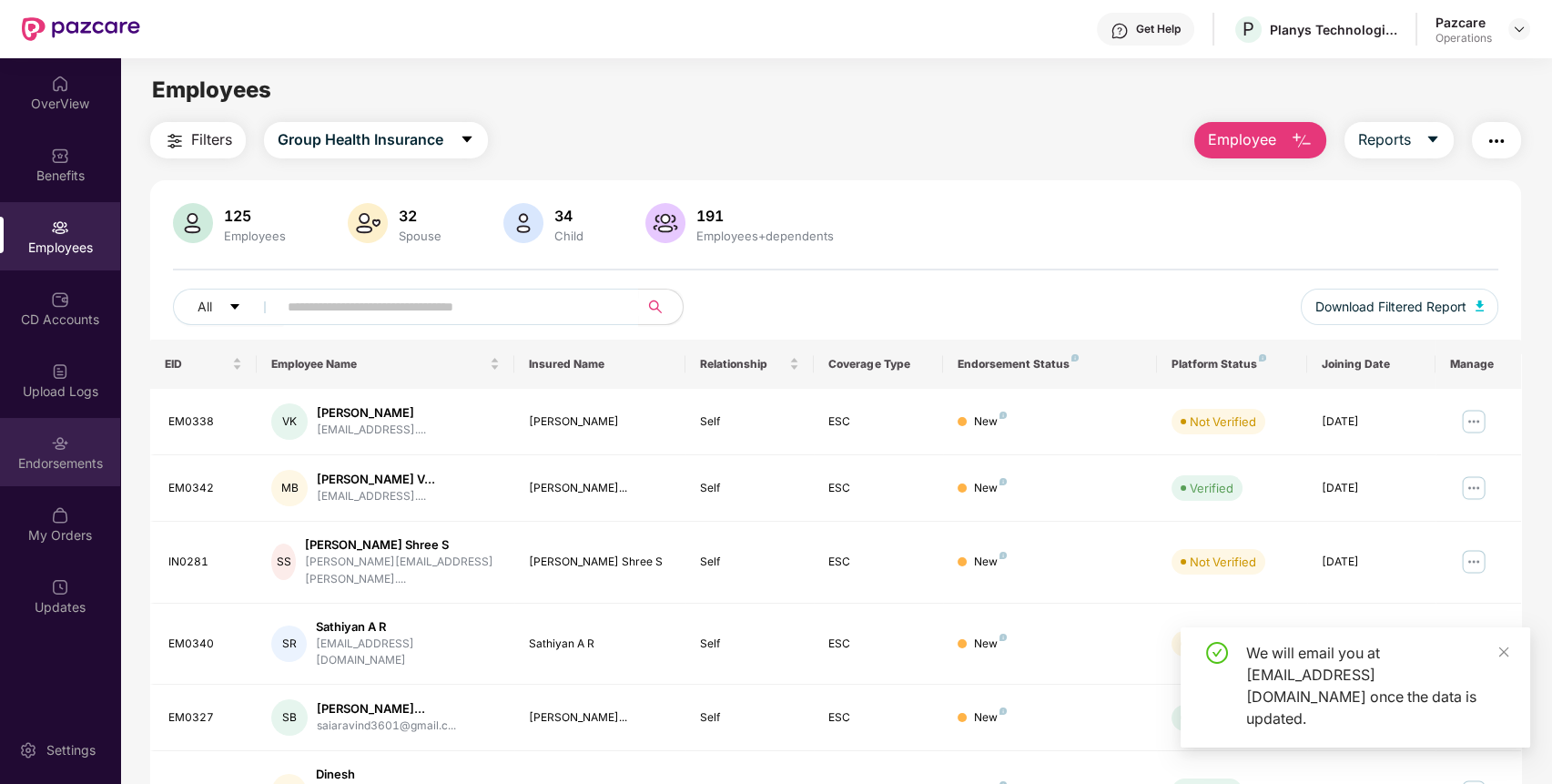
click at [66, 444] on img at bounding box center [60, 442] width 18 height 18
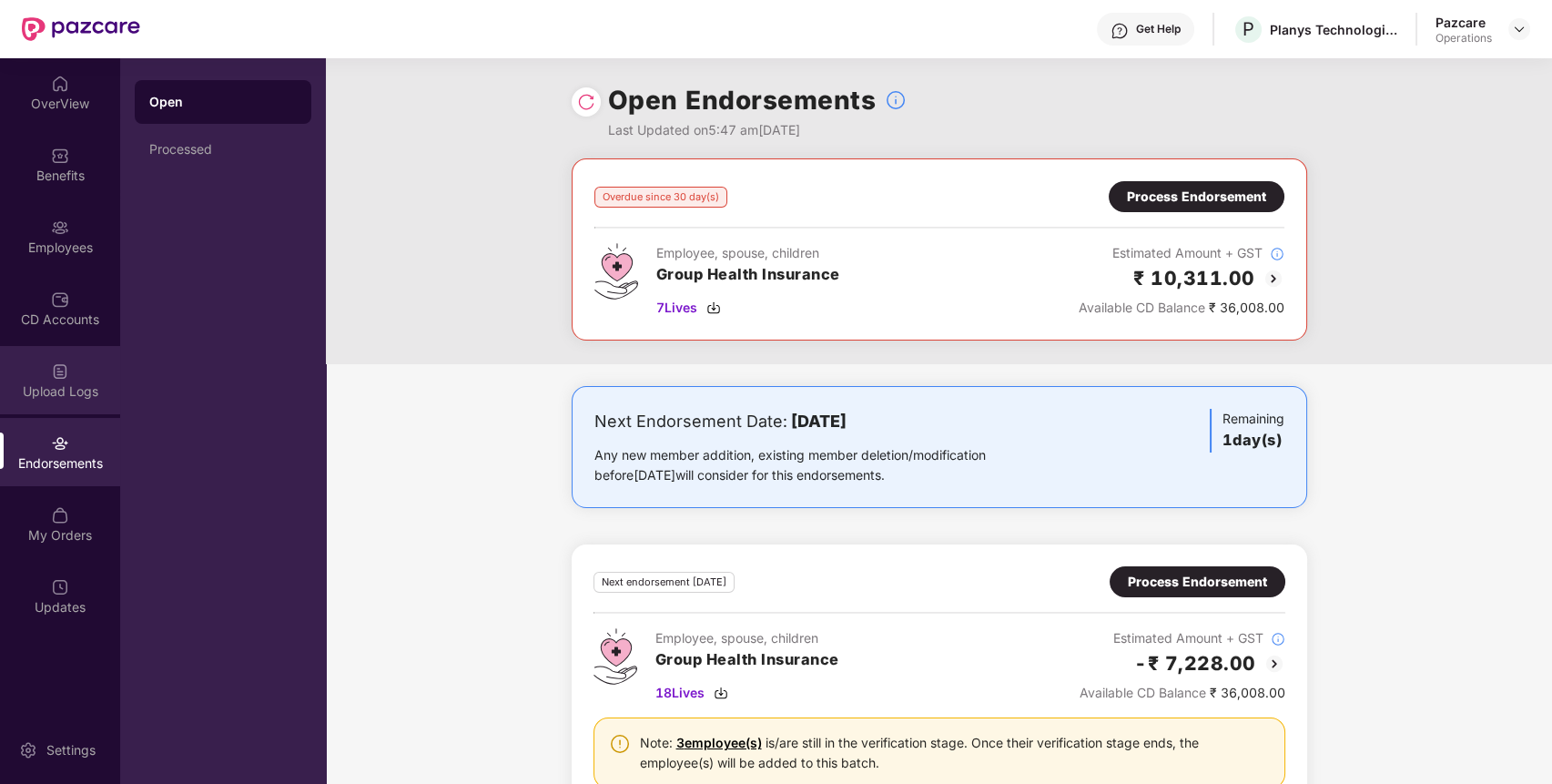
click at [55, 372] on img at bounding box center [60, 371] width 18 height 18
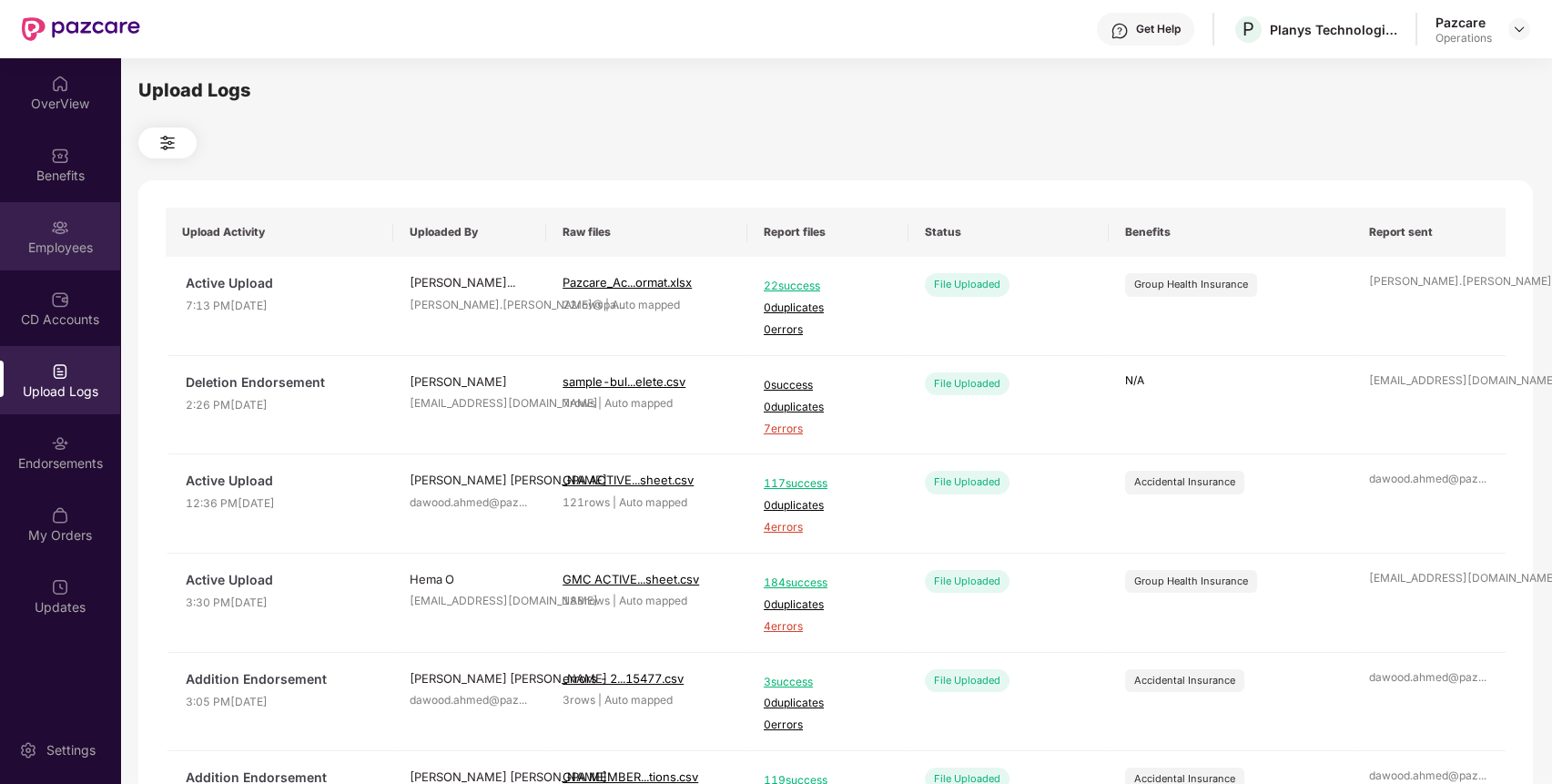
click at [91, 252] on div "Employees" at bounding box center [60, 247] width 121 height 18
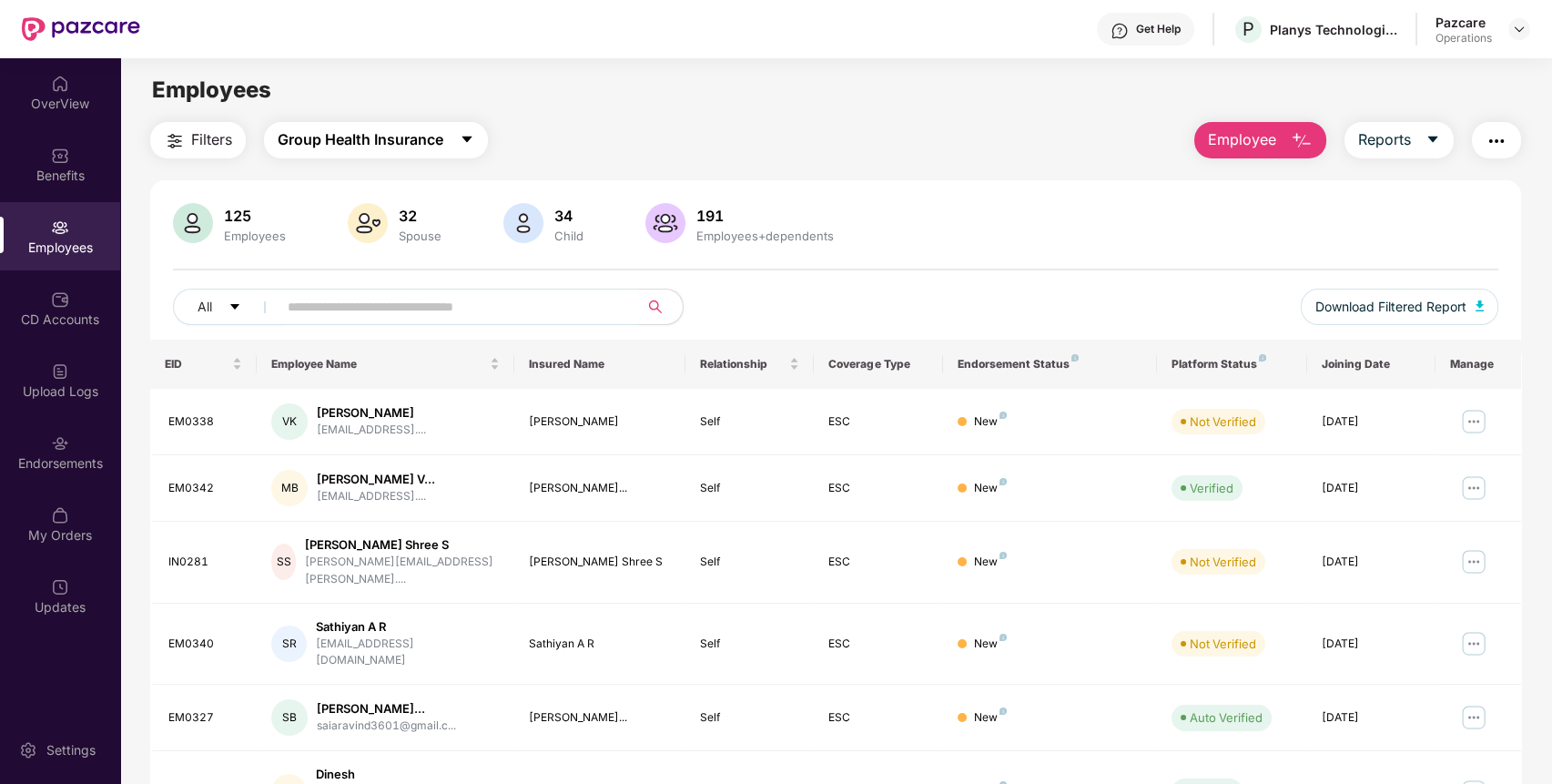
click at [363, 137] on span "Group Health Insurance" at bounding box center [360, 140] width 165 height 23
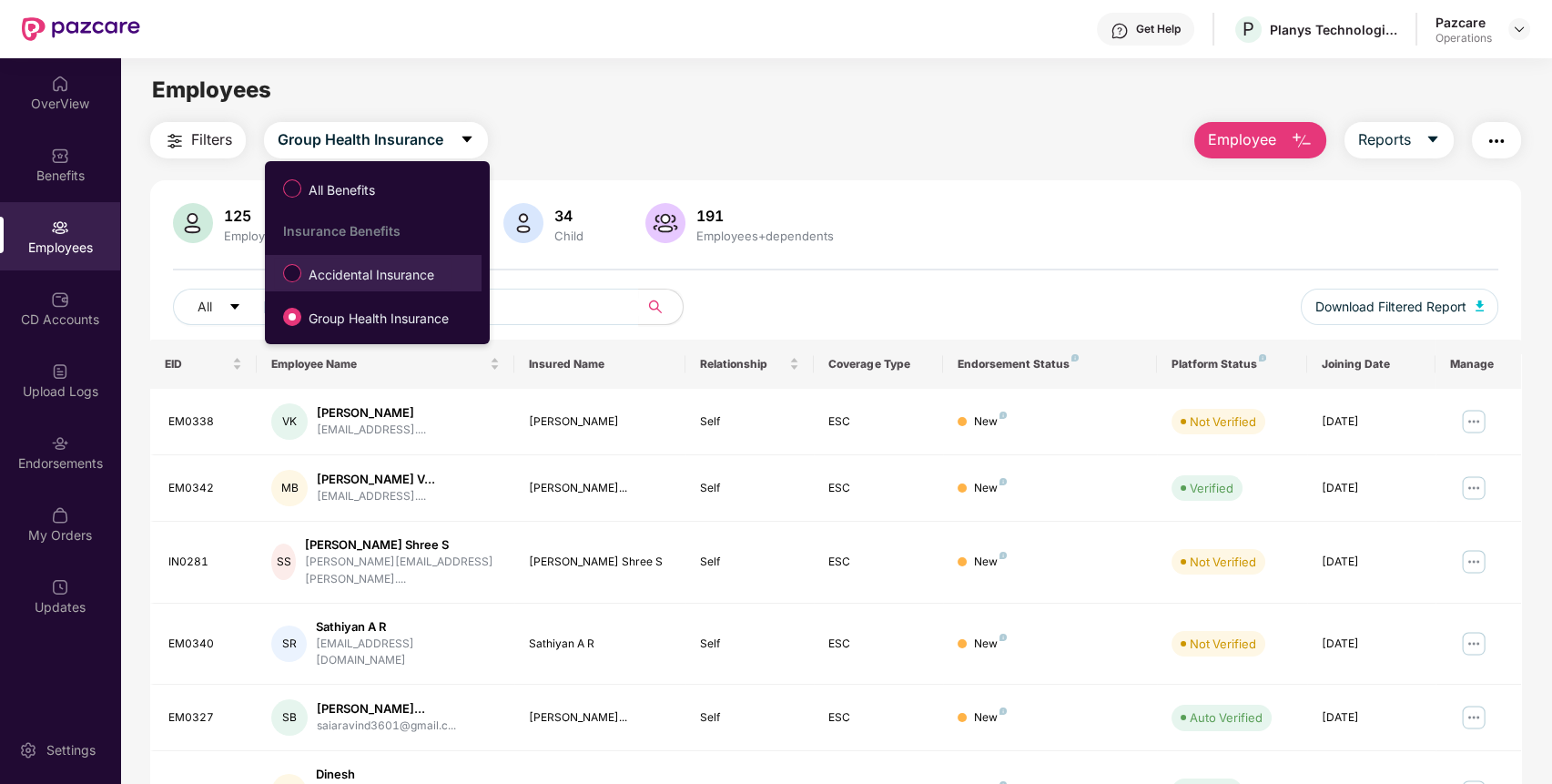
click at [391, 270] on span "Accidental Insurance" at bounding box center [371, 274] width 140 height 20
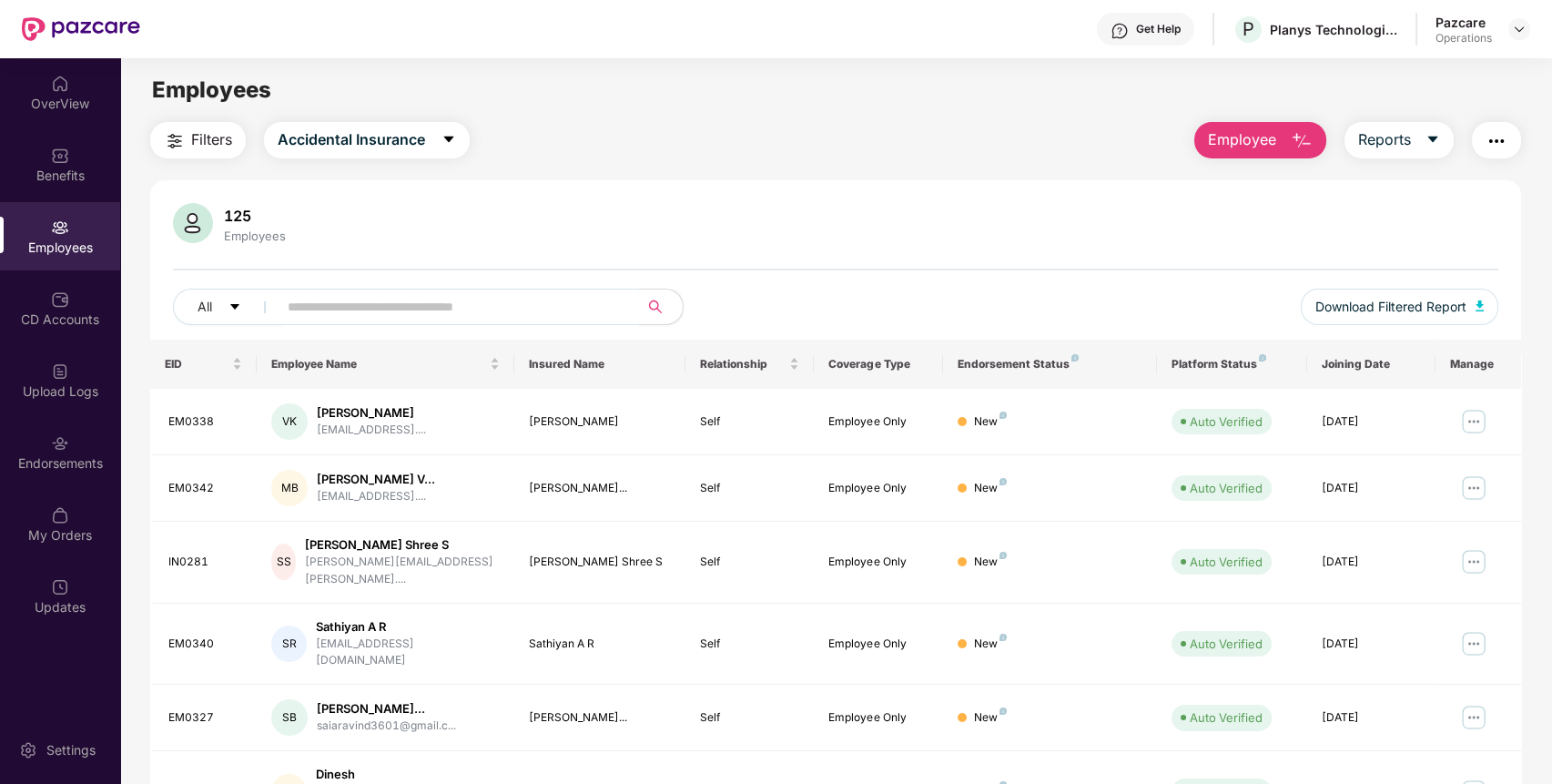
click at [212, 128] on span "Filters" at bounding box center [211, 140] width 41 height 23
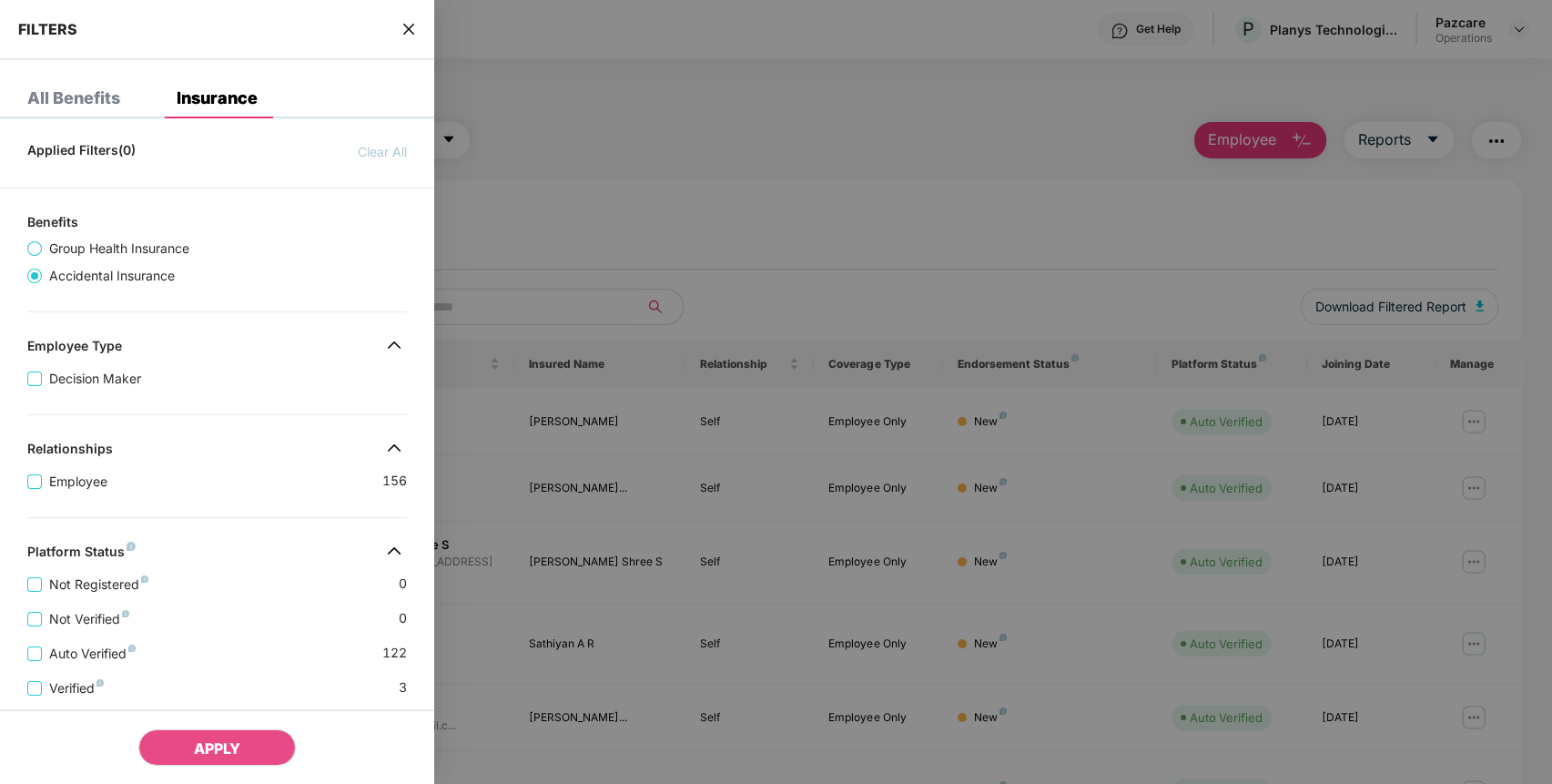
scroll to position [337, 0]
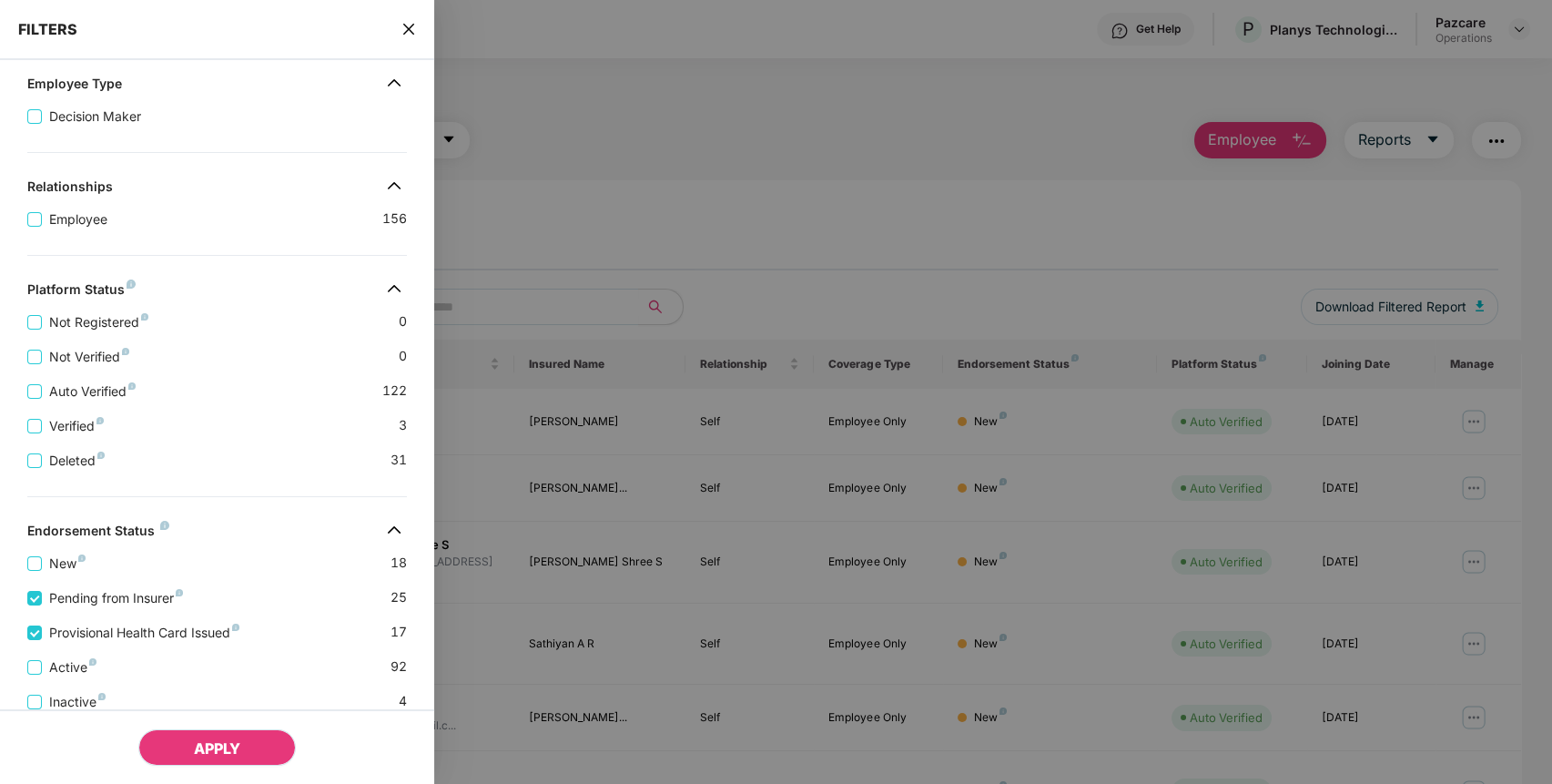
click at [175, 731] on button "APPLY" at bounding box center [217, 747] width 158 height 36
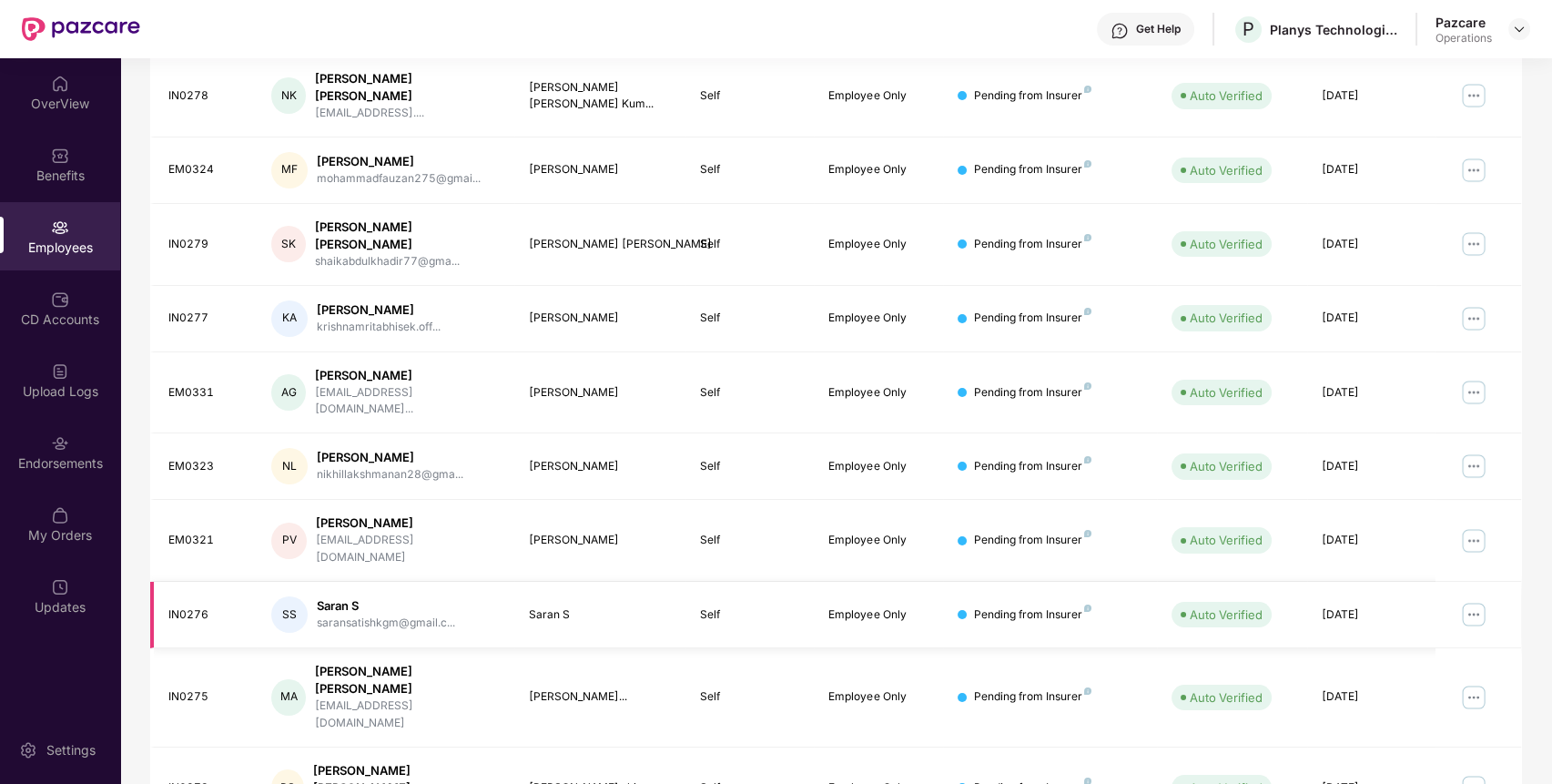
scroll to position [0, 0]
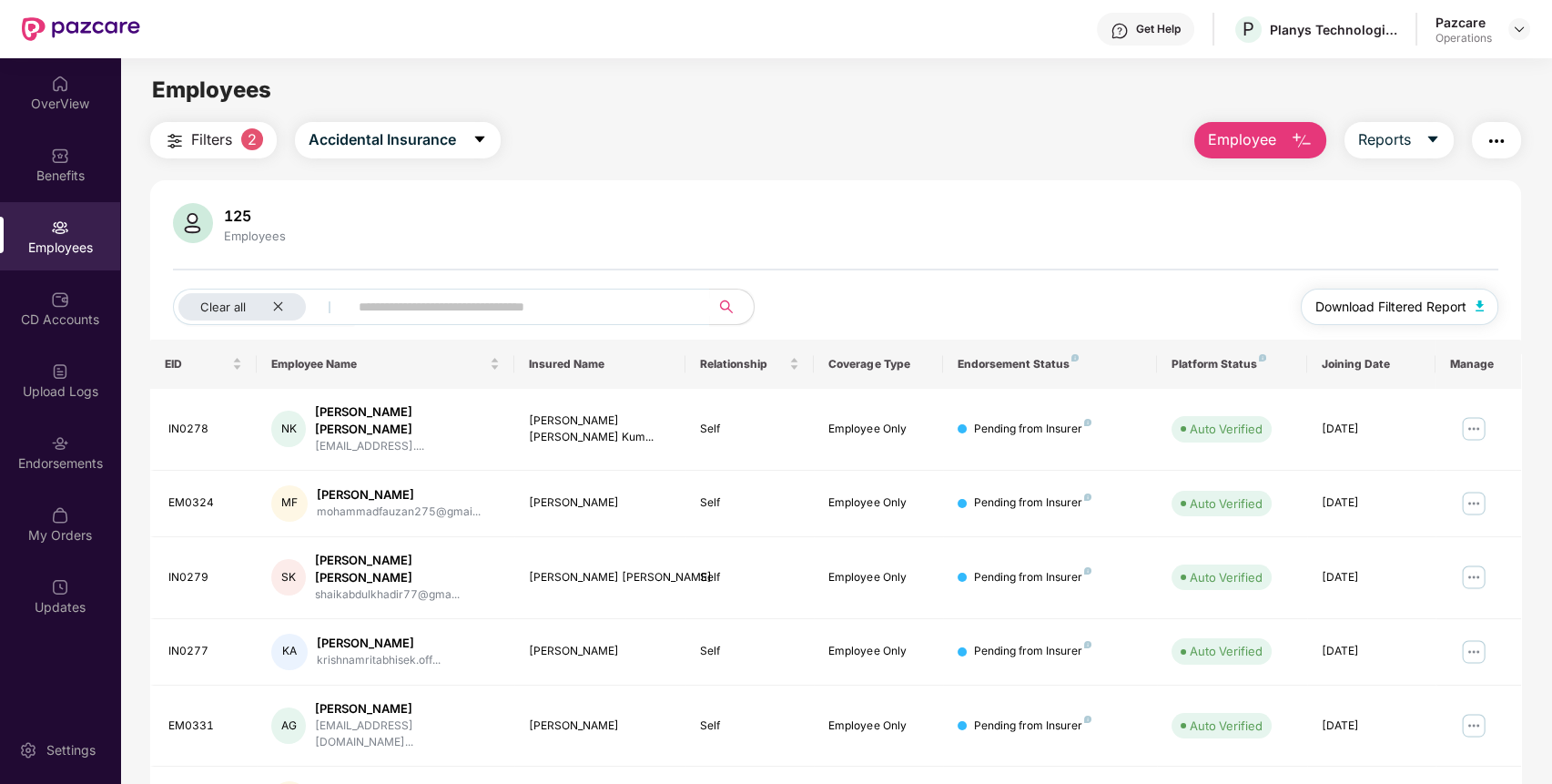
click at [1445, 297] on span "Download Filtered Report" at bounding box center [1390, 307] width 151 height 20
click at [215, 138] on span "Filters" at bounding box center [211, 140] width 41 height 23
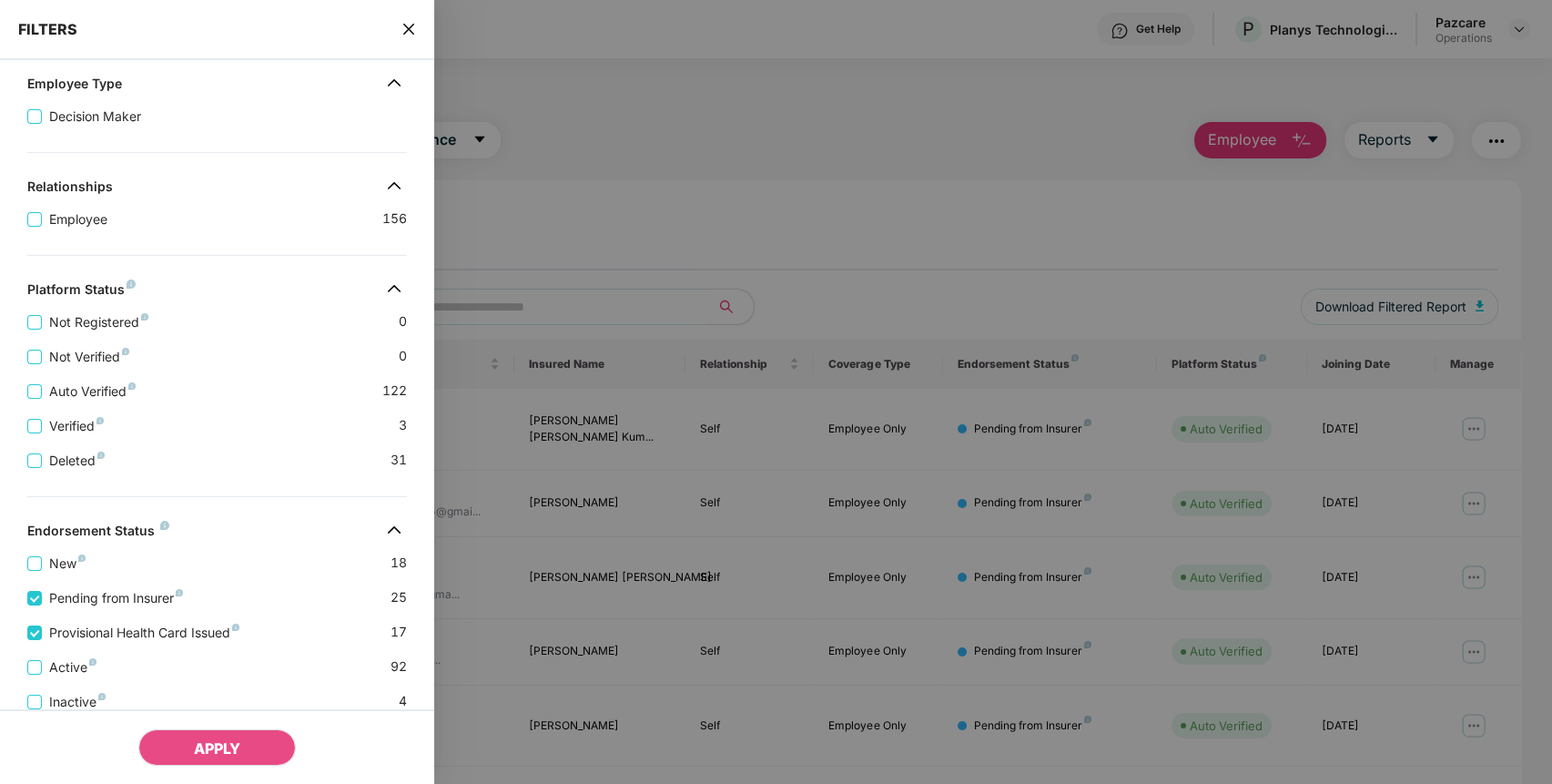
scroll to position [412, 0]
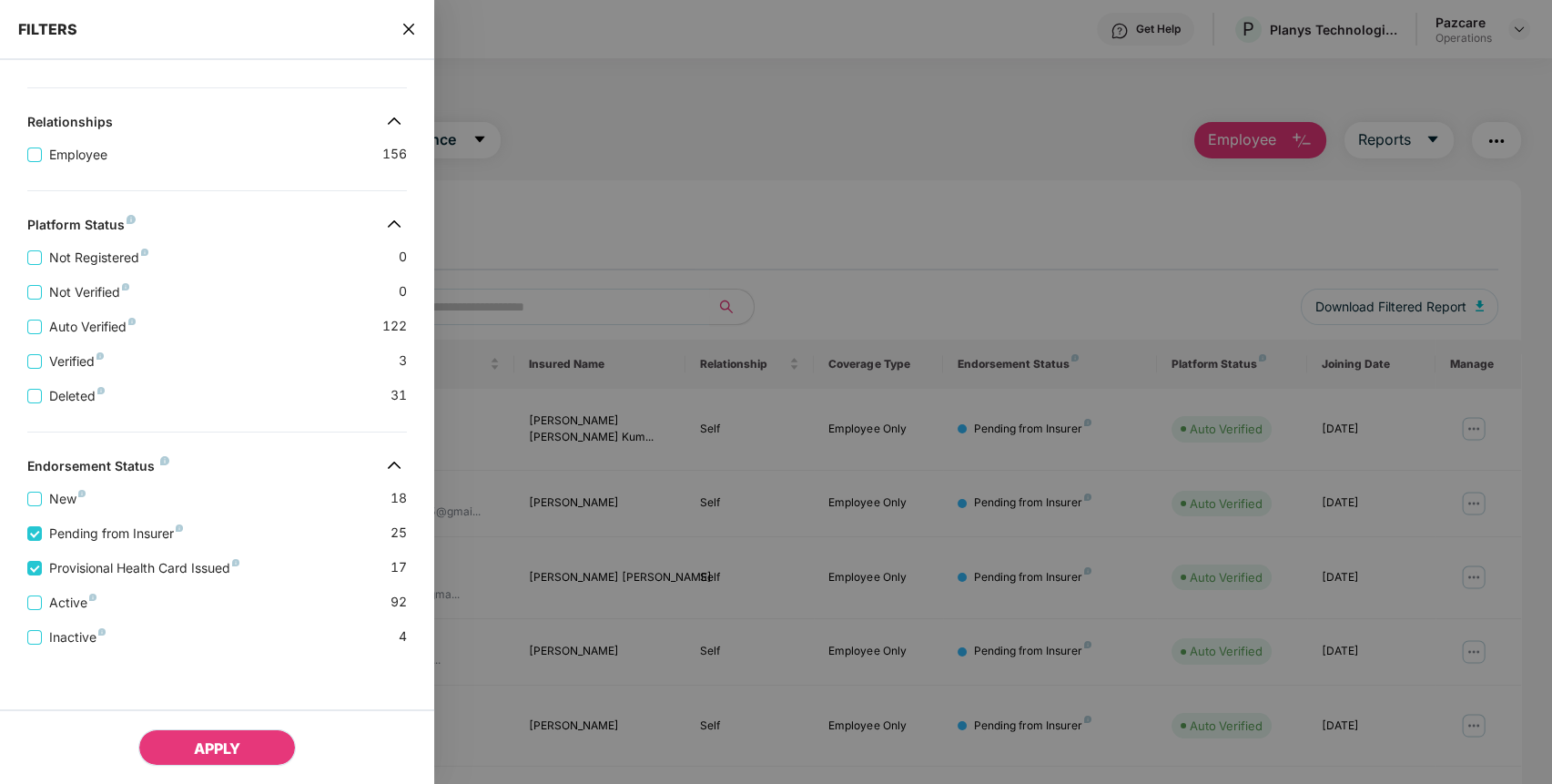
click at [221, 745] on span "APPLY" at bounding box center [216, 748] width 47 height 18
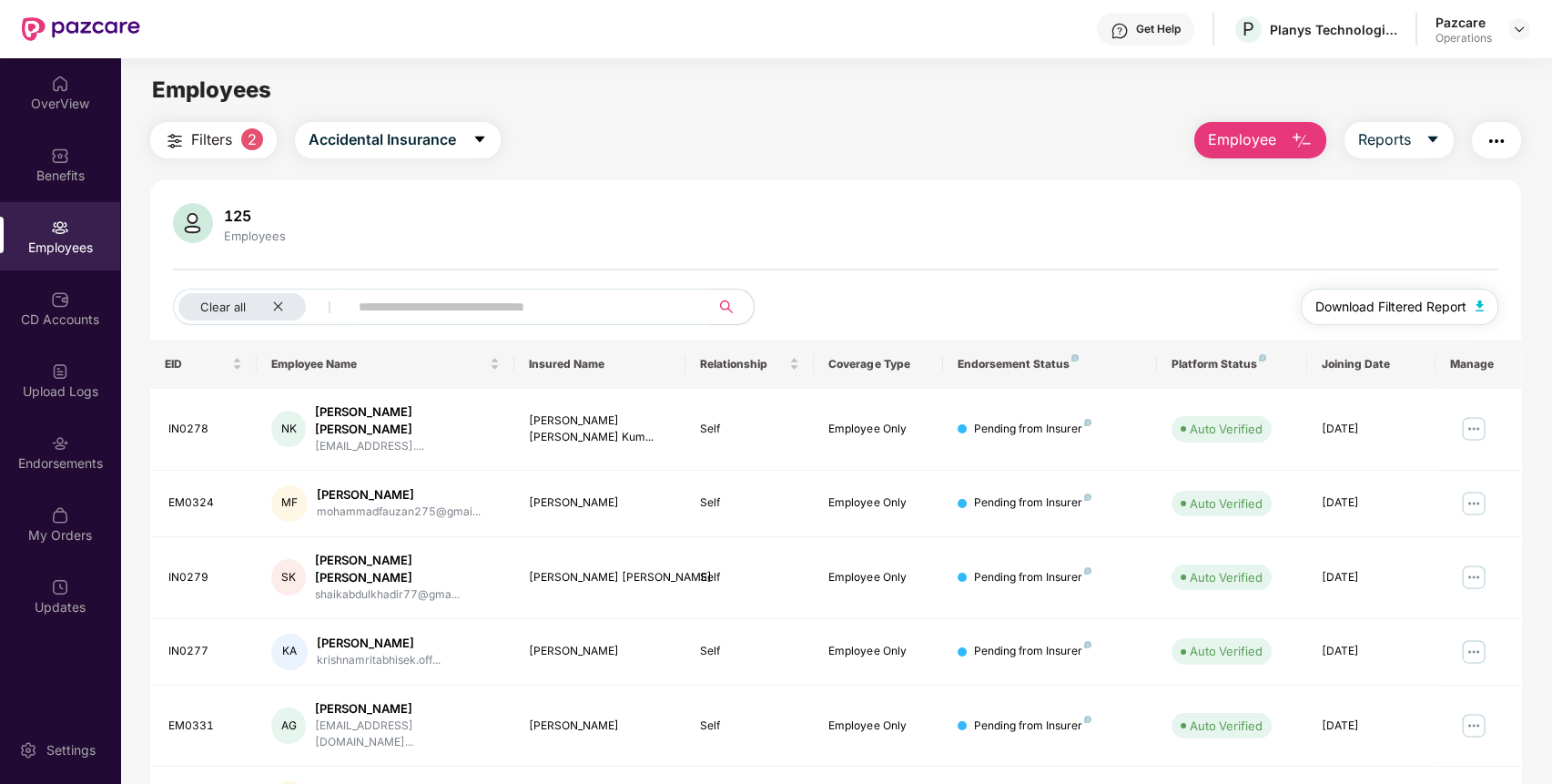
click at [1409, 301] on span "Download Filtered Report" at bounding box center [1390, 307] width 151 height 20
click at [1499, 143] on img "button" at bounding box center [1496, 140] width 22 height 22
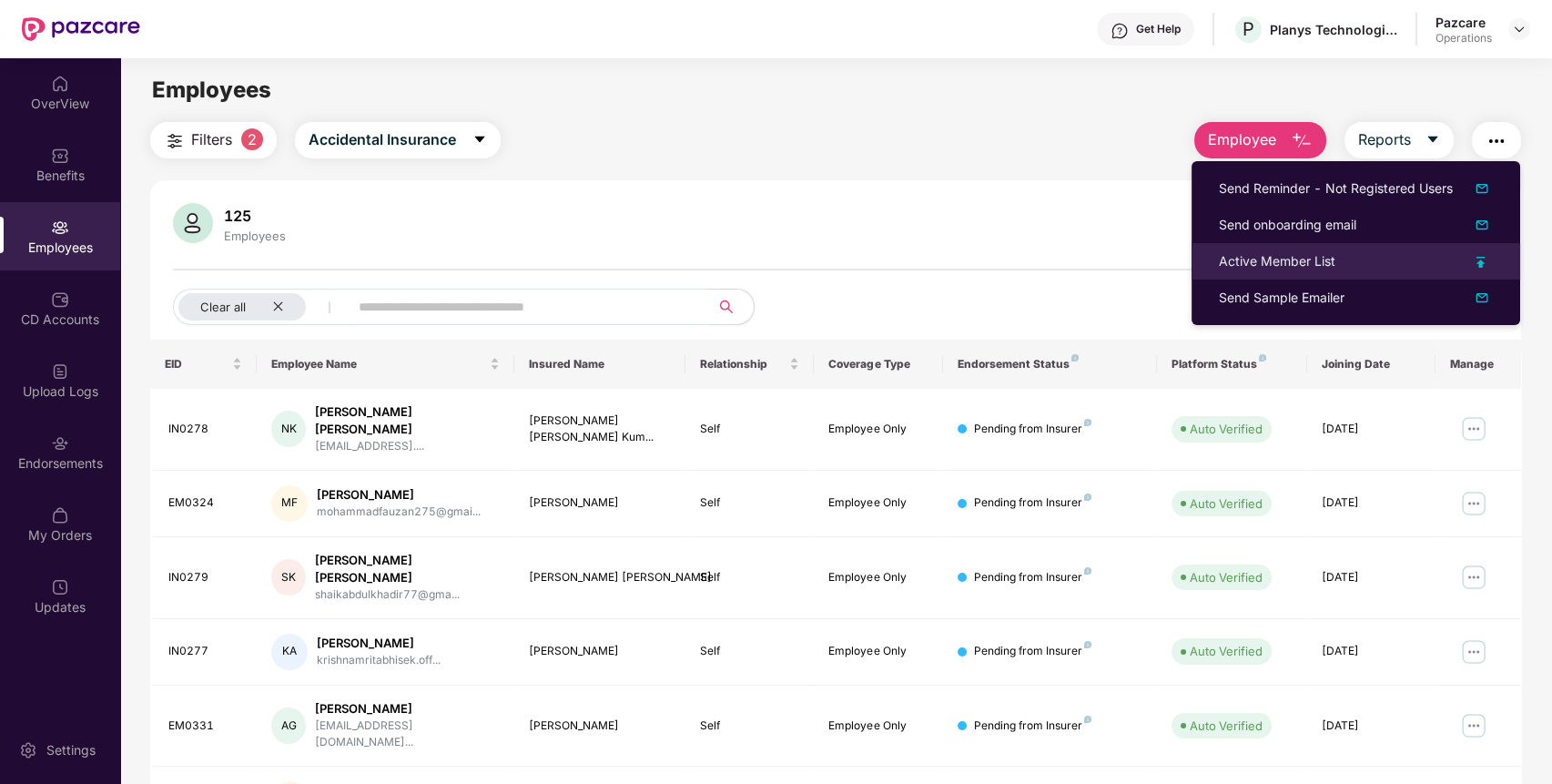
click at [1359, 269] on div "Active Member List" at bounding box center [1356, 261] width 274 height 20
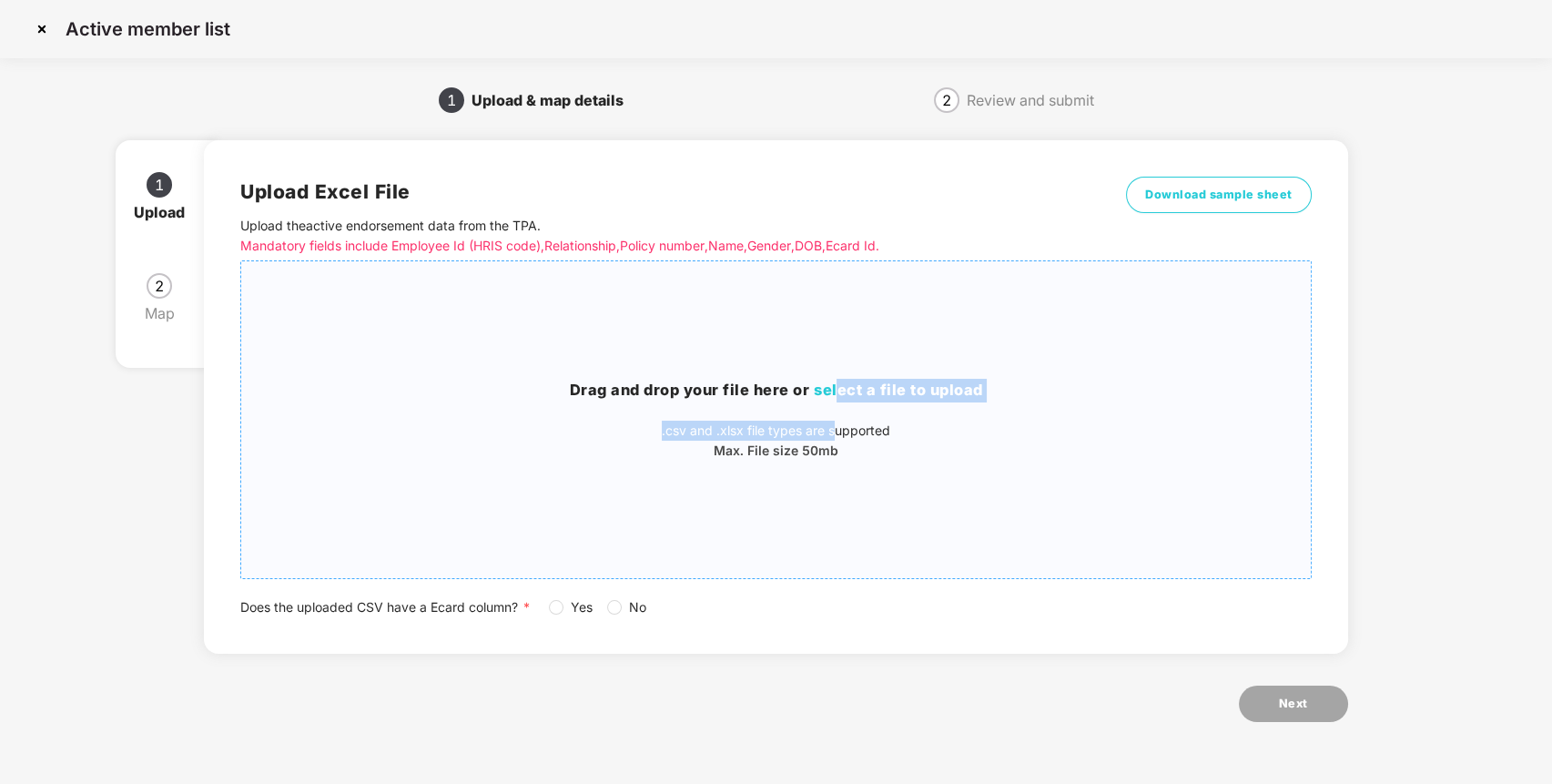
click at [842, 401] on div "Drag and drop your file here or select a file to upload .csv and .xlsx file typ…" at bounding box center [776, 420] width 1070 height 82
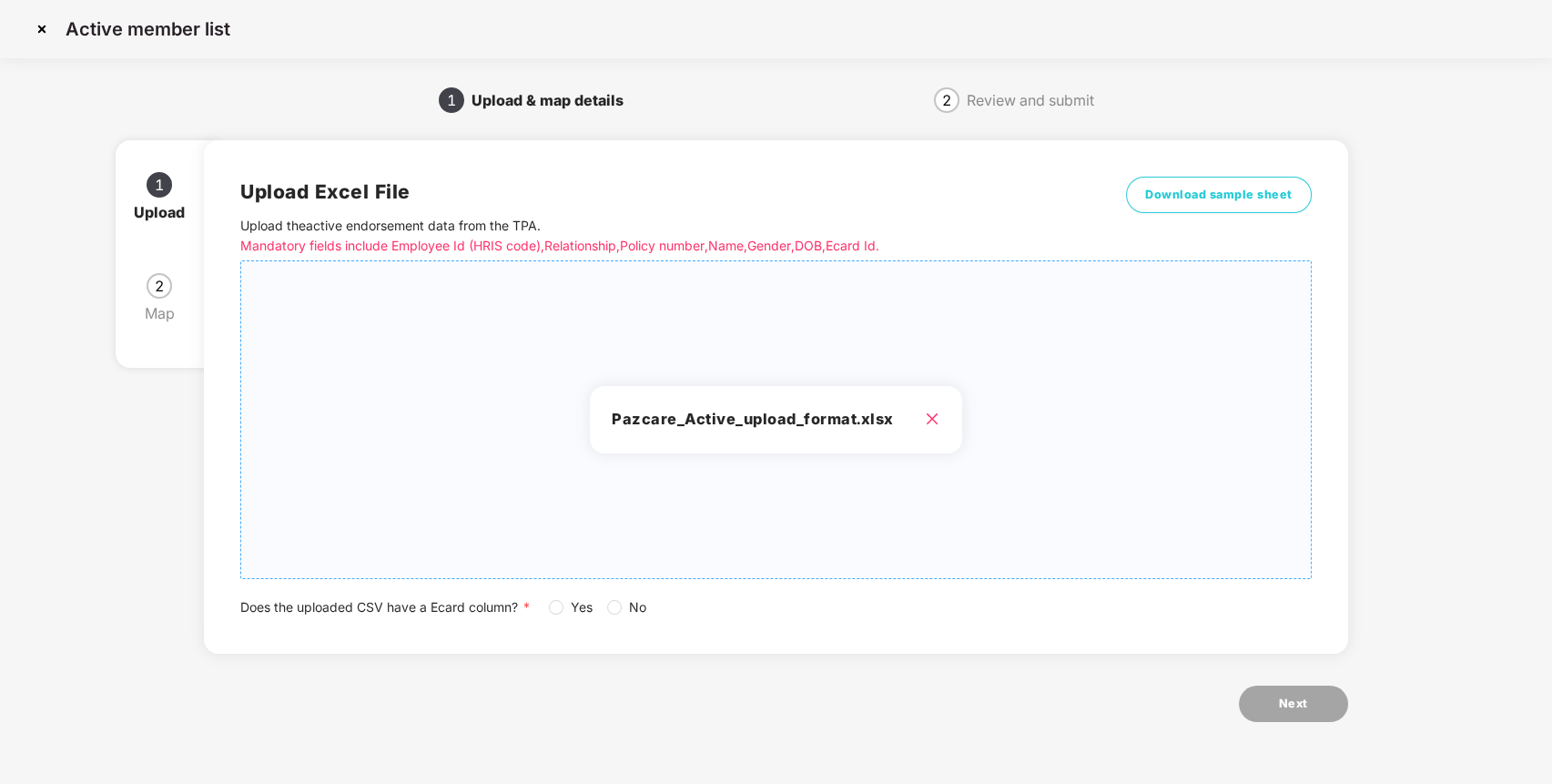
click at [616, 597] on label "No" at bounding box center [630, 607] width 47 height 20
click at [1302, 694] on button "Next" at bounding box center [1293, 703] width 109 height 36
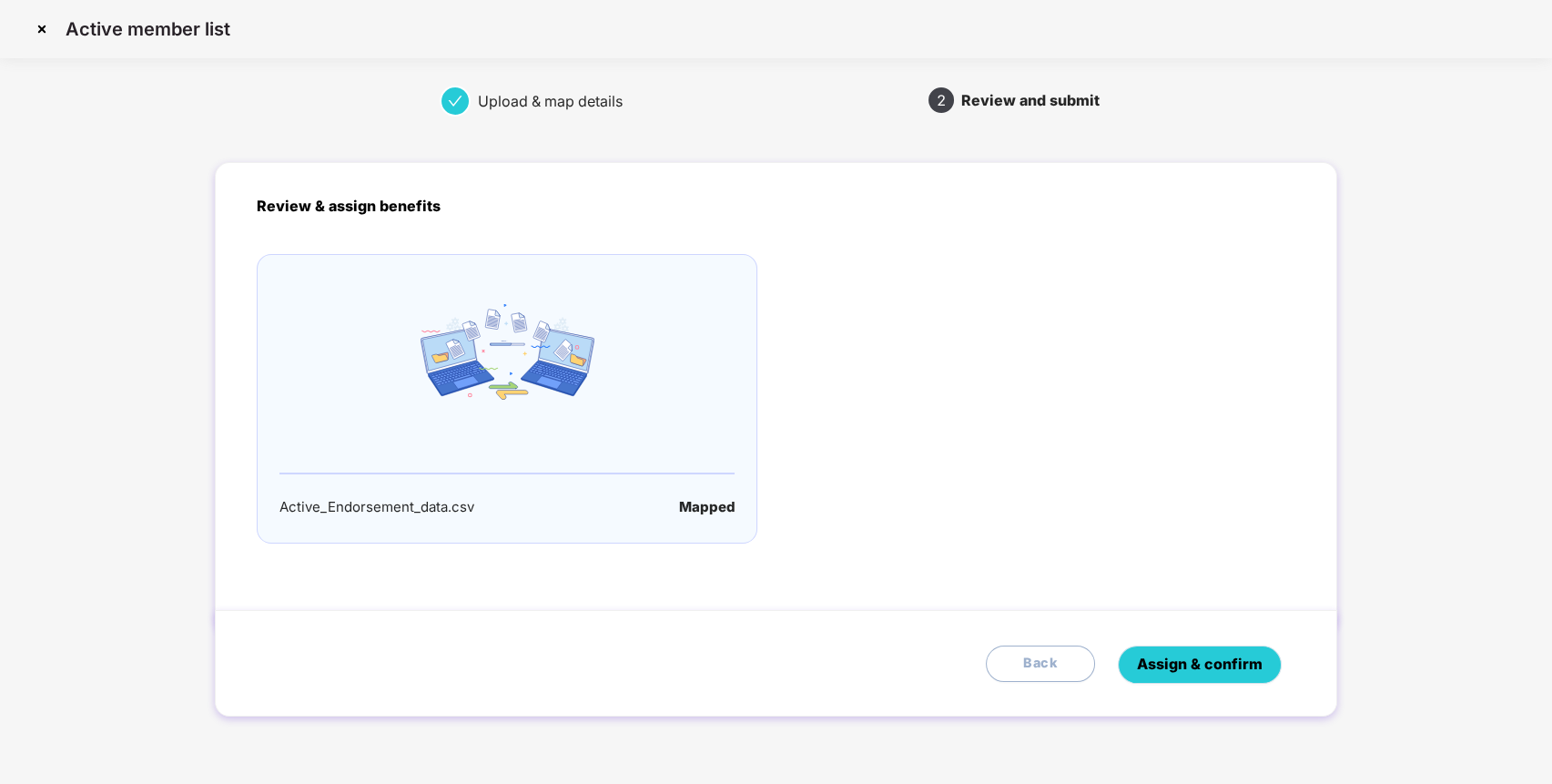
click at [1229, 669] on span "Assign & confirm" at bounding box center [1200, 663] width 125 height 23
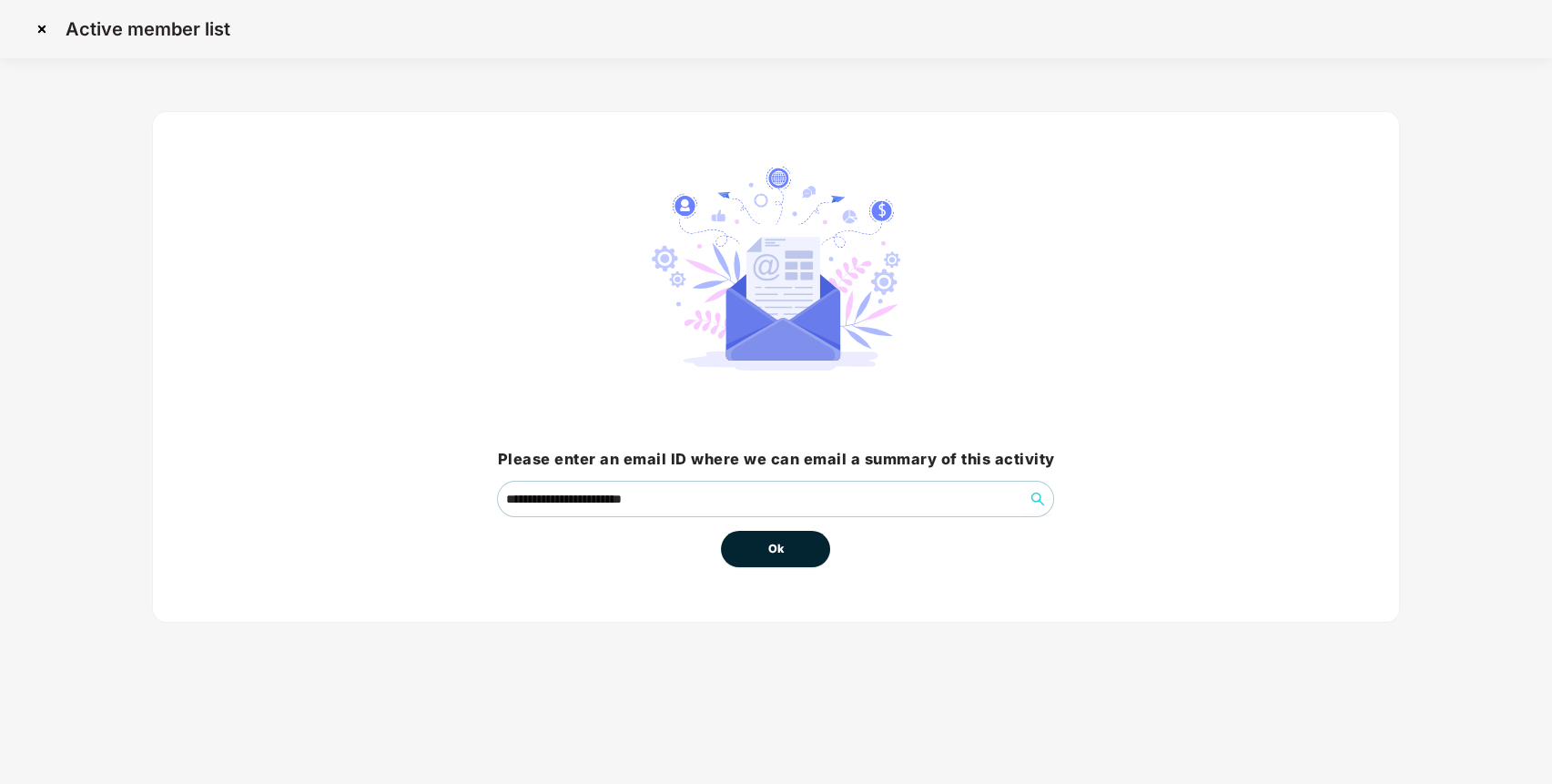
click at [795, 551] on button "Ok" at bounding box center [775, 549] width 109 height 36
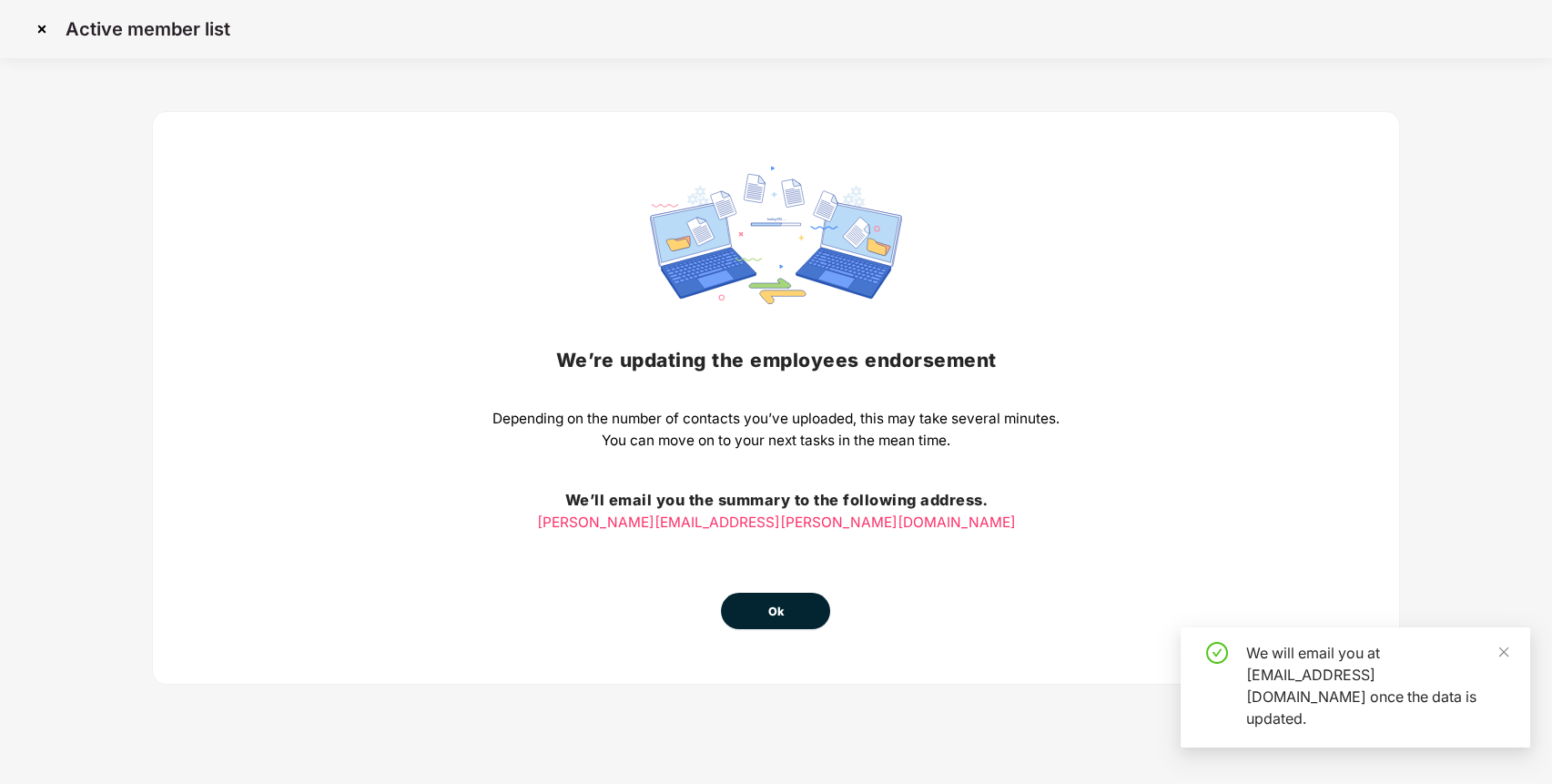
click at [780, 619] on span "Ok" at bounding box center [775, 611] width 16 height 18
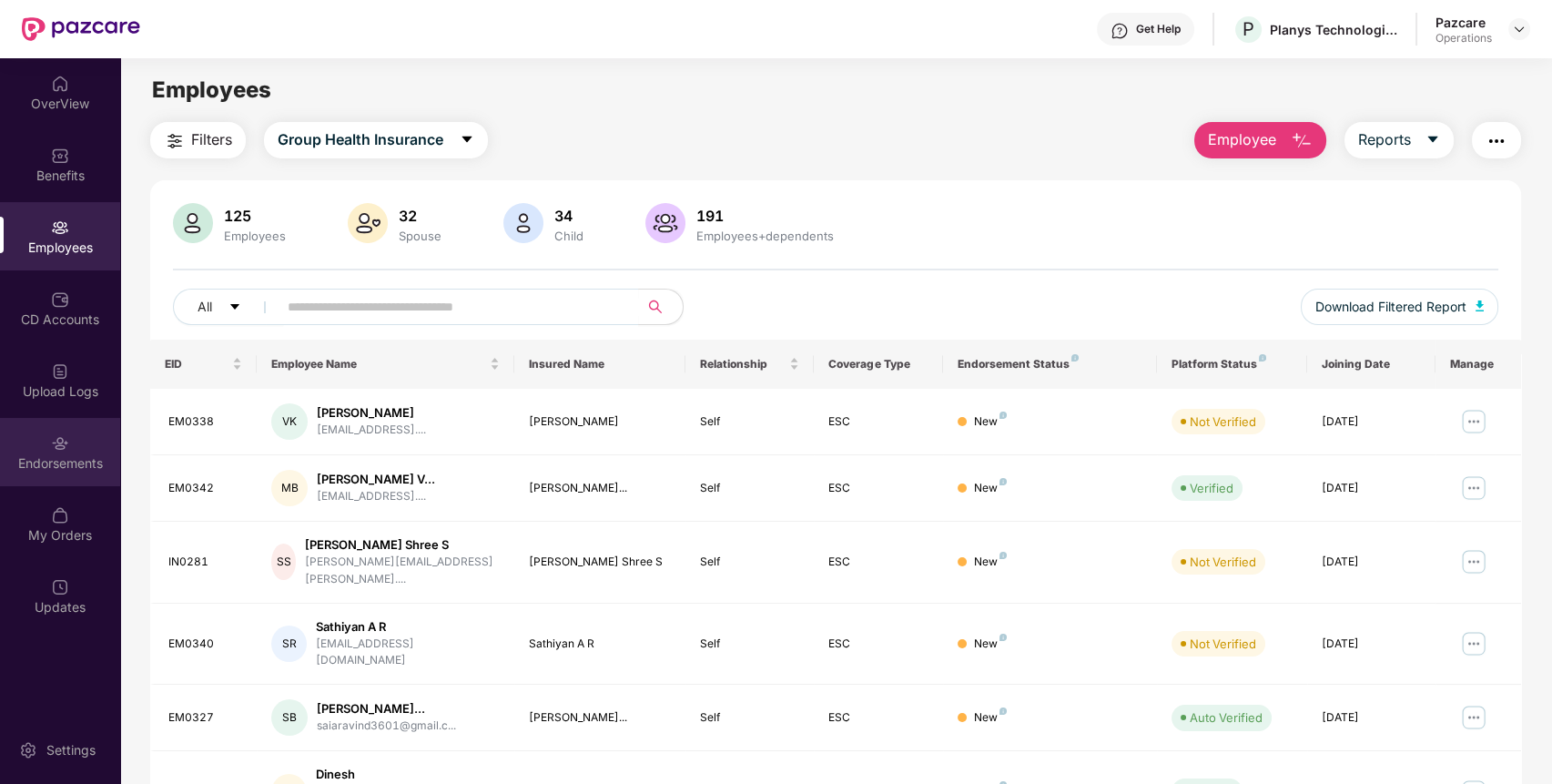
click at [53, 438] on img at bounding box center [60, 442] width 18 height 18
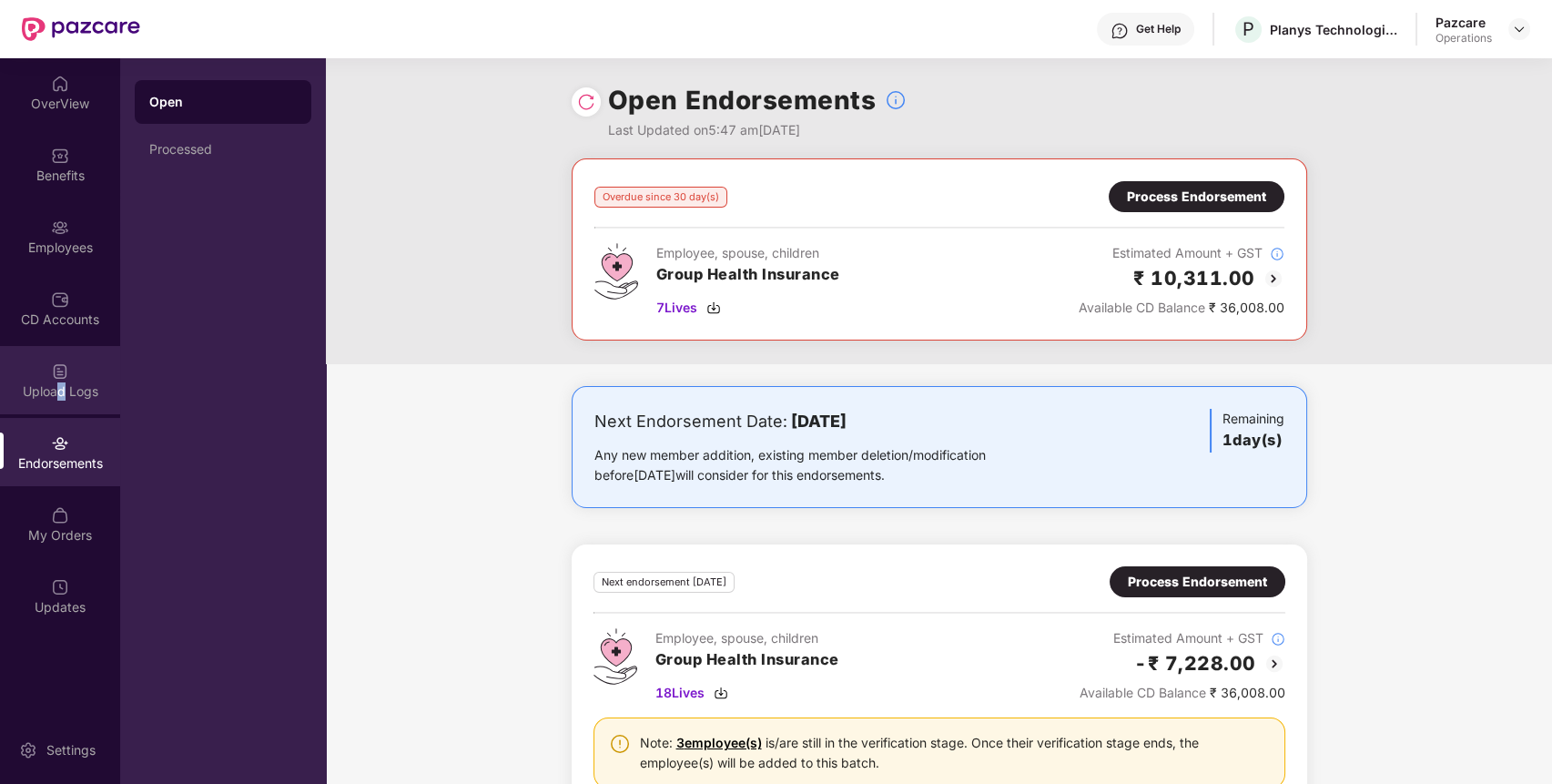
click at [60, 386] on div "Upload Logs" at bounding box center [60, 391] width 121 height 18
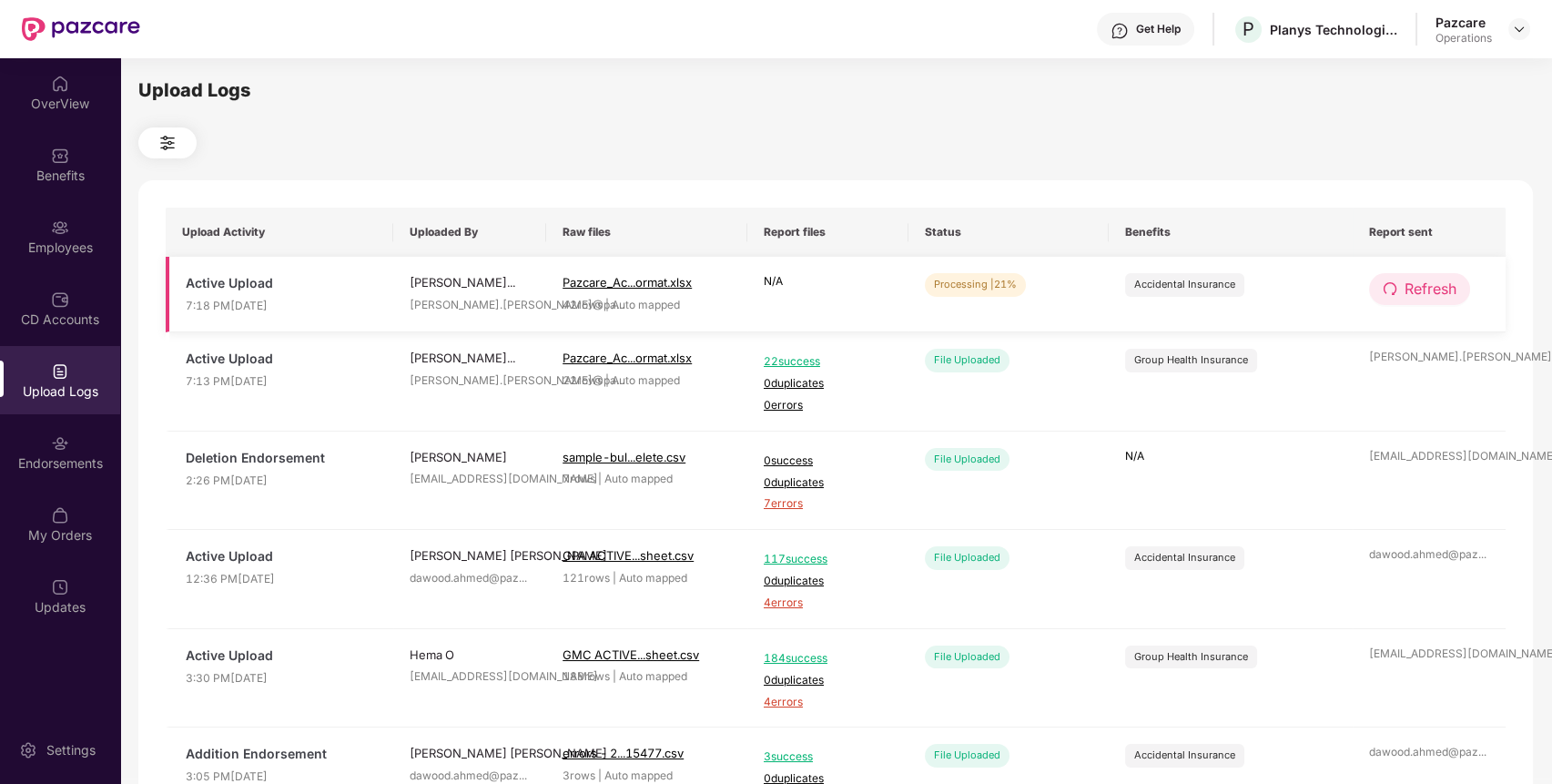
click at [1416, 279] on span "Refresh" at bounding box center [1430, 289] width 52 height 23
click at [1416, 279] on span "Refresh" at bounding box center [1430, 289] width 52 height 23
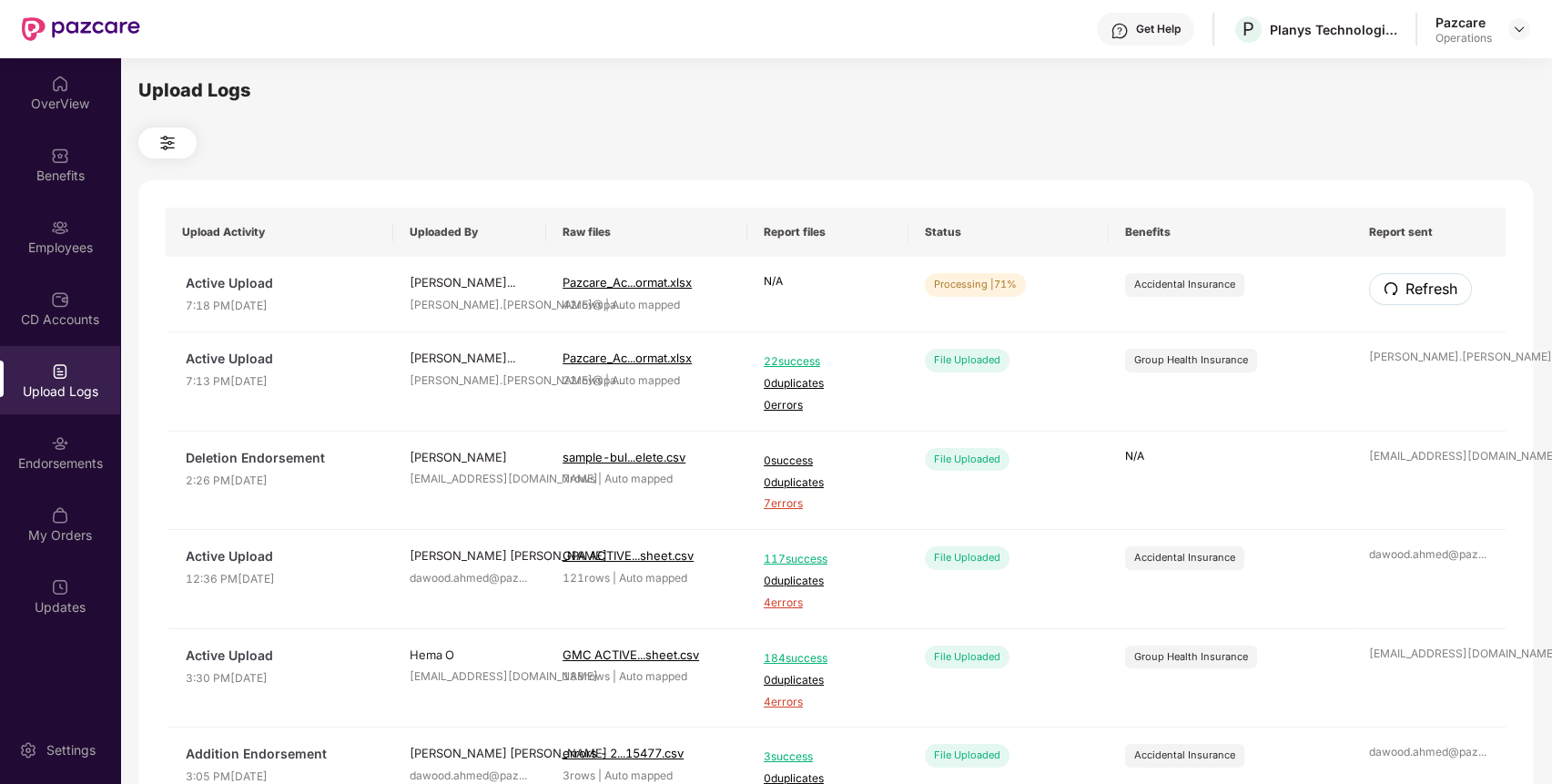
click at [1416, 279] on span "Refresh" at bounding box center [1430, 289] width 52 height 23
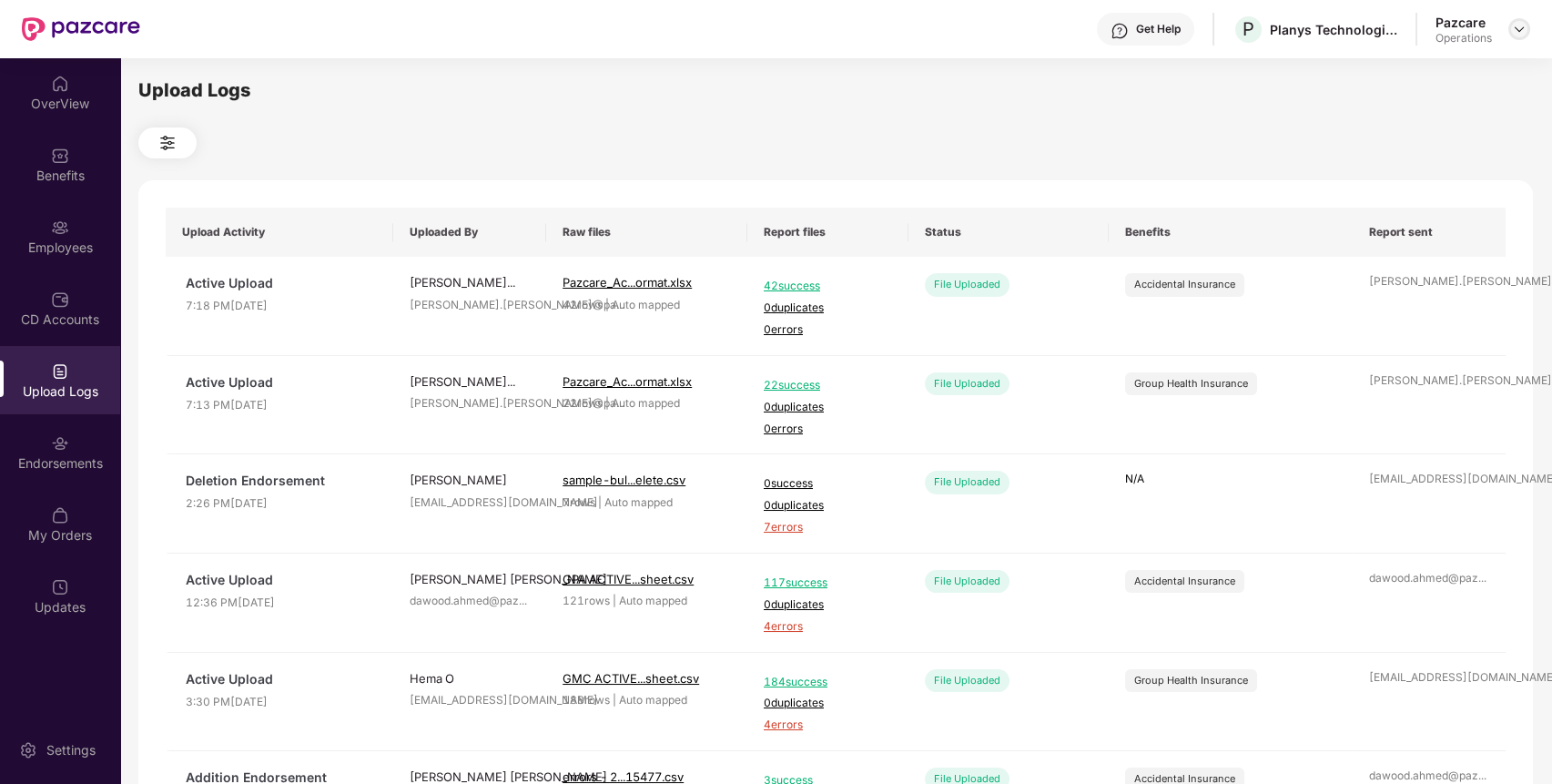
click at [1522, 28] on img at bounding box center [1519, 28] width 14 height 14
click at [1436, 90] on div "Switch to User view" at bounding box center [1432, 107] width 236 height 35
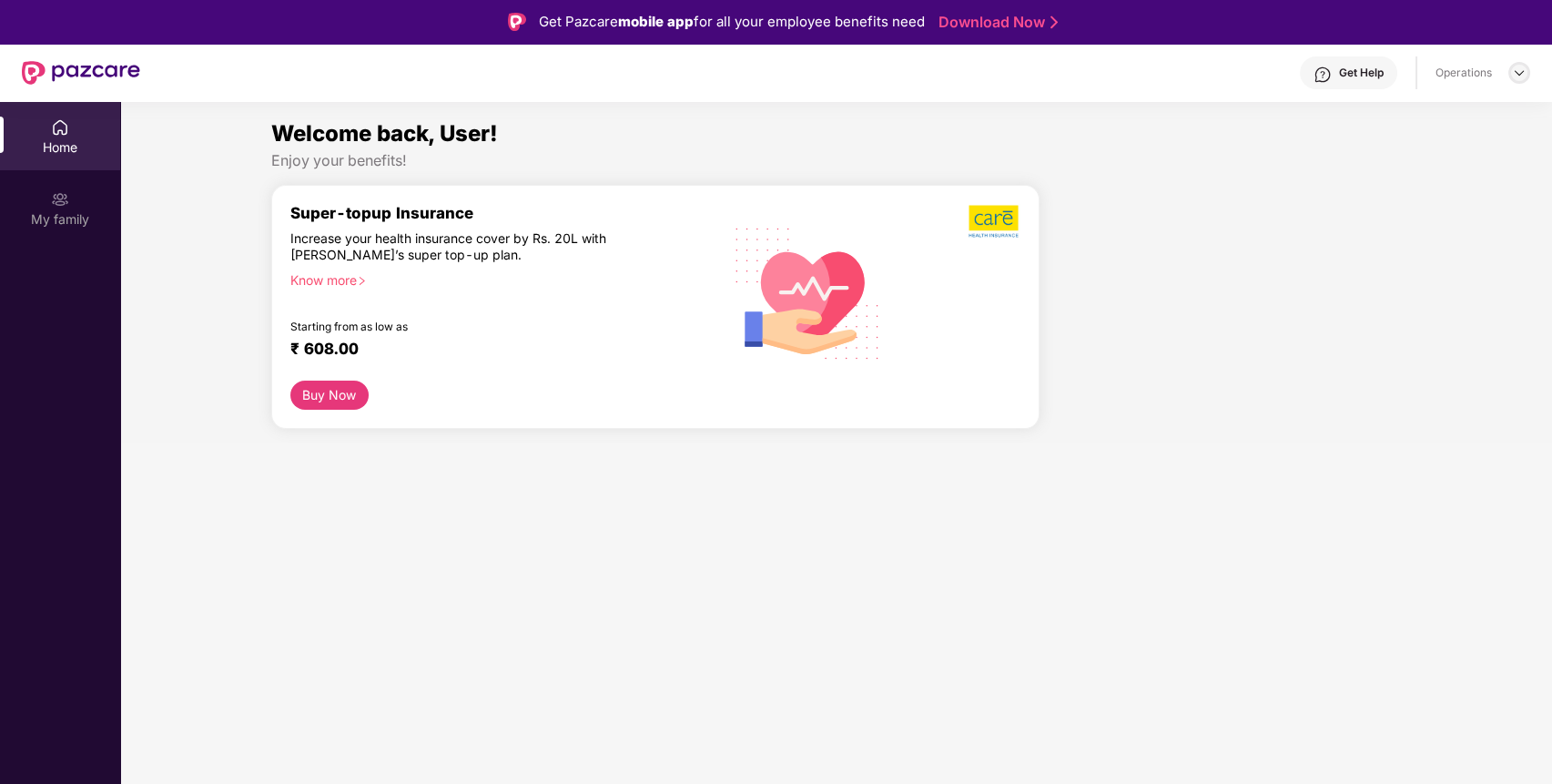
click at [1522, 73] on img at bounding box center [1519, 72] width 14 height 14
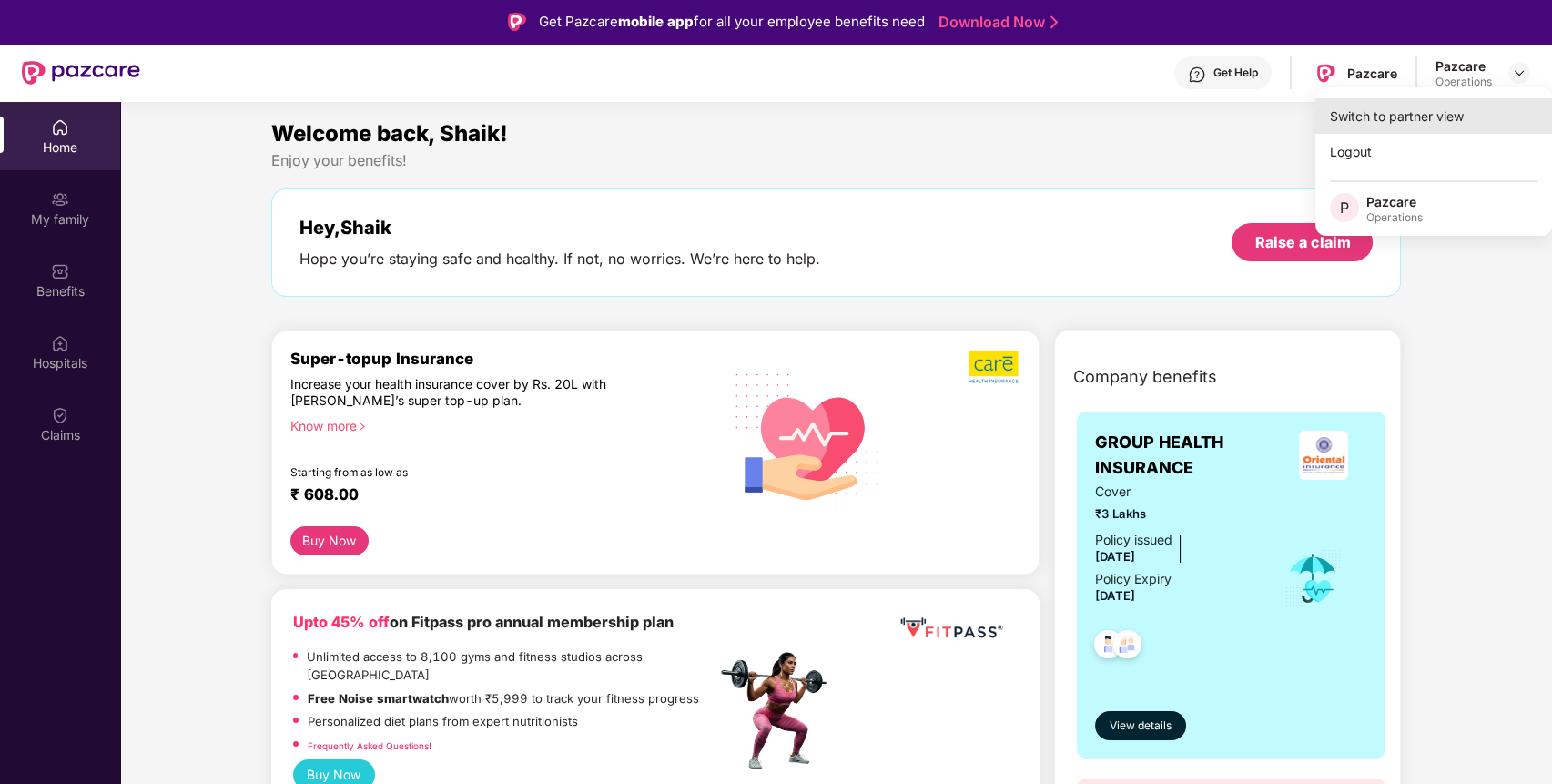
click at [1457, 113] on div "Switch to partner view" at bounding box center [1432, 116] width 236 height 35
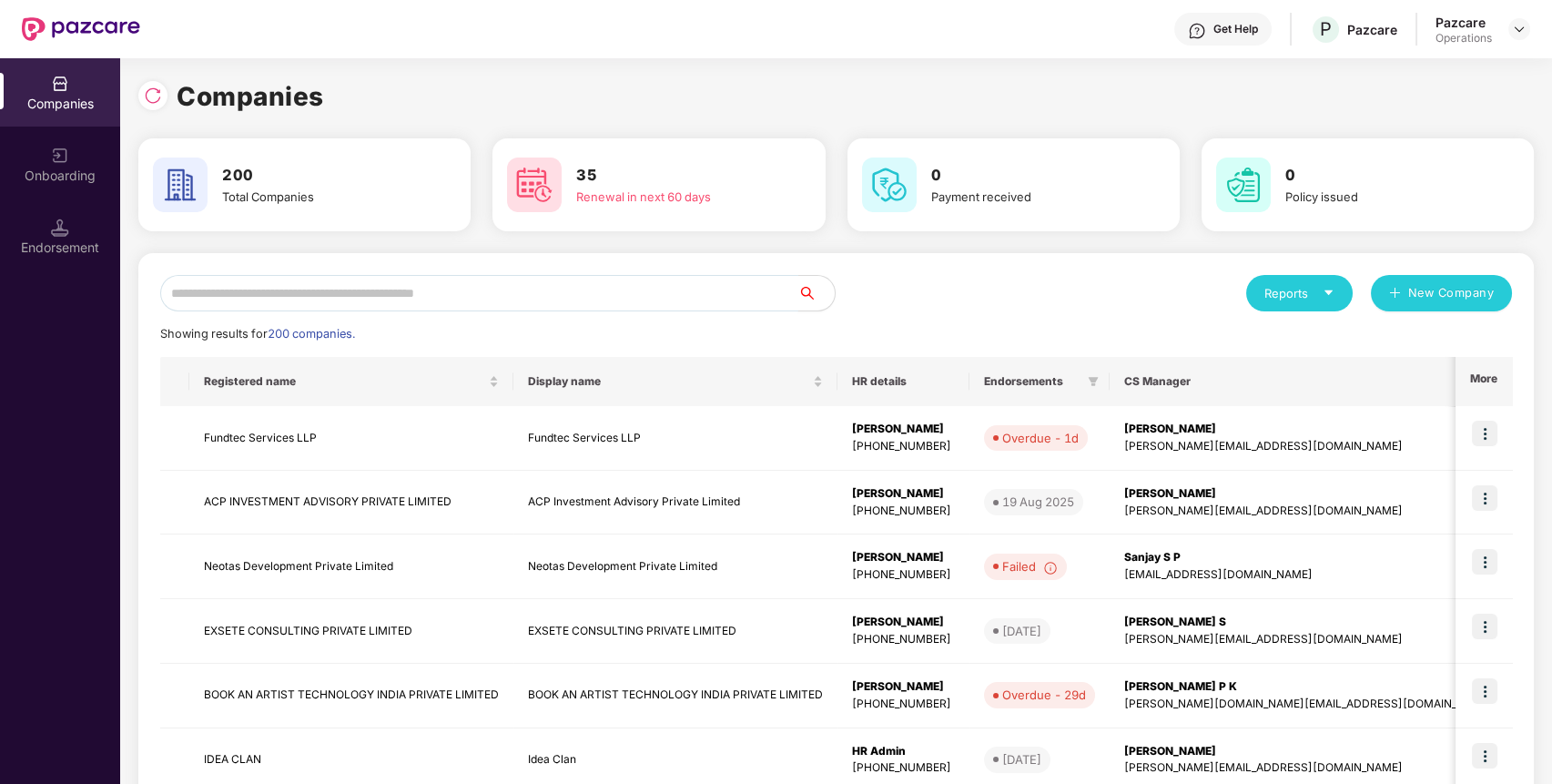
click at [610, 297] on input "text" at bounding box center [479, 293] width 638 height 36
paste input "**********"
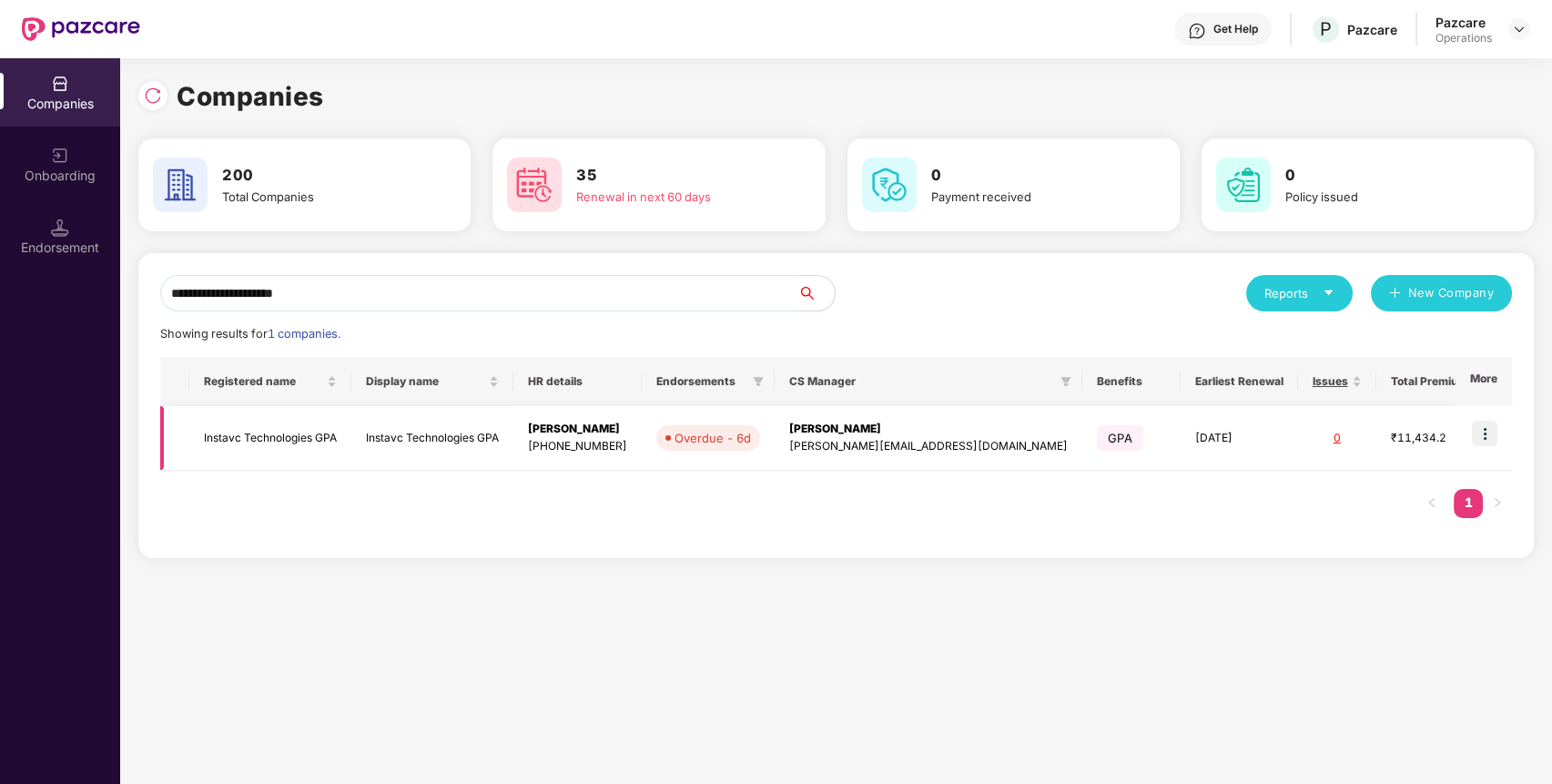
type input "**********"
click at [1495, 443] on img at bounding box center [1484, 433] width 26 height 26
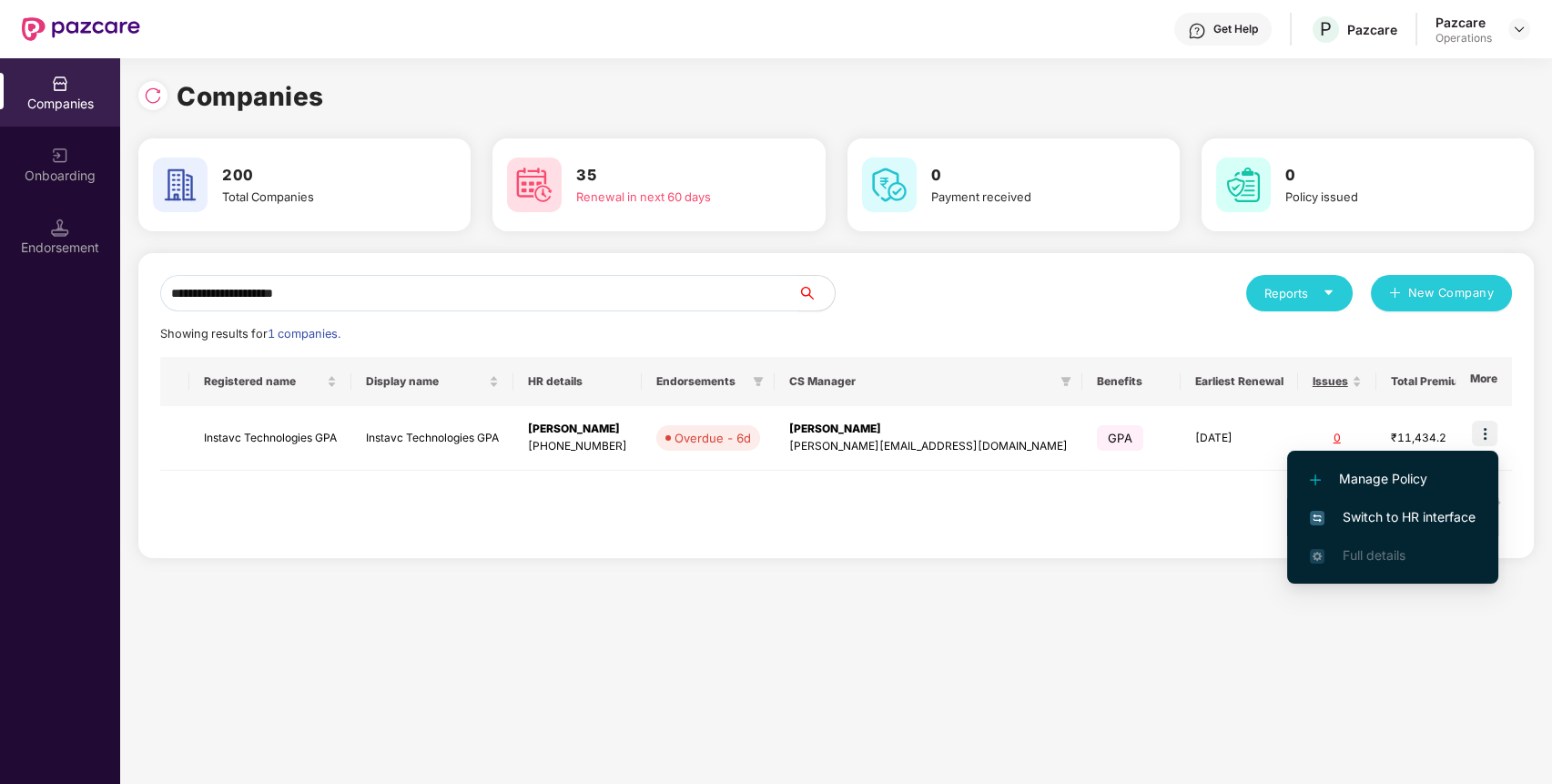
click at [1428, 517] on span "Switch to HR interface" at bounding box center [1393, 516] width 165 height 20
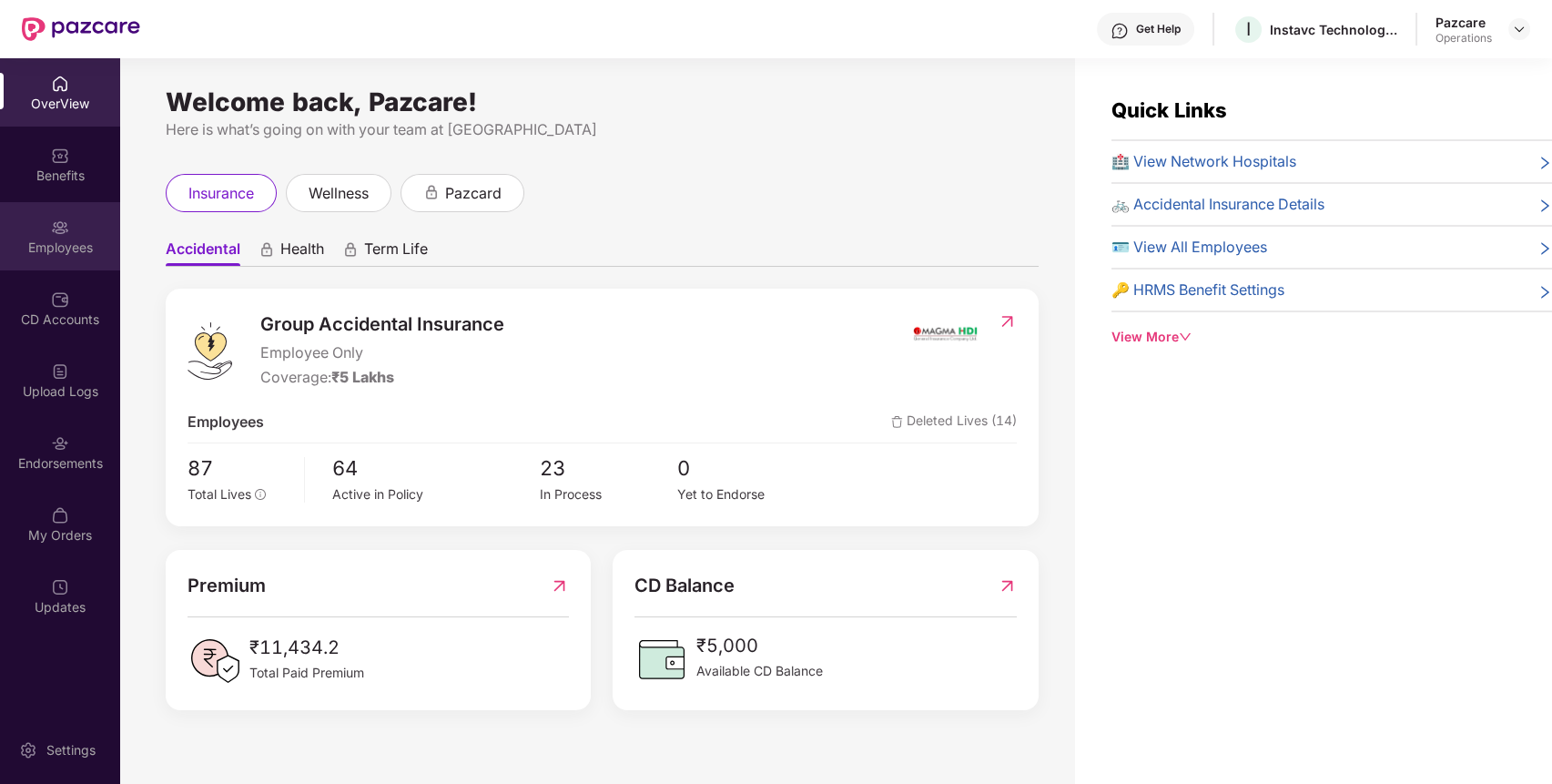
click at [76, 244] on div "Employees" at bounding box center [60, 247] width 121 height 18
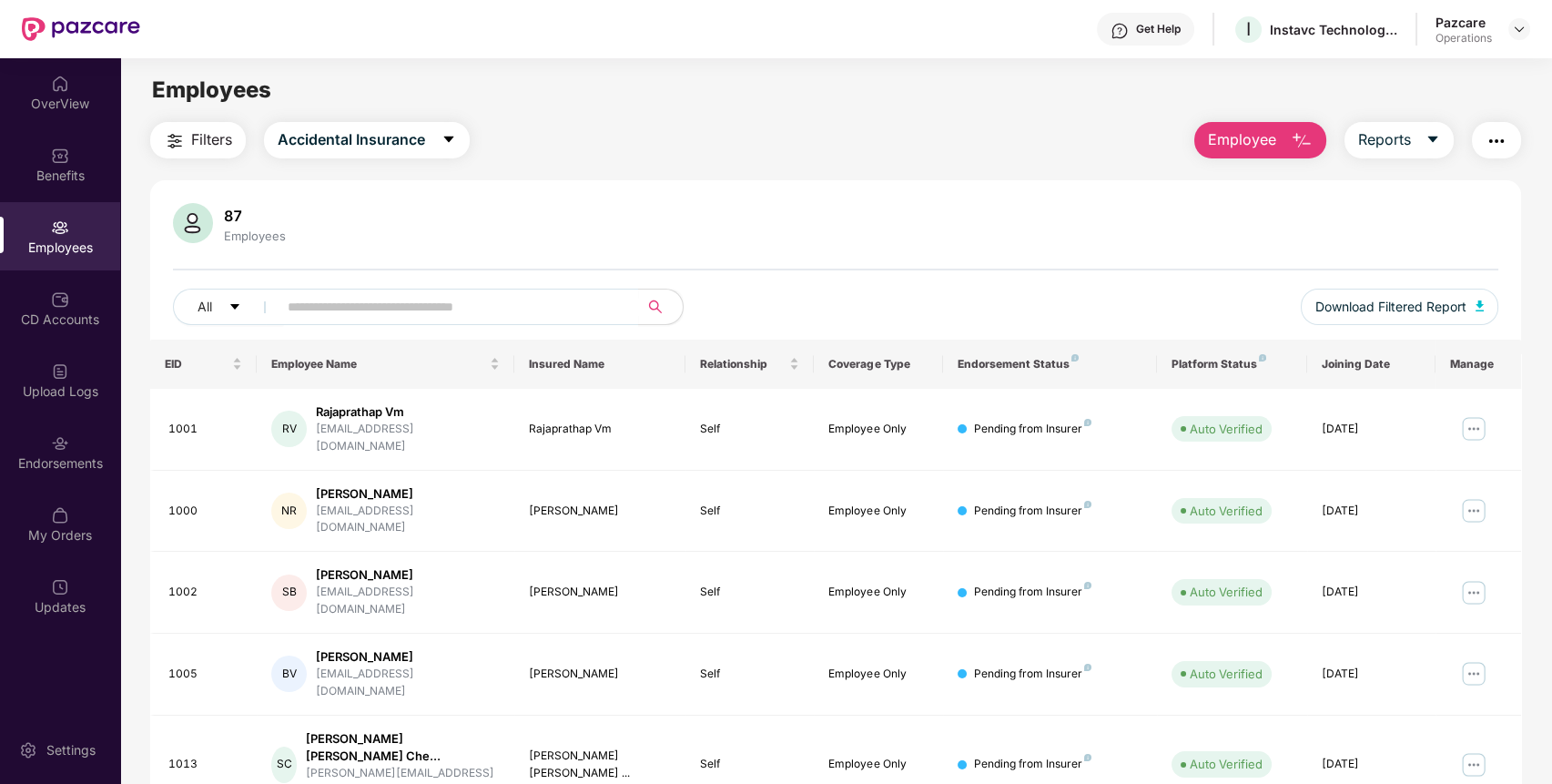
click at [197, 133] on span "Filters" at bounding box center [211, 140] width 41 height 23
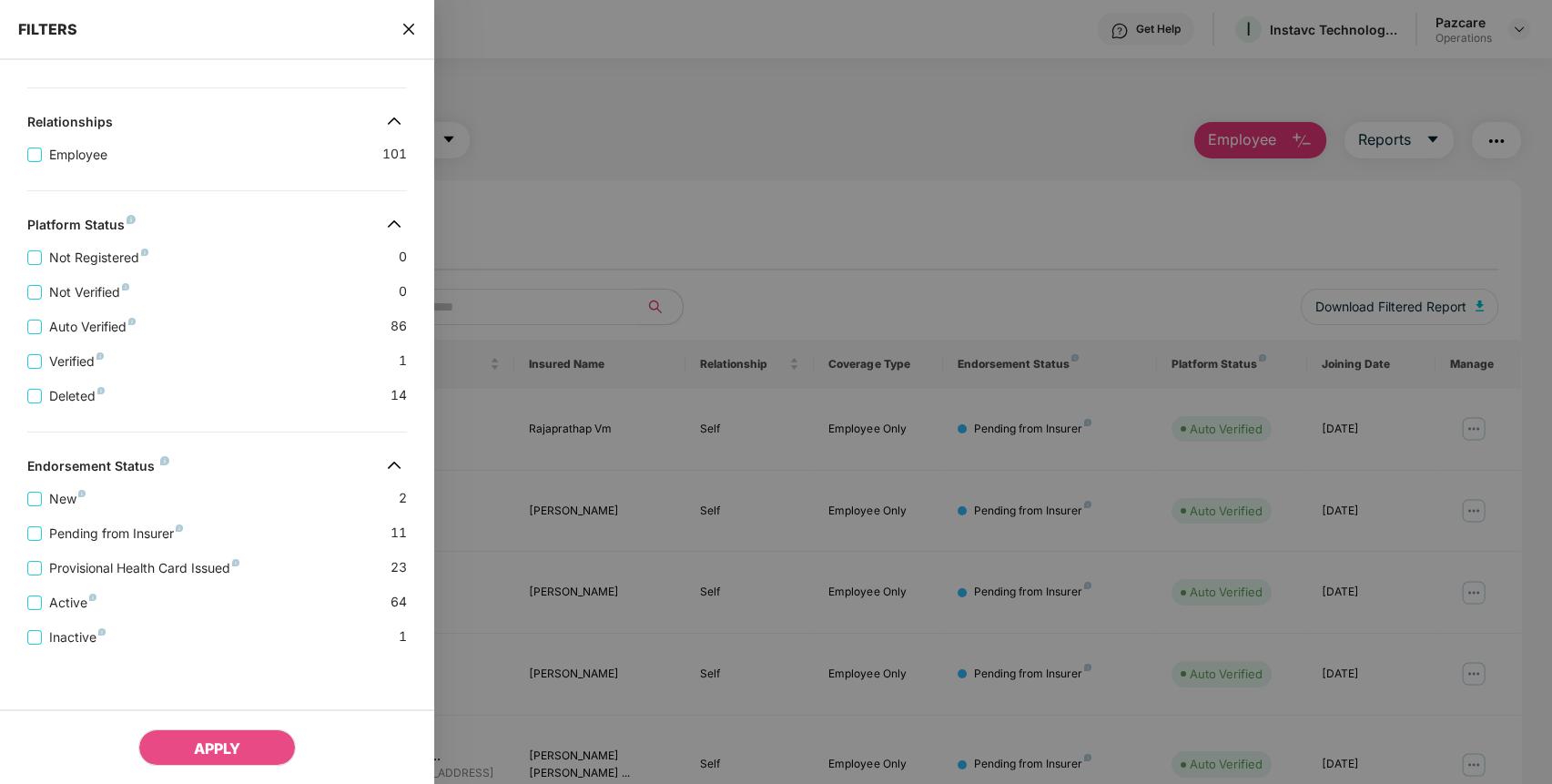
scroll to position [306, 0]
click at [130, 539] on span "Pending from Insurer" at bounding box center [116, 532] width 148 height 20
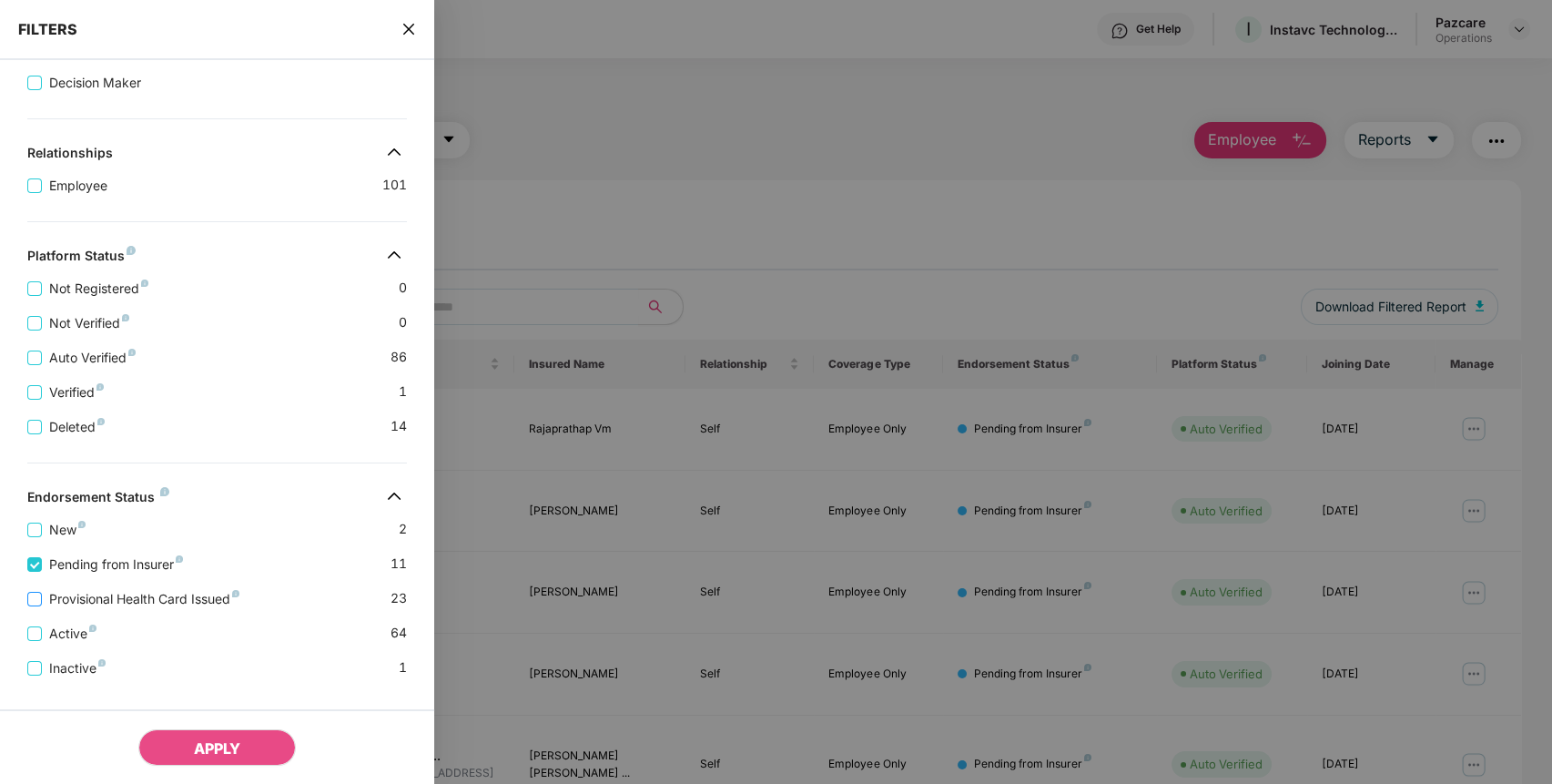
click at [145, 605] on span "Provisional Health Card Issued" at bounding box center [144, 598] width 205 height 20
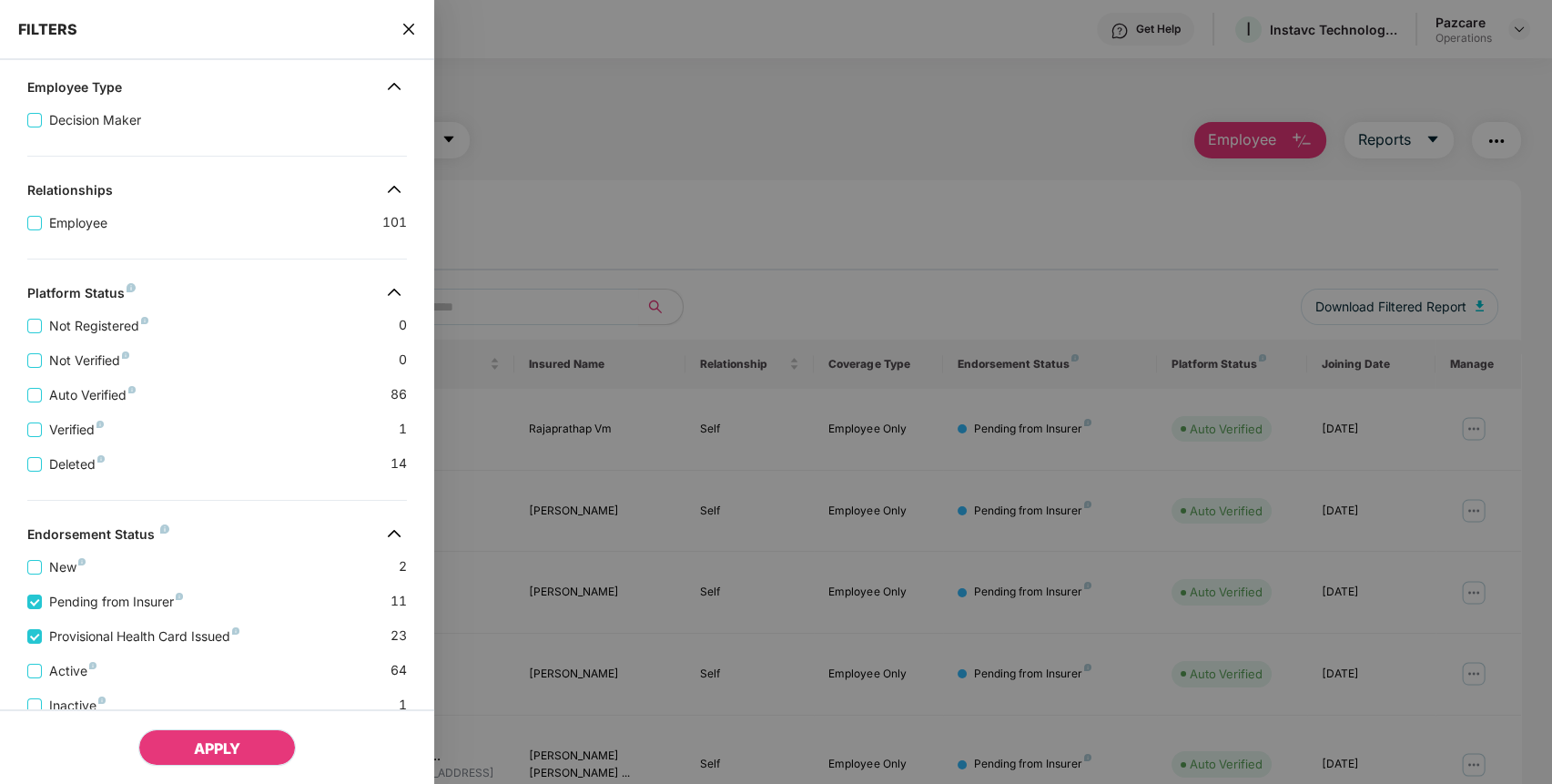
click at [218, 731] on button "APPLY" at bounding box center [217, 747] width 158 height 36
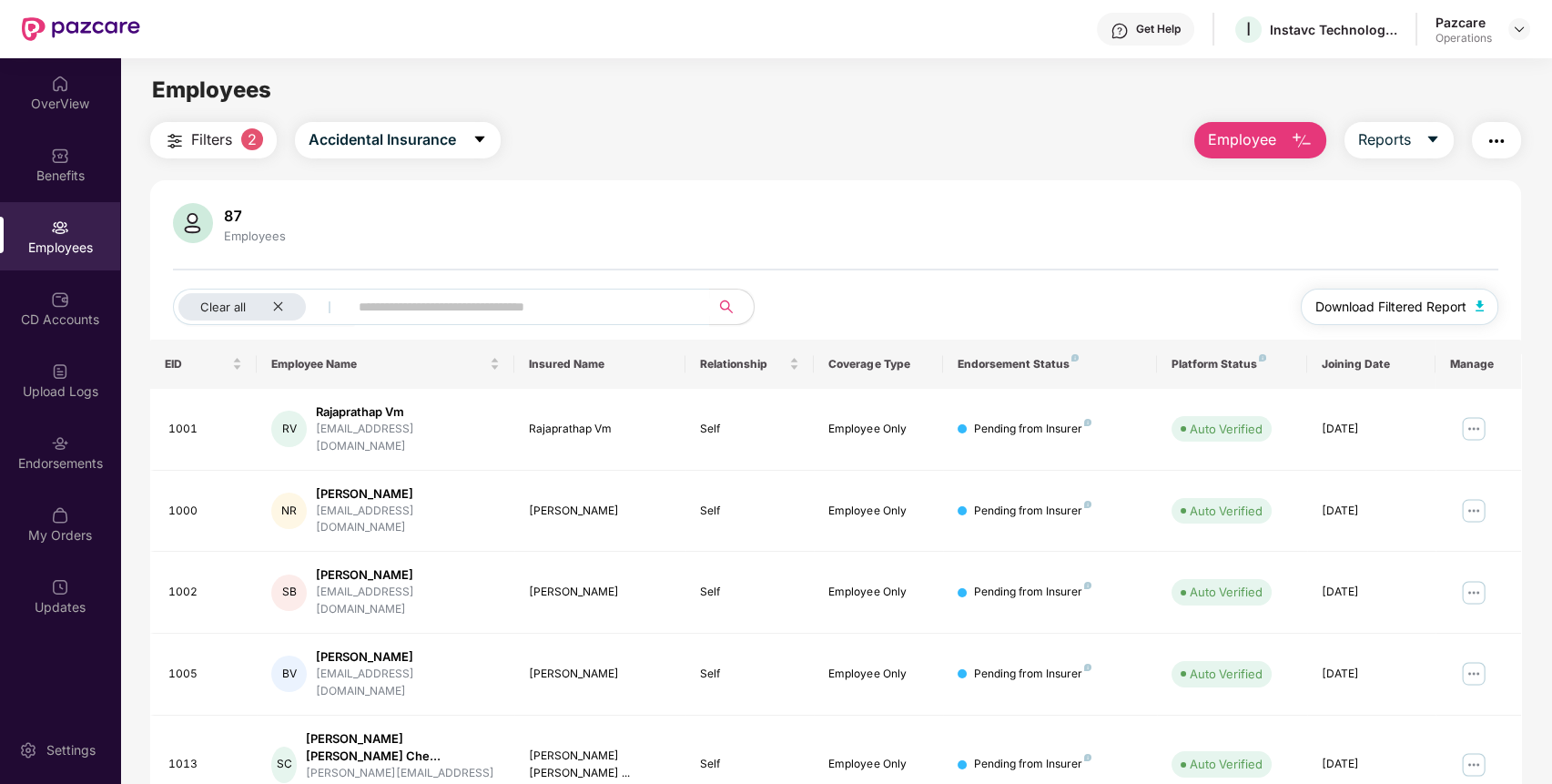
click at [1438, 302] on span "Download Filtered Report" at bounding box center [1390, 307] width 151 height 20
click at [65, 407] on div "Upload Logs" at bounding box center [60, 380] width 121 height 68
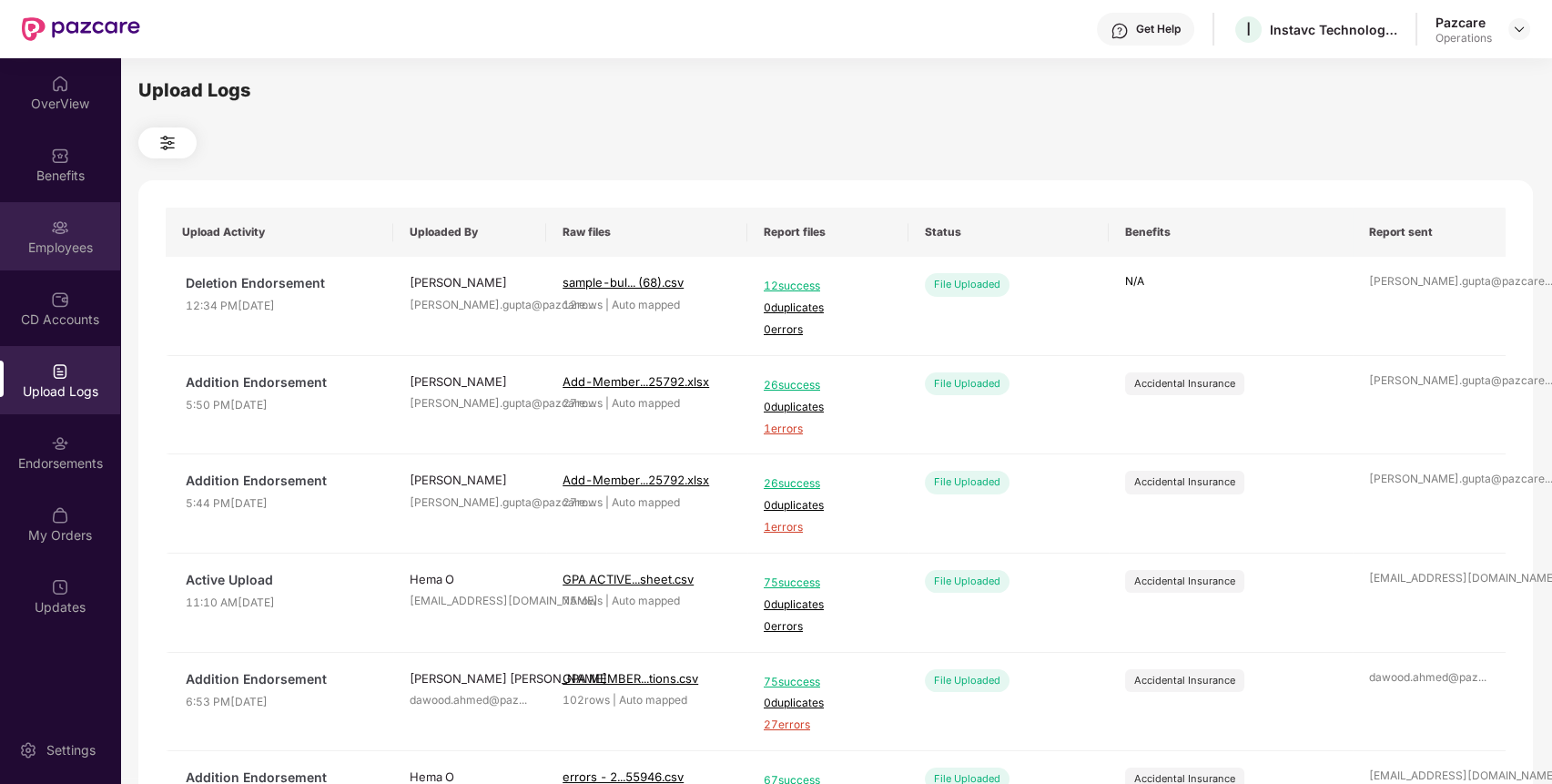
click at [62, 255] on div "Employees" at bounding box center [60, 236] width 121 height 68
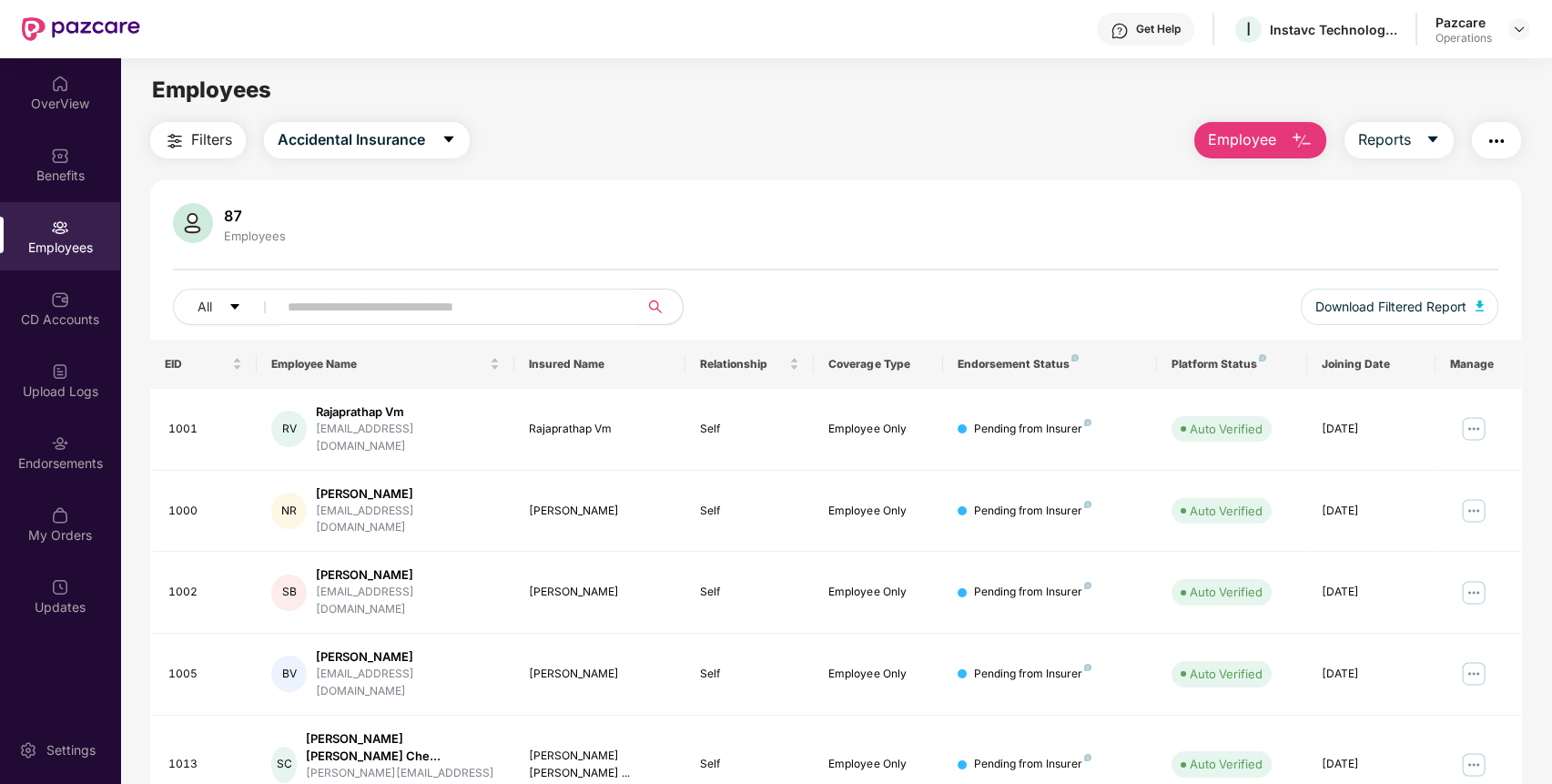
click at [1487, 137] on img "button" at bounding box center [1496, 140] width 22 height 22
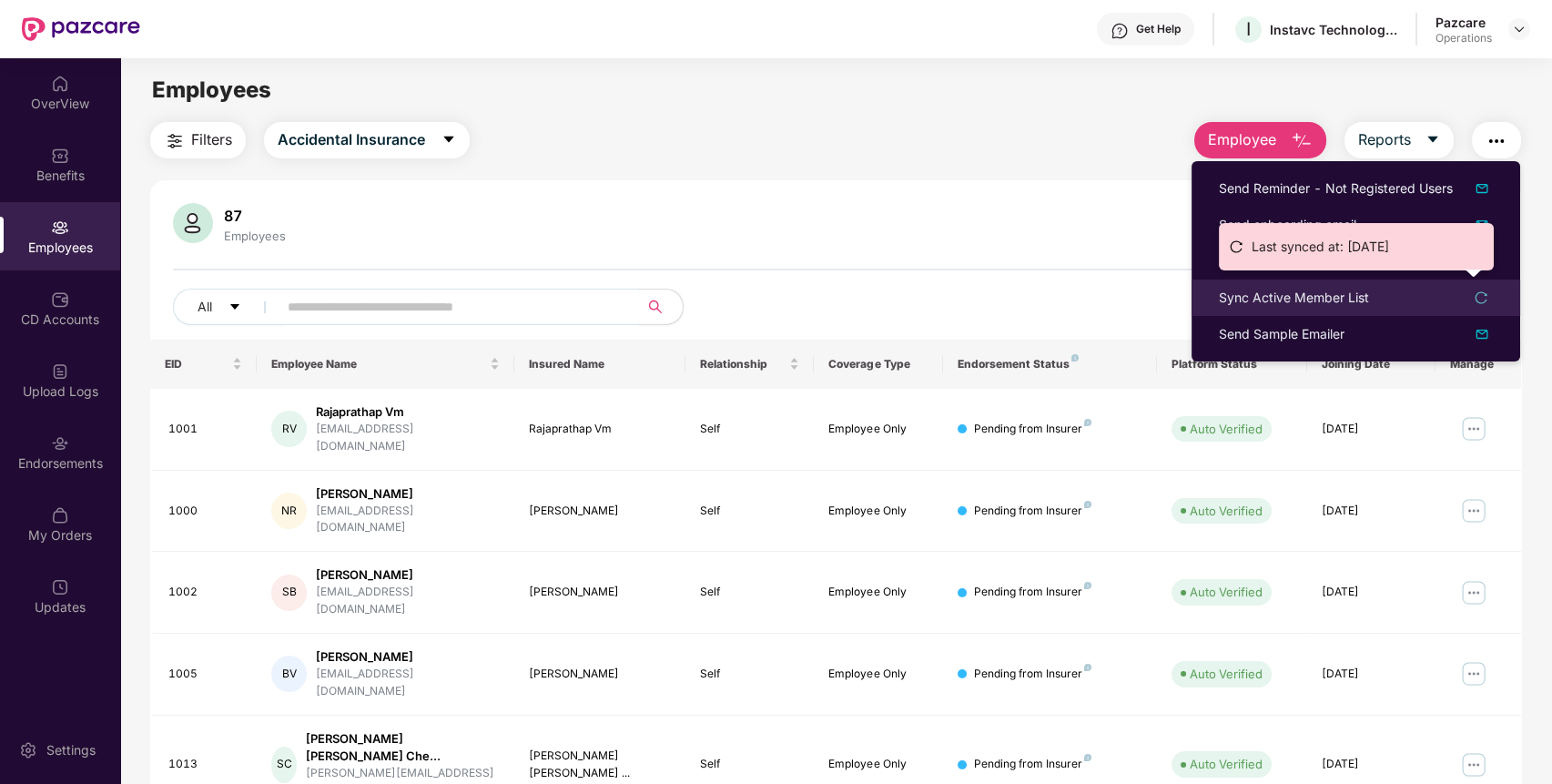
click at [1382, 304] on div "Sync Active Member List" at bounding box center [1356, 297] width 274 height 20
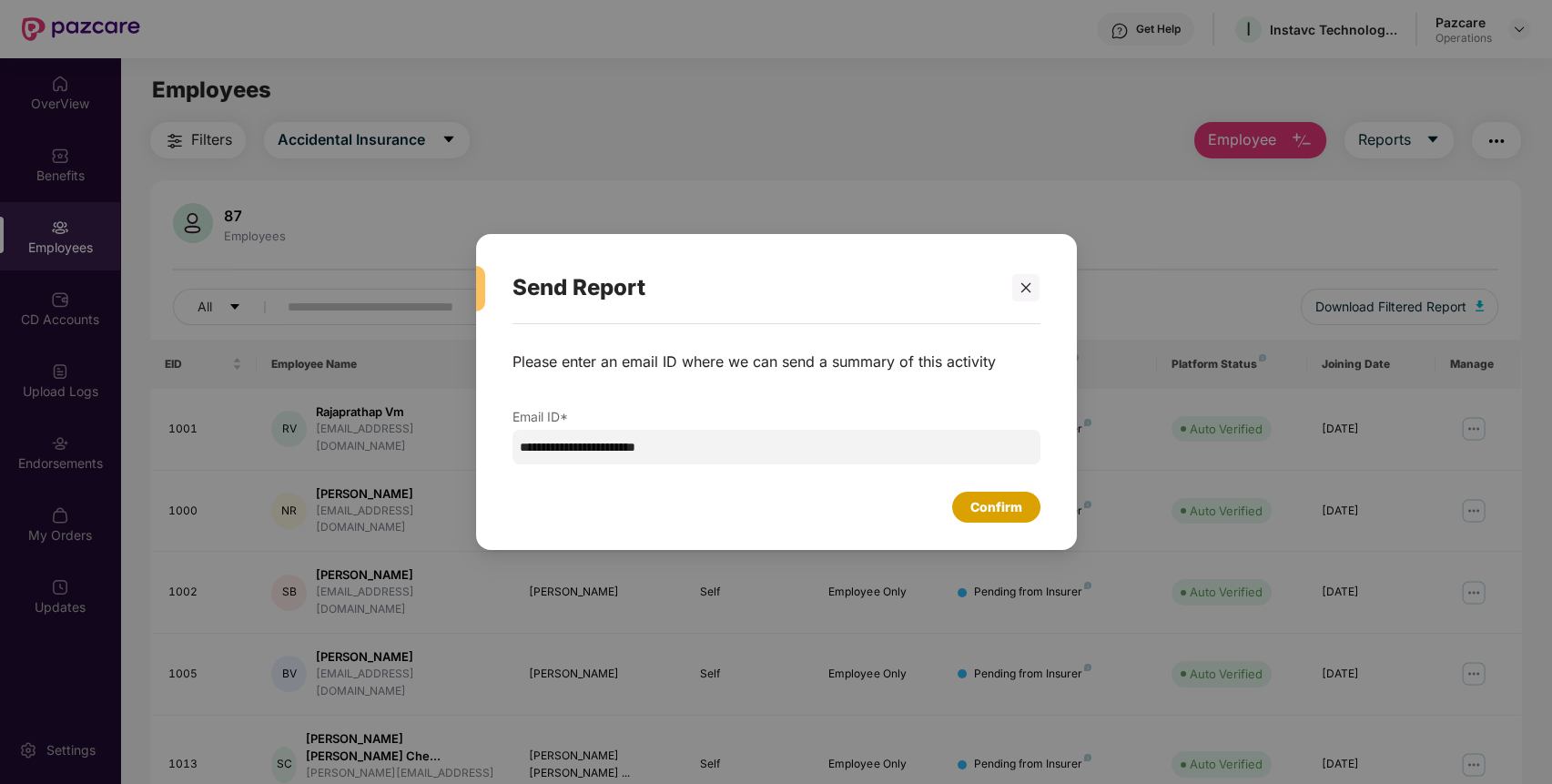
click at [1003, 507] on div "Confirm" at bounding box center [996, 506] width 52 height 20
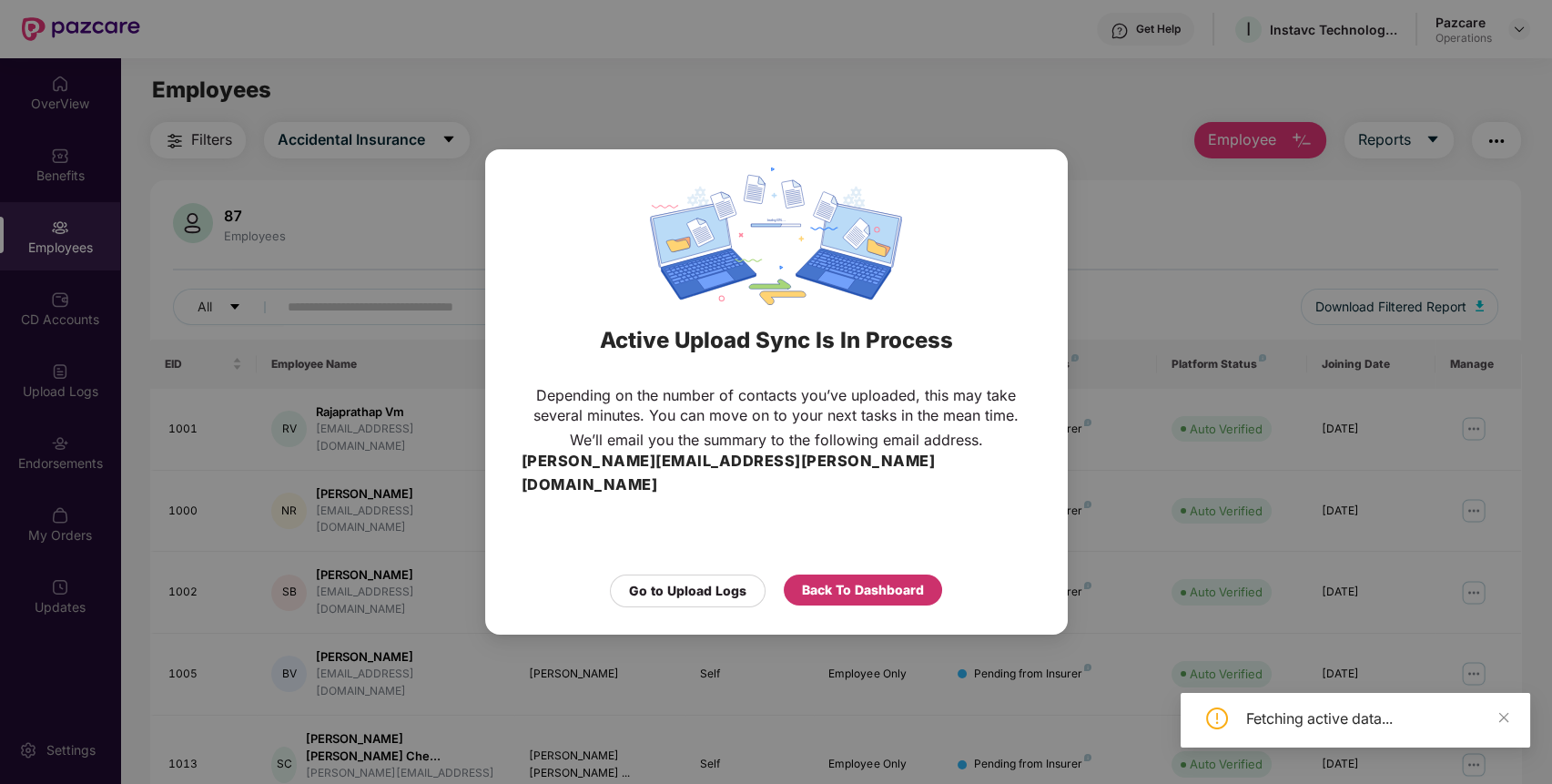
click at [873, 580] on div "Back To Dashboard" at bounding box center [863, 589] width 122 height 20
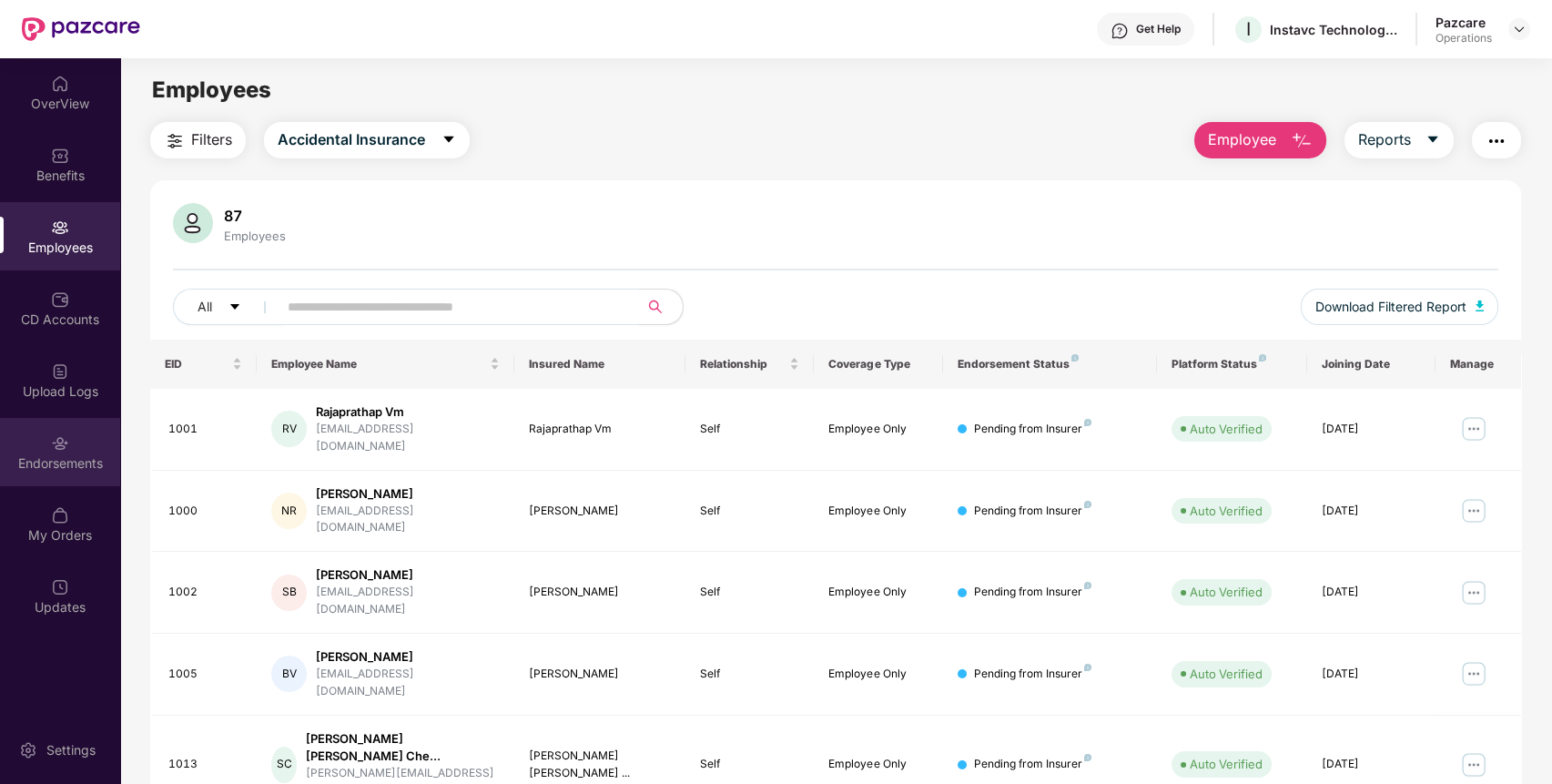
click at [70, 422] on div "Endorsements" at bounding box center [60, 452] width 121 height 68
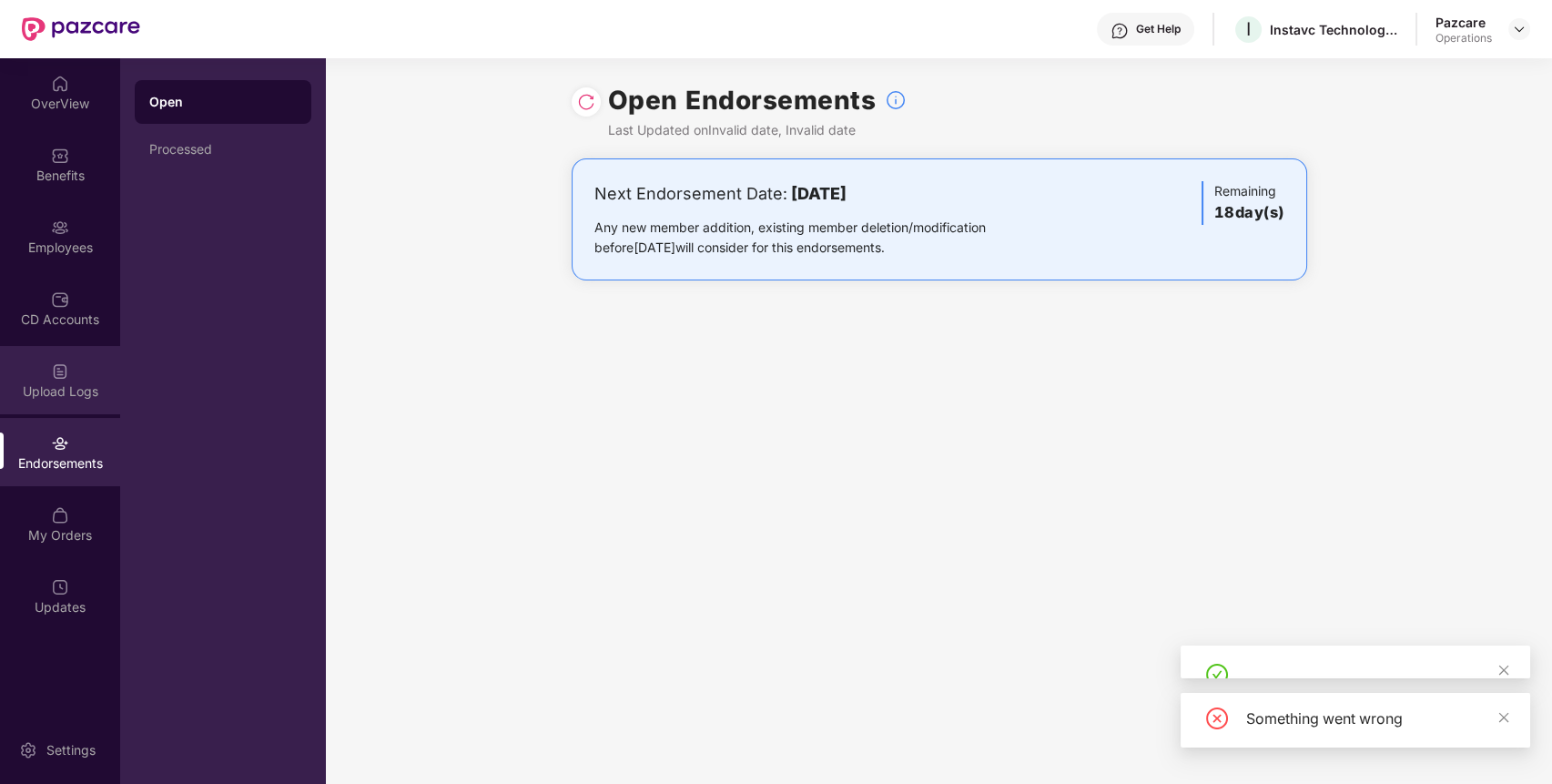
click at [55, 375] on img at bounding box center [60, 371] width 18 height 18
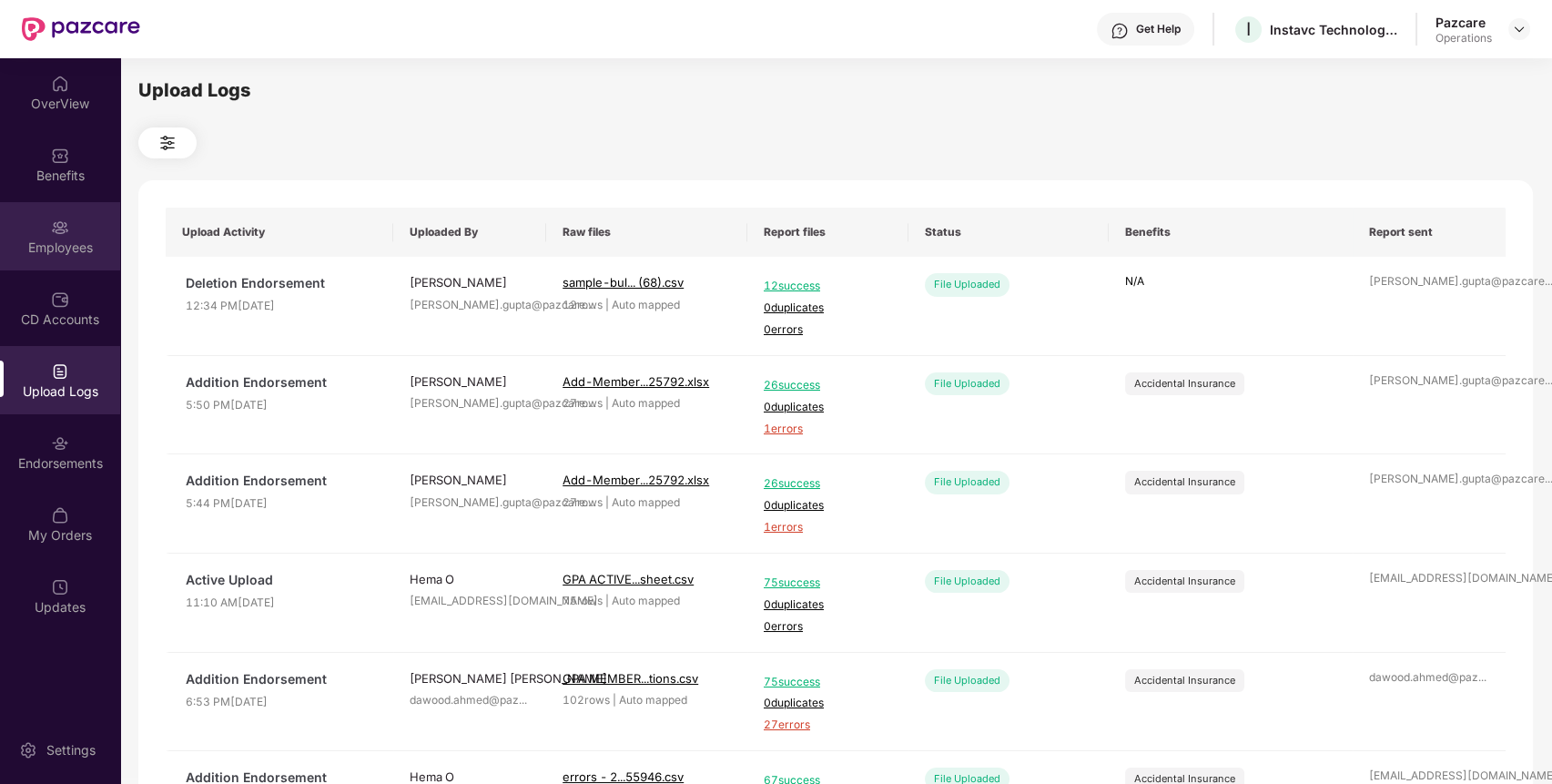
click at [29, 234] on div "Employees" at bounding box center [60, 236] width 121 height 68
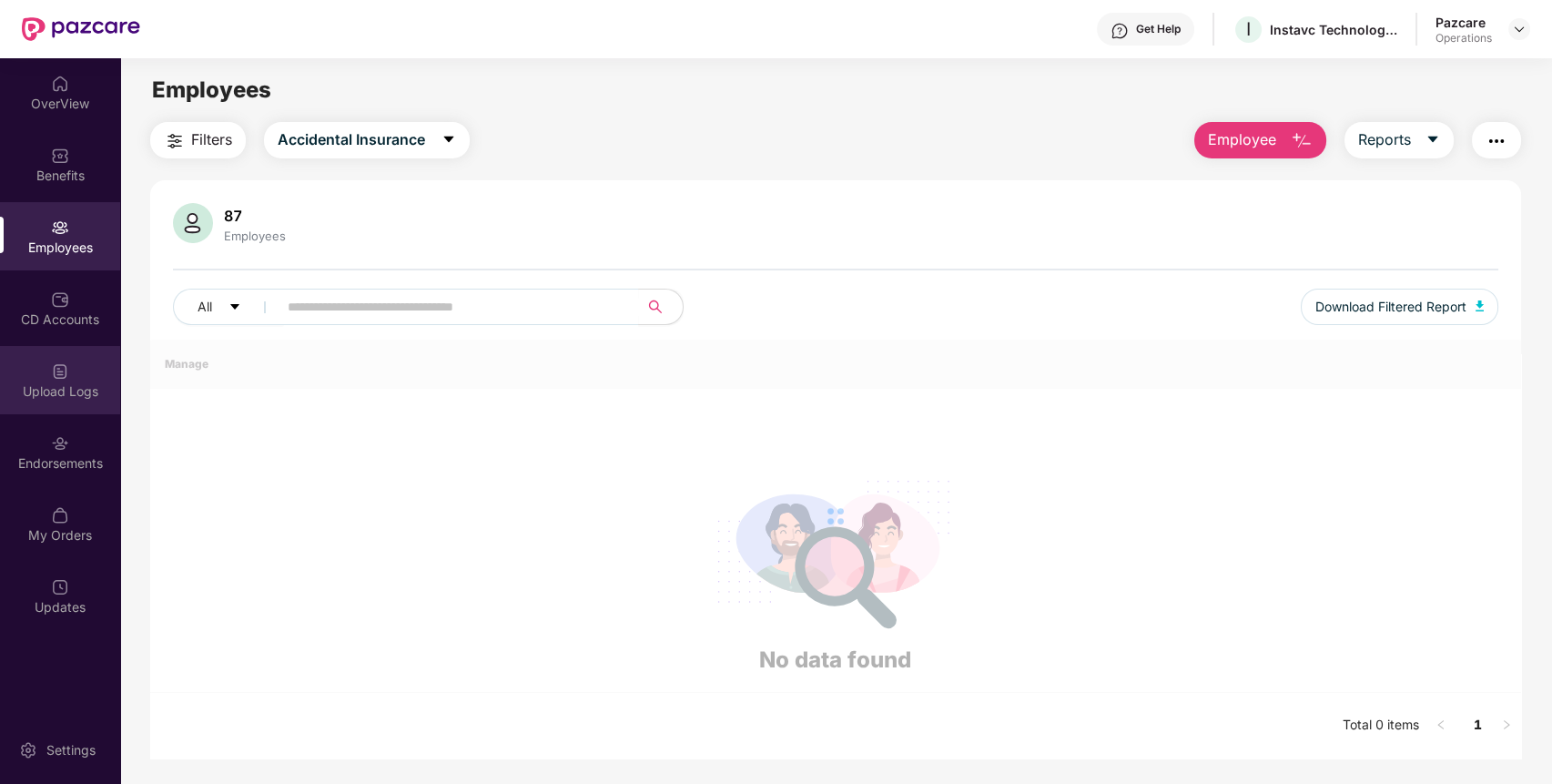
click at [47, 375] on div "Upload Logs" at bounding box center [60, 380] width 121 height 68
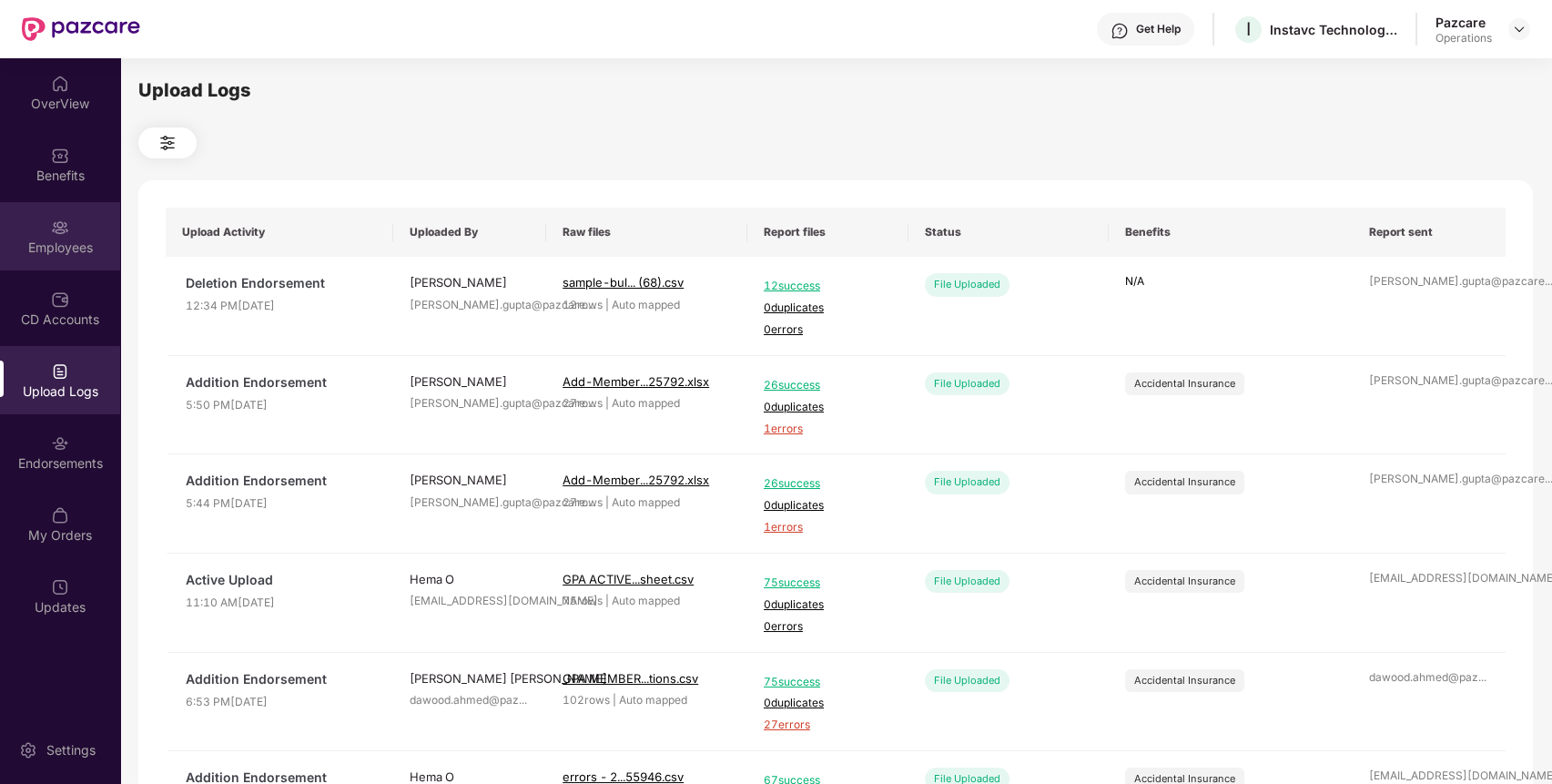
click at [77, 262] on div "Employees" at bounding box center [60, 236] width 121 height 68
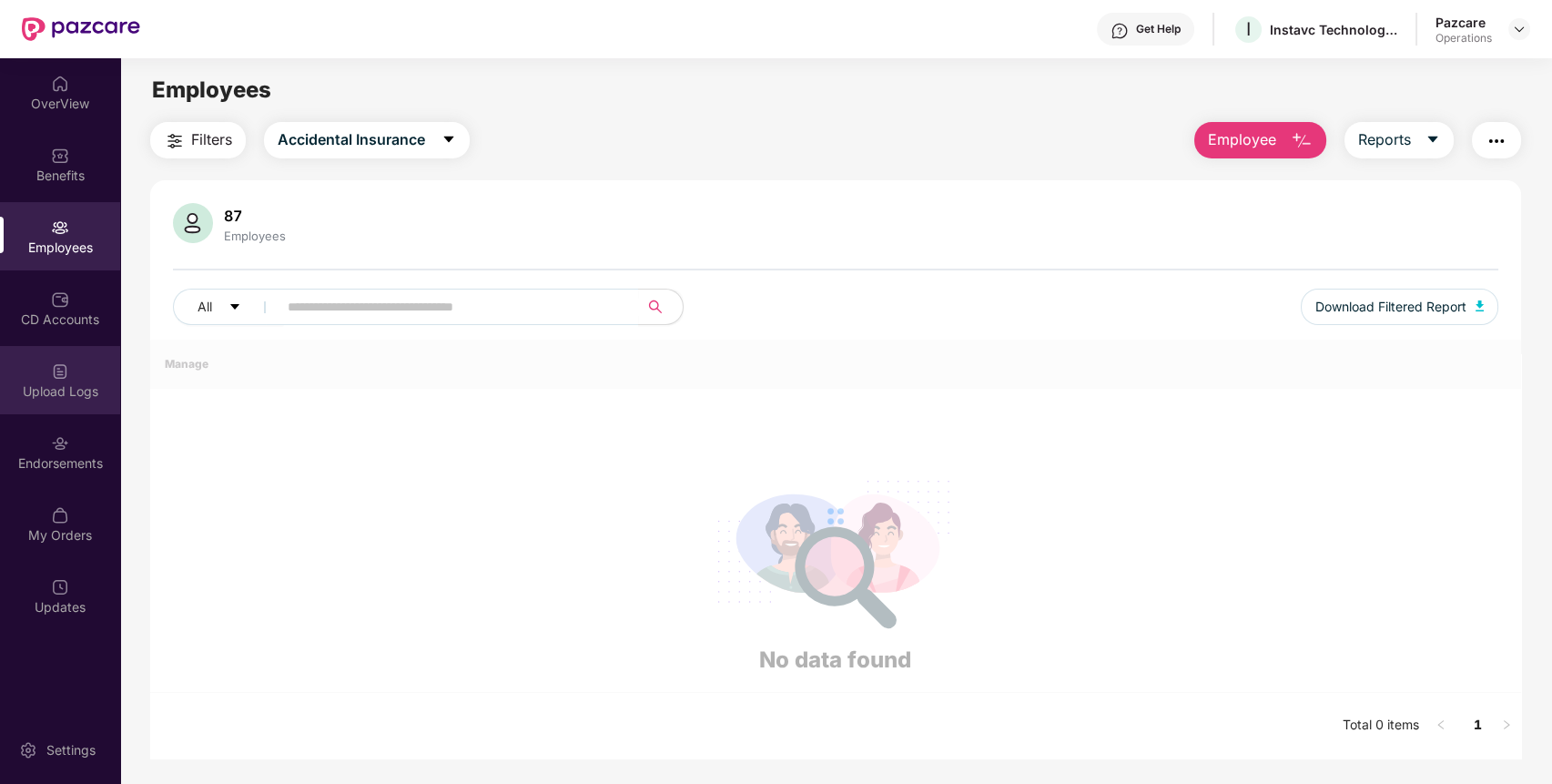
click at [66, 363] on img at bounding box center [60, 371] width 18 height 18
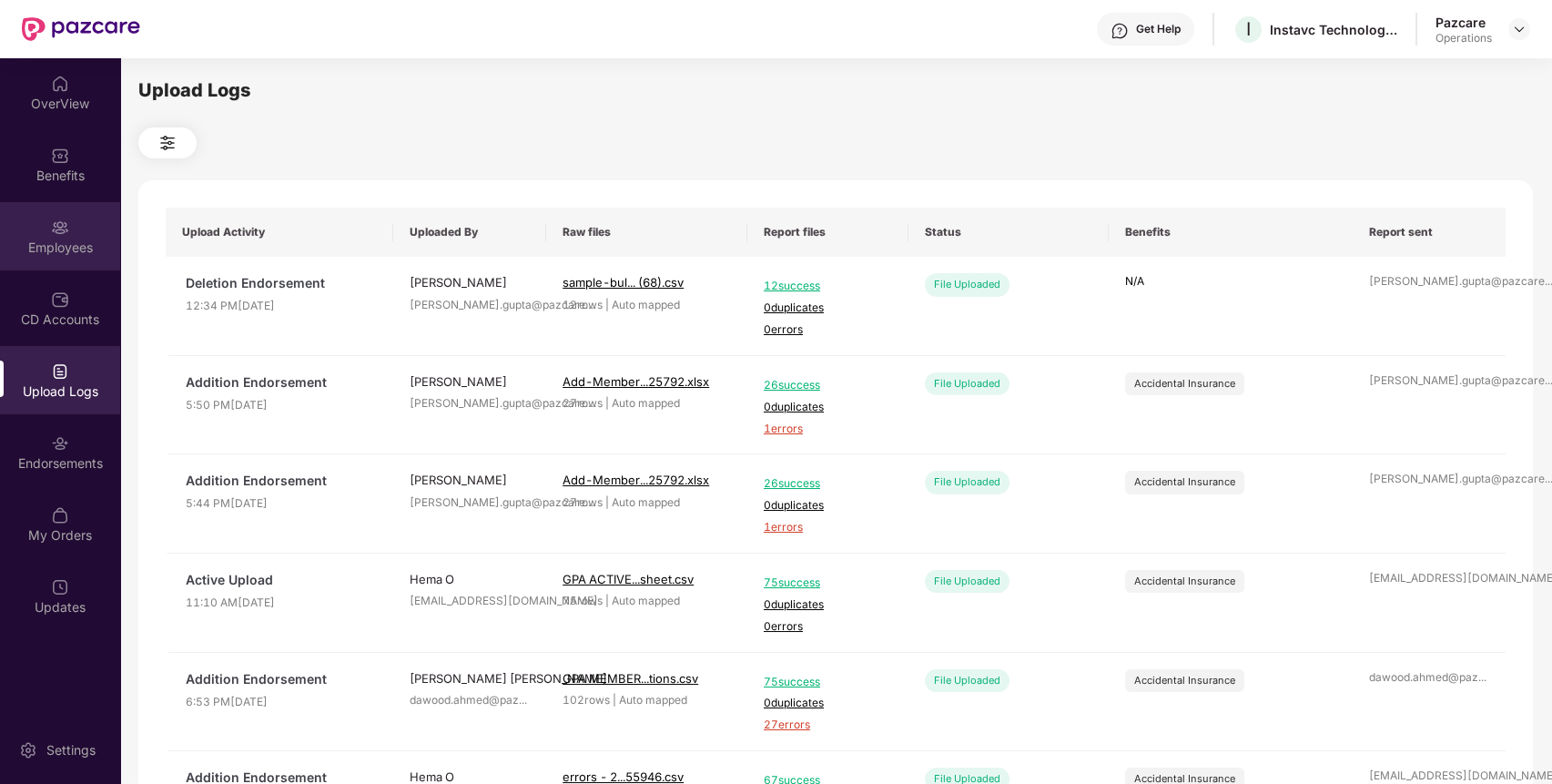
click at [58, 248] on div "Employees" at bounding box center [60, 247] width 121 height 18
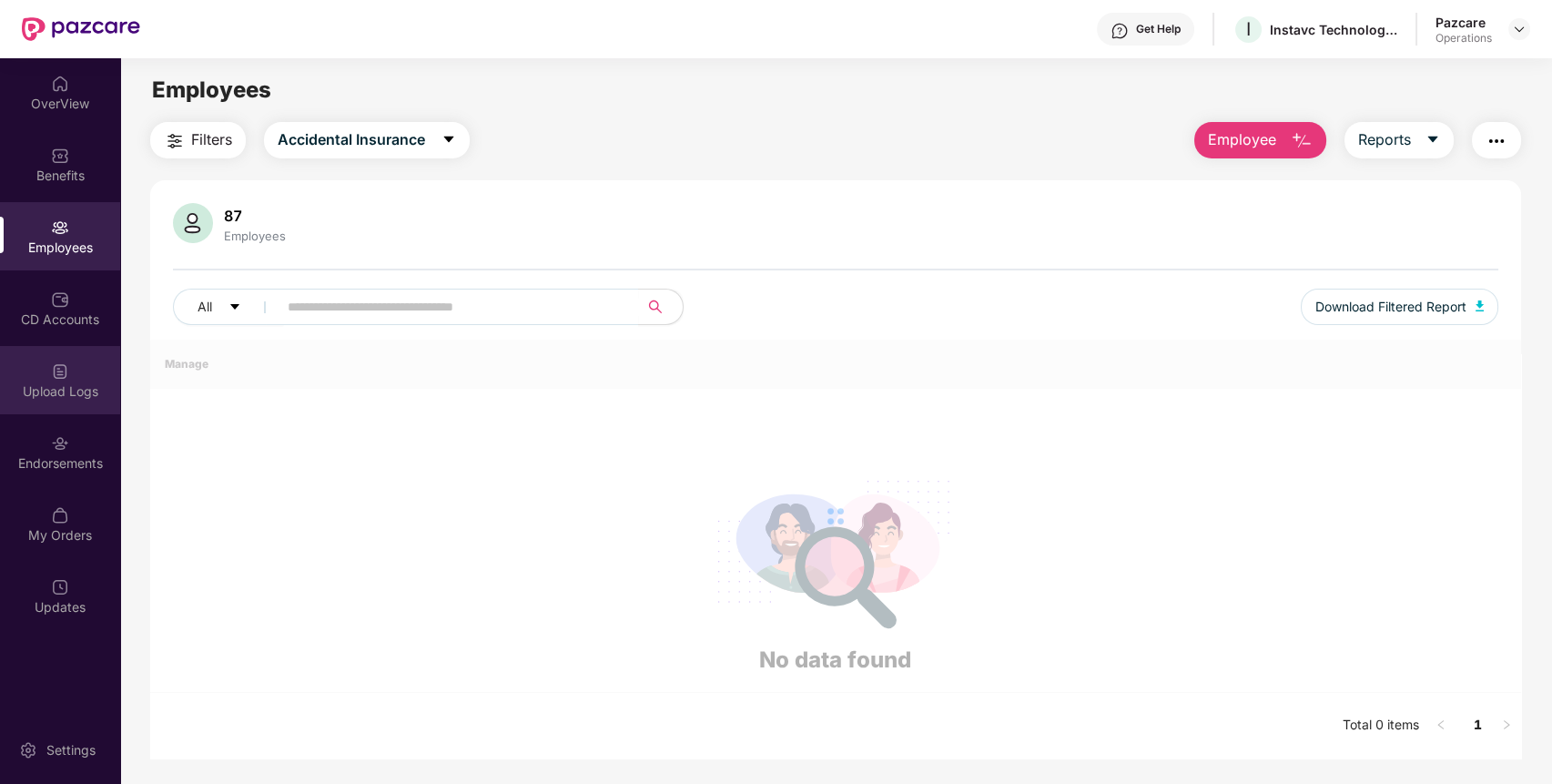
click at [28, 386] on div "Upload Logs" at bounding box center [60, 391] width 121 height 18
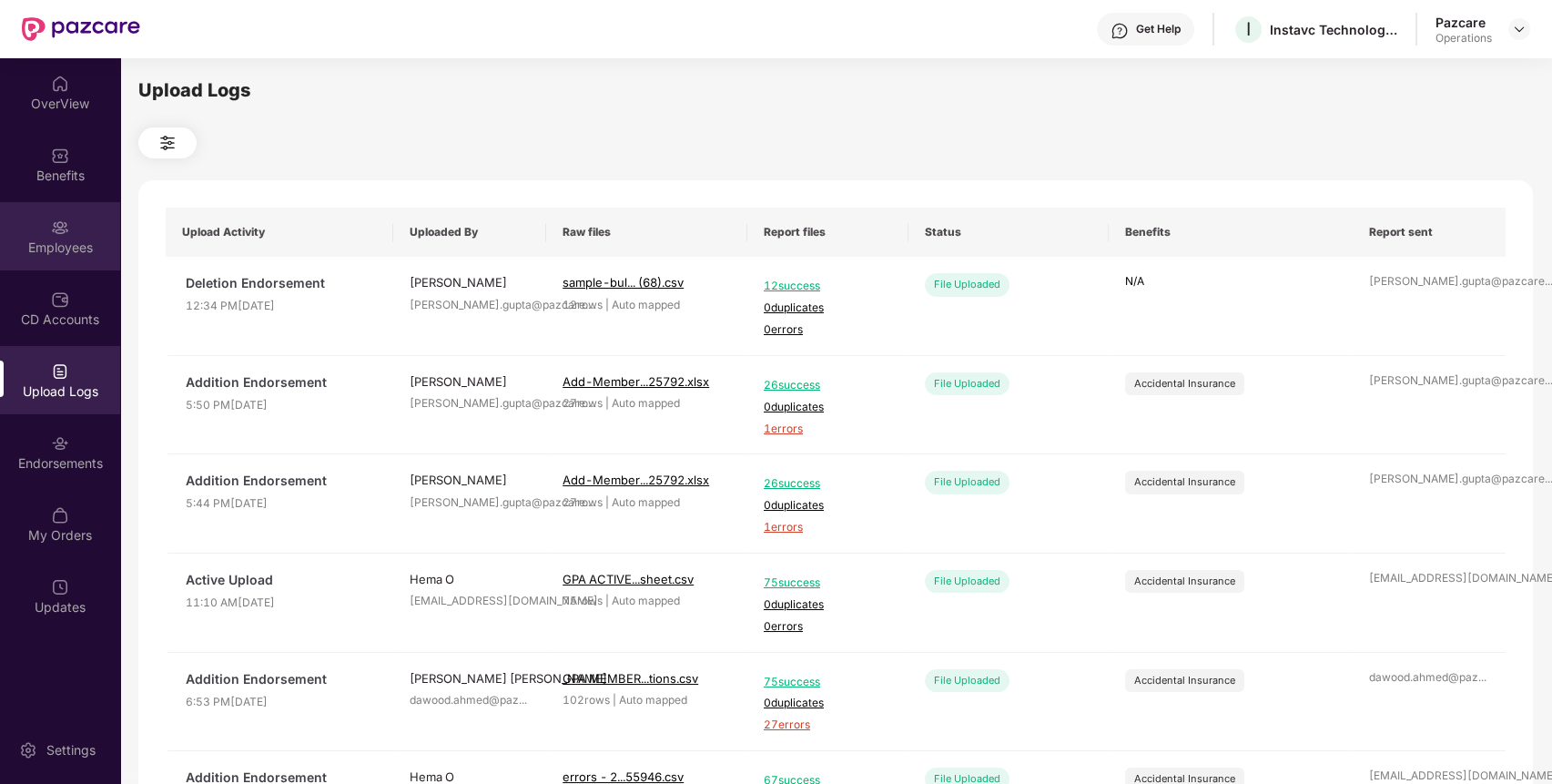
click at [70, 230] on div "Employees" at bounding box center [60, 236] width 121 height 68
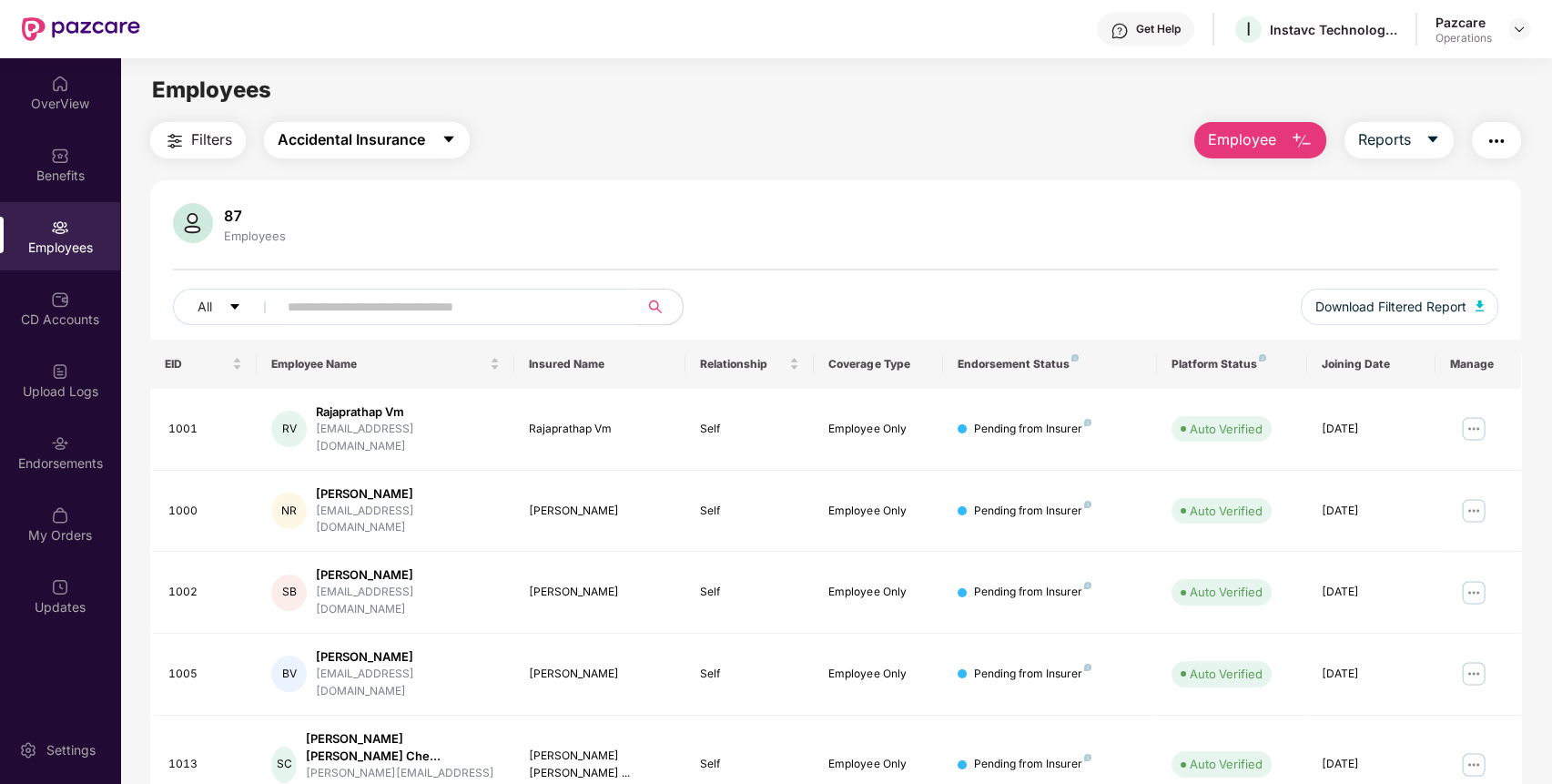
click at [447, 148] on span "caret-down" at bounding box center [448, 140] width 14 height 16
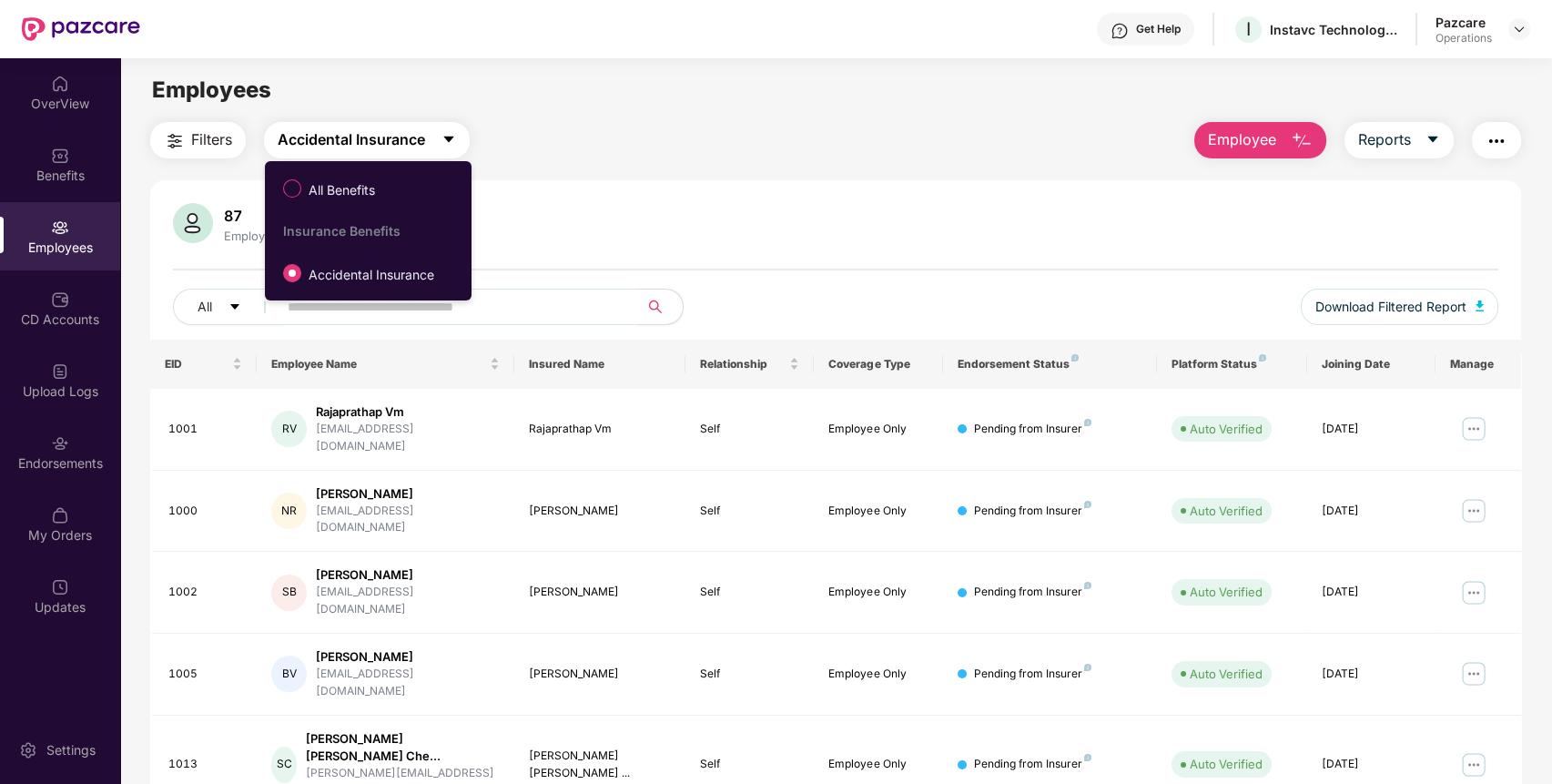
click at [447, 148] on span "caret-down" at bounding box center [448, 140] width 14 height 16
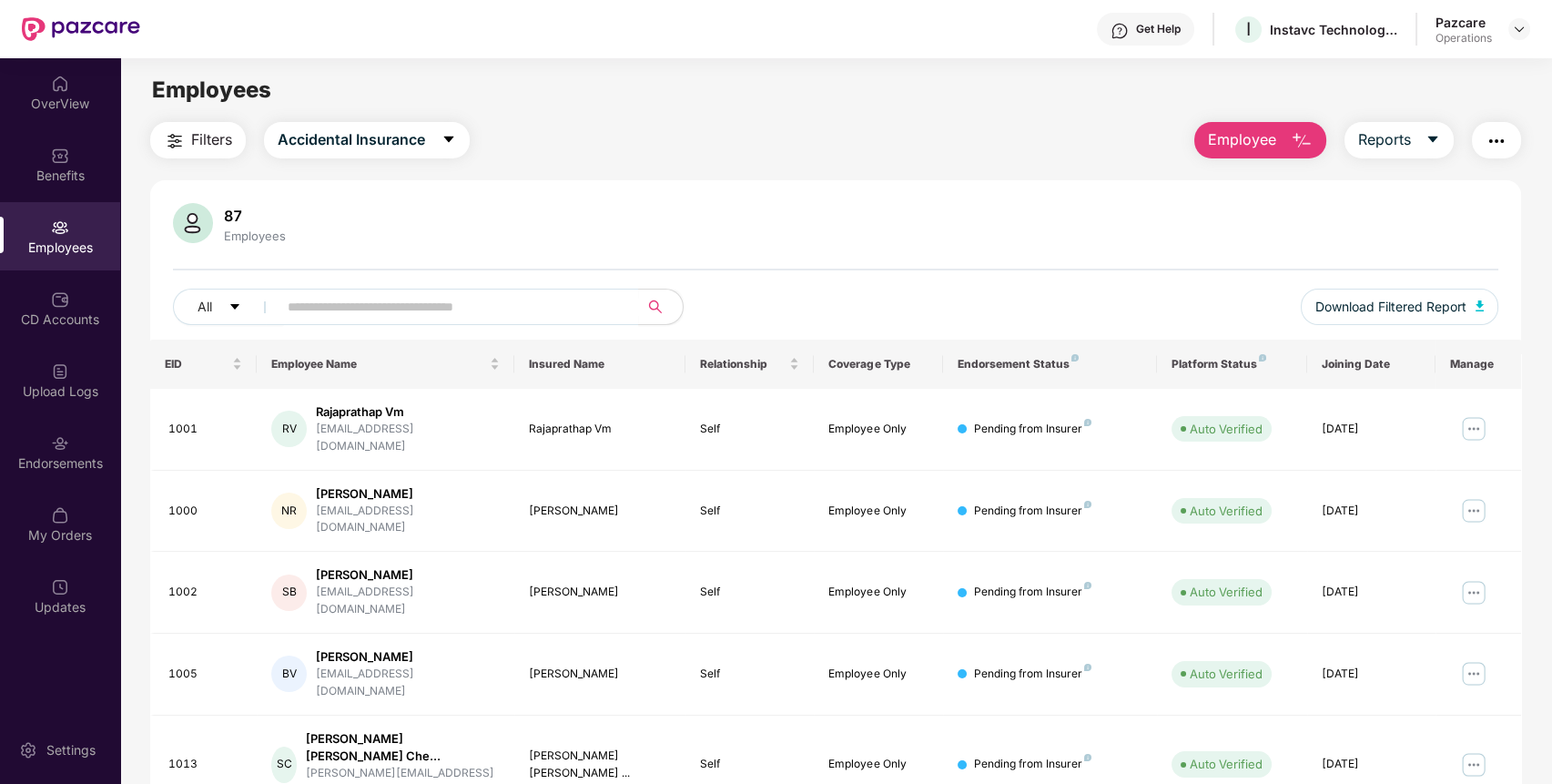
click at [1501, 136] on img "button" at bounding box center [1496, 140] width 22 height 22
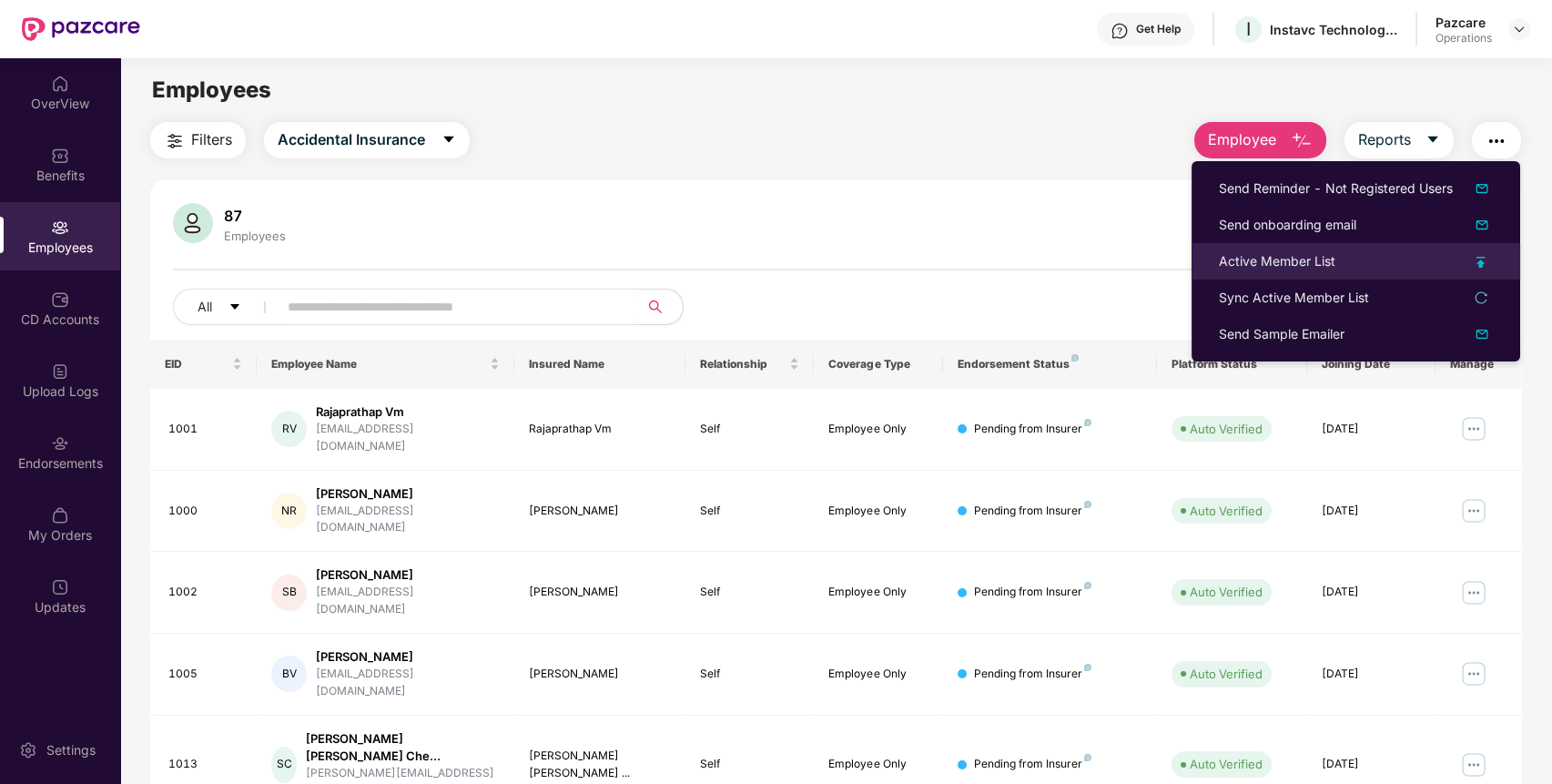
click at [1339, 275] on li "Active Member List" at bounding box center [1356, 261] width 328 height 36
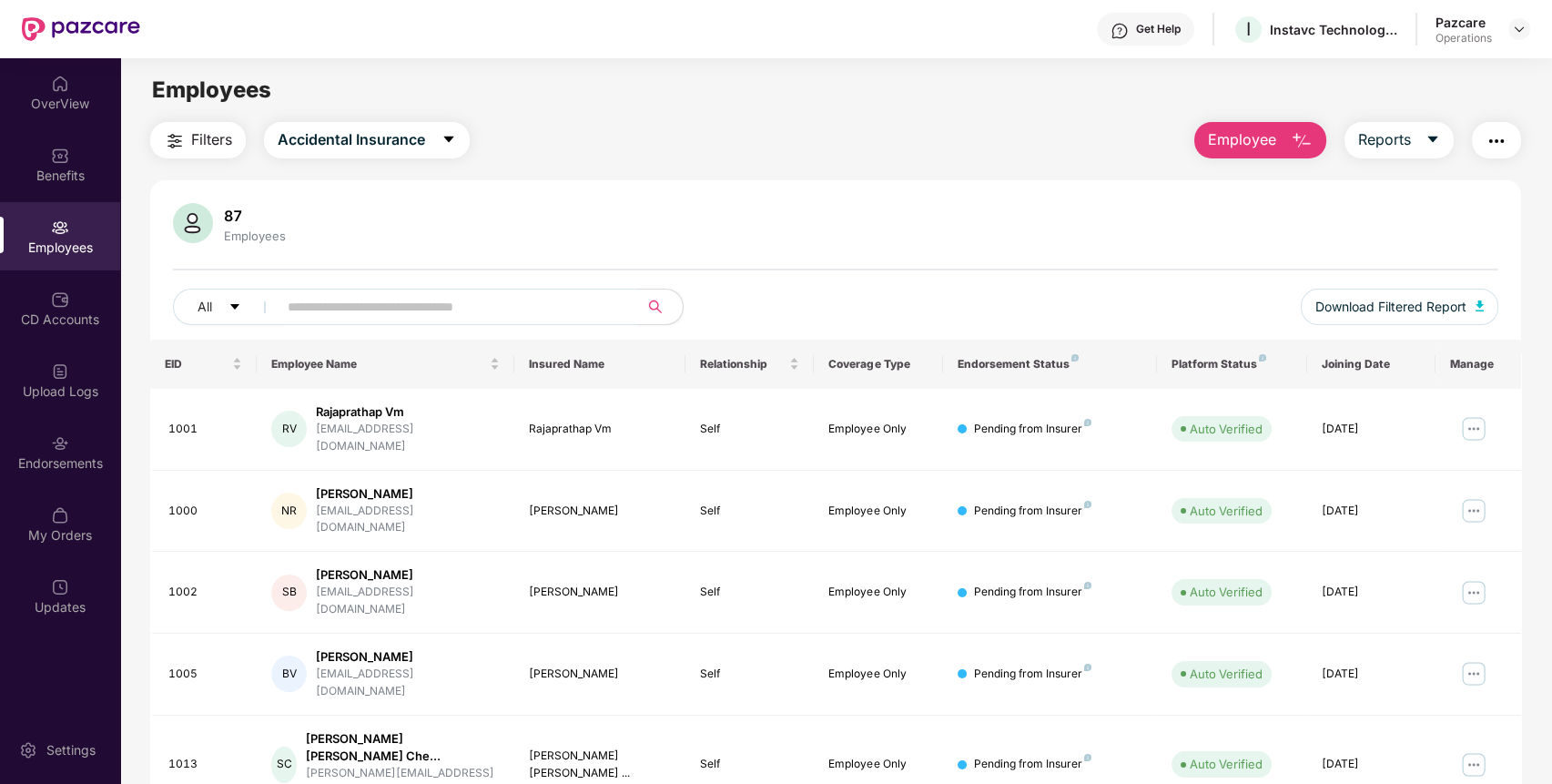
click at [1506, 137] on button "button" at bounding box center [1496, 140] width 49 height 36
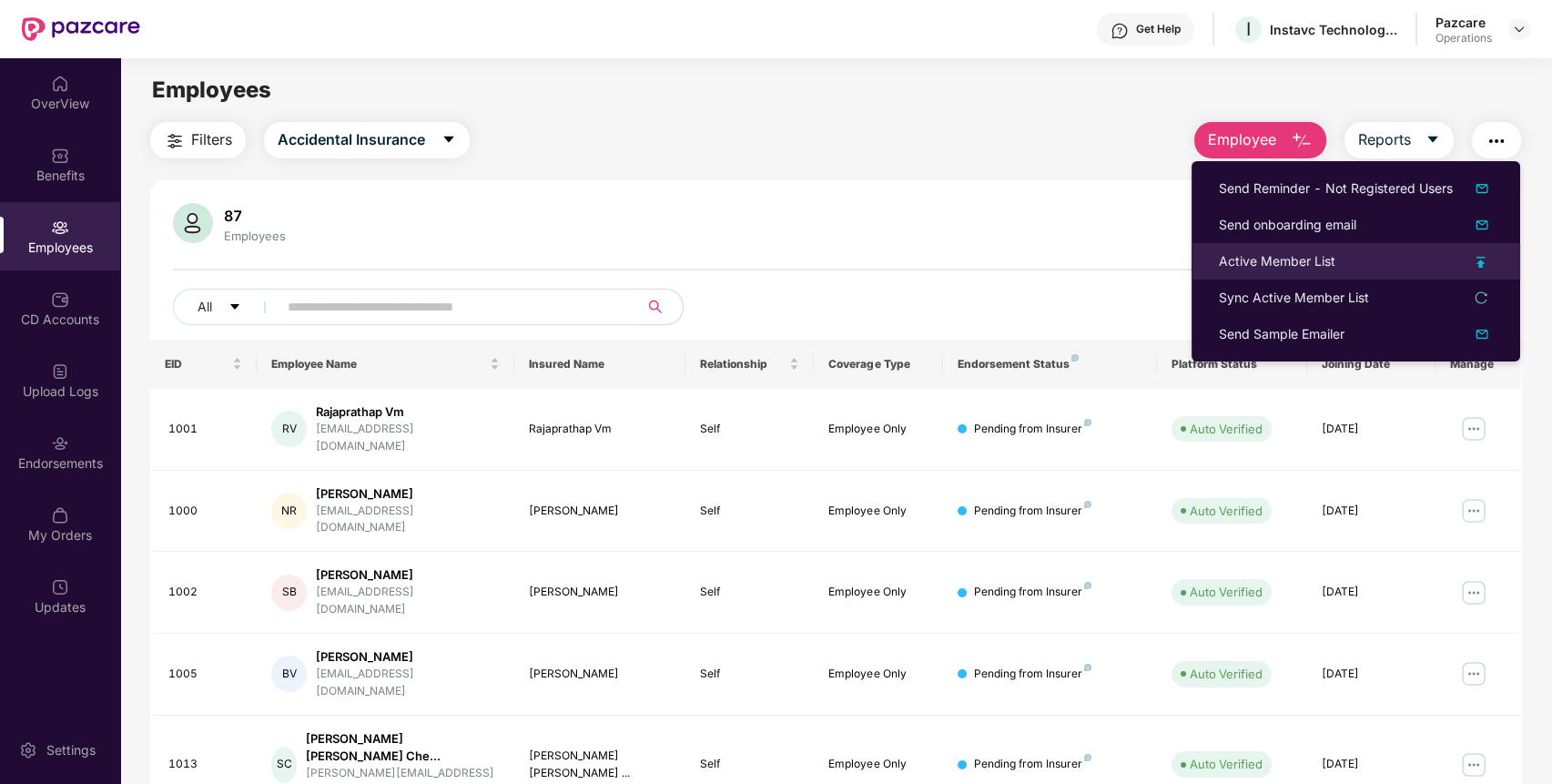
click at [1337, 262] on div "Active Member List" at bounding box center [1356, 261] width 274 height 20
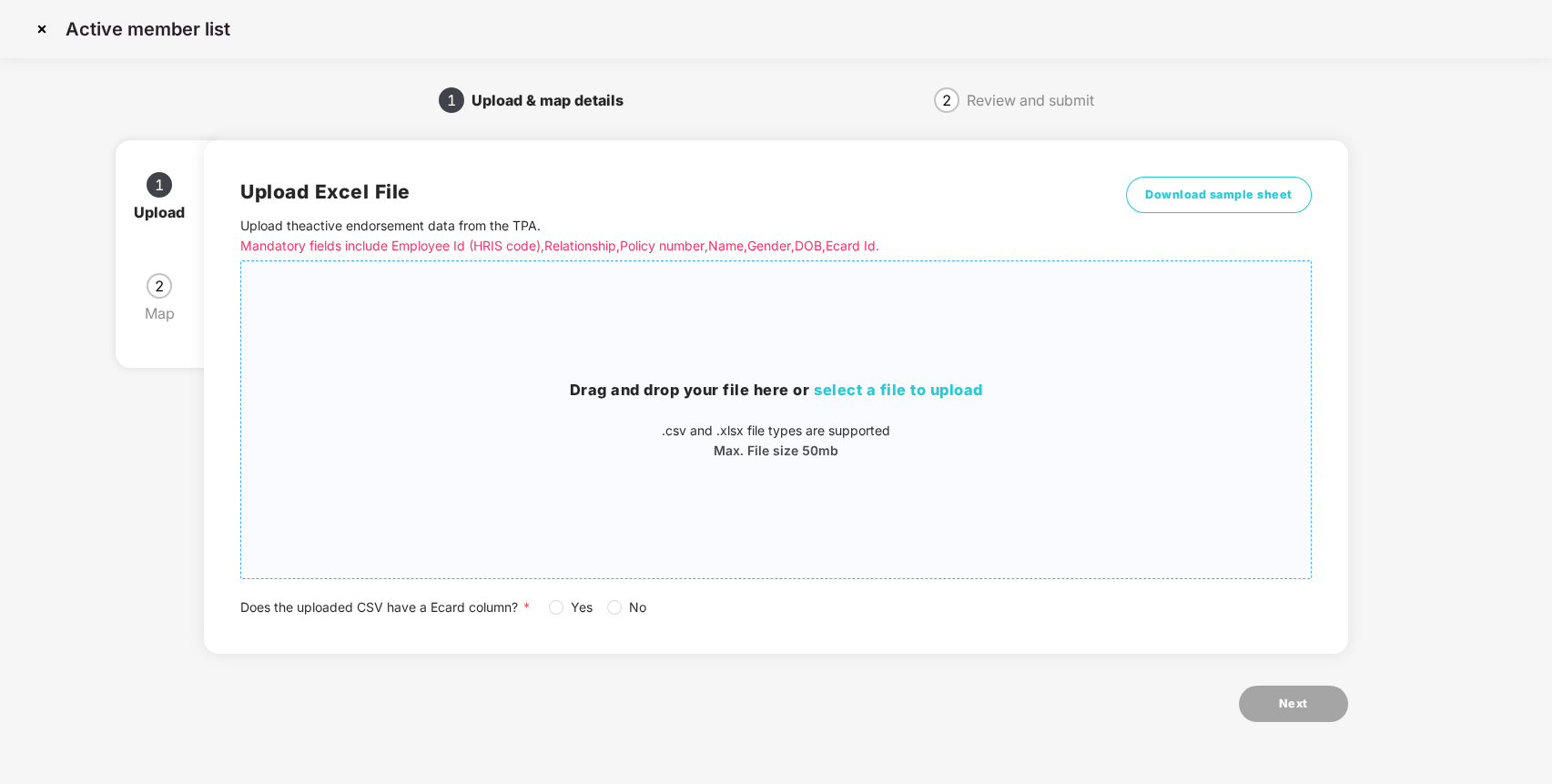
click at [830, 383] on span "select a file to upload" at bounding box center [898, 389] width 169 height 18
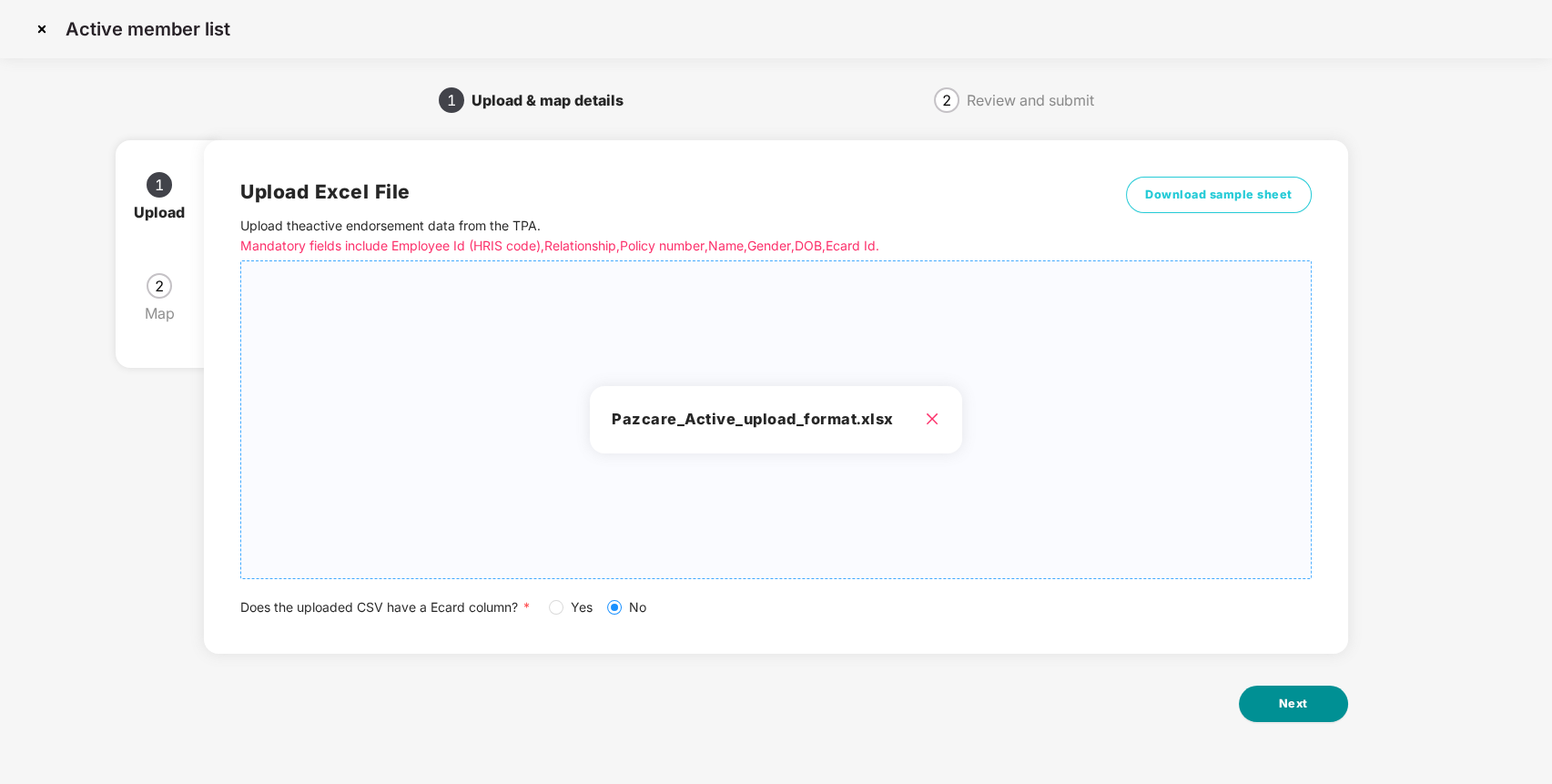
click at [1284, 712] on span "Next" at bounding box center [1293, 703] width 29 height 18
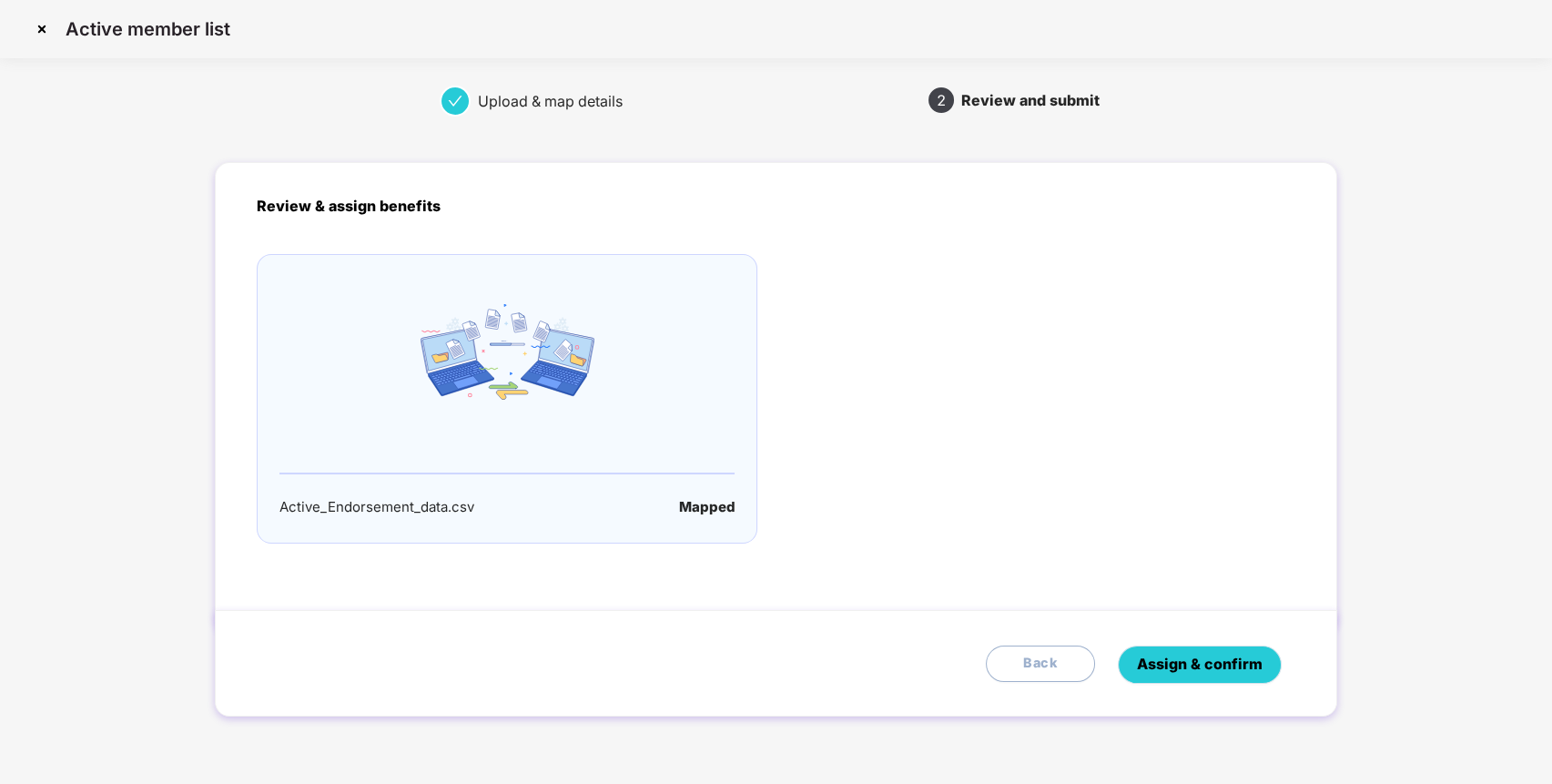
click at [1189, 672] on span "Assign & confirm" at bounding box center [1200, 663] width 125 height 23
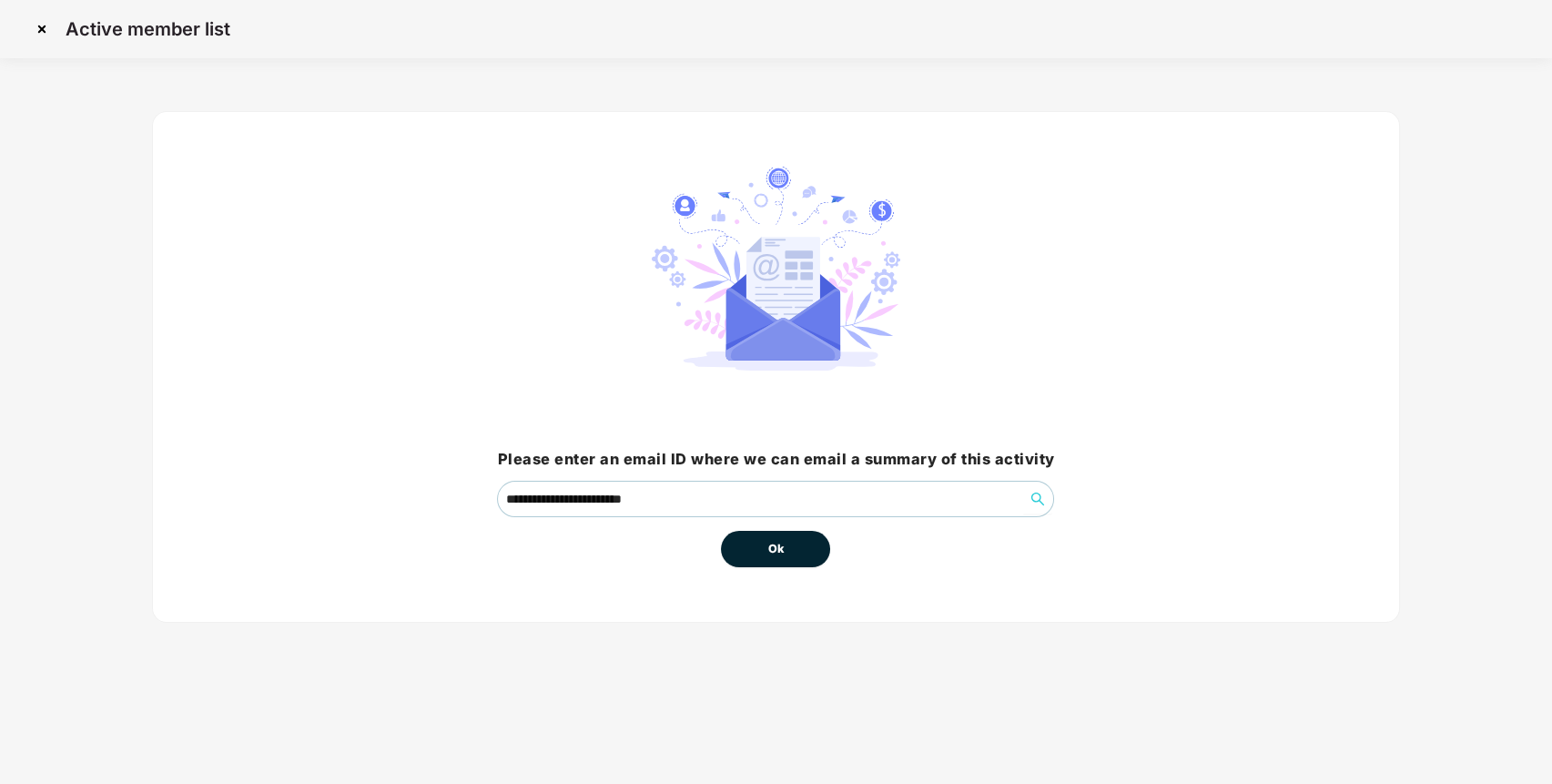
click at [790, 551] on button "Ok" at bounding box center [775, 549] width 109 height 36
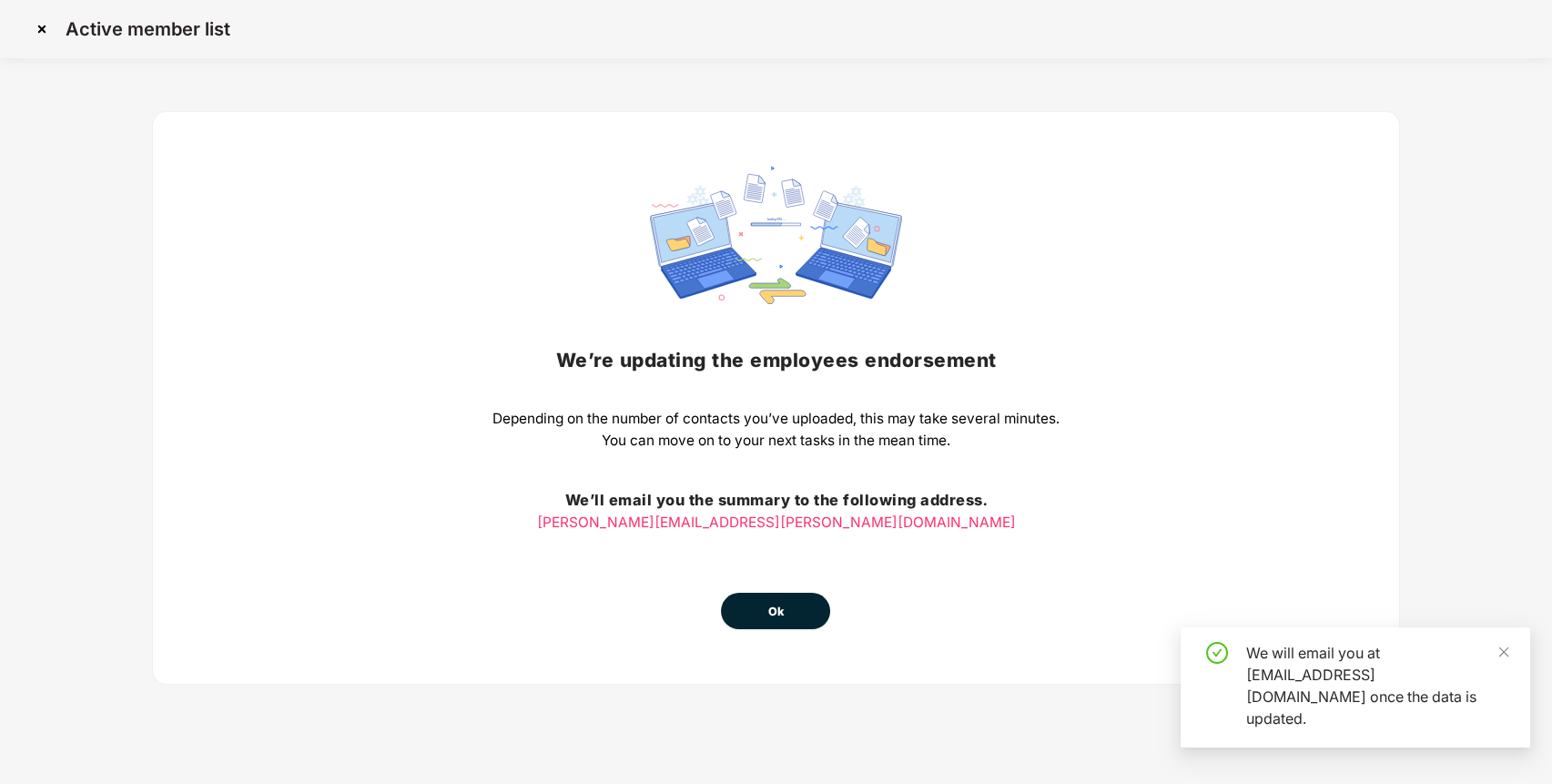
click at [784, 615] on span "Ok" at bounding box center [775, 611] width 16 height 18
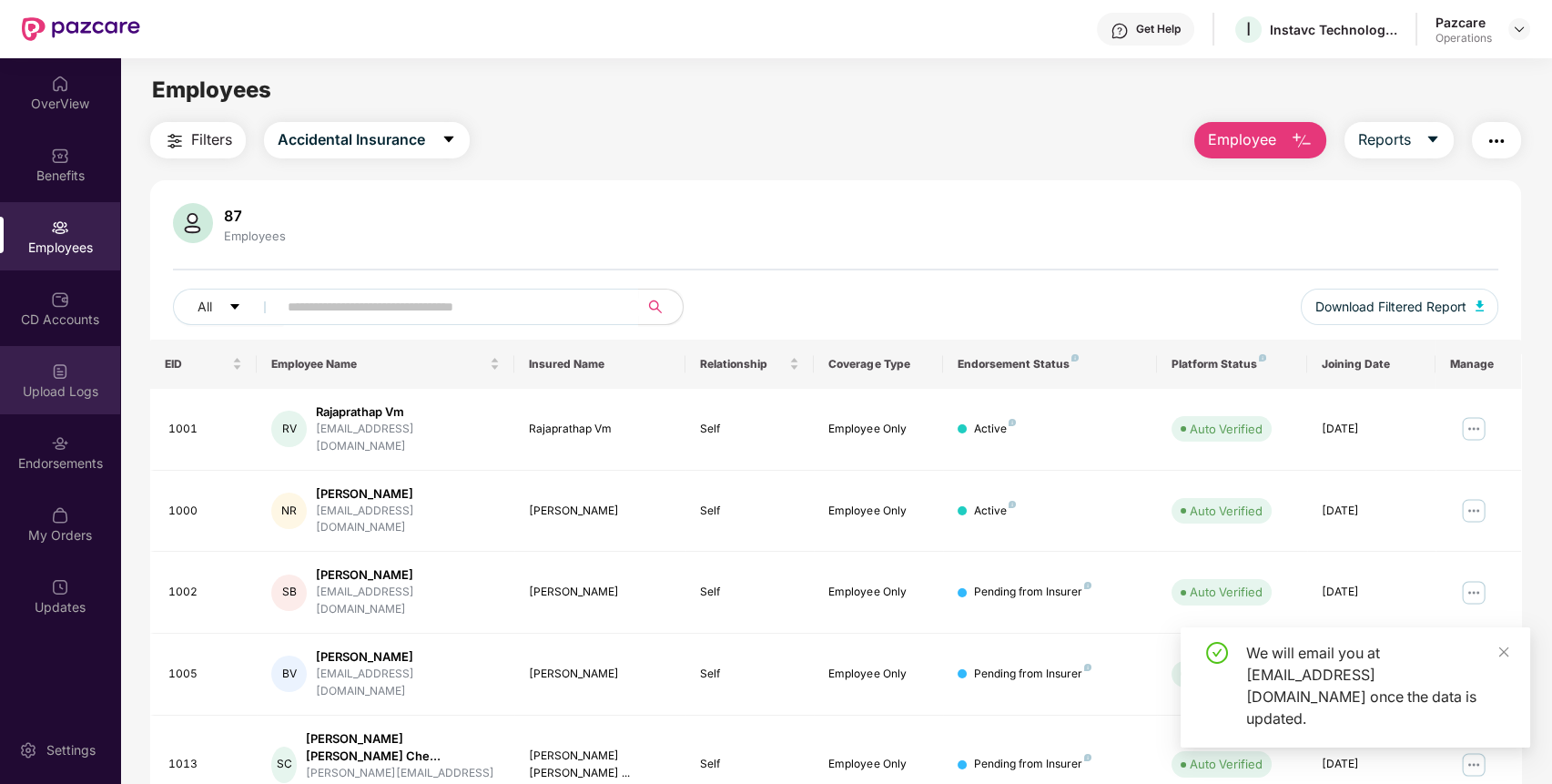
click at [63, 388] on div "Upload Logs" at bounding box center [60, 391] width 121 height 18
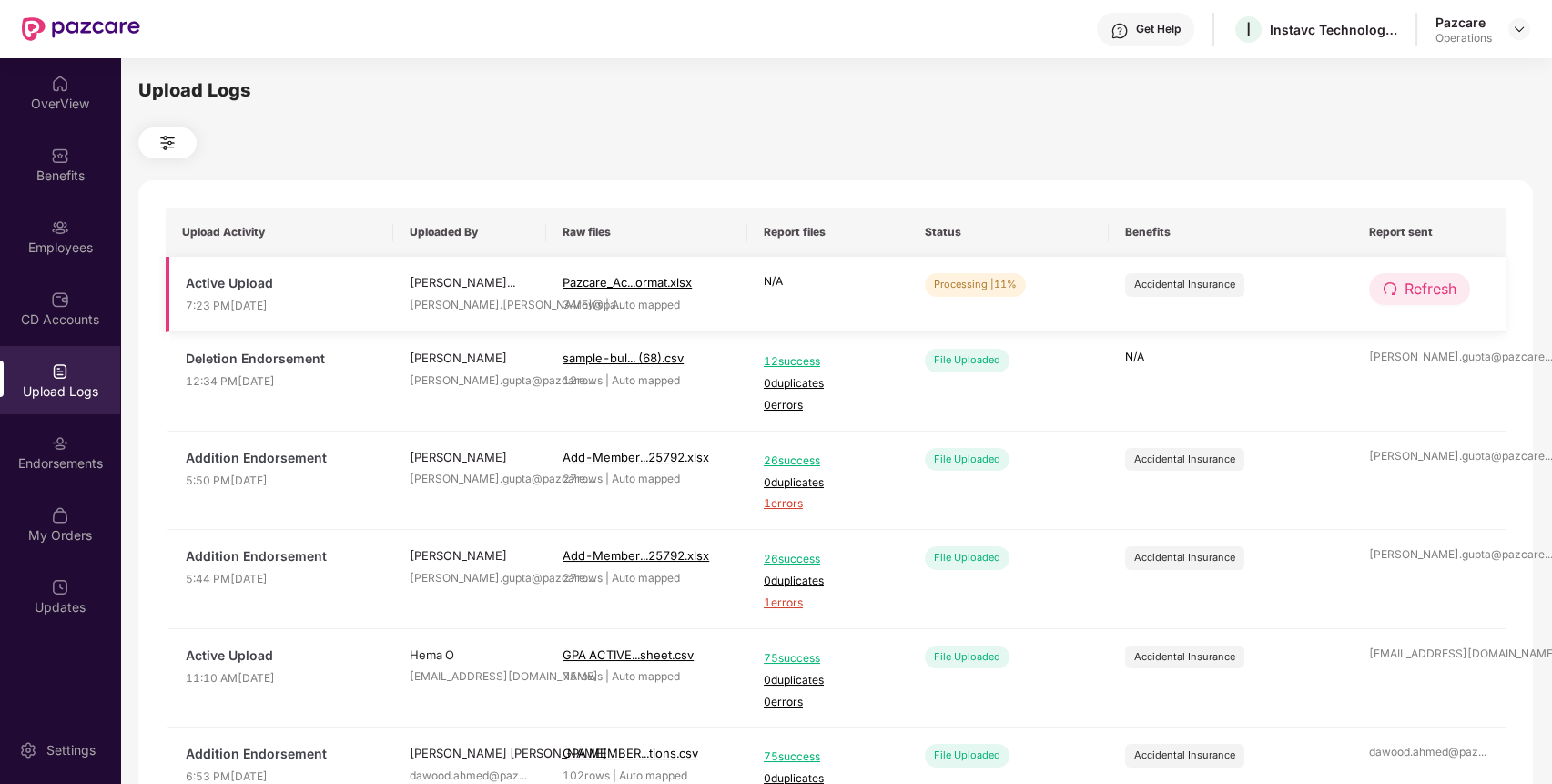
click at [1404, 284] on span "Refresh" at bounding box center [1430, 289] width 52 height 23
click at [1405, 284] on span "Refresh" at bounding box center [1430, 289] width 52 height 23
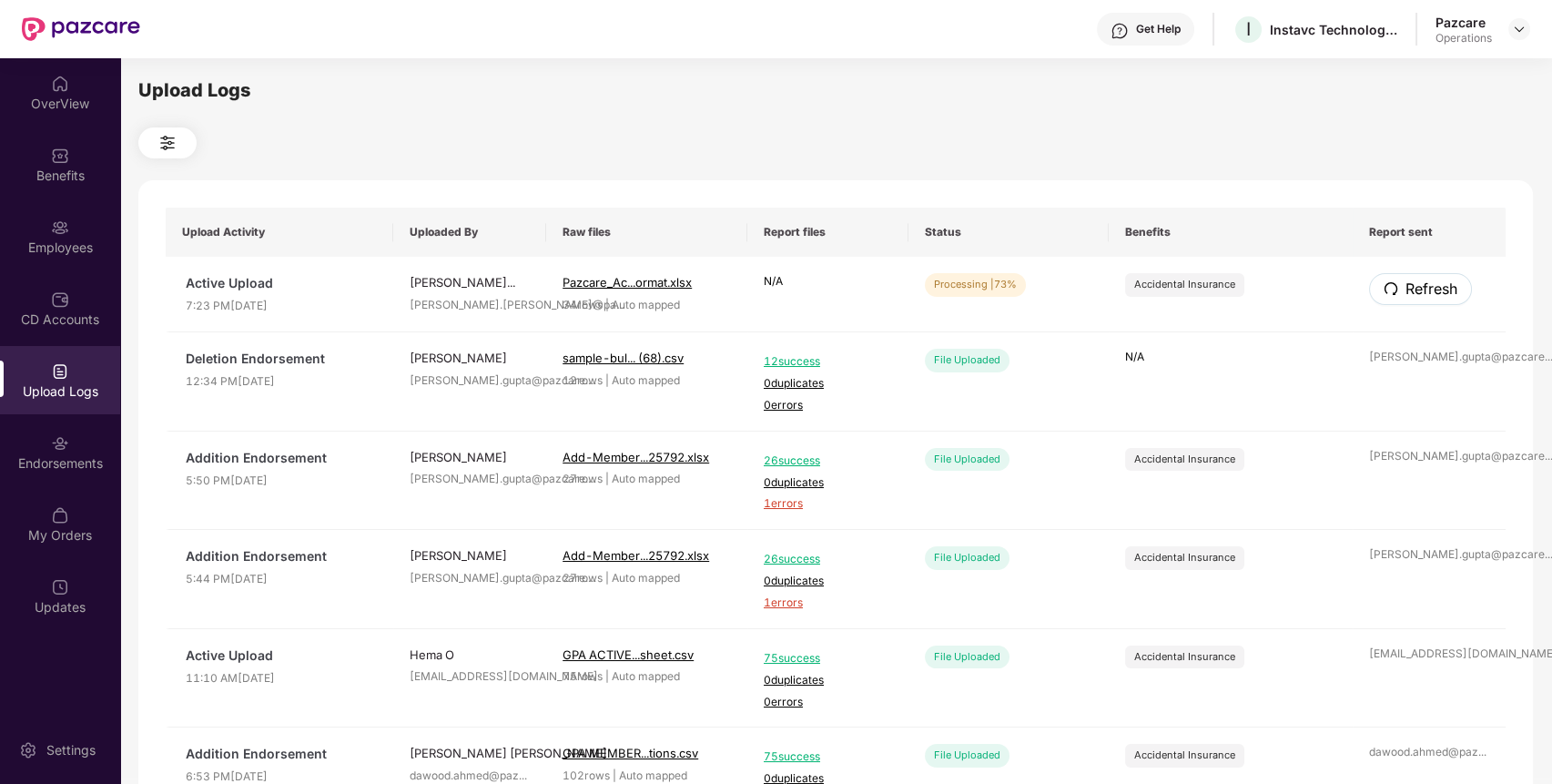
click at [1405, 284] on span "Refresh" at bounding box center [1430, 289] width 52 height 23
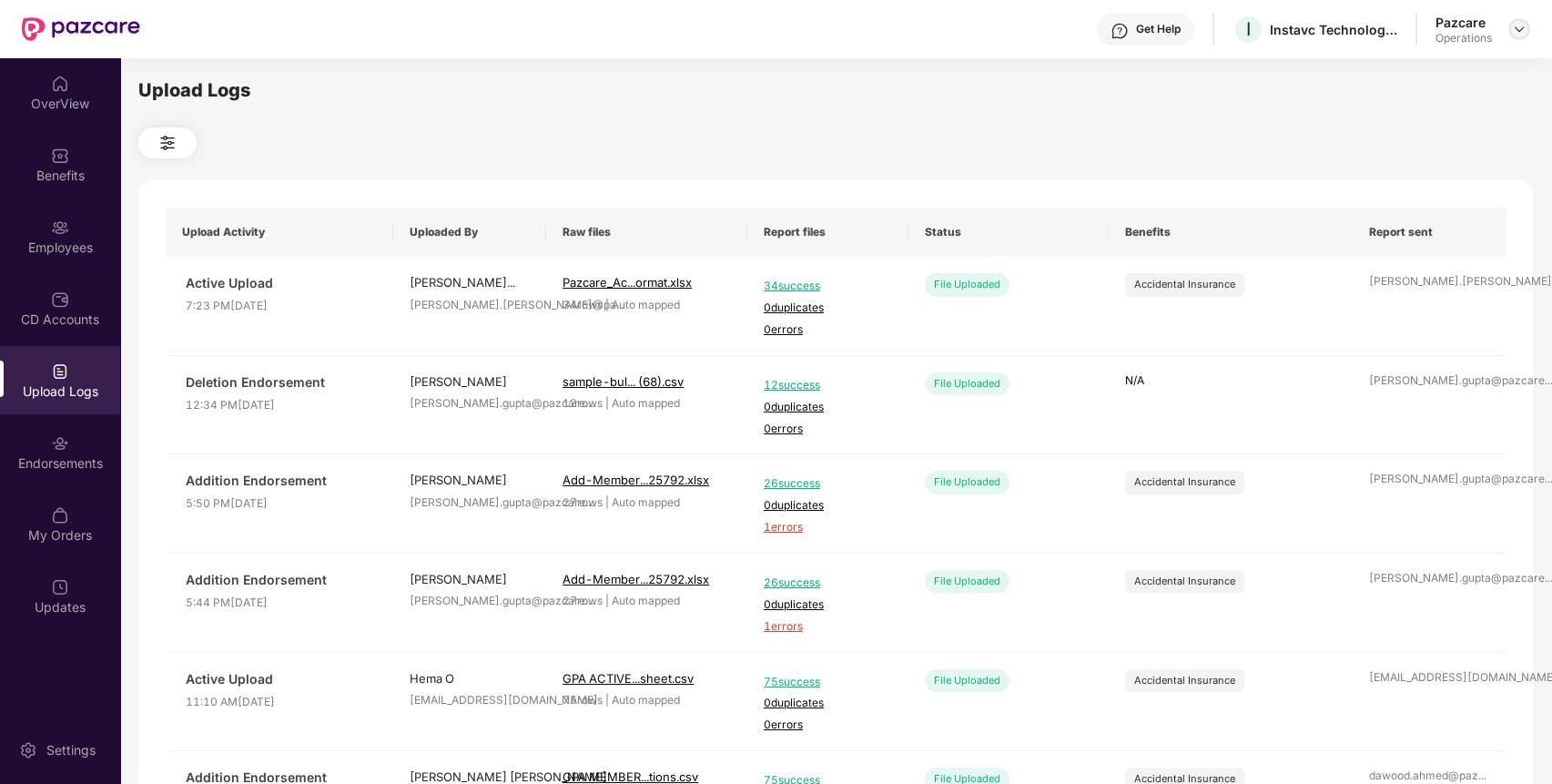
click at [1524, 30] on img at bounding box center [1519, 28] width 14 height 14
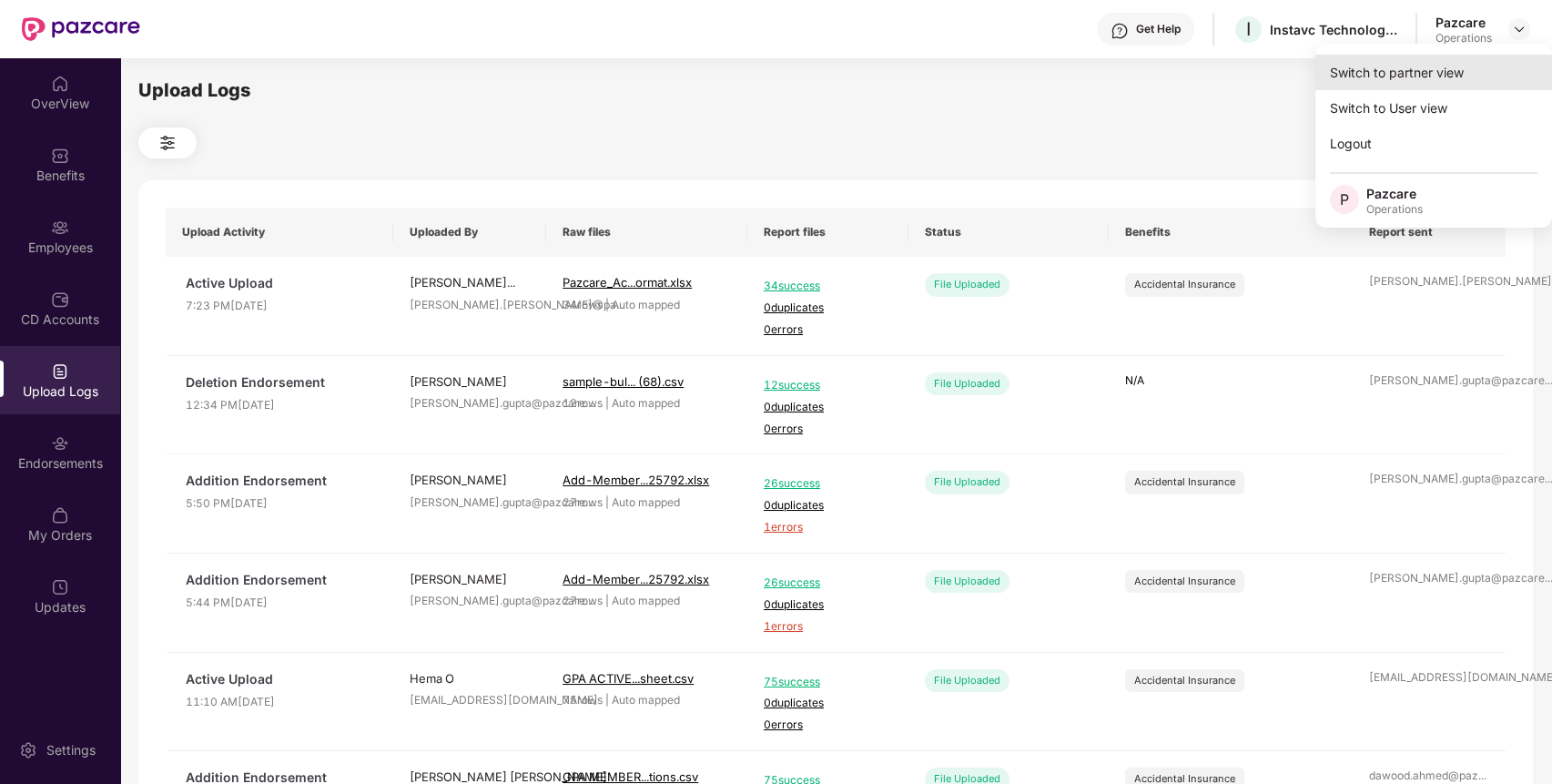
click at [1418, 80] on div "Switch to partner view" at bounding box center [1432, 72] width 236 height 35
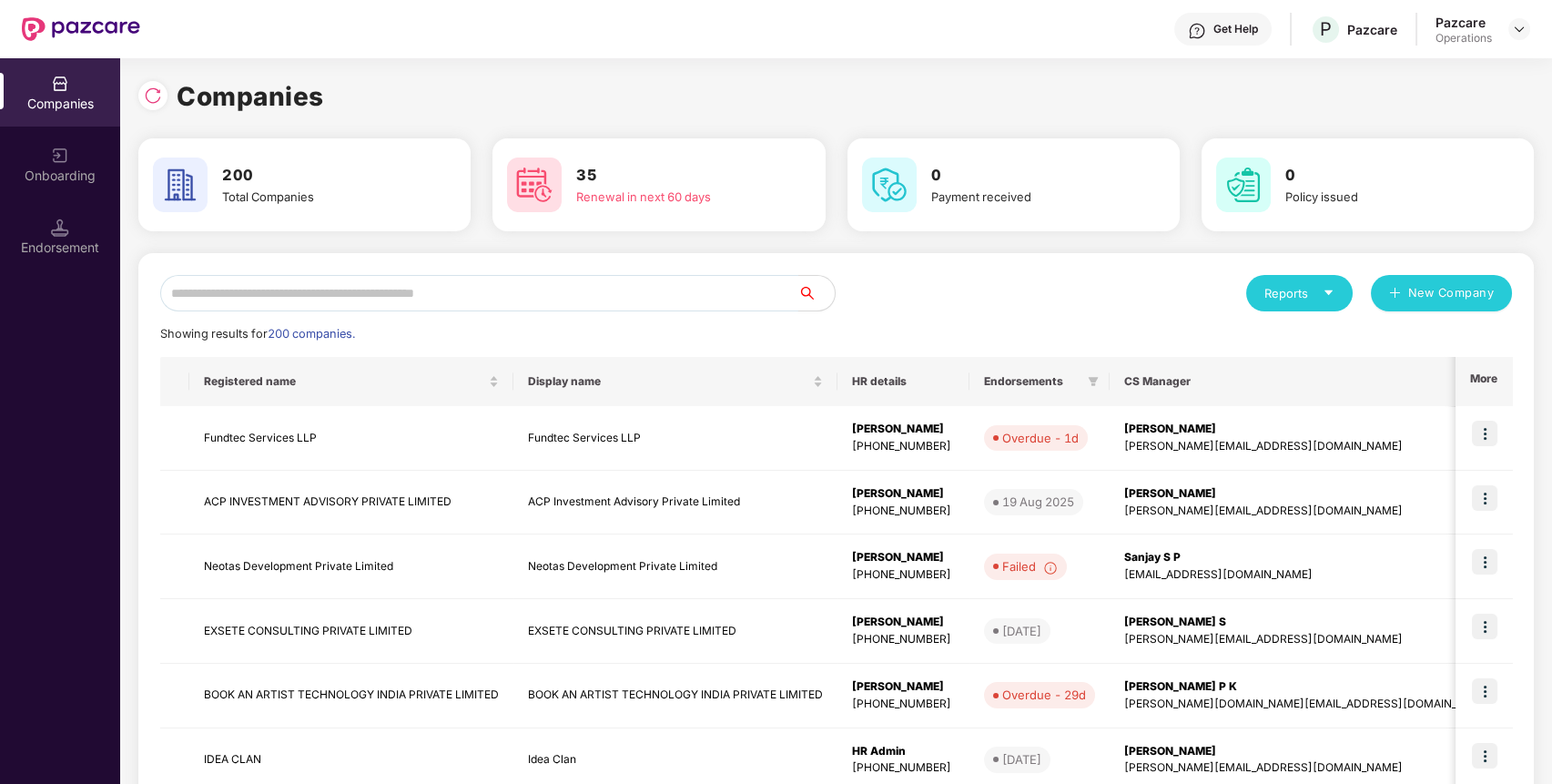
click at [604, 291] on input "text" at bounding box center [479, 293] width 638 height 36
paste input "**********"
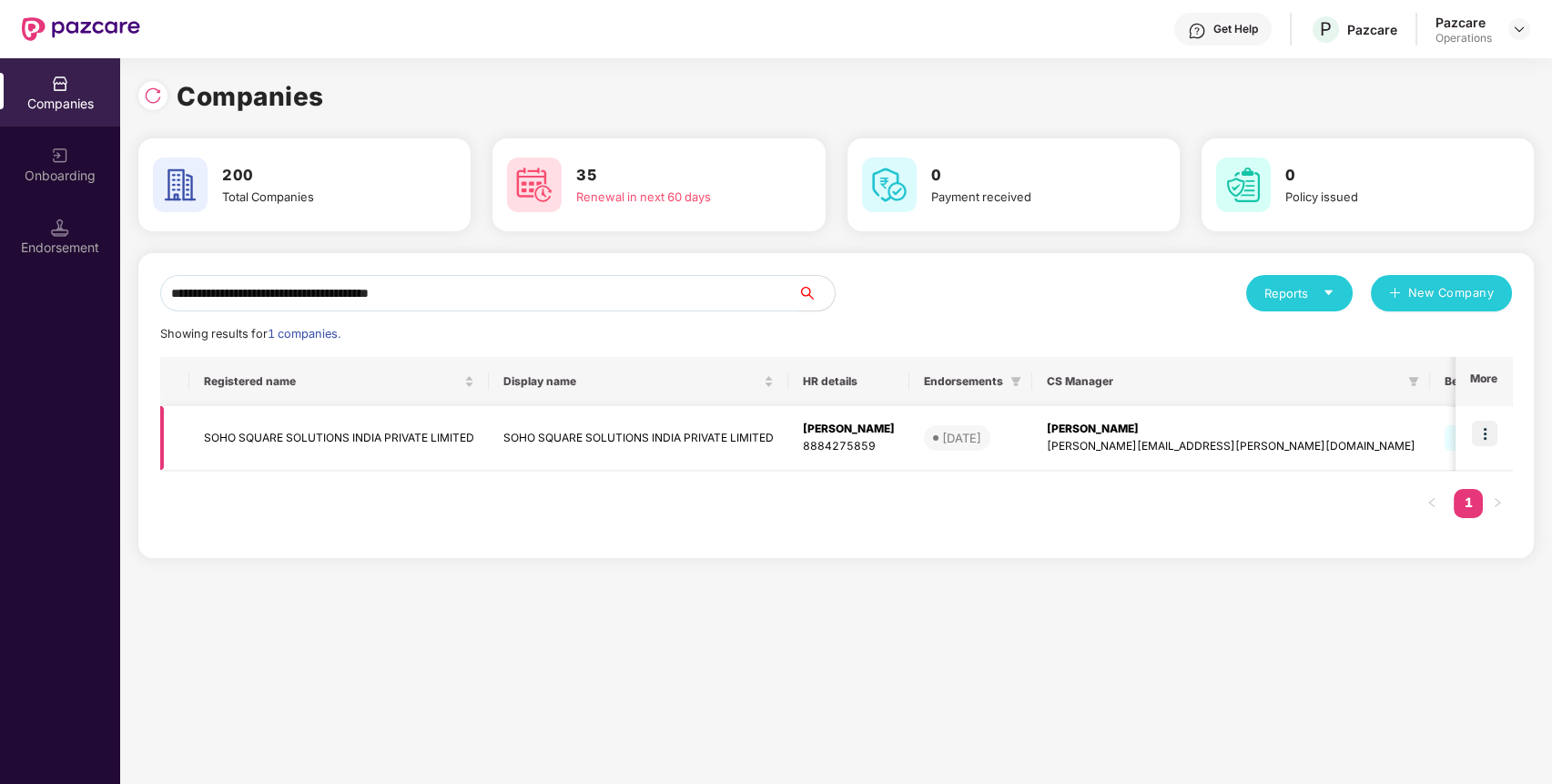
type input "**********"
click at [1492, 421] on img at bounding box center [1484, 433] width 26 height 26
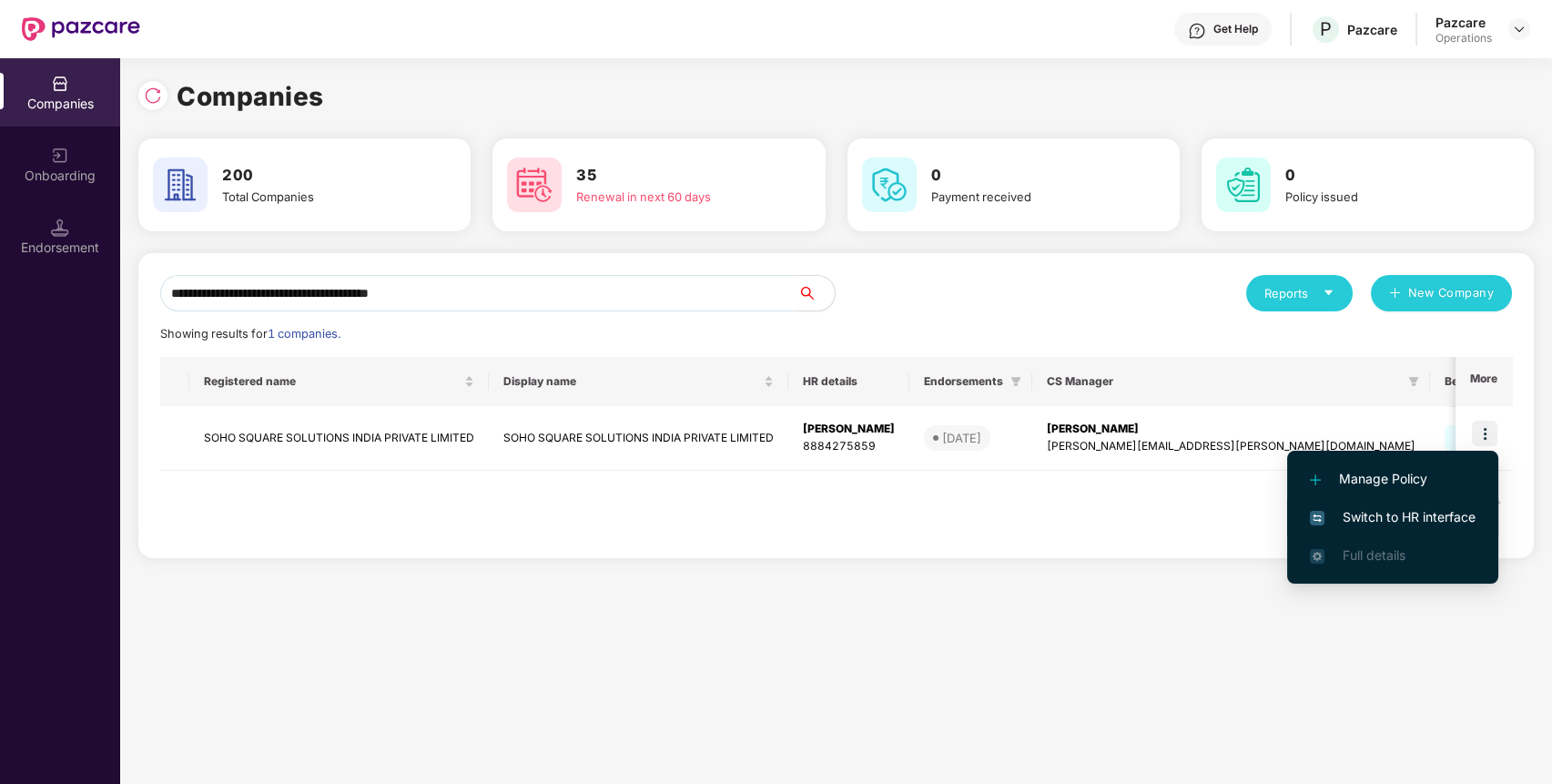
click at [1429, 510] on span "Switch to HR interface" at bounding box center [1393, 516] width 165 height 20
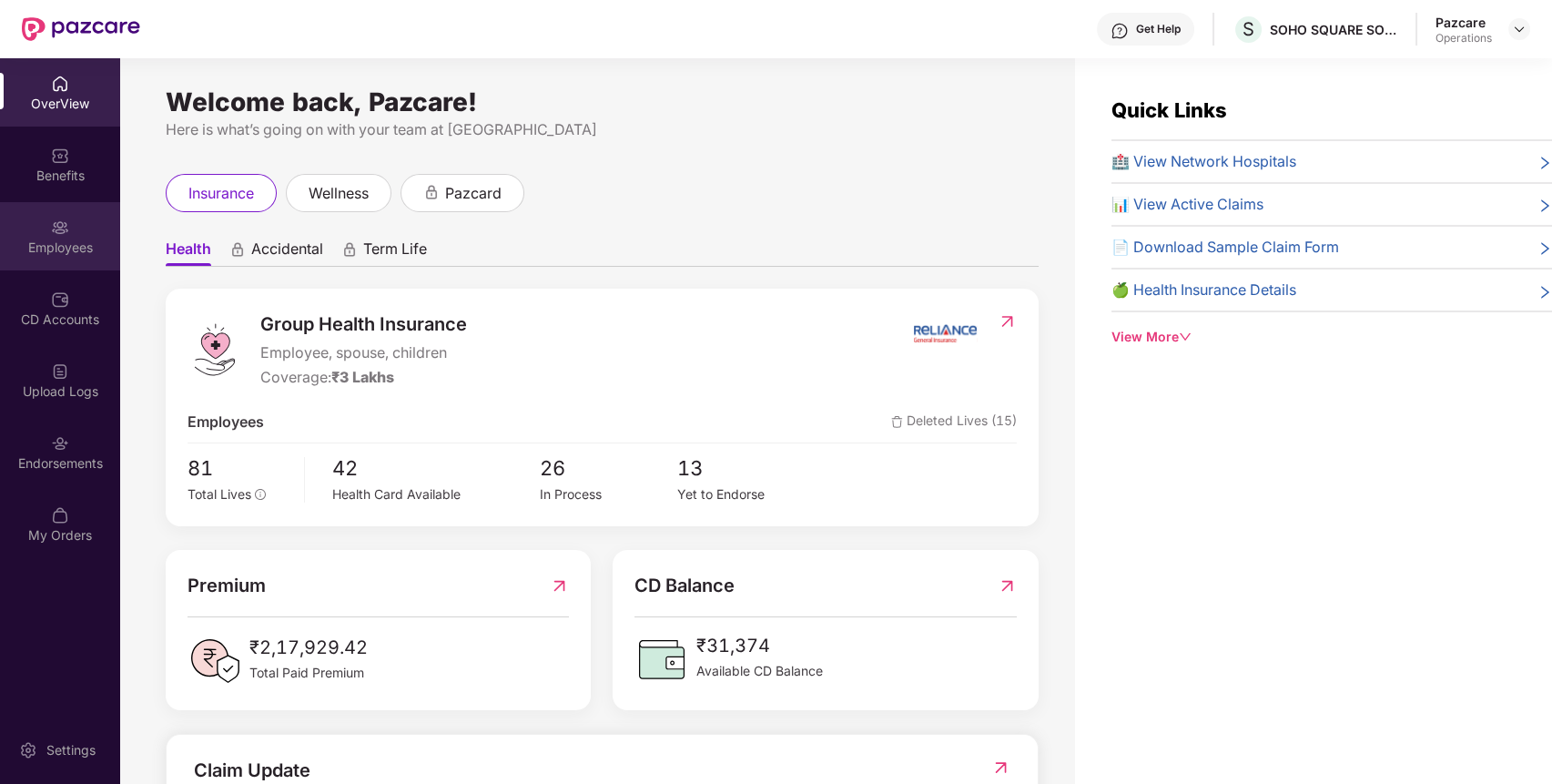
click at [57, 230] on img at bounding box center [60, 227] width 18 height 18
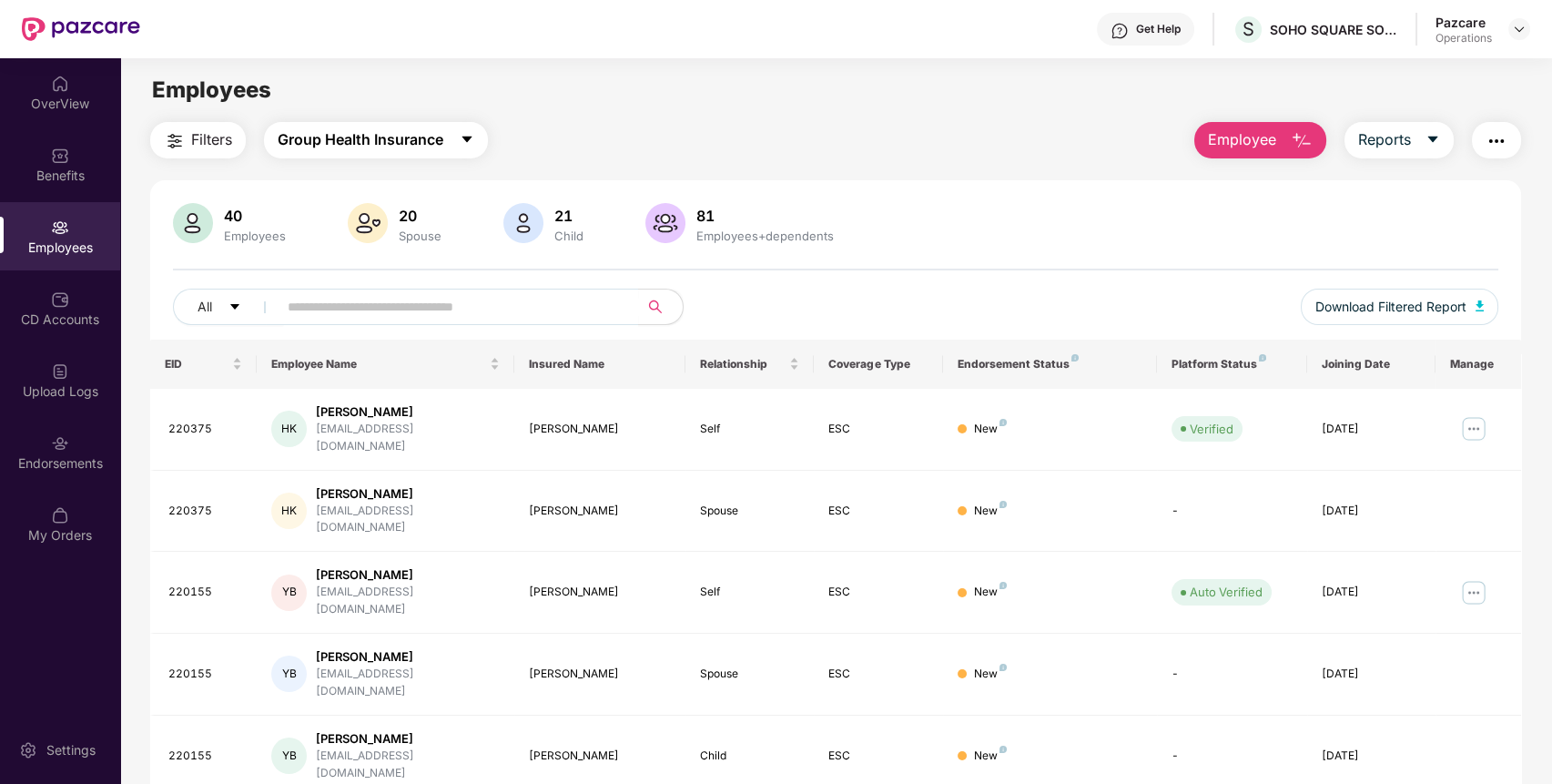
click at [439, 139] on span "Group Health Insurance" at bounding box center [360, 140] width 165 height 23
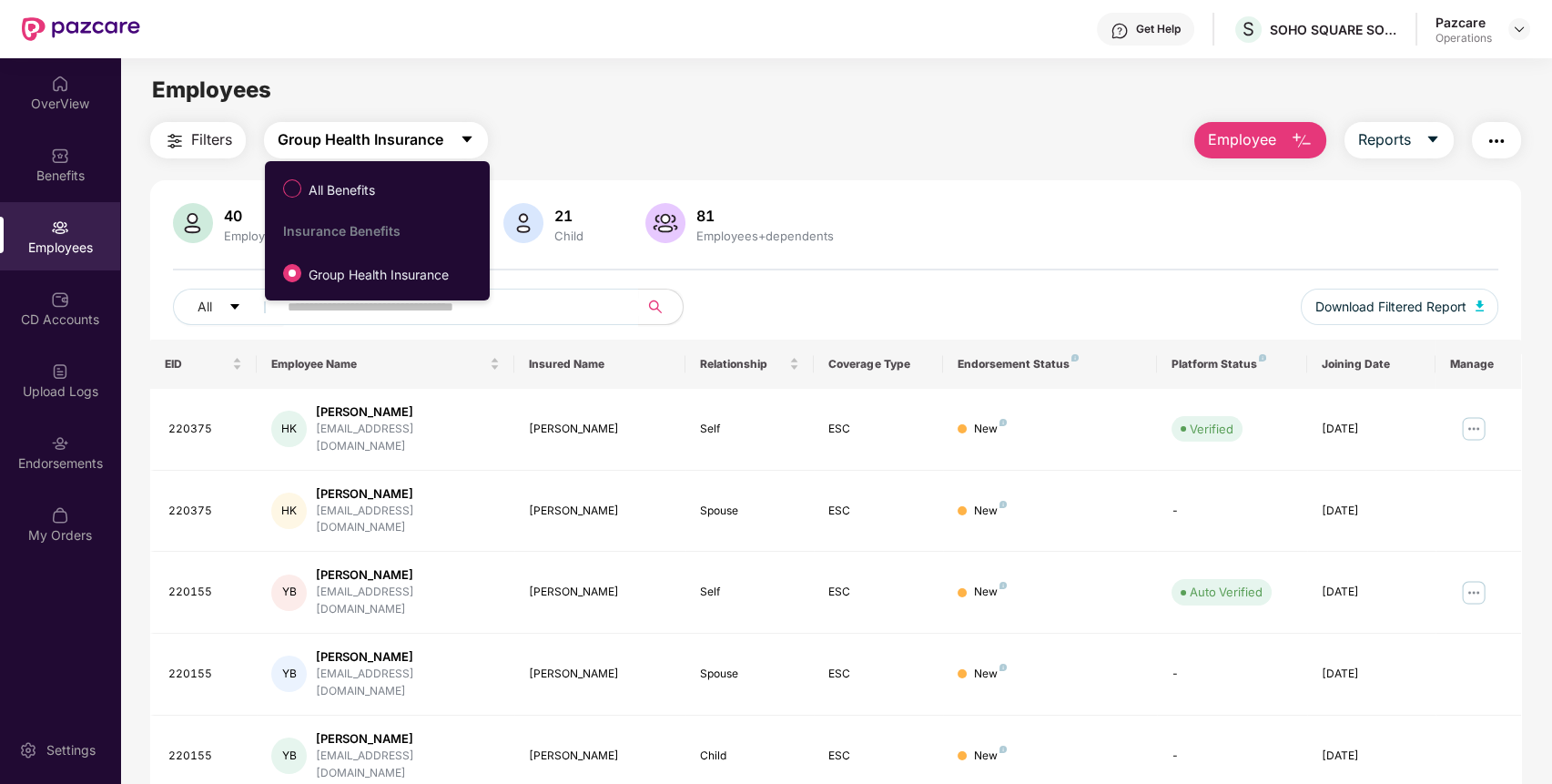
click at [439, 139] on span "Group Health Insurance" at bounding box center [360, 140] width 165 height 23
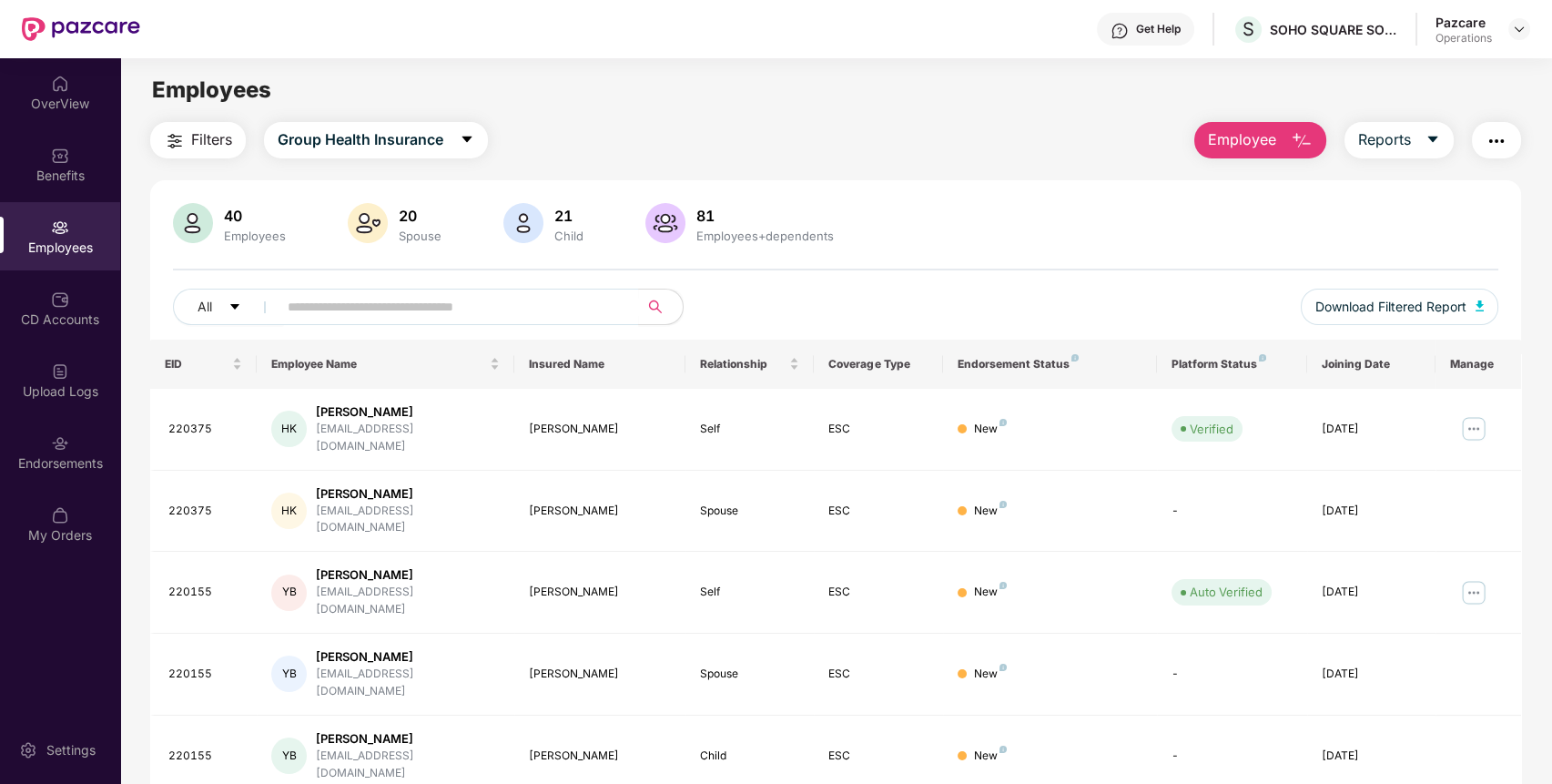
click at [199, 149] on span "Filters" at bounding box center [211, 140] width 41 height 23
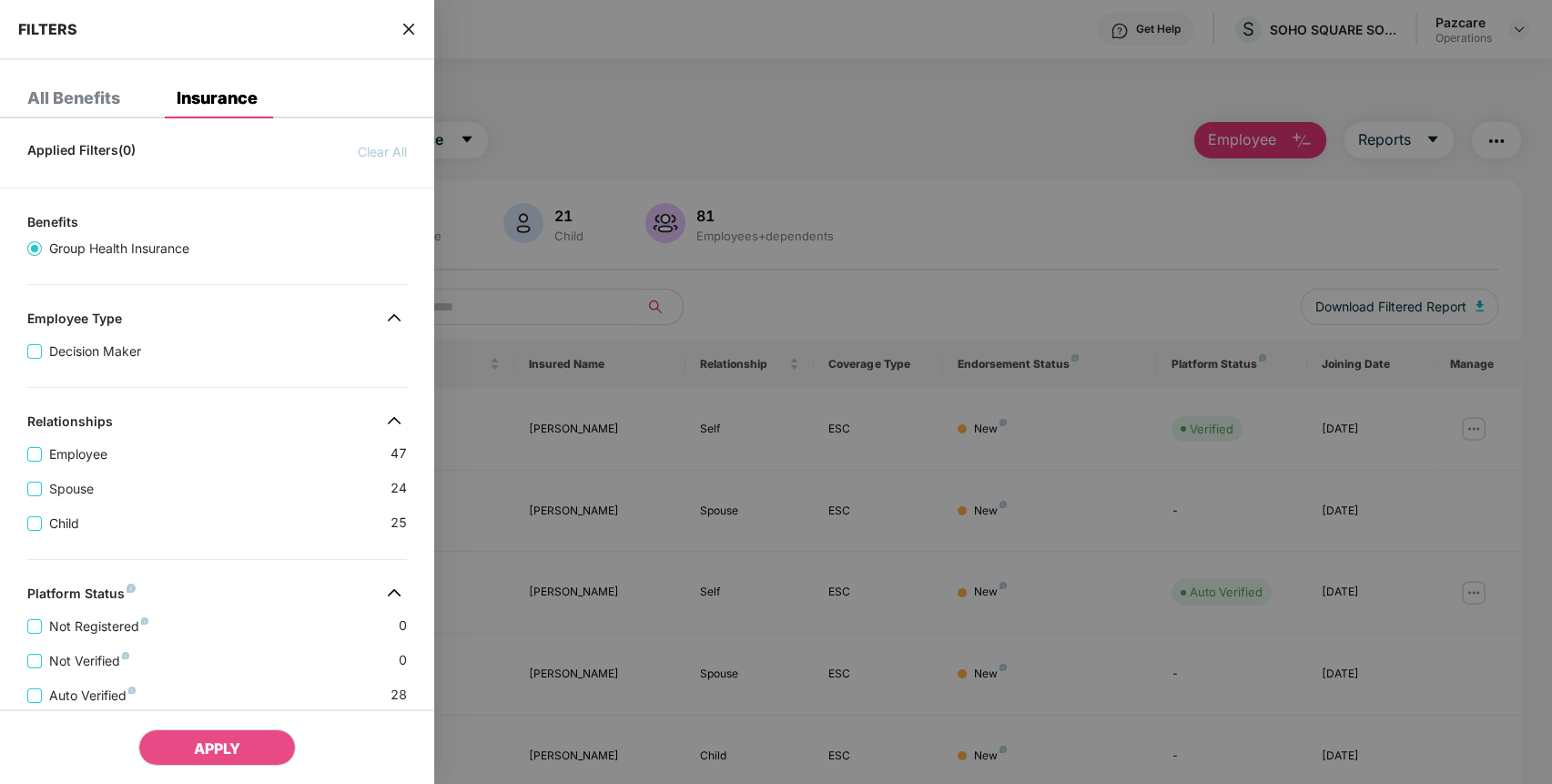
scroll to position [380, 0]
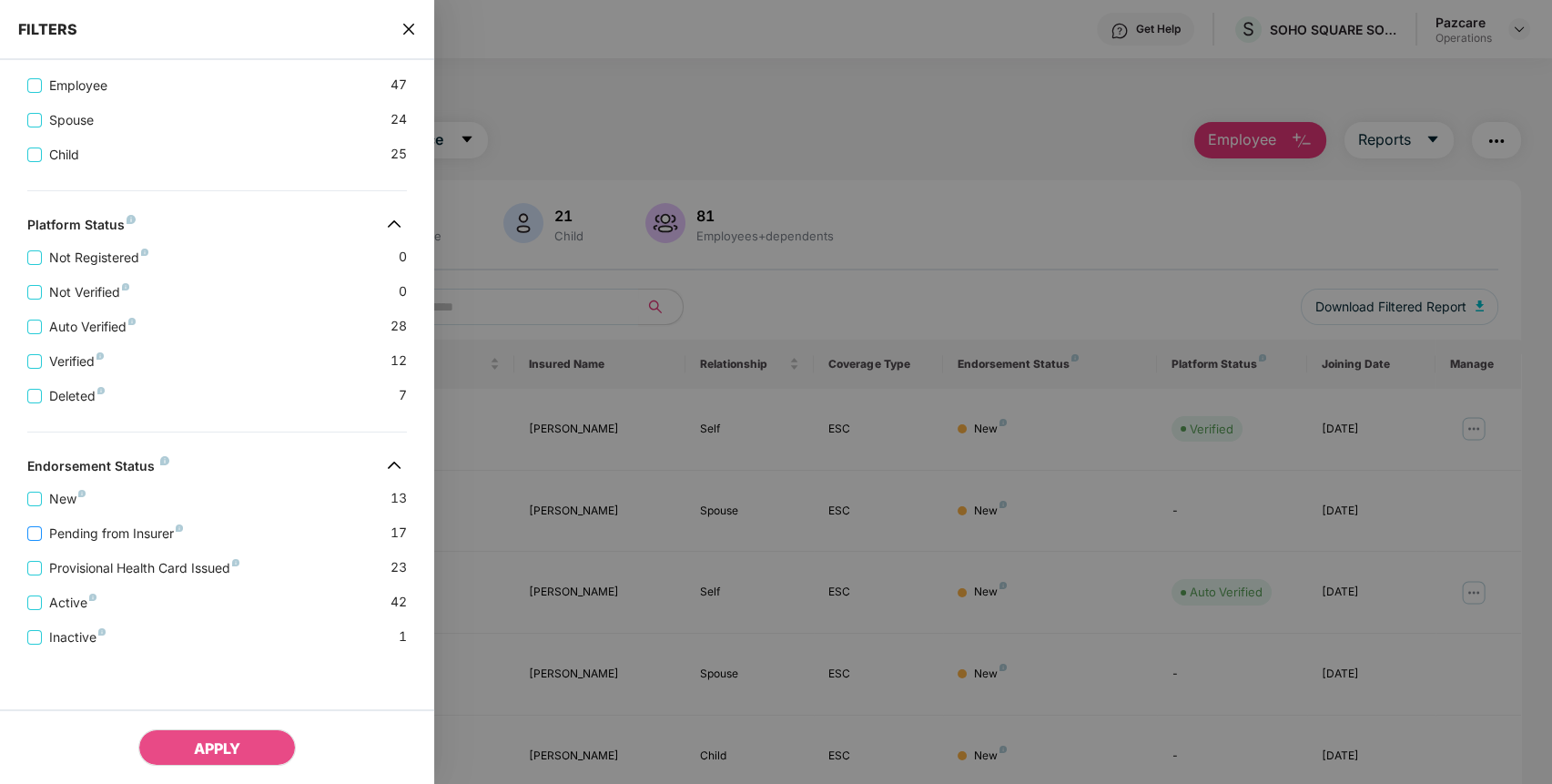
click at [112, 523] on span "Pending from Insurer" at bounding box center [116, 532] width 148 height 20
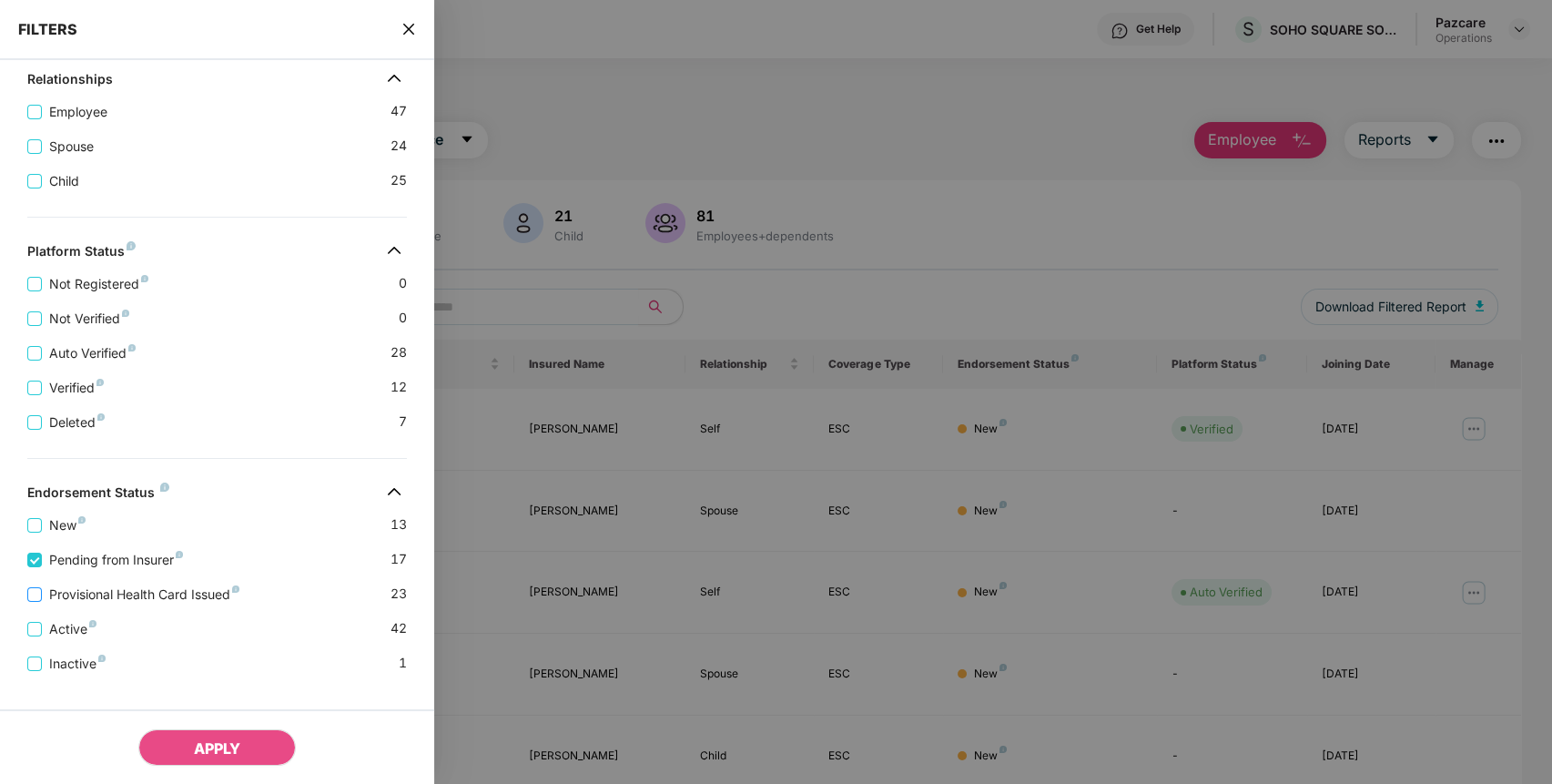
click at [175, 604] on span "Provisional Health Card Issued" at bounding box center [144, 594] width 205 height 20
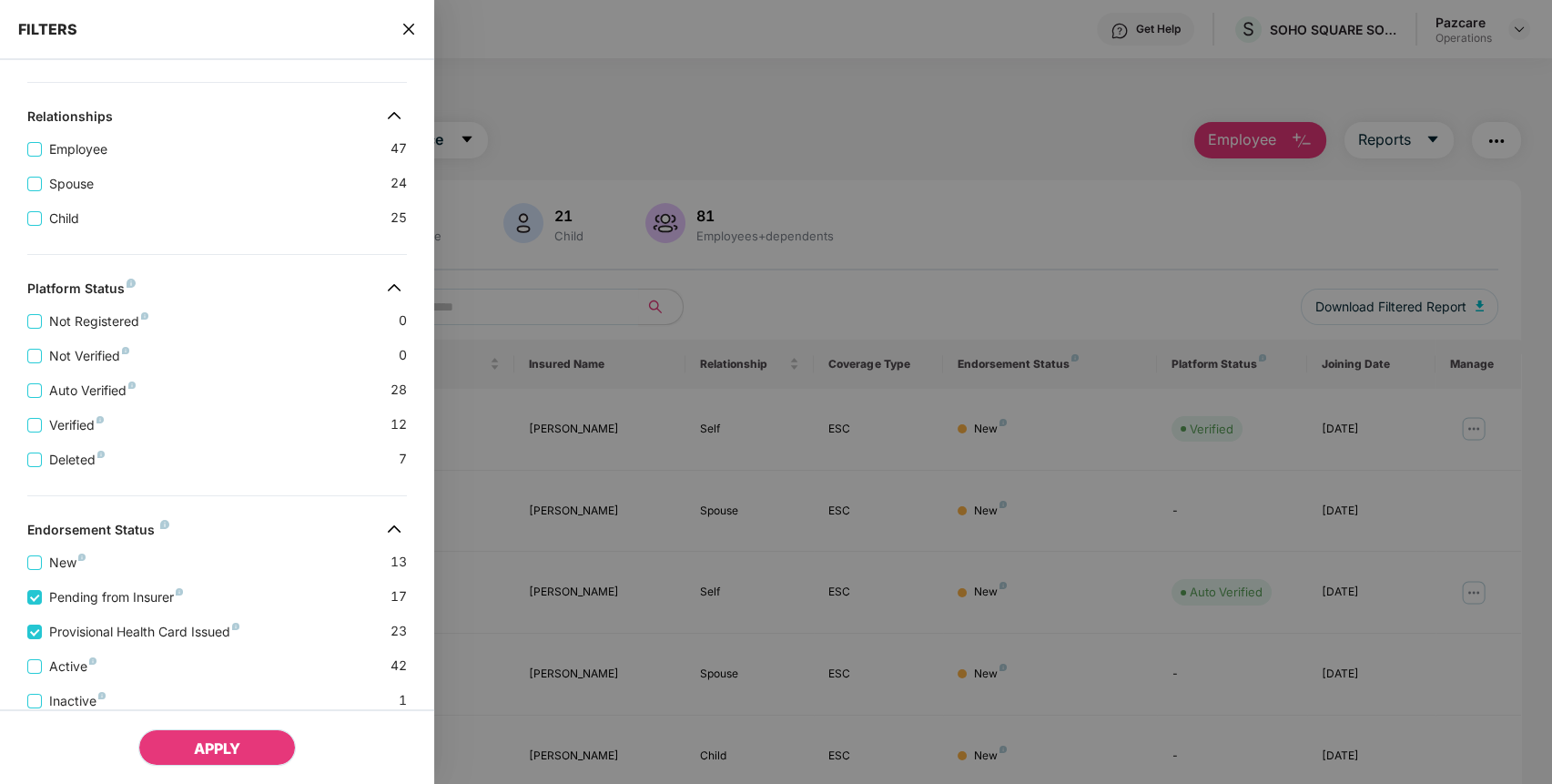
click at [233, 745] on span "APPLY" at bounding box center [216, 748] width 47 height 18
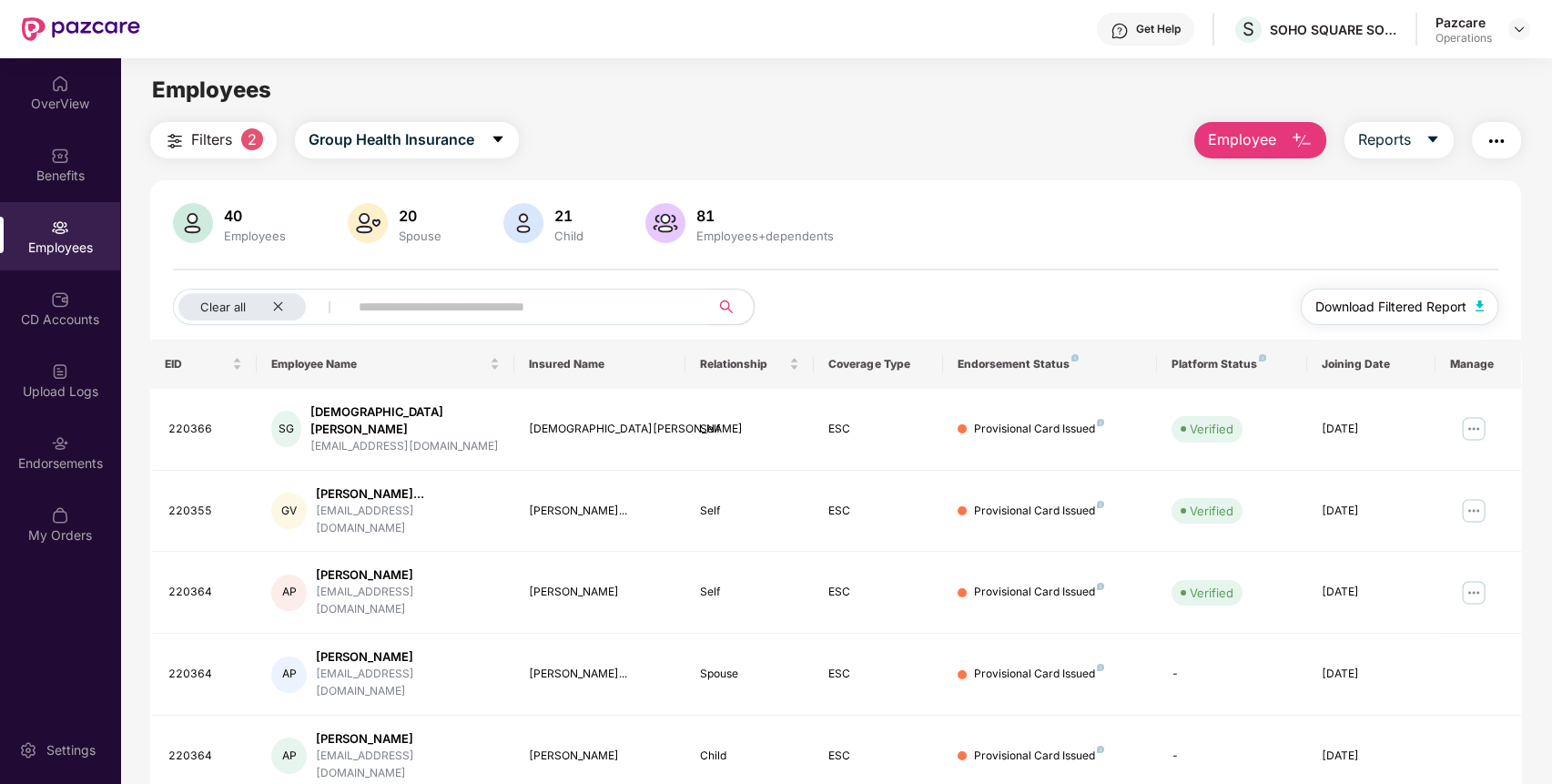
click at [1427, 302] on span "Download Filtered Report" at bounding box center [1390, 307] width 151 height 20
click at [220, 145] on span "Filters" at bounding box center [211, 140] width 41 height 23
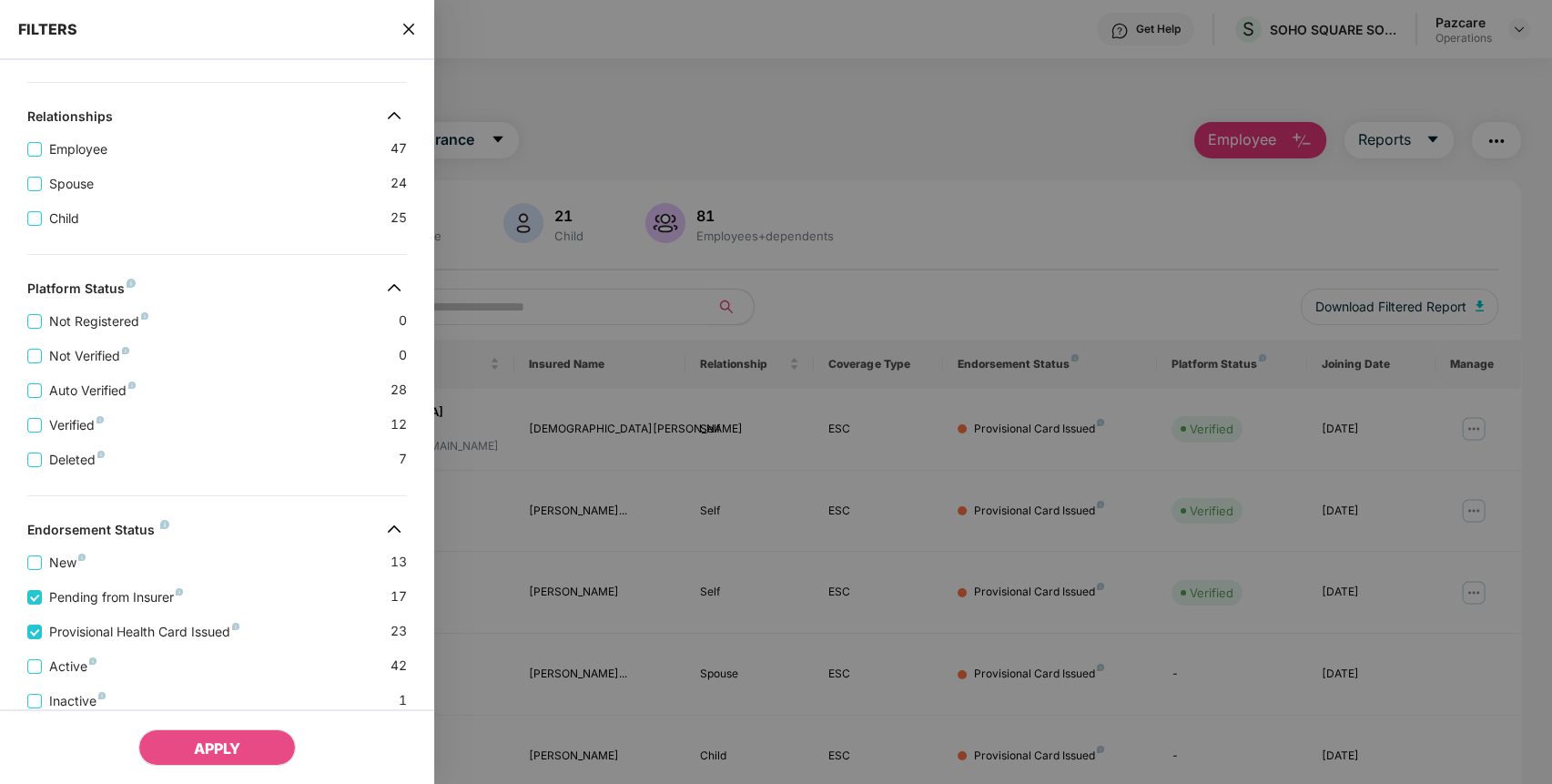
scroll to position [455, 0]
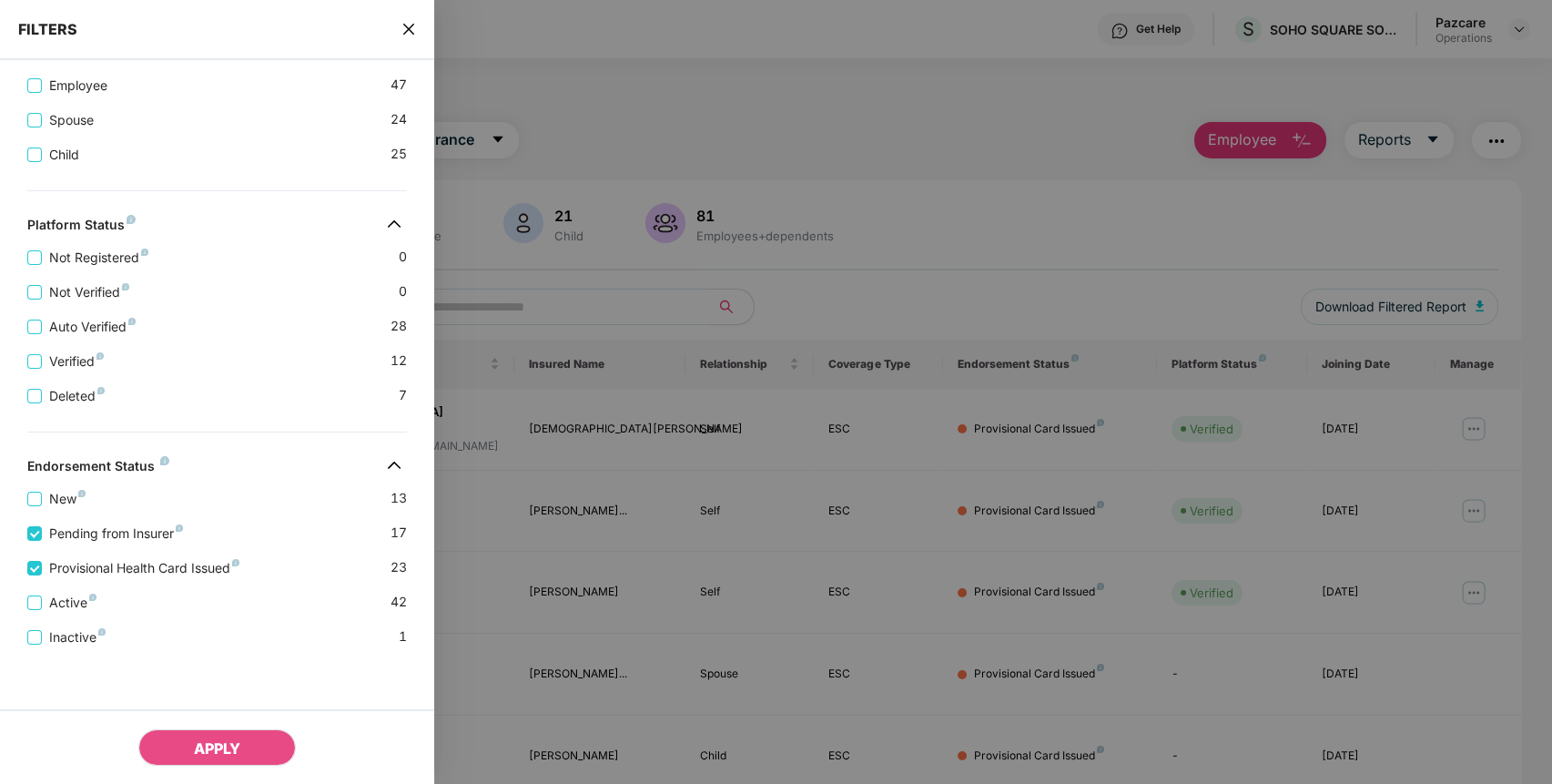
click at [416, 39] on div "FILTERS" at bounding box center [216, 29] width 434 height 60
click at [405, 25] on icon "close" at bounding box center [409, 29] width 11 height 11
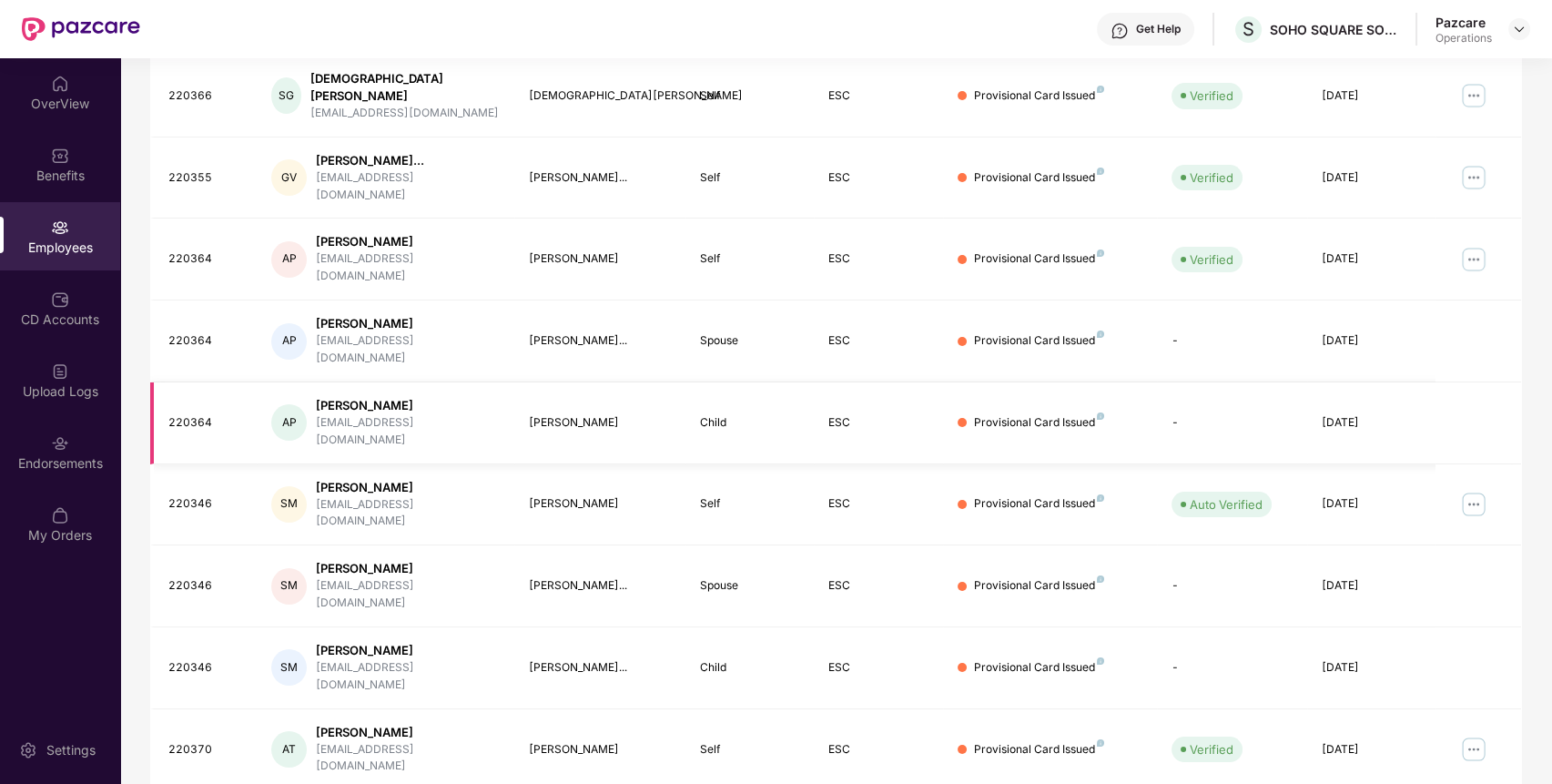
scroll to position [0, 0]
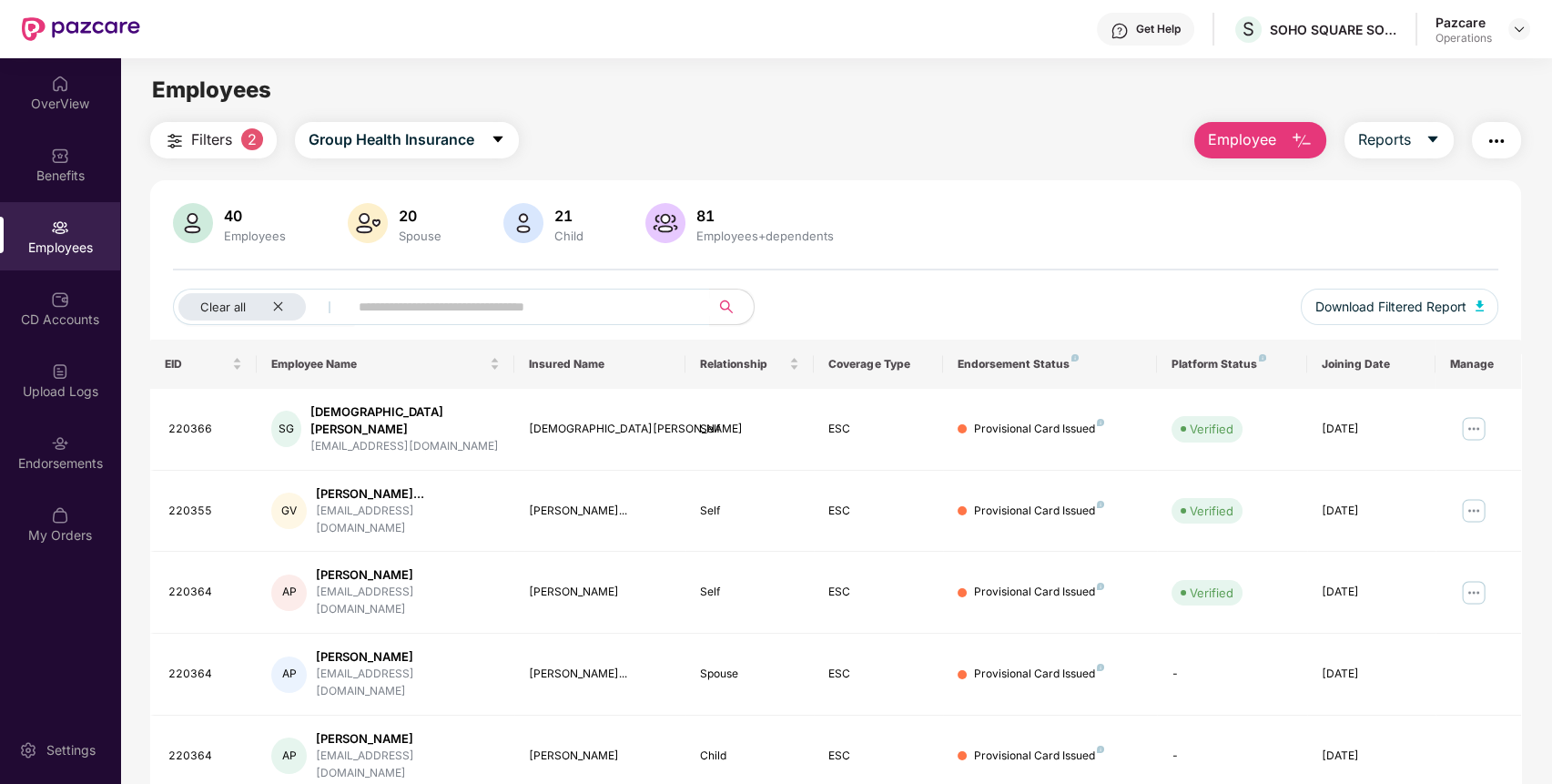
click at [1494, 144] on img "button" at bounding box center [1496, 140] width 22 height 22
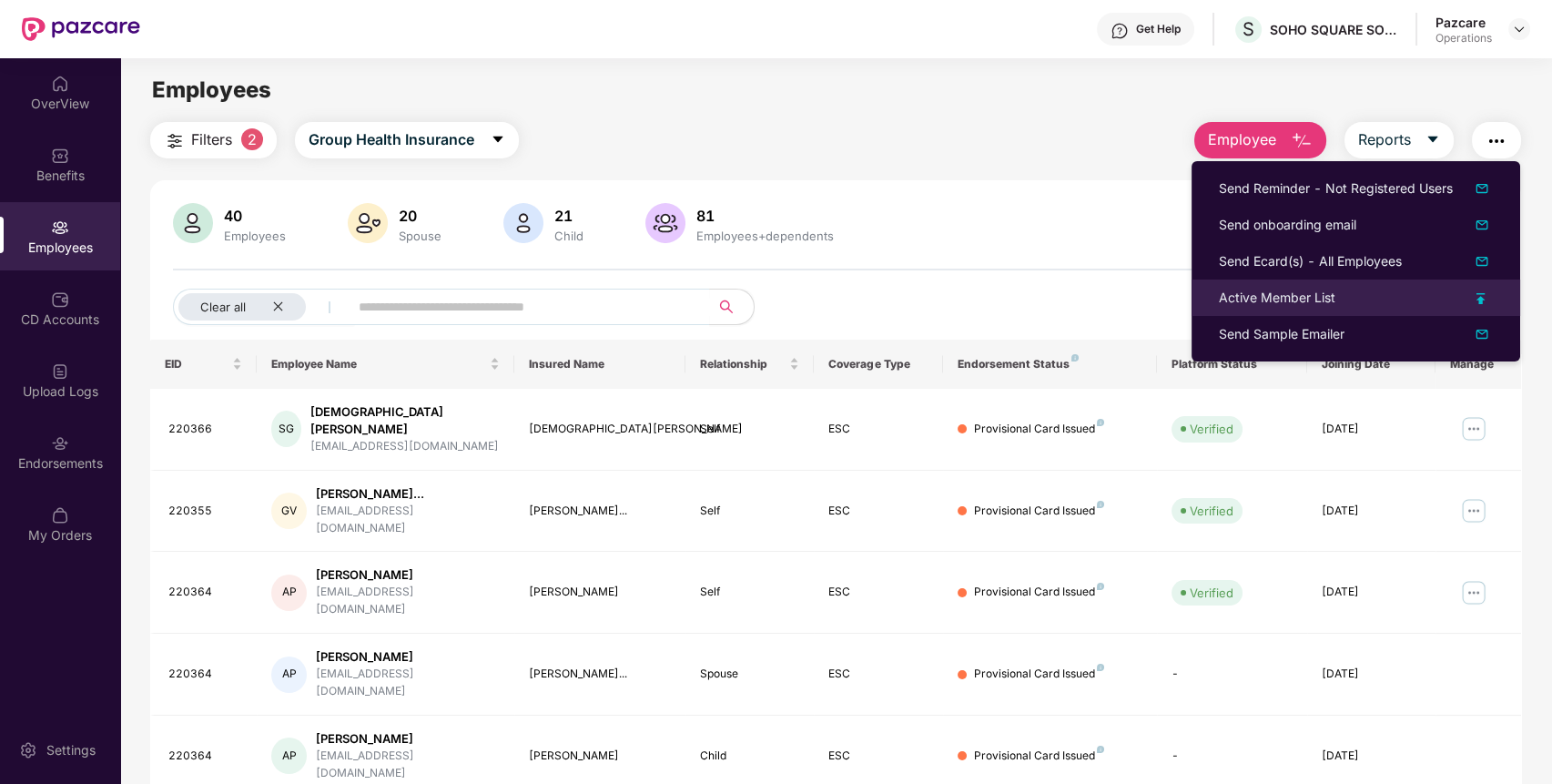
click at [1305, 307] on div "Active Member List" at bounding box center [1277, 297] width 117 height 20
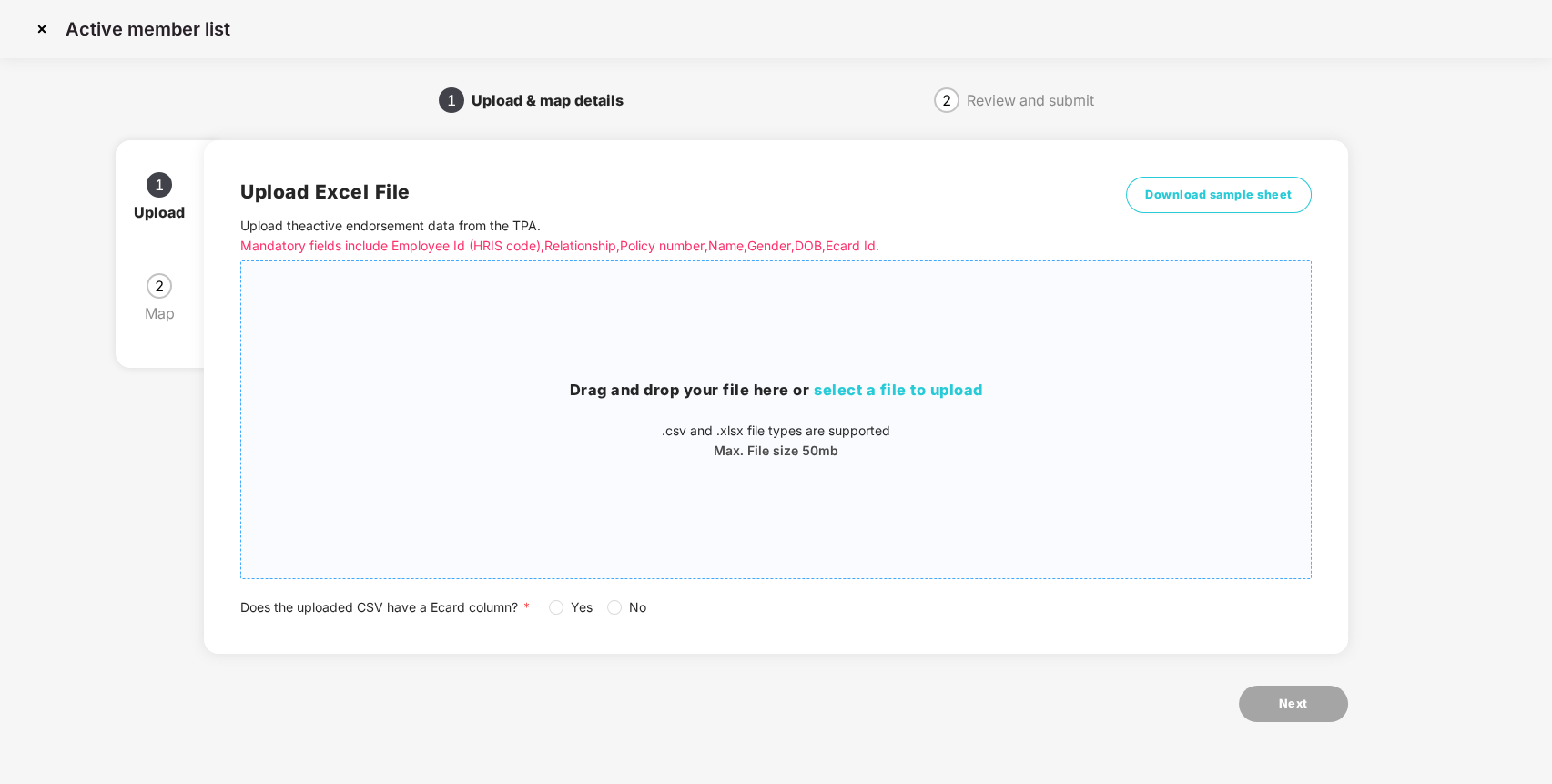
click at [717, 361] on div "Drag and drop your file here or select a file to upload .csv and .xlsx file typ…" at bounding box center [776, 420] width 1070 height 288
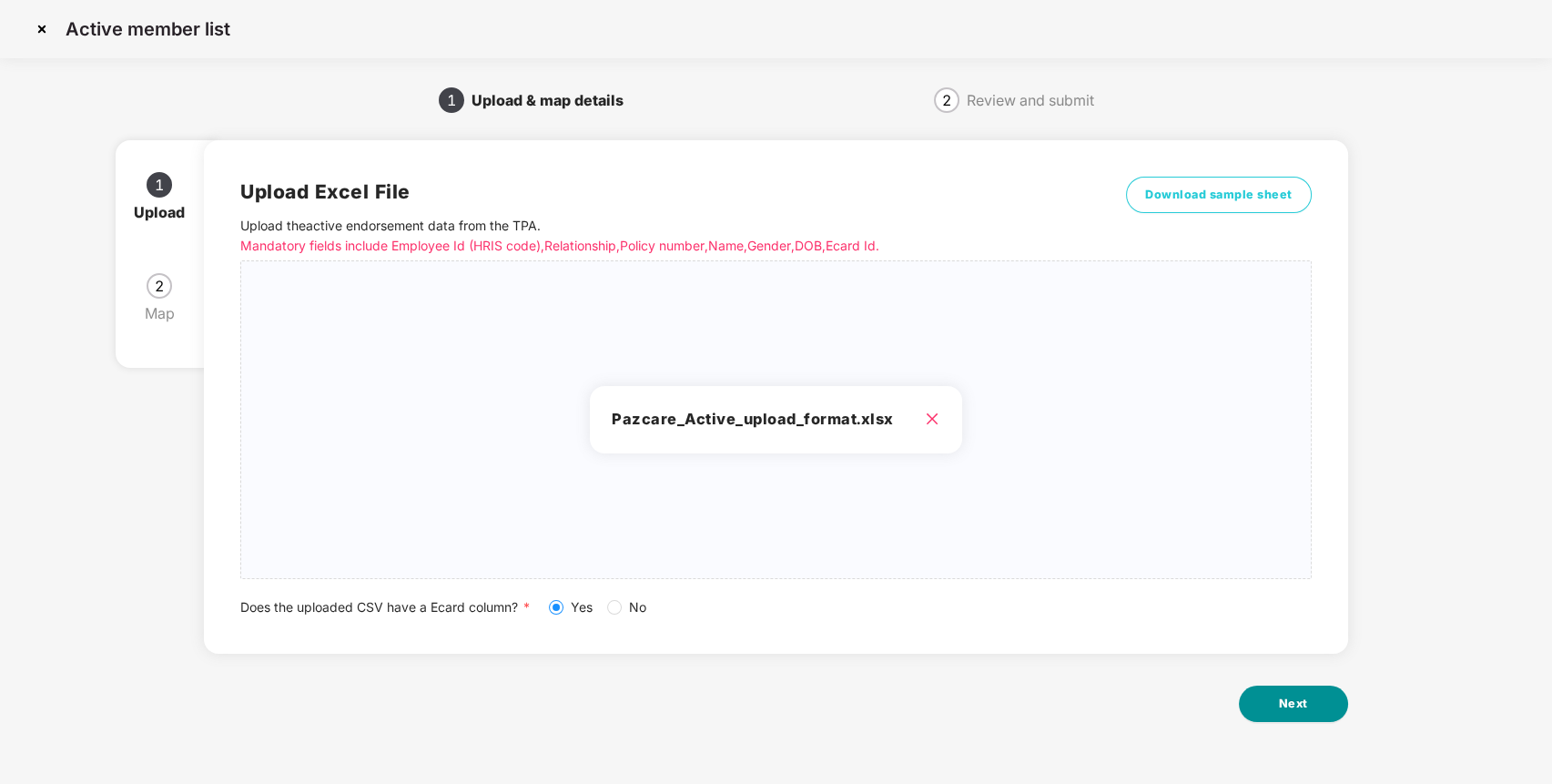
click at [1289, 702] on span "Next" at bounding box center [1293, 703] width 29 height 18
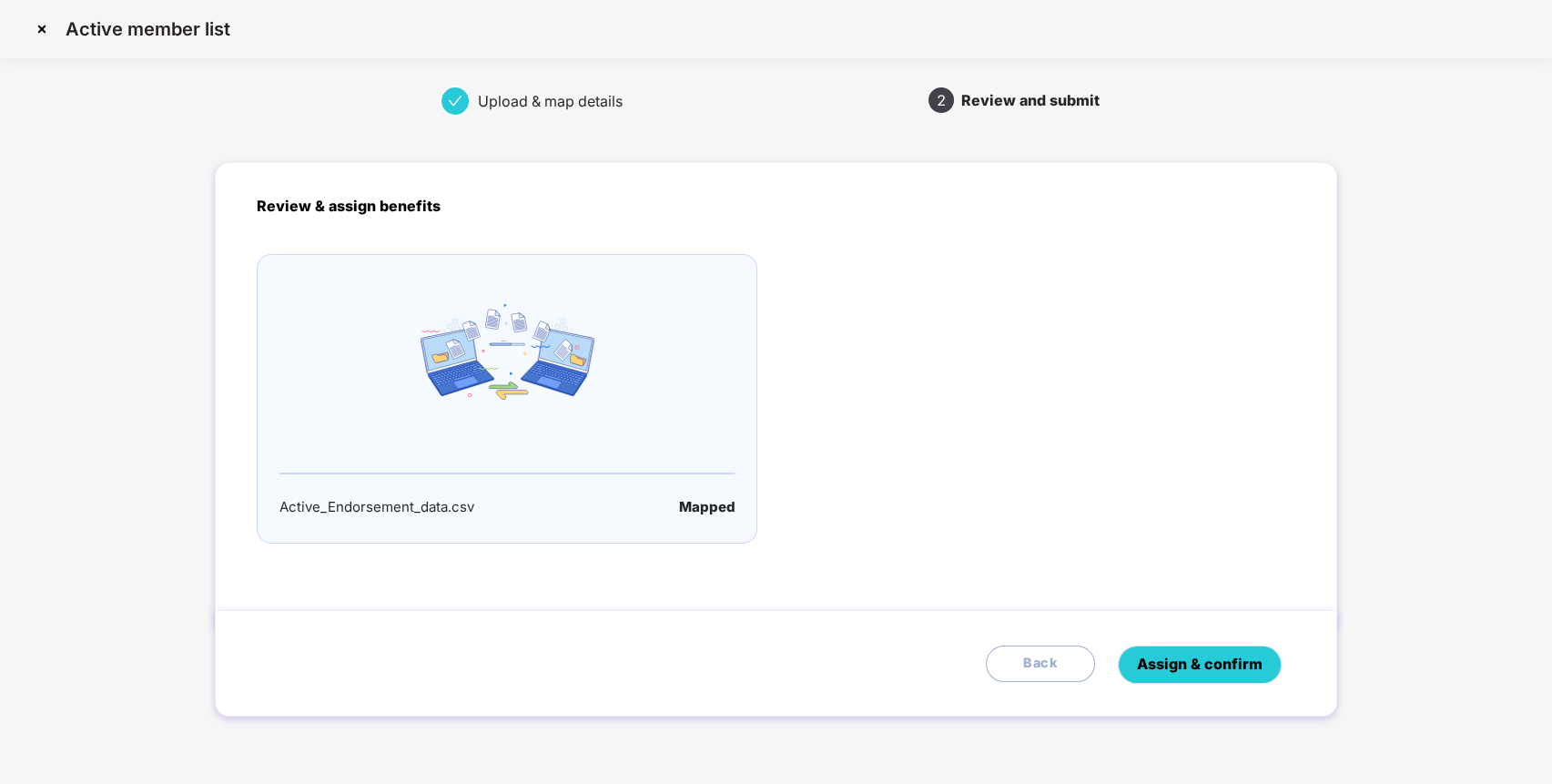
click at [1225, 660] on span "Assign & confirm" at bounding box center [1200, 663] width 125 height 23
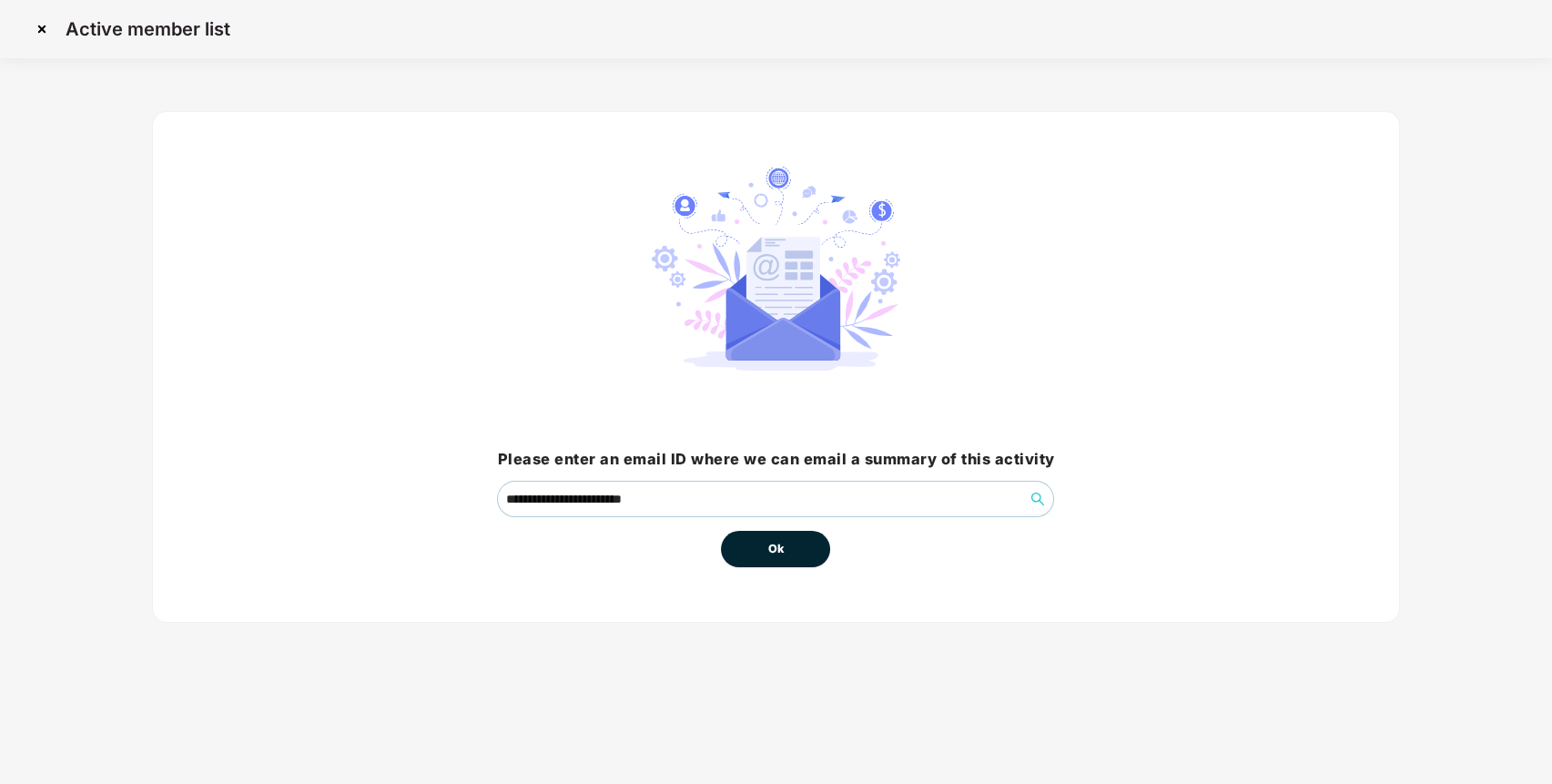
click at [791, 546] on button "Ok" at bounding box center [775, 549] width 109 height 36
click at [773, 546] on span "Ok" at bounding box center [775, 549] width 16 height 18
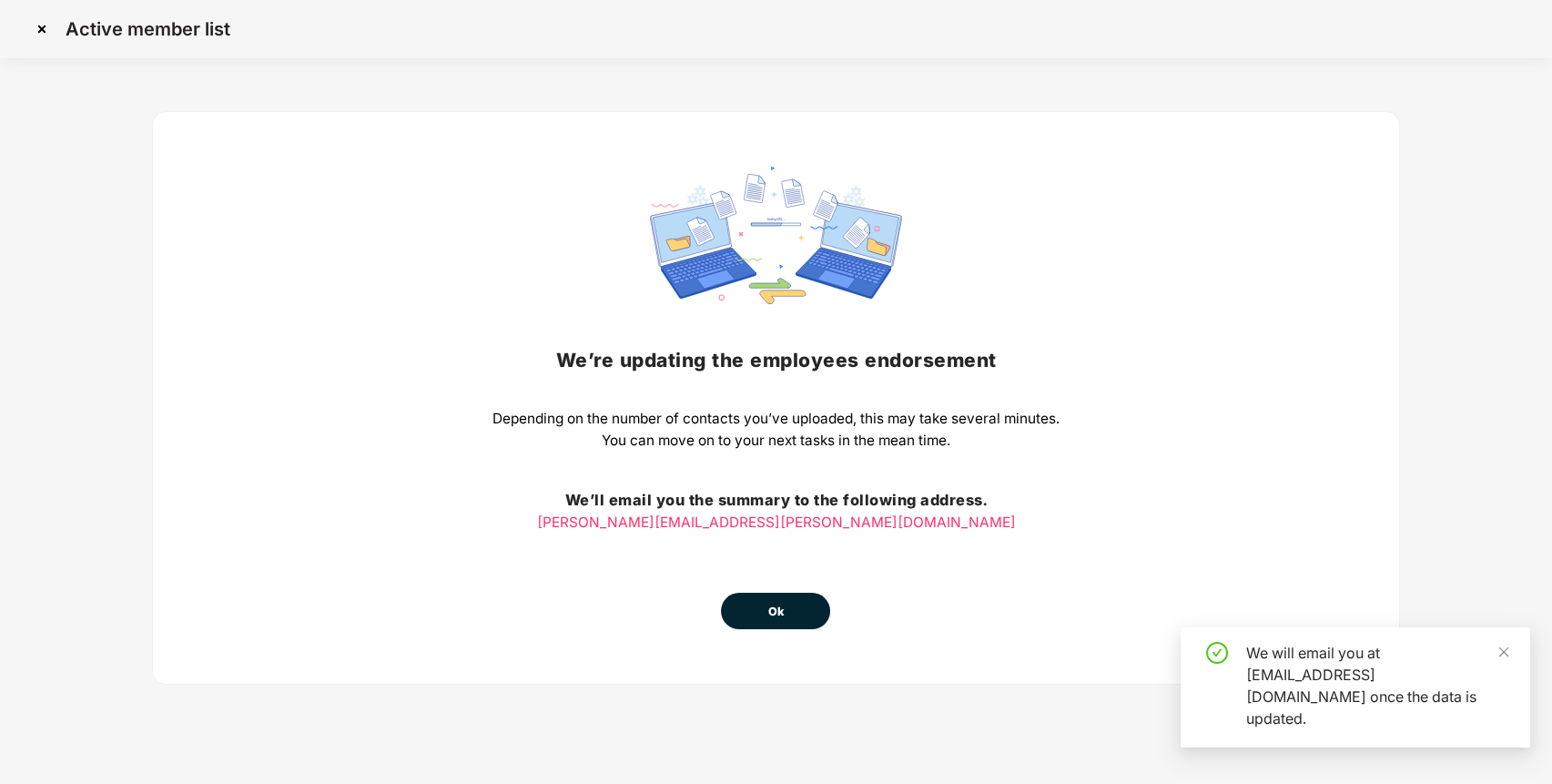
click at [776, 602] on button "Ok" at bounding box center [775, 610] width 109 height 36
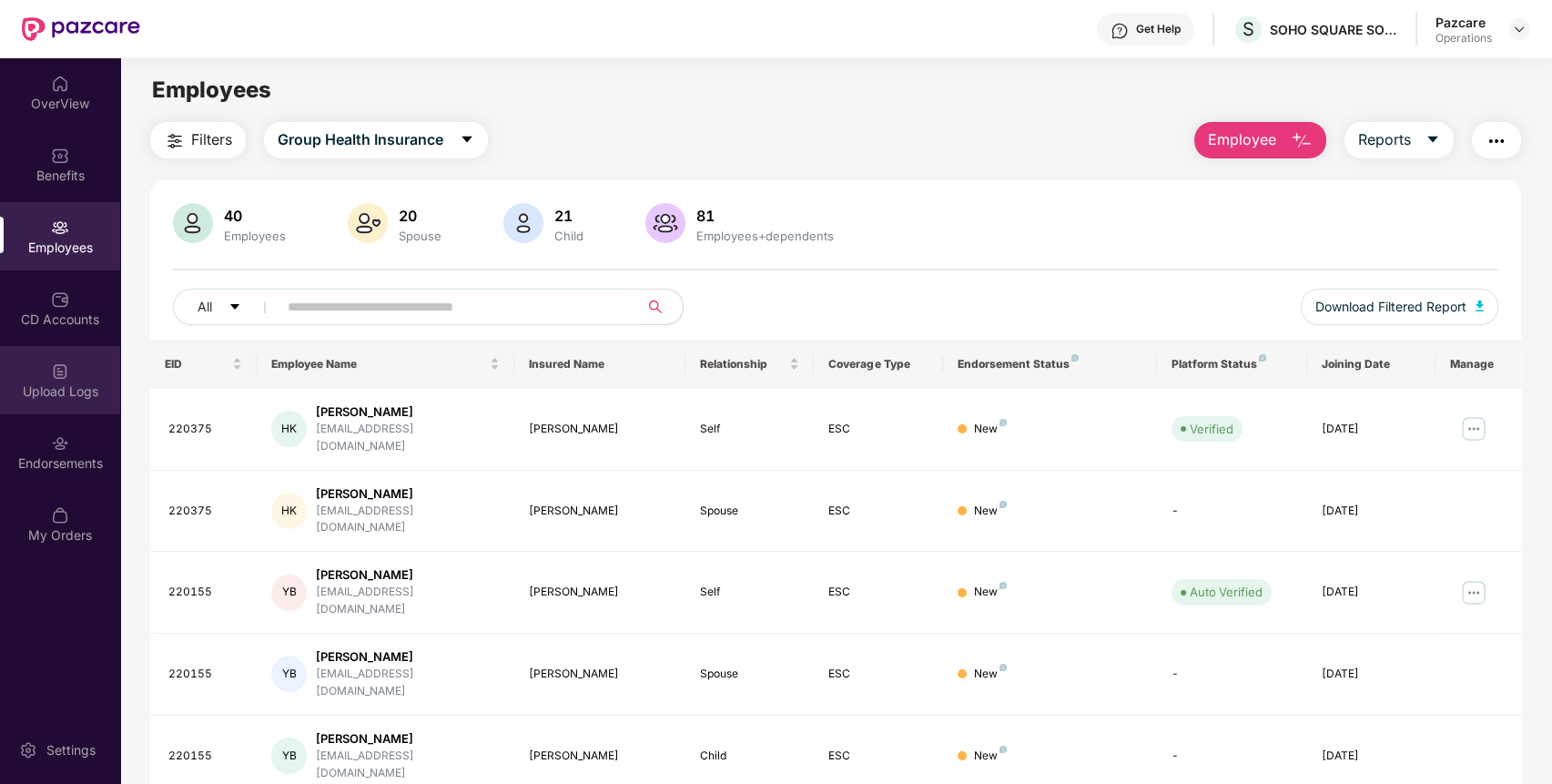
click at [71, 363] on div "Upload Logs" at bounding box center [60, 380] width 121 height 68
